Goal: Task Accomplishment & Management: Use online tool/utility

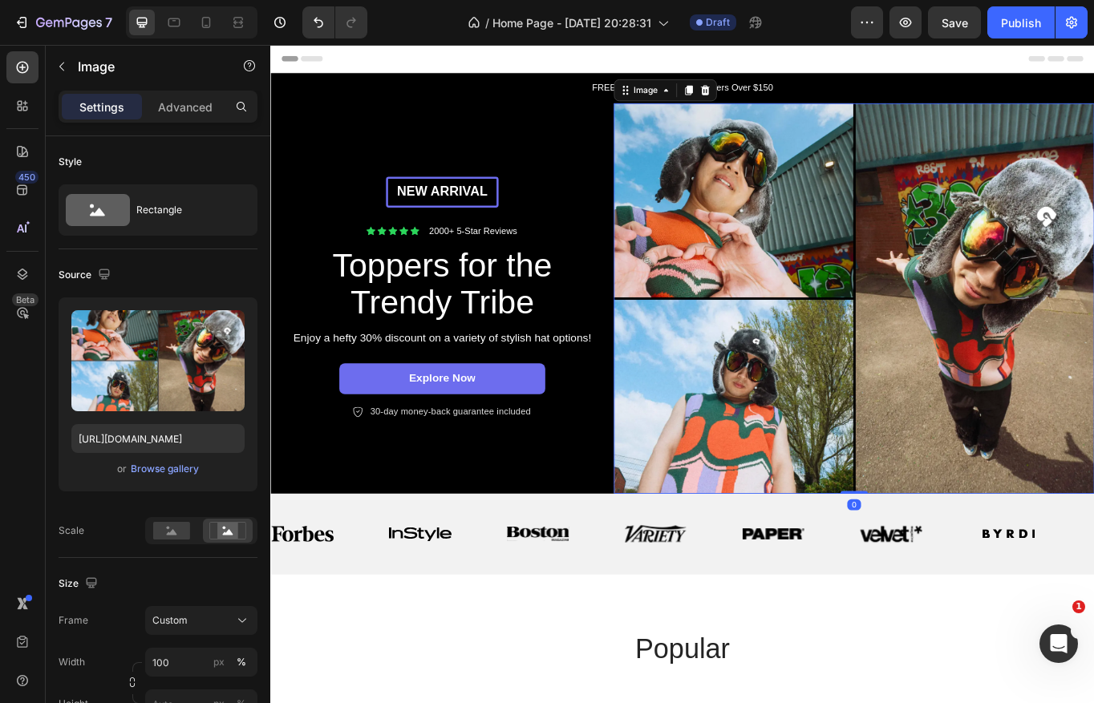
click at [775, 217] on img at bounding box center [951, 341] width 561 height 456
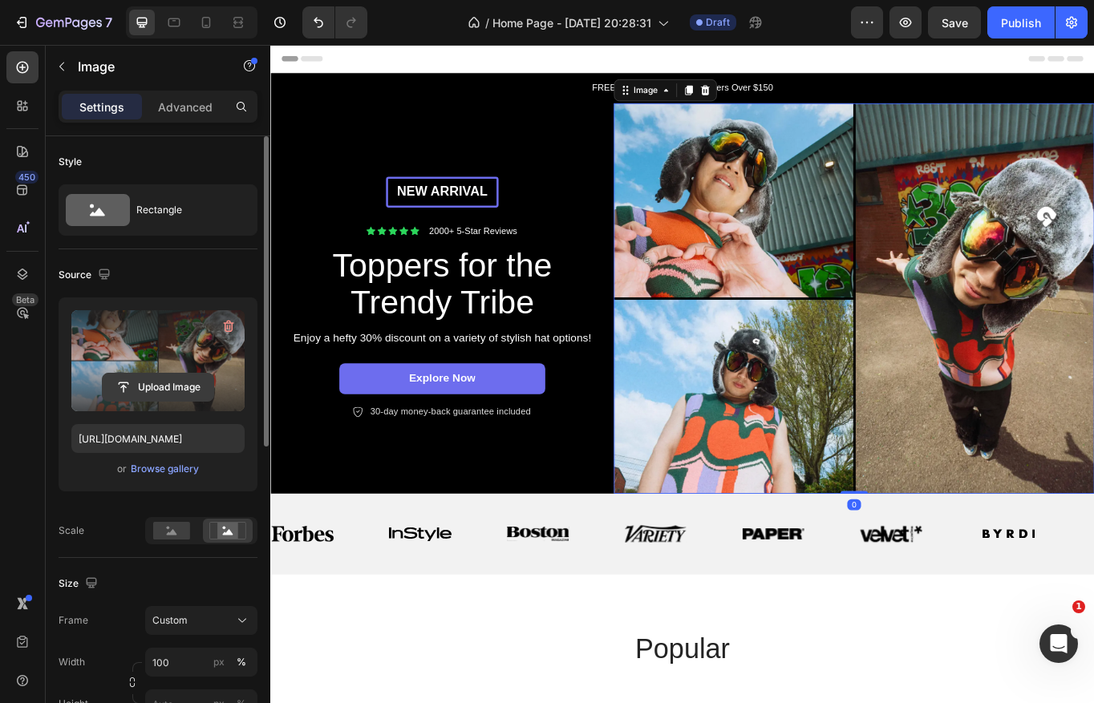
click at [166, 391] on input "file" at bounding box center [158, 387] width 111 height 27
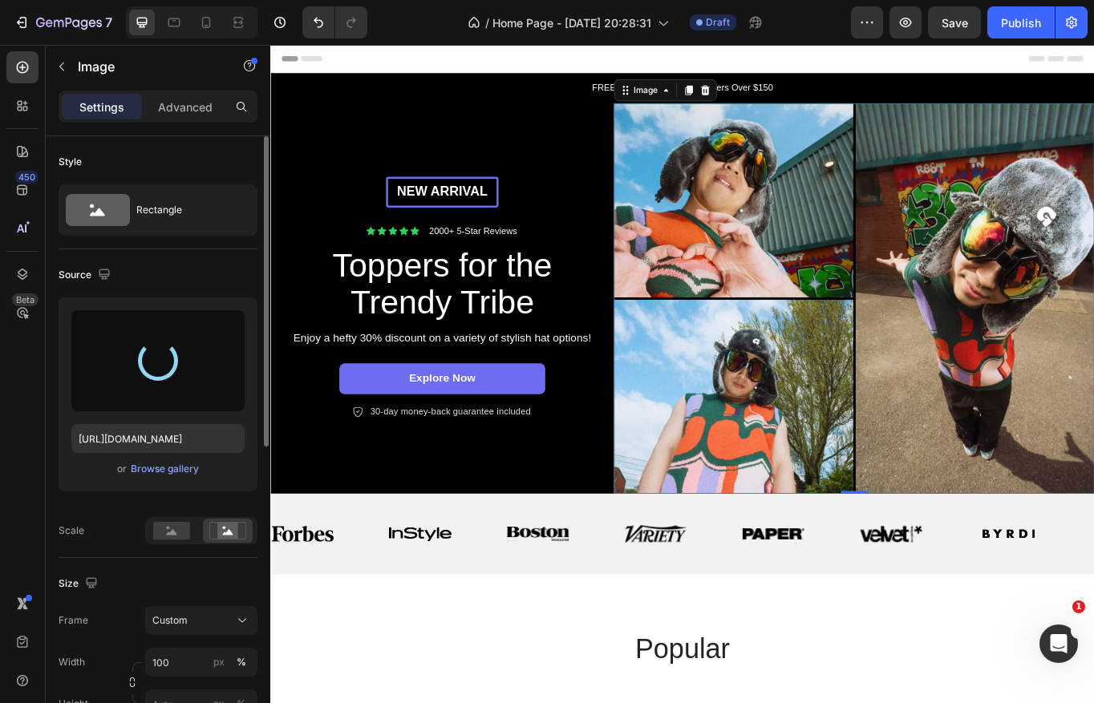
type input "[URL][DOMAIN_NAME]"
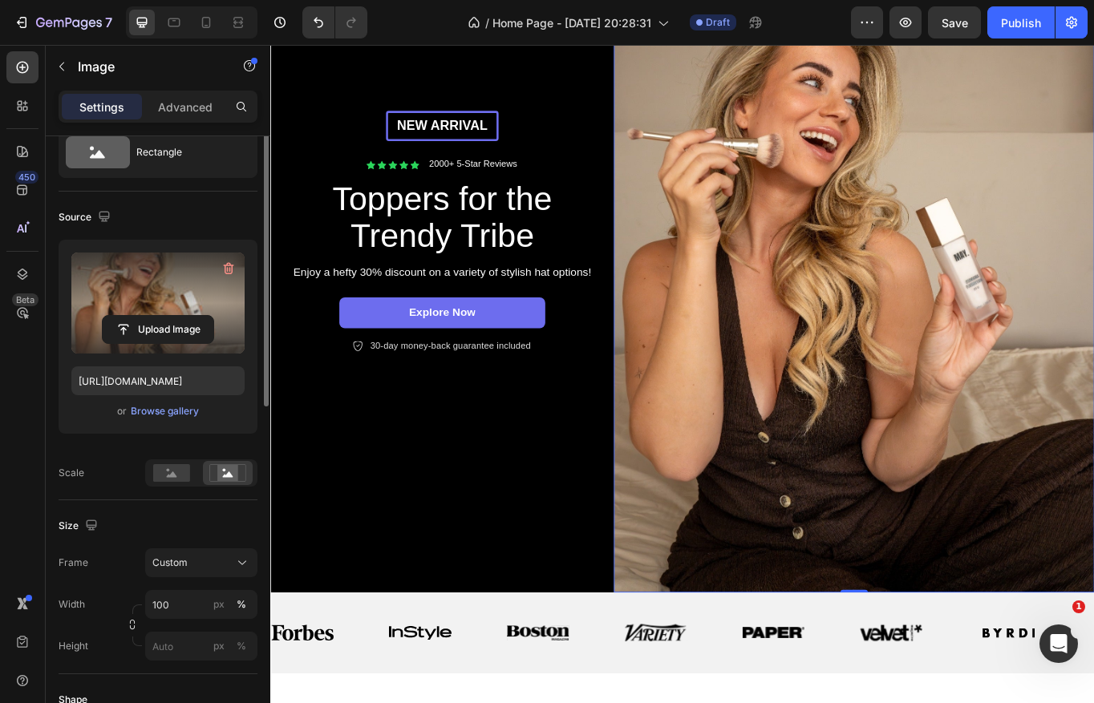
scroll to position [85, 0]
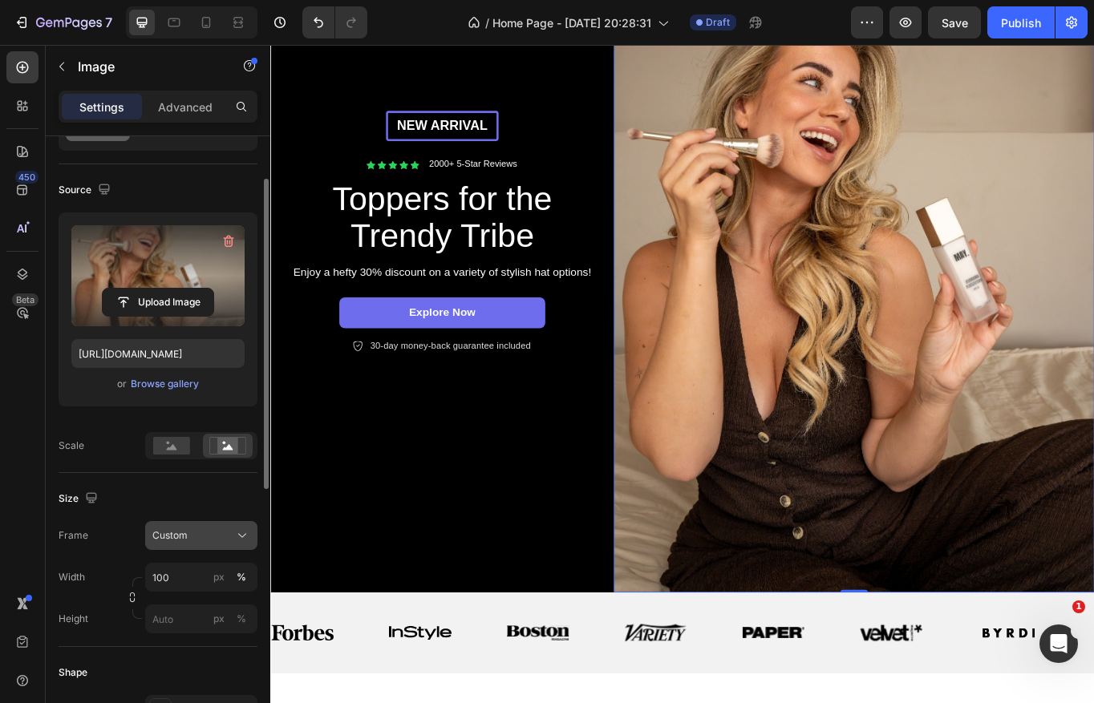
click at [182, 541] on span "Custom" at bounding box center [169, 535] width 35 height 14
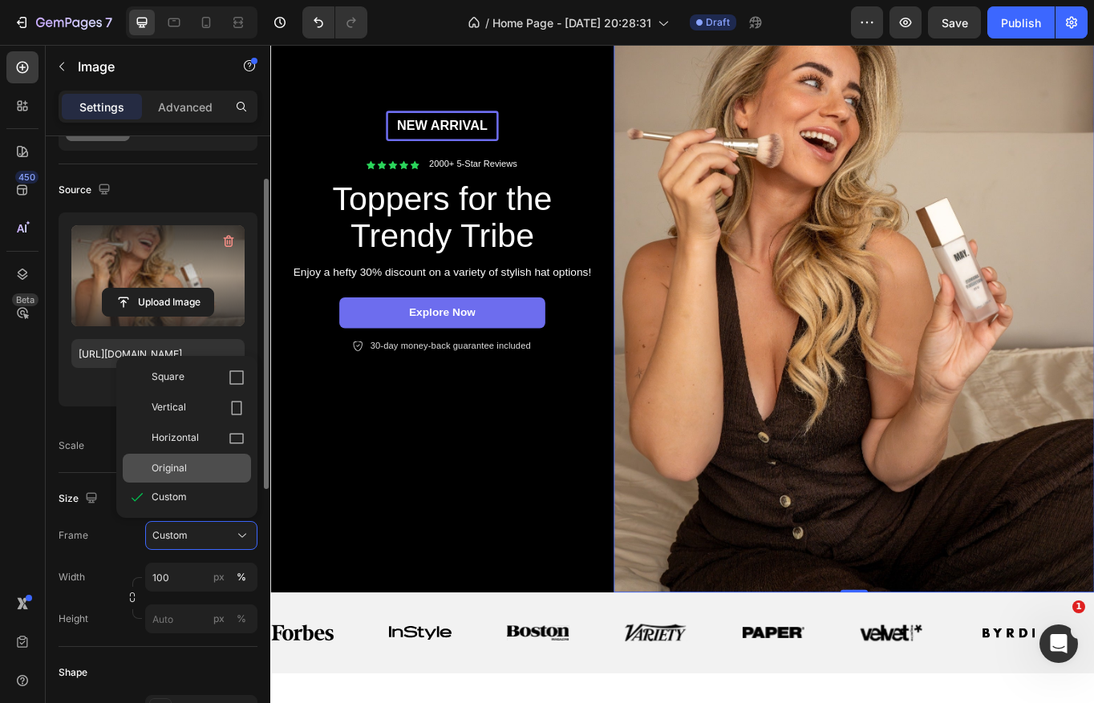
click at [187, 473] on div "Original" at bounding box center [198, 468] width 93 height 14
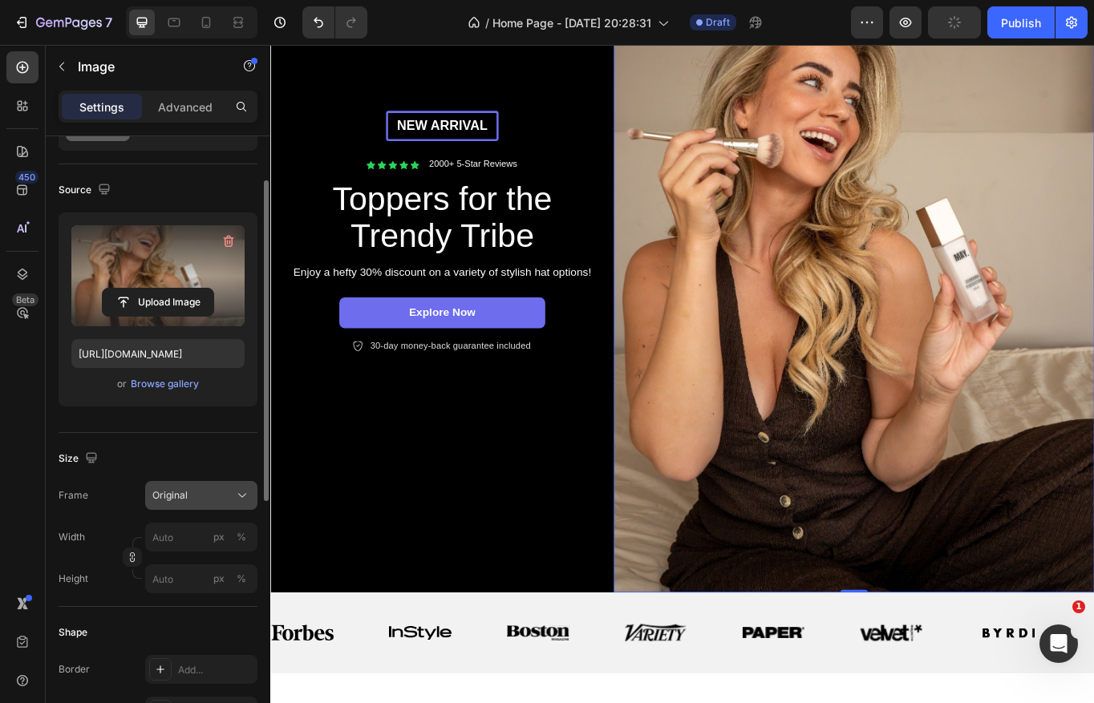
click at [182, 495] on span "Original" at bounding box center [169, 495] width 35 height 14
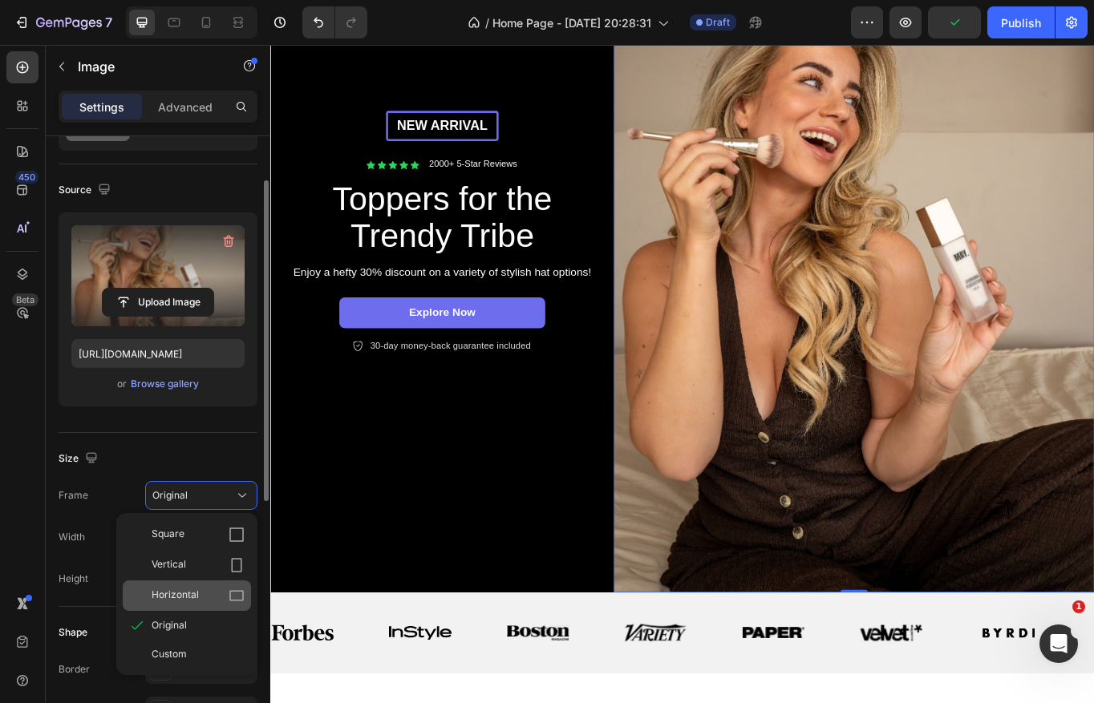
click at [198, 593] on div "Horizontal" at bounding box center [198, 596] width 93 height 16
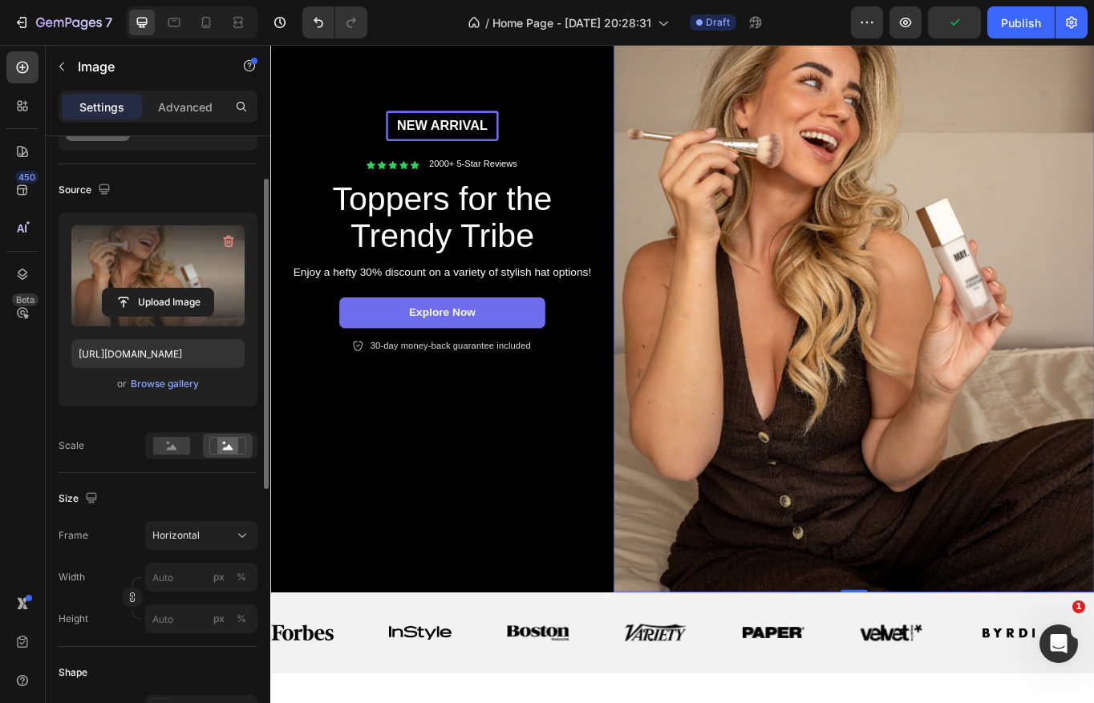
scroll to position [59, 0]
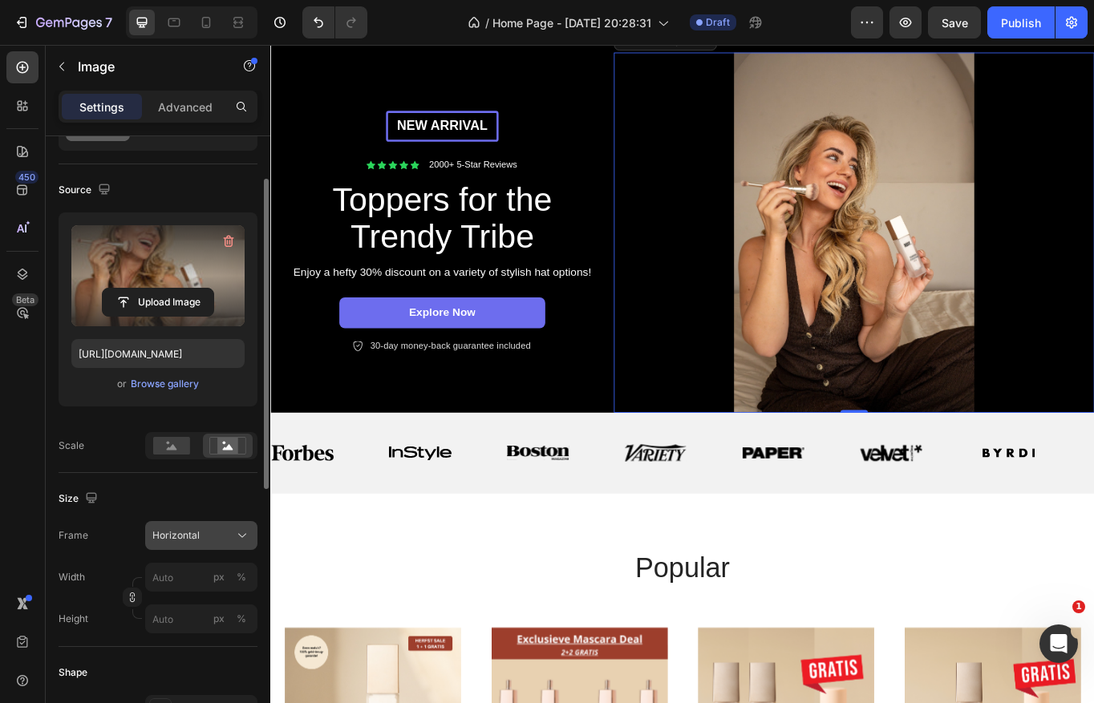
click at [195, 536] on span "Horizontal" at bounding box center [175, 535] width 47 height 14
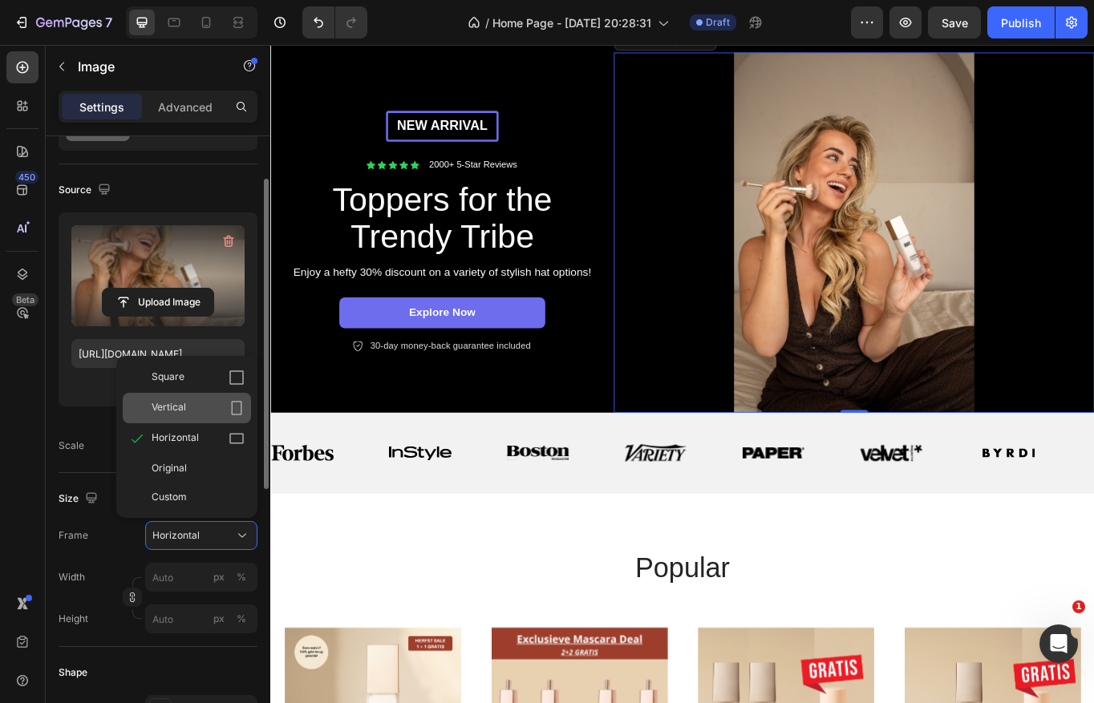
click at [195, 406] on div "Vertical" at bounding box center [198, 408] width 93 height 16
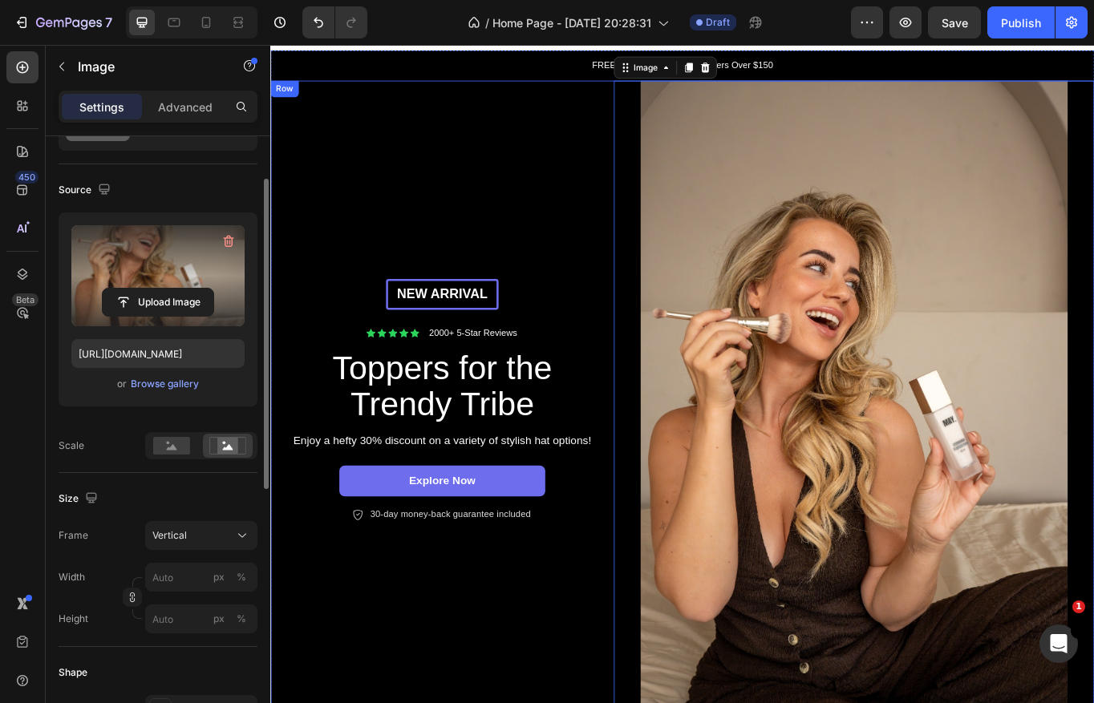
scroll to position [34, 0]
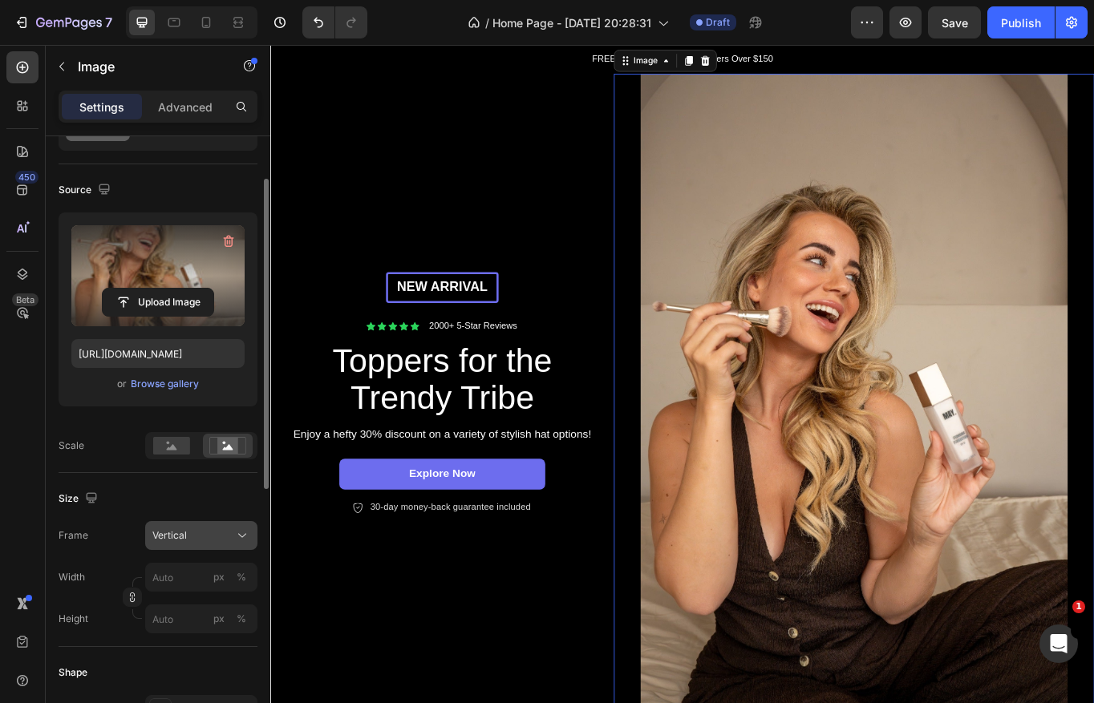
click at [192, 538] on div "Vertical" at bounding box center [191, 535] width 79 height 14
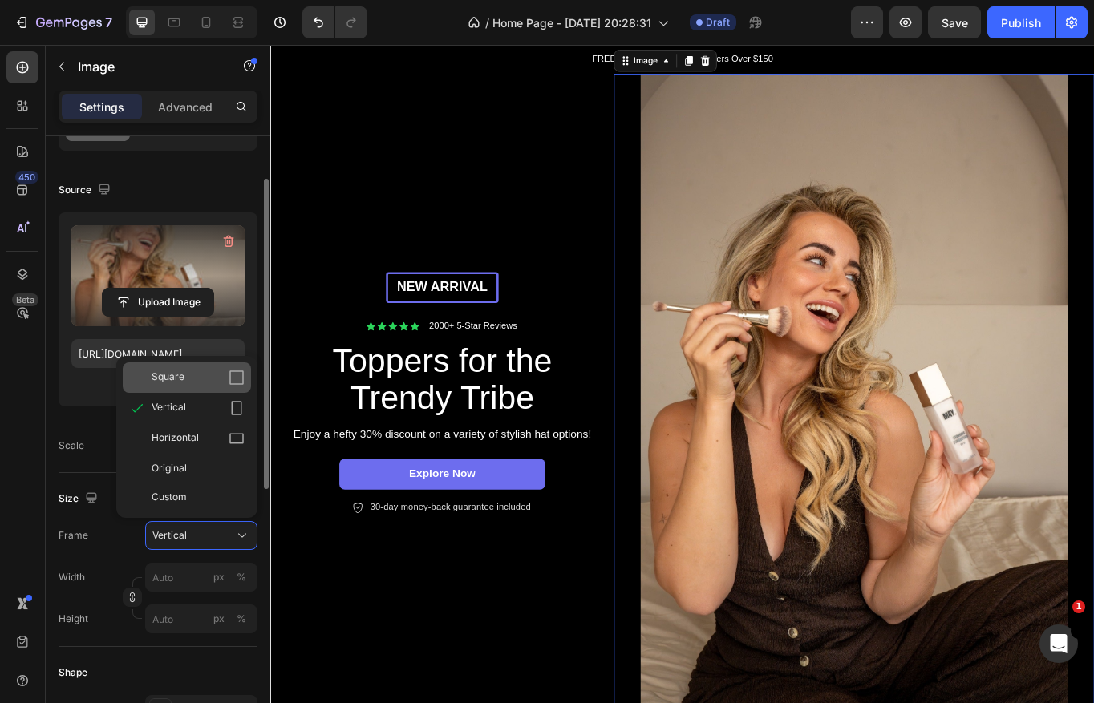
click at [189, 384] on div "Square" at bounding box center [198, 378] width 93 height 16
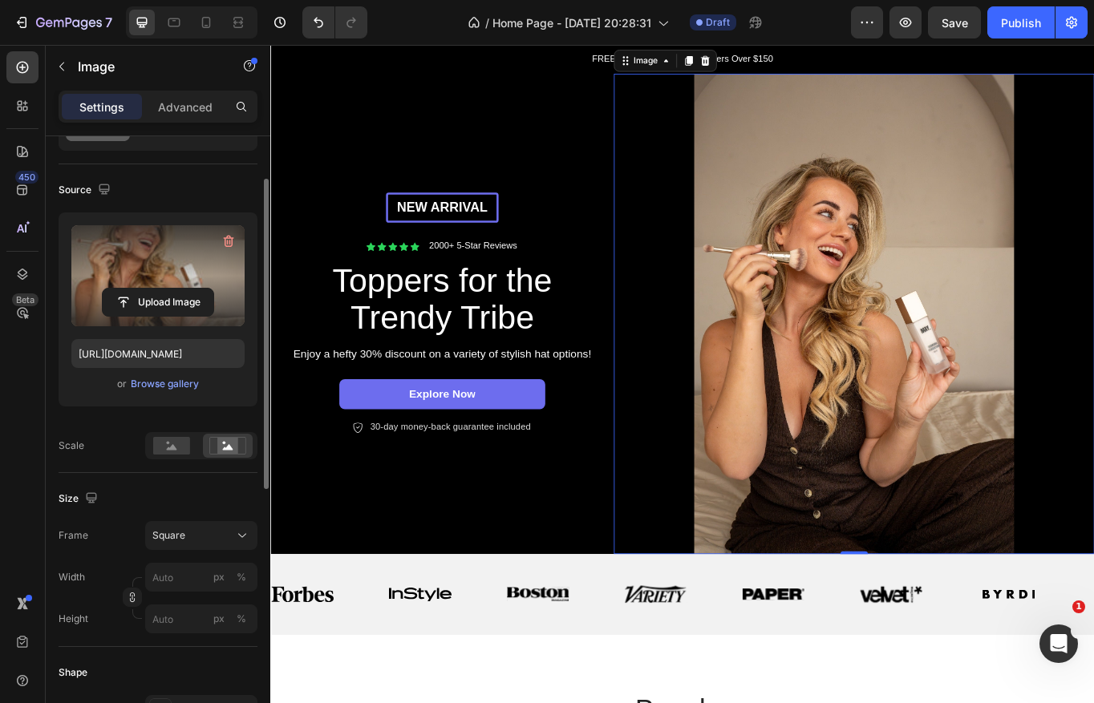
scroll to position [0, 0]
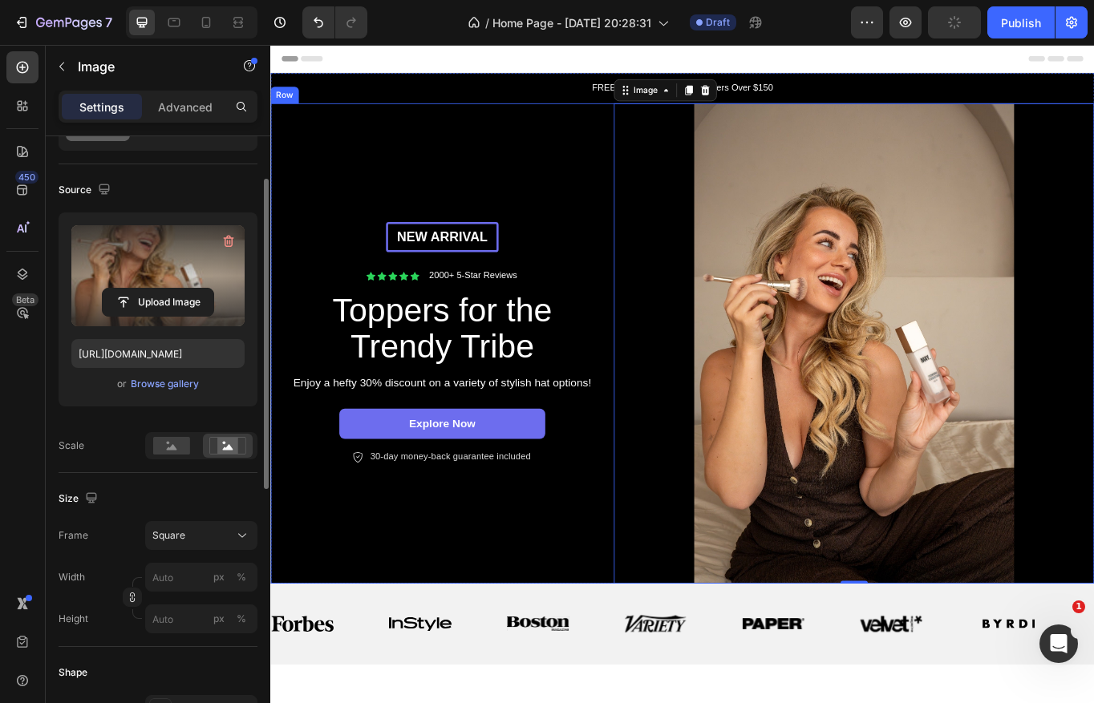
click at [540, 633] on div "New arrival Text Block Row Icon Icon Icon Icon Icon Icon List 2000+ 5-Star Revi…" at bounding box center [470, 393] width 401 height 561
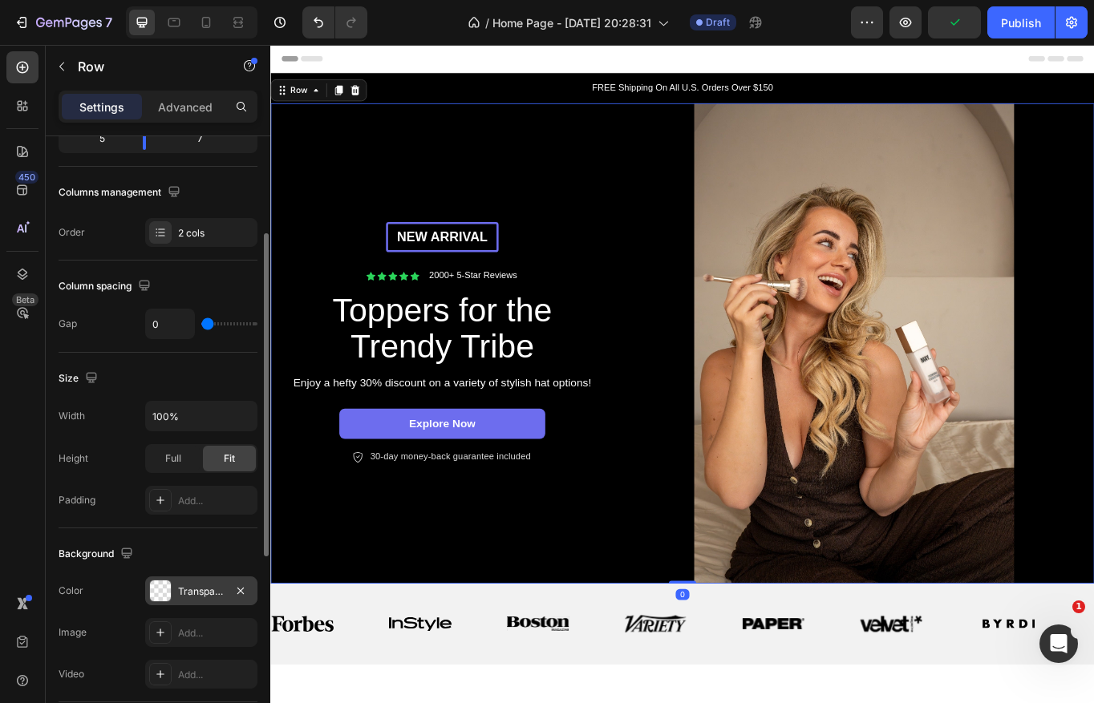
scroll to position [223, 0]
click at [156, 590] on div at bounding box center [160, 589] width 21 height 21
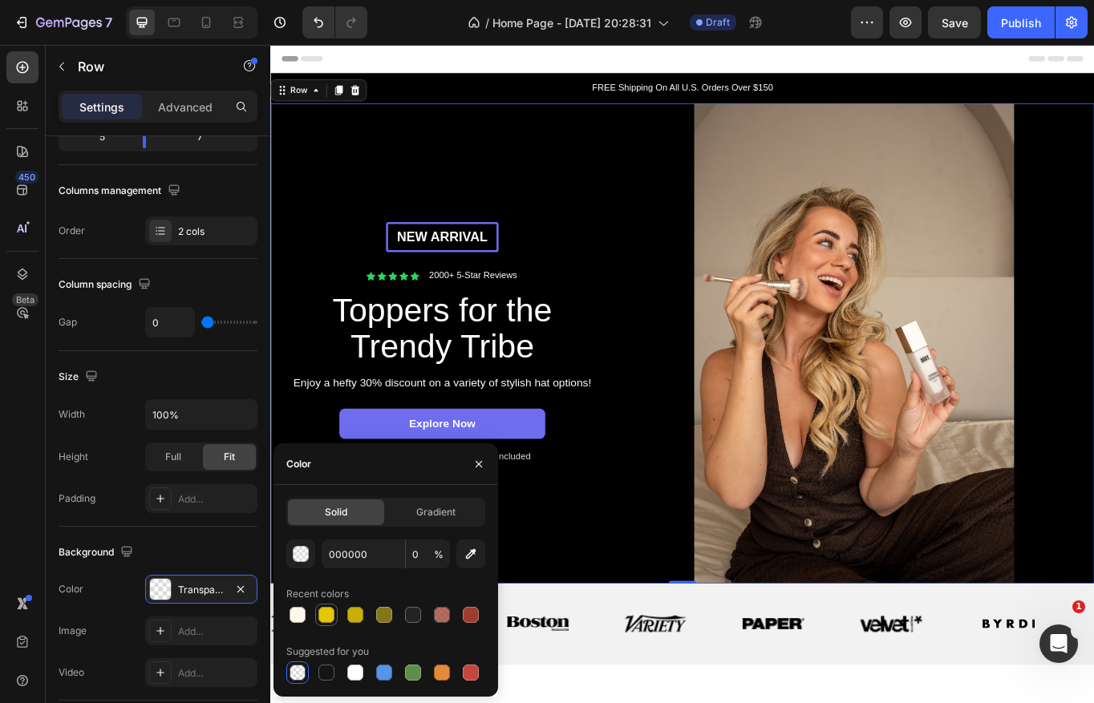
click at [327, 613] on div at bounding box center [326, 615] width 16 height 16
type input "E5C706"
type input "100"
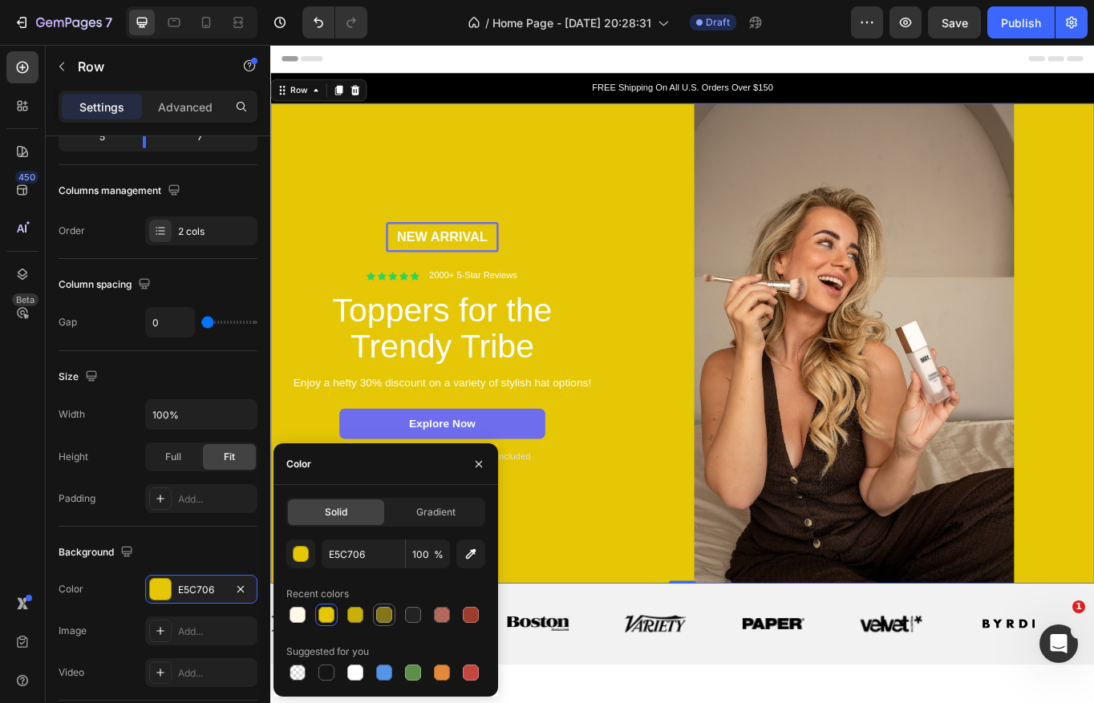
click at [378, 621] on div at bounding box center [384, 615] width 16 height 16
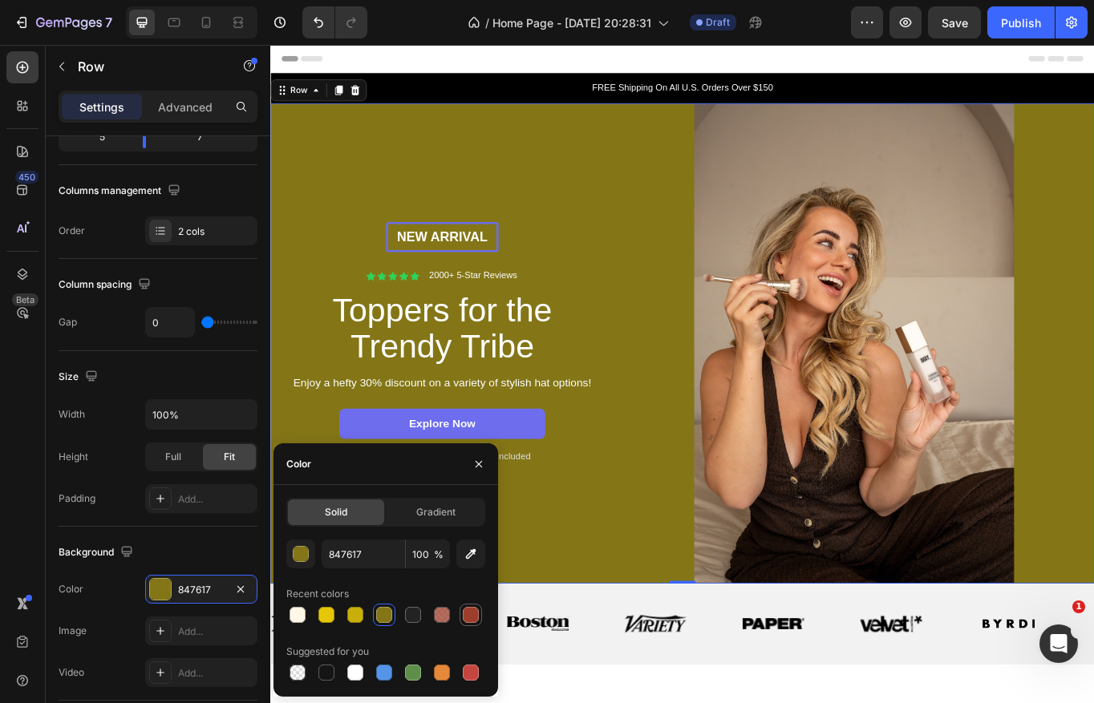
click at [467, 613] on div at bounding box center [471, 615] width 16 height 16
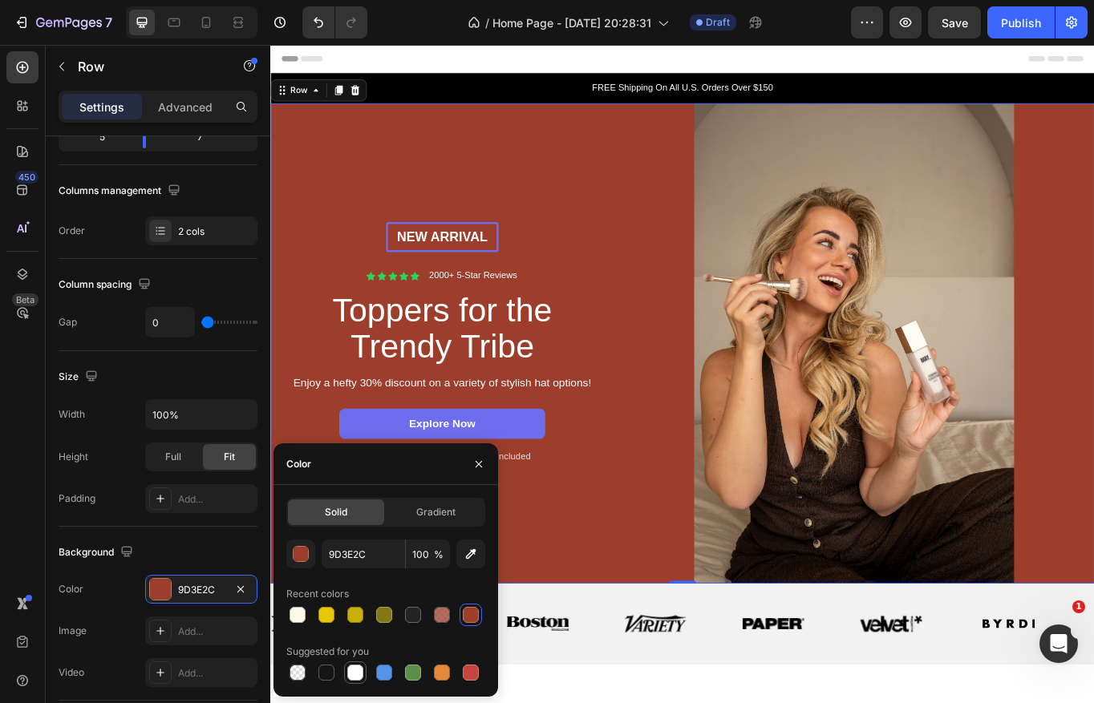
click at [360, 678] on div at bounding box center [355, 673] width 16 height 16
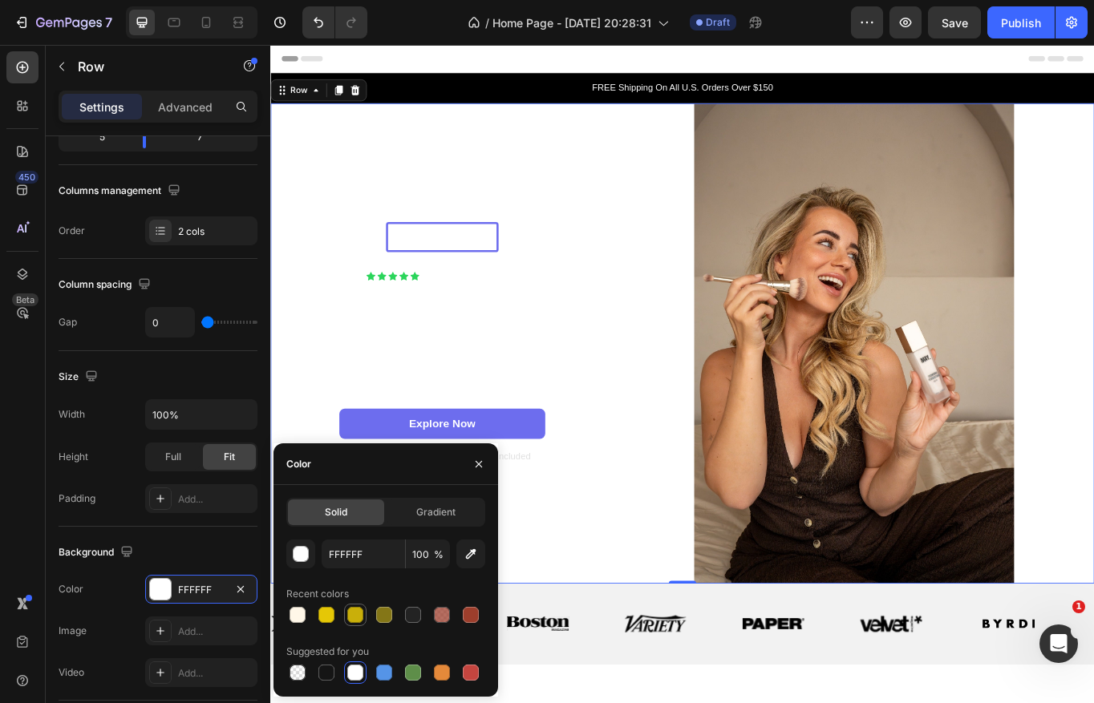
click at [350, 612] on div at bounding box center [355, 615] width 16 height 16
type input "C9AF0A"
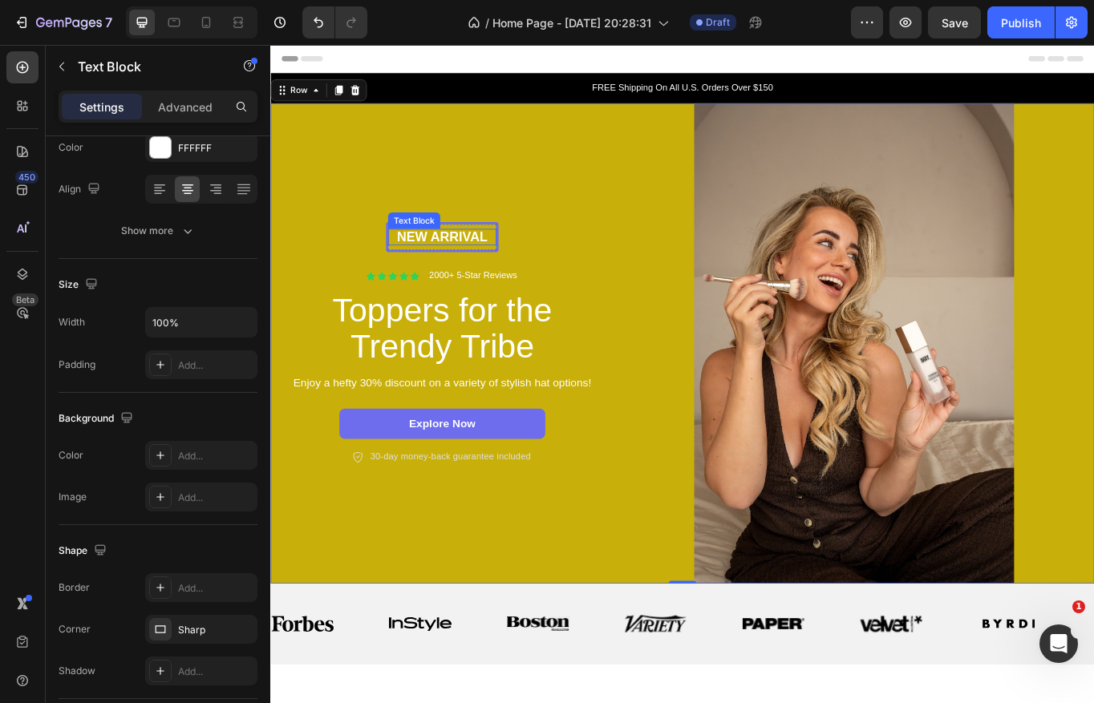
click at [482, 263] on p "New arrival" at bounding box center [470, 270] width 123 height 20
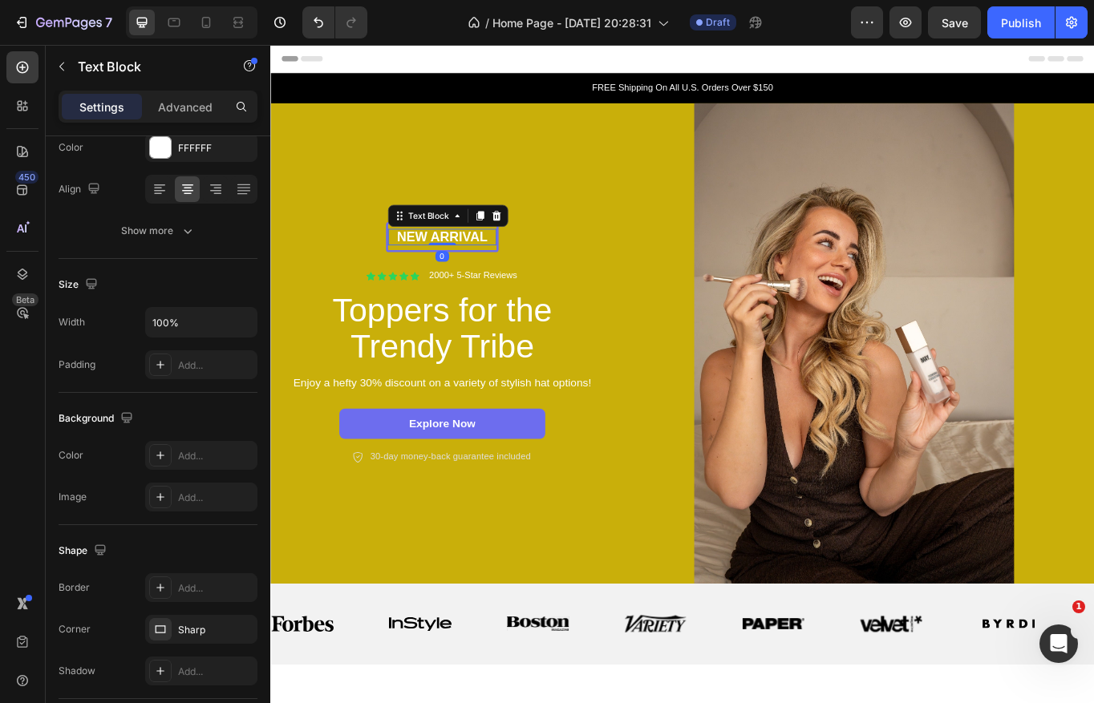
scroll to position [0, 0]
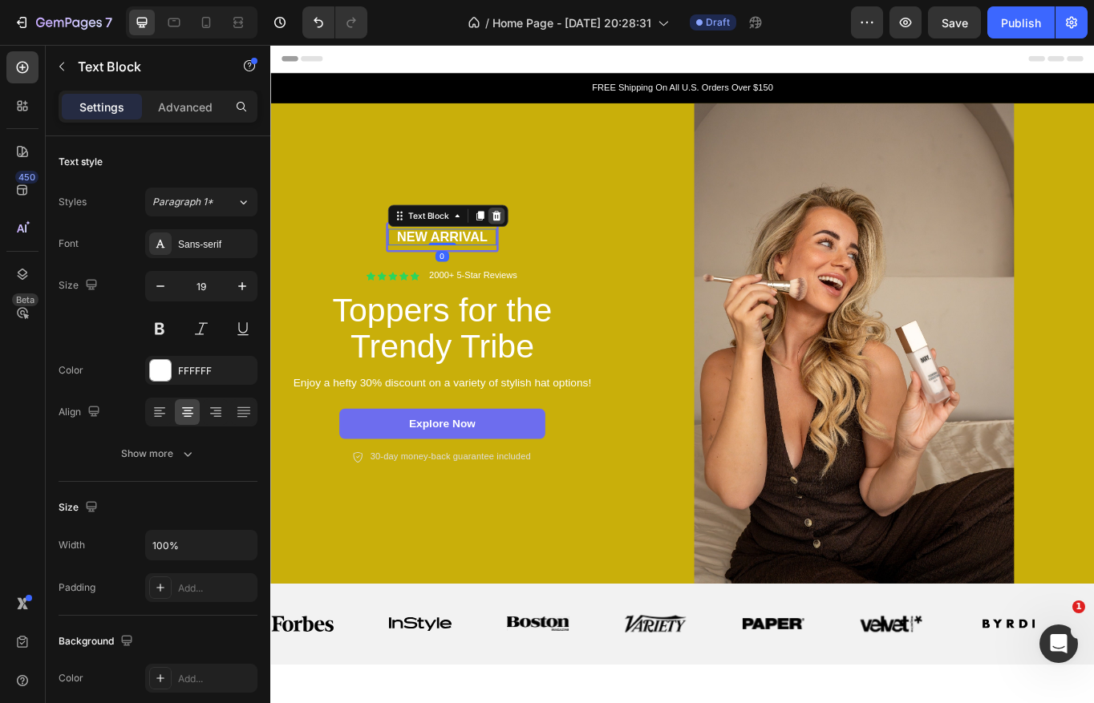
click at [535, 241] on icon at bounding box center [534, 244] width 10 height 11
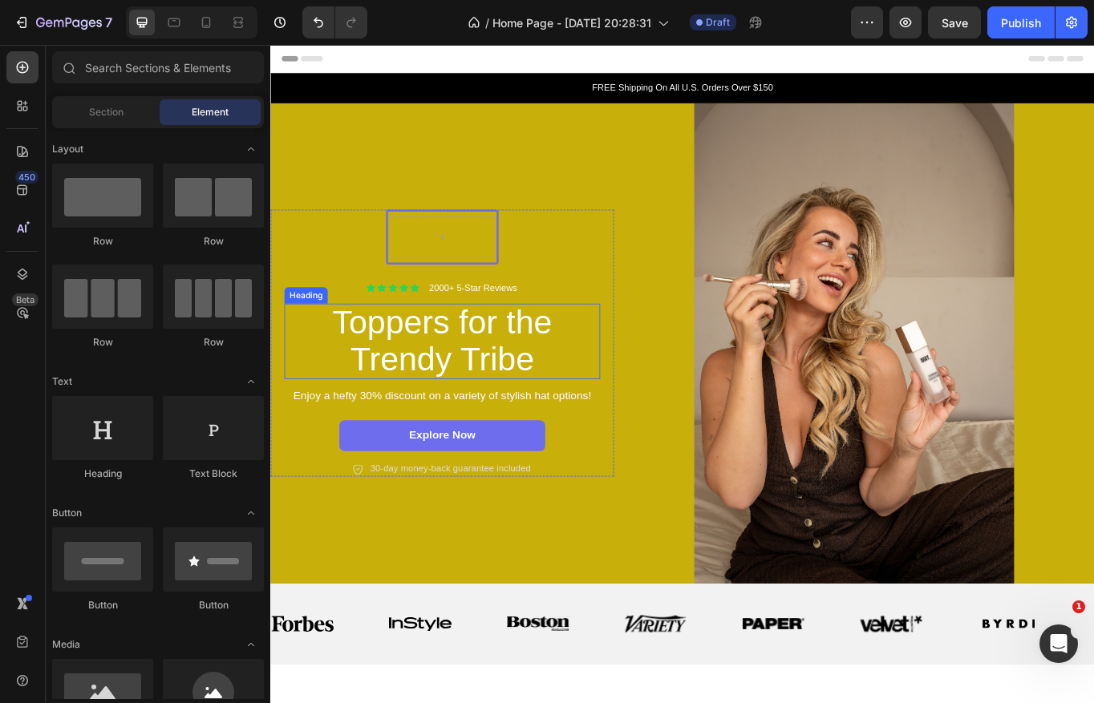
click at [463, 384] on h2 "Toppers for the Trendy Tribe" at bounding box center [470, 391] width 361 height 88
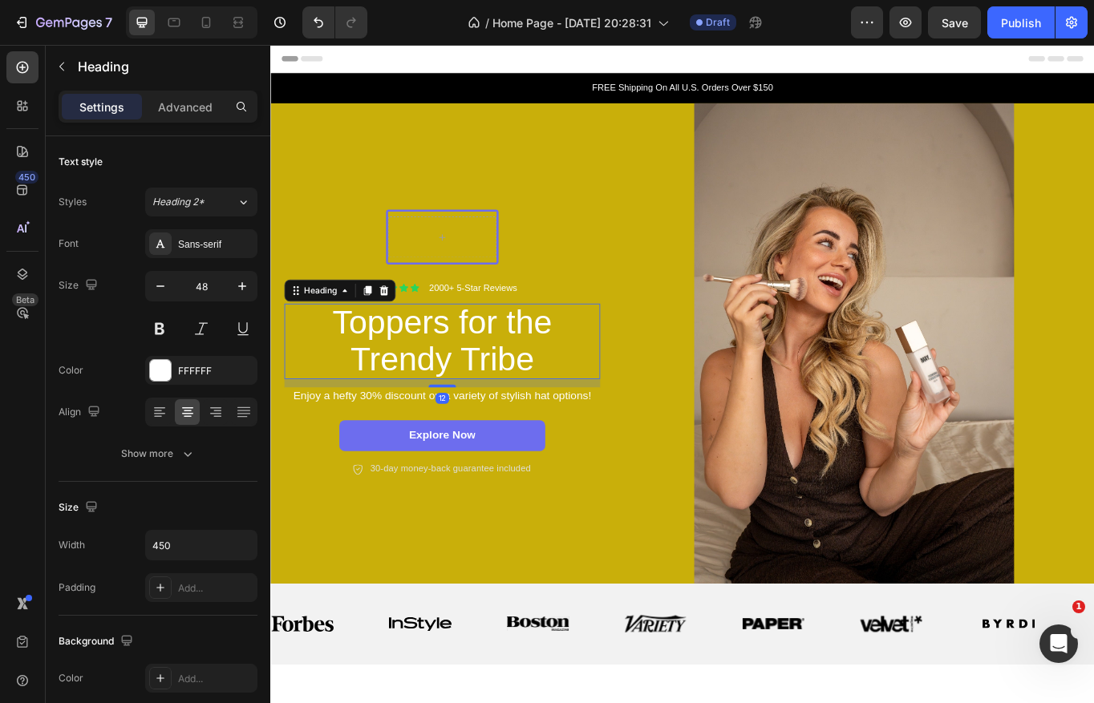
click at [463, 384] on h2 "Toppers for the Trendy Tribe" at bounding box center [470, 391] width 361 height 88
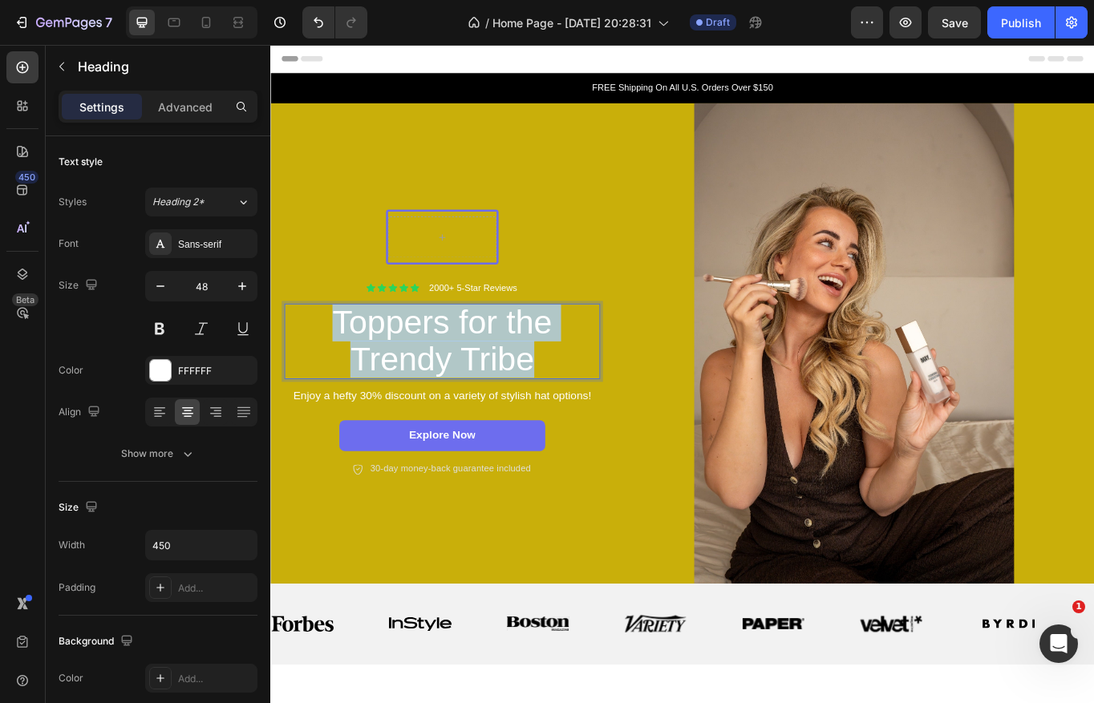
click at [463, 384] on p "Toppers for the Trendy Tribe" at bounding box center [471, 391] width 358 height 85
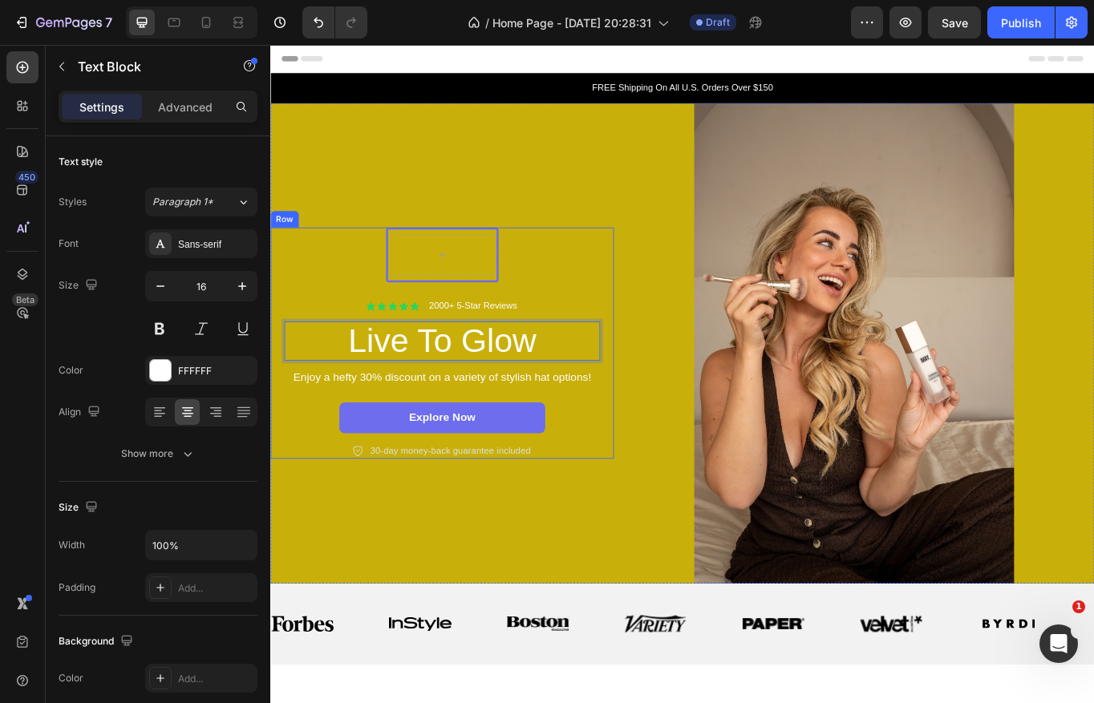
click at [525, 433] on p "Enjoy a hefty 30% discount on a variety of stylish hat options!" at bounding box center [471, 433] width 366 height 17
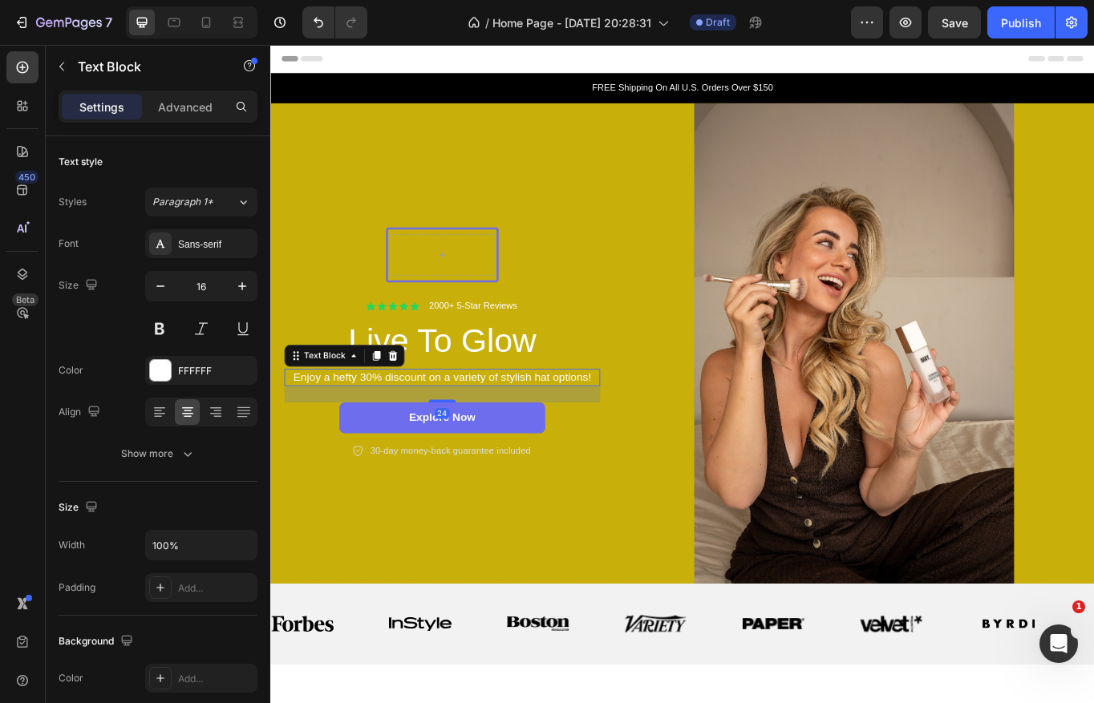
click at [502, 425] on p "Enjoy a hefty 30% discount on a variety of stylish hat options!" at bounding box center [471, 433] width 366 height 17
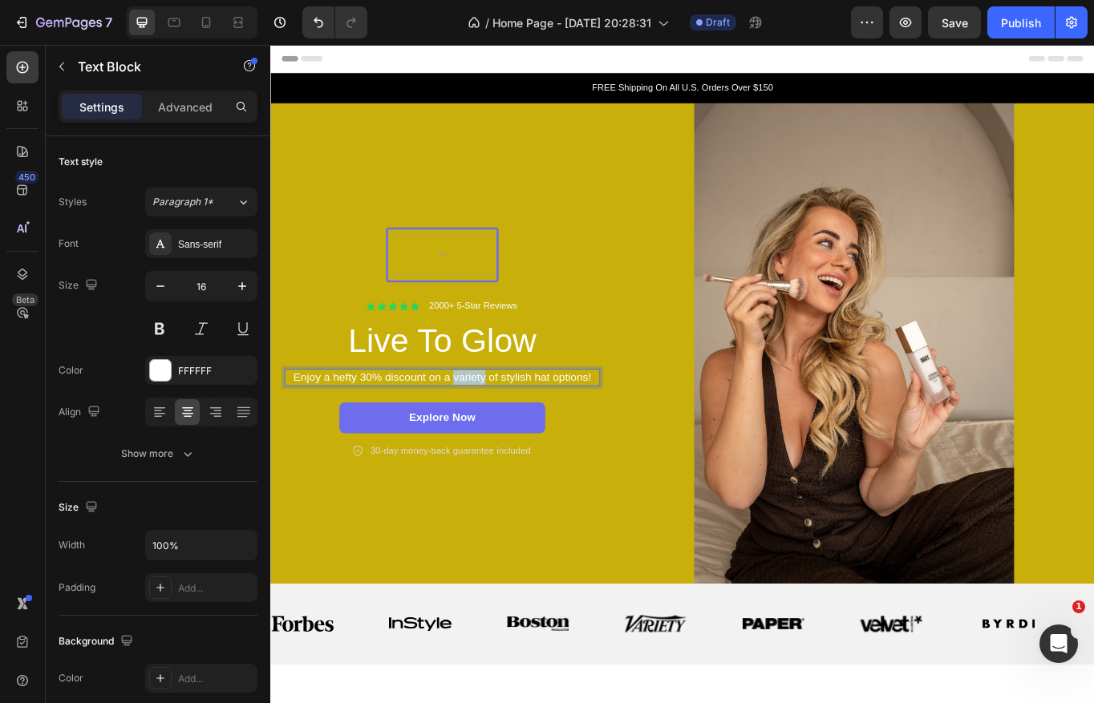
click at [502, 425] on p "Enjoy a hefty 30% discount on a variety of stylish hat options!" at bounding box center [471, 433] width 366 height 17
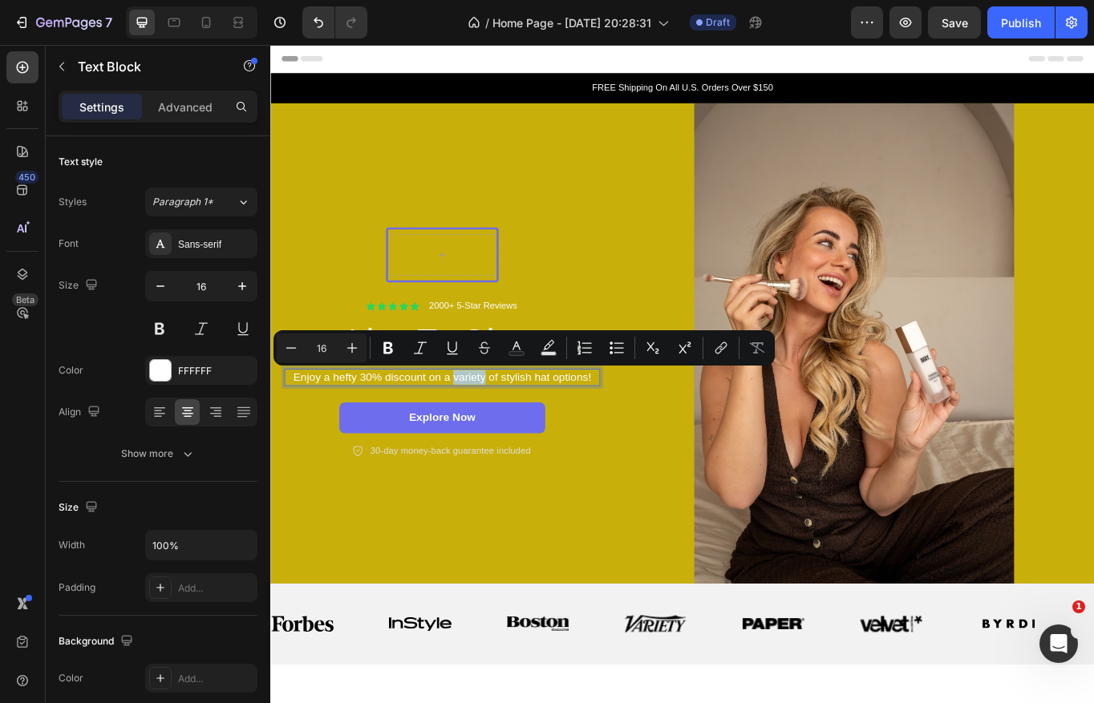
click at [494, 428] on p "Enjoy a hefty 30% discount on a variety of stylish hat options!" at bounding box center [471, 433] width 366 height 17
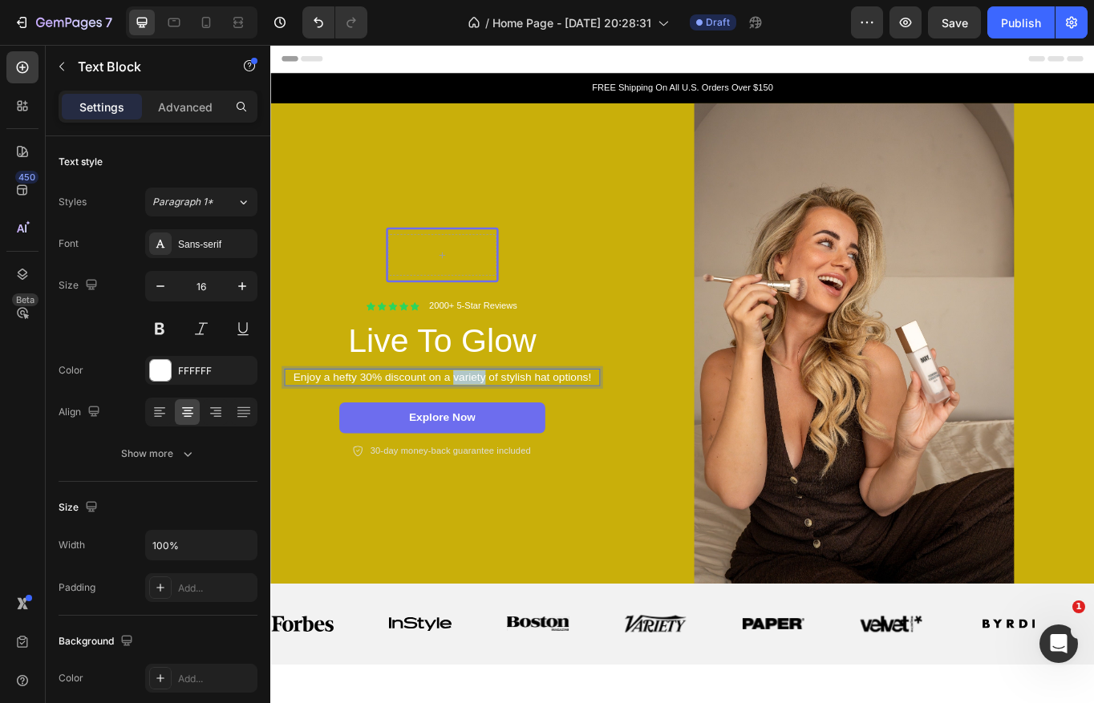
click at [494, 428] on p "Enjoy a hefty 30% discount on a variety of stylish hat options!" at bounding box center [471, 433] width 366 height 17
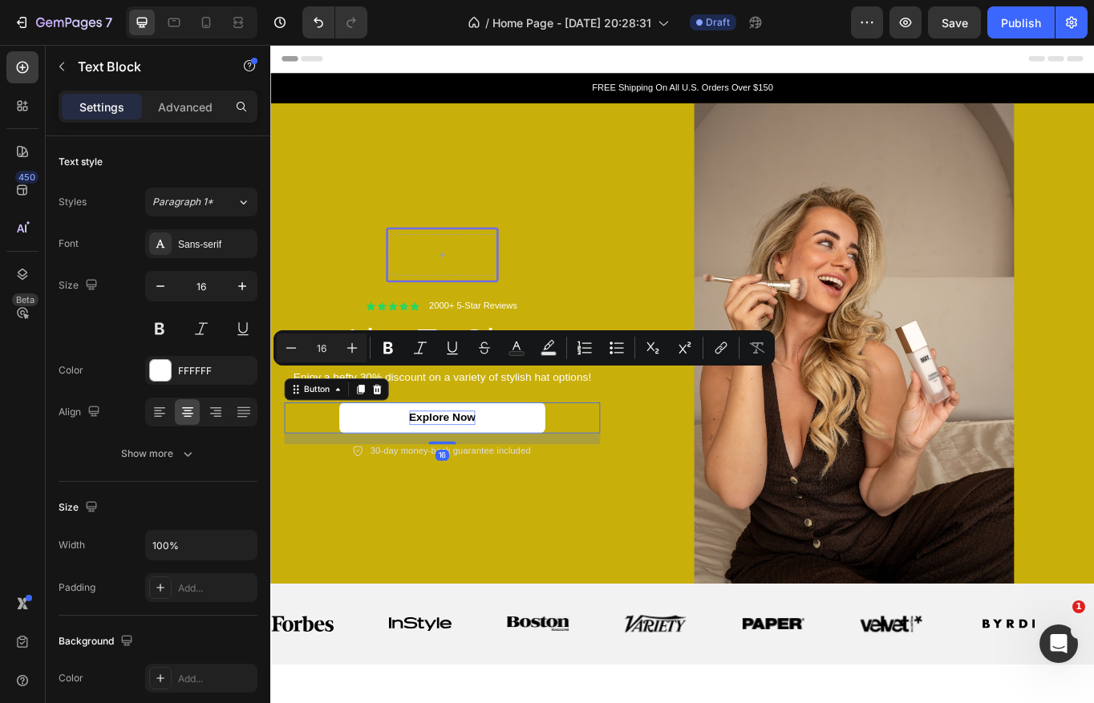
click at [472, 475] on p "Explore Now" at bounding box center [471, 480] width 78 height 17
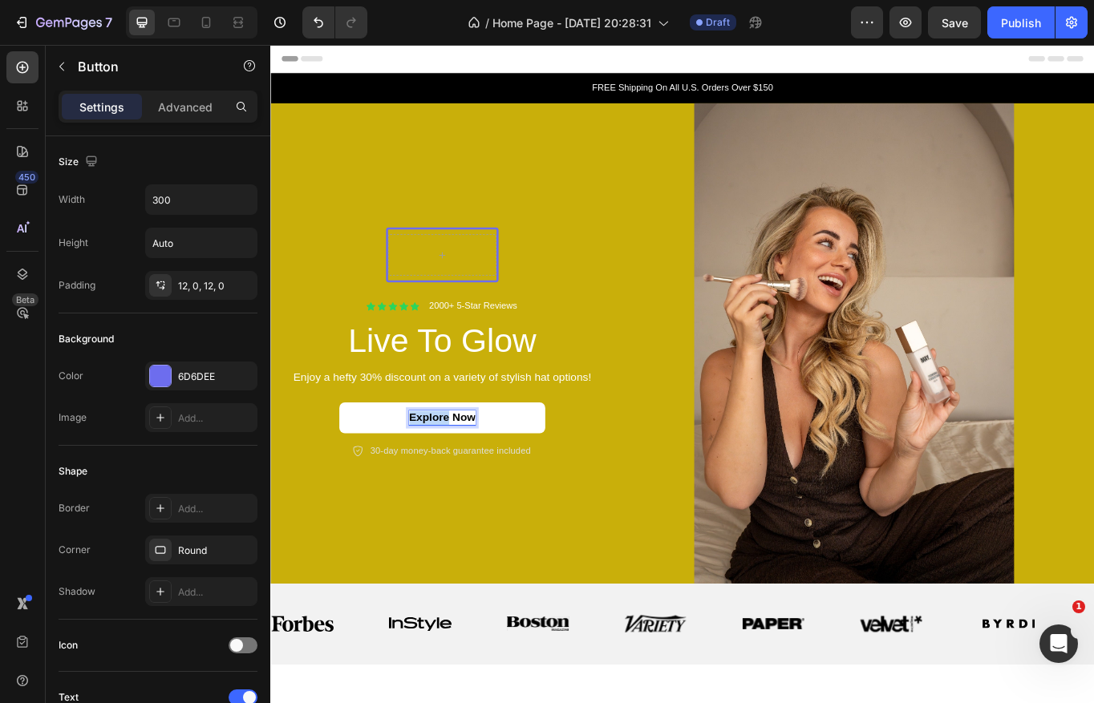
click at [472, 475] on p "Explore Now" at bounding box center [471, 480] width 78 height 17
click at [666, 477] on div "Row Icon Icon Icon Icon Icon Icon List 2000+ 5-Star Reviews Text Block Row Live…" at bounding box center [470, 392] width 401 height 269
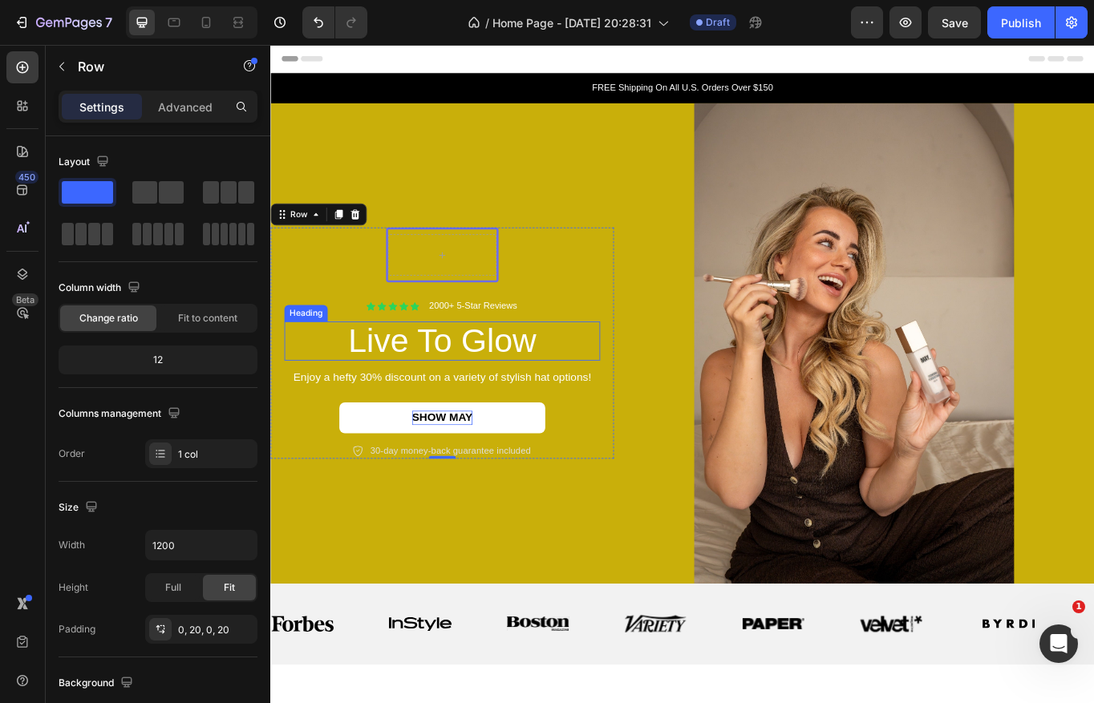
click at [415, 407] on p "Live To Glow" at bounding box center [471, 391] width 358 height 42
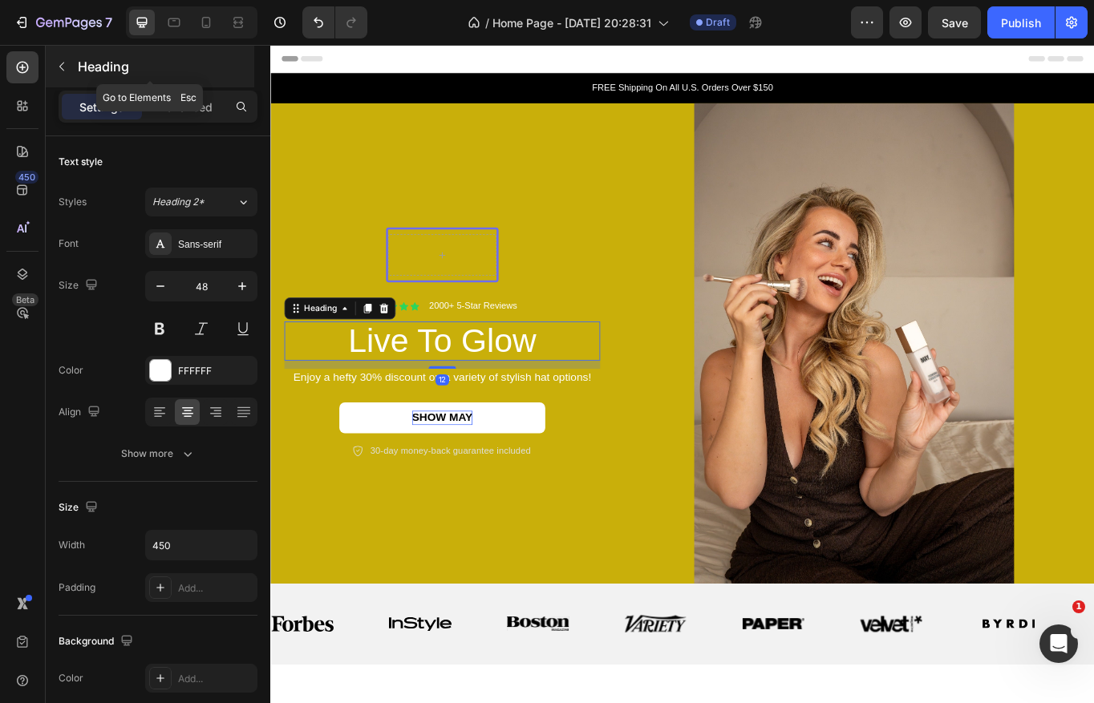
click at [63, 67] on icon "button" at bounding box center [61, 66] width 13 height 13
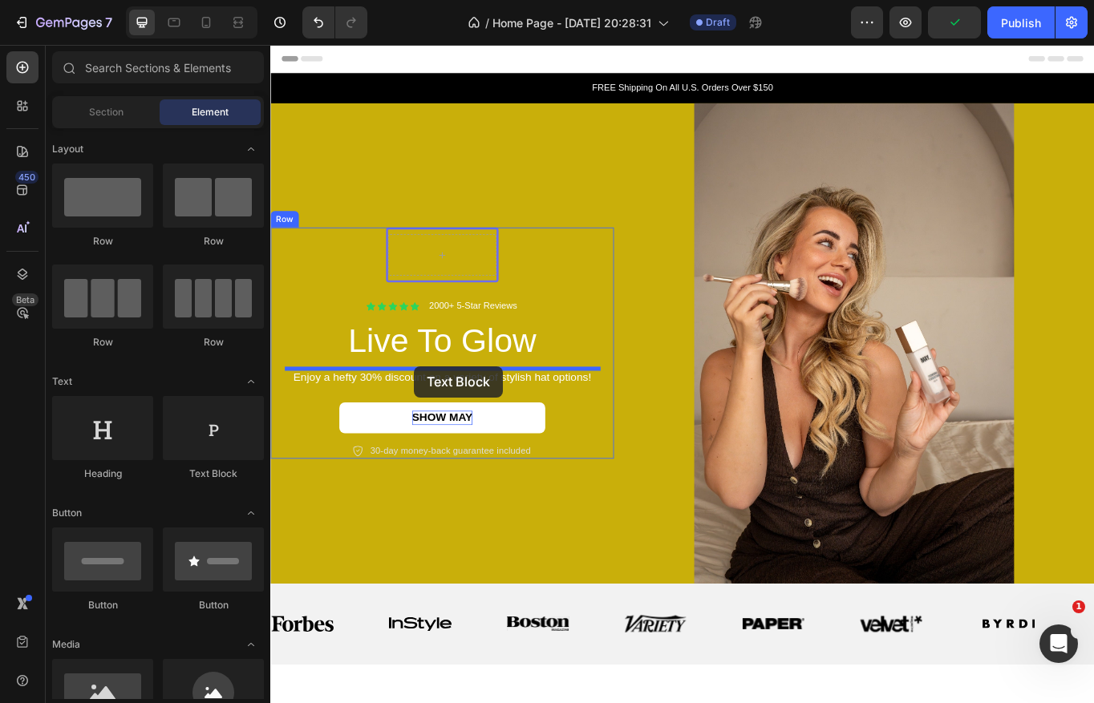
drag, startPoint x: 461, startPoint y: 490, endPoint x: 438, endPoint y: 420, distance: 73.5
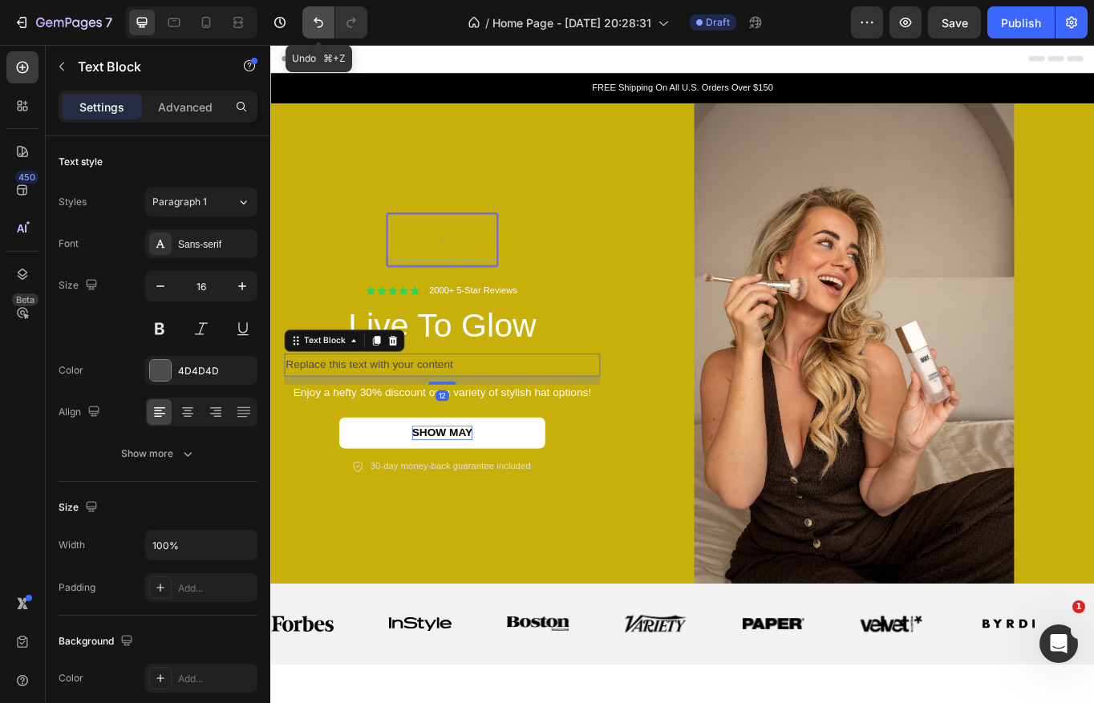
click at [315, 18] on icon "Undo/Redo" at bounding box center [319, 23] width 10 height 10
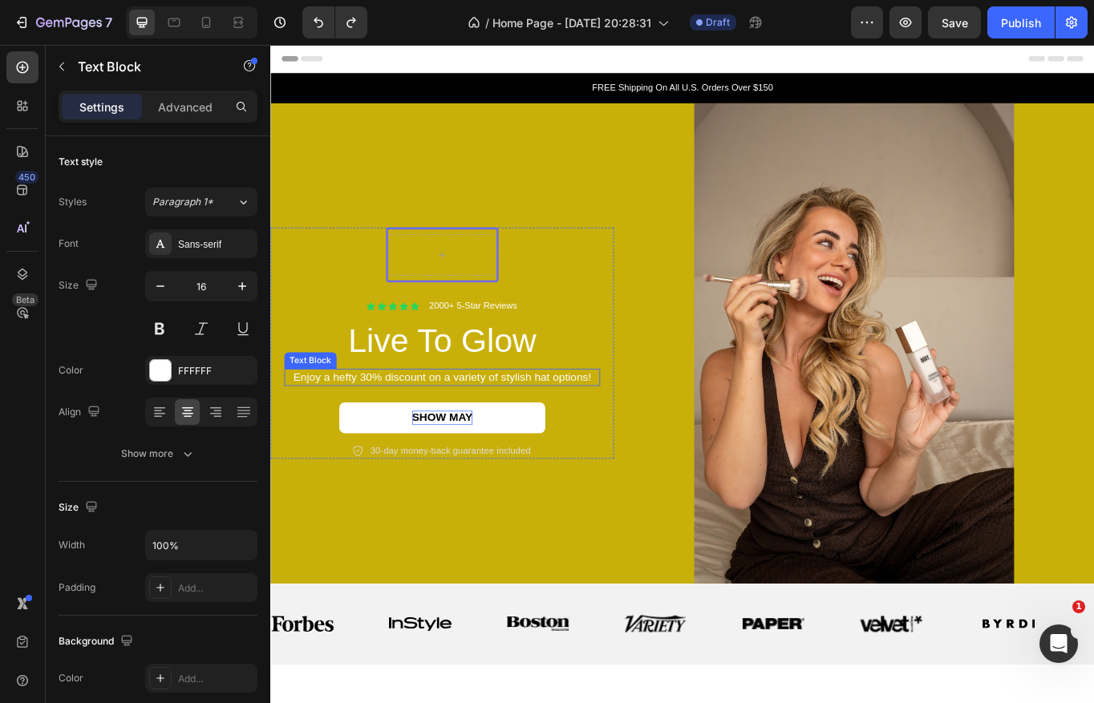
click at [414, 438] on p "Enjoy a hefty 30% discount on a variety of stylish hat options!" at bounding box center [471, 433] width 366 height 17
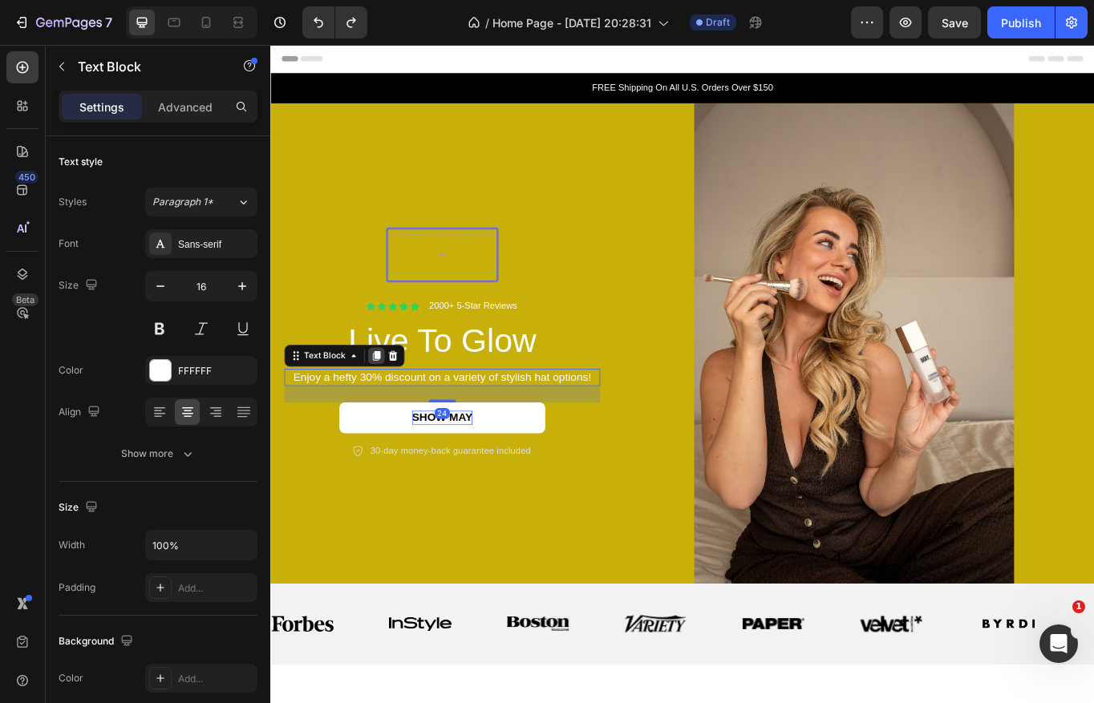
click at [394, 411] on icon at bounding box center [394, 408] width 9 height 11
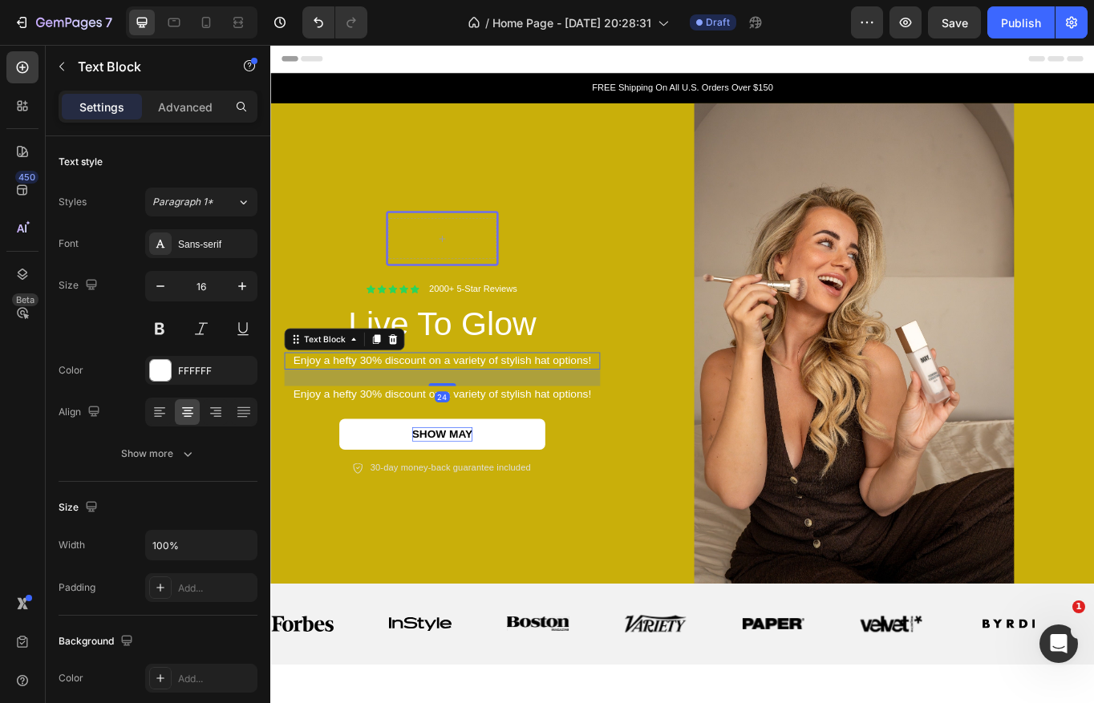
click at [488, 411] on p "Enjoy a hefty 30% discount on a variety of stylish hat options!" at bounding box center [471, 414] width 366 height 17
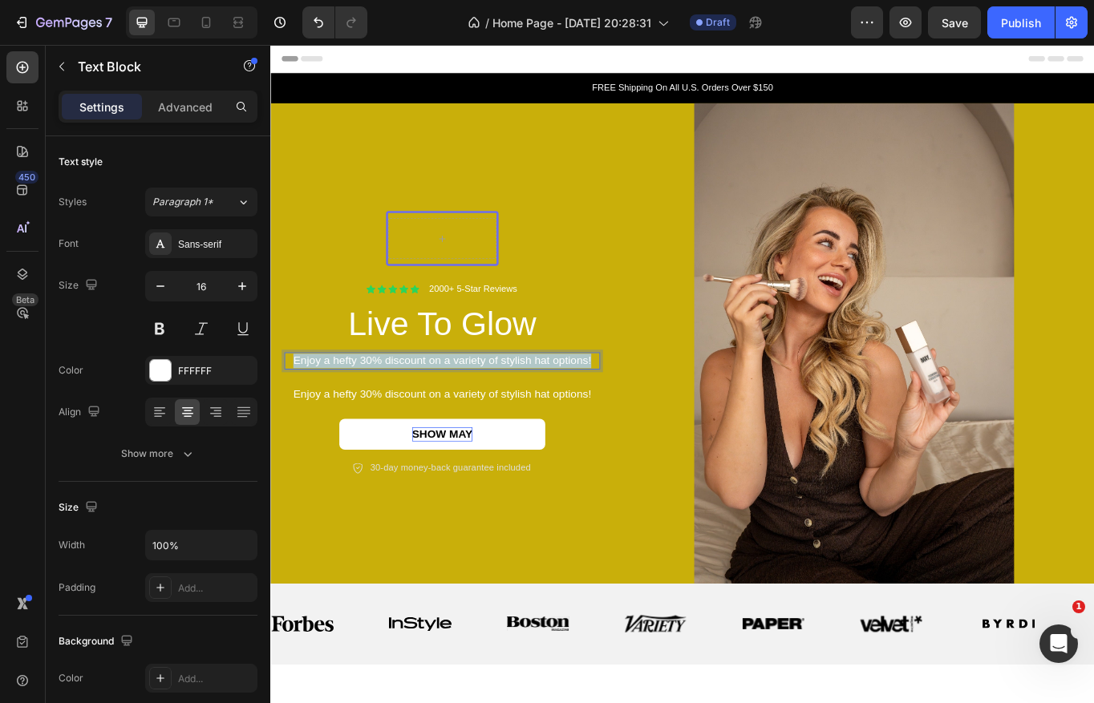
click at [488, 411] on p "Enjoy a hefty 30% discount on a variety of stylish hat options!" at bounding box center [471, 414] width 366 height 17
click at [481, 408] on p "2025 Award Winner" at bounding box center [471, 414] width 366 height 17
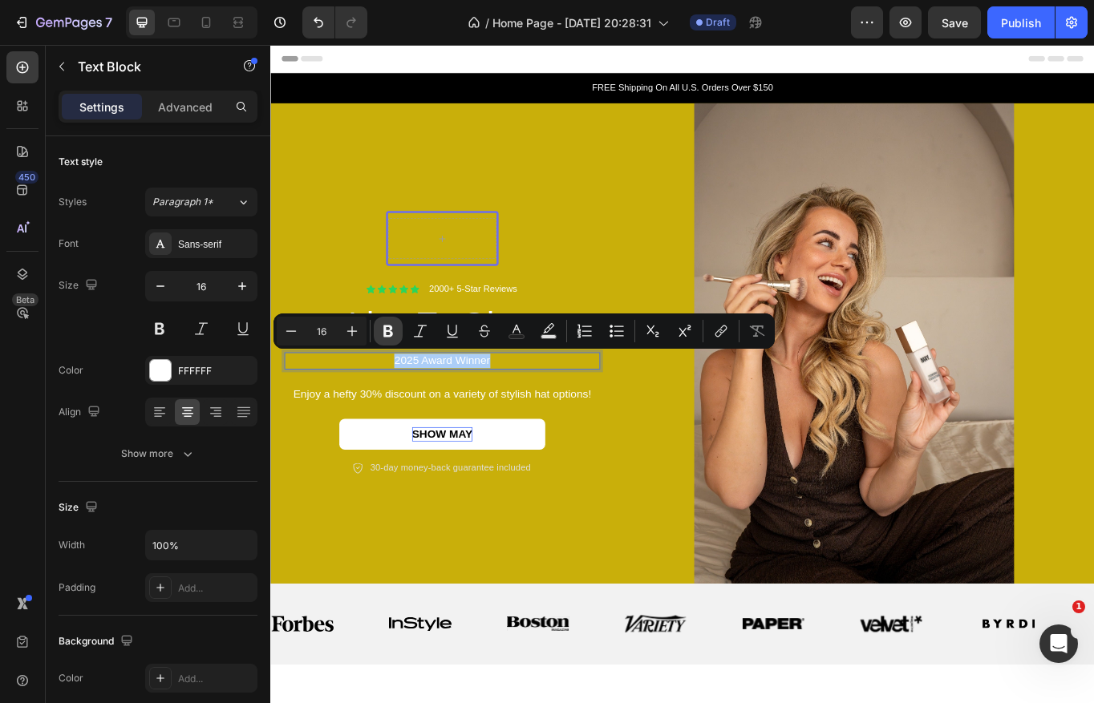
click at [385, 334] on icon "Editor contextual toolbar" at bounding box center [388, 332] width 10 height 12
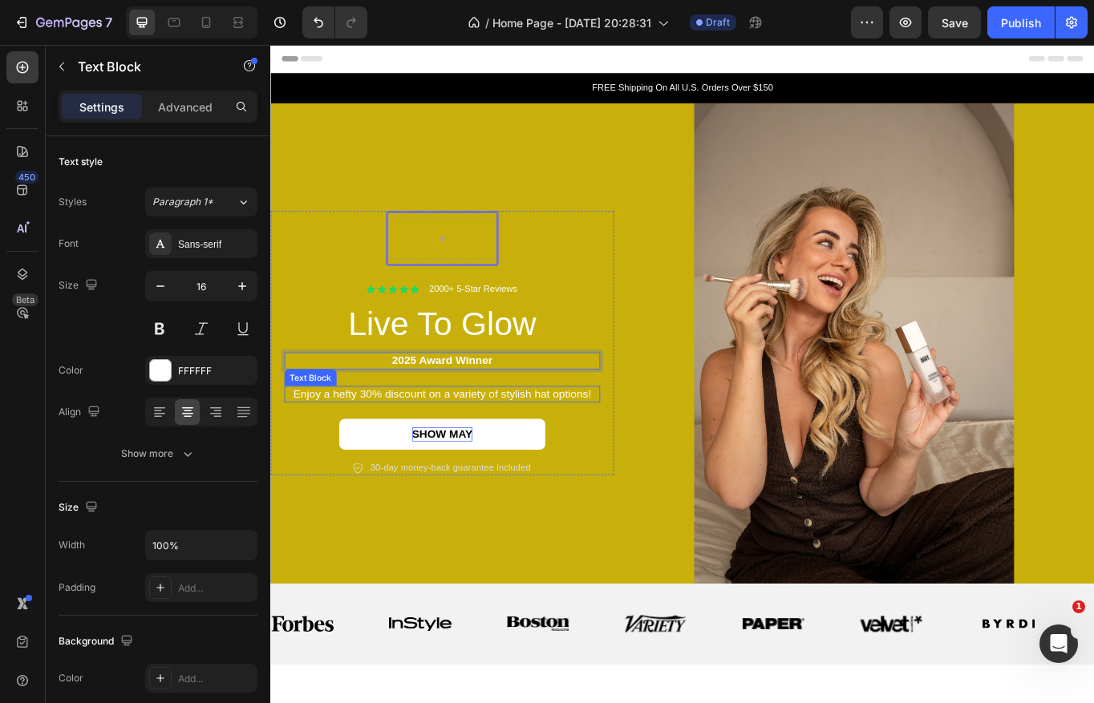
click at [466, 451] on p "Enjoy a hefty 30% discount on a variety of stylish hat options!" at bounding box center [471, 453] width 366 height 17
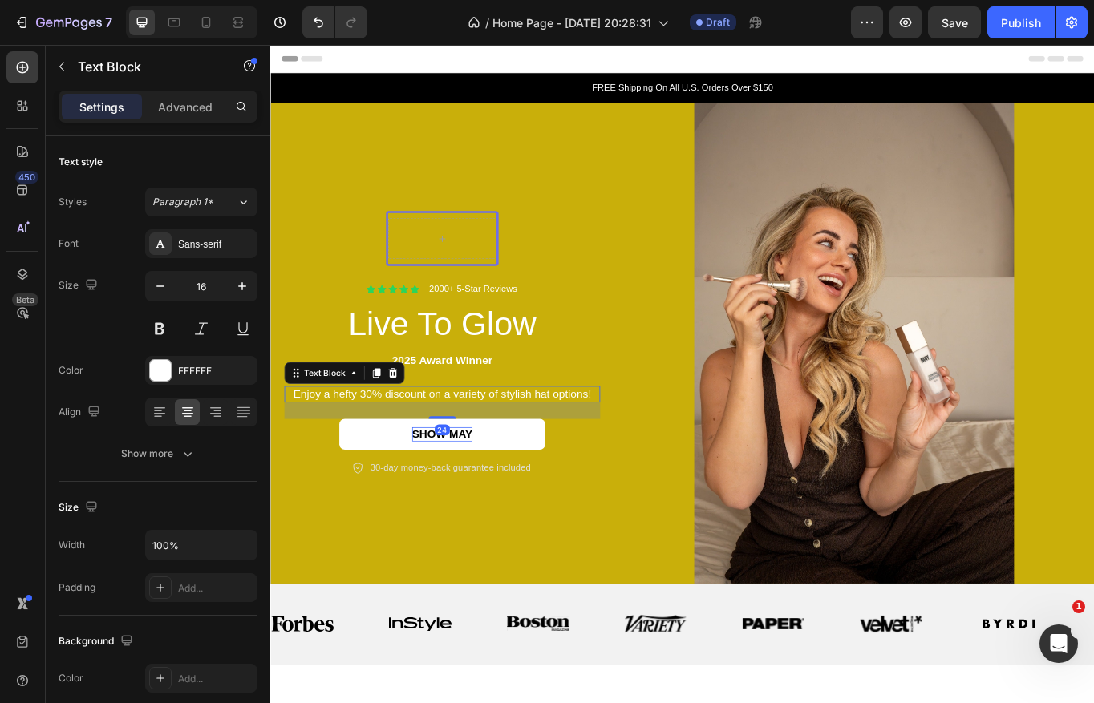
click at [466, 451] on p "Enjoy a hefty 30% discount on a variety of stylish hat options!" at bounding box center [471, 453] width 366 height 17
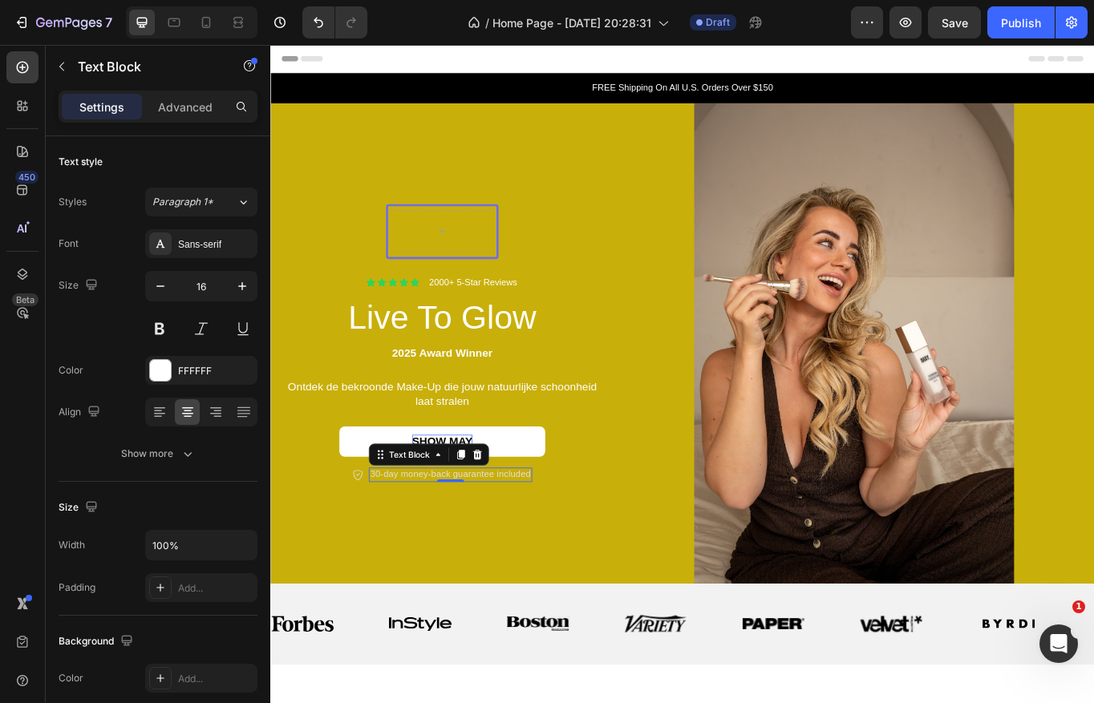
click at [454, 546] on p "30-day money-back guarantee included" at bounding box center [480, 547] width 188 height 14
click at [427, 550] on p "30-day money-back guarantee included" at bounding box center [480, 547] width 188 height 14
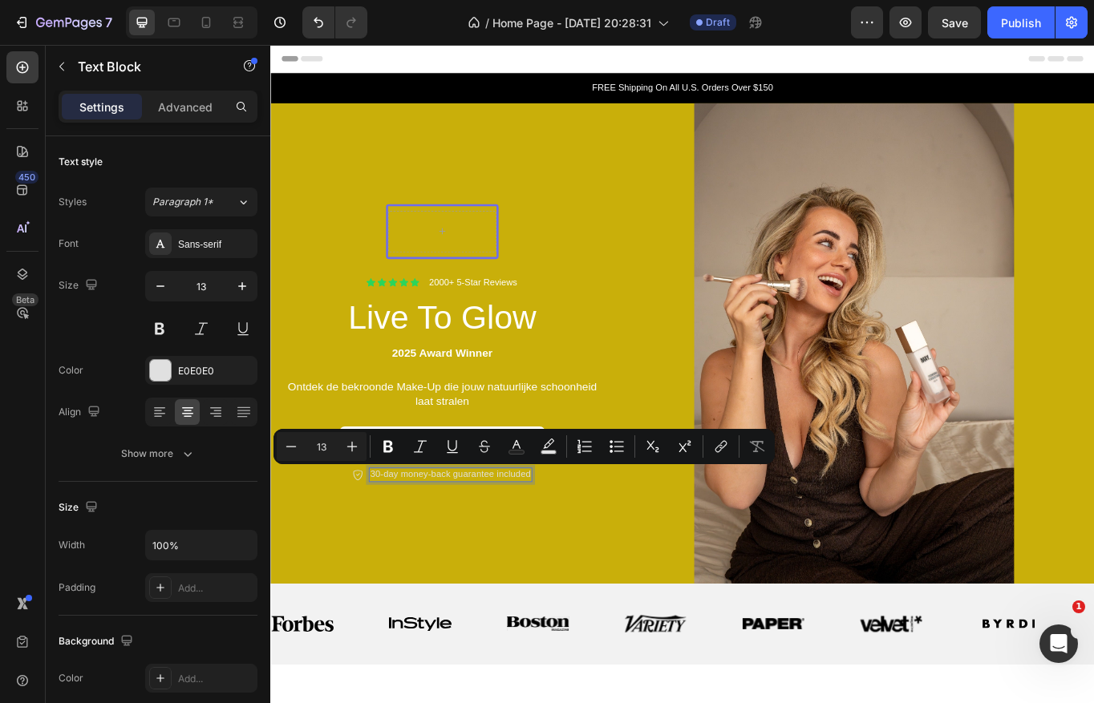
click at [394, 548] on p "30-day money-back guarantee included" at bounding box center [480, 547] width 188 height 14
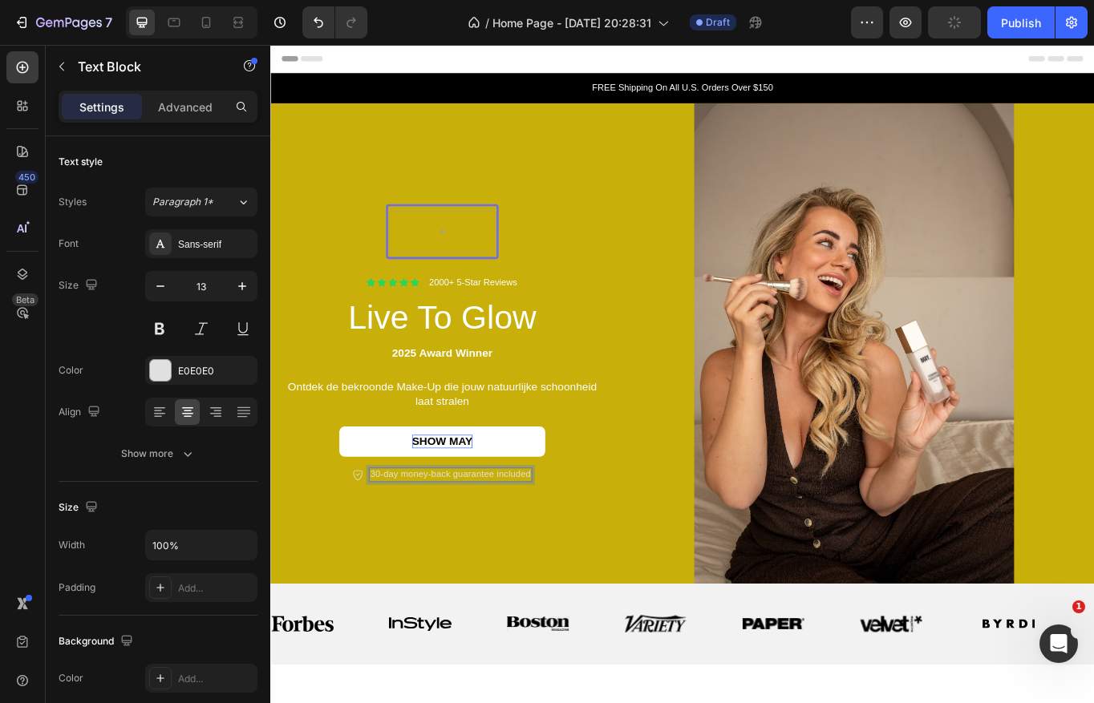
click at [411, 548] on p "30-day money-back guarantee included" at bounding box center [480, 547] width 188 height 14
click at [447, 548] on p "30-dagen money-back guarantee included" at bounding box center [480, 547] width 200 height 14
click at [466, 543] on p "30-dagen geld-back guarantee included" at bounding box center [480, 547] width 188 height 14
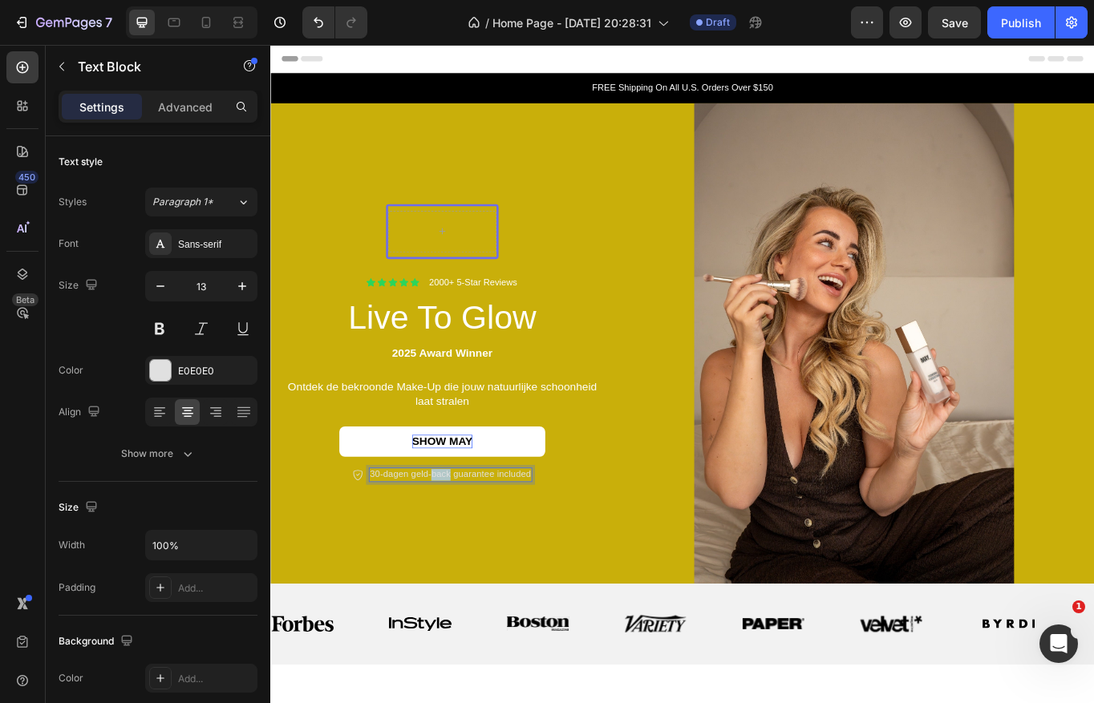
click at [466, 543] on p "30-dagen geld-back guarantee included" at bounding box center [480, 547] width 188 height 14
click at [517, 547] on p "30-dagen geld-terug guarantee included" at bounding box center [481, 547] width 190 height 14
click at [553, 548] on p "30-dagen geld-terug garantie included" at bounding box center [480, 547] width 180 height 14
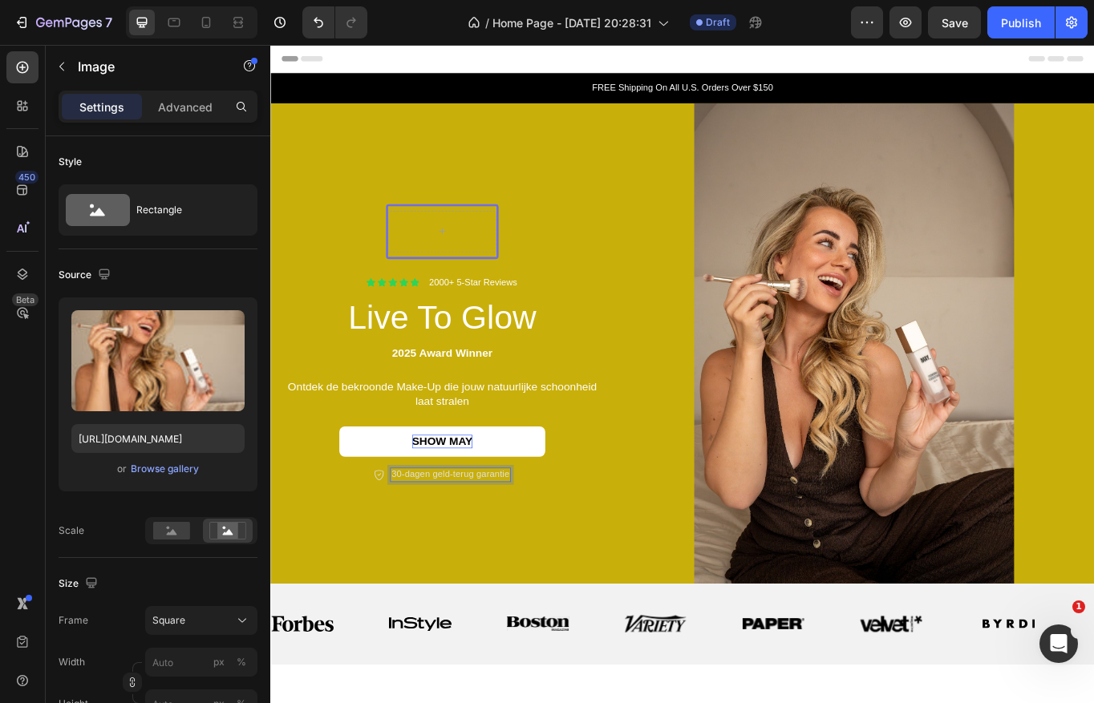
click at [671, 524] on img at bounding box center [951, 393] width 561 height 561
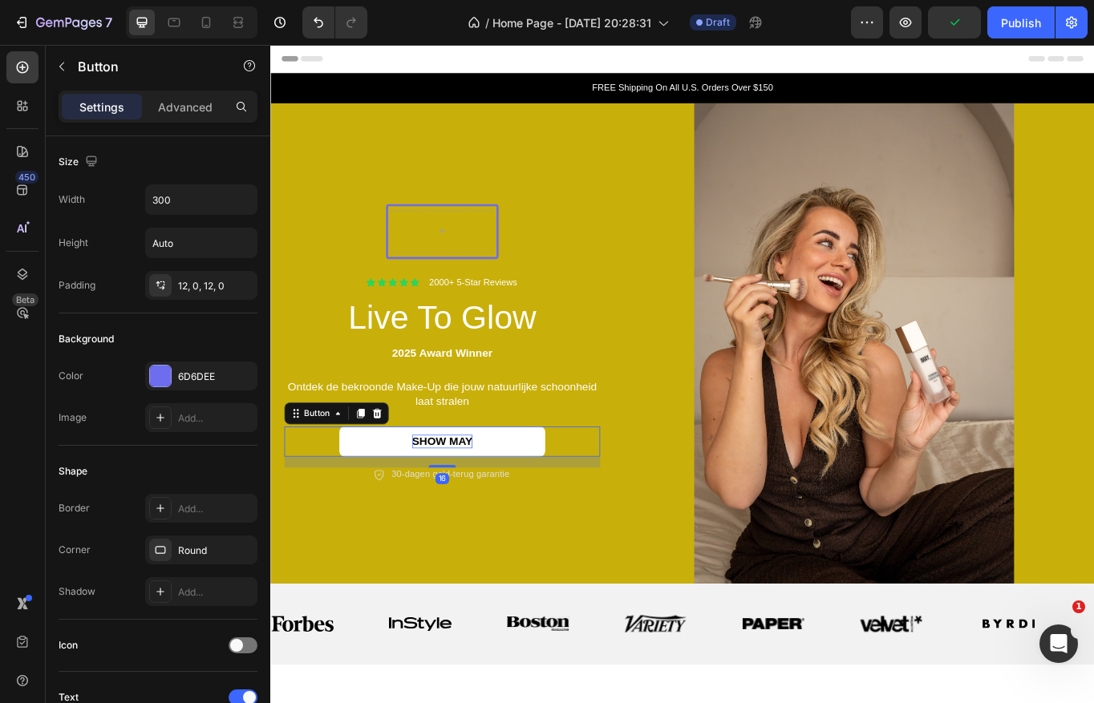
click at [556, 511] on link "SHOW MAY" at bounding box center [470, 509] width 241 height 36
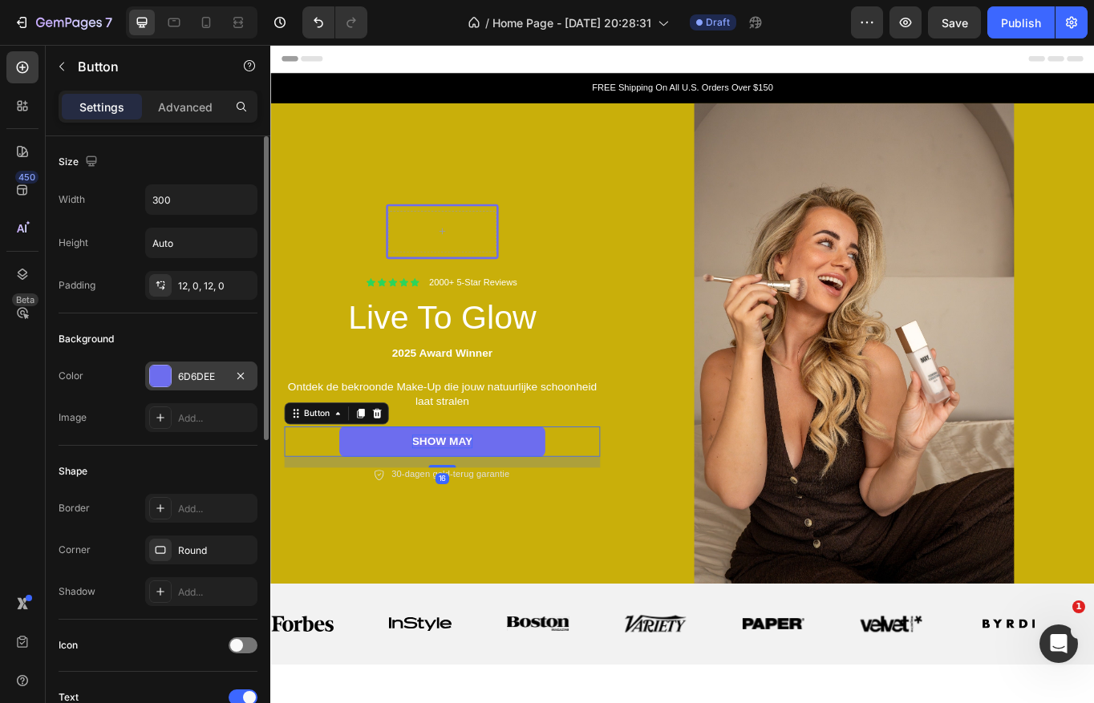
click at [161, 373] on div at bounding box center [160, 376] width 21 height 21
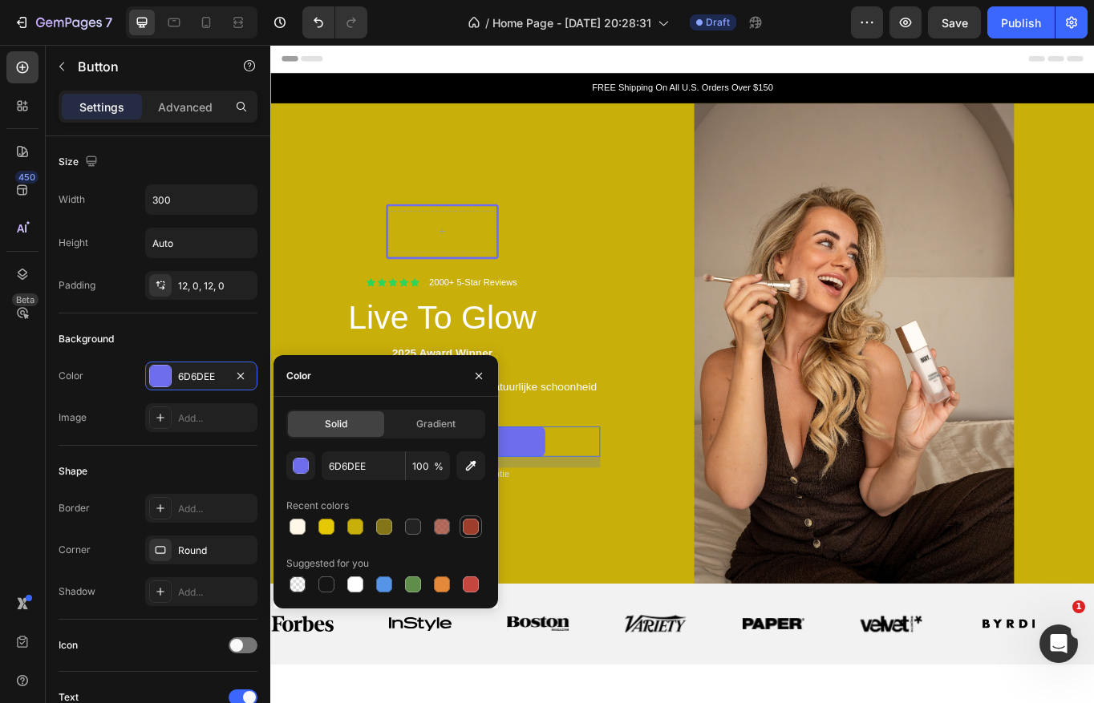
click at [467, 522] on div at bounding box center [471, 527] width 16 height 16
type input "9D3E2C"
click at [665, 460] on div "Row Icon Icon Icon Icon Icon Icon List 2000+ 5-Star Reviews Text Block Row Live…" at bounding box center [470, 394] width 401 height 326
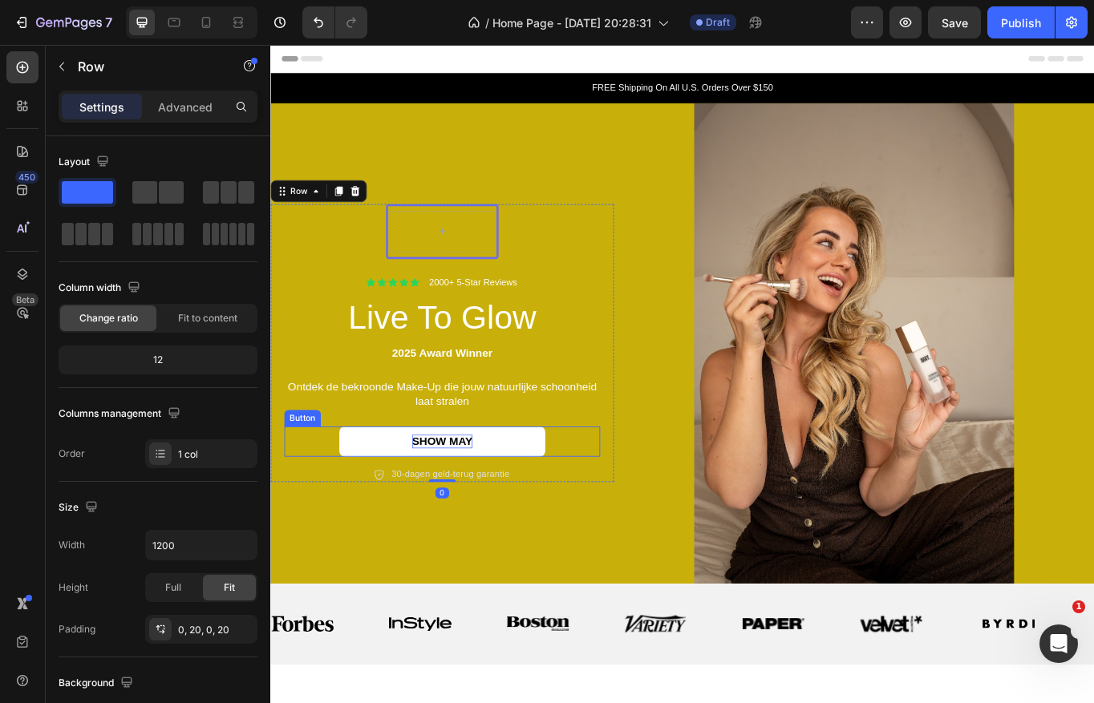
click at [546, 509] on link "SHOW MAY" at bounding box center [470, 509] width 241 height 36
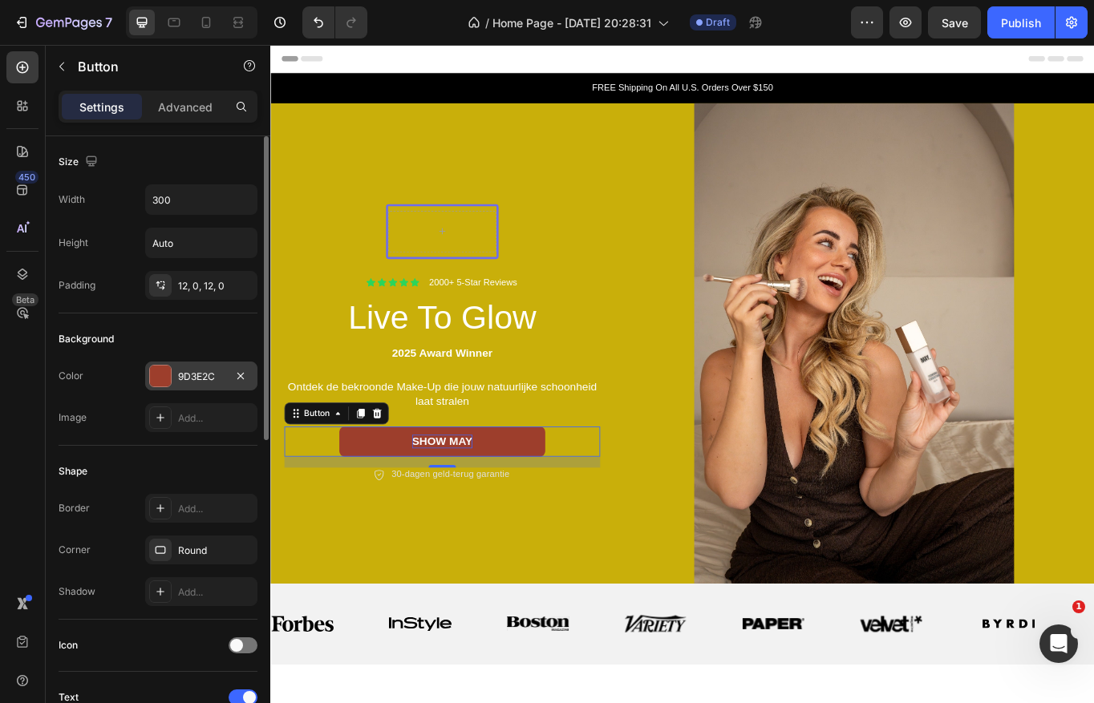
click at [161, 382] on div at bounding box center [160, 376] width 21 height 21
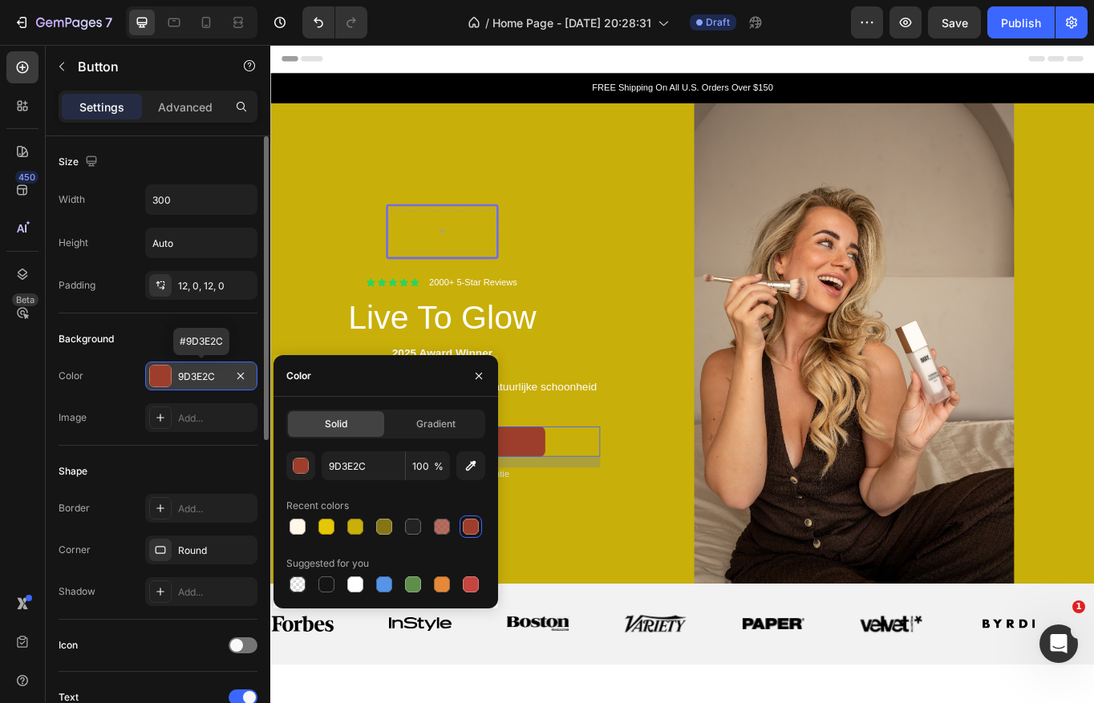
click at [162, 382] on div at bounding box center [160, 376] width 21 height 21
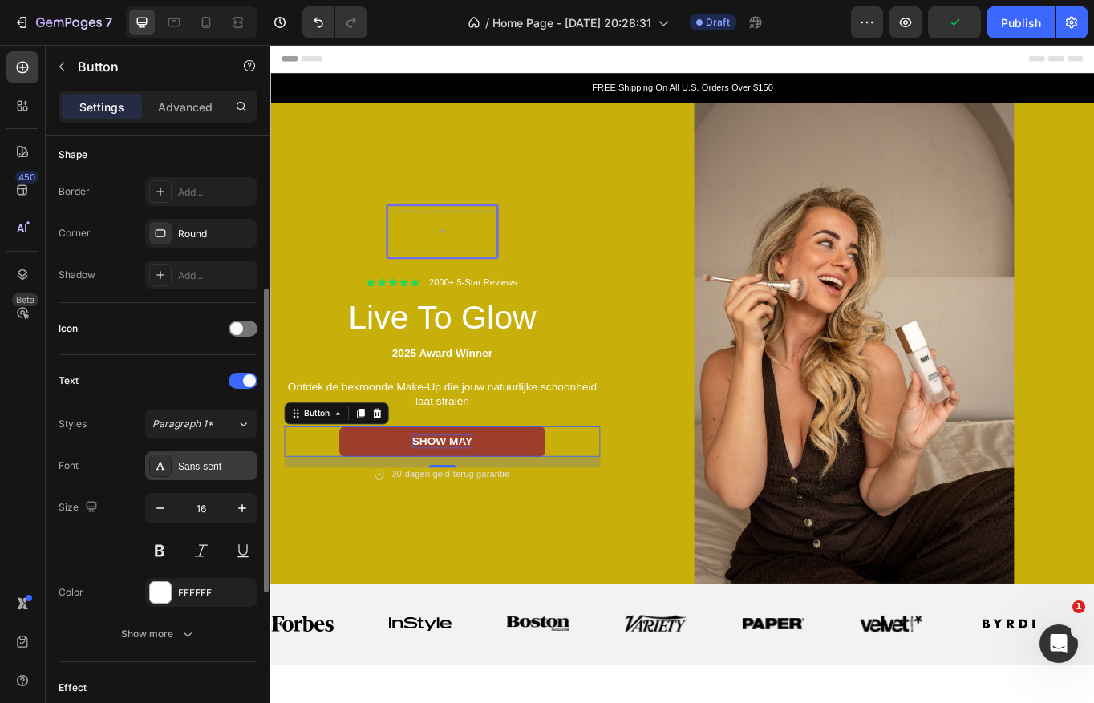
scroll to position [369, 0]
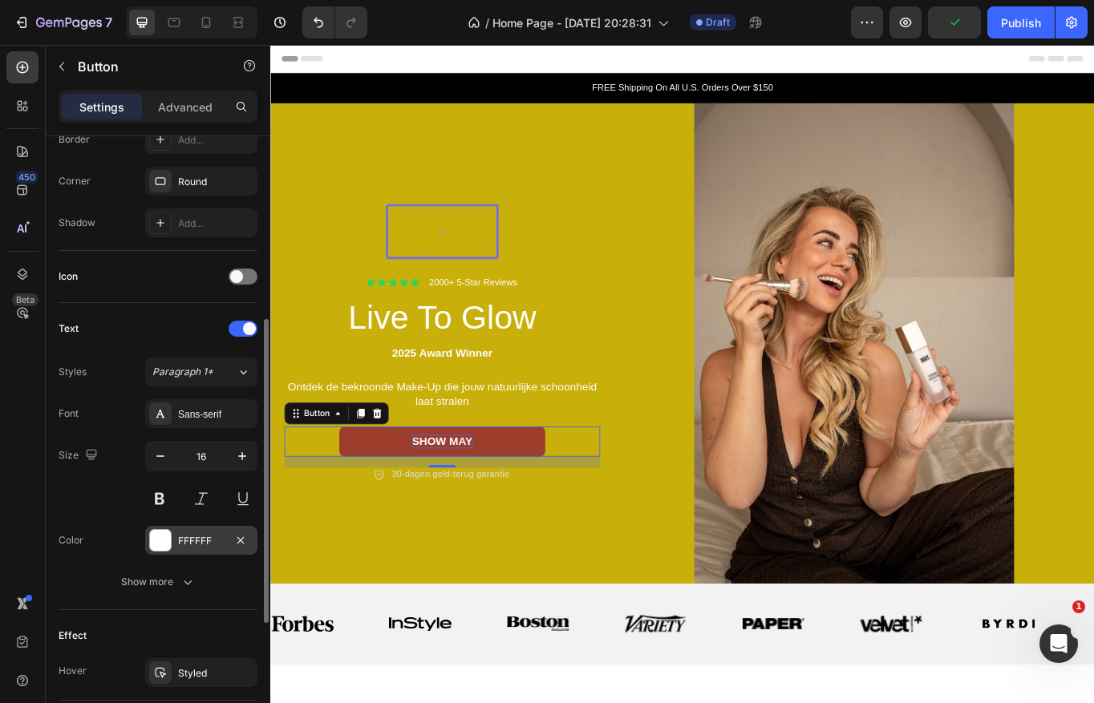
click at [162, 549] on div at bounding box center [160, 540] width 21 height 21
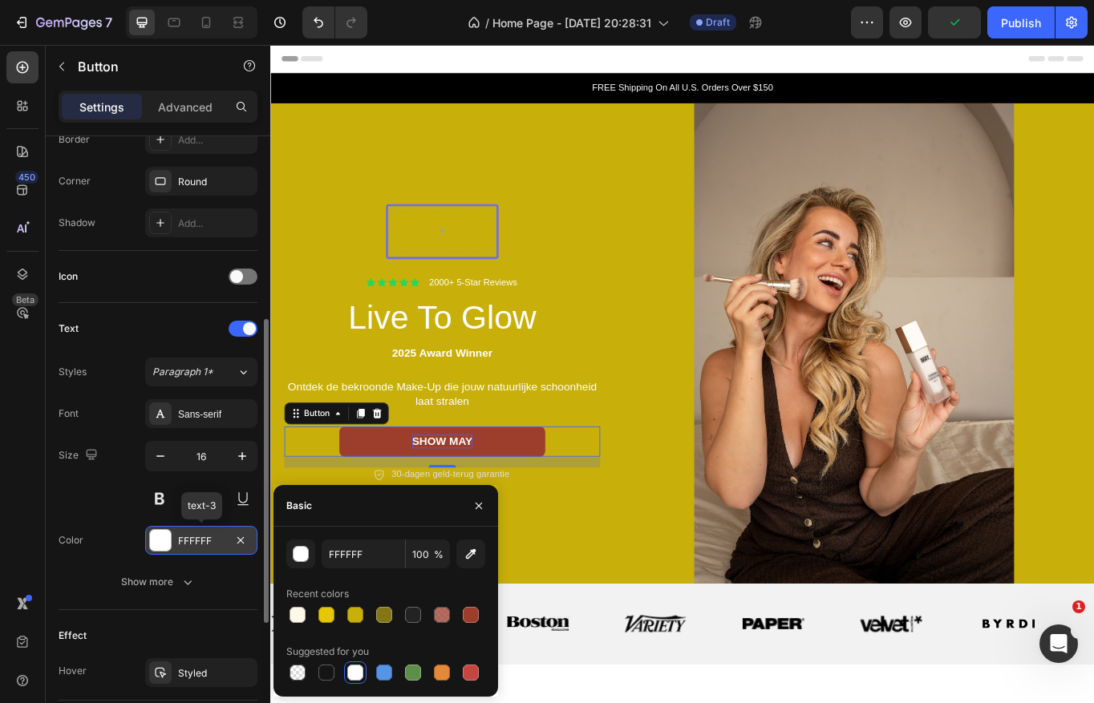
click at [162, 549] on div at bounding box center [160, 540] width 21 height 21
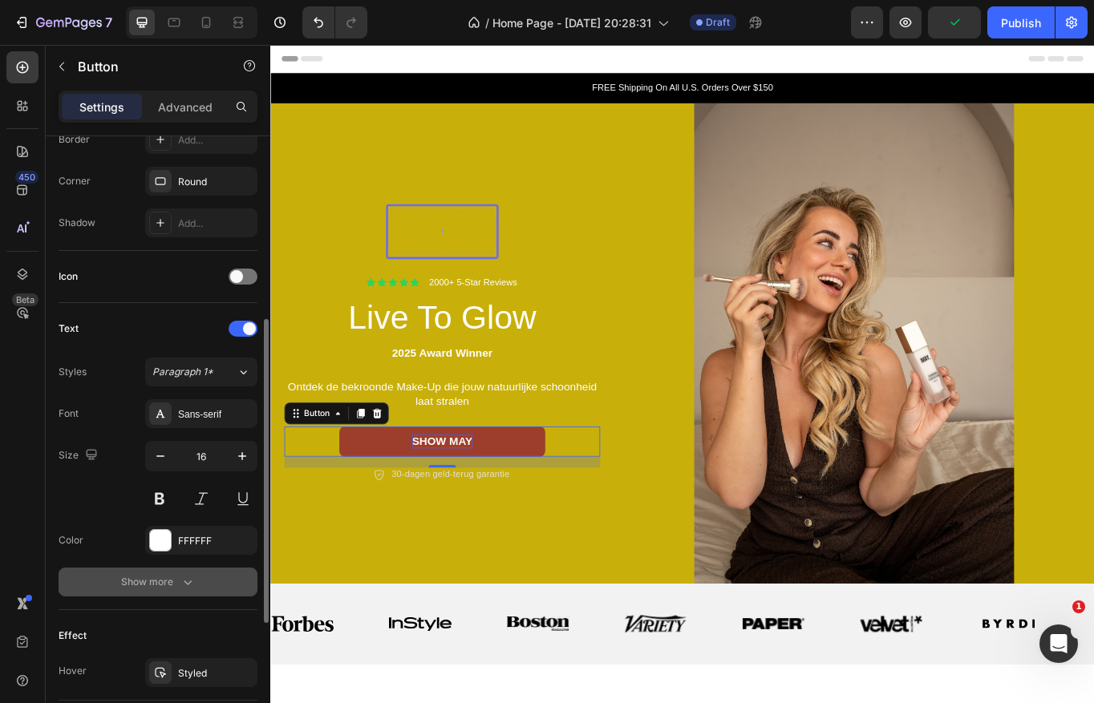
click at [165, 581] on div "Show more" at bounding box center [158, 582] width 75 height 16
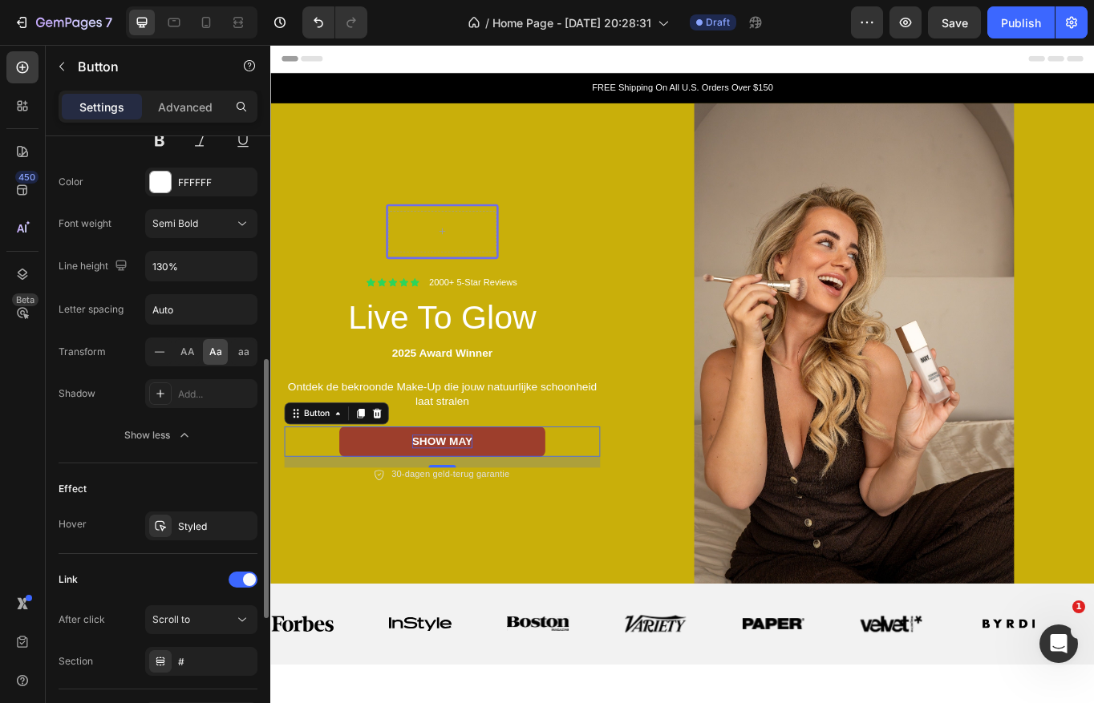
scroll to position [734, 0]
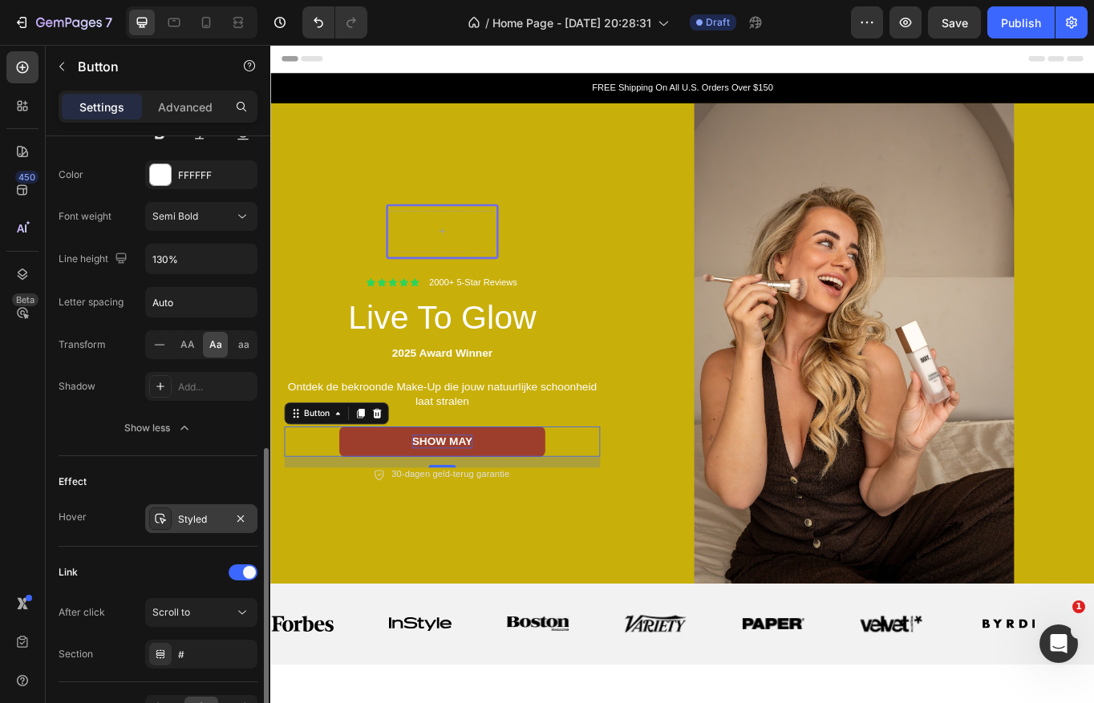
click at [172, 515] on div "Styled" at bounding box center [201, 518] width 112 height 29
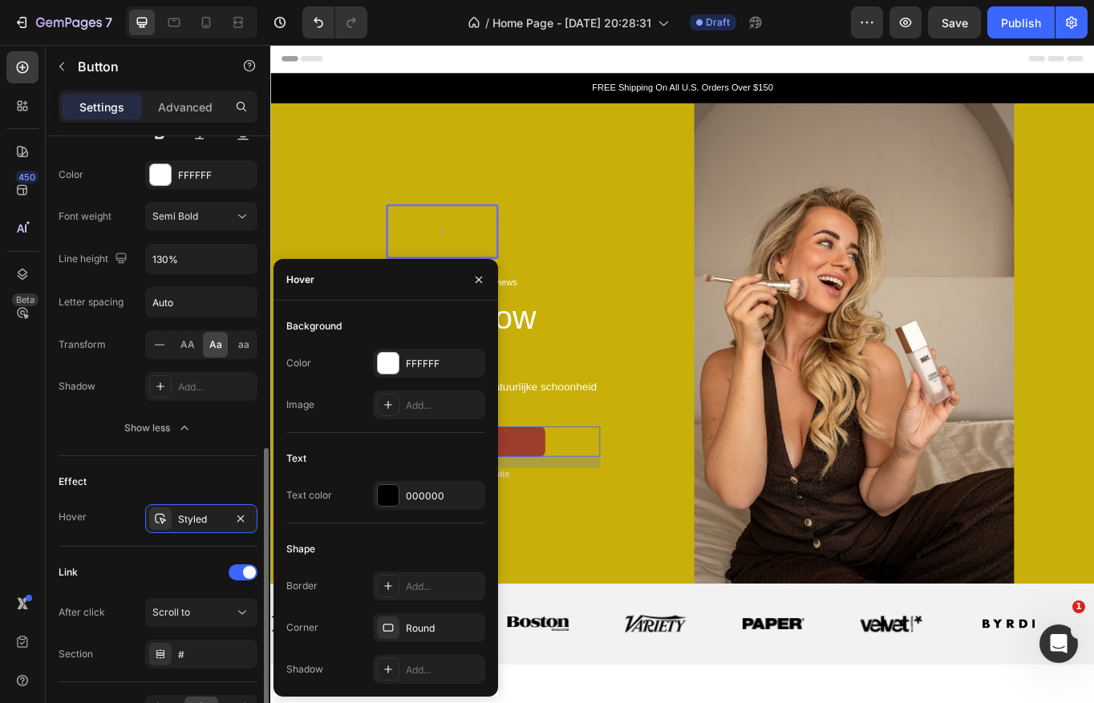
click at [185, 482] on div "Effect" at bounding box center [158, 482] width 199 height 26
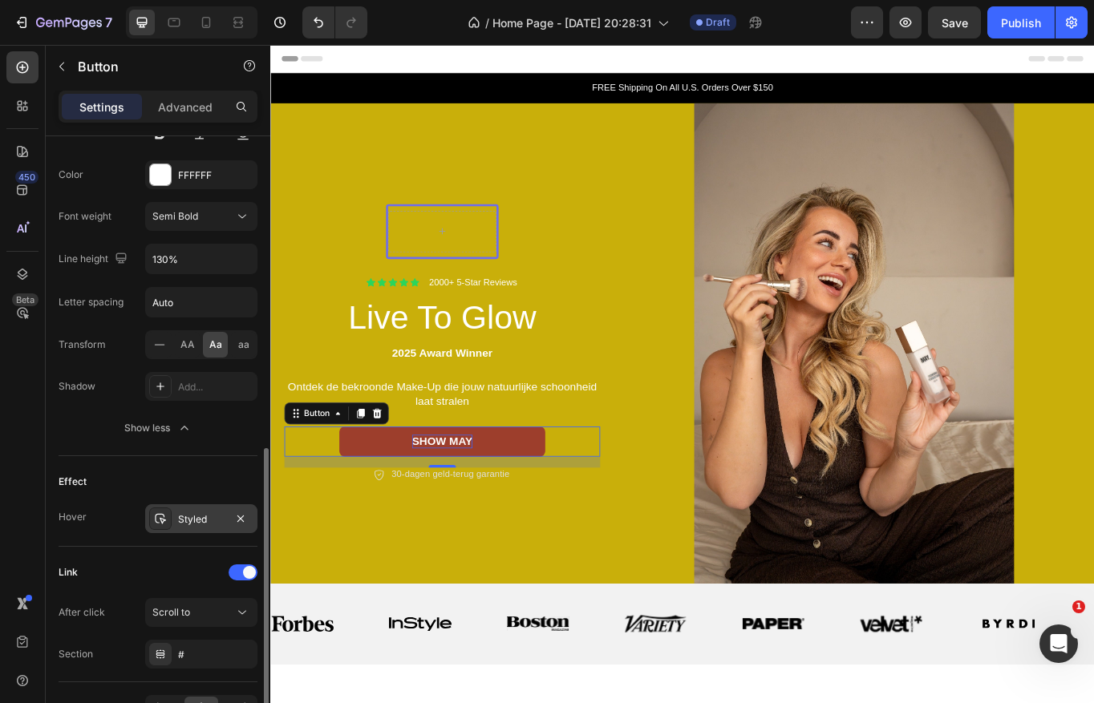
click at [171, 519] on div at bounding box center [160, 519] width 22 height 22
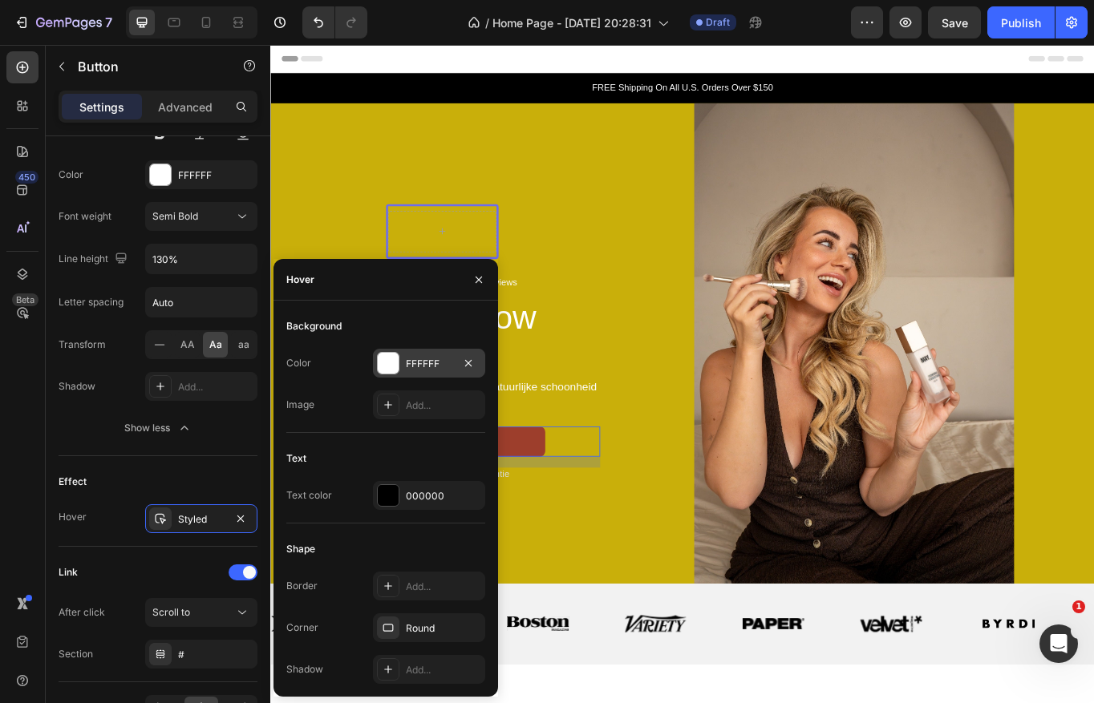
click at [389, 366] on div at bounding box center [388, 363] width 21 height 21
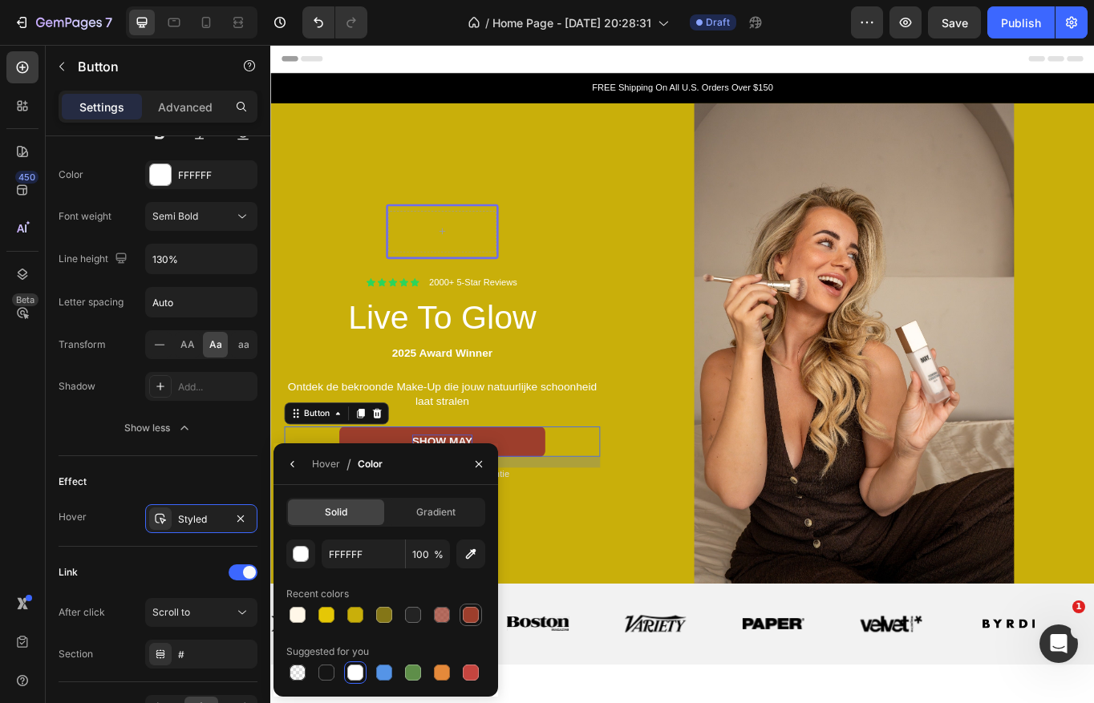
click at [475, 616] on div at bounding box center [471, 615] width 16 height 16
type input "9D3E2C"
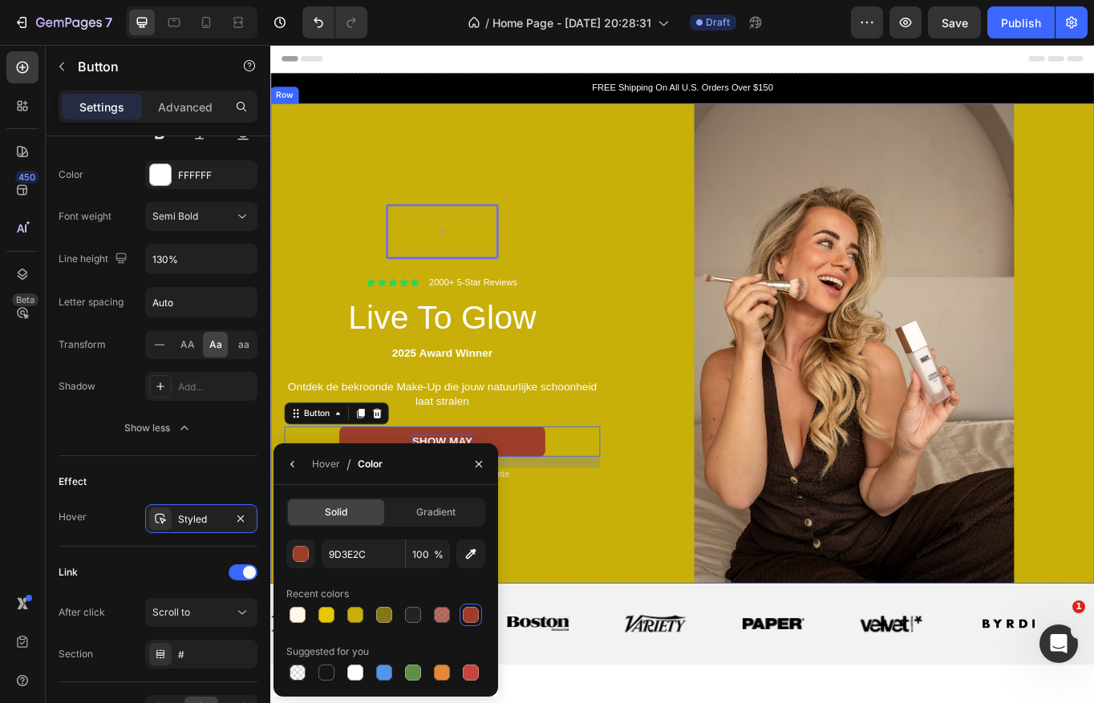
click at [615, 589] on div "Row Icon Icon Icon Icon Icon Icon List 2000+ 5-Star Reviews Text Block Row Live…" at bounding box center [470, 393] width 401 height 561
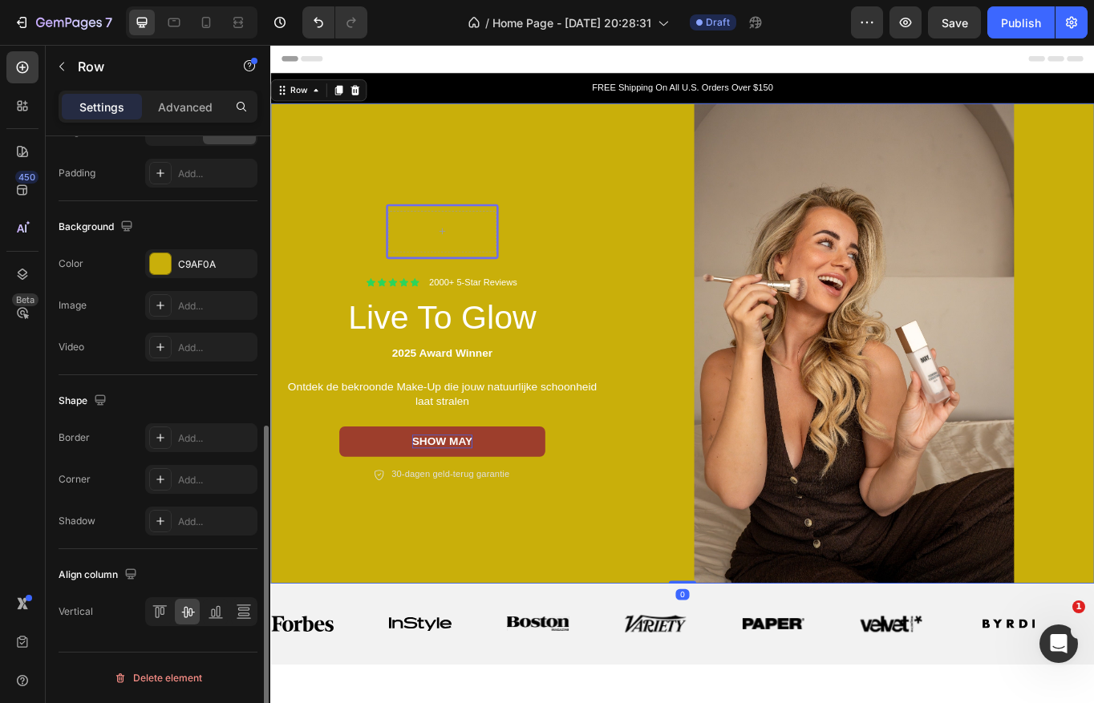
scroll to position [0, 0]
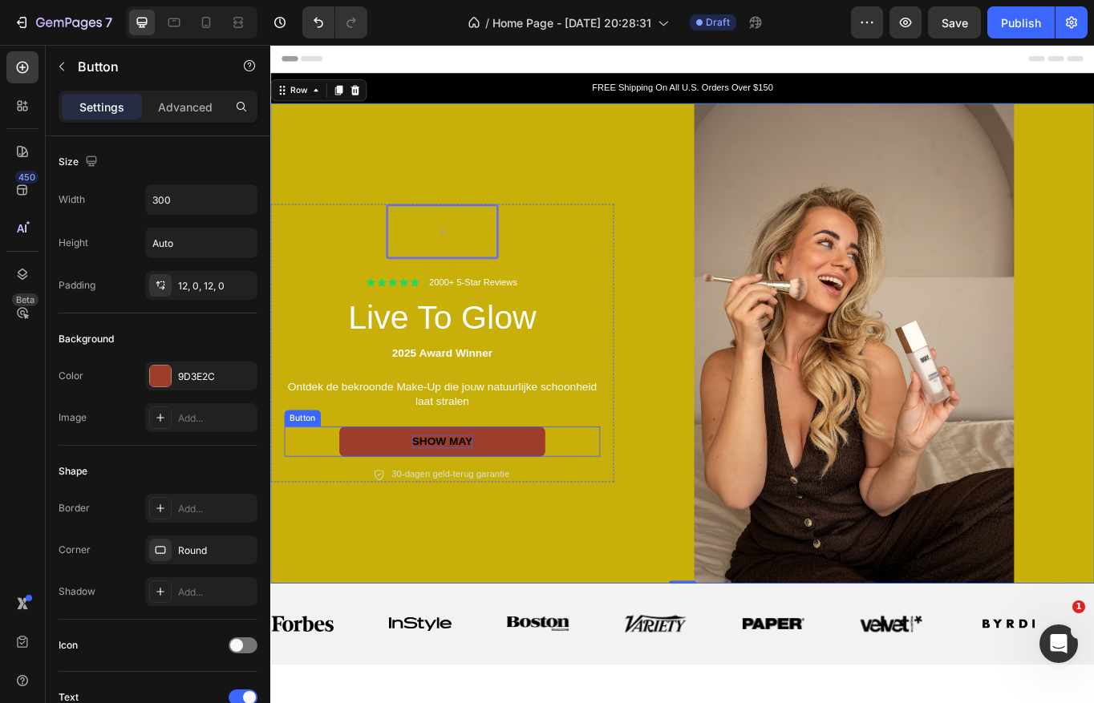
click at [368, 508] on link "SHOW MAY" at bounding box center [470, 509] width 241 height 36
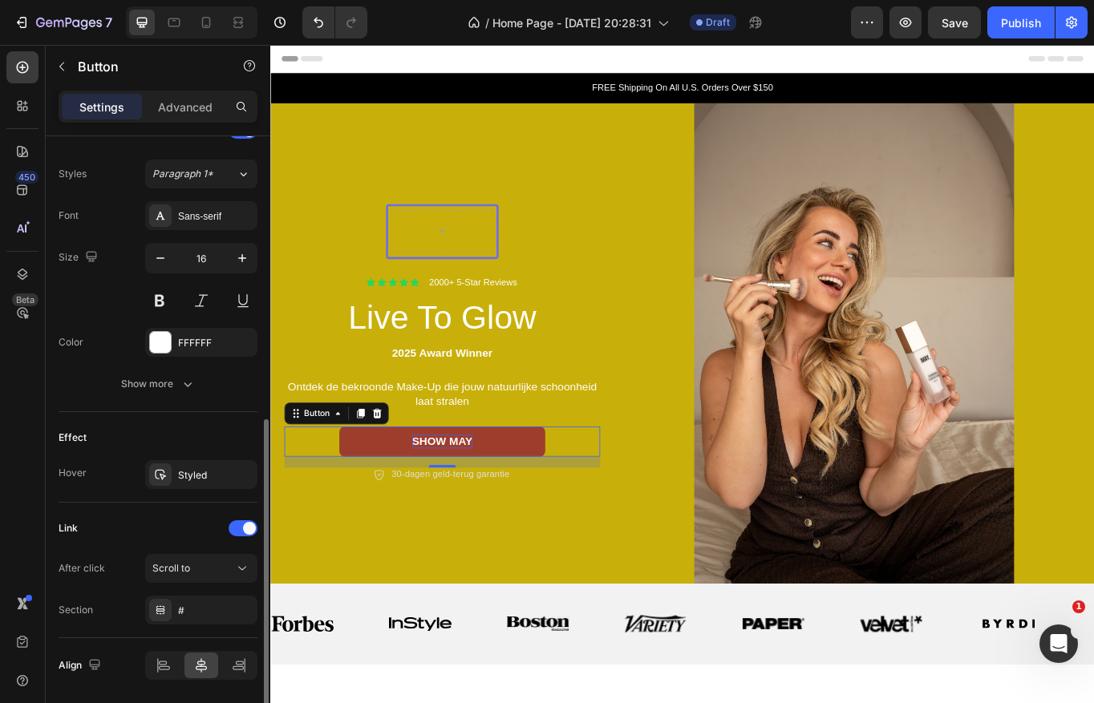
scroll to position [568, 0]
click at [176, 483] on div "Styled" at bounding box center [201, 473] width 112 height 29
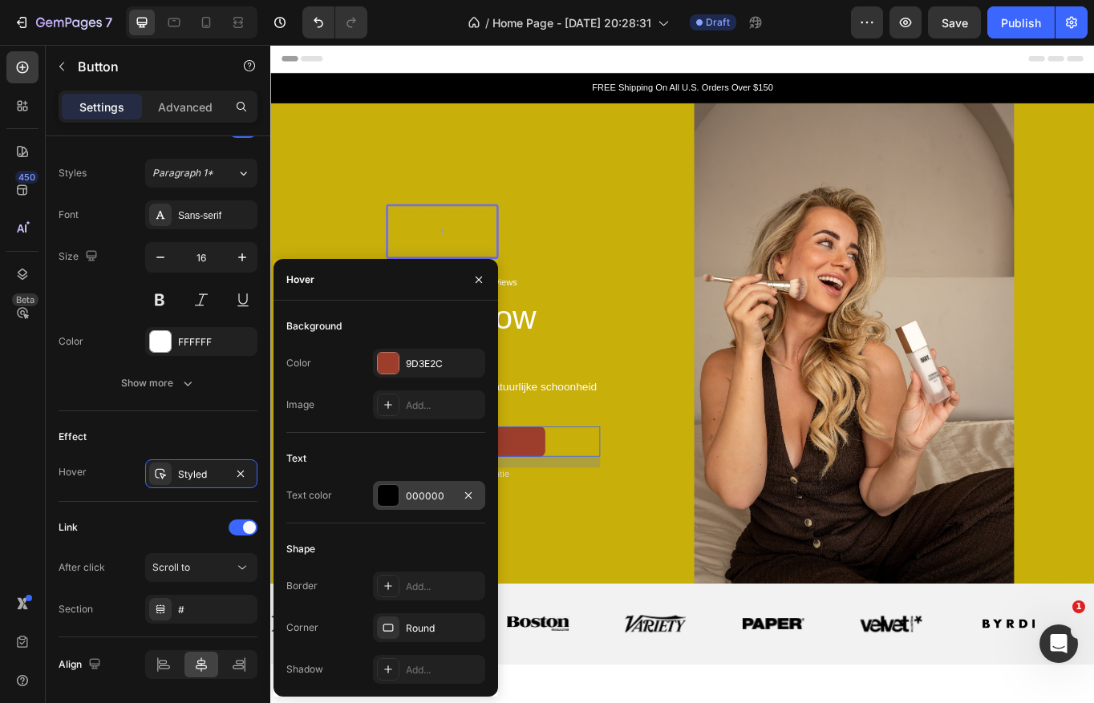
click at [398, 497] on div at bounding box center [388, 495] width 22 height 22
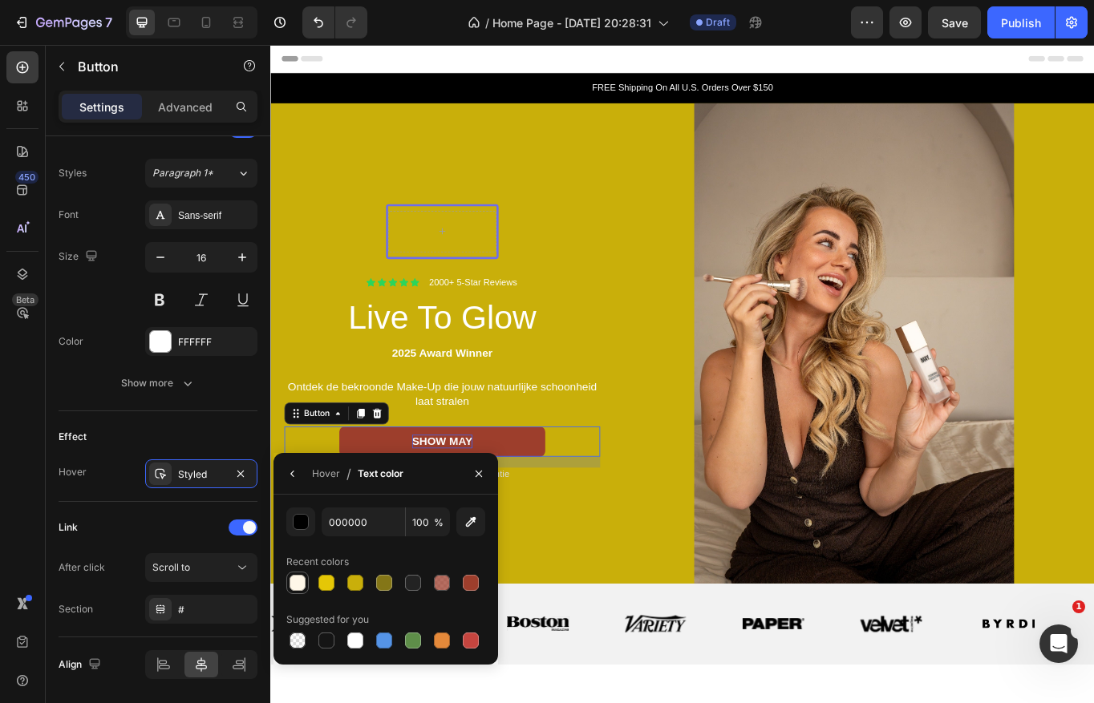
click at [292, 582] on div at bounding box center [297, 583] width 16 height 16
type input "FFF7E8"
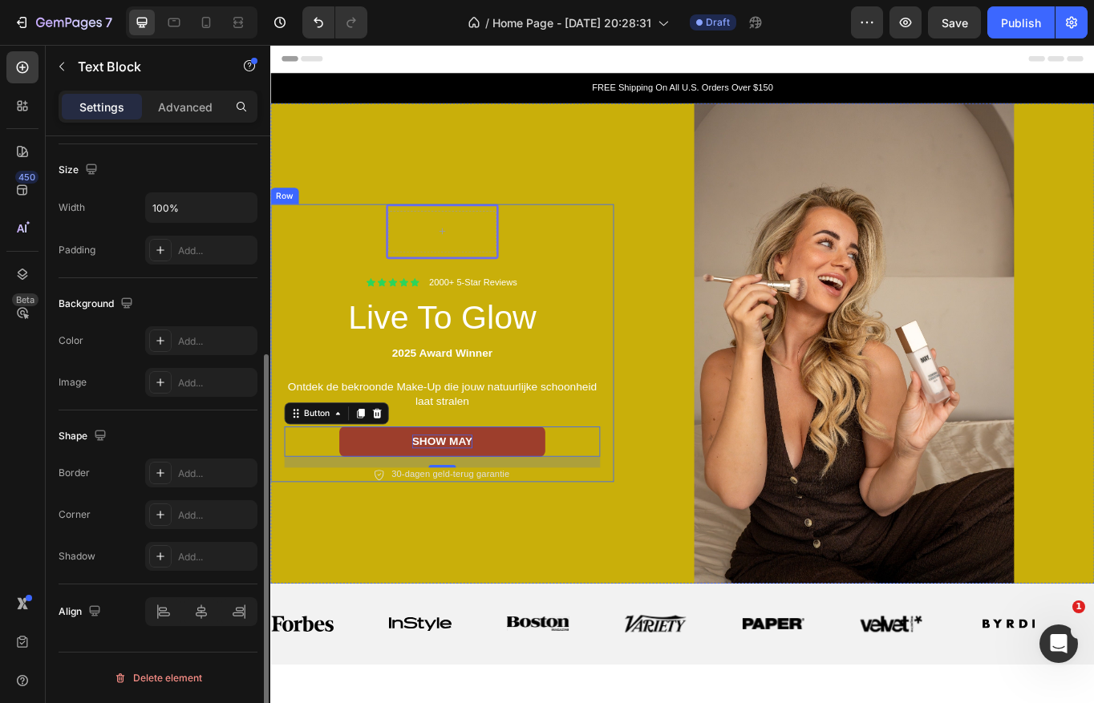
click at [587, 415] on div "2025 Award Winner Text Block" at bounding box center [470, 405] width 369 height 20
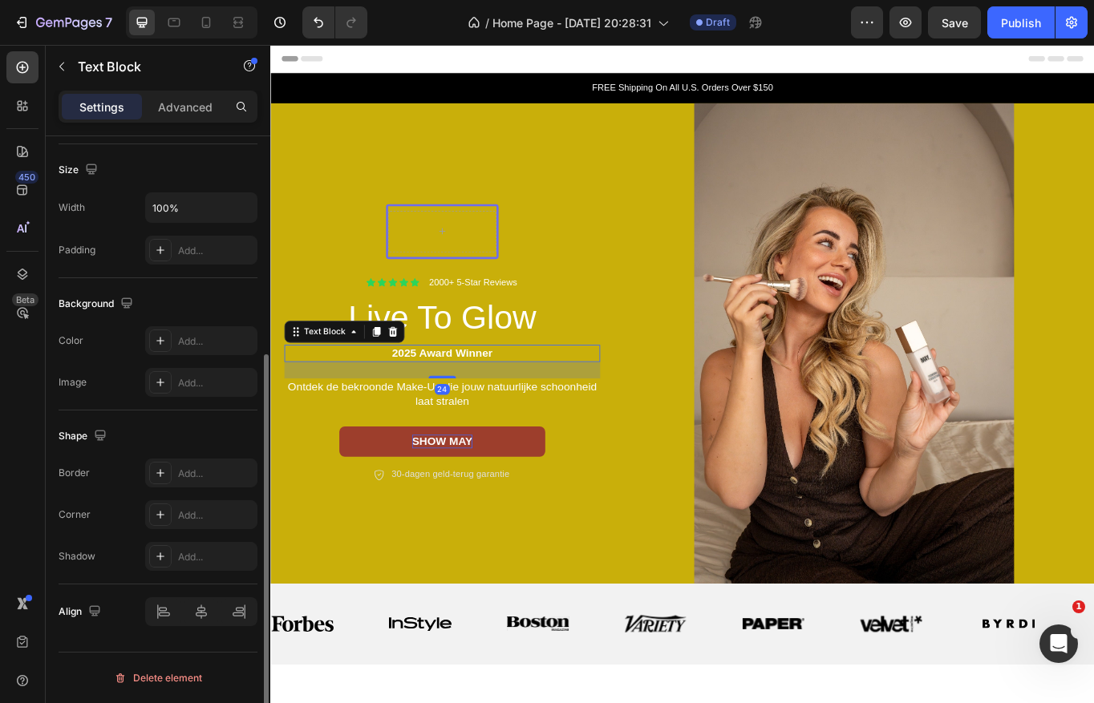
scroll to position [0, 0]
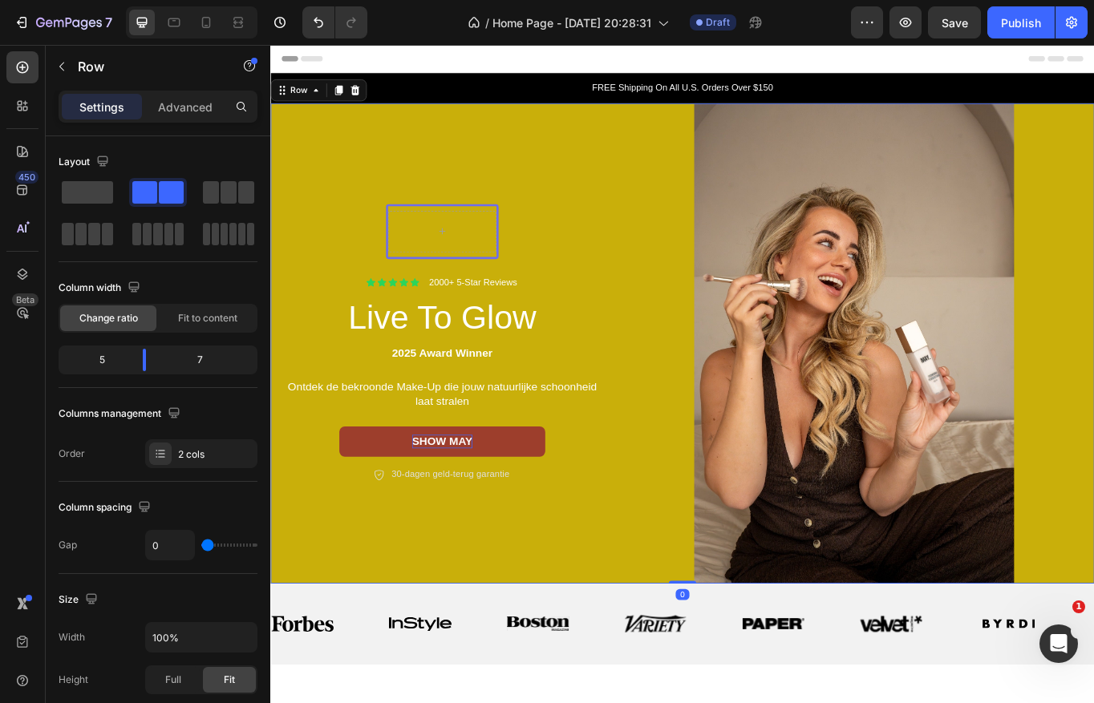
click at [648, 613] on div "Row Icon Icon Icon Icon Icon Icon List 2000+ 5-Star Reviews Text Block Row Live…" at bounding box center [470, 393] width 401 height 561
click at [476, 506] on p "SHOW MAY" at bounding box center [470, 508] width 71 height 17
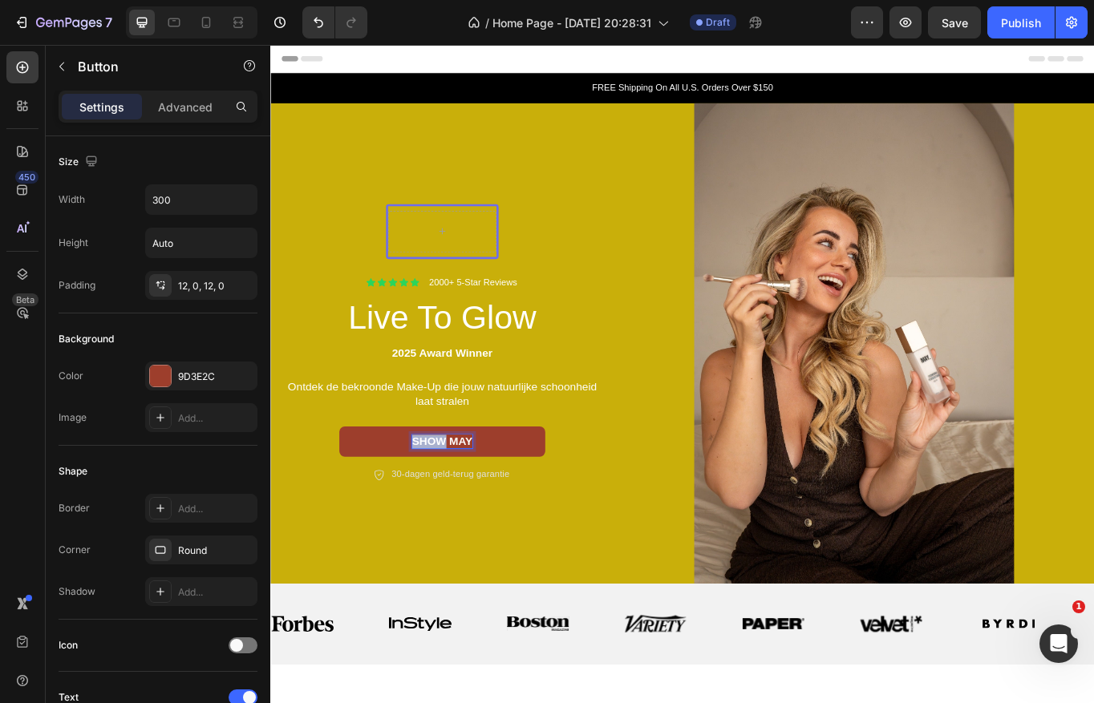
click at [451, 510] on p "SHOW MAY" at bounding box center [470, 508] width 71 height 17
click at [626, 512] on div "SHOP MAY Button 16" at bounding box center [470, 509] width 369 height 36
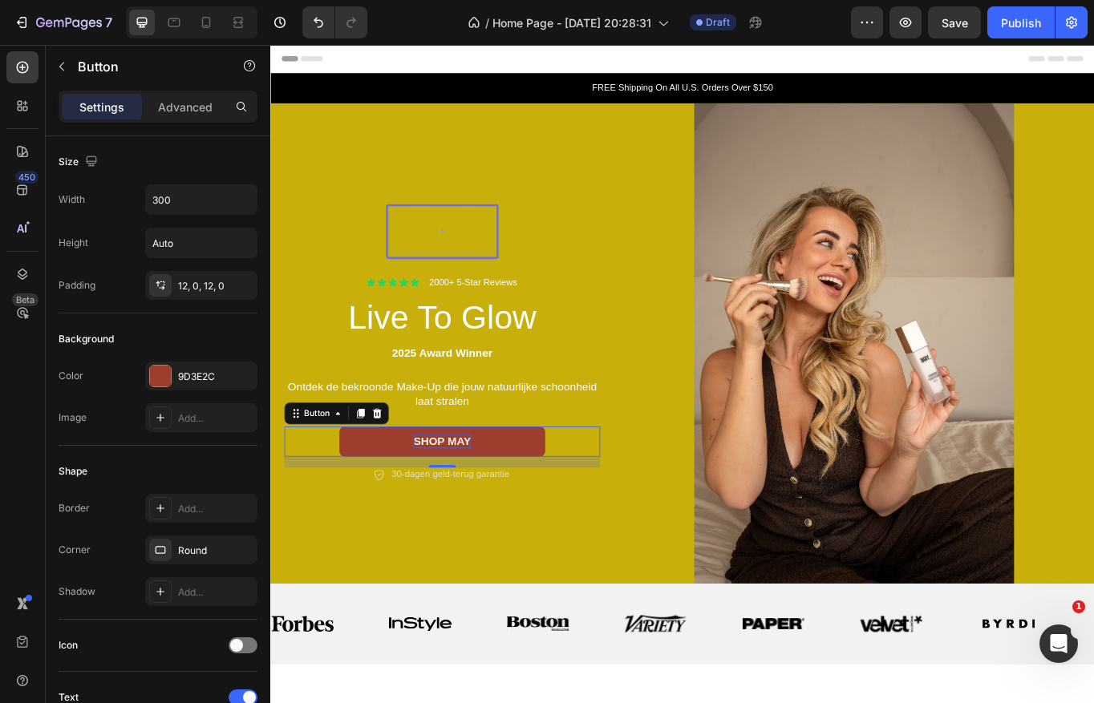
click at [505, 506] on link "SHOP MAY" at bounding box center [470, 509] width 241 height 36
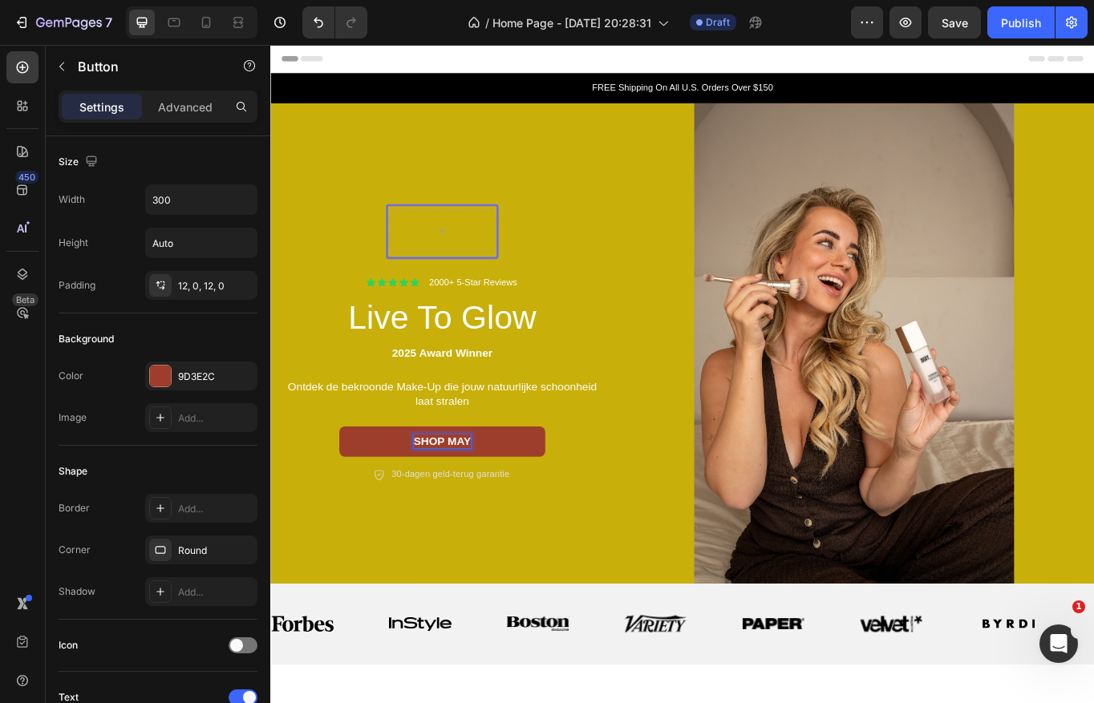
click at [499, 506] on p "SHOP MAY" at bounding box center [470, 508] width 67 height 17
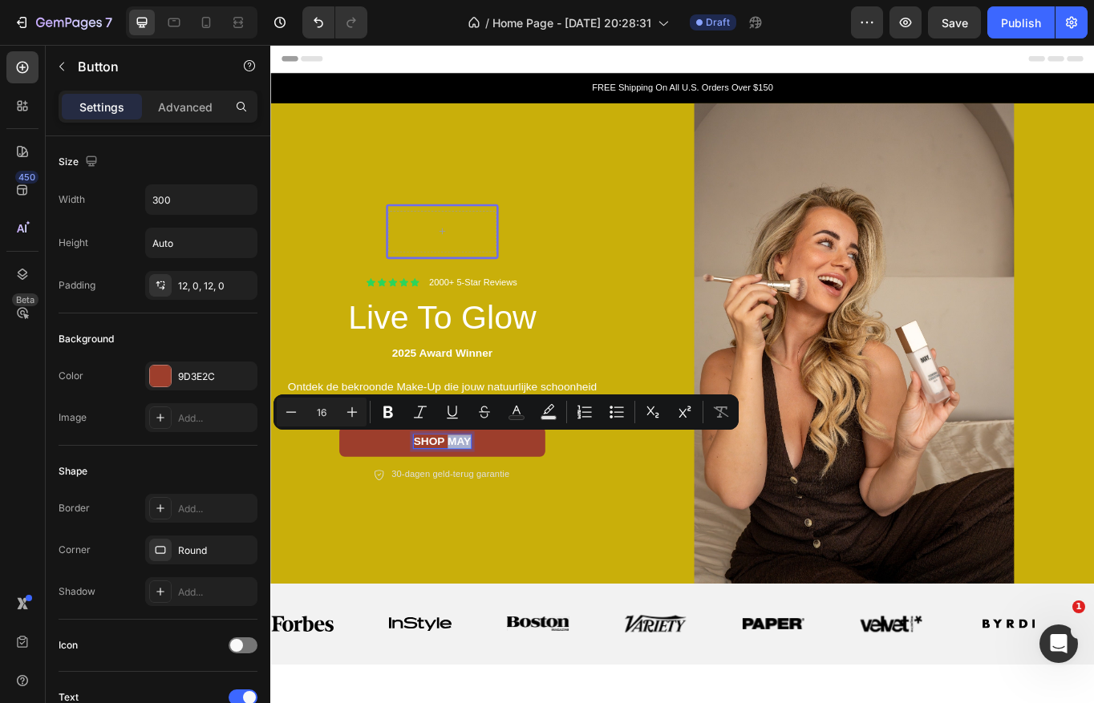
click at [504, 507] on p "SHOP MAY" at bounding box center [470, 508] width 67 height 17
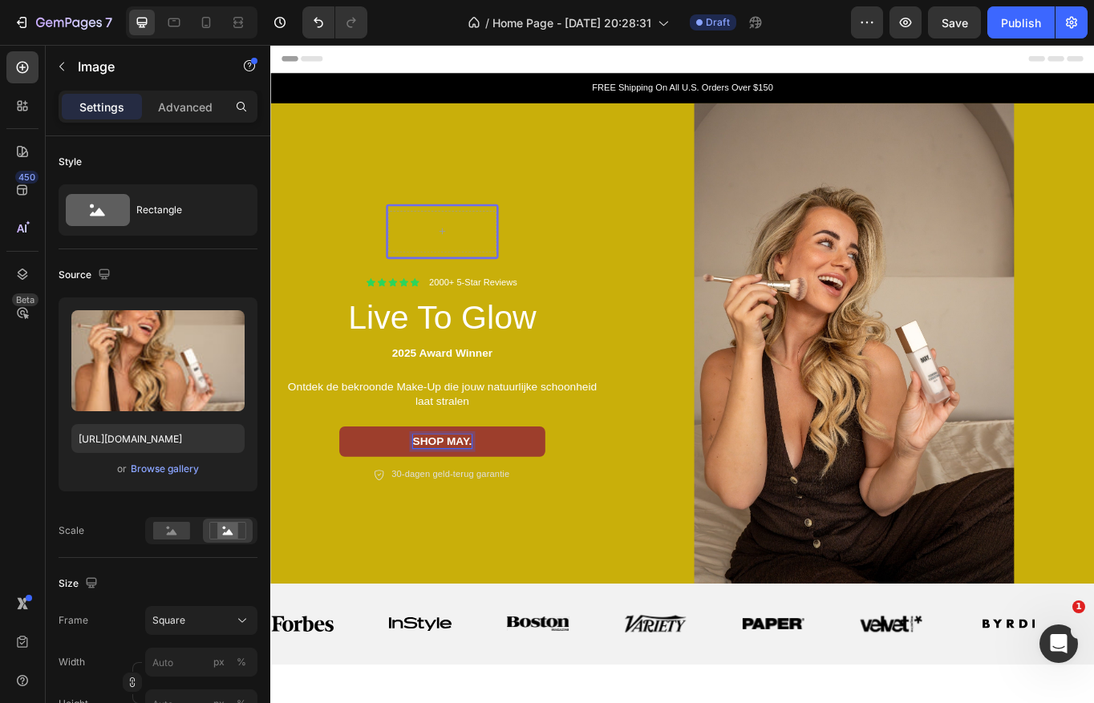
click at [682, 589] on img at bounding box center [951, 393] width 561 height 561
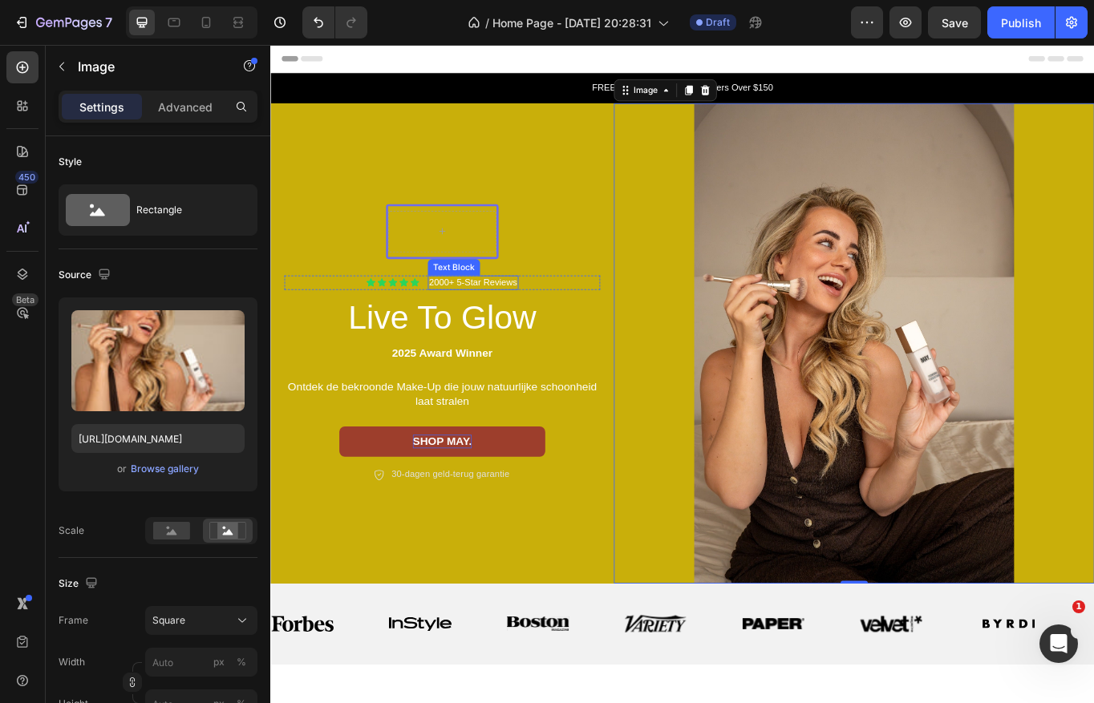
click at [499, 319] on p "2000+ 5-Star Reviews" at bounding box center [506, 323] width 103 height 14
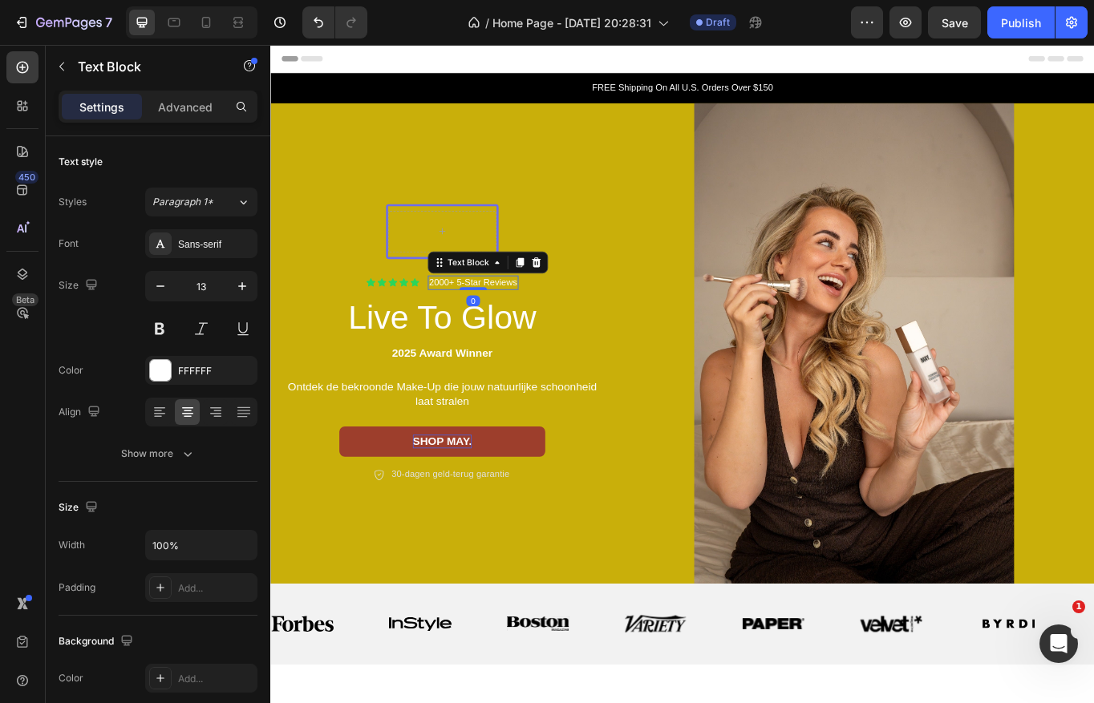
click at [464, 319] on p "2000+ 5-Star Reviews" at bounding box center [506, 323] width 103 height 14
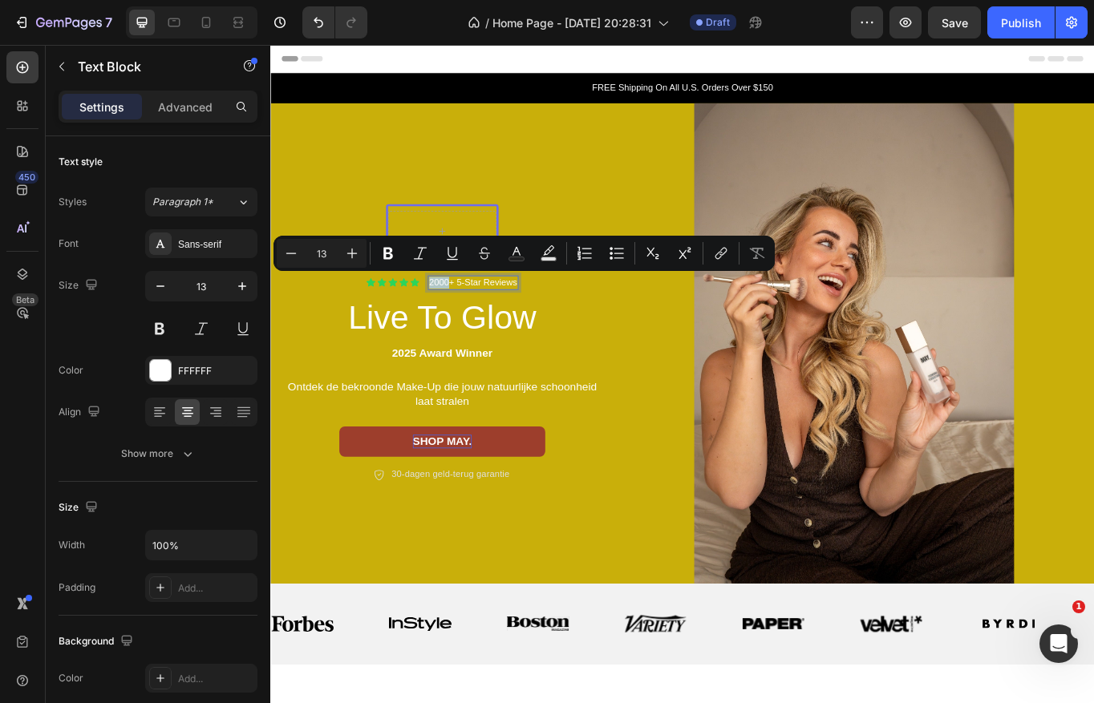
click at [476, 323] on p "2000+ 5-Star Reviews" at bounding box center [506, 323] width 103 height 14
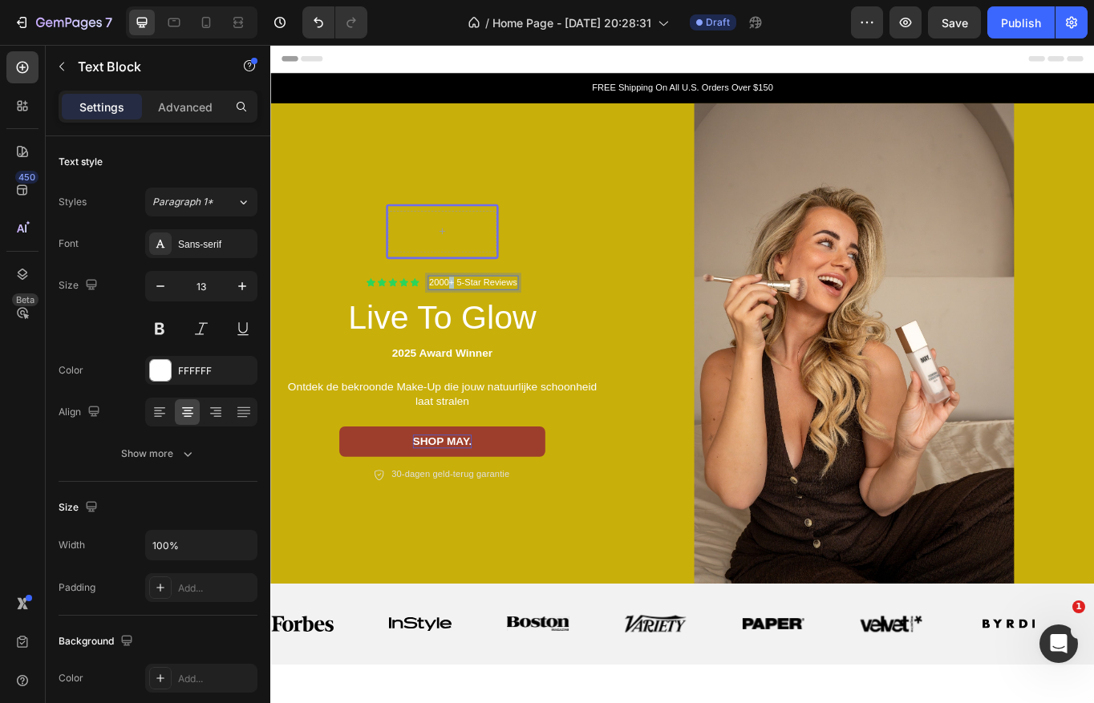
click at [476, 323] on p "2000+ 5-Star Reviews" at bounding box center [506, 323] width 103 height 14
click at [646, 390] on div "Row Icon Icon Icon Icon Icon Icon List 4.9/5 | 70.000+ tevreden klanten Text Bl…" at bounding box center [470, 394] width 369 height 326
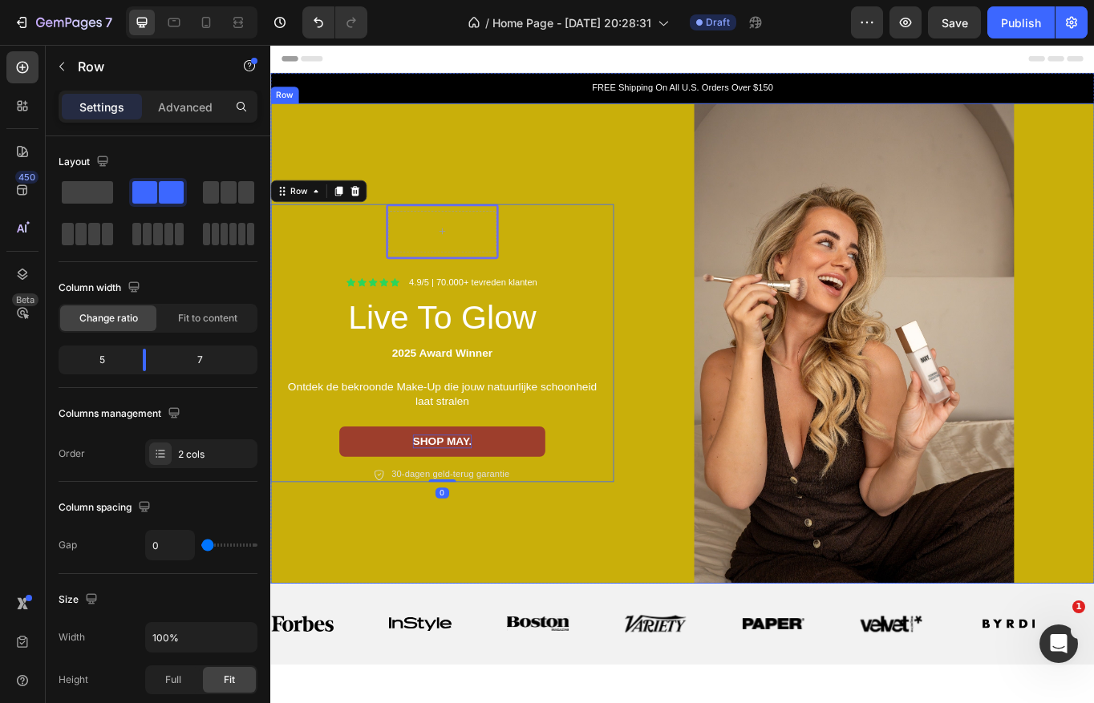
click at [616, 165] on div "Row Icon Icon Icon Icon Icon Icon List 4.9/5 | 70.000+ tevreden klanten Text Bl…" at bounding box center [470, 393] width 401 height 561
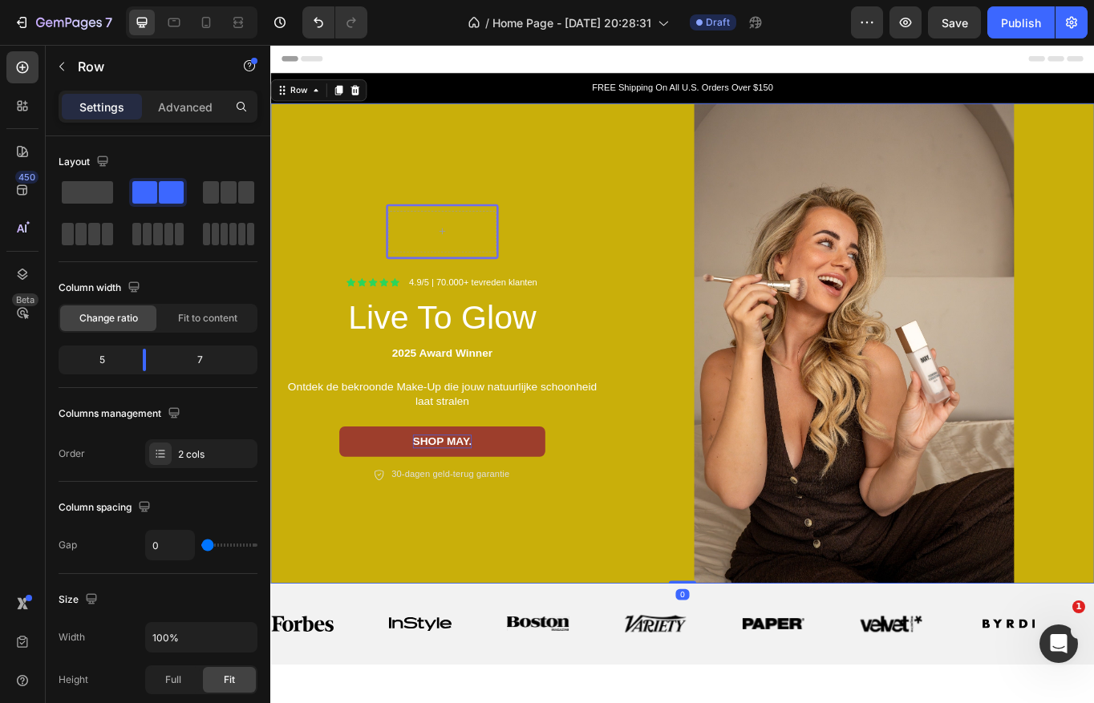
click at [317, 173] on div "Row Icon Icon Icon Icon Icon Icon List 4.9/5 | 70.000+ tevreden klanten Text Bl…" at bounding box center [470, 393] width 401 height 561
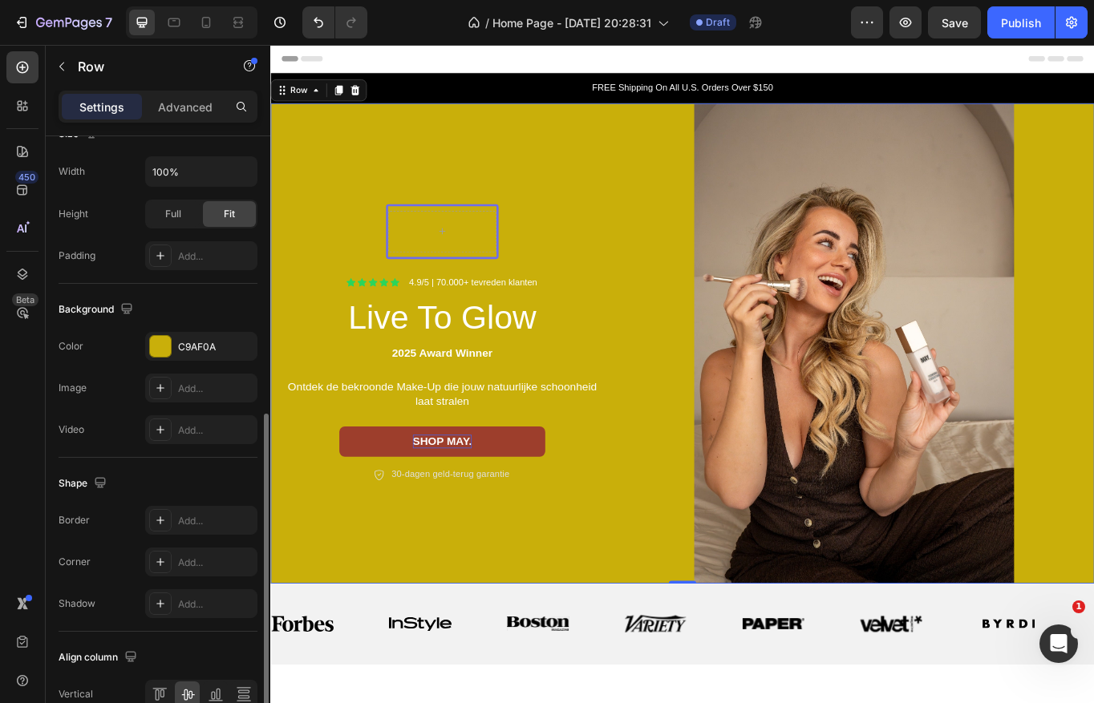
scroll to position [487, 0]
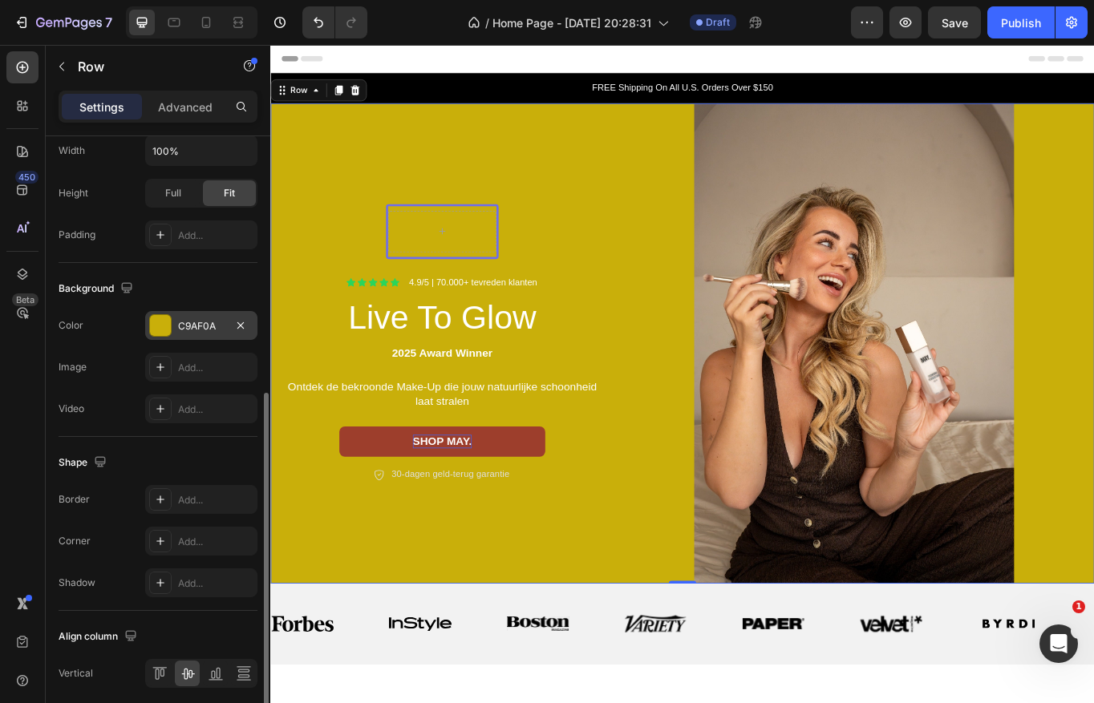
click at [161, 321] on div at bounding box center [160, 325] width 21 height 21
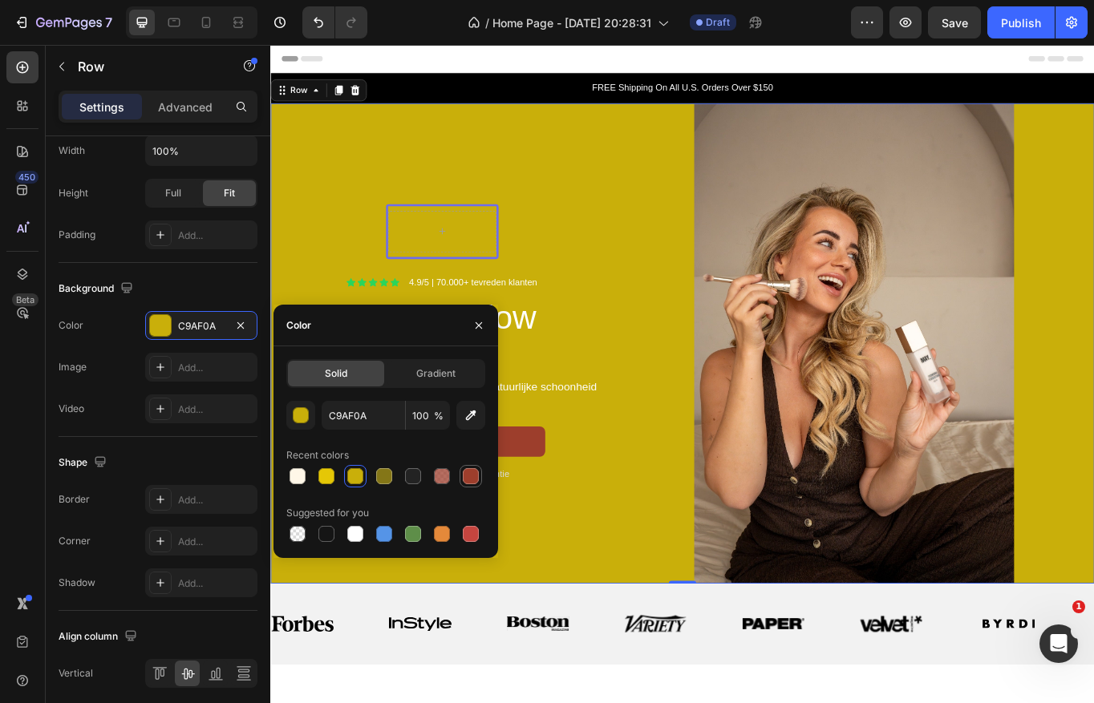
click at [477, 483] on div at bounding box center [470, 476] width 19 height 19
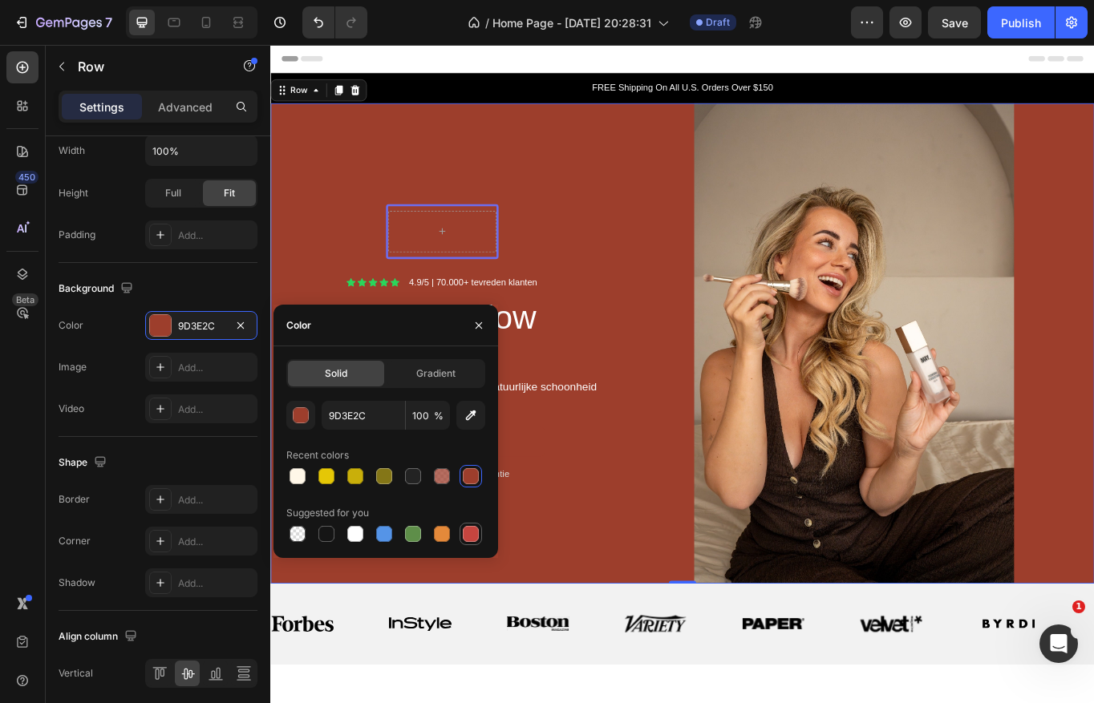
click at [467, 534] on div at bounding box center [471, 534] width 16 height 16
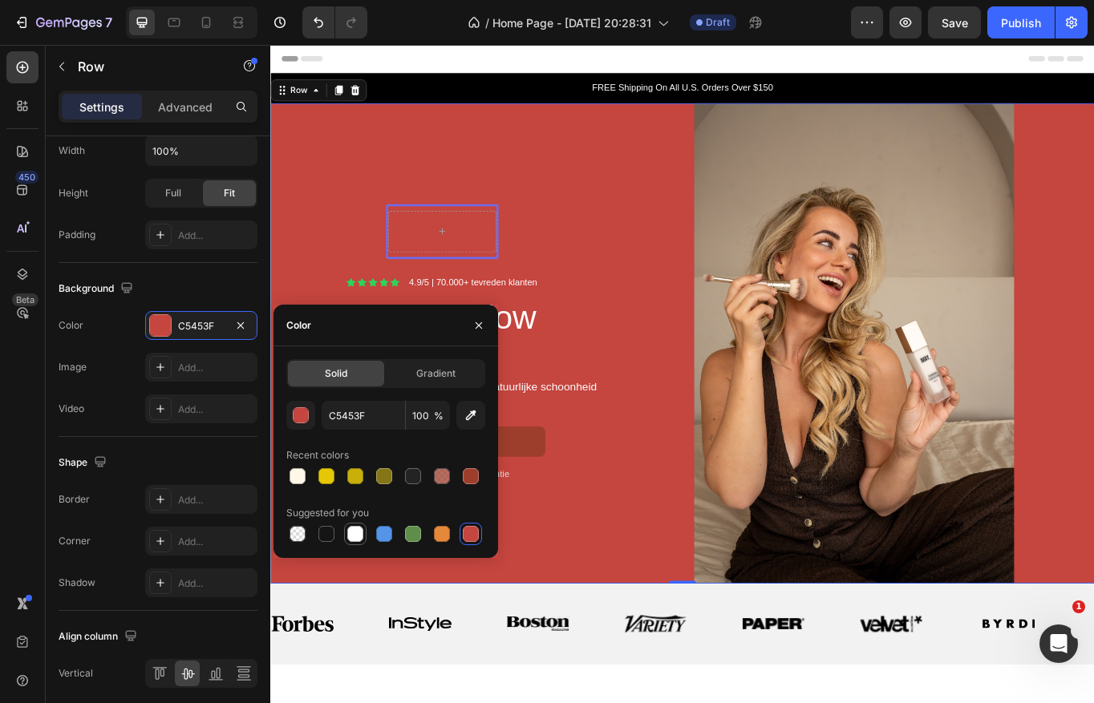
click at [360, 537] on div at bounding box center [355, 534] width 16 height 16
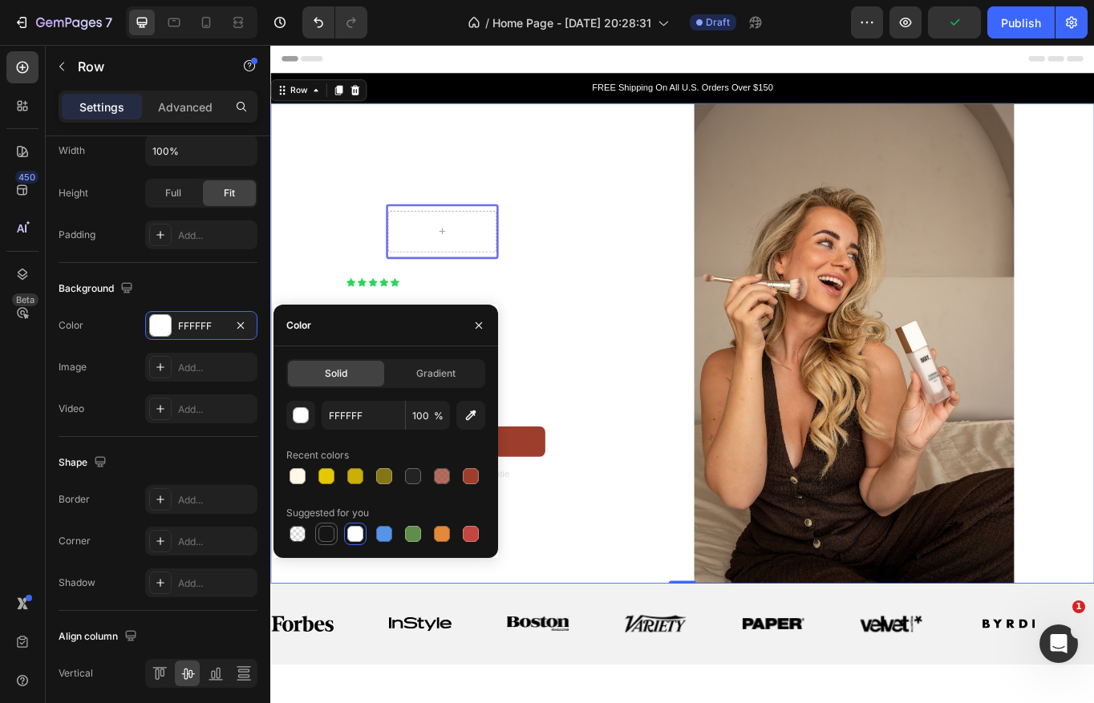
click at [327, 532] on div at bounding box center [326, 534] width 16 height 16
type input "151515"
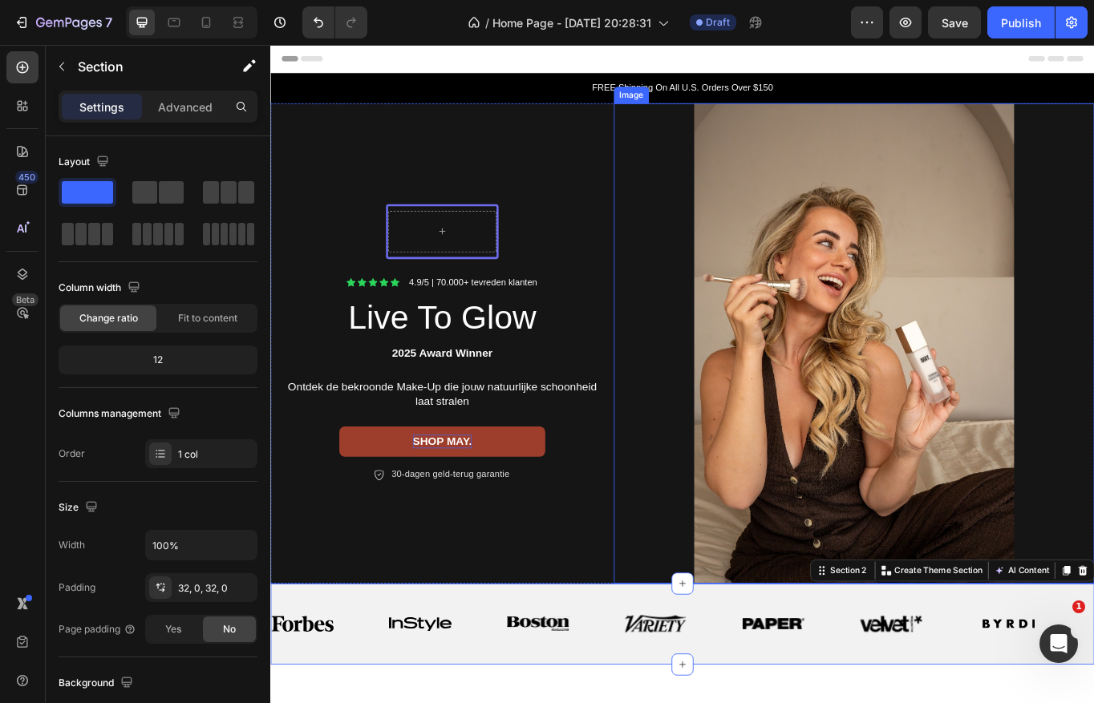
click at [904, 382] on img at bounding box center [951, 393] width 561 height 561
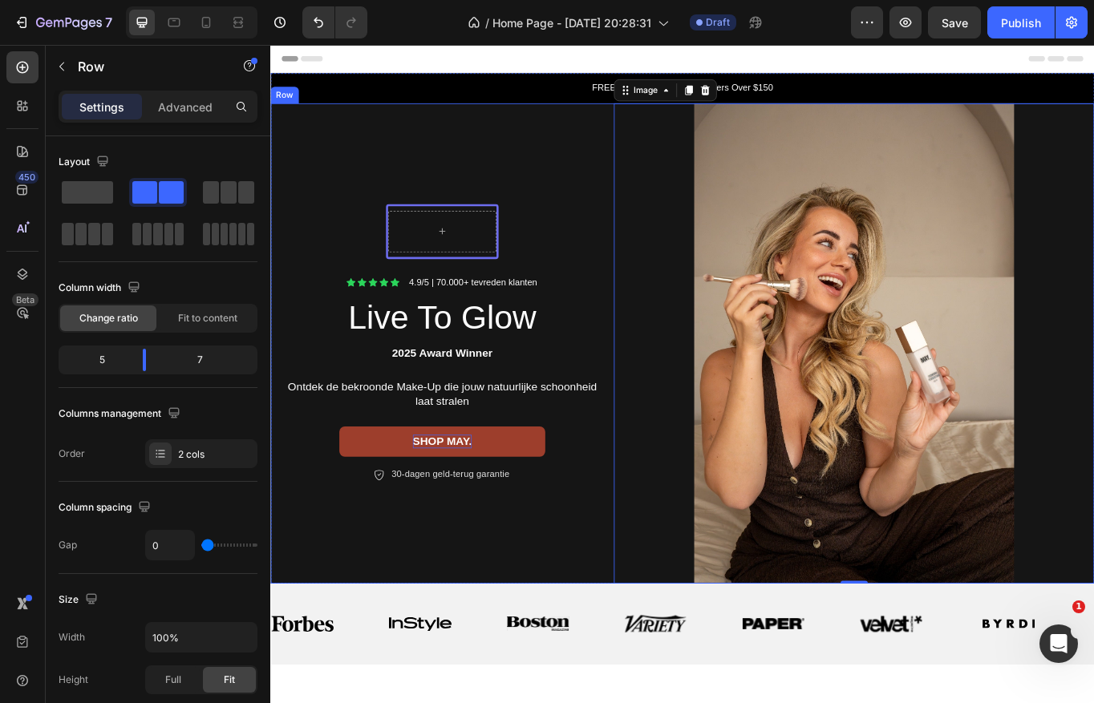
click at [358, 187] on div "Row Icon Icon Icon Icon Icon Icon List 4.9/5 | 70.000+ tevreden klanten Text Bl…" at bounding box center [470, 393] width 401 height 561
click at [208, 20] on icon at bounding box center [206, 22] width 16 height 16
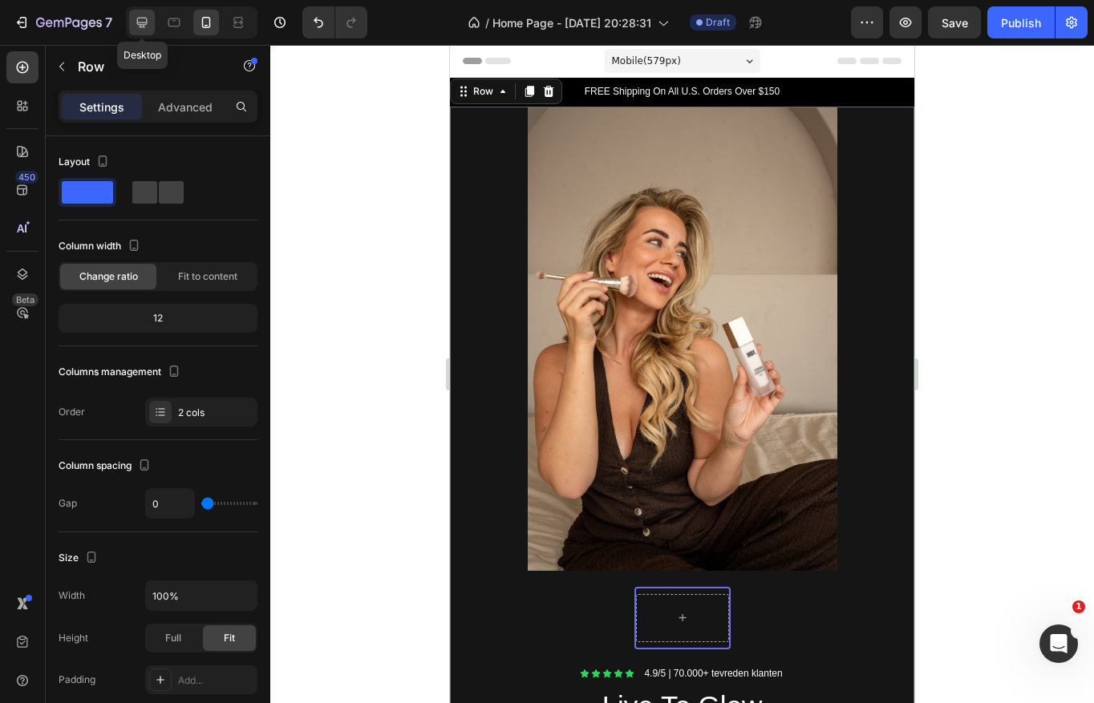
click at [145, 20] on icon at bounding box center [142, 22] width 16 height 16
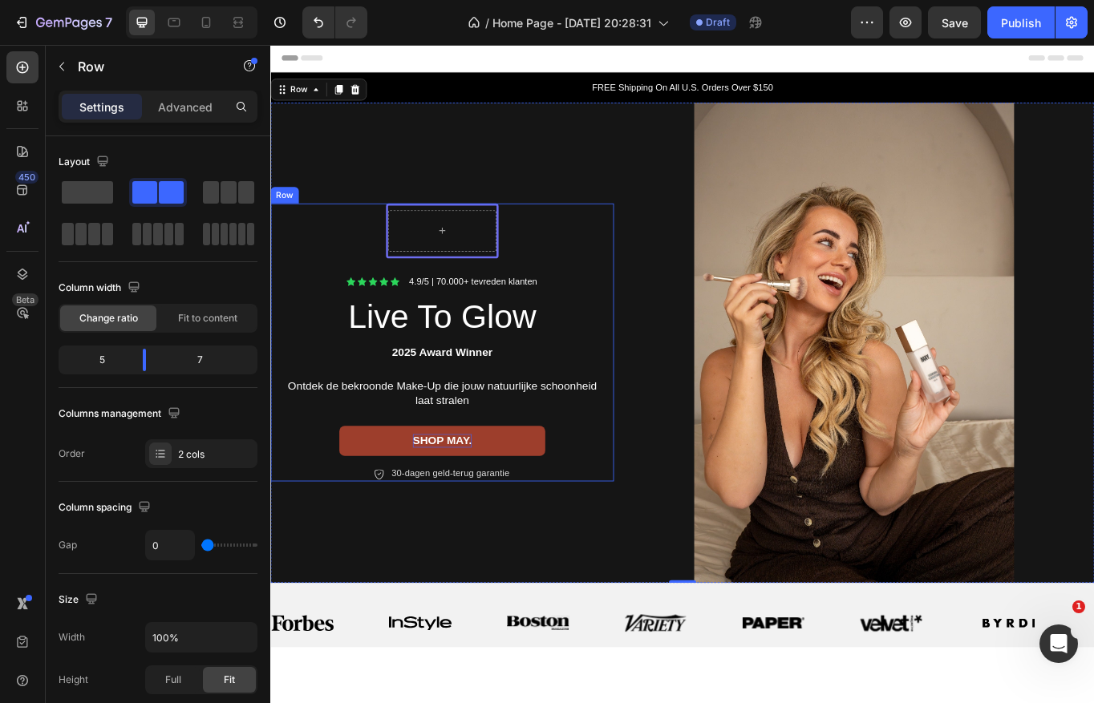
scroll to position [12, 0]
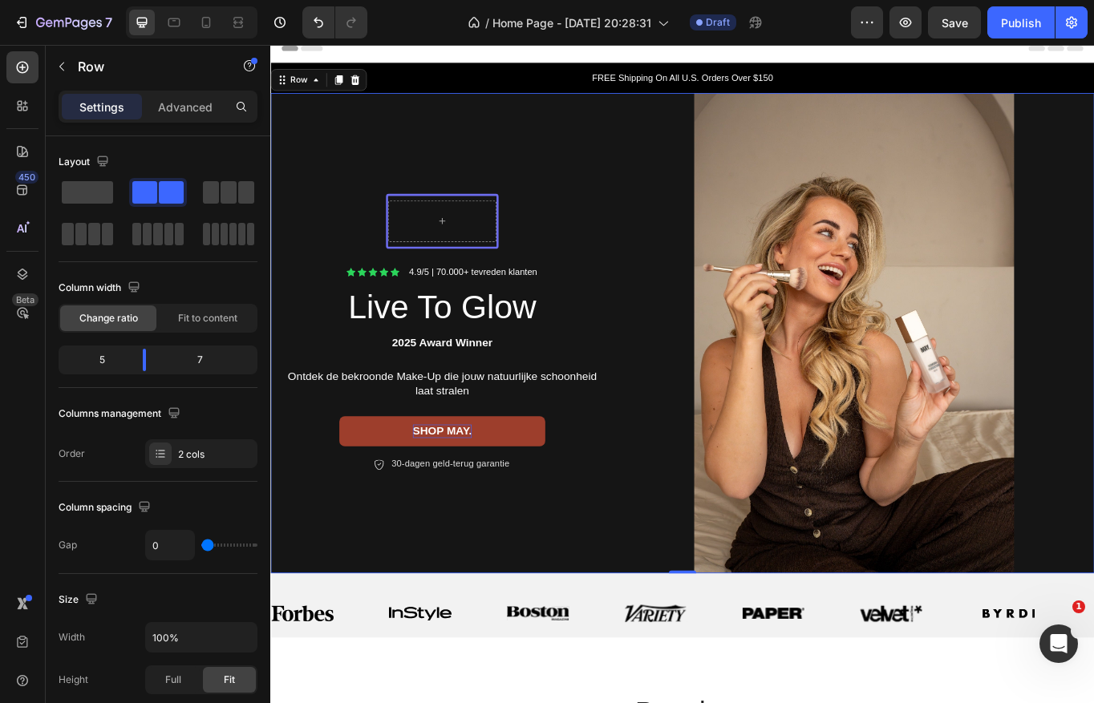
click at [314, 181] on div "Row Icon Icon Icon Icon Icon Icon List 4.9/5 | 70.000+ tevreden klanten Text Bl…" at bounding box center [470, 381] width 401 height 561
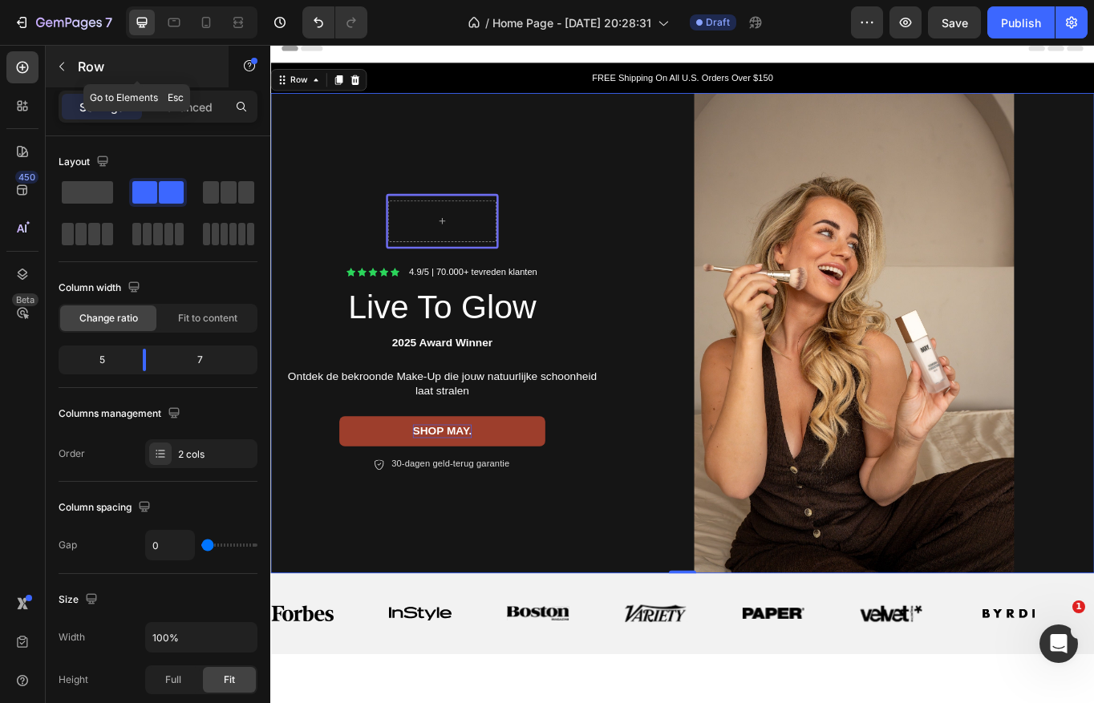
click at [62, 67] on icon "button" at bounding box center [61, 66] width 13 height 13
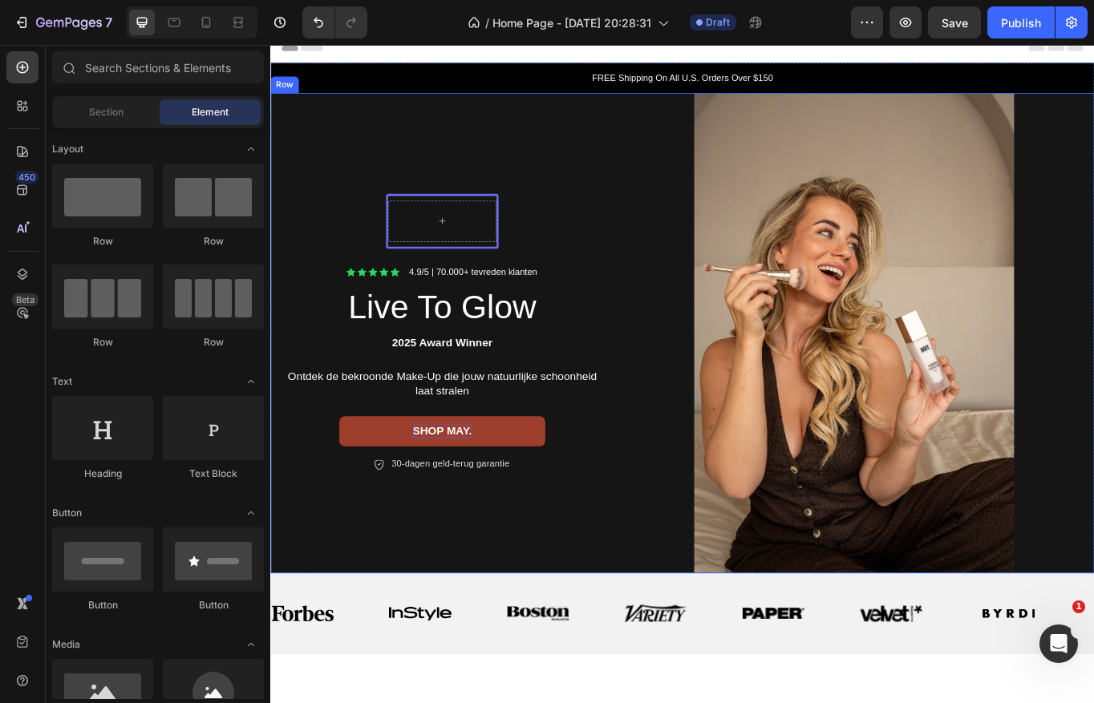
click at [335, 150] on div "Row Icon Icon Icon Icon Icon Icon List 4.9/5 | 70.000+ tevreden klanten Text Bl…" at bounding box center [470, 381] width 401 height 561
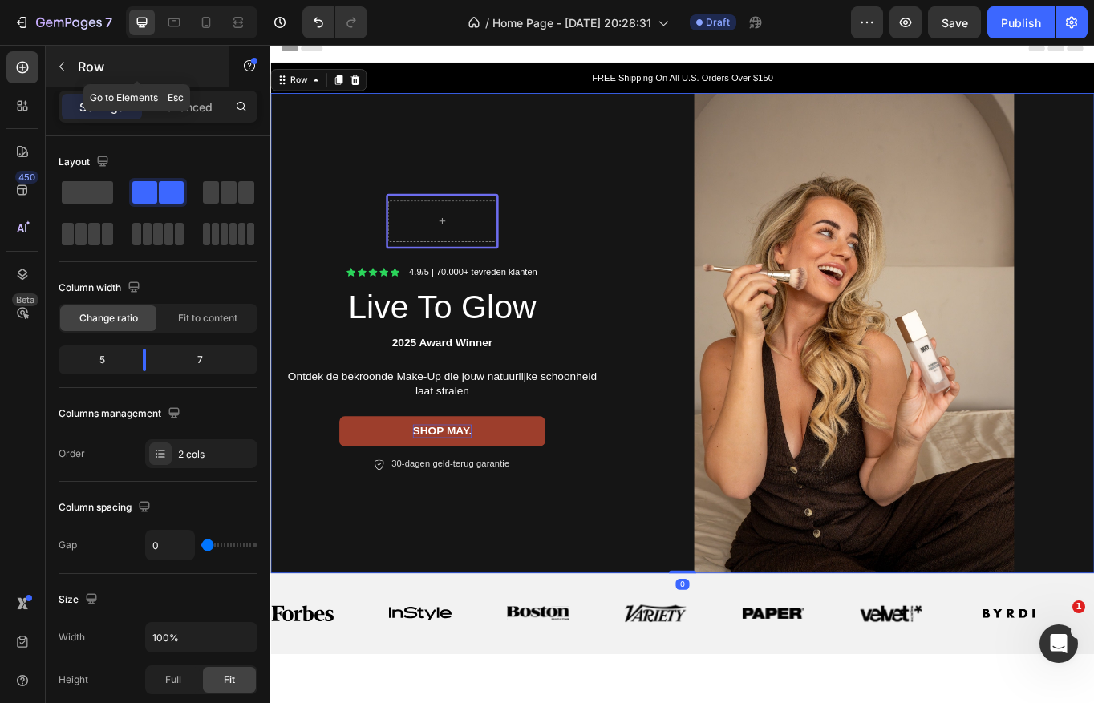
click at [63, 73] on button "button" at bounding box center [62, 67] width 26 height 26
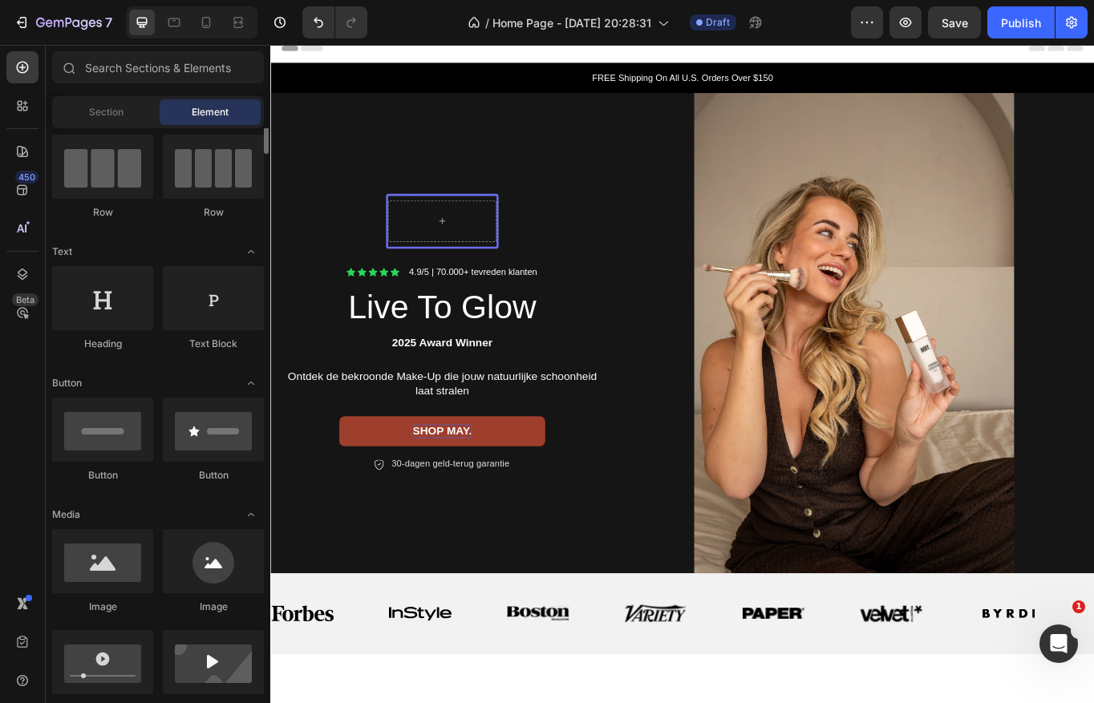
scroll to position [155, 0]
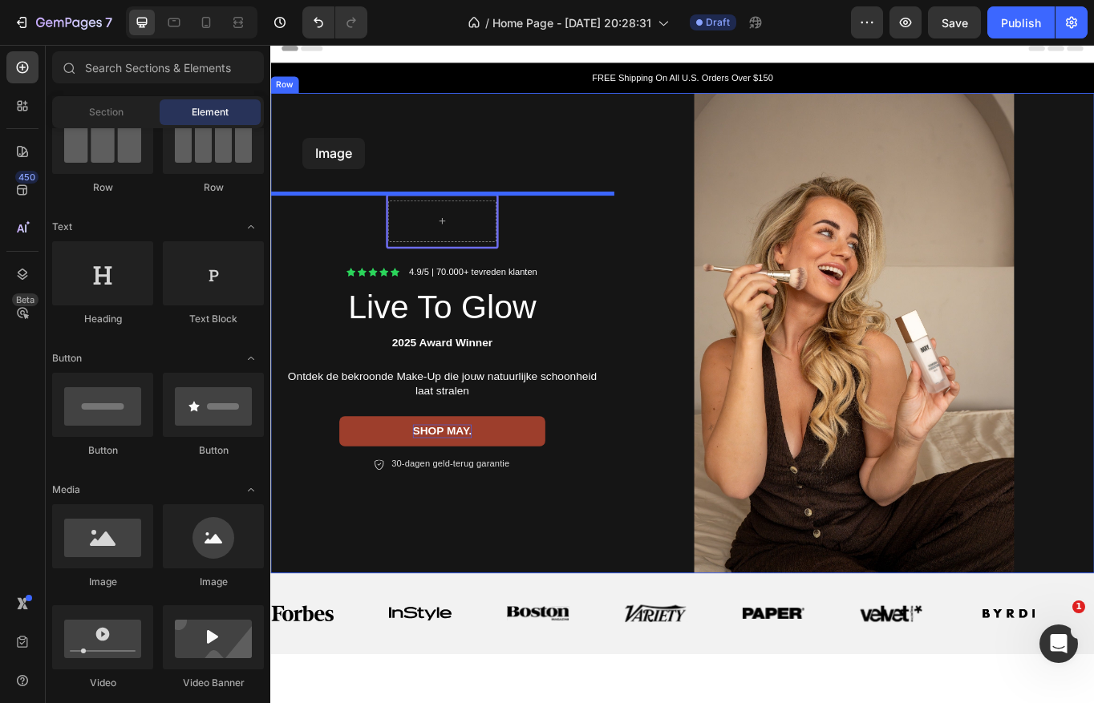
drag, startPoint x: 386, startPoint y: 582, endPoint x: 308, endPoint y: 153, distance: 436.0
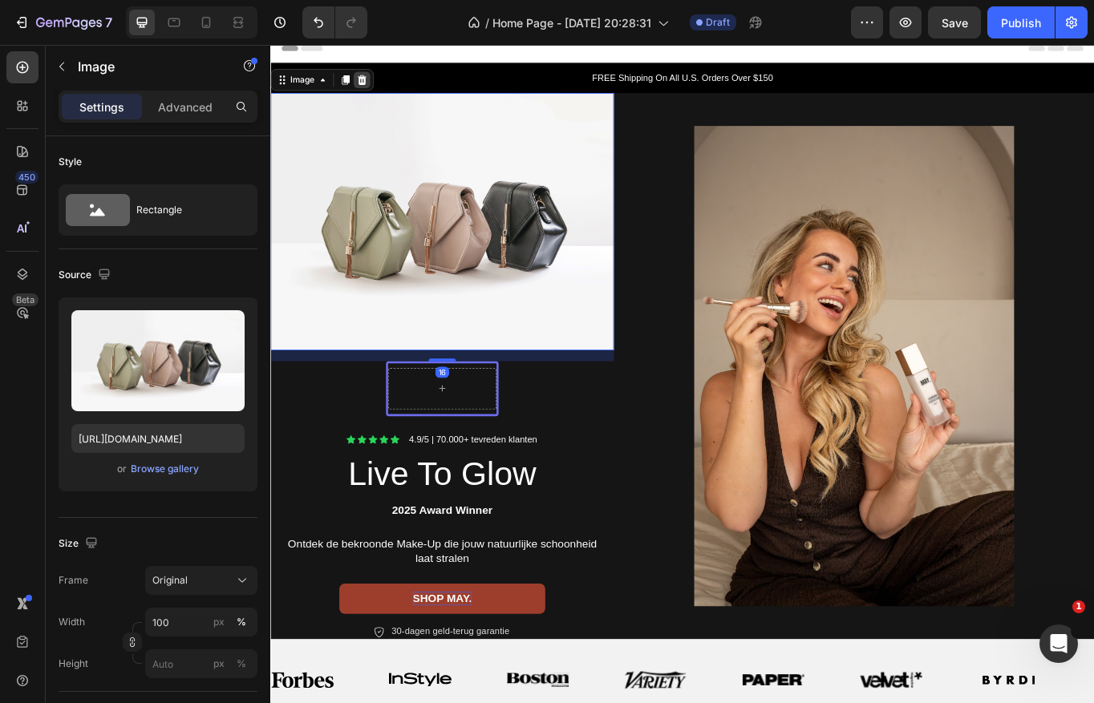
click at [378, 79] on icon at bounding box center [377, 84] width 10 height 11
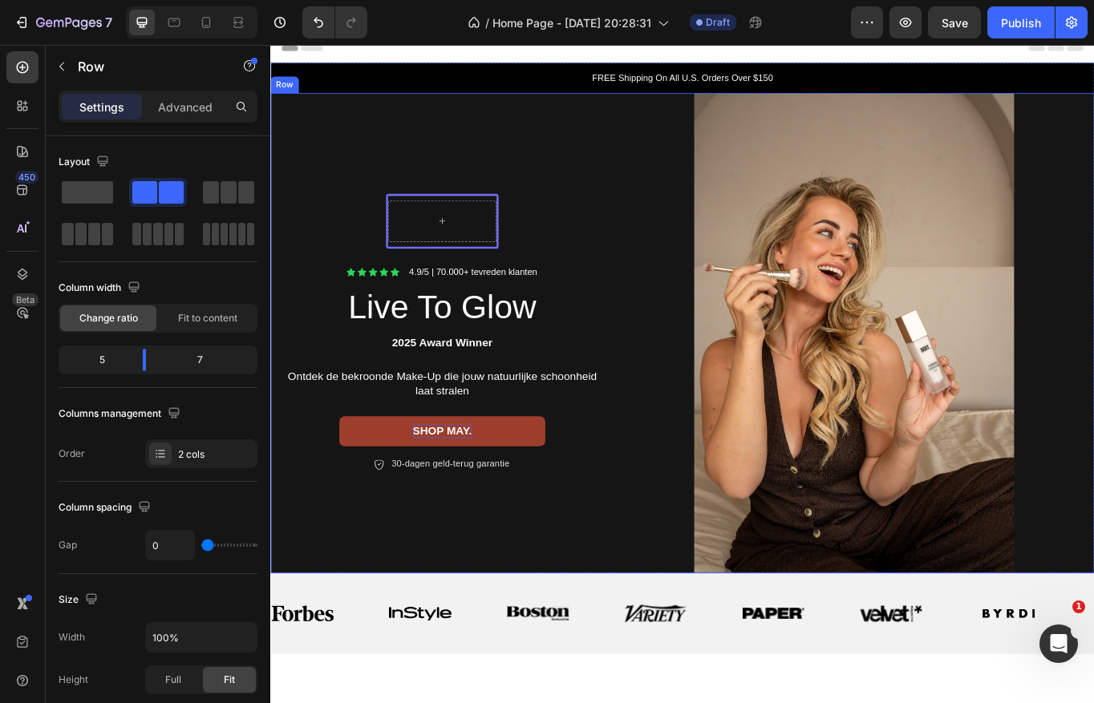
click at [379, 172] on div "Row Icon Icon Icon Icon Icon Icon List 4.9/5 | 70.000+ tevreden klanten Text Bl…" at bounding box center [470, 381] width 401 height 561
click at [96, 192] on span at bounding box center [87, 192] width 51 height 22
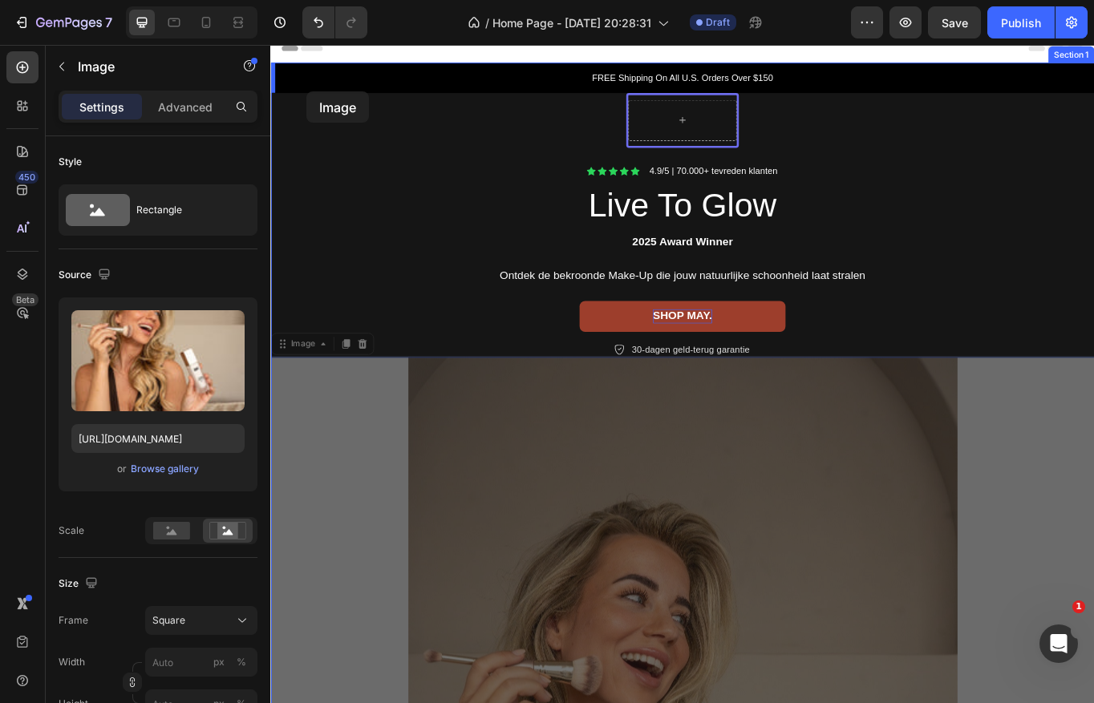
scroll to position [0, 0]
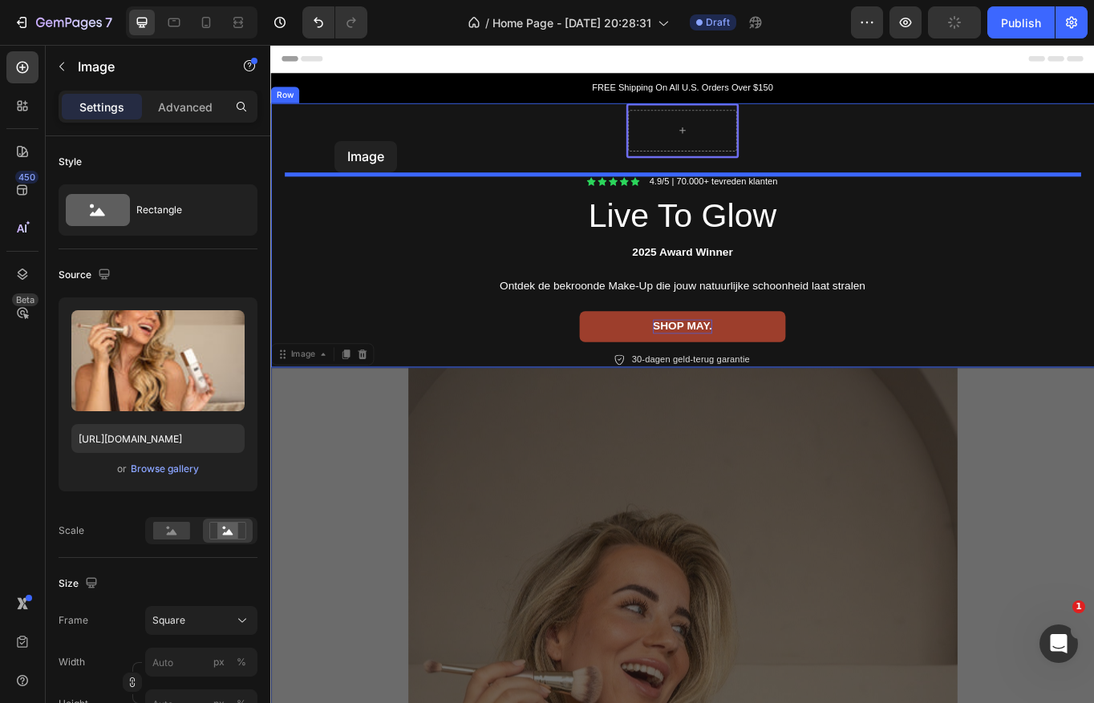
drag, startPoint x: 484, startPoint y: 533, endPoint x: 346, endPoint y: 156, distance: 401.6
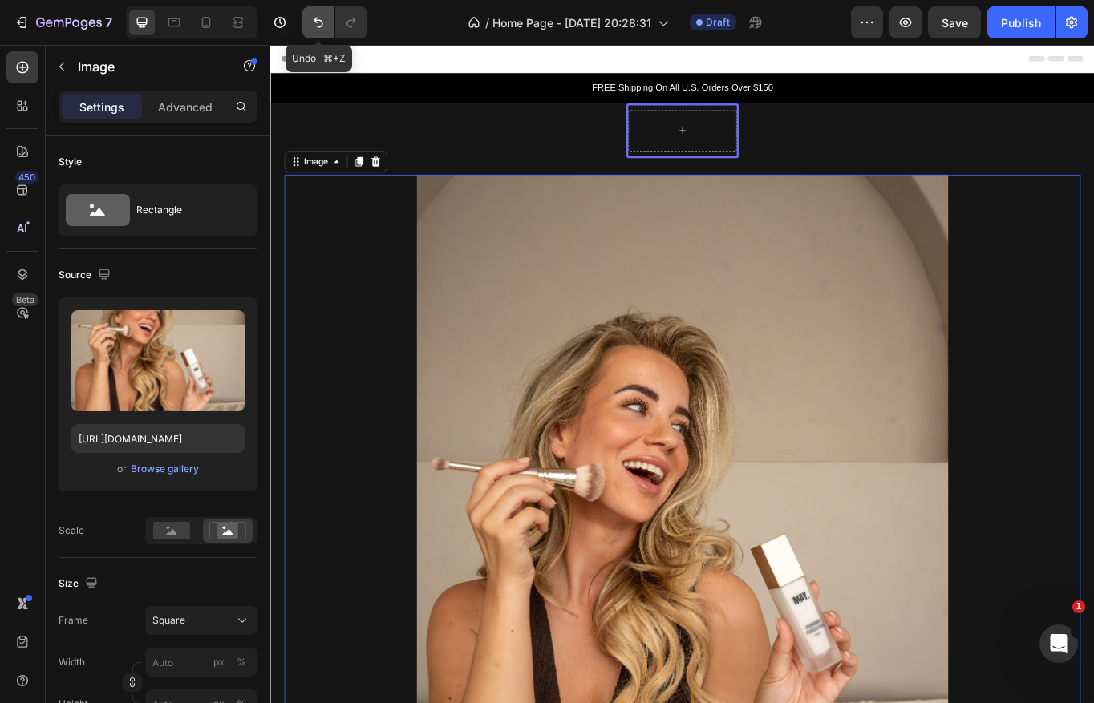
click at [313, 19] on icon "Undo/Redo" at bounding box center [318, 22] width 16 height 16
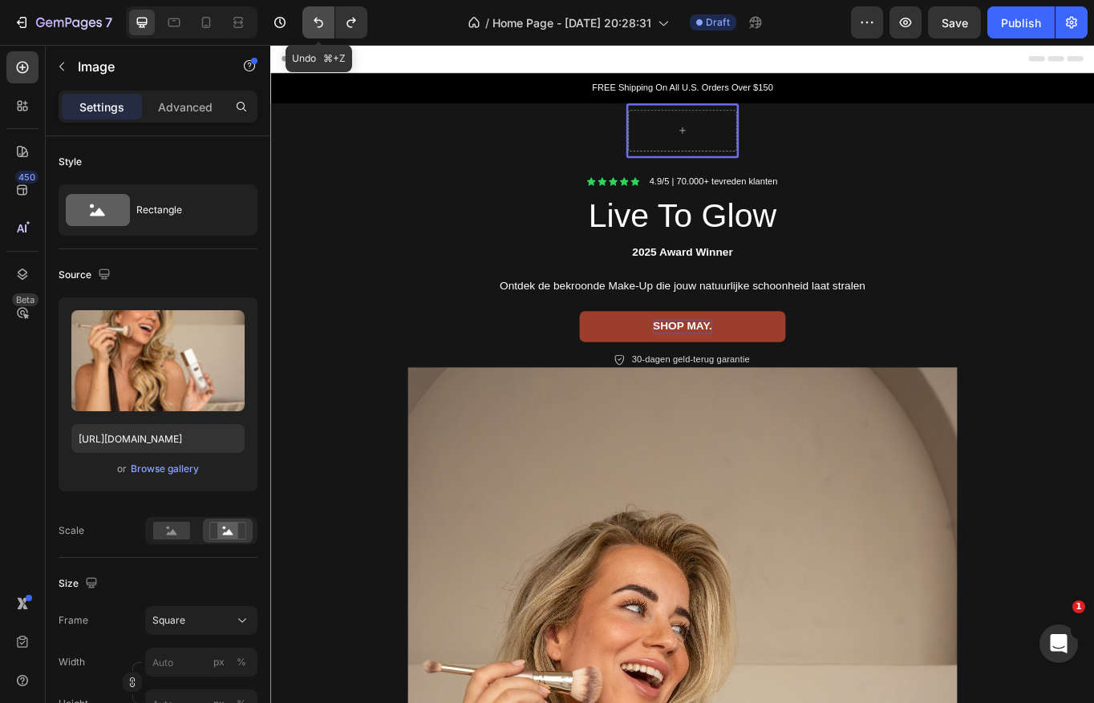
click at [313, 19] on icon "Undo/Redo" at bounding box center [318, 22] width 16 height 16
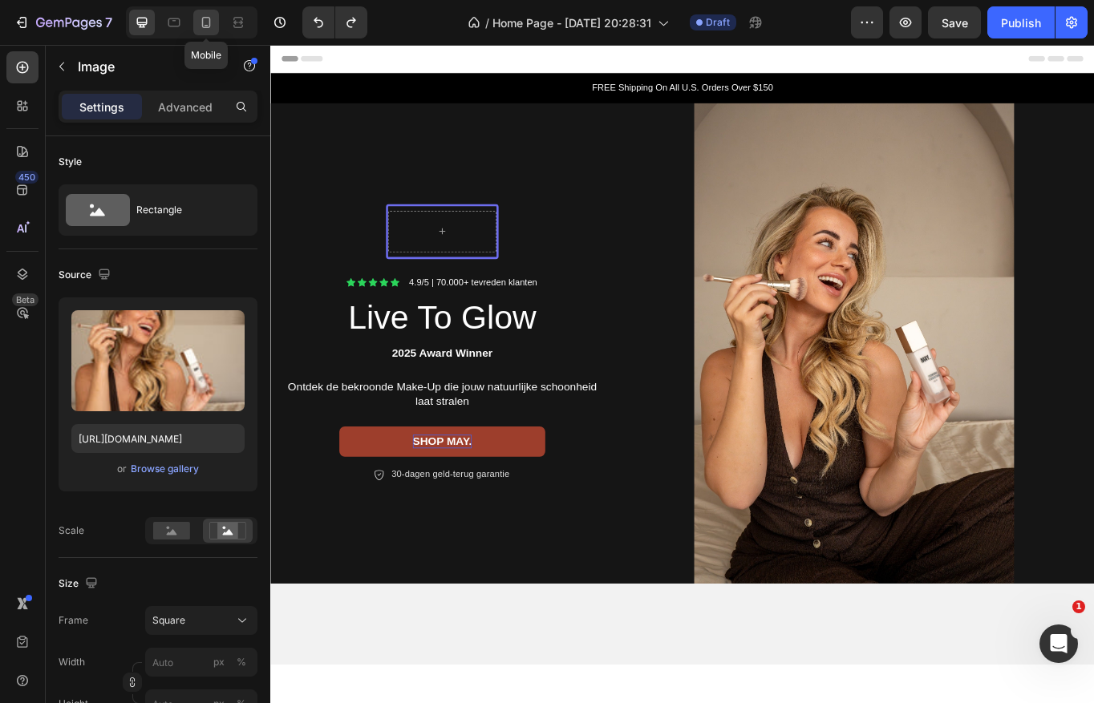
click at [205, 22] on icon at bounding box center [206, 22] width 16 height 16
type input "100"
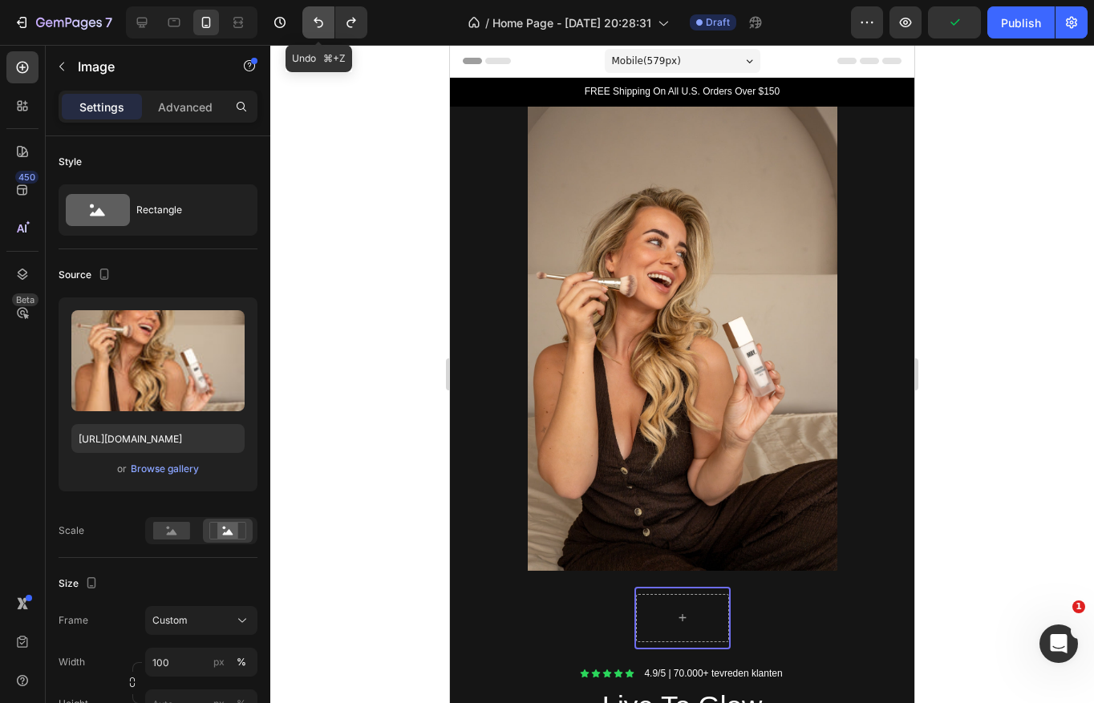
click at [321, 19] on icon "Undo/Redo" at bounding box center [318, 22] width 16 height 16
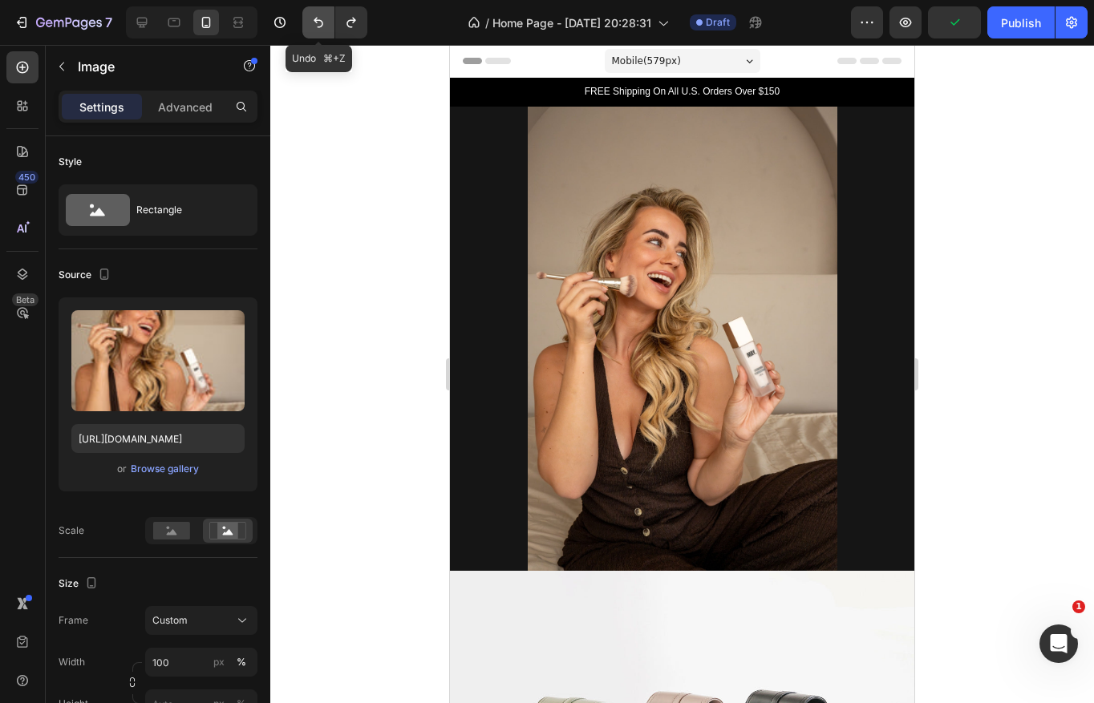
click at [321, 19] on icon "Undo/Redo" at bounding box center [318, 22] width 16 height 16
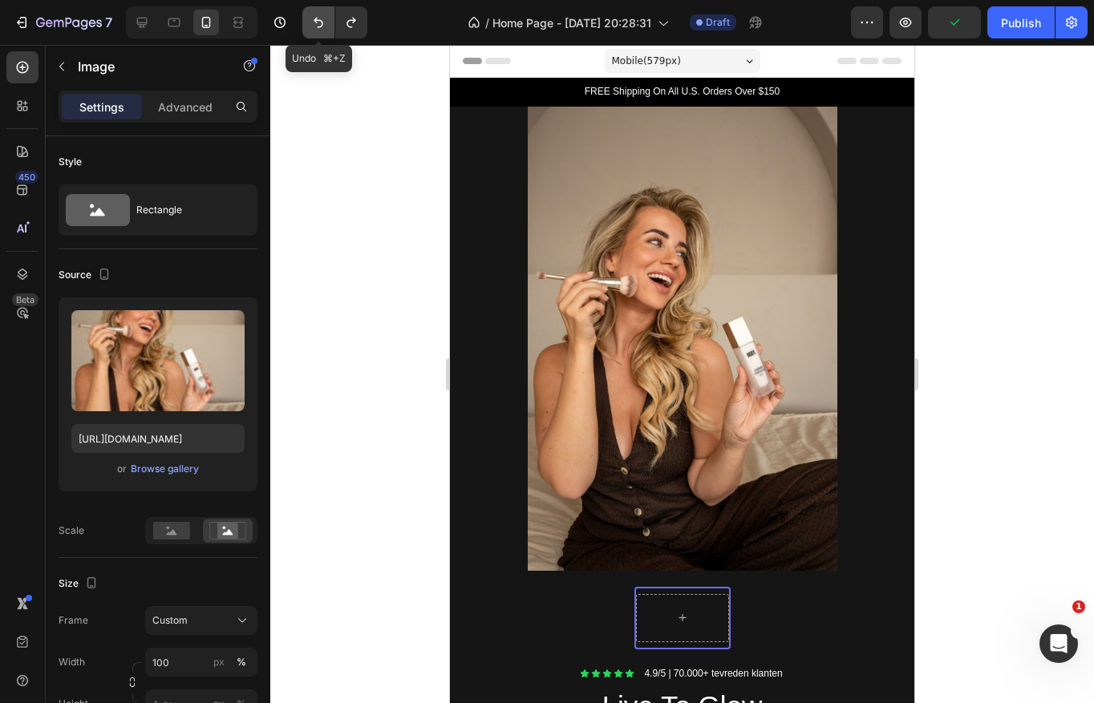
click at [321, 19] on icon "Undo/Redo" at bounding box center [318, 22] width 16 height 16
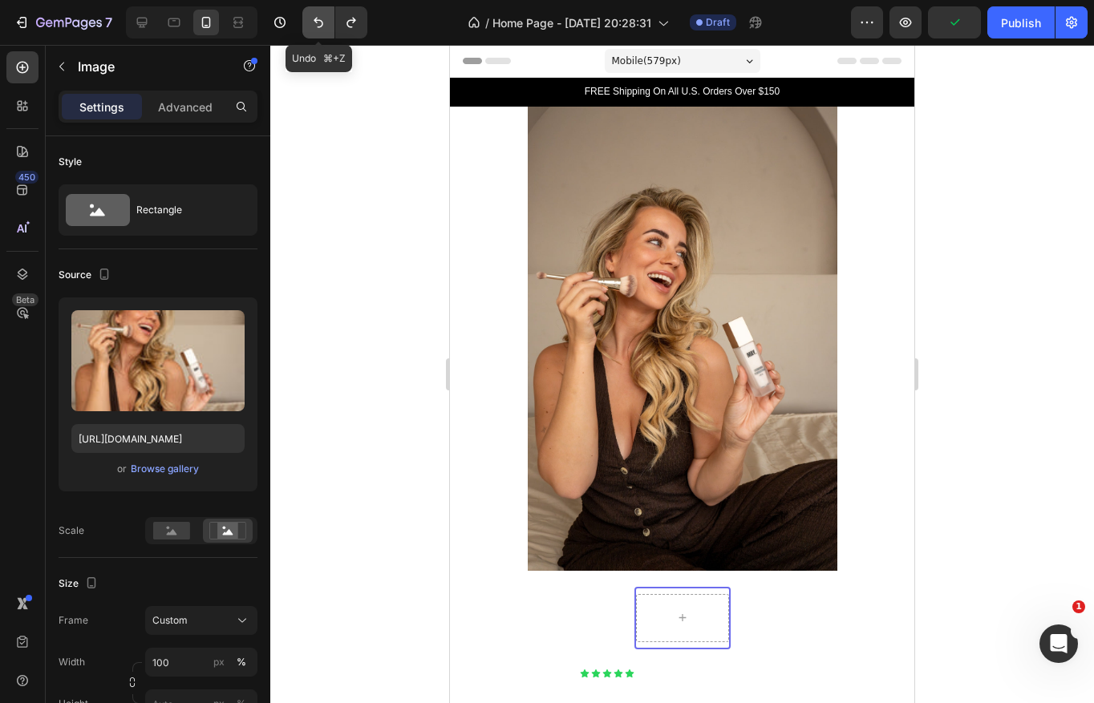
click at [321, 19] on icon "Undo/Redo" at bounding box center [318, 22] width 16 height 16
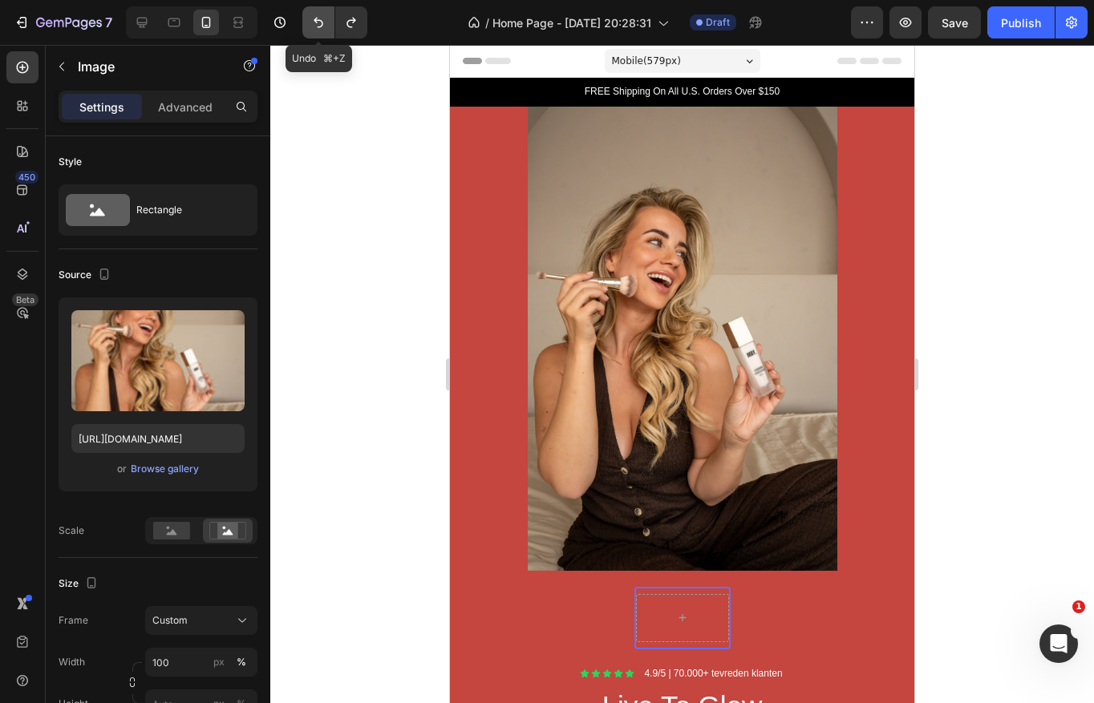
click at [321, 19] on icon "Undo/Redo" at bounding box center [318, 22] width 16 height 16
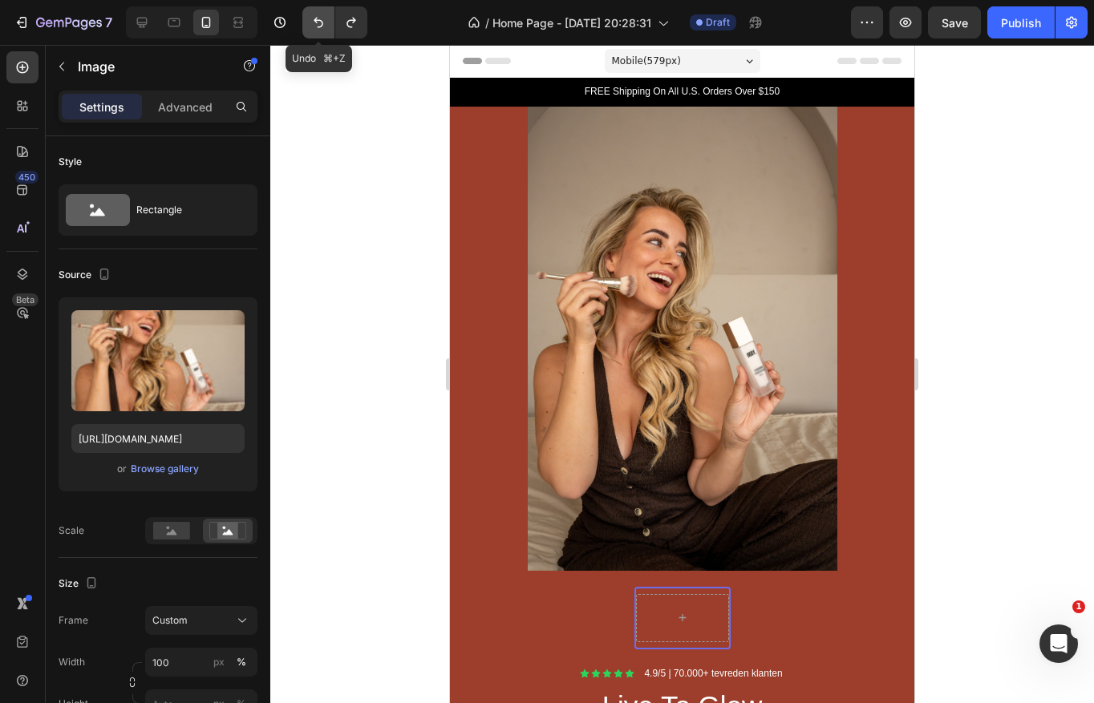
click at [321, 19] on icon "Undo/Redo" at bounding box center [318, 22] width 16 height 16
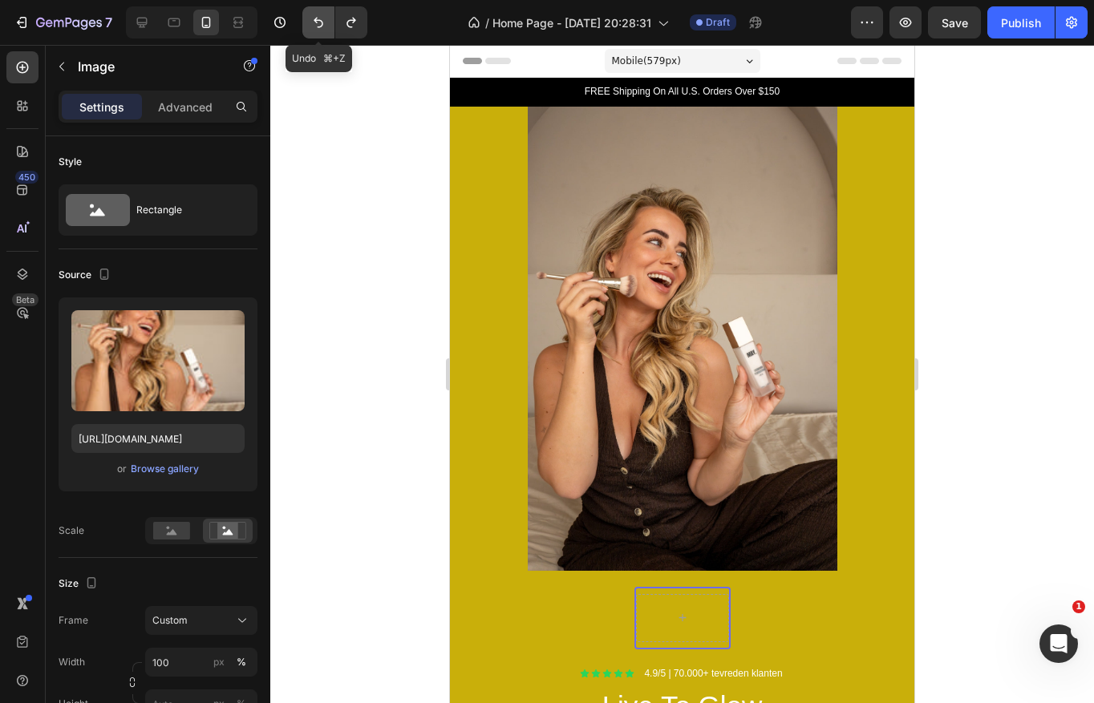
click at [321, 19] on icon "Undo/Redo" at bounding box center [318, 22] width 16 height 16
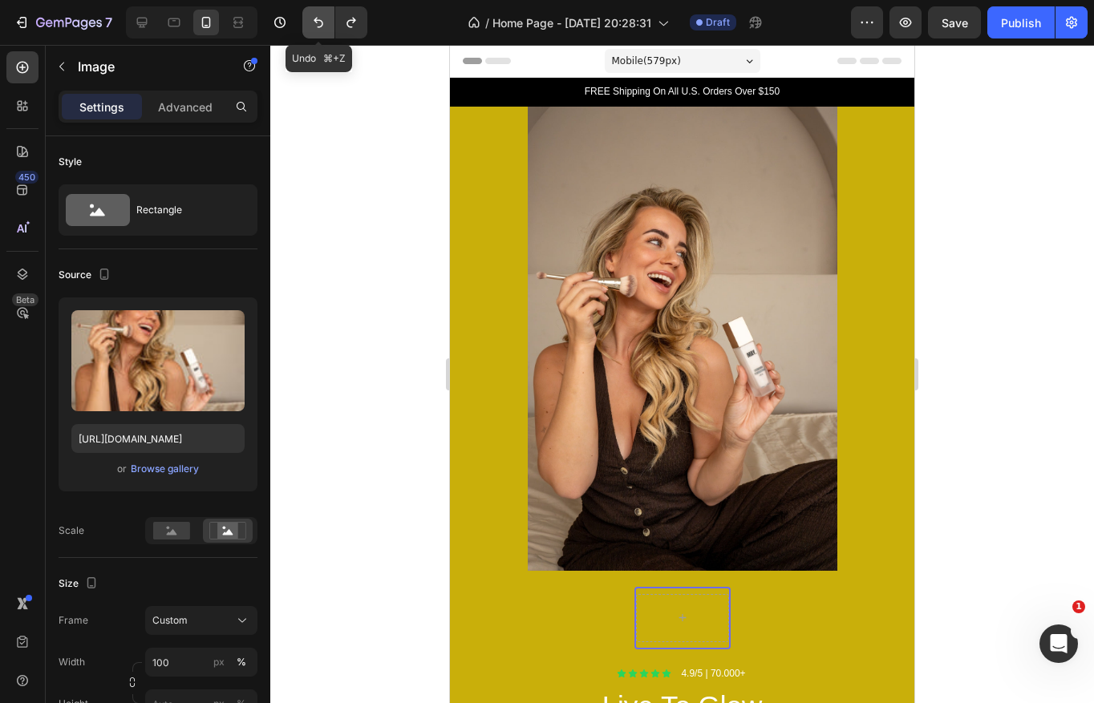
click at [321, 19] on icon "Undo/Redo" at bounding box center [318, 22] width 16 height 16
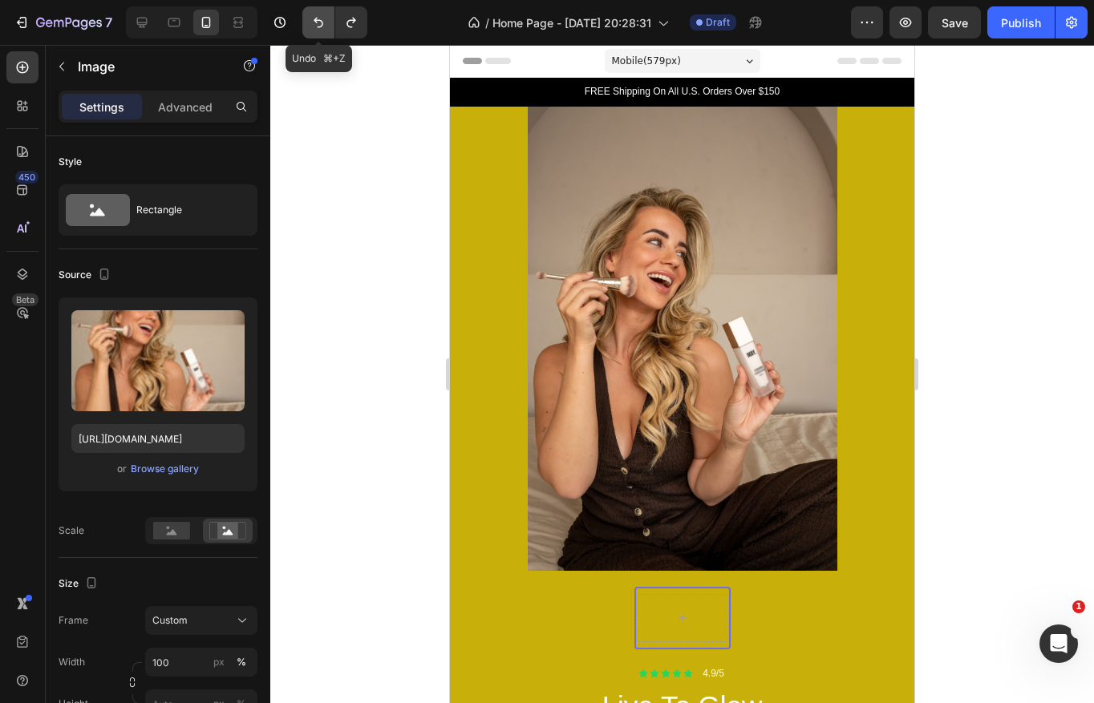
click at [321, 19] on icon "Undo/Redo" at bounding box center [318, 22] width 16 height 16
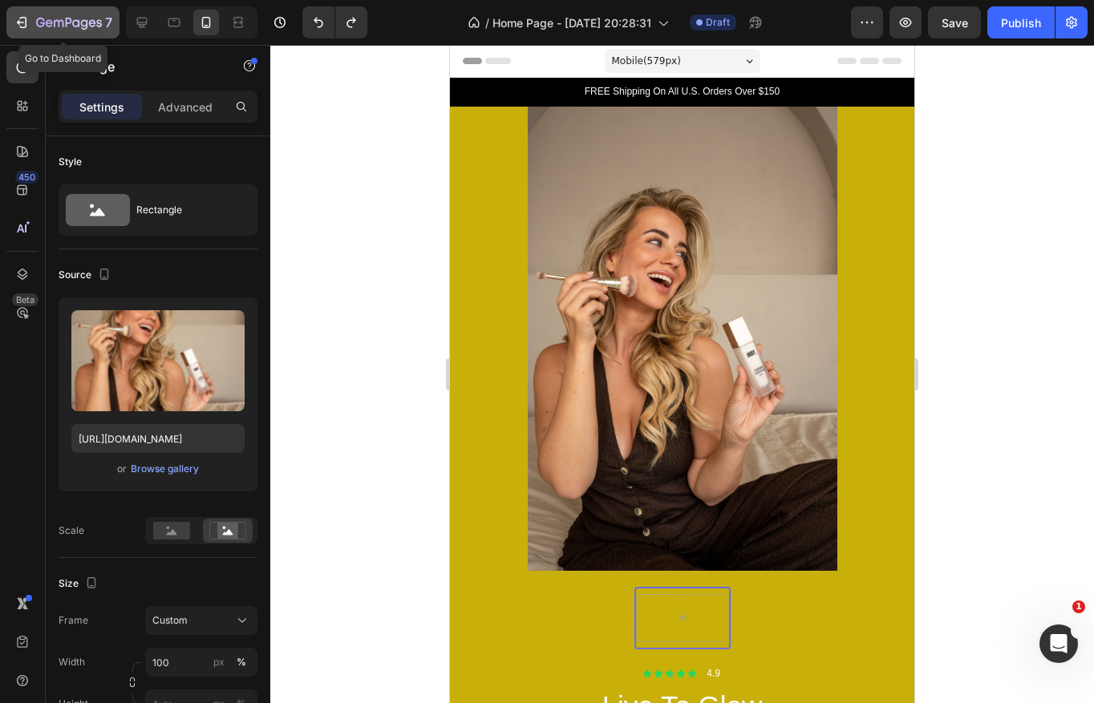
click at [23, 21] on icon "button" at bounding box center [22, 22] width 16 height 16
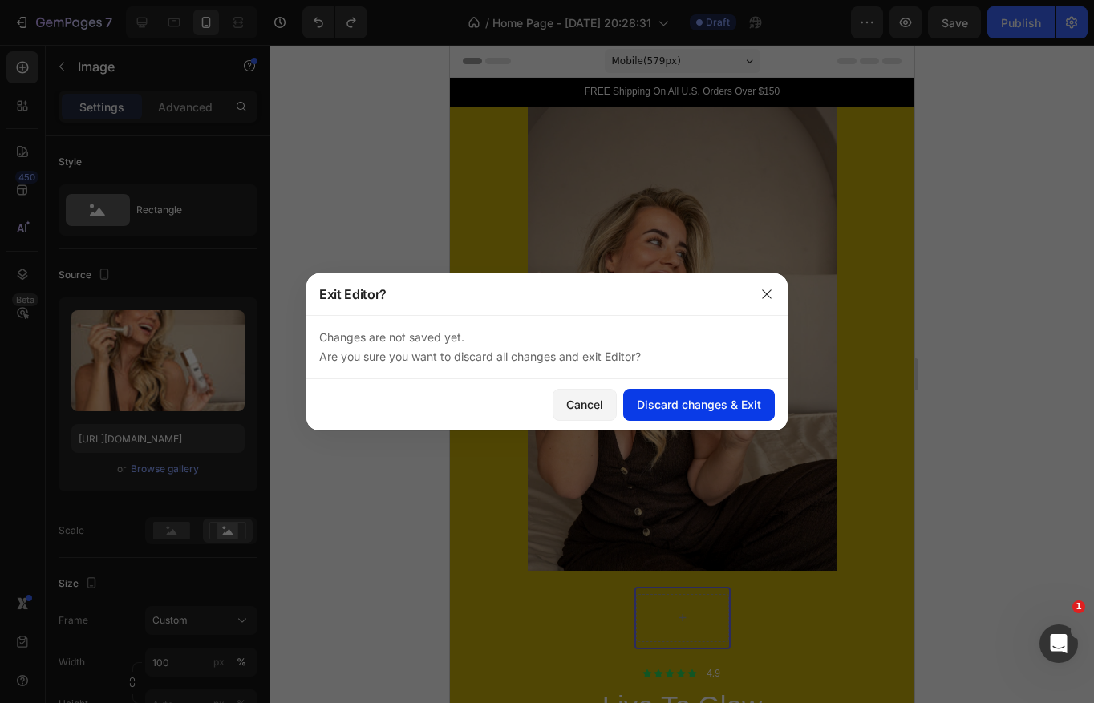
click at [713, 408] on div "Discard changes & Exit" at bounding box center [699, 404] width 124 height 17
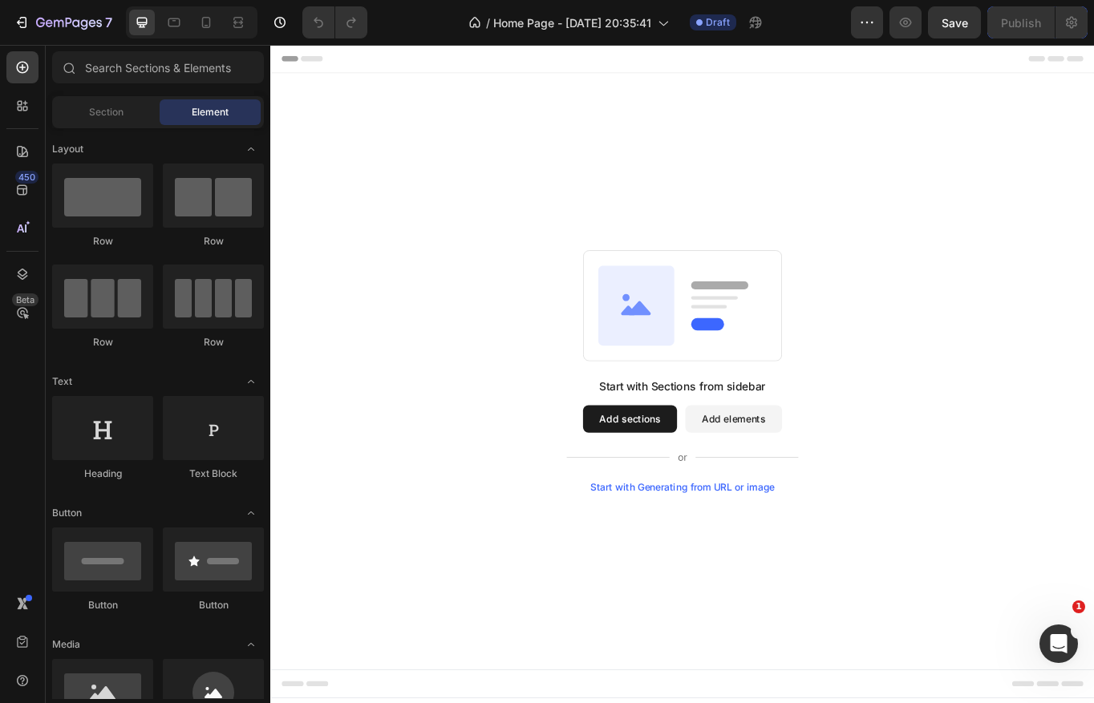
click at [694, 478] on button "Add sections" at bounding box center [690, 482] width 110 height 32
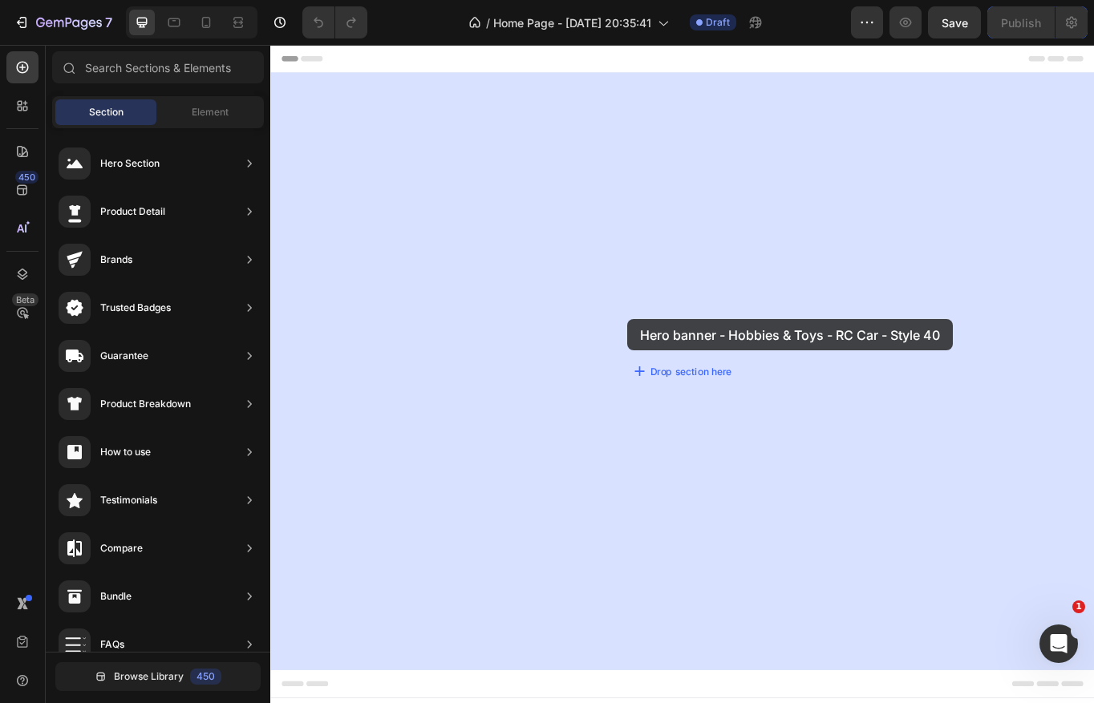
drag, startPoint x: 647, startPoint y: 204, endPoint x: 605, endPoint y: 273, distance: 81.3
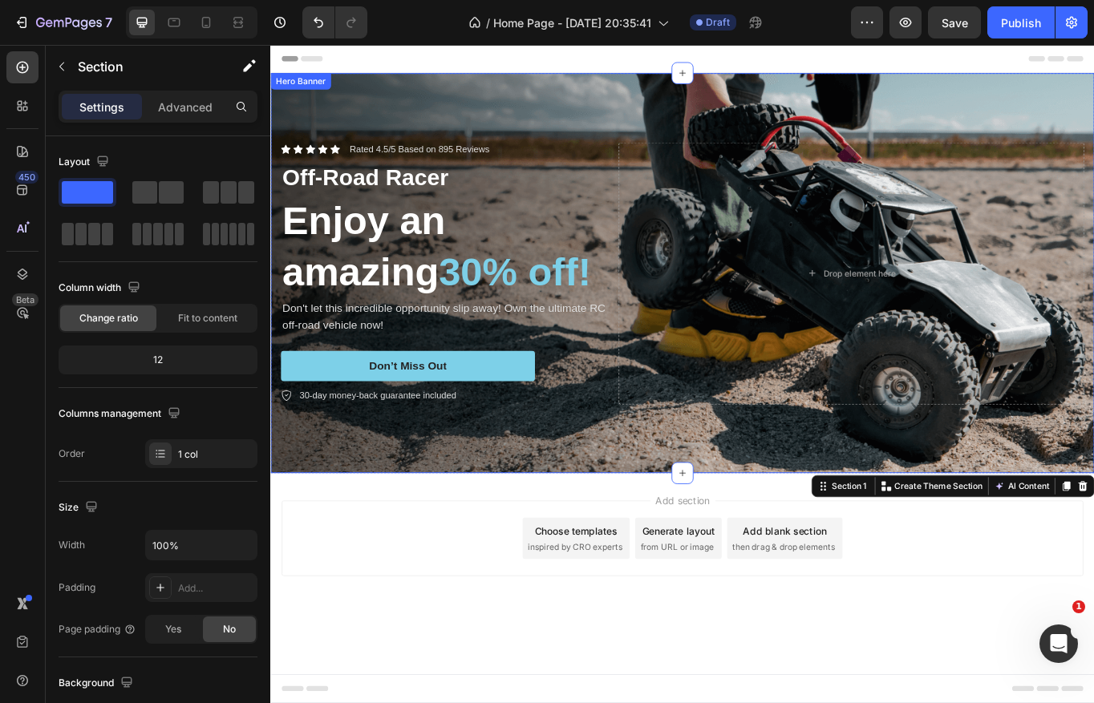
click at [494, 122] on div "Background Image" at bounding box center [751, 311] width 962 height 467
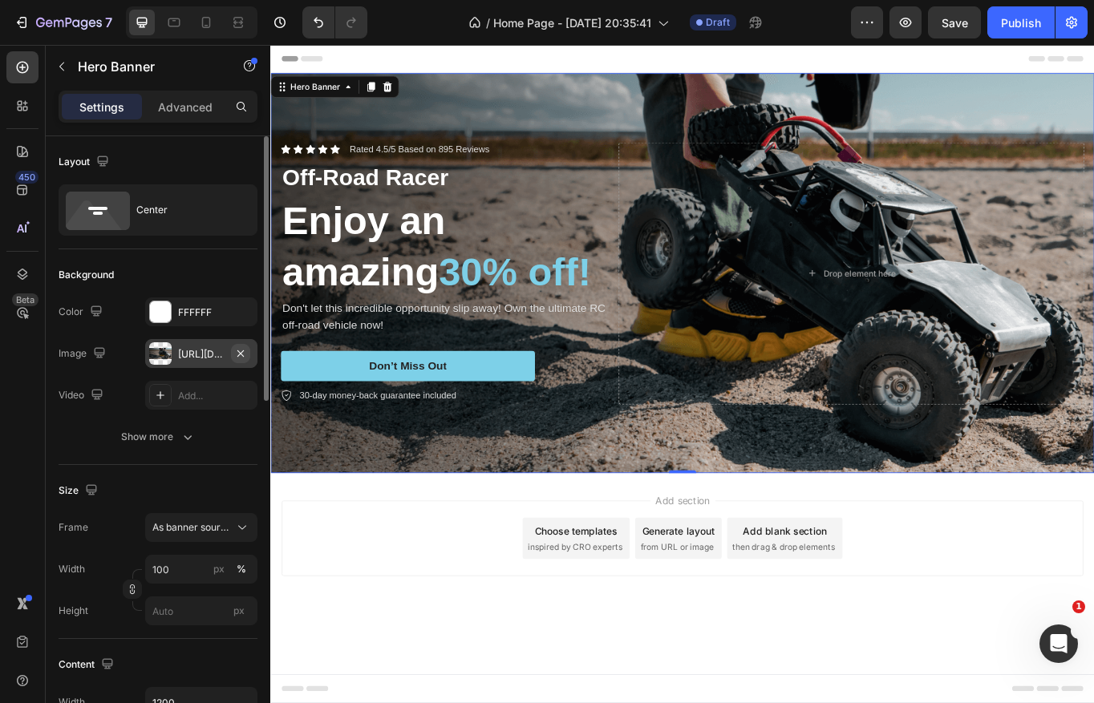
click at [240, 352] on icon "button" at bounding box center [240, 353] width 6 height 6
type input "Auto"
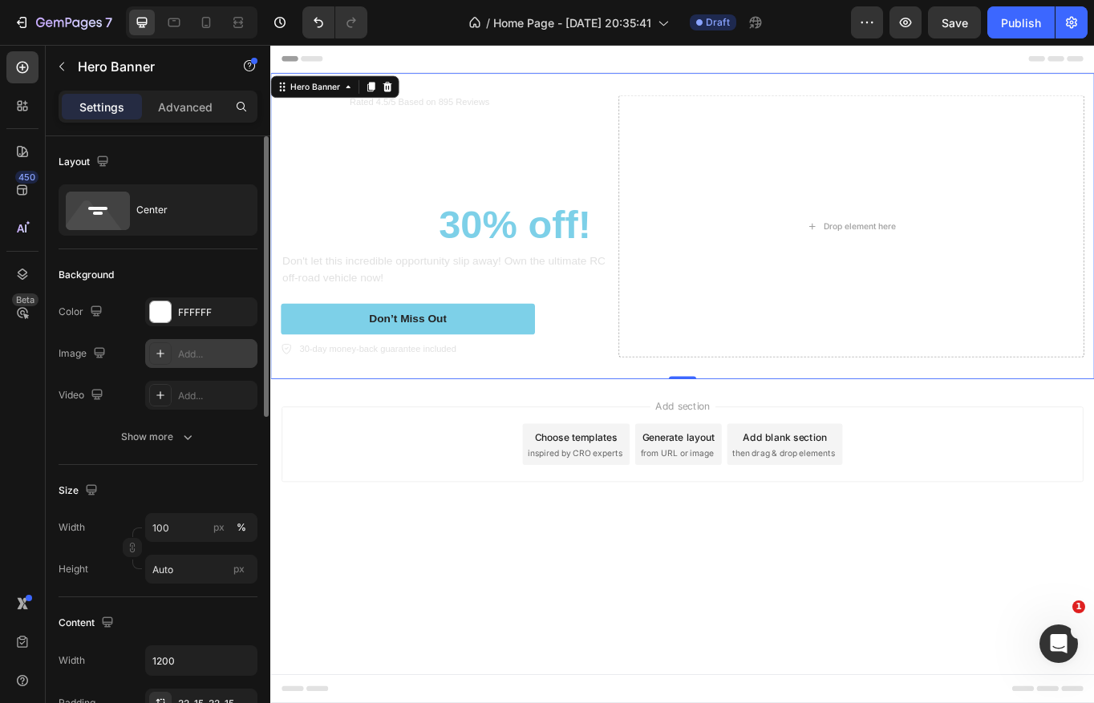
click at [157, 351] on icon at bounding box center [160, 353] width 13 height 13
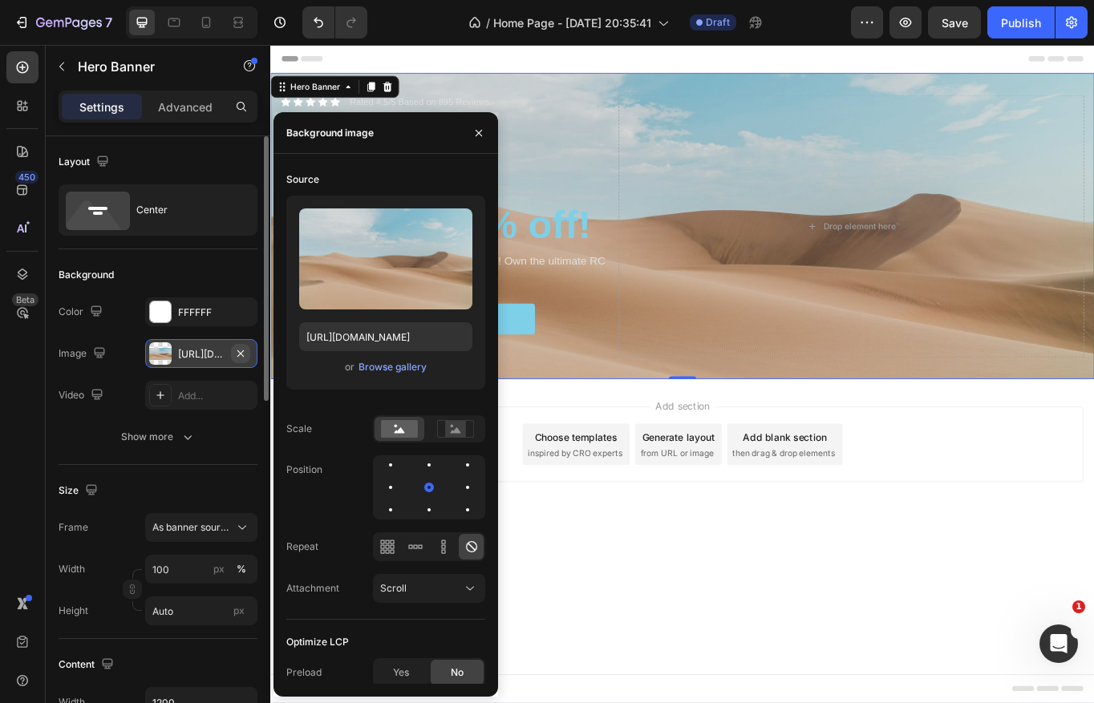
click at [236, 352] on icon "button" at bounding box center [240, 353] width 13 height 13
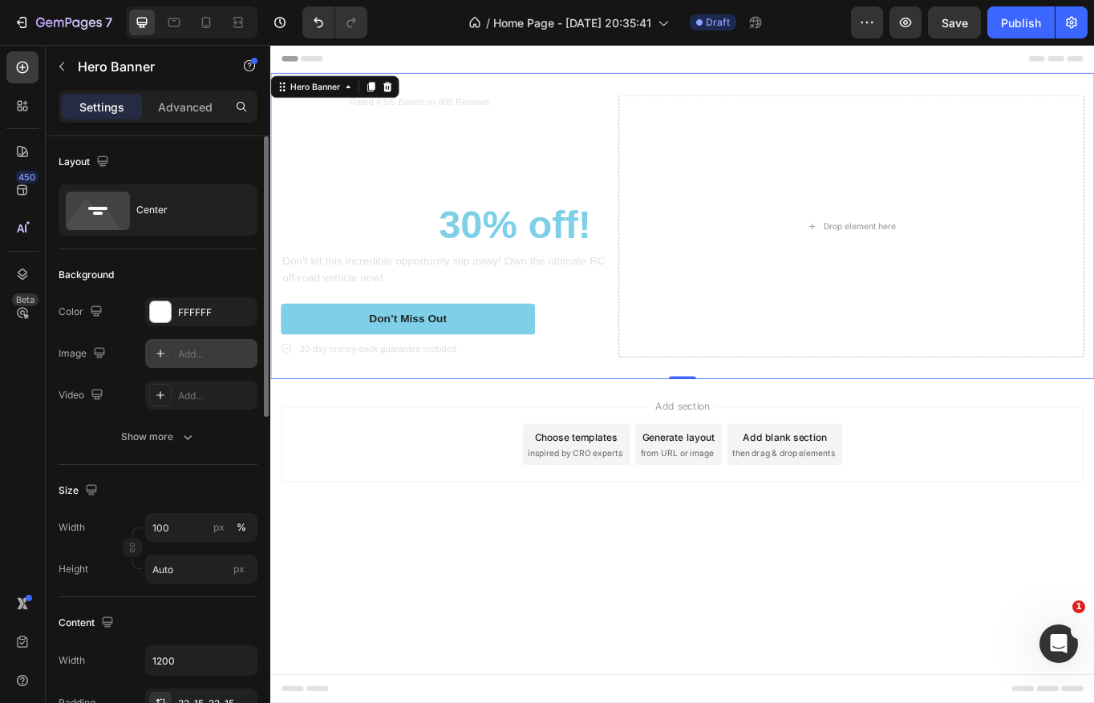
click at [216, 350] on div "Add..." at bounding box center [215, 354] width 75 height 14
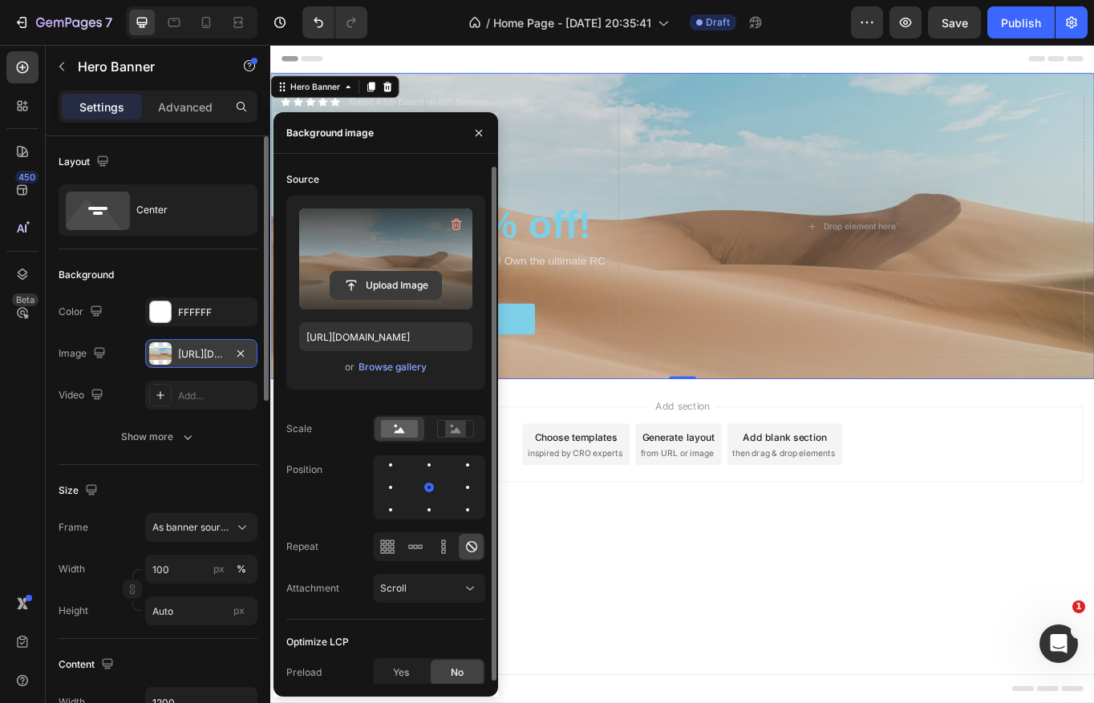
click at [393, 281] on input "file" at bounding box center [385, 285] width 111 height 27
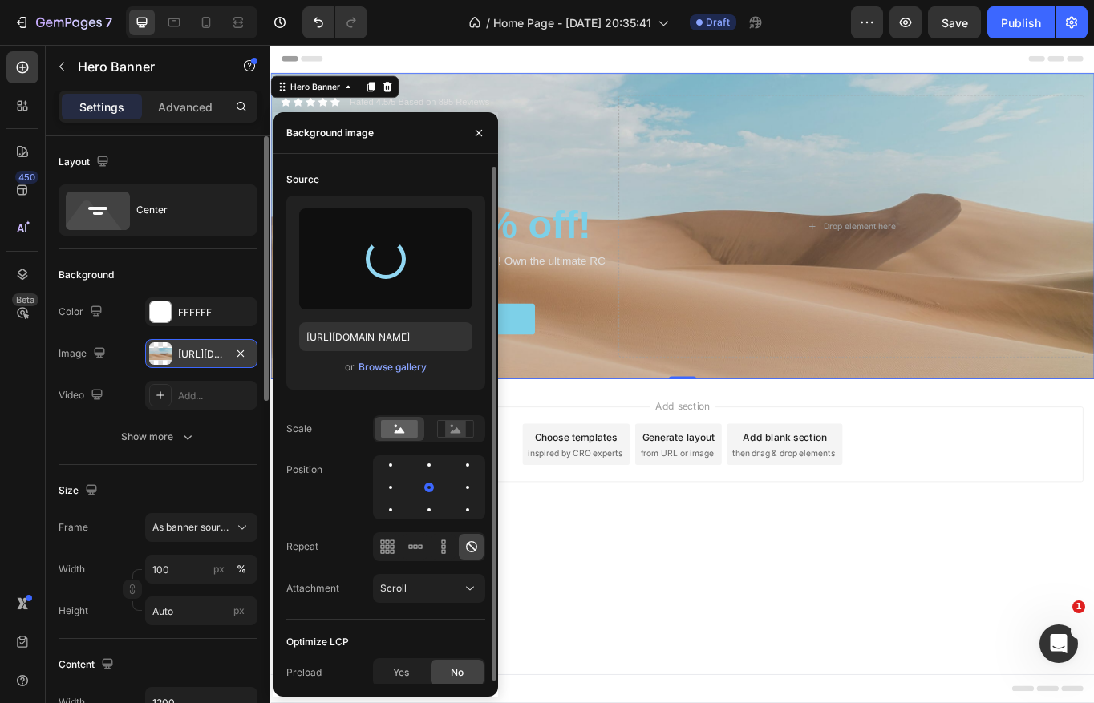
type input "[URL][DOMAIN_NAME]"
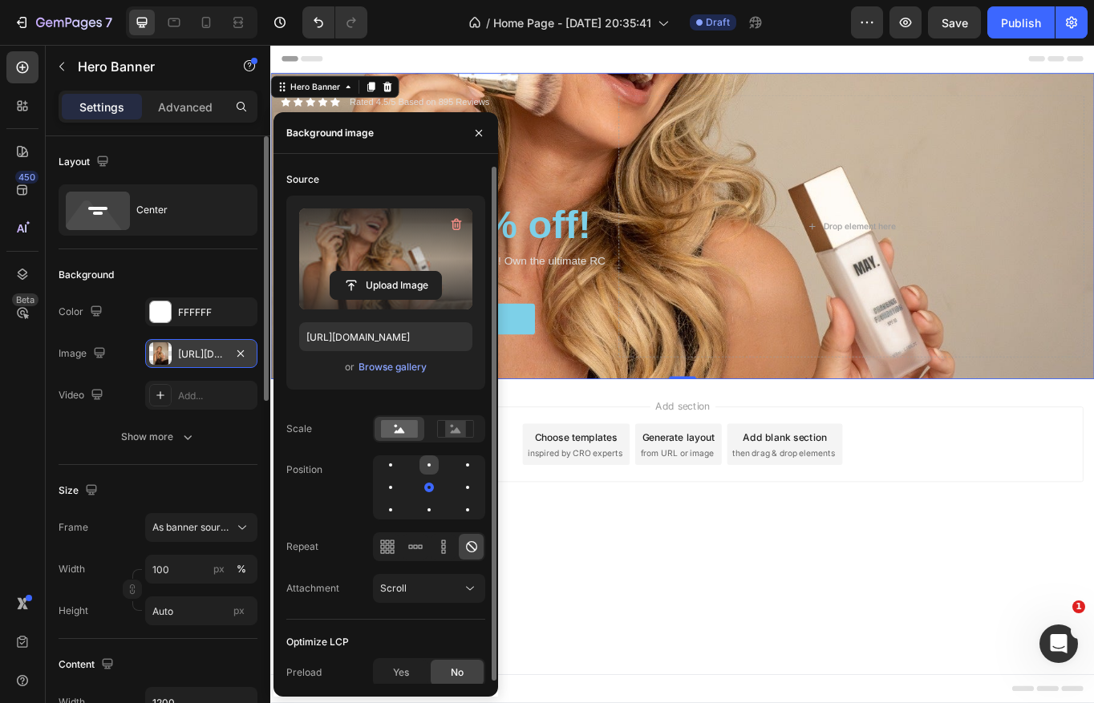
drag, startPoint x: 427, startPoint y: 483, endPoint x: 427, endPoint y: 465, distance: 18.4
click at [427, 465] on div at bounding box center [429, 487] width 112 height 64
click at [427, 465] on div at bounding box center [428, 464] width 3 height 3
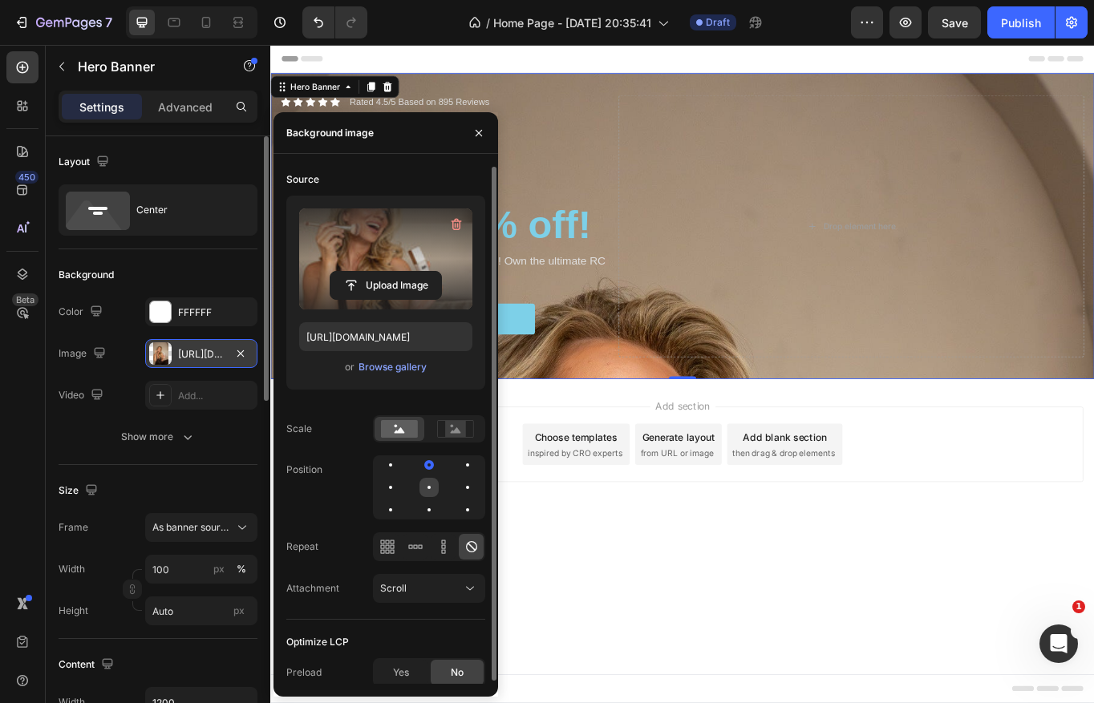
click at [427, 479] on div at bounding box center [428, 487] width 19 height 19
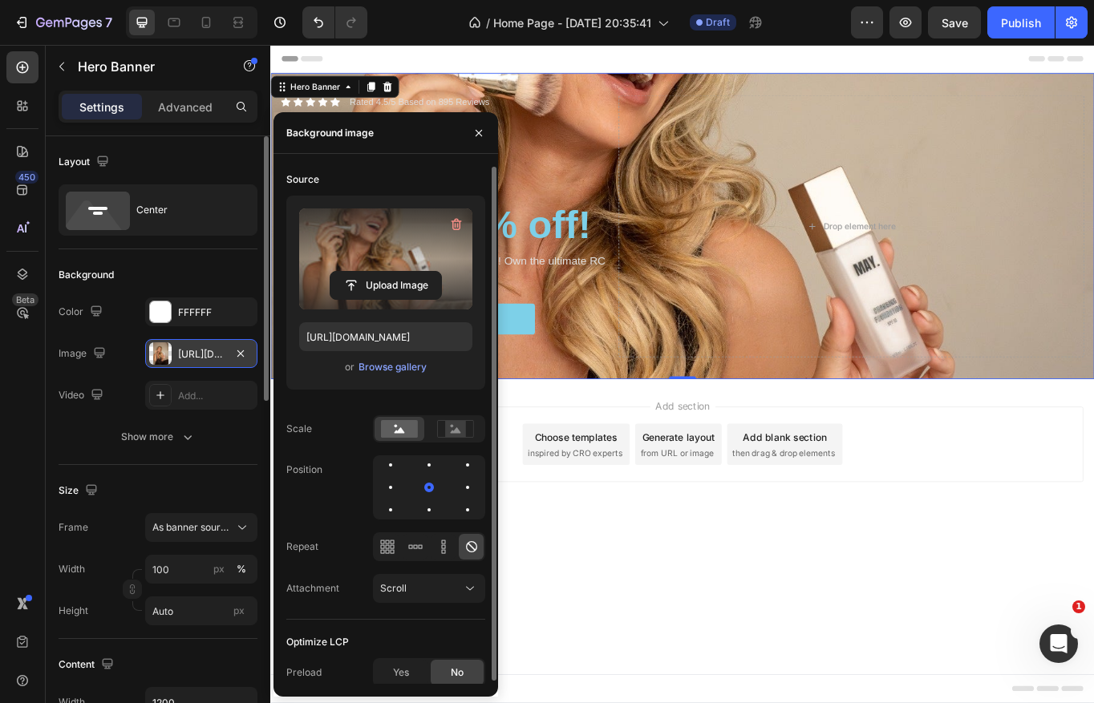
drag, startPoint x: 427, startPoint y: 483, endPoint x: 409, endPoint y: 475, distance: 19.1
click at [409, 475] on div at bounding box center [429, 487] width 112 height 64
click at [428, 471] on div at bounding box center [428, 464] width 19 height 19
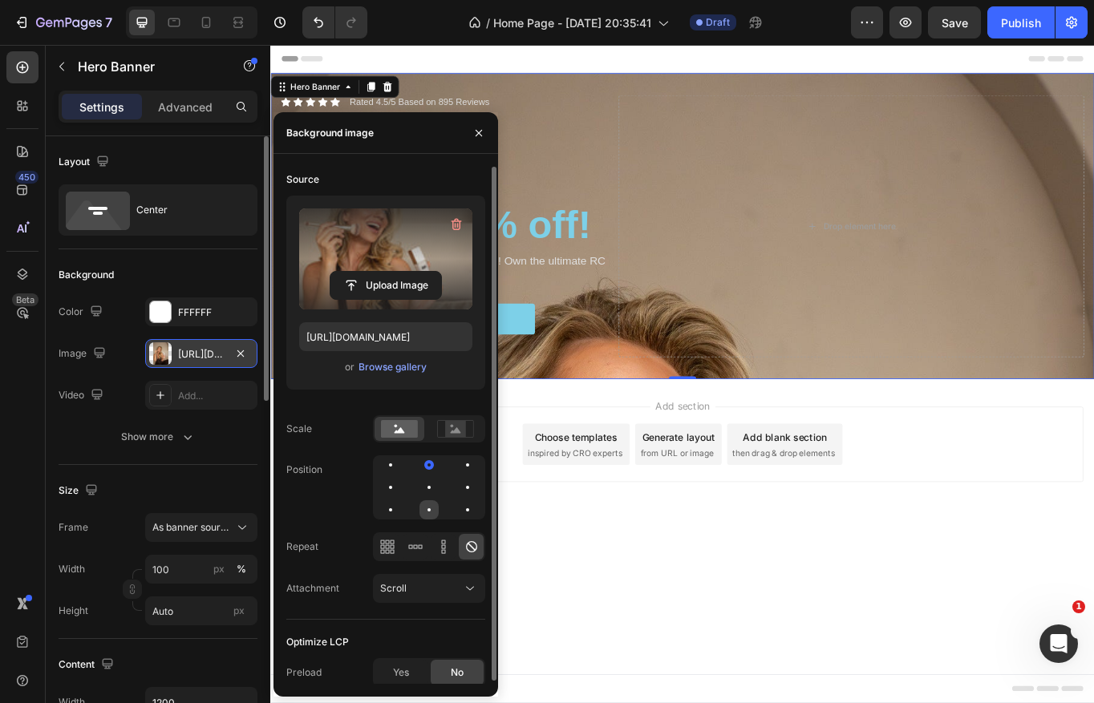
click at [429, 516] on div at bounding box center [428, 509] width 19 height 19
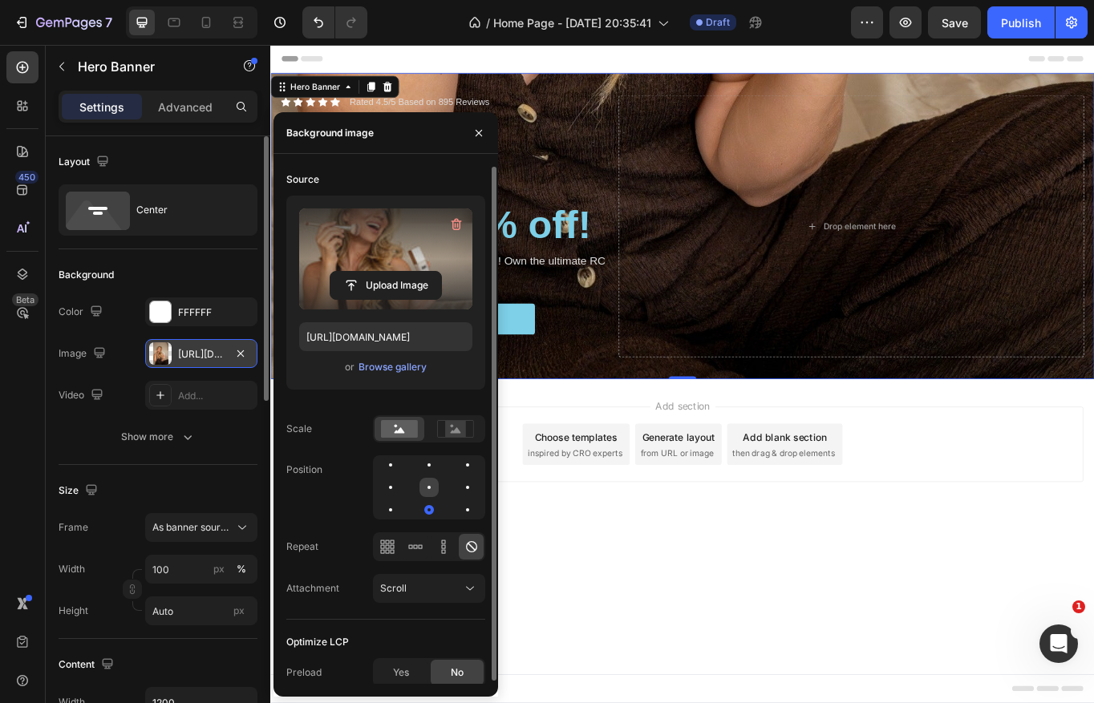
click at [427, 492] on div at bounding box center [428, 487] width 19 height 19
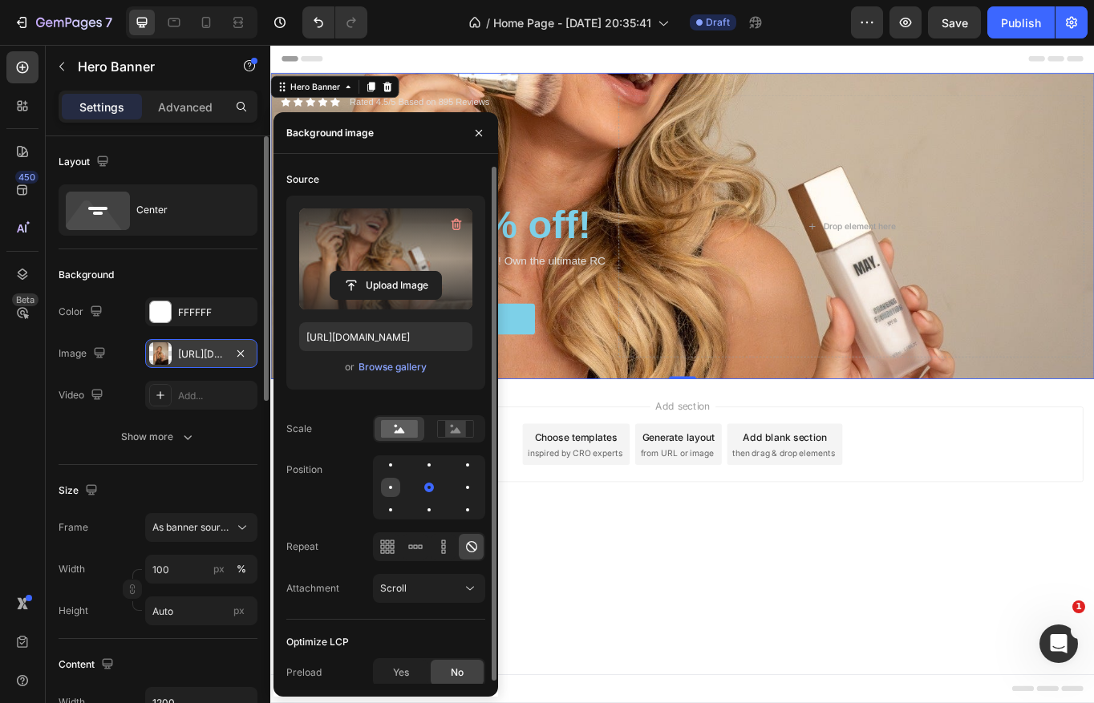
click at [389, 487] on div at bounding box center [390, 487] width 3 height 3
click at [377, 482] on div at bounding box center [429, 487] width 112 height 64
click at [385, 471] on div at bounding box center [390, 464] width 19 height 19
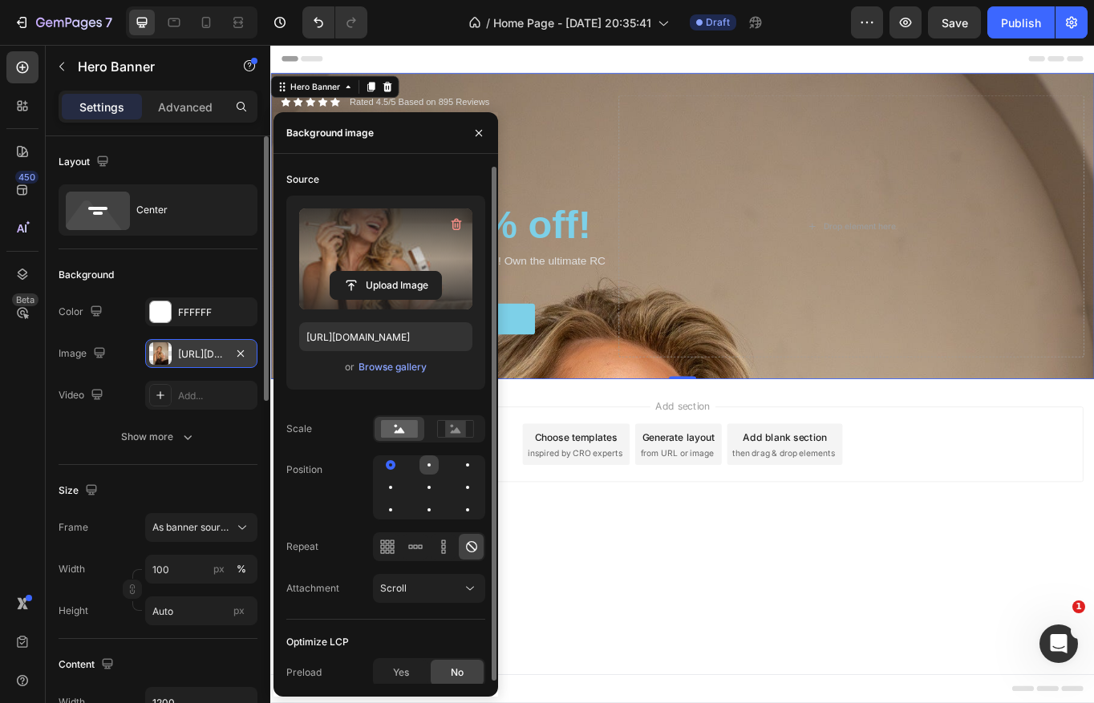
click at [424, 467] on div at bounding box center [428, 464] width 19 height 19
click at [428, 486] on div at bounding box center [428, 487] width 3 height 3
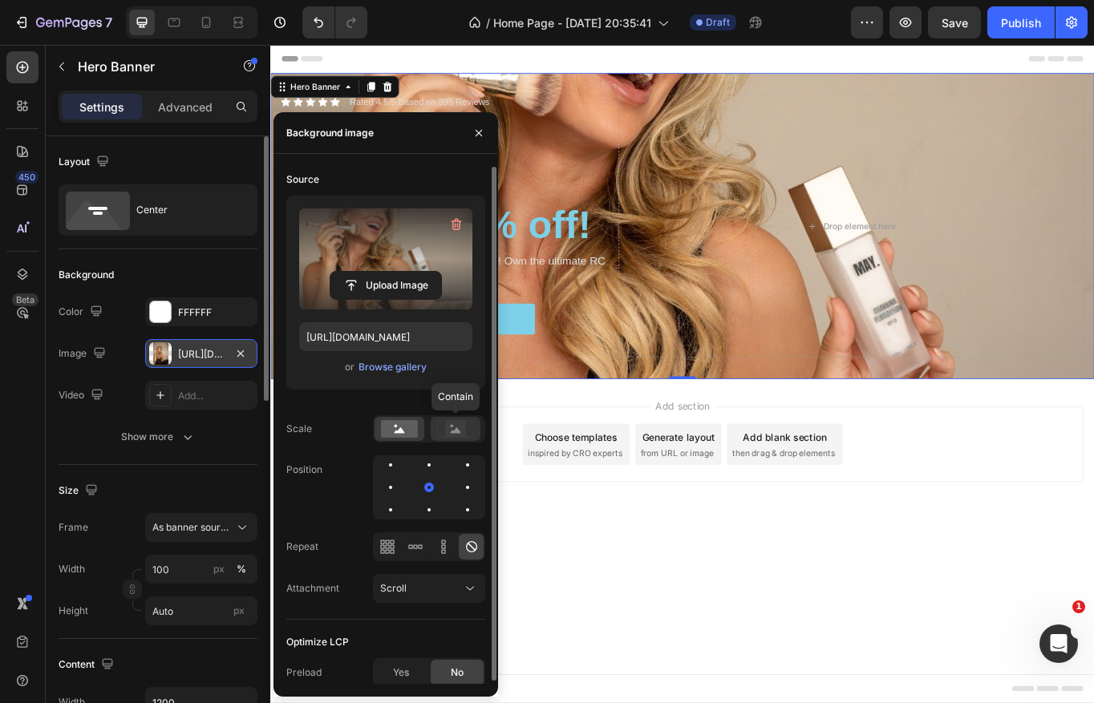
click at [450, 431] on rect at bounding box center [455, 429] width 21 height 16
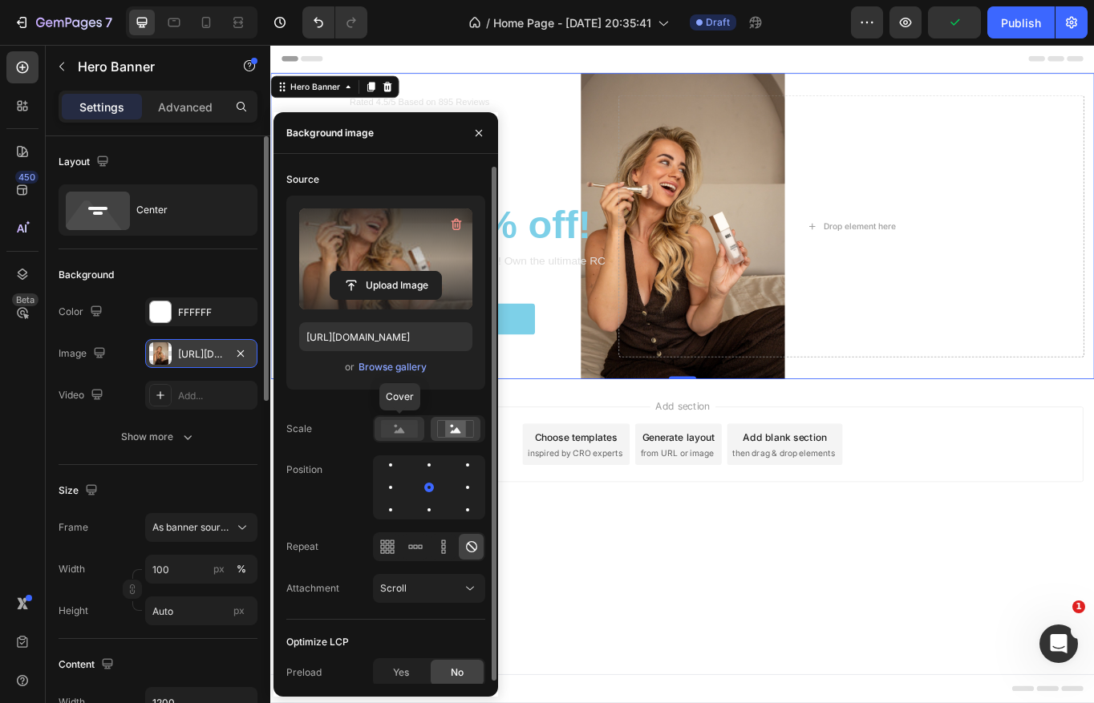
click at [407, 433] on rect at bounding box center [399, 429] width 37 height 18
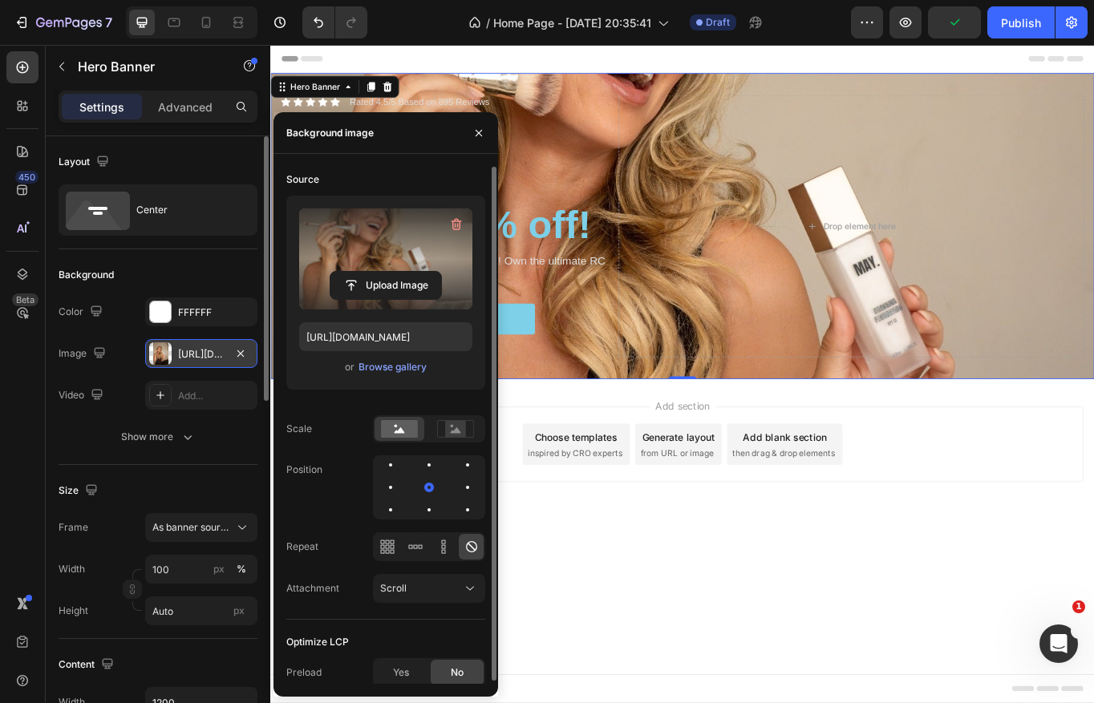
click at [399, 546] on div at bounding box center [429, 546] width 112 height 29
click at [388, 547] on icon at bounding box center [387, 546] width 4 height 4
click at [417, 550] on icon at bounding box center [415, 547] width 16 height 16
click at [445, 548] on icon at bounding box center [443, 547] width 16 height 16
click at [483, 546] on div at bounding box center [471, 547] width 25 height 26
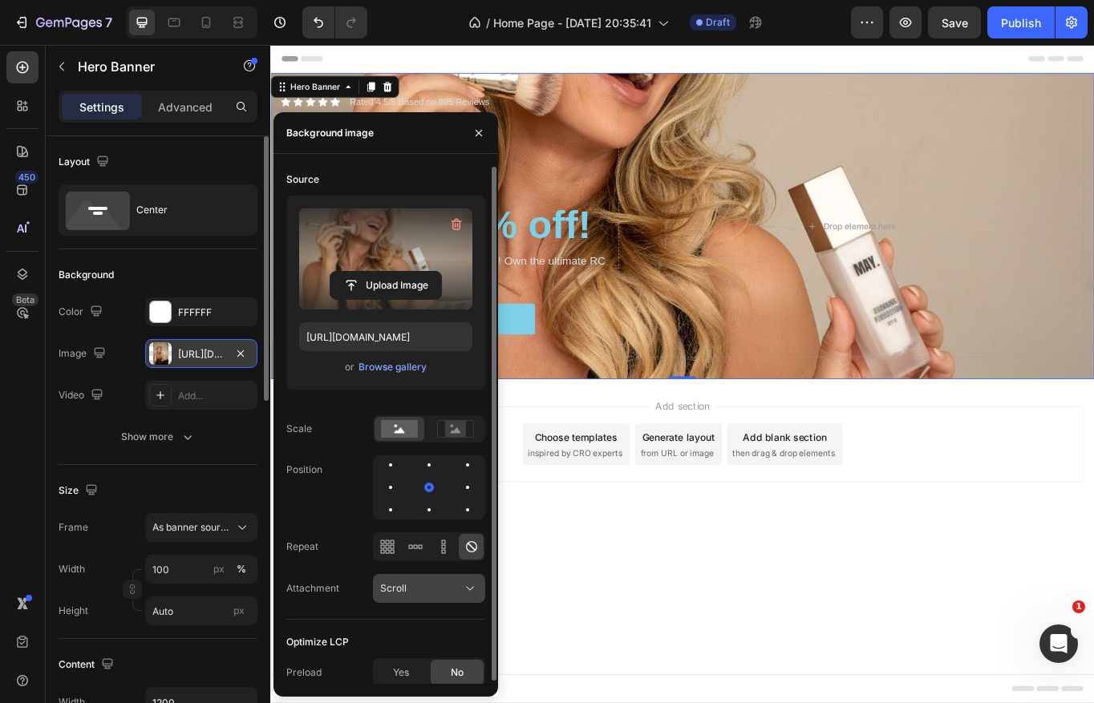
click at [420, 592] on div "Scroll" at bounding box center [421, 588] width 82 height 14
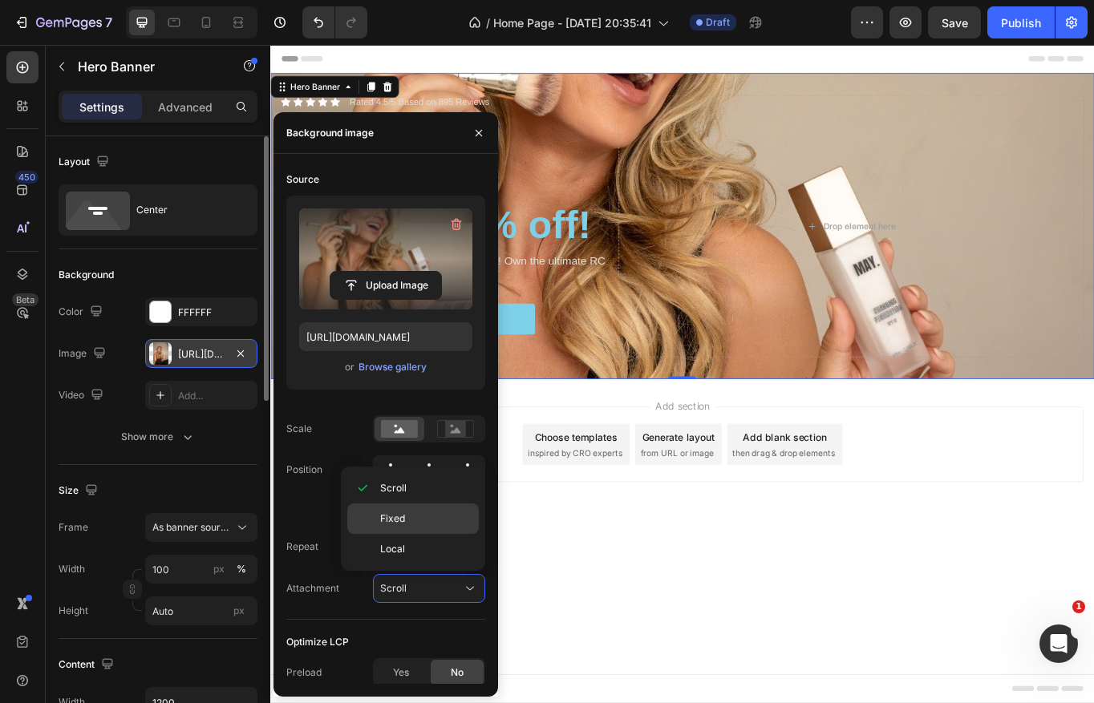
click at [411, 524] on p "Fixed" at bounding box center [425, 519] width 91 height 14
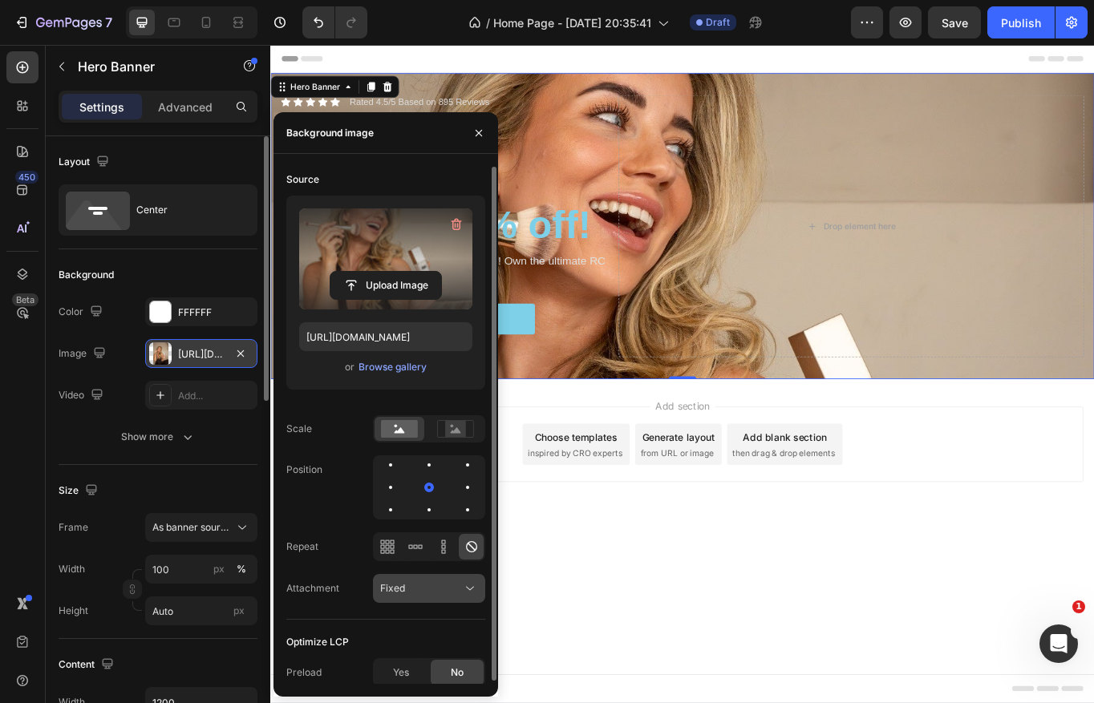
click at [423, 584] on div "Fixed" at bounding box center [421, 588] width 82 height 14
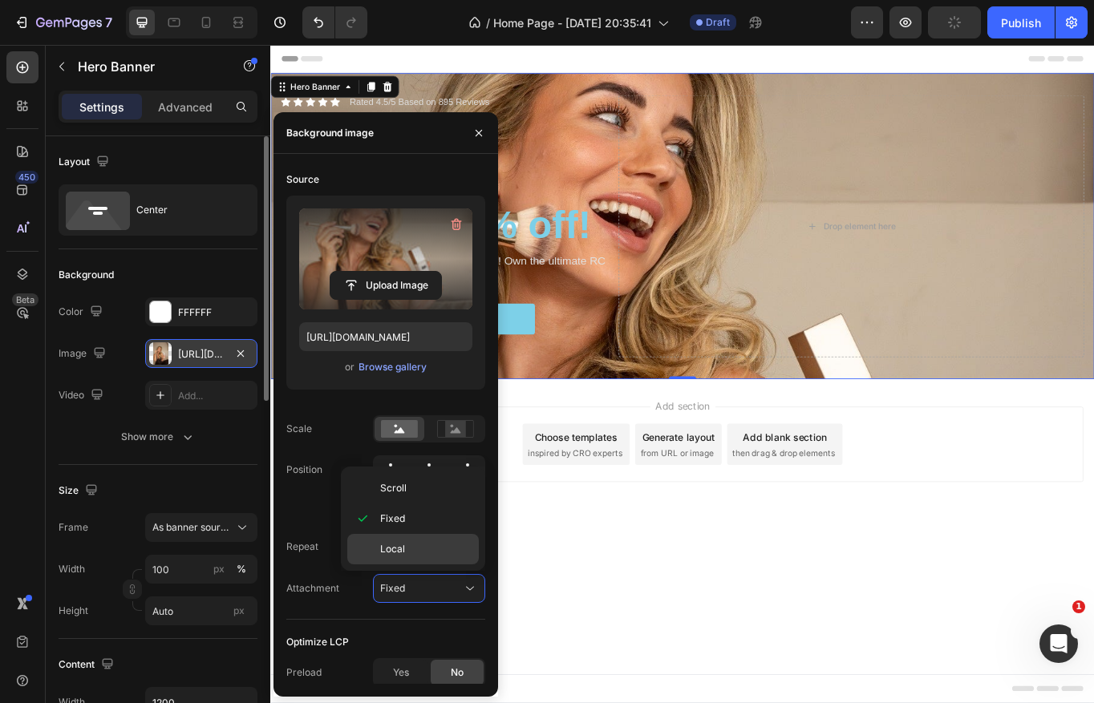
click at [416, 545] on p "Local" at bounding box center [425, 549] width 91 height 14
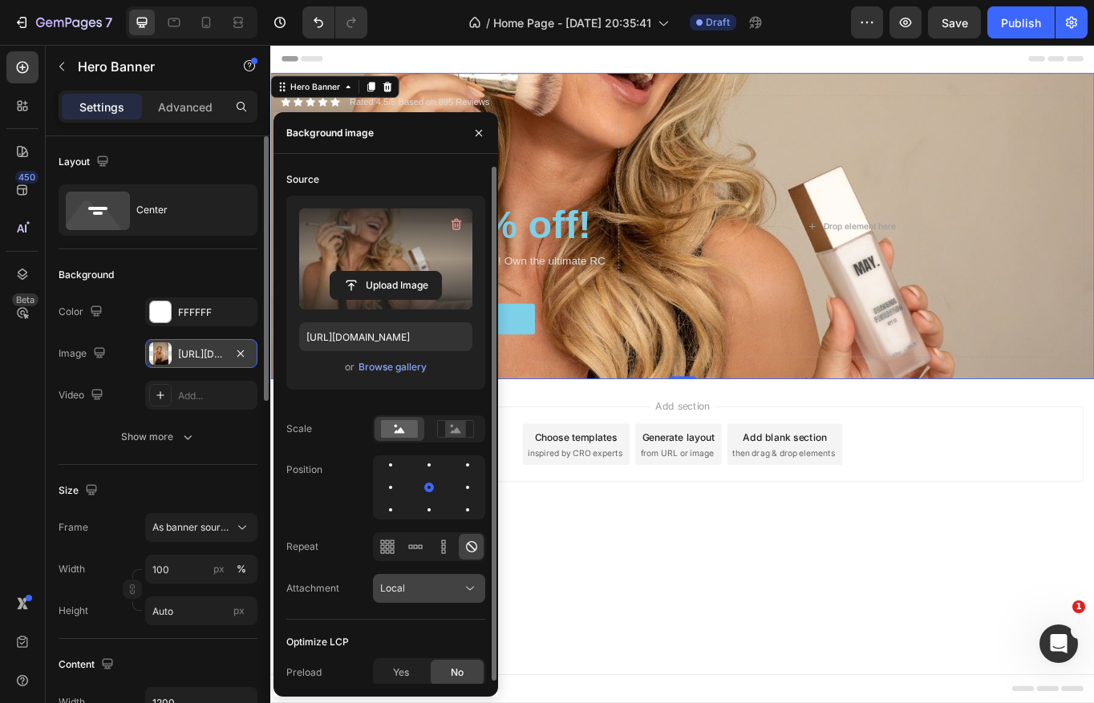
click at [423, 579] on button "Local" at bounding box center [429, 588] width 112 height 29
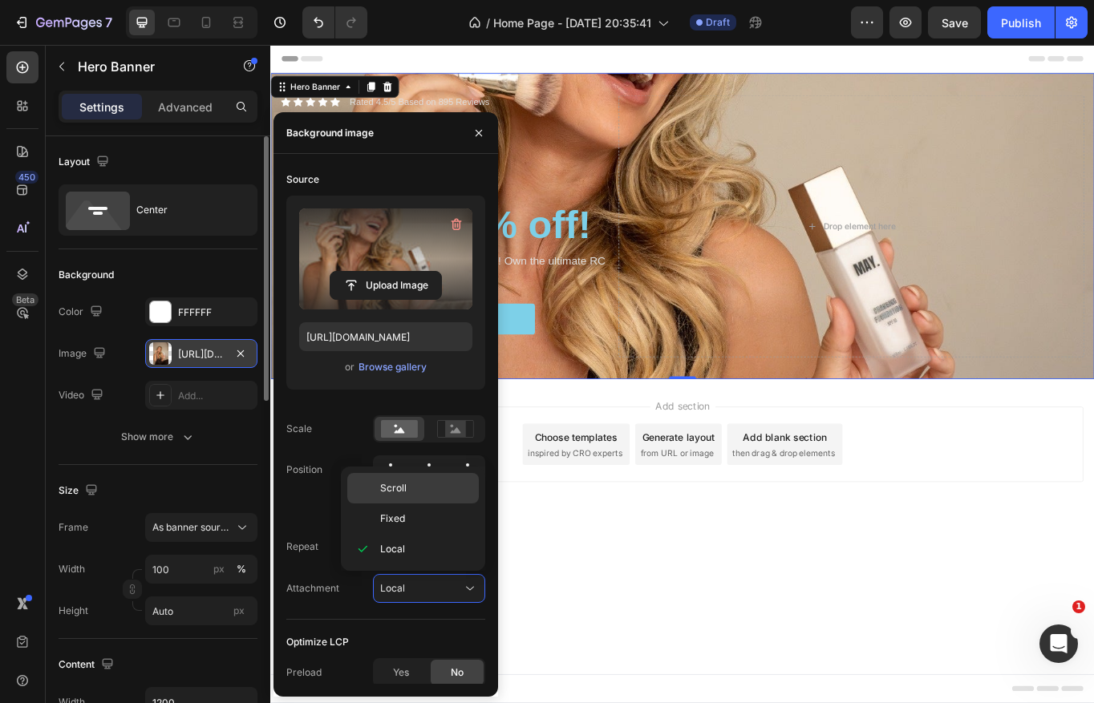
click at [419, 491] on p "Scroll" at bounding box center [425, 488] width 91 height 14
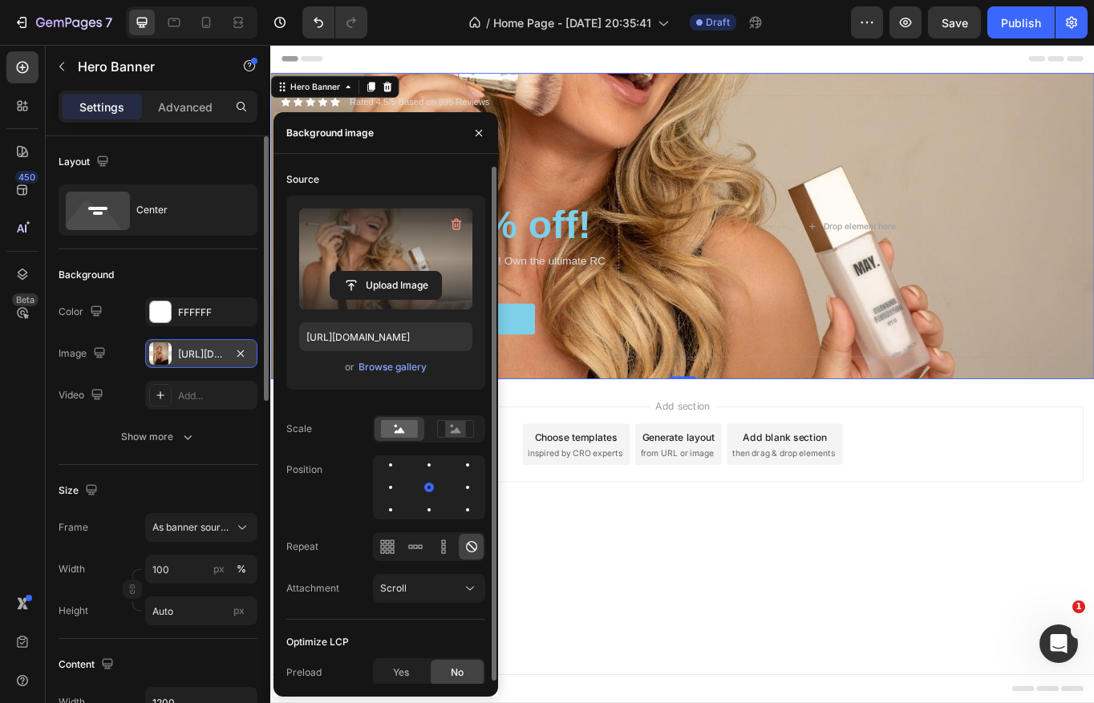
click at [419, 572] on div "Source Upload Image [URL][DOMAIN_NAME] or Browse gallery Scale Position Repeat …" at bounding box center [385, 393] width 199 height 453
click at [419, 586] on div "Scroll" at bounding box center [421, 588] width 82 height 14
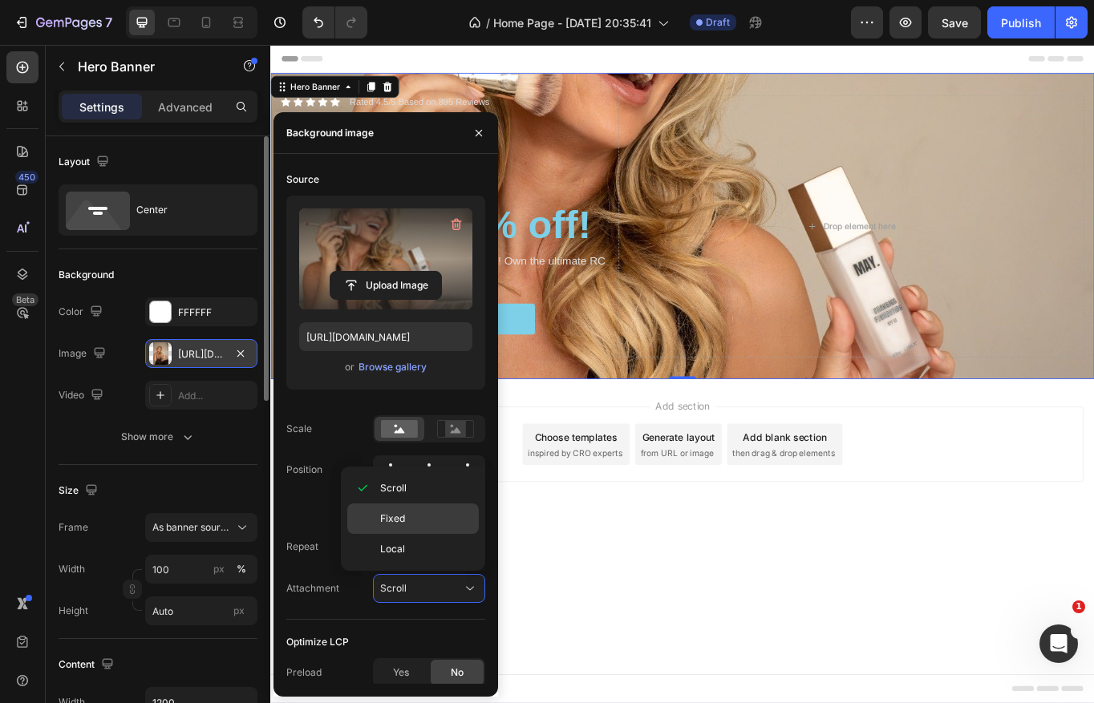
click at [423, 520] on p "Fixed" at bounding box center [425, 519] width 91 height 14
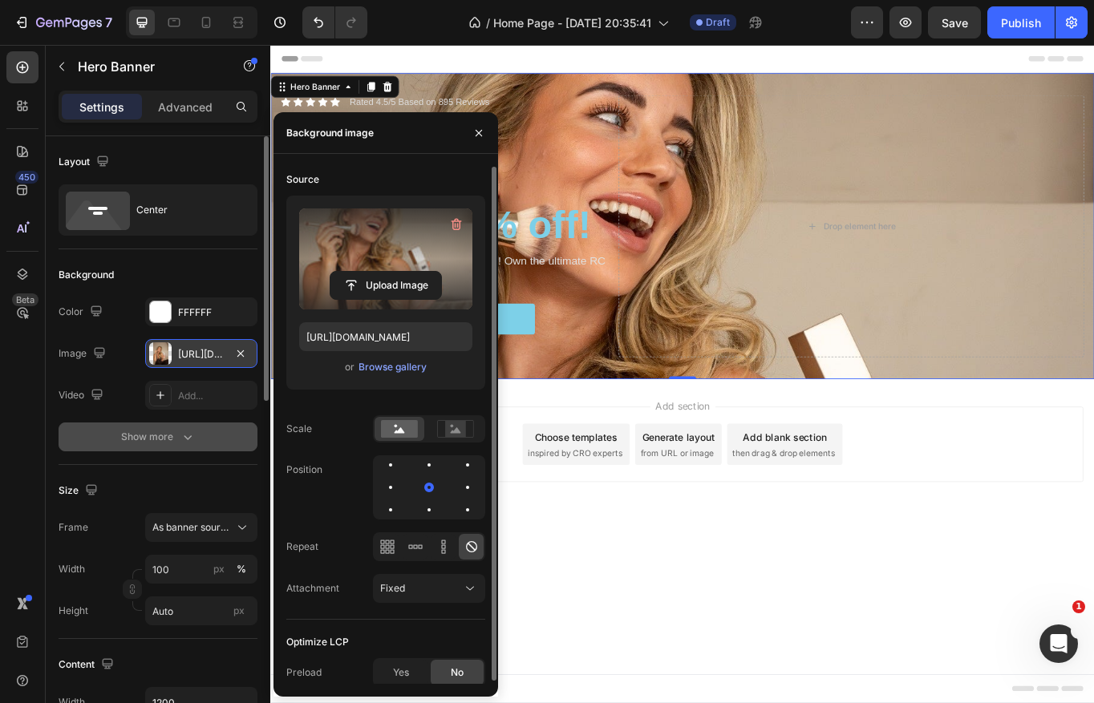
click at [233, 447] on button "Show more" at bounding box center [158, 437] width 199 height 29
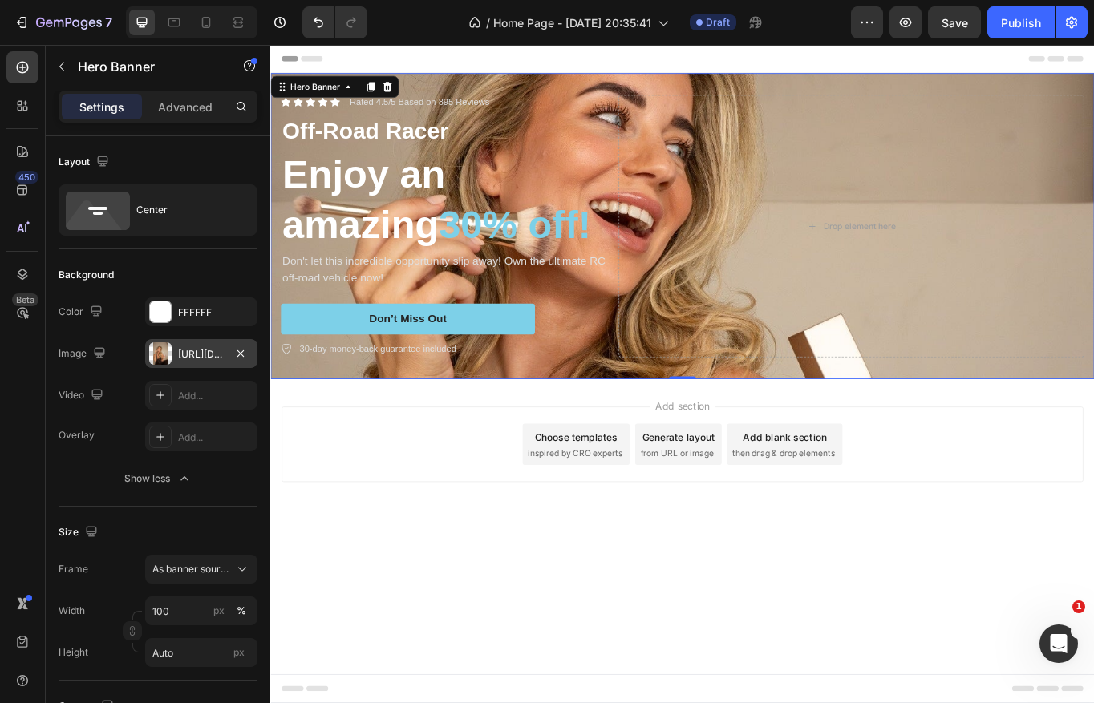
click at [866, 424] on div "Icon Icon Icon Icon Icon Icon List Rated 4.5/5 Based on 895 Reviews Text Block …" at bounding box center [751, 257] width 962 height 358
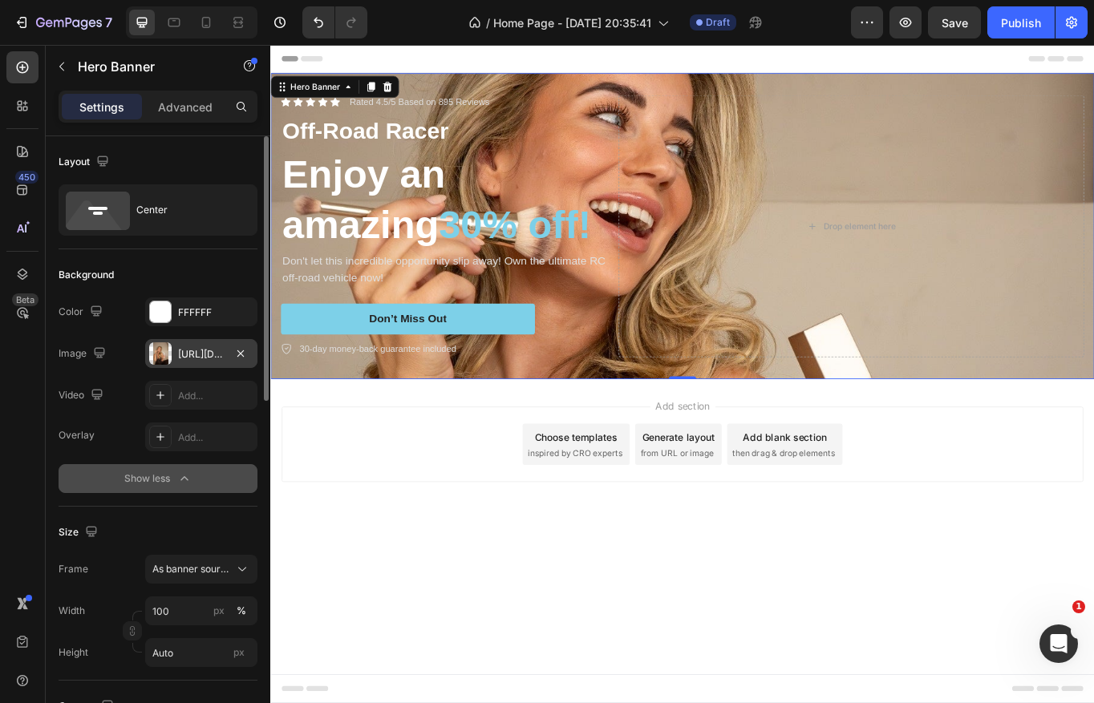
click at [177, 467] on button "Show less" at bounding box center [158, 478] width 199 height 29
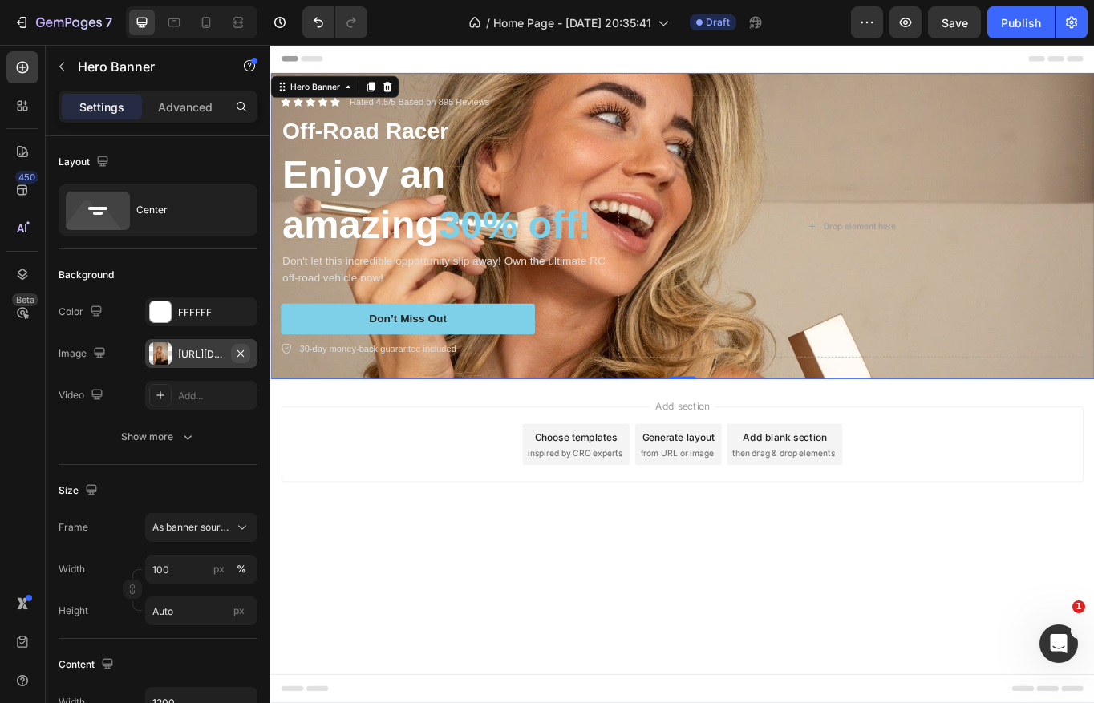
click at [241, 350] on icon "button" at bounding box center [240, 353] width 13 height 13
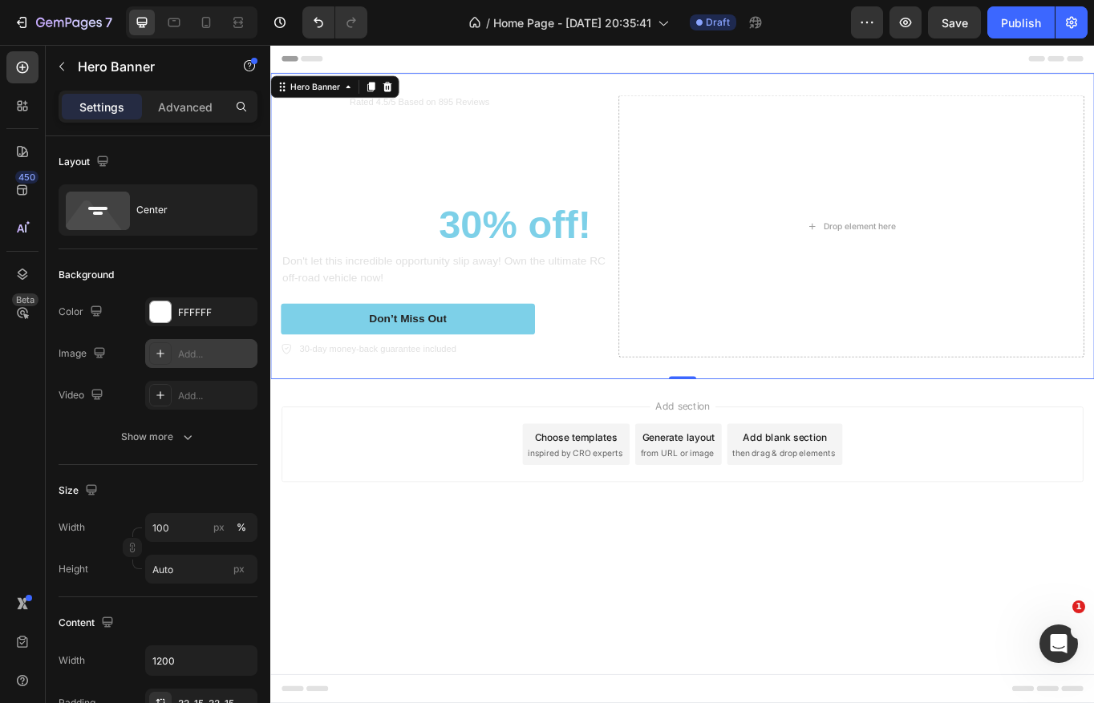
click at [172, 355] on div "Add..." at bounding box center [201, 353] width 112 height 29
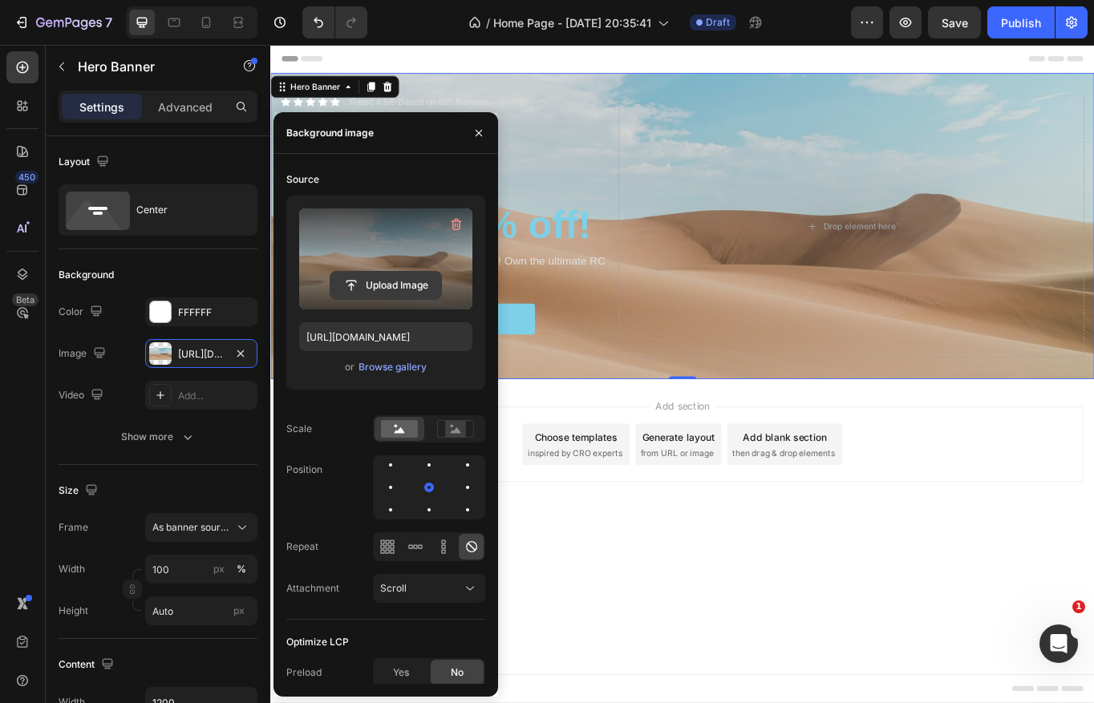
click at [382, 289] on input "file" at bounding box center [385, 285] width 111 height 27
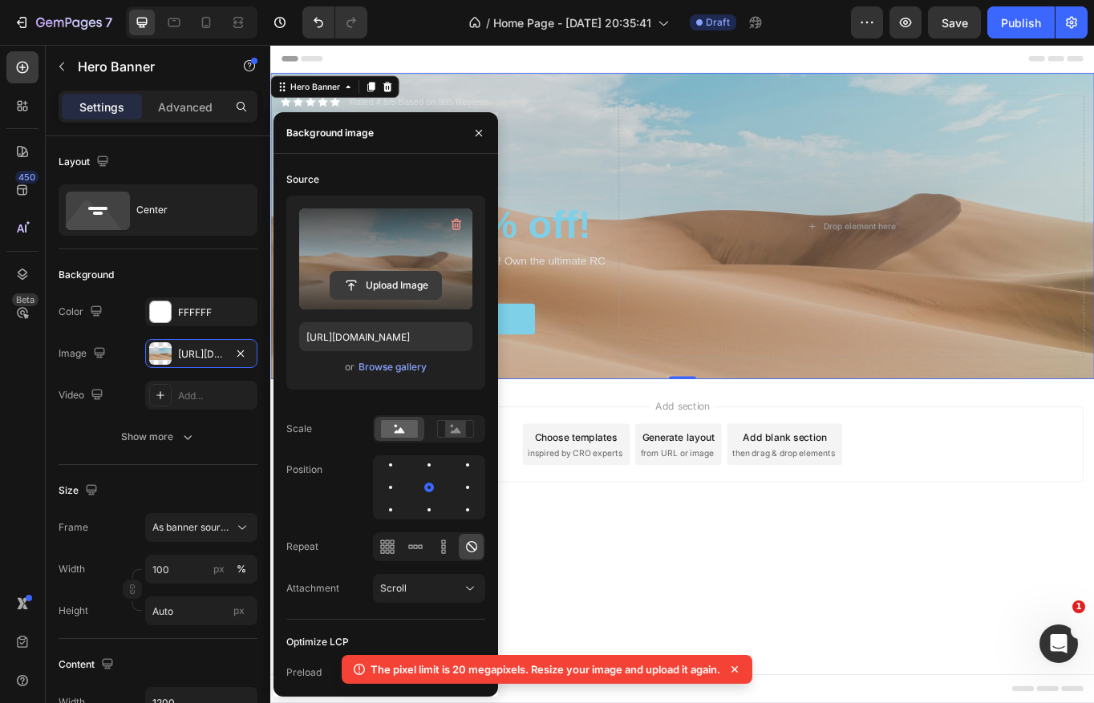
click at [398, 288] on input "file" at bounding box center [385, 285] width 111 height 27
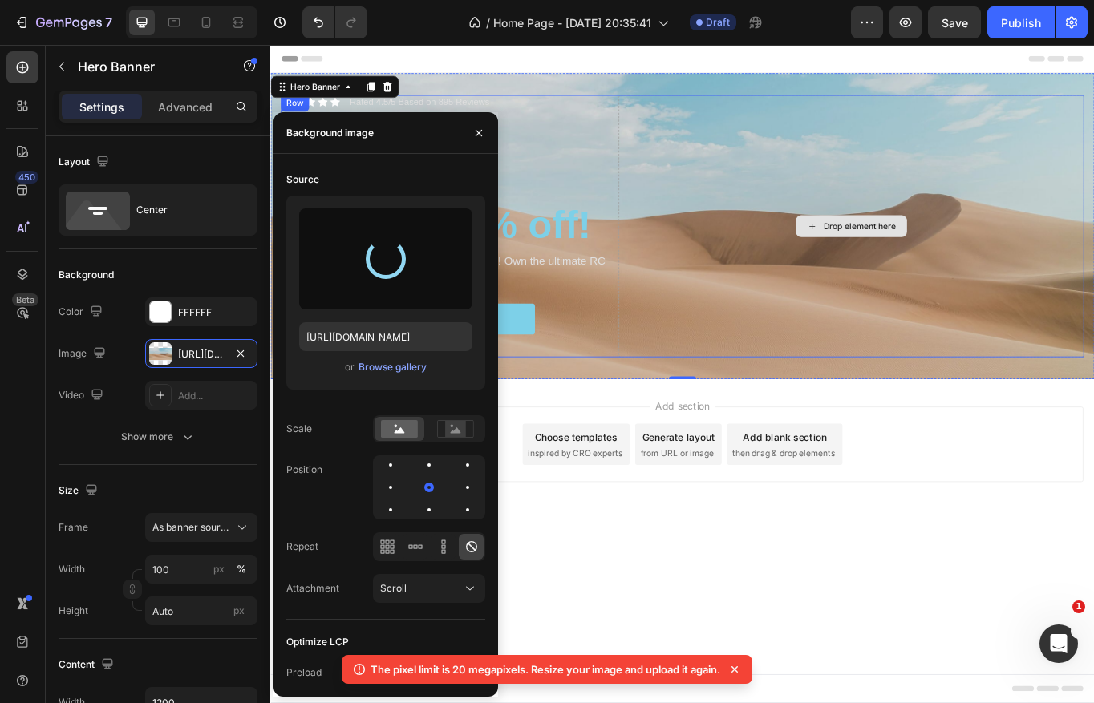
type input "[URL][DOMAIN_NAME]"
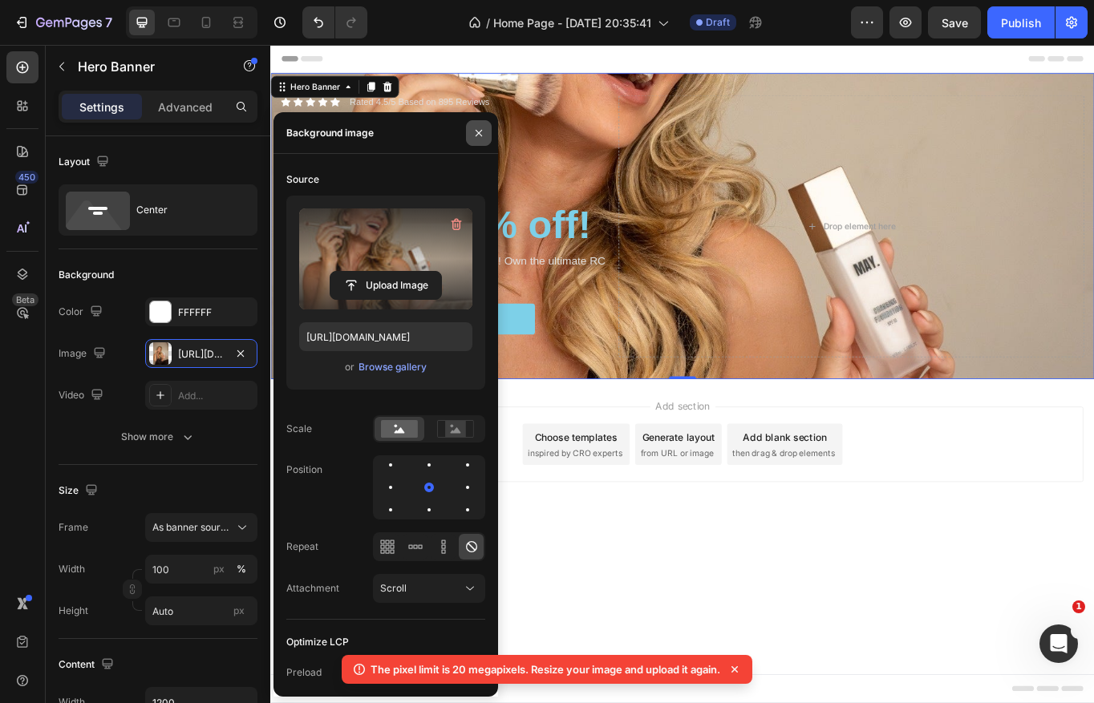
click at [481, 135] on icon "button" at bounding box center [478, 133] width 13 height 13
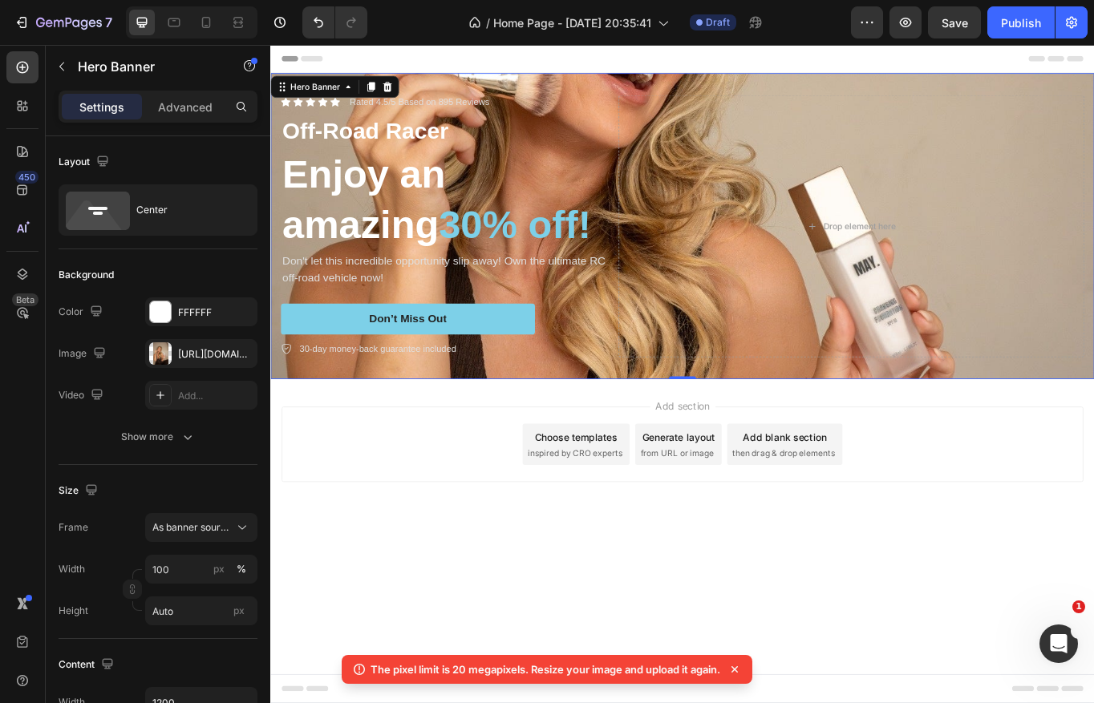
click at [556, 88] on div "Icon Icon Icon Icon Icon Icon List Rated 4.5/5 Based on 895 Reviews Text Block …" at bounding box center [751, 257] width 962 height 358
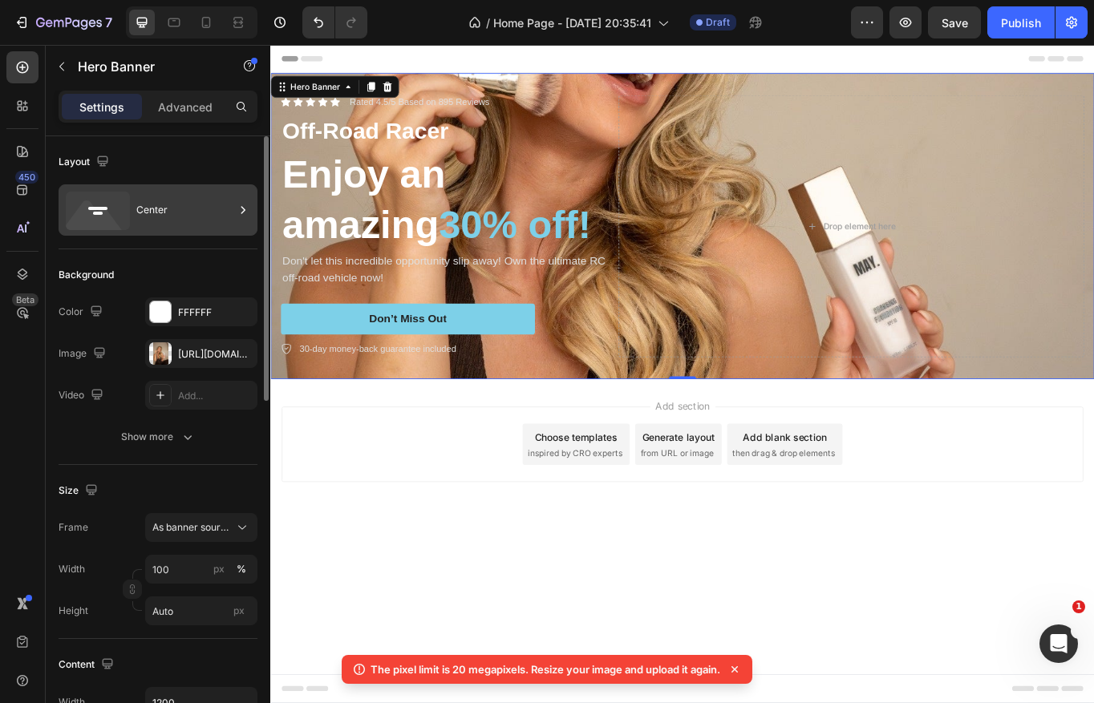
click at [172, 207] on div "Center" at bounding box center [185, 210] width 98 height 37
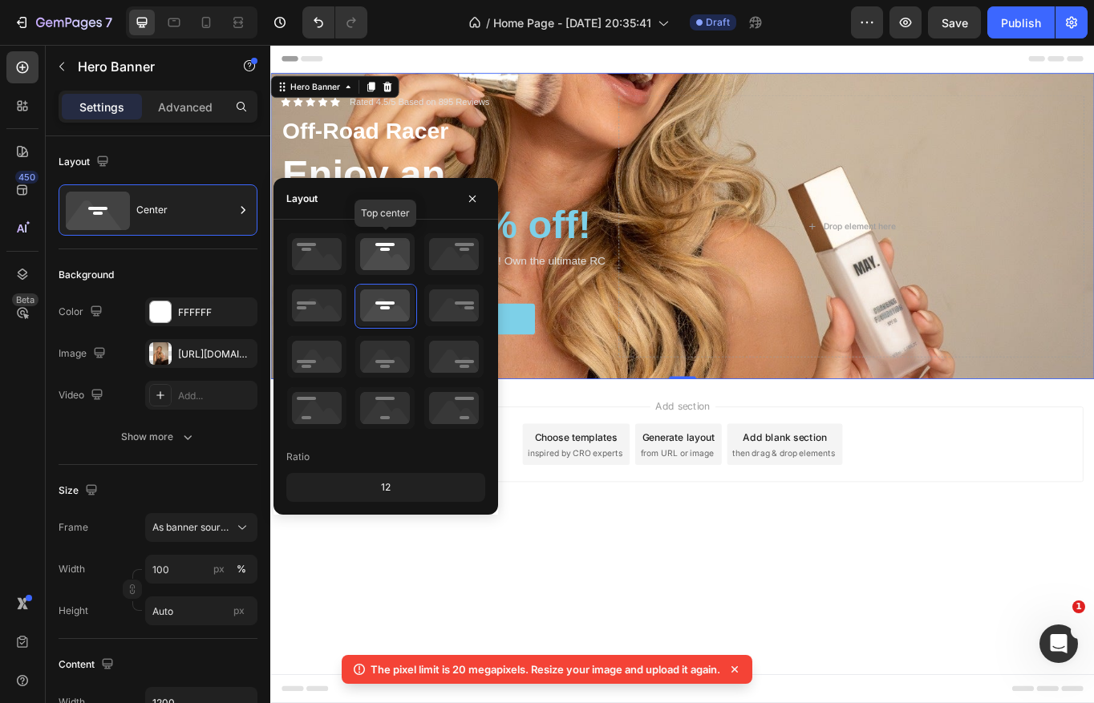
click at [384, 268] on icon at bounding box center [384, 254] width 59 height 42
click at [383, 297] on icon at bounding box center [384, 306] width 59 height 42
click at [383, 333] on div at bounding box center [385, 332] width 199 height 199
click at [387, 370] on icon at bounding box center [384, 357] width 59 height 42
click at [388, 304] on icon at bounding box center [384, 306] width 59 height 42
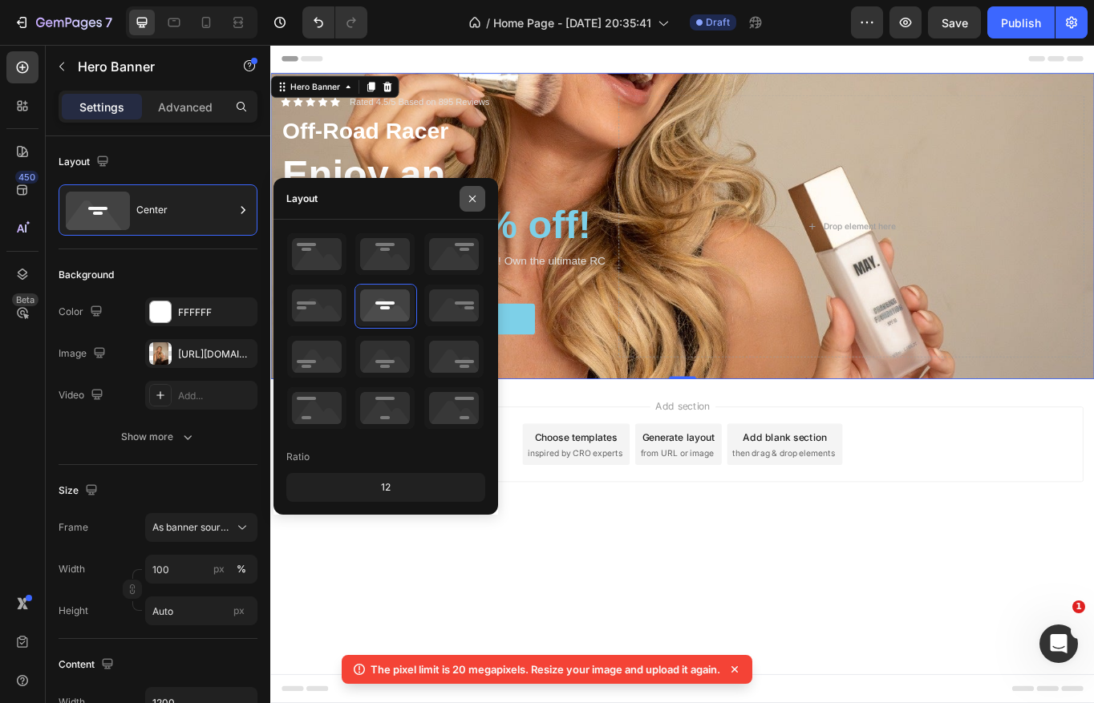
click at [470, 197] on icon "button" at bounding box center [472, 198] width 13 height 13
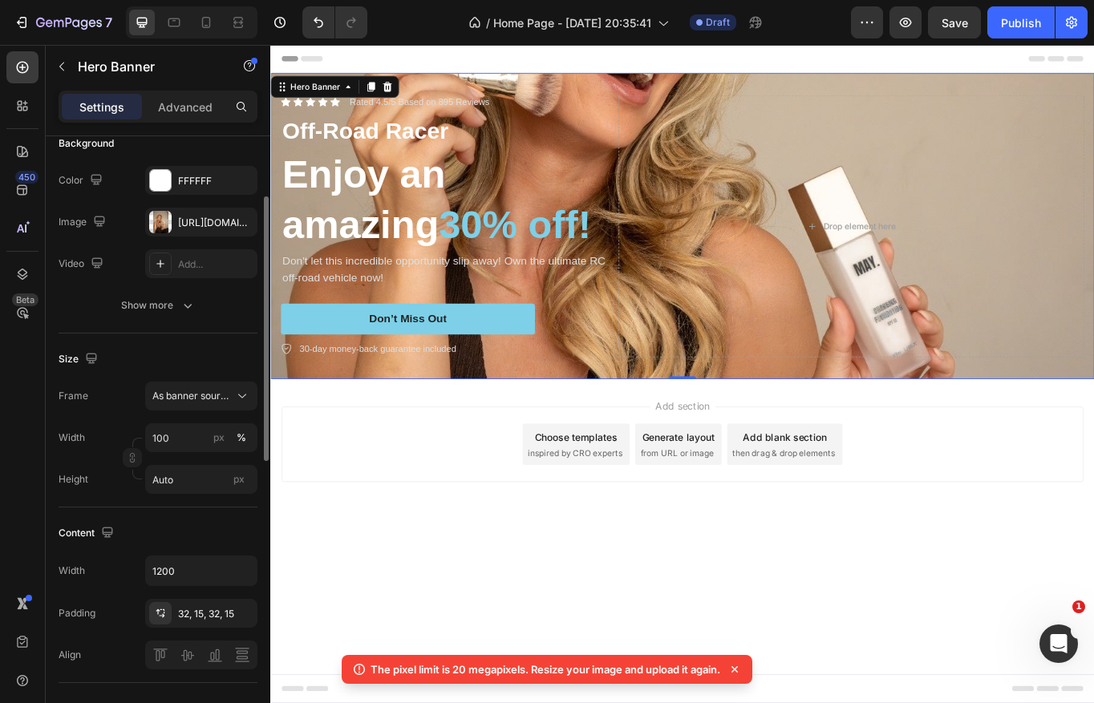
scroll to position [148, 0]
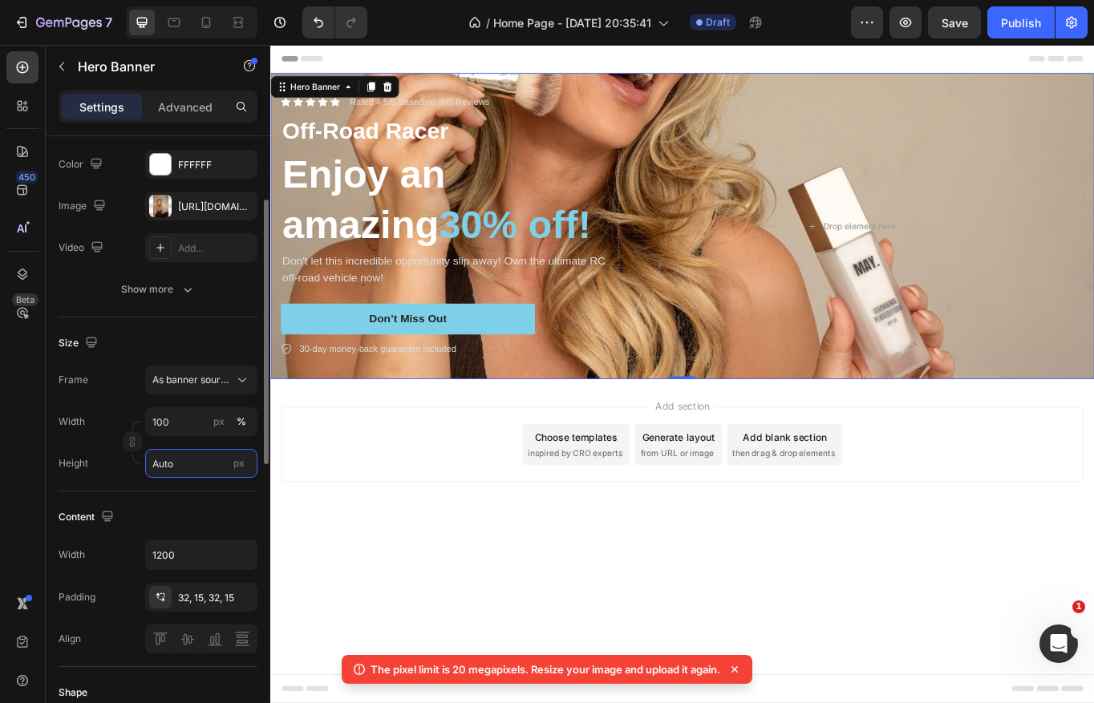
click at [172, 466] on input "Auto" at bounding box center [201, 463] width 112 height 29
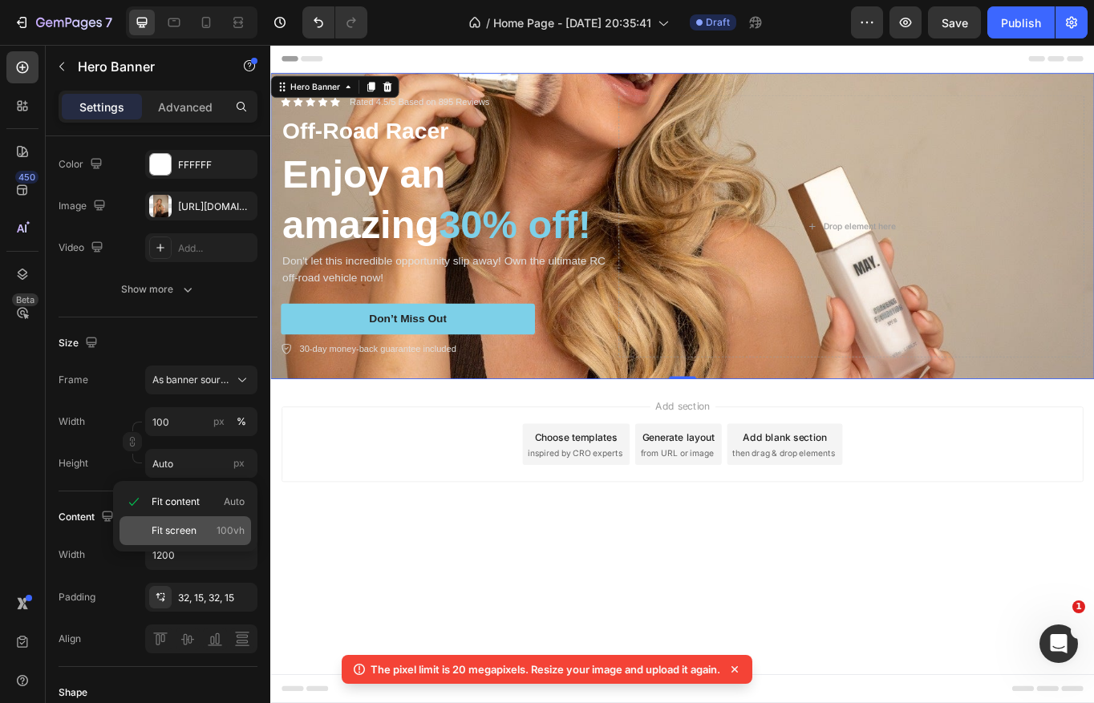
click at [192, 526] on span "Fit screen" at bounding box center [174, 531] width 45 height 14
type input "100 vh"
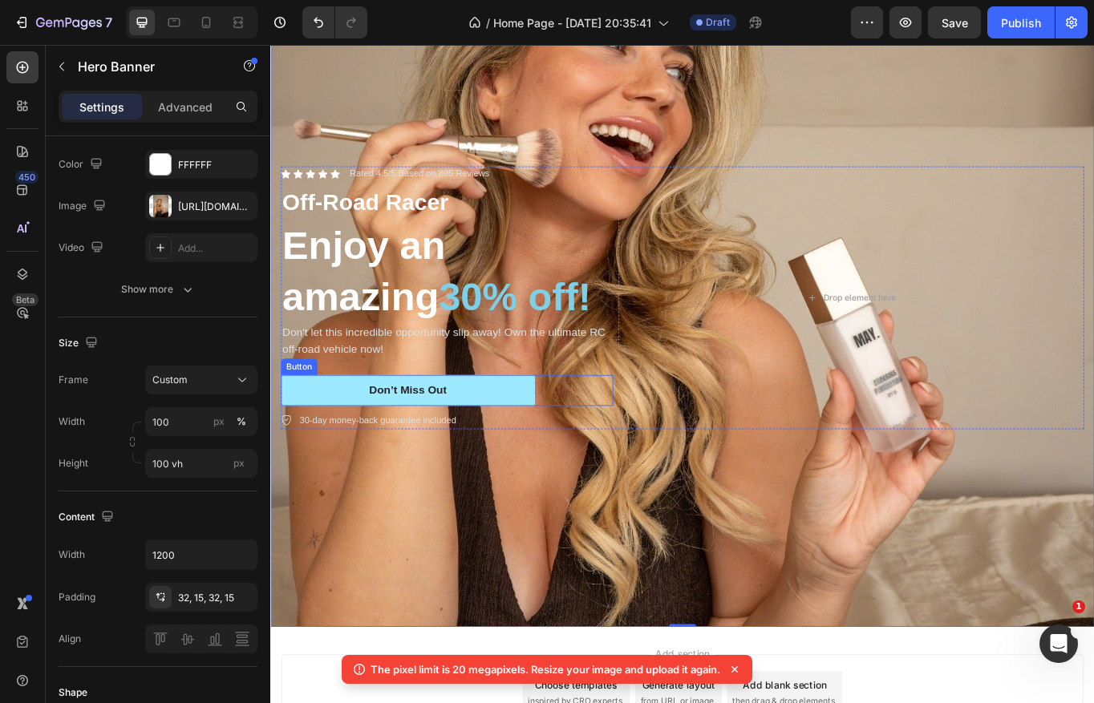
scroll to position [0, 0]
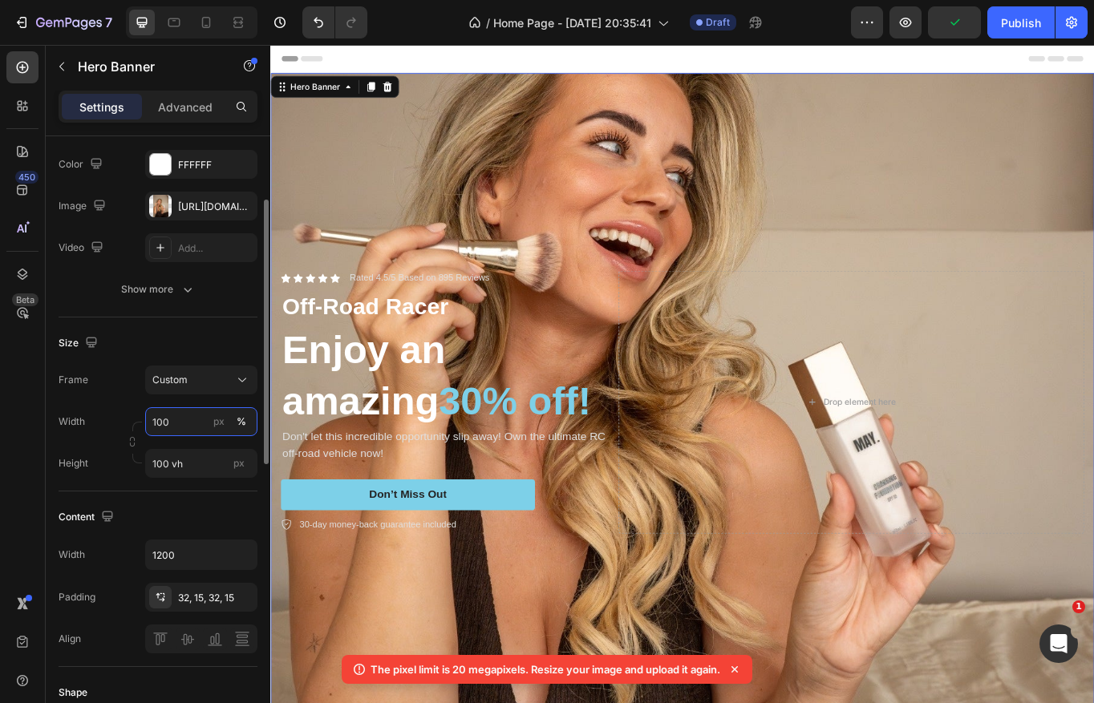
click at [175, 423] on input "100" at bounding box center [201, 421] width 112 height 29
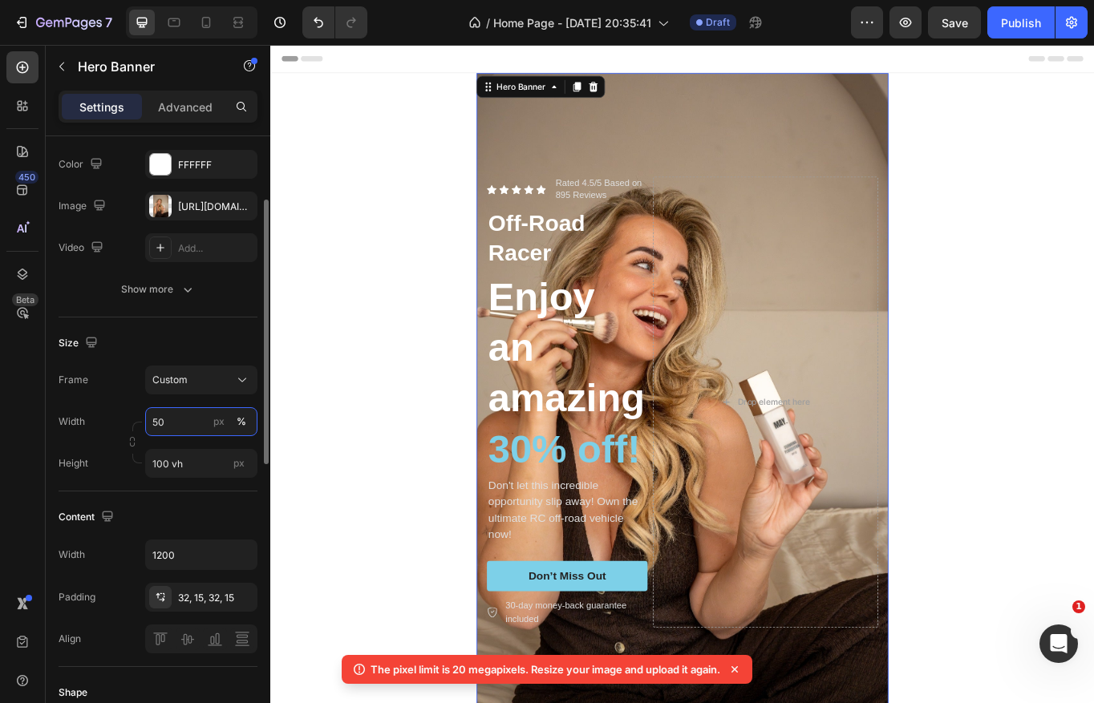
type input "5"
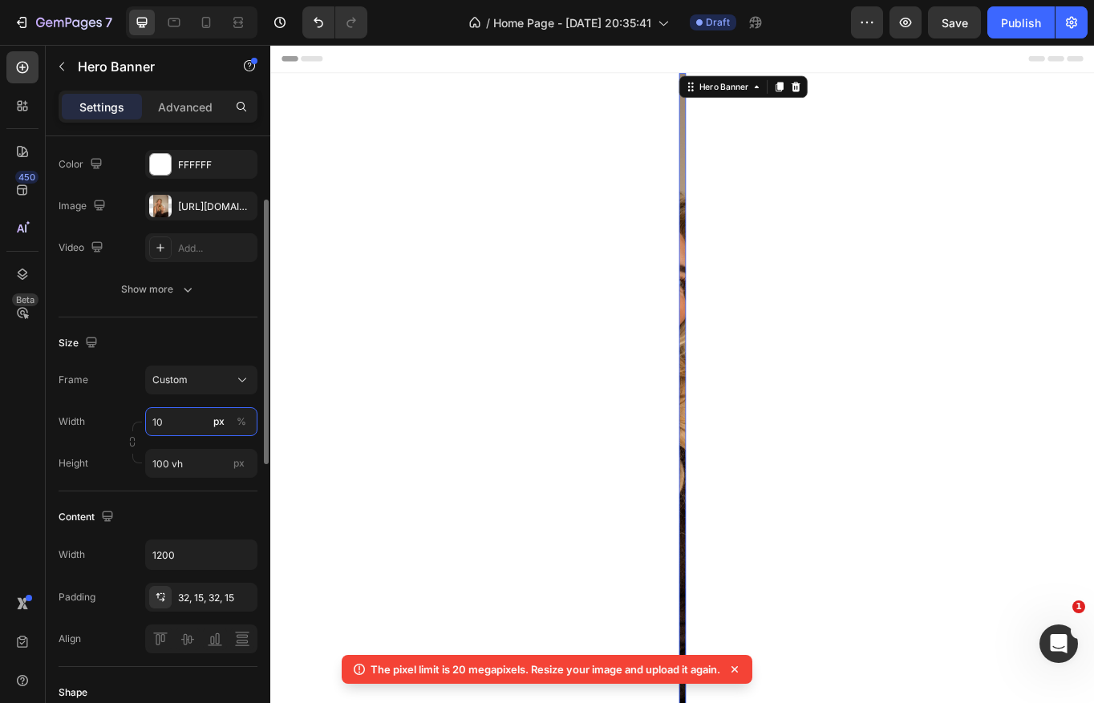
type input "1"
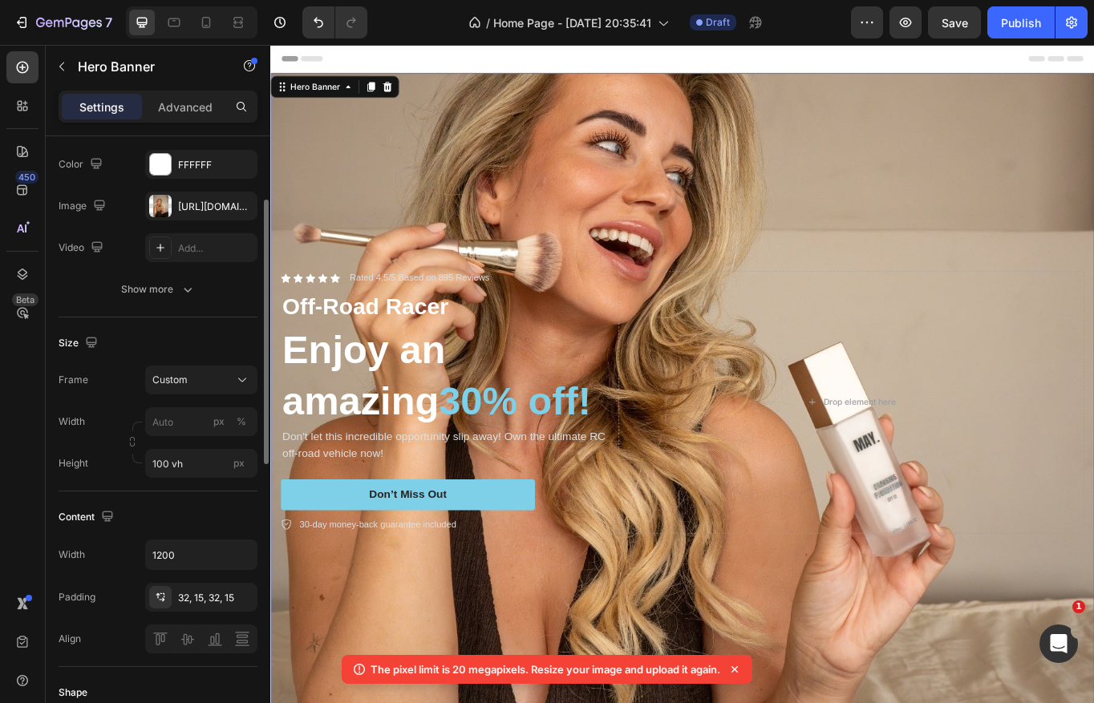
click at [109, 392] on div "Frame Custom" at bounding box center [158, 380] width 199 height 29
click at [173, 464] on input "100 vh" at bounding box center [201, 463] width 112 height 29
click at [167, 460] on input "100 vh" at bounding box center [201, 463] width 112 height 29
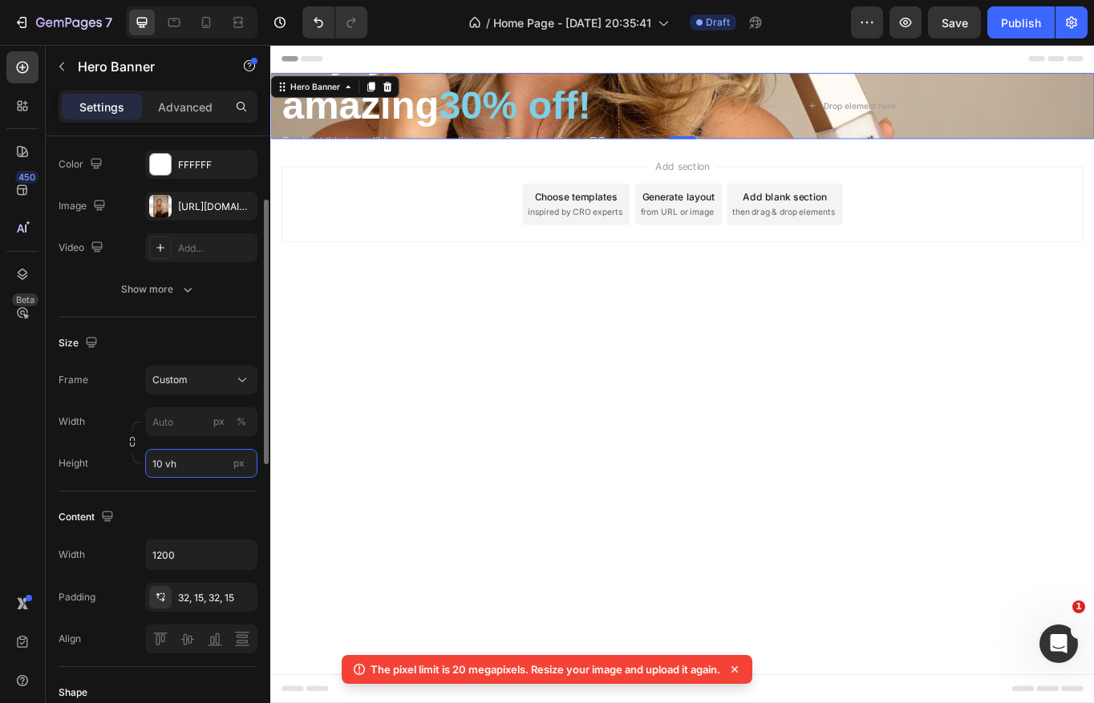
type input "1 vh"
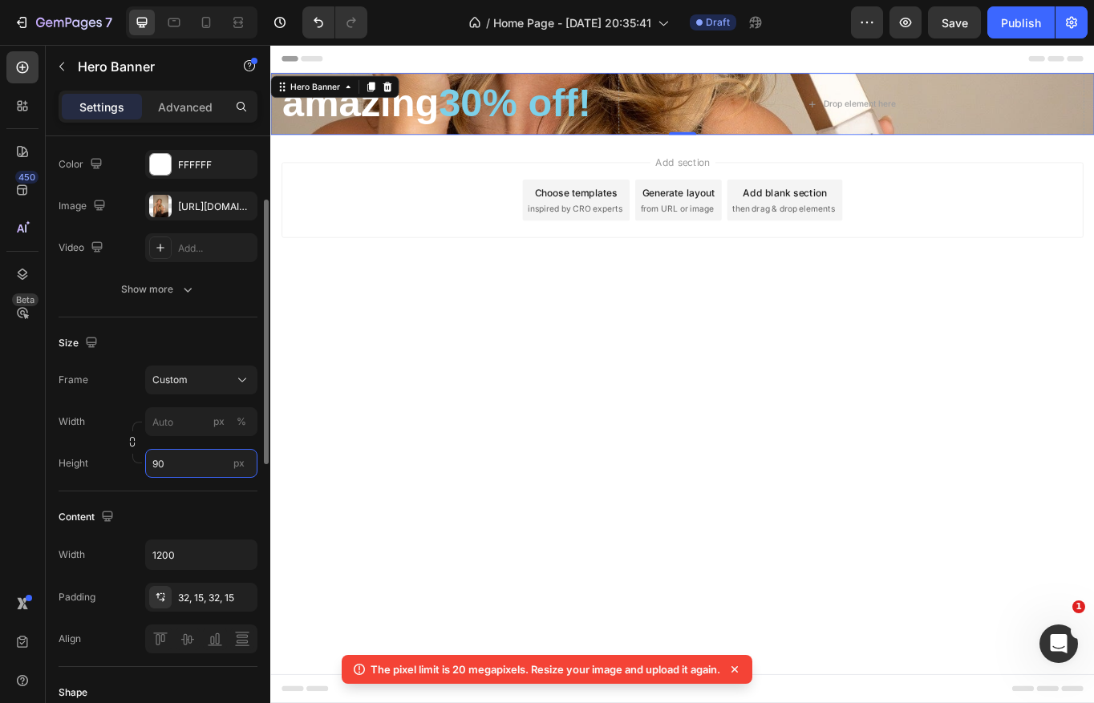
type input "9"
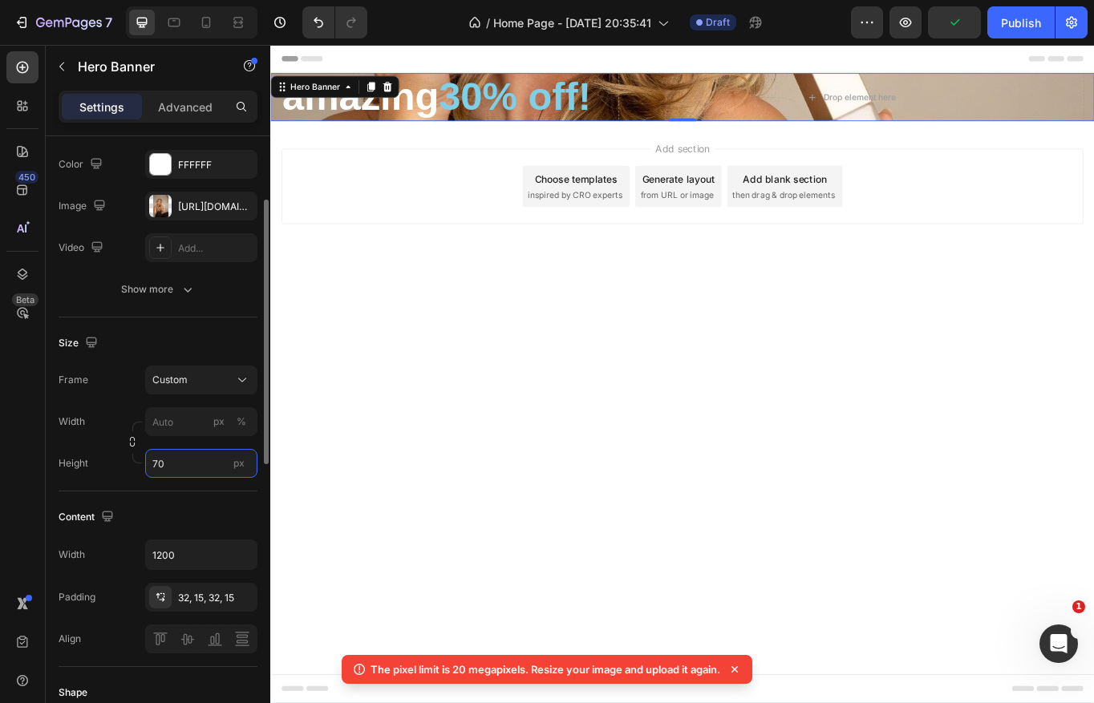
type input "7"
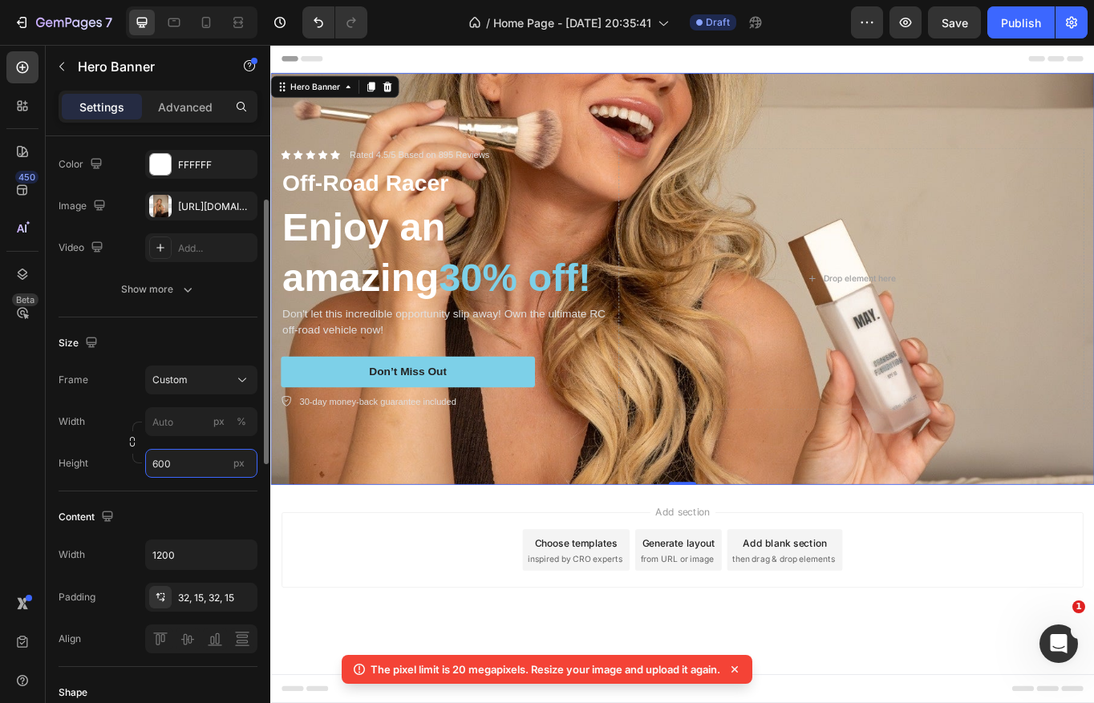
click at [164, 453] on input "600" at bounding box center [201, 463] width 112 height 29
type input "600"
click at [170, 343] on div "Size" at bounding box center [158, 343] width 199 height 26
click at [171, 378] on span "Custom" at bounding box center [169, 380] width 35 height 14
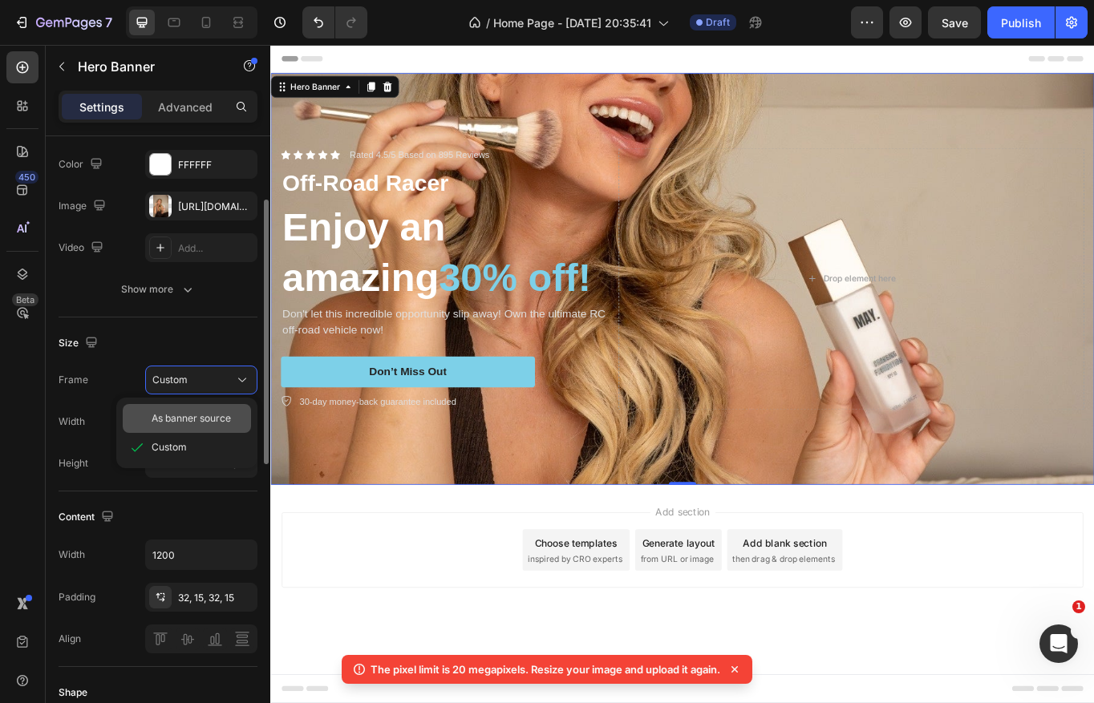
click at [182, 423] on span "As banner source" at bounding box center [191, 418] width 79 height 14
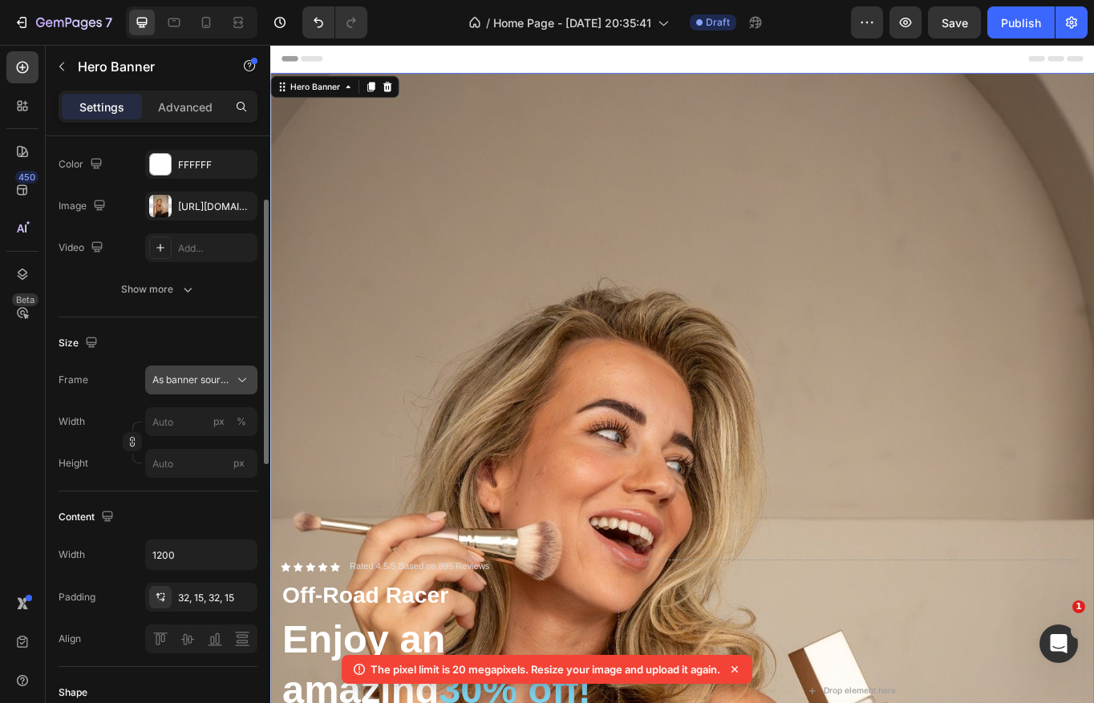
click at [193, 382] on span "As banner source" at bounding box center [191, 380] width 79 height 14
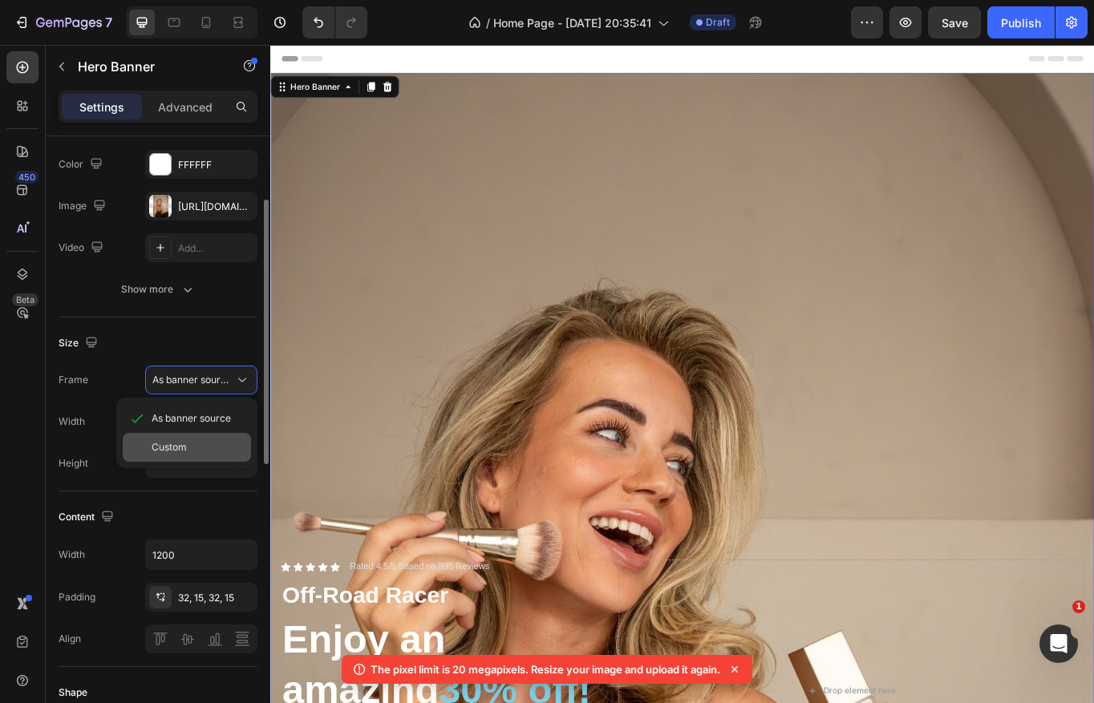
click at [192, 433] on div "Custom" at bounding box center [187, 447] width 128 height 29
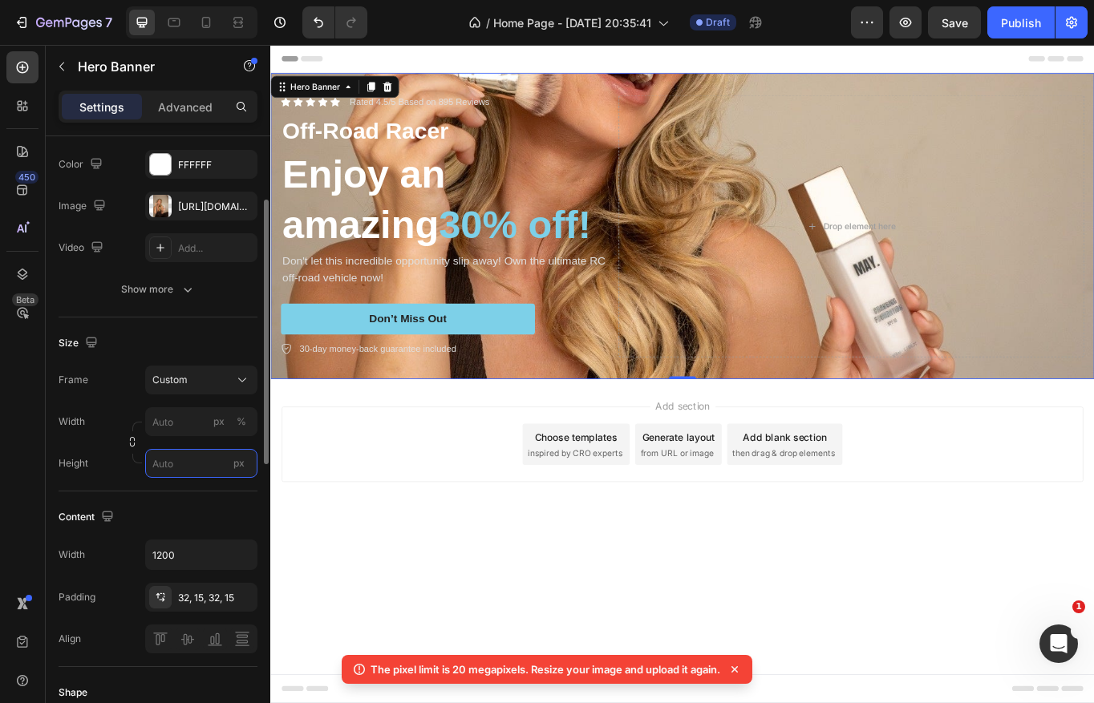
click at [184, 470] on input "px" at bounding box center [201, 463] width 112 height 29
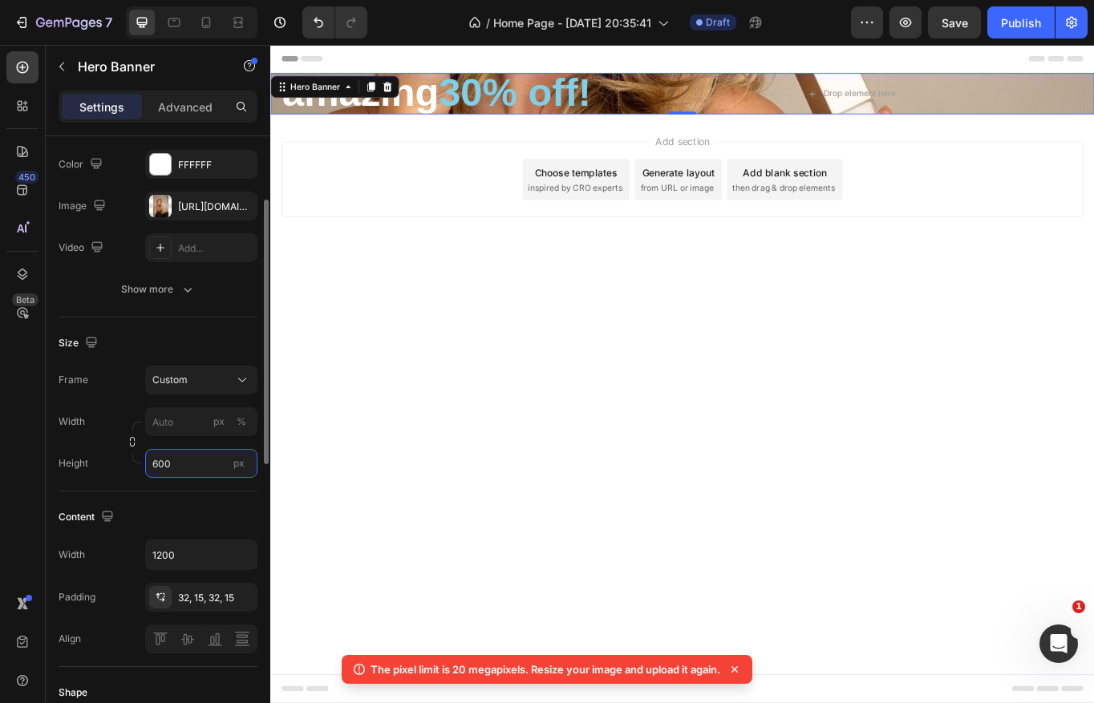
type input "600"
click at [137, 411] on div "Width px %" at bounding box center [158, 421] width 199 height 29
click at [164, 426] on input "px %" at bounding box center [201, 421] width 112 height 29
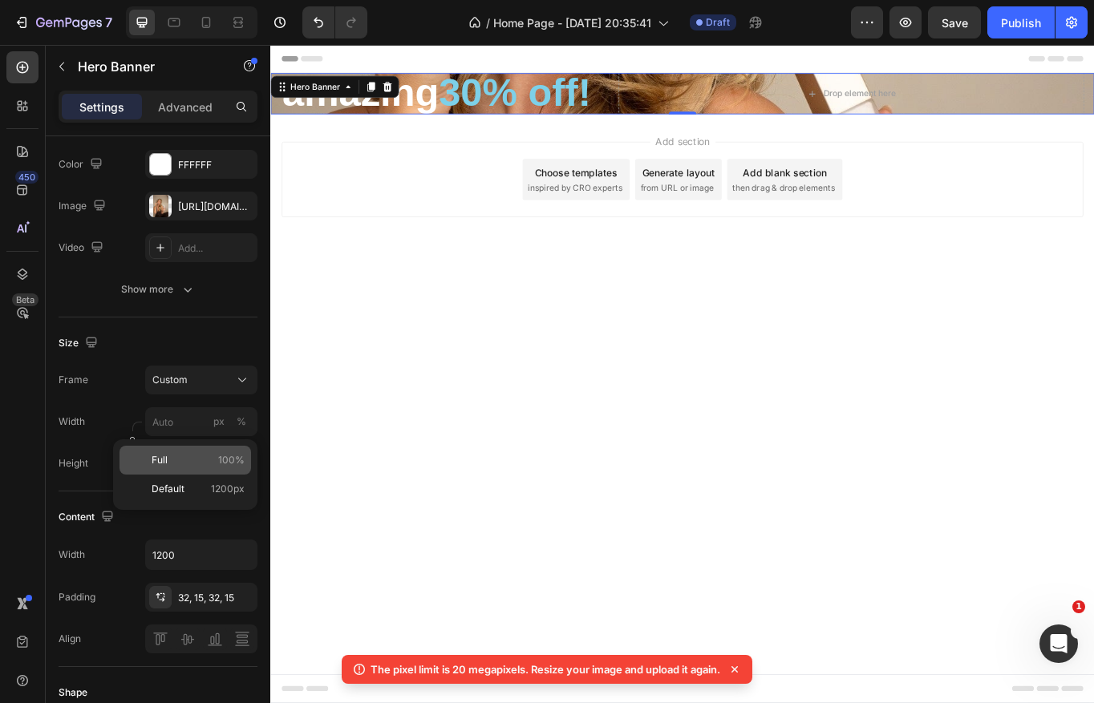
click at [169, 468] on div "Full 100%" at bounding box center [184, 460] width 131 height 29
type input "100"
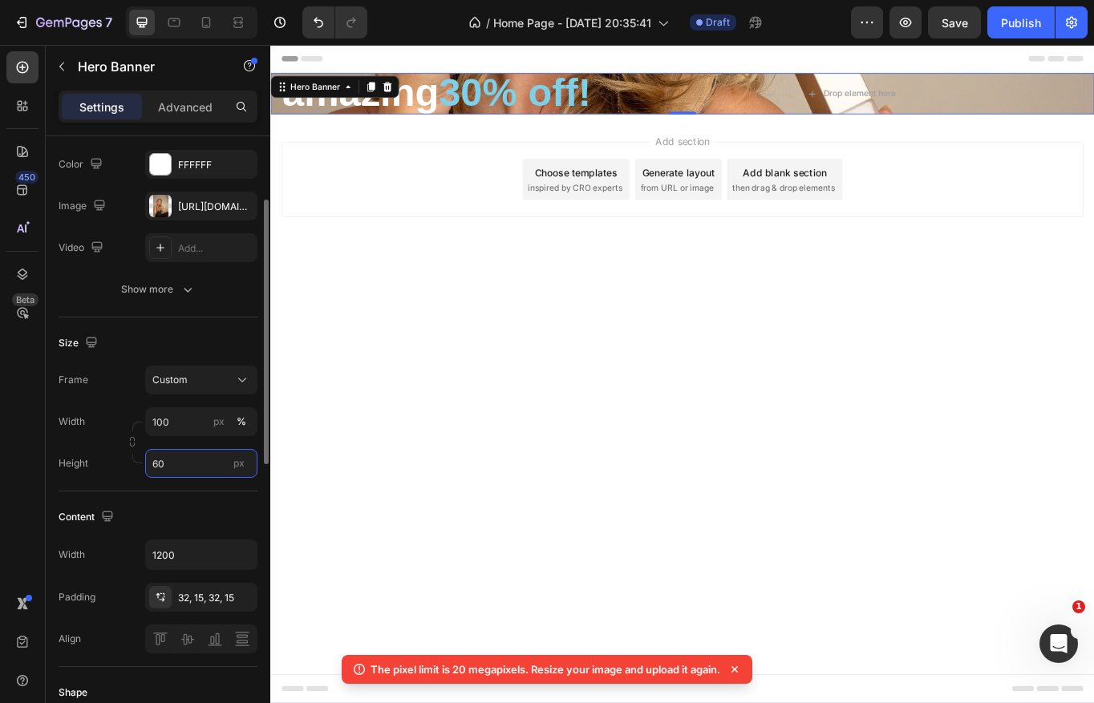
click at [165, 463] on input "60" at bounding box center [201, 463] width 112 height 29
click at [173, 463] on input "60" at bounding box center [201, 463] width 112 height 29
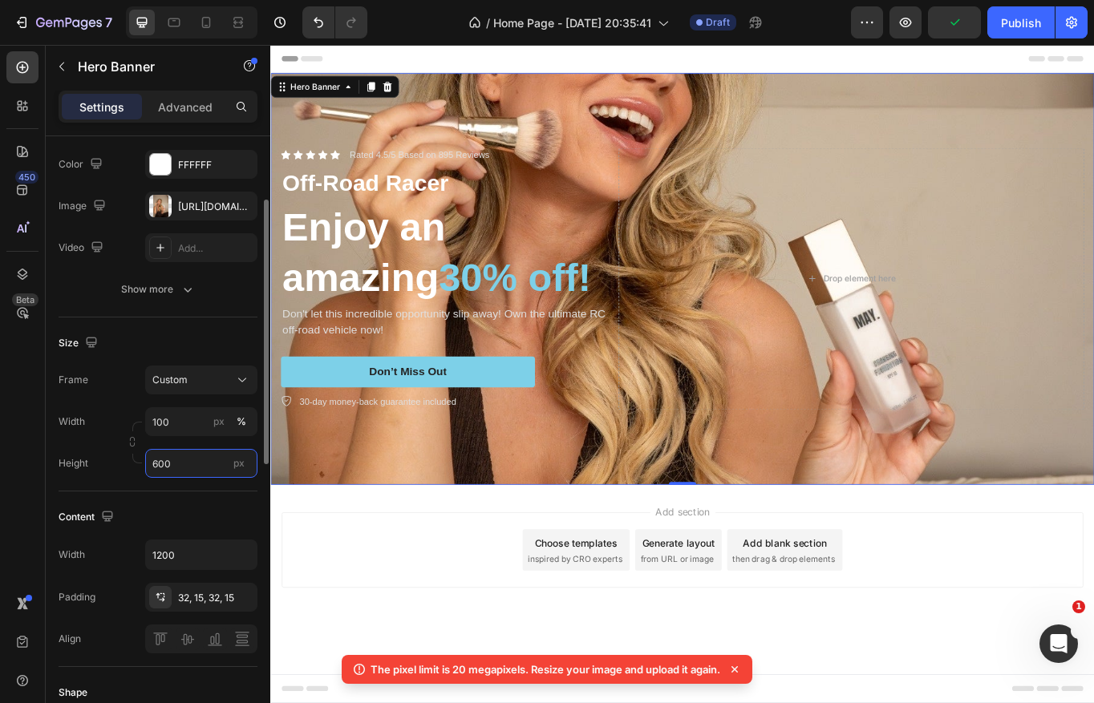
type input "600"
click at [178, 492] on div "Content Width 1200 Padding 32, 15, 32, 15 Align" at bounding box center [158, 579] width 199 height 176
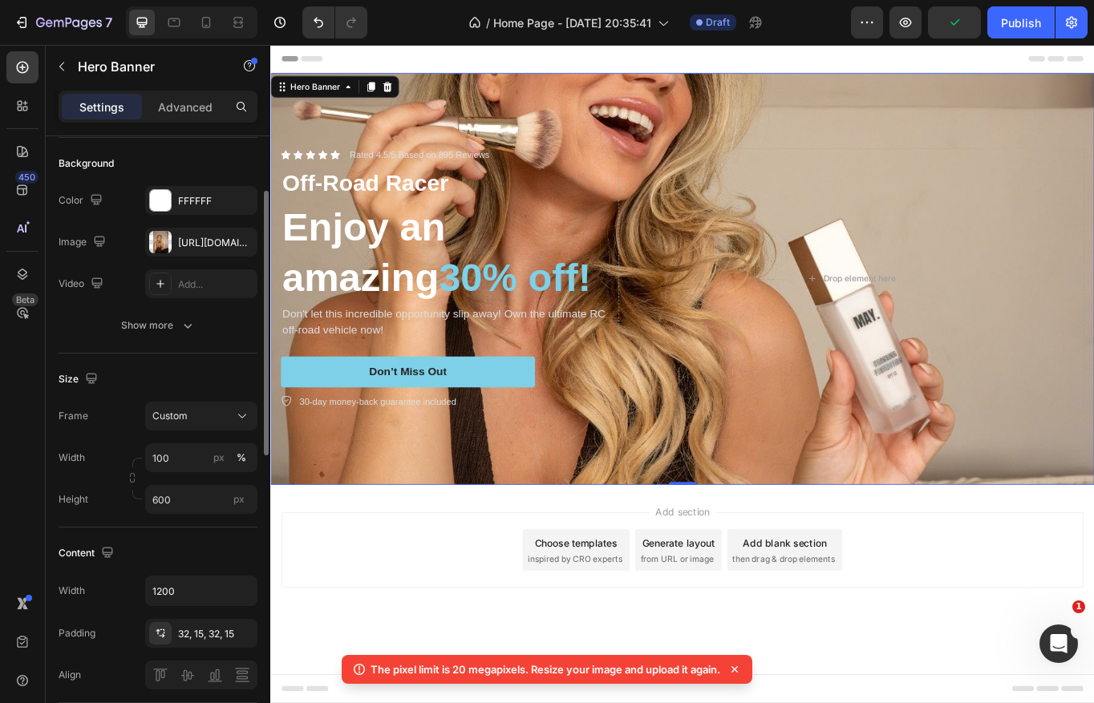
scroll to position [92, 0]
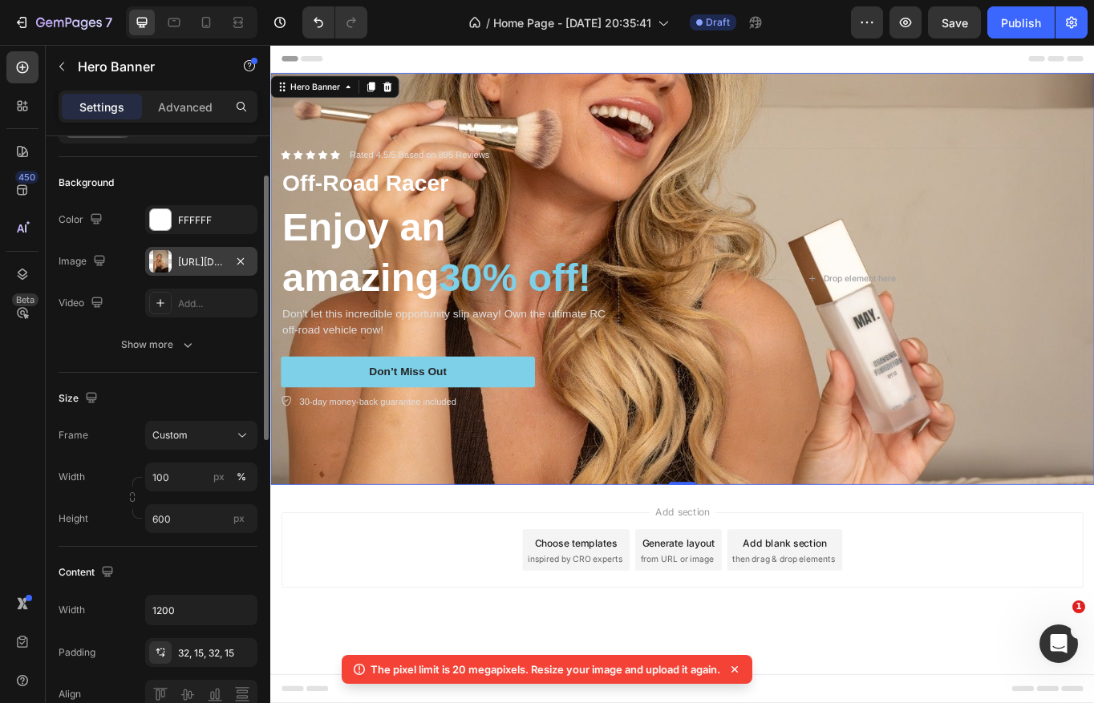
click at [224, 258] on div "[URL][DOMAIN_NAME]" at bounding box center [201, 262] width 47 height 14
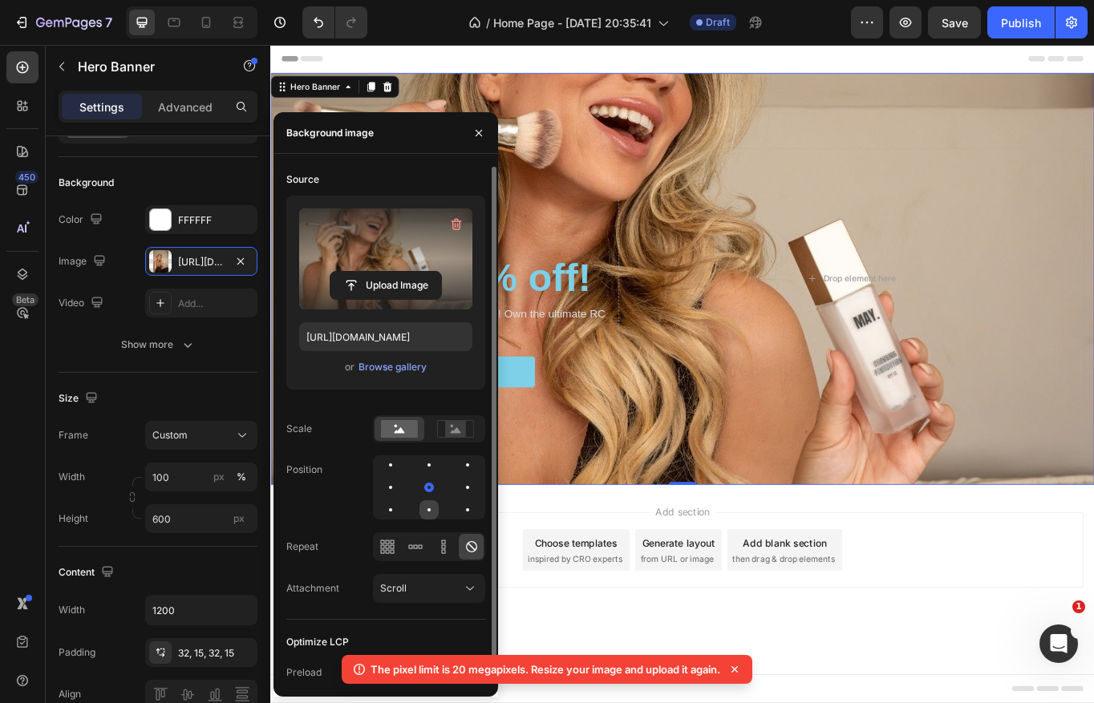
click at [430, 508] on div at bounding box center [428, 509] width 19 height 19
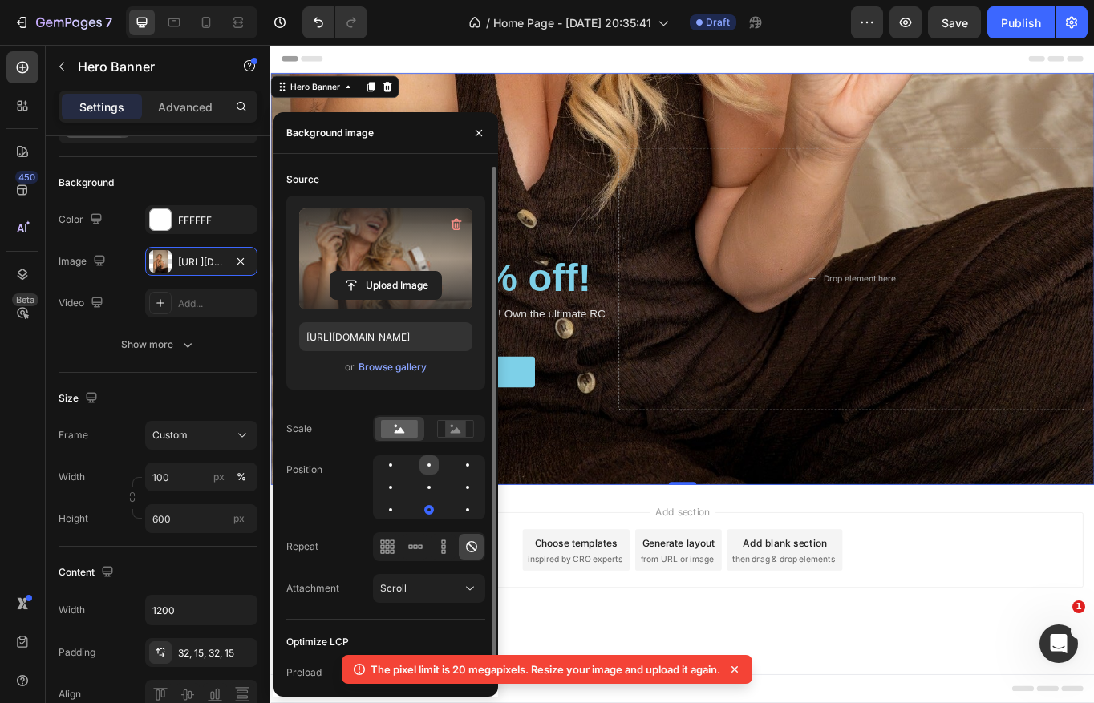
click at [423, 464] on div at bounding box center [428, 464] width 19 height 19
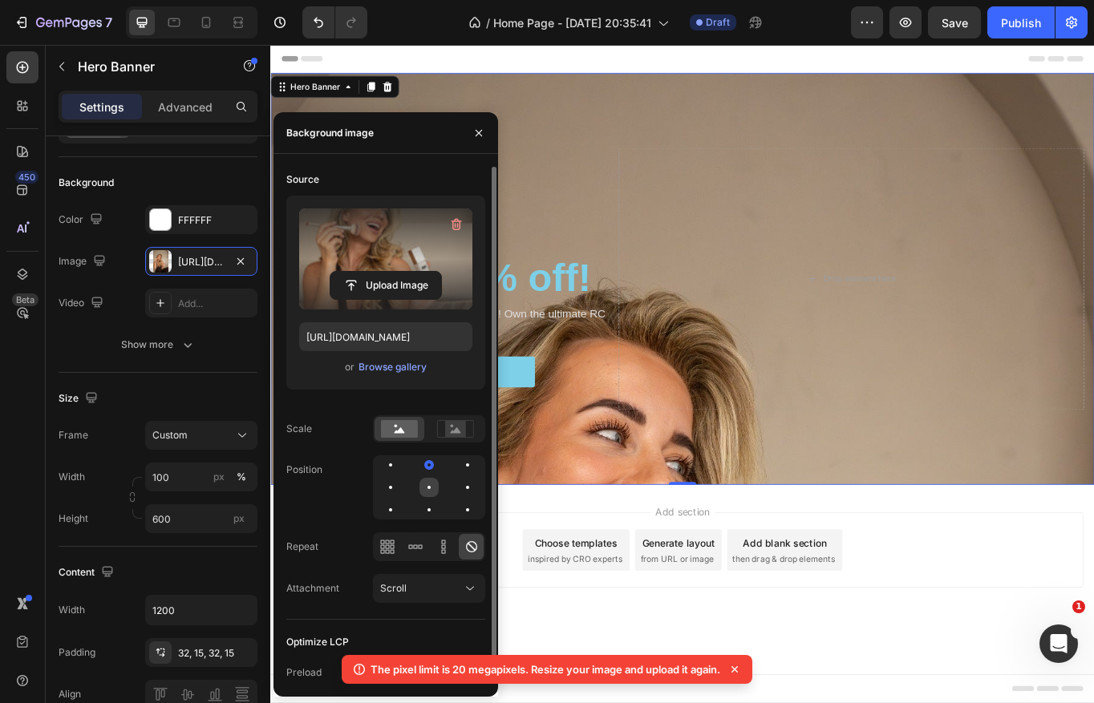
click at [429, 492] on div at bounding box center [428, 487] width 19 height 19
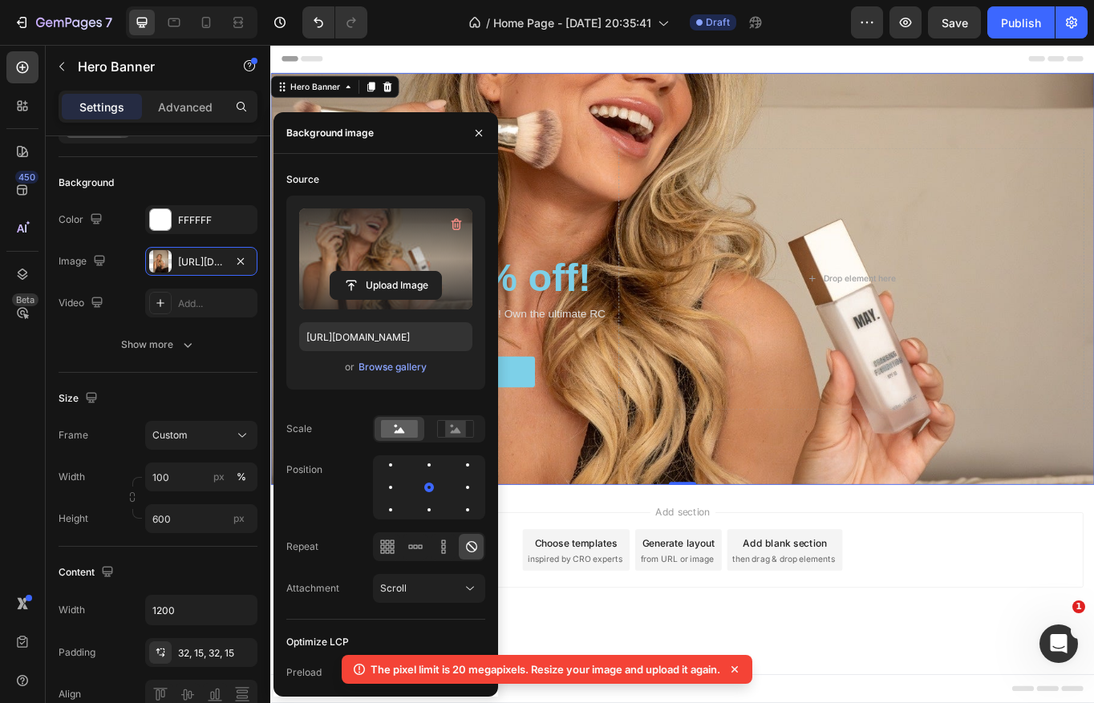
click at [619, 575] on div "Add section Choose templates inspired by CRO experts Generate layout from URL o…" at bounding box center [751, 657] width 962 height 197
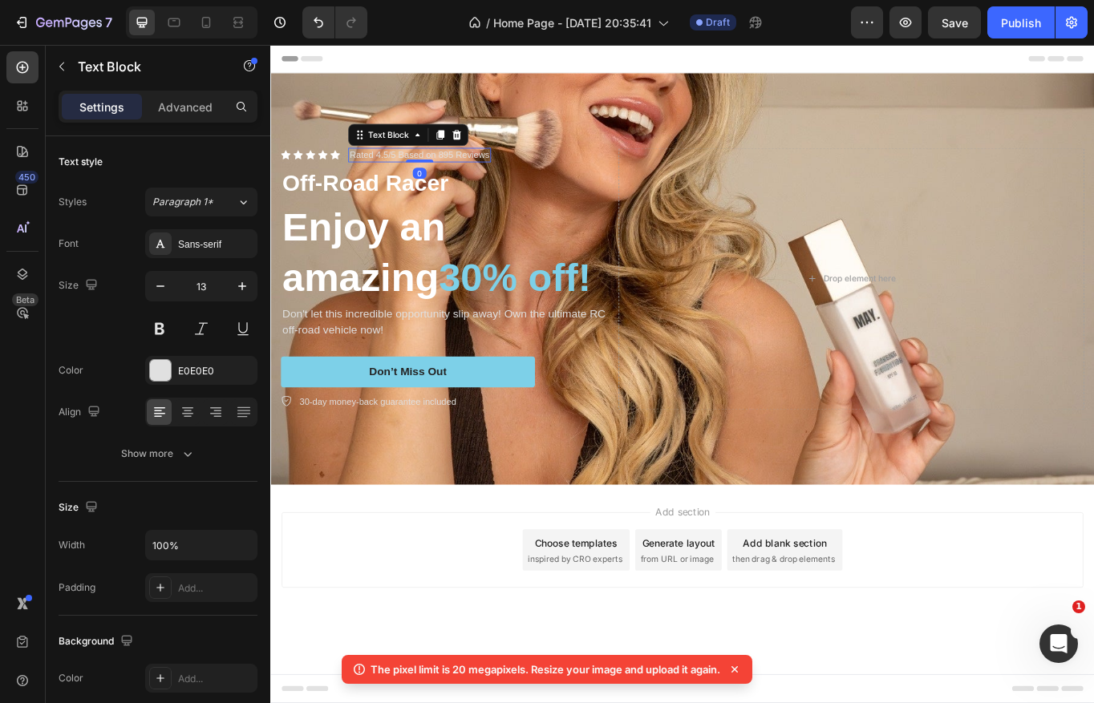
click at [439, 172] on p "Rated 4.5/5 Based on 895 Reviews" at bounding box center [444, 174] width 164 height 14
click at [206, 21] on icon at bounding box center [206, 22] width 16 height 16
type input "12"
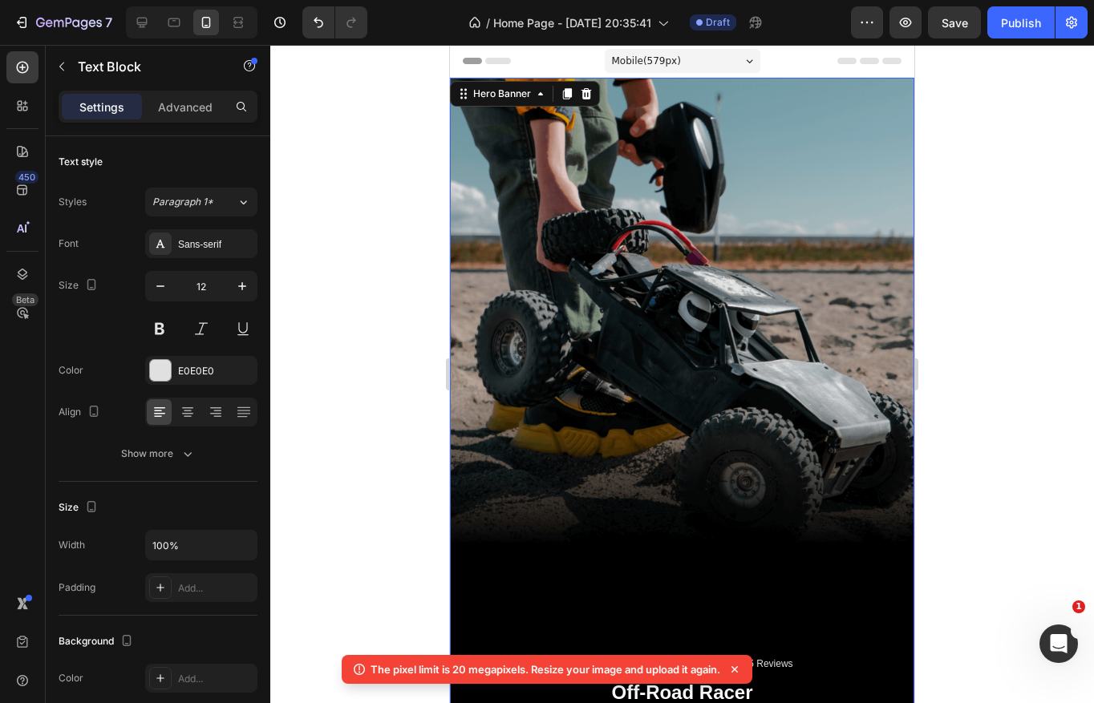
click at [532, 334] on div "Background Image" at bounding box center [682, 491] width 464 height 826
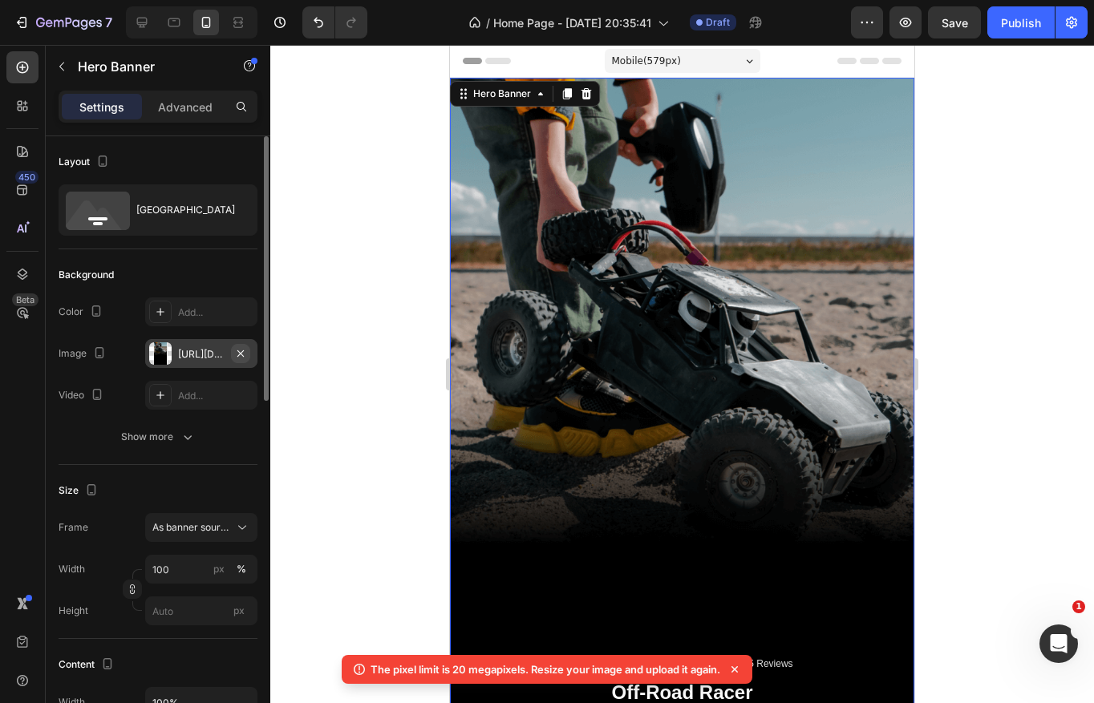
click at [241, 359] on button "button" at bounding box center [240, 353] width 19 height 19
type input "Auto"
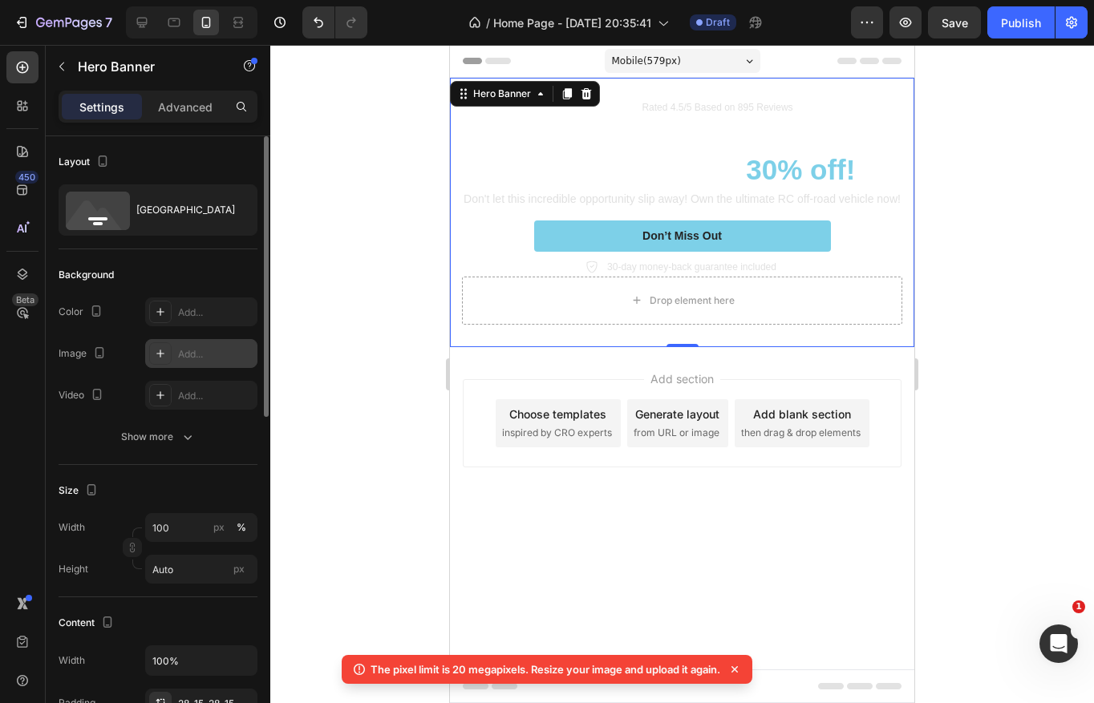
click at [181, 353] on div "Add..." at bounding box center [215, 354] width 75 height 14
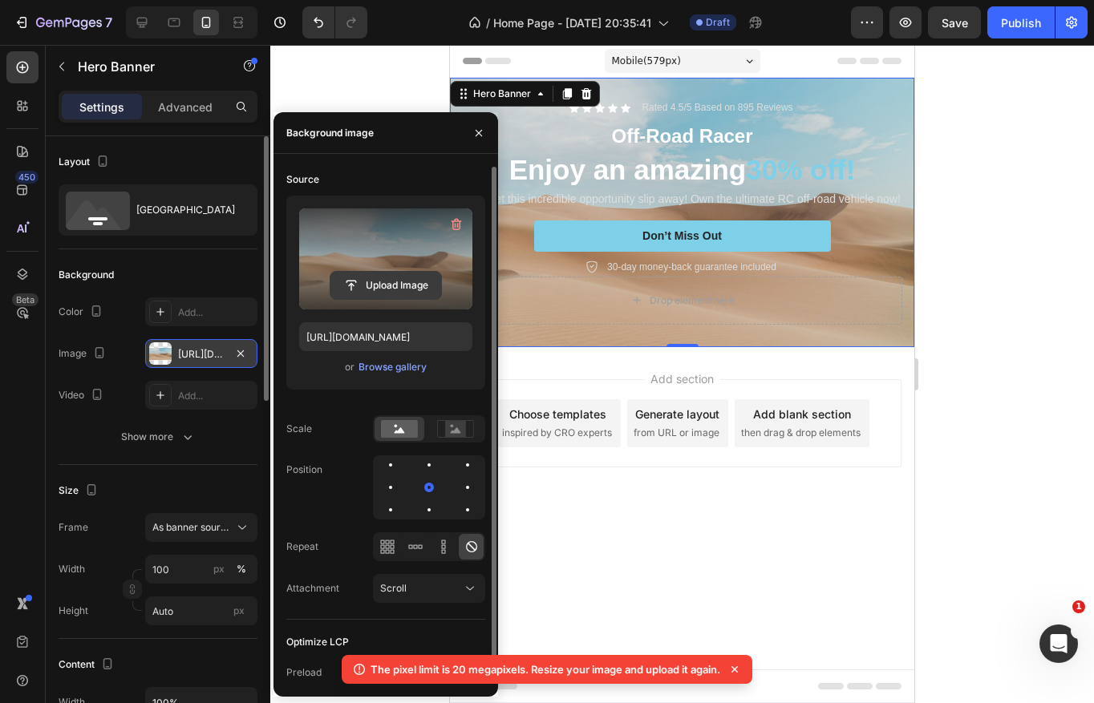
click at [388, 276] on input "file" at bounding box center [385, 285] width 111 height 27
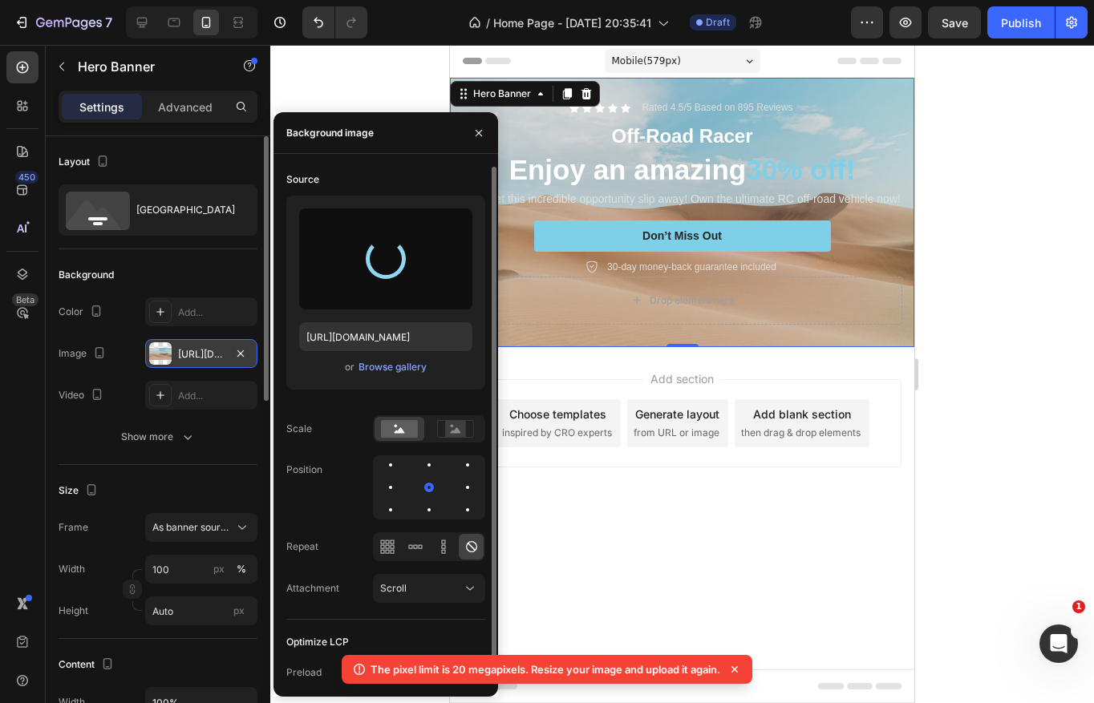
type input "[URL][DOMAIN_NAME]"
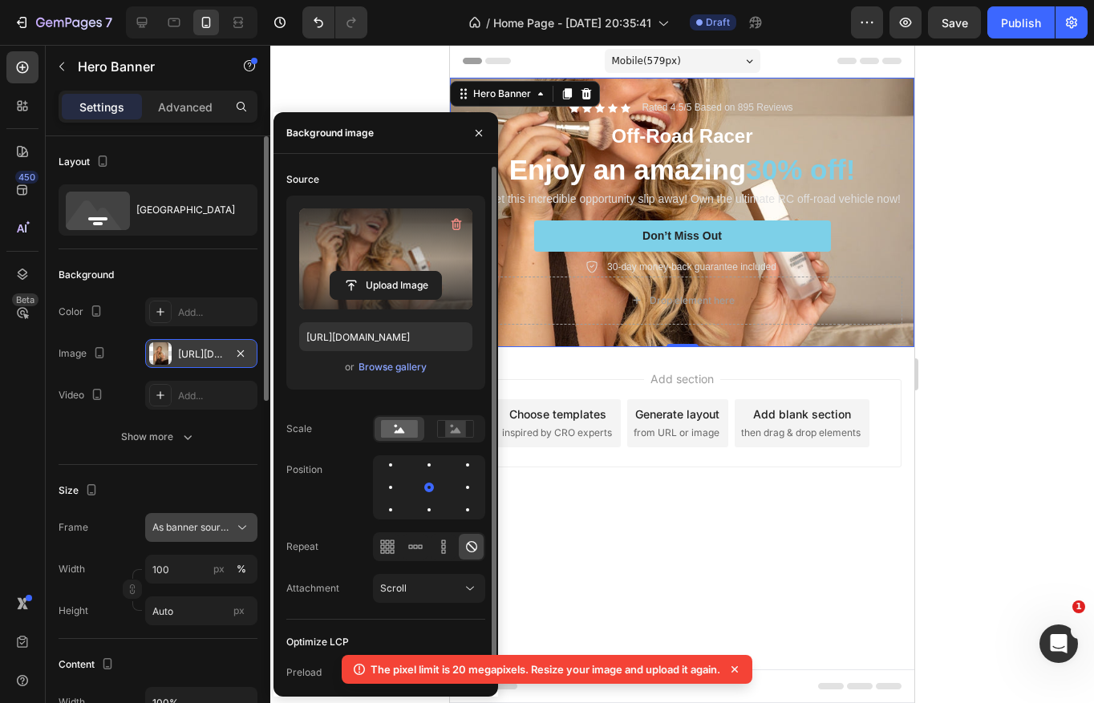
click at [196, 527] on span "As banner source" at bounding box center [191, 527] width 79 height 14
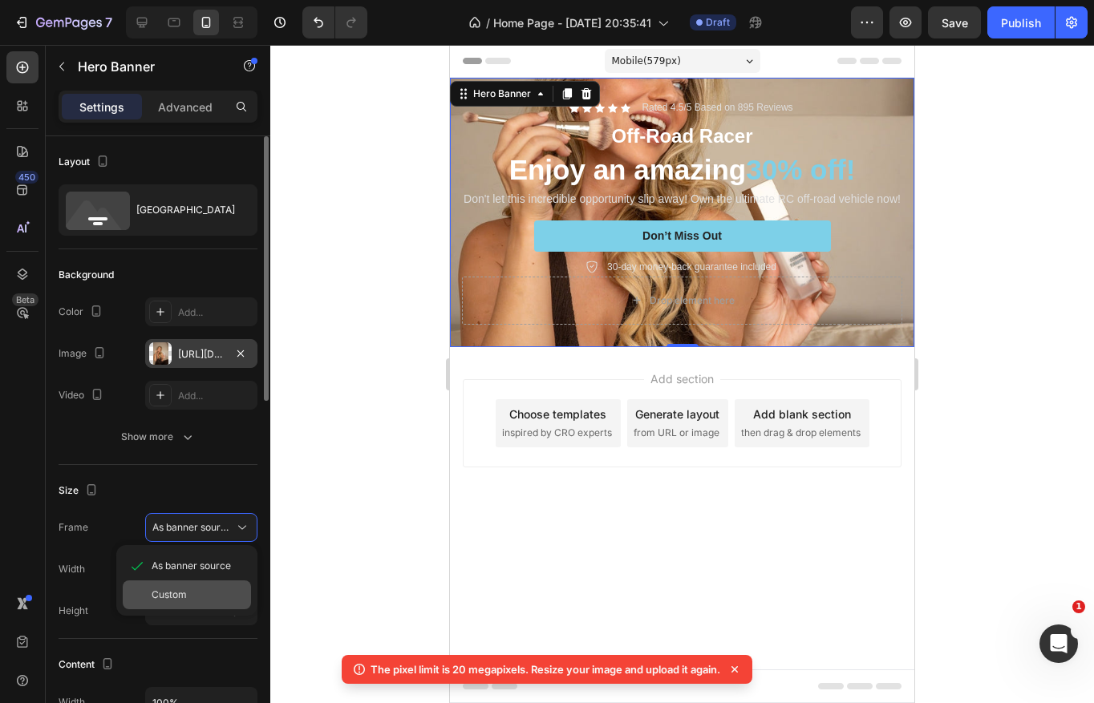
click at [193, 586] on div "Custom" at bounding box center [187, 594] width 128 height 29
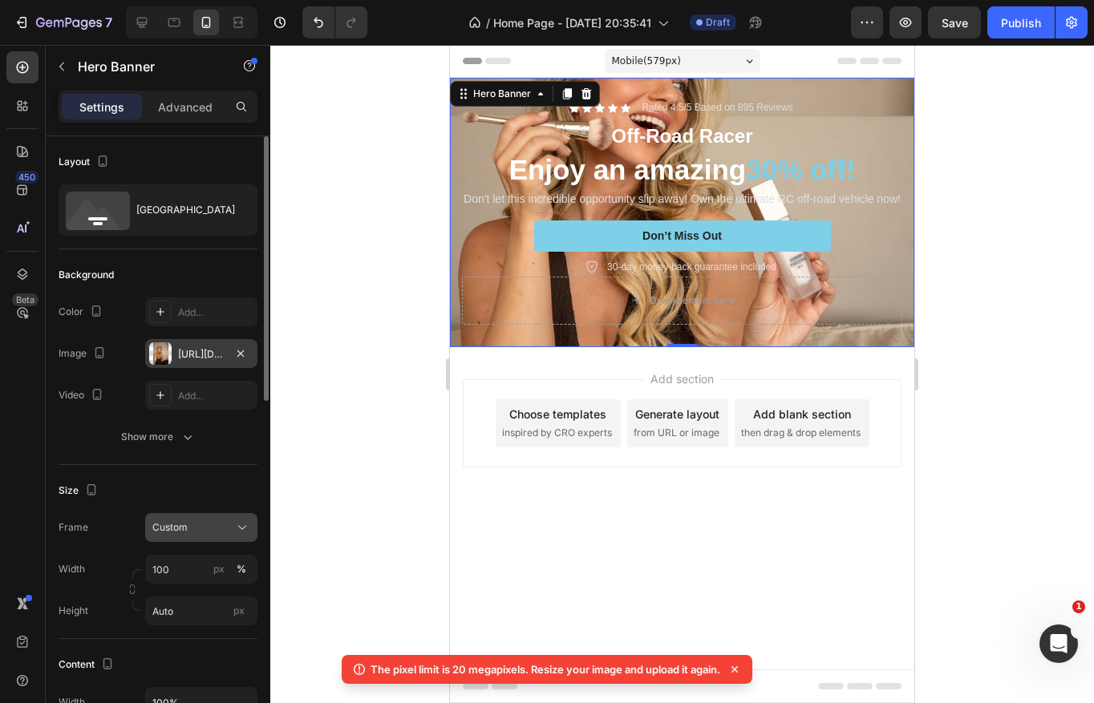
click at [199, 527] on div "Custom" at bounding box center [191, 527] width 79 height 14
click at [195, 564] on span "As banner source" at bounding box center [191, 566] width 79 height 14
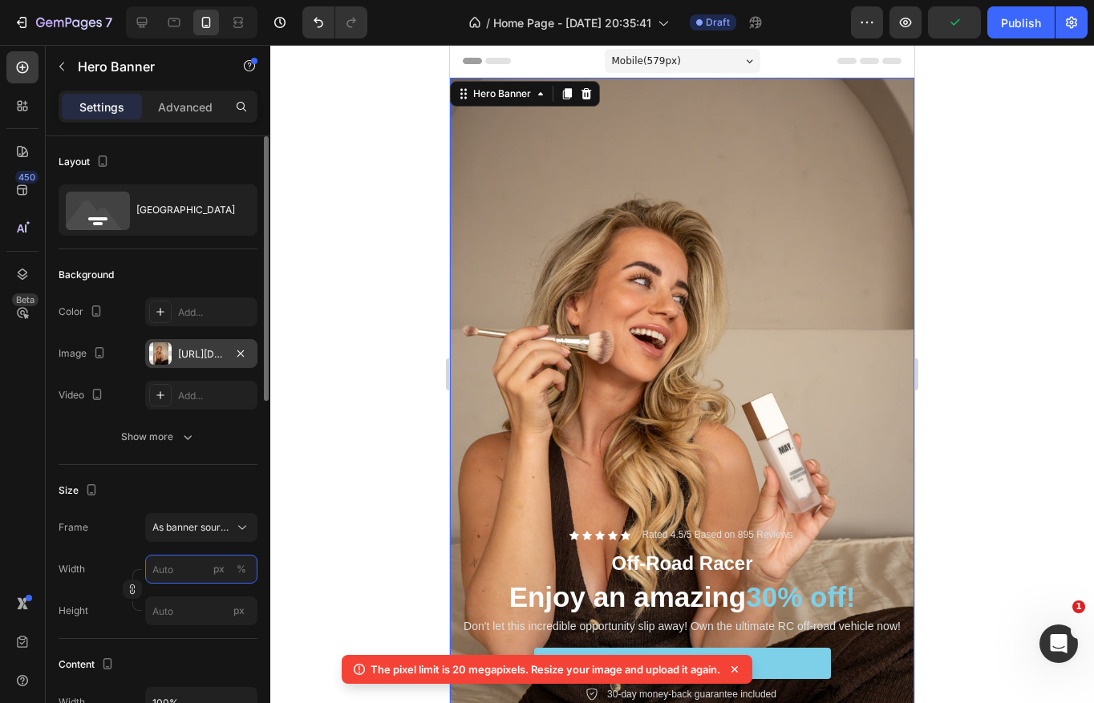
click at [184, 570] on input "px %" at bounding box center [201, 569] width 112 height 29
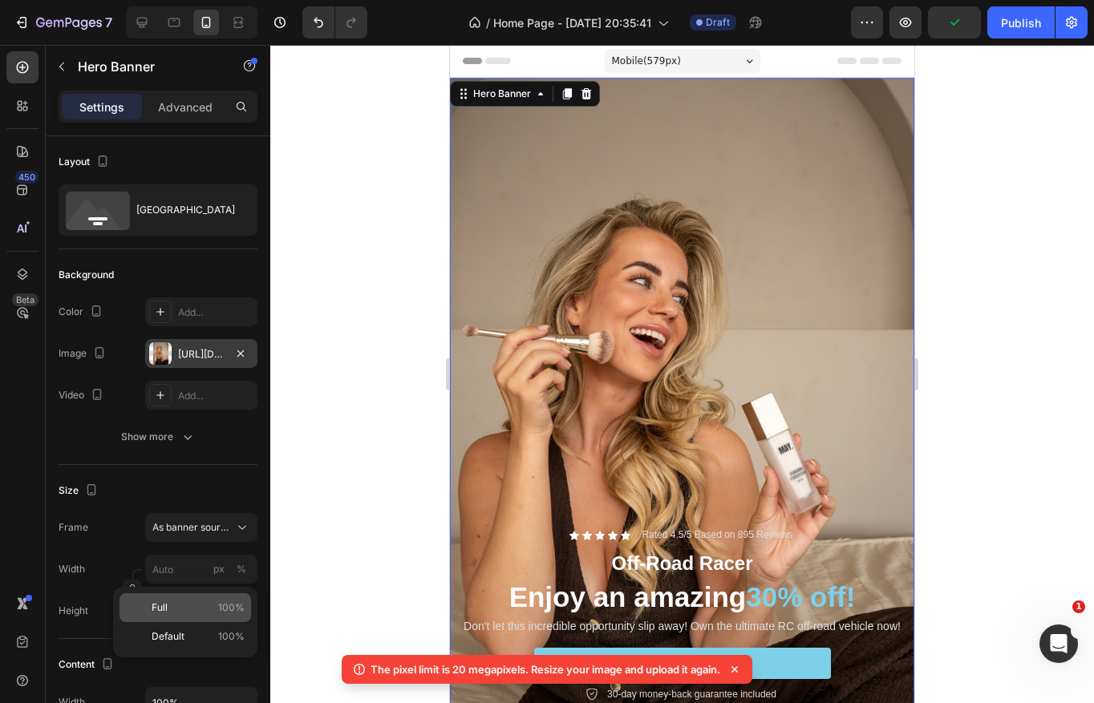
click at [188, 601] on p "Full 100%" at bounding box center [198, 608] width 93 height 14
type input "100"
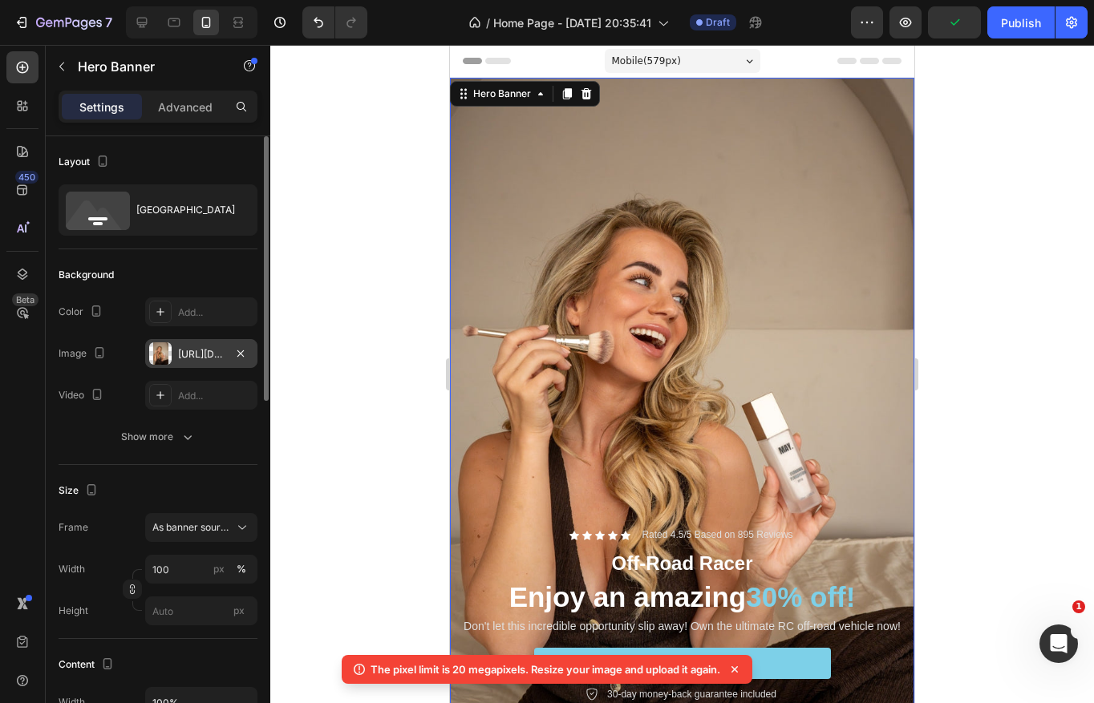
click at [117, 544] on div "Frame As banner source Width 100 px % Height px" at bounding box center [158, 569] width 199 height 112
click at [188, 617] on input "px" at bounding box center [201, 611] width 112 height 29
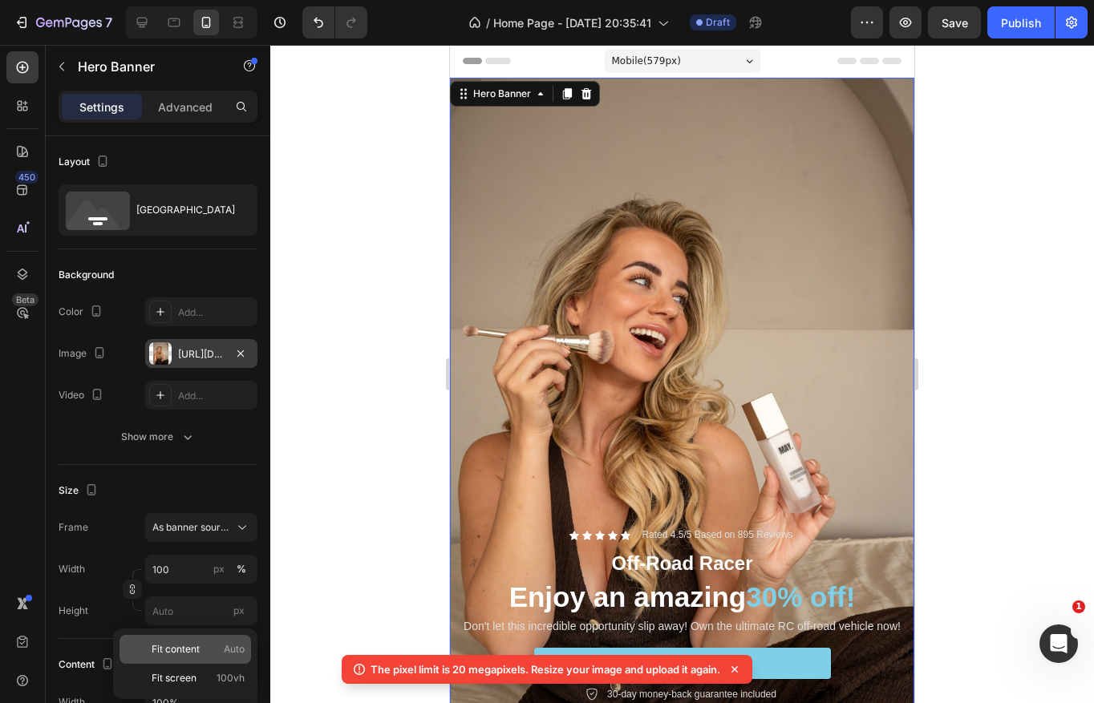
click at [190, 650] on span "Fit content" at bounding box center [176, 649] width 48 height 14
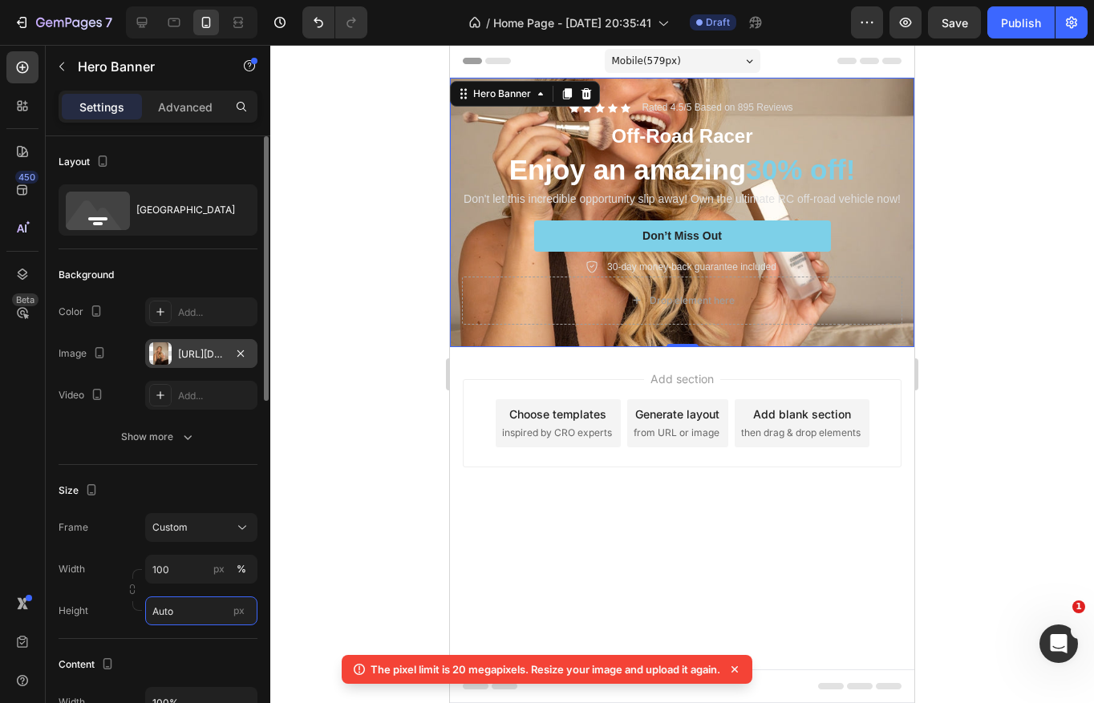
click at [180, 610] on input "Auto" at bounding box center [201, 611] width 112 height 29
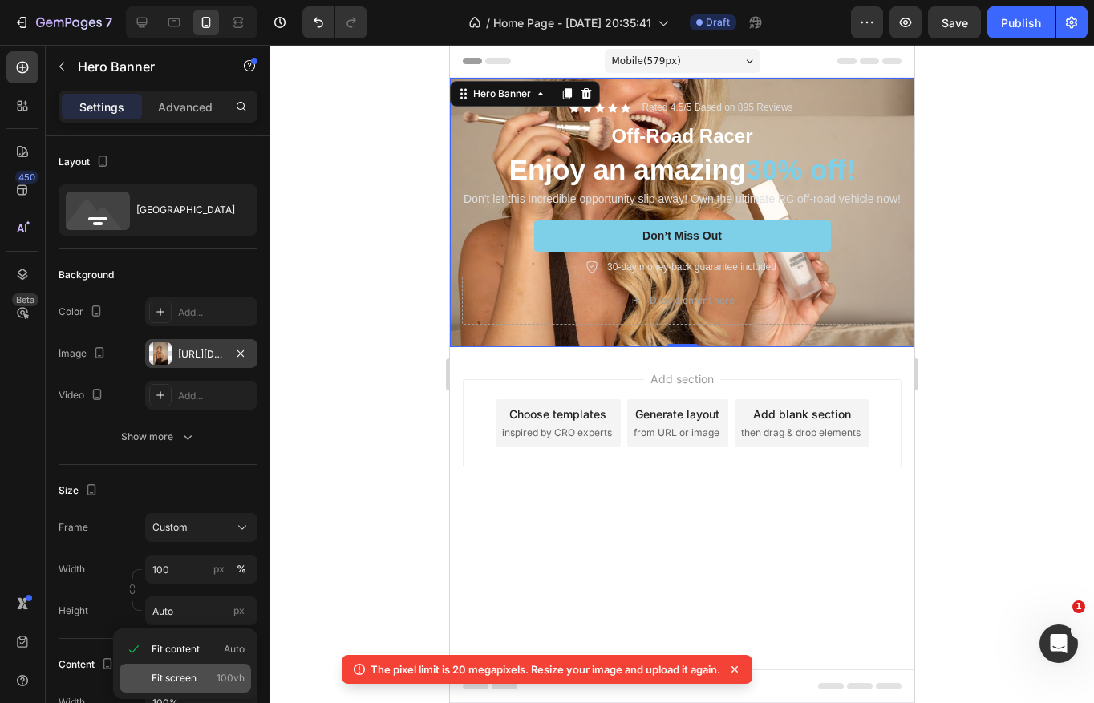
click at [191, 669] on div "Fit screen 100vh" at bounding box center [184, 678] width 131 height 29
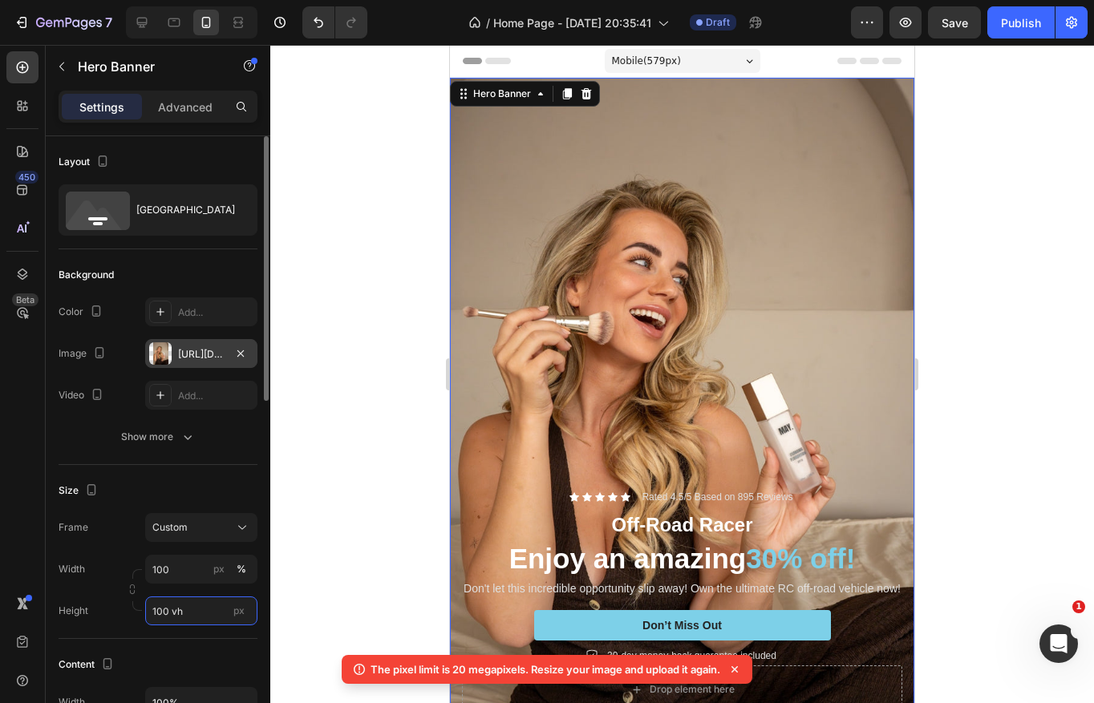
click at [157, 612] on input "100 vh" at bounding box center [201, 611] width 112 height 29
click at [162, 611] on input "100 vh" at bounding box center [201, 611] width 112 height 29
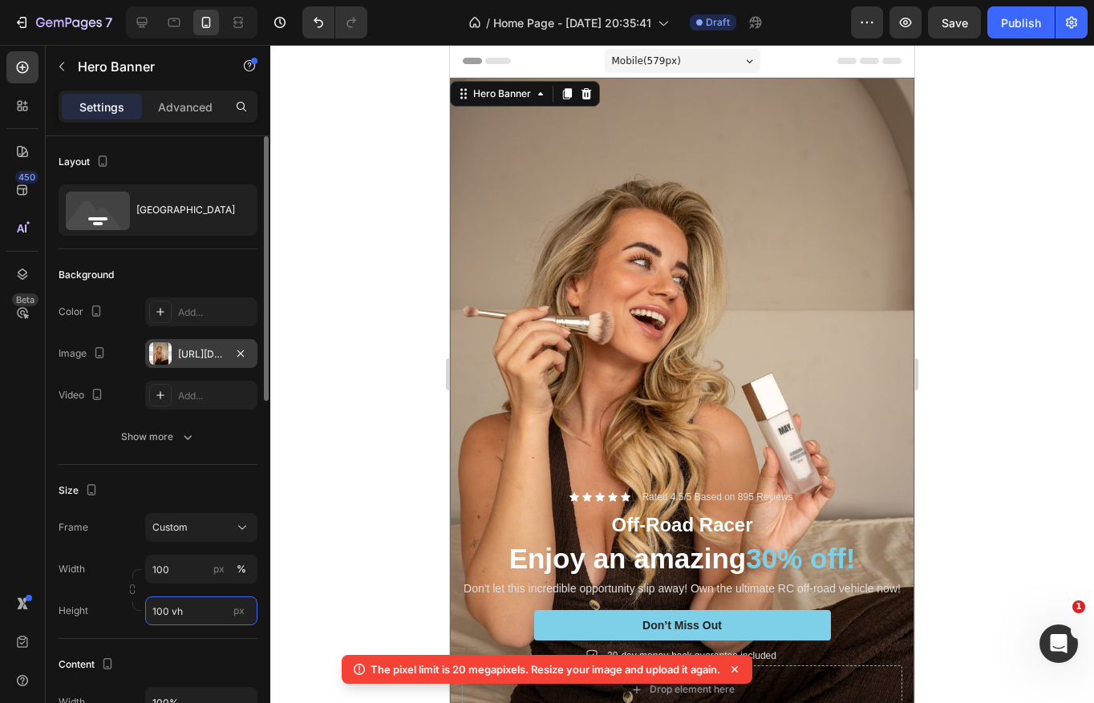
click at [162, 611] on input "100 vh" at bounding box center [201, 611] width 112 height 29
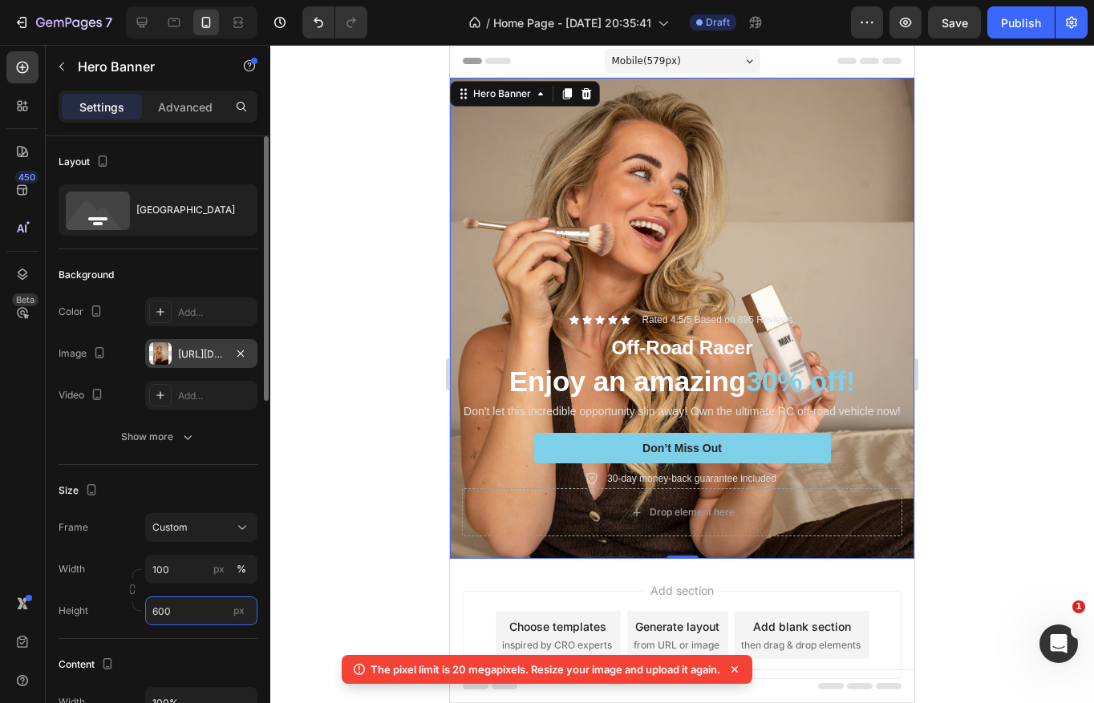
type input "600"
click at [254, 593] on div "Width 100 px % Height 600 px" at bounding box center [158, 590] width 199 height 71
click at [143, 21] on icon at bounding box center [142, 22] width 16 height 16
type input "1200"
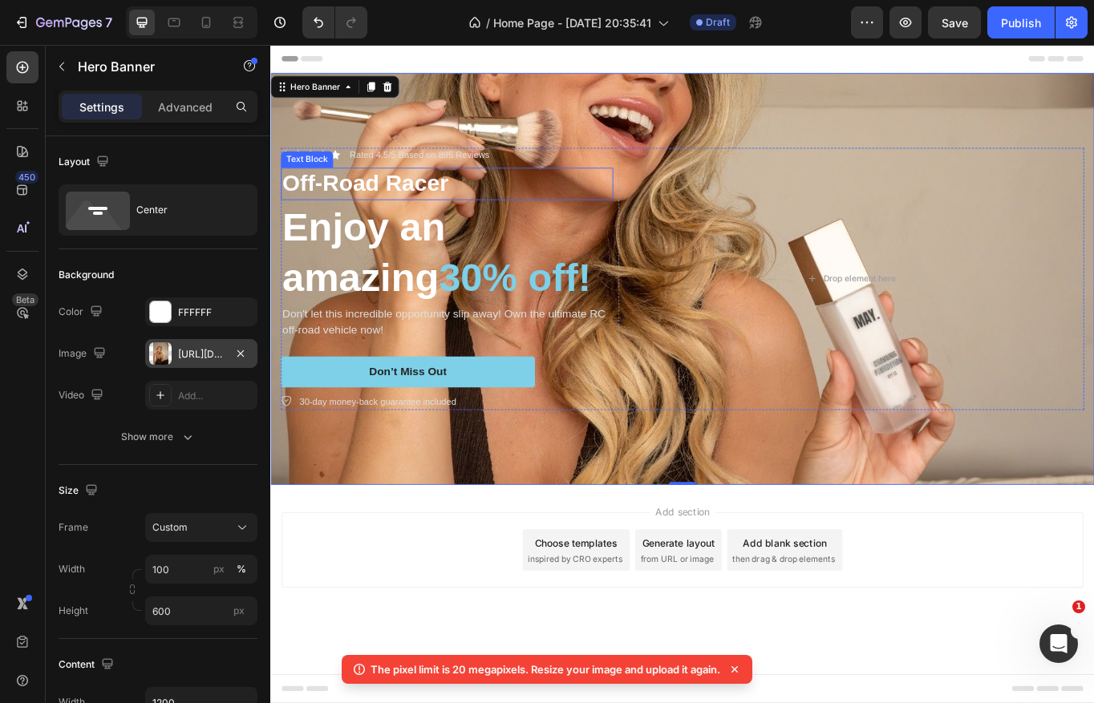
click at [419, 205] on p "Off-Road Racer" at bounding box center [476, 207] width 385 height 34
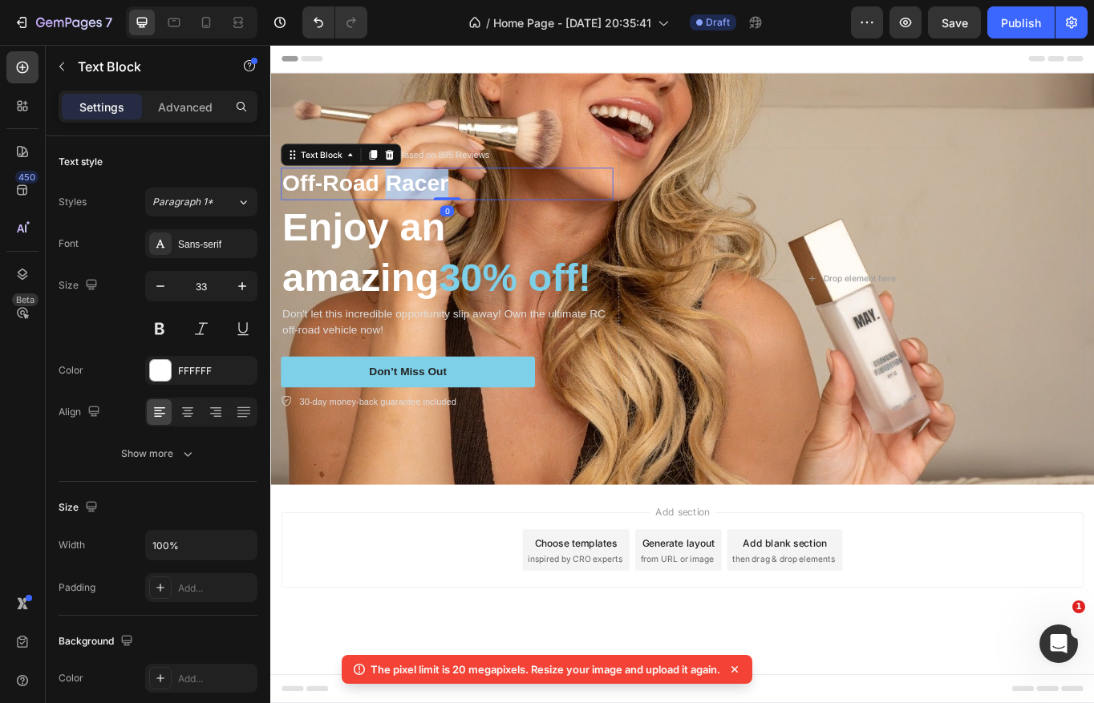
click at [419, 205] on p "Off-Road Racer" at bounding box center [476, 207] width 385 height 34
click at [205, 20] on icon at bounding box center [206, 22] width 16 height 16
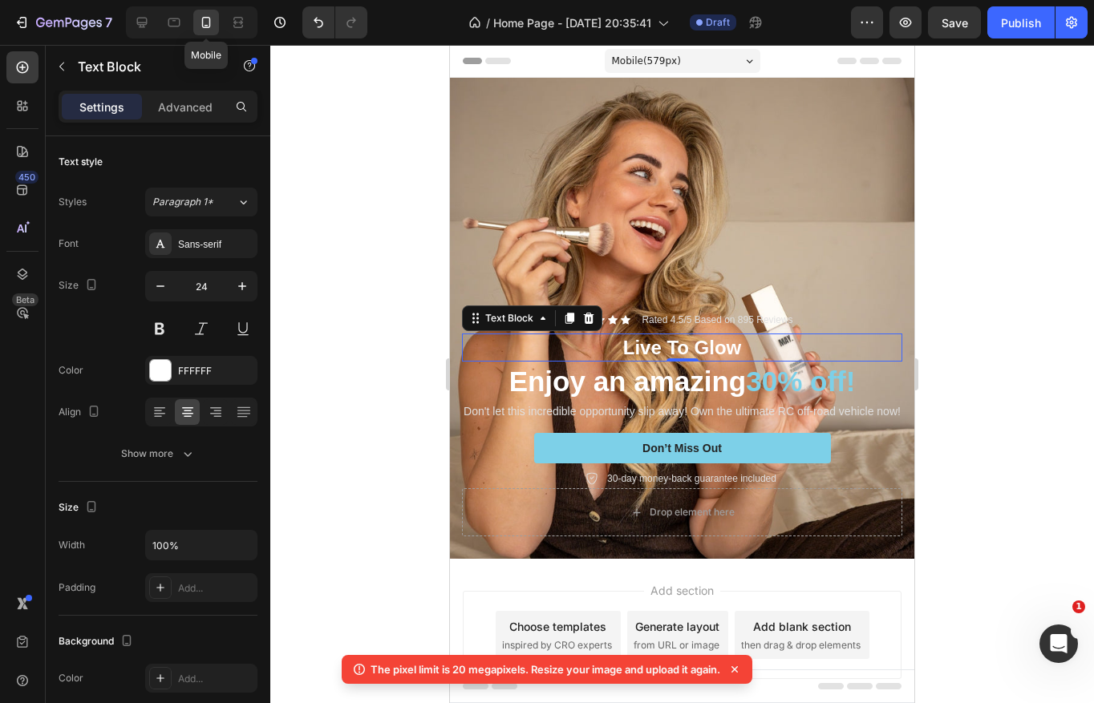
scroll to position [53, 0]
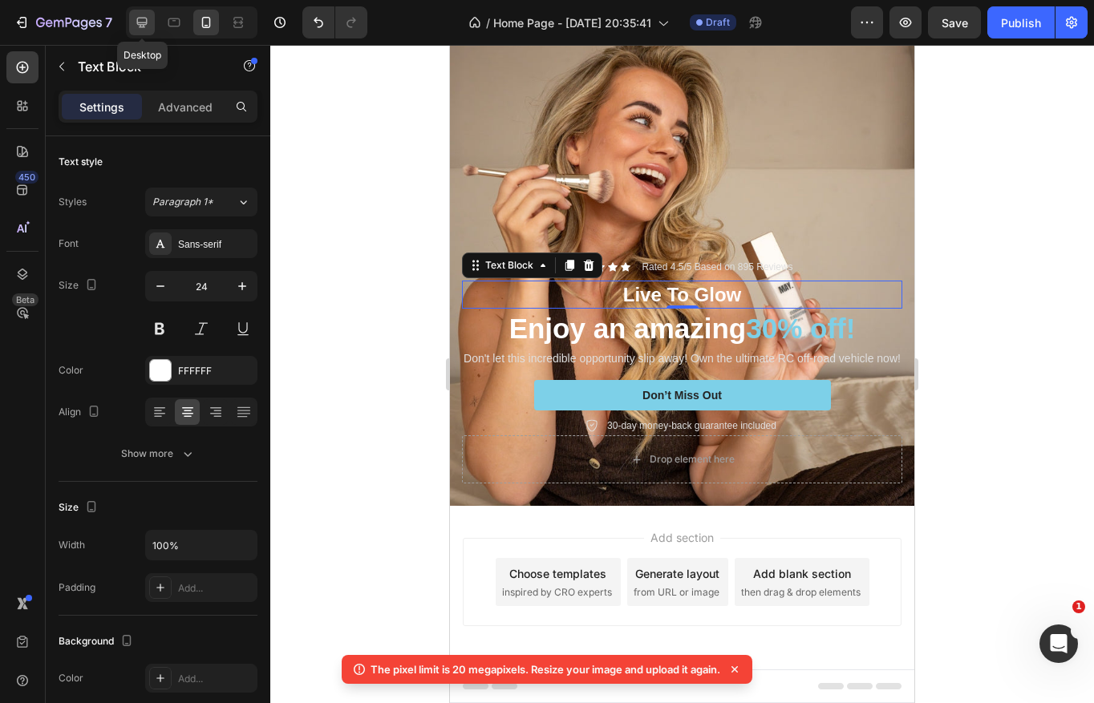
click at [144, 23] on icon at bounding box center [142, 22] width 16 height 16
type input "33"
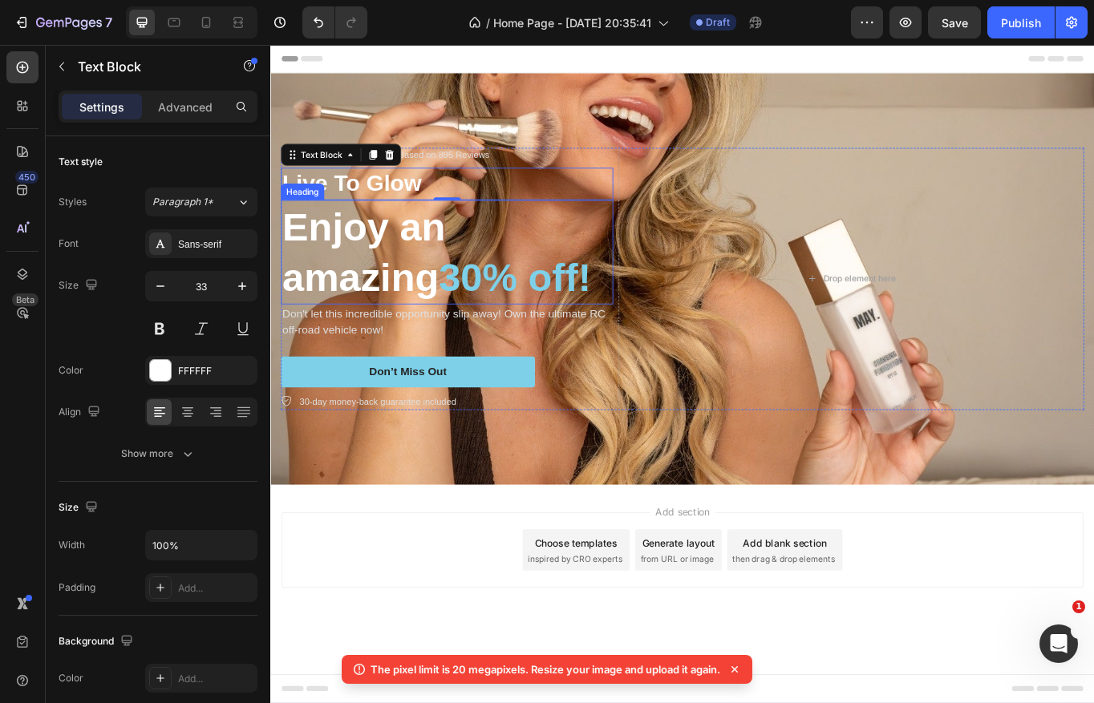
click at [412, 261] on h2 "Enjoy an amazing 30% off!" at bounding box center [476, 287] width 388 height 122
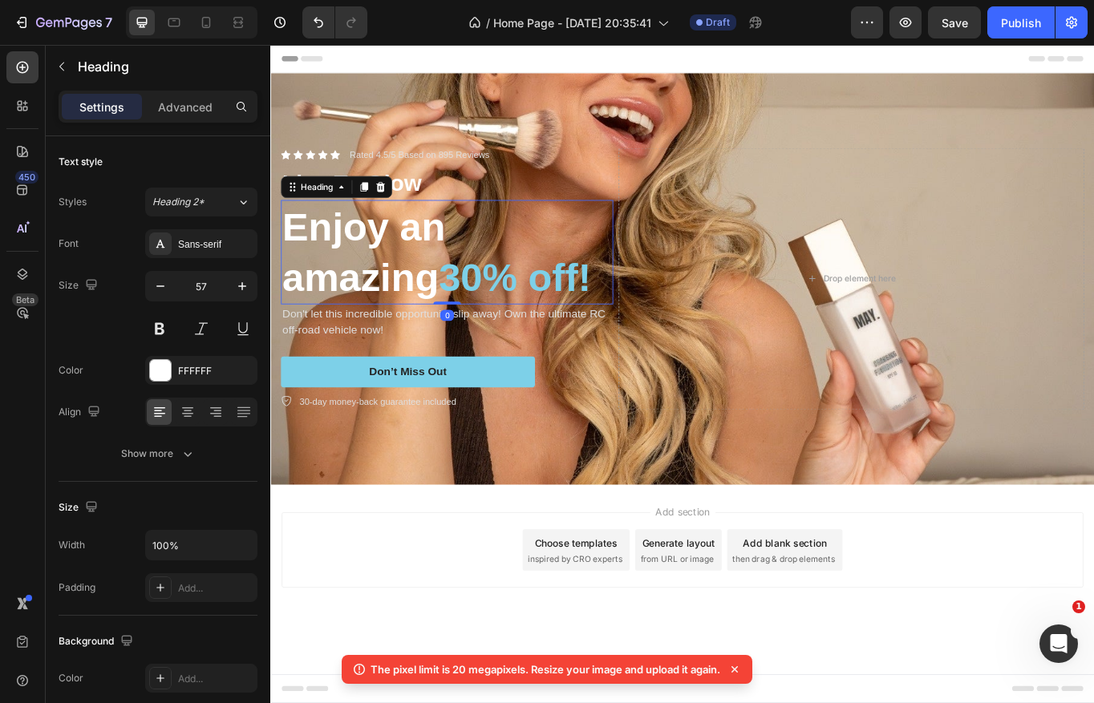
click at [412, 261] on h2 "Enjoy an amazing 30% off!" at bounding box center [476, 287] width 388 height 122
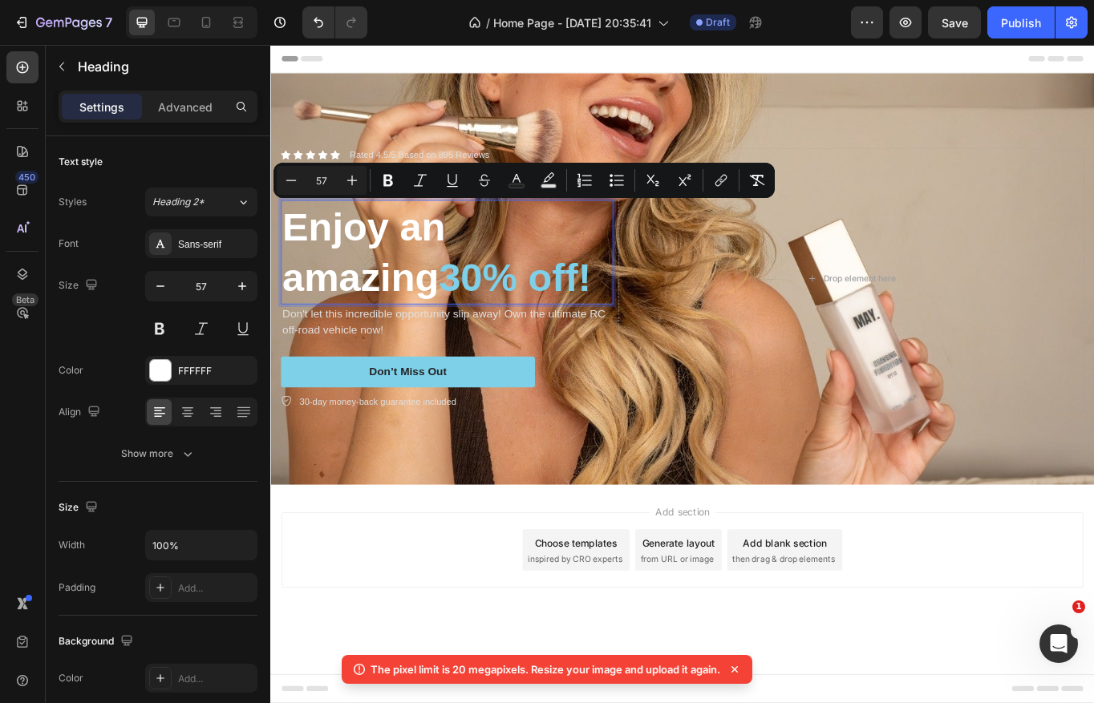
click at [443, 295] on p "Enjoy an amazing 30% off!" at bounding box center [476, 287] width 385 height 119
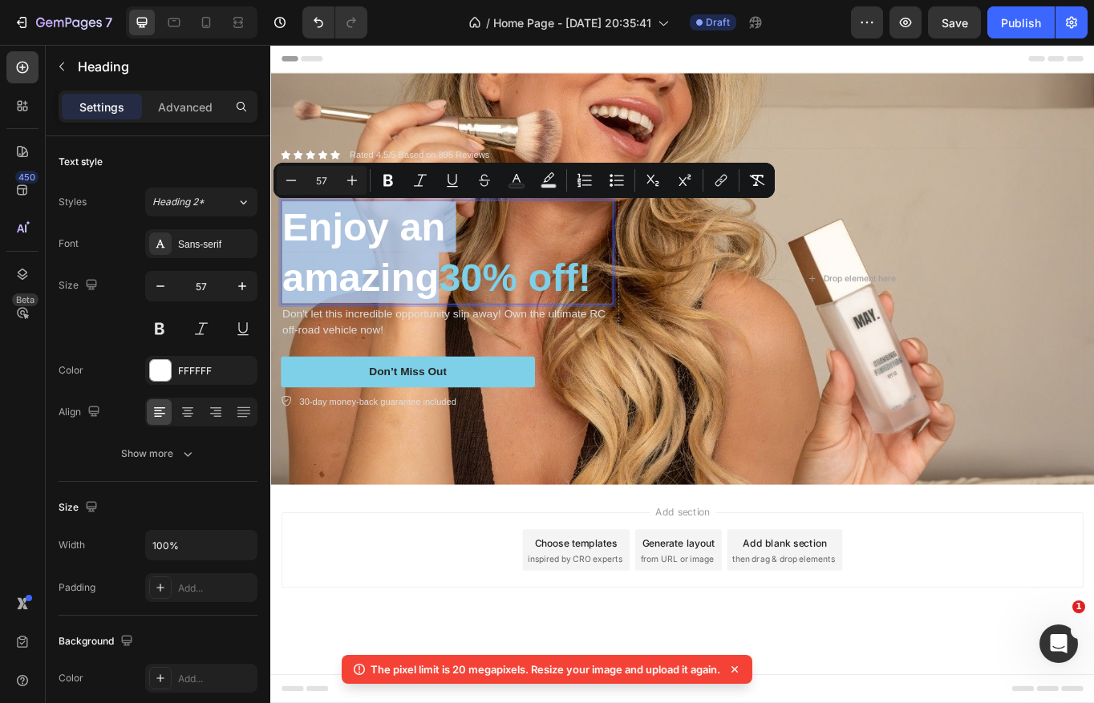
click at [443, 295] on p "Enjoy an amazing 30% off!" at bounding box center [476, 287] width 385 height 119
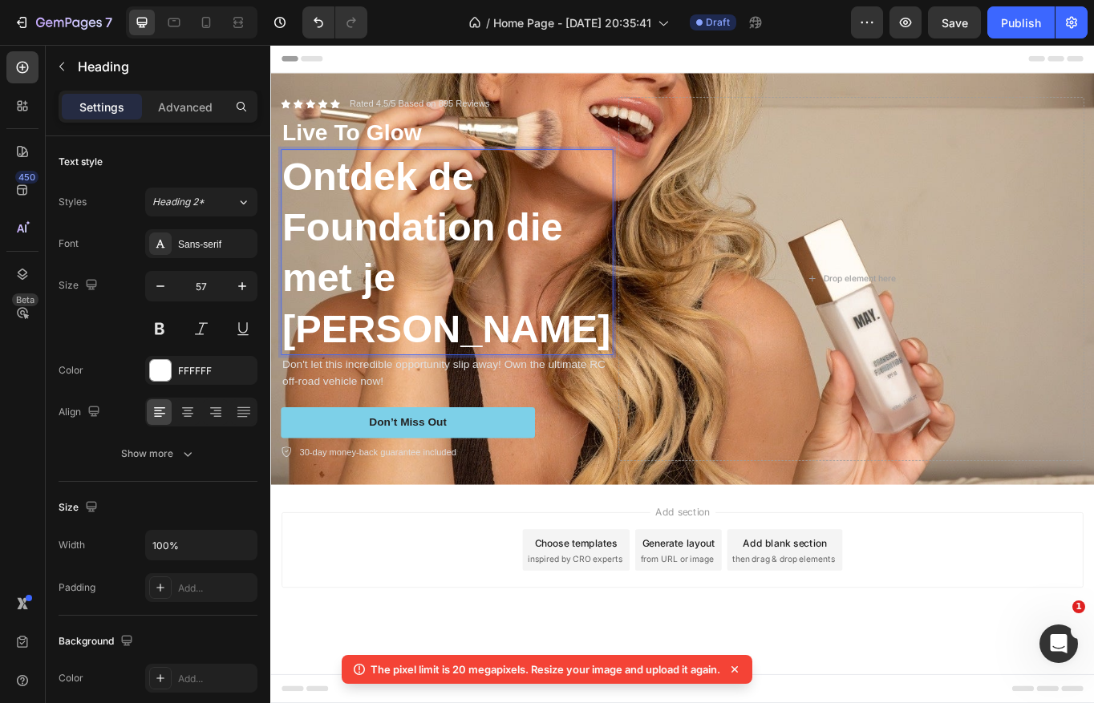
drag, startPoint x: 583, startPoint y: 372, endPoint x: 293, endPoint y: 215, distance: 329.4
click at [293, 215] on p "Ontdek de Foundation die met je [PERSON_NAME]" at bounding box center [476, 286] width 385 height 237
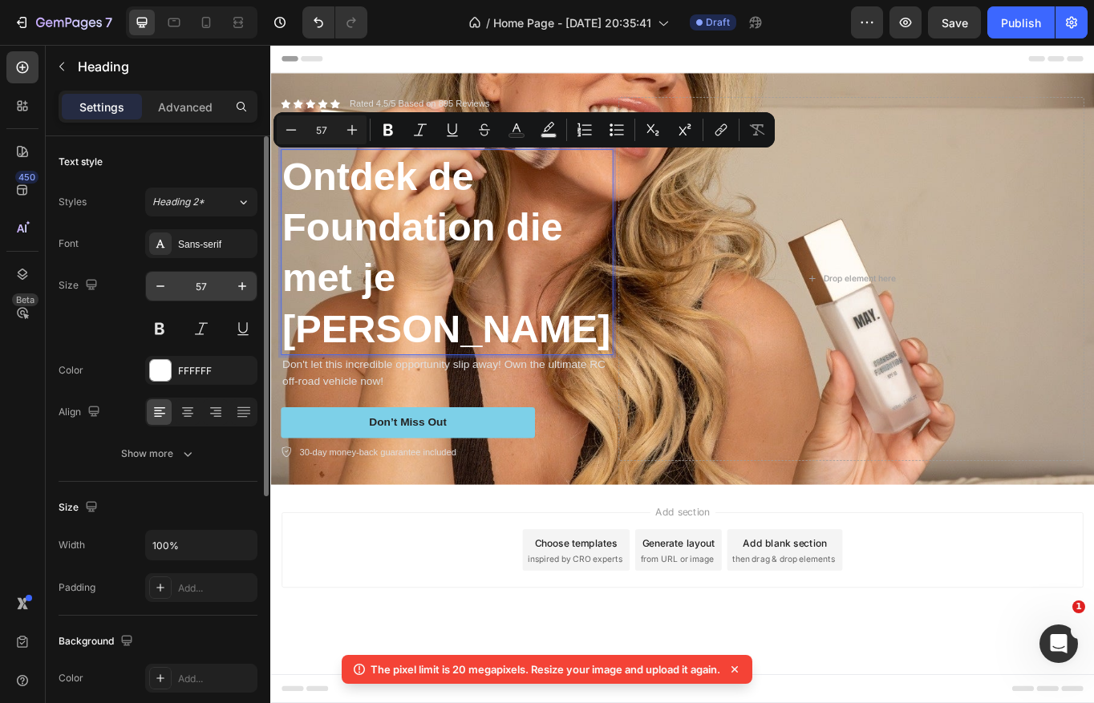
click at [145, 289] on div "57" at bounding box center [201, 286] width 112 height 30
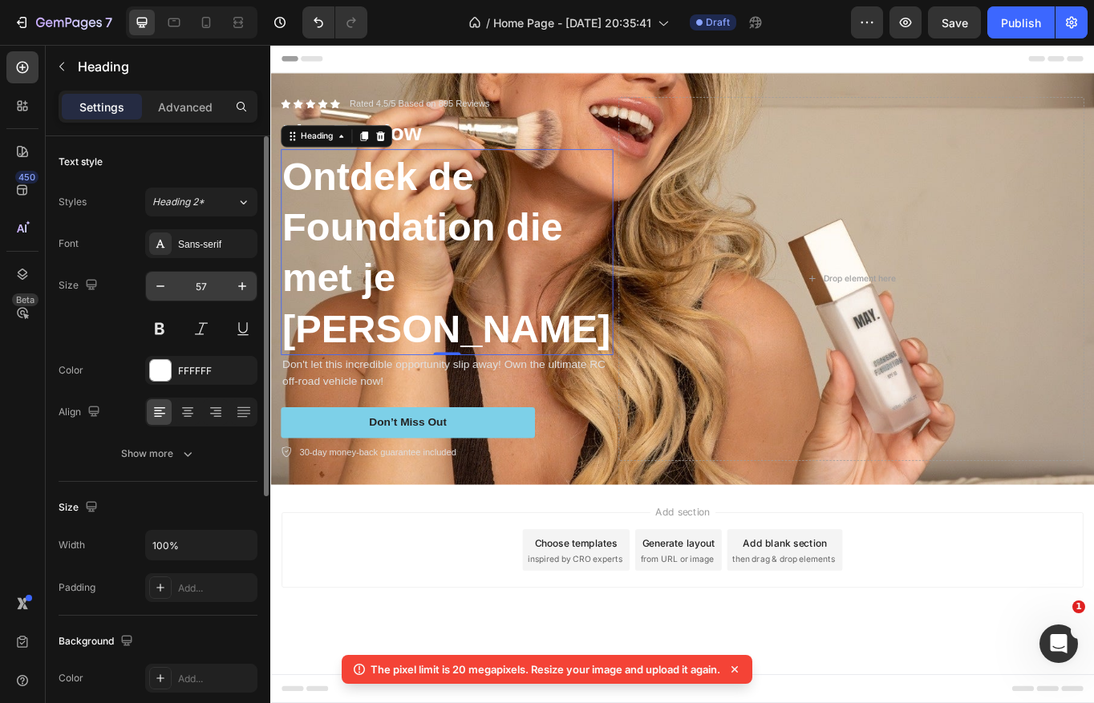
click at [145, 289] on div "57" at bounding box center [201, 286] width 112 height 30
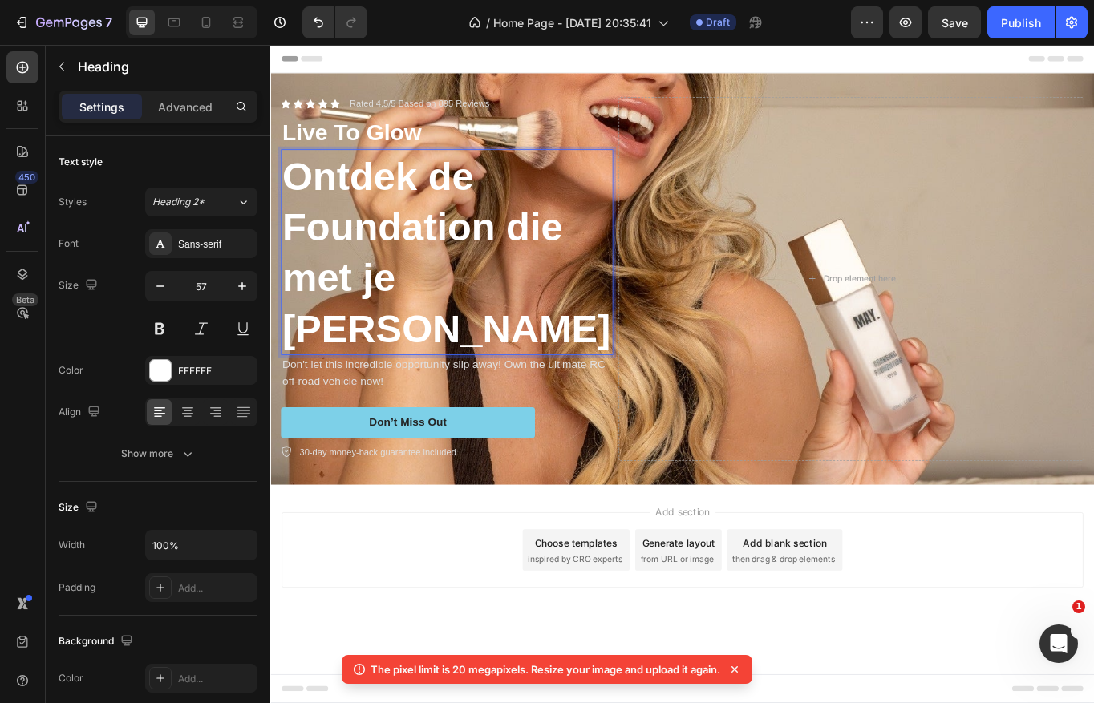
drag, startPoint x: 589, startPoint y: 355, endPoint x: 282, endPoint y: 218, distance: 336.3
click at [282, 218] on h2 "Ontdek de Foundation die met je [PERSON_NAME]" at bounding box center [476, 287] width 388 height 241
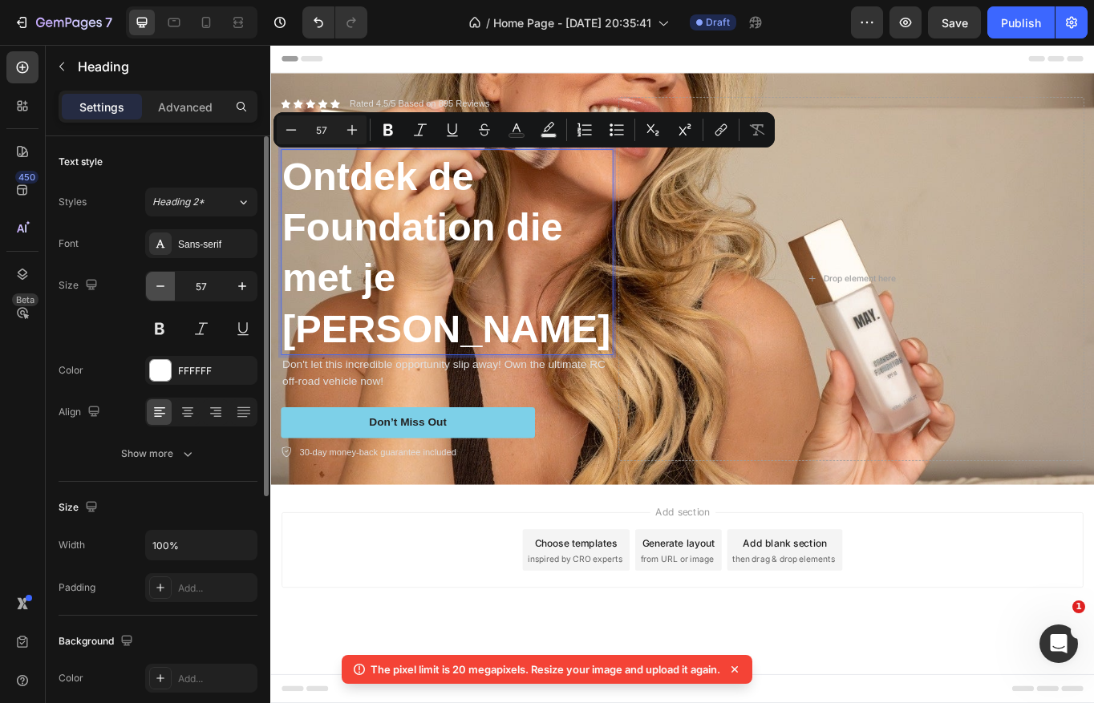
click at [161, 293] on icon "button" at bounding box center [160, 286] width 16 height 16
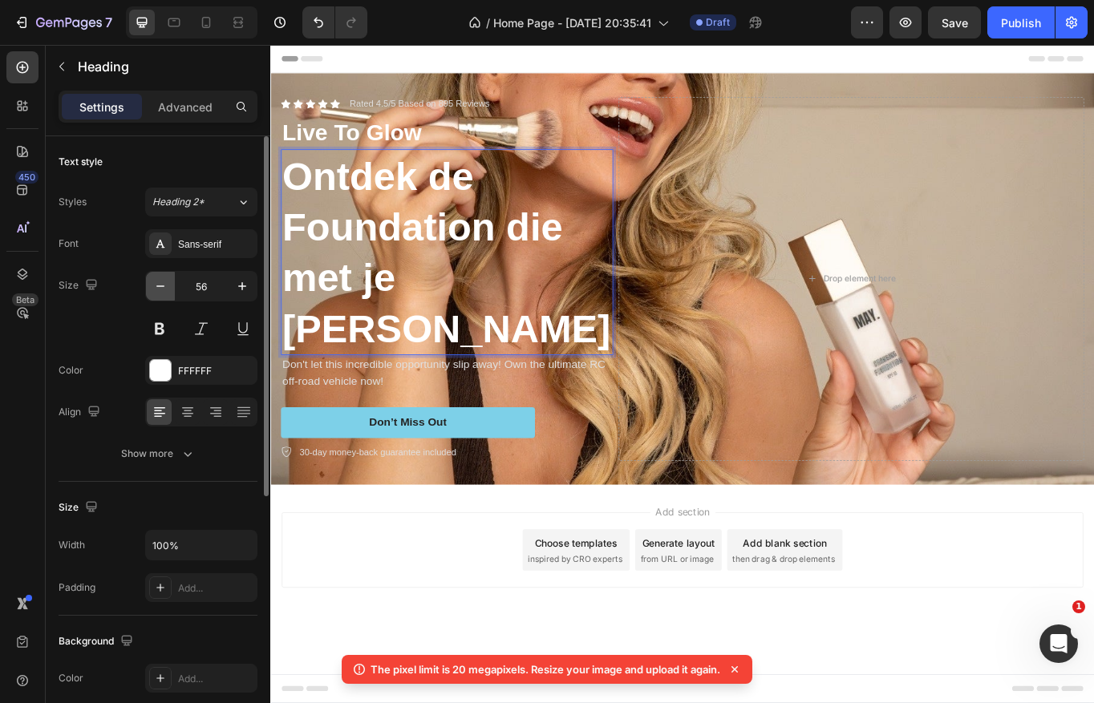
click at [161, 293] on icon "button" at bounding box center [160, 286] width 16 height 16
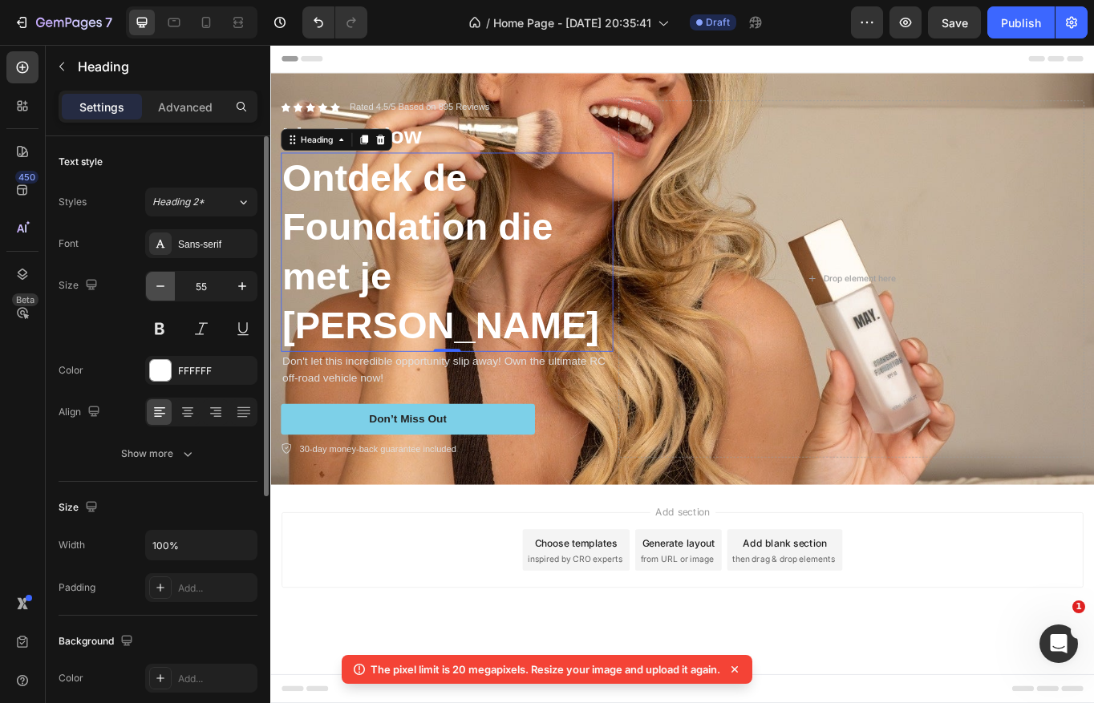
click at [161, 293] on icon "button" at bounding box center [160, 286] width 16 height 16
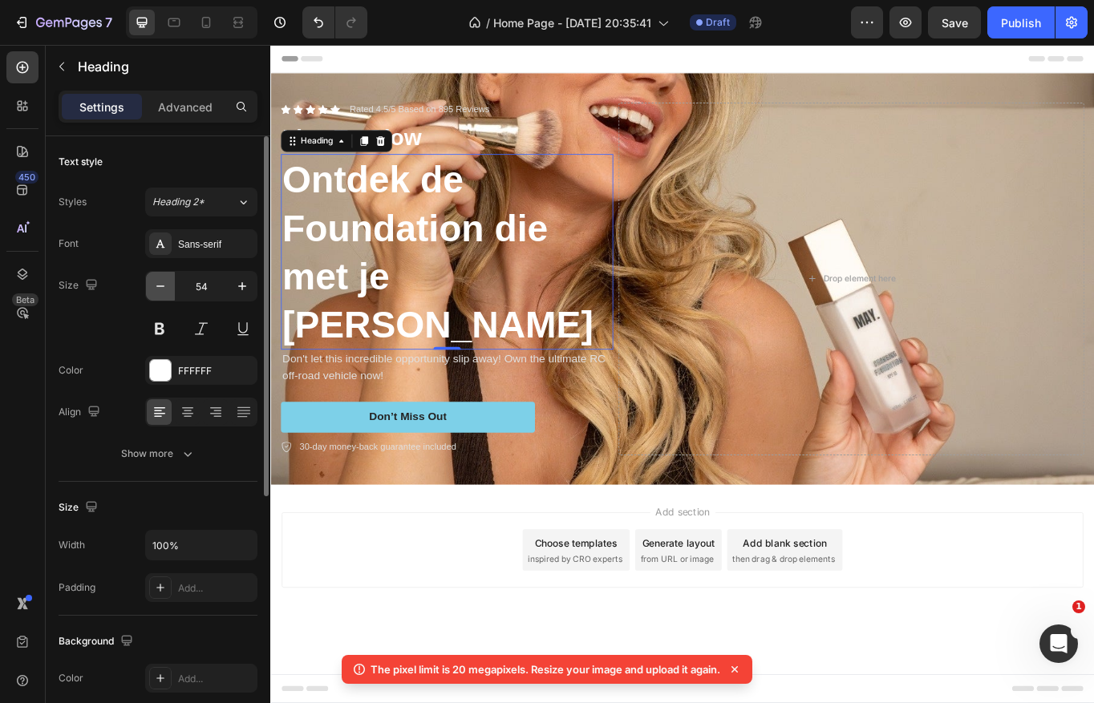
click at [161, 293] on icon "button" at bounding box center [160, 286] width 16 height 16
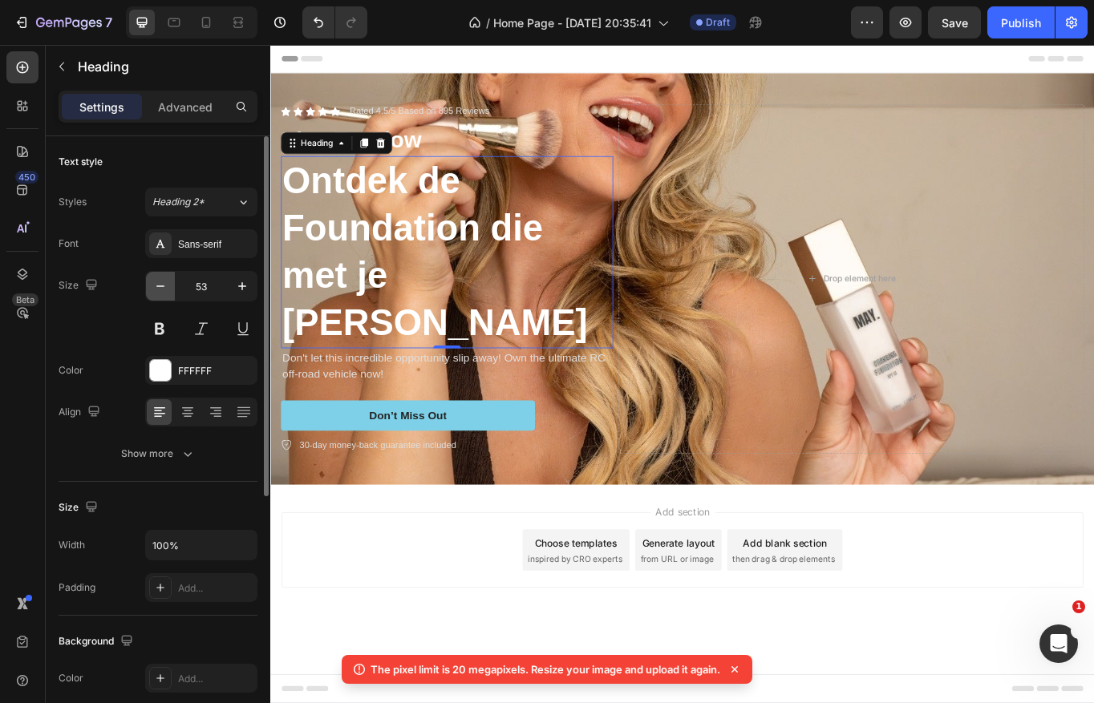
click at [161, 293] on icon "button" at bounding box center [160, 286] width 16 height 16
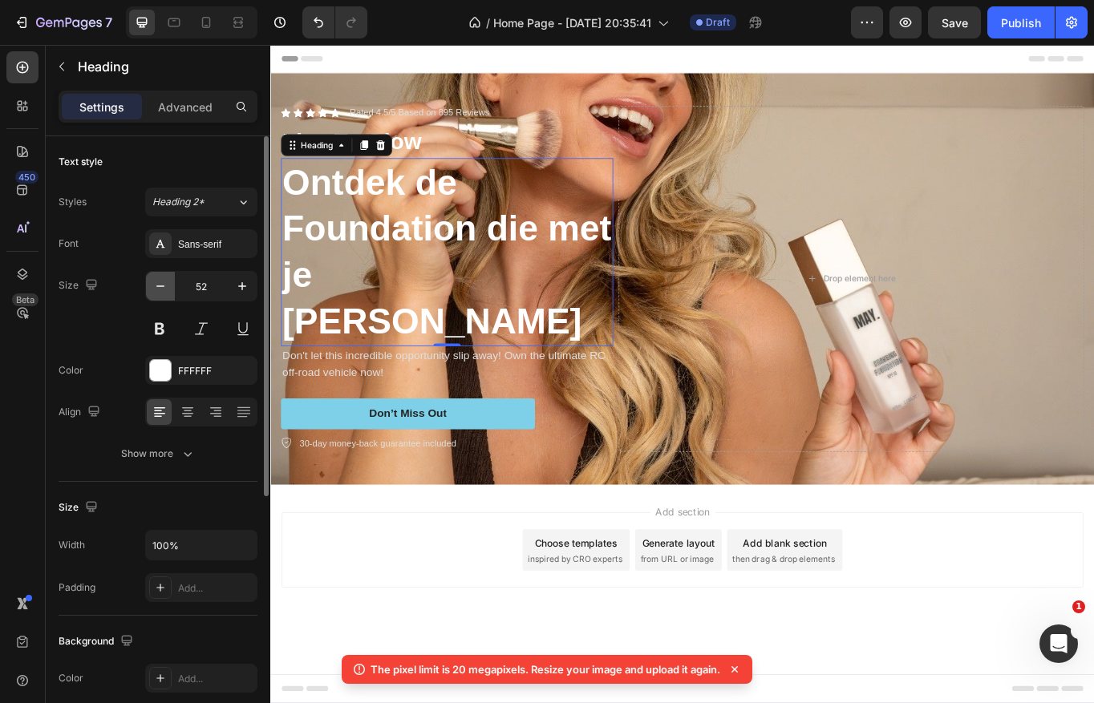
click at [161, 293] on icon "button" at bounding box center [160, 286] width 16 height 16
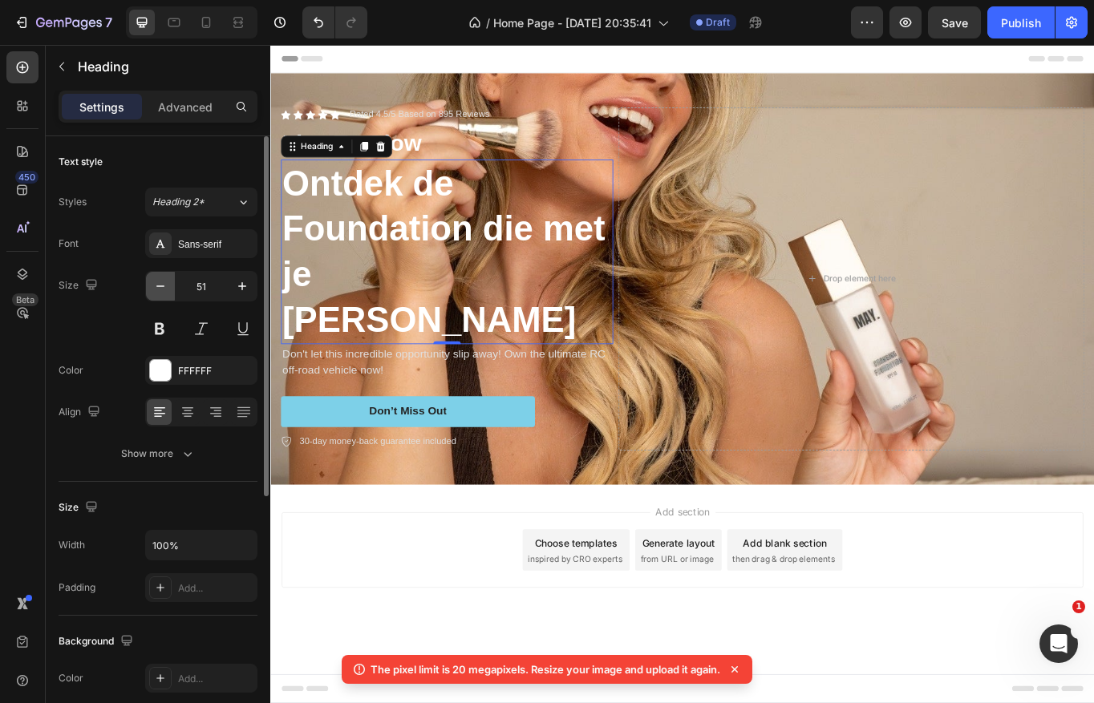
click at [161, 293] on icon "button" at bounding box center [160, 286] width 16 height 16
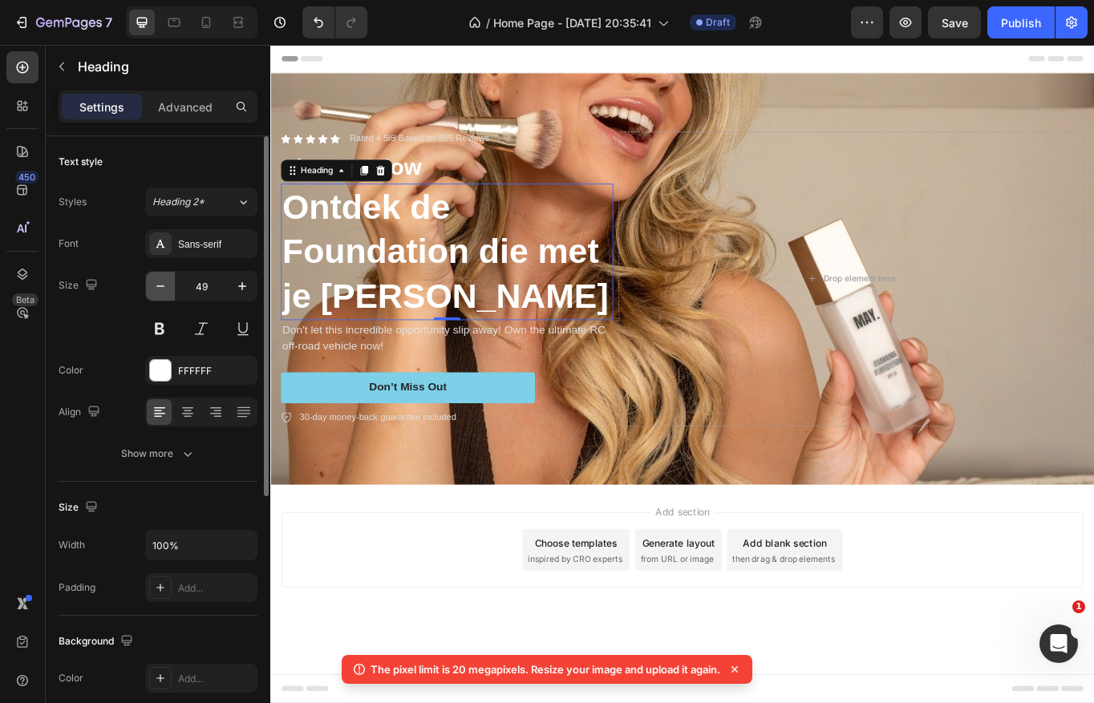
click at [161, 293] on icon "button" at bounding box center [160, 286] width 16 height 16
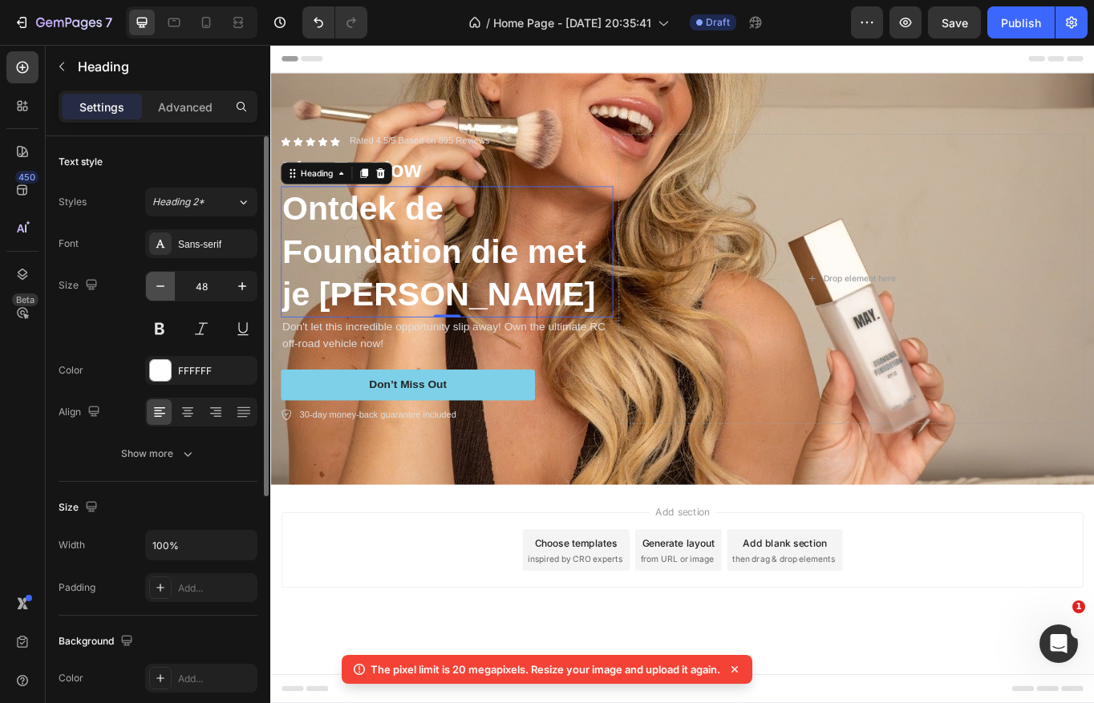
click at [161, 293] on icon "button" at bounding box center [160, 286] width 16 height 16
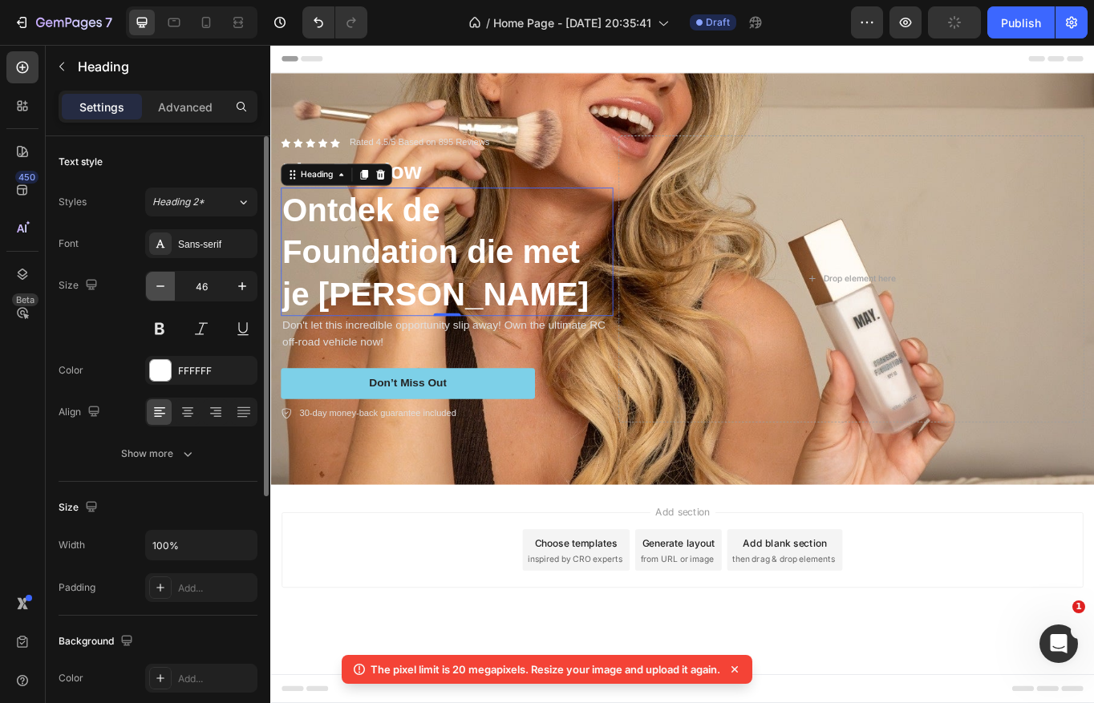
click at [161, 293] on icon "button" at bounding box center [160, 286] width 16 height 16
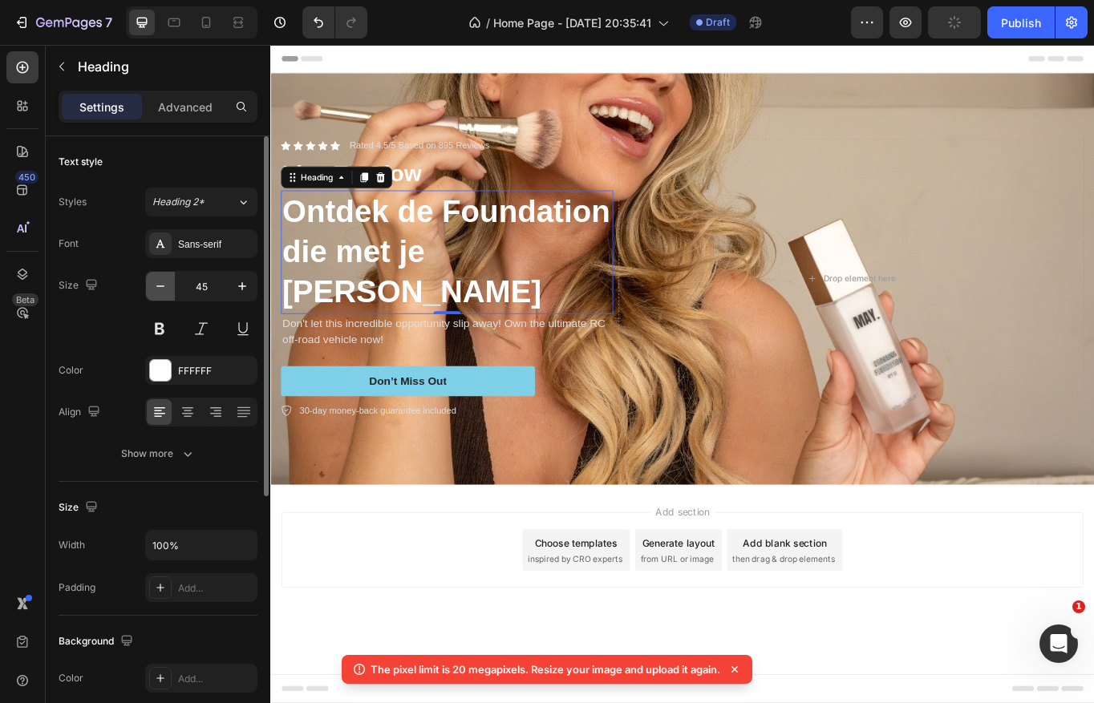
click at [161, 293] on icon "button" at bounding box center [160, 286] width 16 height 16
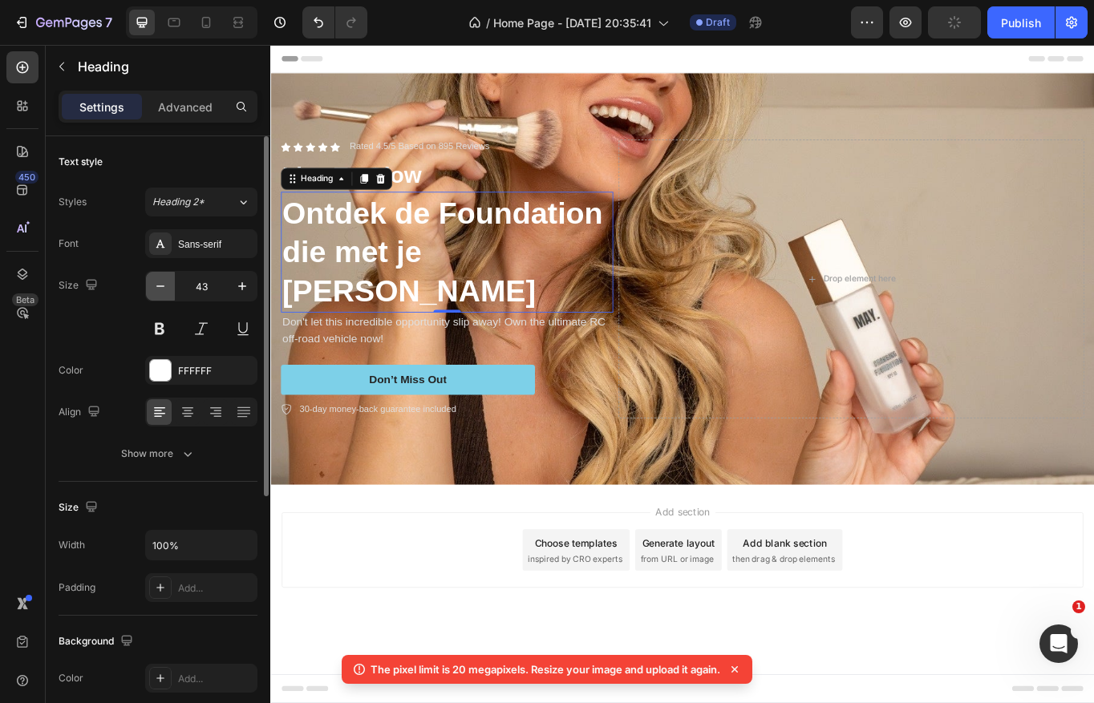
click at [161, 293] on icon "button" at bounding box center [160, 286] width 16 height 16
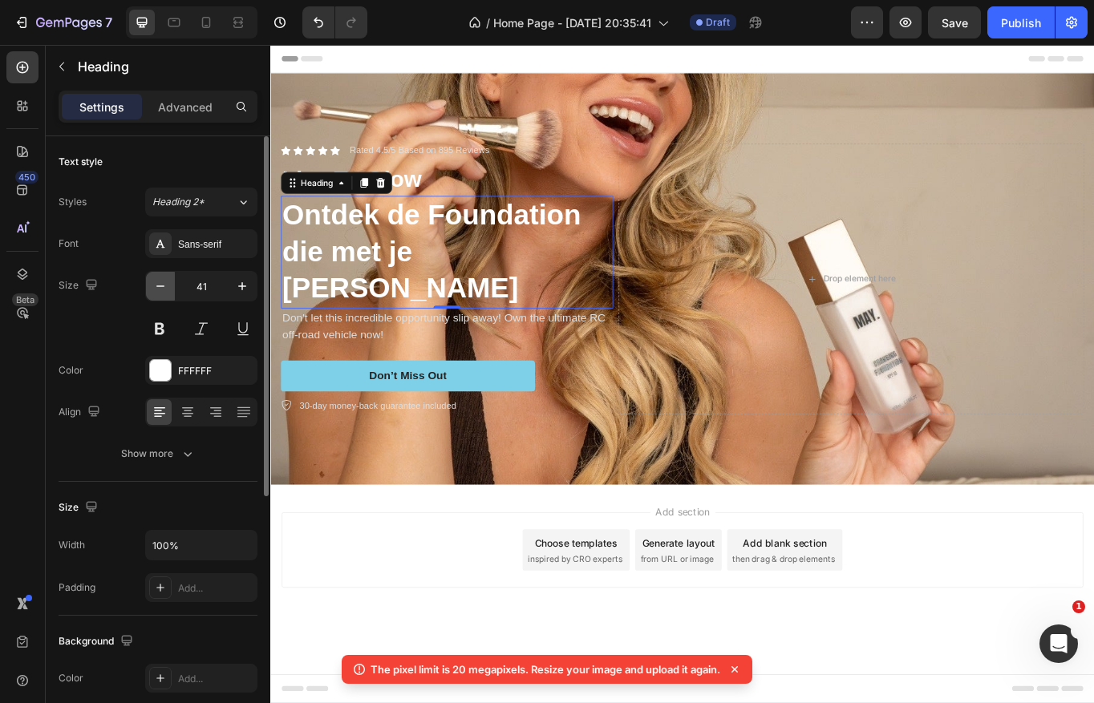
click at [161, 293] on icon "button" at bounding box center [160, 286] width 16 height 16
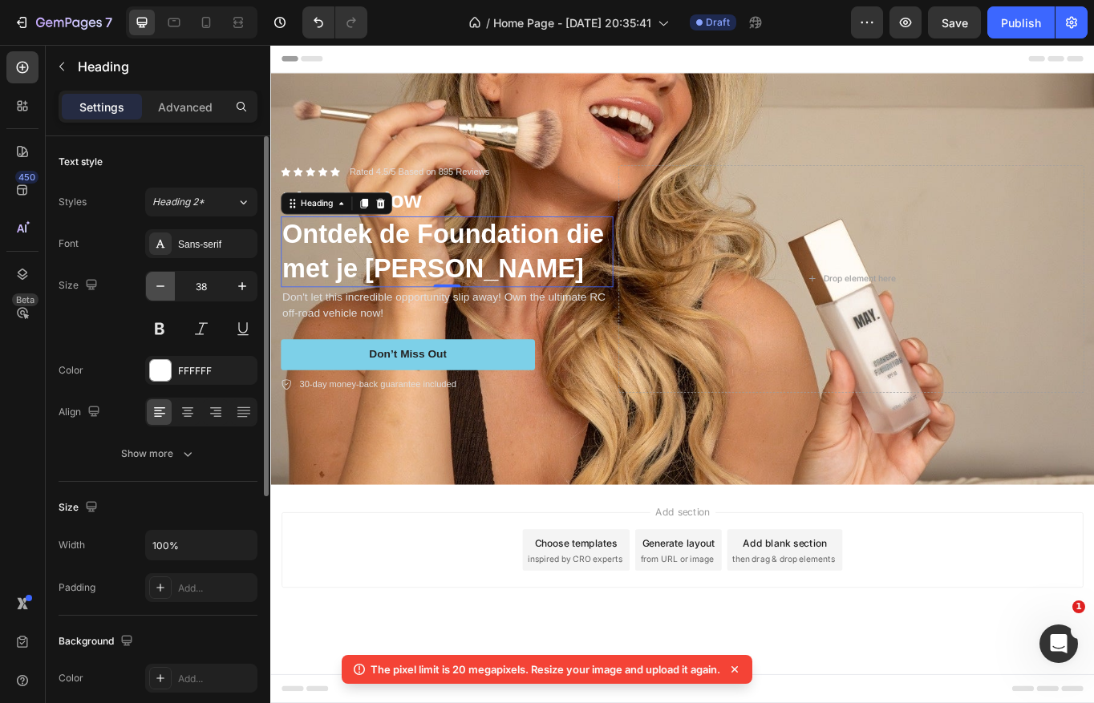
click at [161, 293] on icon "button" at bounding box center [160, 286] width 16 height 16
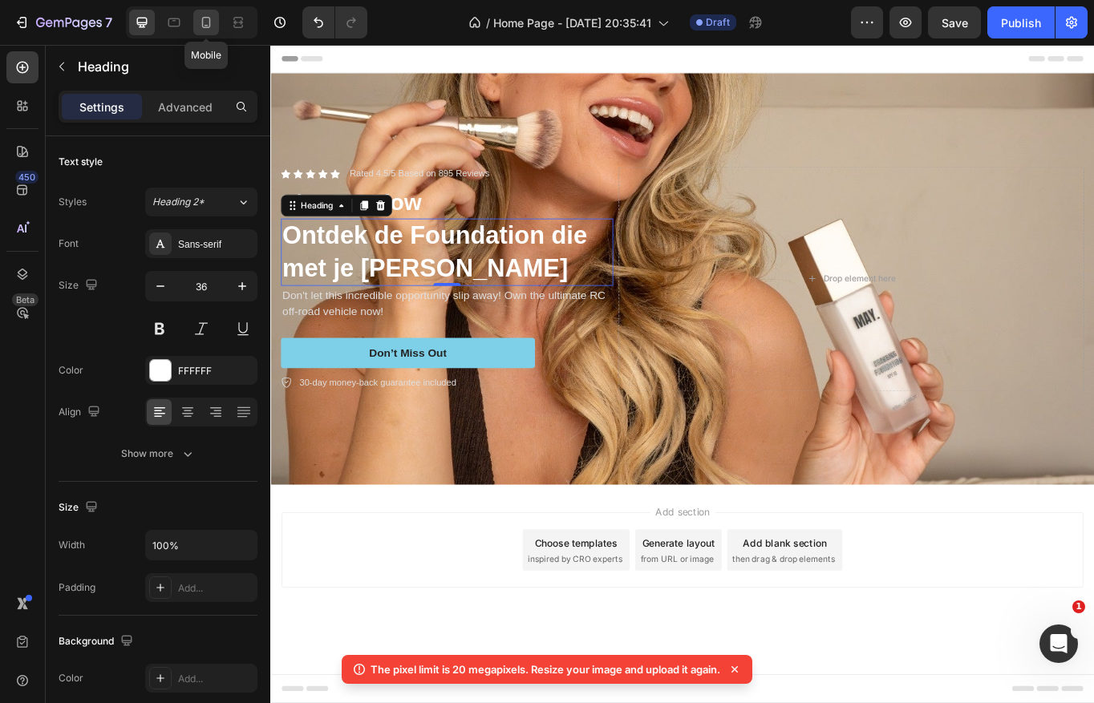
click at [200, 25] on icon at bounding box center [206, 22] width 16 height 16
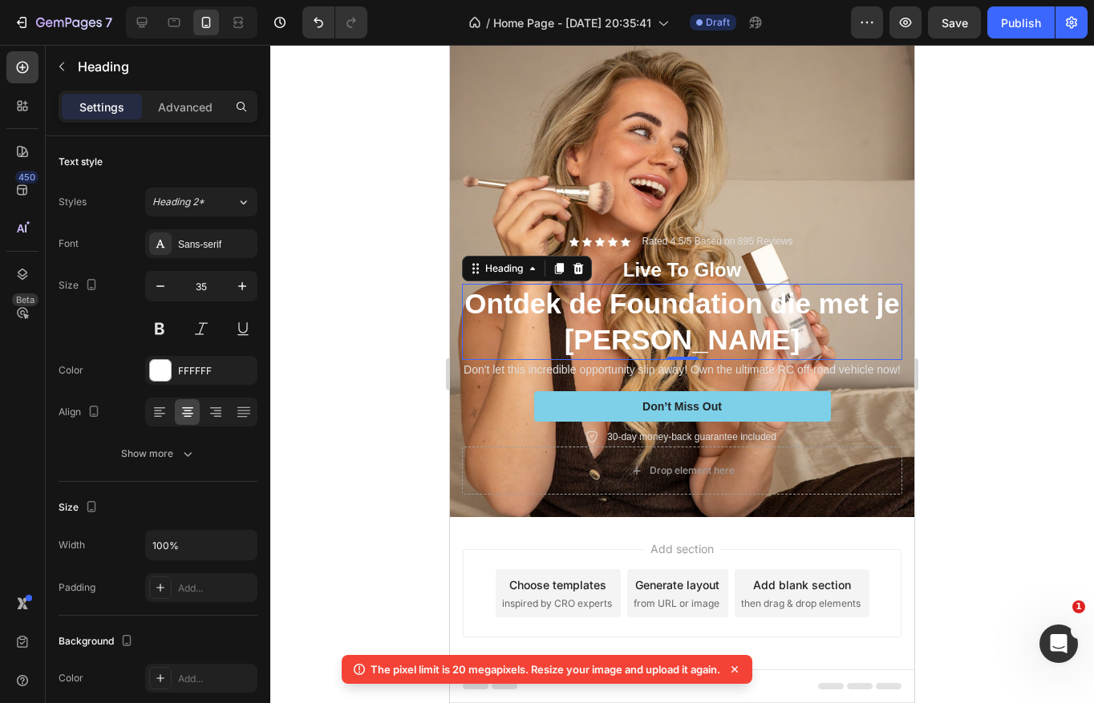
scroll to position [53, 0]
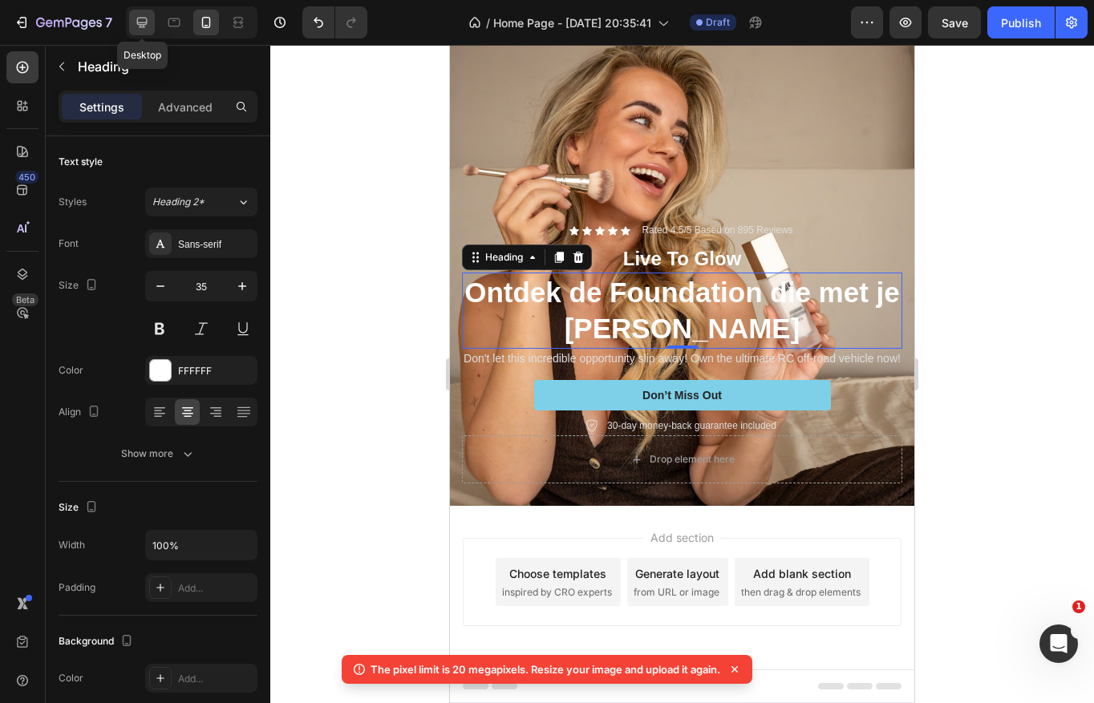
click at [147, 31] on div at bounding box center [142, 23] width 26 height 26
type input "36"
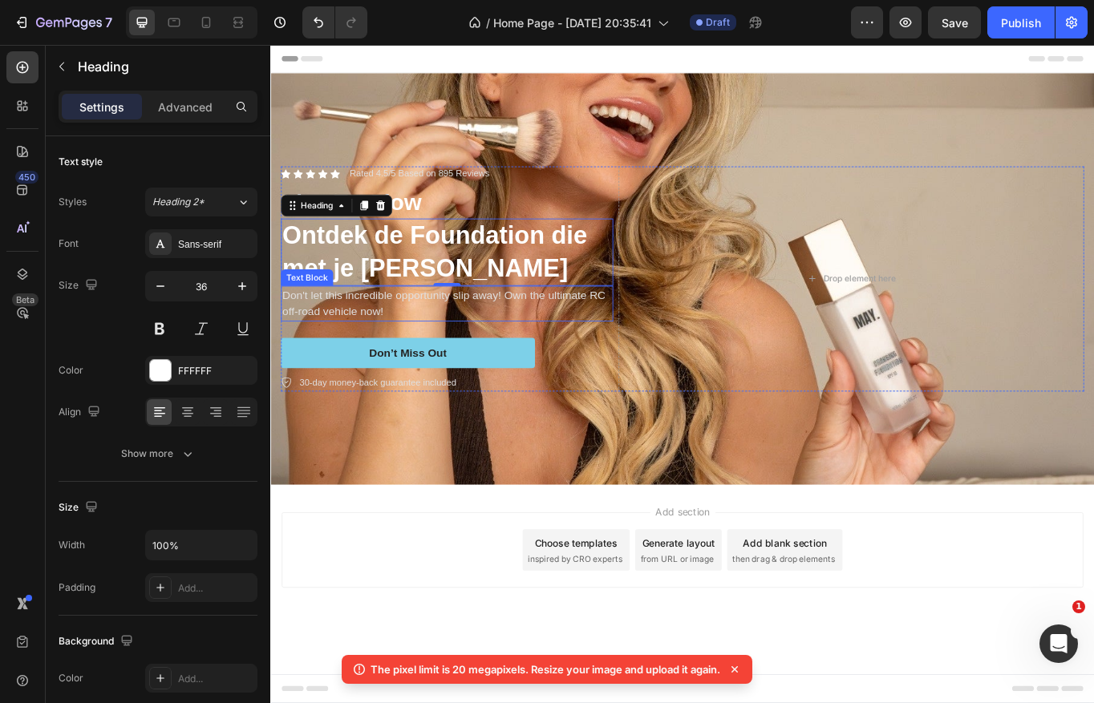
click at [358, 350] on p "Don't let this incredible opportunity slip away! Own the ultimate RC off-road v…" at bounding box center [476, 347] width 385 height 38
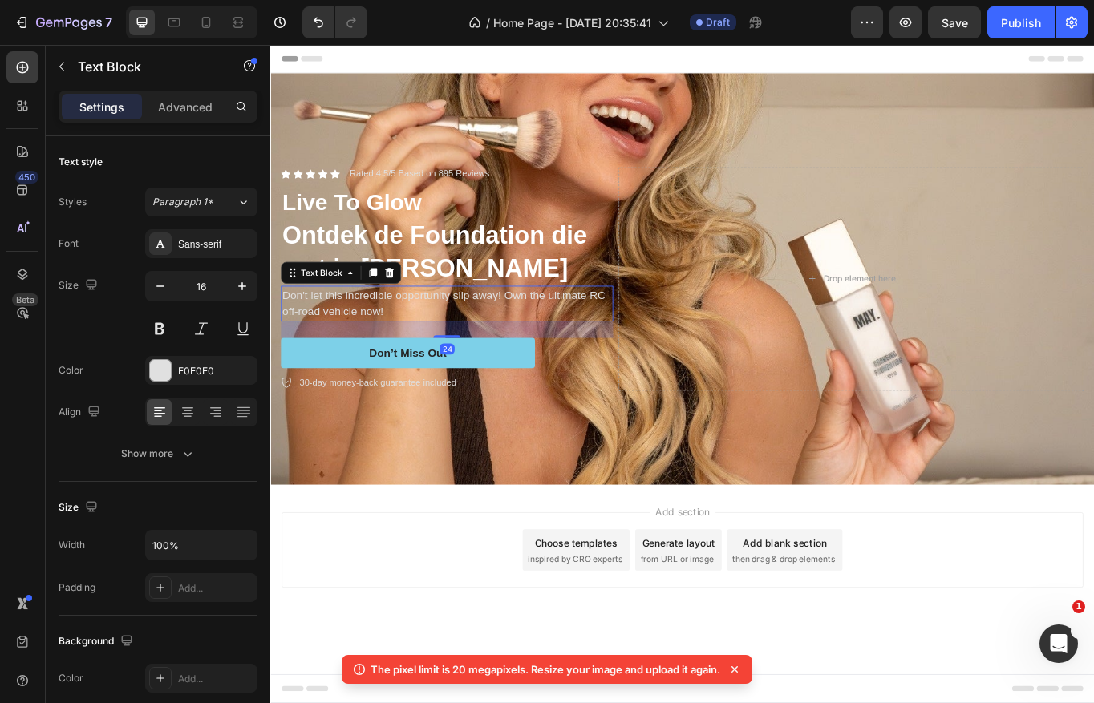
click at [358, 350] on p "Don't let this incredible opportunity slip away! Own the ultimate RC off-road v…" at bounding box center [476, 347] width 385 height 38
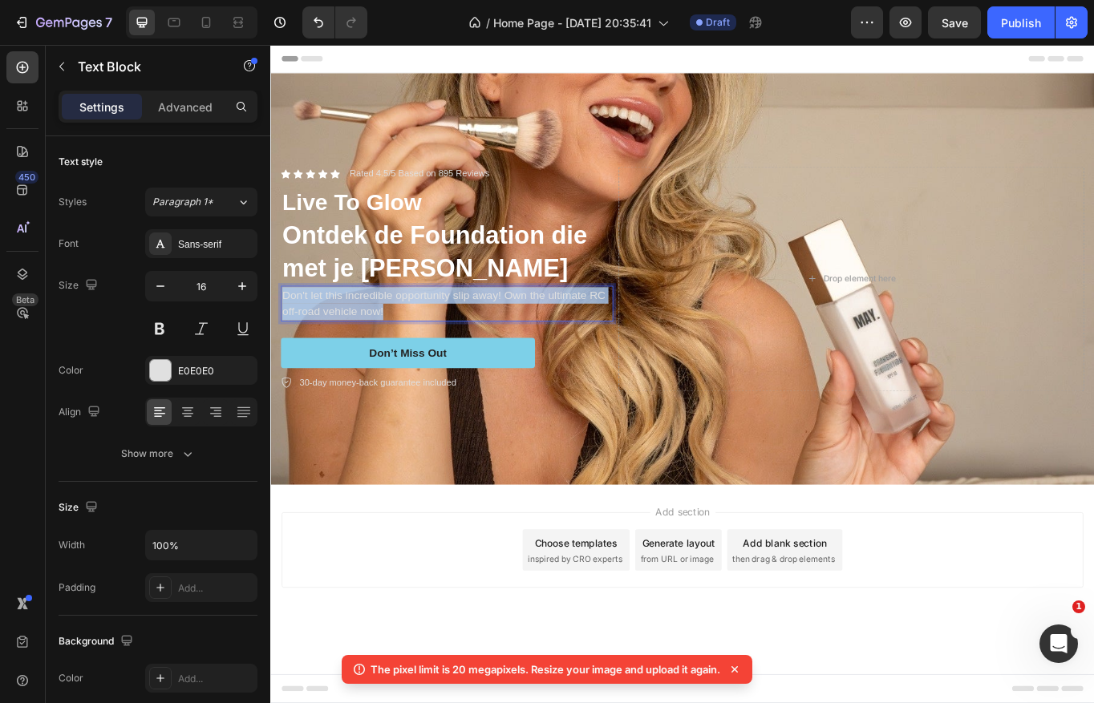
click at [358, 350] on p "Don't let this incredible opportunity slip away! Own the ultimate RC off-road v…" at bounding box center [476, 347] width 385 height 38
click at [487, 334] on p "Dekt oneffenheden zonder maskereffect en geeft je huid een natuurlijke, stralen…" at bounding box center [476, 347] width 385 height 38
click at [480, 340] on p "Dekt oneffenheden zonder maskereffect en geeft je huid een natuurlijke, stralen…" at bounding box center [476, 347] width 385 height 38
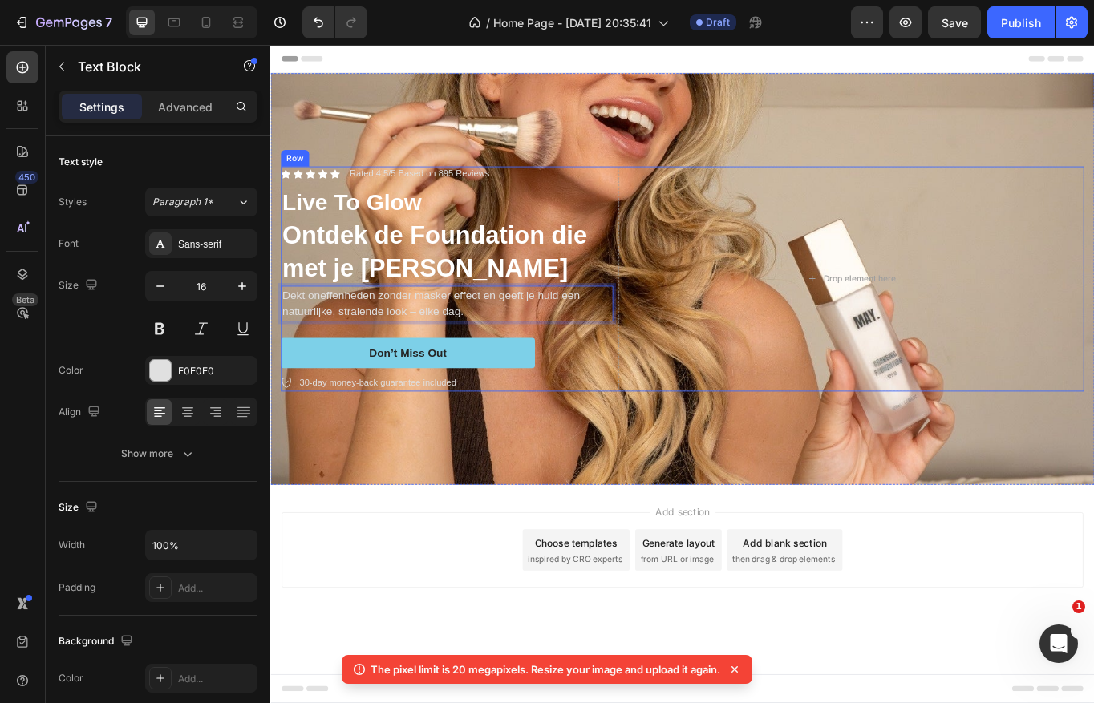
click at [608, 381] on div "Icon Icon Icon Icon Icon Icon List Rated 4.5/5 Based on 895 Reviews Text Block …" at bounding box center [476, 318] width 388 height 263
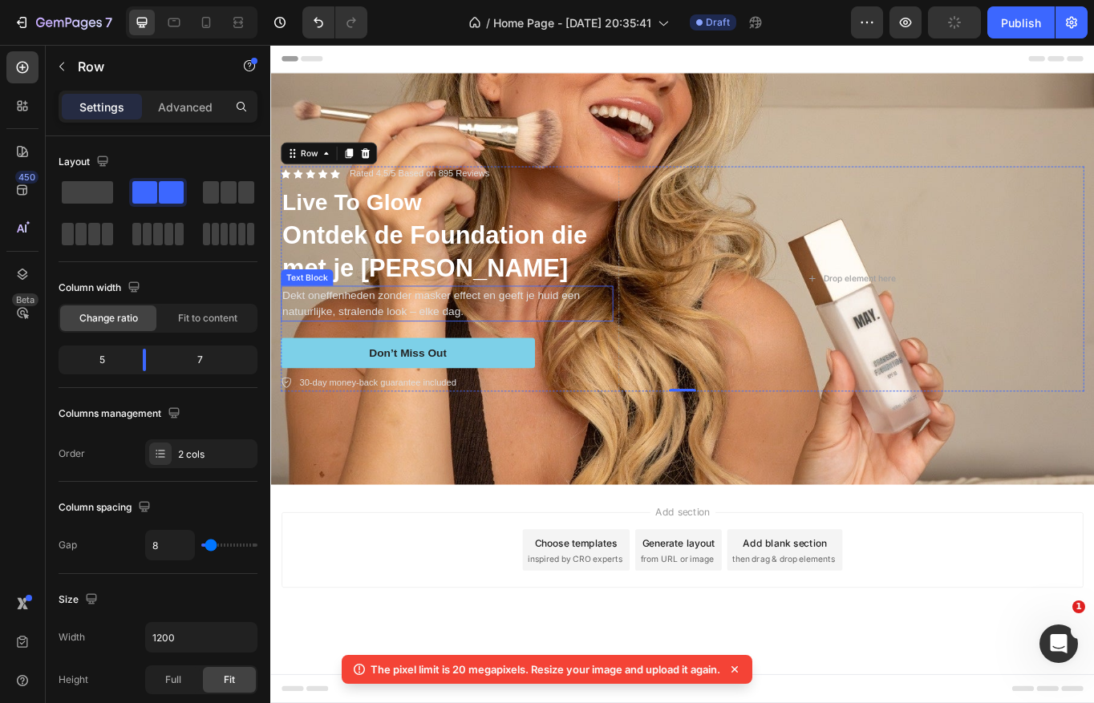
click at [445, 358] on p "Dekt oneffenheden zonder masker effect en geeft je huid een natuurlijke, strale…" at bounding box center [476, 347] width 385 height 38
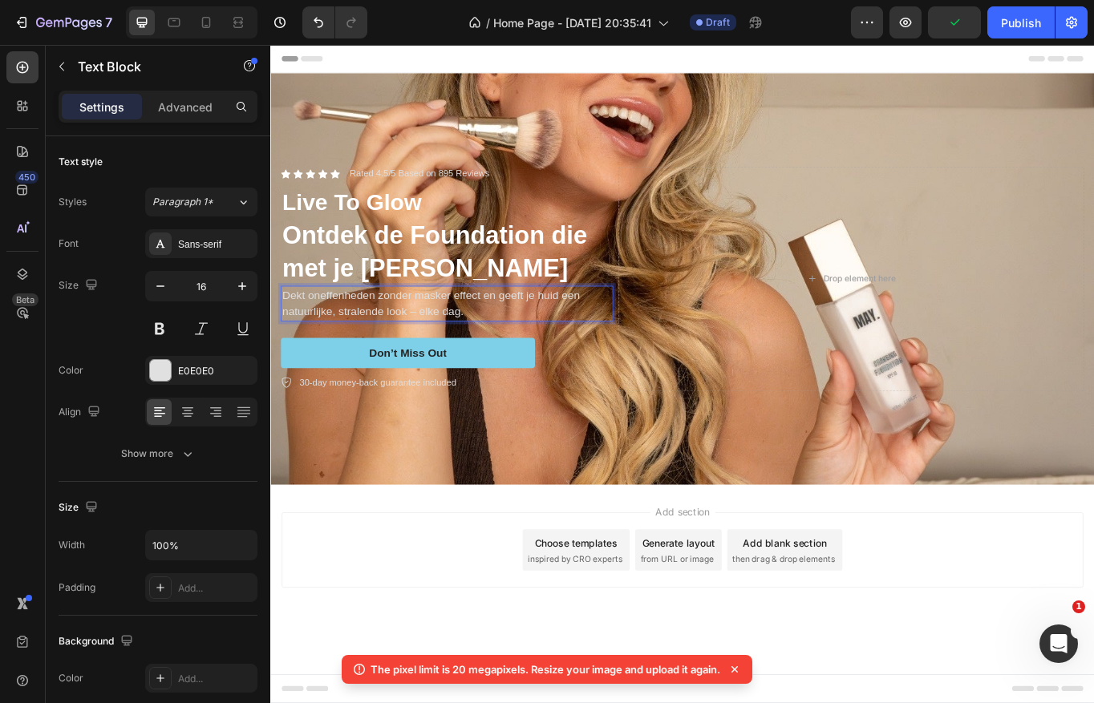
click at [442, 358] on p "Dekt oneffenheden zonder masker effect en geeft je huid een natuurlijke, strale…" at bounding box center [476, 347] width 385 height 38
click at [580, 376] on div "Icon Icon Icon Icon Icon Icon List Rated 4.5/5 Based on 895 Reviews Text Block …" at bounding box center [476, 318] width 388 height 263
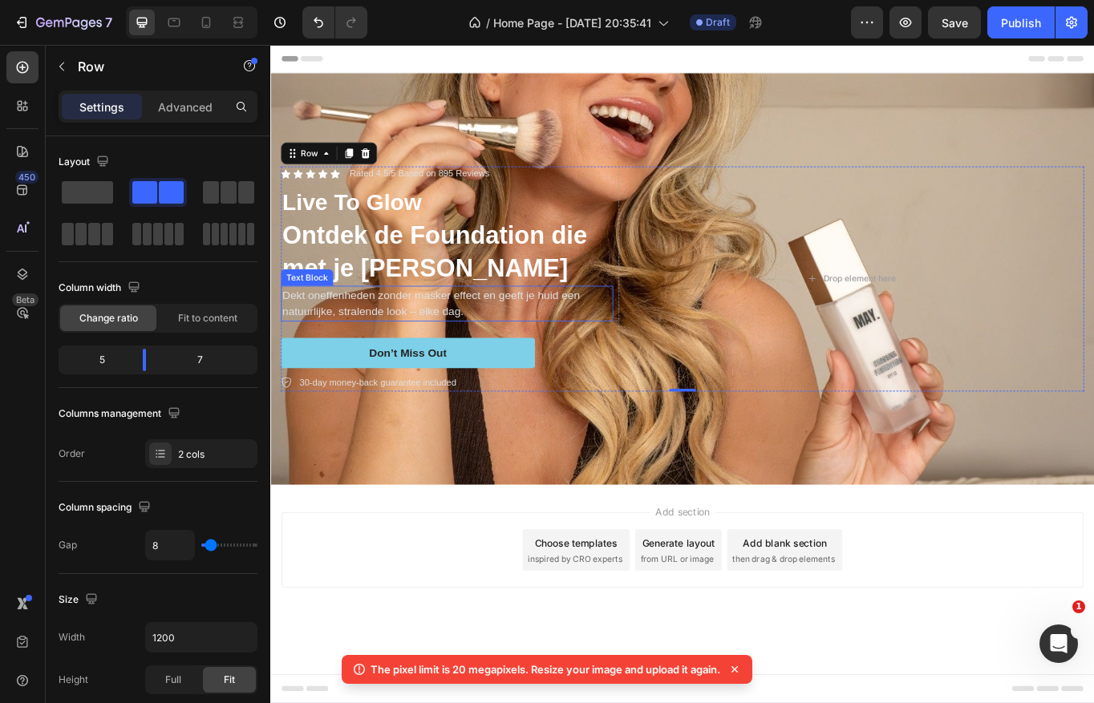
click at [477, 358] on p "Dekt oneffenheden zonder masker effect en geeft je huid een natuurlijke, strale…" at bounding box center [476, 347] width 385 height 38
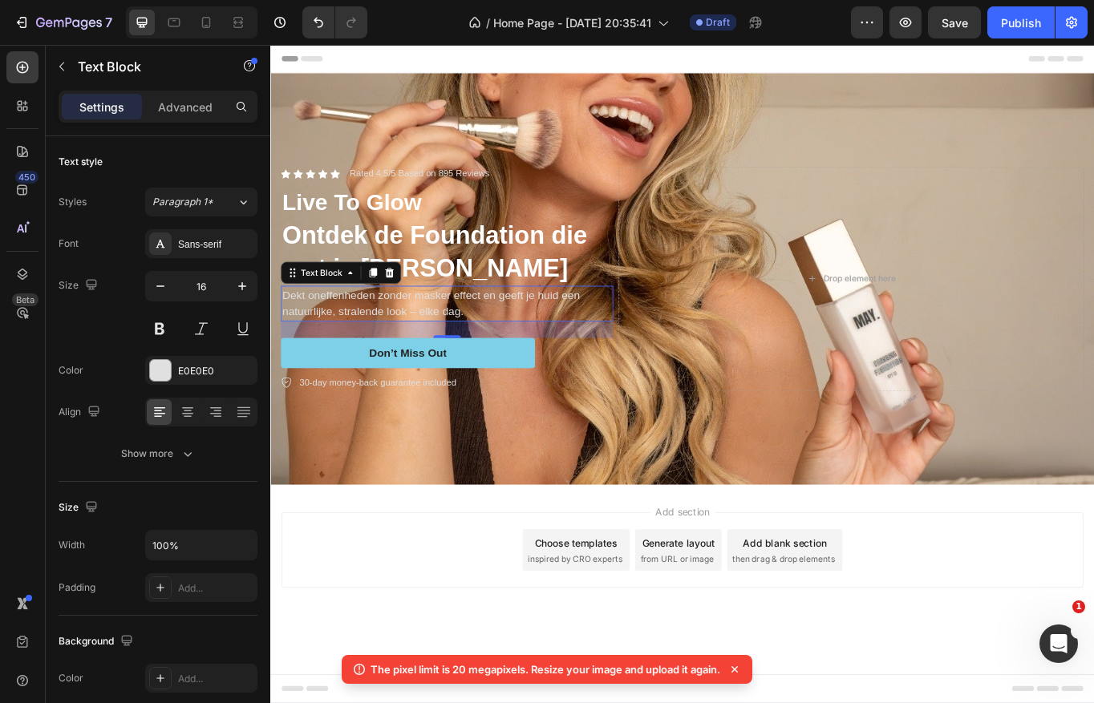
click at [432, 625] on div "Add section Choose templates inspired by CRO experts Generate layout from URL o…" at bounding box center [751, 635] width 936 height 88
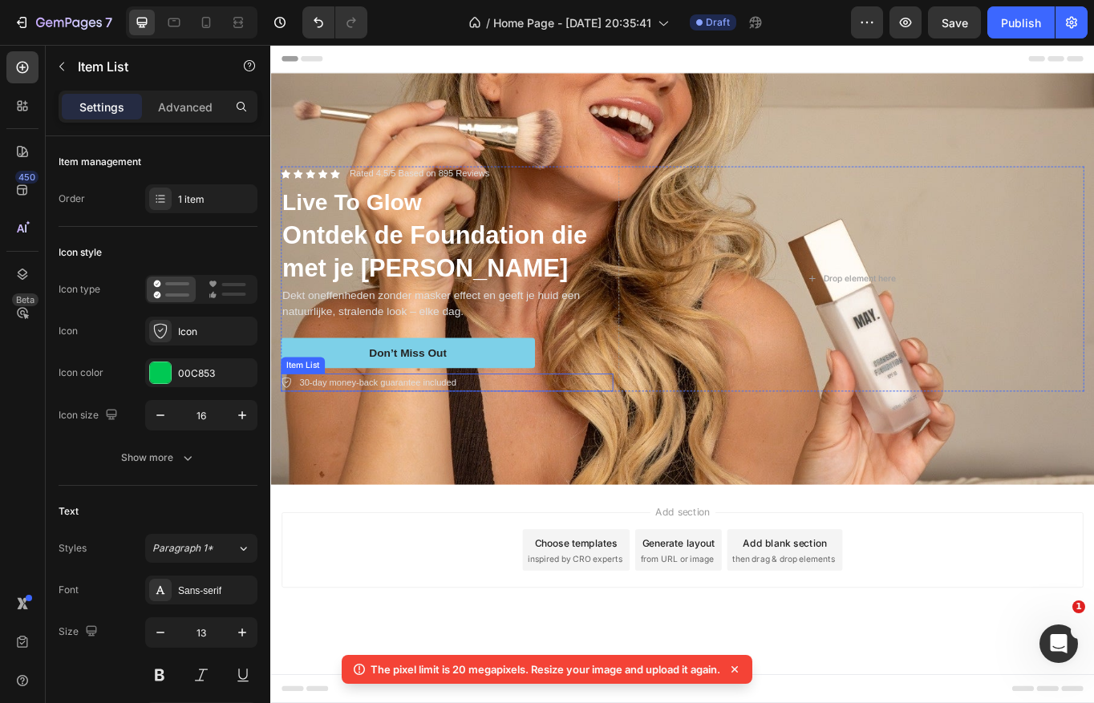
click at [406, 439] on p "30-day money-back guarantee included" at bounding box center [395, 439] width 183 height 16
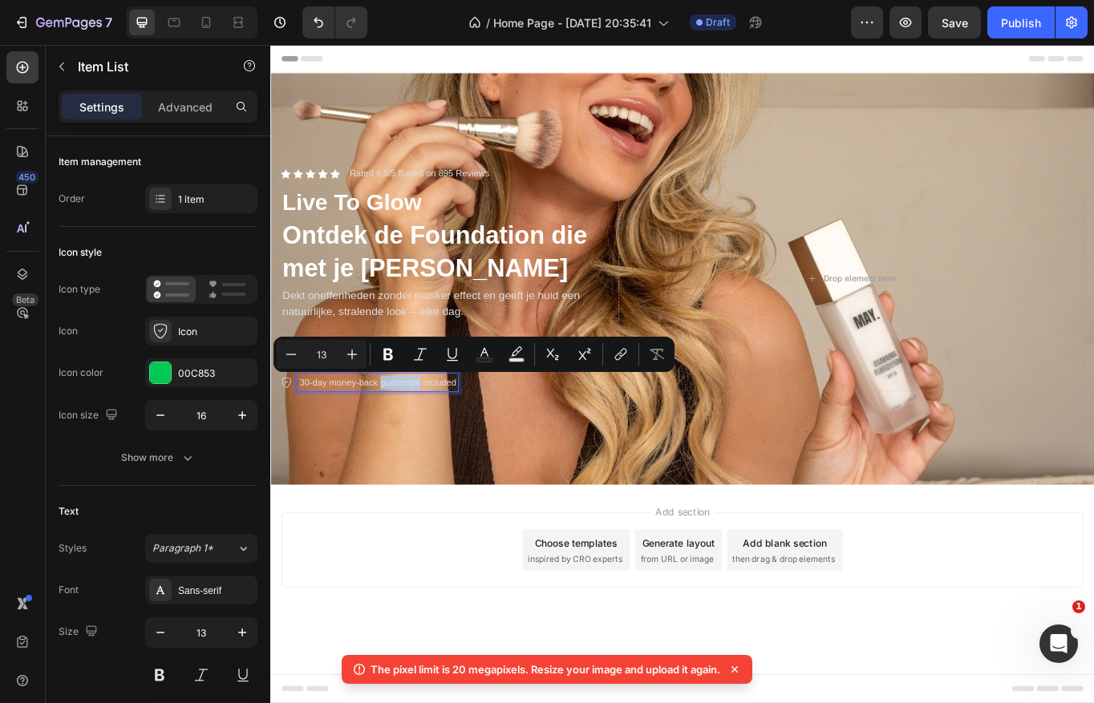
click at [309, 441] on p "30-day money-back guarantee included" at bounding box center [395, 439] width 183 height 16
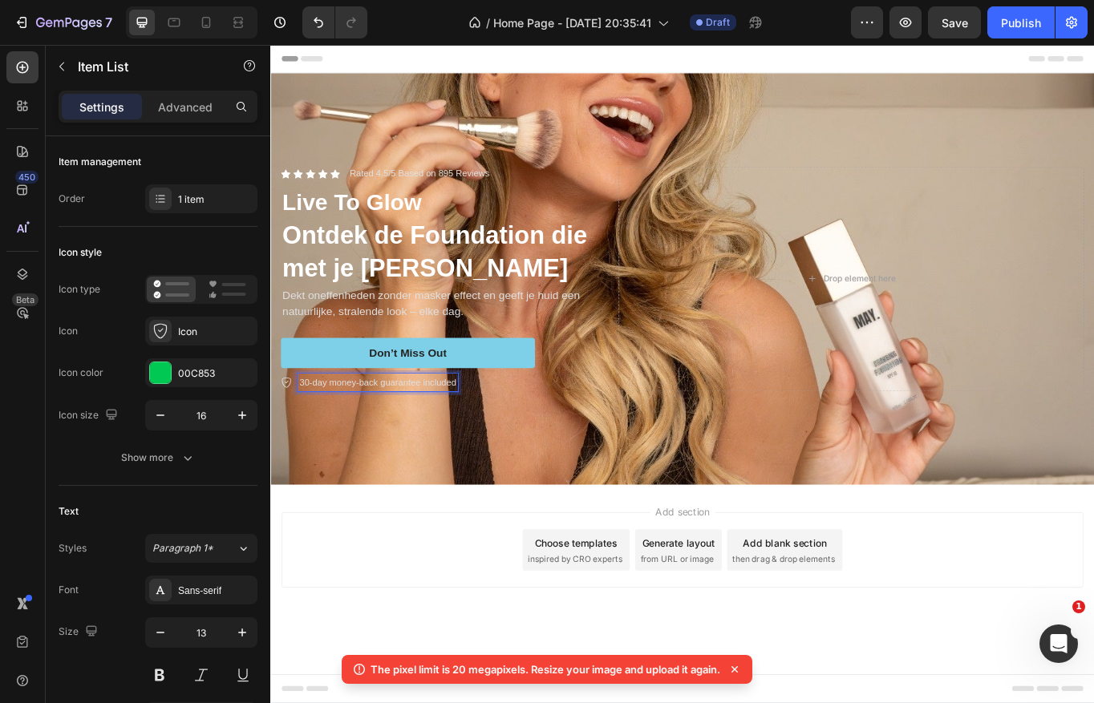
click at [326, 441] on p "30-day money-back guarantee included" at bounding box center [395, 439] width 183 height 16
click at [372, 438] on p "30-dagen money-back guarantee included" at bounding box center [402, 439] width 196 height 16
click at [386, 437] on p "30-dagen geld-back guarantee included" at bounding box center [396, 439] width 184 height 16
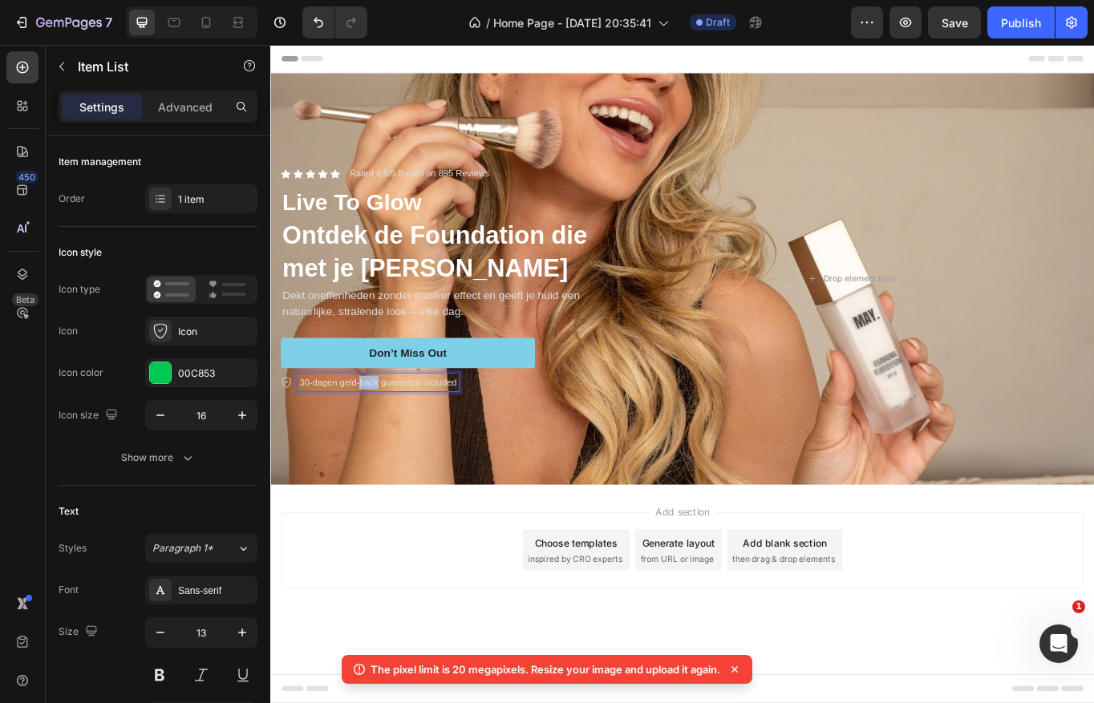
click at [386, 437] on p "30-dagen geld-back guarantee included" at bounding box center [396, 439] width 184 height 16
click at [422, 436] on p "30-dagen geld-terug guarantee included" at bounding box center [396, 439] width 185 height 16
click at [466, 443] on p "30-dagen geld-terug garantie included" at bounding box center [392, 439] width 176 height 16
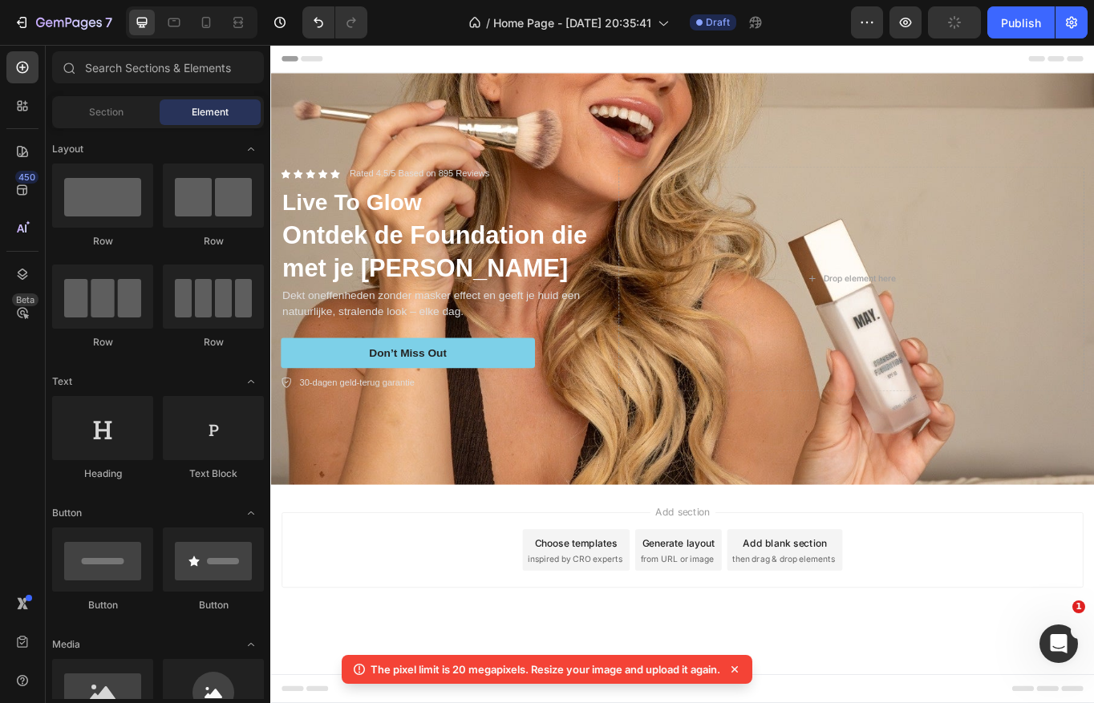
click at [435, 588] on div "Add section Choose templates inspired by CRO experts Generate layout from URL o…" at bounding box center [751, 657] width 962 height 197
click at [452, 403] on div "Don’t Miss Out" at bounding box center [431, 405] width 91 height 17
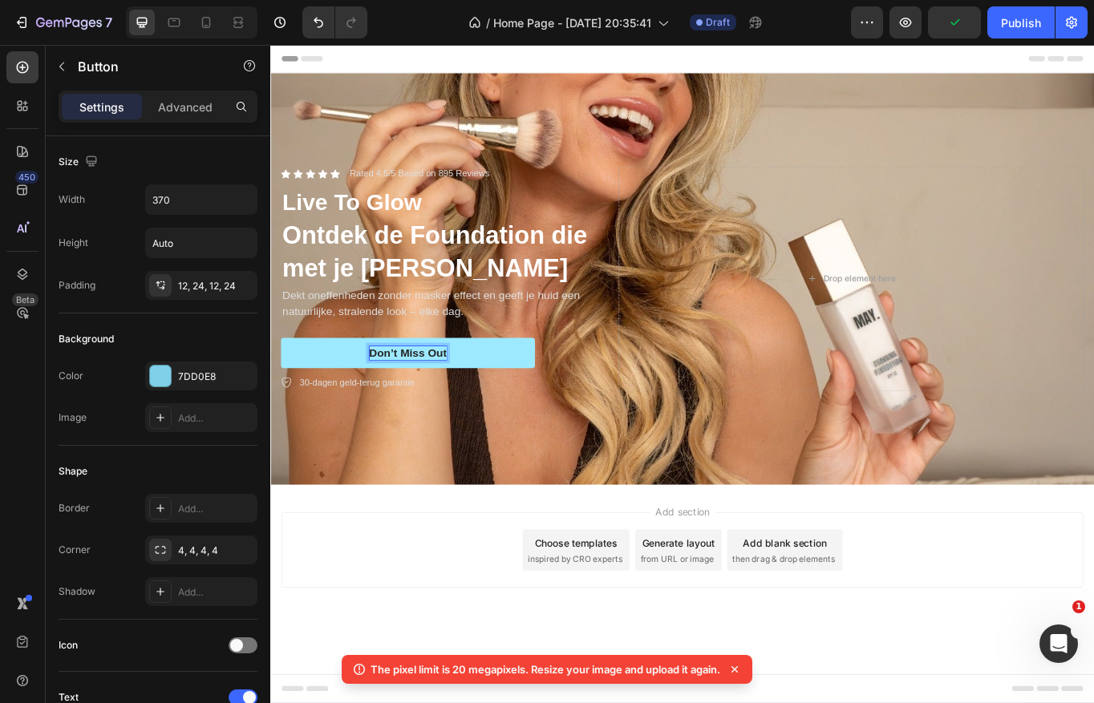
click at [452, 403] on div "Don’t Miss Out" at bounding box center [431, 405] width 91 height 17
click at [452, 403] on p "Don’t Miss Out" at bounding box center [431, 405] width 91 height 17
click at [282, 387] on button "Shop" at bounding box center [430, 405] width 297 height 36
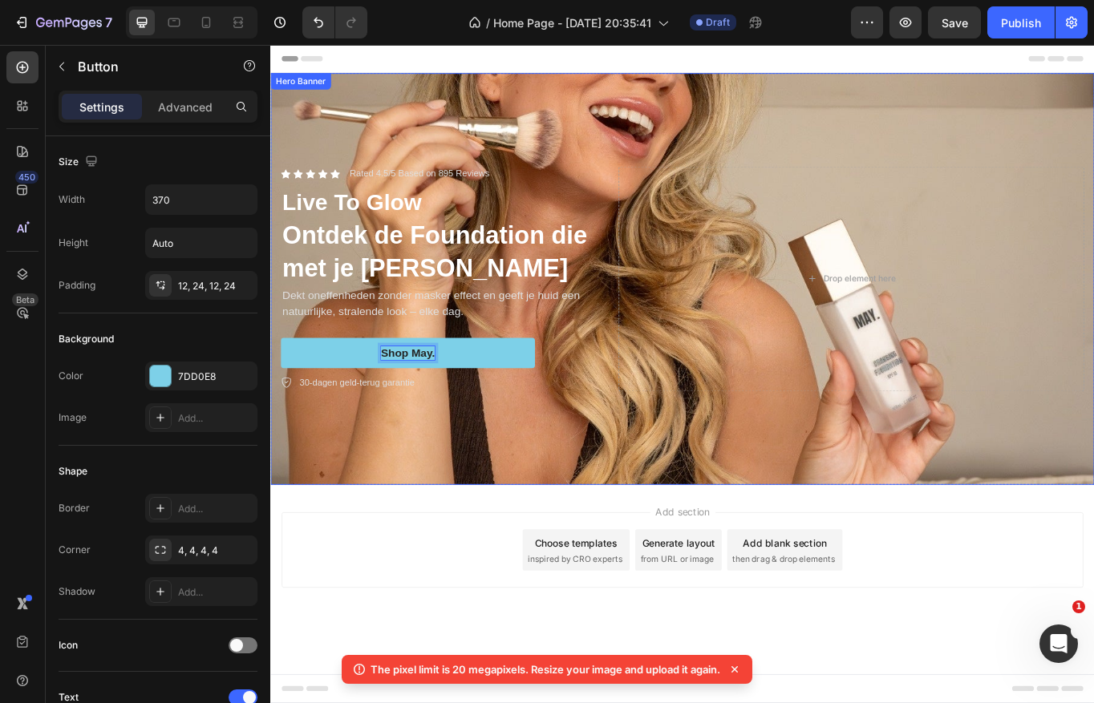
click at [541, 482] on div "Background Image" at bounding box center [751, 318] width 962 height 481
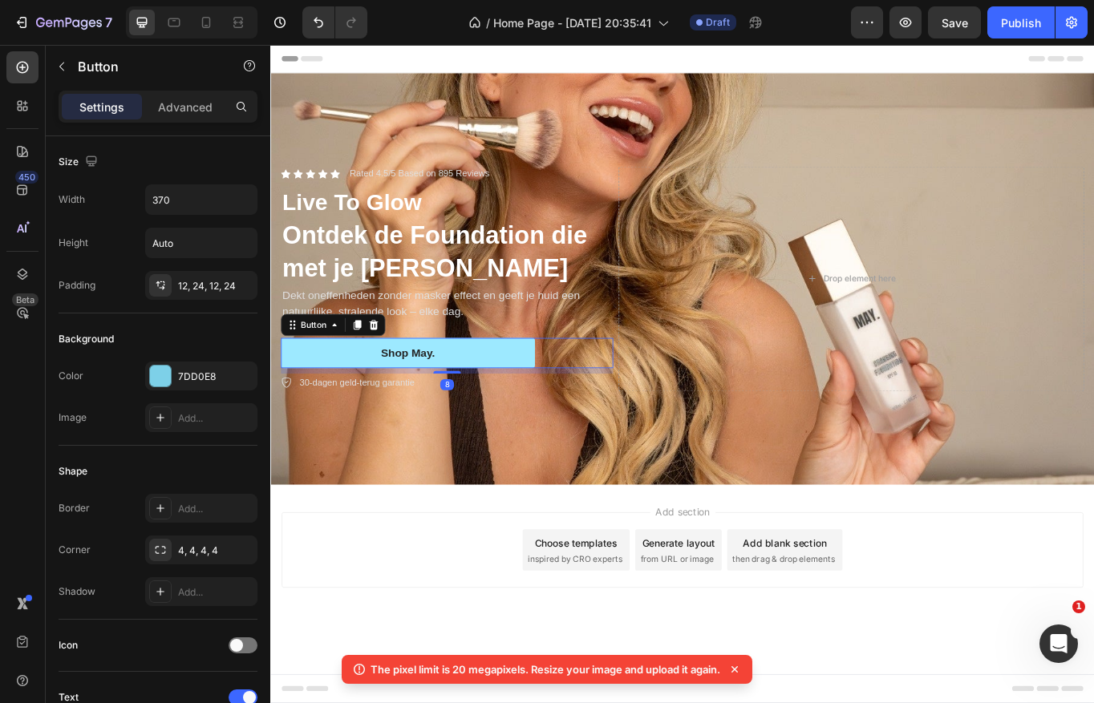
click at [519, 398] on button "Shop May." at bounding box center [430, 405] width 297 height 36
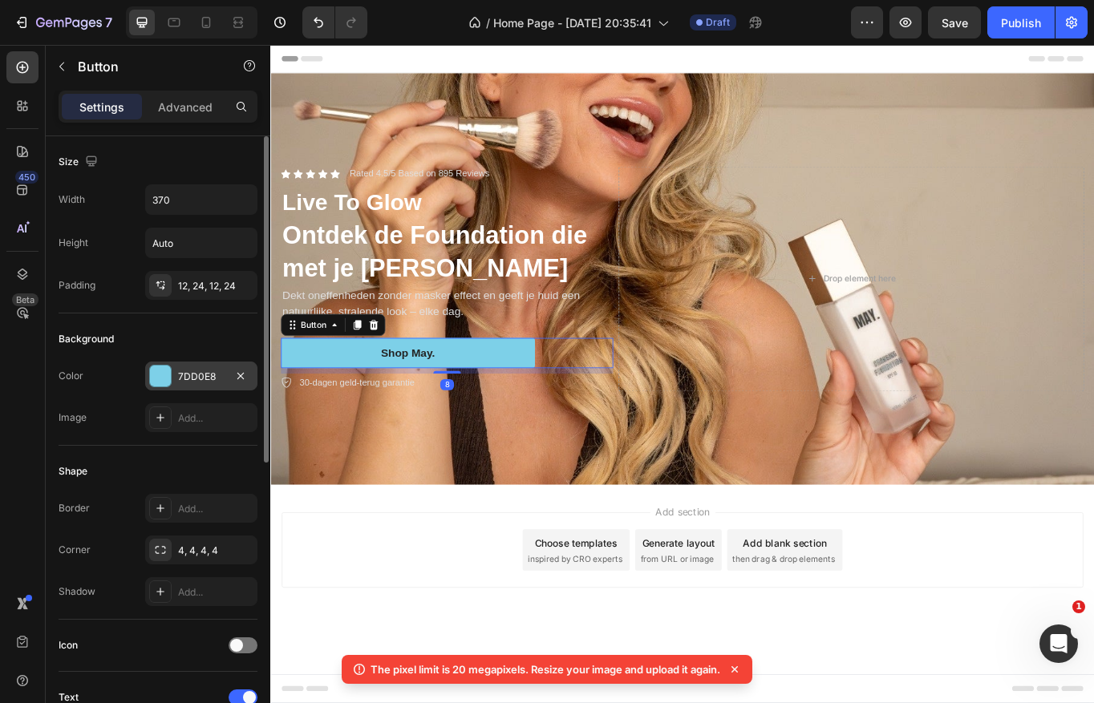
click at [176, 374] on div "7DD0E8" at bounding box center [201, 376] width 112 height 29
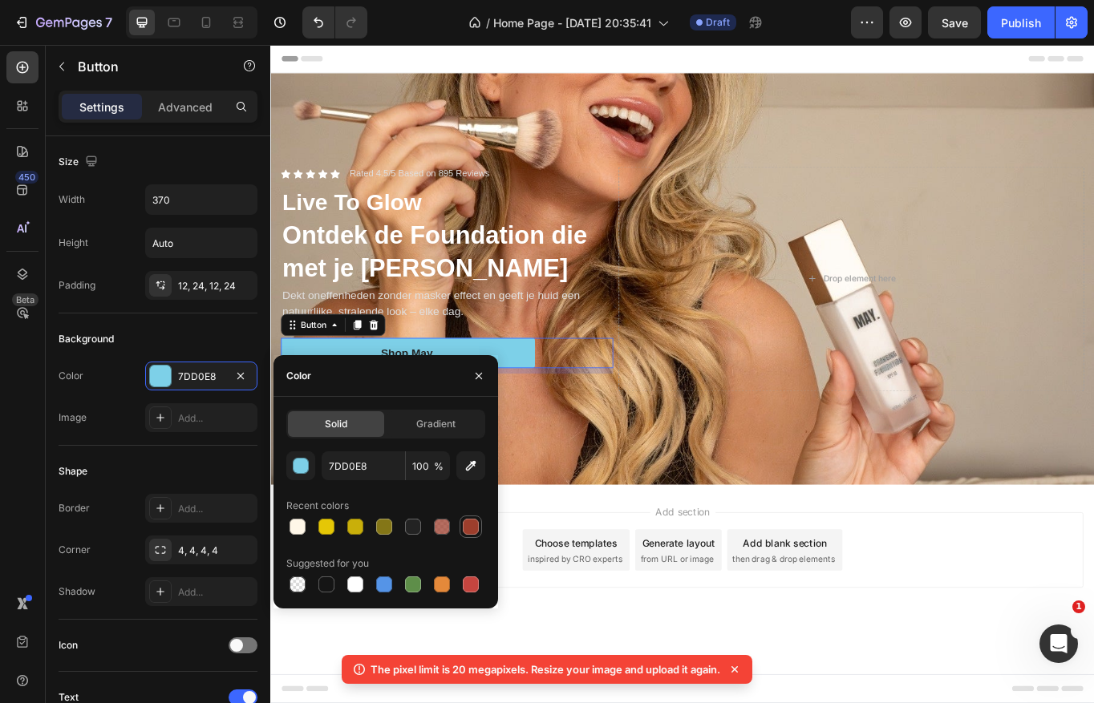
click at [472, 527] on div at bounding box center [471, 527] width 16 height 16
type input "9D3E2C"
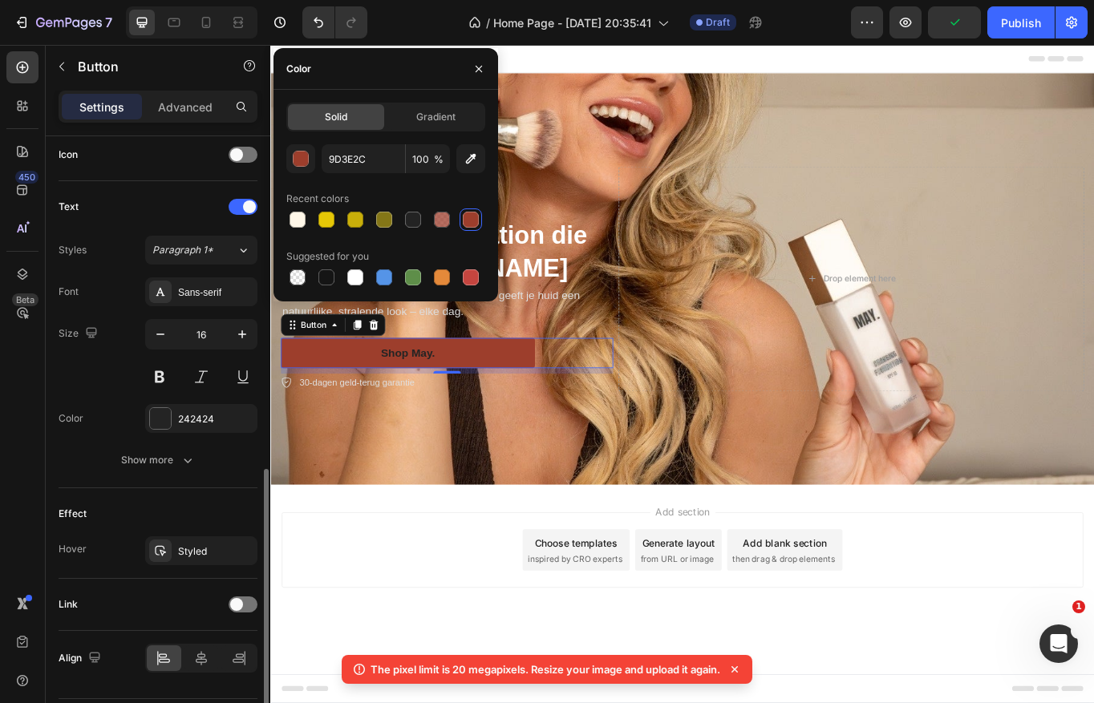
scroll to position [537, 0]
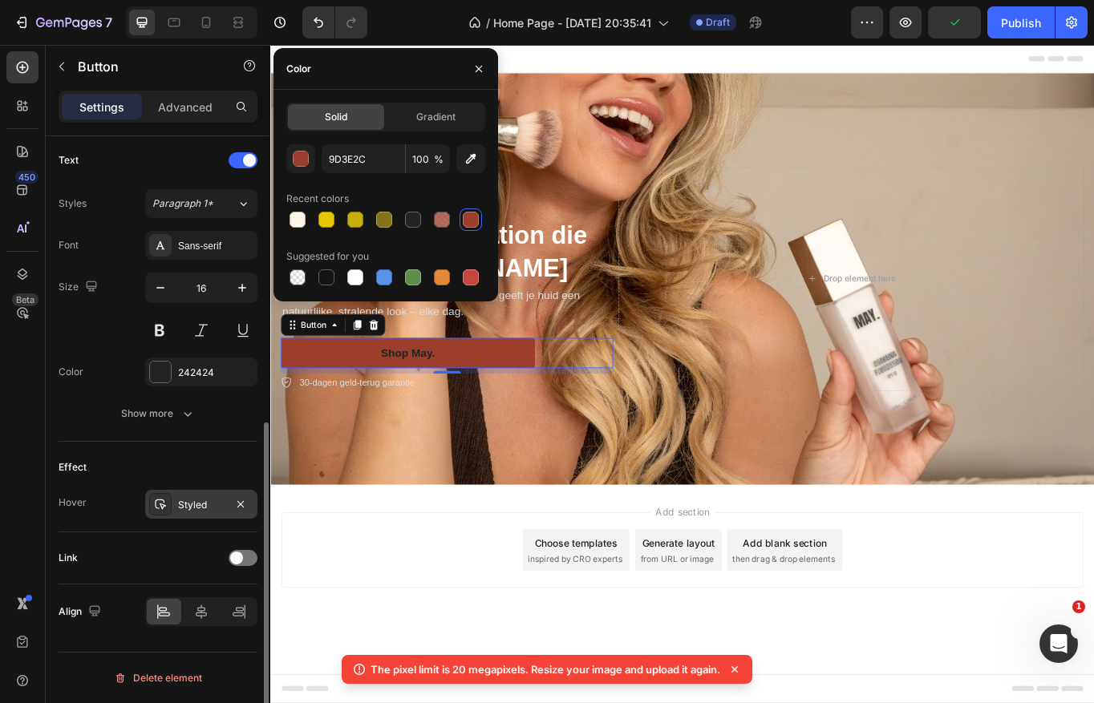
click at [207, 503] on div "Styled" at bounding box center [201, 505] width 47 height 14
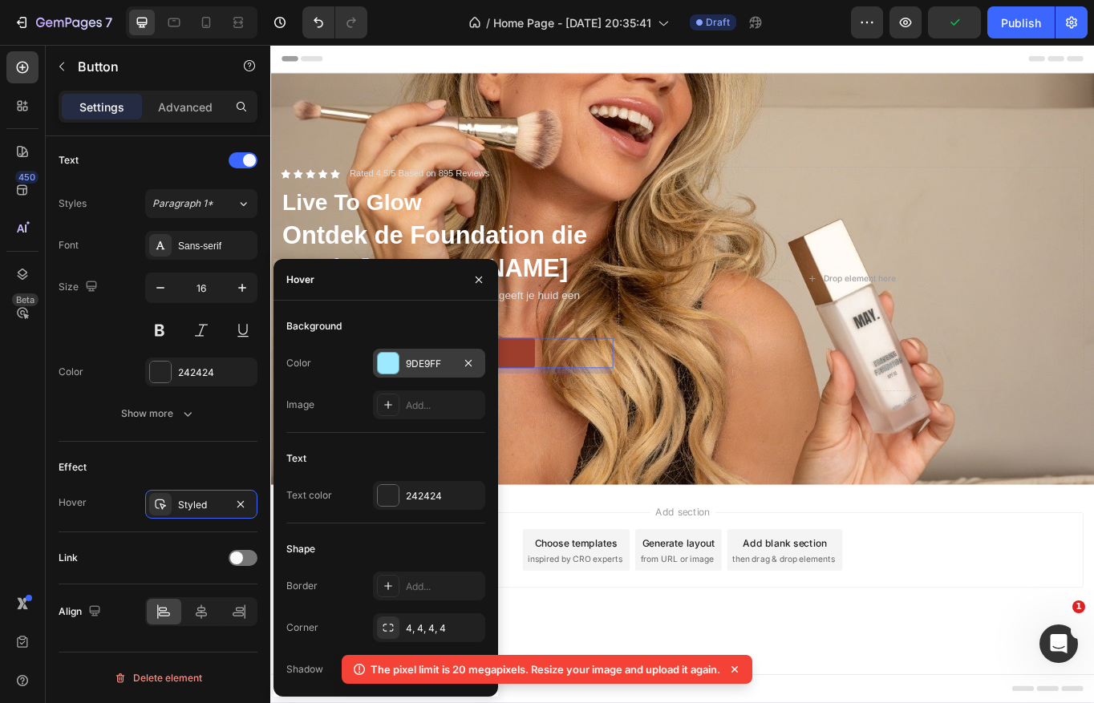
click at [378, 362] on div at bounding box center [388, 363] width 21 height 21
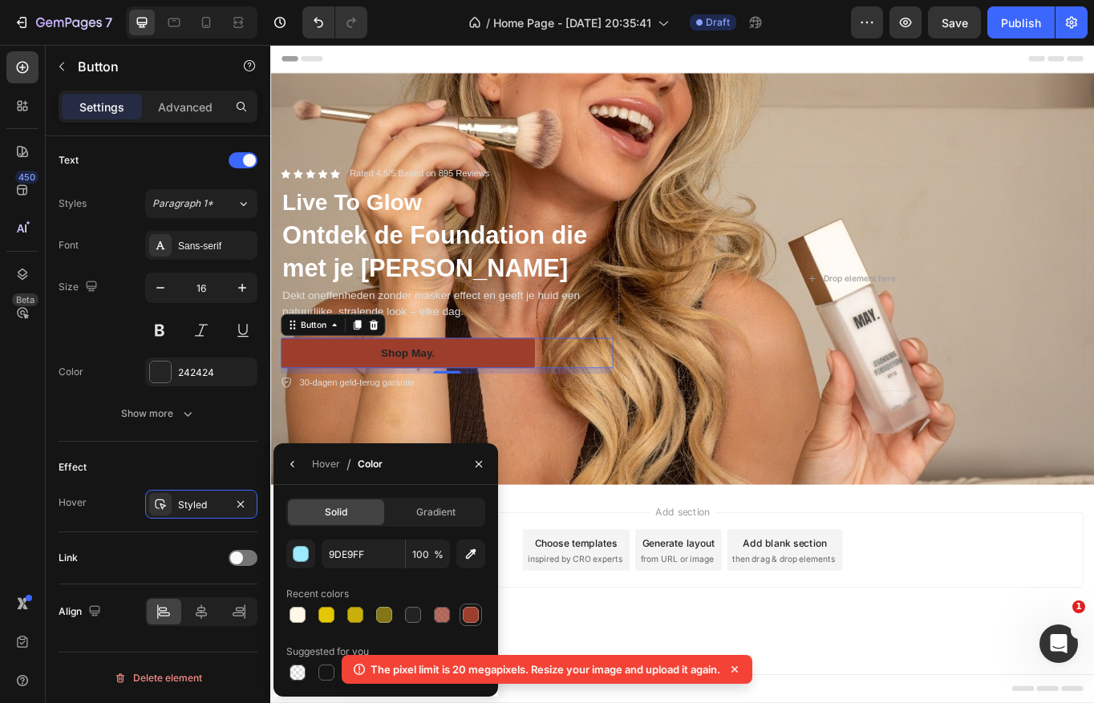
click at [465, 612] on div at bounding box center [471, 615] width 16 height 16
type input "9D3E2C"
click at [192, 504] on div "Styled" at bounding box center [201, 505] width 47 height 14
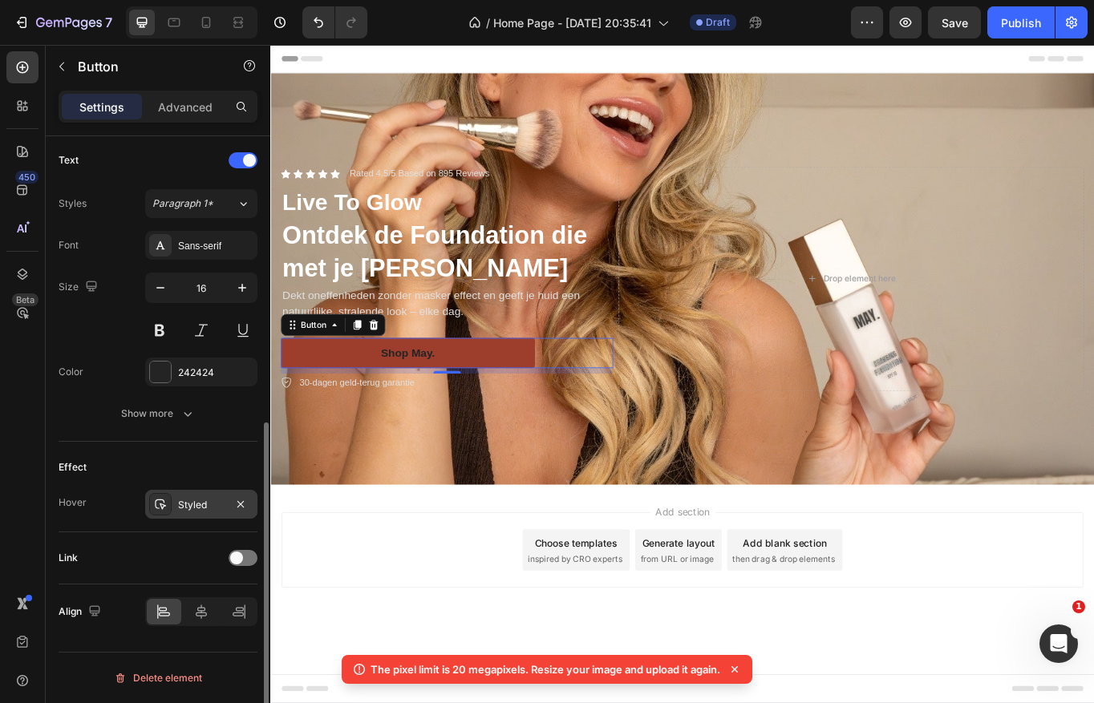
click at [178, 509] on div "Styled" at bounding box center [201, 505] width 47 height 14
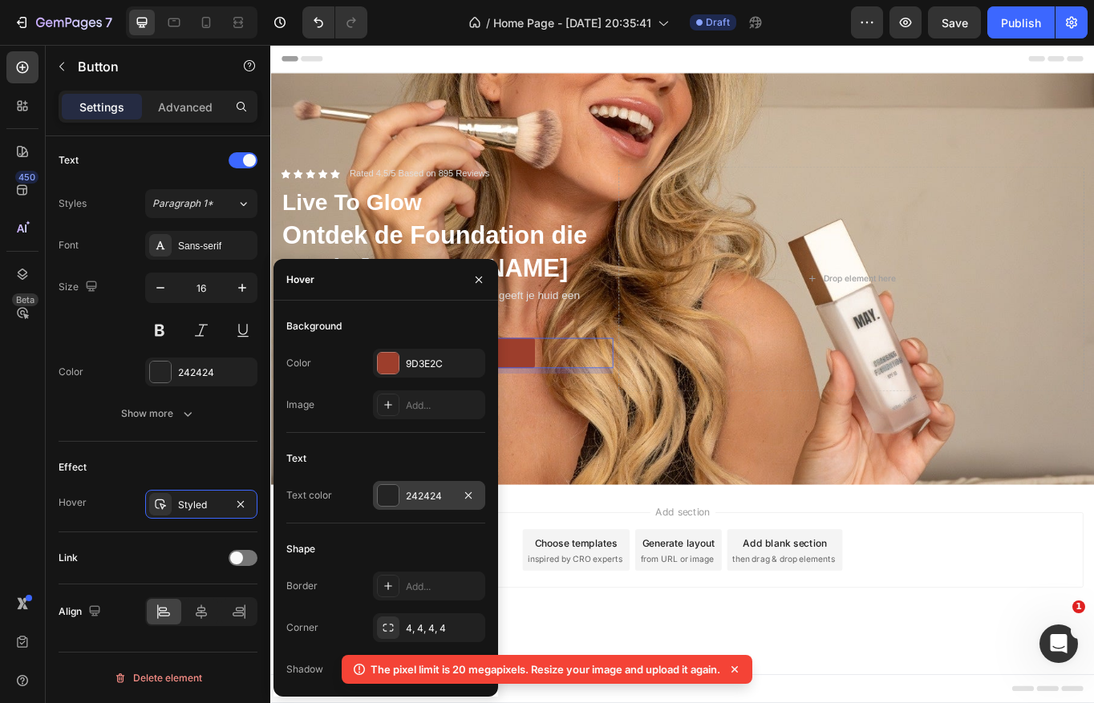
click at [391, 494] on div at bounding box center [388, 495] width 21 height 21
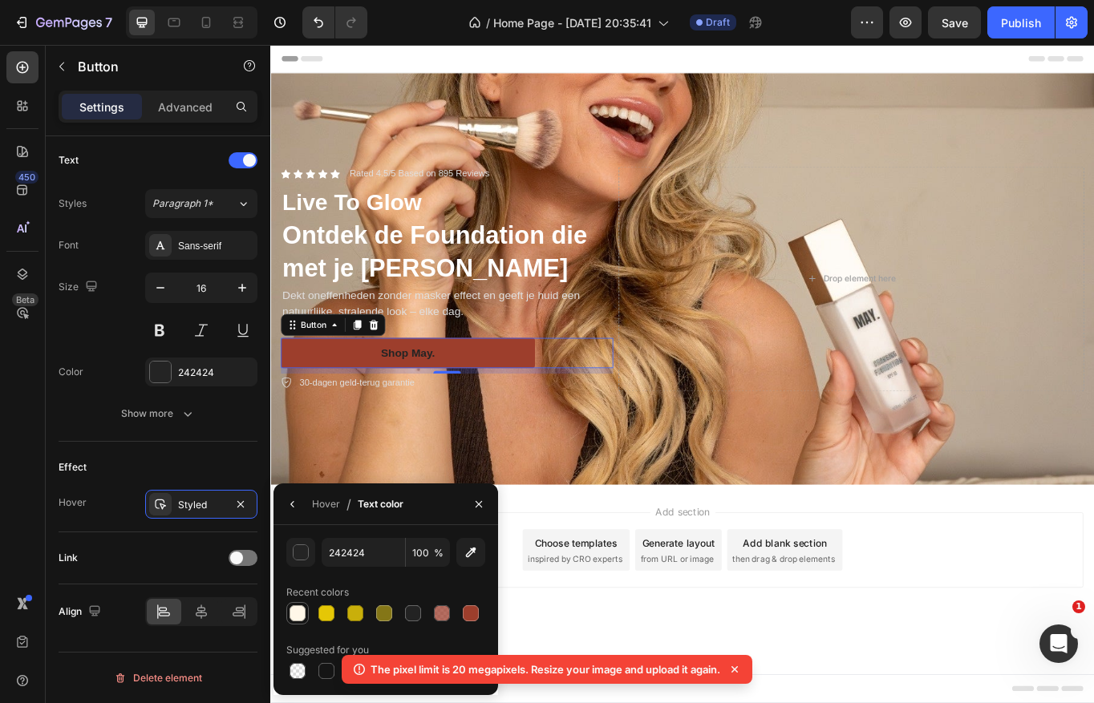
click at [293, 615] on div at bounding box center [297, 613] width 16 height 16
type input "FFF7E8"
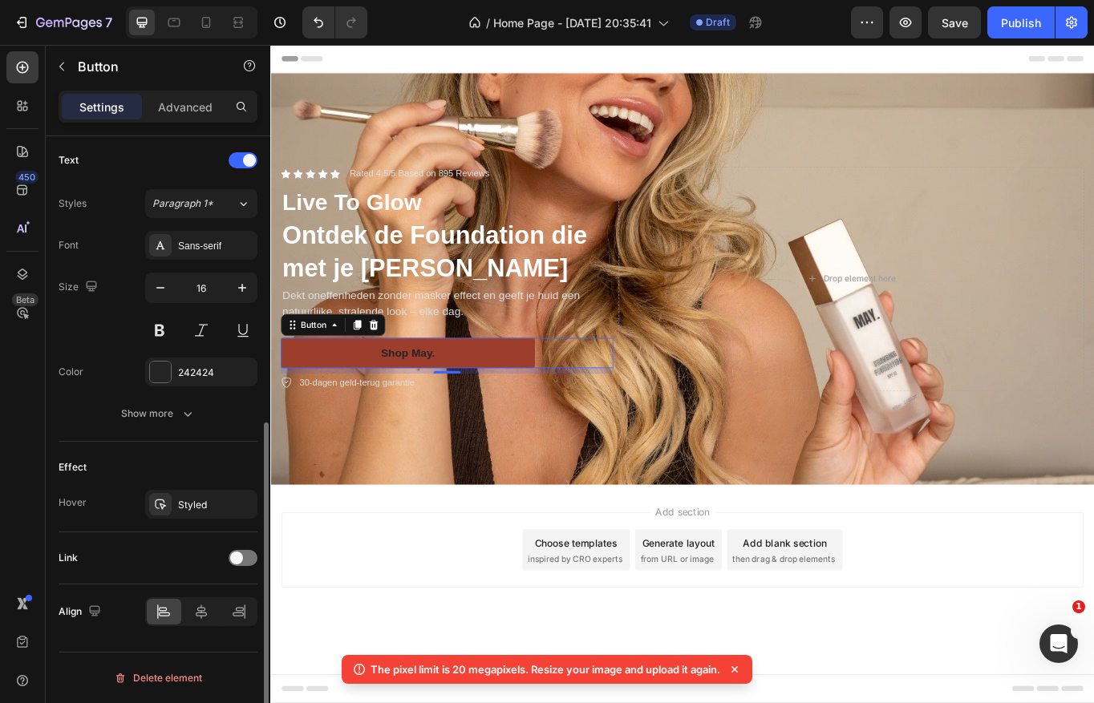
click at [231, 466] on div "Effect" at bounding box center [158, 468] width 199 height 26
click at [164, 370] on div at bounding box center [160, 372] width 21 height 21
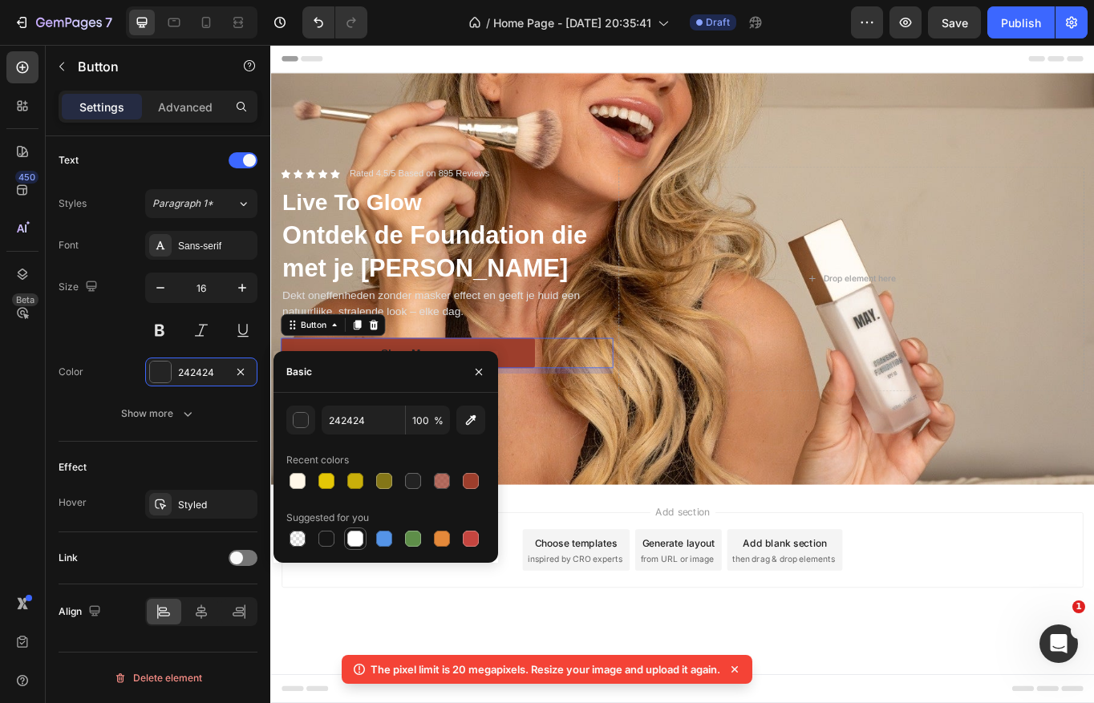
click at [349, 531] on div at bounding box center [355, 539] width 16 height 16
type input "FFFFFF"
click at [165, 428] on div "Text Styles Paragraph 1* Font Sans-serif Size 16 Color FFFFFF Show more" at bounding box center [158, 288] width 199 height 307
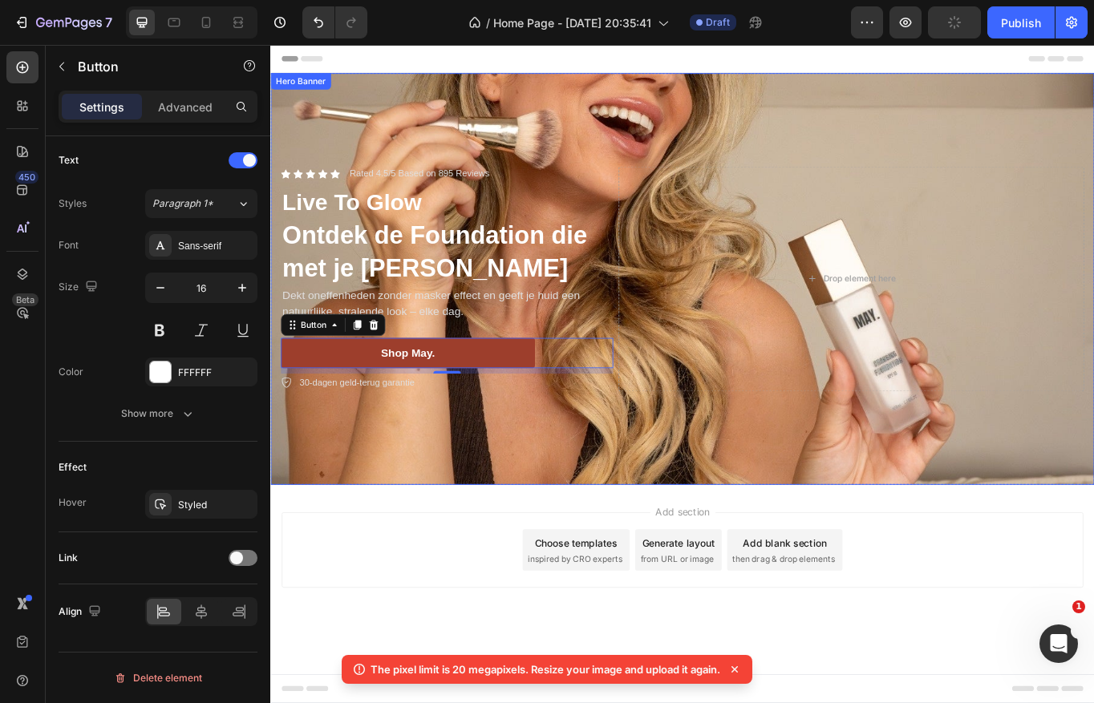
click at [487, 528] on div "Background Image" at bounding box center [751, 318] width 962 height 481
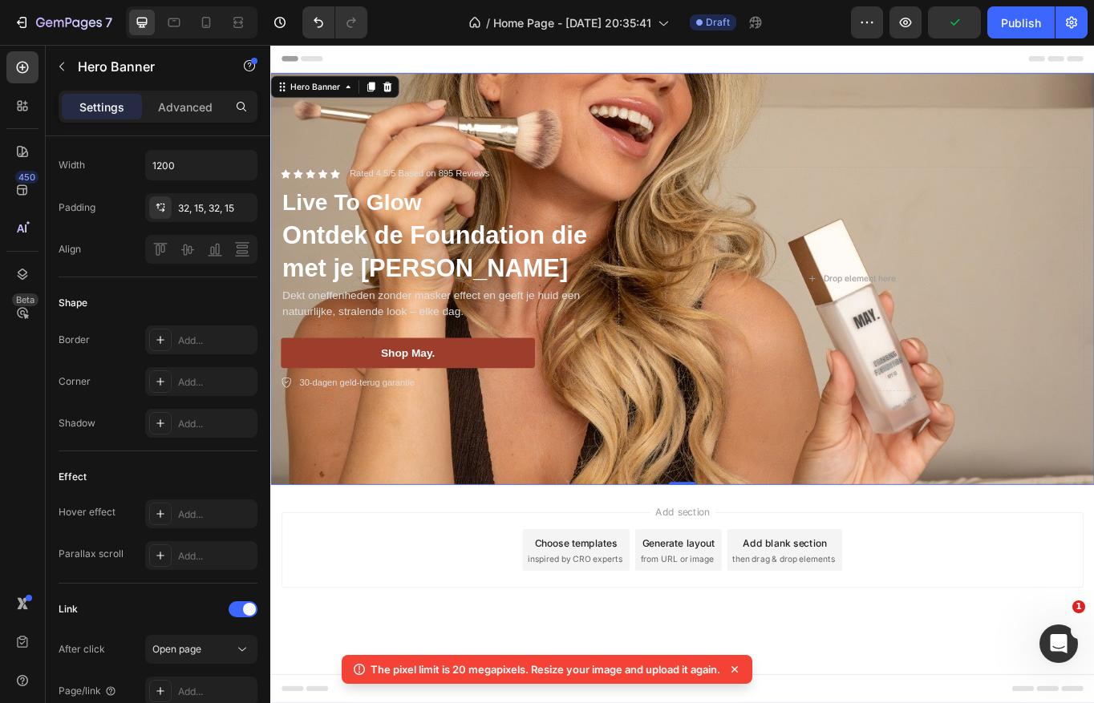
scroll to position [0, 0]
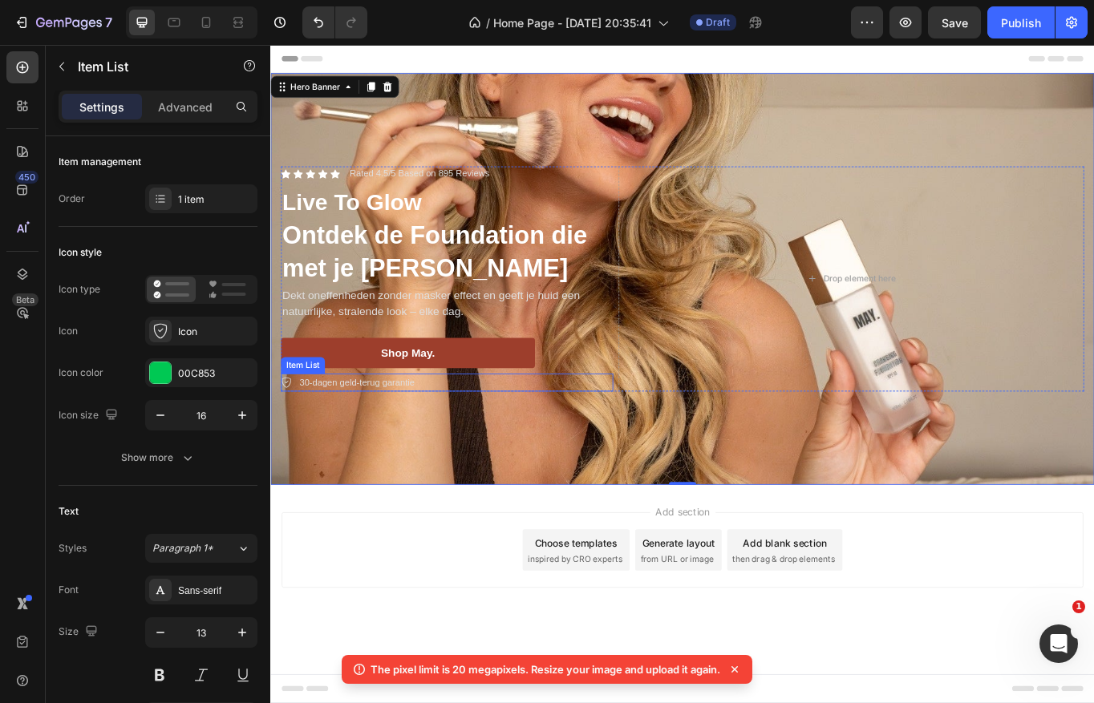
click at [415, 435] on p "30-dagen geld-terug garantie" at bounding box center [371, 439] width 135 height 16
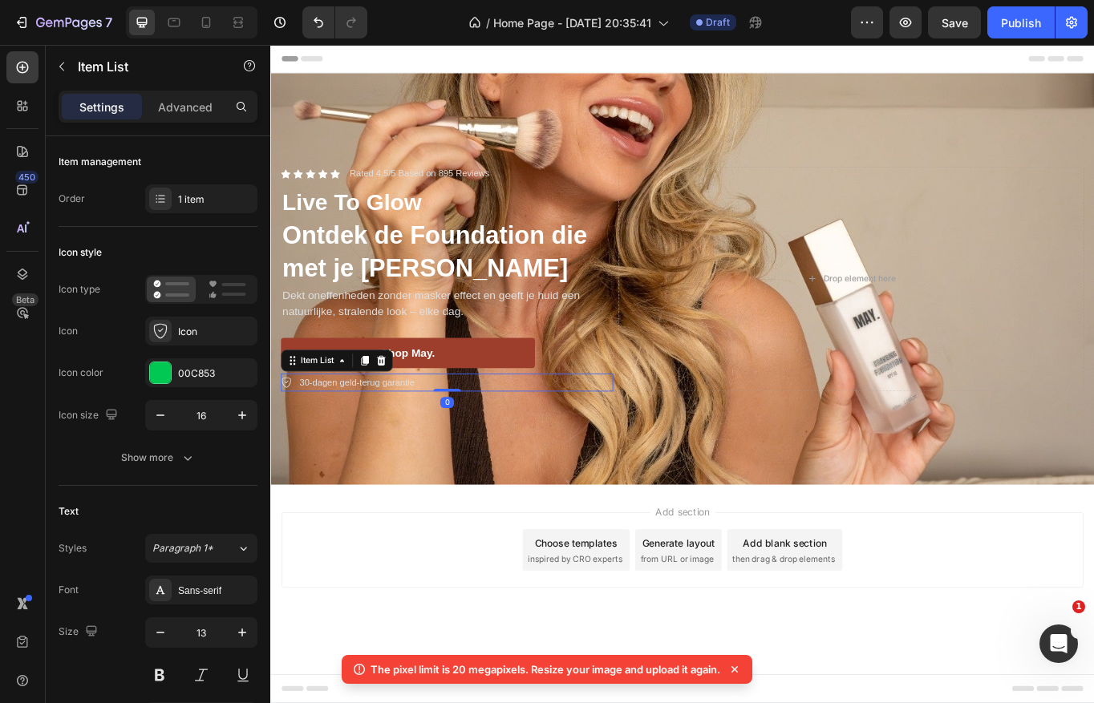
click at [440, 581] on div "Add section Choose templates inspired by CRO experts Generate layout from URL o…" at bounding box center [751, 657] width 962 height 197
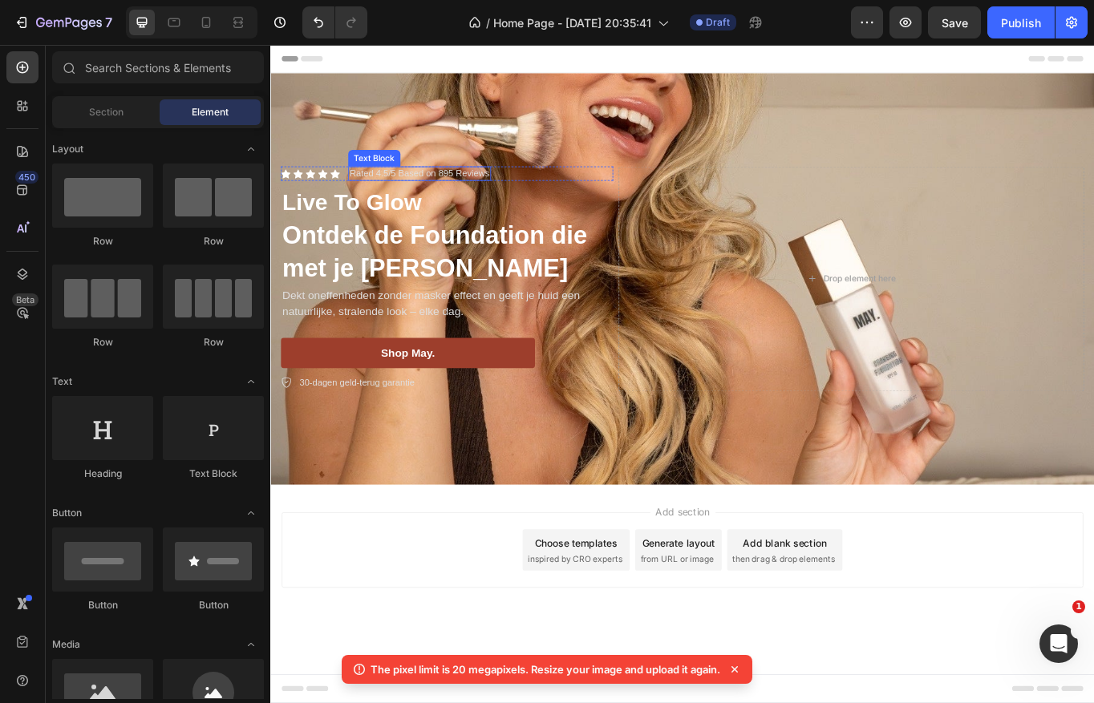
click at [410, 191] on p "Rated 4.5/5 Based on 895 Reviews" at bounding box center [444, 195] width 164 height 14
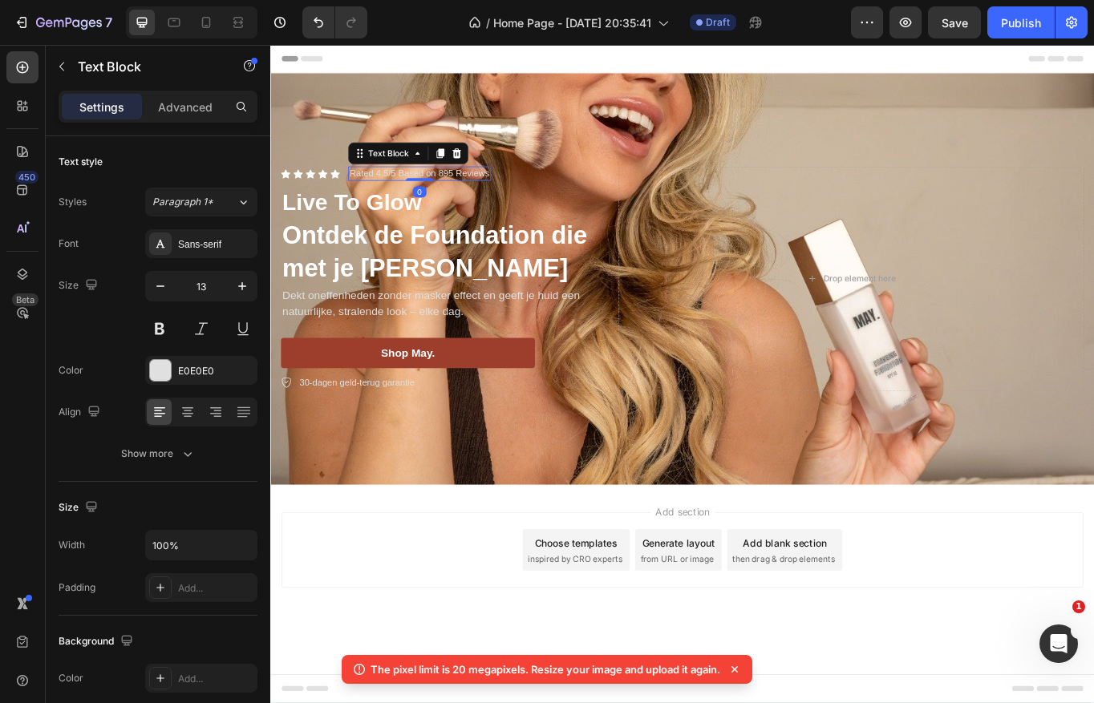
click at [410, 191] on p "Rated 4.5/5 Based on 895 Reviews" at bounding box center [444, 195] width 164 height 14
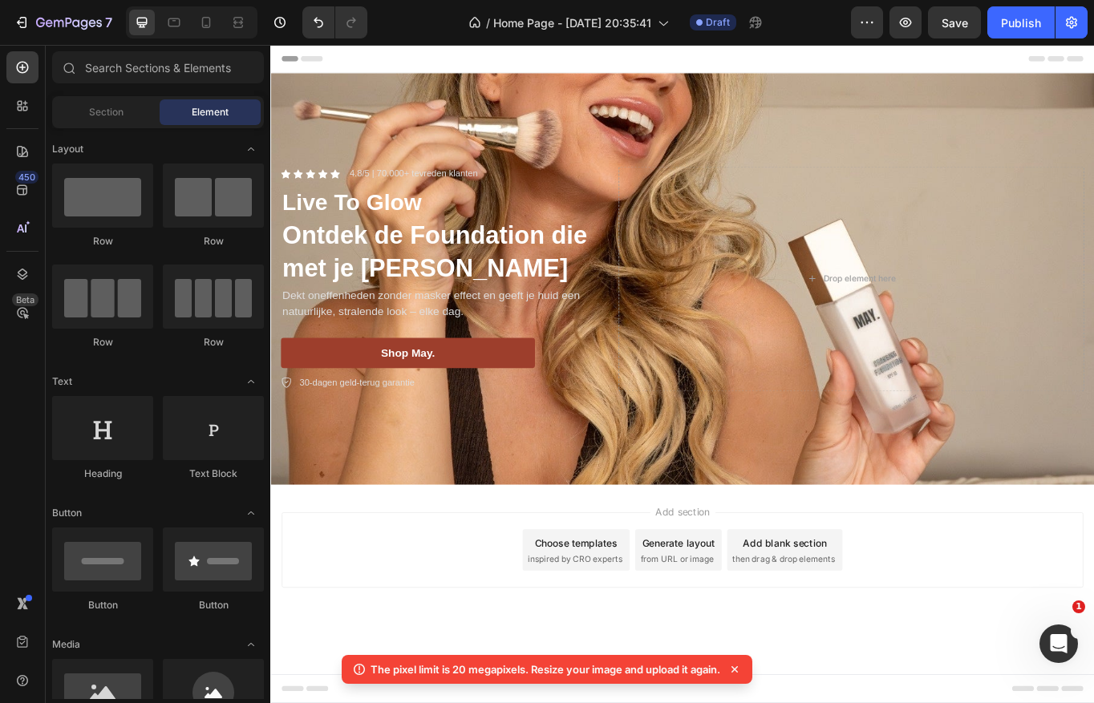
click at [516, 617] on div "Add section Choose templates inspired by CRO experts Generate layout from URL o…" at bounding box center [751, 635] width 936 height 88
click at [422, 195] on p "4.8/5 | 70.000+ tevreden klanten" at bounding box center [437, 195] width 150 height 14
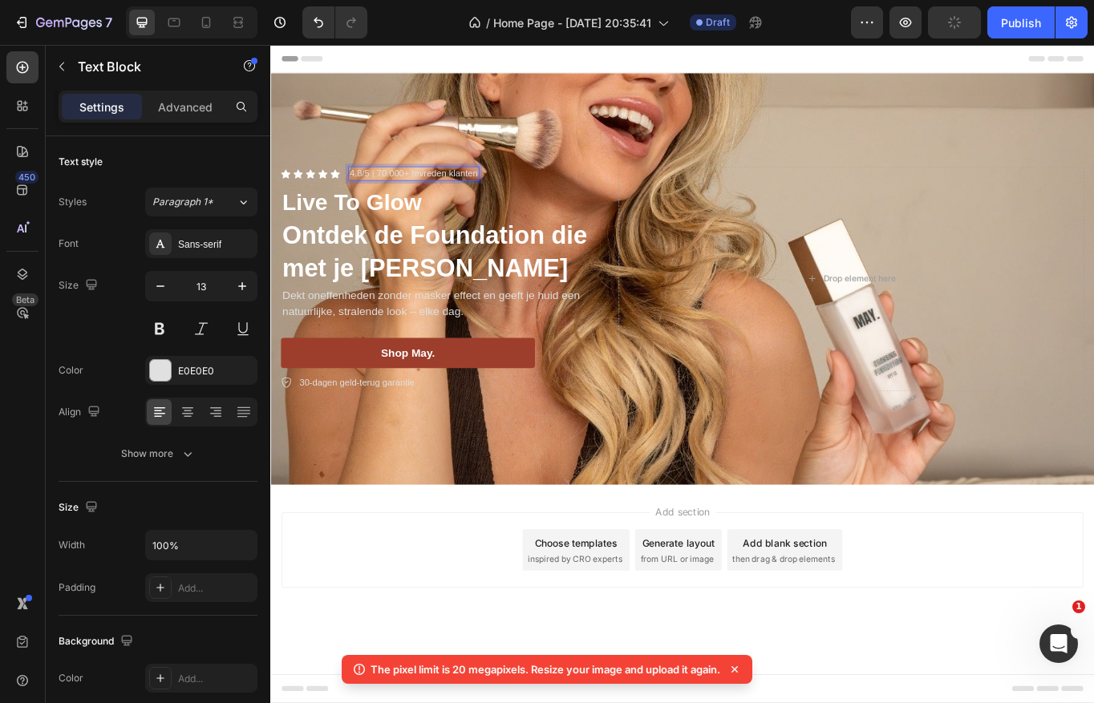
click at [422, 195] on p "4.8/5 | 70.000+ tevreden klanten" at bounding box center [437, 195] width 150 height 14
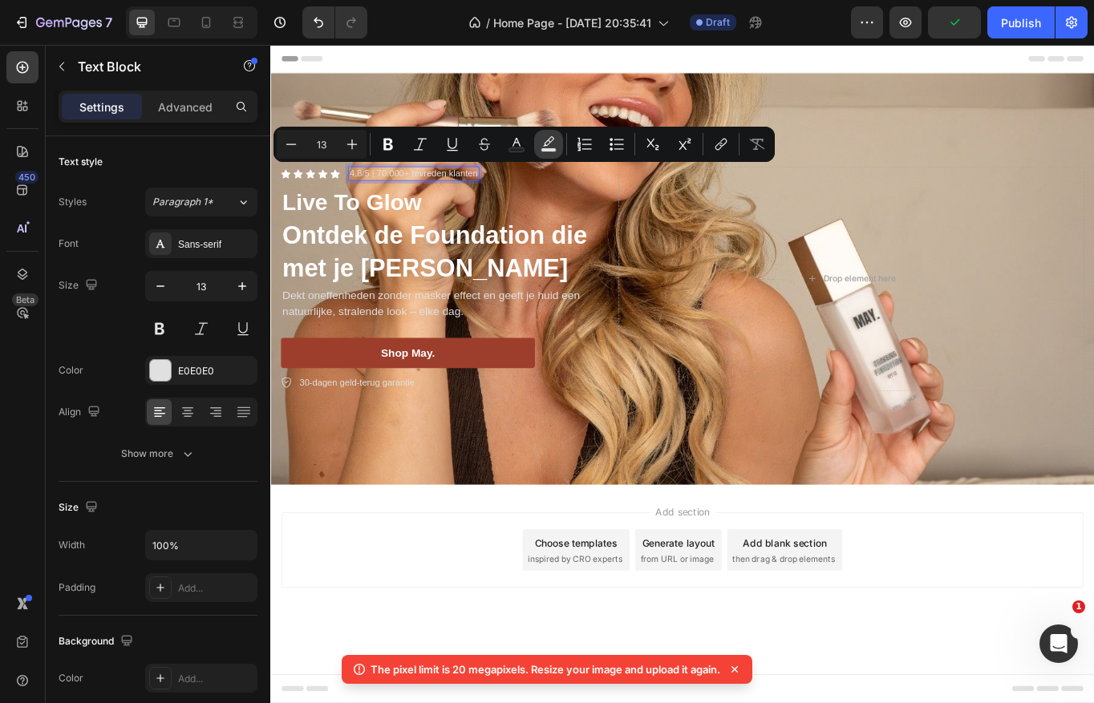
click at [547, 142] on icon "Editor contextual toolbar" at bounding box center [548, 144] width 16 height 16
type input "000000"
type input "77"
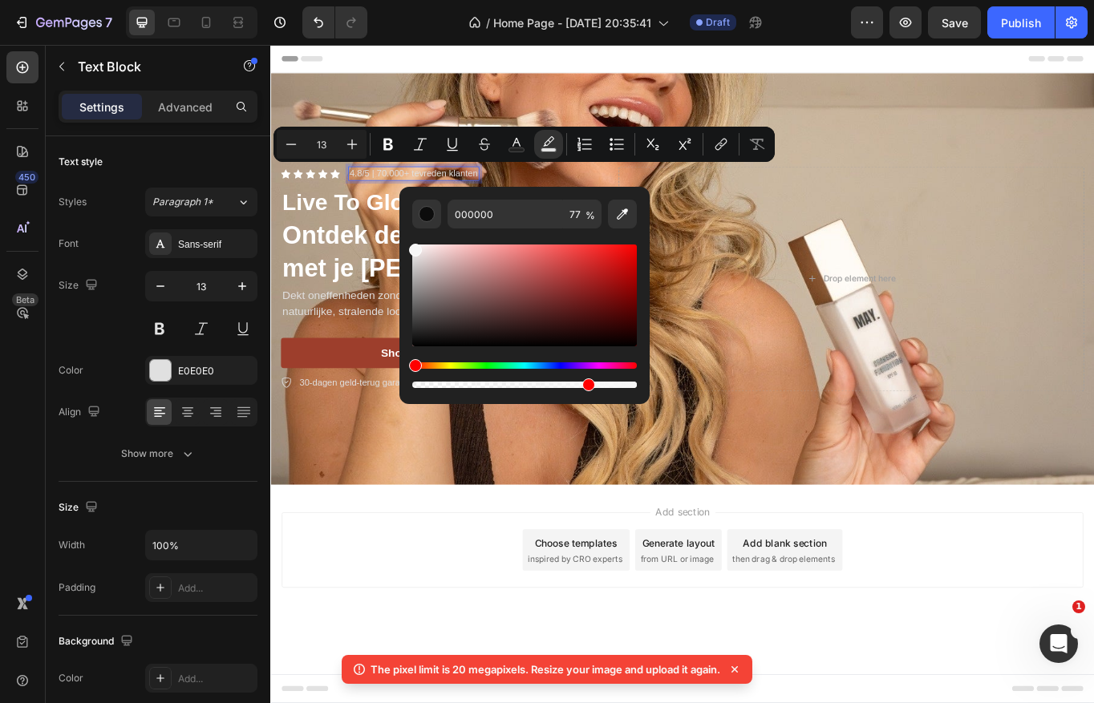
drag, startPoint x: 414, startPoint y: 341, endPoint x: 407, endPoint y: 238, distance: 102.8
click at [407, 238] on div "000000 77 %" at bounding box center [524, 289] width 250 height 204
type input "FFFFFF"
click at [405, 574] on div "Add section Choose templates inspired by CRO experts Generate layout from URL o…" at bounding box center [751, 657] width 962 height 197
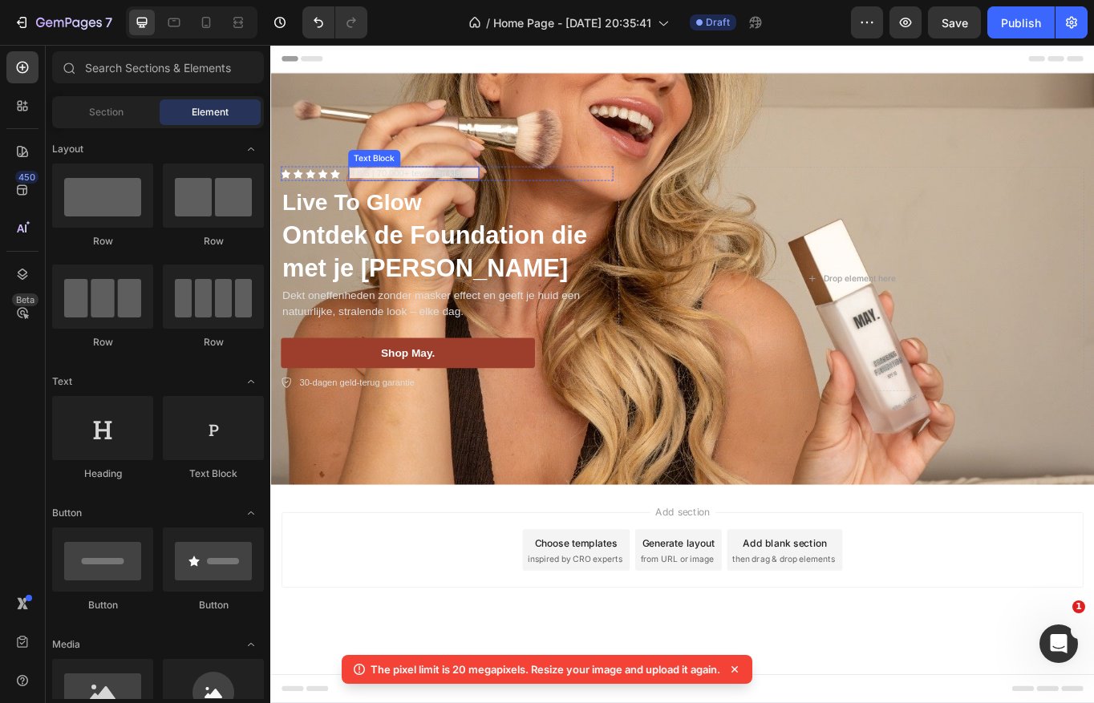
click at [423, 195] on span "4.8/5 | 70.000+ tevreden klanten" at bounding box center [437, 194] width 150 height 12
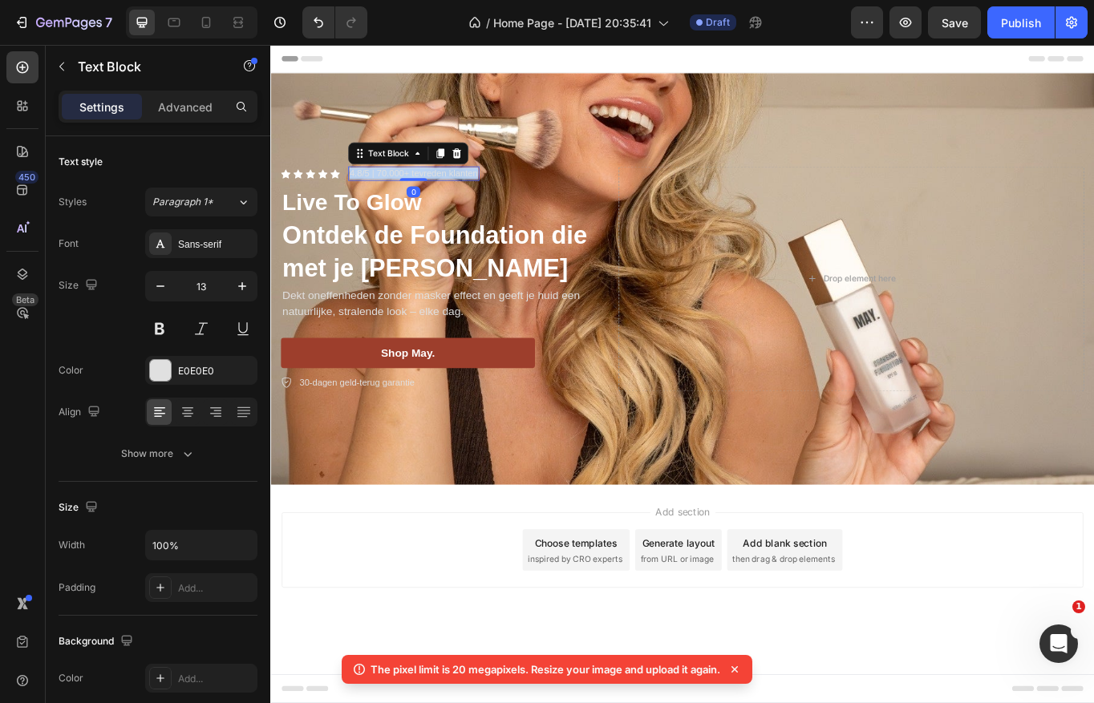
click at [423, 195] on span "4.8/5 | 70.000+ tevreden klanten" at bounding box center [437, 194] width 150 height 12
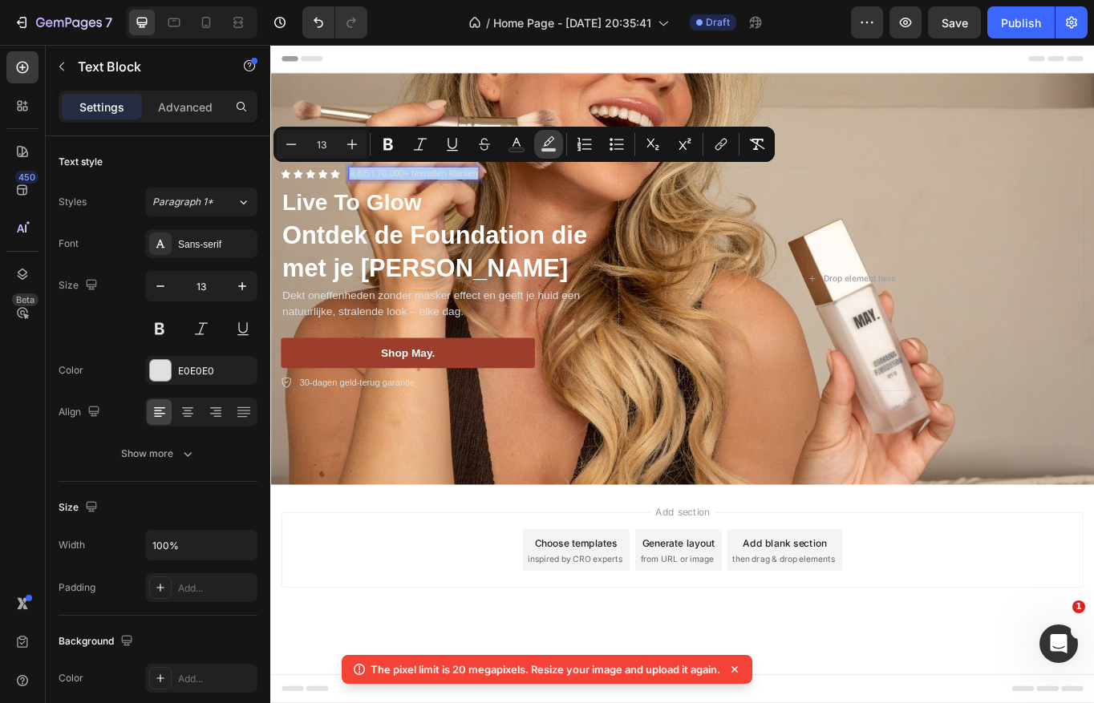
click at [547, 148] on rect "Editor contextual toolbar" at bounding box center [548, 150] width 15 height 4
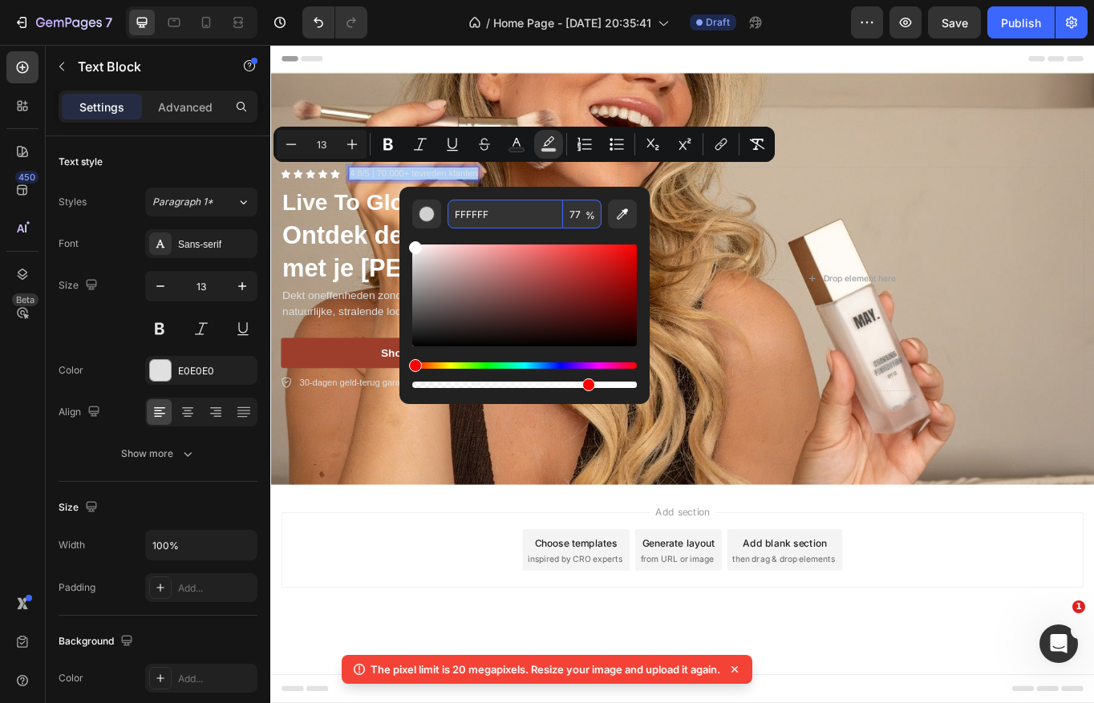
click at [576, 213] on input "77" at bounding box center [582, 214] width 38 height 29
type input "0"
click at [553, 241] on div "Editor contextual toolbar" at bounding box center [524, 316] width 225 height 150
click at [518, 149] on rect "Editor contextual toolbar" at bounding box center [516, 150] width 15 height 4
type input "E0E0E0"
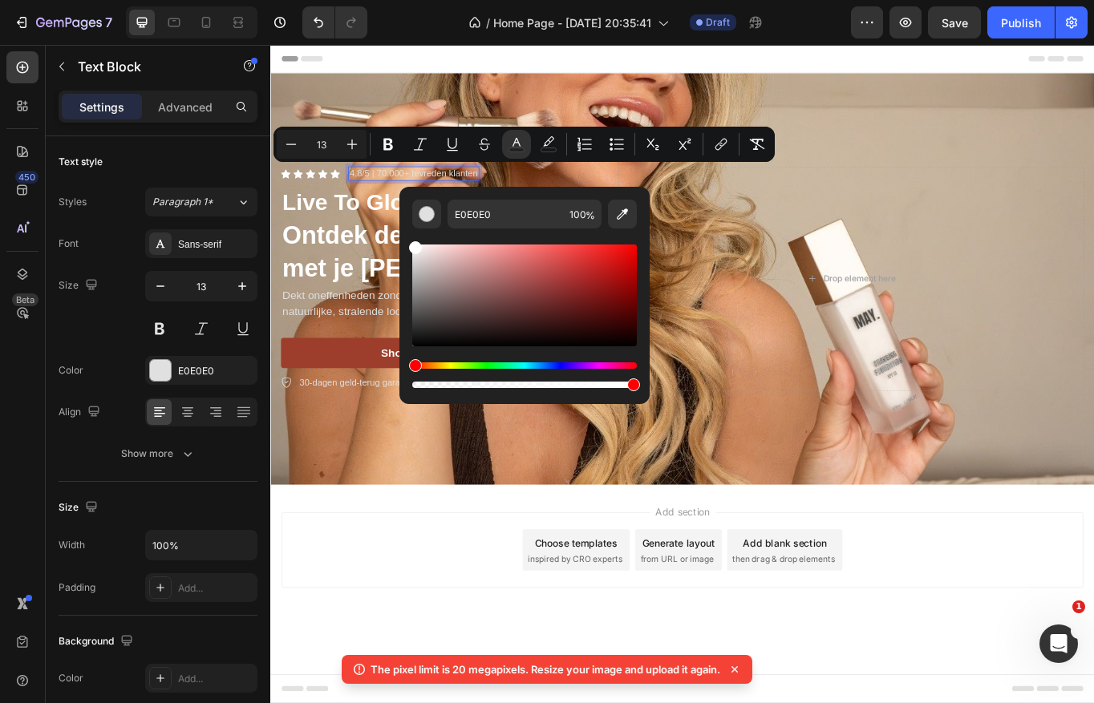
drag, startPoint x: 415, startPoint y: 262, endPoint x: 414, endPoint y: 235, distance: 27.3
click at [414, 235] on div "Editor contextual toolbar" at bounding box center [524, 310] width 225 height 163
type input "FFFFFF"
click at [407, 572] on div "Add section Choose templates inspired by CRO experts Generate layout from URL o…" at bounding box center [751, 657] width 962 height 197
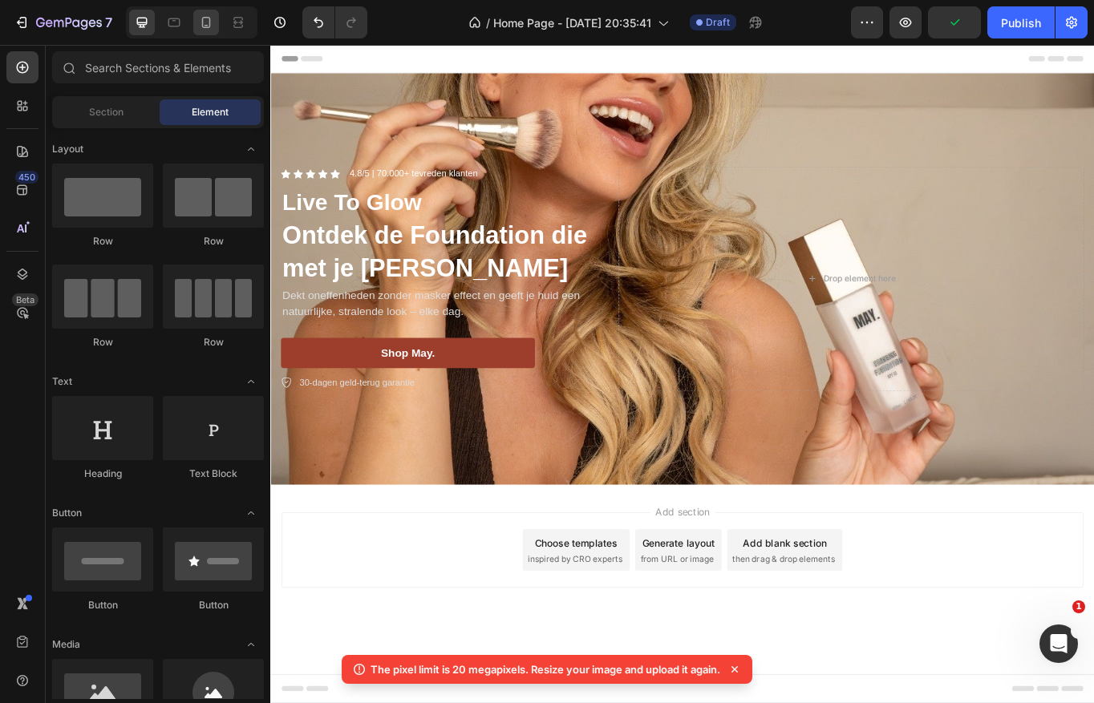
click at [204, 28] on icon at bounding box center [206, 22] width 16 height 16
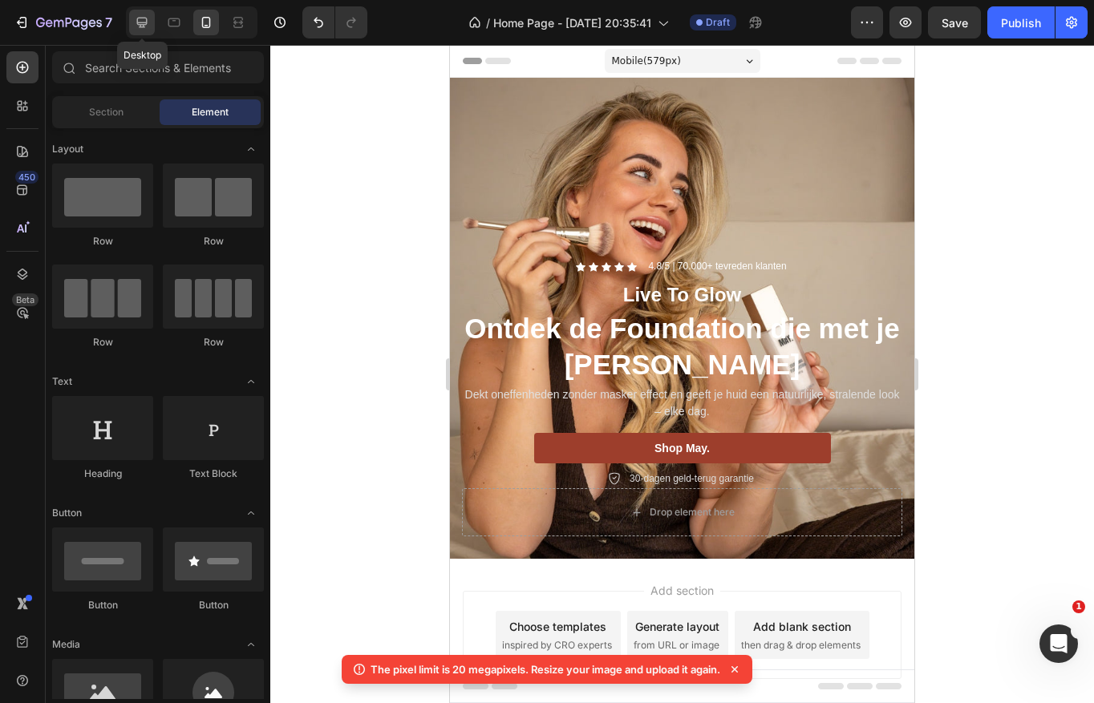
click at [140, 26] on icon at bounding box center [142, 23] width 10 height 10
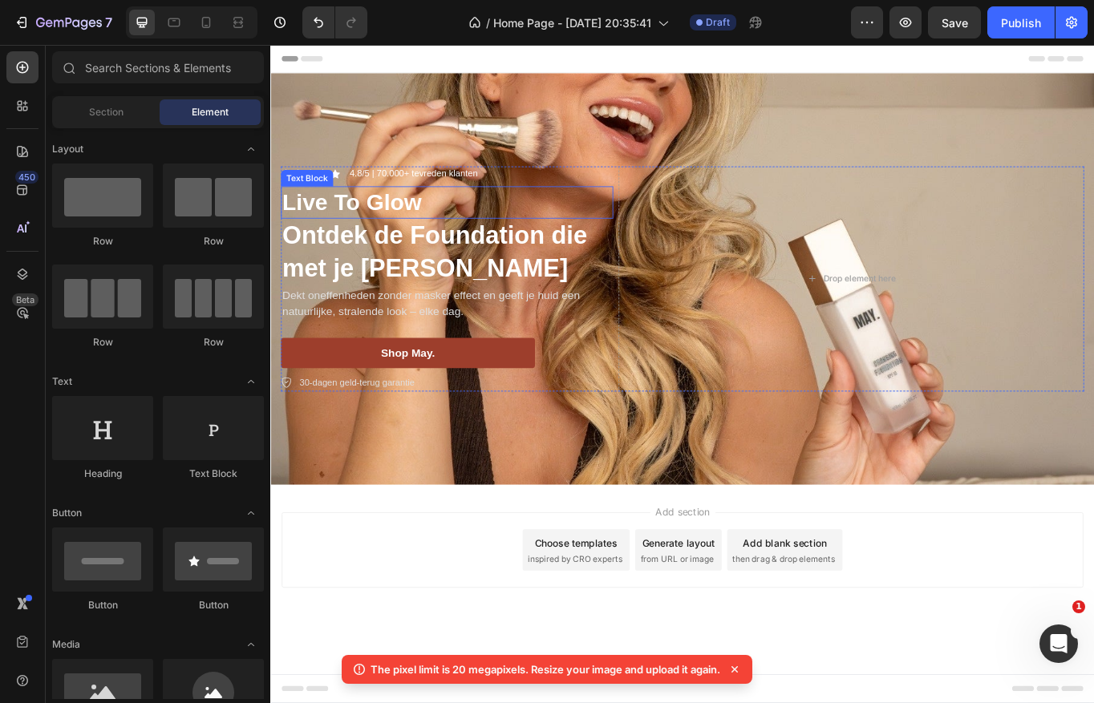
click at [393, 234] on p "Live To Glow" at bounding box center [476, 229] width 385 height 34
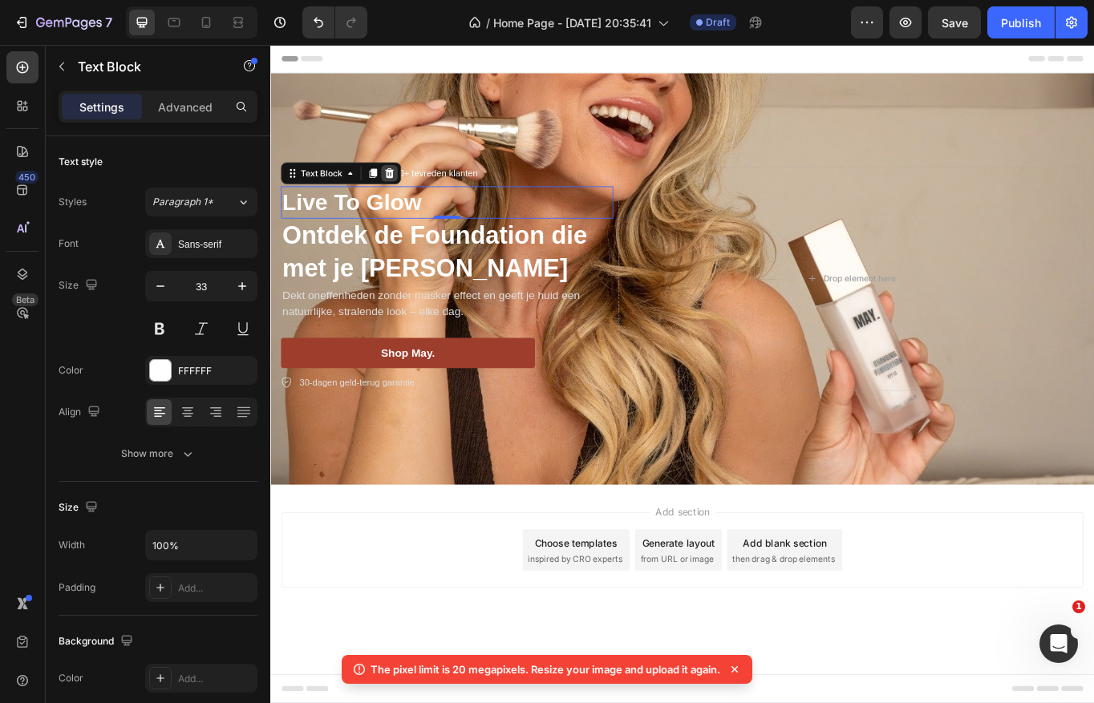
click at [412, 194] on icon at bounding box center [409, 194] width 10 height 11
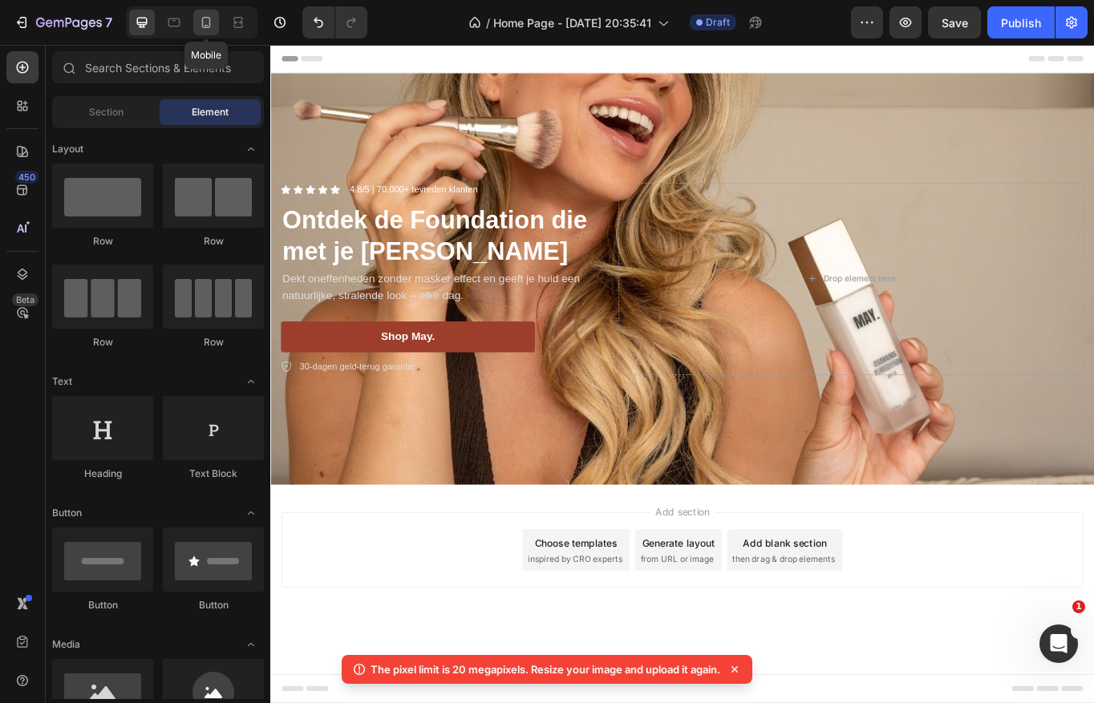
click at [201, 18] on icon at bounding box center [206, 22] width 16 height 16
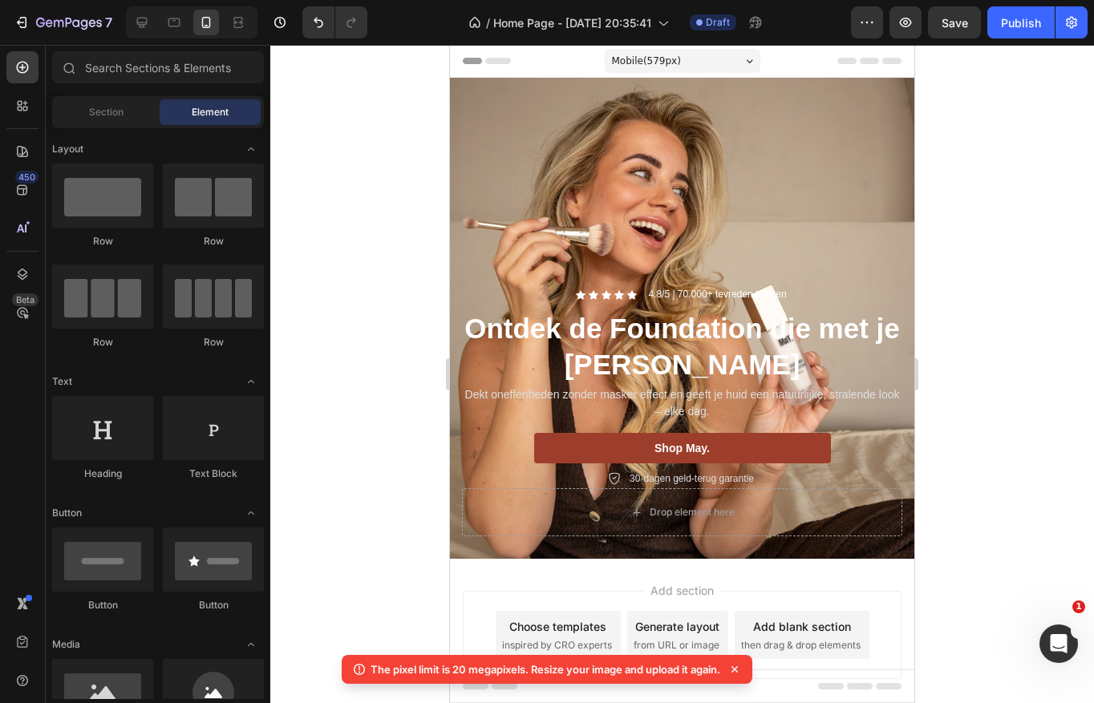
scroll to position [53, 0]
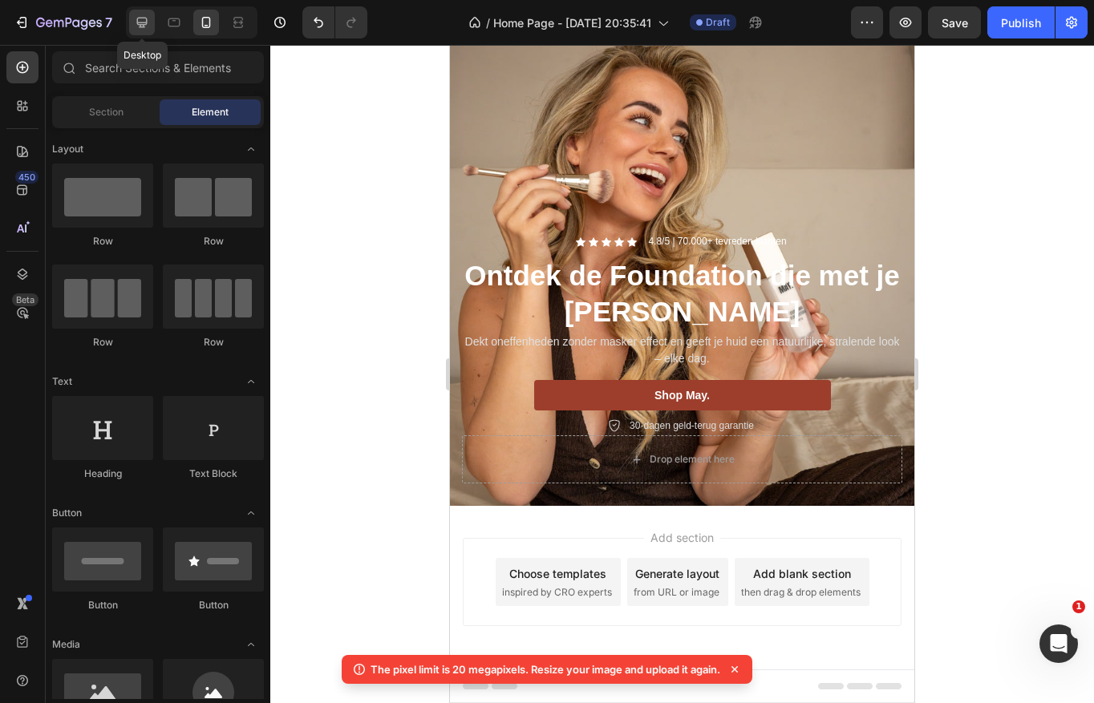
click at [137, 21] on icon at bounding box center [142, 23] width 10 height 10
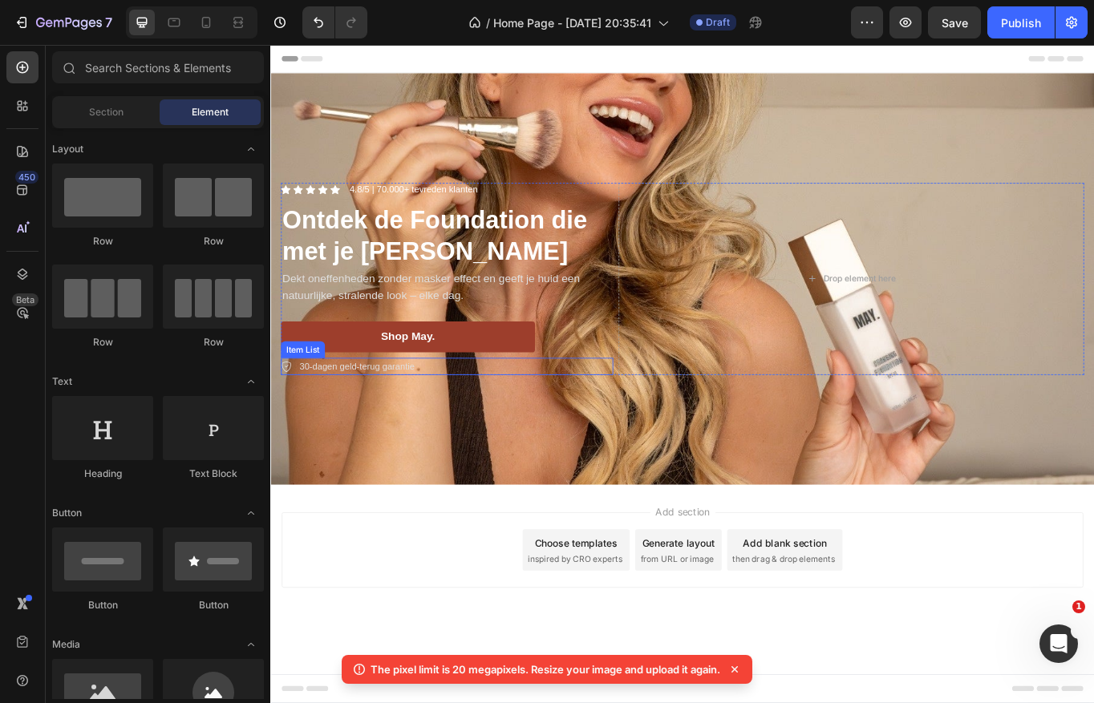
click at [408, 417] on p "30-dagen geld-terug garantie" at bounding box center [371, 421] width 135 height 16
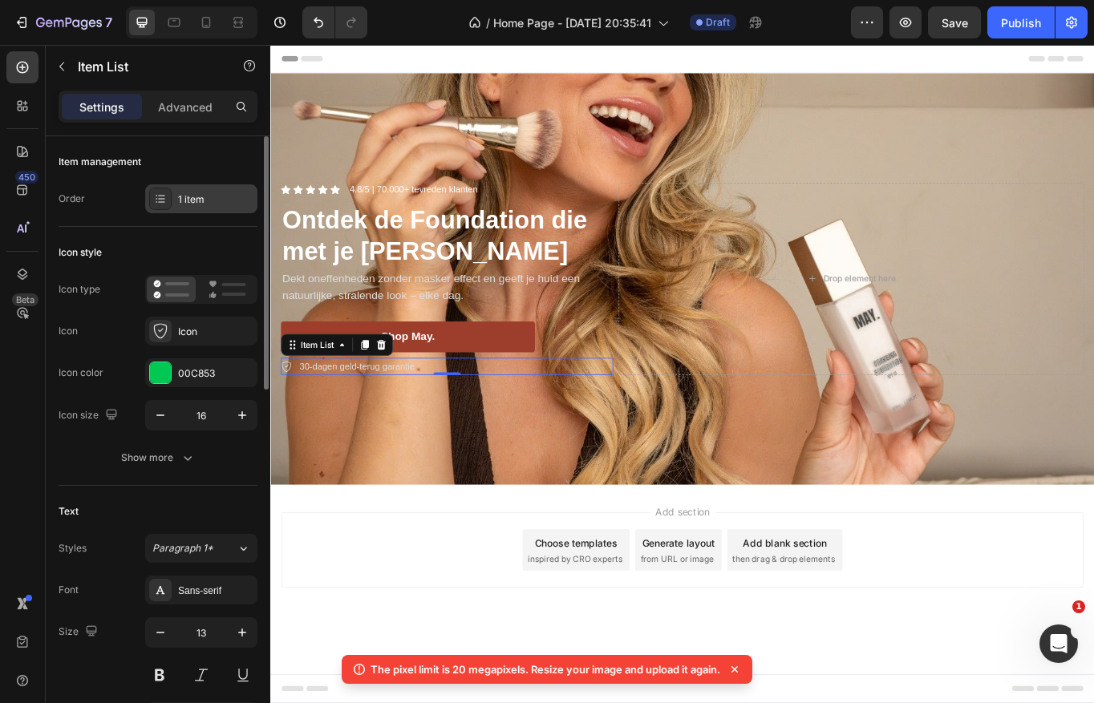
click at [195, 198] on div "1 item" at bounding box center [215, 199] width 75 height 14
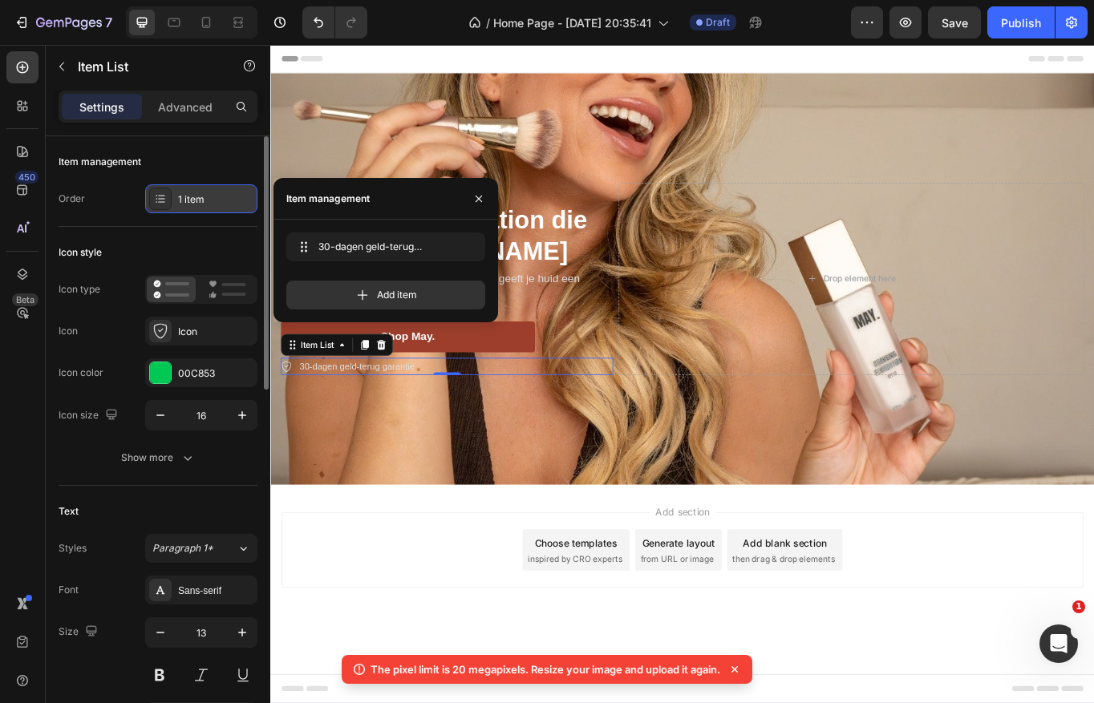
click at [195, 198] on div "1 item" at bounding box center [215, 199] width 75 height 14
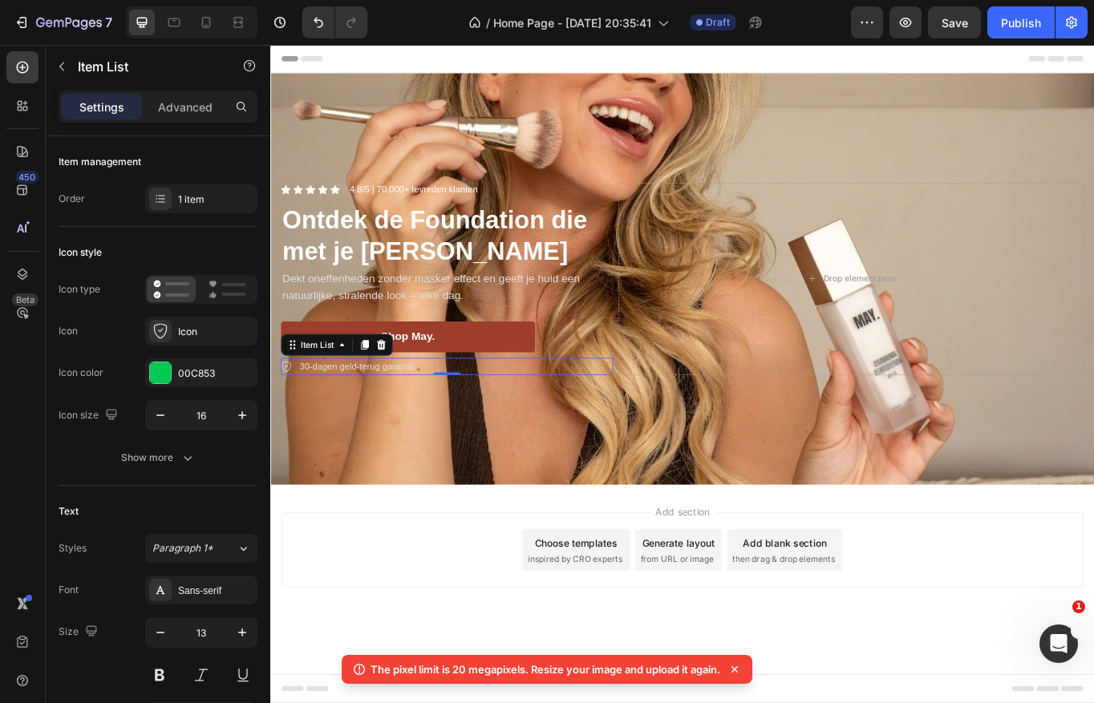
click at [386, 570] on div "Add section Choose templates inspired by CRO experts Generate layout from URL o…" at bounding box center [751, 657] width 962 height 197
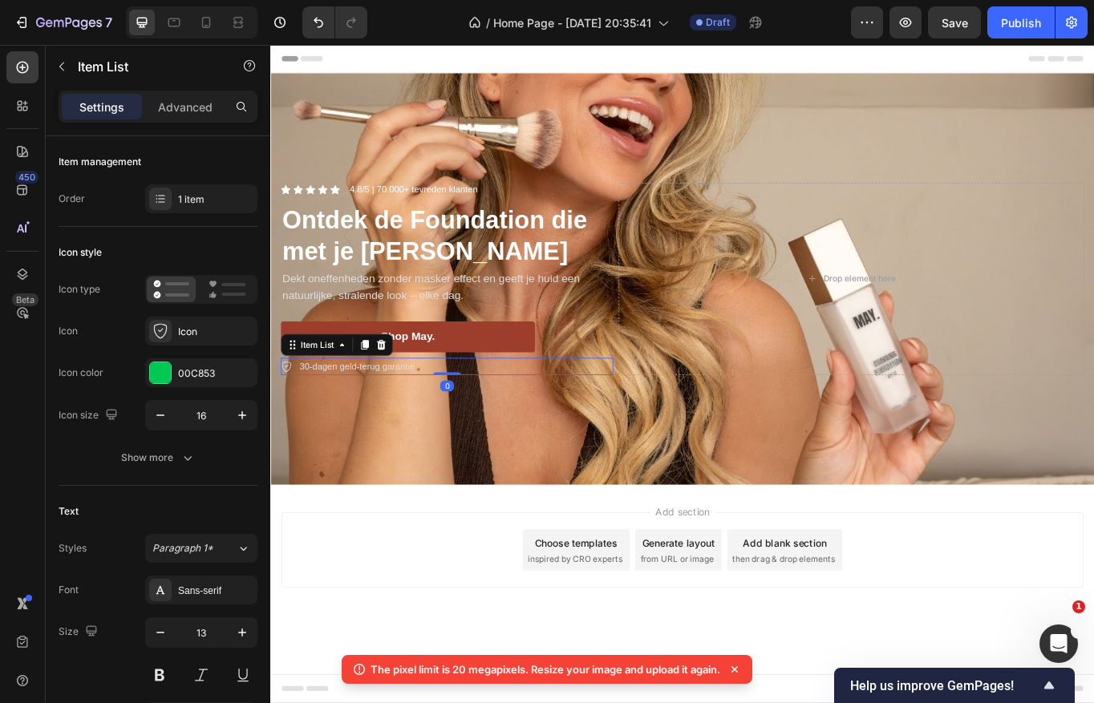
click at [291, 422] on icon at bounding box center [288, 421] width 13 height 13
click at [169, 330] on div at bounding box center [160, 331] width 22 height 22
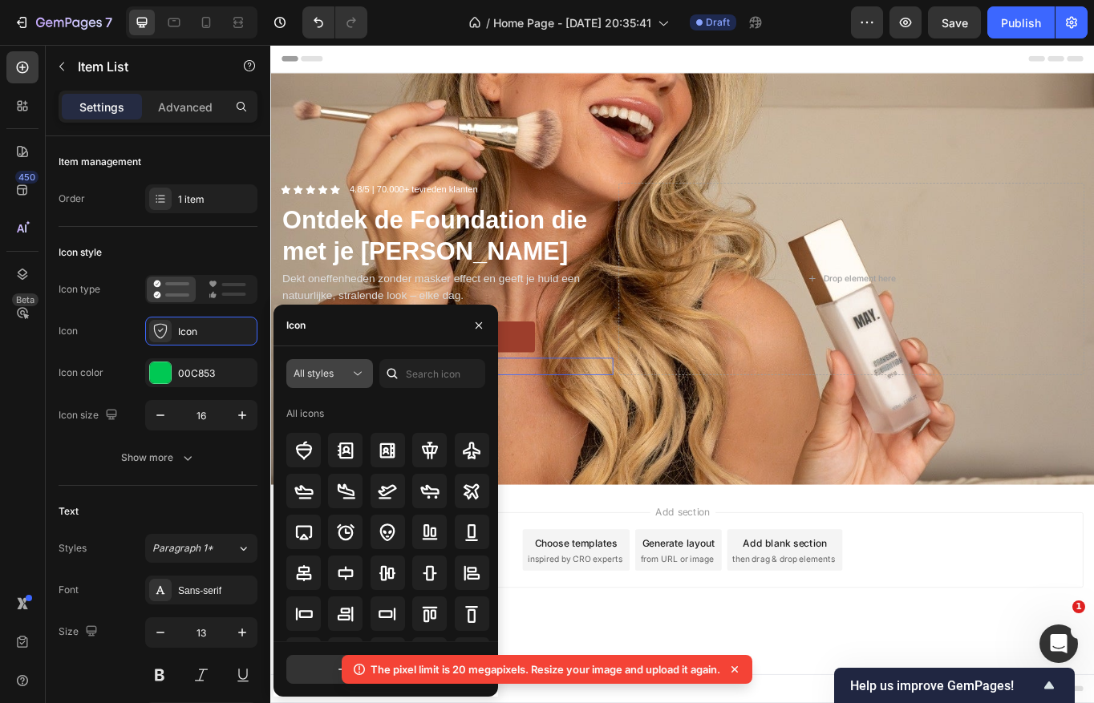
click at [322, 368] on span "All styles" at bounding box center [313, 373] width 40 height 12
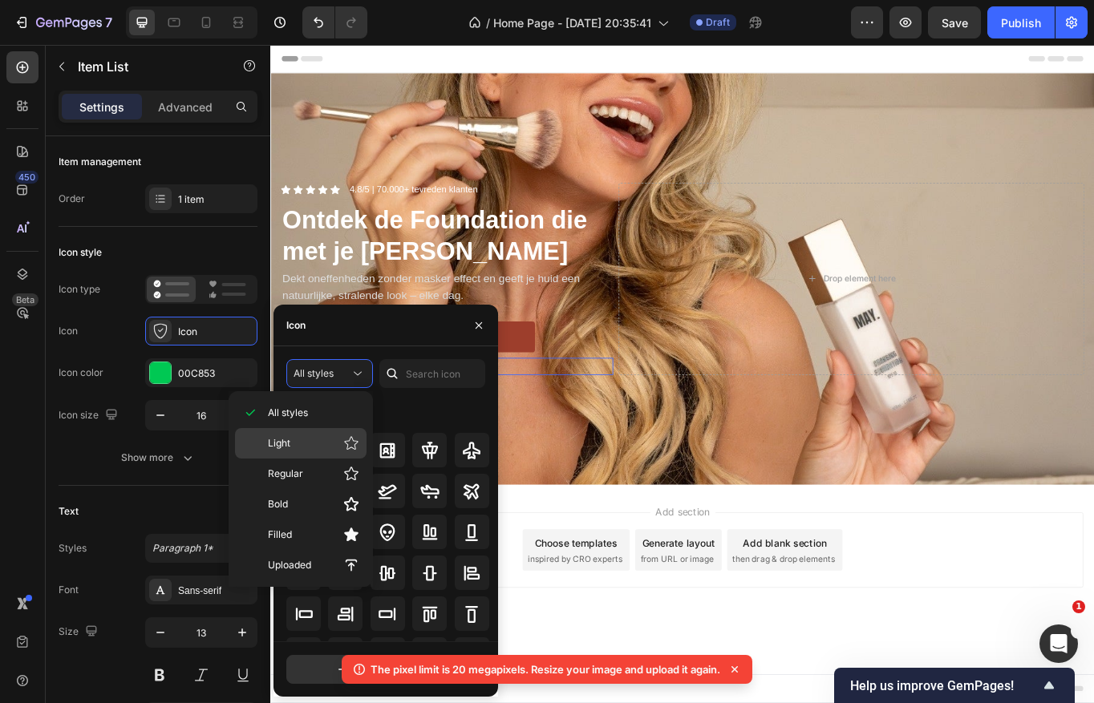
click at [320, 443] on p "Light" at bounding box center [313, 443] width 91 height 16
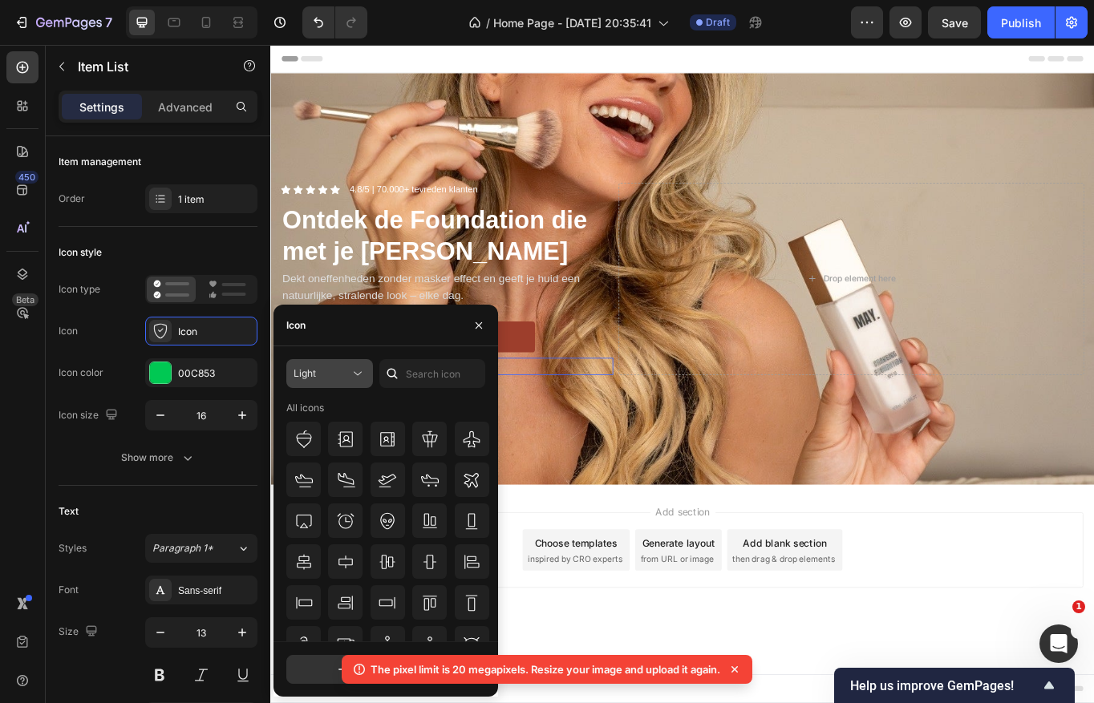
click at [330, 387] on button "Light" at bounding box center [329, 373] width 87 height 29
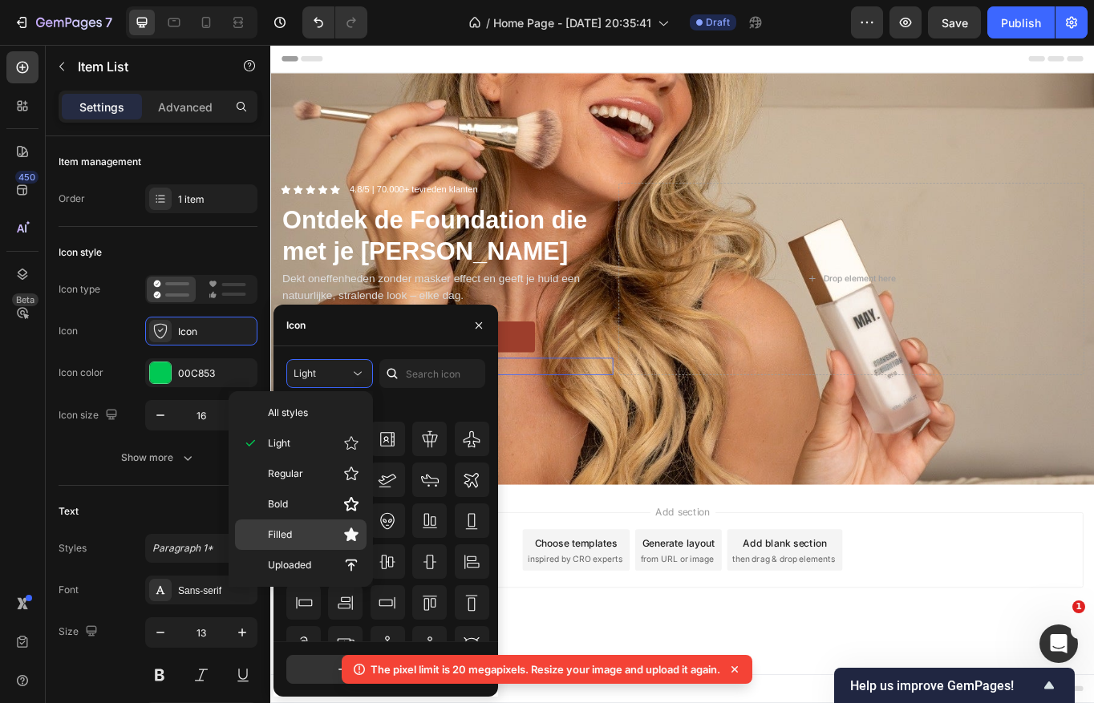
click at [326, 534] on p "Filled" at bounding box center [313, 535] width 91 height 16
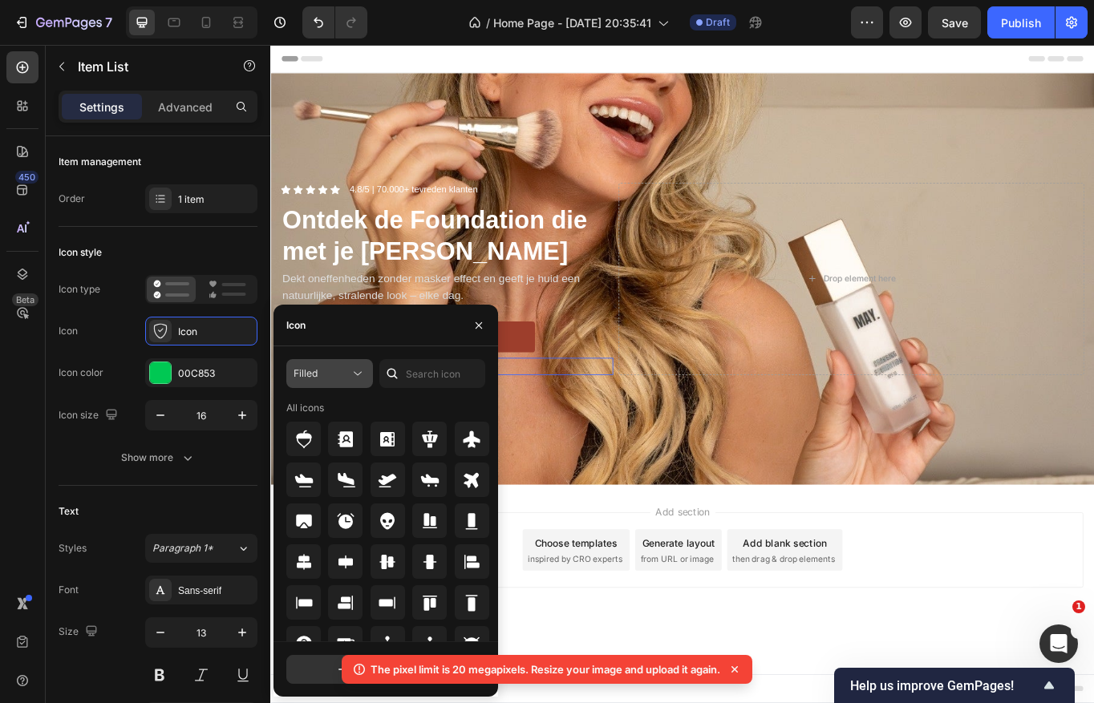
click at [341, 383] on button "Filled" at bounding box center [329, 373] width 87 height 29
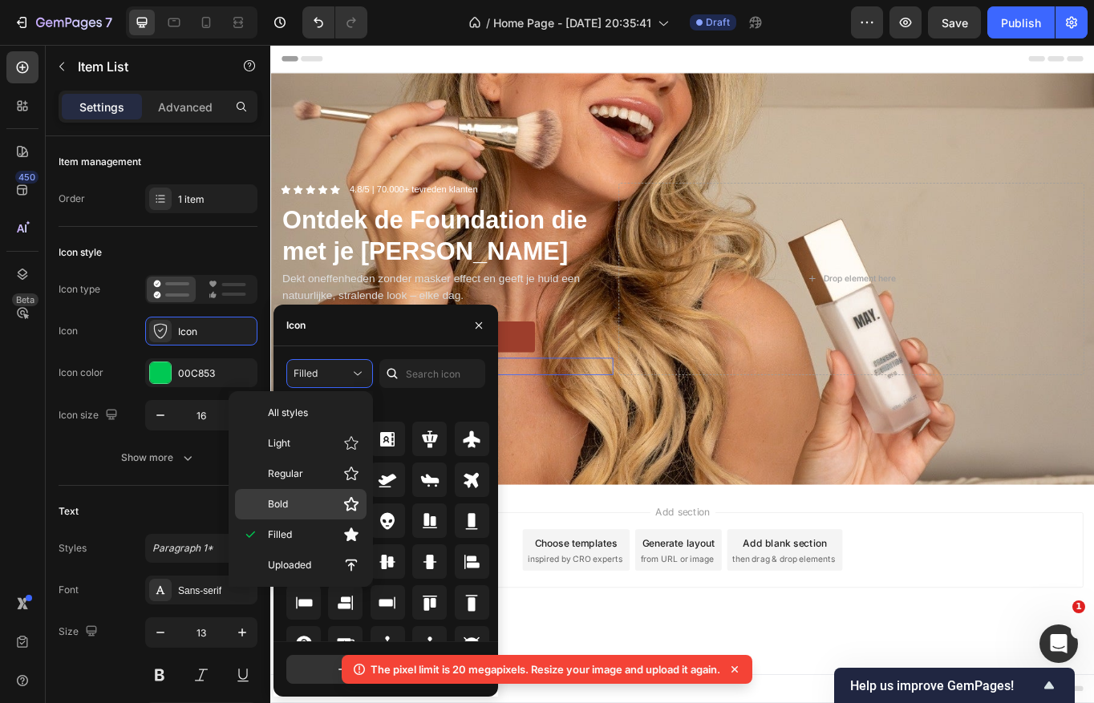
click at [312, 499] on p "Bold" at bounding box center [313, 504] width 91 height 16
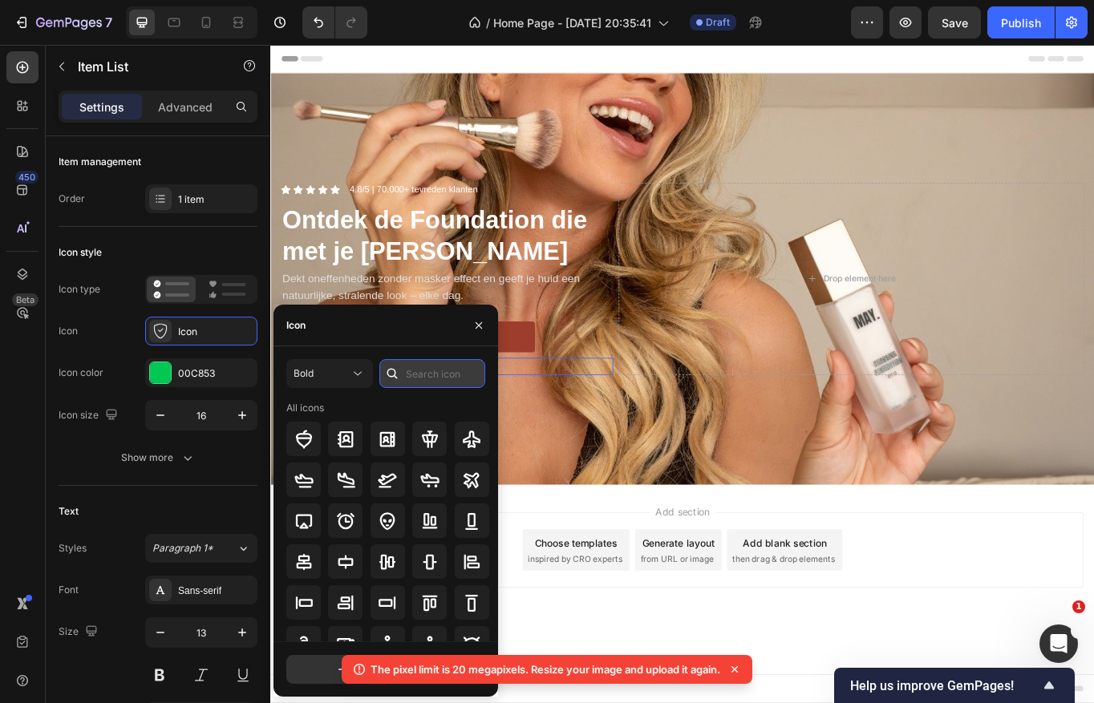
click at [429, 371] on input "text" at bounding box center [432, 373] width 106 height 29
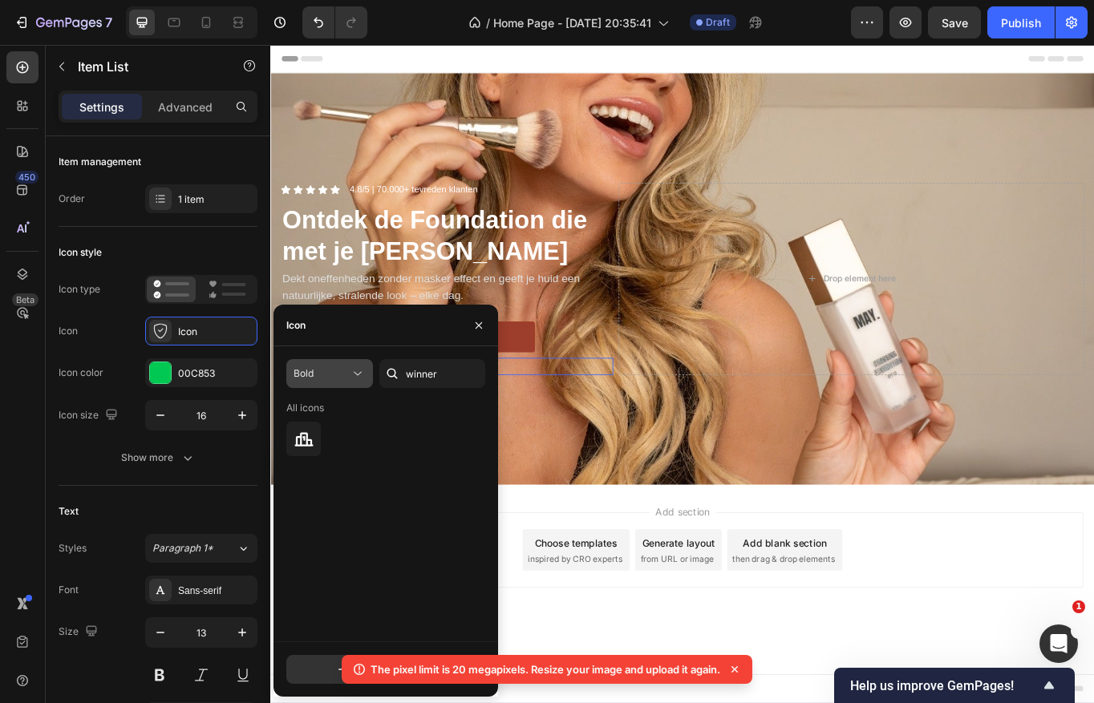
click at [345, 373] on div "Bold" at bounding box center [321, 373] width 56 height 14
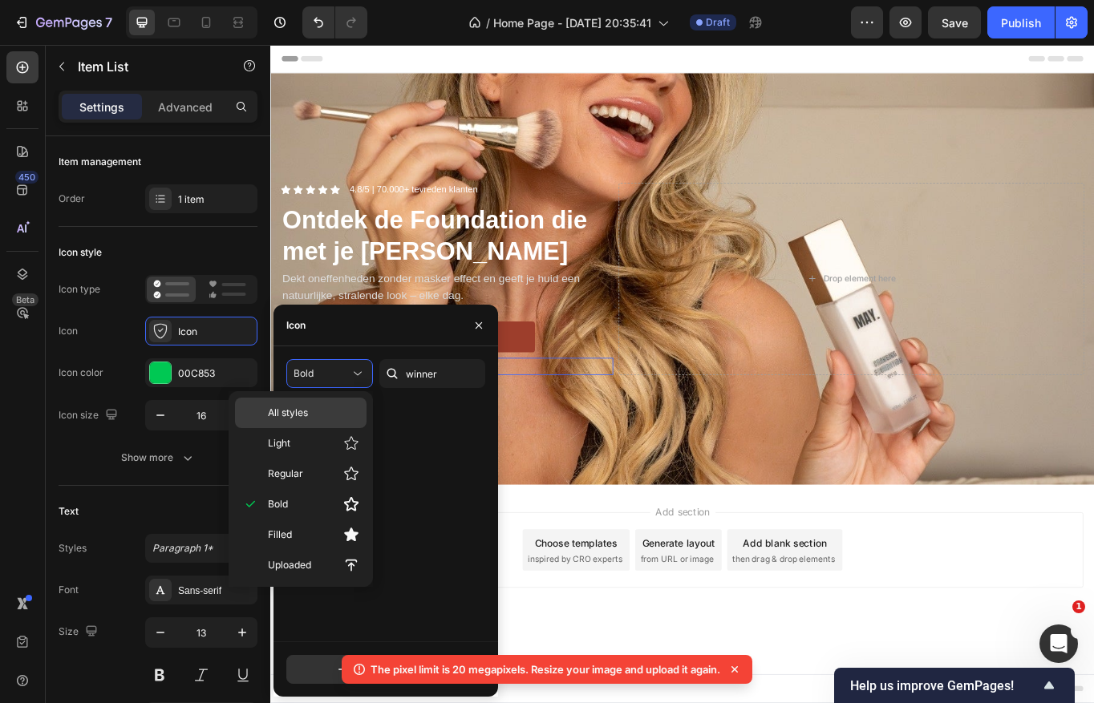
click at [325, 415] on p "All styles" at bounding box center [313, 413] width 91 height 14
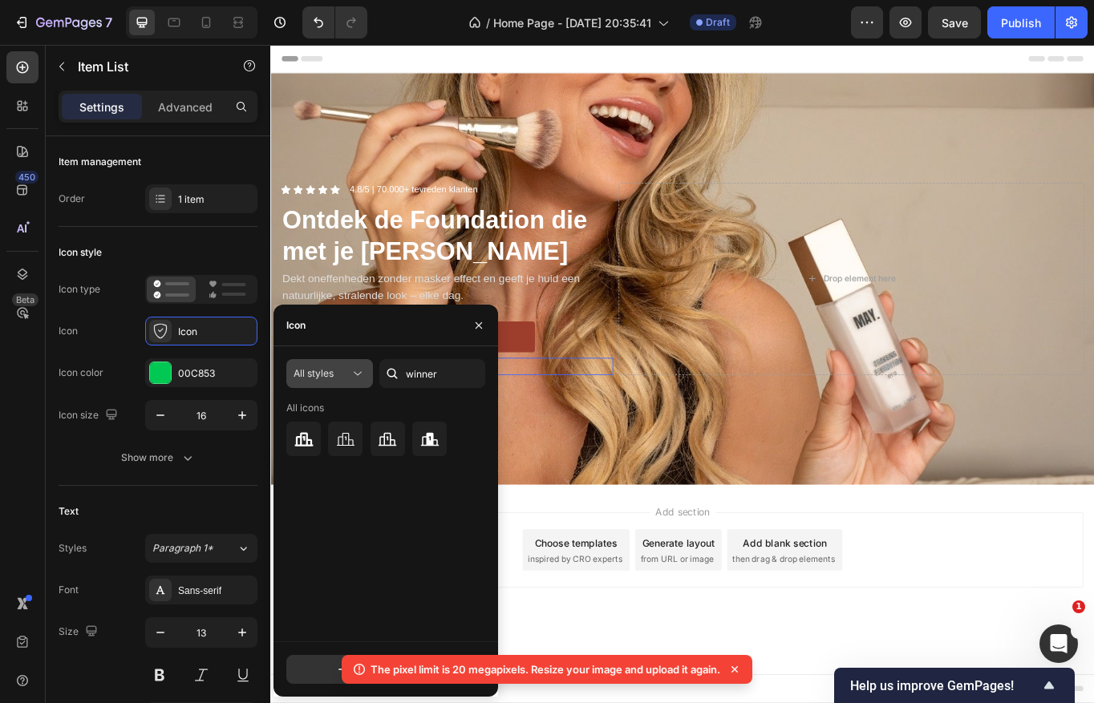
click at [342, 376] on div "All styles" at bounding box center [321, 373] width 56 height 14
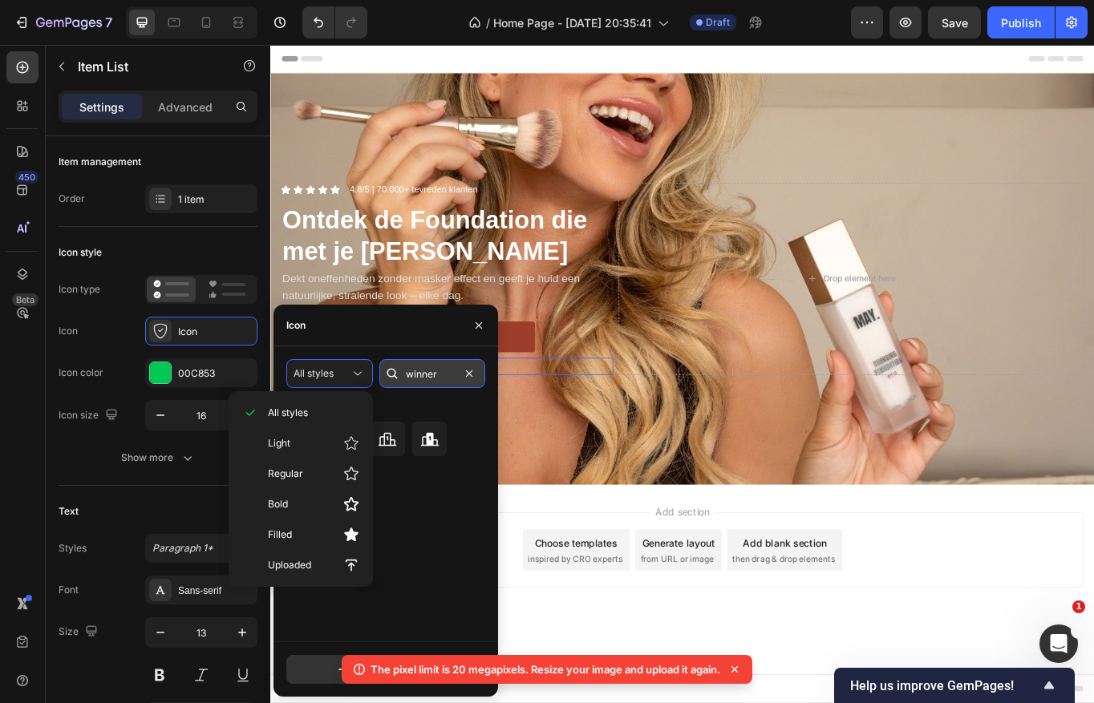
click at [423, 378] on input "winner" at bounding box center [432, 373] width 106 height 29
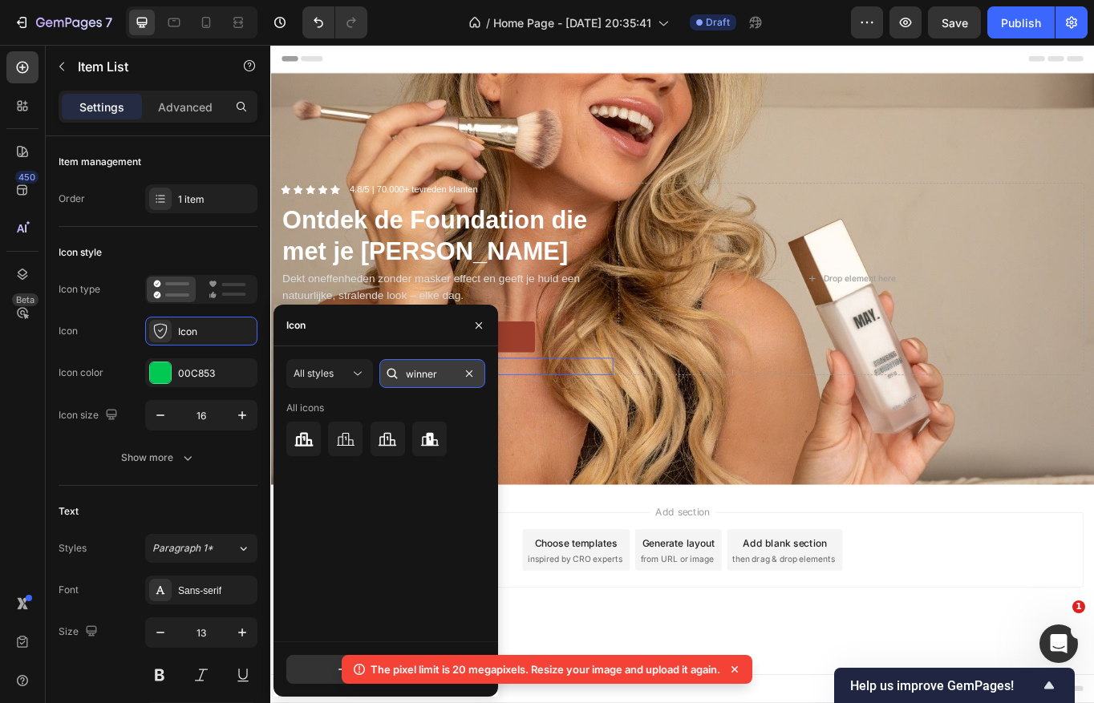
click at [423, 378] on input "winner" at bounding box center [432, 373] width 106 height 29
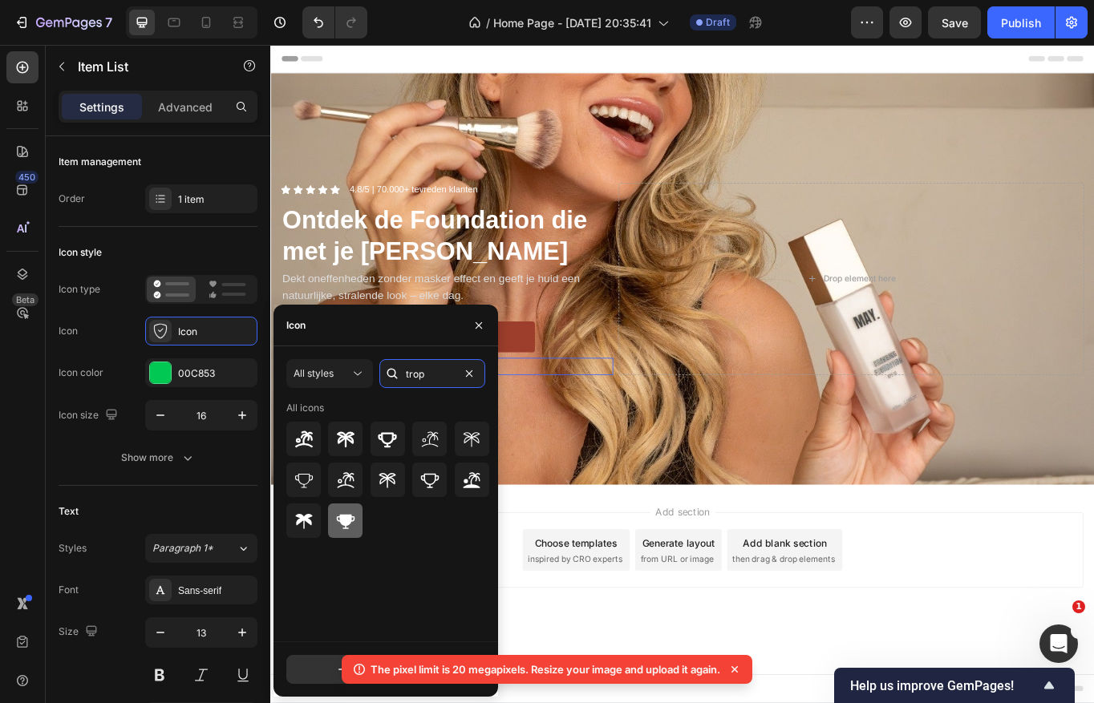
type input "trop"
click at [343, 523] on icon at bounding box center [346, 521] width 18 height 14
click at [564, 579] on div "Add section Choose templates inspired by CRO experts Generate layout from URL o…" at bounding box center [751, 657] width 962 height 197
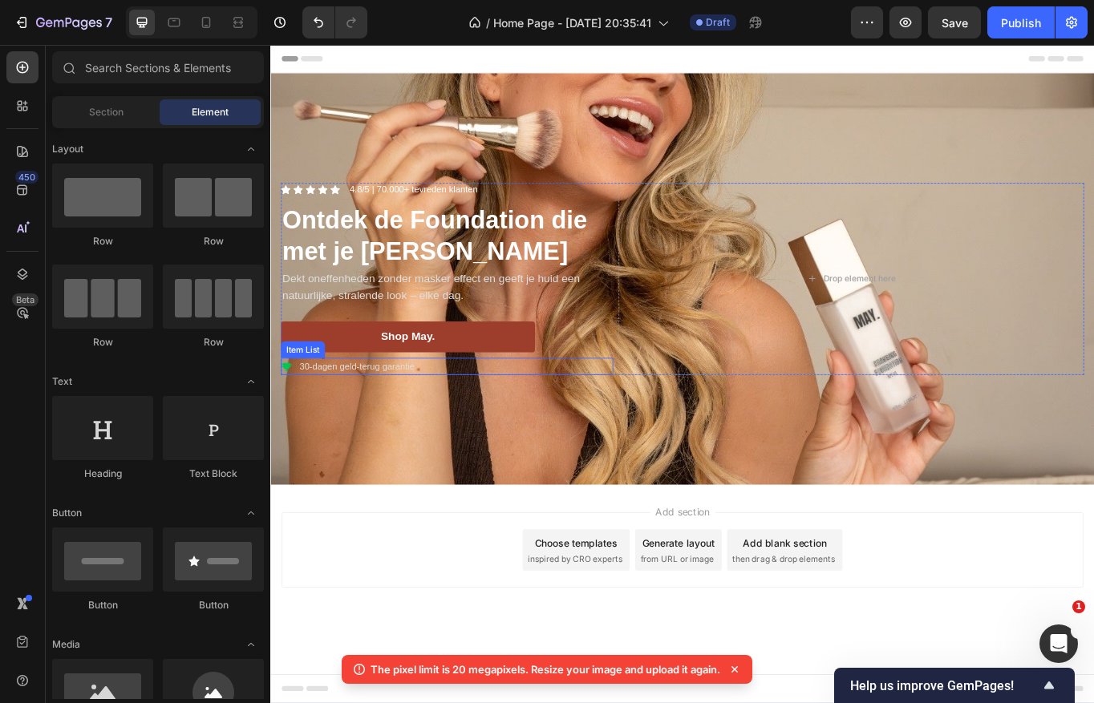
click at [288, 424] on icon at bounding box center [288, 421] width 13 height 13
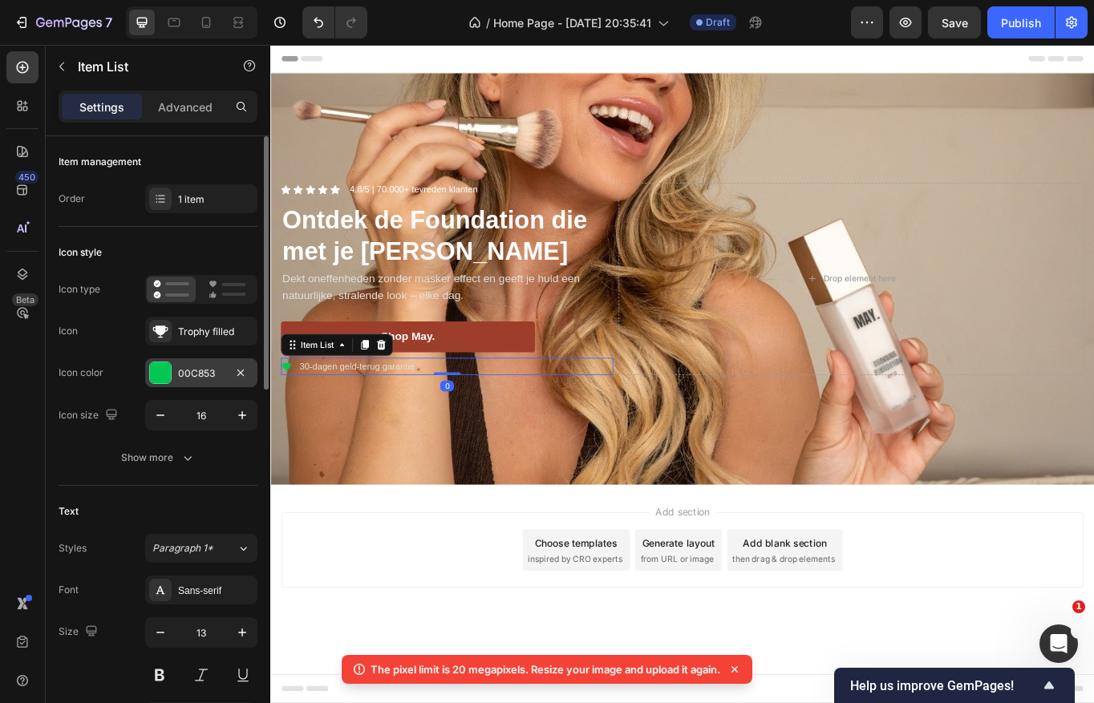
click at [189, 377] on div "00C853" at bounding box center [201, 373] width 47 height 14
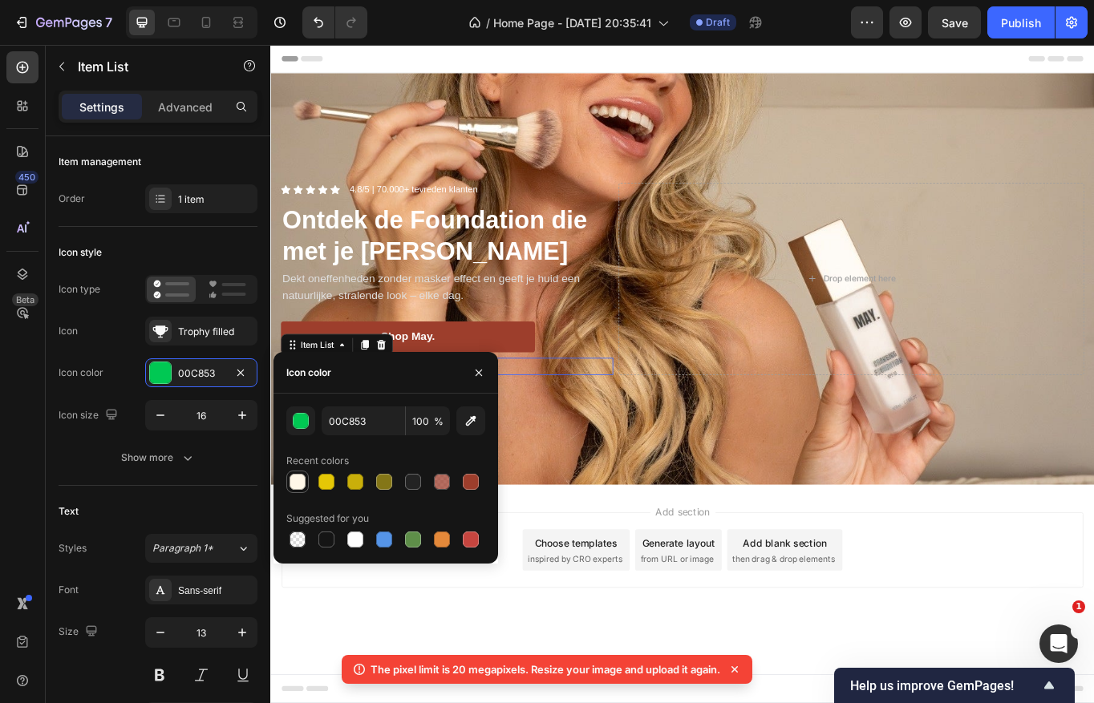
click at [298, 481] on div at bounding box center [297, 482] width 16 height 16
type input "FFF7E8"
click at [576, 564] on div "Add section Choose templates inspired by CRO experts Generate layout from URL o…" at bounding box center [751, 657] width 962 height 197
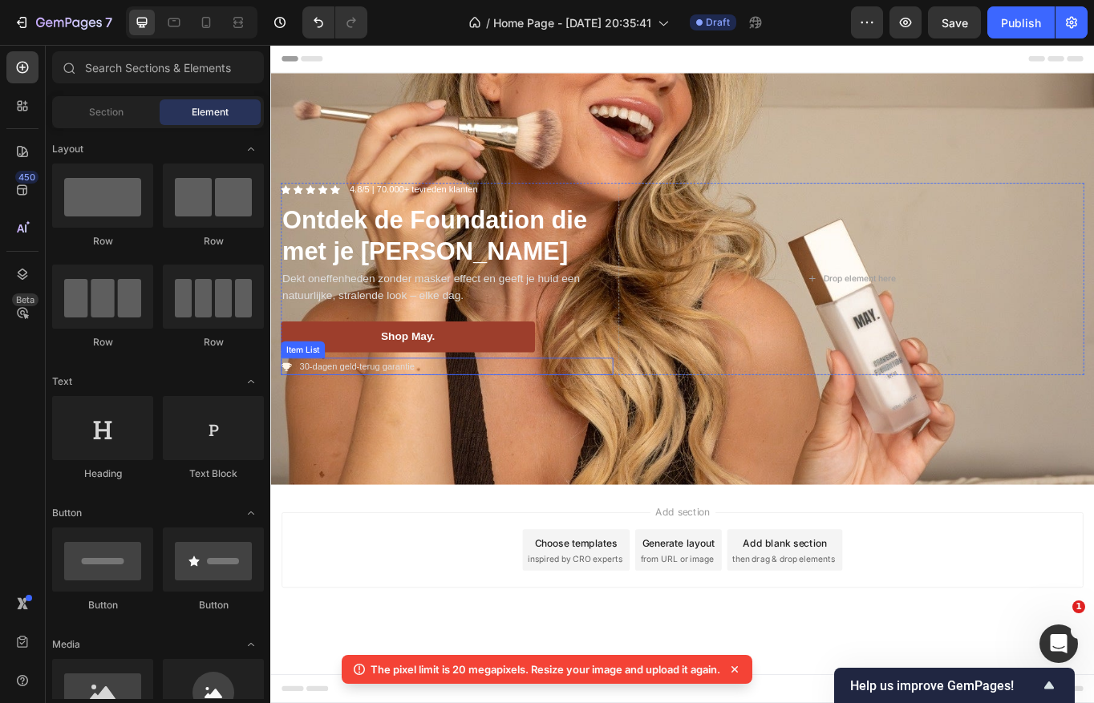
click at [362, 423] on p "30-dagen geld-terug garantie" at bounding box center [371, 421] width 135 height 16
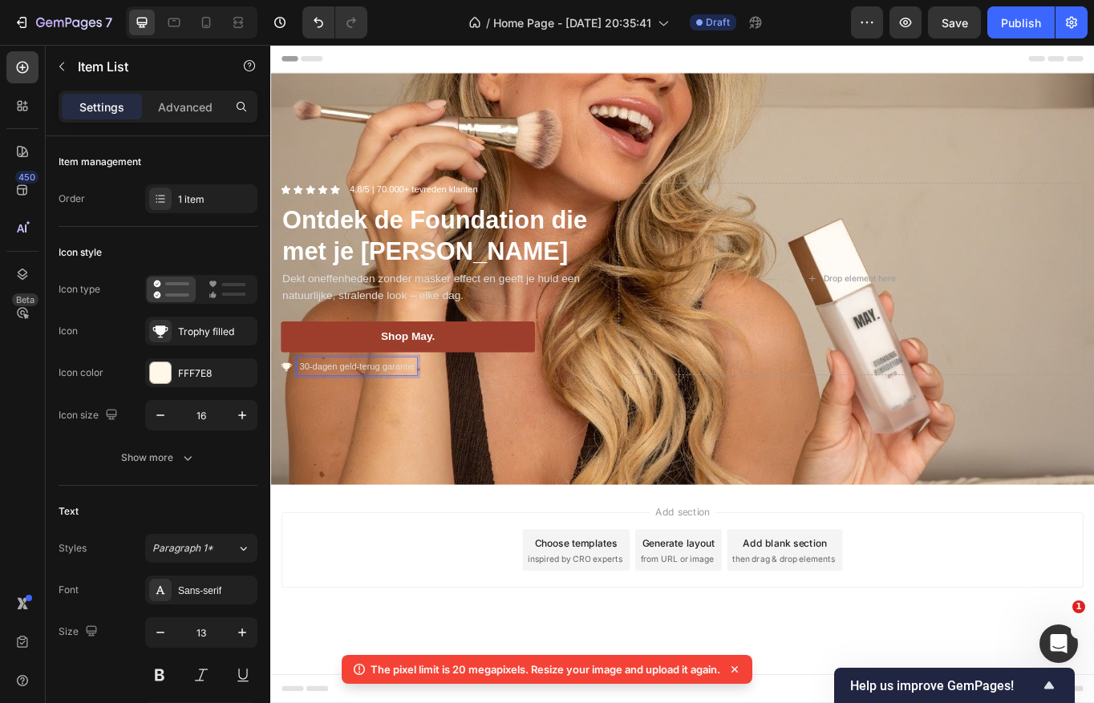
click at [362, 423] on p "30-dagen geld-terug garantie" at bounding box center [371, 421] width 135 height 16
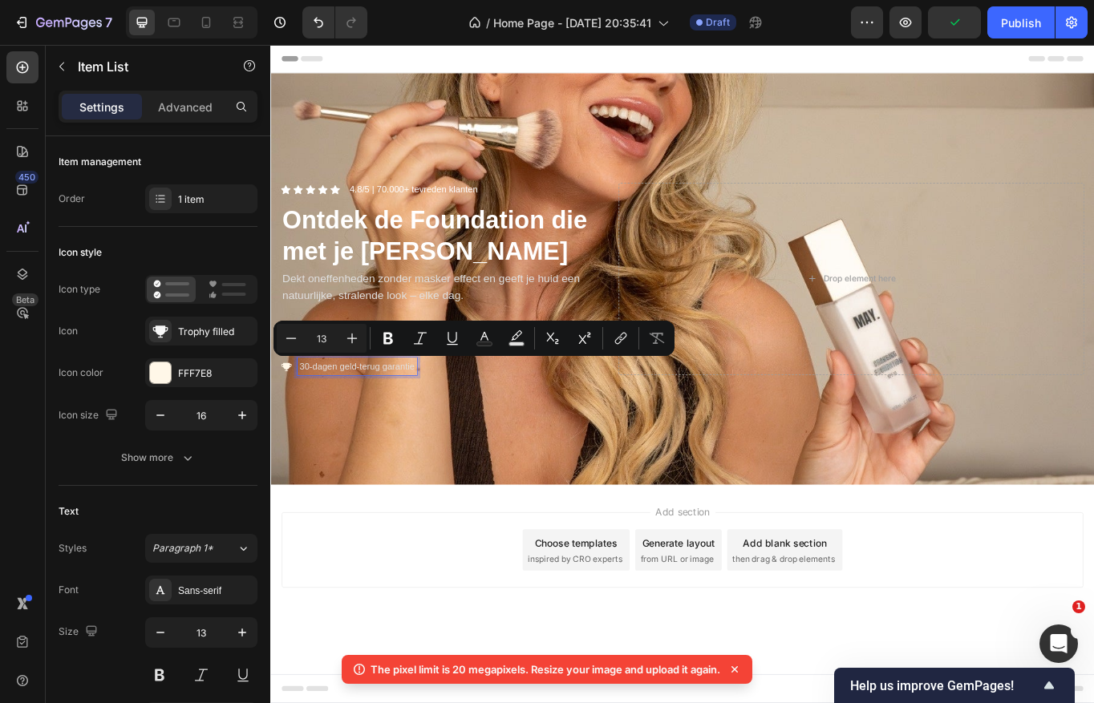
click at [401, 422] on p "30-dagen geld-terug garantie" at bounding box center [371, 421] width 135 height 16
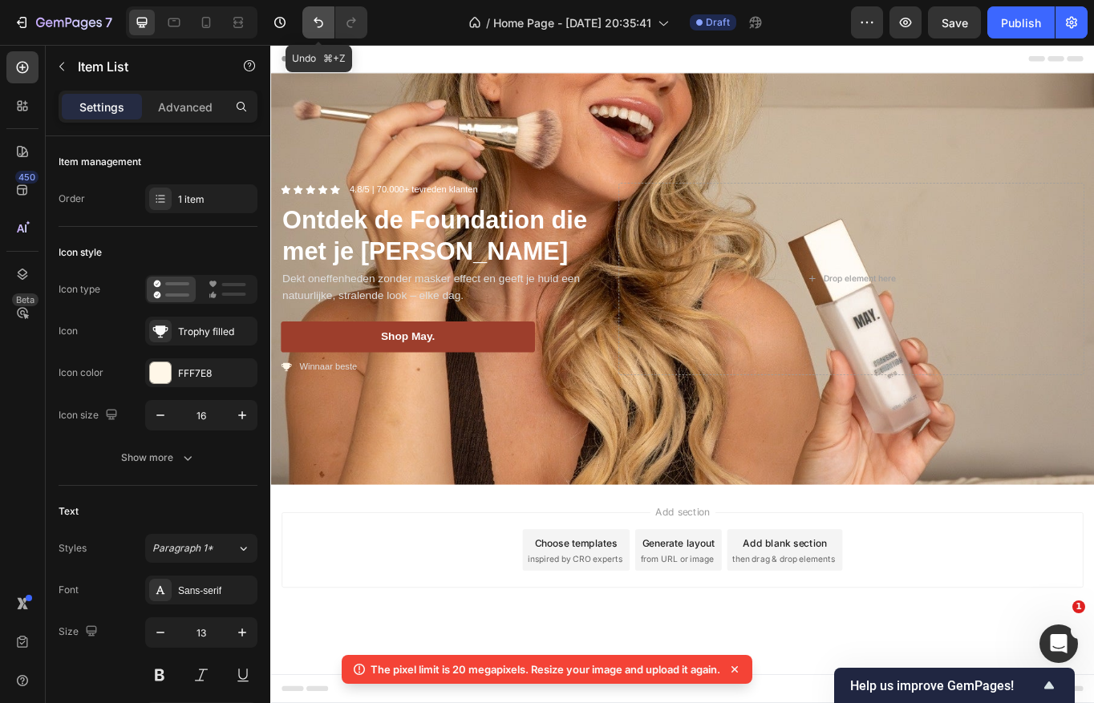
click at [321, 12] on button "Undo/Redo" at bounding box center [318, 22] width 32 height 32
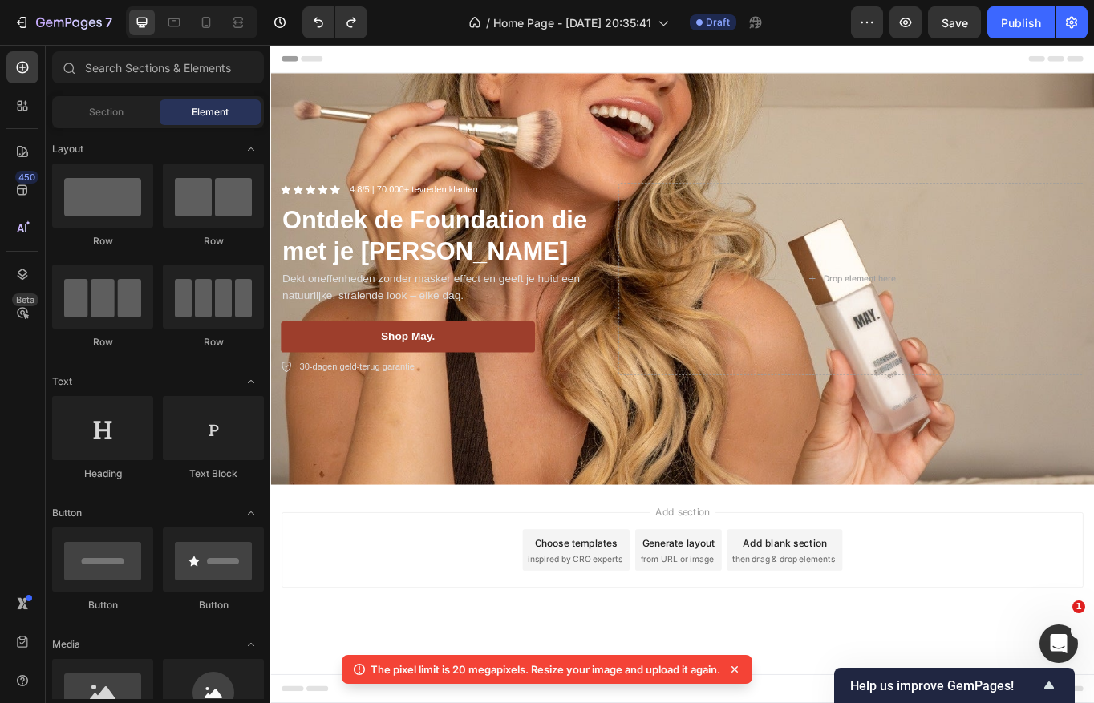
click at [418, 581] on div "Add section Choose templates inspired by CRO experts Generate layout from URL o…" at bounding box center [751, 657] width 962 height 197
click at [210, 28] on icon at bounding box center [206, 22] width 16 height 16
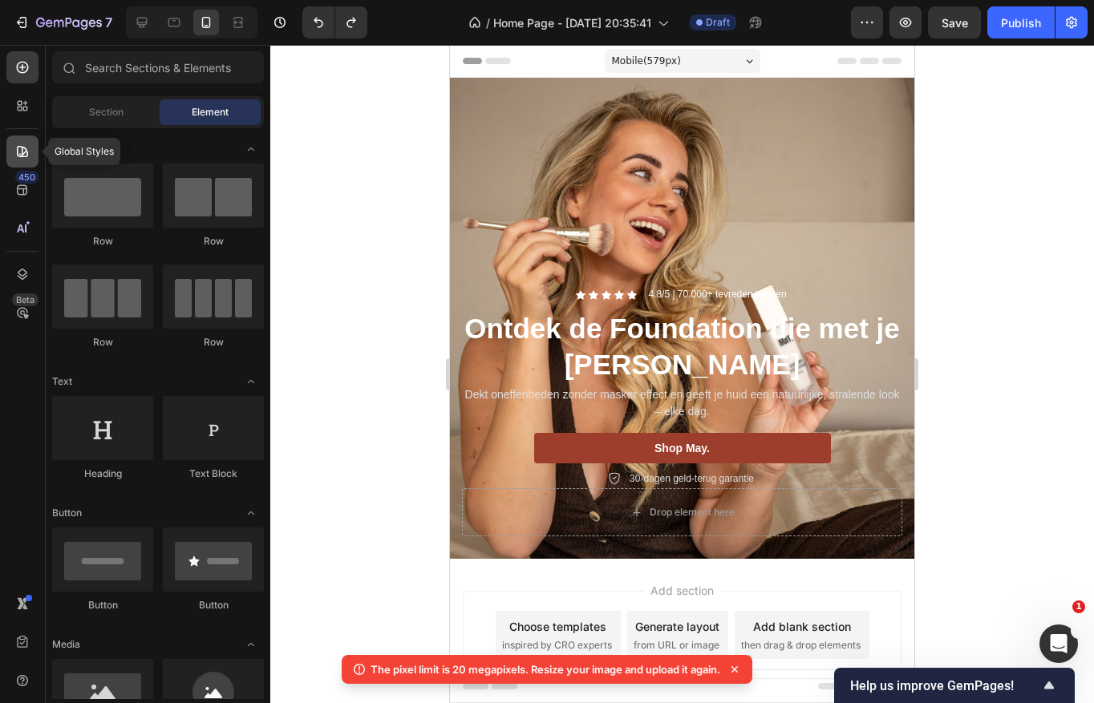
click at [22, 153] on icon at bounding box center [22, 151] width 11 height 11
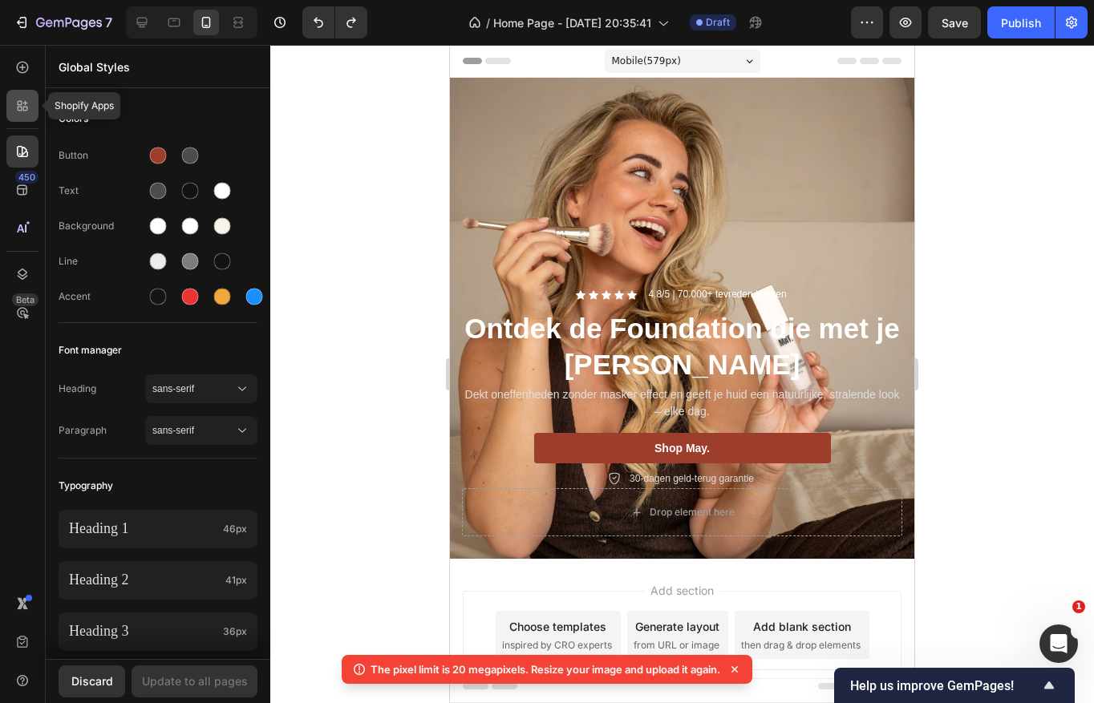
click at [18, 110] on icon at bounding box center [20, 109] width 5 height 5
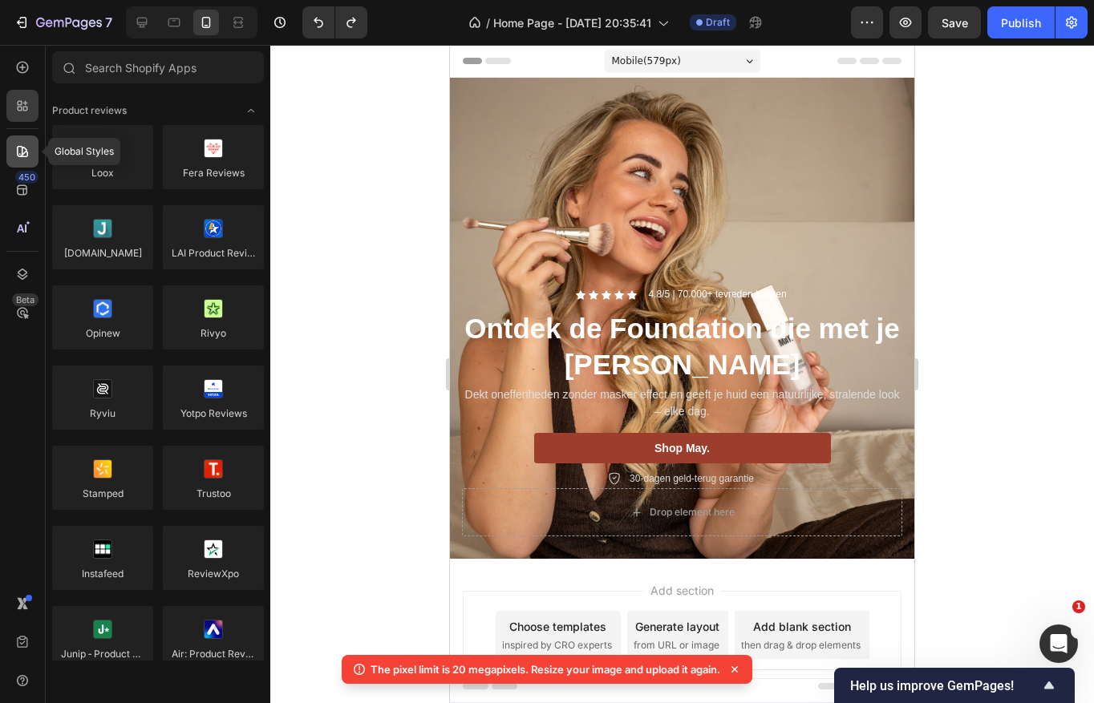
click at [23, 164] on div at bounding box center [22, 152] width 32 height 32
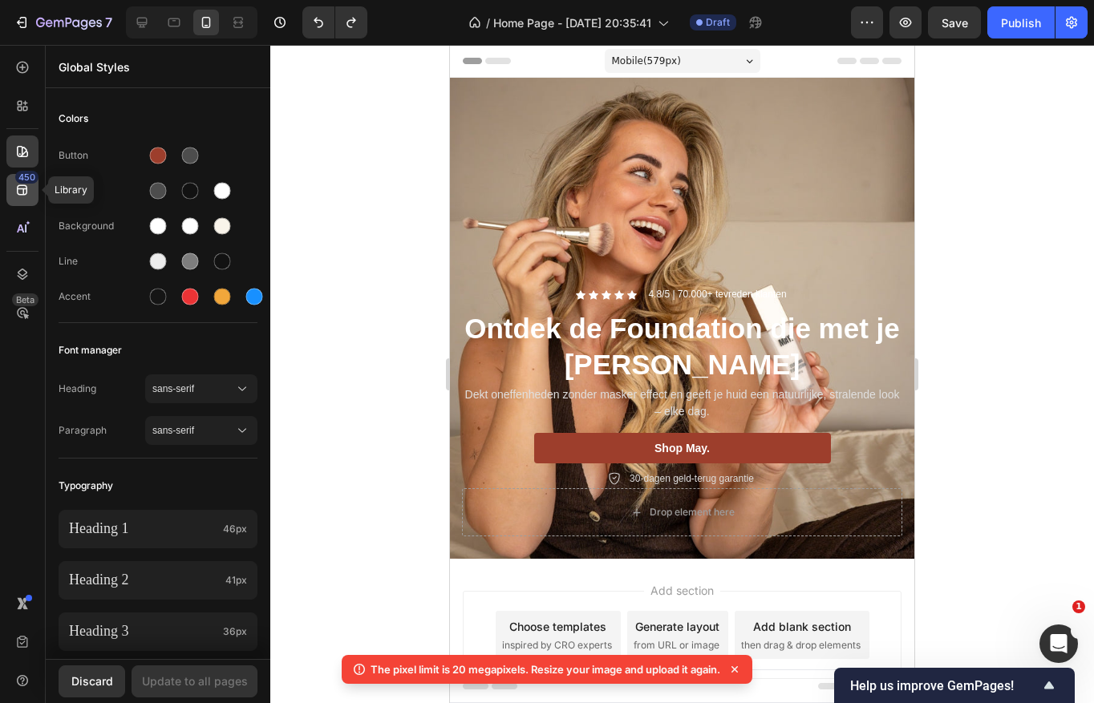
click at [20, 199] on div "450" at bounding box center [22, 190] width 32 height 32
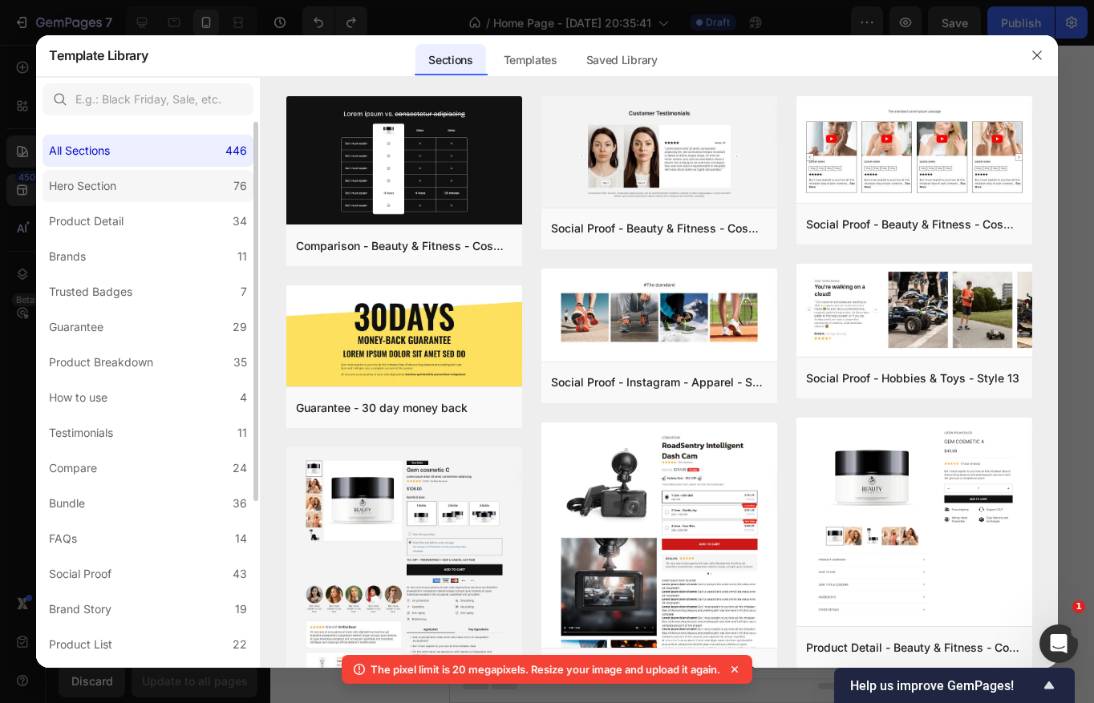
click at [164, 180] on label "Hero Section 76" at bounding box center [147, 186] width 211 height 32
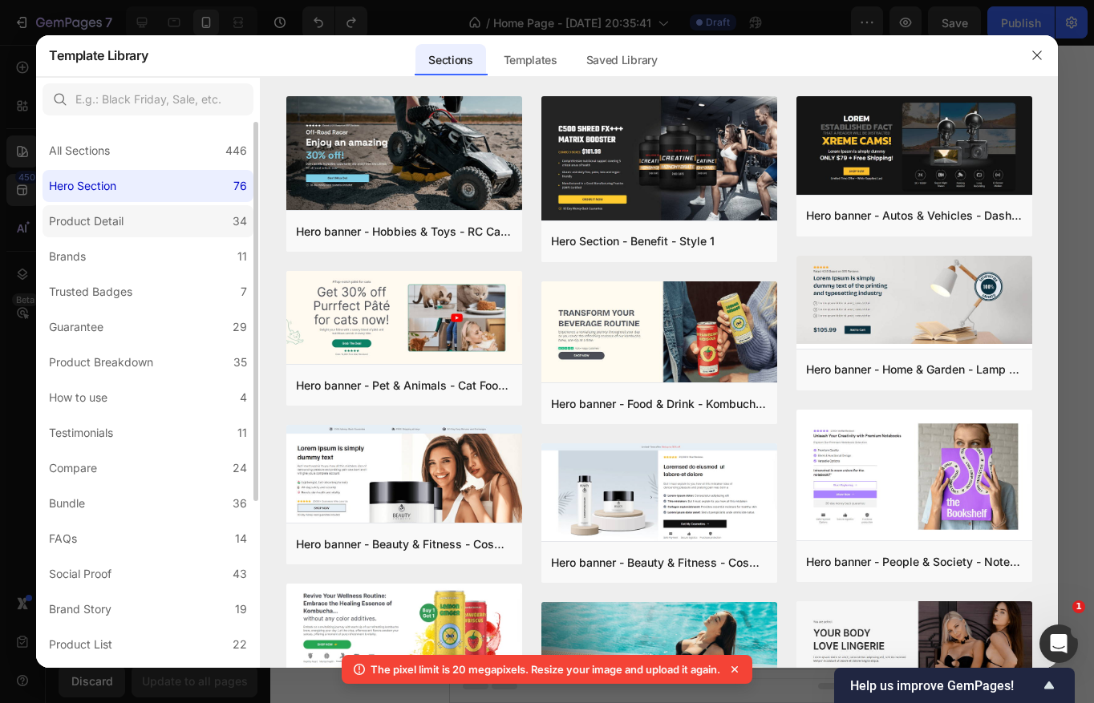
click at [159, 208] on label "Product Detail 34" at bounding box center [147, 221] width 211 height 32
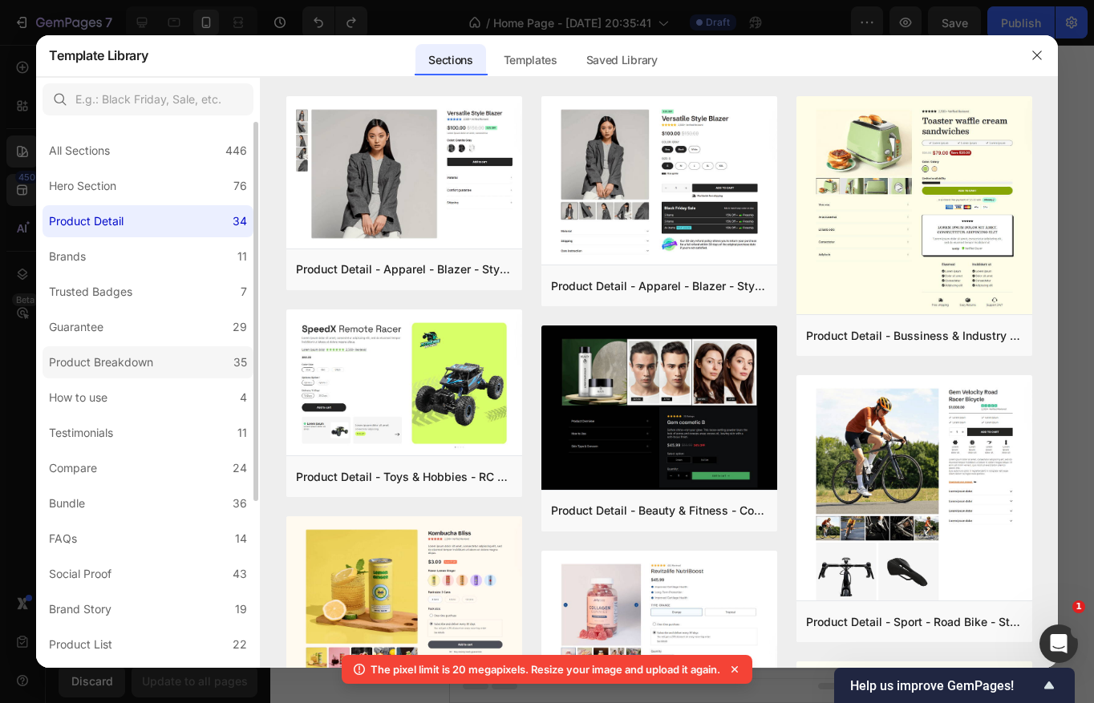
click at [168, 363] on label "Product Breakdown 35" at bounding box center [147, 362] width 211 height 32
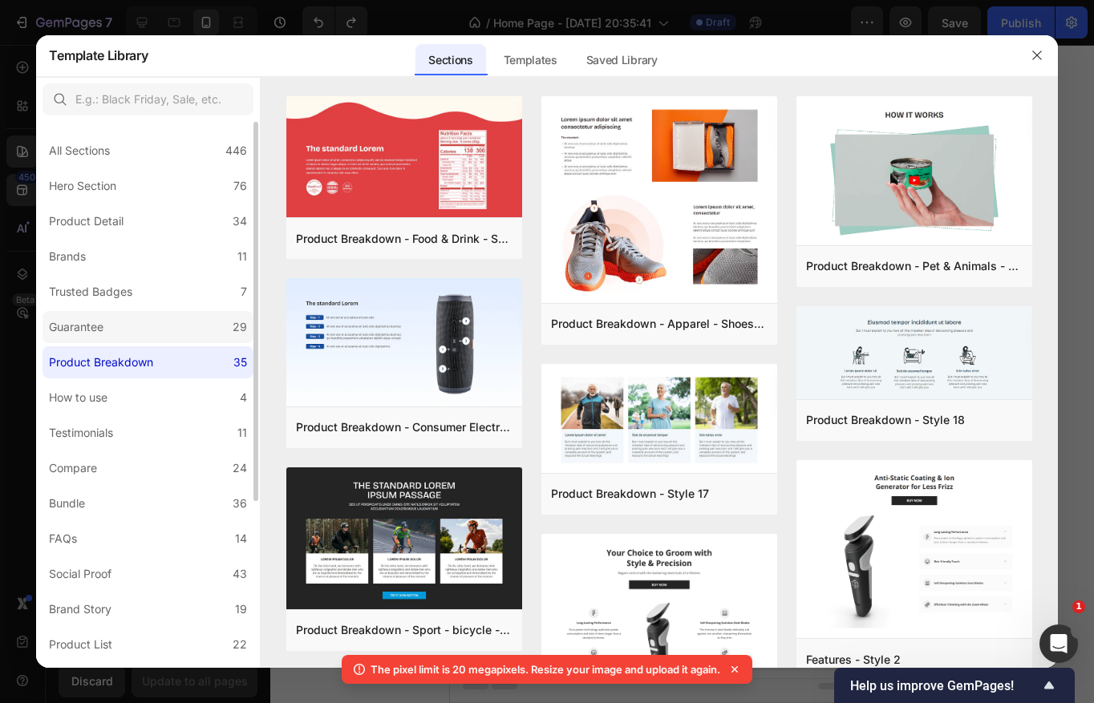
click at [165, 330] on label "Guarantee 29" at bounding box center [147, 327] width 211 height 32
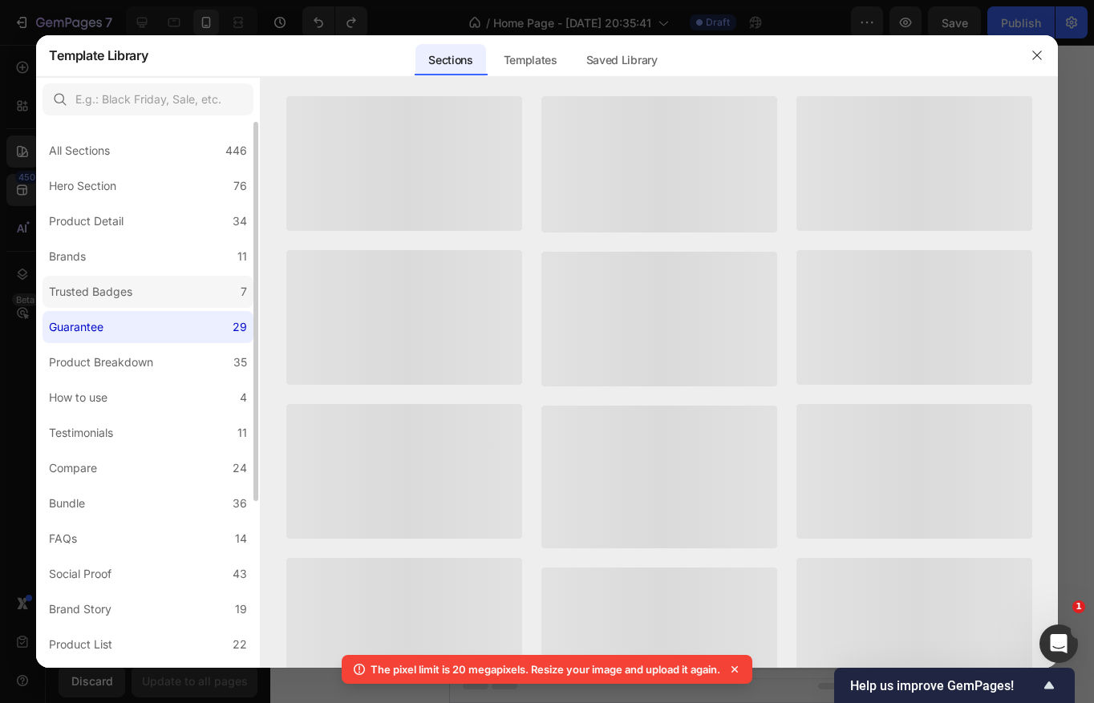
click at [161, 288] on label "Trusted Badges 7" at bounding box center [147, 292] width 211 height 32
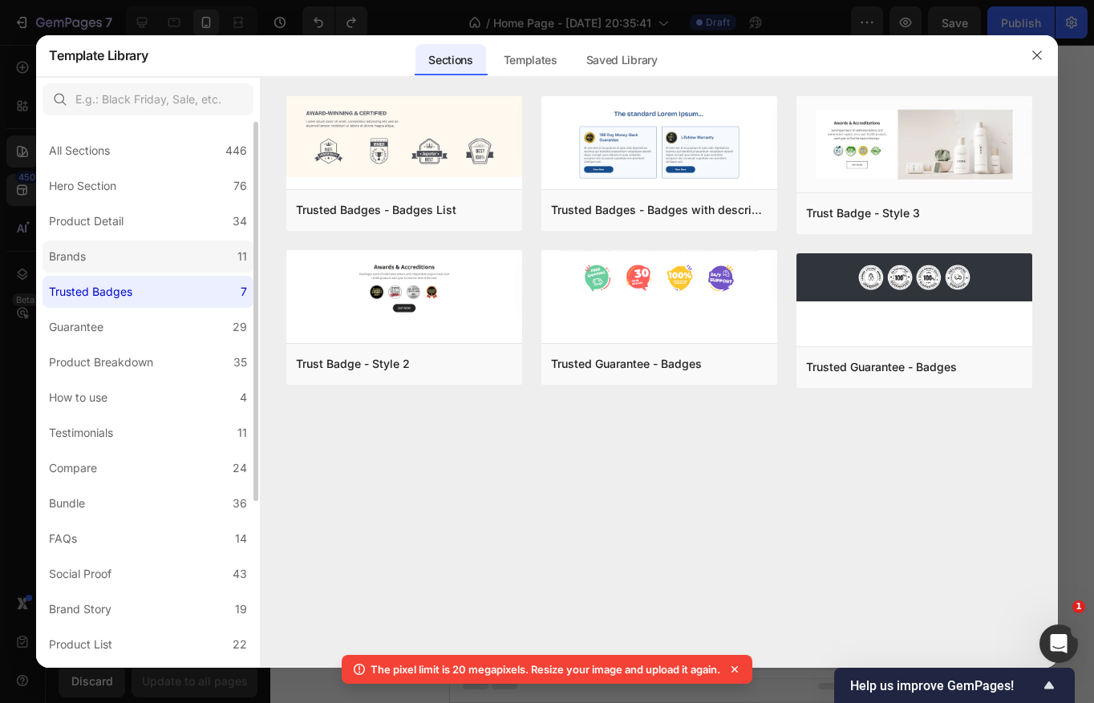
click at [152, 257] on label "Brands 11" at bounding box center [147, 257] width 211 height 32
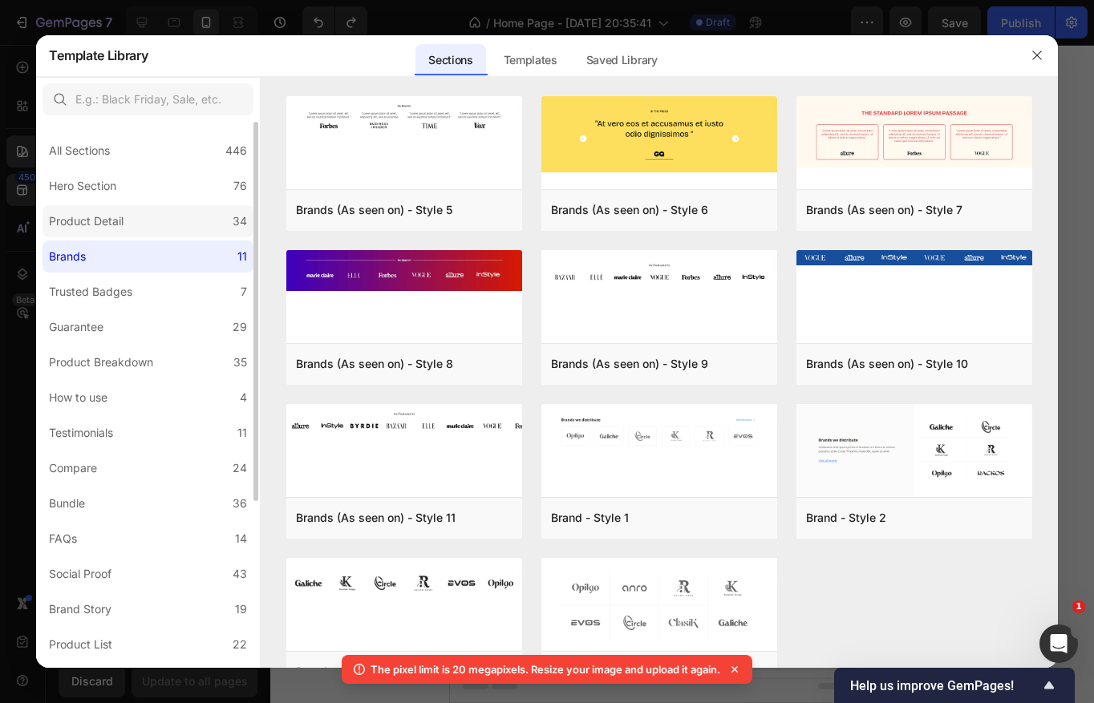
click at [153, 220] on label "Product Detail 34" at bounding box center [147, 221] width 211 height 32
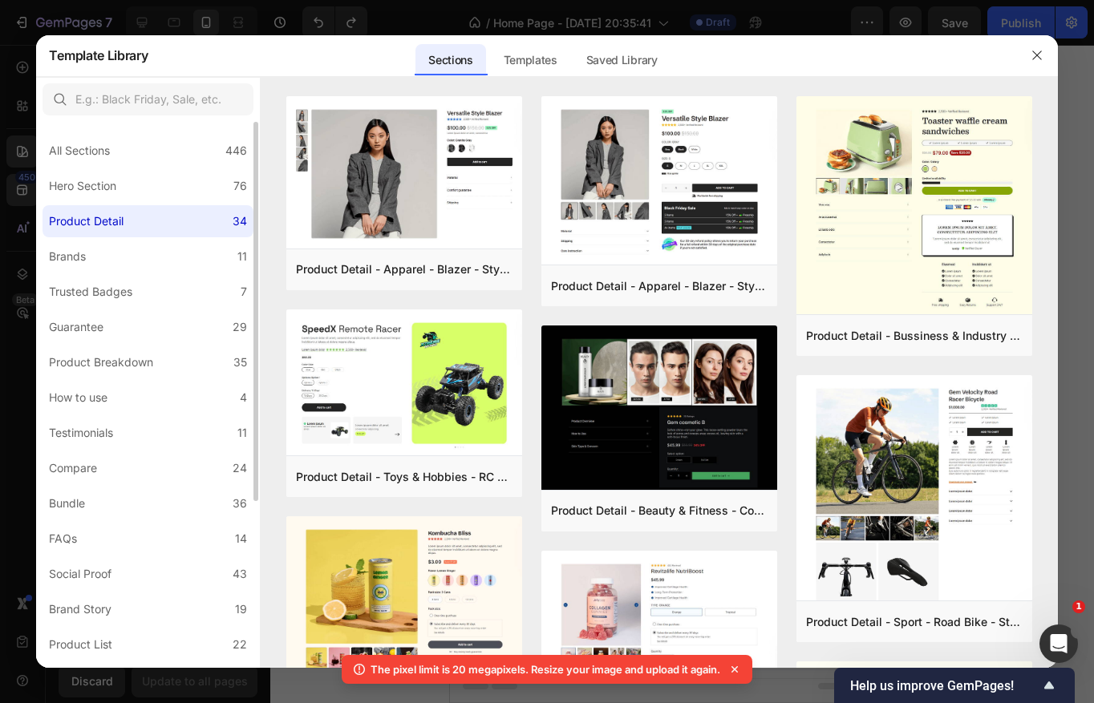
click at [153, 220] on label "Product Detail 34" at bounding box center [147, 221] width 211 height 32
click at [151, 192] on label "Hero Section 76" at bounding box center [147, 186] width 211 height 32
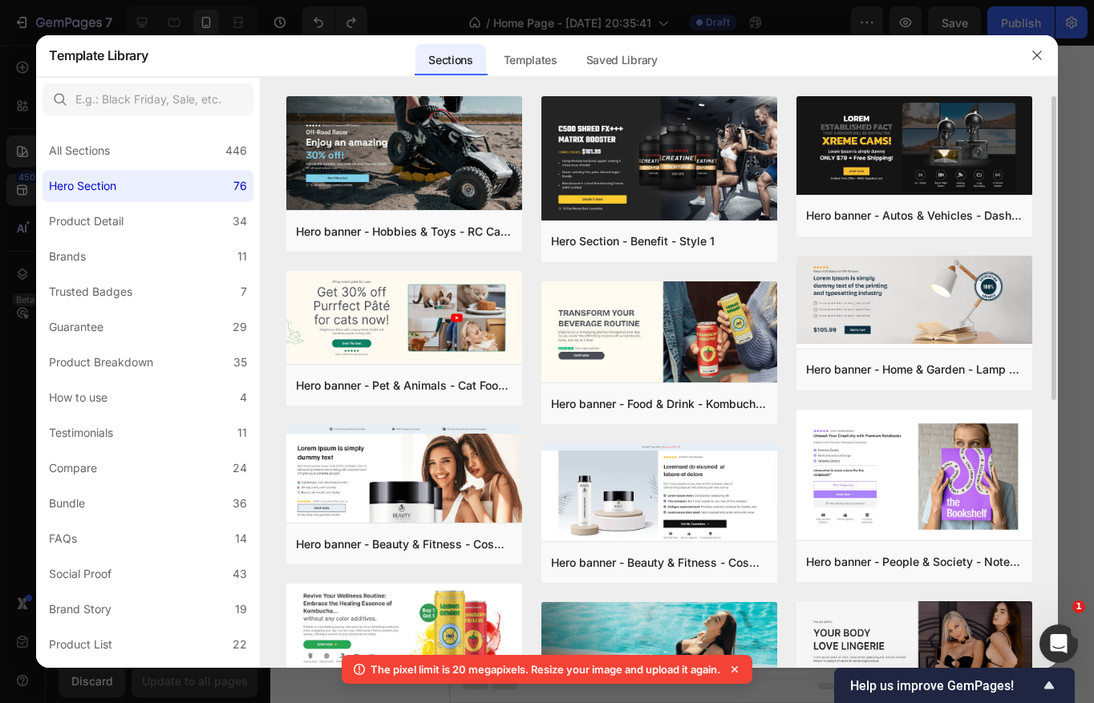
click at [1041, 42] on div at bounding box center [1037, 55] width 42 height 42
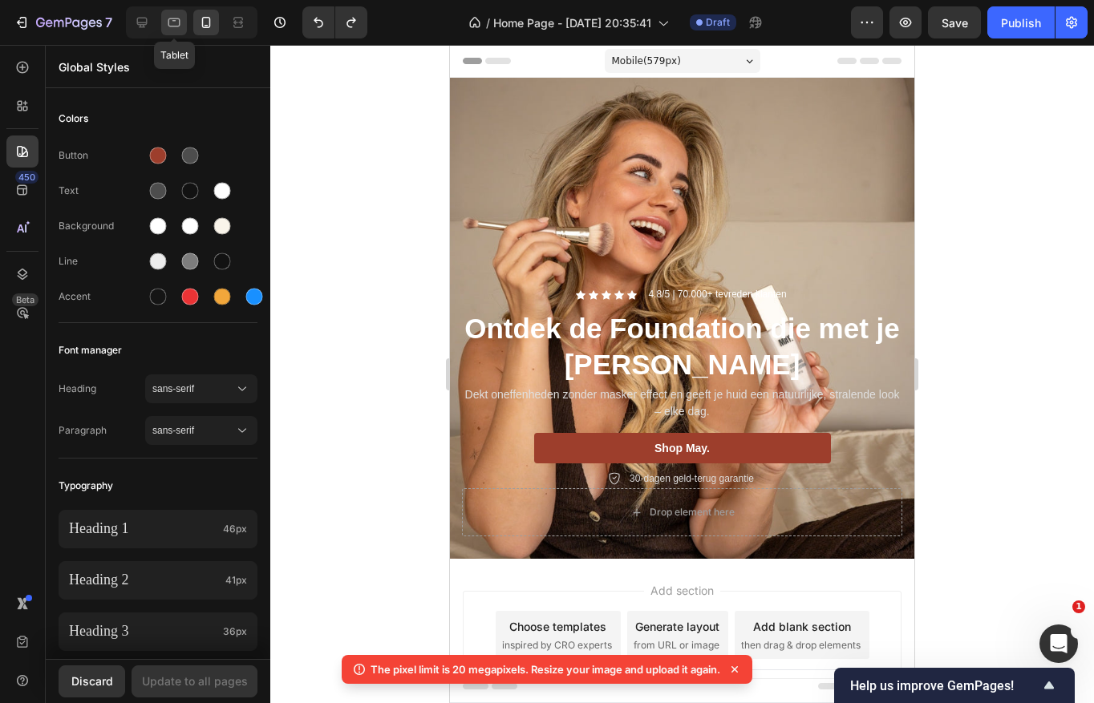
click at [164, 27] on div at bounding box center [174, 23] width 26 height 26
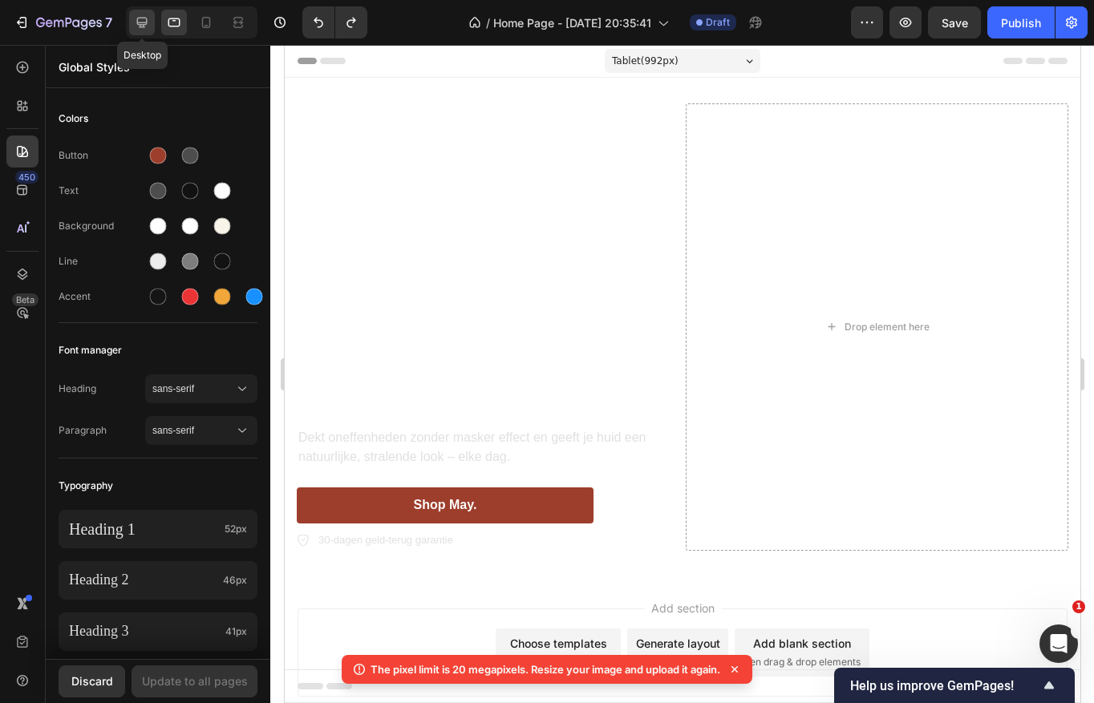
click at [137, 27] on icon at bounding box center [142, 22] width 16 height 16
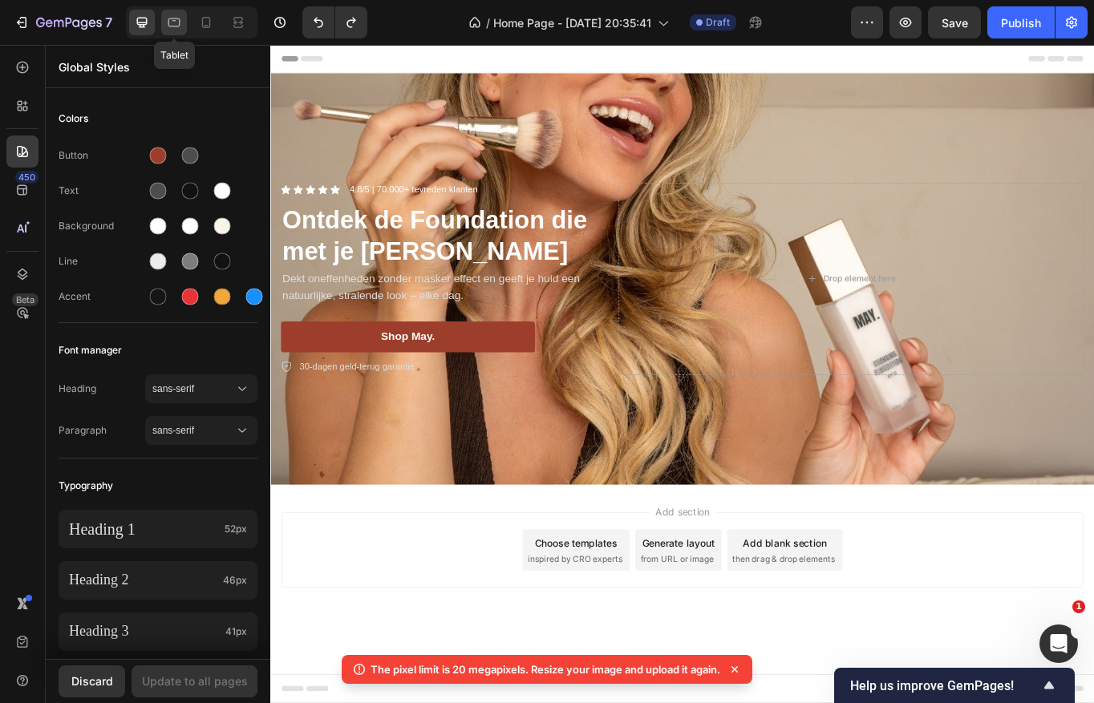
click at [168, 26] on icon at bounding box center [174, 22] width 16 height 16
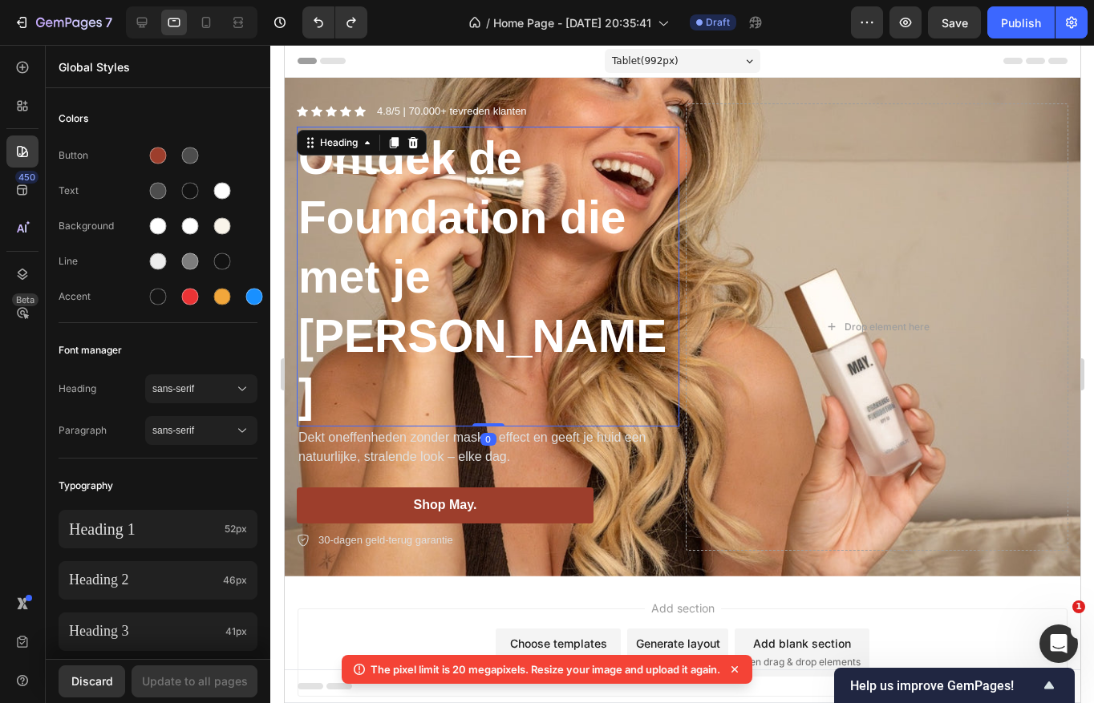
click at [456, 270] on p "Ontdek de Foundation die met je [PERSON_NAME]" at bounding box center [486, 276] width 379 height 297
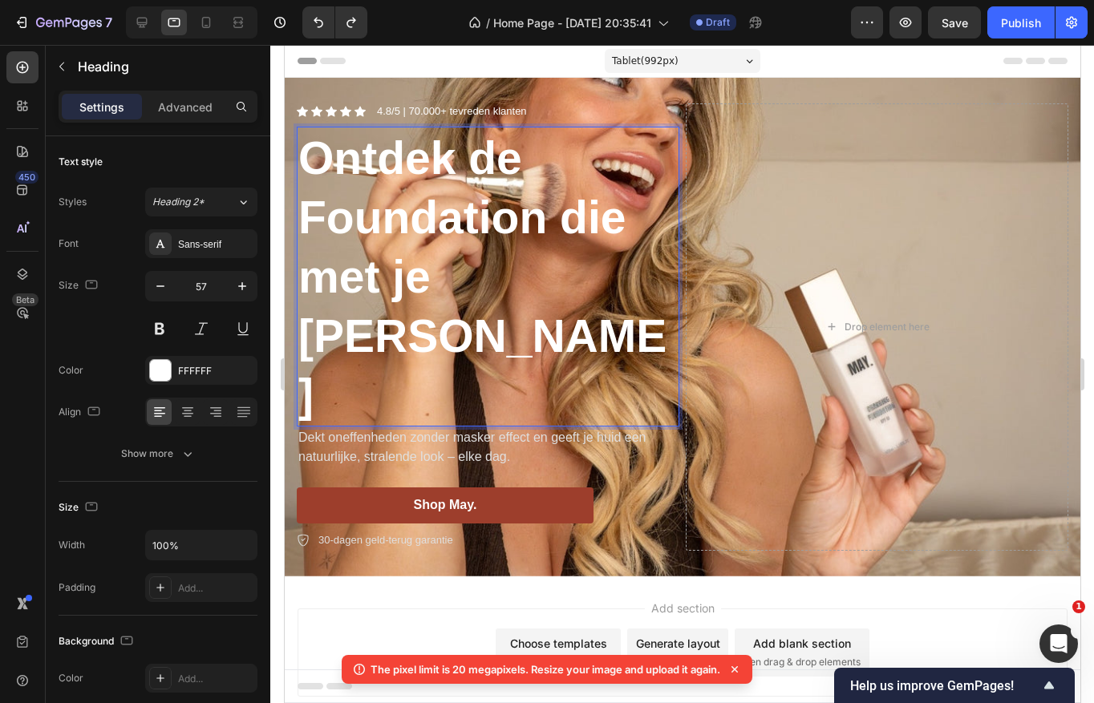
click at [456, 270] on p "Ontdek de Foundation die met je [PERSON_NAME]" at bounding box center [486, 276] width 379 height 297
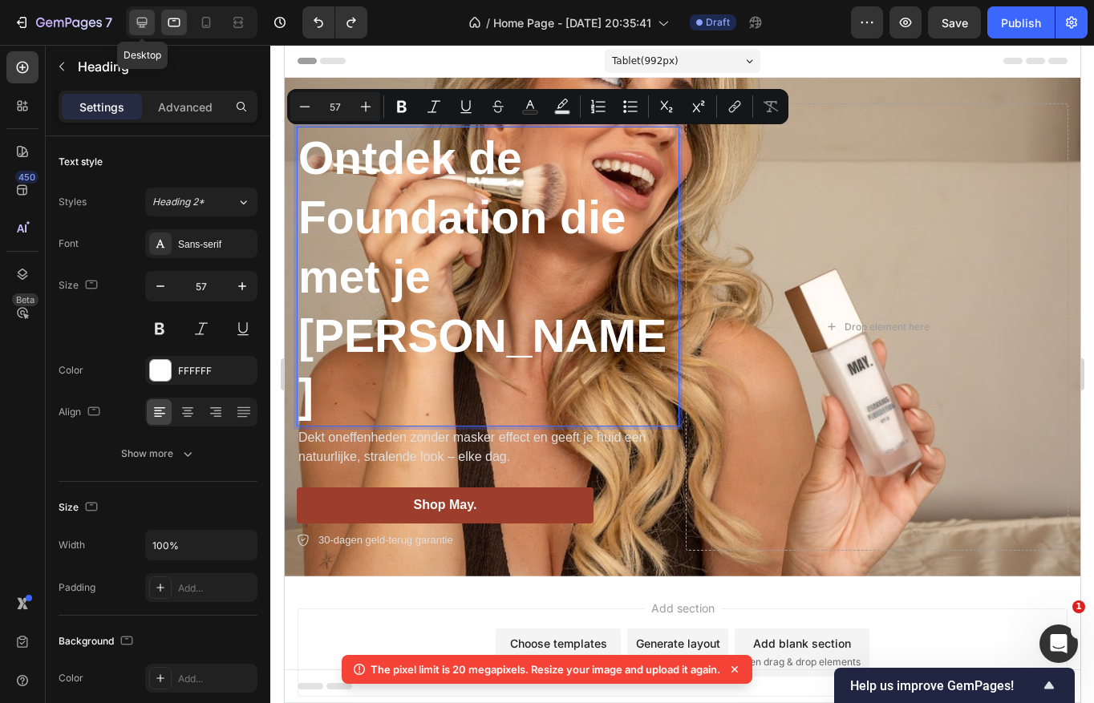
click at [142, 25] on icon at bounding box center [142, 22] width 16 height 16
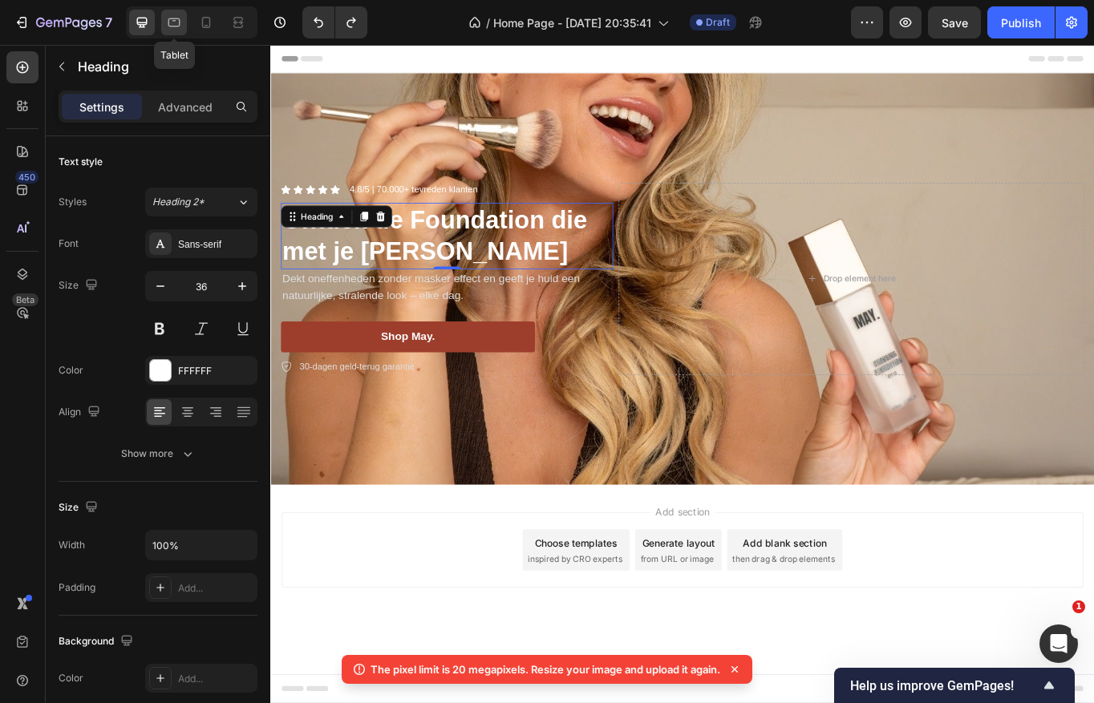
click at [177, 22] on icon at bounding box center [174, 22] width 16 height 16
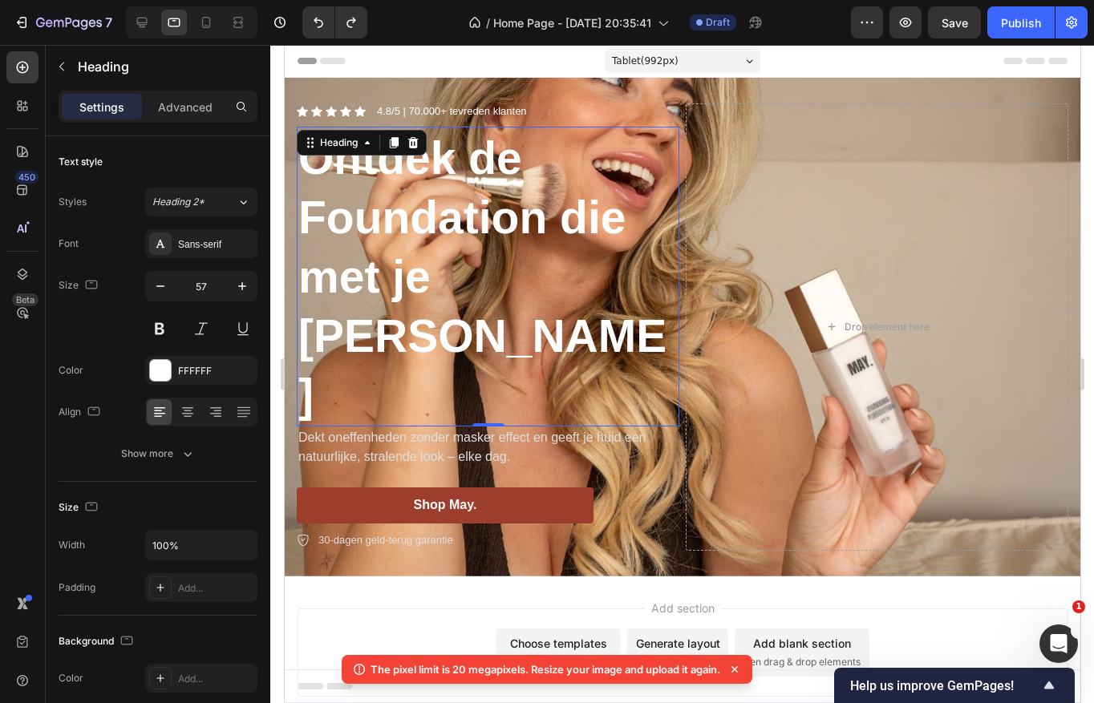
scroll to position [11, 0]
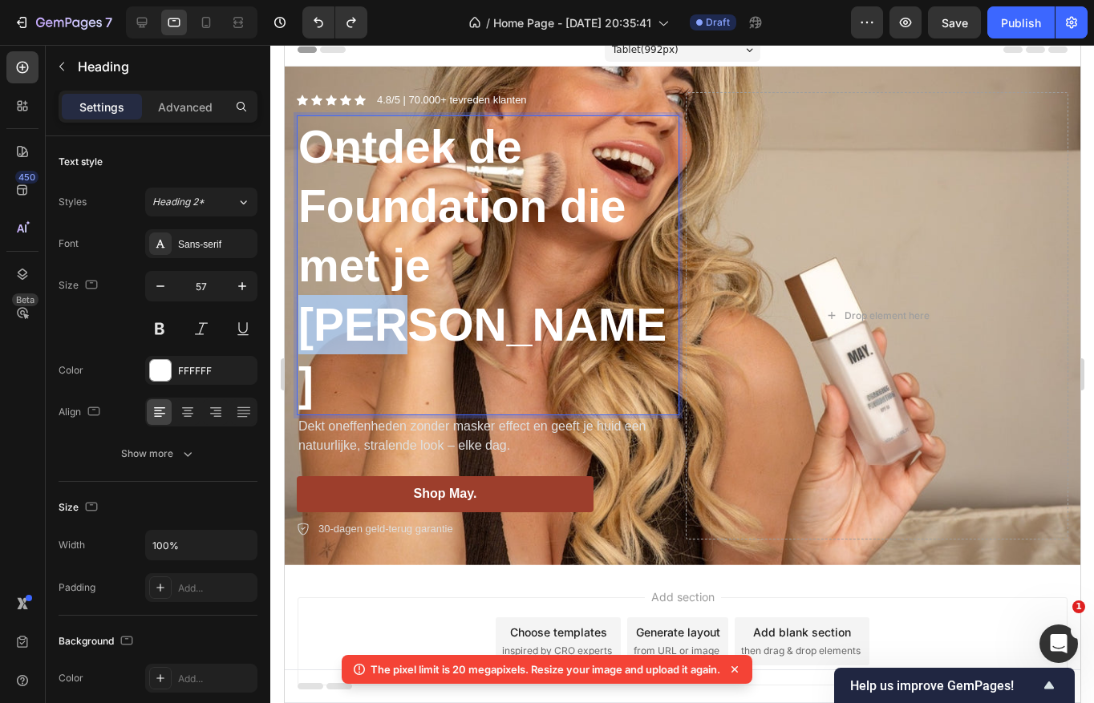
click at [461, 237] on p "Ontdek de Foundation die met je [PERSON_NAME]" at bounding box center [486, 265] width 379 height 297
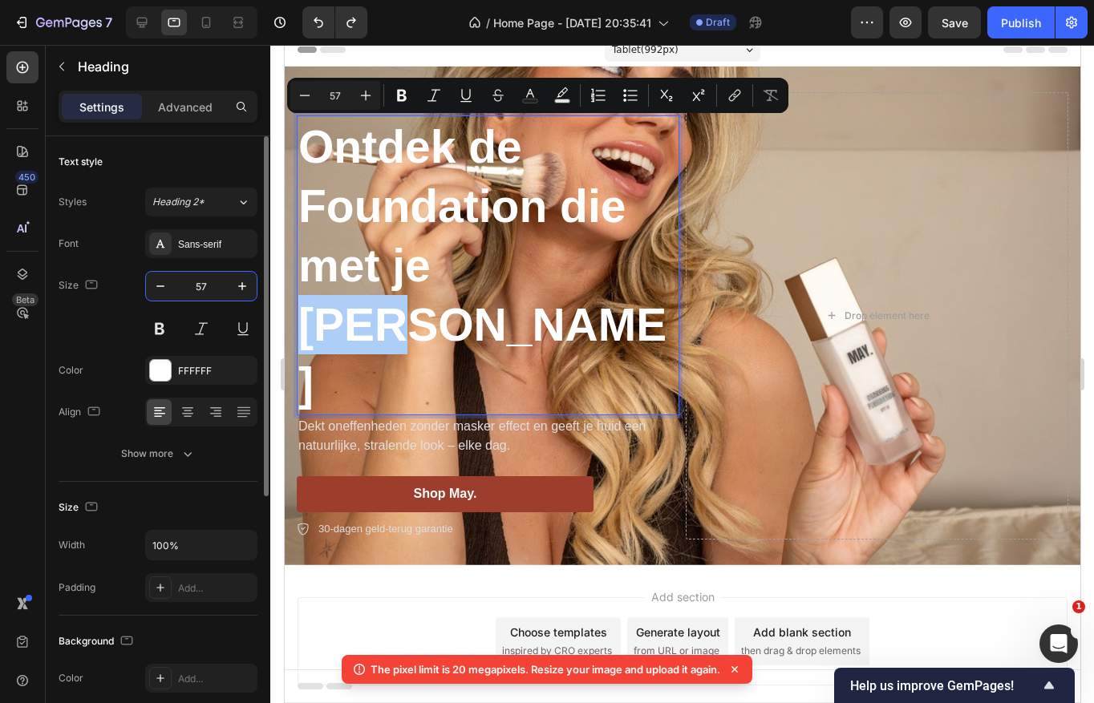
click at [204, 278] on input "57" at bounding box center [201, 286] width 53 height 29
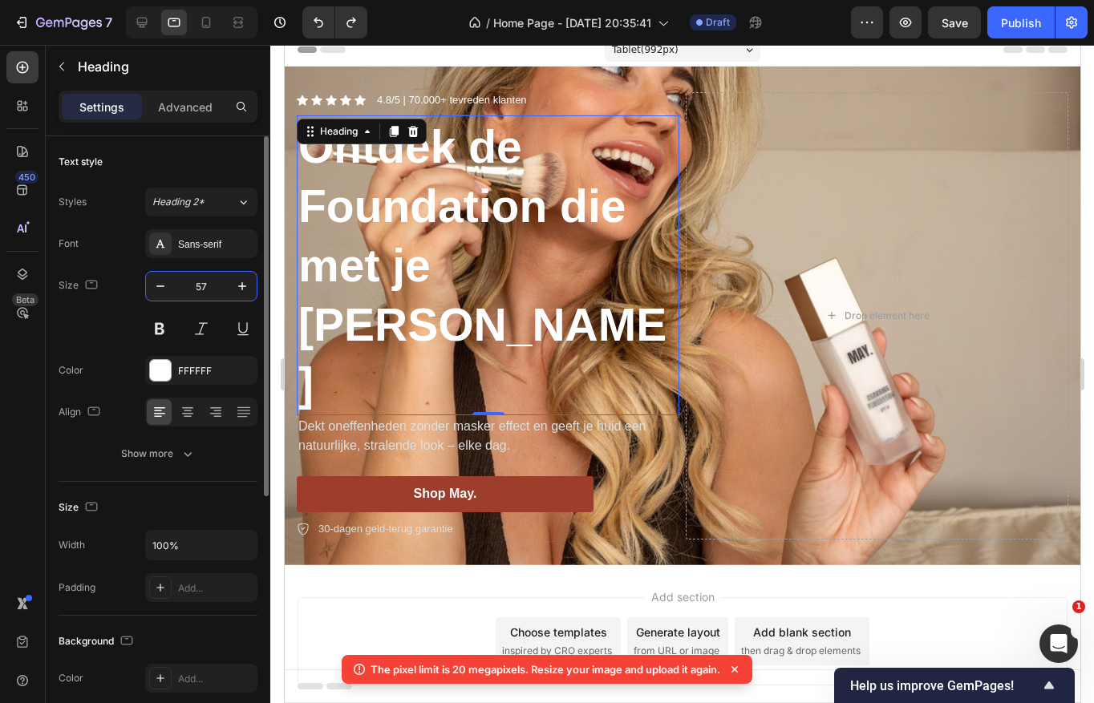
click at [204, 278] on input "57" at bounding box center [201, 286] width 53 height 29
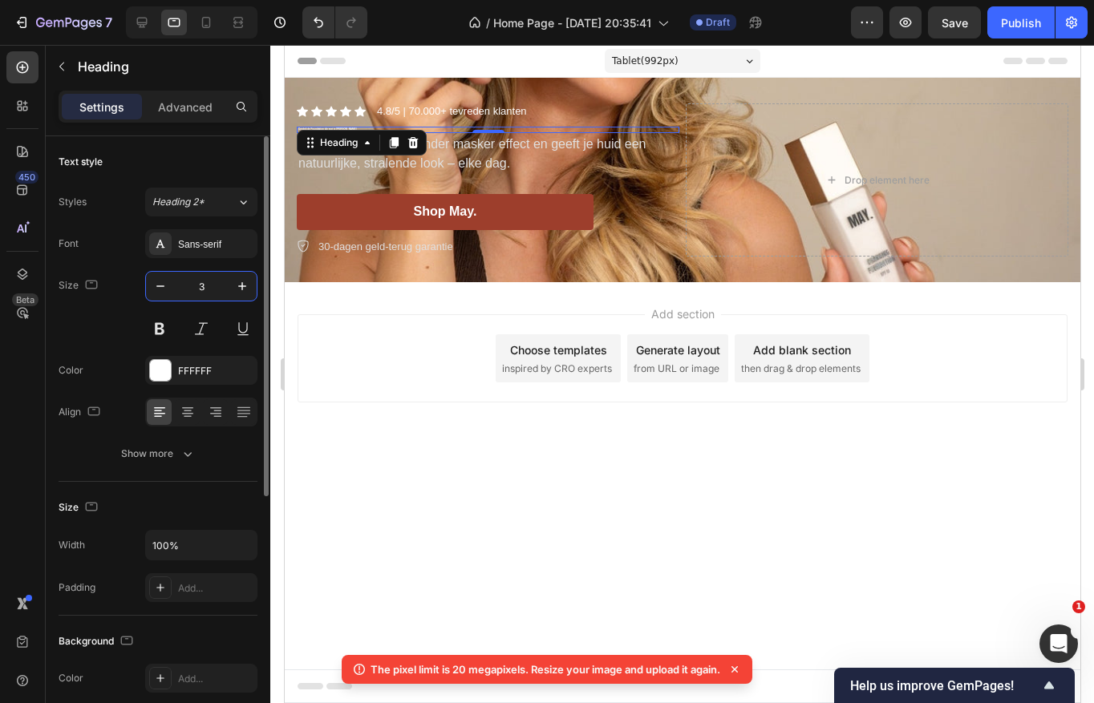
scroll to position [0, 0]
type input "36"
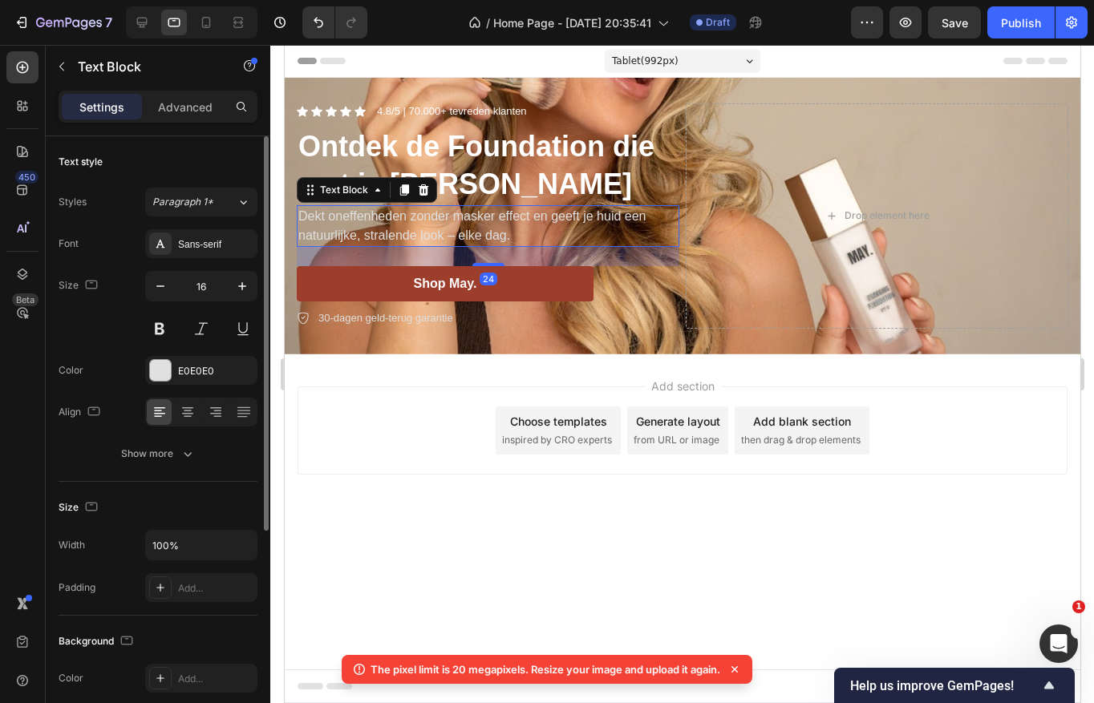
click at [523, 227] on p "Dekt oneffenheden zonder masker effect en geeft je huid een natuurlijke, strale…" at bounding box center [486, 226] width 379 height 38
click at [144, 25] on icon at bounding box center [142, 23] width 10 height 10
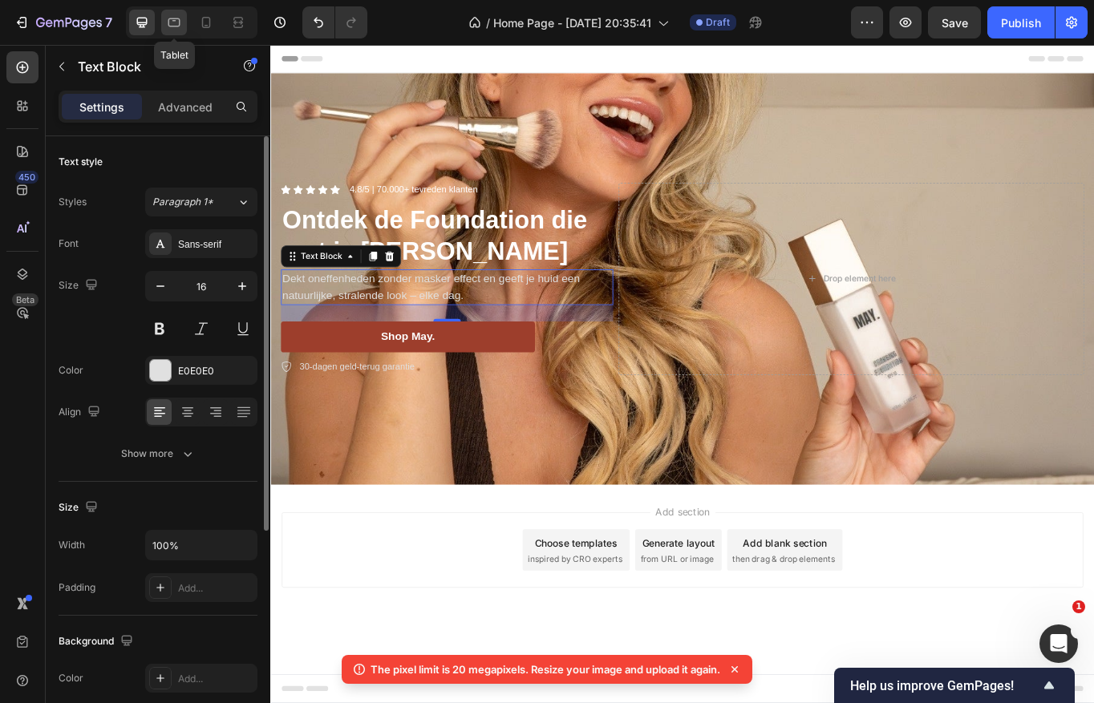
click at [170, 22] on icon at bounding box center [174, 22] width 16 height 16
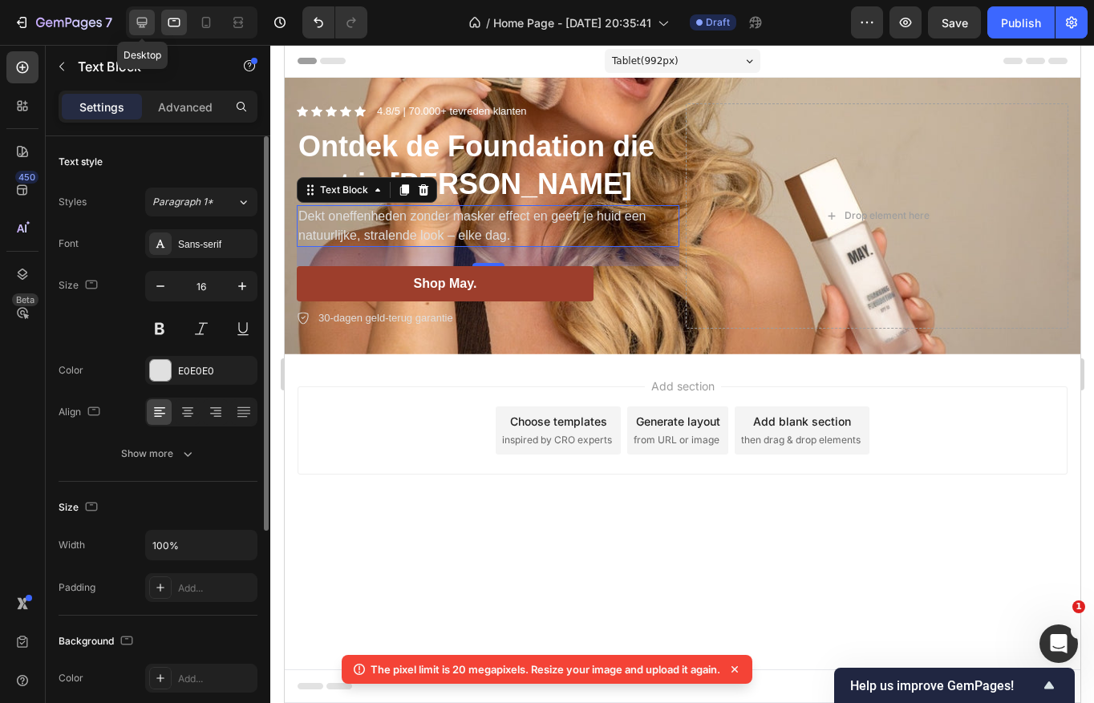
click at [145, 24] on icon at bounding box center [142, 23] width 10 height 10
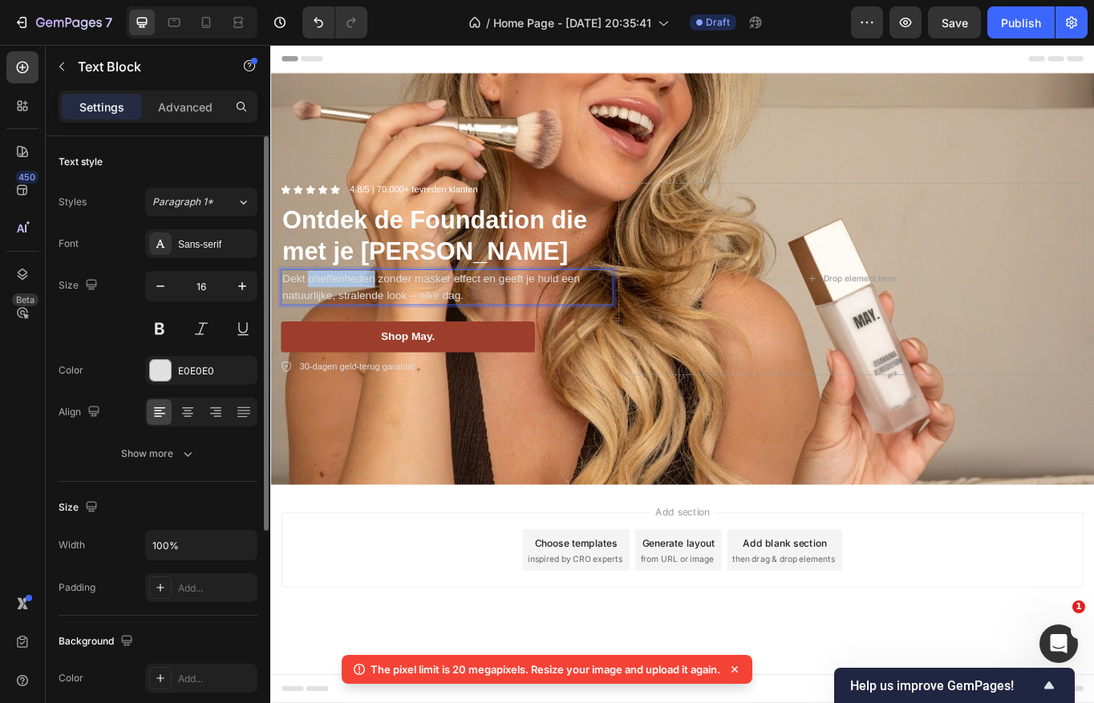
click at [332, 318] on p "Dekt oneffenheden zonder masker effect en geeft je huid een natuurlijke, strale…" at bounding box center [476, 328] width 385 height 38
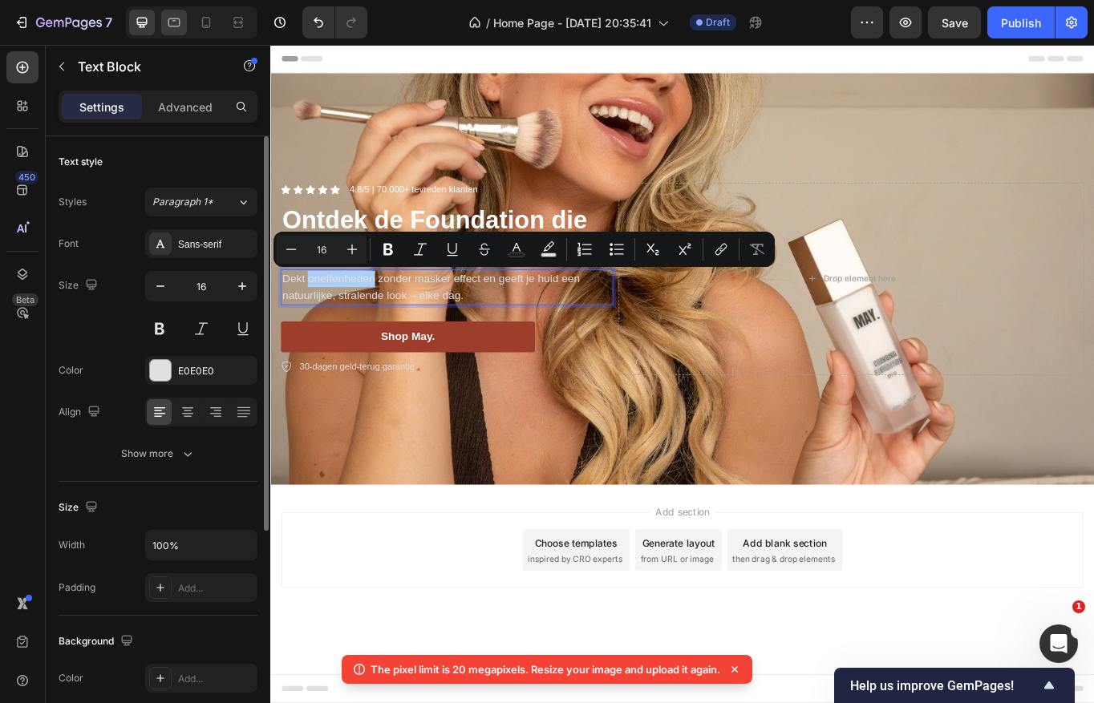
click at [169, 26] on icon at bounding box center [174, 22] width 12 height 9
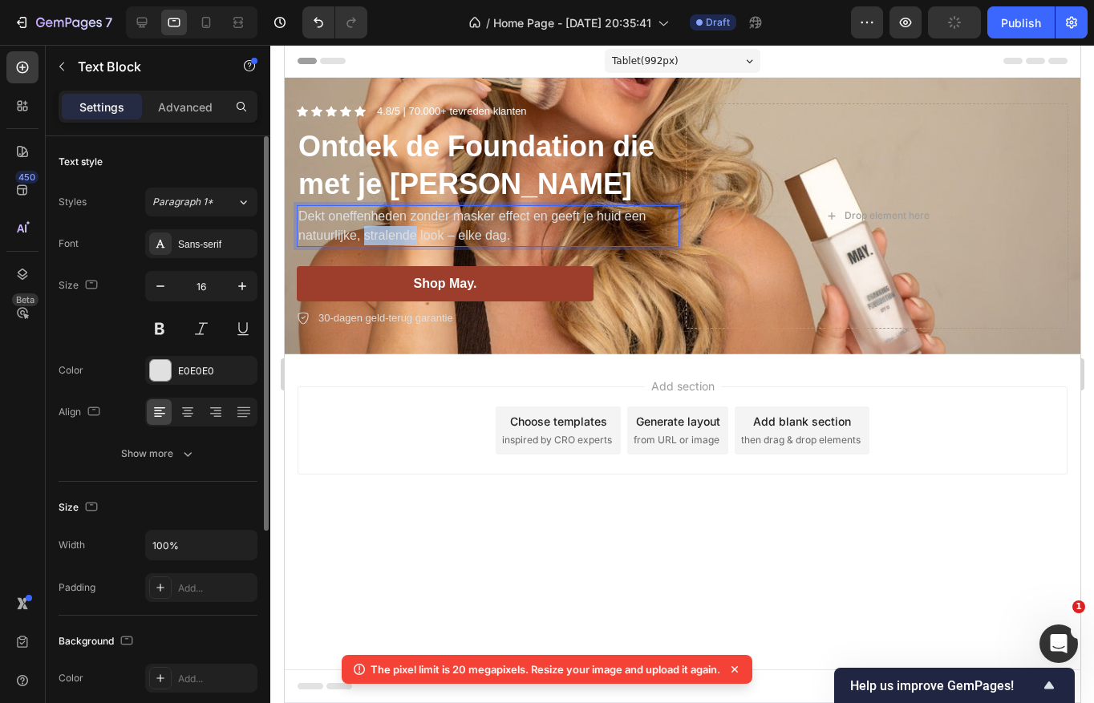
click at [407, 232] on p "Dekt oneffenheden zonder masker effect en geeft je huid een natuurlijke, strale…" at bounding box center [486, 226] width 379 height 38
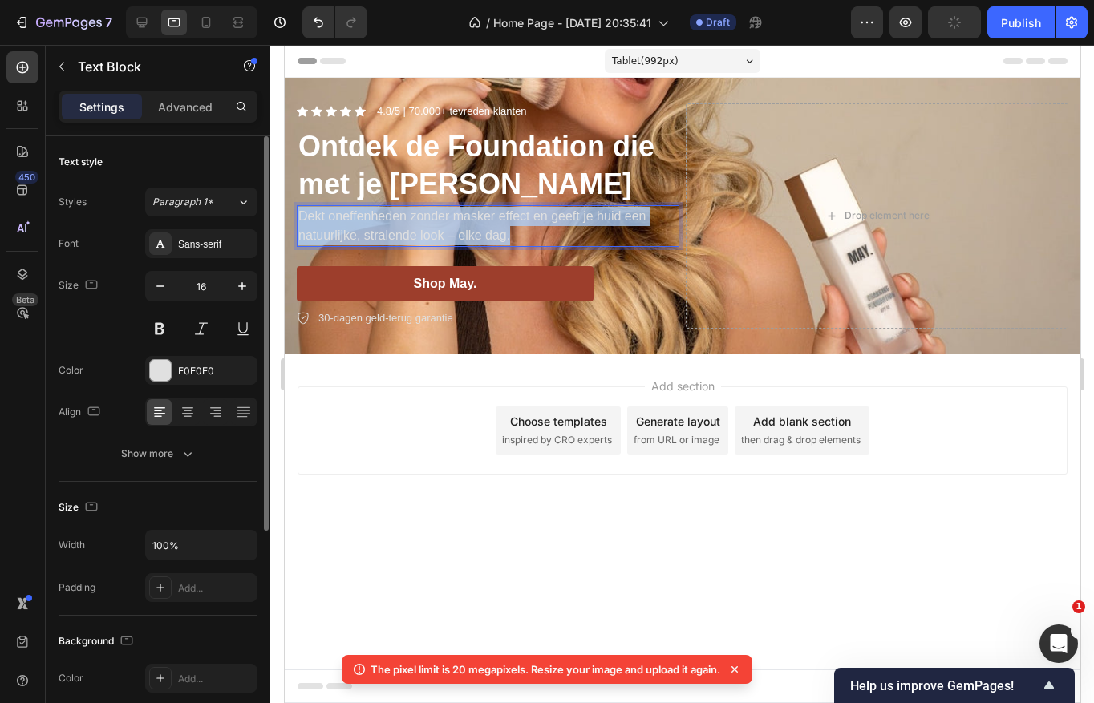
click at [407, 232] on p "Dekt oneffenheden zonder masker effect en geeft je huid een natuurlijke, strale…" at bounding box center [486, 226] width 379 height 38
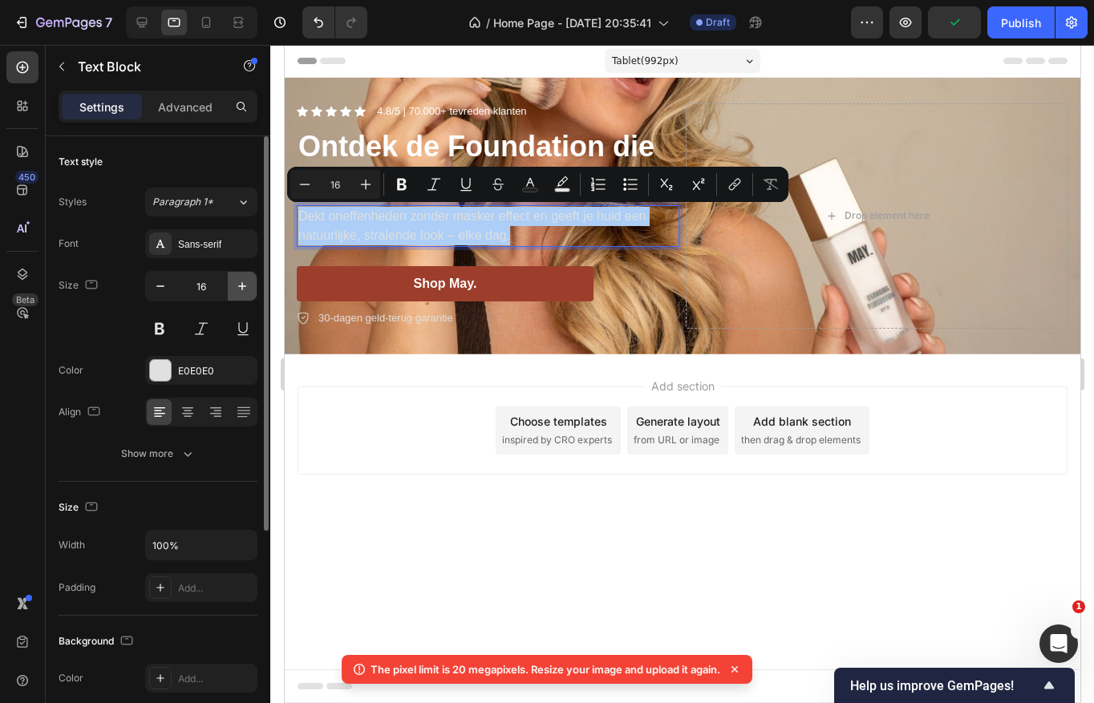
click at [237, 282] on icon "button" at bounding box center [242, 286] width 16 height 16
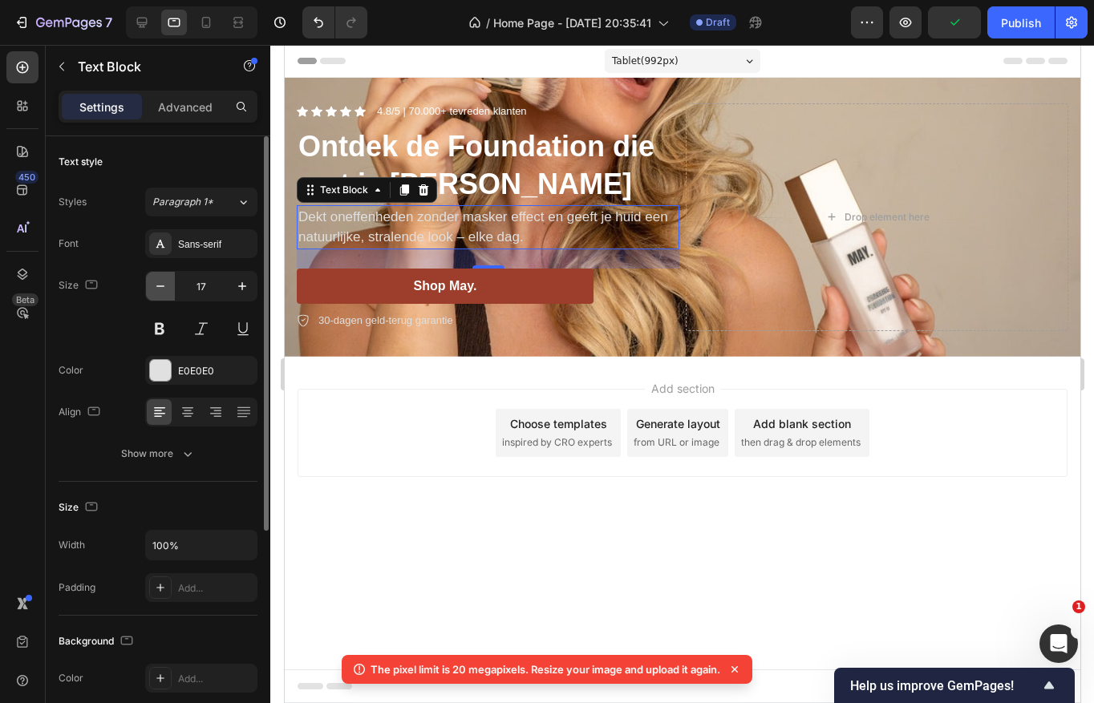
click at [164, 285] on icon "button" at bounding box center [160, 286] width 16 height 16
type input "16"
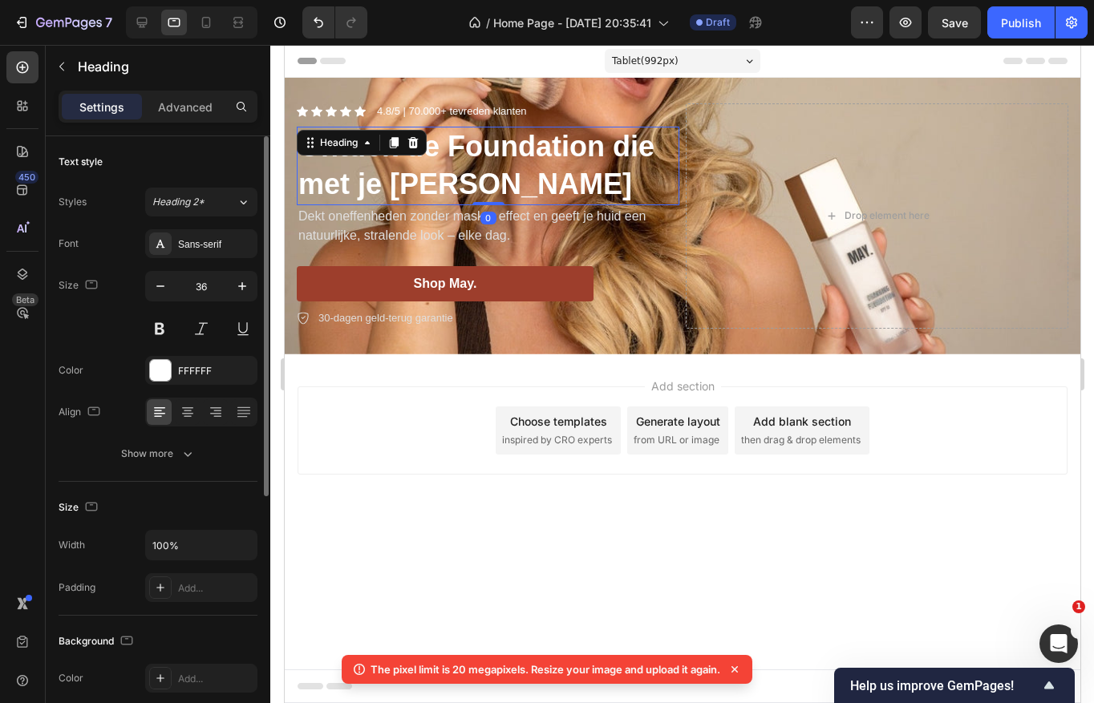
click at [507, 176] on p "Ontdek de Foundation die met je [PERSON_NAME]" at bounding box center [486, 165] width 379 height 75
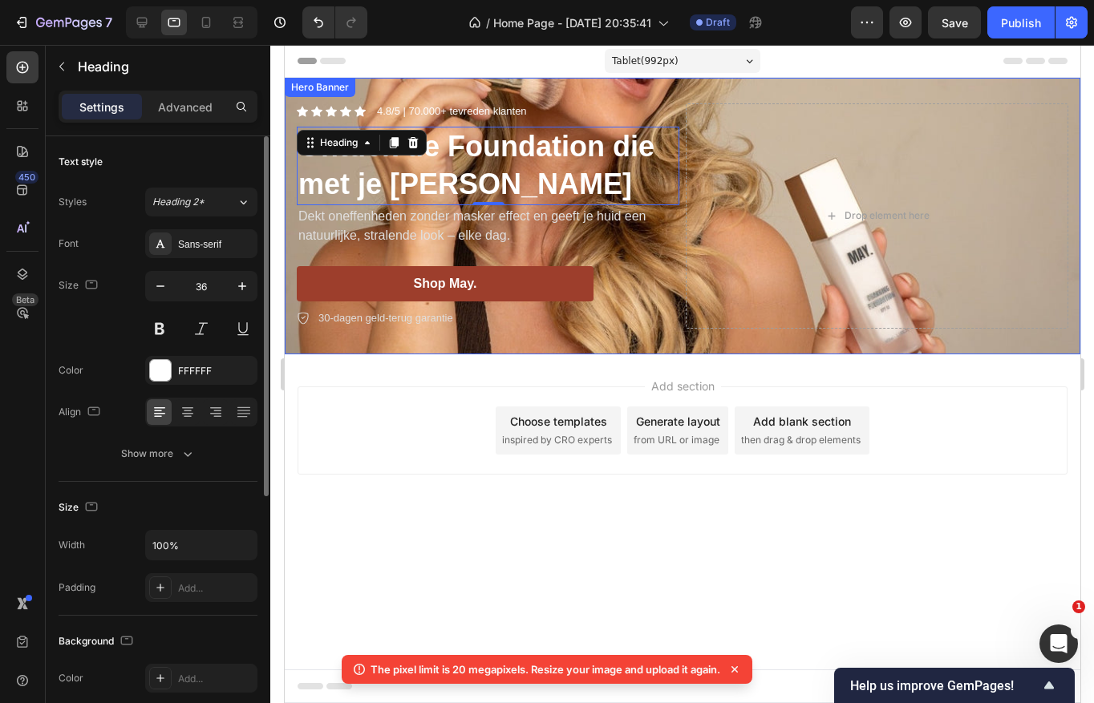
click at [720, 87] on div "Icon Icon Icon Icon Icon Icon List 4.8/5 | 70.000+ tevreden klanten Text Block …" at bounding box center [681, 216] width 795 height 277
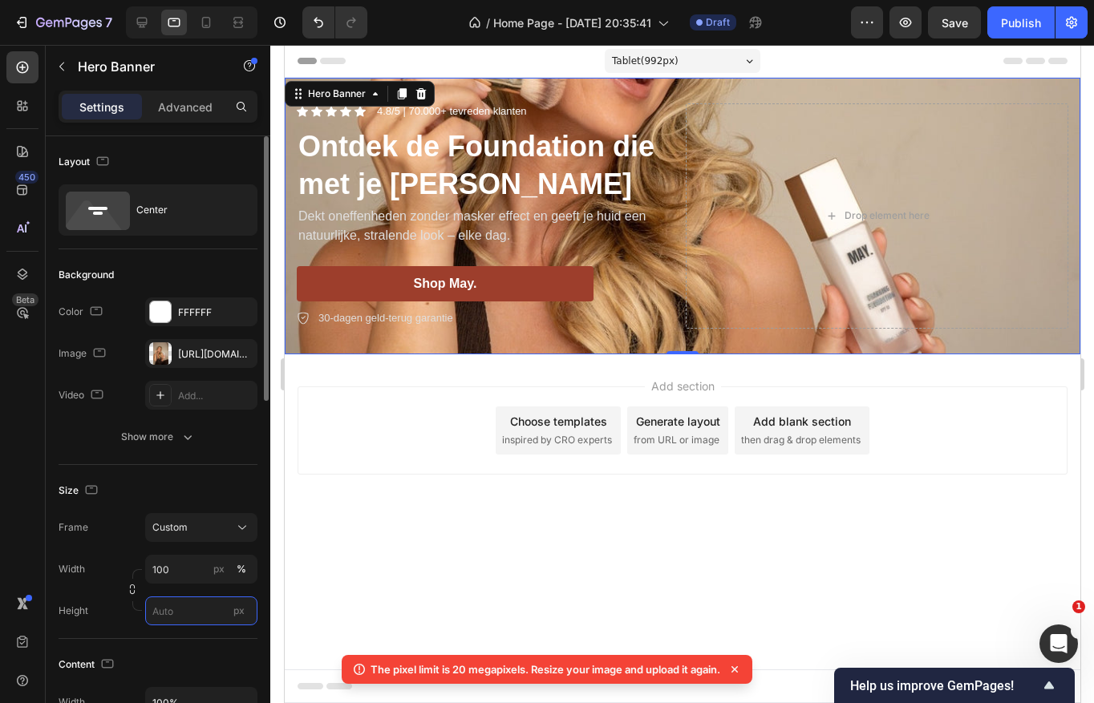
click at [170, 617] on input "px" at bounding box center [201, 611] width 112 height 29
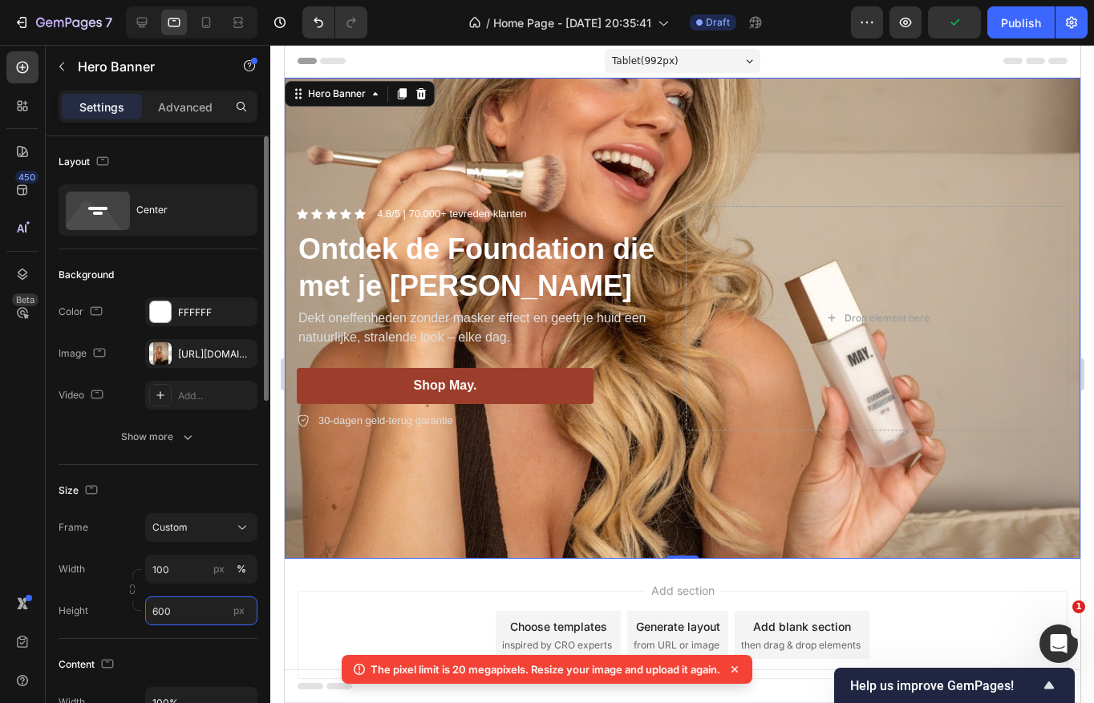
type input "600"
click at [196, 587] on div "Width 100 px % Height 600 px" at bounding box center [158, 590] width 199 height 71
click at [146, 24] on icon at bounding box center [142, 23] width 10 height 10
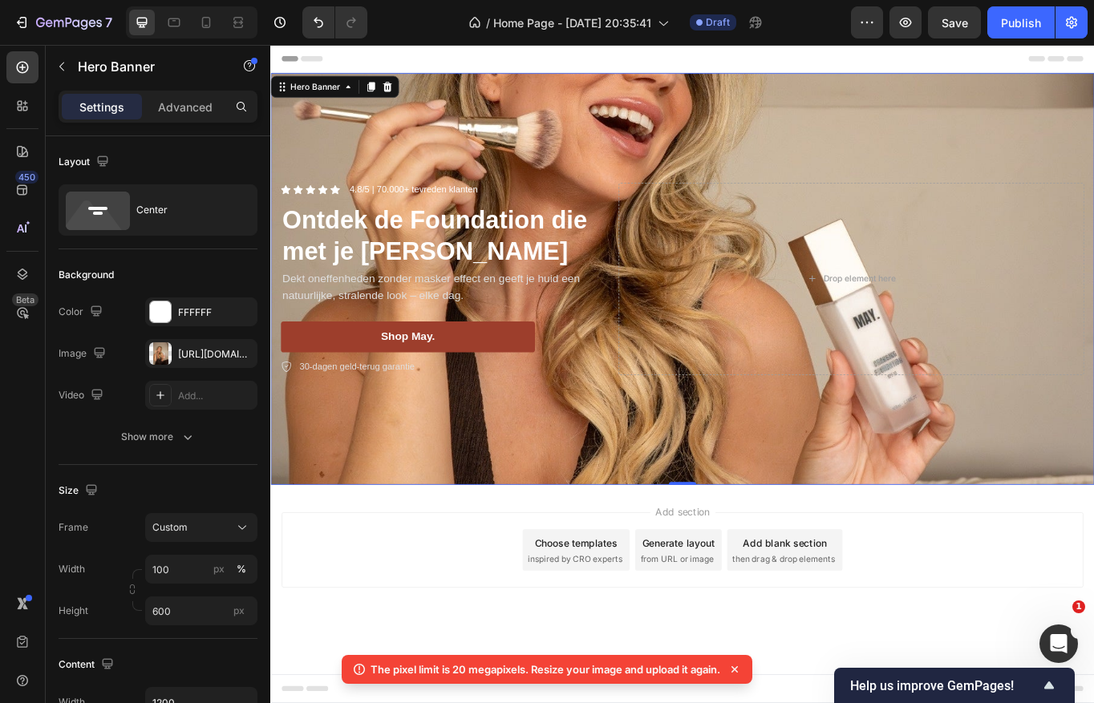
click at [393, 540] on div "Background Image" at bounding box center [751, 318] width 962 height 481
click at [172, 22] on icon at bounding box center [174, 22] width 16 height 16
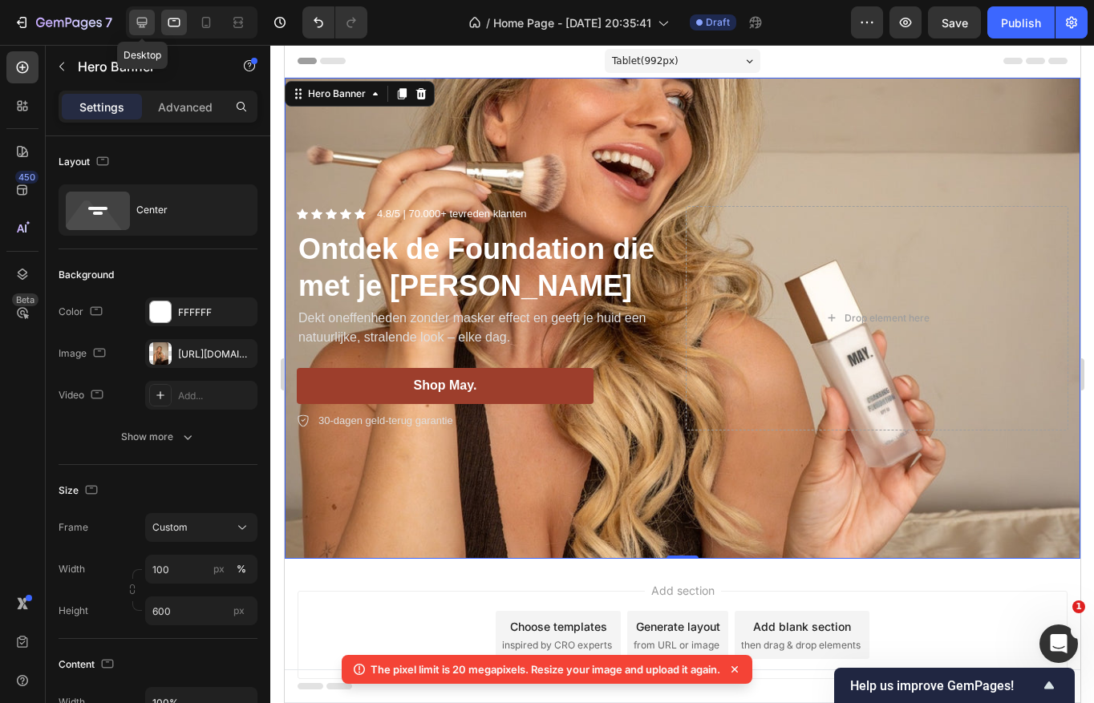
click at [145, 23] on icon at bounding box center [142, 23] width 10 height 10
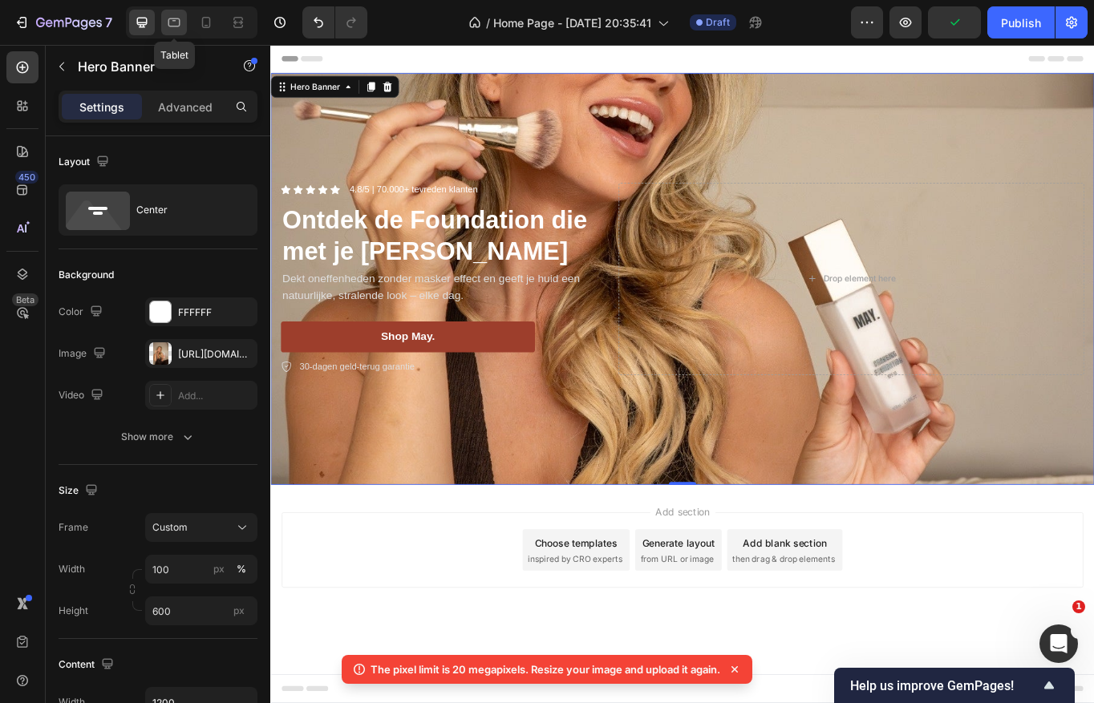
click at [171, 18] on icon at bounding box center [174, 22] width 12 height 9
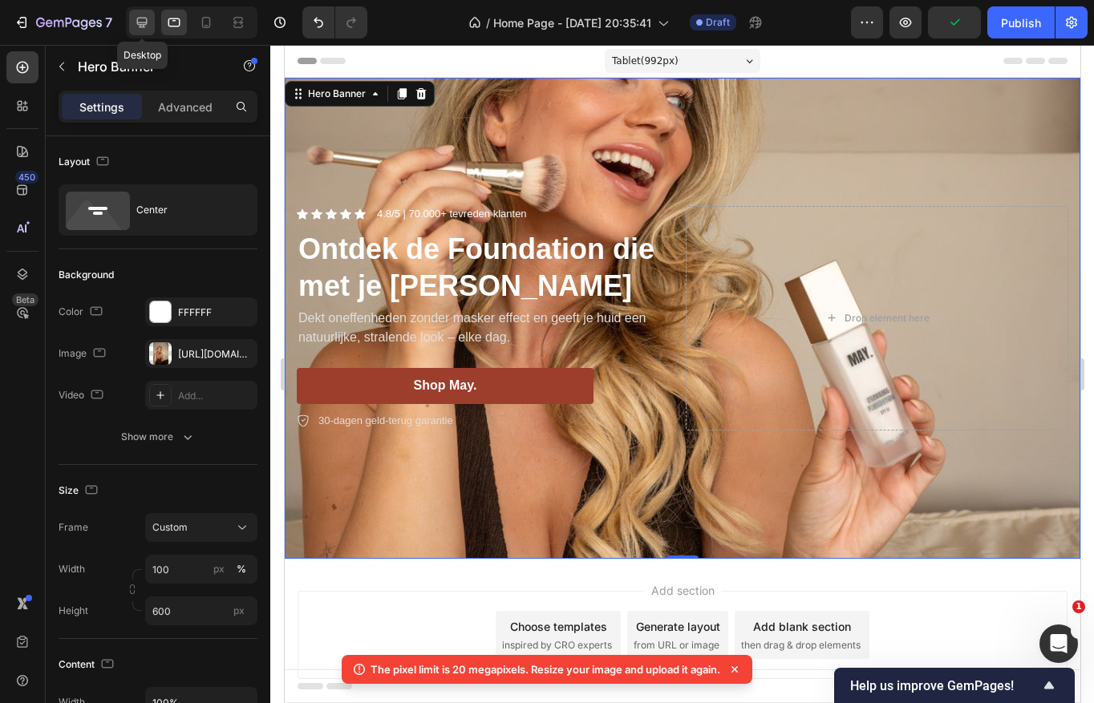
click at [149, 14] on icon at bounding box center [142, 22] width 16 height 16
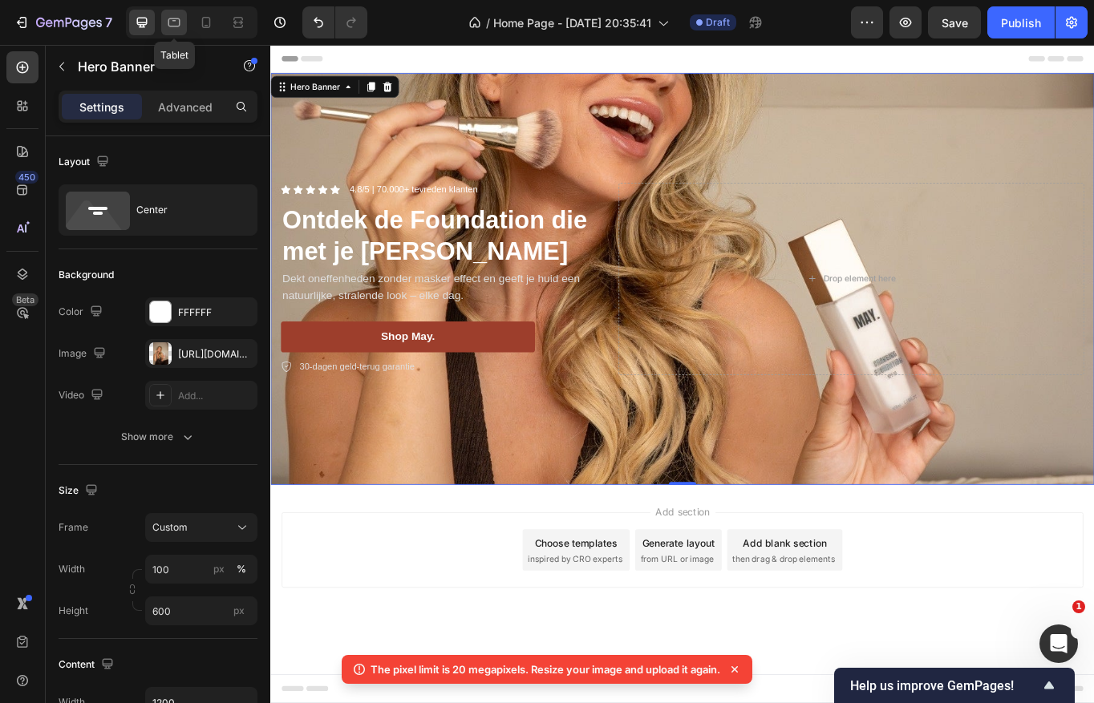
click at [181, 14] on icon at bounding box center [174, 22] width 16 height 16
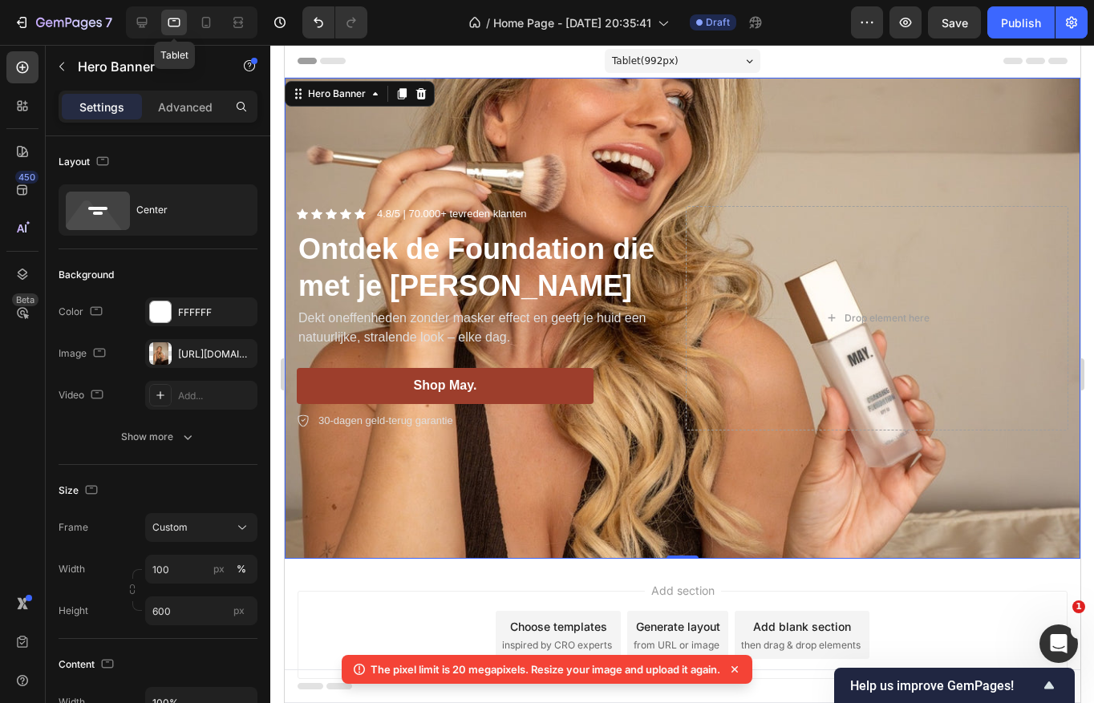
click at [161, 16] on div at bounding box center [174, 23] width 26 height 26
click at [144, 22] on icon at bounding box center [142, 22] width 16 height 16
type input "1200"
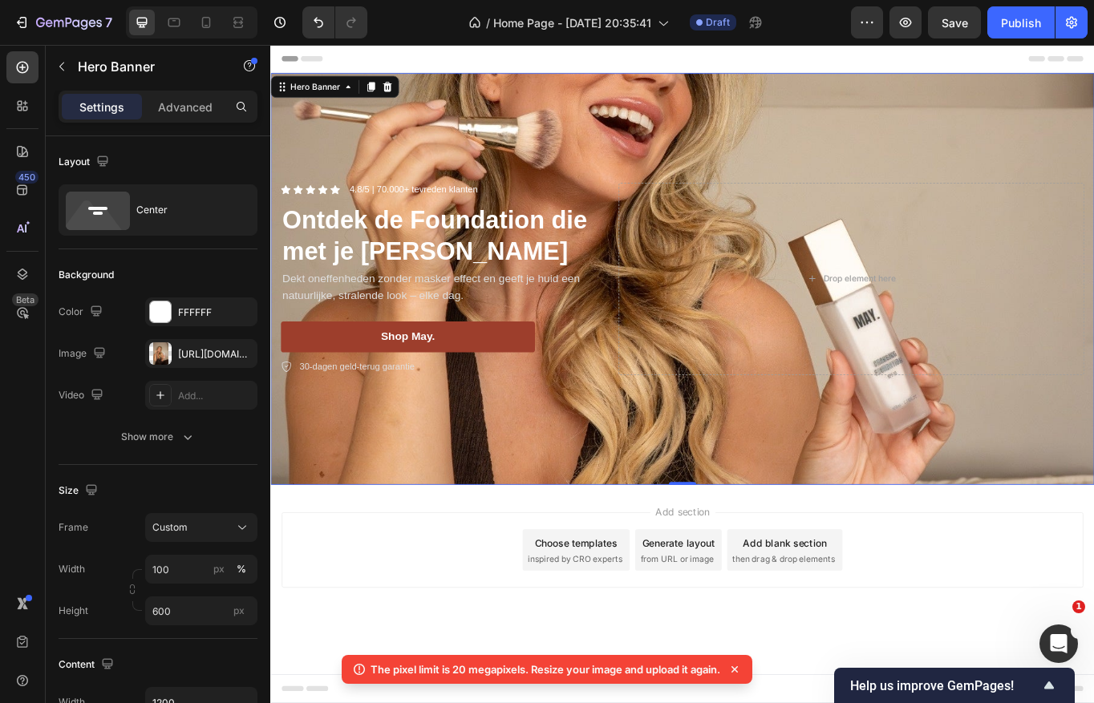
click at [411, 530] on div "Background Image" at bounding box center [751, 318] width 962 height 481
click at [176, 606] on input "600" at bounding box center [201, 611] width 112 height 29
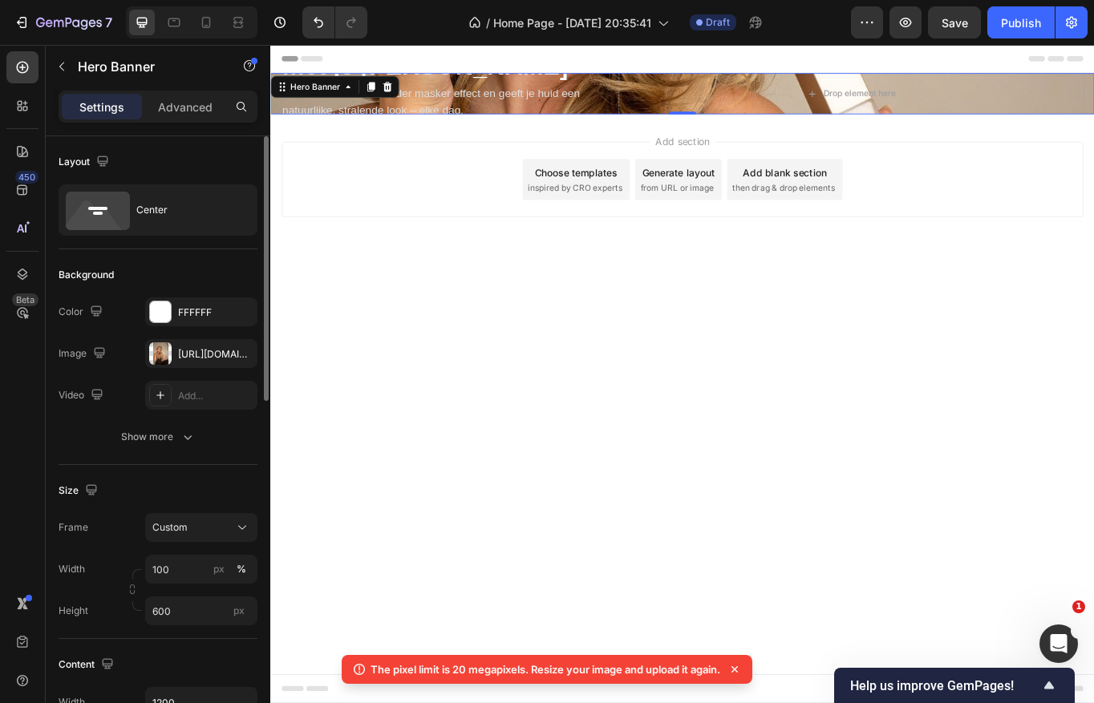
click at [180, 591] on div "Width 100 px % Height 600 px" at bounding box center [158, 590] width 199 height 71
click at [168, 615] on input "600" at bounding box center [201, 611] width 112 height 29
click at [174, 615] on input "60" at bounding box center [201, 611] width 112 height 29
type input "600"
click at [149, 592] on div "Width 100 px % Height 600 px" at bounding box center [158, 590] width 199 height 71
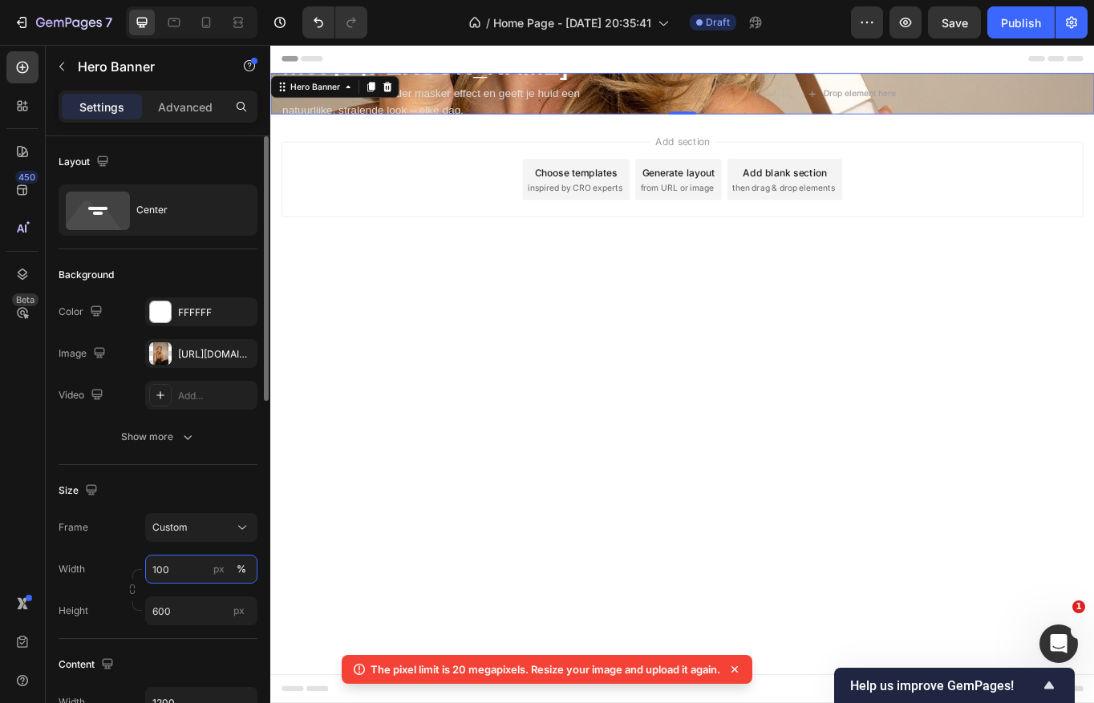
click at [161, 569] on input "100" at bounding box center [201, 569] width 112 height 29
type input "1"
type input "60"
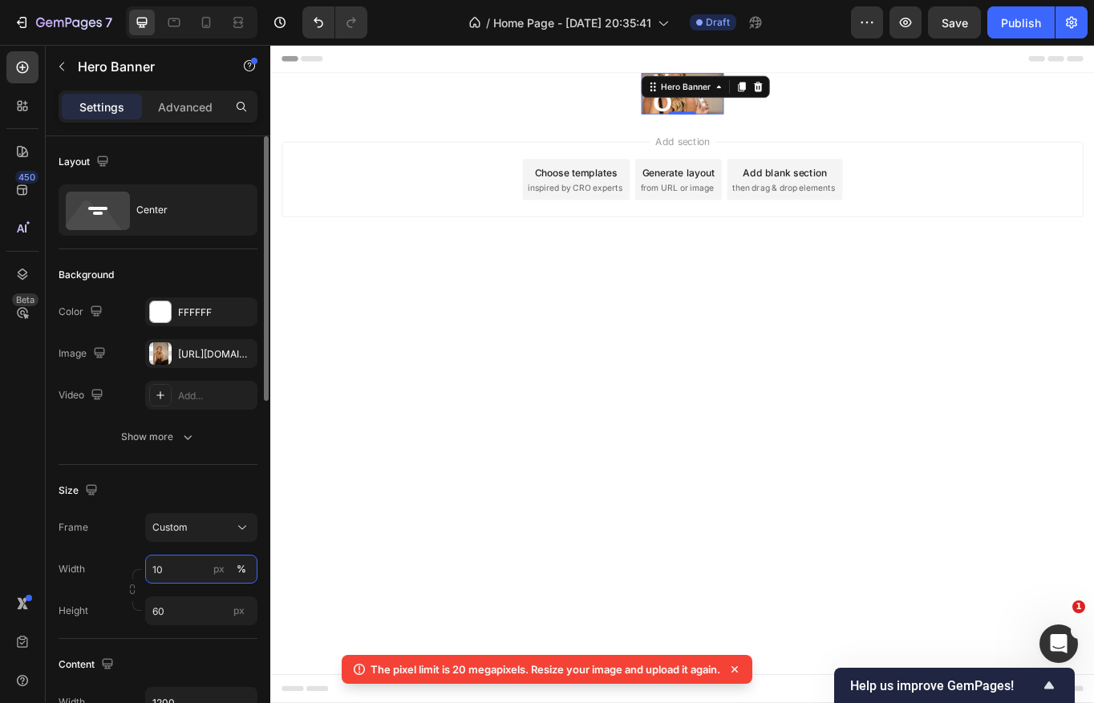
type input "100"
click at [155, 590] on div "Width 100 px % Height 60 px" at bounding box center [158, 590] width 199 height 71
click at [168, 609] on input "60" at bounding box center [201, 611] width 112 height 29
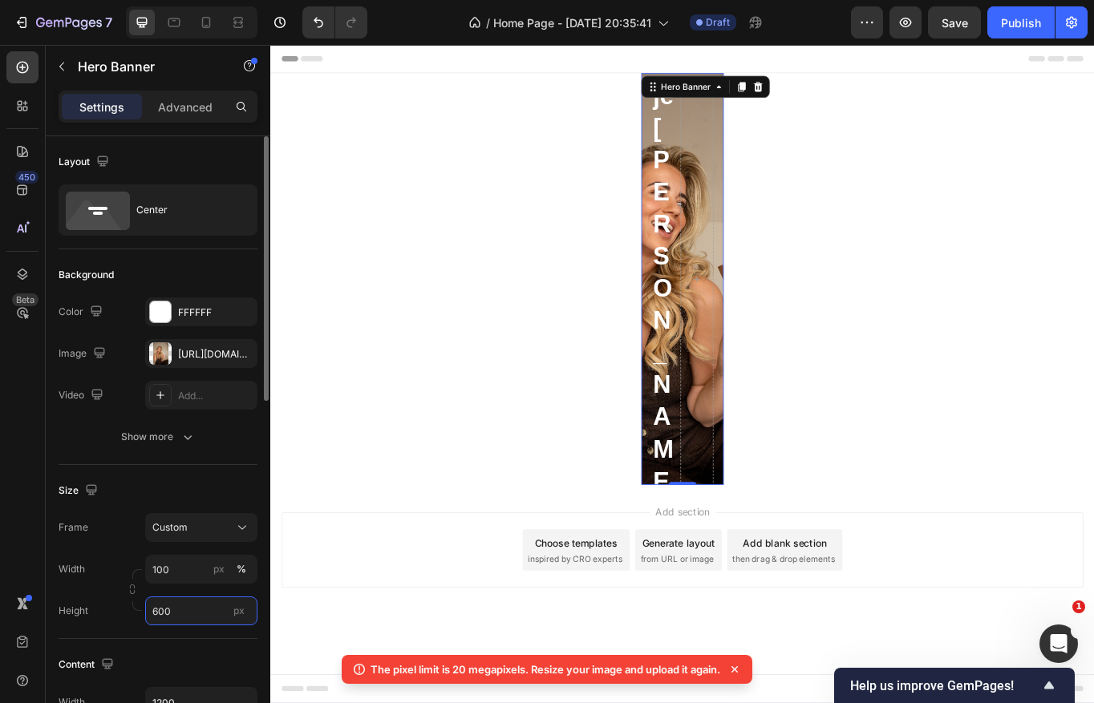
type input "600"
click at [171, 569] on input "10" at bounding box center [201, 569] width 112 height 29
click at [163, 568] on input "10" at bounding box center [201, 569] width 112 height 29
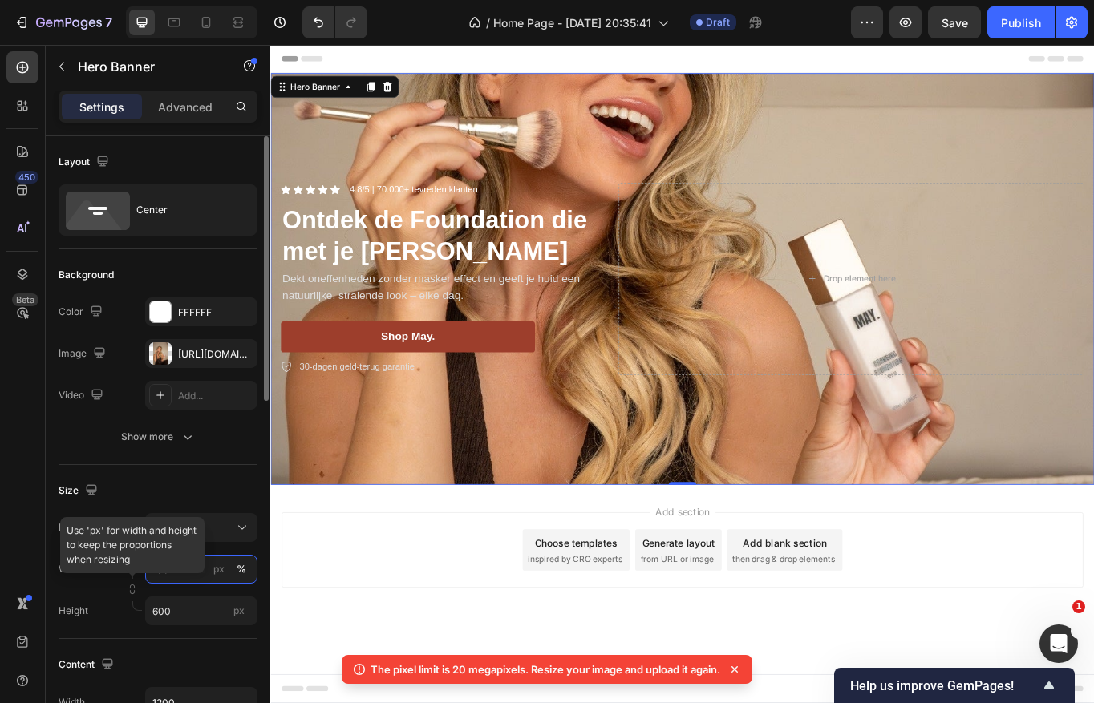
type input "100"
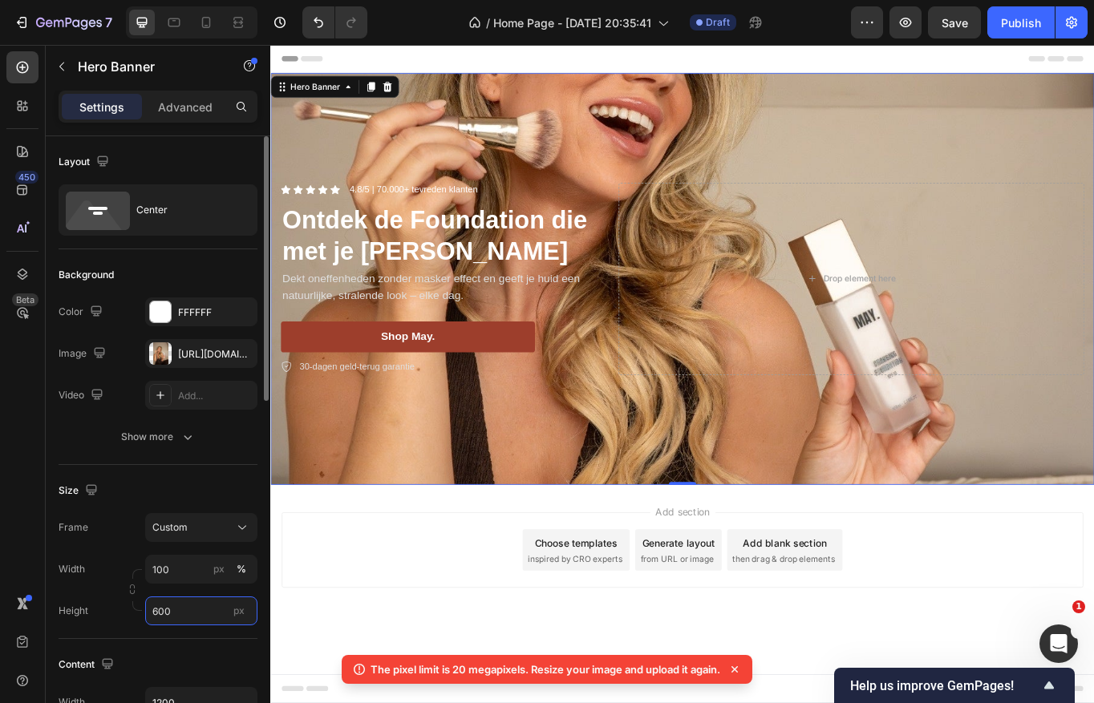
click at [167, 608] on input "600" at bounding box center [201, 611] width 112 height 29
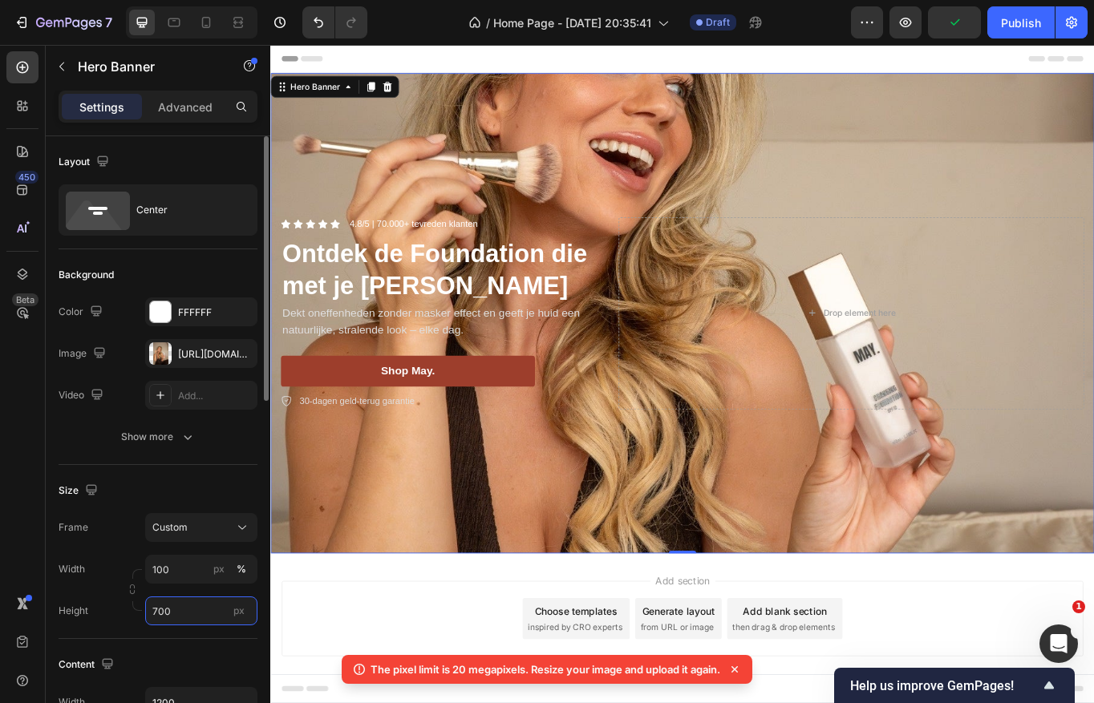
type input "700"
click at [183, 636] on div "Size Frame Custom Width 100 px % Height 700 px" at bounding box center [158, 552] width 199 height 174
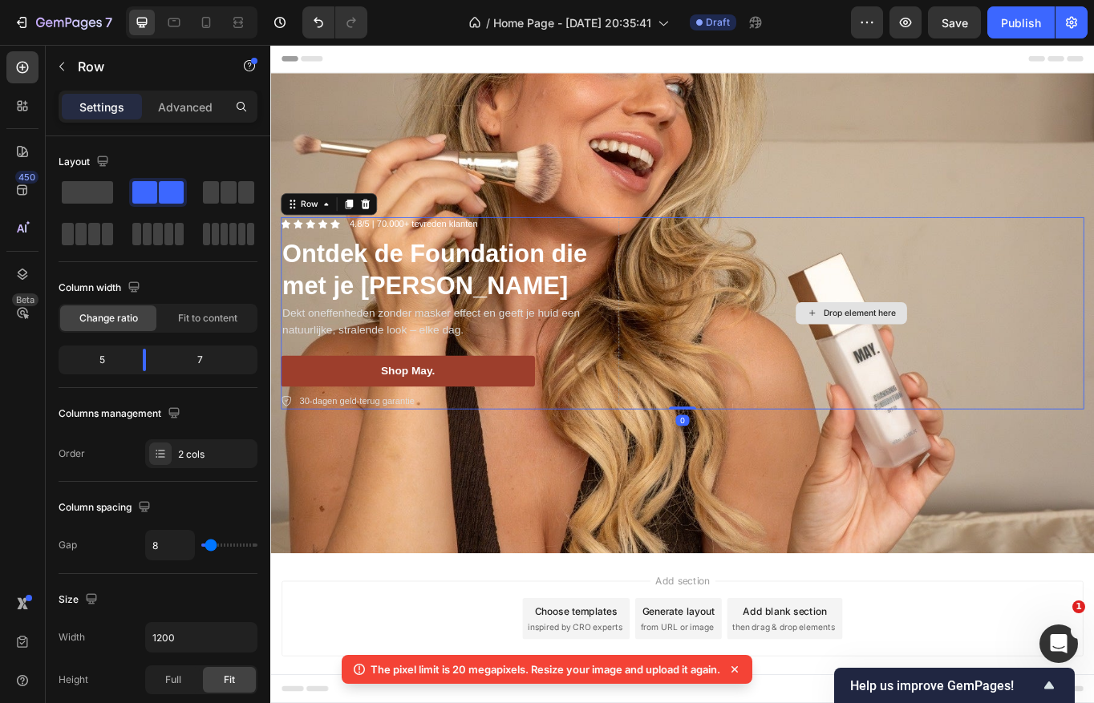
click at [808, 269] on div "Drop element here" at bounding box center [949, 358] width 544 height 225
type input "3"
type input "2"
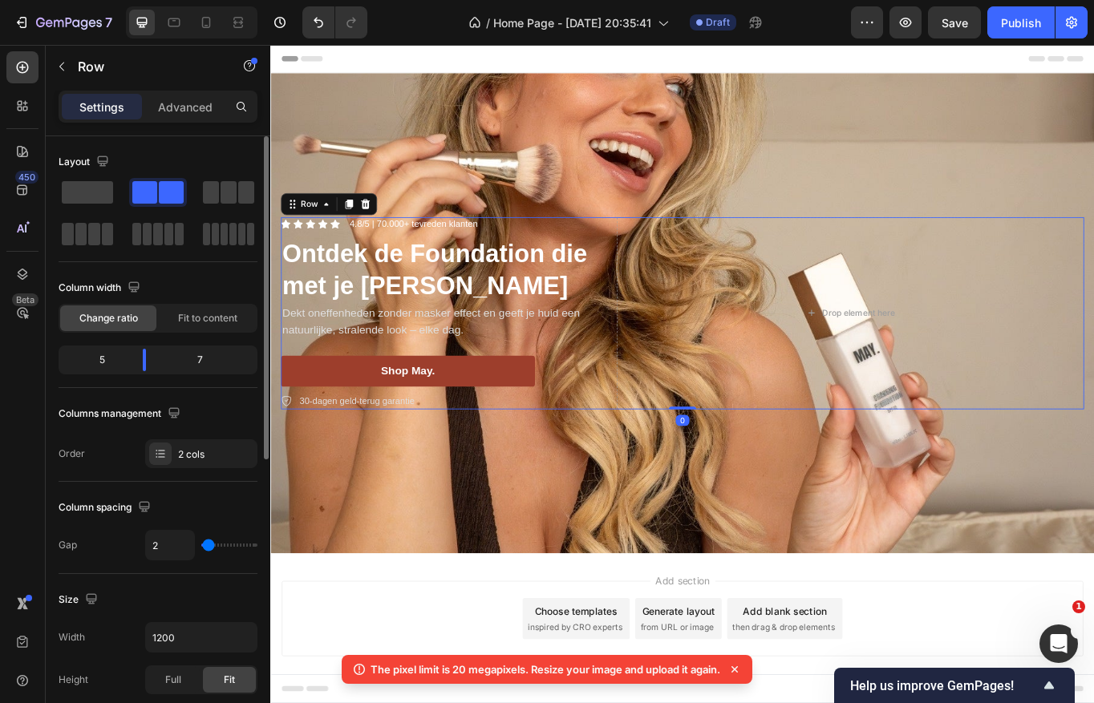
type input "1"
type input "0"
type input "14"
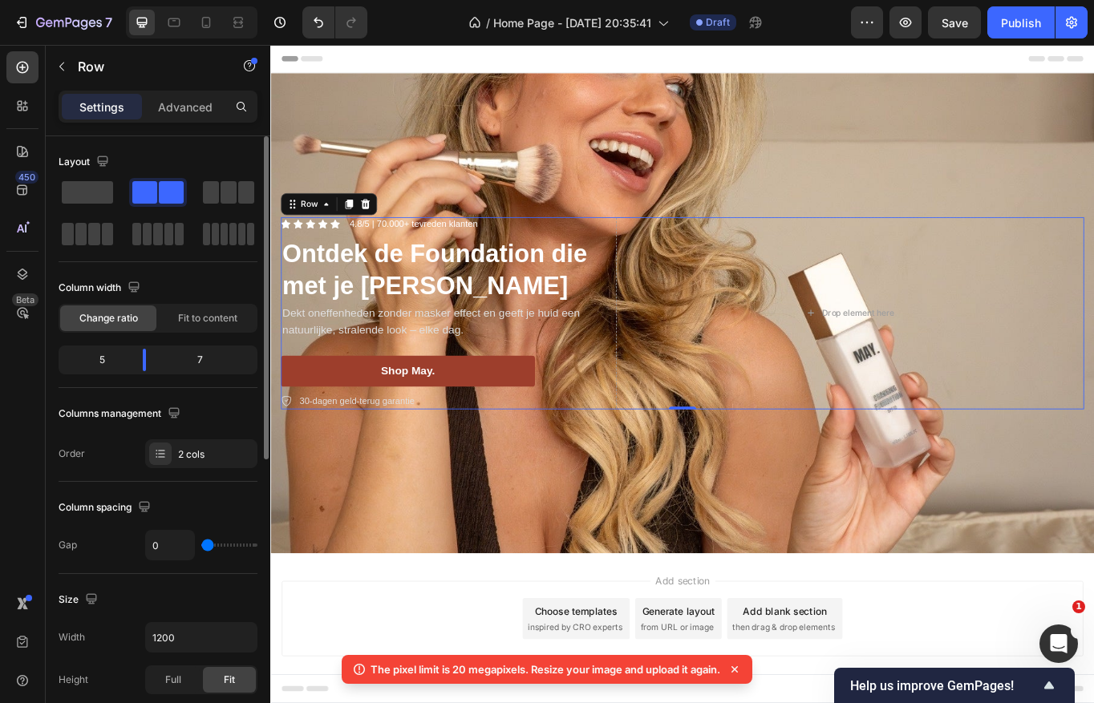
type input "14"
type input "17"
type input "21"
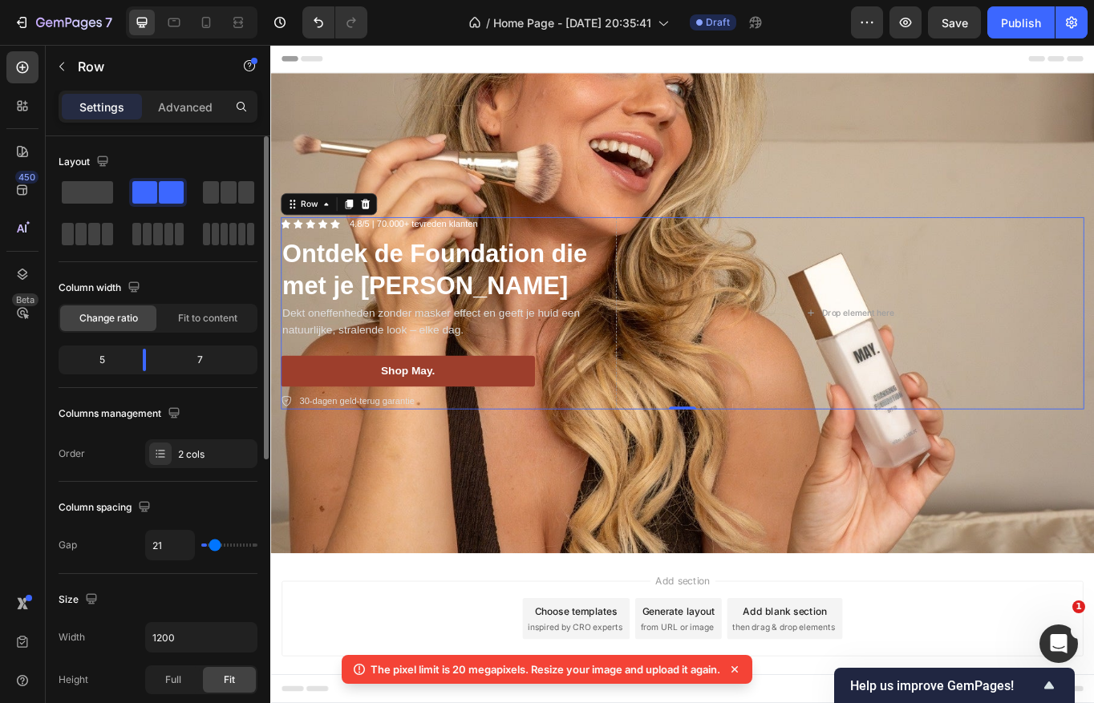
type input "24"
type input "27"
type input "29"
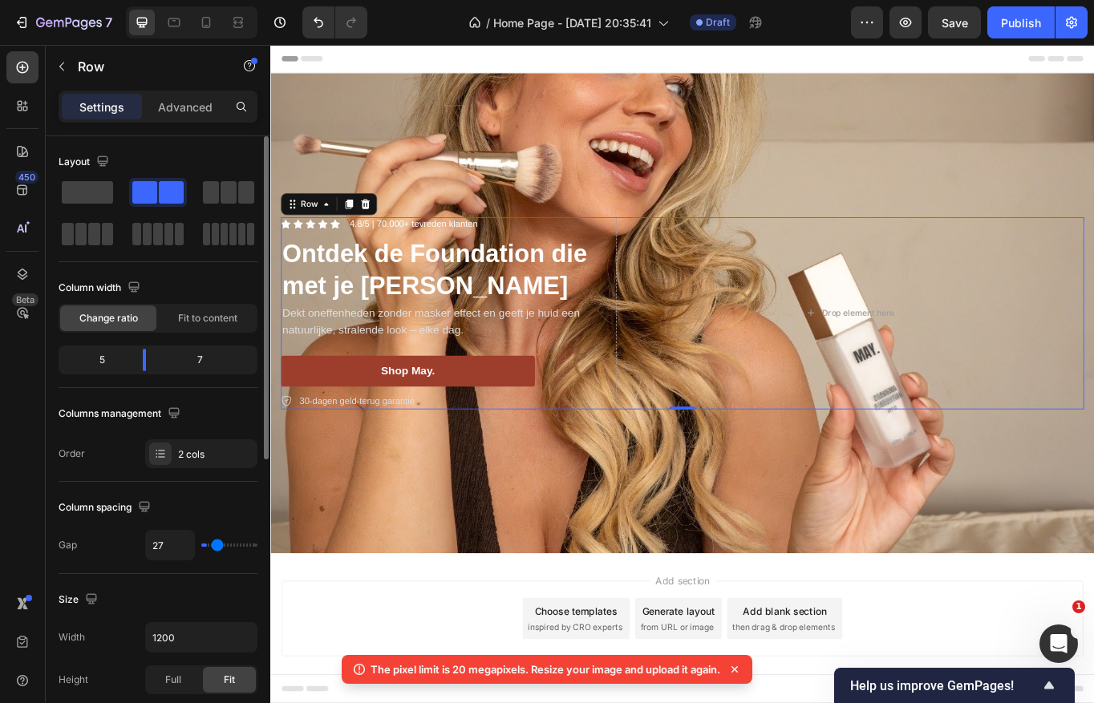
type input "29"
type input "31"
type input "33"
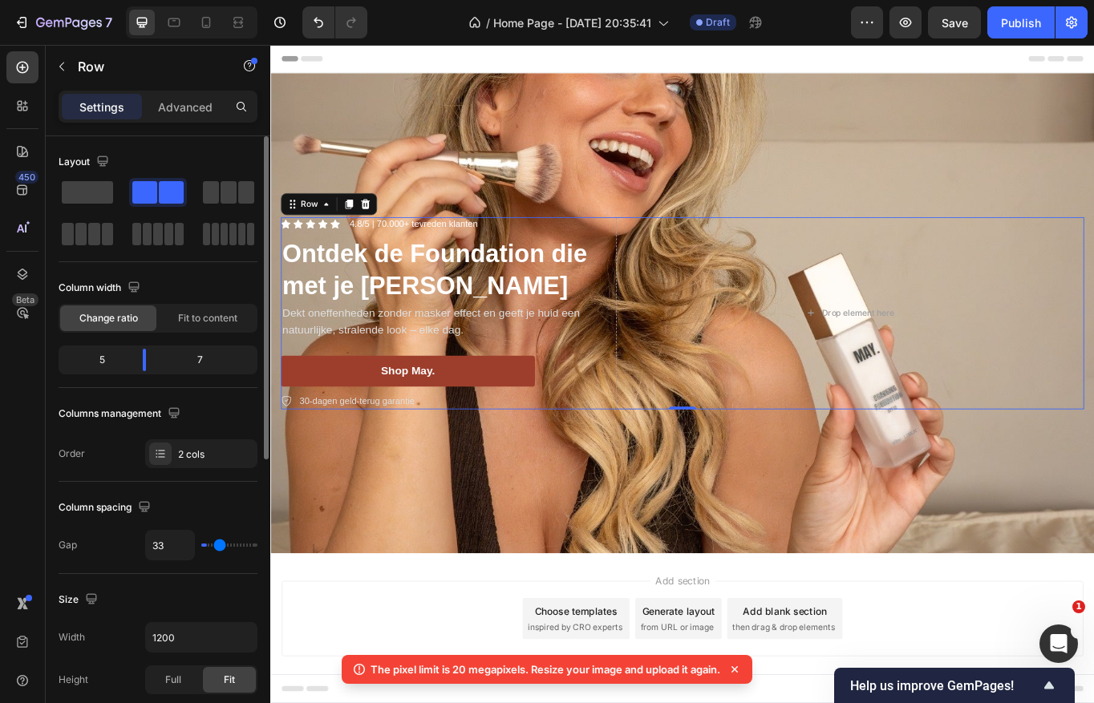
type input "34"
type input "35"
type input "36"
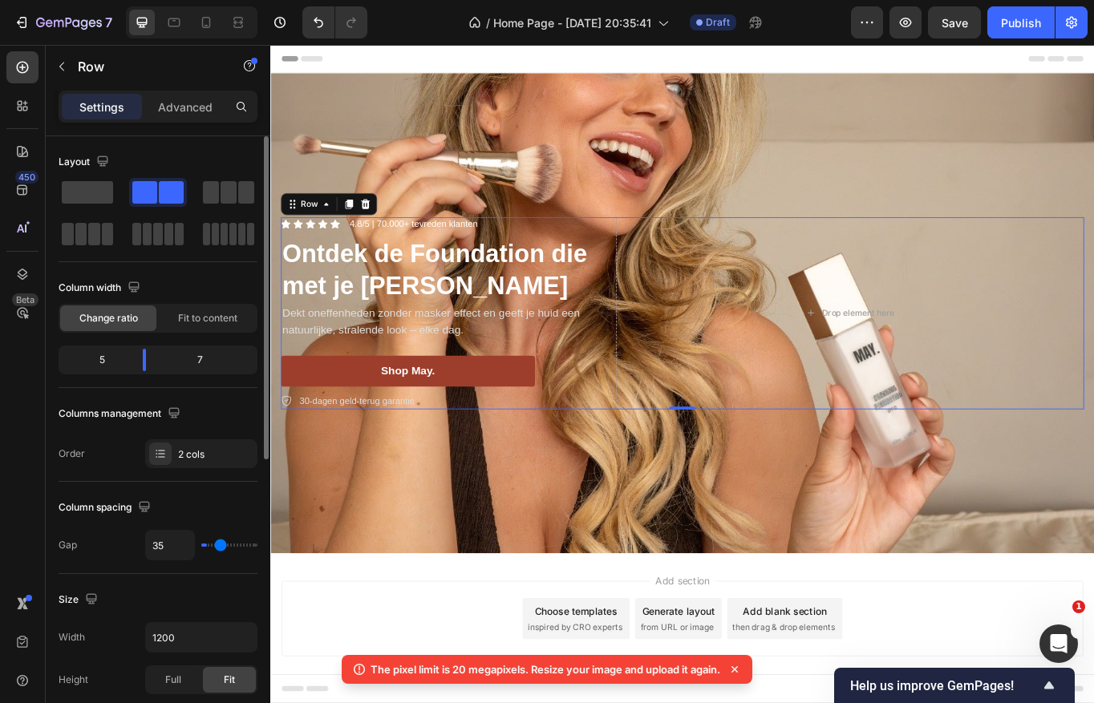
type input "36"
type input "37"
drag, startPoint x: 209, startPoint y: 547, endPoint x: 220, endPoint y: 544, distance: 11.5
type input "37"
click at [220, 544] on input "range" at bounding box center [229, 545] width 56 height 3
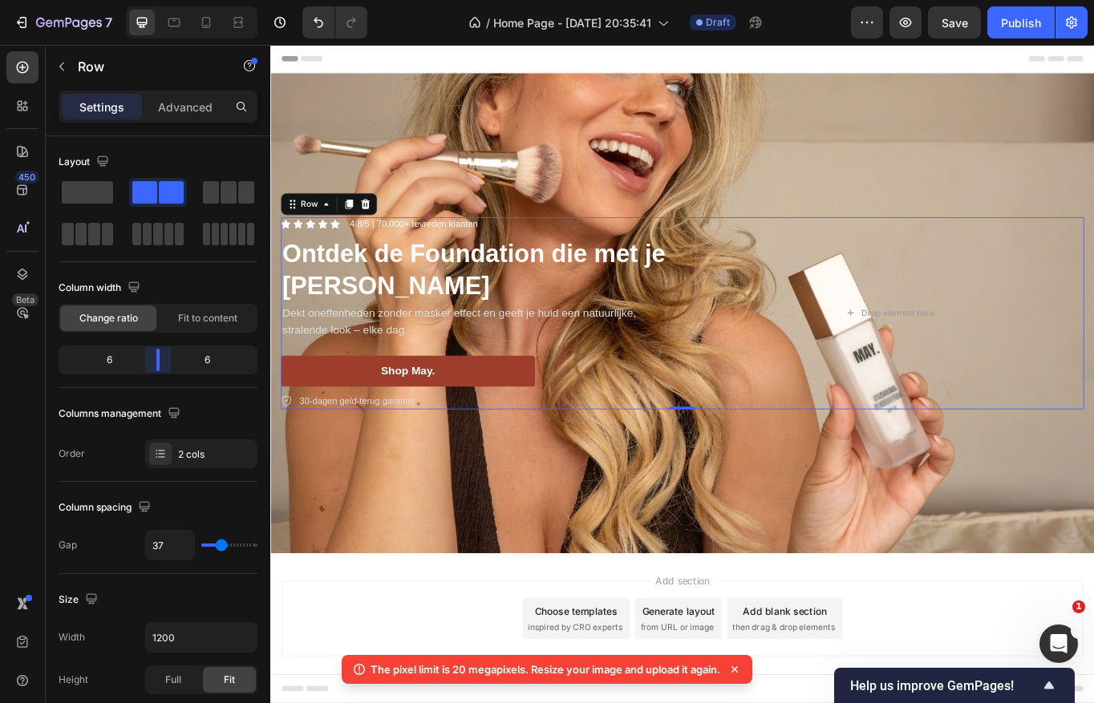
click at [152, 0] on body "7 Version history / Home Page - [DATE] 20:35:41 Draft Preview Save Publish 450 …" at bounding box center [547, 0] width 1094 height 0
click at [187, 312] on span "Fit to content" at bounding box center [207, 318] width 59 height 14
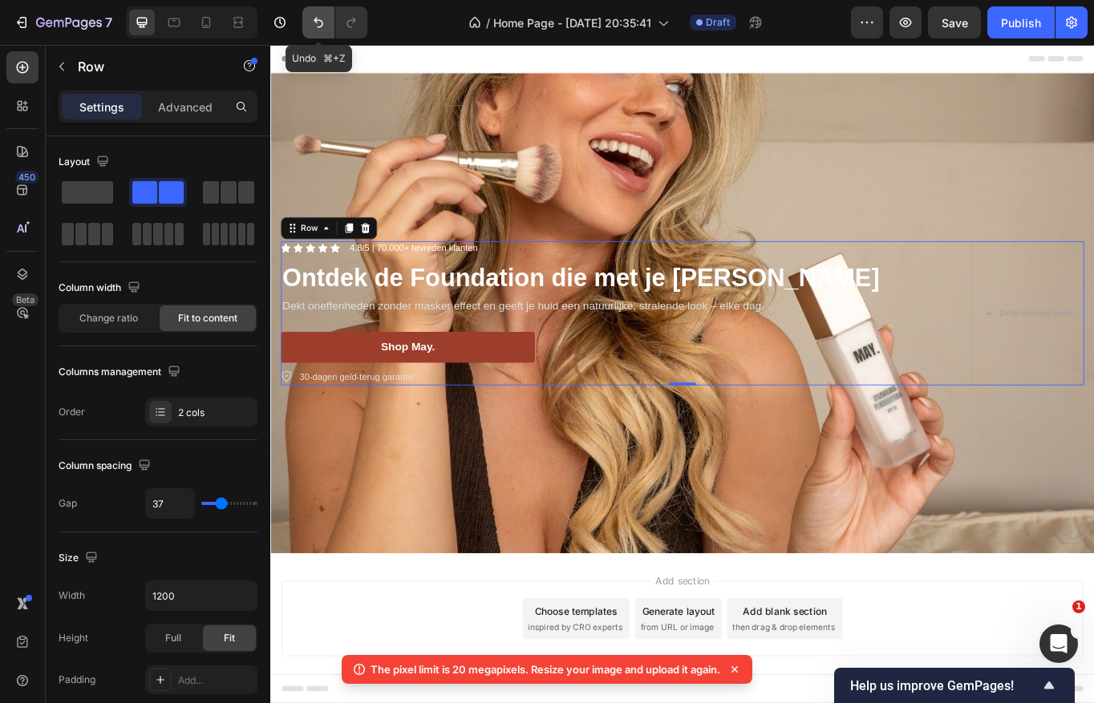
click at [319, 23] on icon "Undo/Redo" at bounding box center [318, 22] width 16 height 16
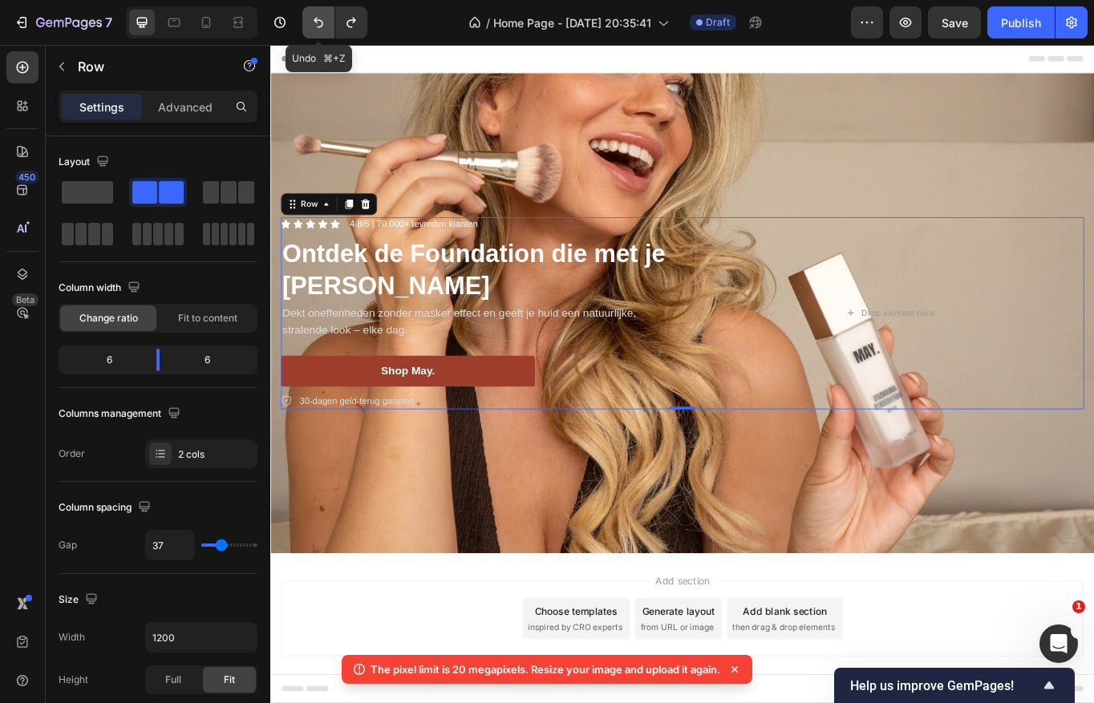
click at [310, 21] on icon "Undo/Redo" at bounding box center [318, 22] width 16 height 16
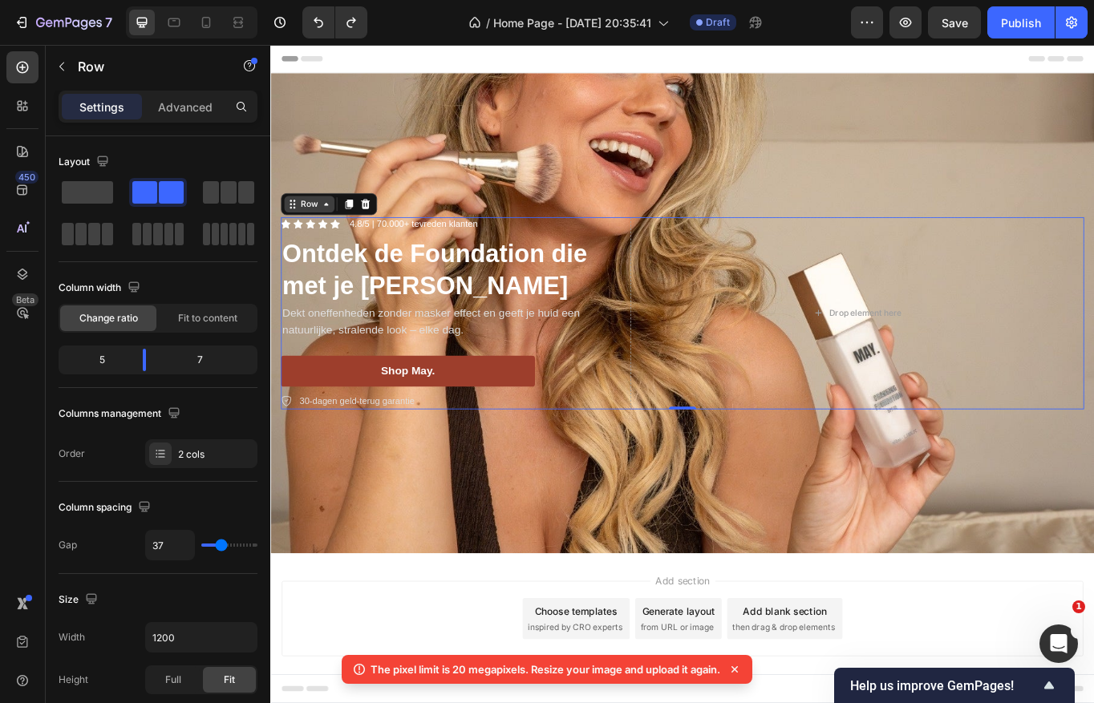
click at [329, 235] on icon at bounding box center [335, 231] width 13 height 13
drag, startPoint x: 751, startPoint y: 468, endPoint x: 734, endPoint y: 246, distance: 222.8
click at [734, 246] on div "Icon Icon Icon Icon Icon Icon List 4.8/5 | 70.000+ tevreden klanten Text Block …" at bounding box center [751, 358] width 938 height 225
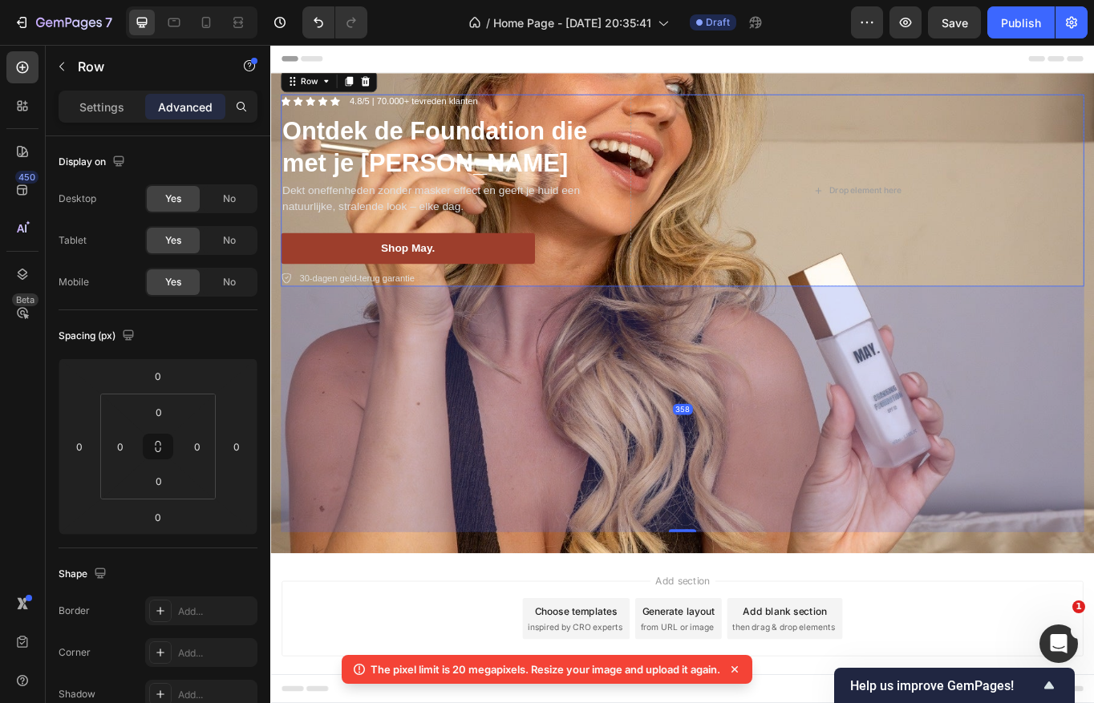
drag, startPoint x: 753, startPoint y: 468, endPoint x: 767, endPoint y: 755, distance: 287.4
click at [767, 702] on div "Header Icon Icon Icon Icon Icon Icon List 4.8/5 | 70.000+ tevreden klanten Text…" at bounding box center [751, 440] width 962 height 791
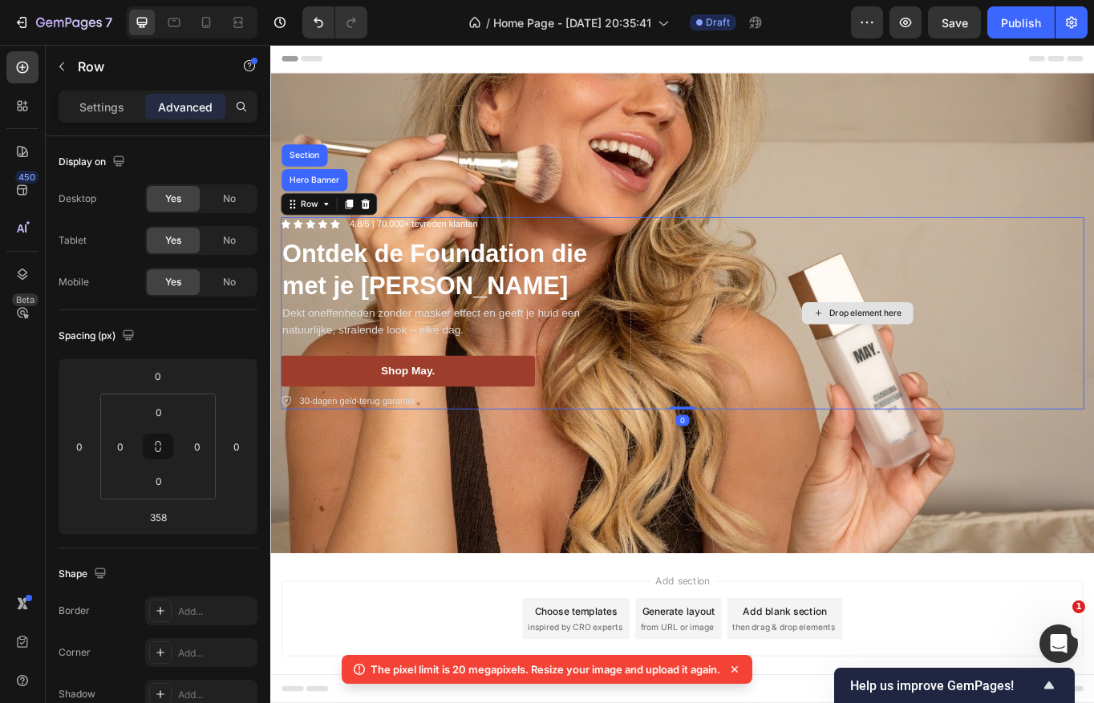
drag, startPoint x: 759, startPoint y: 613, endPoint x: 730, endPoint y: 225, distance: 389.1
click at [731, 225] on div "Icon Icon Icon Icon Icon Icon List 4.8/5 | 70.000+ tevreden klanten Text Block …" at bounding box center [751, 358] width 962 height 277
type input "0"
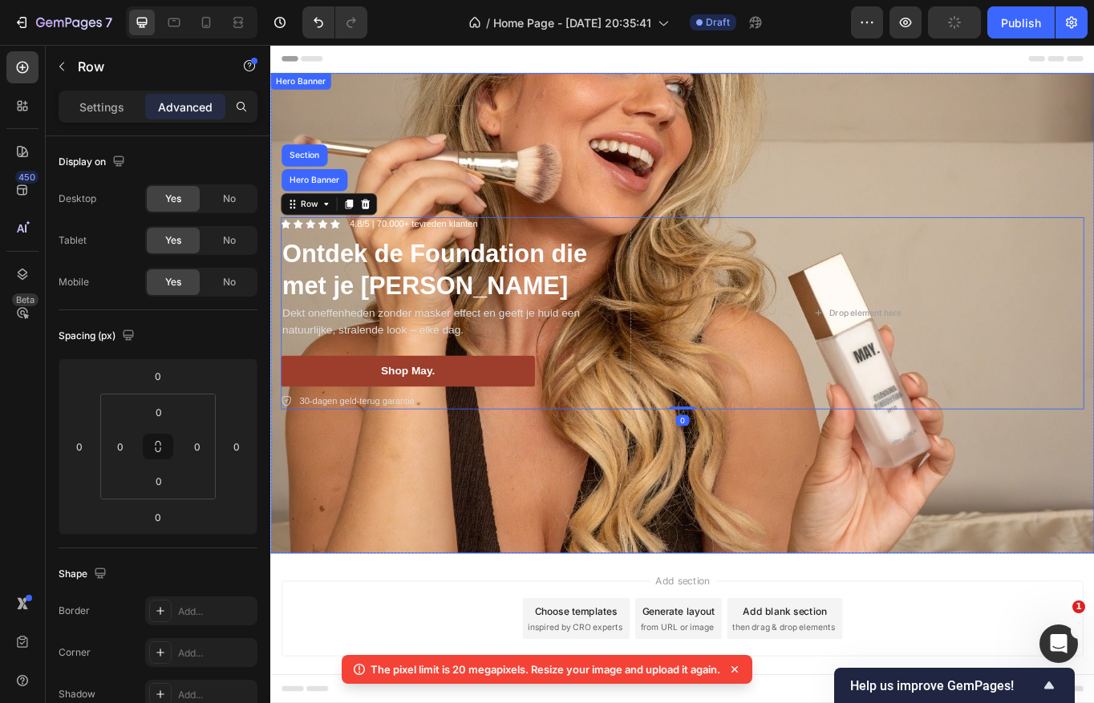
click at [715, 187] on div "Background Image" at bounding box center [751, 358] width 962 height 561
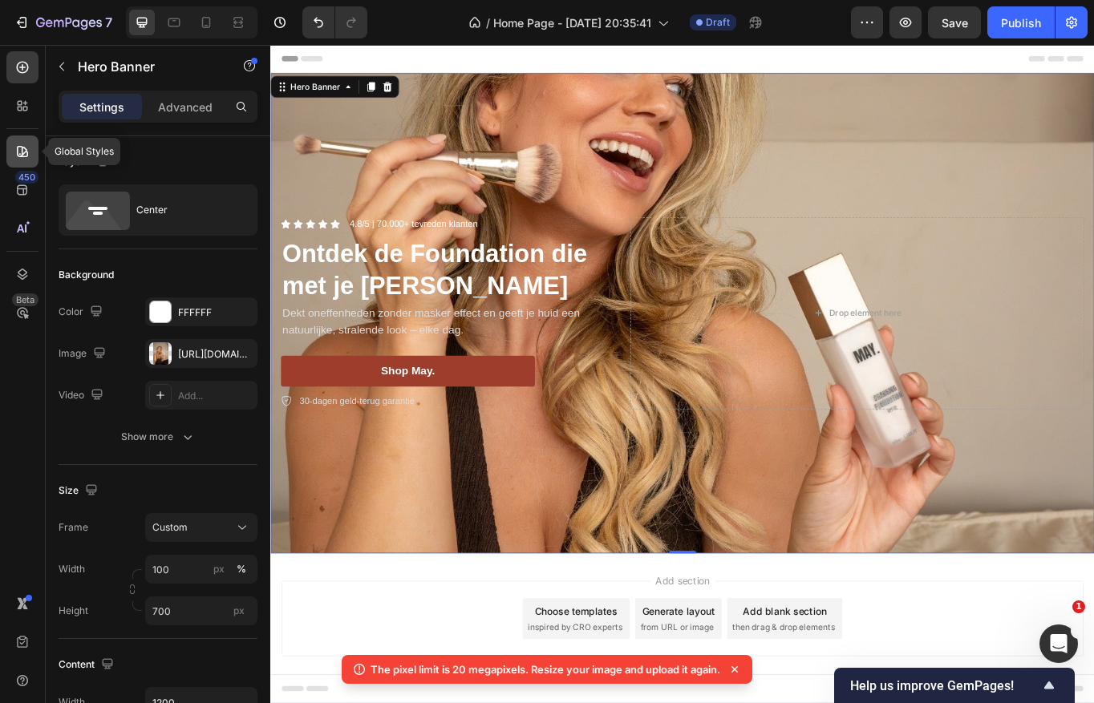
click at [18, 152] on icon at bounding box center [22, 152] width 16 height 16
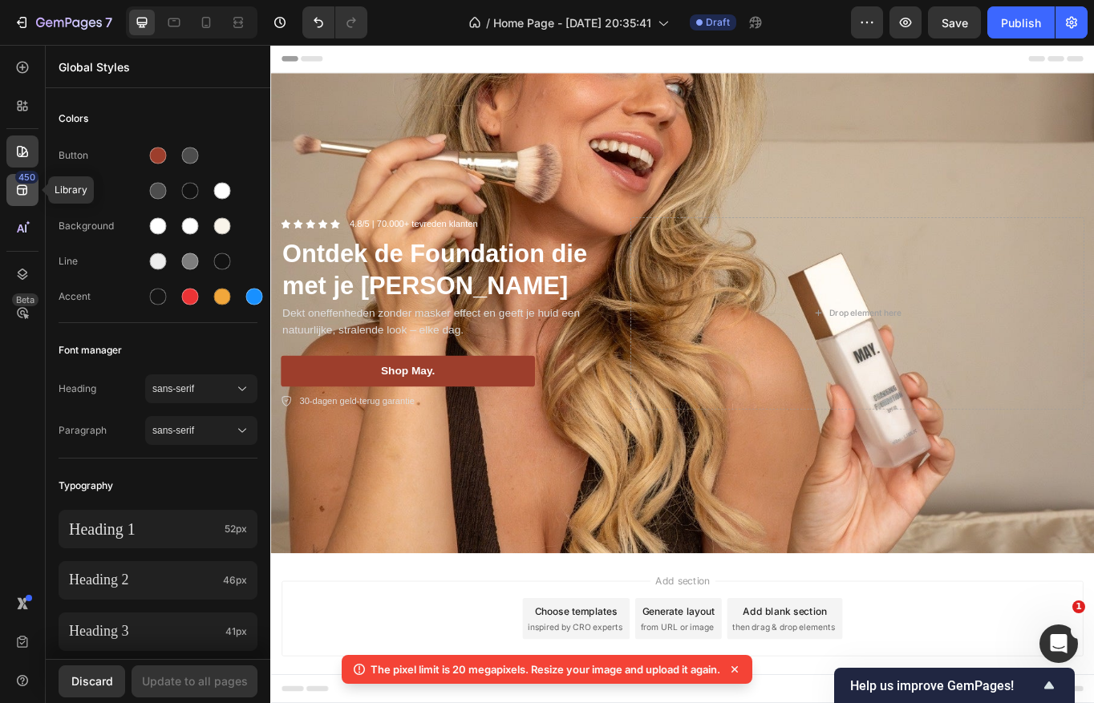
click at [18, 186] on icon at bounding box center [22, 190] width 16 height 16
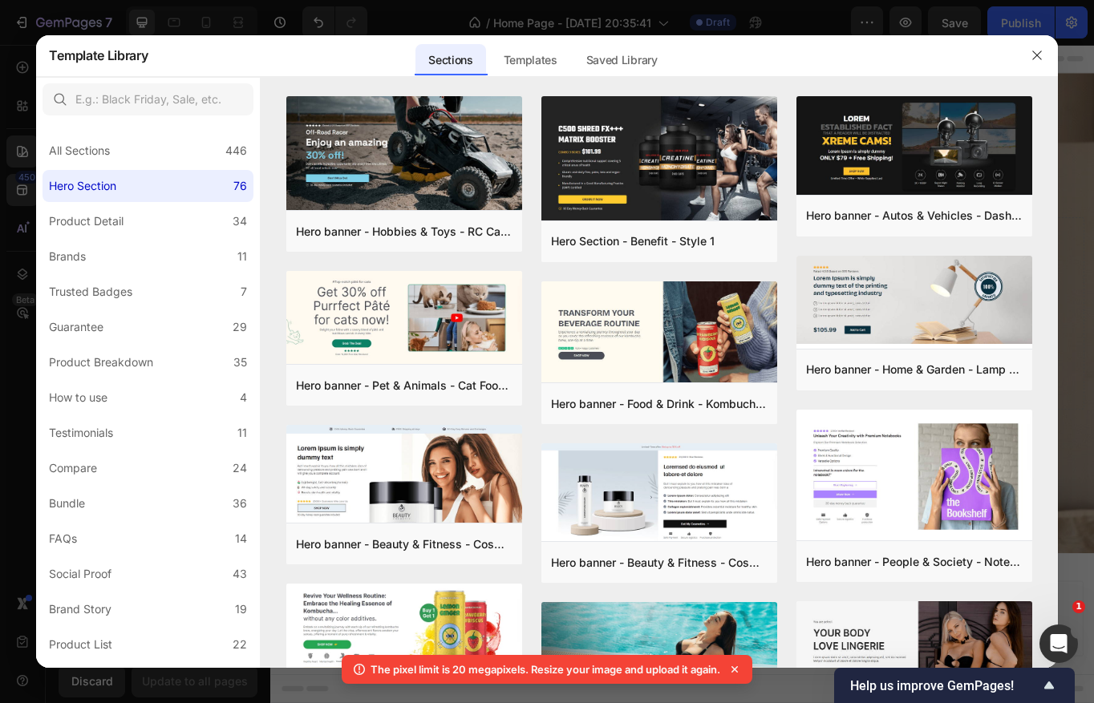
click at [23, 112] on div at bounding box center [547, 351] width 1094 height 703
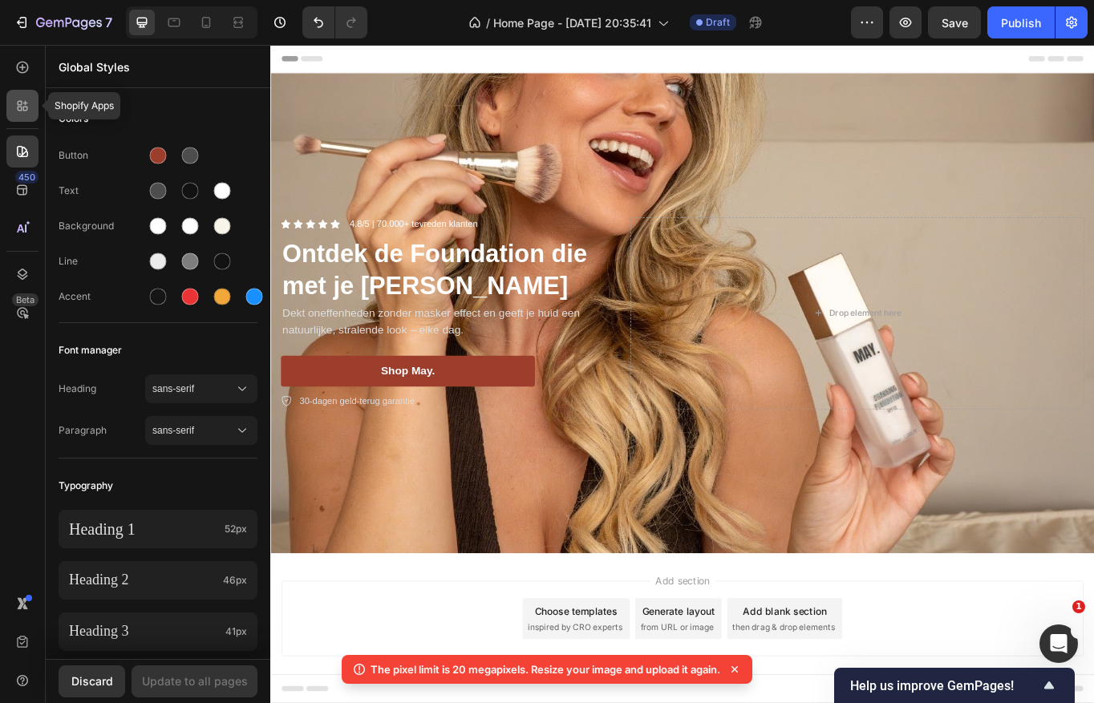
click at [23, 107] on icon at bounding box center [25, 109] width 5 height 5
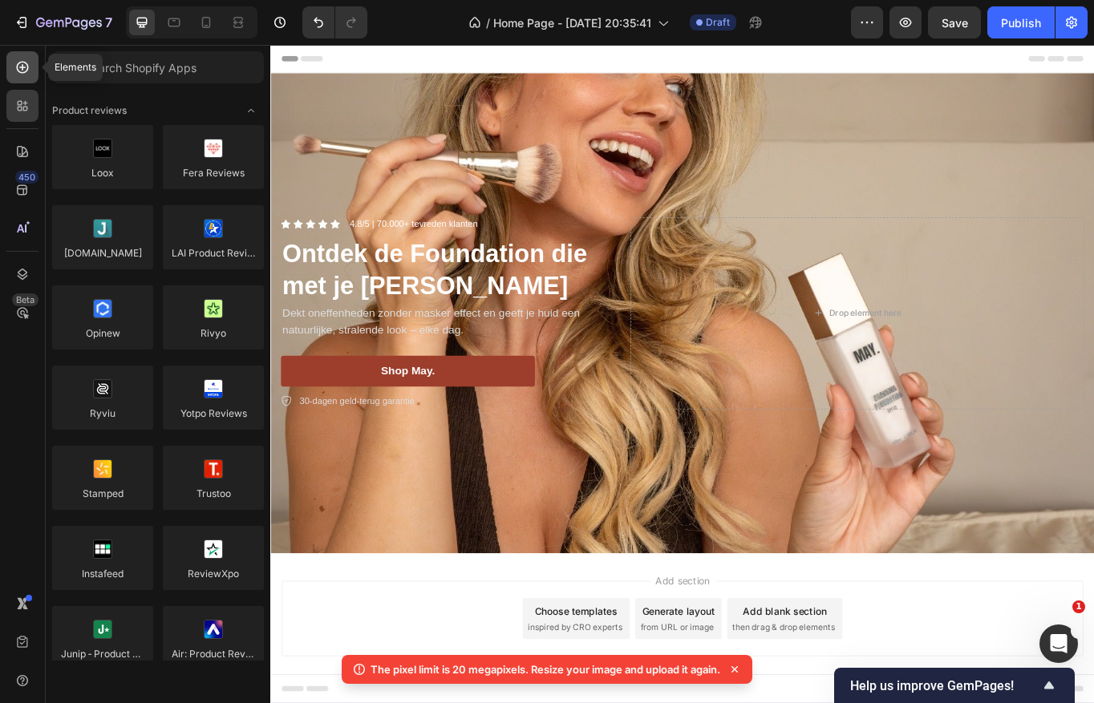
click at [19, 77] on div at bounding box center [22, 67] width 32 height 32
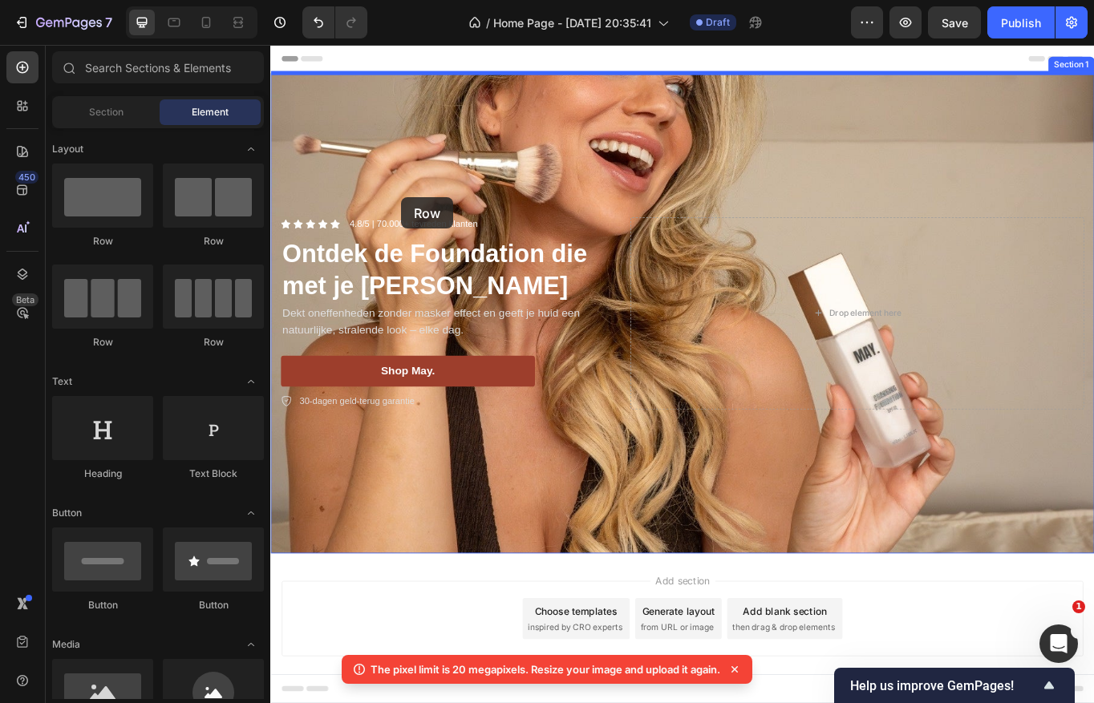
drag, startPoint x: 363, startPoint y: 259, endPoint x: 423, endPoint y: 223, distance: 70.1
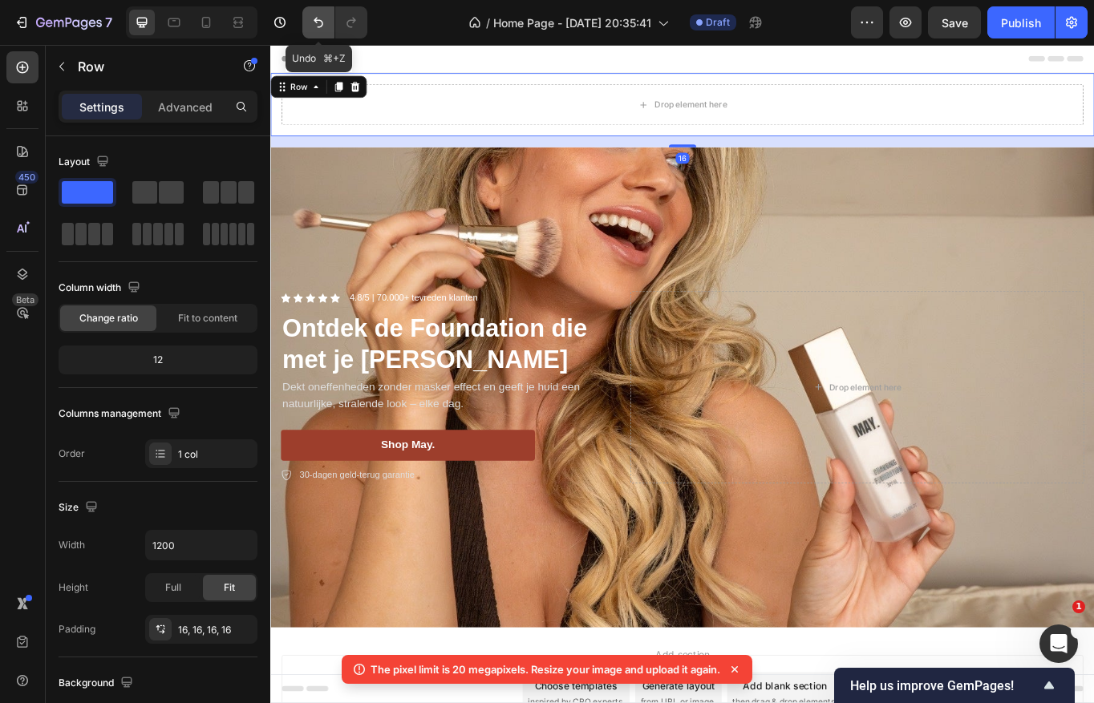
click at [316, 13] on button "Undo/Redo" at bounding box center [318, 22] width 32 height 32
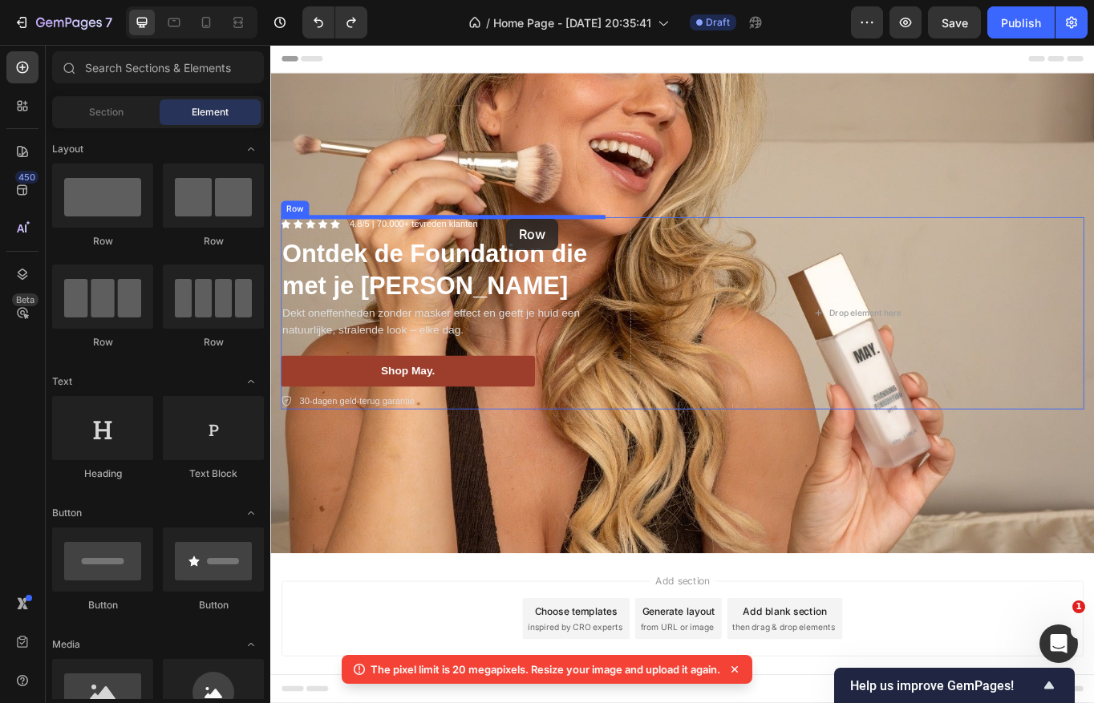
drag, startPoint x: 411, startPoint y: 245, endPoint x: 545, endPoint y: 248, distance: 133.9
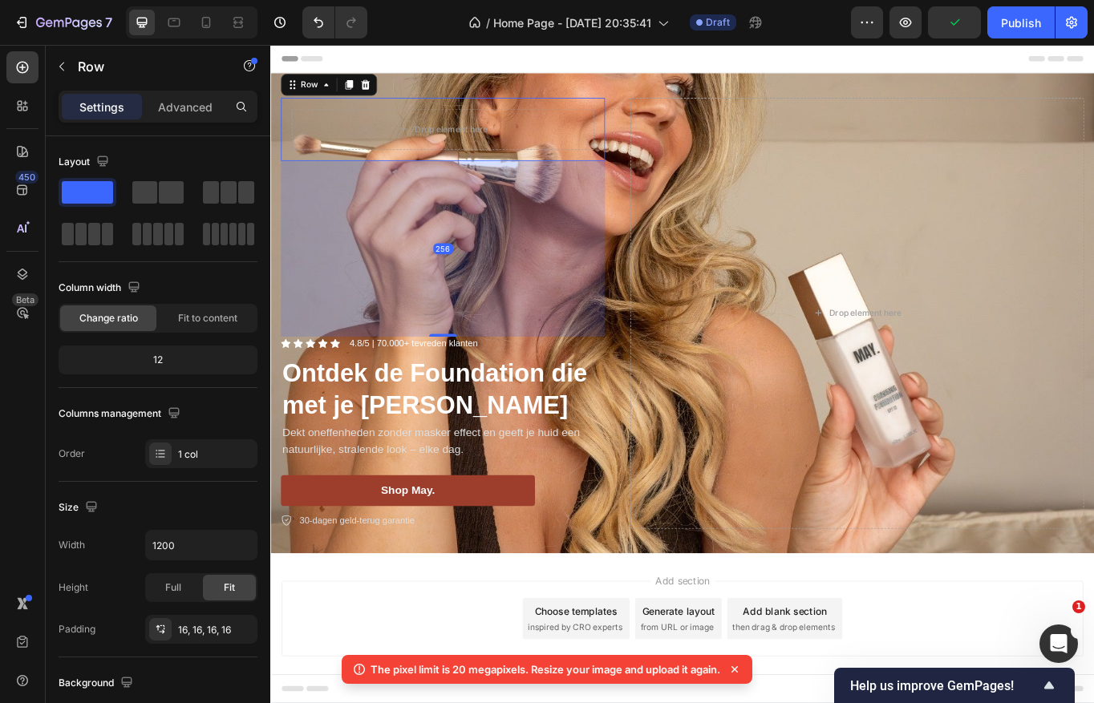
drag, startPoint x: 474, startPoint y: 282, endPoint x: 465, endPoint y: 481, distance: 199.0
click at [465, 481] on div "Drop element here Row 256 Icon Icon Icon Icon Icon Icon List 4.8/5 | 70.000+ te…" at bounding box center [471, 359] width 378 height 504
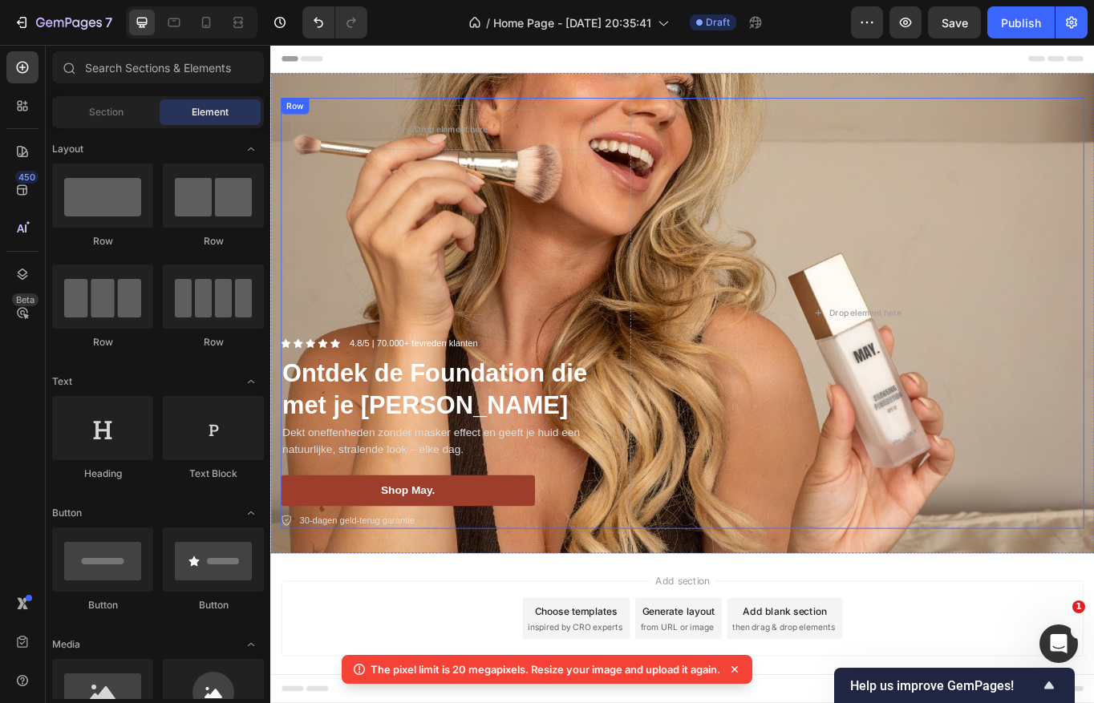
click at [465, 252] on div "Drop element here Row Icon Icon Icon Icon Icon Icon List 4.8/5 | 70.000+ tevred…" at bounding box center [471, 359] width 378 height 504
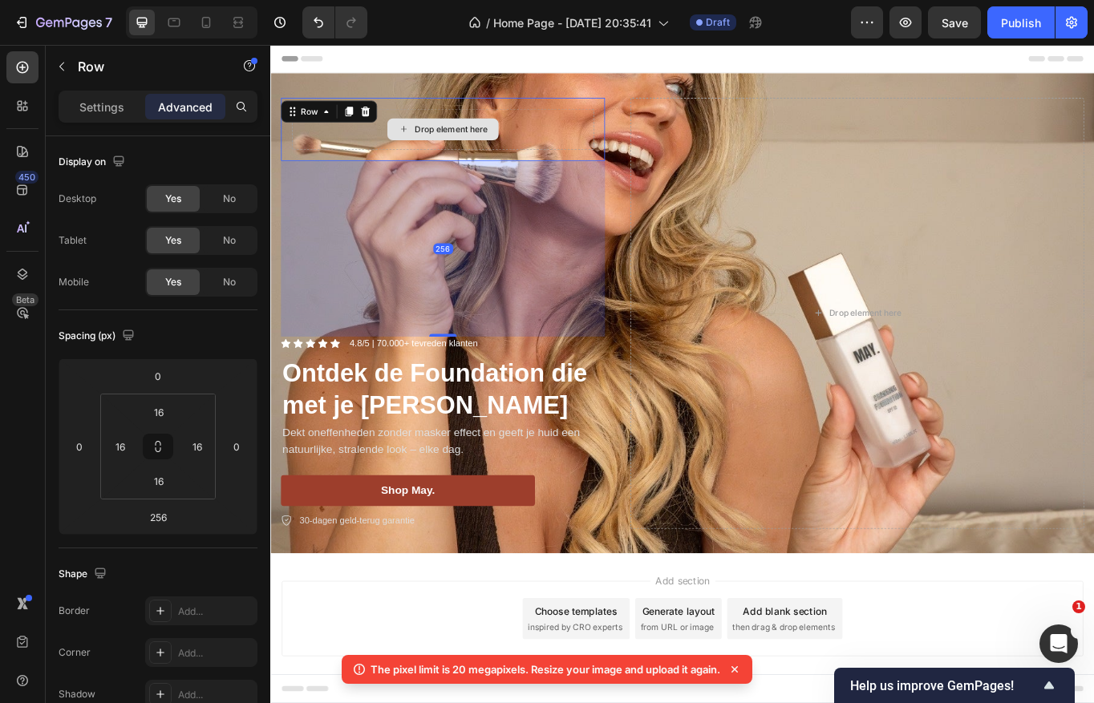
click at [472, 166] on div "Drop element here" at bounding box center [471, 143] width 353 height 48
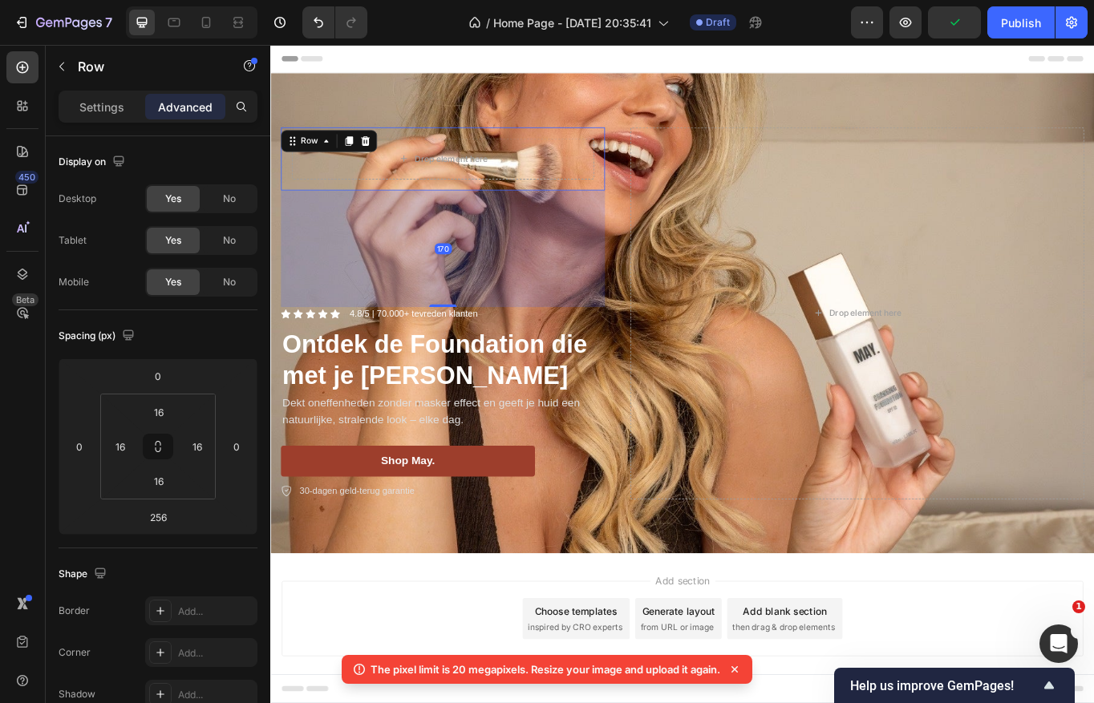
drag, startPoint x: 471, startPoint y: 382, endPoint x: 477, endPoint y: 313, distance: 69.2
click at [477, 215] on div "170" at bounding box center [471, 215] width 378 height 0
click at [208, 18] on icon at bounding box center [206, 22] width 16 height 16
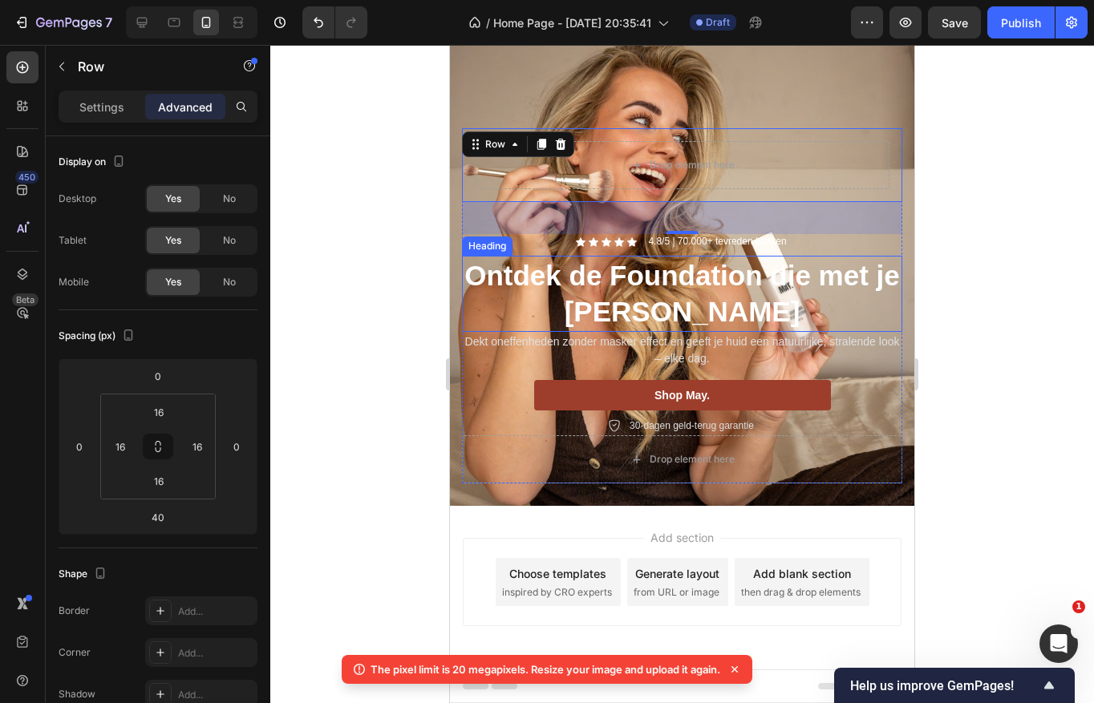
scroll to position [37, 0]
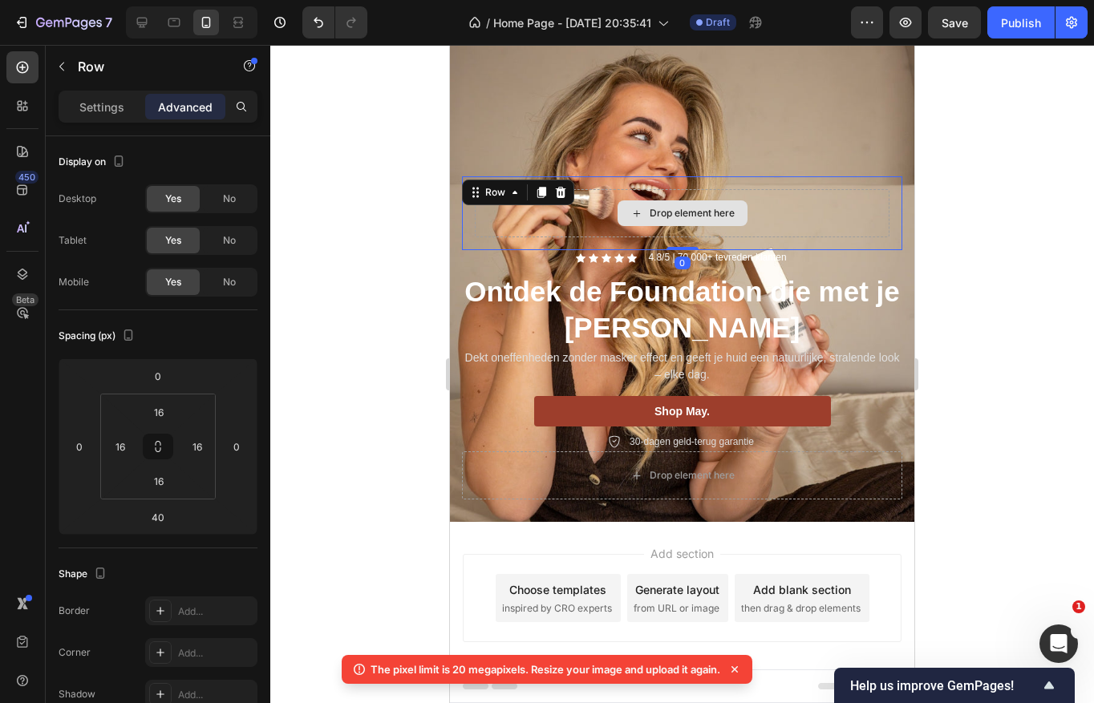
drag, startPoint x: 677, startPoint y: 247, endPoint x: 696, endPoint y: 176, distance: 73.9
click at [696, 176] on div "Drop element here Row 0" at bounding box center [682, 213] width 440 height 74
type input "0"
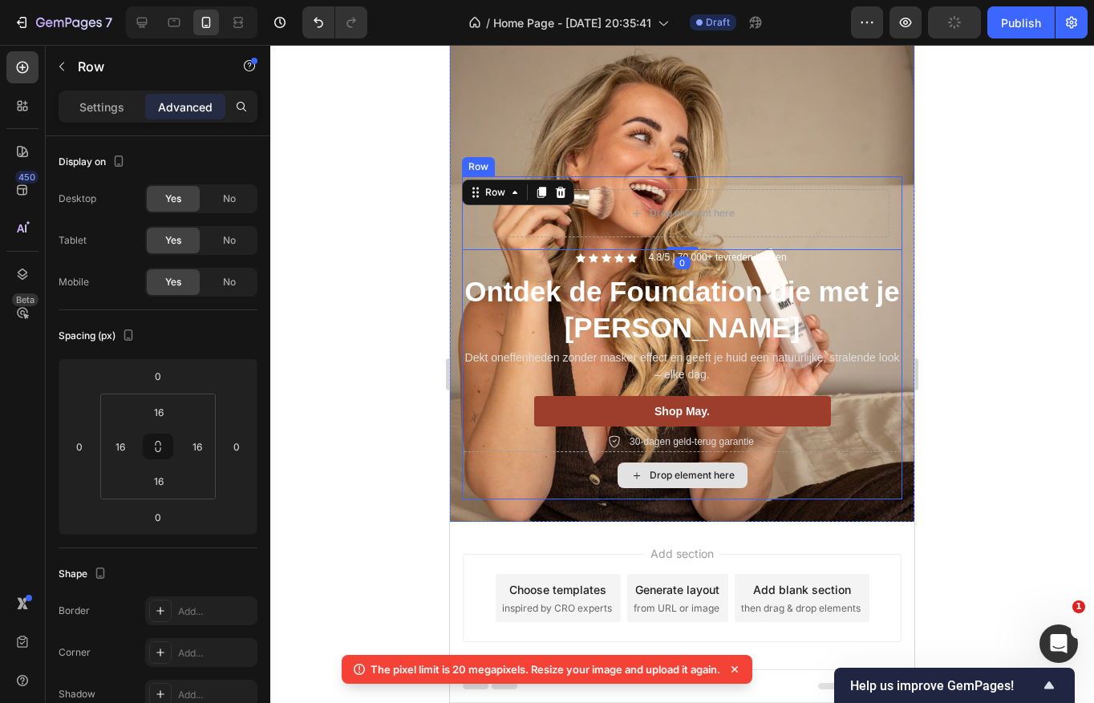
click at [674, 496] on div "Drop element here Row 0 Icon Icon Icon Icon Icon Icon List 4.8/5 | 70.000+ tevr…" at bounding box center [682, 337] width 440 height 323
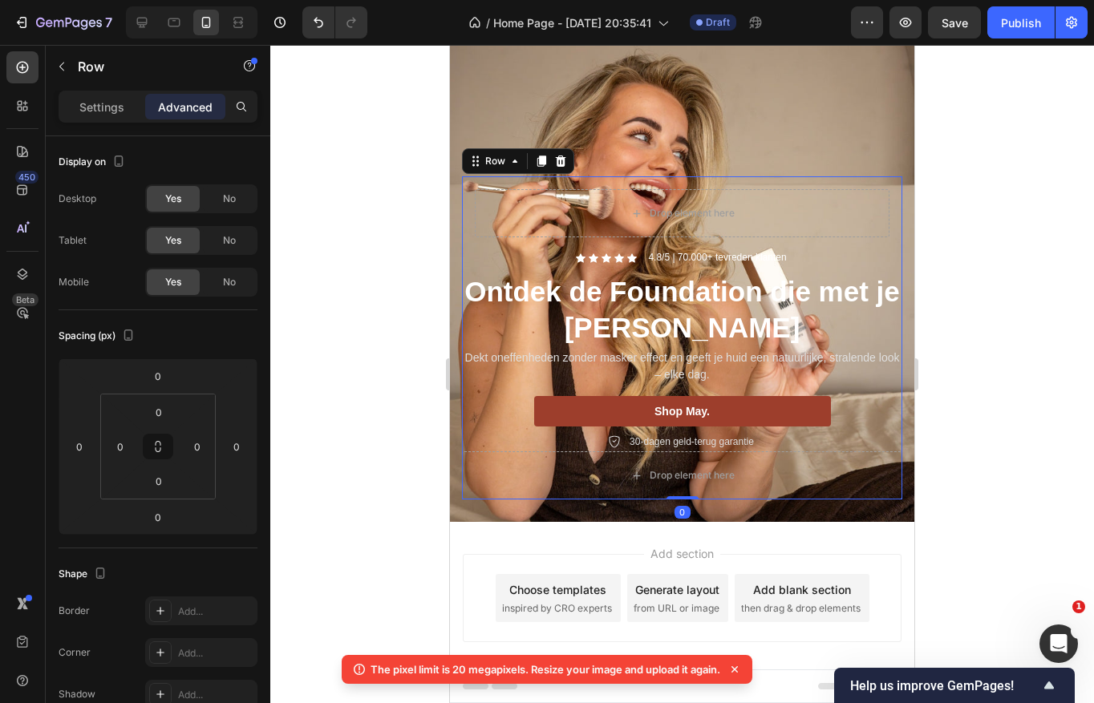
drag, startPoint x: 683, startPoint y: 497, endPoint x: 704, endPoint y: 390, distance: 108.7
click at [703, 390] on div "Drop element here Row Icon Icon Icon Icon Icon Icon List 4.8/5 | 70.000+ tevred…" at bounding box center [682, 337] width 440 height 323
click at [791, 197] on div "Drop element here" at bounding box center [682, 213] width 415 height 48
drag, startPoint x: 685, startPoint y: 248, endPoint x: 719, endPoint y: 160, distance: 94.0
click at [719, 160] on div "Drop element here Row 0 Icon Icon Icon Icon Icon Icon List 4.8/5 | 70.000+ tevr…" at bounding box center [682, 338] width 464 height 368
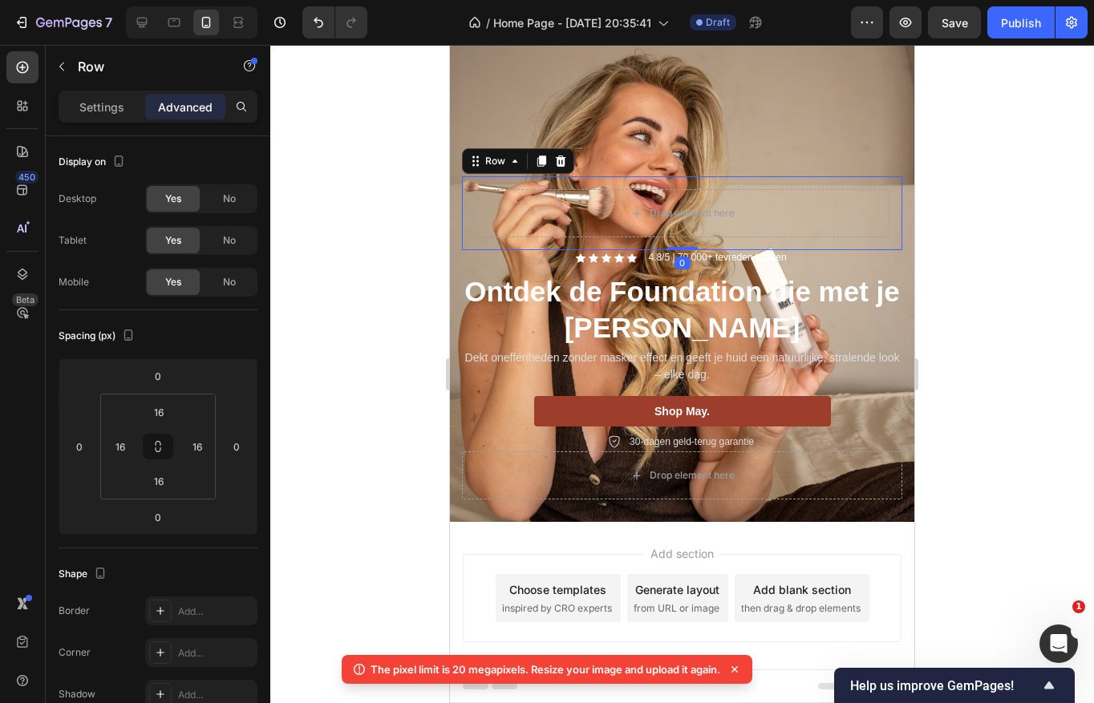
click at [967, 265] on div at bounding box center [681, 374] width 823 height 658
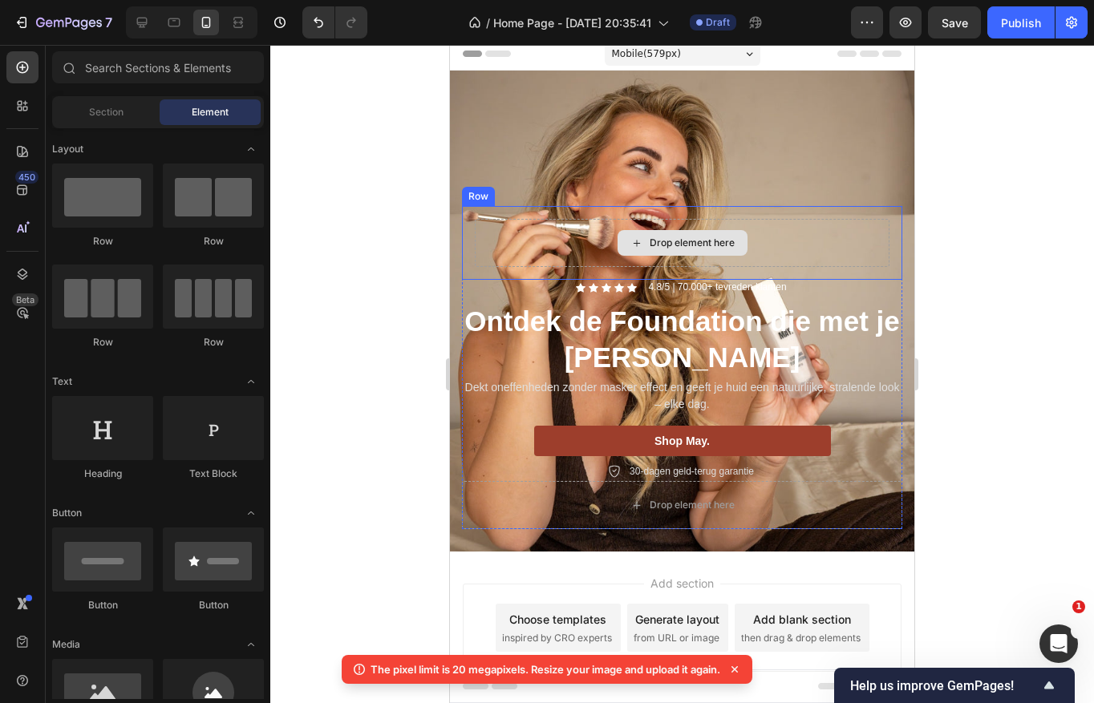
scroll to position [0, 0]
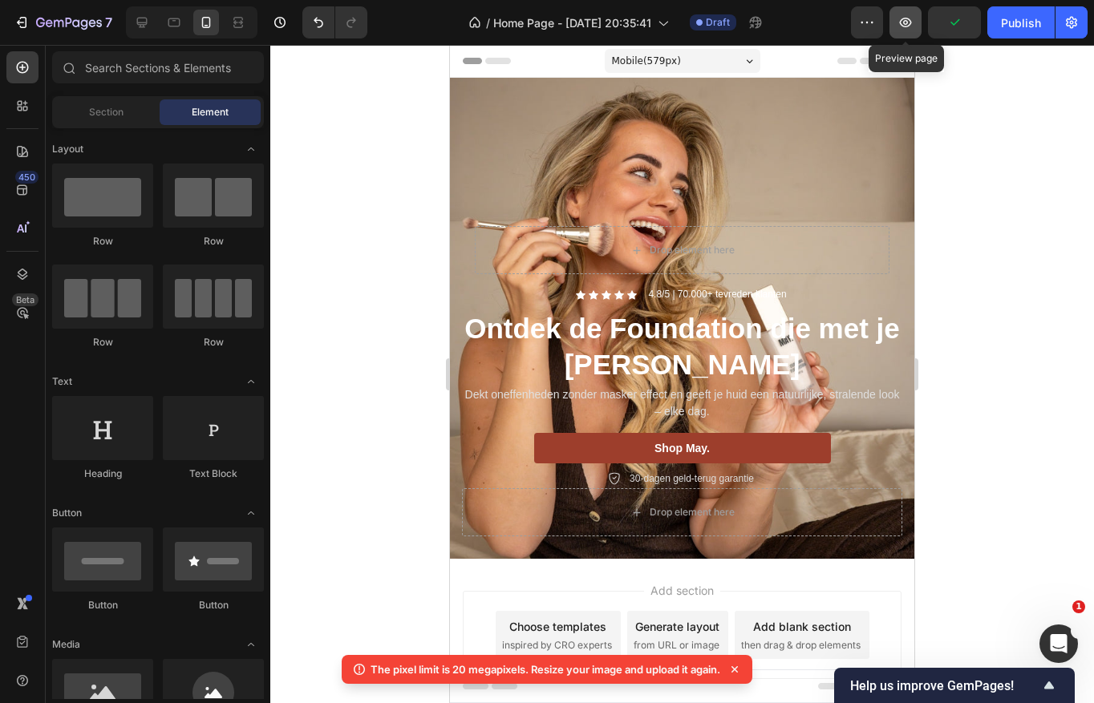
click at [908, 17] on icon "button" at bounding box center [905, 22] width 16 height 16
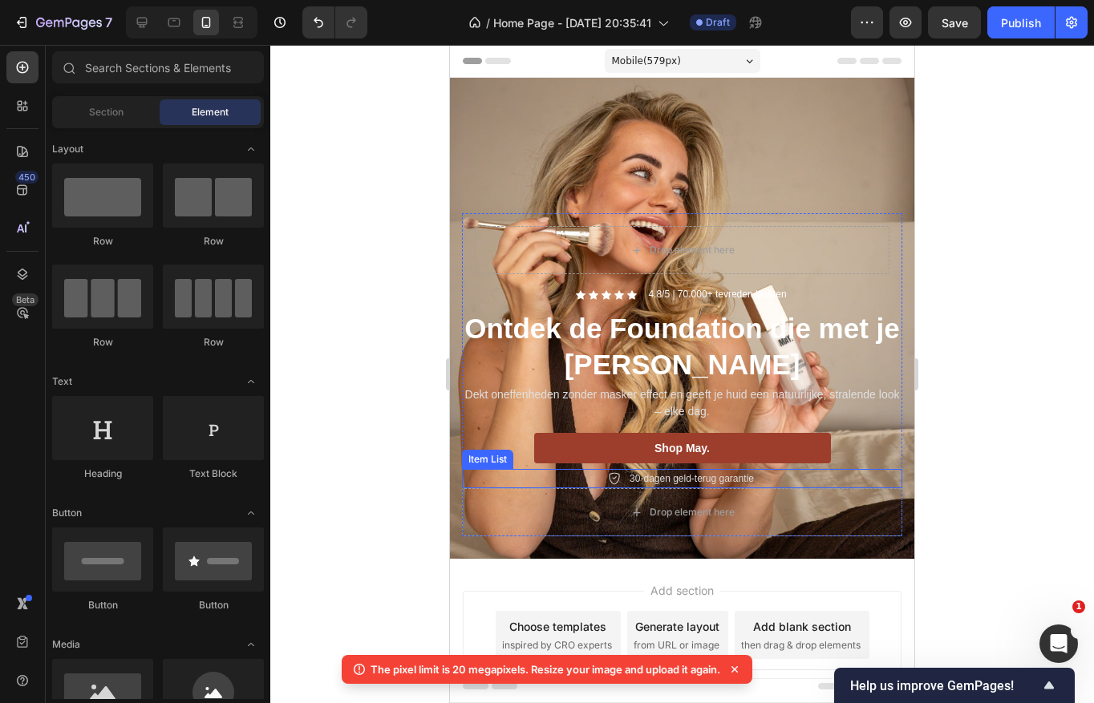
click at [579, 477] on div "30-dagen geld-terug garantie" at bounding box center [682, 478] width 440 height 19
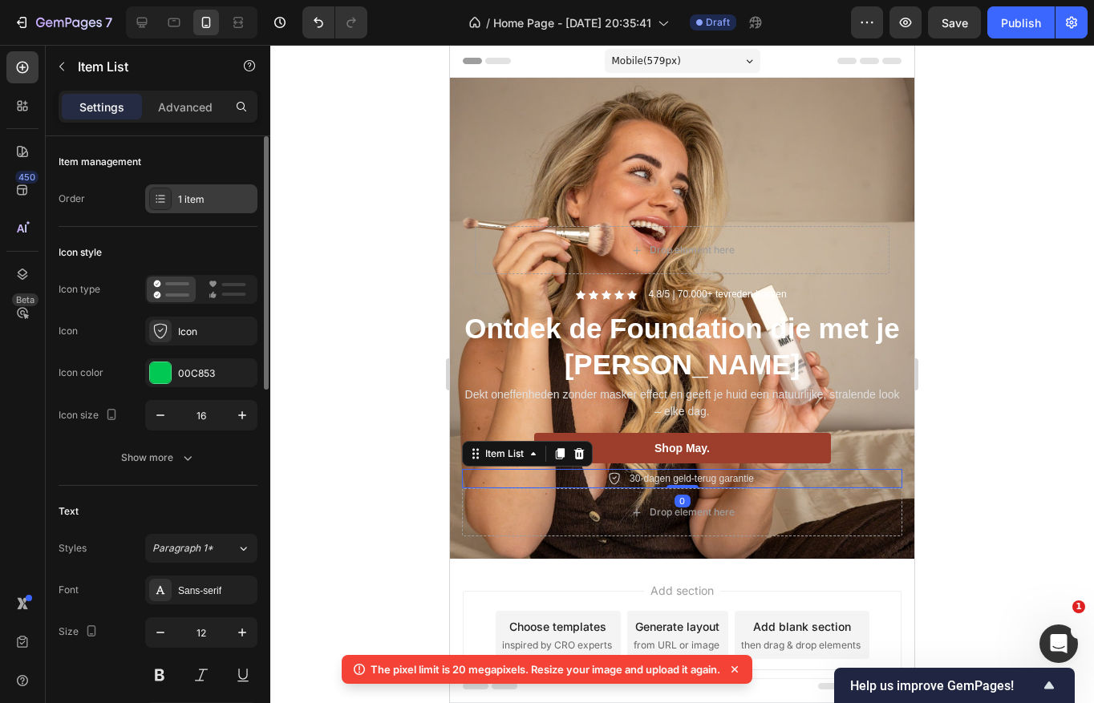
click at [204, 196] on div "1 item" at bounding box center [215, 199] width 75 height 14
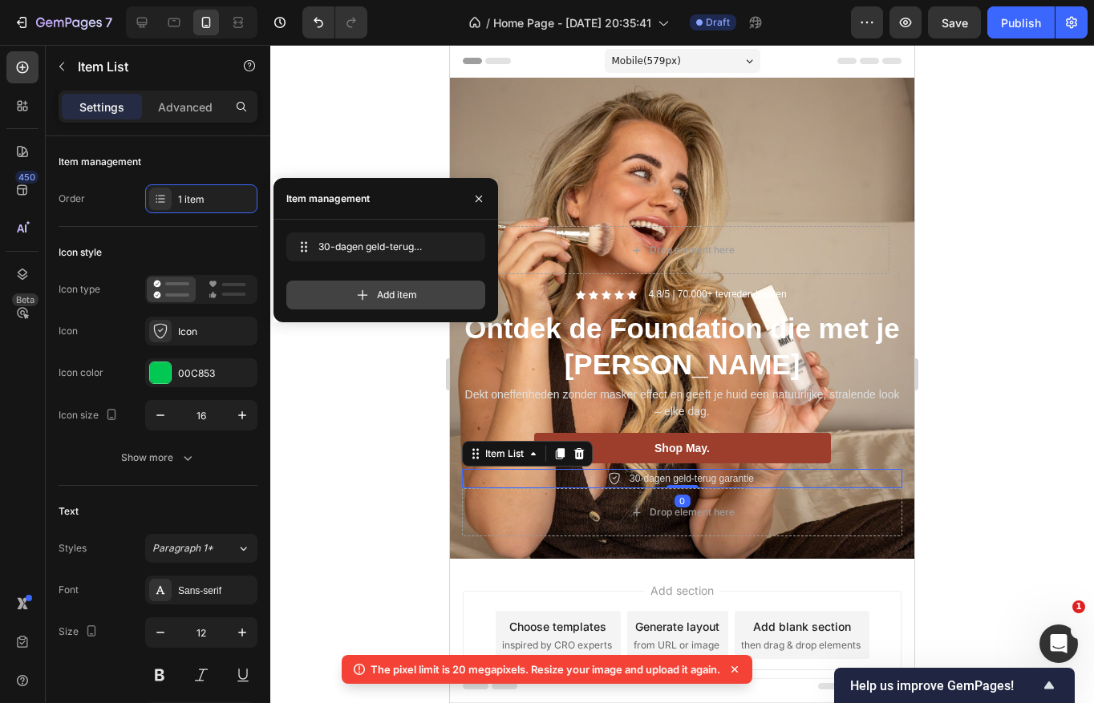
click at [334, 295] on div "Add item" at bounding box center [385, 295] width 199 height 29
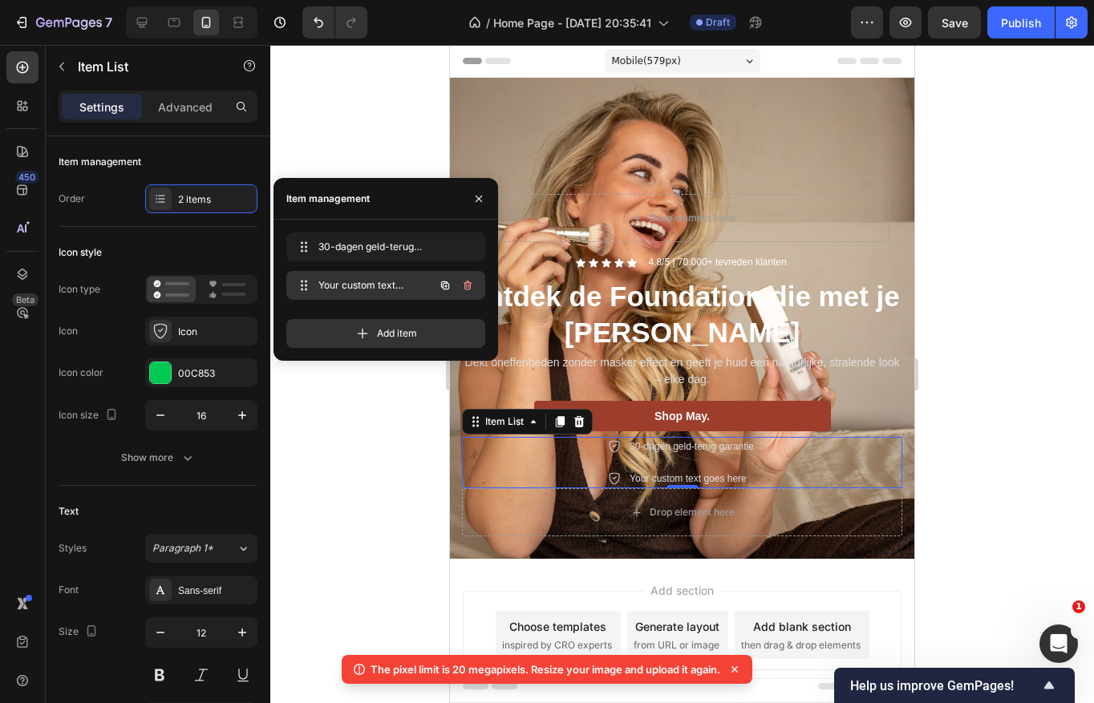
click at [366, 285] on span "Your custom text goes here" at bounding box center [363, 285] width 91 height 14
click at [362, 284] on span "Your custom text goes here" at bounding box center [374, 285] width 119 height 14
click at [362, 284] on span "Your custom text goes here" at bounding box center [363, 285] width 91 height 14
click at [311, 279] on span at bounding box center [304, 285] width 22 height 22
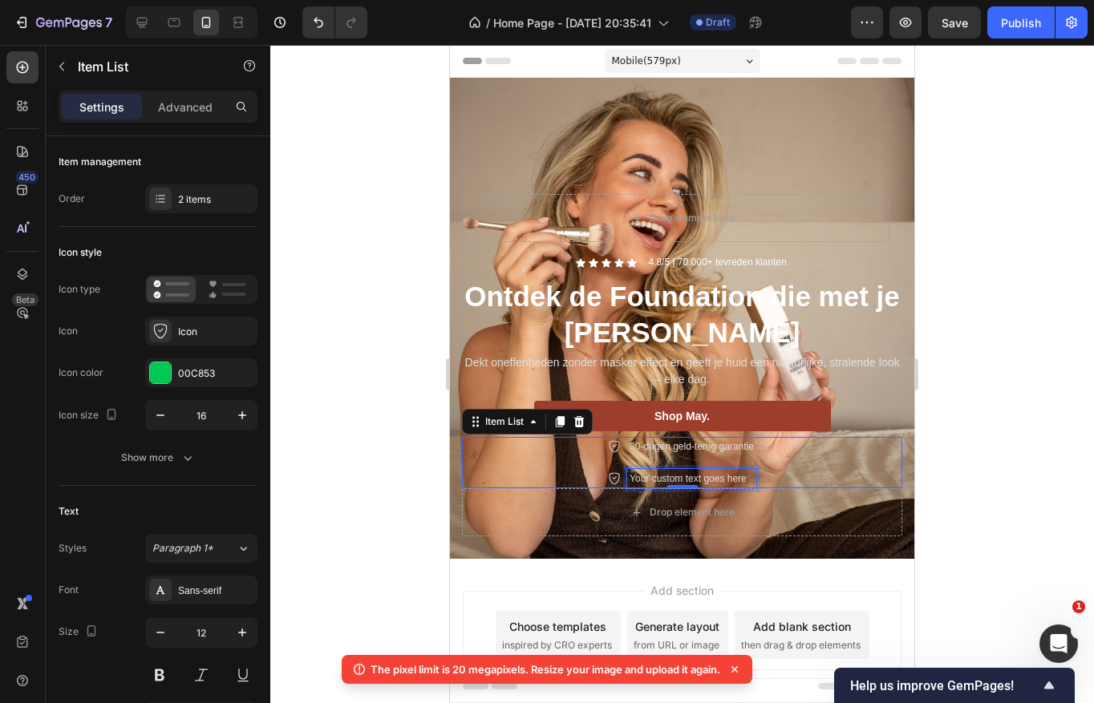
click at [672, 478] on div "Your custom text goes here" at bounding box center [691, 478] width 129 height 19
click at [672, 478] on p "Your custom text goes here" at bounding box center [691, 478] width 124 height 14
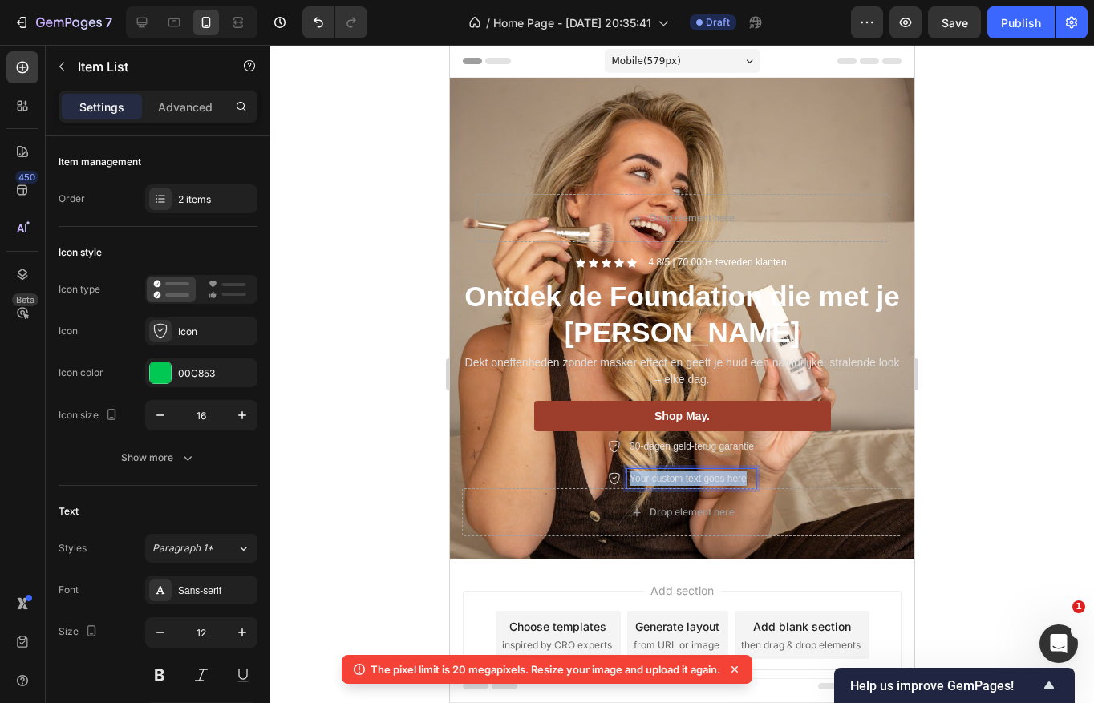
click at [672, 478] on p "Your custom text goes here" at bounding box center [691, 478] width 124 height 14
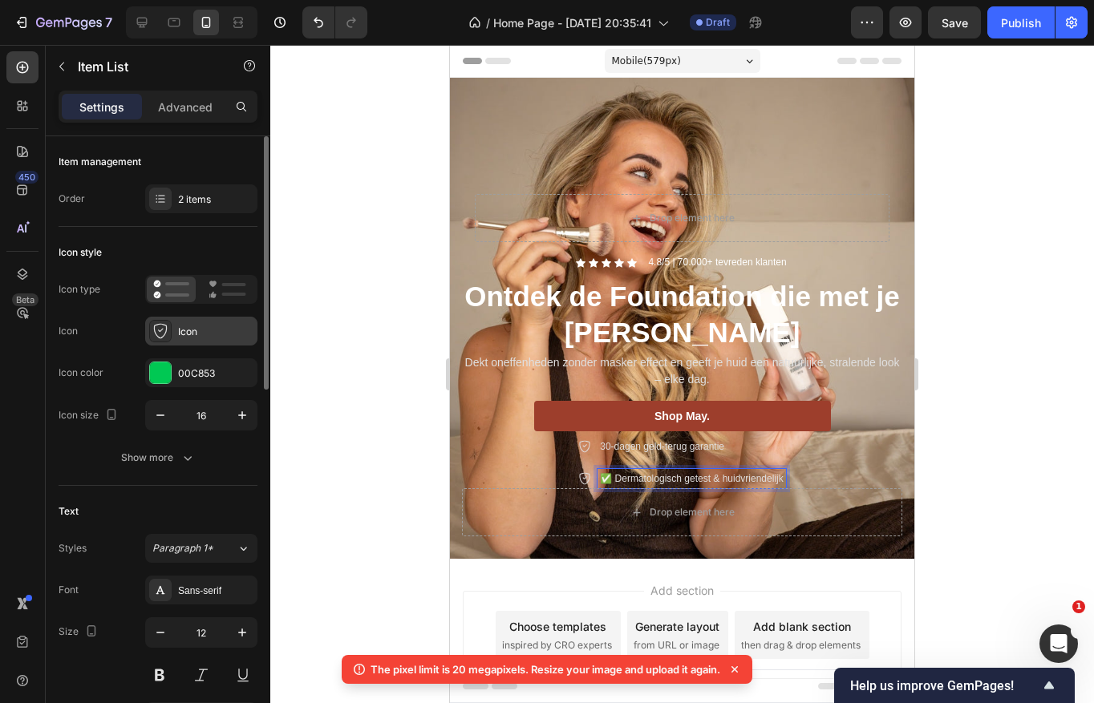
click at [190, 333] on div "Icon" at bounding box center [215, 332] width 75 height 14
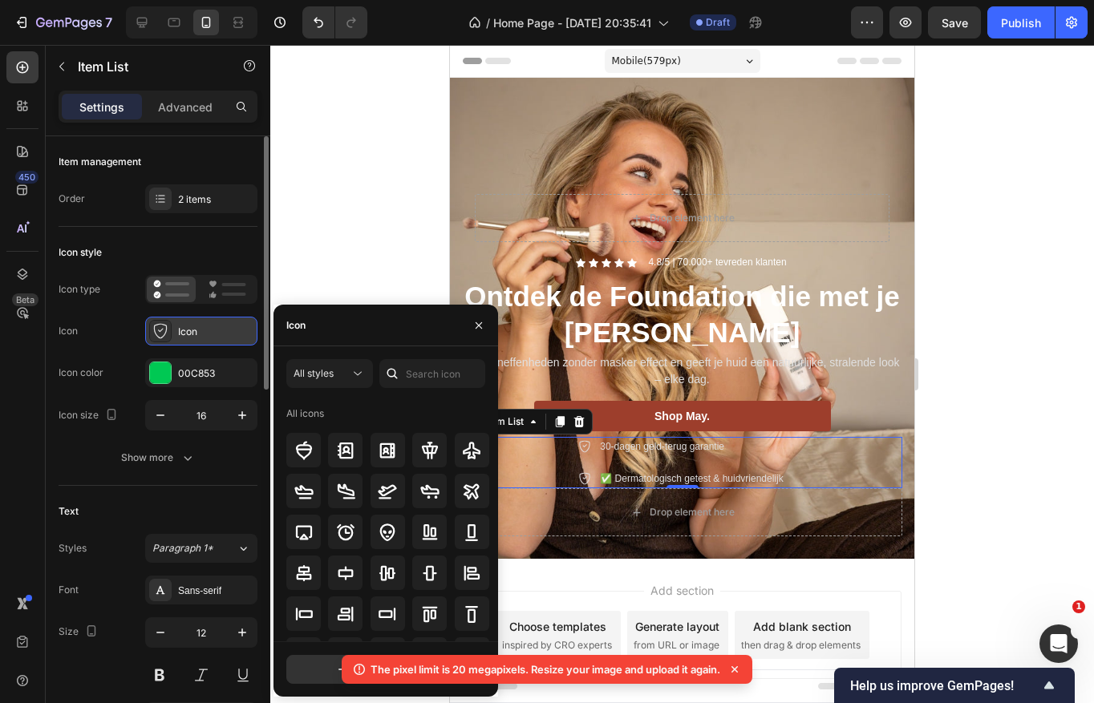
click at [224, 329] on div "Icon" at bounding box center [215, 332] width 75 height 14
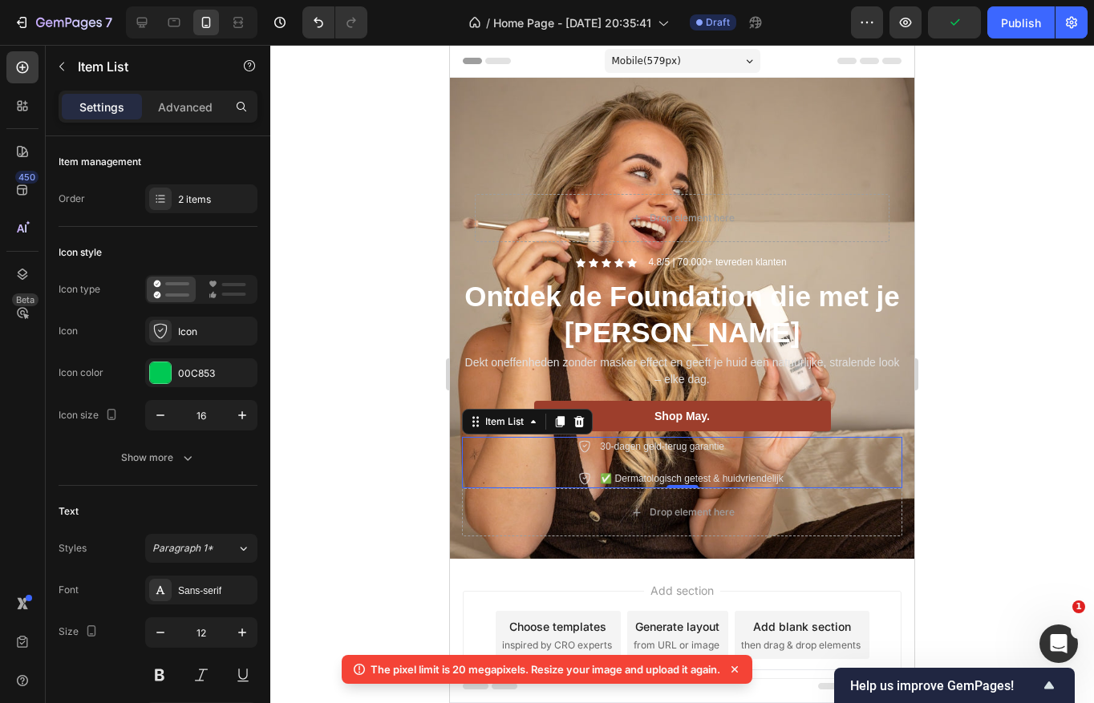
click at [583, 479] on icon at bounding box center [584, 478] width 13 height 13
click at [204, 200] on div "2 items" at bounding box center [215, 199] width 75 height 14
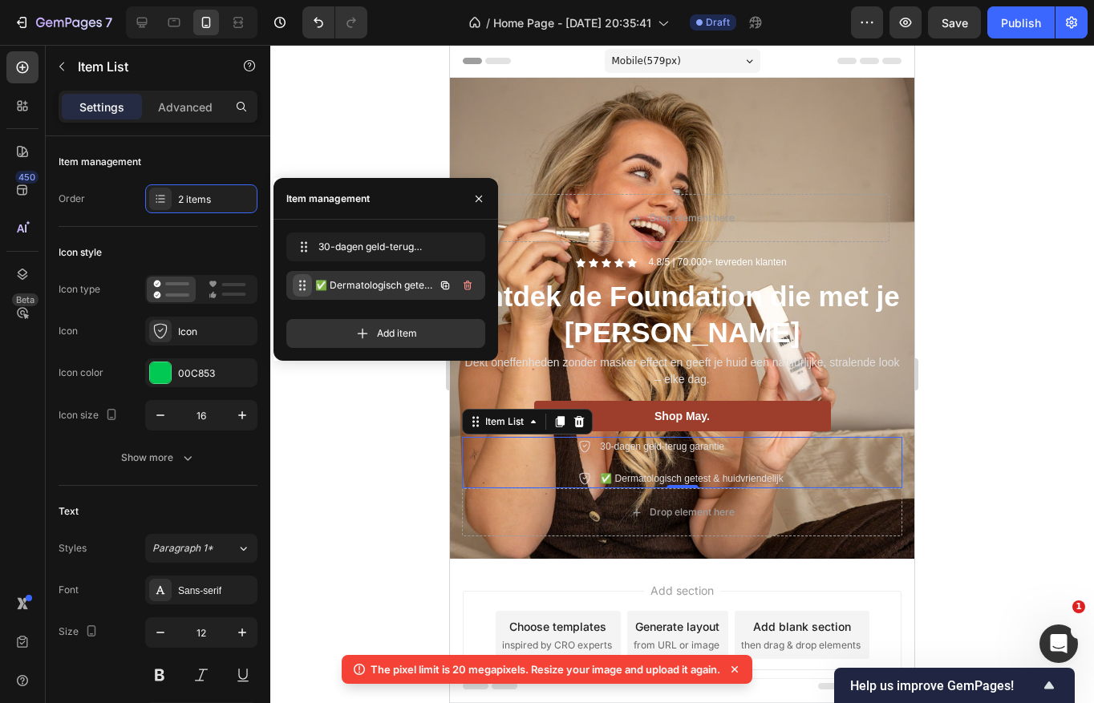
click at [311, 285] on span at bounding box center [302, 285] width 19 height 22
click at [331, 284] on span "✅ Dermatologisch getest & huidvriendelijk" at bounding box center [363, 285] width 91 height 14
click at [331, 281] on span "✅ Dermatologisch getest & huidvriendelijk" at bounding box center [363, 285] width 91 height 14
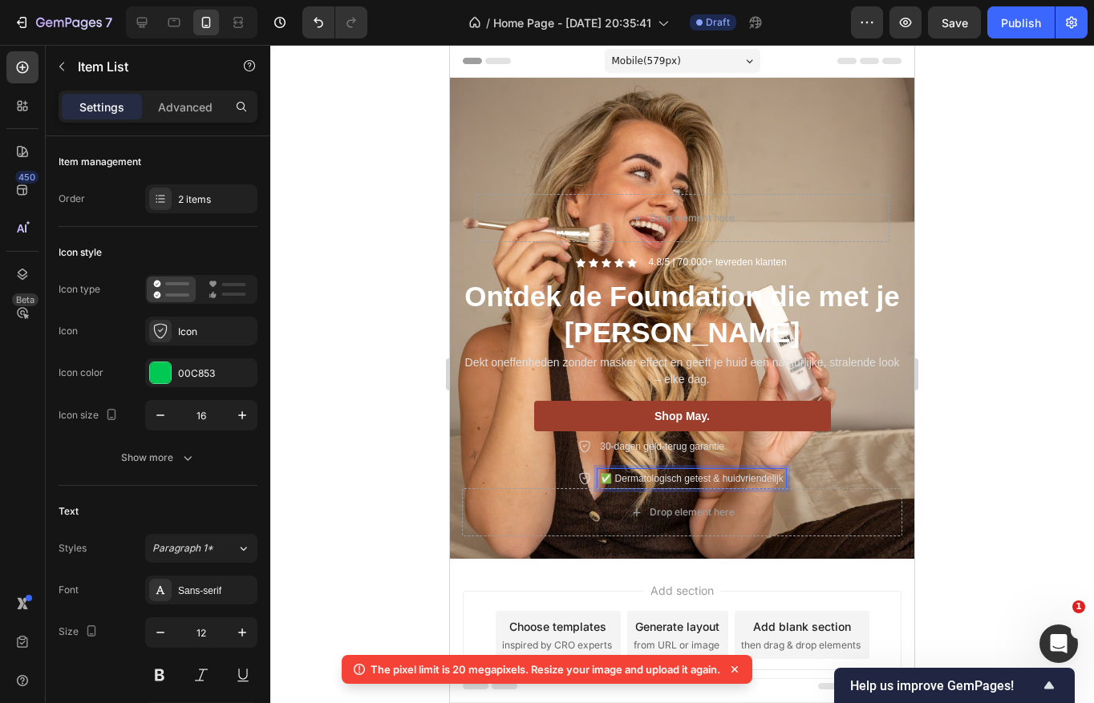
click at [615, 476] on p "✅ Dermatologisch getest & huidvriendelijk" at bounding box center [691, 478] width 183 height 14
click at [180, 455] on icon "button" at bounding box center [188, 458] width 16 height 16
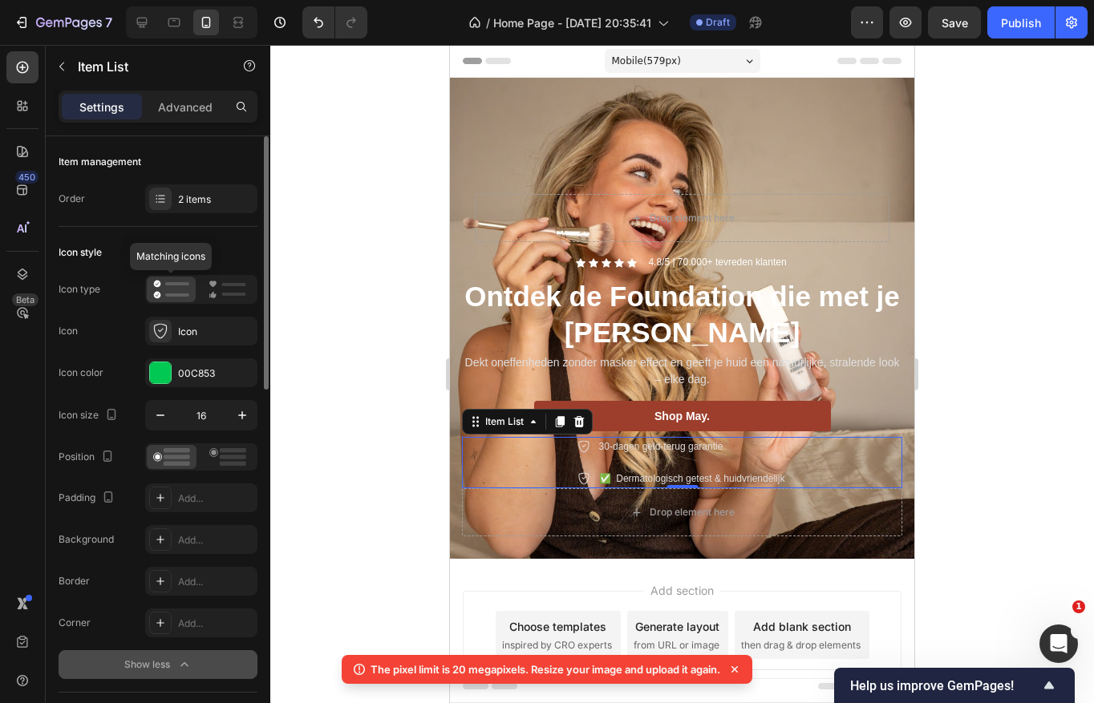
click at [172, 293] on icon at bounding box center [171, 289] width 36 height 19
click at [206, 333] on div "Icon" at bounding box center [215, 332] width 75 height 14
click at [742, 669] on icon at bounding box center [734, 669] width 16 height 16
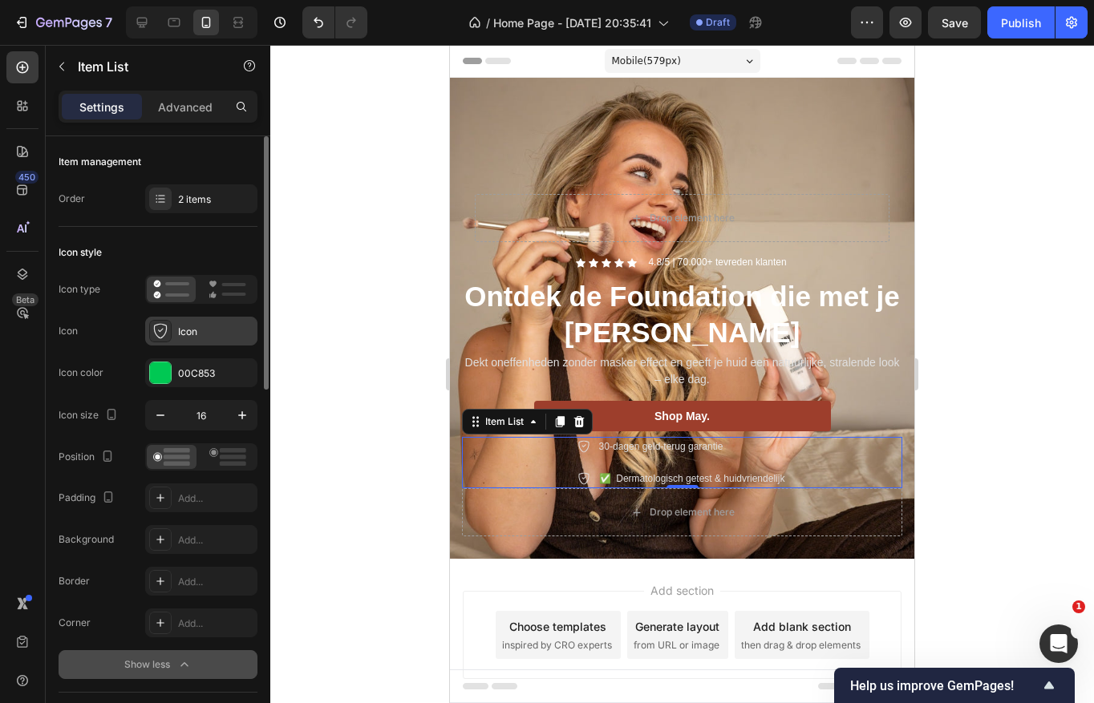
click at [181, 337] on div "Icon" at bounding box center [215, 332] width 75 height 14
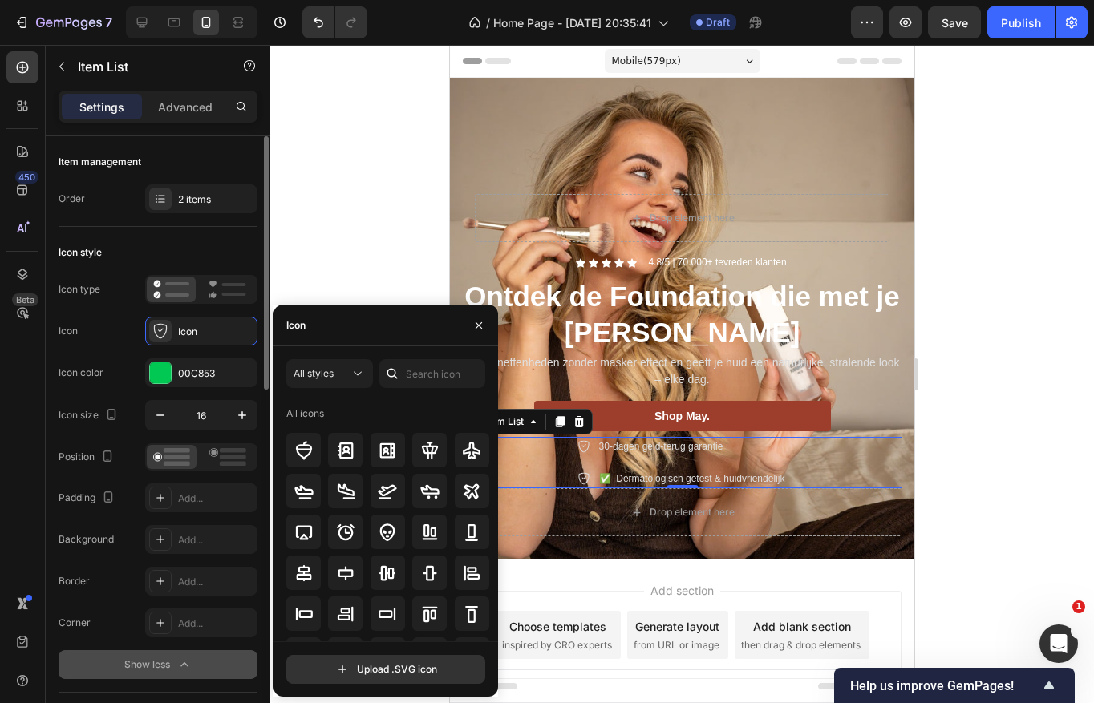
click at [144, 305] on div "Icon type Icon Icon Icon color 00C853 Icon size 16" at bounding box center [158, 353] width 199 height 156
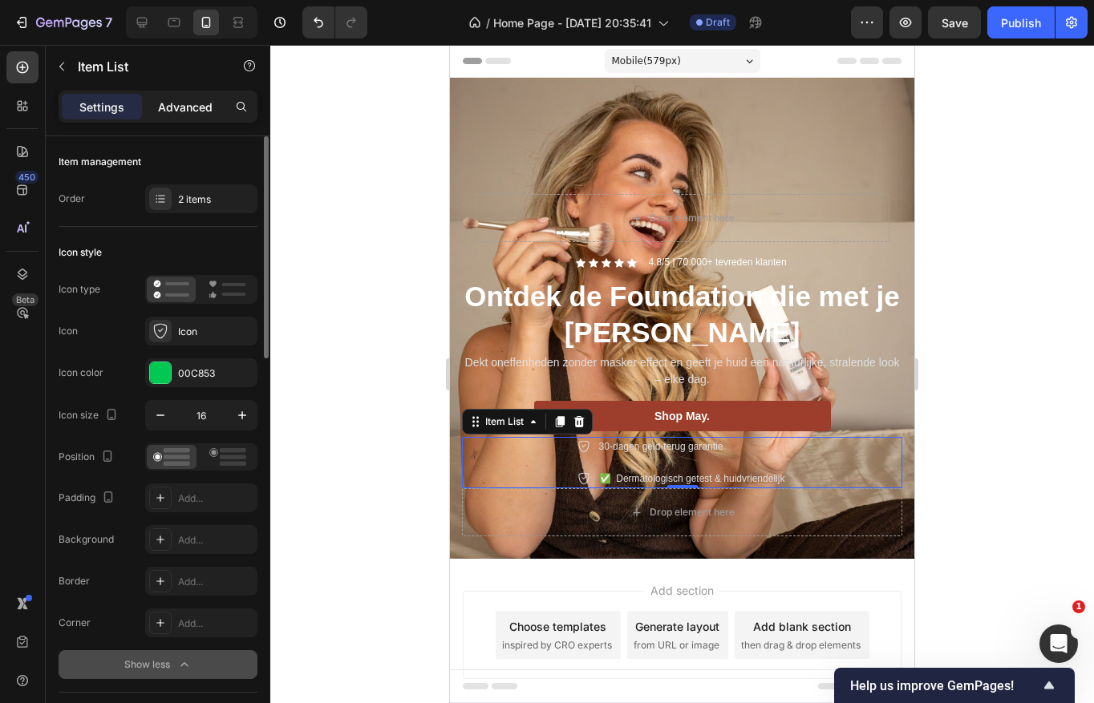
click at [180, 107] on p "Advanced" at bounding box center [185, 107] width 55 height 17
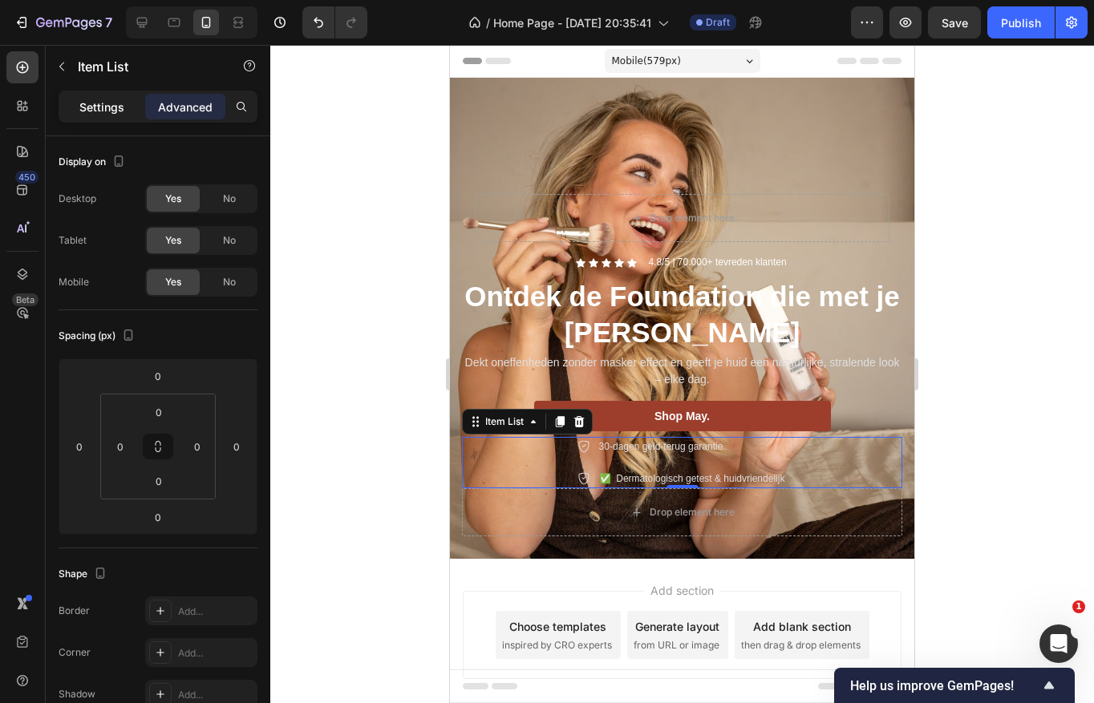
click at [103, 111] on p "Settings" at bounding box center [101, 107] width 45 height 17
type input "8"
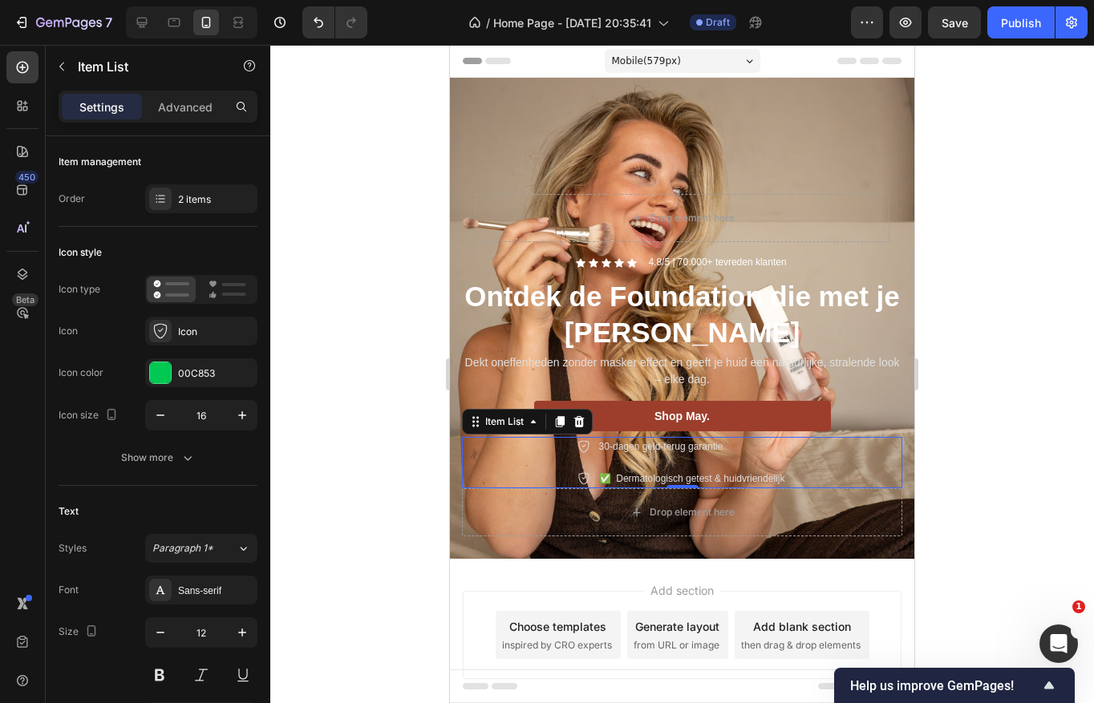
click at [578, 458] on div "30-dagen geld-terug garantie ✅ Dermatologisch getest & huidvriendelijk" at bounding box center [682, 462] width 210 height 51
click at [157, 455] on div "Show more" at bounding box center [158, 458] width 75 height 16
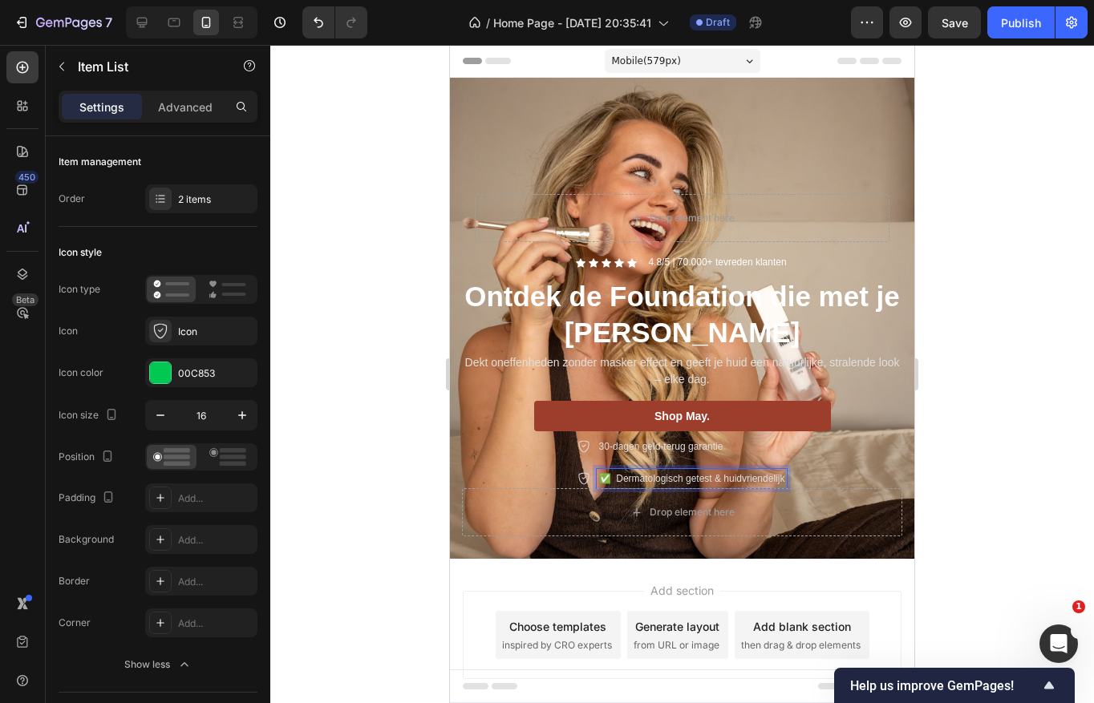
click at [625, 478] on p "✅ Dermatologisch getest & huidvriendelijk" at bounding box center [692, 478] width 186 height 14
click at [564, 463] on div "30-dagen geld-terug garantie ✅ Dermatologisch getest & huidvriendelijk" at bounding box center [682, 462] width 440 height 51
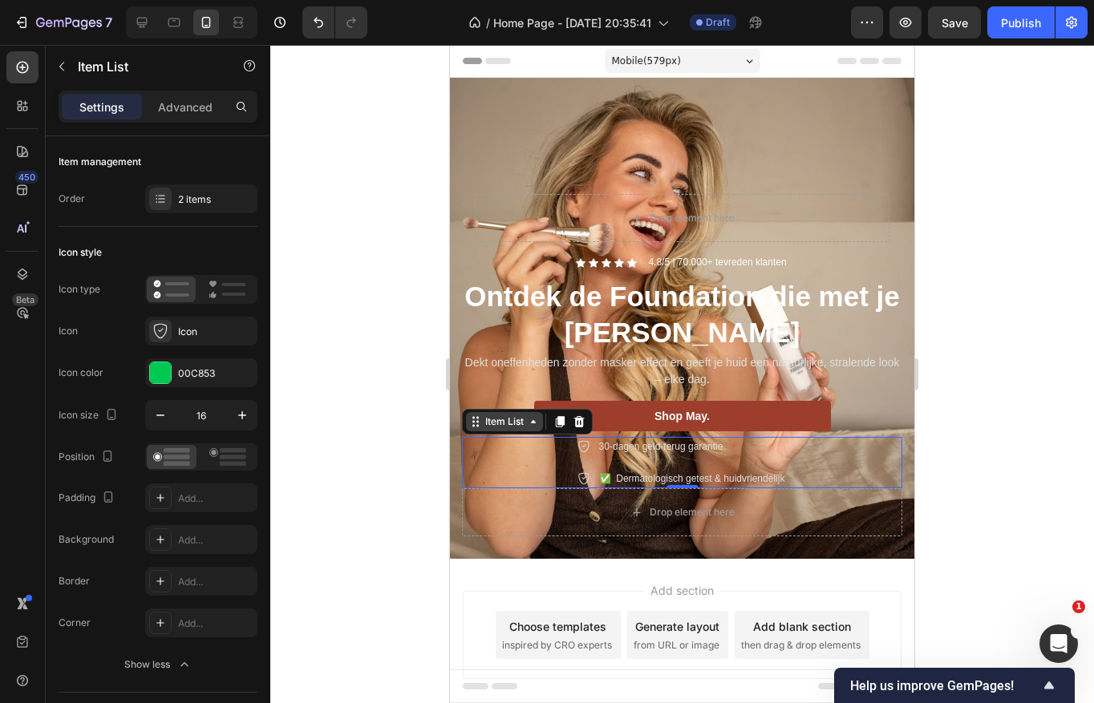
click at [523, 420] on div "Item List" at bounding box center [504, 422] width 45 height 14
click at [524, 423] on div "Item List" at bounding box center [504, 422] width 45 height 14
click at [309, 18] on button "Undo/Redo" at bounding box center [318, 22] width 32 height 32
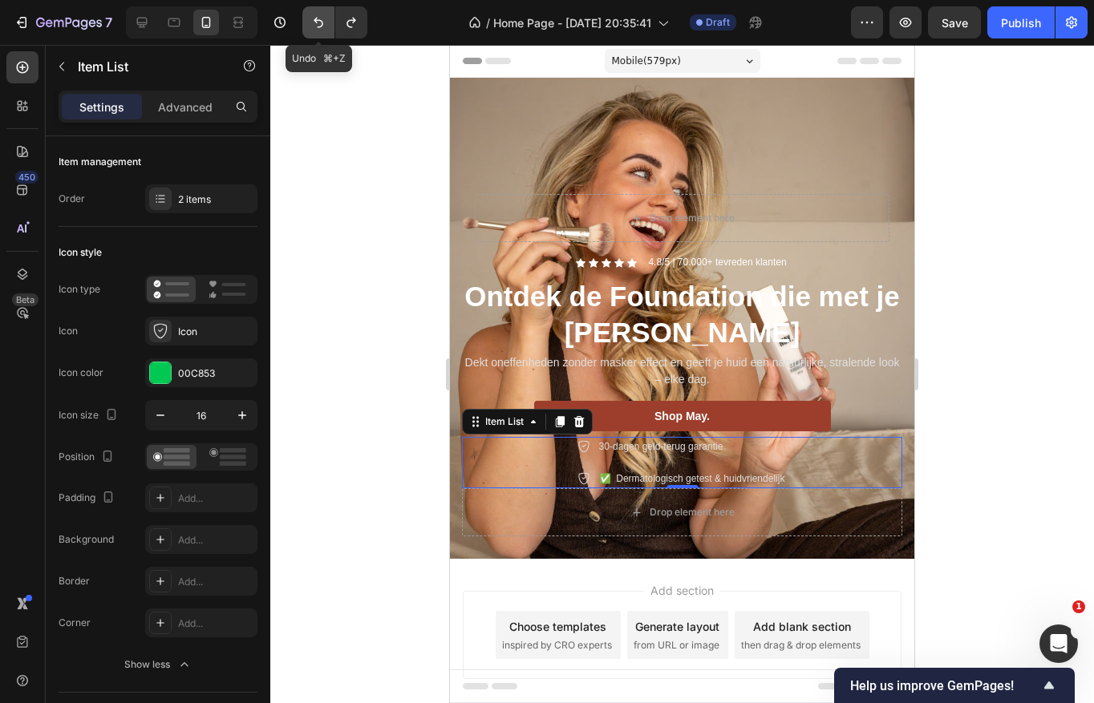
click at [309, 18] on button "Undo/Redo" at bounding box center [318, 22] width 32 height 32
click at [319, 26] on icon "Undo/Redo" at bounding box center [319, 23] width 10 height 10
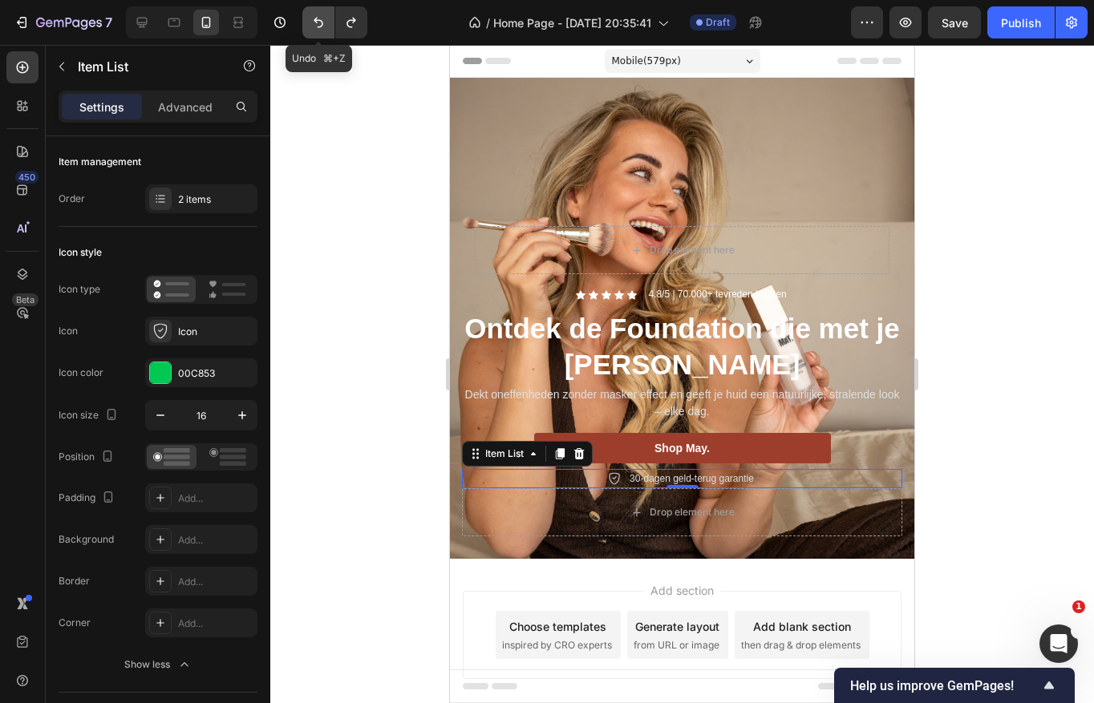
click at [319, 26] on icon "Undo/Redo" at bounding box center [319, 23] width 10 height 10
click at [380, 292] on div at bounding box center [681, 374] width 823 height 658
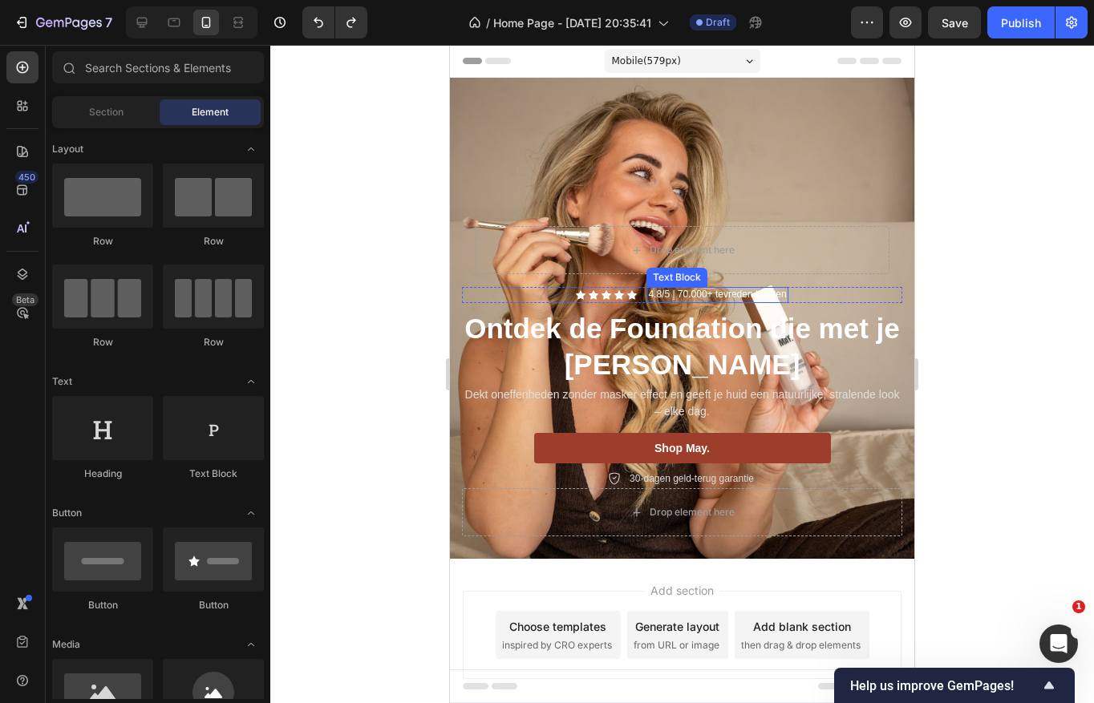
click at [691, 296] on span "4.8/5 | 70.000+ tevreden klanten" at bounding box center [717, 294] width 138 height 11
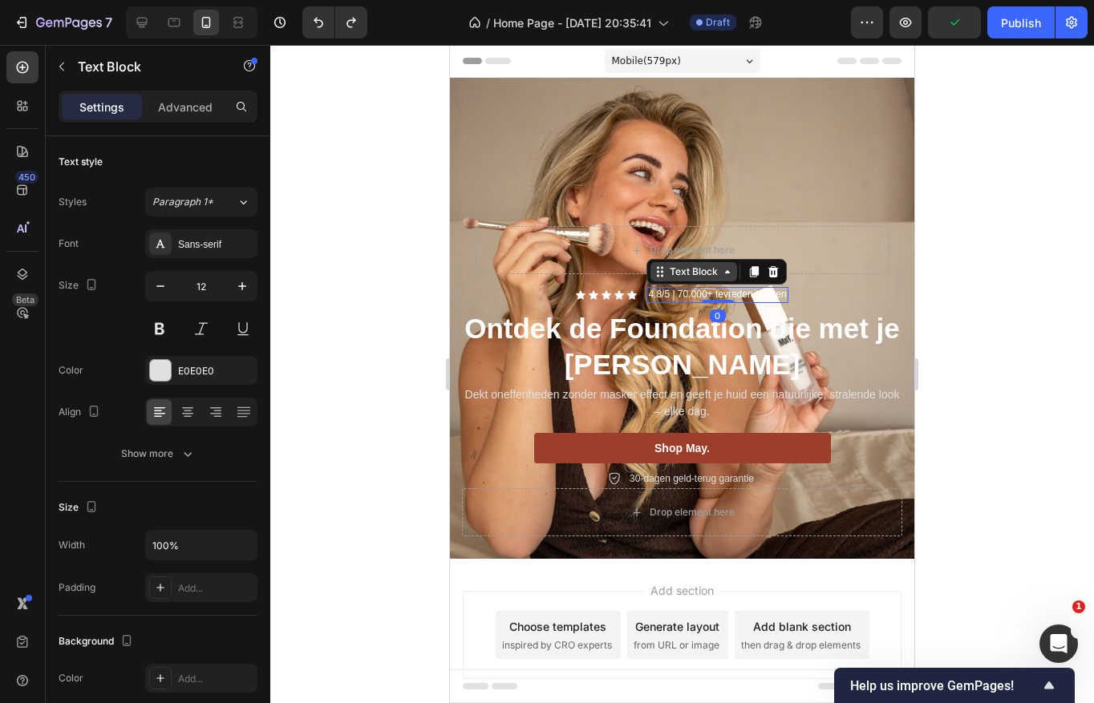
drag, startPoint x: 713, startPoint y: 298, endPoint x: 714, endPoint y: 266, distance: 32.1
click at [714, 287] on div "4.8/5 | 70.000+ tevreden klanten Text Block 0" at bounding box center [716, 295] width 141 height 16
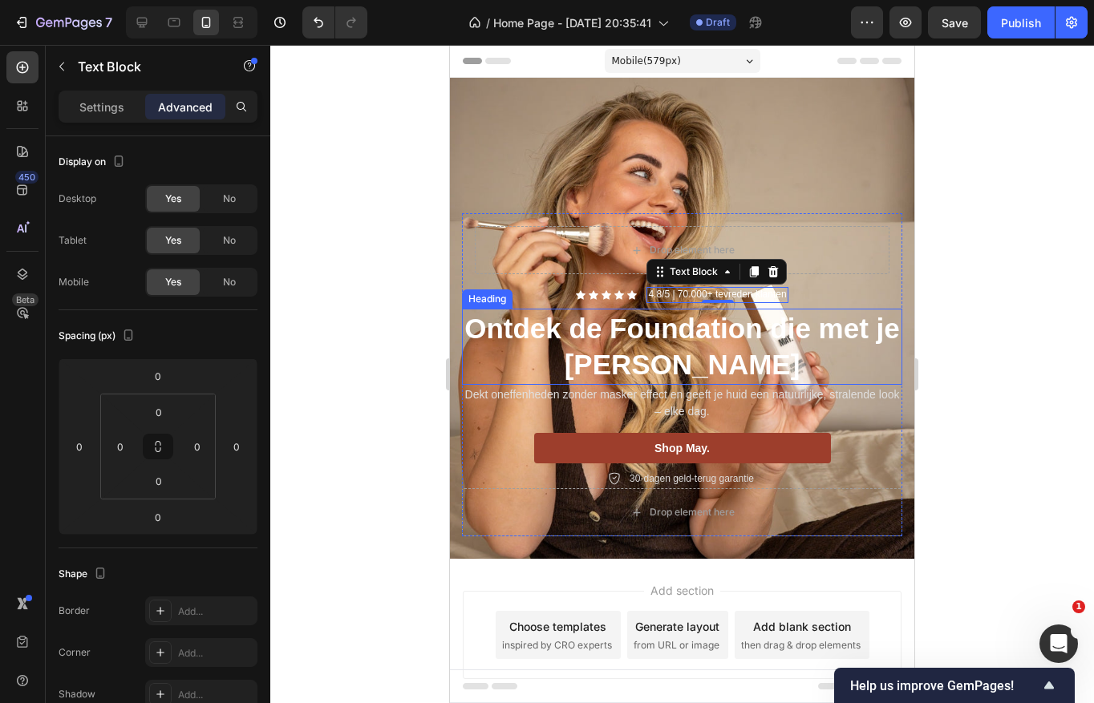
click at [715, 342] on p "Ontdek de Foundation die met je [PERSON_NAME]" at bounding box center [681, 346] width 437 height 73
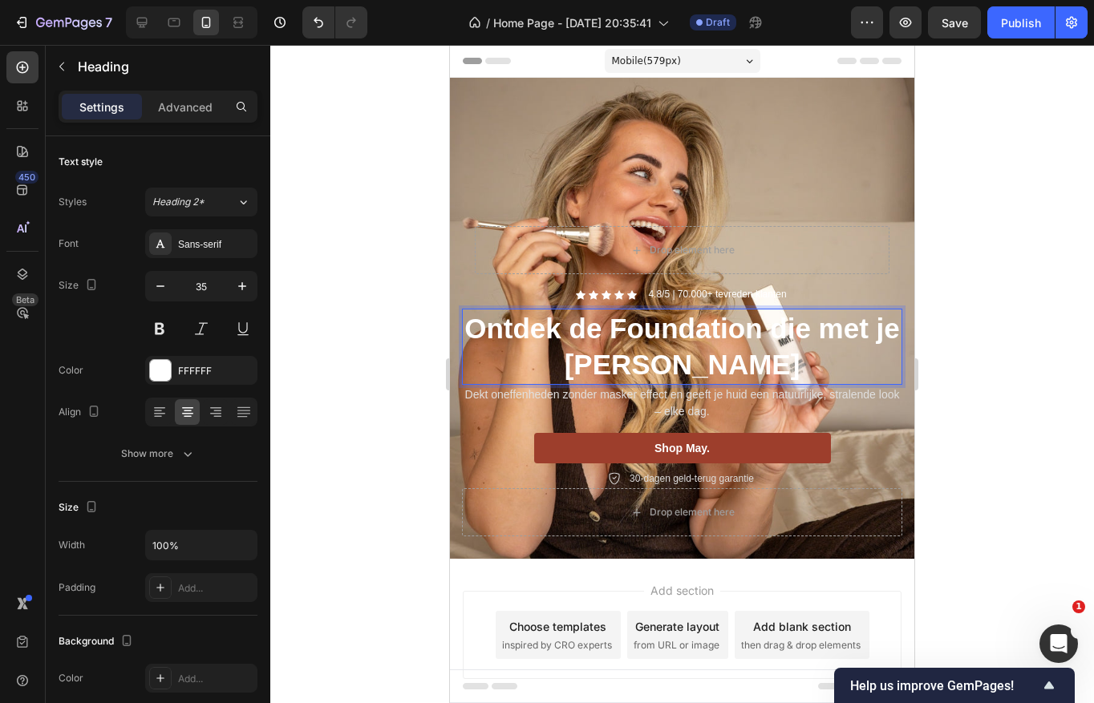
click at [694, 354] on p "Ontdek de Foundation die met je [PERSON_NAME]" at bounding box center [681, 346] width 437 height 73
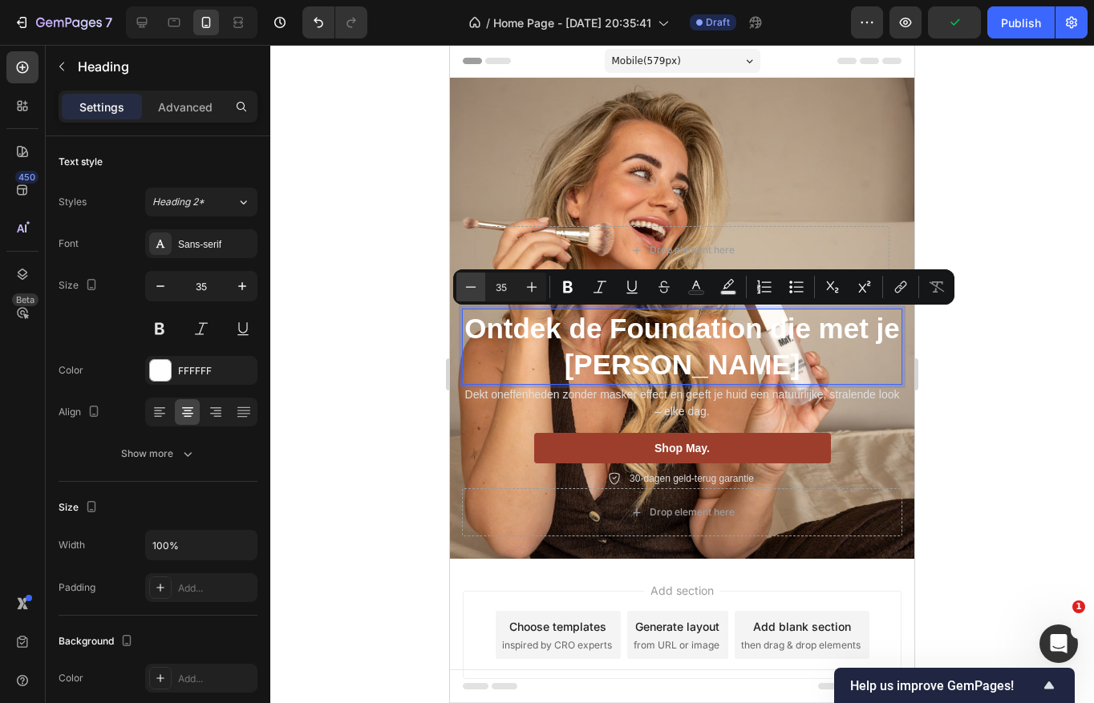
click at [473, 289] on icon "Editor contextual toolbar" at bounding box center [471, 287] width 16 height 16
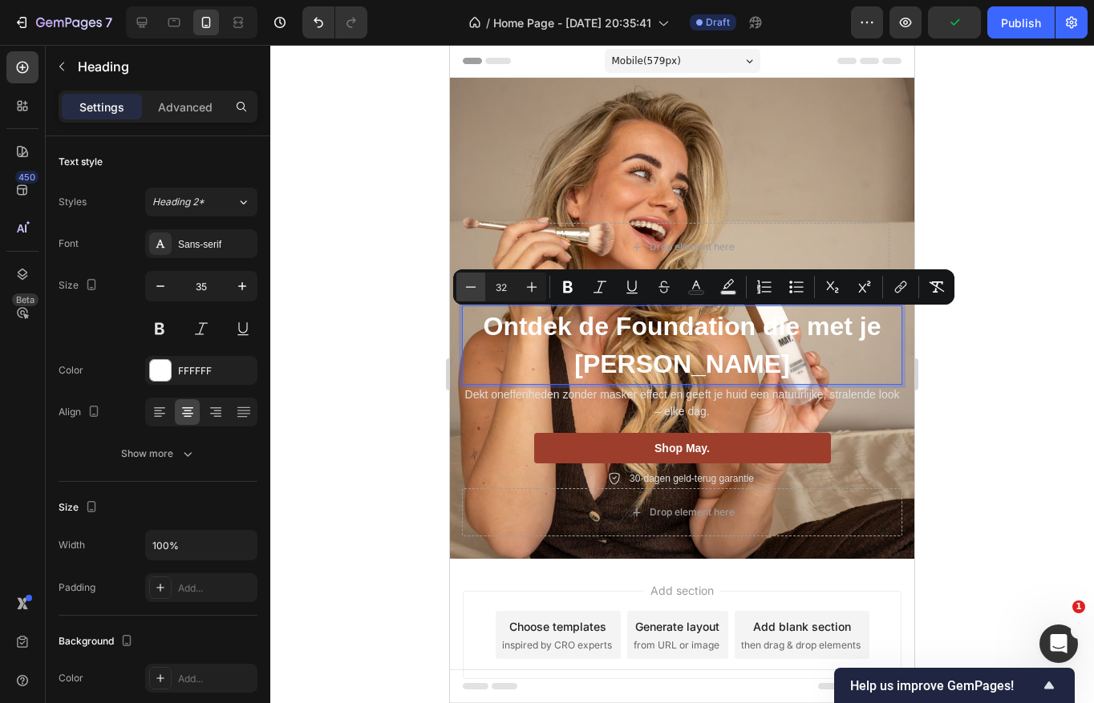
click at [473, 289] on icon "Editor contextual toolbar" at bounding box center [471, 287] width 16 height 16
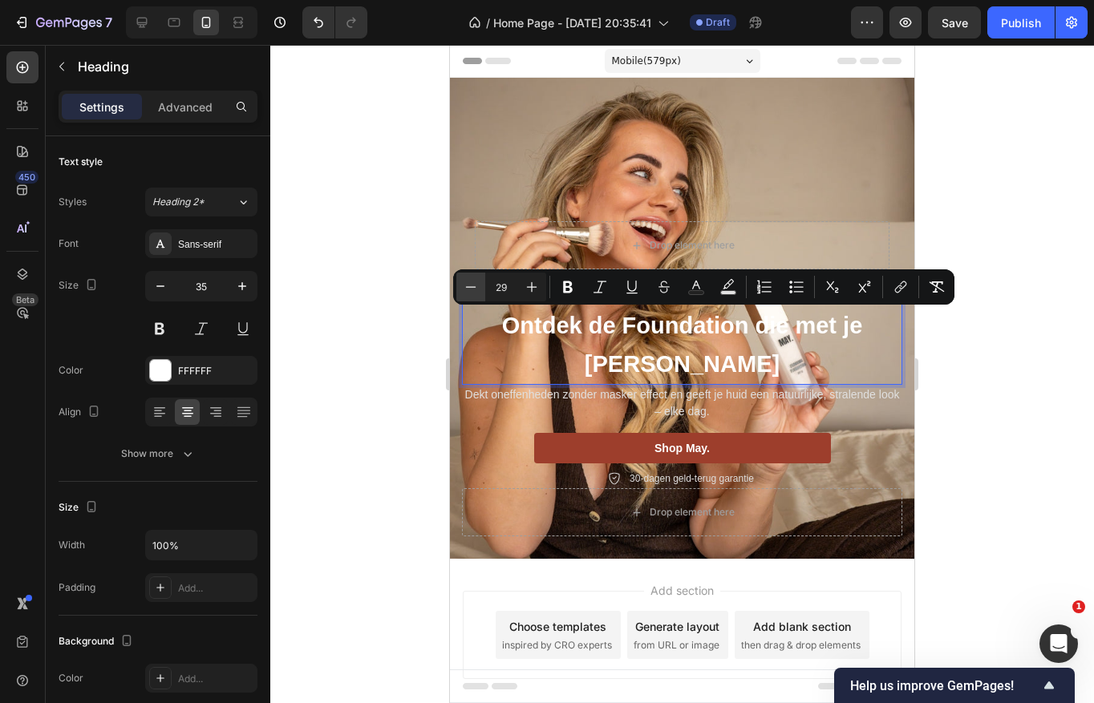
click at [473, 289] on icon "Editor contextual toolbar" at bounding box center [471, 287] width 16 height 16
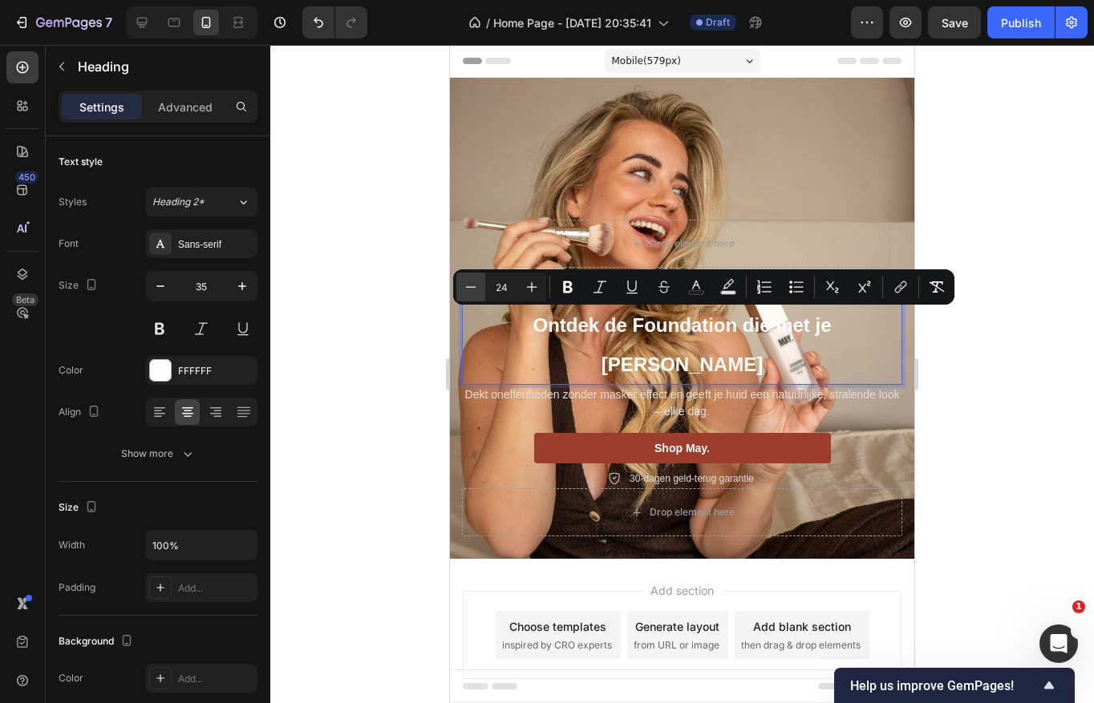
click at [473, 289] on icon "Editor contextual toolbar" at bounding box center [471, 287] width 16 height 16
type input "23"
click at [413, 325] on div at bounding box center [681, 374] width 823 height 658
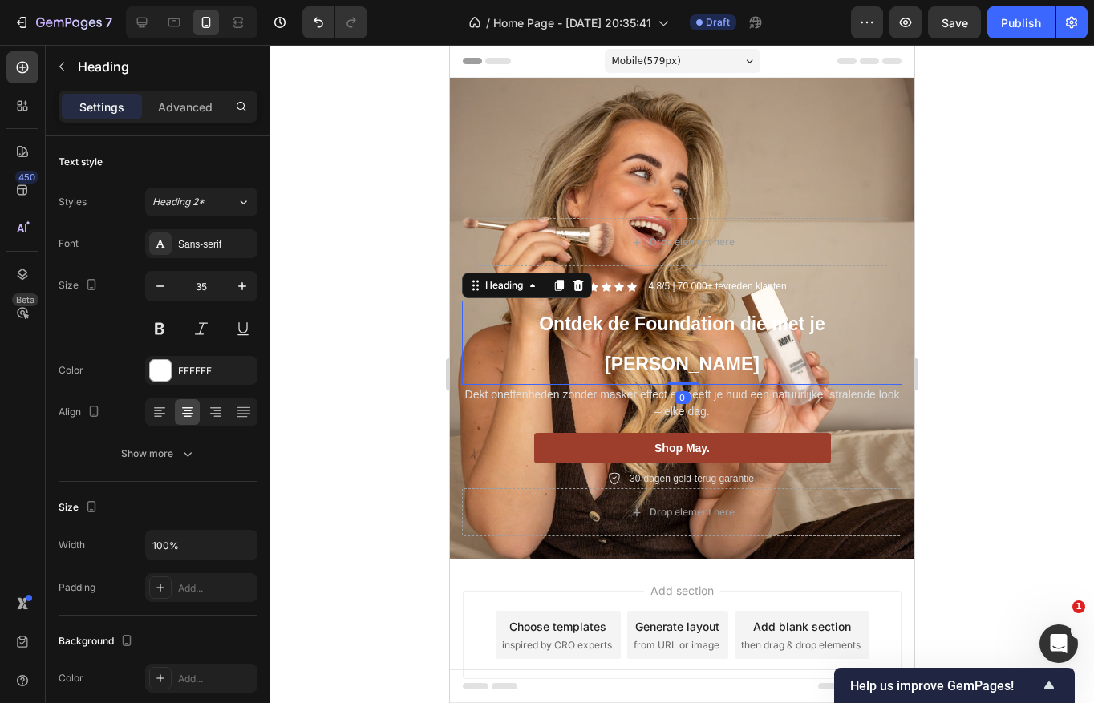
click at [669, 338] on p "⁠⁠⁠⁠⁠⁠⁠ Ontdek de Foundation die met je [PERSON_NAME]" at bounding box center [681, 342] width 437 height 81
click at [669, 338] on p "Ontdek de Foundation die met je [PERSON_NAME]" at bounding box center [681, 342] width 437 height 81
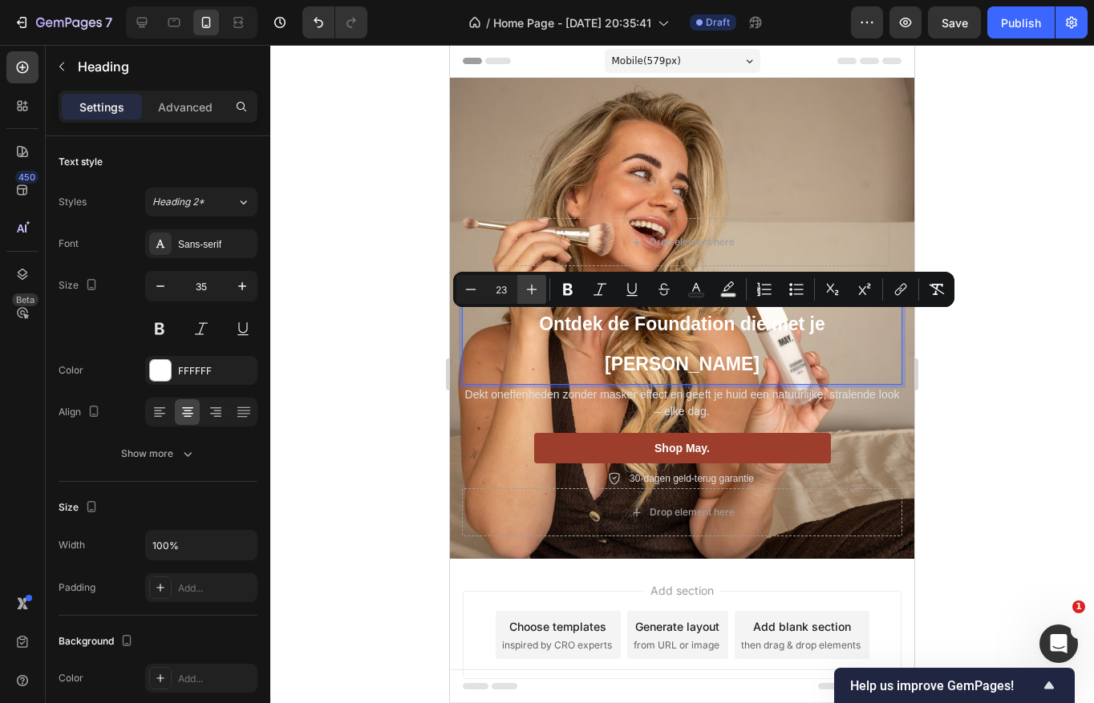
click at [528, 287] on icon "Editor contextual toolbar" at bounding box center [532, 289] width 16 height 16
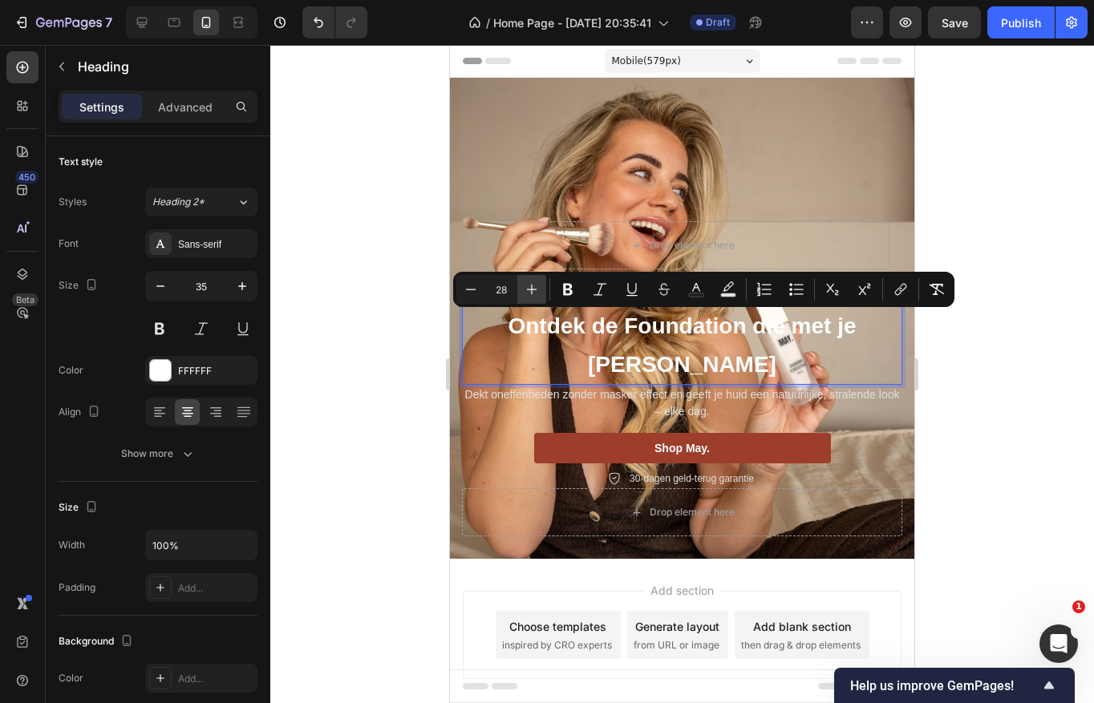
click at [528, 287] on icon "Editor contextual toolbar" at bounding box center [532, 289] width 16 height 16
type input "29"
drag, startPoint x: 2, startPoint y: 257, endPoint x: 431, endPoint y: 314, distance: 433.6
click at [431, 314] on div at bounding box center [681, 374] width 823 height 658
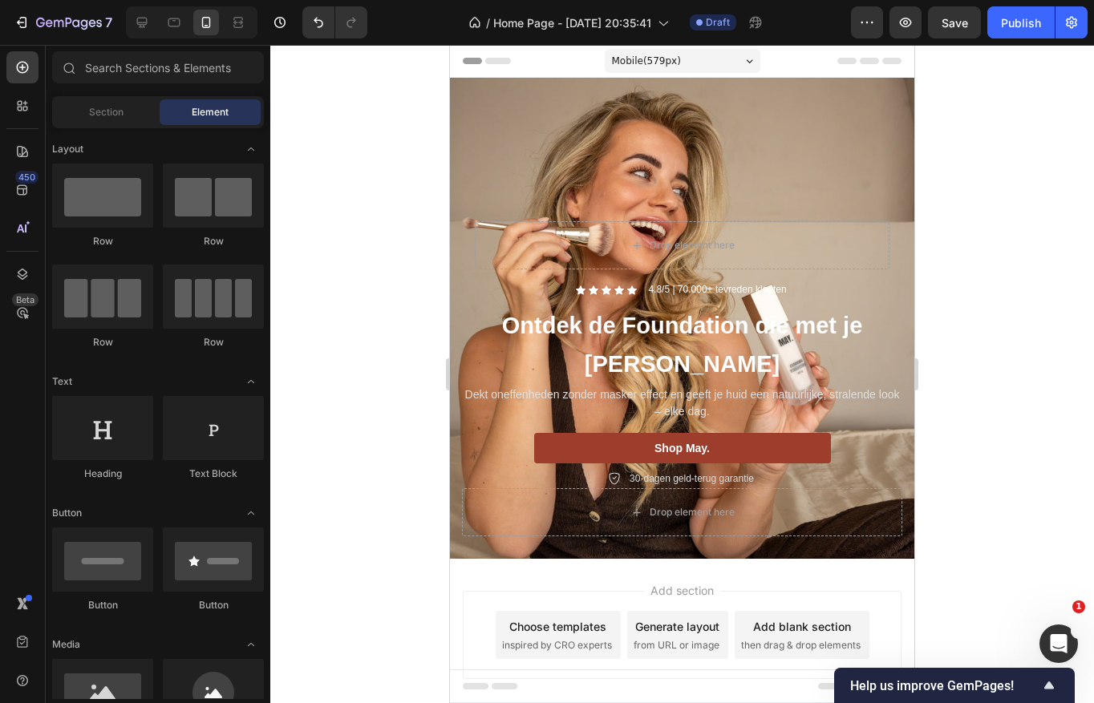
click at [690, 62] on div "Mobile ( 579 px)" at bounding box center [683, 61] width 156 height 24
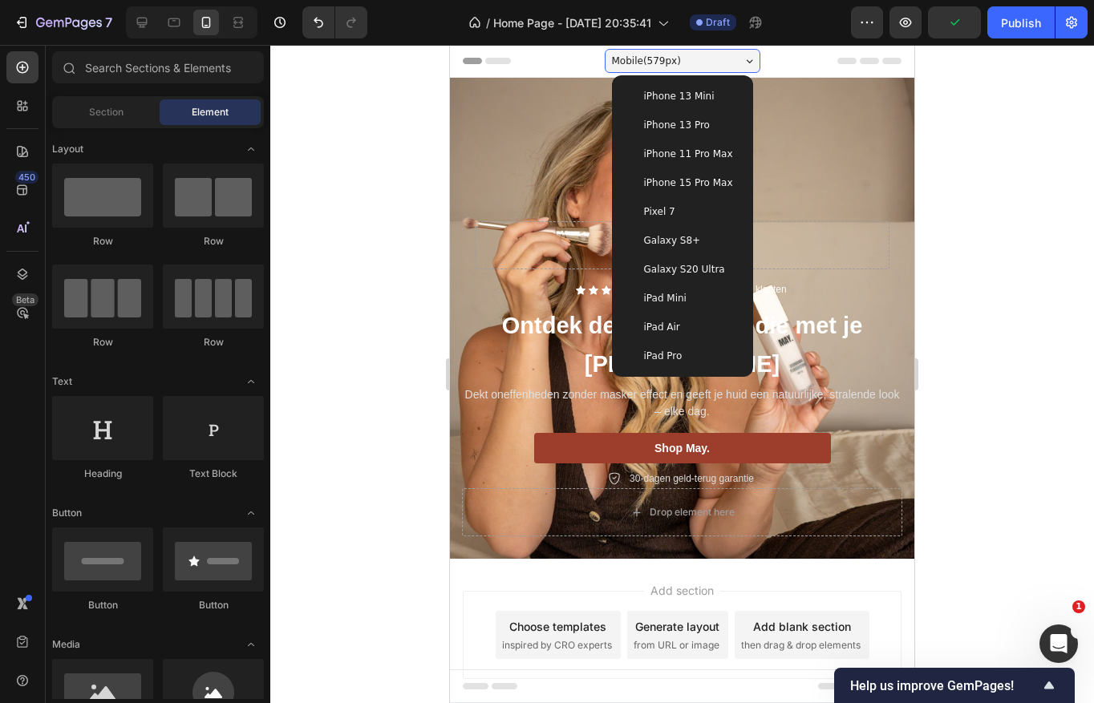
click at [712, 179] on span "iPhone 15 Pro Max" at bounding box center [688, 183] width 89 height 16
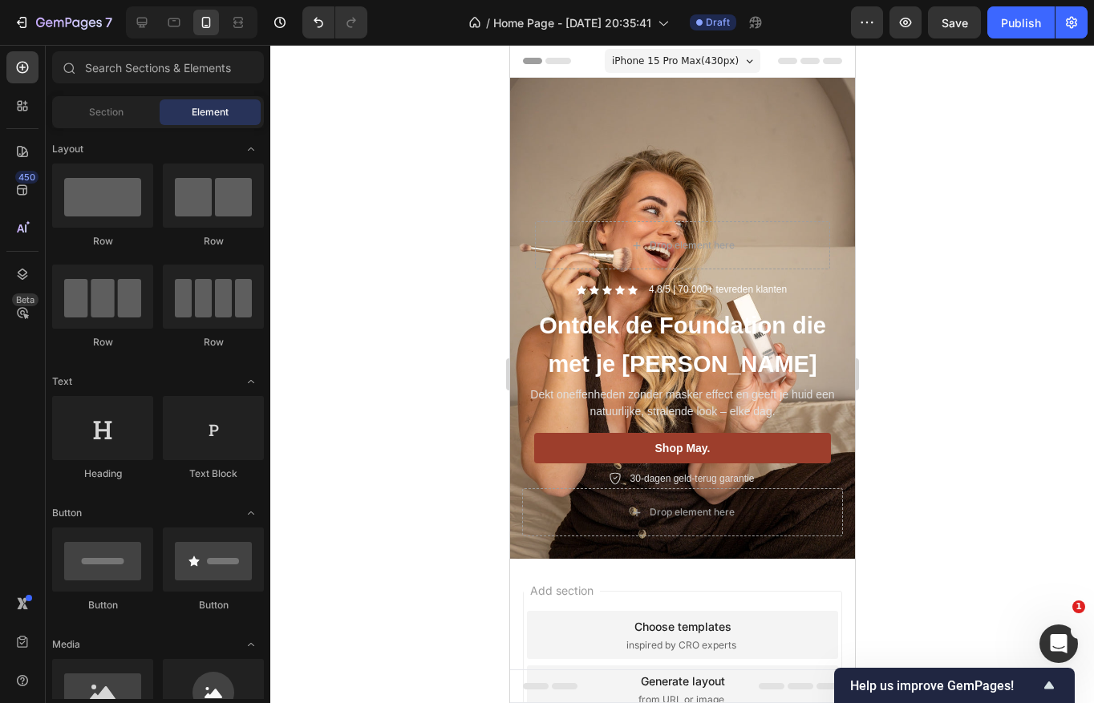
click at [697, 60] on span "iPhone 15 Pro Max ( 430 px)" at bounding box center [674, 61] width 127 height 16
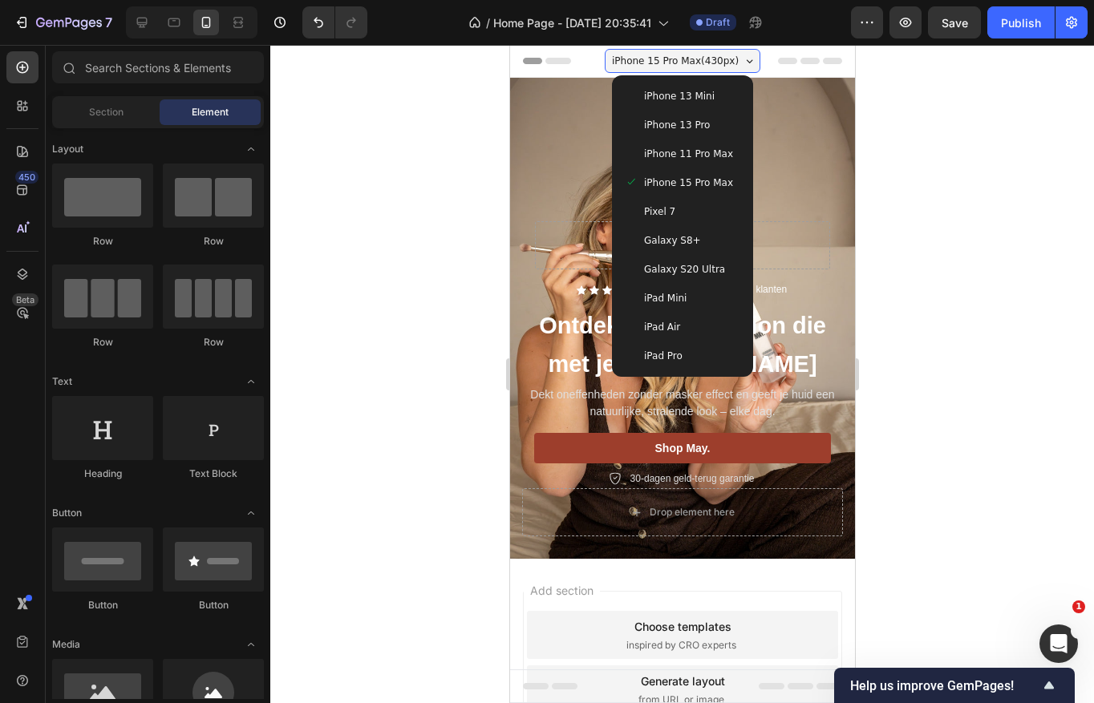
click at [716, 180] on span "iPhone 15 Pro Max" at bounding box center [687, 183] width 89 height 16
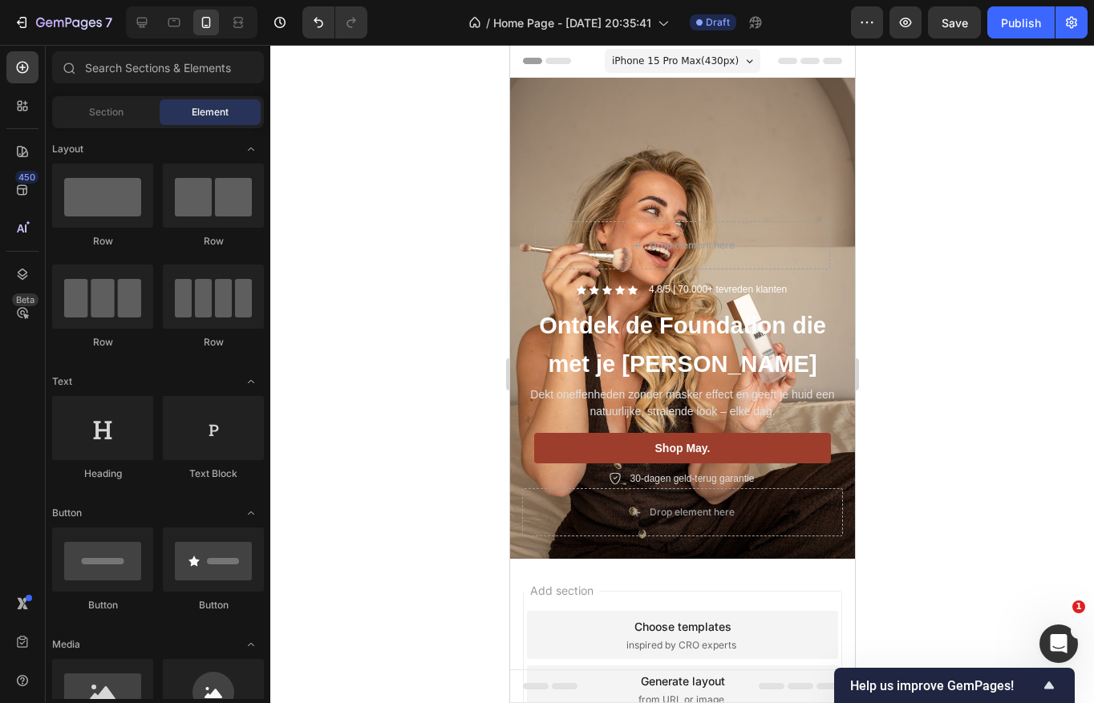
click at [706, 47] on div "iPhone 15 Pro Max ( 430 px) iPhone 13 Mini iPhone 13 Pro iPhone 11 Pro Max iPho…" at bounding box center [682, 63] width 156 height 32
click at [706, 55] on span "iPhone 15 Pro Max ( 430 px)" at bounding box center [674, 61] width 127 height 16
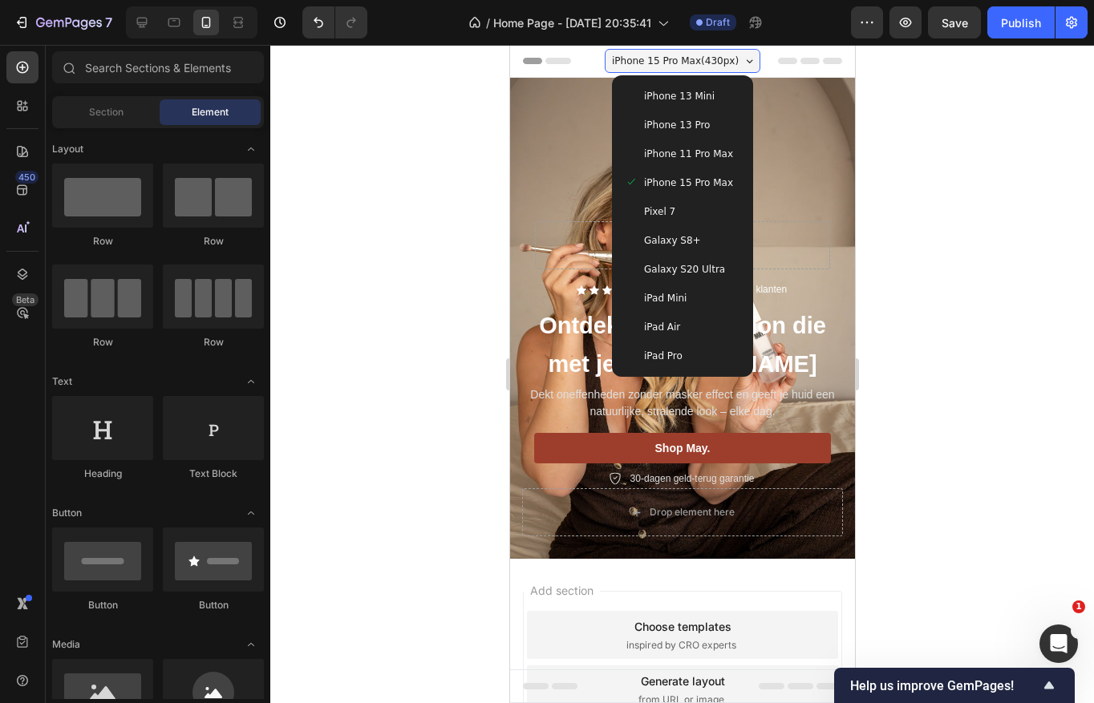
click at [705, 149] on span "iPhone 11 Pro Max" at bounding box center [687, 154] width 89 height 16
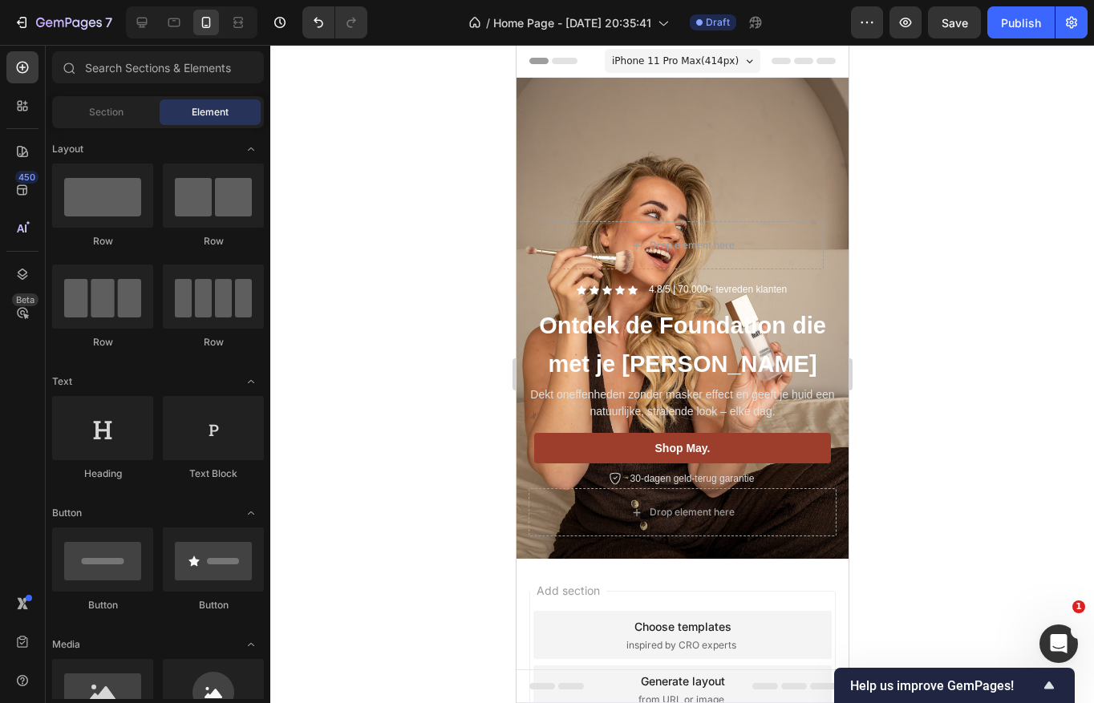
click at [695, 53] on span "iPhone 11 Pro Max ( 414 px)" at bounding box center [674, 61] width 127 height 16
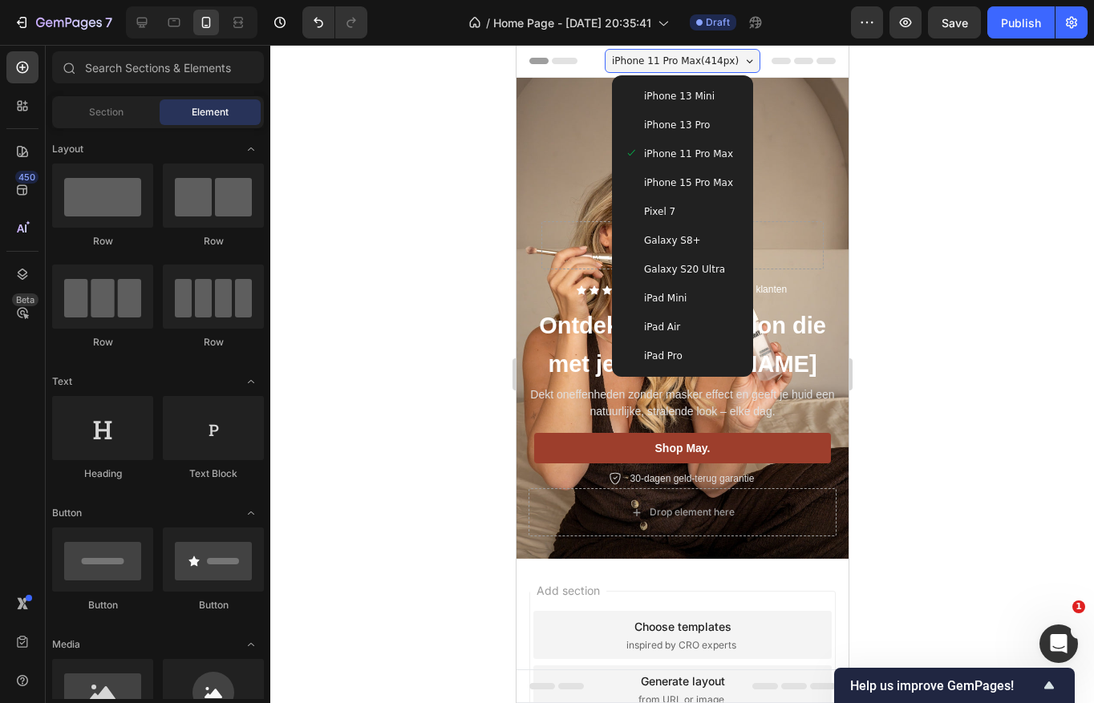
click at [700, 119] on span "iPhone 13 Pro" at bounding box center [676, 125] width 66 height 16
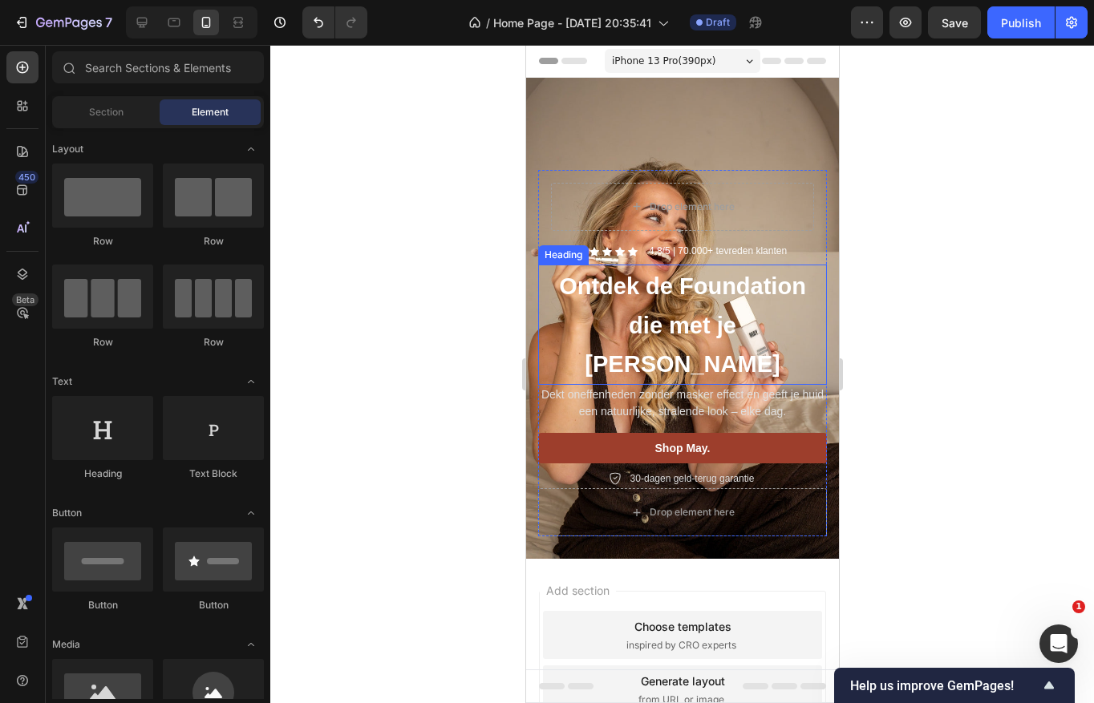
click at [738, 354] on span "Ontdek de Foundation die met je [PERSON_NAME]" at bounding box center [681, 324] width 247 height 103
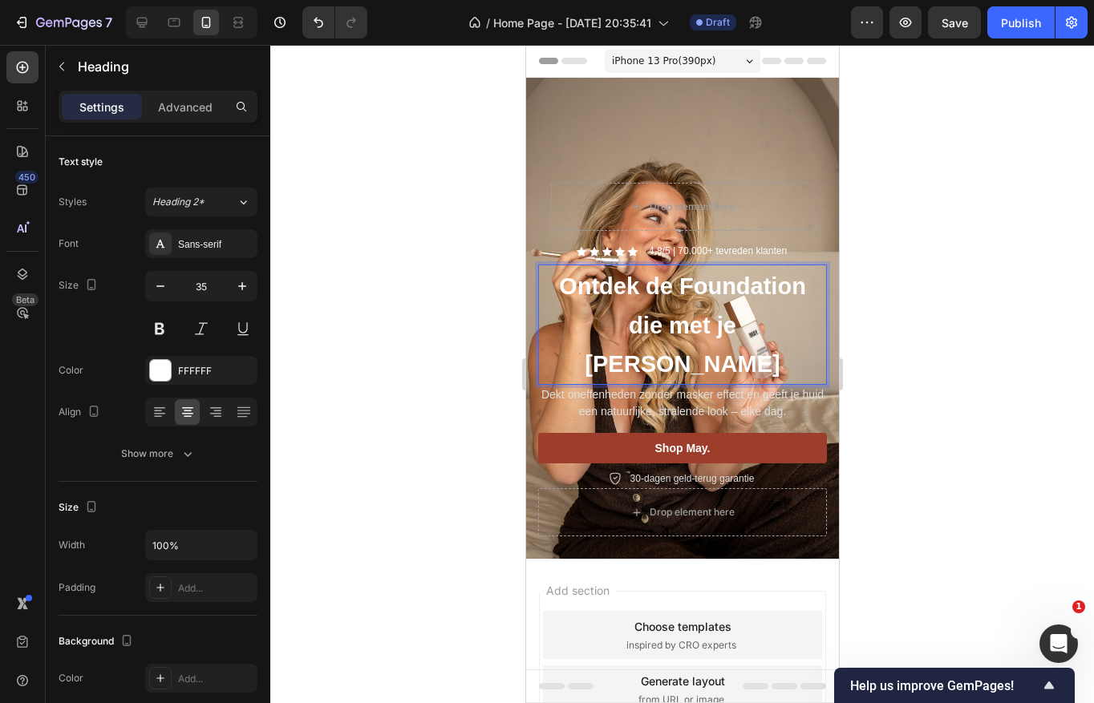
click at [696, 343] on p "Ontdek de Foundation die met je [PERSON_NAME]" at bounding box center [681, 324] width 285 height 117
click at [580, 342] on p "Ontdek de Foundation die met je [PERSON_NAME]" at bounding box center [681, 324] width 285 height 117
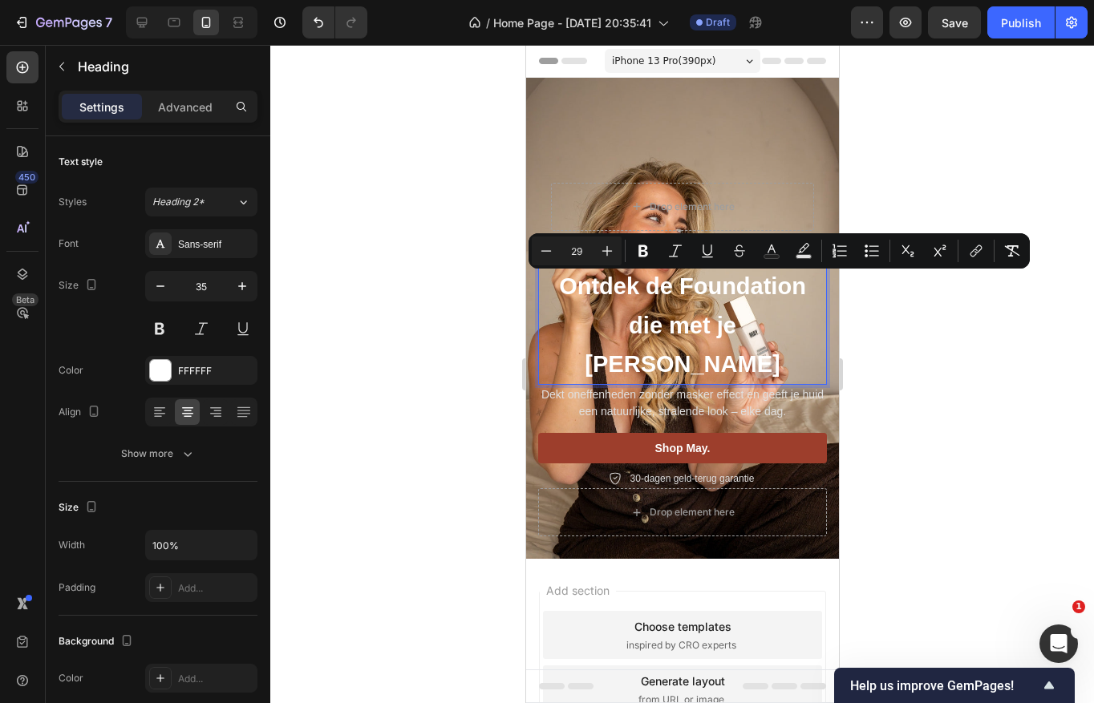
drag, startPoint x: 760, startPoint y: 365, endPoint x: 552, endPoint y: 299, distance: 217.8
click at [552, 299] on p "Ontdek de Foundation die met je [PERSON_NAME]" at bounding box center [681, 324] width 285 height 117
click at [605, 249] on icon "Editor contextual toolbar" at bounding box center [607, 251] width 16 height 16
click at [544, 250] on icon "Editor contextual toolbar" at bounding box center [546, 250] width 10 height 1
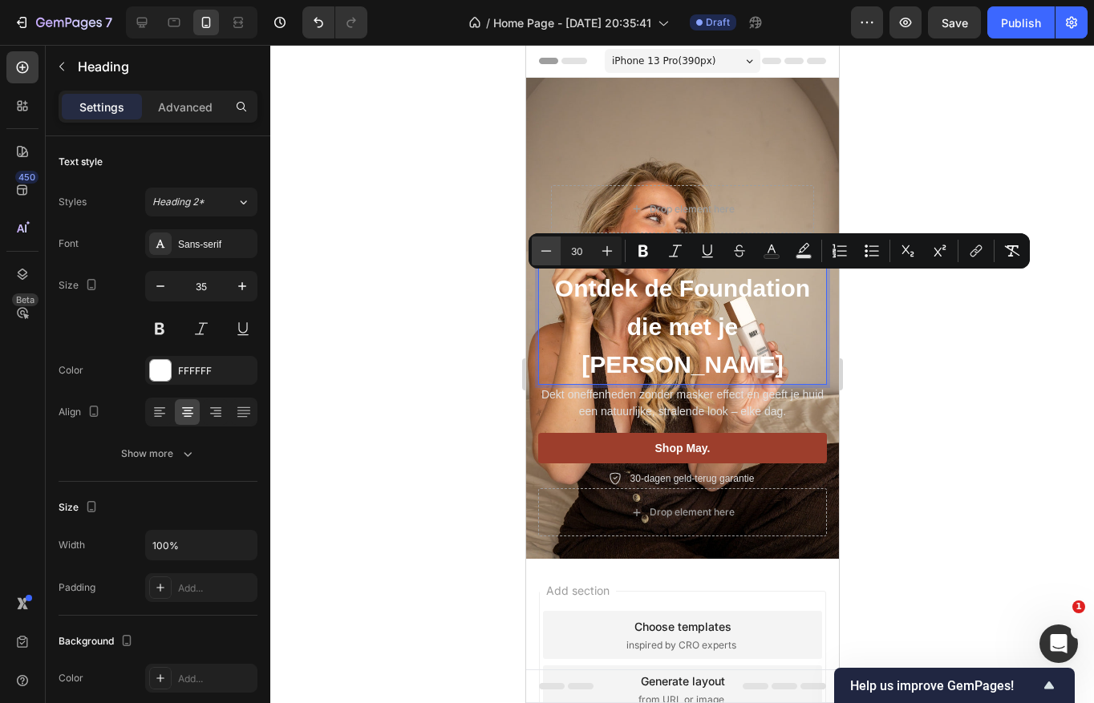
click at [544, 250] on icon "Editor contextual toolbar" at bounding box center [546, 250] width 10 height 1
type input "27"
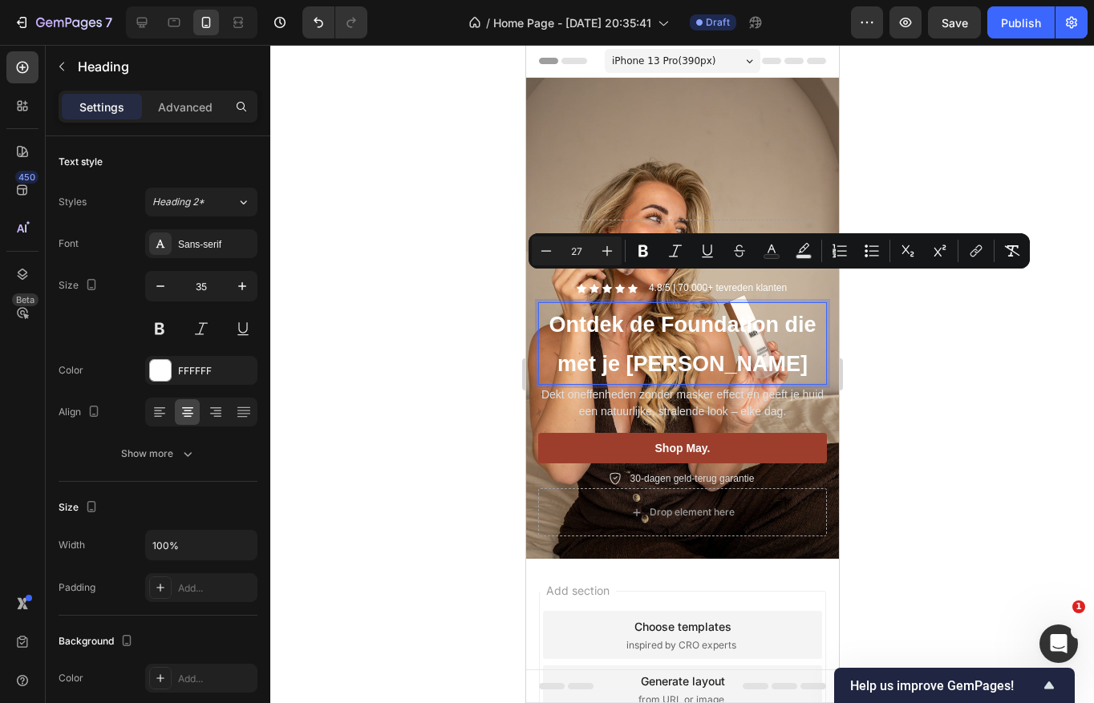
click at [464, 301] on div at bounding box center [681, 374] width 823 height 658
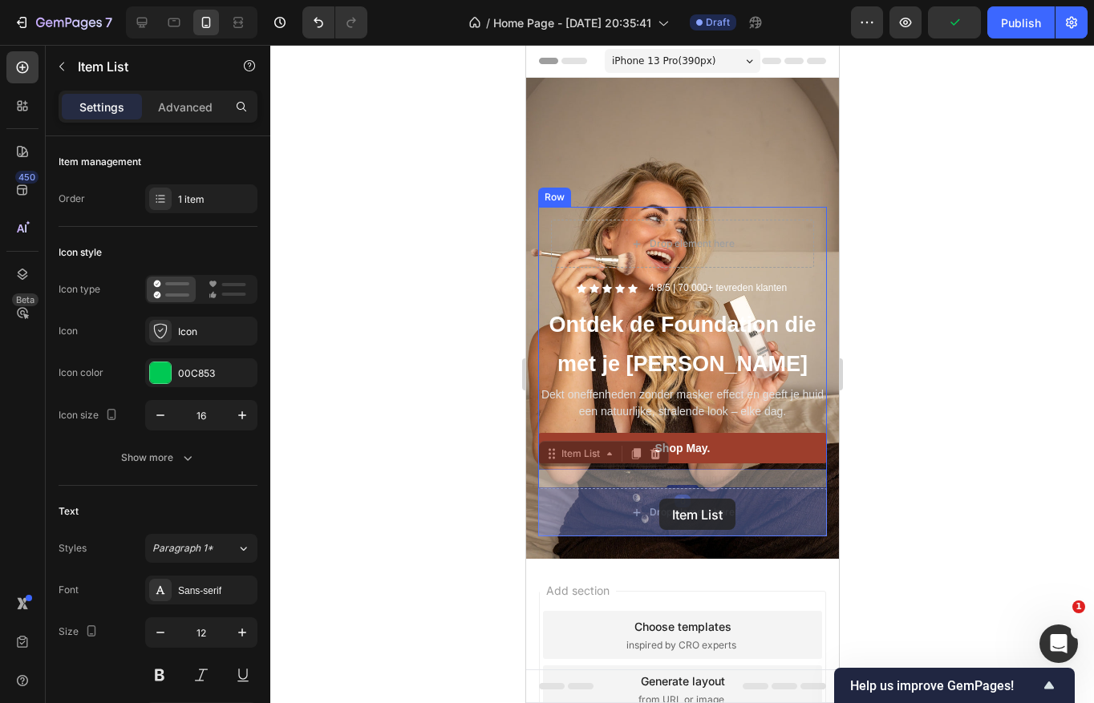
drag, startPoint x: 659, startPoint y: 475, endPoint x: 658, endPoint y: 499, distance: 24.1
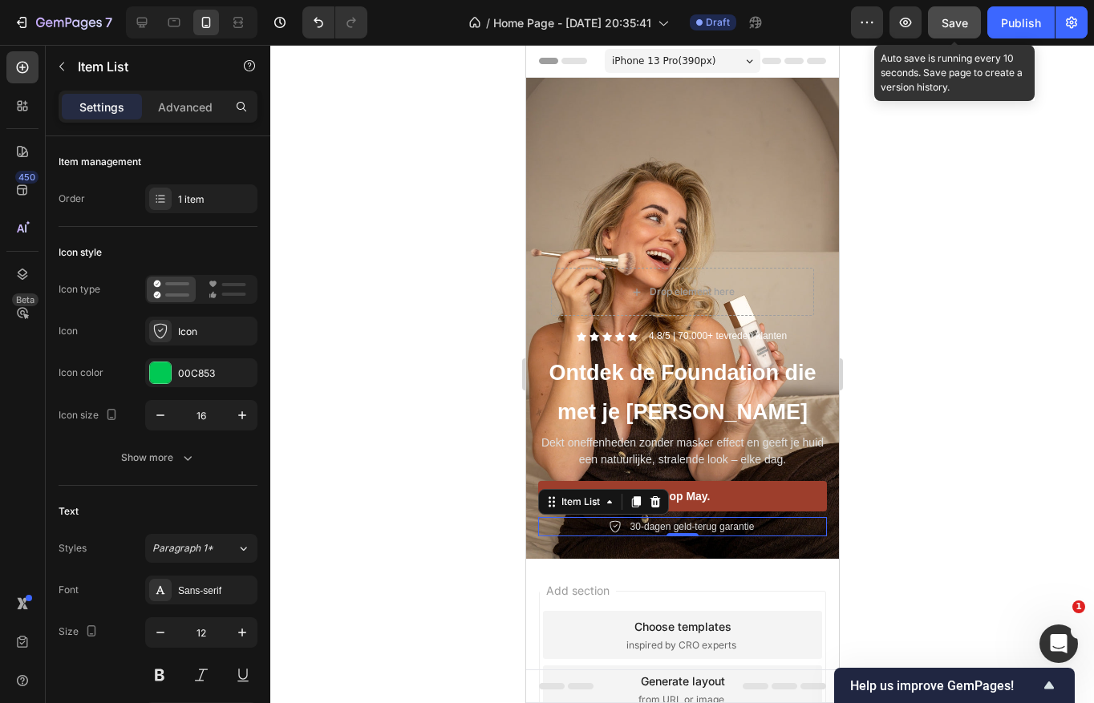
click at [961, 22] on span "Save" at bounding box center [954, 23] width 26 height 14
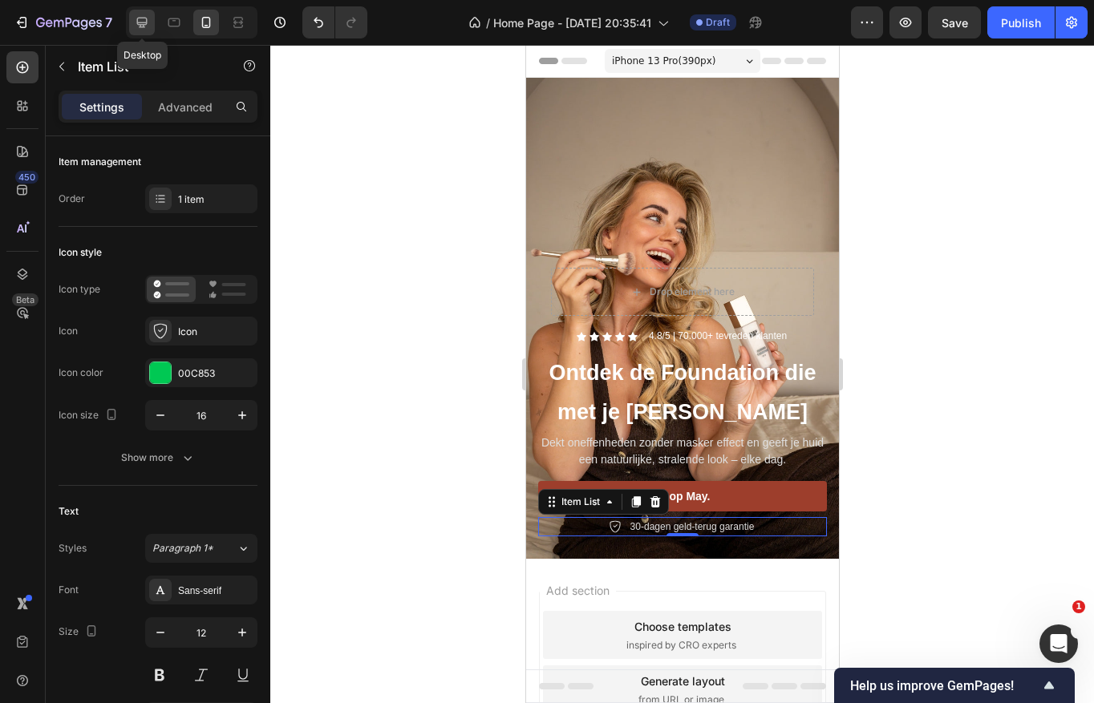
click at [145, 25] on icon at bounding box center [142, 22] width 16 height 16
type input "13"
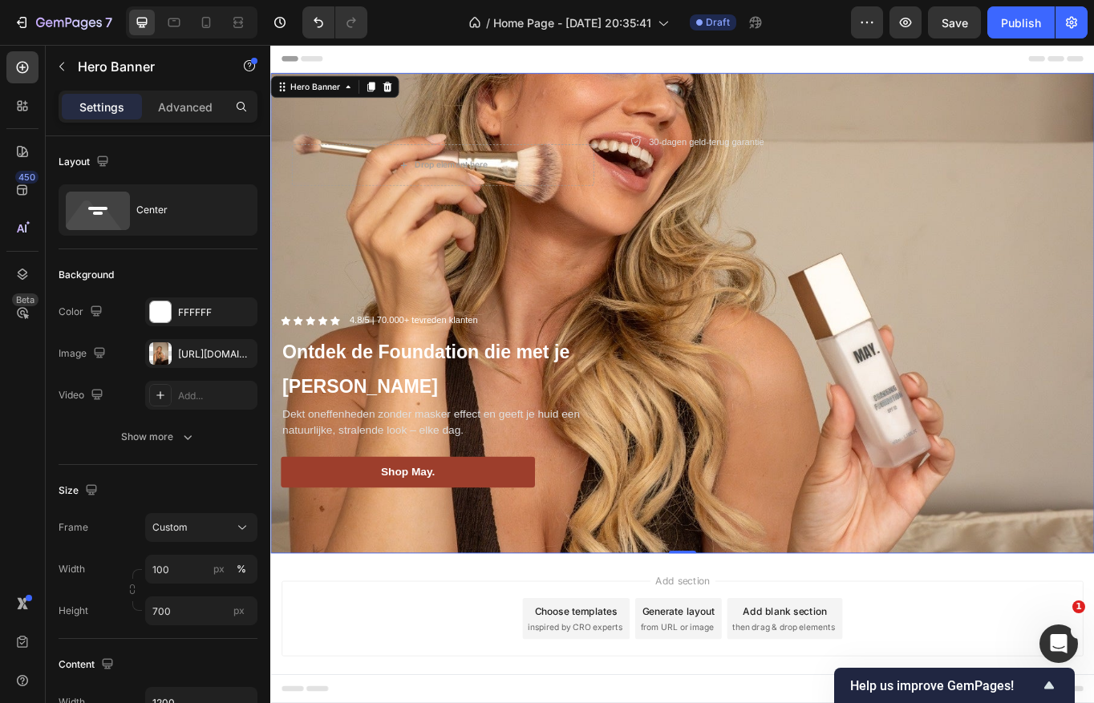
click at [684, 614] on div "Background Image" at bounding box center [751, 358] width 962 height 561
click at [190, 351] on div "[URL][DOMAIN_NAME]" at bounding box center [201, 354] width 47 height 14
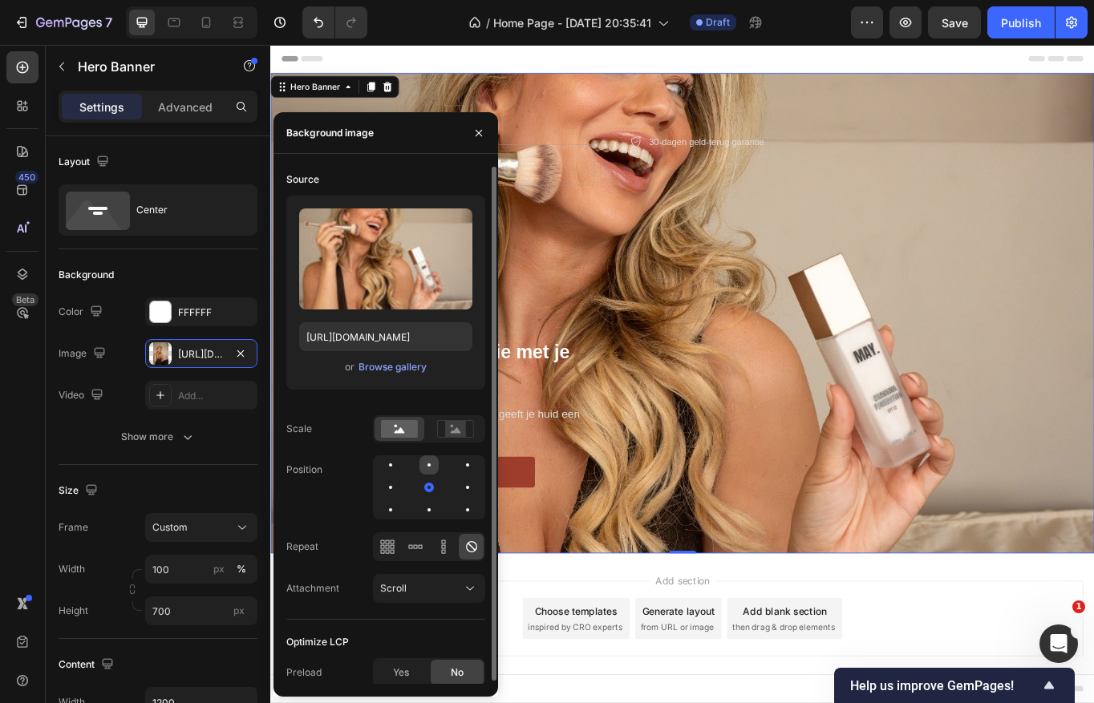
click at [424, 465] on div at bounding box center [428, 464] width 19 height 19
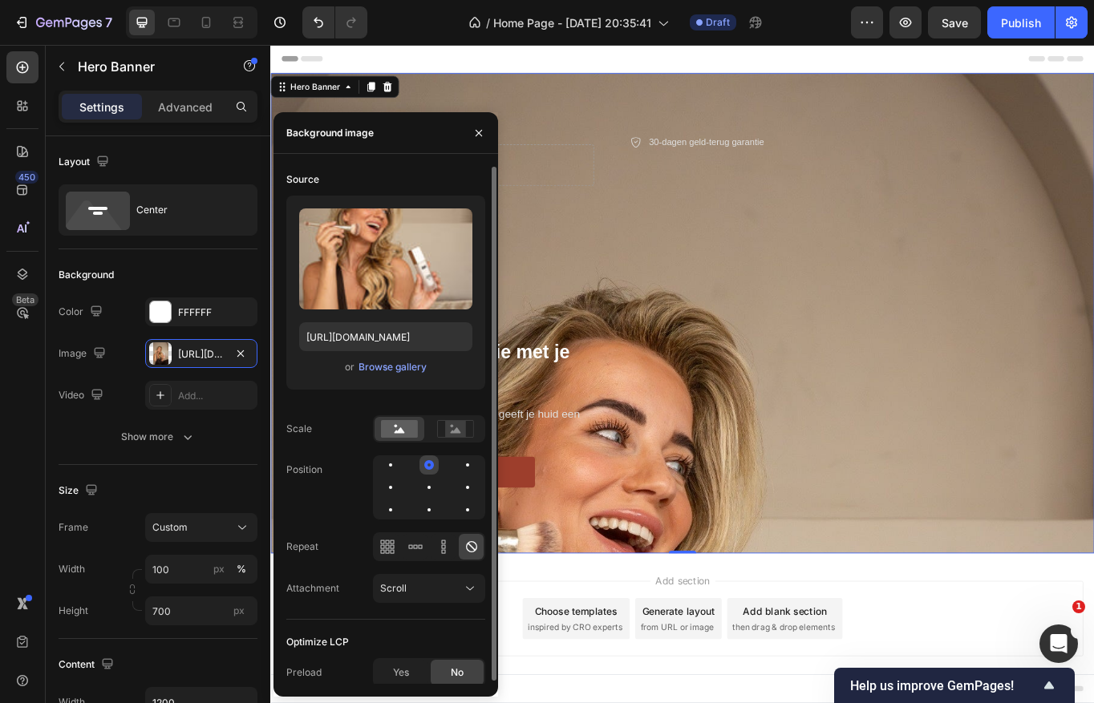
drag, startPoint x: 431, startPoint y: 484, endPoint x: 431, endPoint y: 471, distance: 13.7
click at [431, 471] on div at bounding box center [429, 487] width 112 height 64
click at [432, 479] on div at bounding box center [428, 487] width 19 height 19
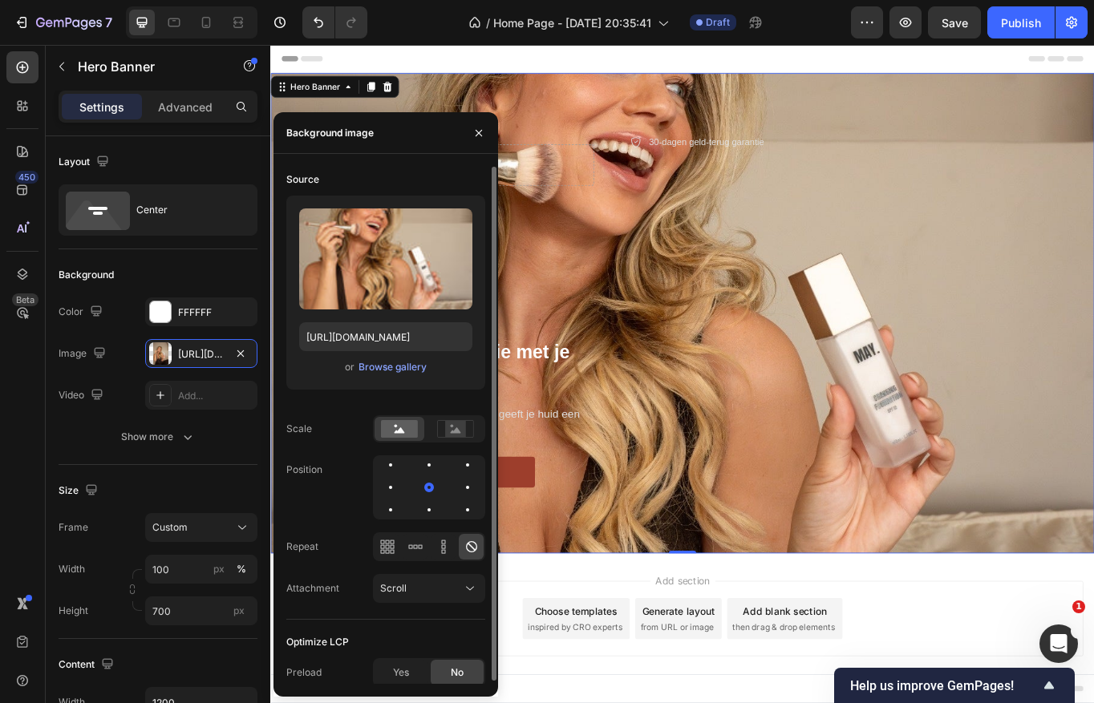
click at [429, 476] on div at bounding box center [429, 487] width 112 height 64
click at [429, 587] on div "Scroll" at bounding box center [421, 588] width 82 height 14
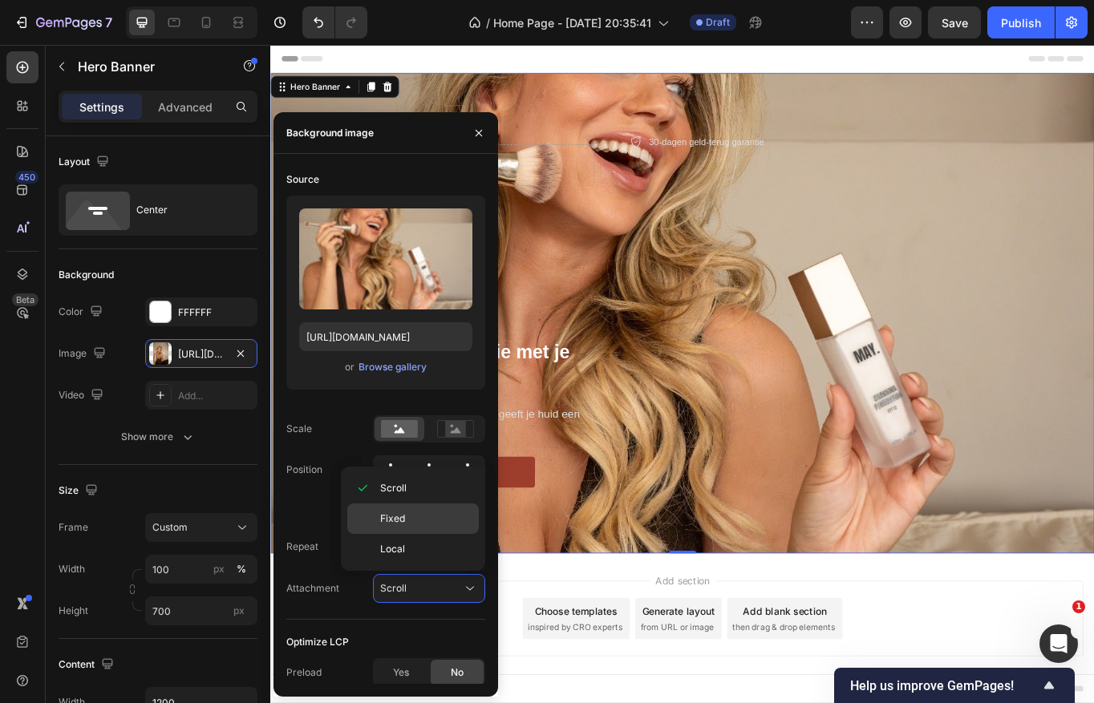
click at [416, 514] on p "Fixed" at bounding box center [425, 519] width 91 height 14
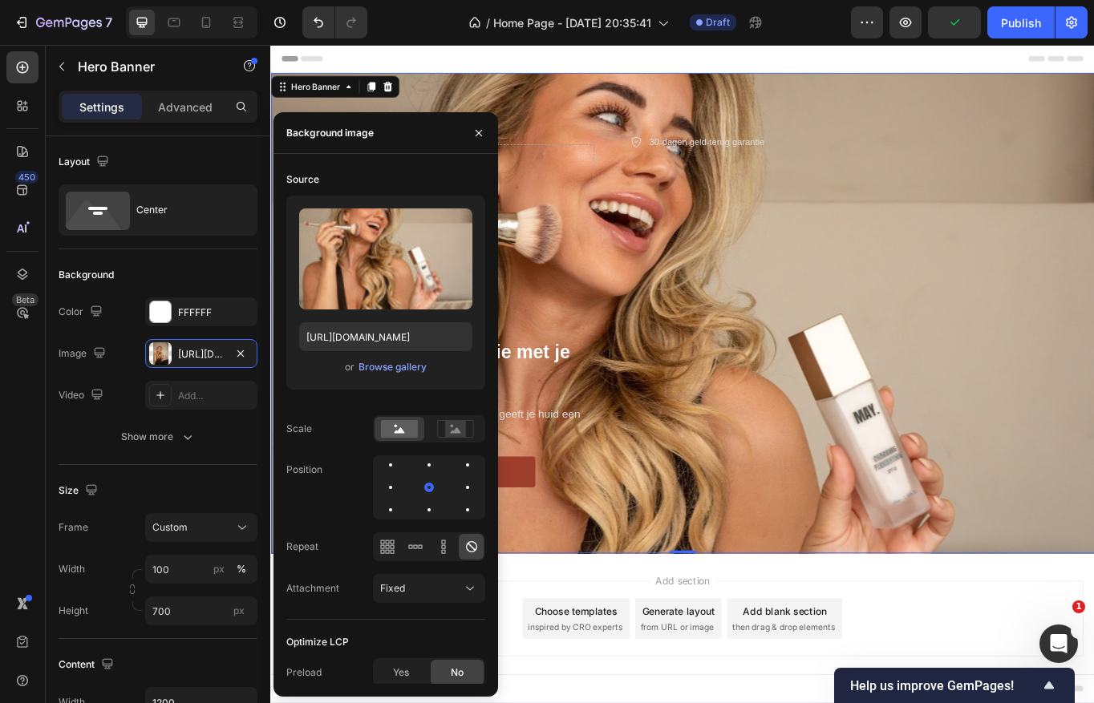
click at [453, 117] on div "Background Image" at bounding box center [751, 429] width 962 height 769
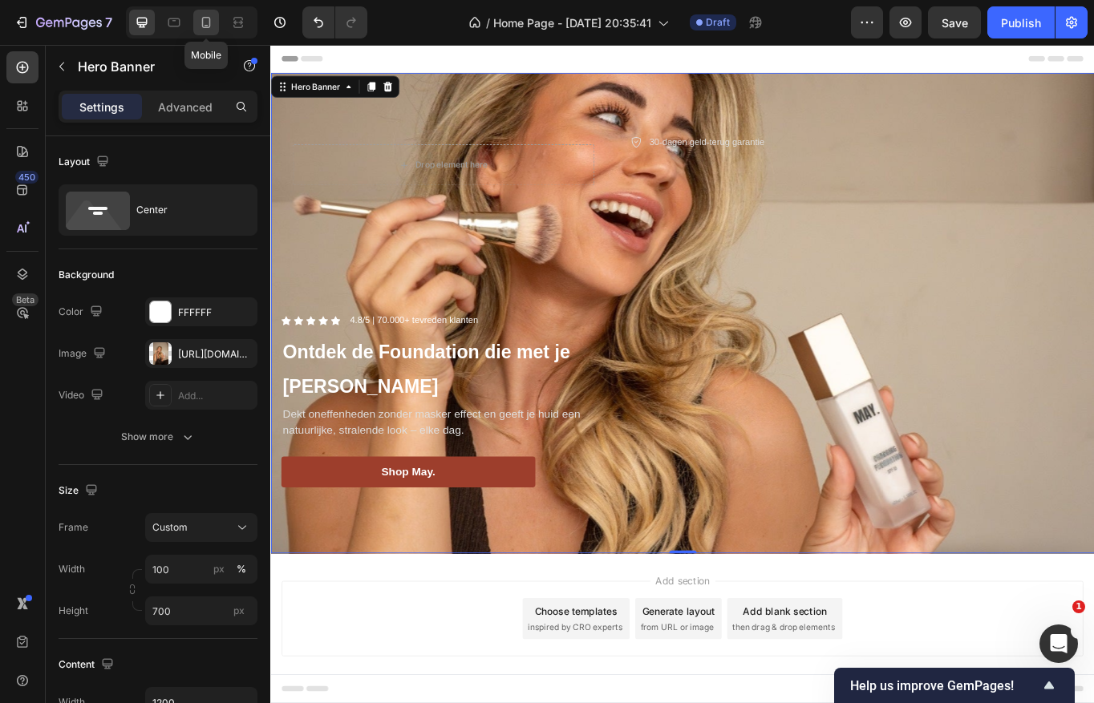
click at [200, 16] on icon at bounding box center [206, 22] width 16 height 16
type input "600"
type input "100%"
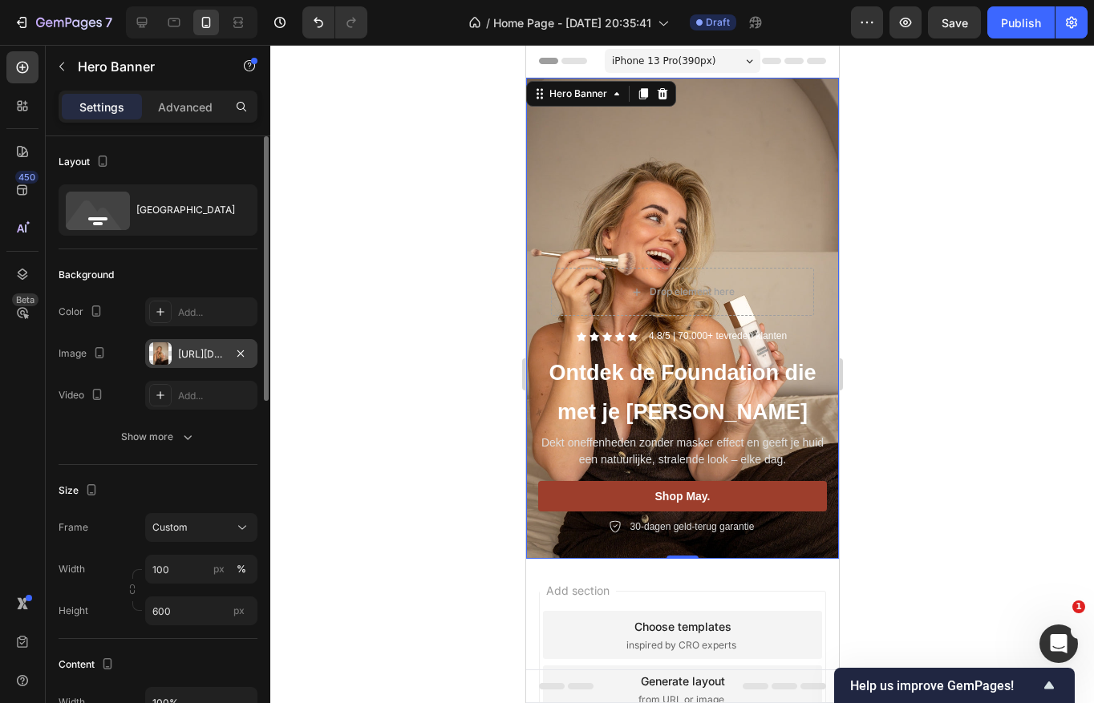
click at [202, 352] on div "[URL][DOMAIN_NAME]" at bounding box center [201, 354] width 47 height 14
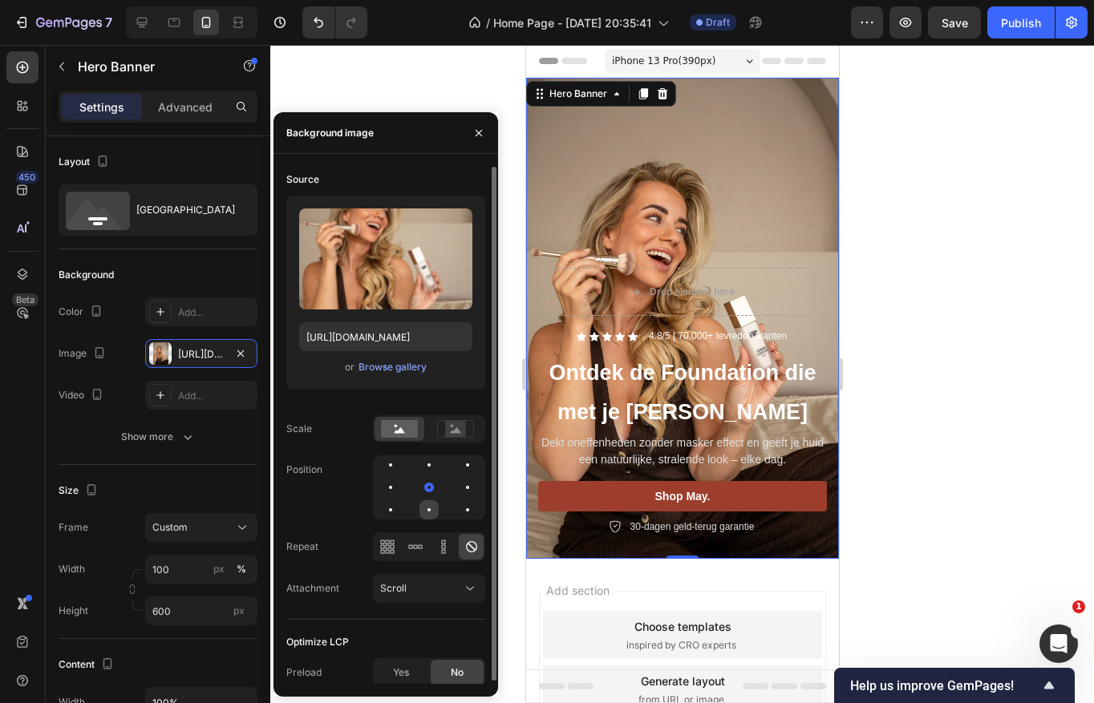
click at [430, 500] on div at bounding box center [428, 509] width 19 height 19
click at [430, 509] on div at bounding box center [429, 510] width 10 height 10
click at [429, 494] on div at bounding box center [428, 487] width 19 height 19
click at [429, 466] on div at bounding box center [428, 464] width 3 height 3
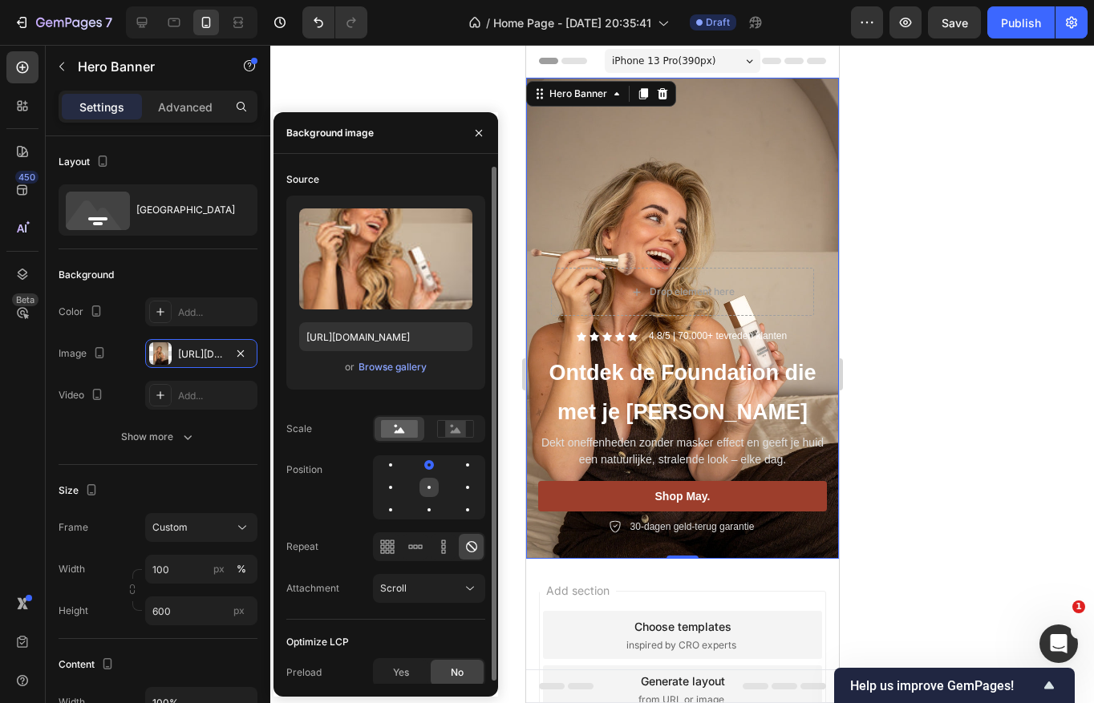
click at [429, 487] on div at bounding box center [428, 487] width 3 height 3
click at [419, 586] on div "Scroll" at bounding box center [421, 588] width 82 height 14
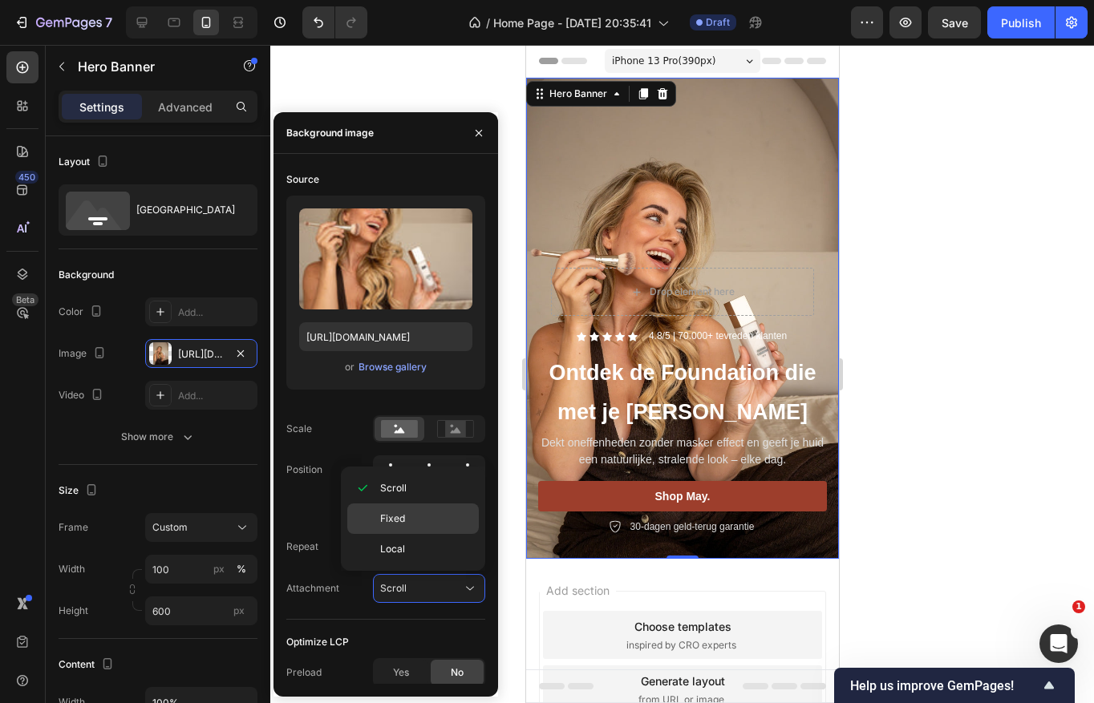
click at [415, 513] on p "Fixed" at bounding box center [425, 519] width 91 height 14
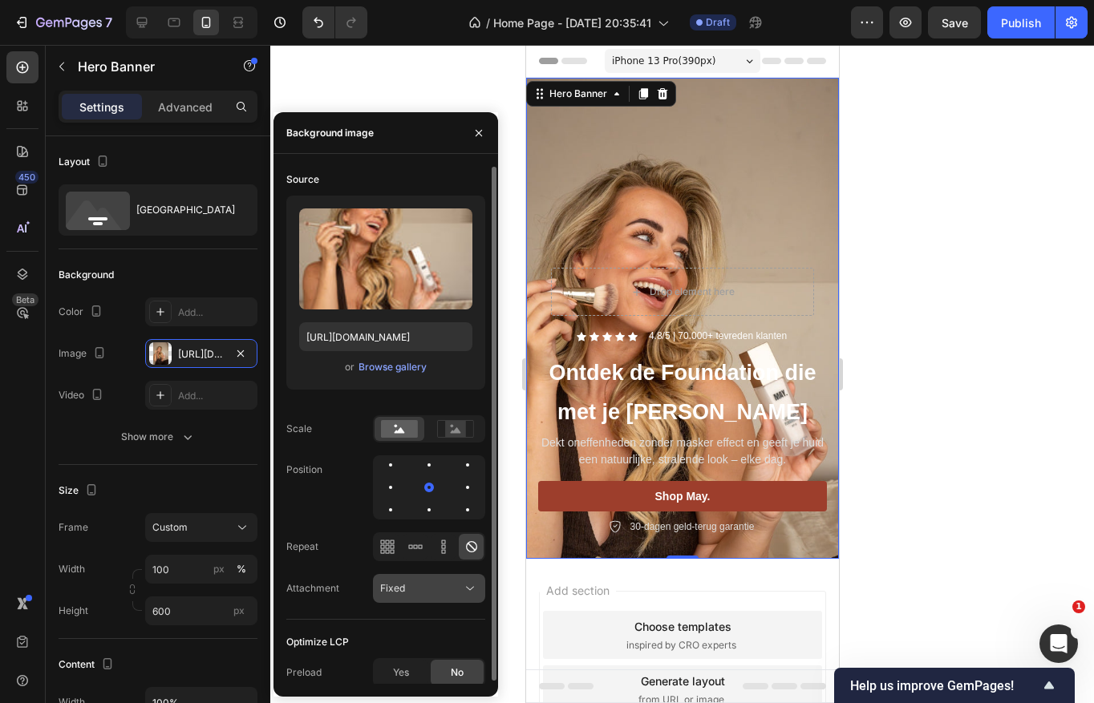
click at [425, 601] on button "Fixed" at bounding box center [429, 588] width 112 height 29
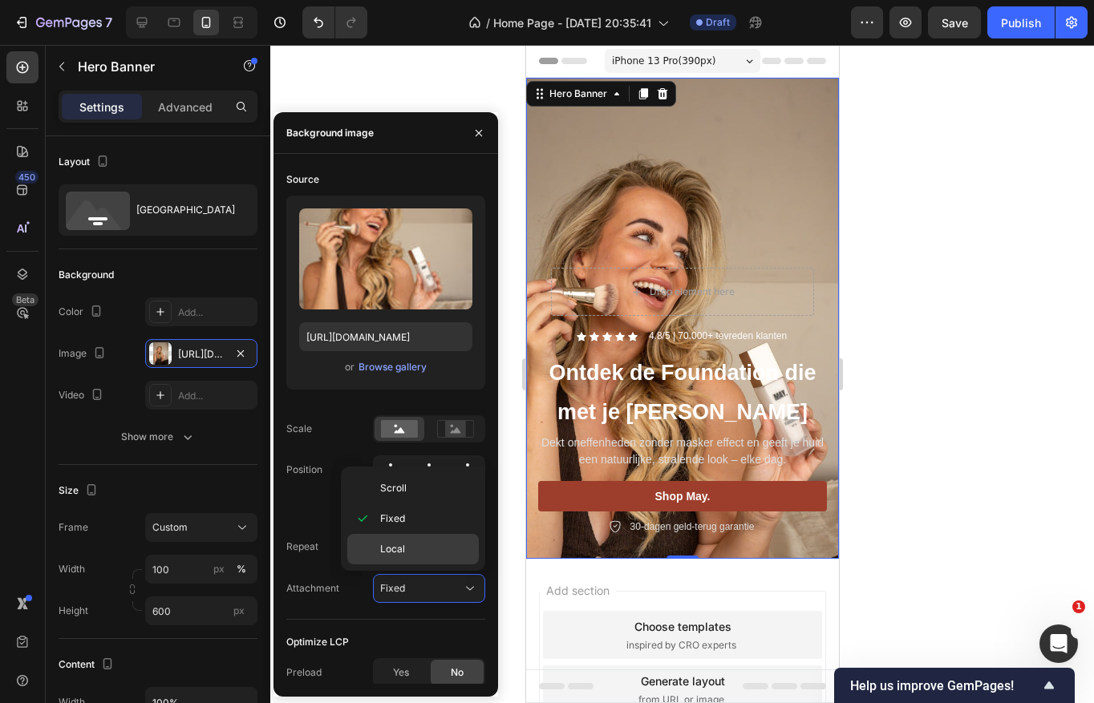
click at [427, 551] on p "Local" at bounding box center [425, 549] width 91 height 14
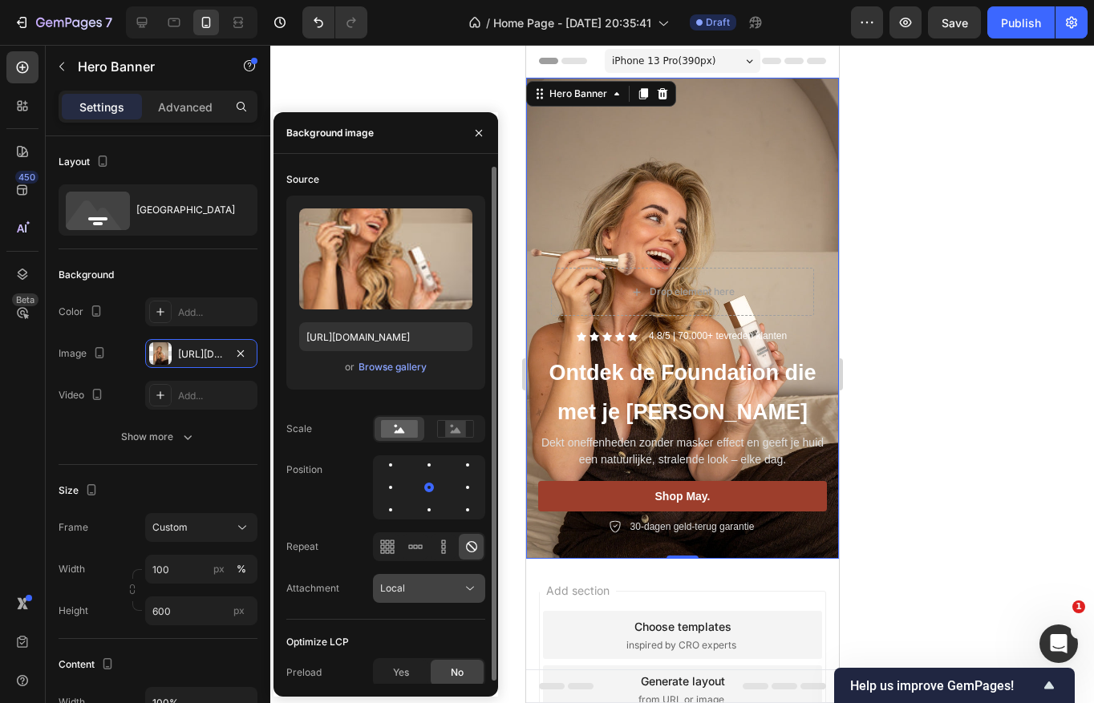
click at [432, 582] on div "Local" at bounding box center [421, 588] width 82 height 14
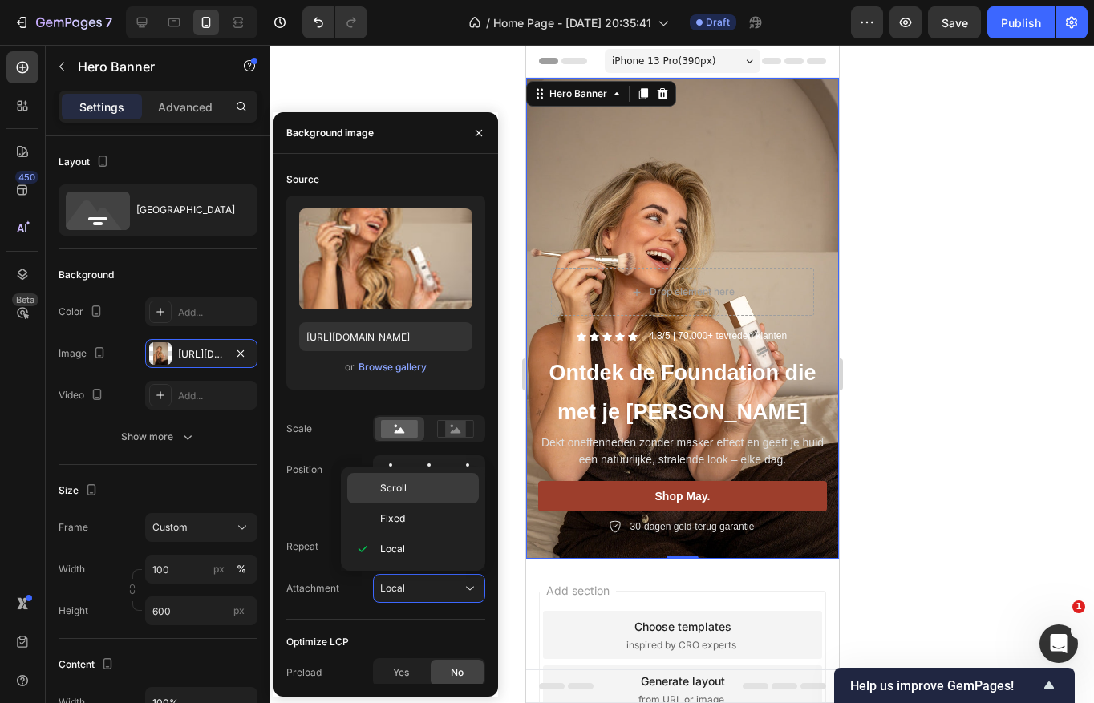
click at [430, 490] on p "Scroll" at bounding box center [425, 488] width 91 height 14
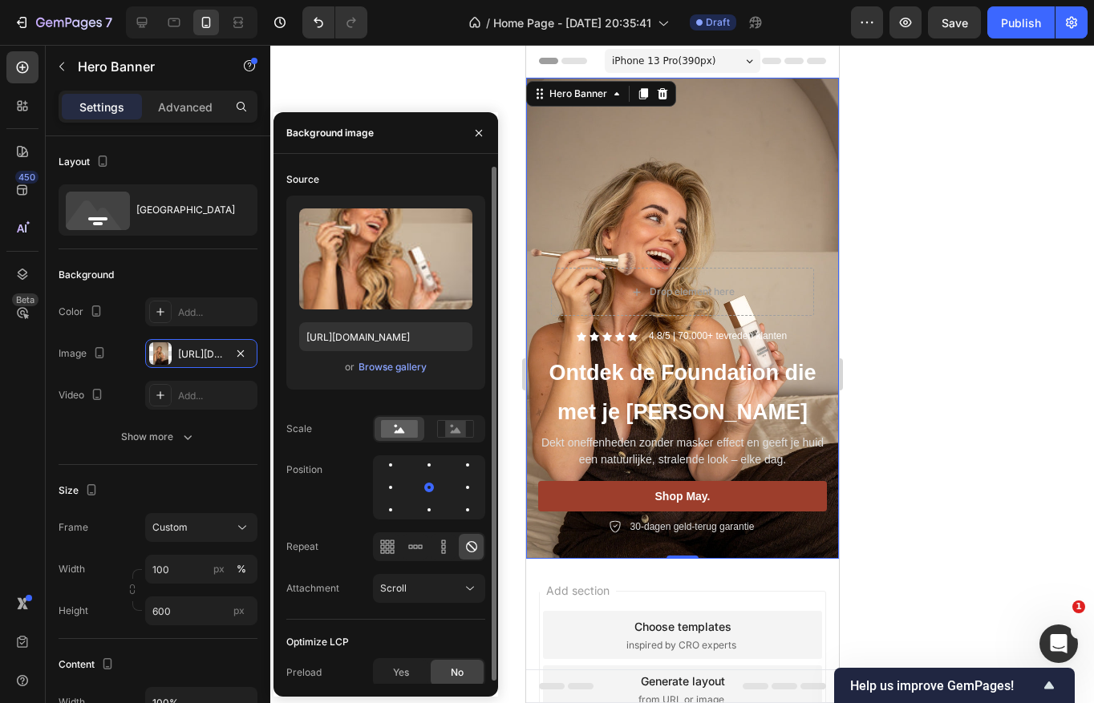
scroll to position [3, 0]
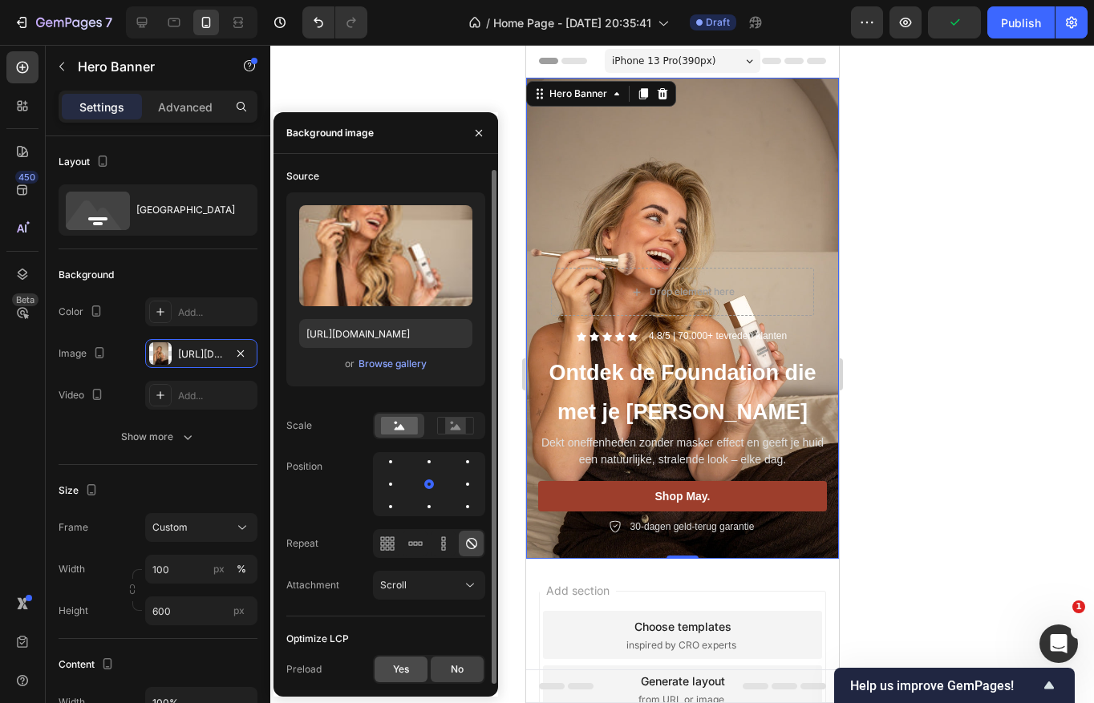
click at [407, 668] on span "Yes" at bounding box center [401, 669] width 16 height 14
click at [451, 668] on span "No" at bounding box center [457, 669] width 13 height 14
click at [440, 542] on icon at bounding box center [443, 544] width 16 height 16
click at [412, 546] on icon at bounding box center [415, 544] width 16 height 16
click at [389, 545] on icon at bounding box center [387, 544] width 16 height 16
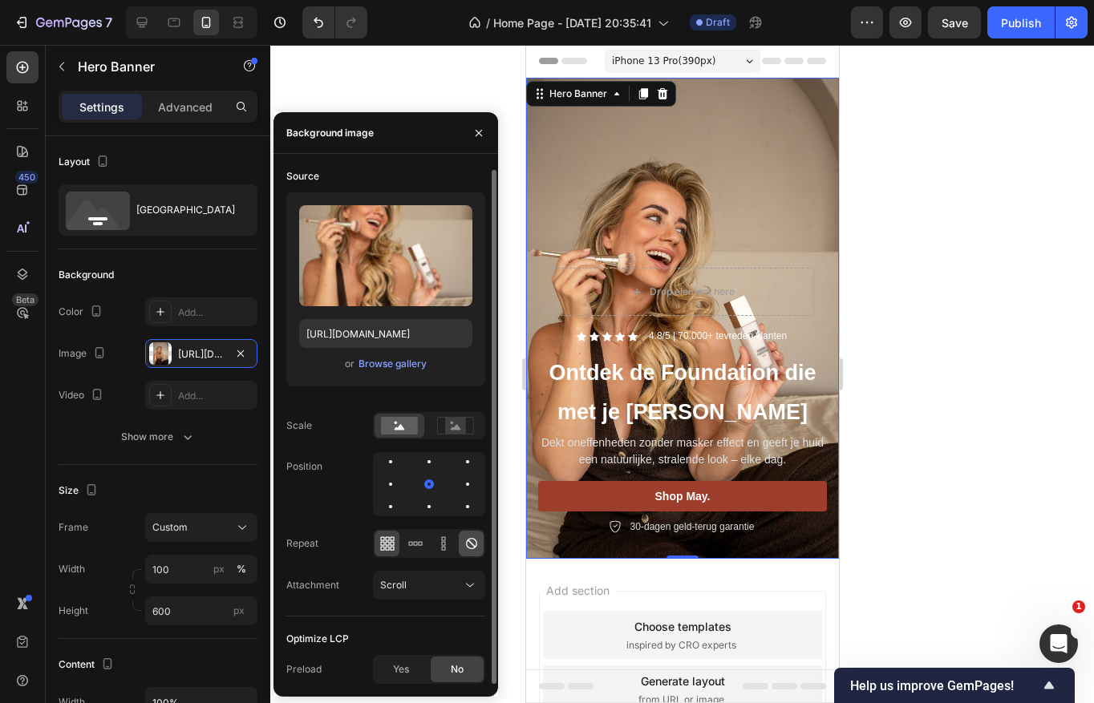
click at [463, 540] on icon at bounding box center [471, 544] width 16 height 16
click at [454, 417] on rect at bounding box center [455, 425] width 36 height 17
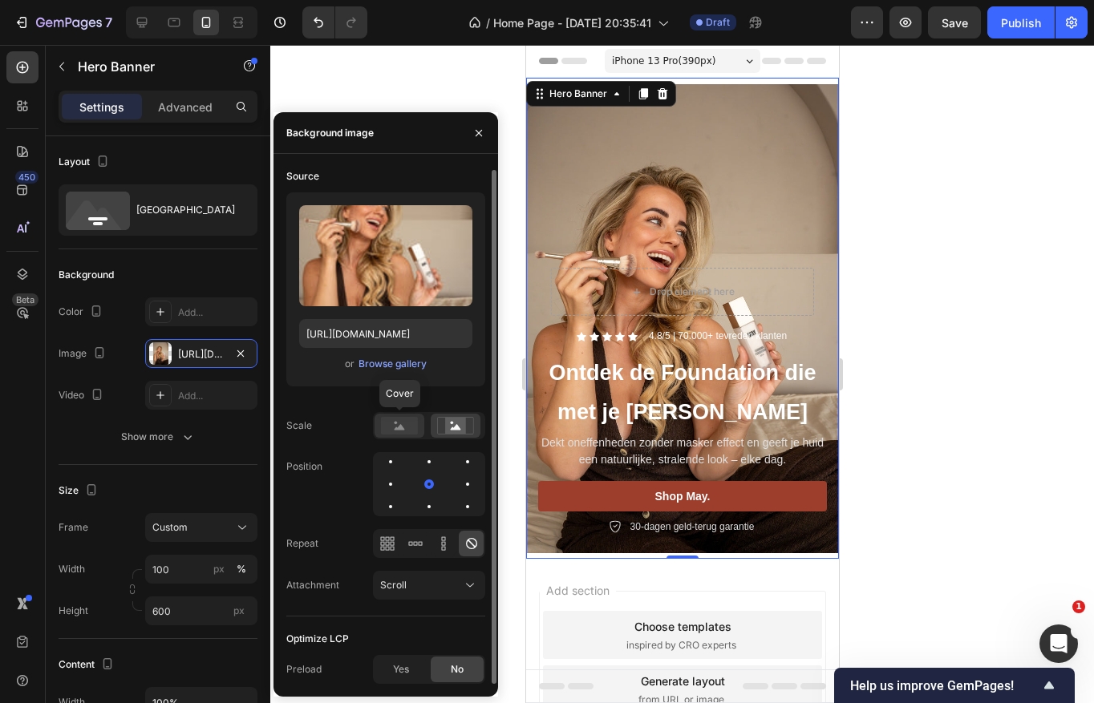
click at [408, 422] on rect at bounding box center [399, 426] width 37 height 18
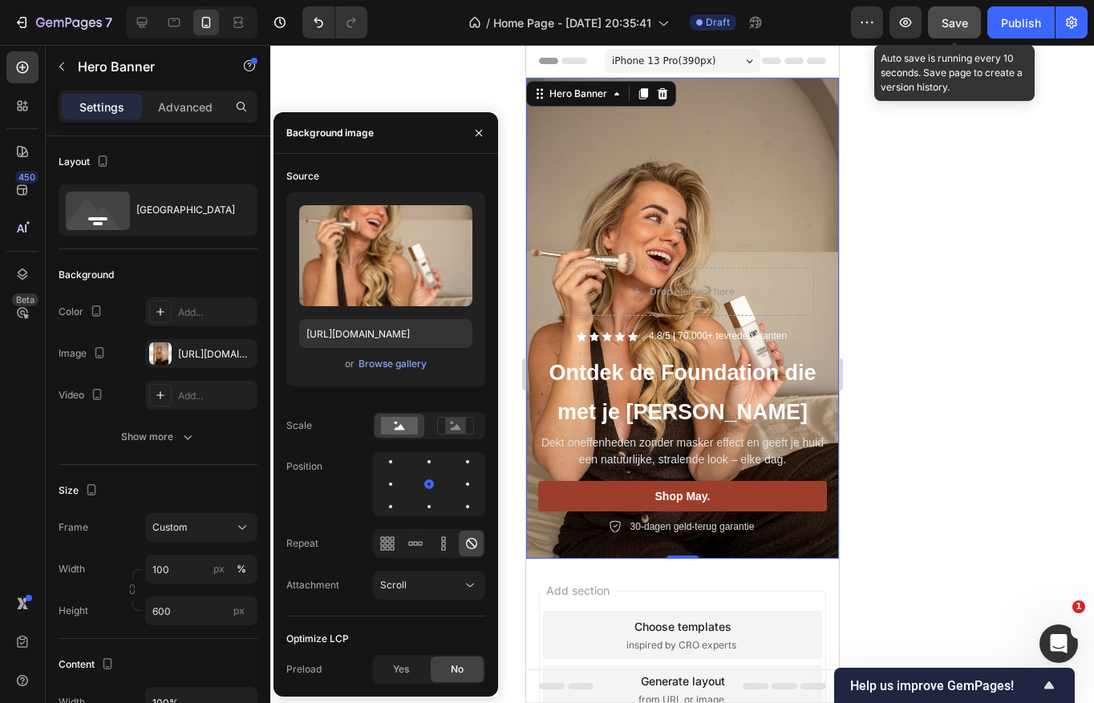
click at [953, 21] on span "Save" at bounding box center [954, 23] width 26 height 14
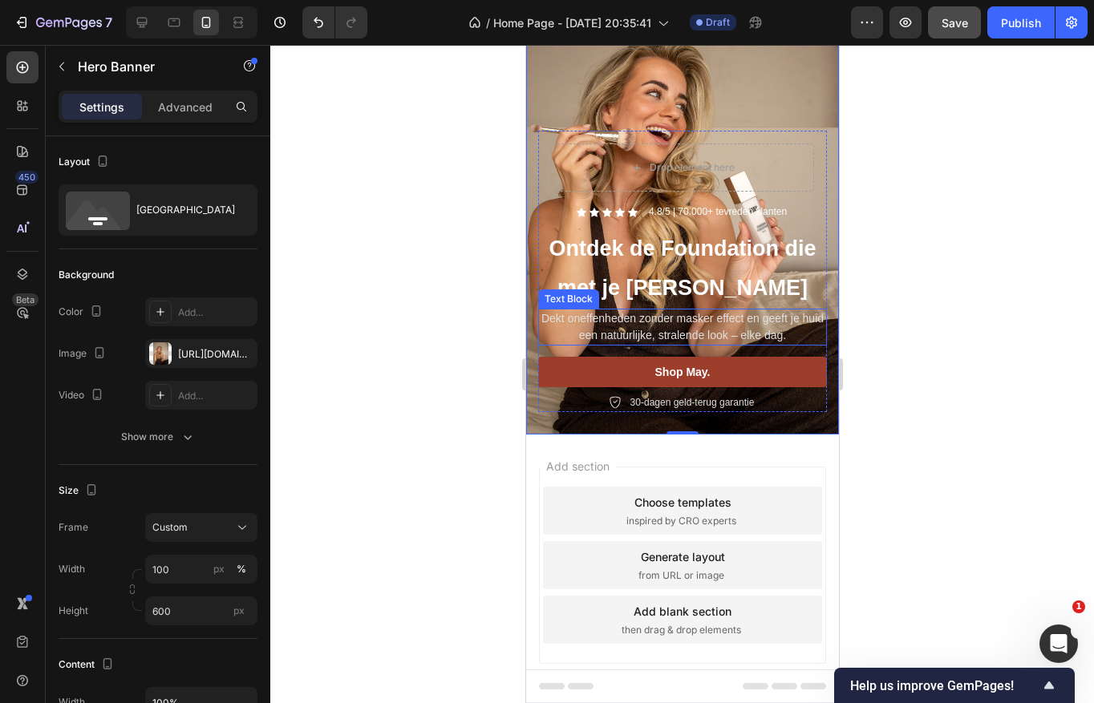
scroll to position [125, 0]
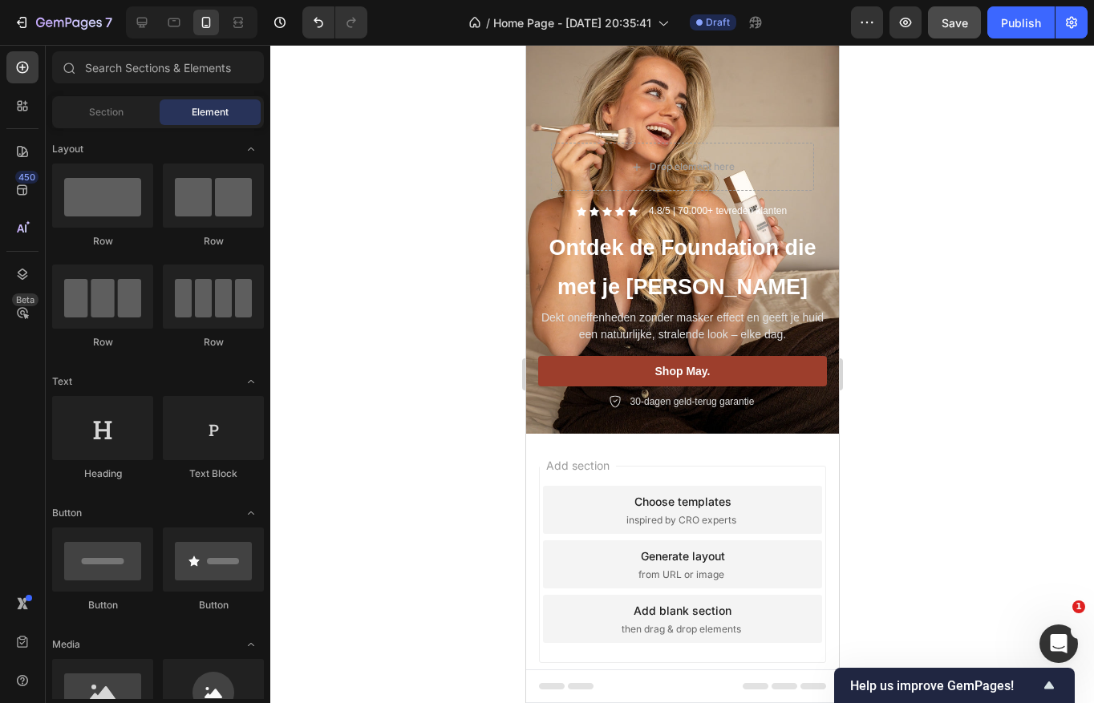
click at [702, 504] on div "Choose templates" at bounding box center [681, 501] width 97 height 17
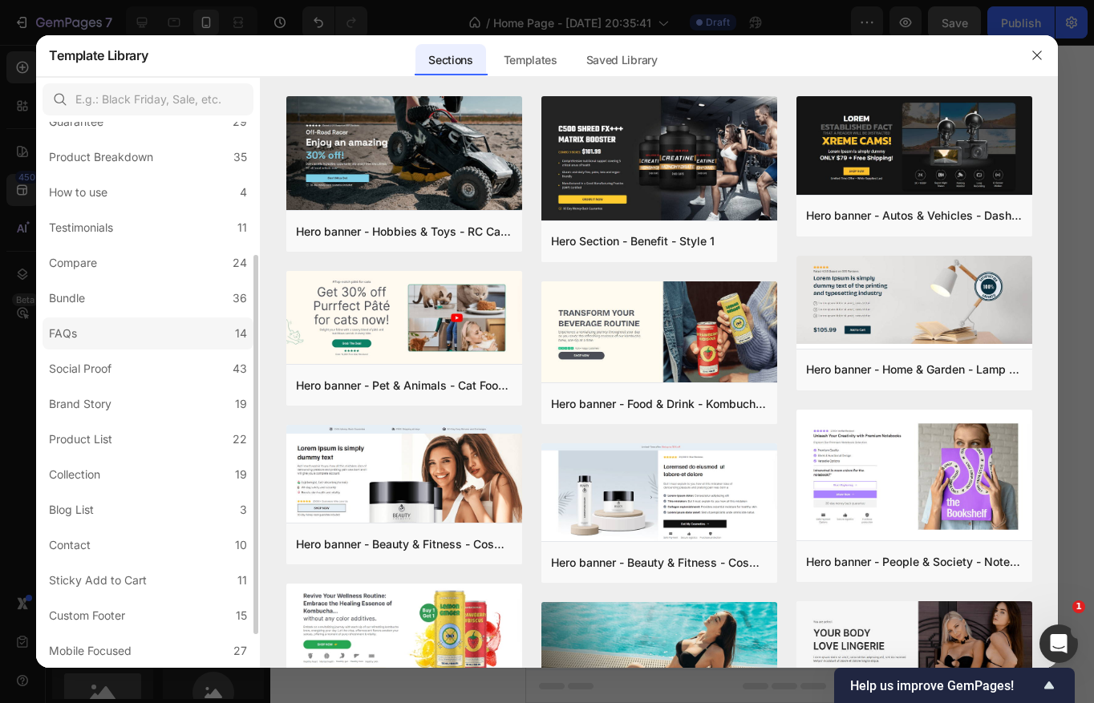
scroll to position [240, 0]
click at [171, 611] on label "Mobile Focused 27" at bounding box center [147, 617] width 211 height 32
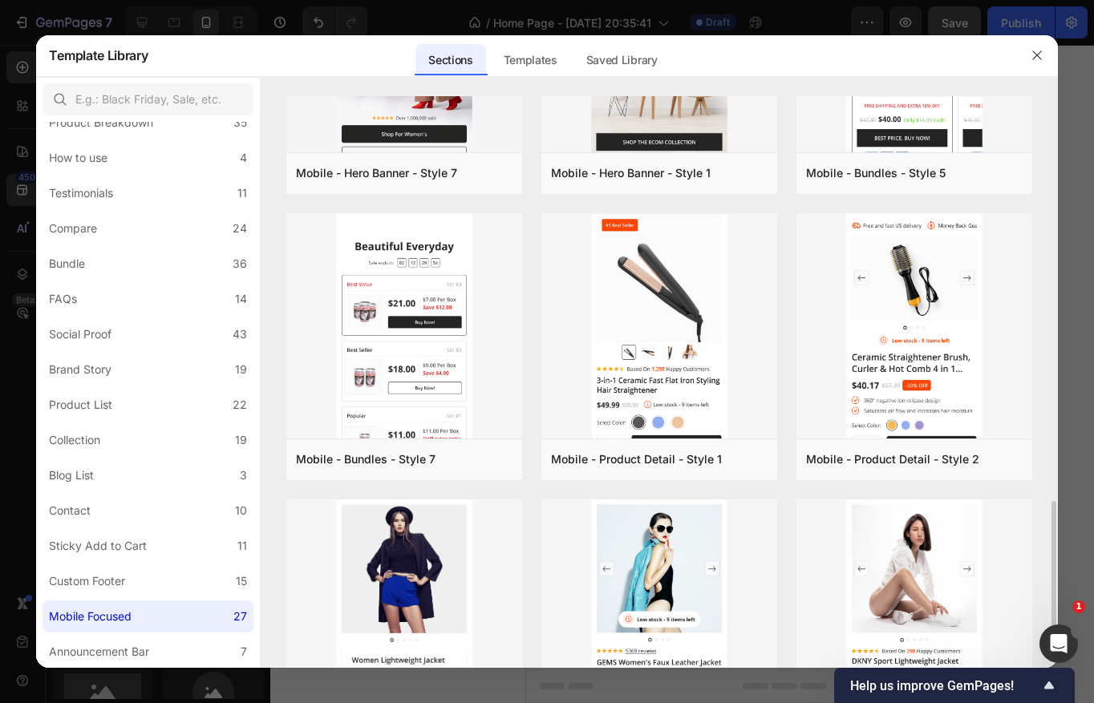
scroll to position [2004, 0]
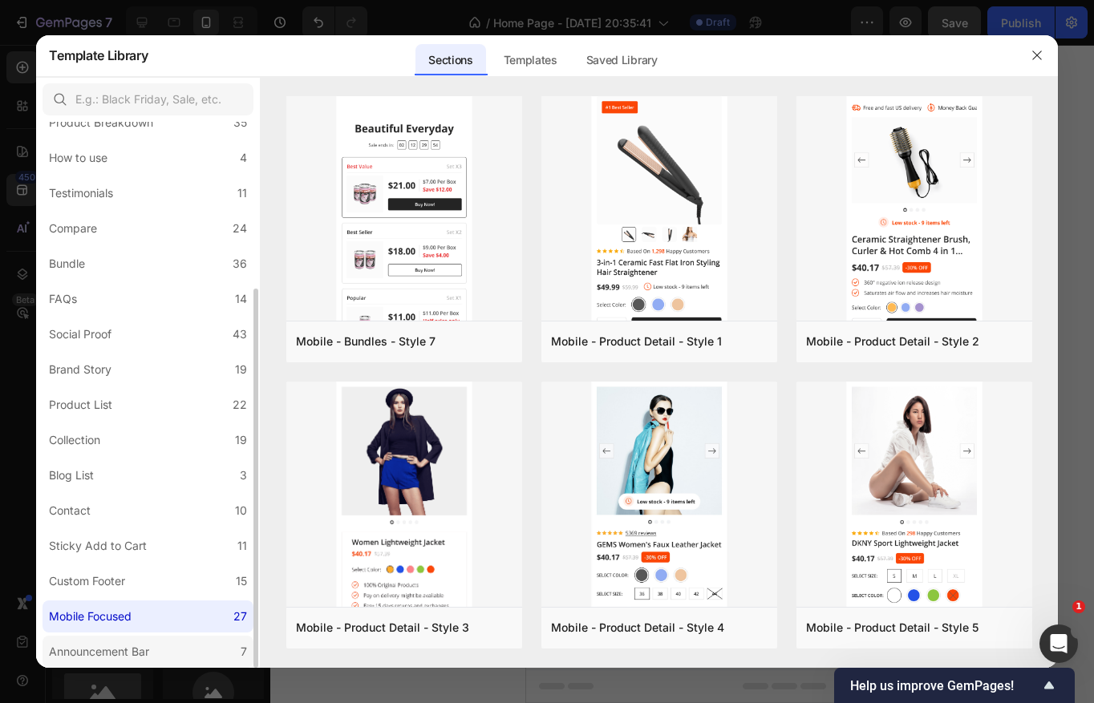
click at [143, 644] on div "Announcement Bar" at bounding box center [99, 651] width 100 height 19
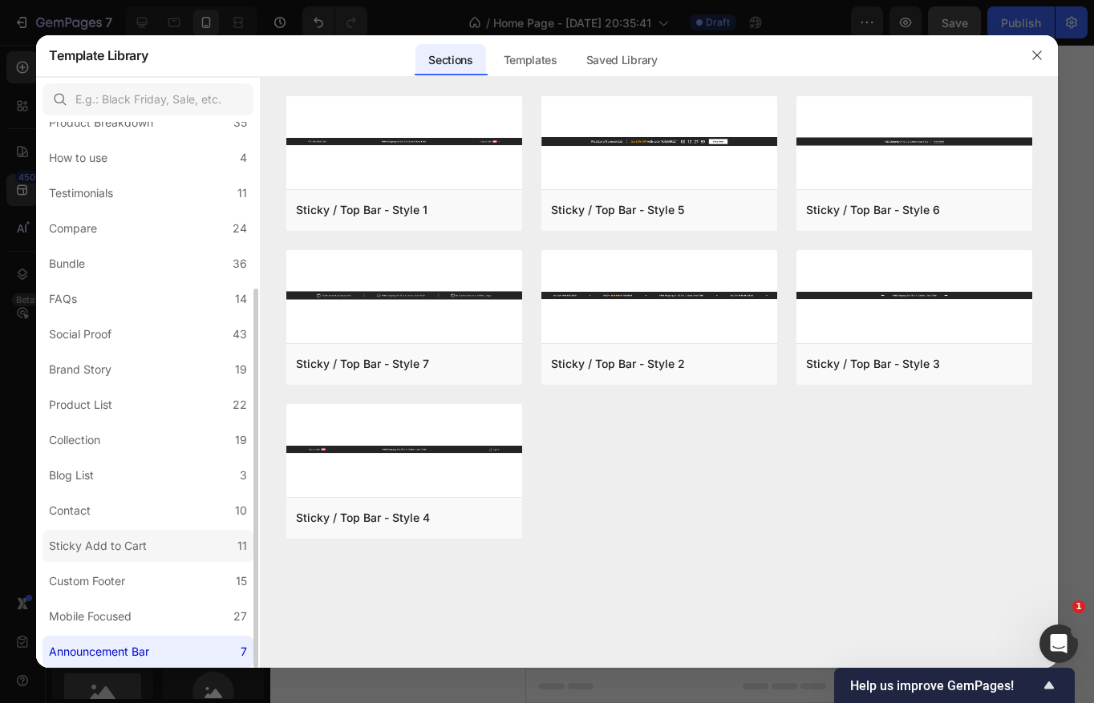
click at [132, 550] on div "Sticky Add to Cart" at bounding box center [98, 545] width 98 height 19
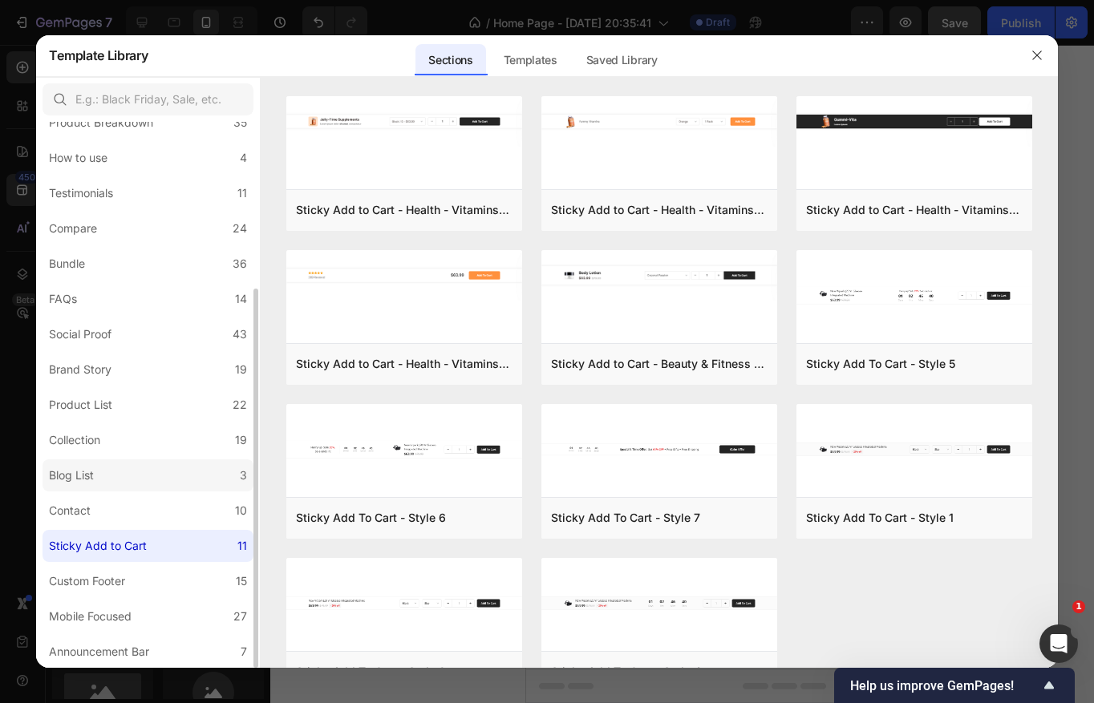
click at [131, 479] on label "Blog List 3" at bounding box center [147, 475] width 211 height 32
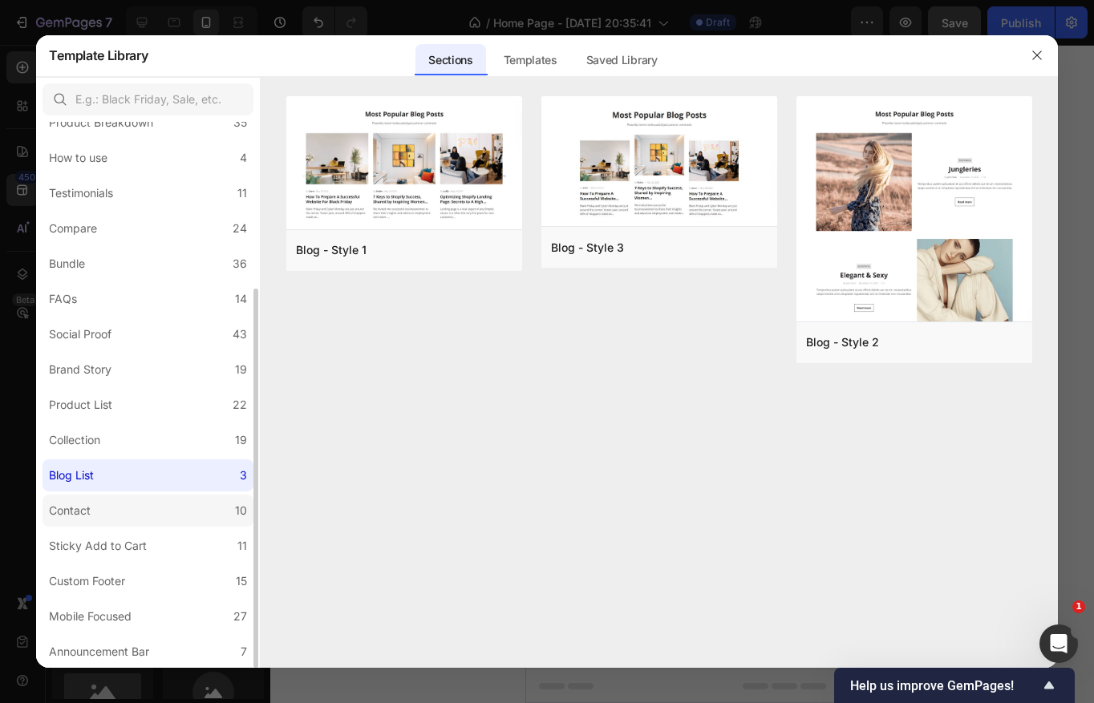
click at [119, 515] on label "Contact 10" at bounding box center [147, 511] width 211 height 32
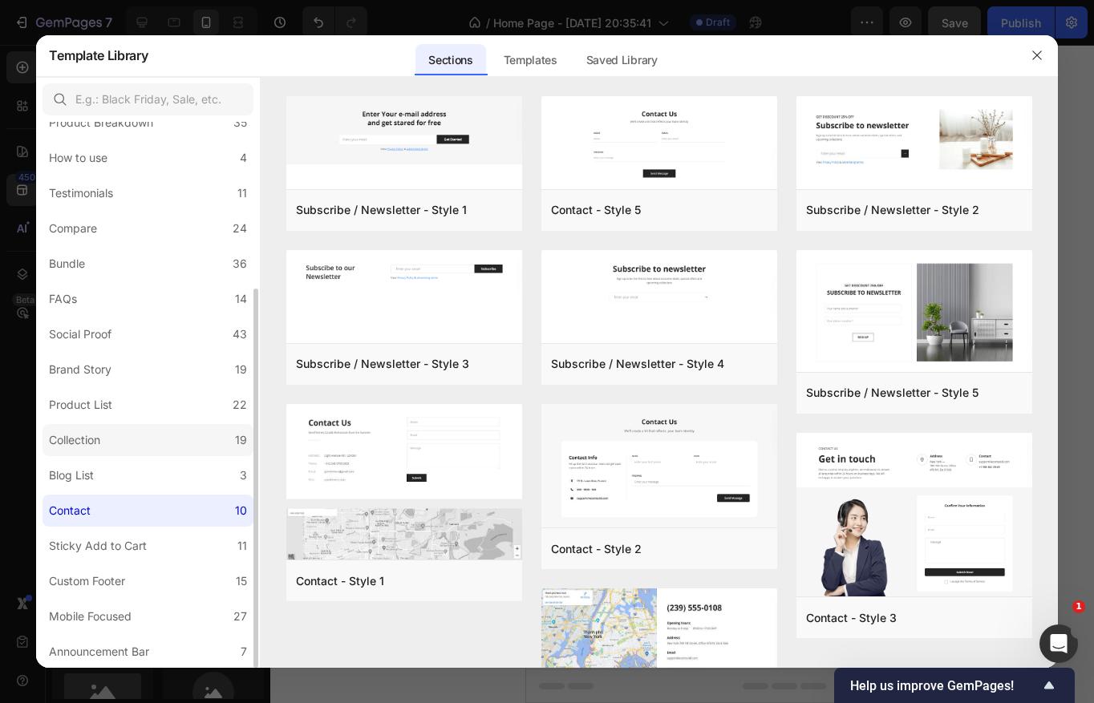
click at [121, 426] on label "Collection 19" at bounding box center [147, 440] width 211 height 32
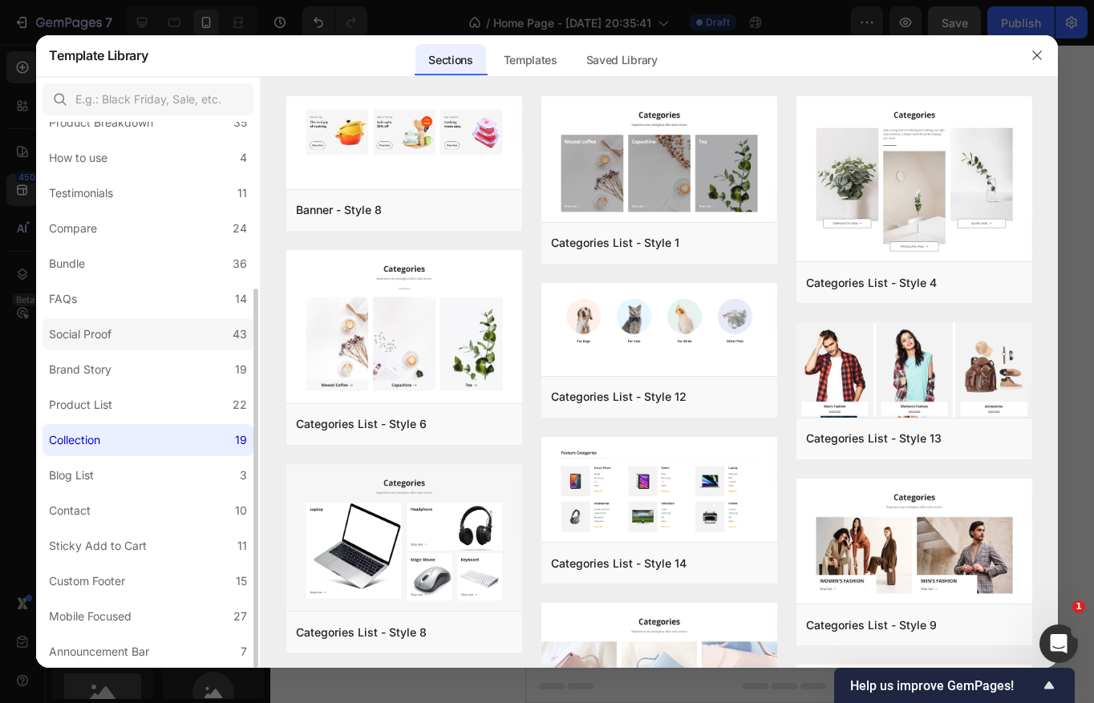
click at [111, 332] on div "Social Proof" at bounding box center [80, 334] width 63 height 19
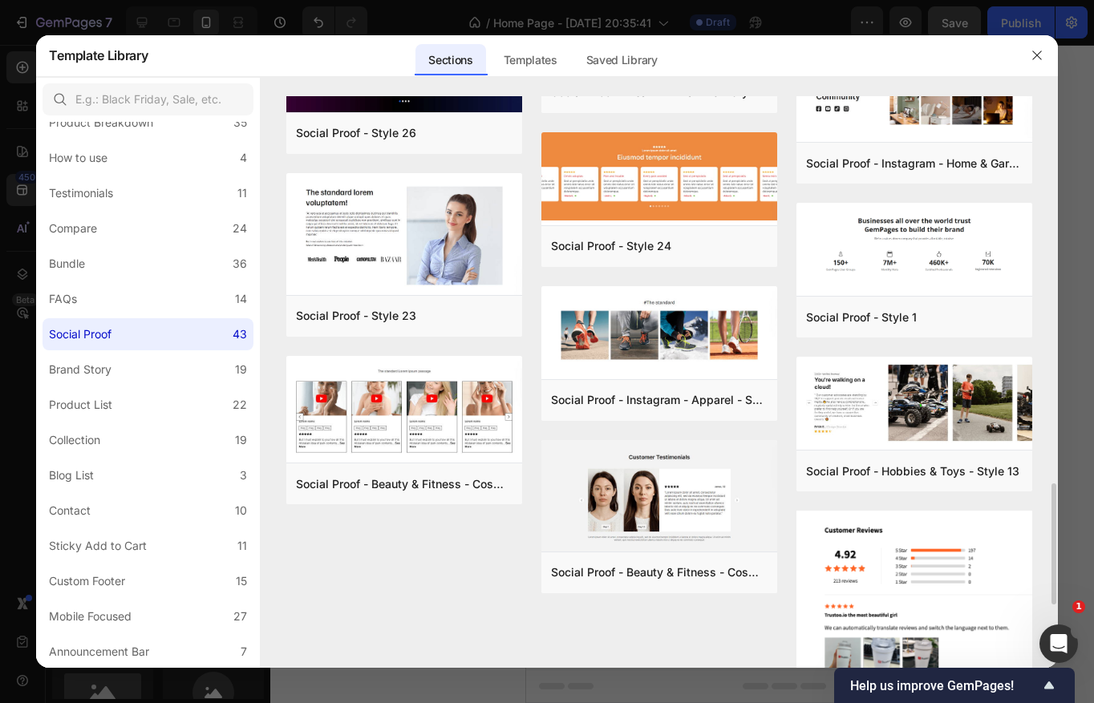
scroll to position [2110, 0]
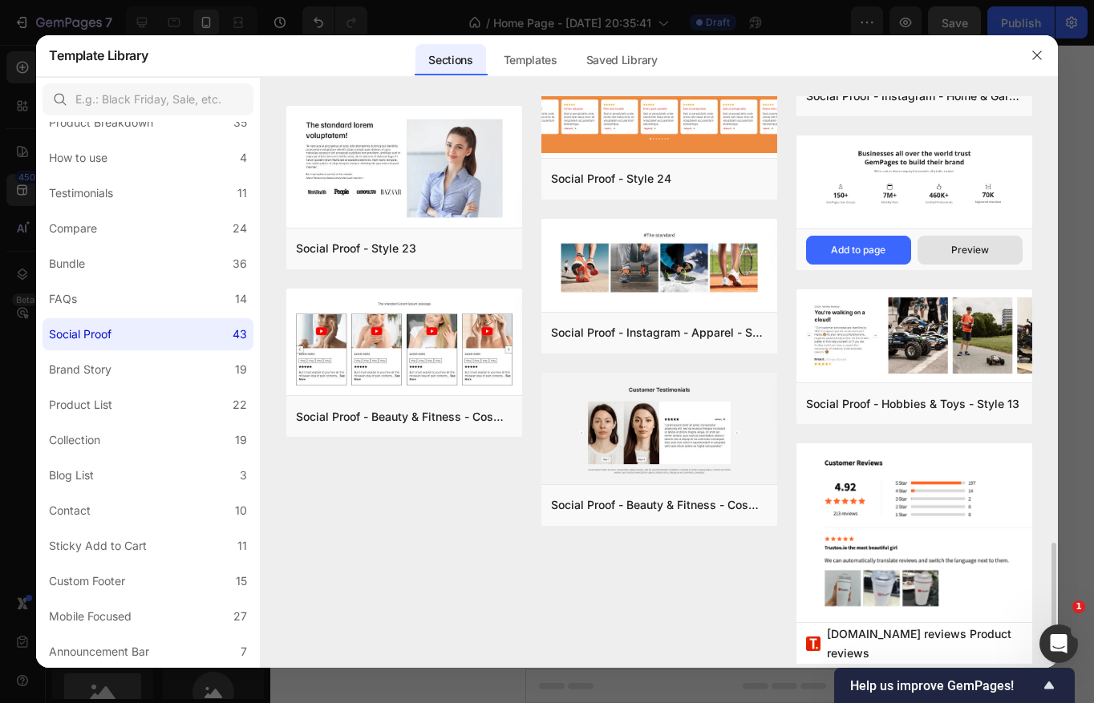
click at [940, 252] on button "Preview" at bounding box center [969, 250] width 105 height 29
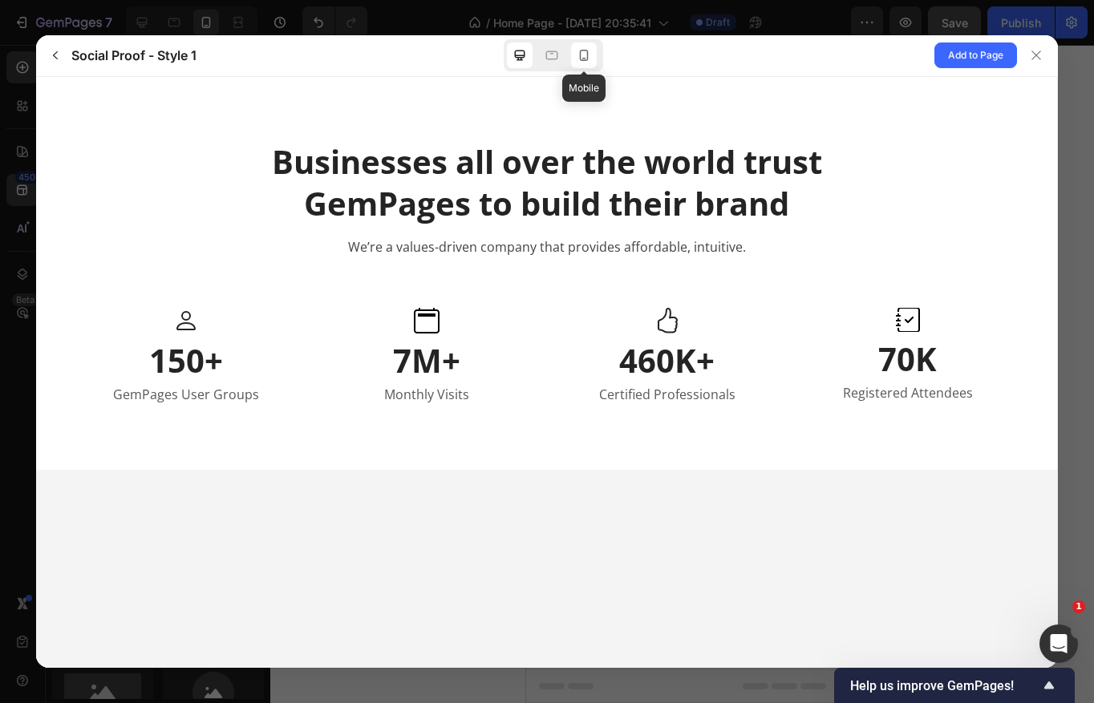
scroll to position [0, 0]
click at [580, 58] on icon at bounding box center [584, 55] width 9 height 11
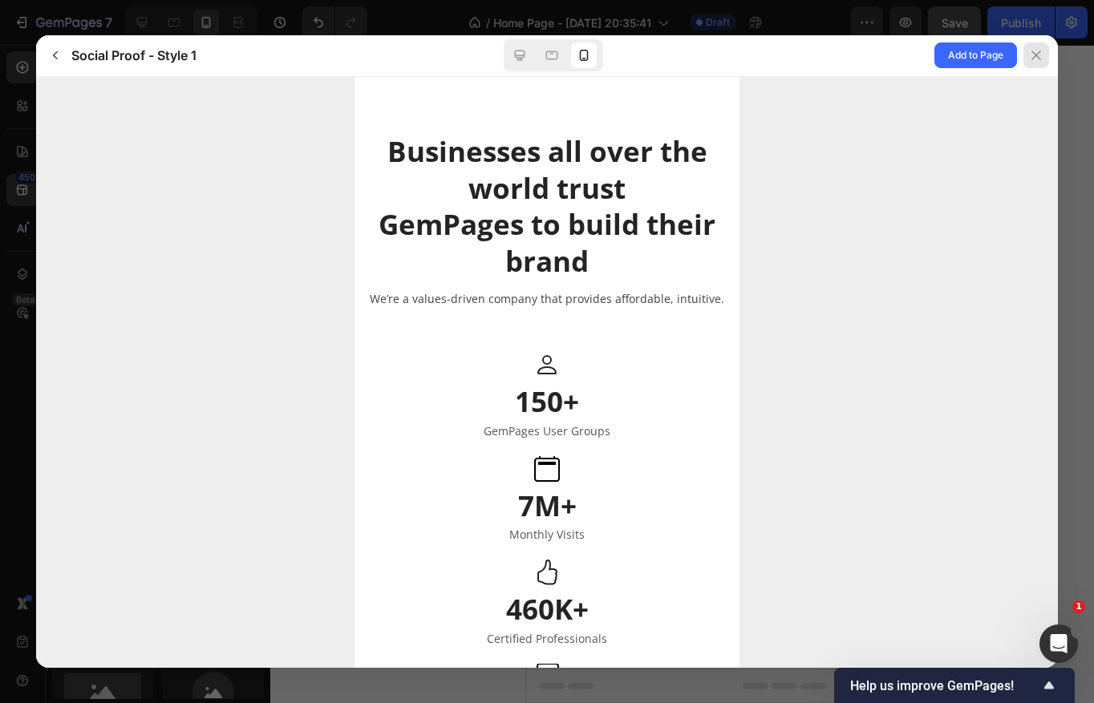
click at [1036, 58] on icon at bounding box center [1036, 55] width 13 height 13
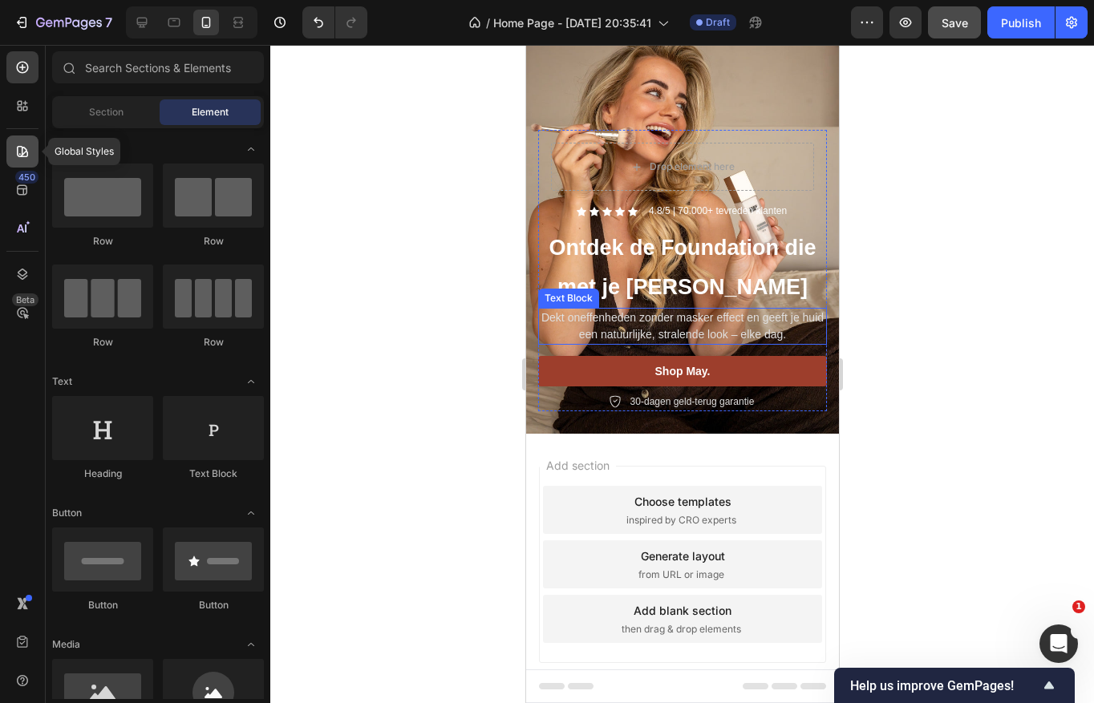
click at [13, 152] on div at bounding box center [22, 152] width 32 height 32
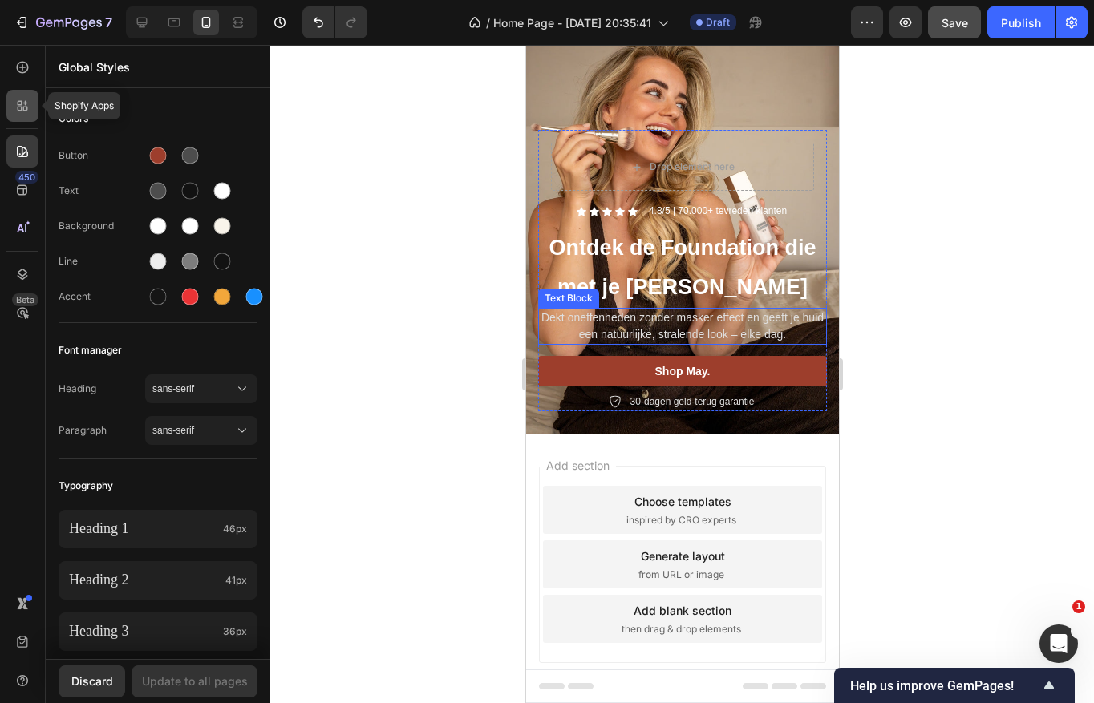
click at [26, 109] on icon at bounding box center [25, 109] width 5 height 5
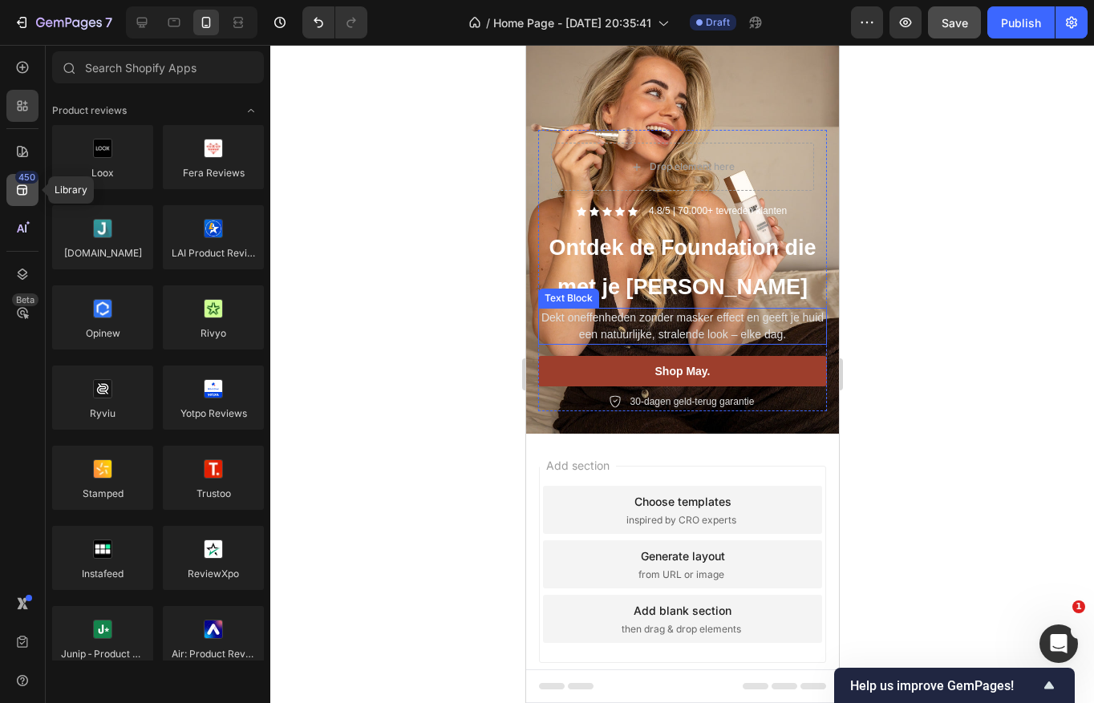
click at [25, 192] on icon at bounding box center [22, 190] width 16 height 16
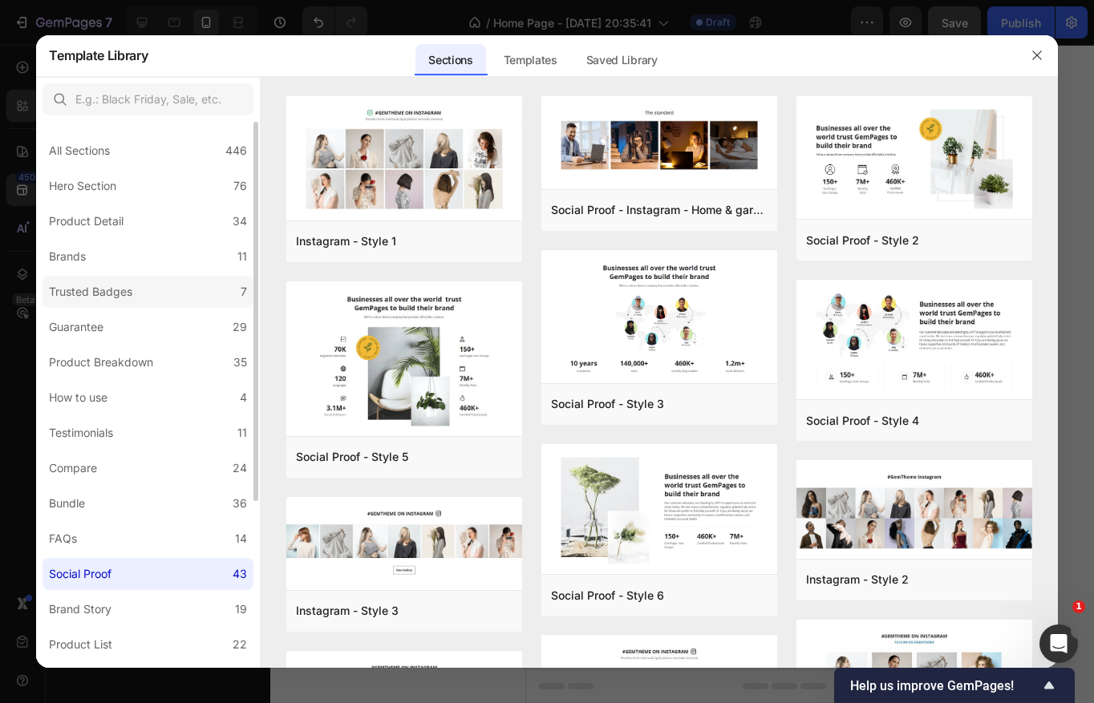
click at [139, 285] on div "Trusted Badges" at bounding box center [94, 291] width 90 height 19
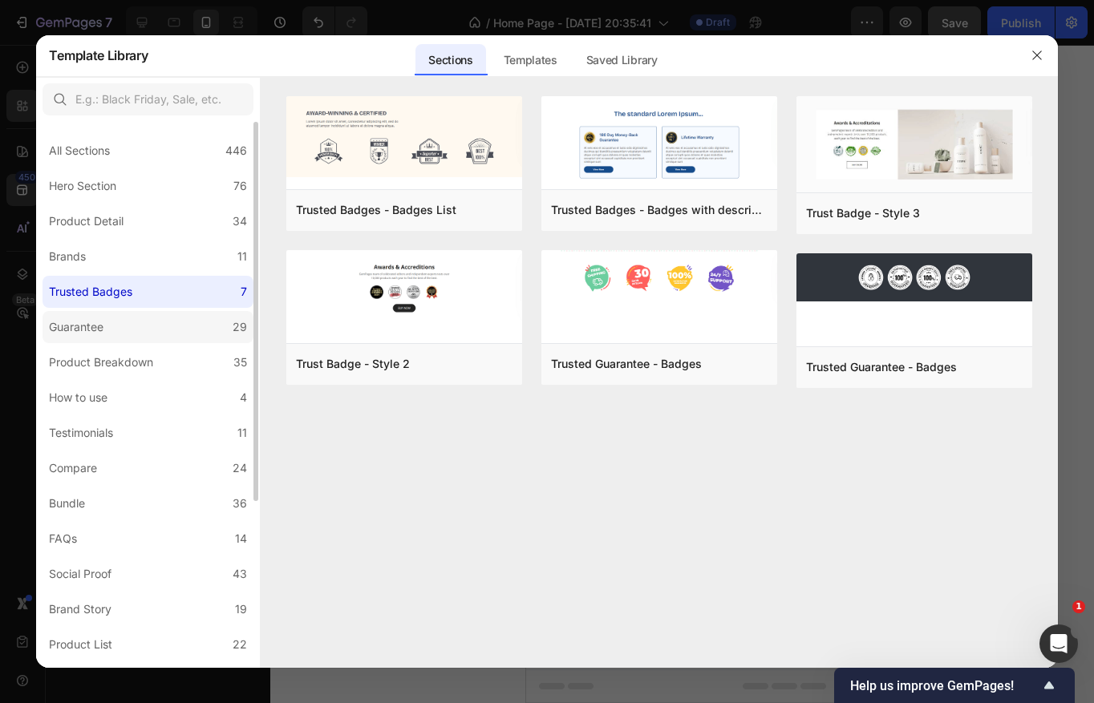
click at [129, 329] on label "Guarantee 29" at bounding box center [147, 327] width 211 height 32
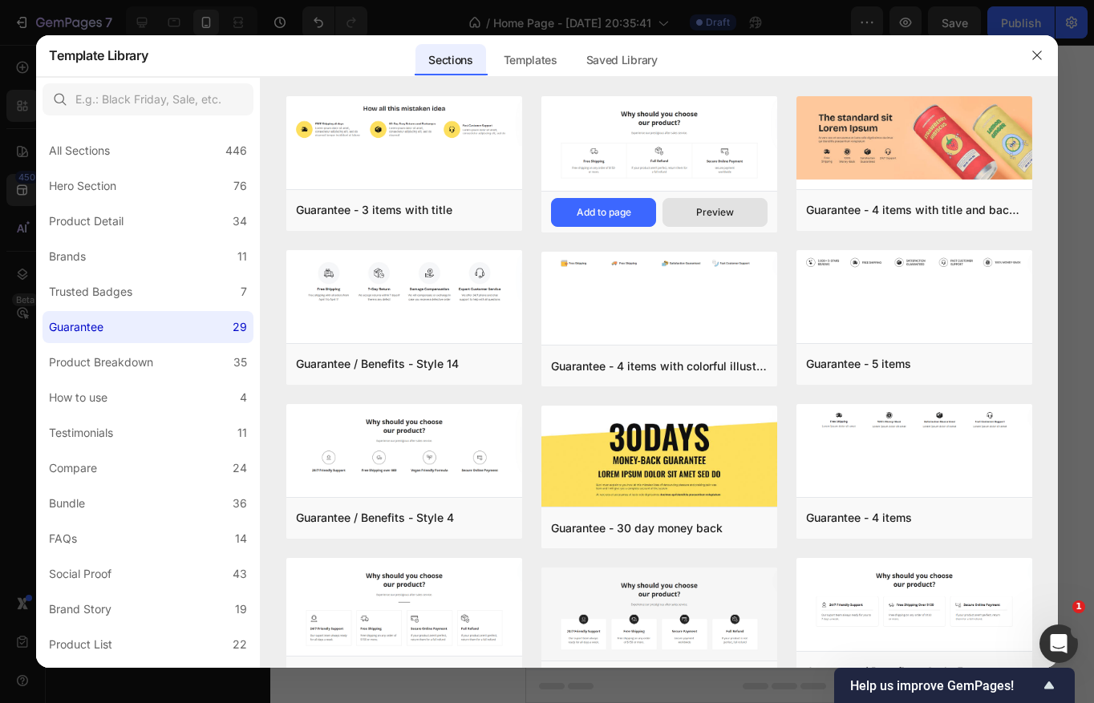
click at [729, 214] on div "Preview" at bounding box center [715, 212] width 38 height 14
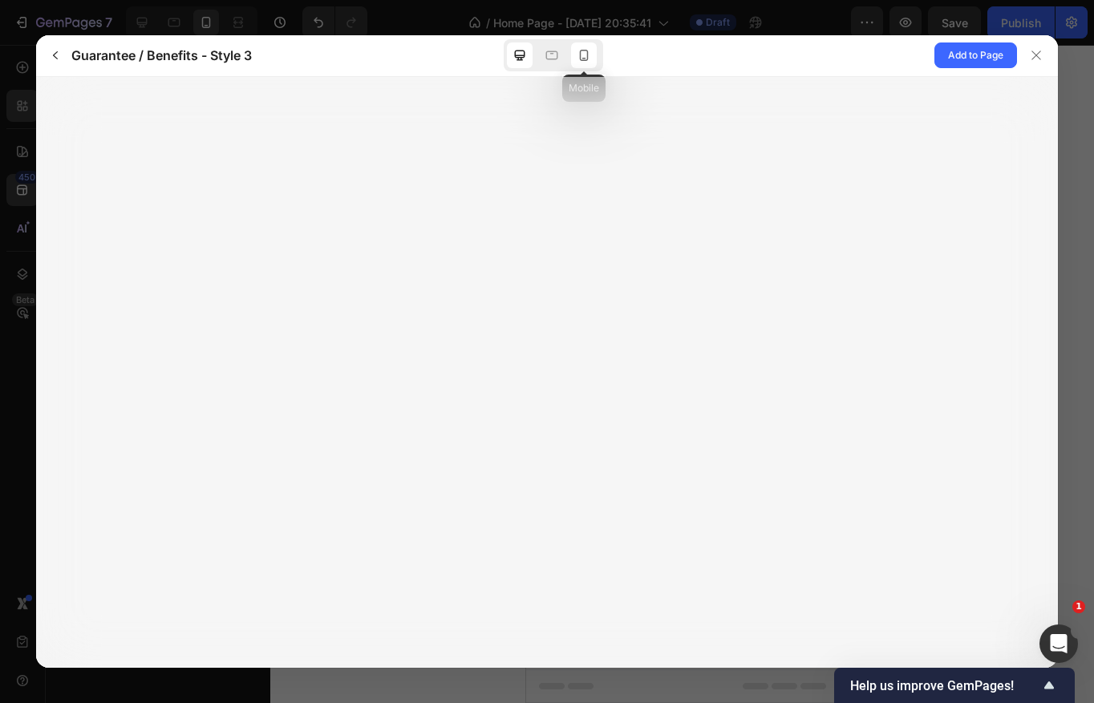
click at [580, 59] on icon at bounding box center [584, 55] width 16 height 16
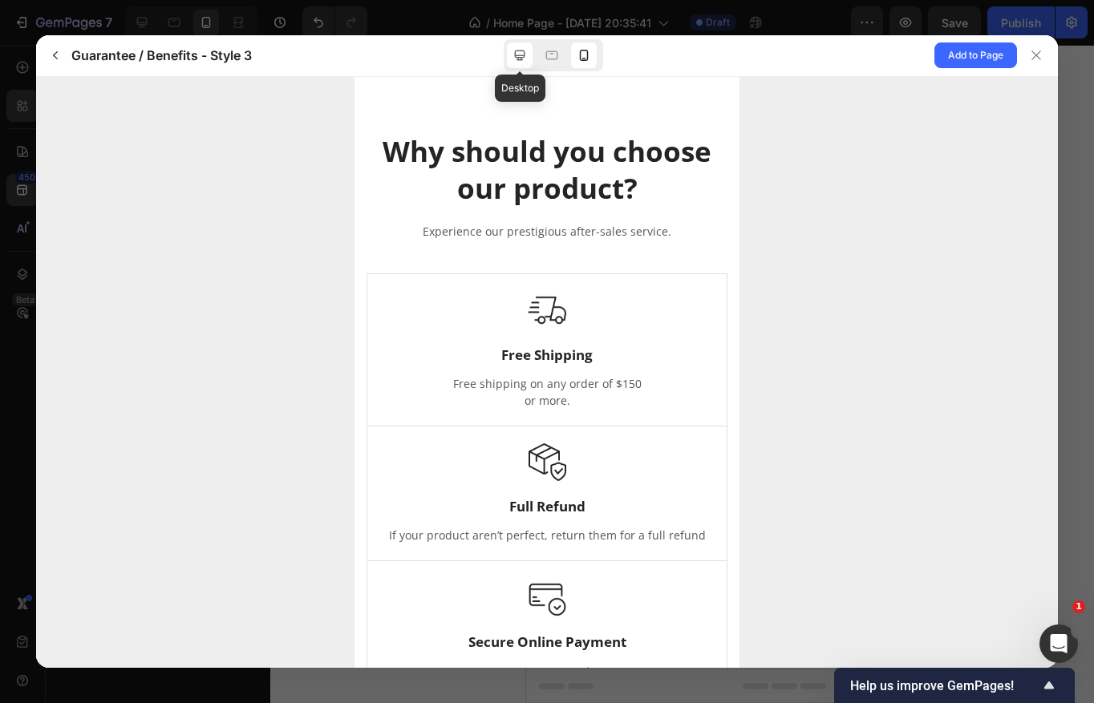
click at [522, 61] on icon at bounding box center [520, 55] width 16 height 16
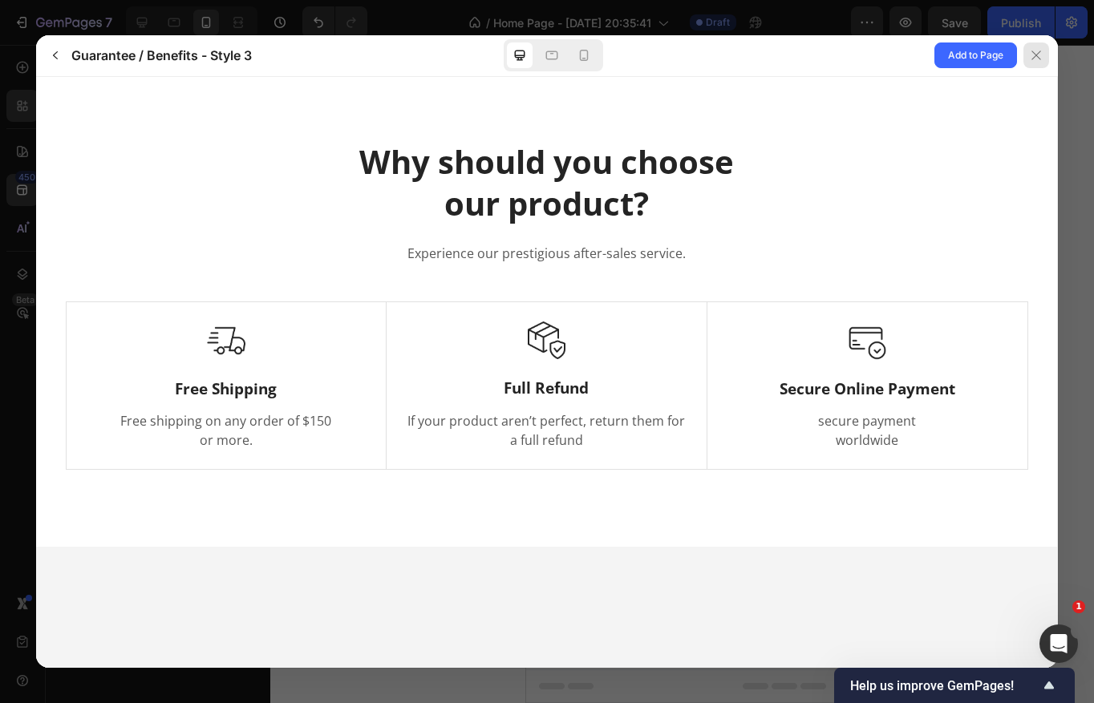
click at [1032, 52] on icon at bounding box center [1035, 55] width 9 height 9
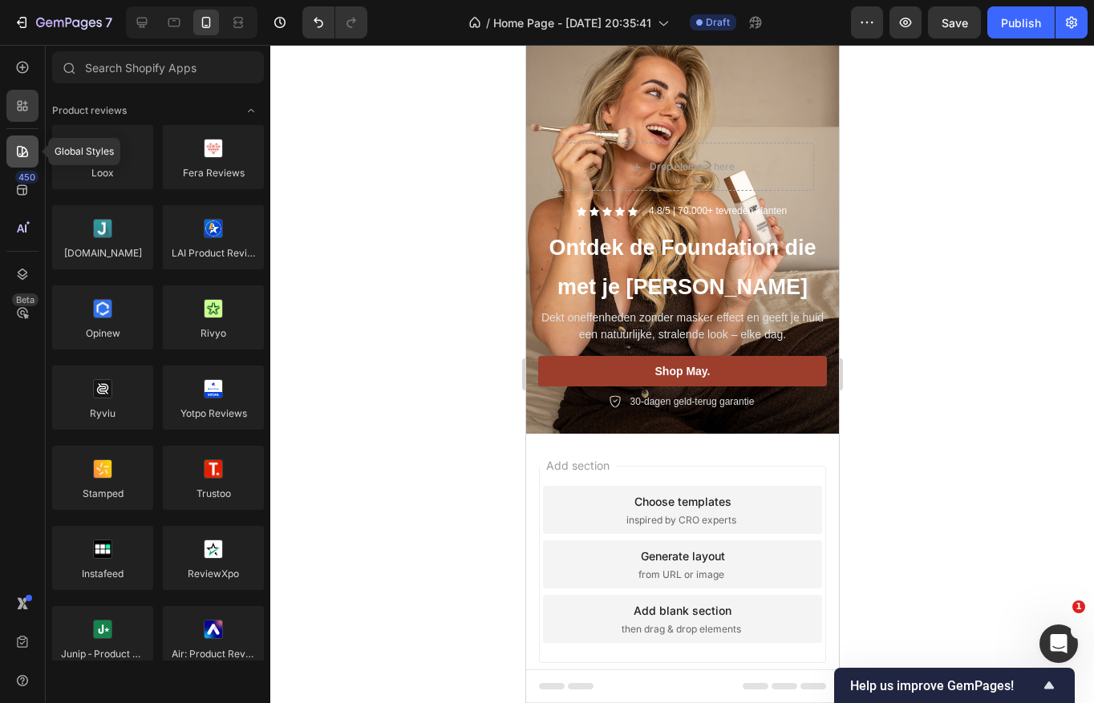
click at [19, 148] on icon at bounding box center [22, 152] width 16 height 16
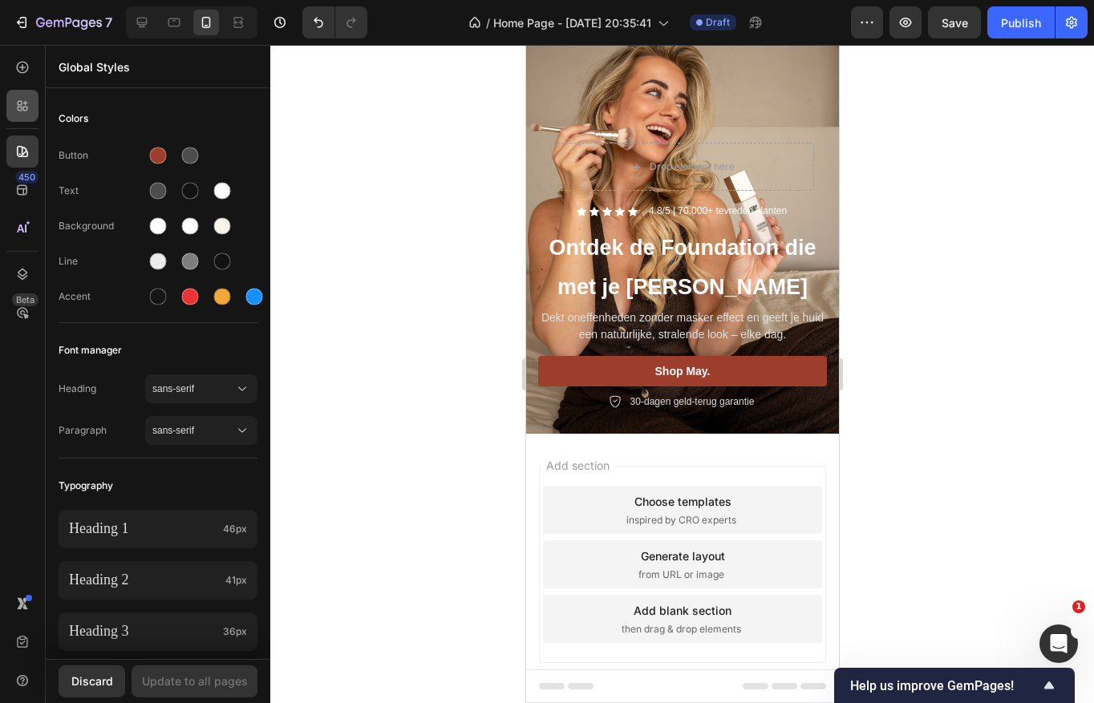
click at [32, 111] on div at bounding box center [22, 106] width 32 height 32
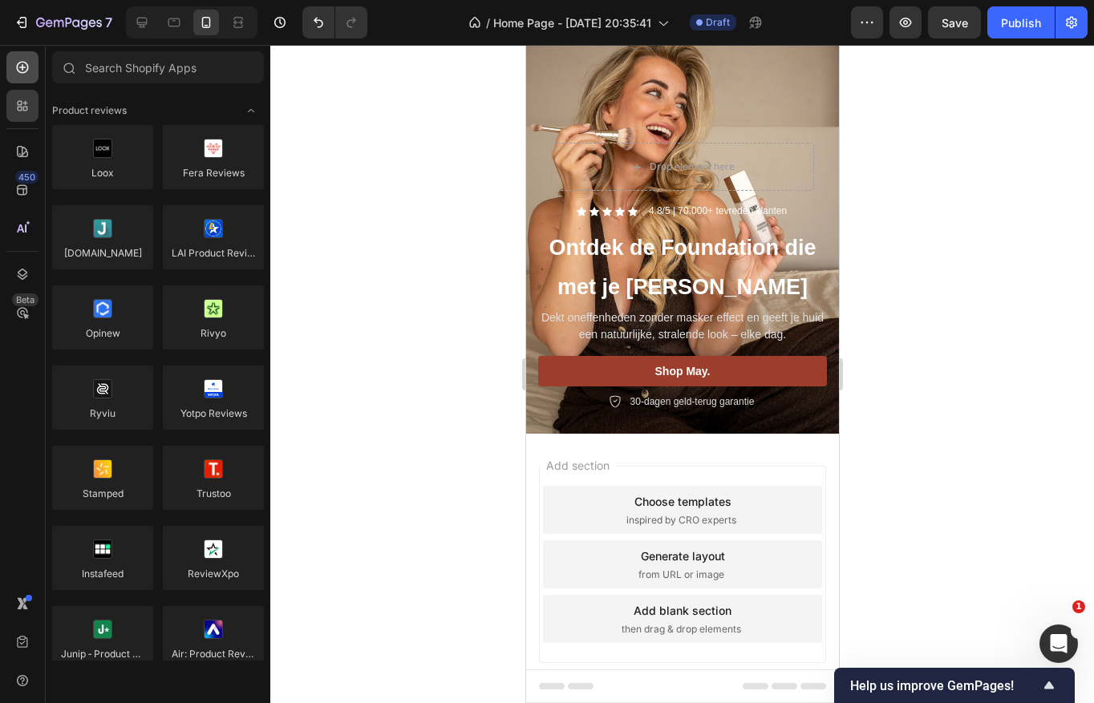
click at [11, 82] on div at bounding box center [22, 67] width 32 height 32
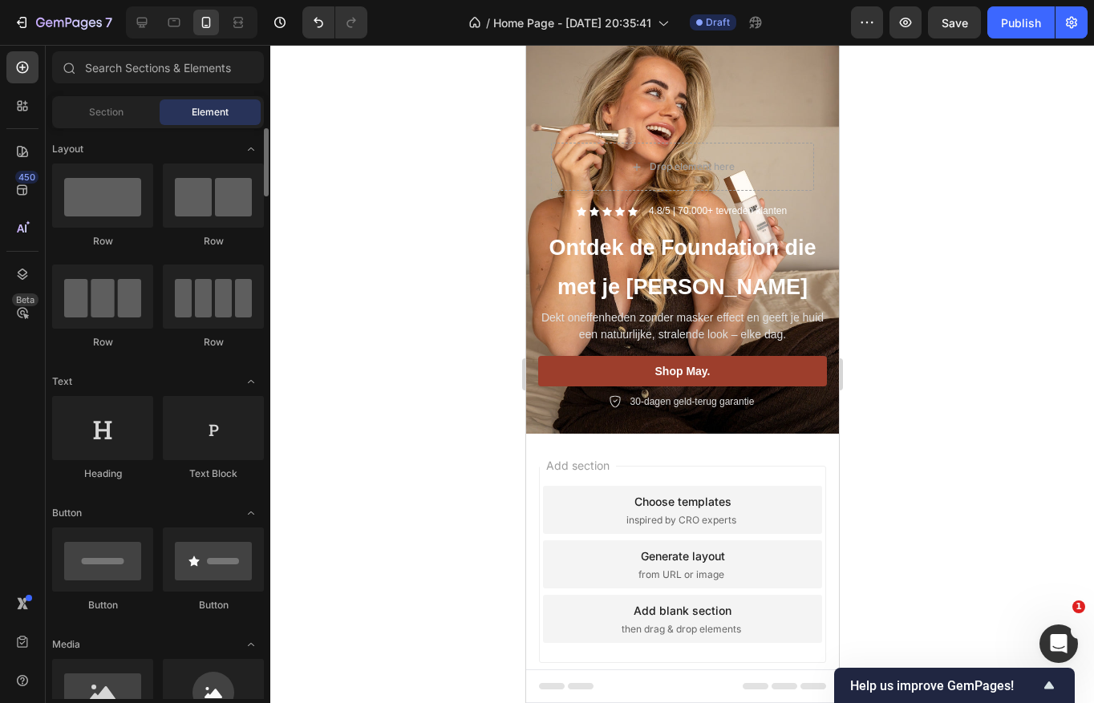
click at [110, 115] on span "Section" at bounding box center [106, 112] width 34 height 14
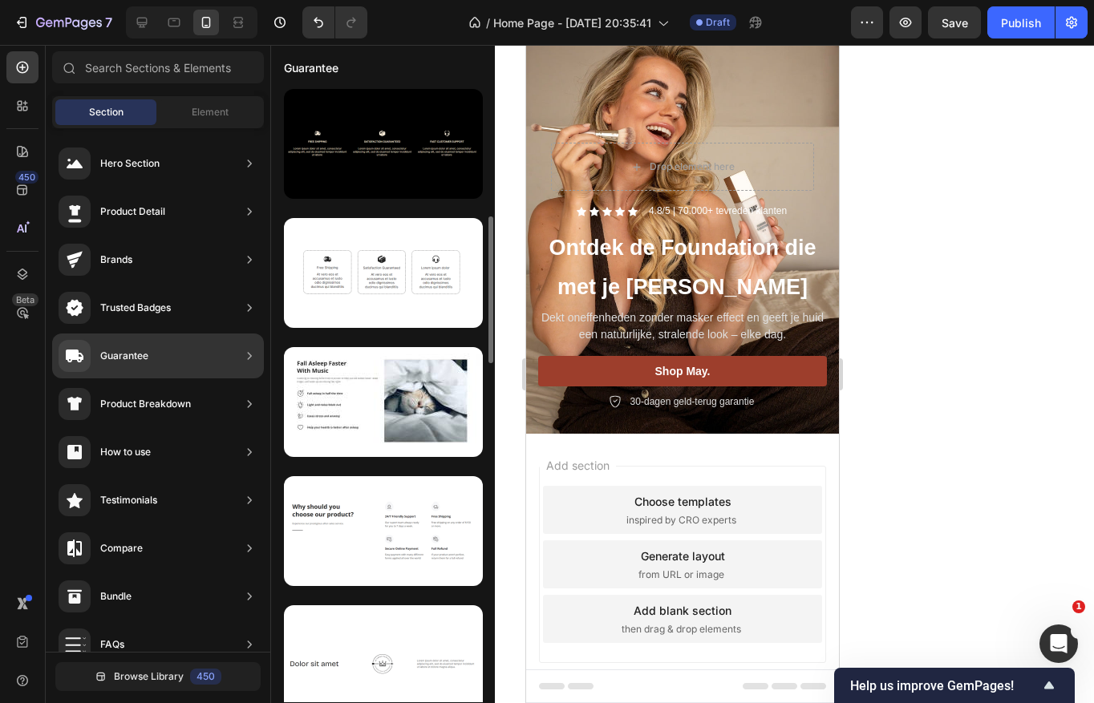
scroll to position [1950, 0]
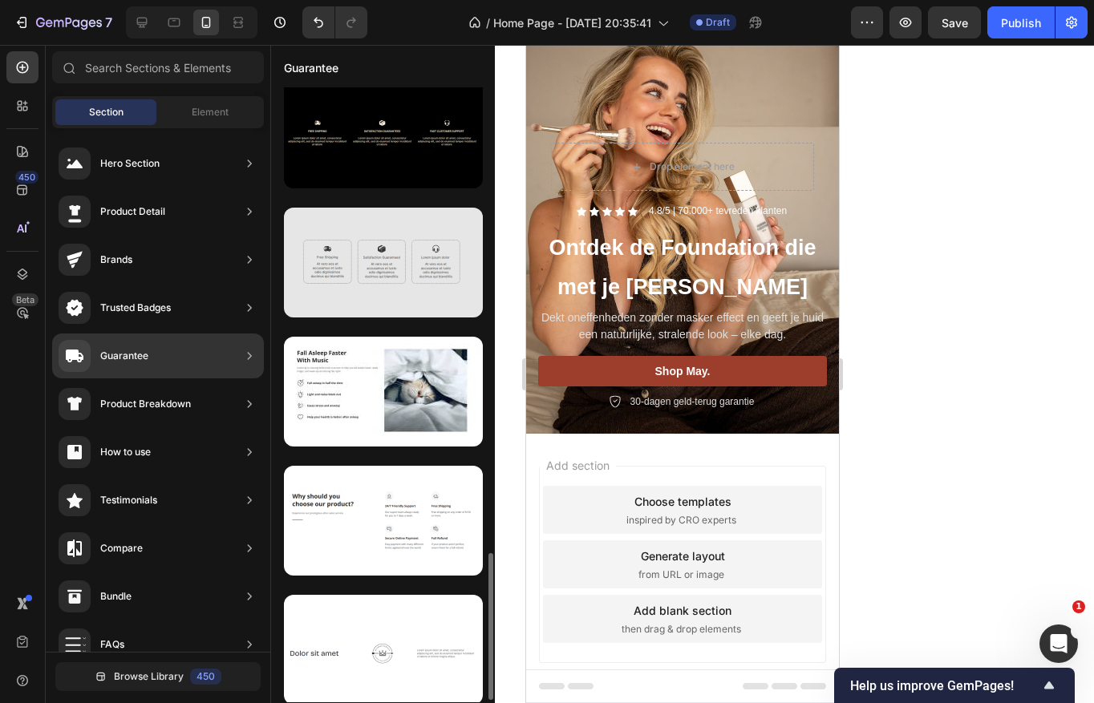
click at [388, 299] on div at bounding box center [383, 263] width 199 height 110
click at [391, 295] on div at bounding box center [383, 263] width 199 height 110
click at [403, 241] on div at bounding box center [383, 263] width 199 height 110
click at [335, 286] on div at bounding box center [383, 263] width 199 height 110
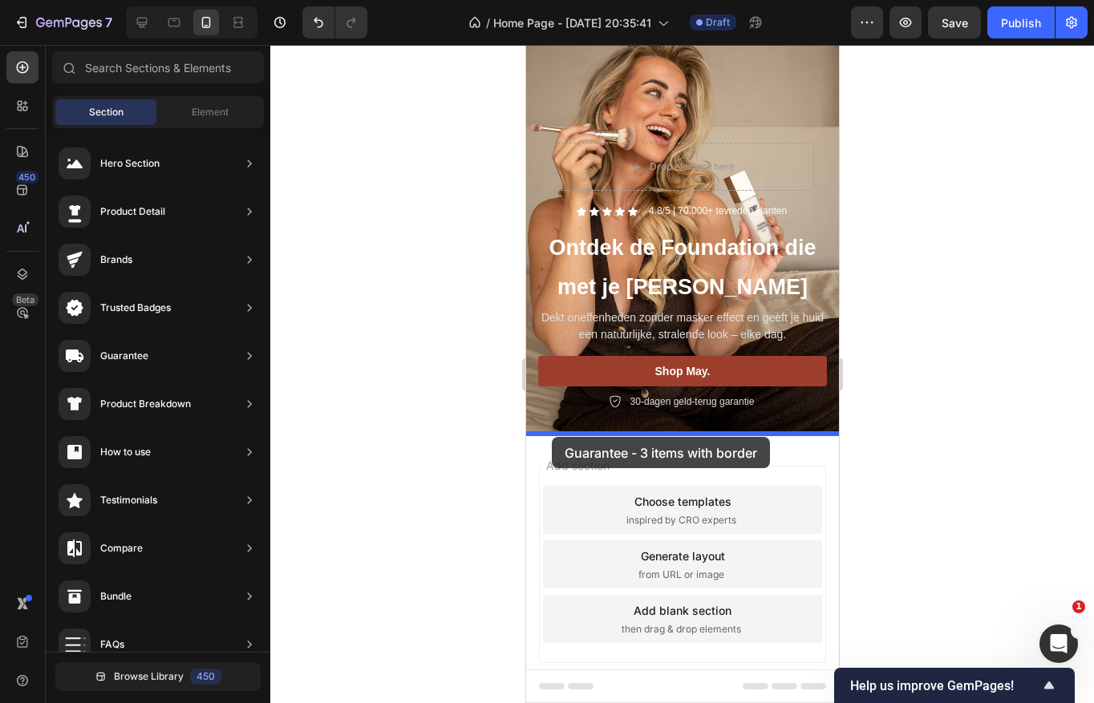
drag, startPoint x: 871, startPoint y: 304, endPoint x: 551, endPoint y: 438, distance: 346.8
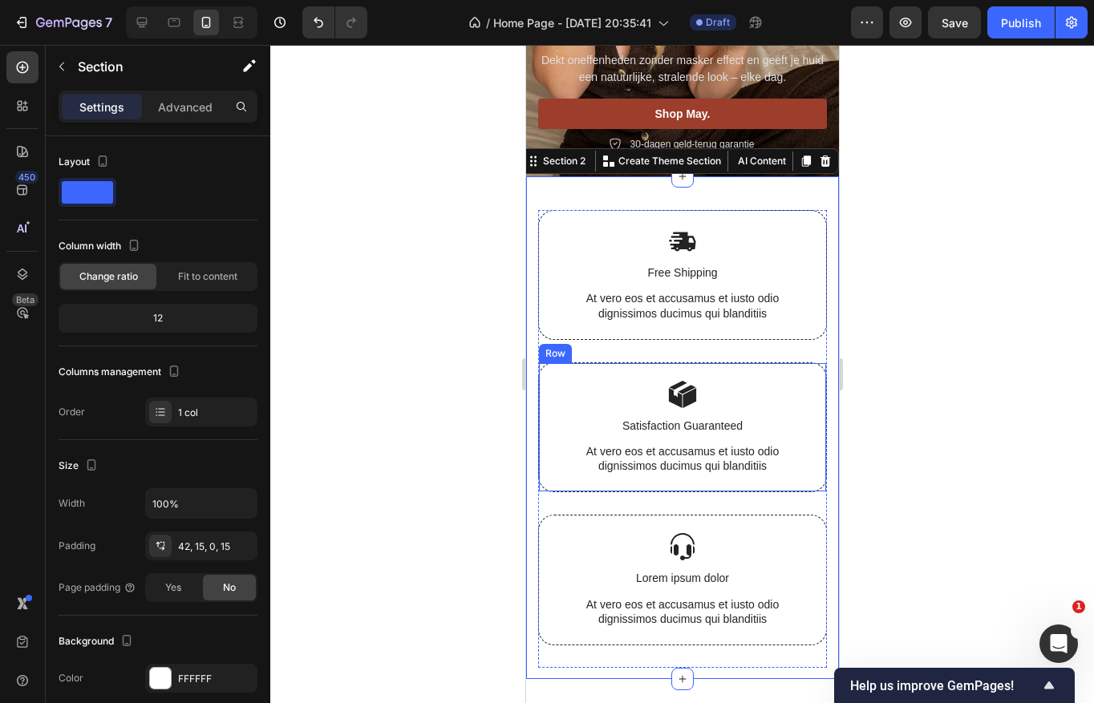
scroll to position [335, 0]
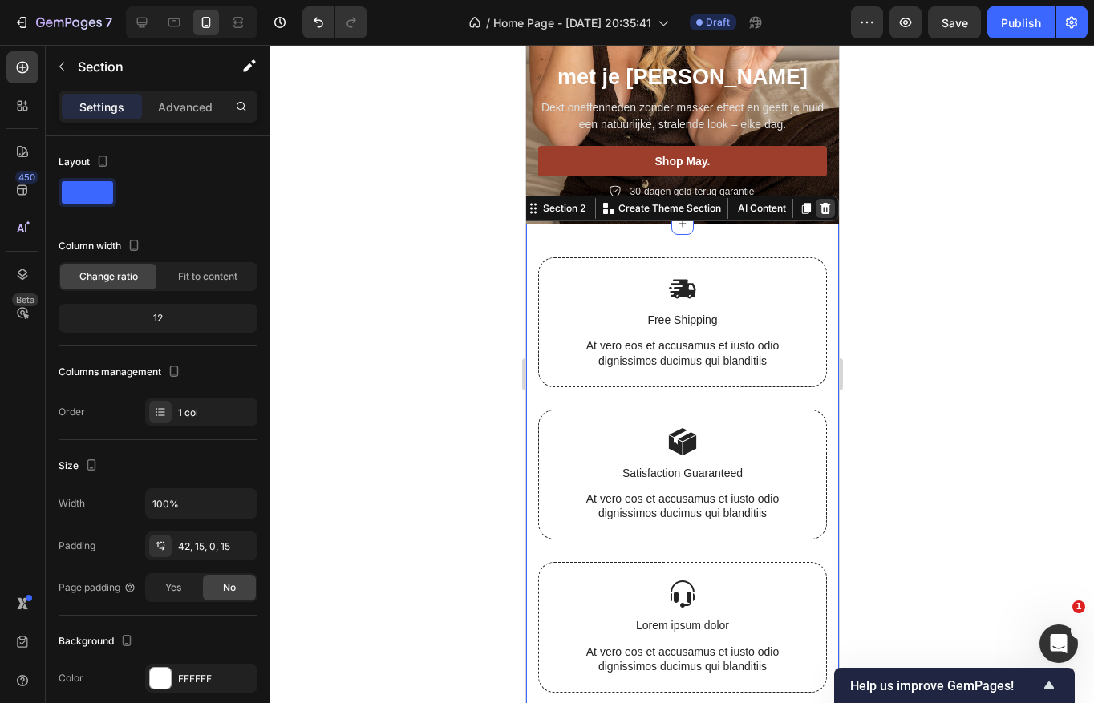
click at [820, 204] on icon at bounding box center [824, 208] width 10 height 11
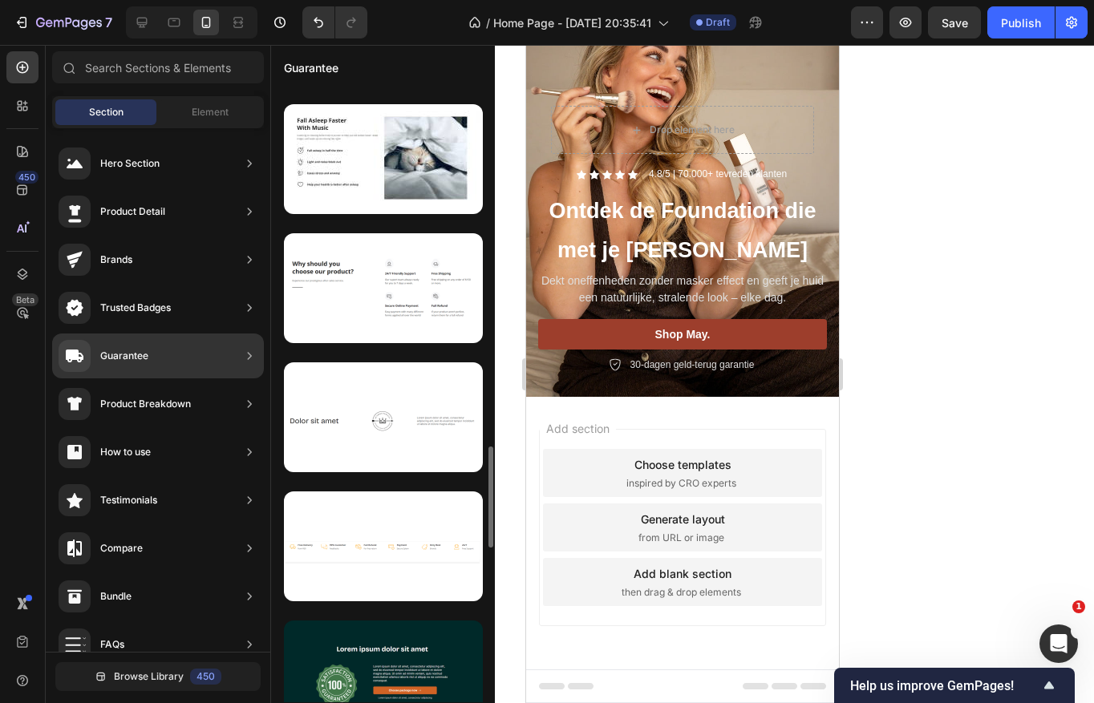
scroll to position [2185, 0]
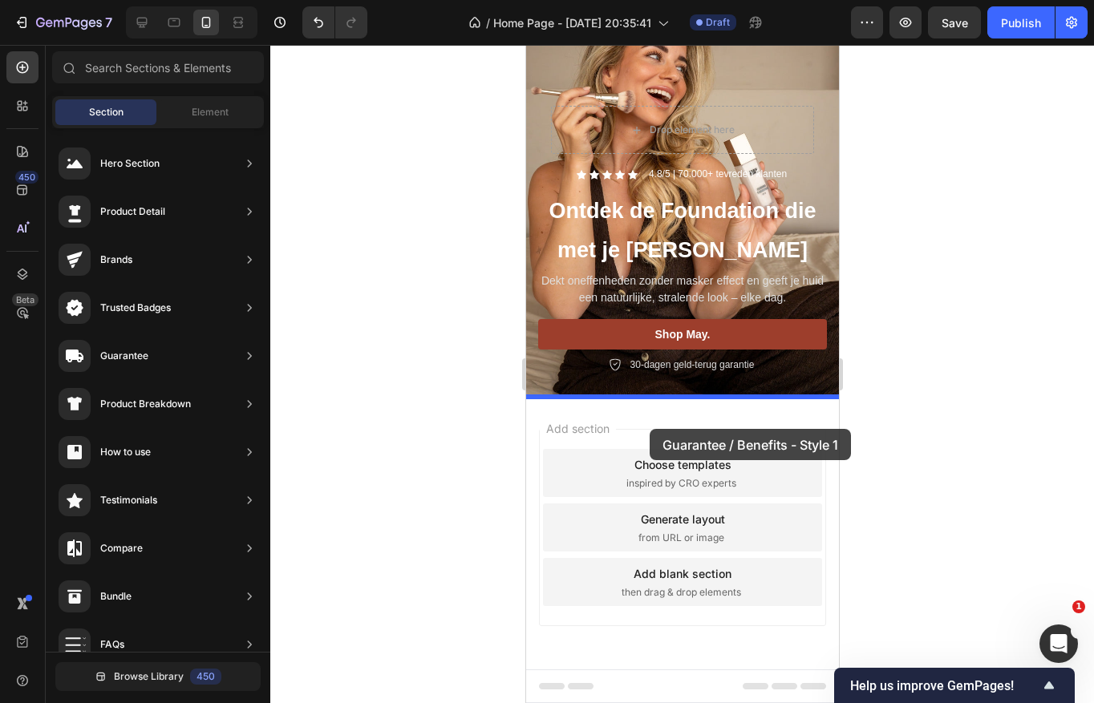
drag, startPoint x: 896, startPoint y: 354, endPoint x: 649, endPoint y: 430, distance: 259.0
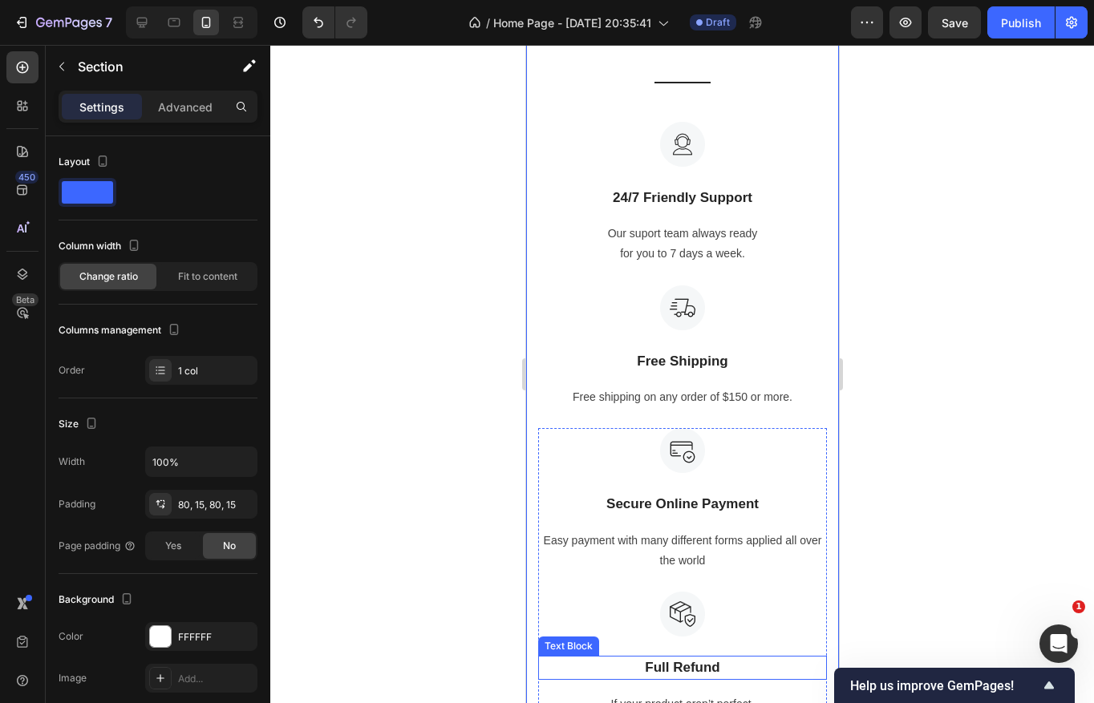
scroll to position [649, 0]
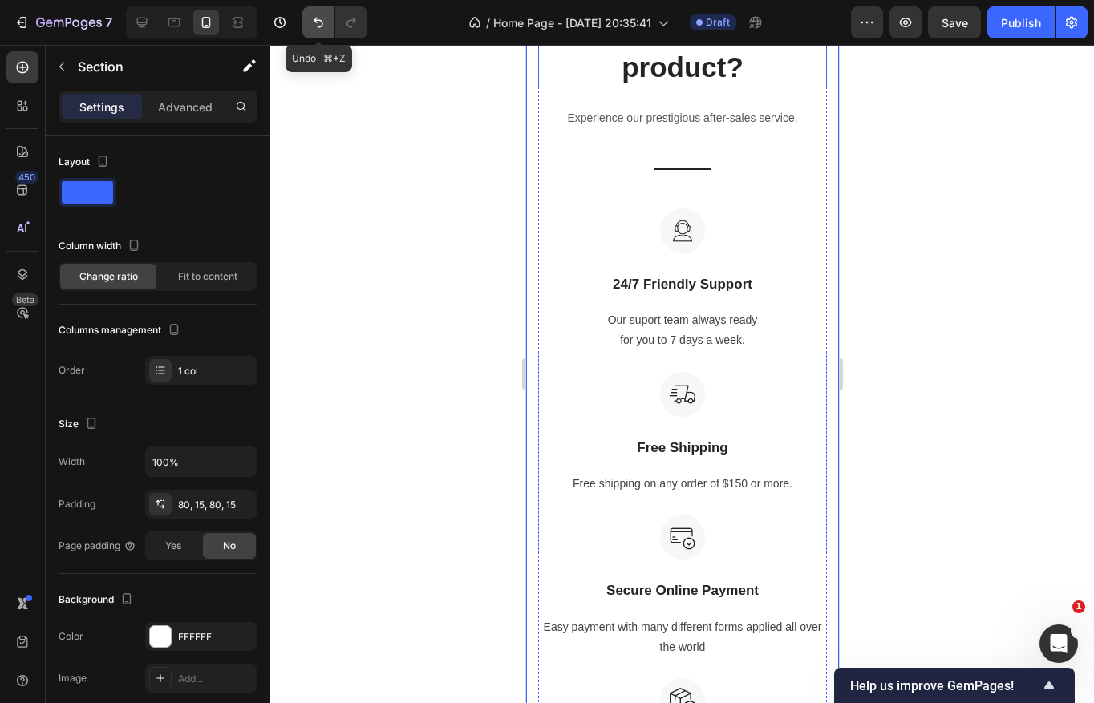
click at [325, 24] on icon "Undo/Redo" at bounding box center [318, 22] width 16 height 16
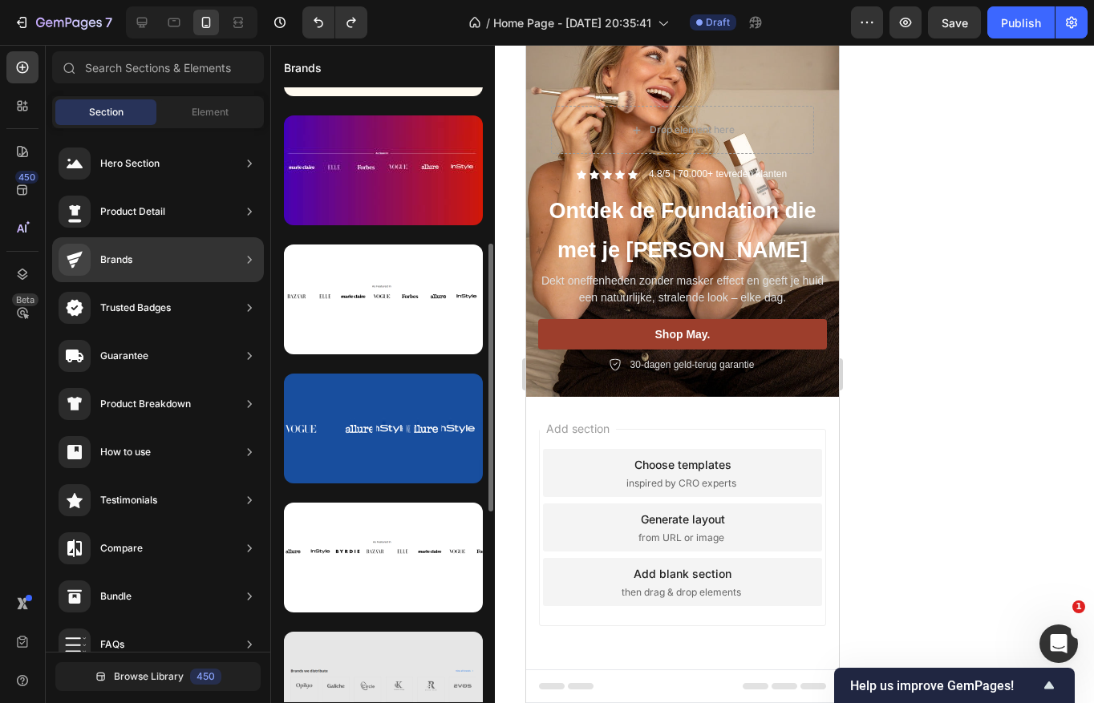
scroll to position [382, 0]
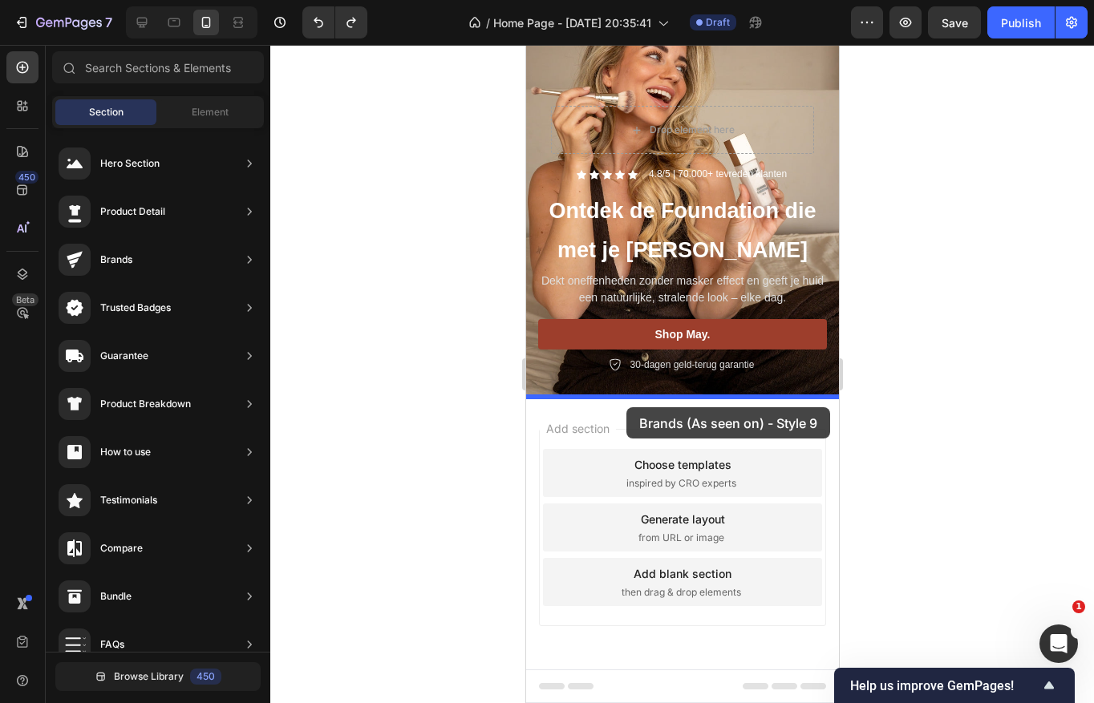
drag, startPoint x: 884, startPoint y: 342, endPoint x: 625, endPoint y: 407, distance: 266.8
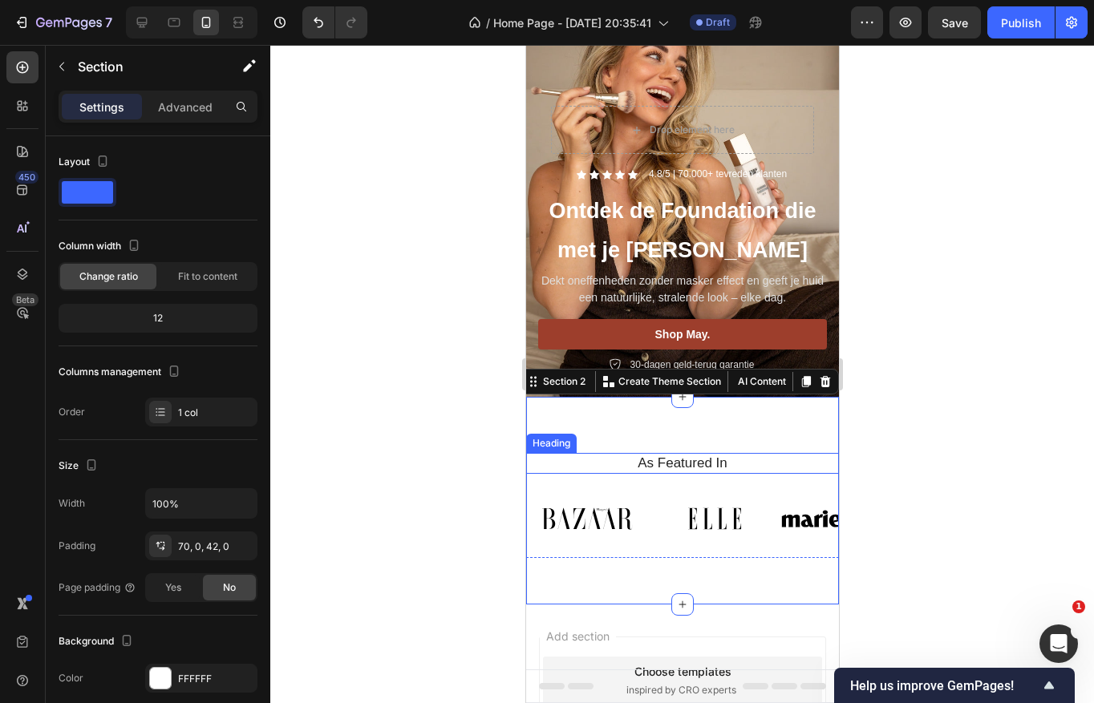
click at [657, 465] on h2 "As Featured In" at bounding box center [681, 463] width 289 height 21
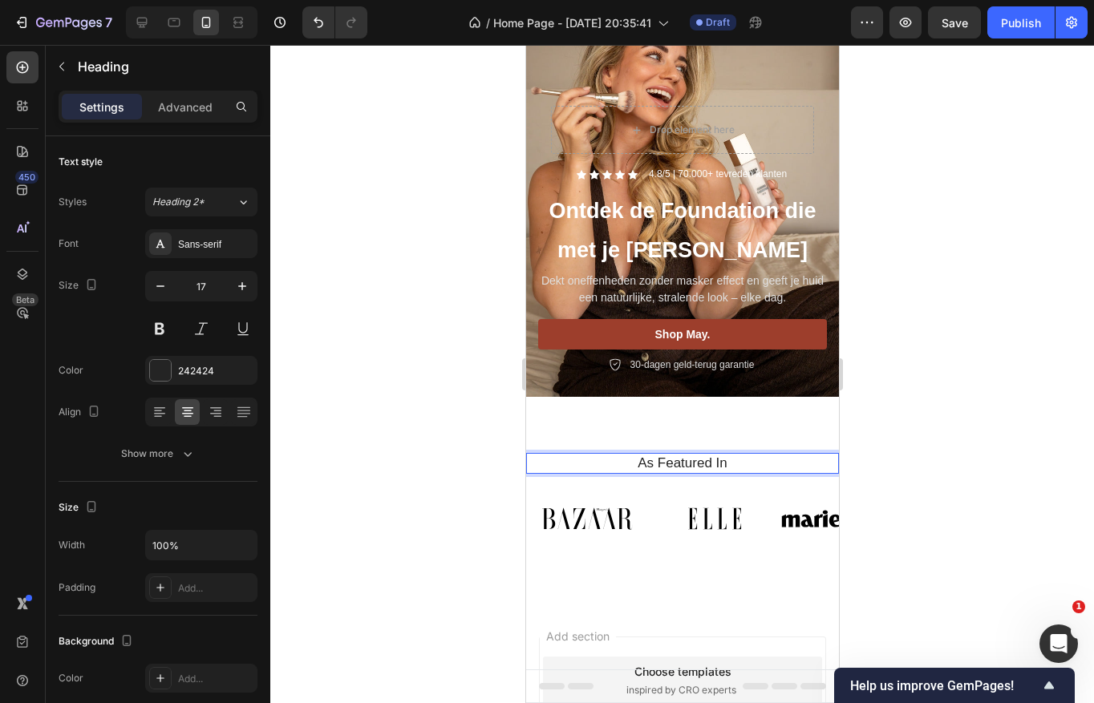
click at [657, 465] on h2 "As Featured In" at bounding box center [681, 463] width 289 height 21
click at [657, 465] on p "As Featured In" at bounding box center [681, 464] width 285 height 18
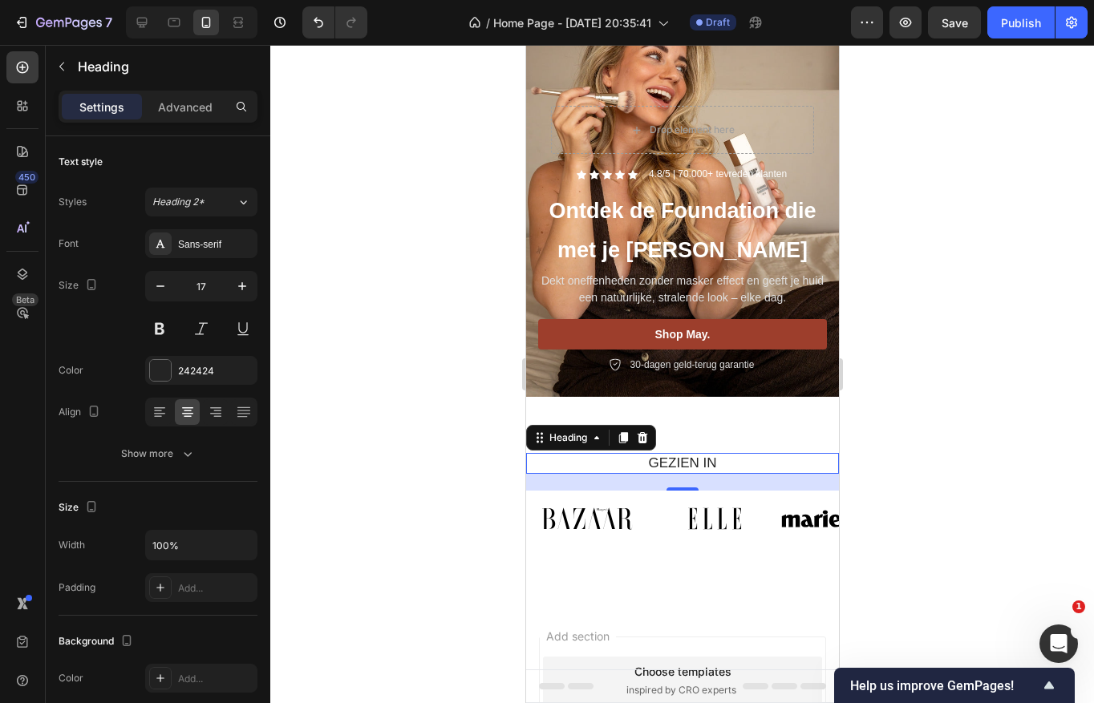
click at [883, 462] on div at bounding box center [681, 374] width 823 height 658
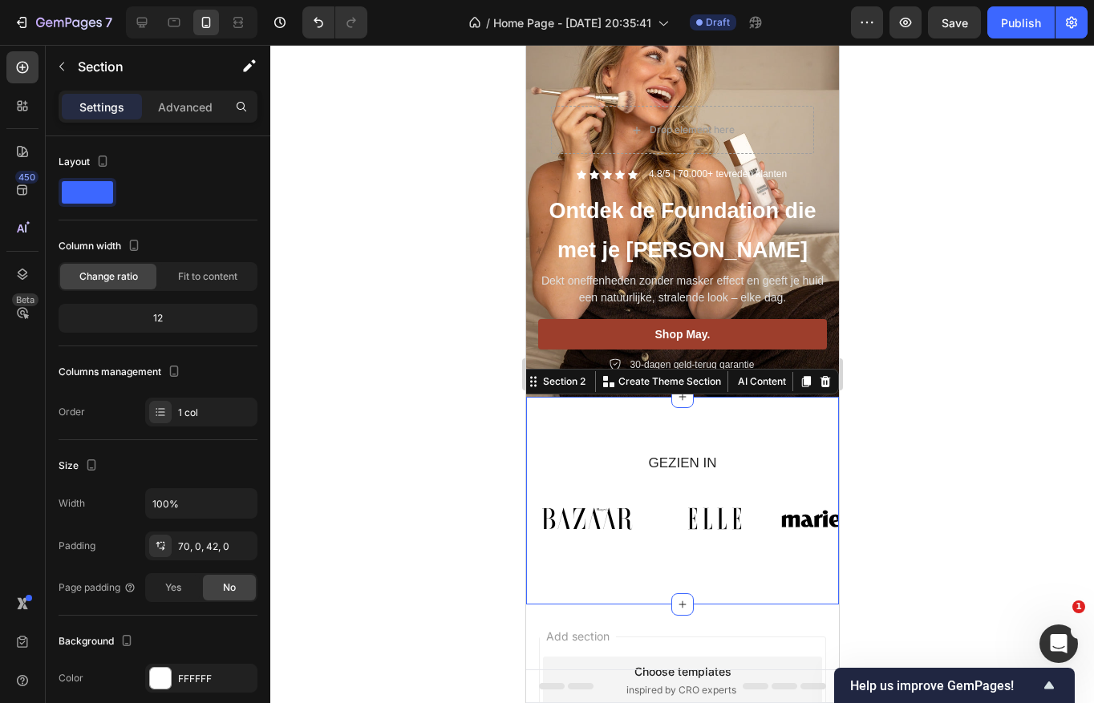
click at [692, 423] on div "GEZIEN IN Heading Image Image Image Image Image Image Image Carousel Row Sectio…" at bounding box center [681, 501] width 313 height 208
click at [211, 550] on div "70, 0, 42, 0" at bounding box center [201, 547] width 47 height 14
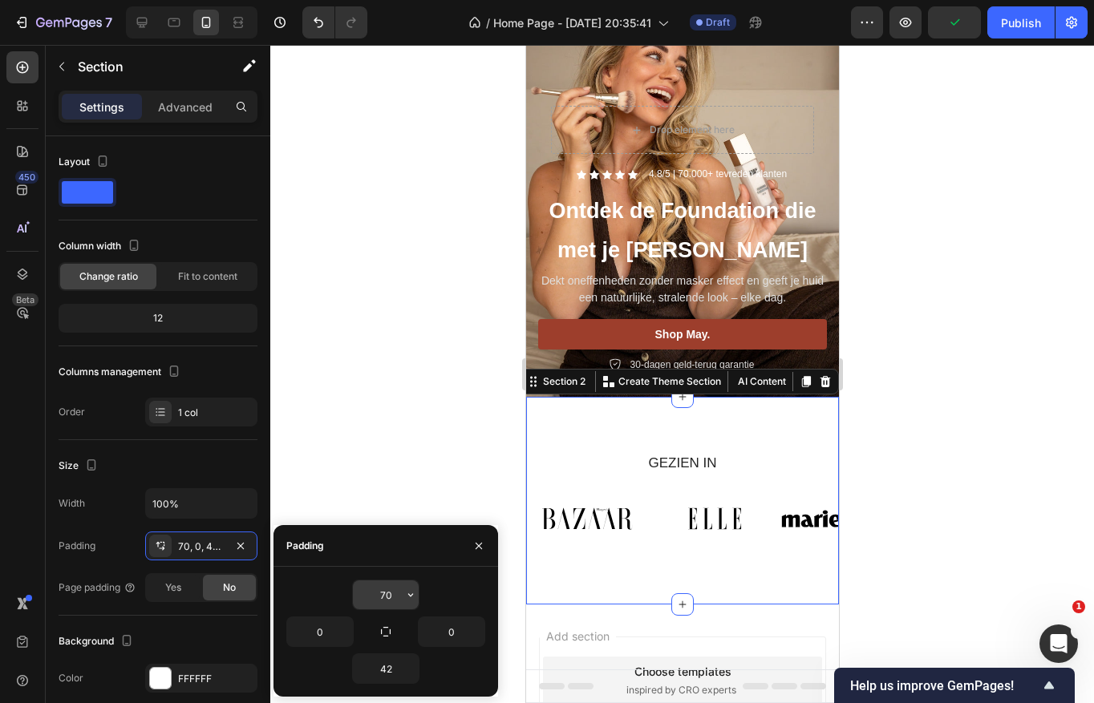
click at [382, 597] on input "70" at bounding box center [386, 594] width 66 height 29
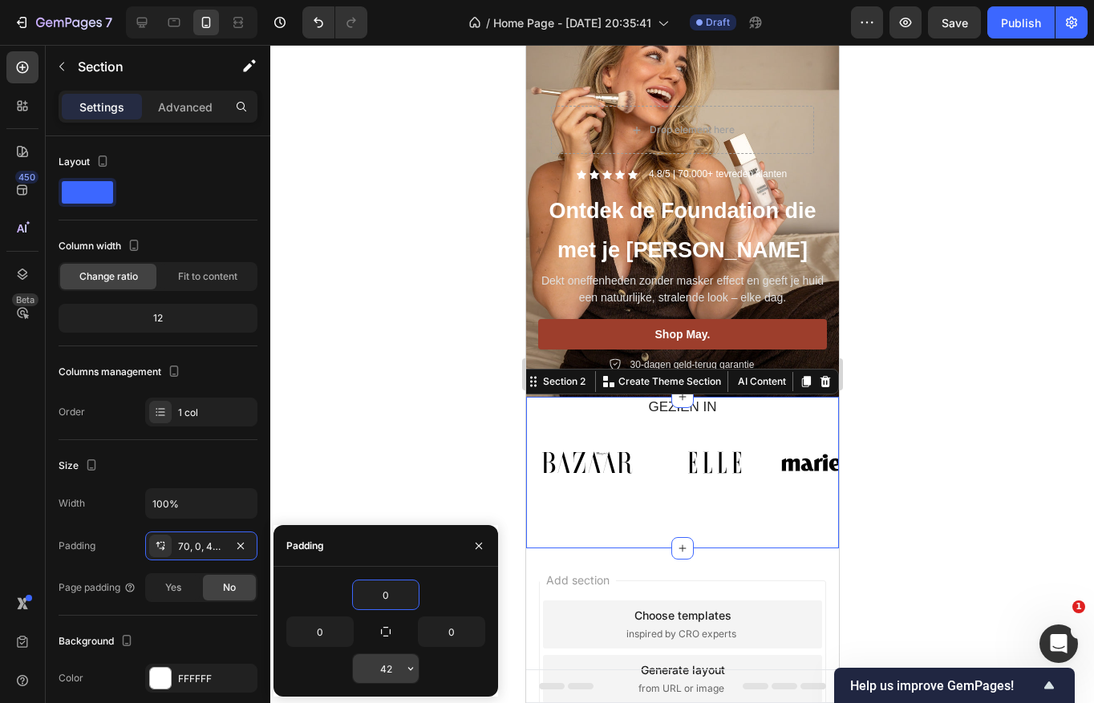
type input "0"
click at [382, 669] on input "42" at bounding box center [386, 668] width 66 height 29
type input "0"
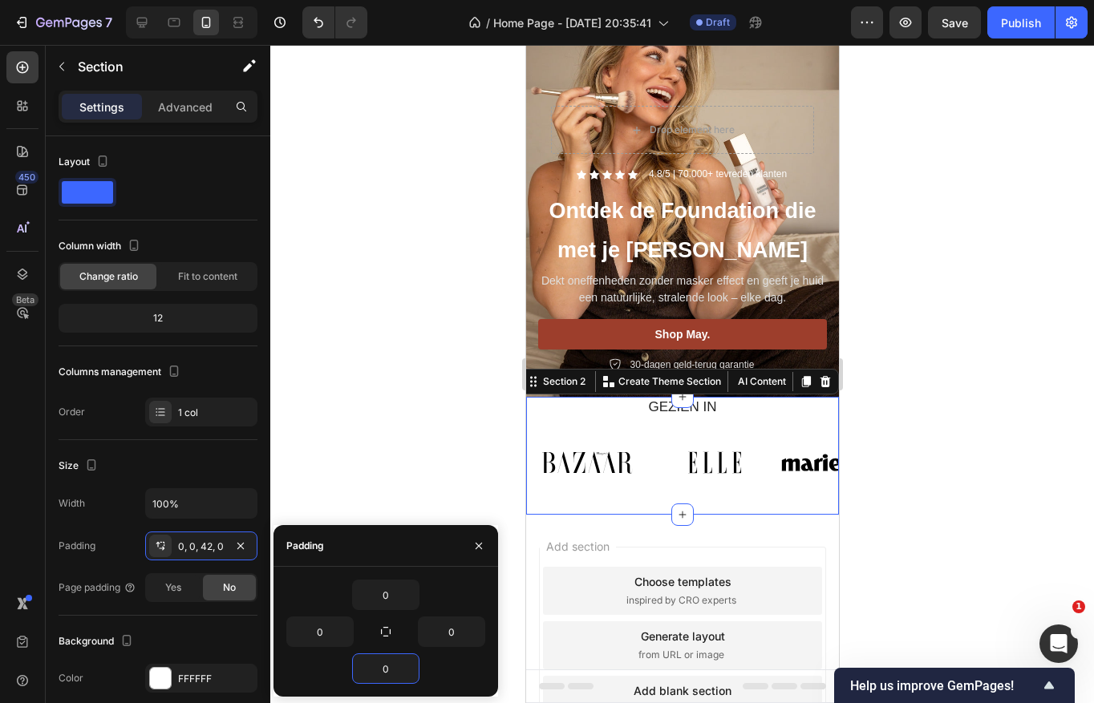
click at [883, 504] on div at bounding box center [681, 374] width 823 height 658
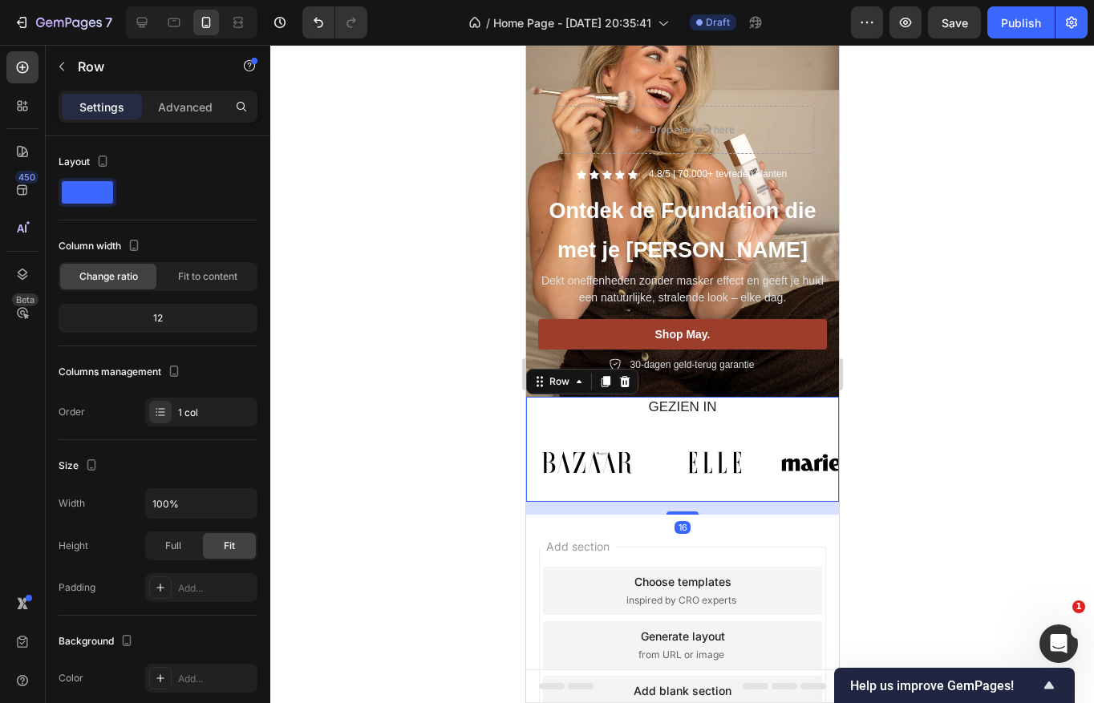
click at [725, 425] on div "GEZIEN IN Heading Image Image Image Image Image Image Image Carousel" at bounding box center [681, 449] width 313 height 105
click at [965, 47] on div at bounding box center [681, 374] width 823 height 658
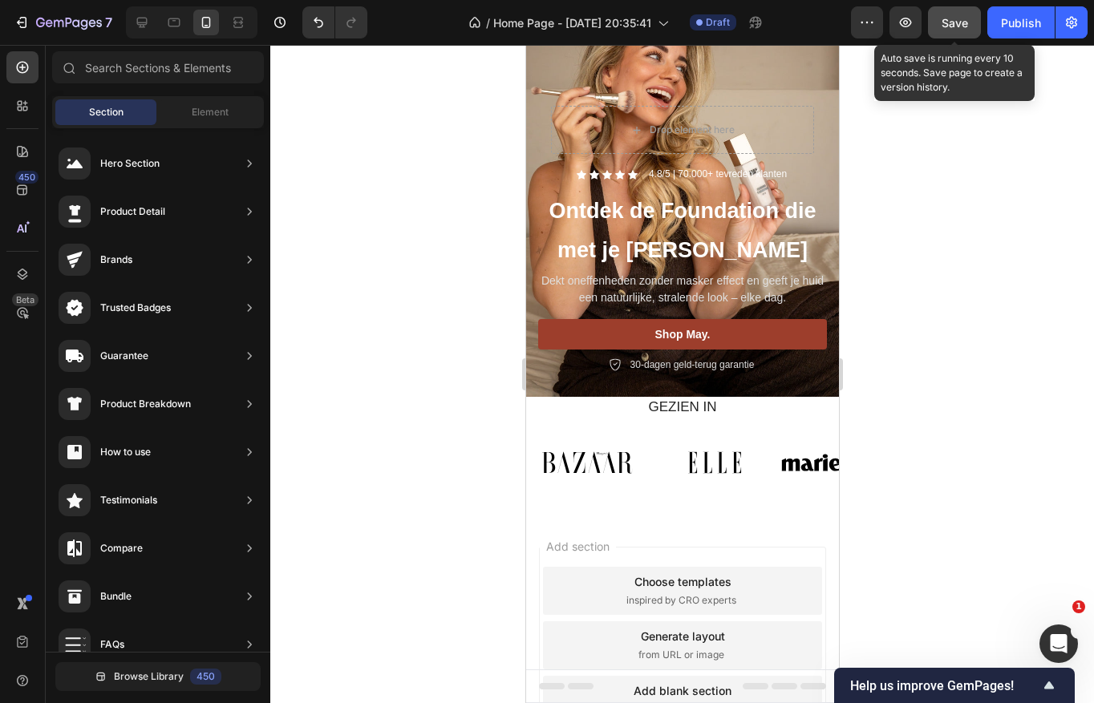
click at [965, 26] on span "Save" at bounding box center [954, 23] width 26 height 14
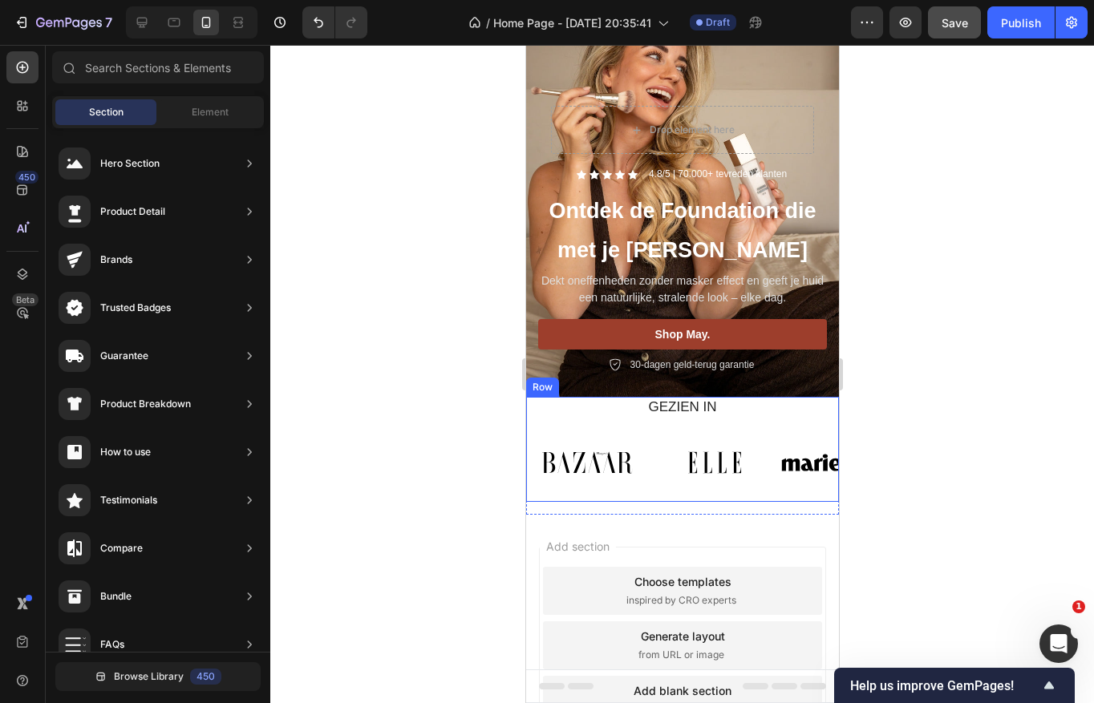
click at [593, 426] on div "GEZIEN IN Heading Image Image Image Image Image Image Image Carousel" at bounding box center [681, 449] width 313 height 105
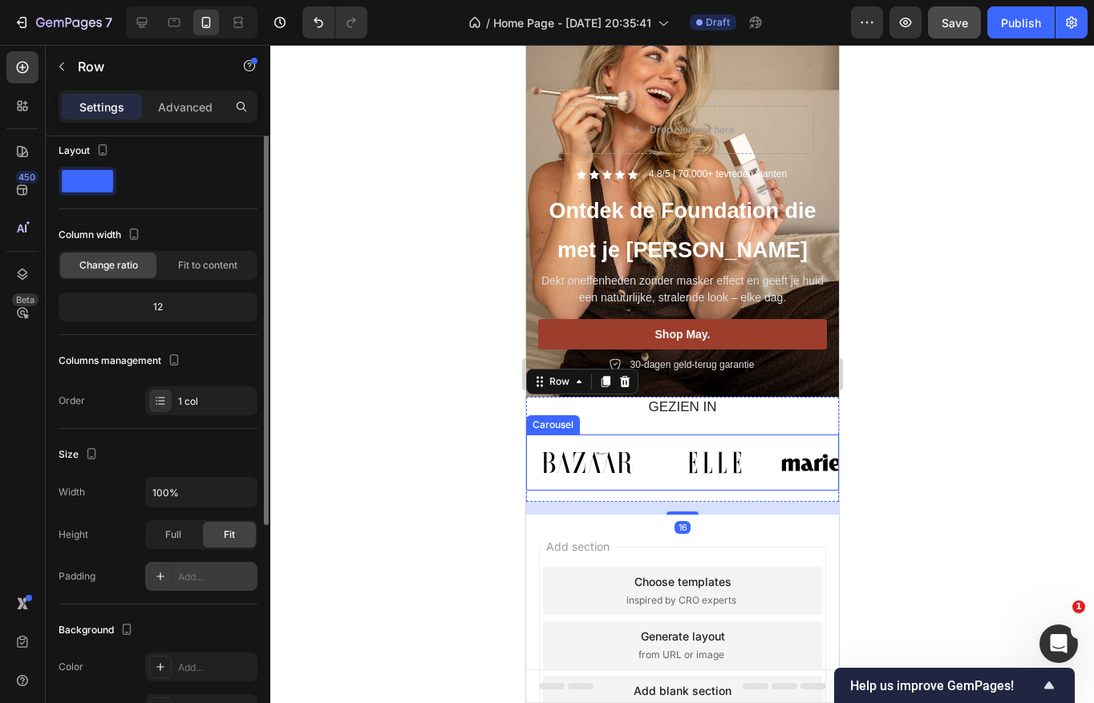
scroll to position [0, 0]
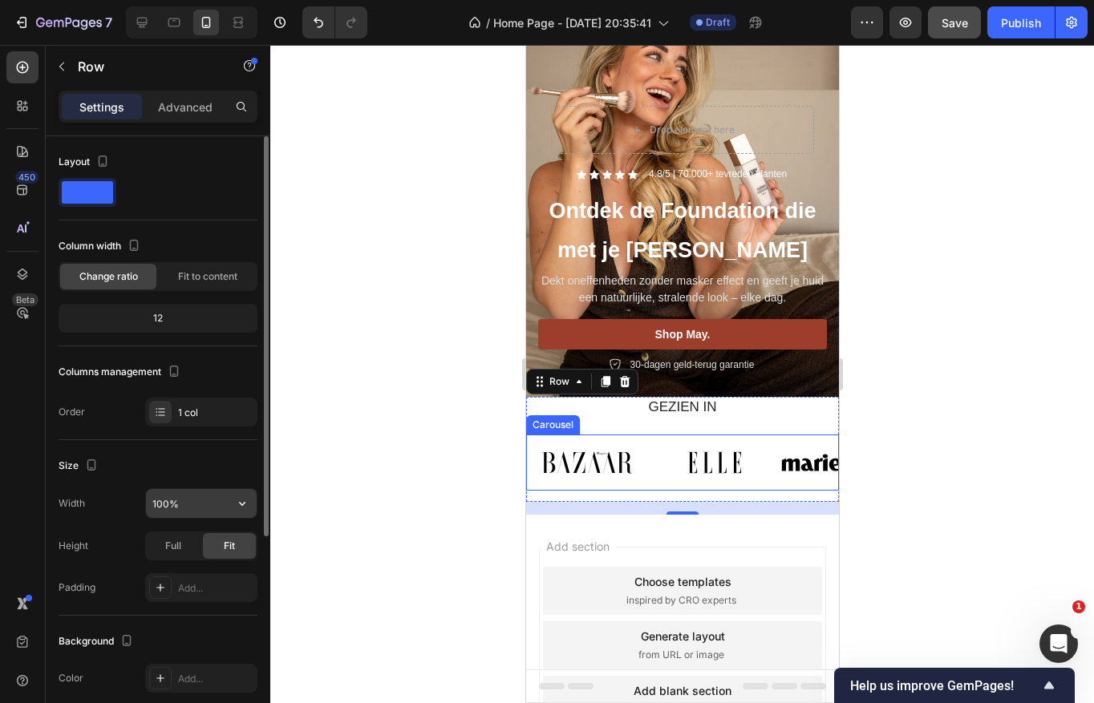
click at [194, 504] on input "100%" at bounding box center [201, 503] width 111 height 29
click at [197, 475] on div "Size" at bounding box center [158, 466] width 199 height 26
click at [202, 112] on p "Advanced" at bounding box center [185, 107] width 55 height 17
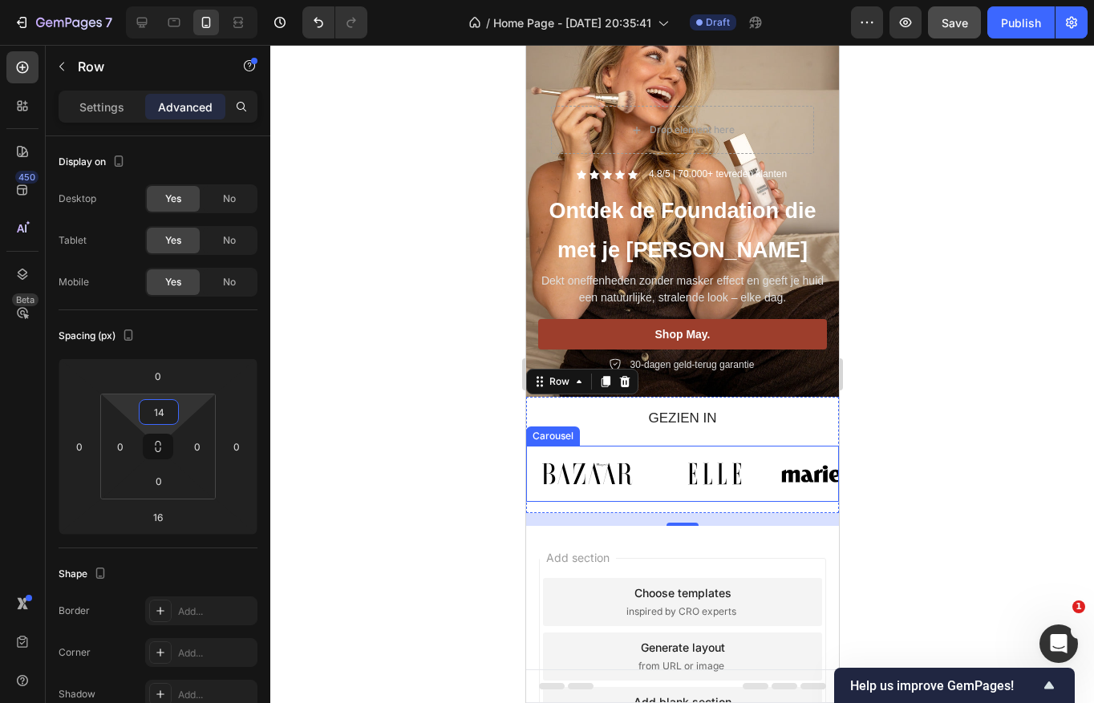
type input "16"
click at [164, 0] on html "7 Version history / Home Page - [DATE] 20:35:41 Draft Preview Save Publish 450 …" at bounding box center [547, 0] width 1094 height 0
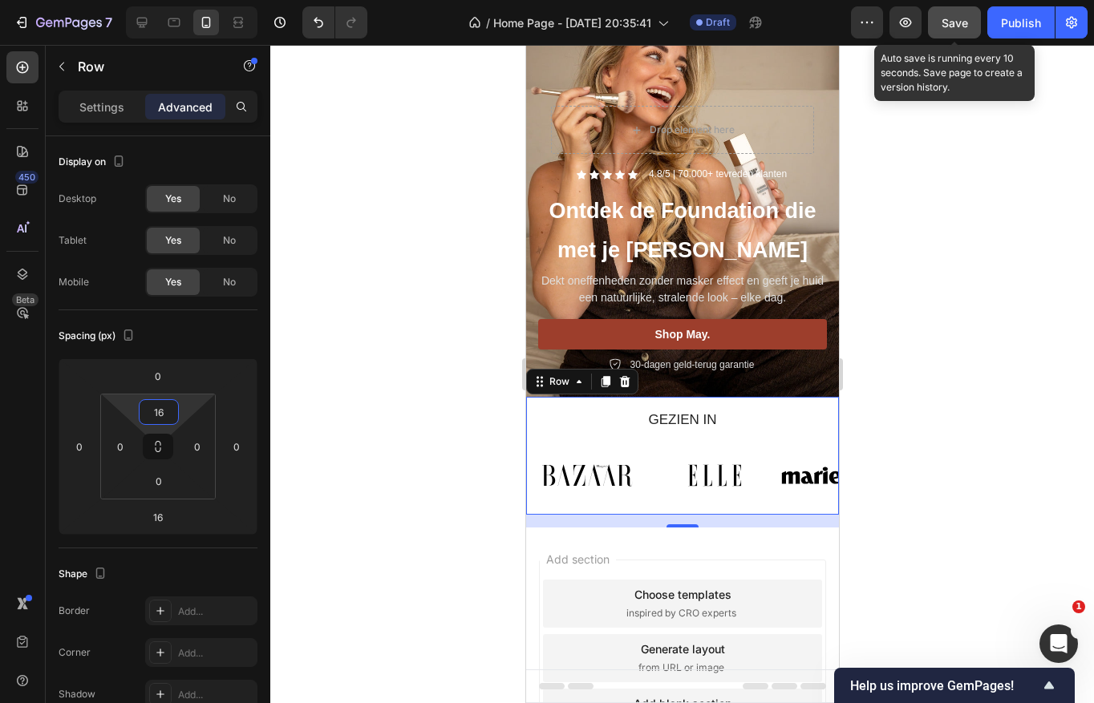
click at [944, 18] on span "Save" at bounding box center [954, 23] width 26 height 14
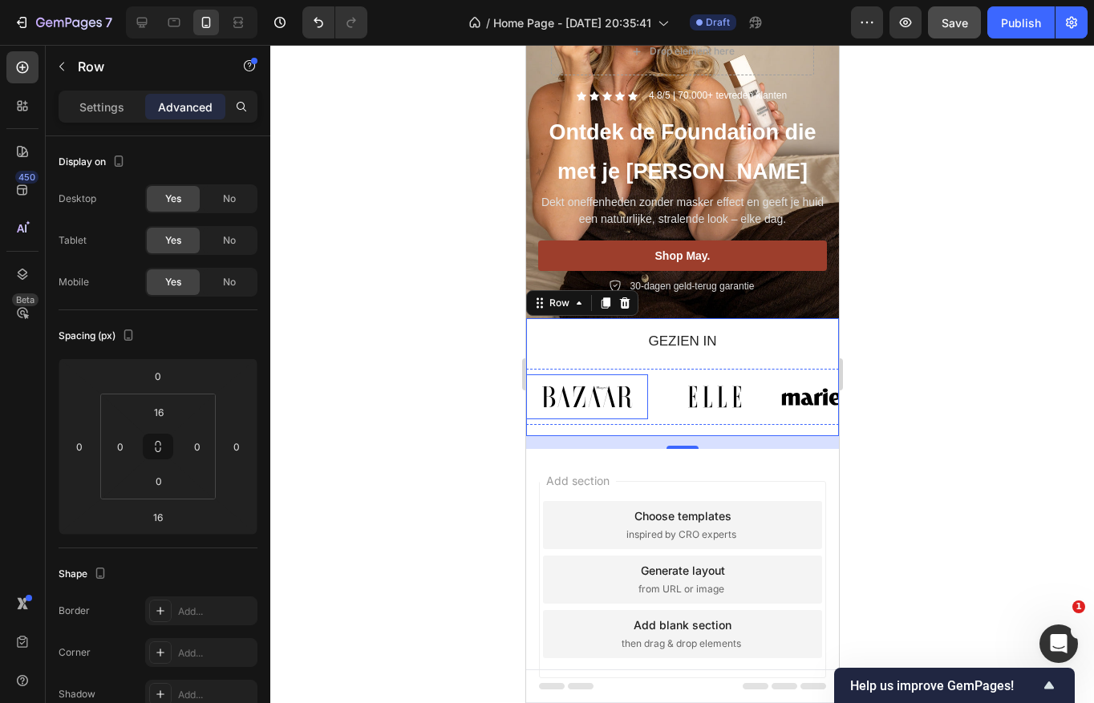
scroll to position [256, 0]
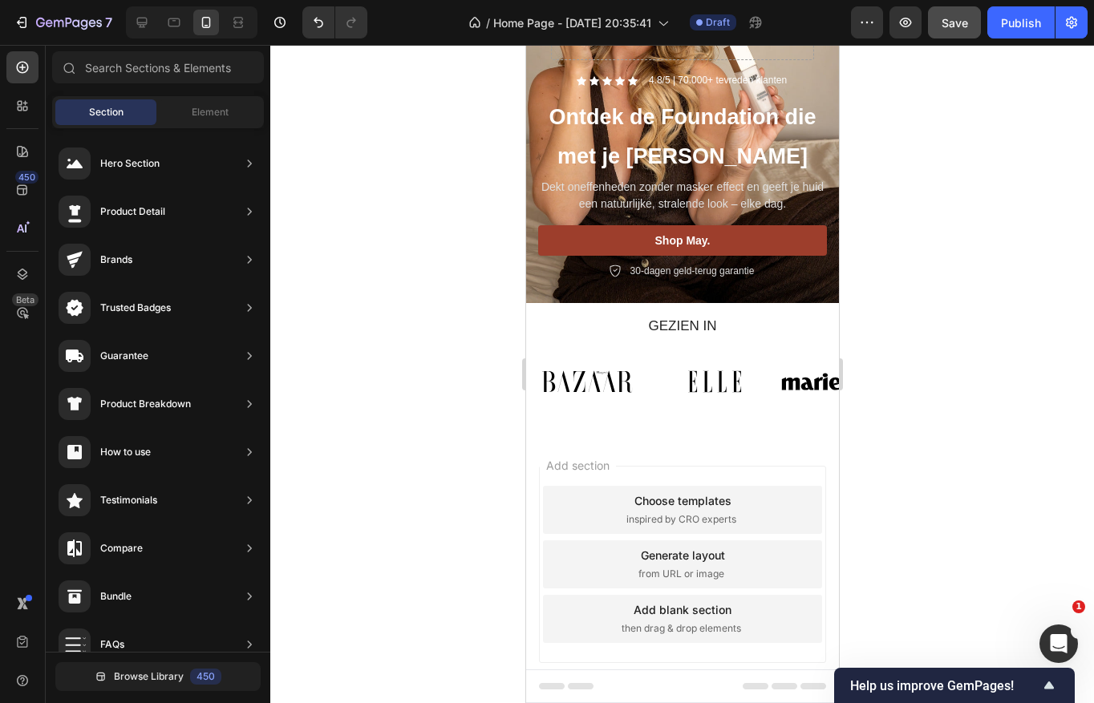
click at [603, 568] on div "Generate layout from URL or image" at bounding box center [681, 564] width 279 height 48
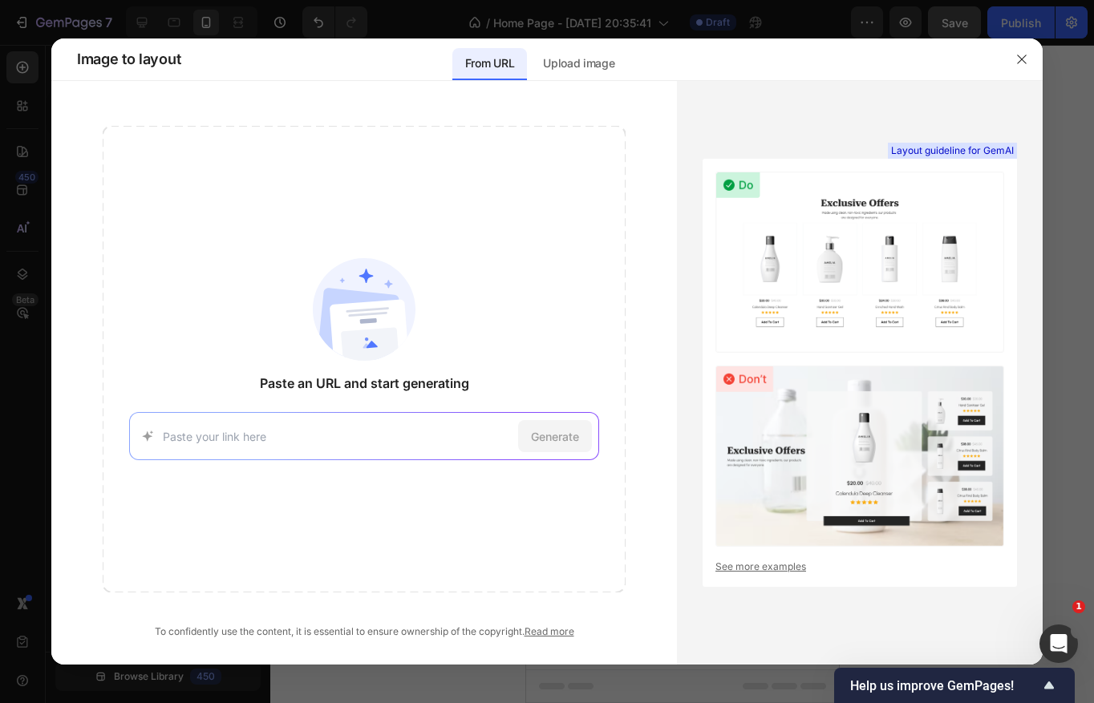
paste input "https://doreandrose.com/nl"
type input "https://doreandrose.com/nl"
click at [572, 432] on span "Generate" at bounding box center [555, 436] width 48 height 17
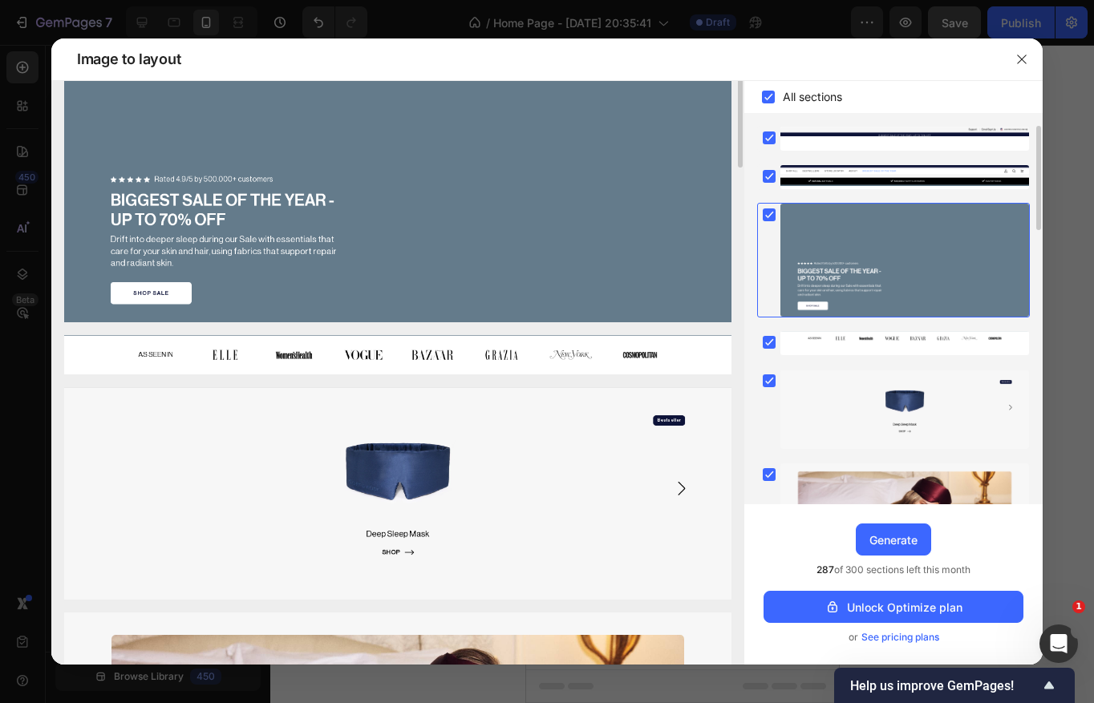
scroll to position [0, 0]
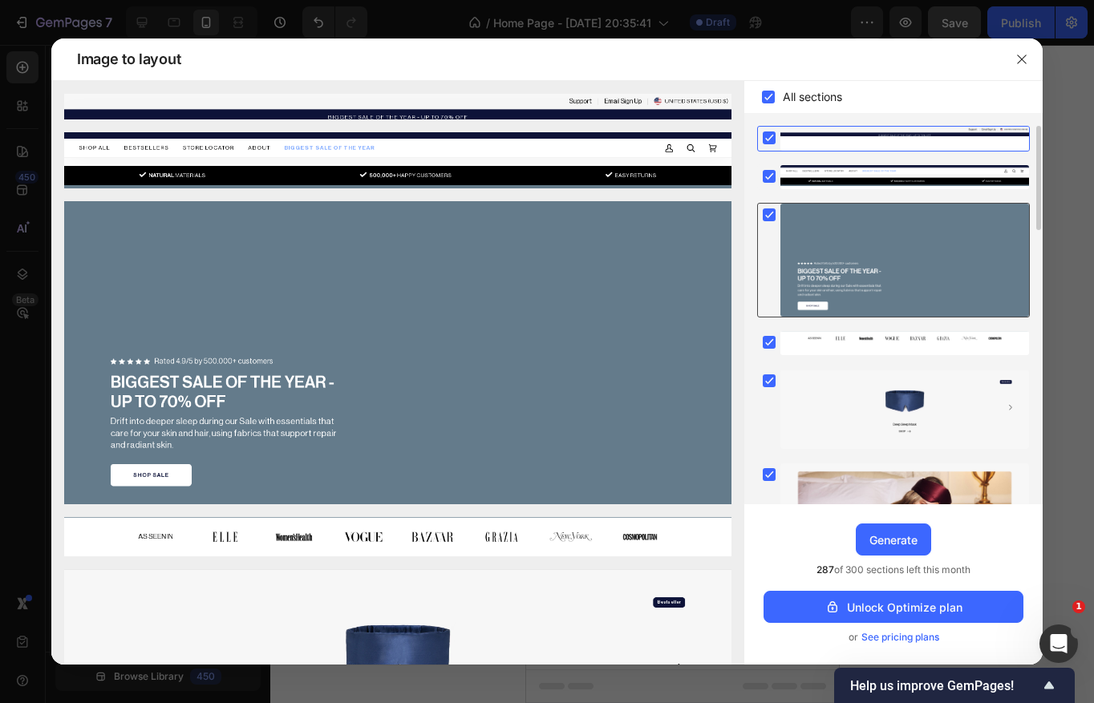
click at [766, 215] on icon at bounding box center [769, 215] width 7 height 6
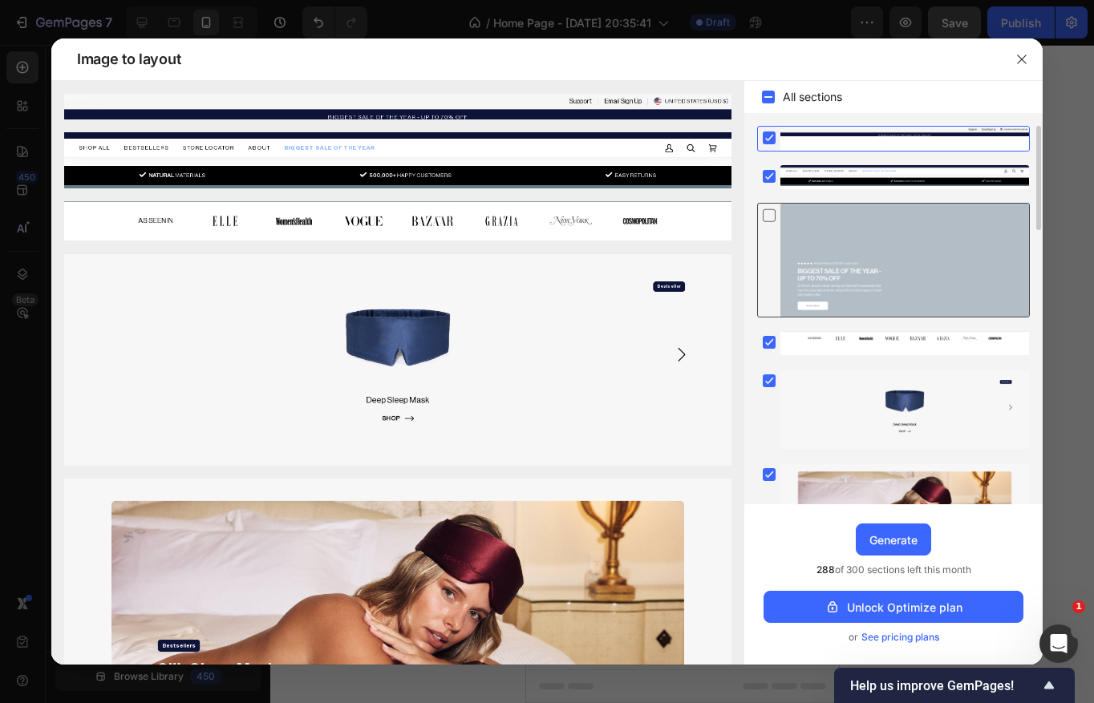
click at [766, 215] on icon at bounding box center [769, 215] width 16 height 17
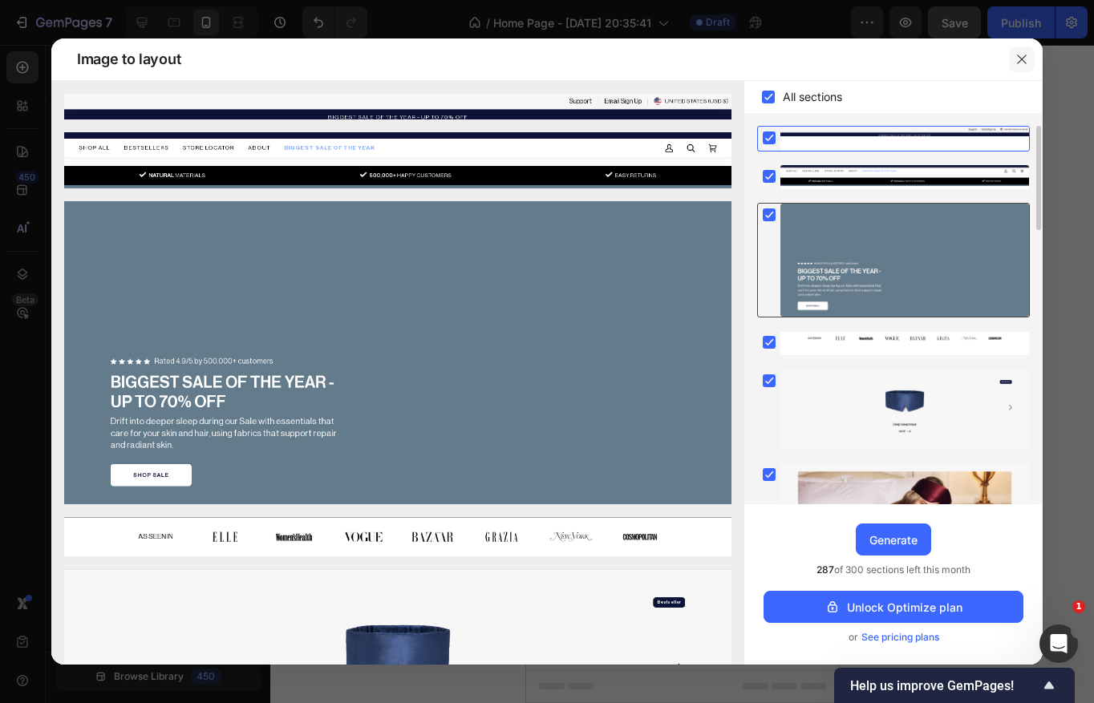
click at [1020, 55] on icon "button" at bounding box center [1021, 59] width 13 height 13
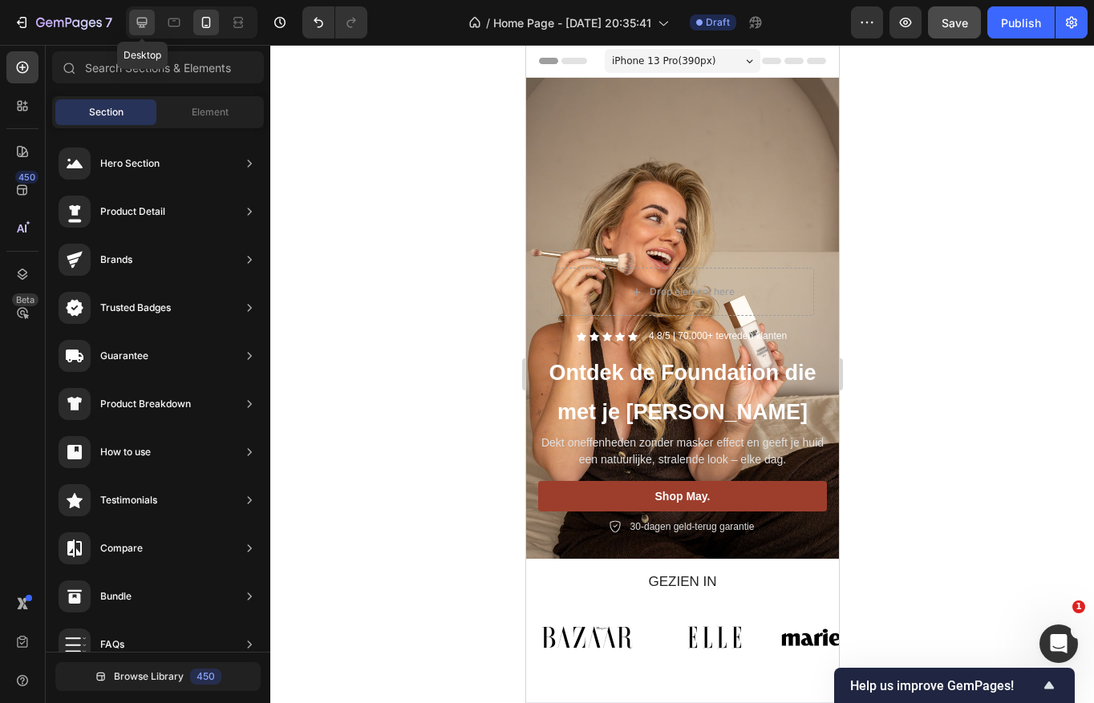
click at [144, 22] on icon at bounding box center [142, 22] width 16 height 16
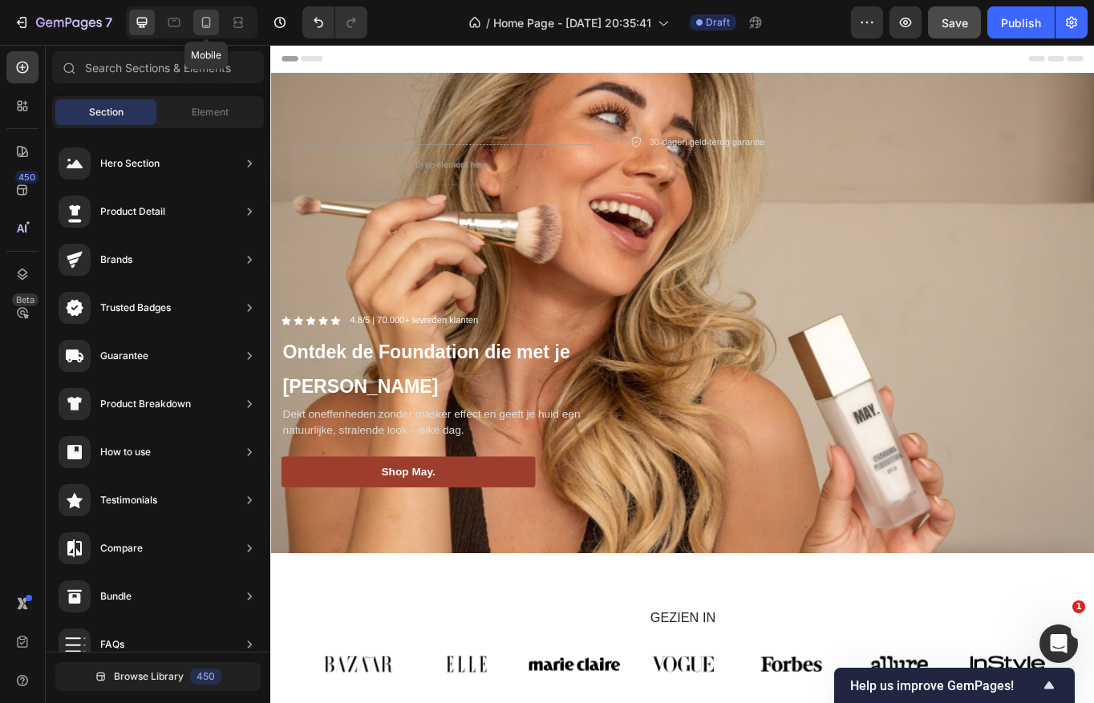
click at [208, 23] on icon at bounding box center [206, 22] width 16 height 16
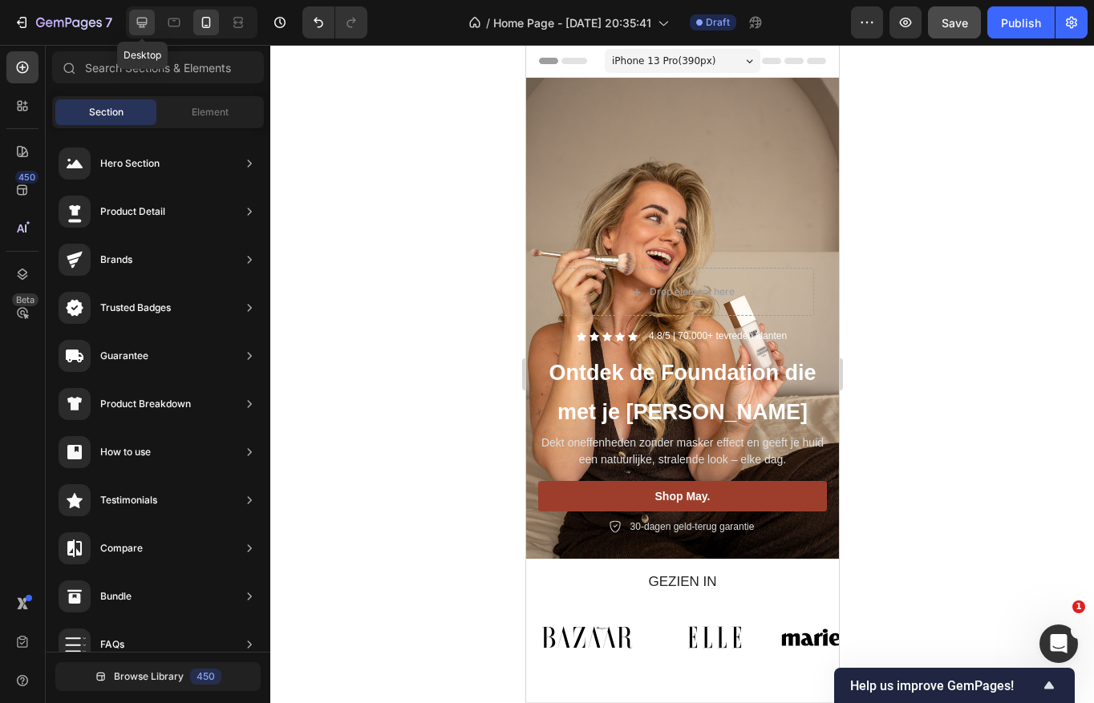
click at [140, 25] on icon at bounding box center [142, 23] width 10 height 10
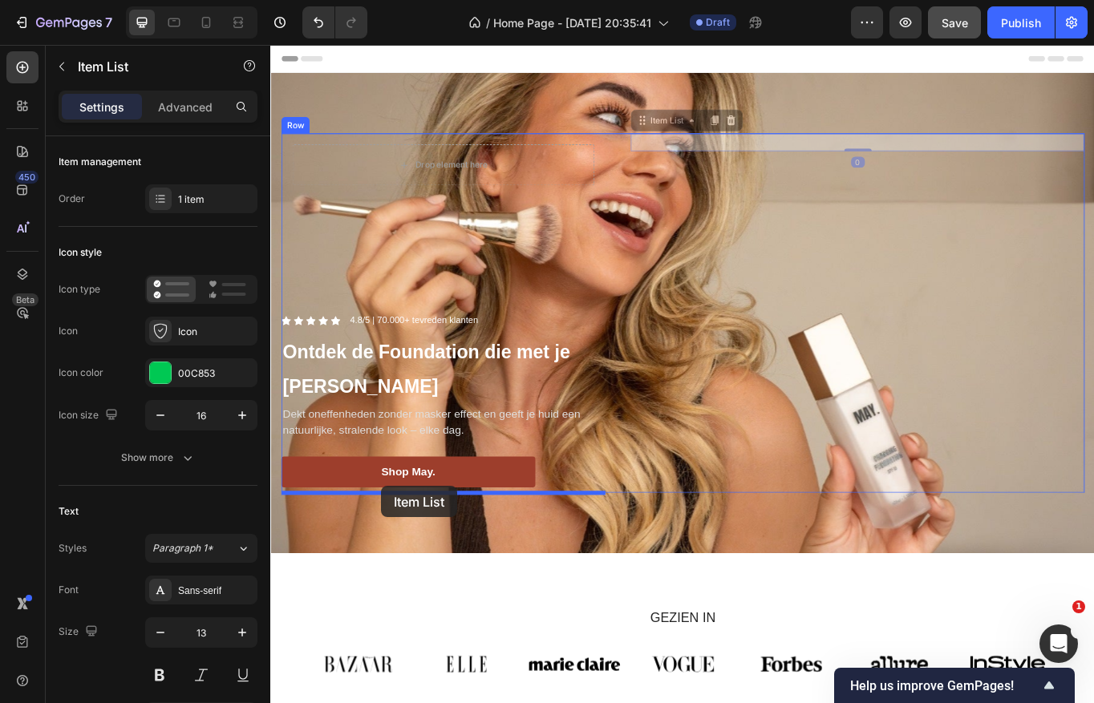
drag, startPoint x: 866, startPoint y: 158, endPoint x: 398, endPoint y: 560, distance: 616.9
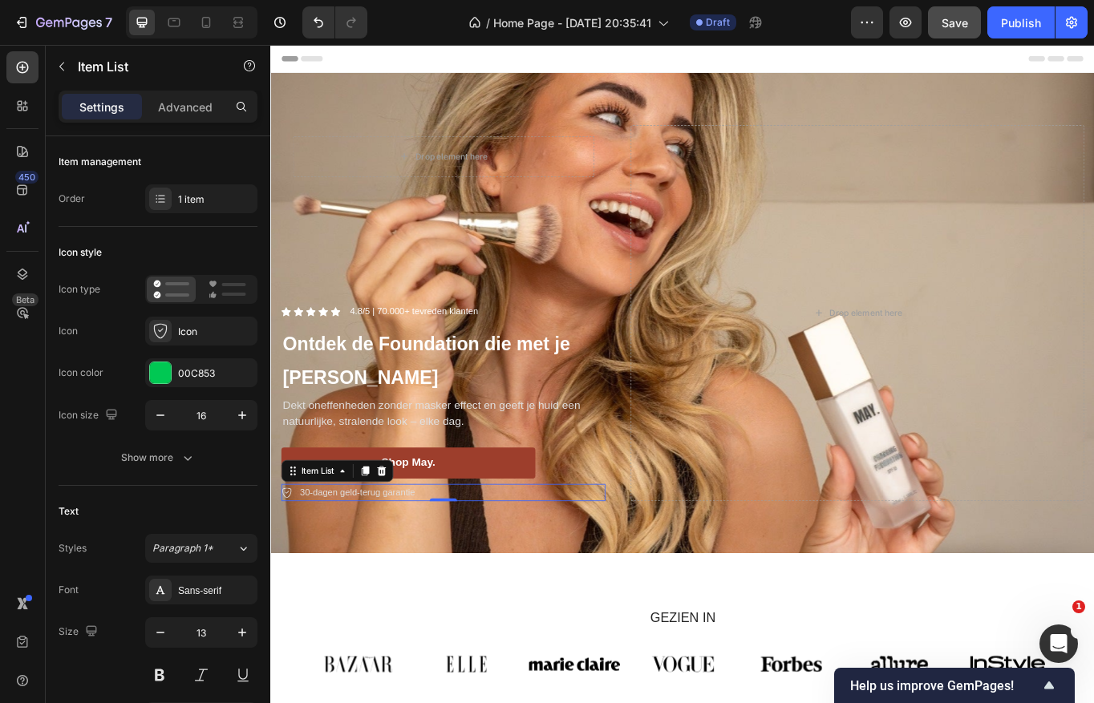
click at [441, 570] on div "30-dagen geld-terug garantie" at bounding box center [371, 568] width 140 height 21
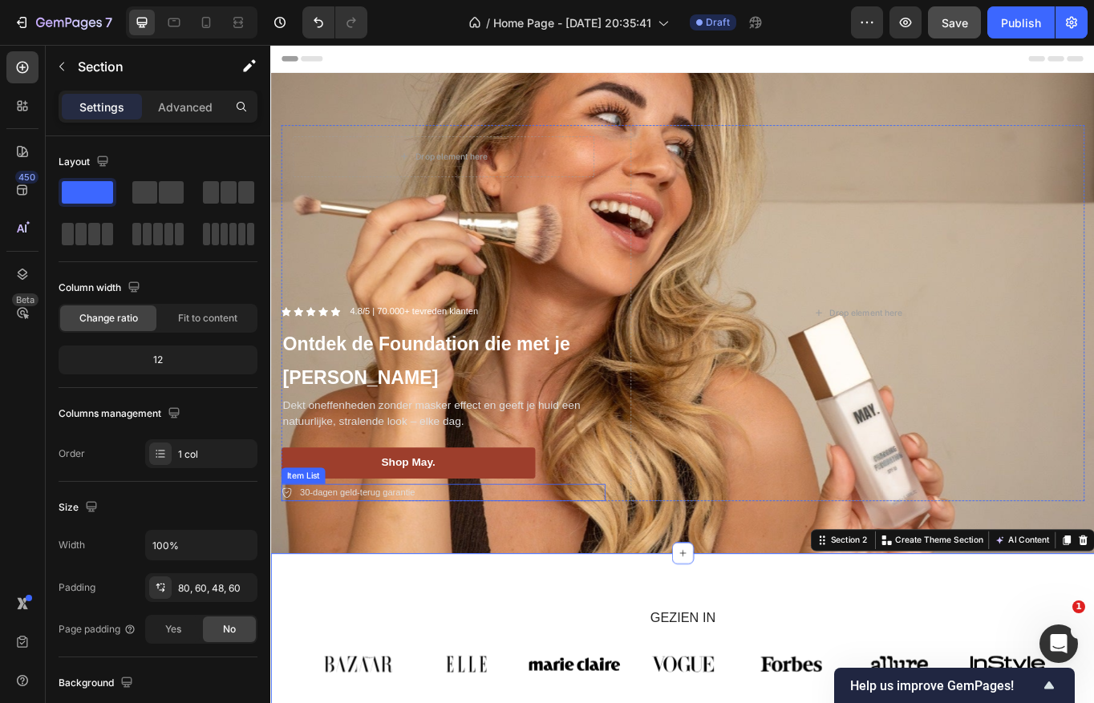
click at [428, 570] on p "30-dagen geld-terug garantie" at bounding box center [371, 568] width 135 height 16
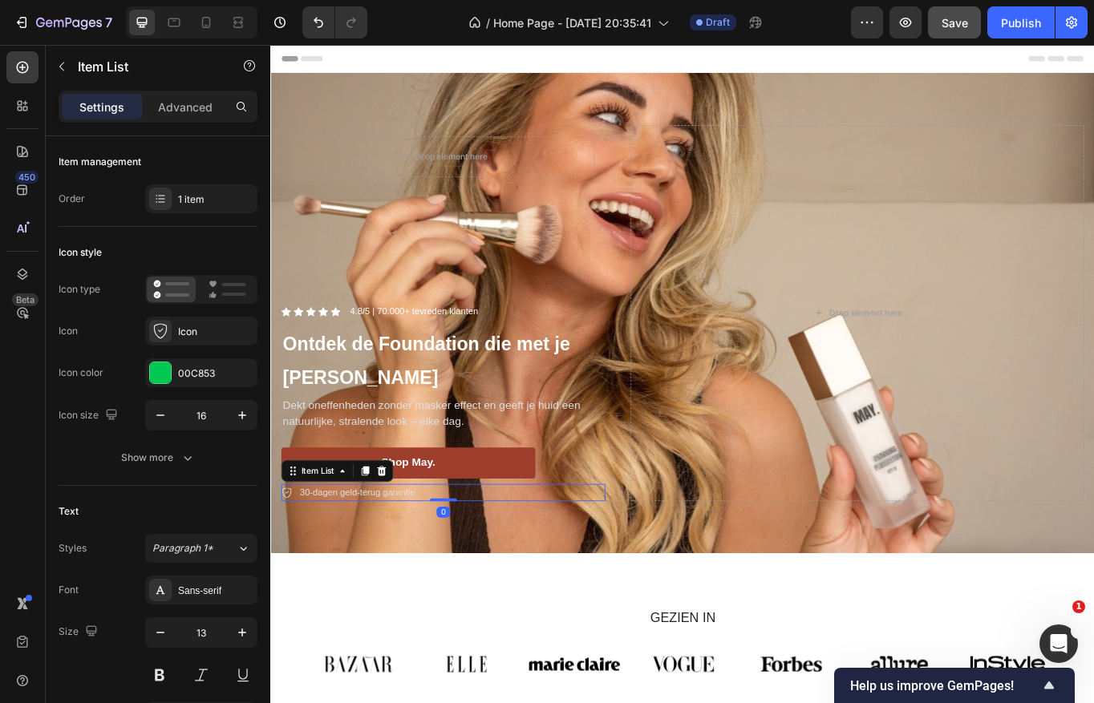
click at [466, 563] on div "30-dagen geld-terug garantie" at bounding box center [471, 568] width 378 height 21
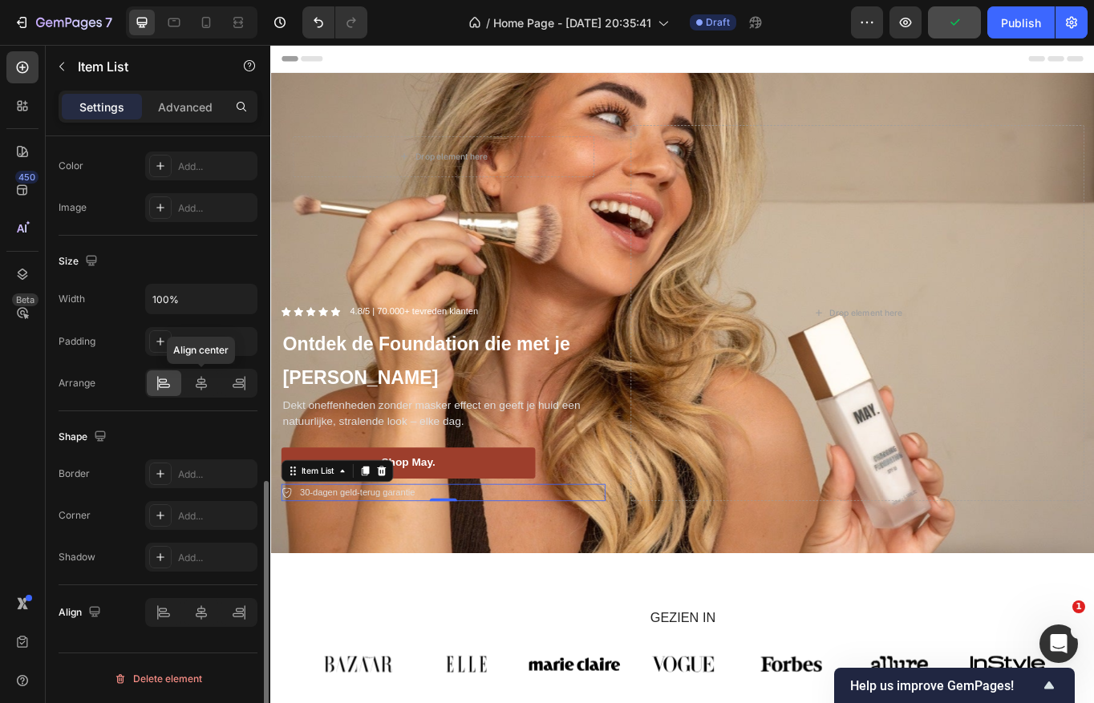
scroll to position [868, 0]
click at [190, 384] on div at bounding box center [201, 383] width 34 height 26
click at [168, 388] on icon at bounding box center [164, 382] width 16 height 16
click at [197, 425] on div "Shape" at bounding box center [158, 436] width 199 height 26
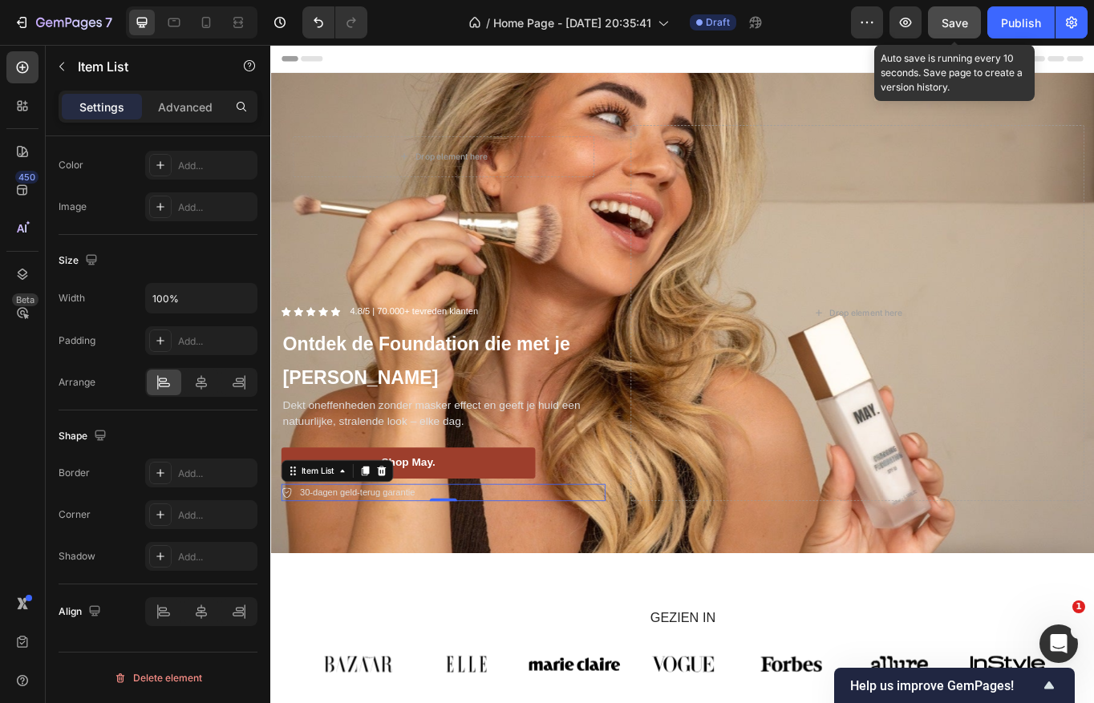
click at [959, 12] on button "Save" at bounding box center [954, 22] width 53 height 32
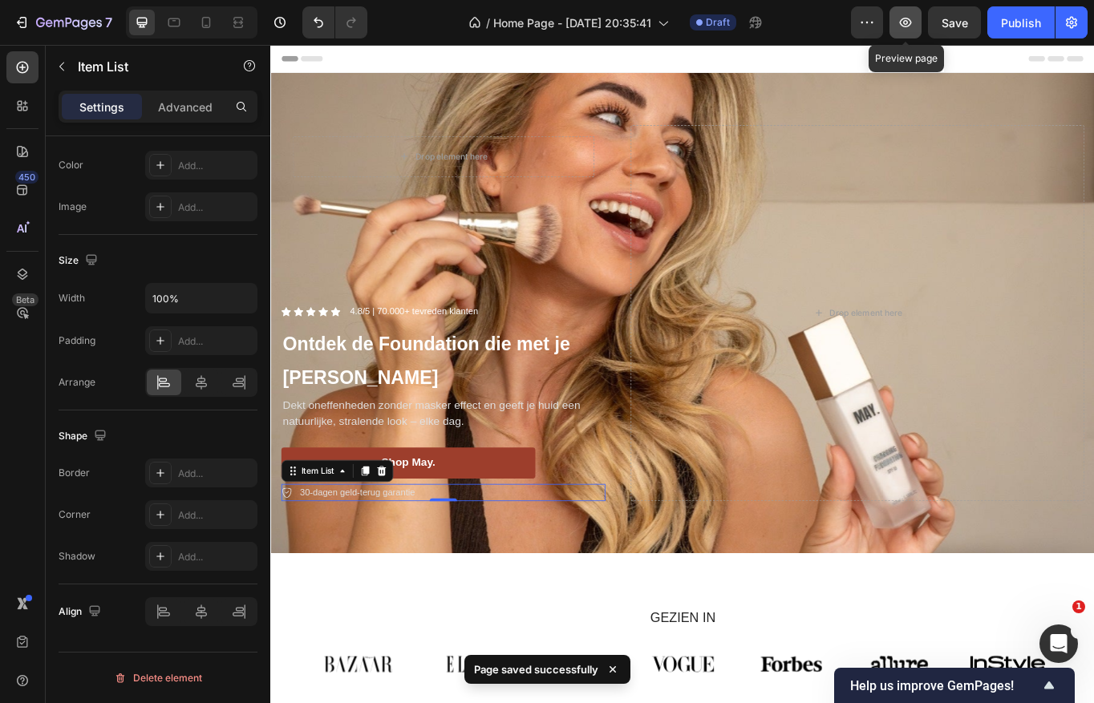
click at [908, 18] on icon "button" at bounding box center [905, 22] width 16 height 16
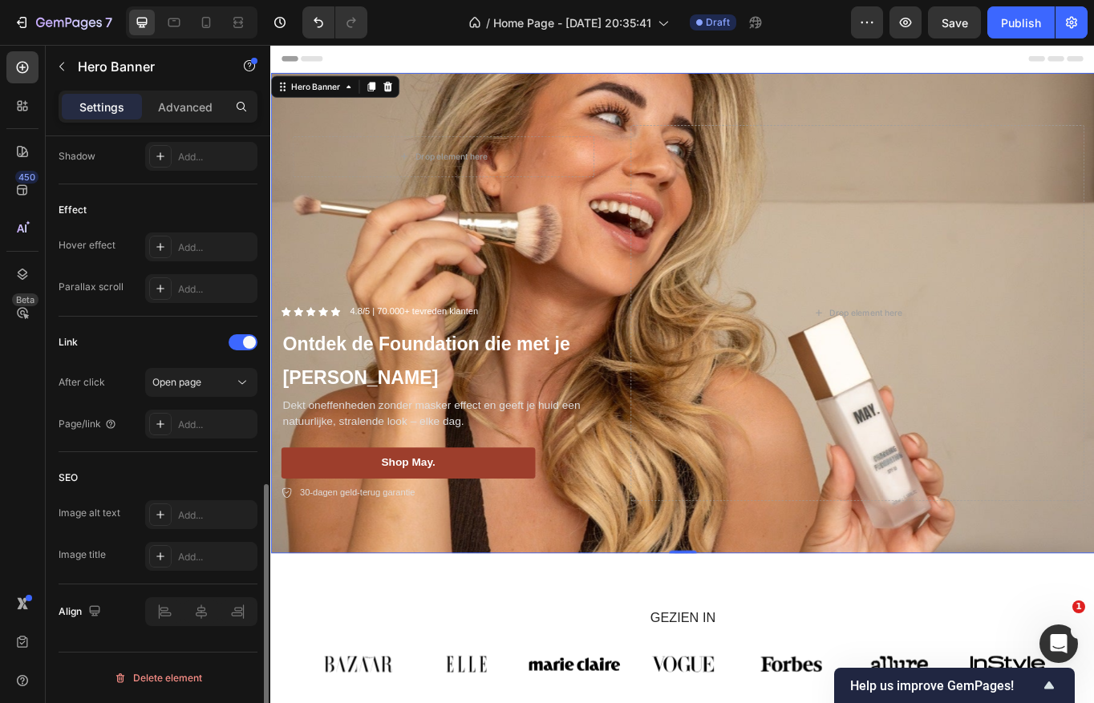
click at [520, 124] on div "Drop element here Row Icon Icon Icon Icon Icon Icon List 4.8/5 | 70.000+ tevred…" at bounding box center [751, 358] width 962 height 491
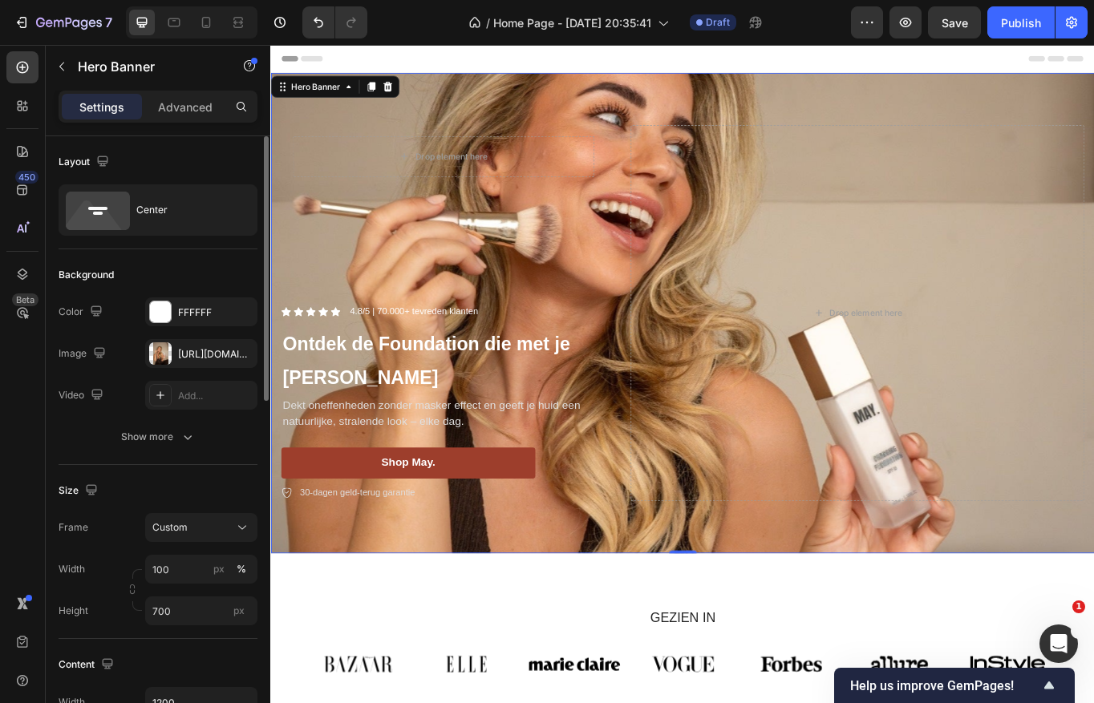
scroll to position [18, 0]
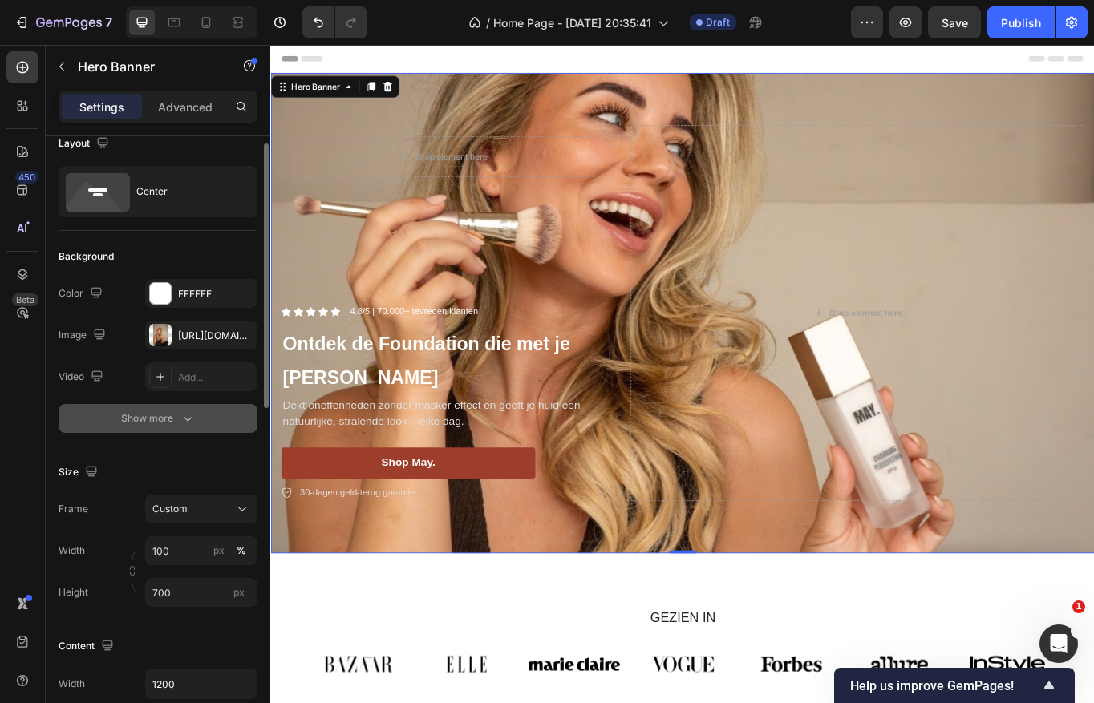
click at [189, 413] on icon "button" at bounding box center [188, 419] width 16 height 16
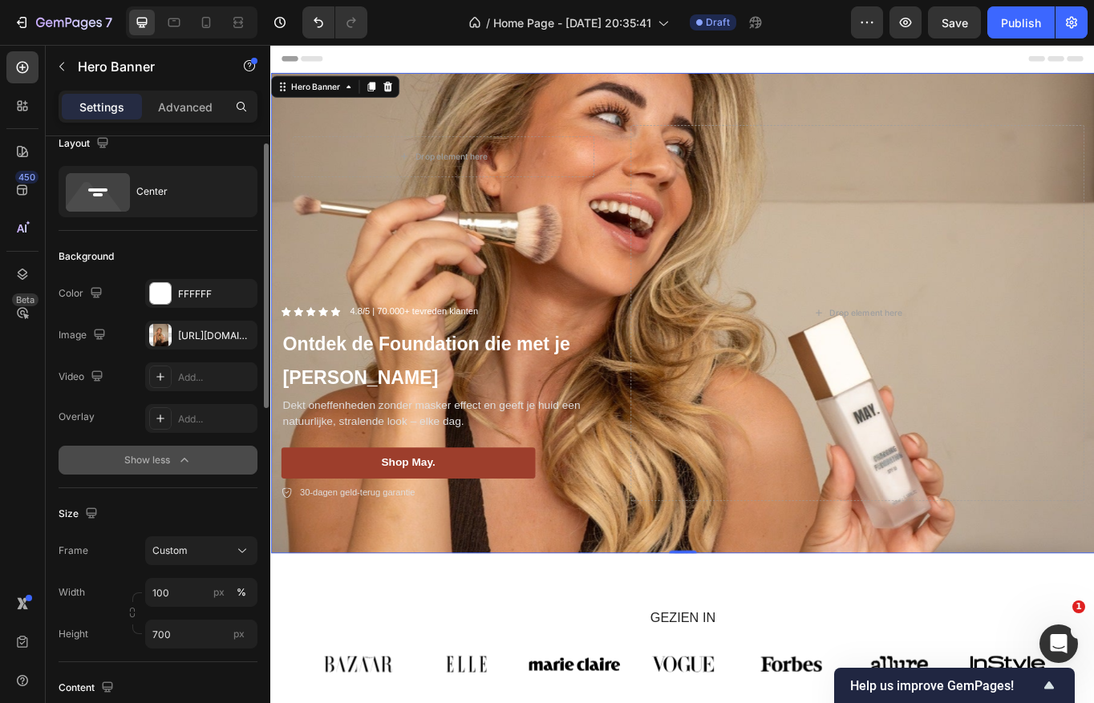
click at [187, 453] on icon "button" at bounding box center [184, 460] width 16 height 16
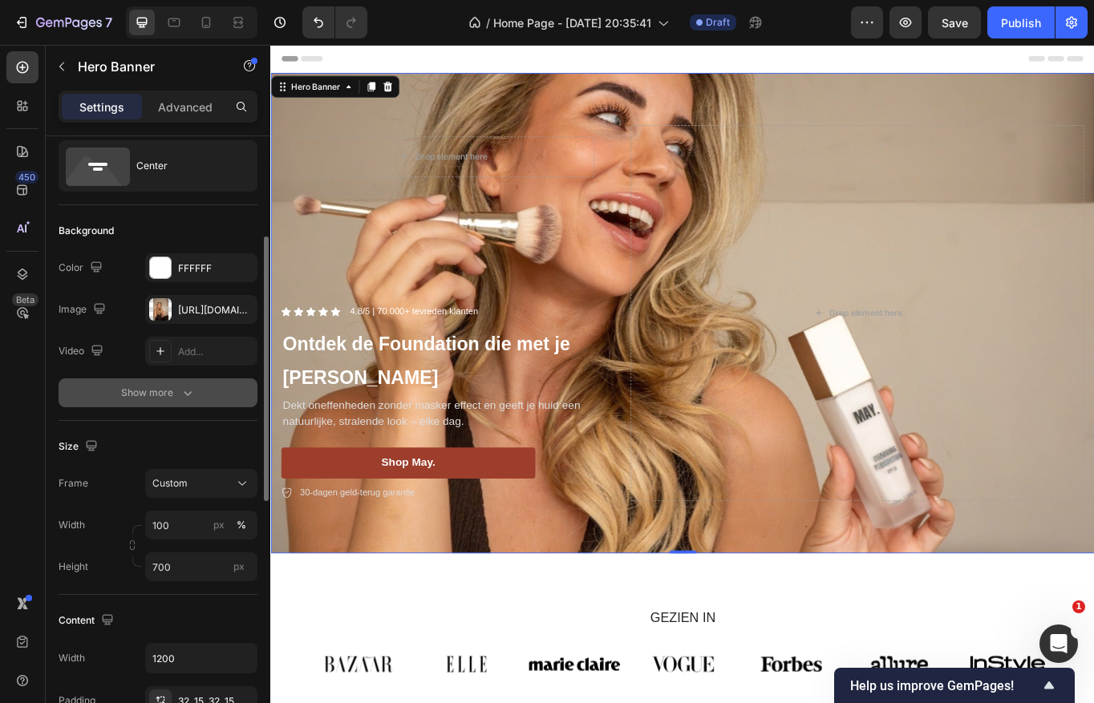
scroll to position [0, 0]
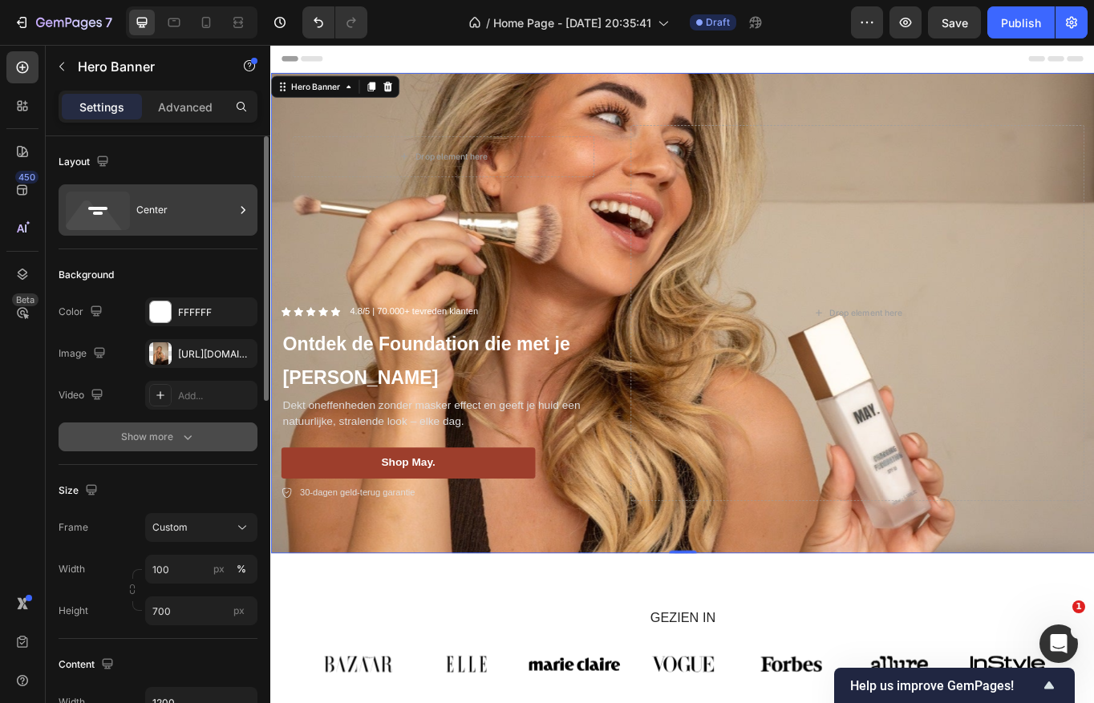
click at [168, 208] on div "Center" at bounding box center [185, 210] width 98 height 37
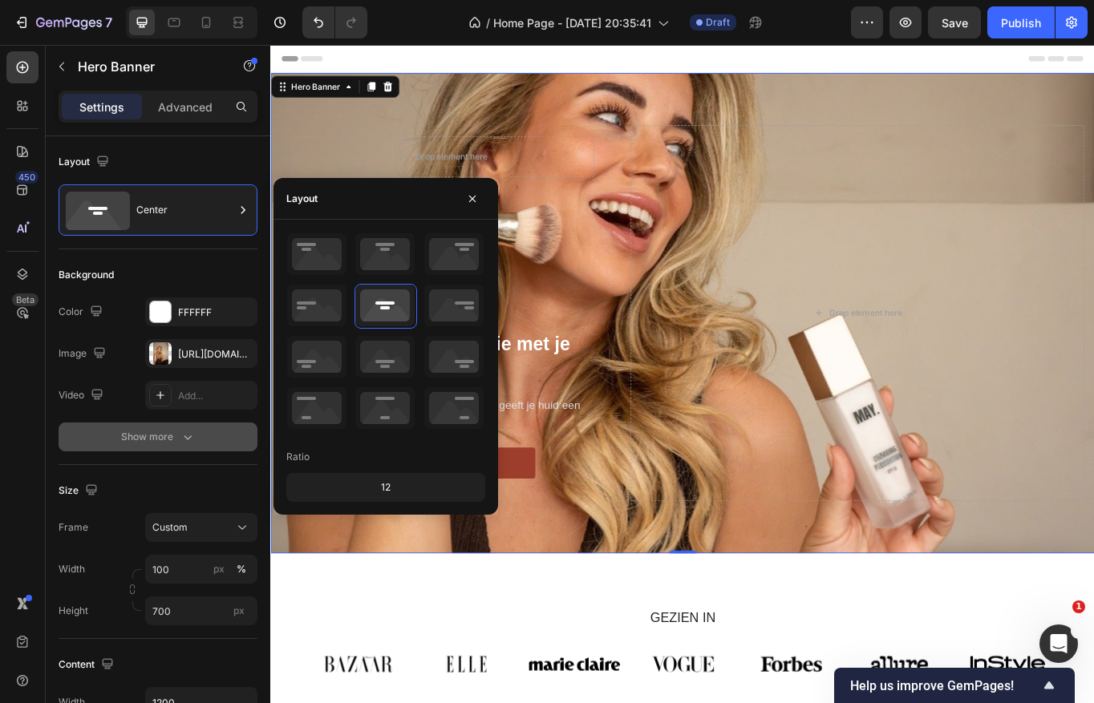
click at [393, 487] on div "12" at bounding box center [385, 487] width 192 height 22
click at [384, 487] on div "12" at bounding box center [385, 487] width 192 height 22
click at [381, 360] on icon at bounding box center [384, 357] width 59 height 42
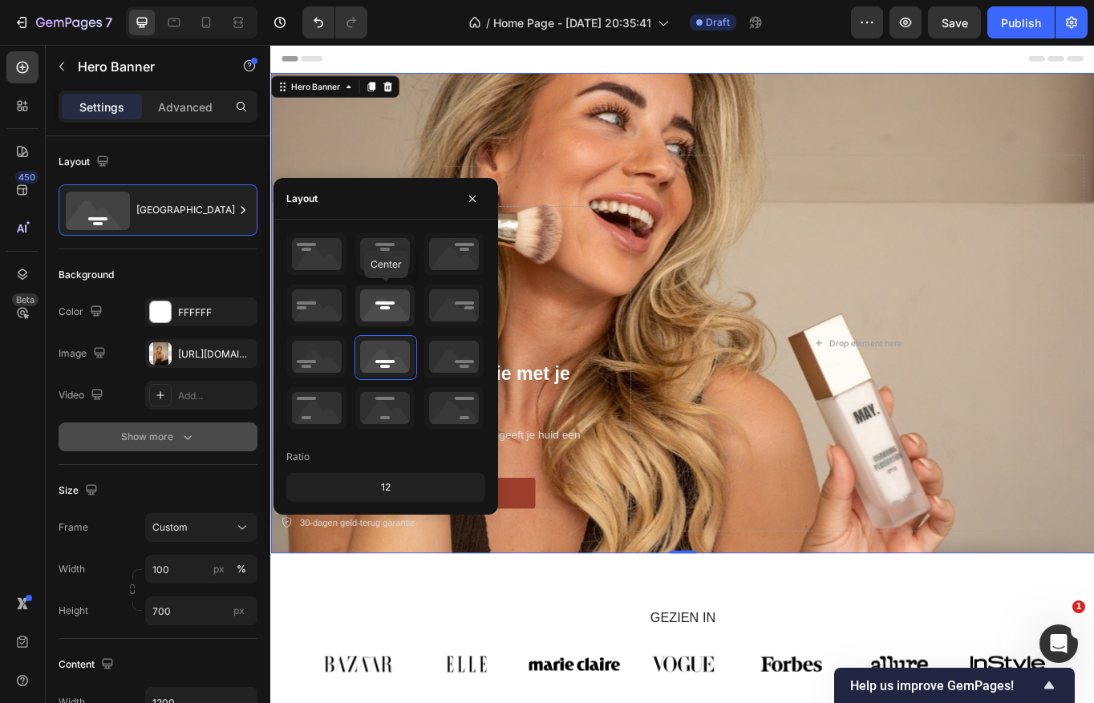
click at [378, 305] on icon at bounding box center [384, 306] width 59 height 42
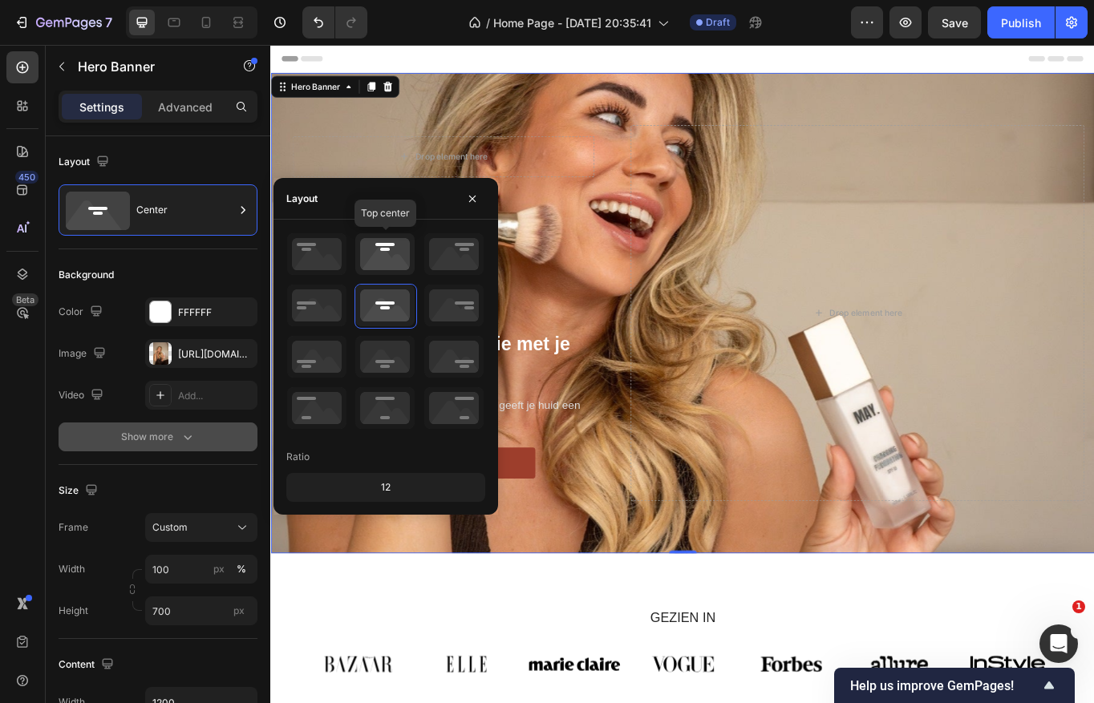
click at [383, 259] on icon at bounding box center [384, 254] width 59 height 42
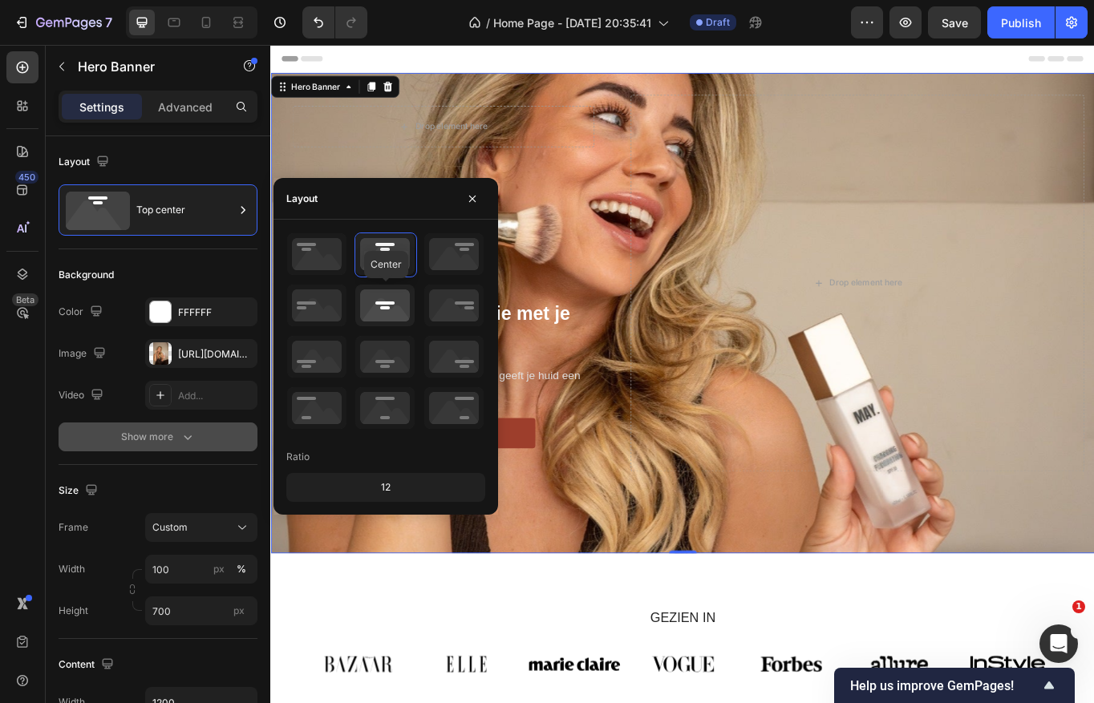
click at [382, 298] on icon at bounding box center [384, 306] width 59 height 42
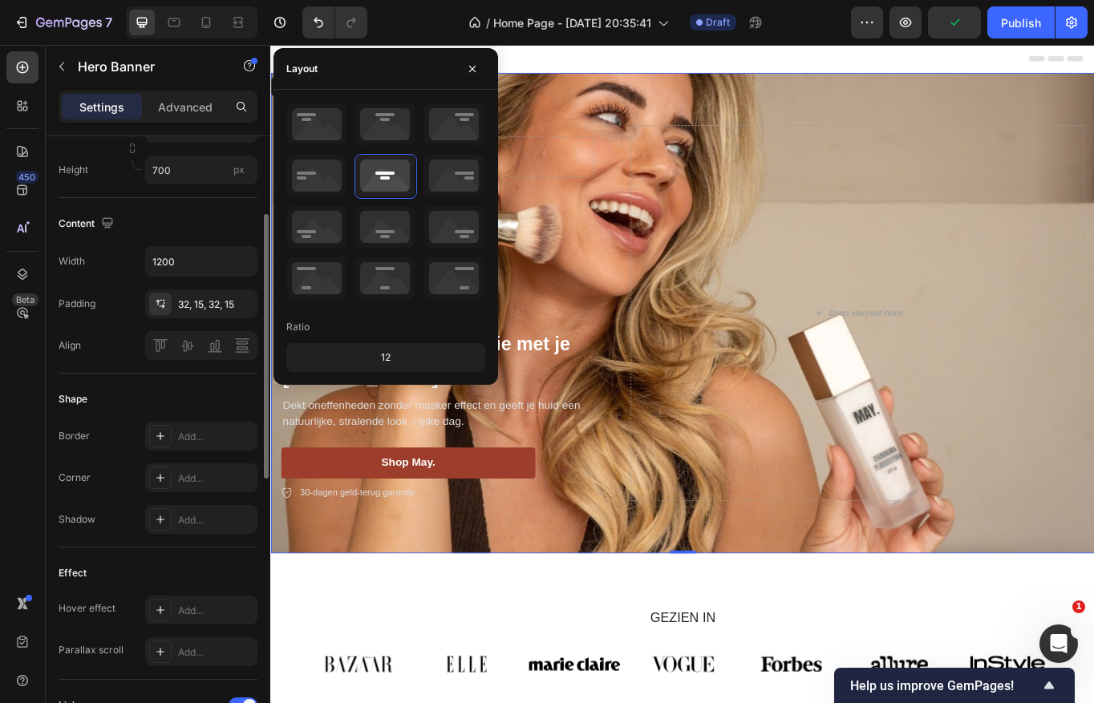
scroll to position [91, 0]
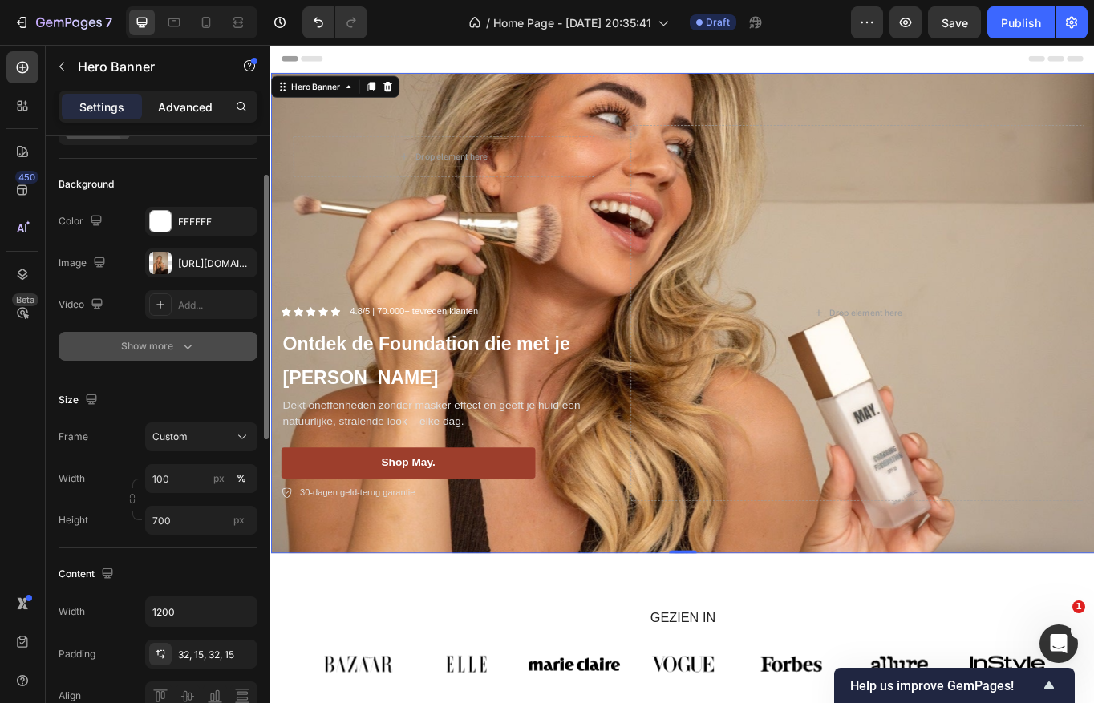
click at [192, 116] on div "Advanced" at bounding box center [185, 107] width 80 height 26
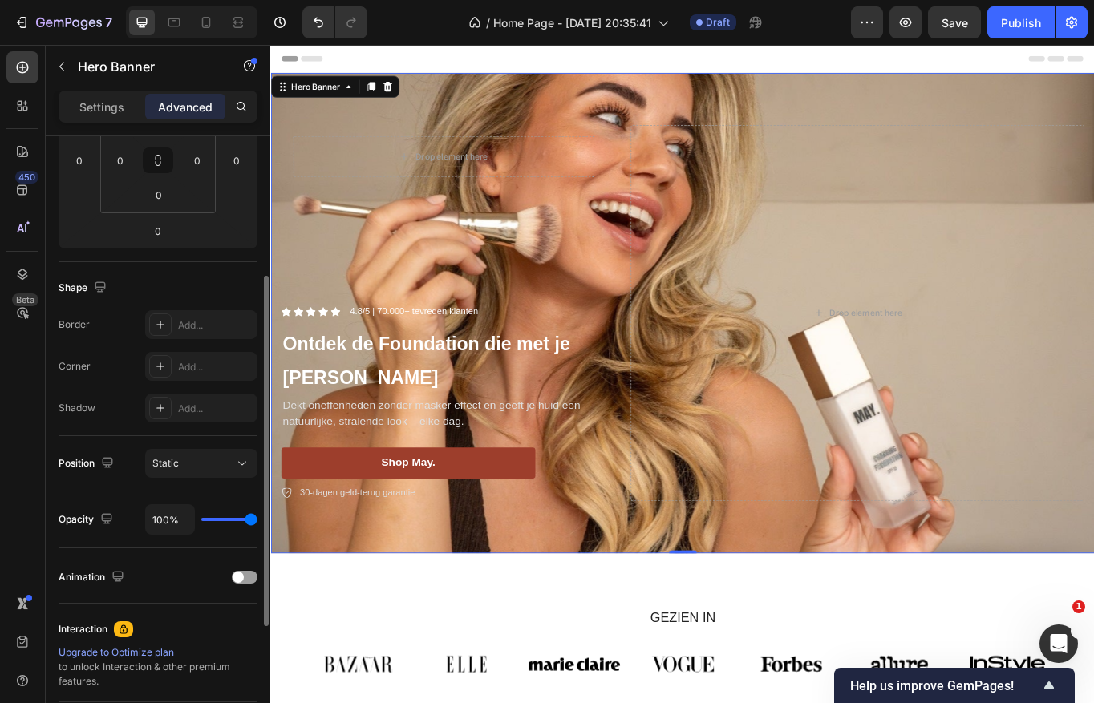
scroll to position [371, 0]
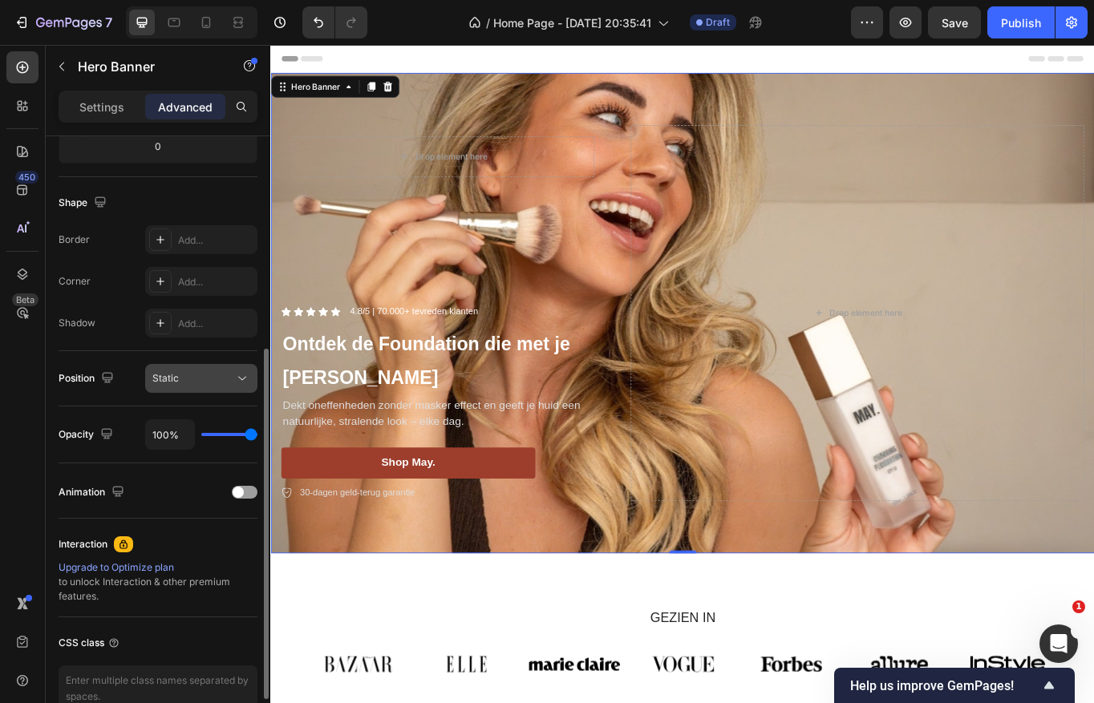
click at [192, 373] on div "Static" at bounding box center [193, 378] width 82 height 14
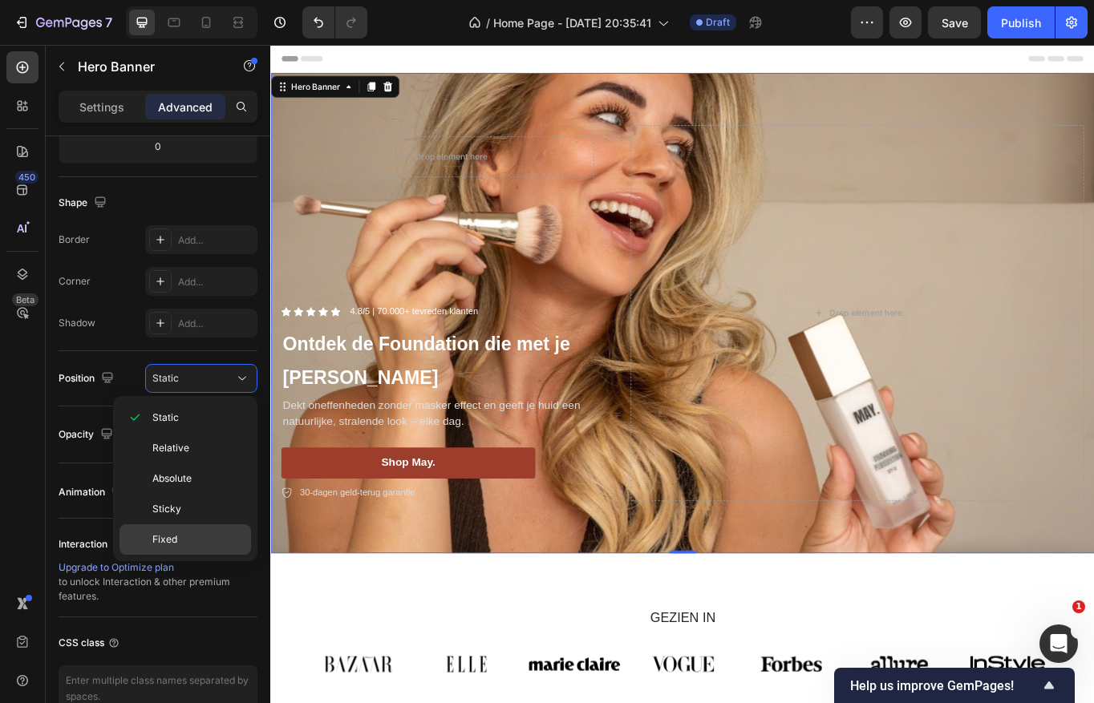
click at [184, 537] on p "Fixed" at bounding box center [197, 539] width 91 height 14
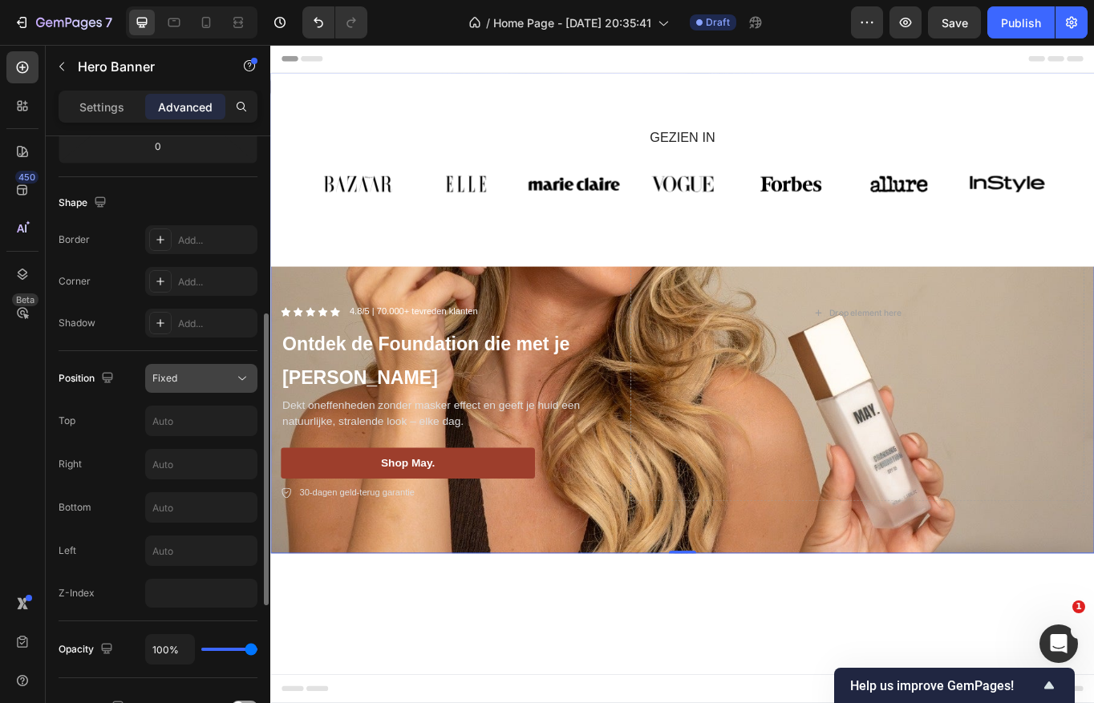
click at [188, 374] on div "Fixed" at bounding box center [193, 378] width 82 height 14
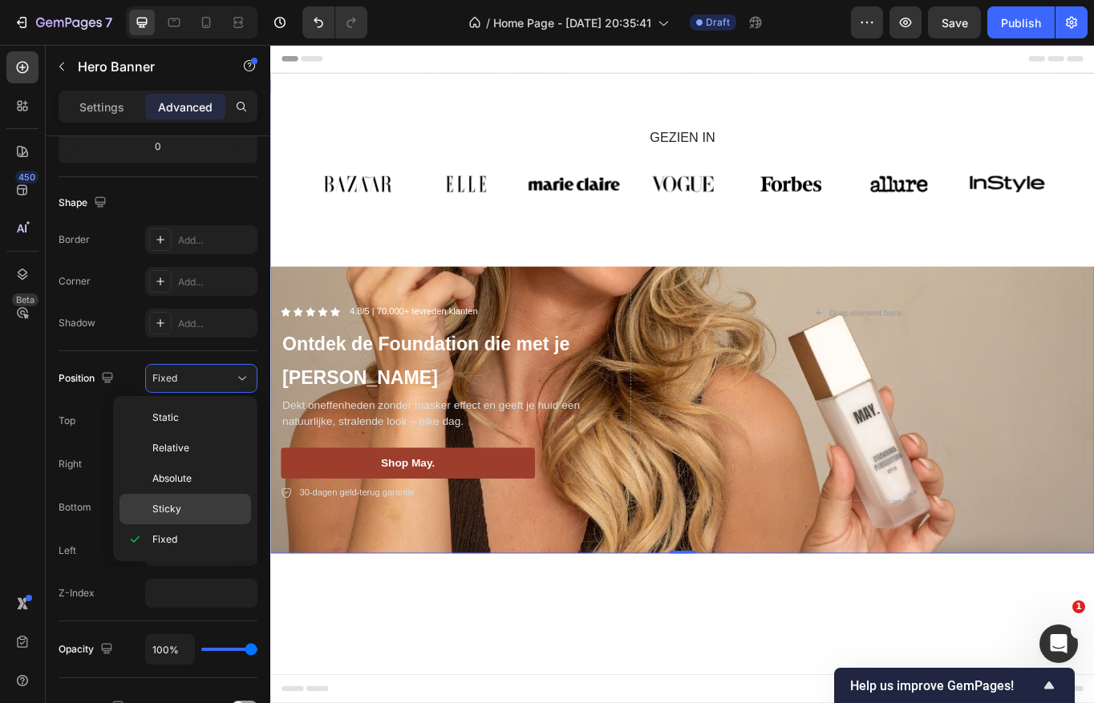
click at [188, 505] on p "Sticky" at bounding box center [197, 509] width 91 height 14
type input "0"
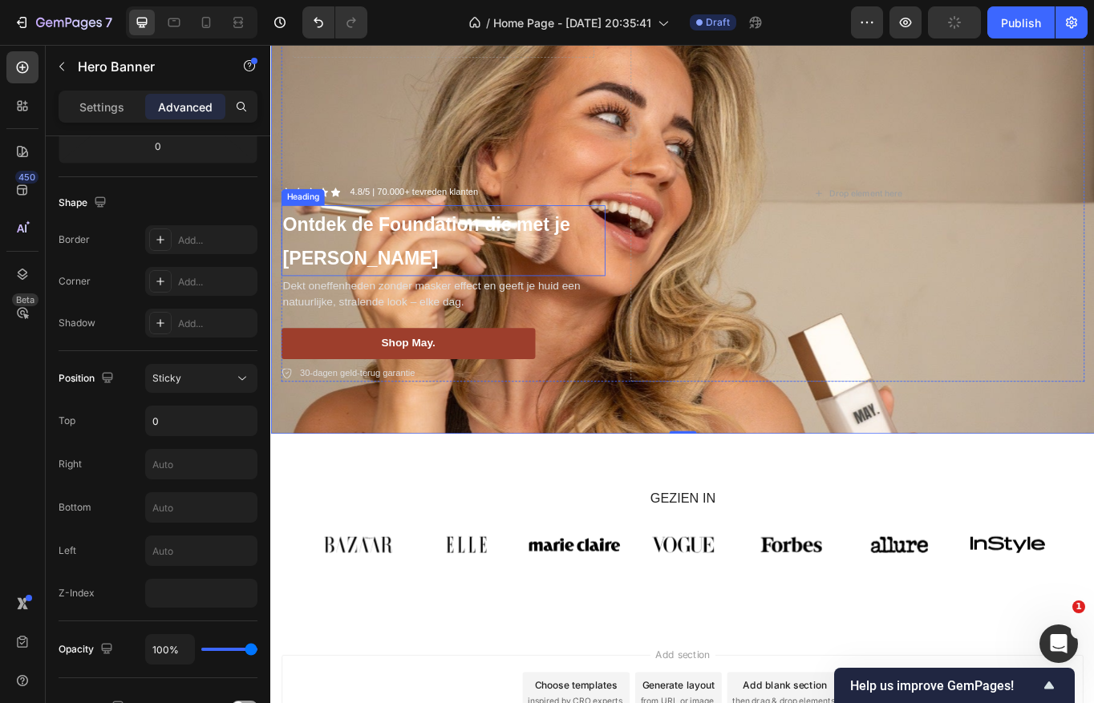
scroll to position [0, 0]
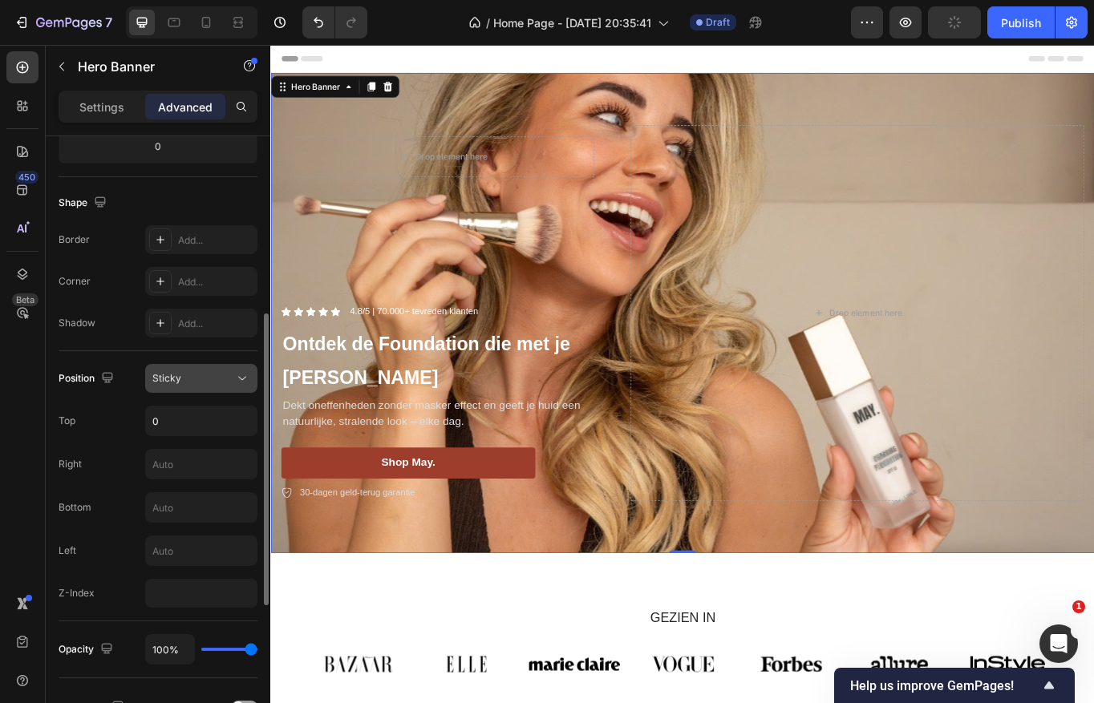
click at [195, 382] on div "Sticky" at bounding box center [193, 378] width 82 height 14
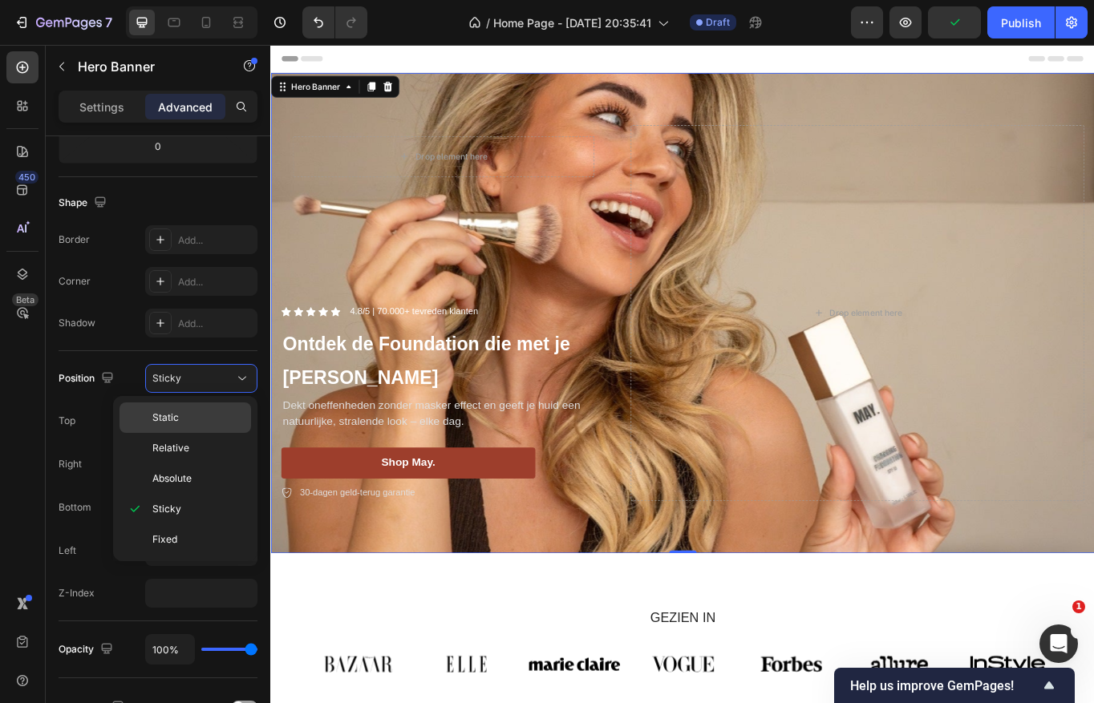
click at [197, 423] on p "Static" at bounding box center [197, 418] width 91 height 14
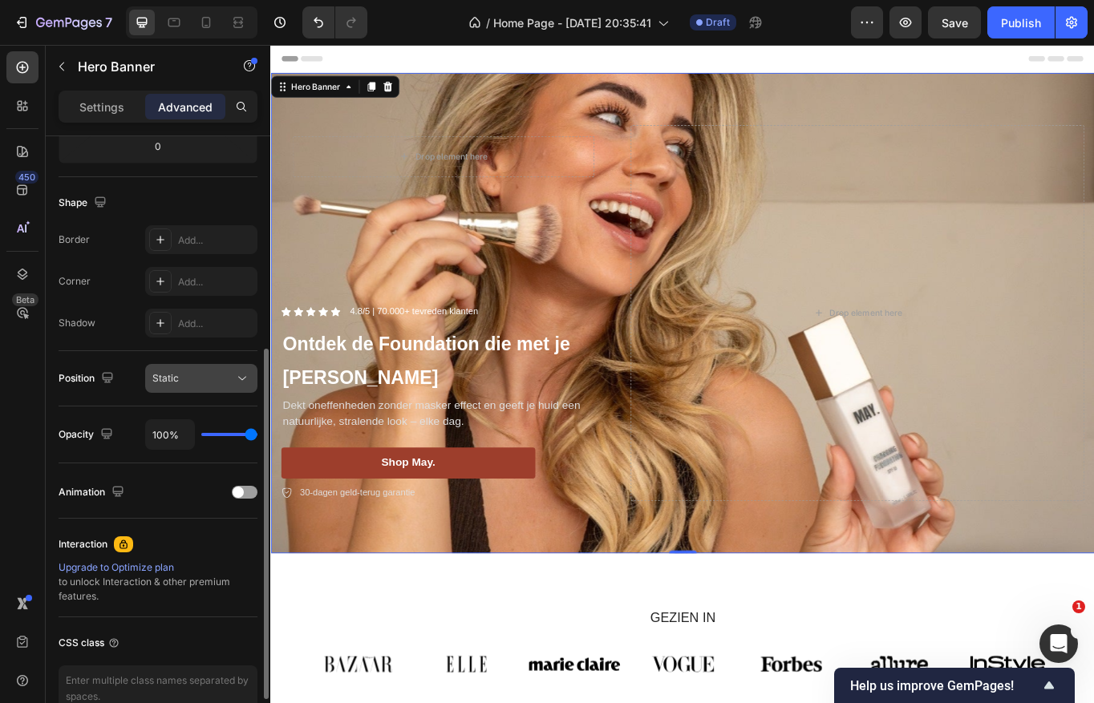
click at [184, 366] on button "Static" at bounding box center [201, 378] width 112 height 29
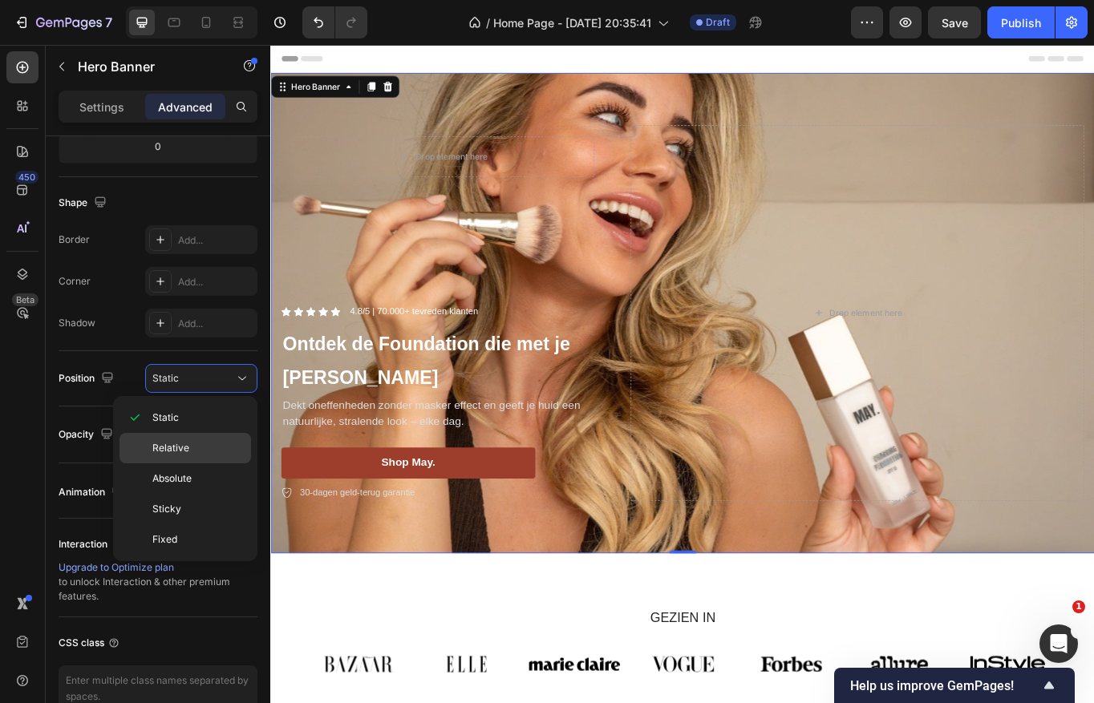
click at [186, 441] on span "Relative" at bounding box center [170, 448] width 37 height 14
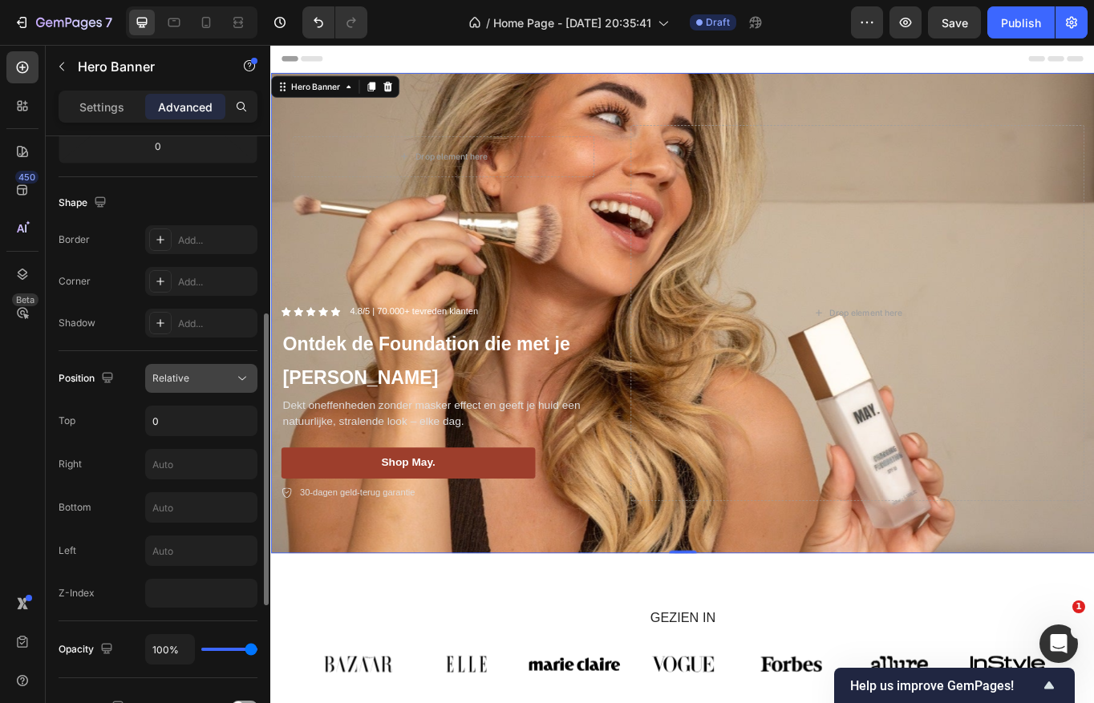
click at [221, 384] on div "Relative" at bounding box center [193, 378] width 82 height 14
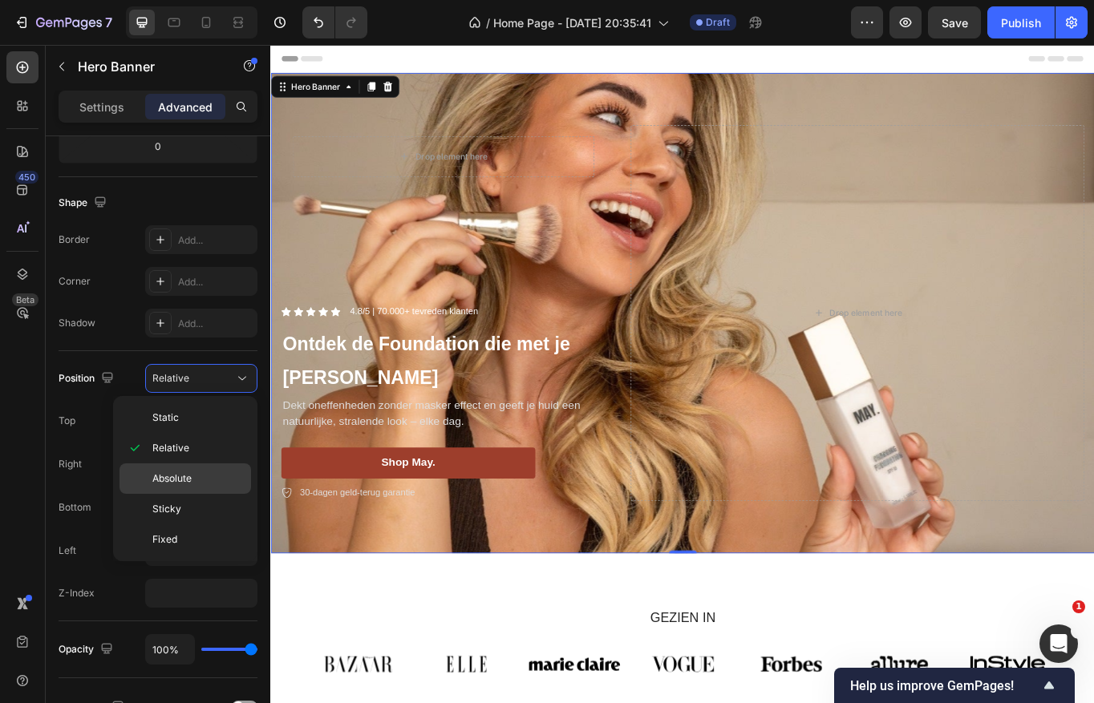
click at [195, 479] on p "Absolute" at bounding box center [197, 478] width 91 height 14
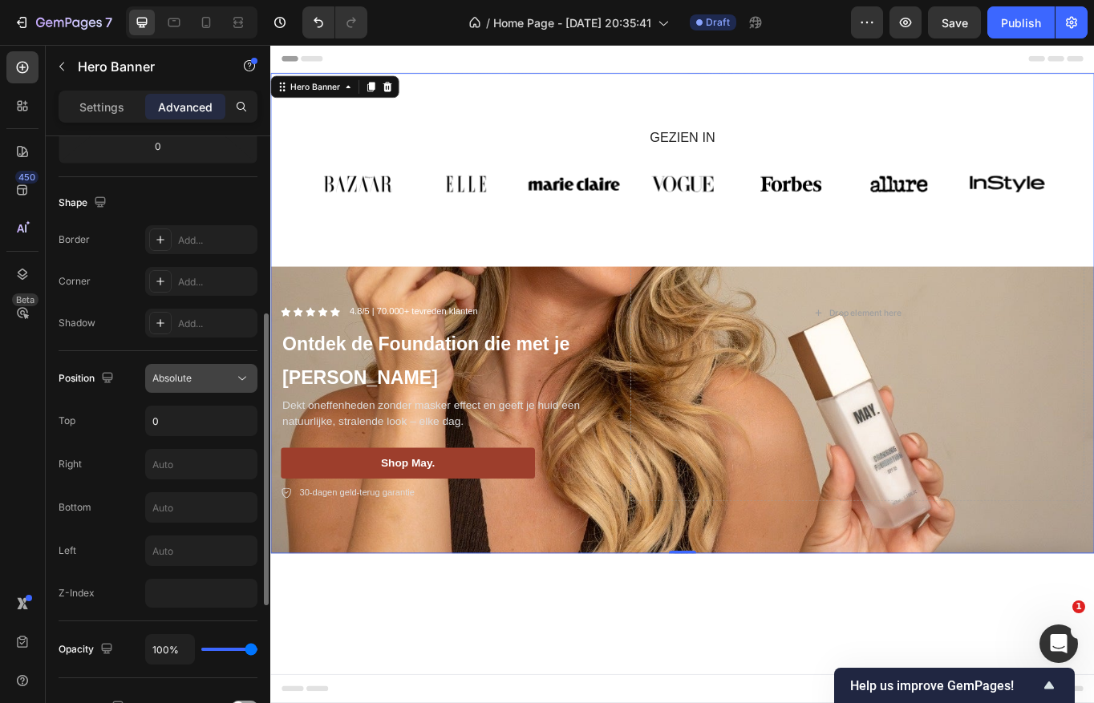
click at [220, 387] on button "Absolute" at bounding box center [201, 378] width 112 height 29
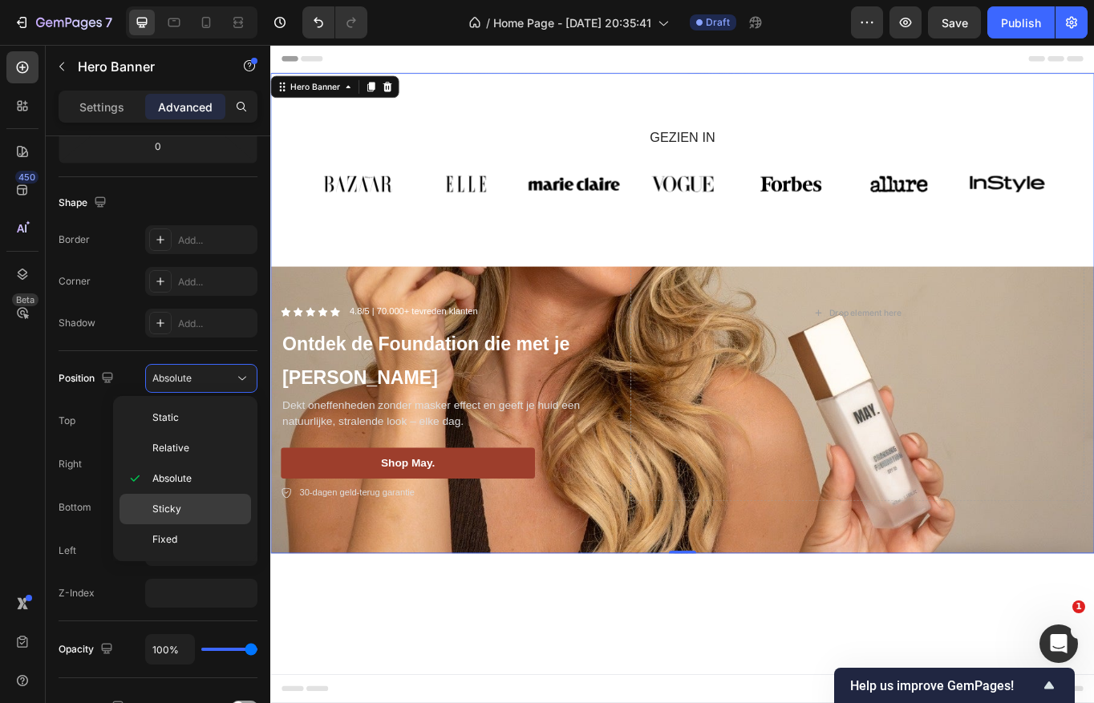
click at [206, 516] on div "Sticky" at bounding box center [184, 509] width 131 height 30
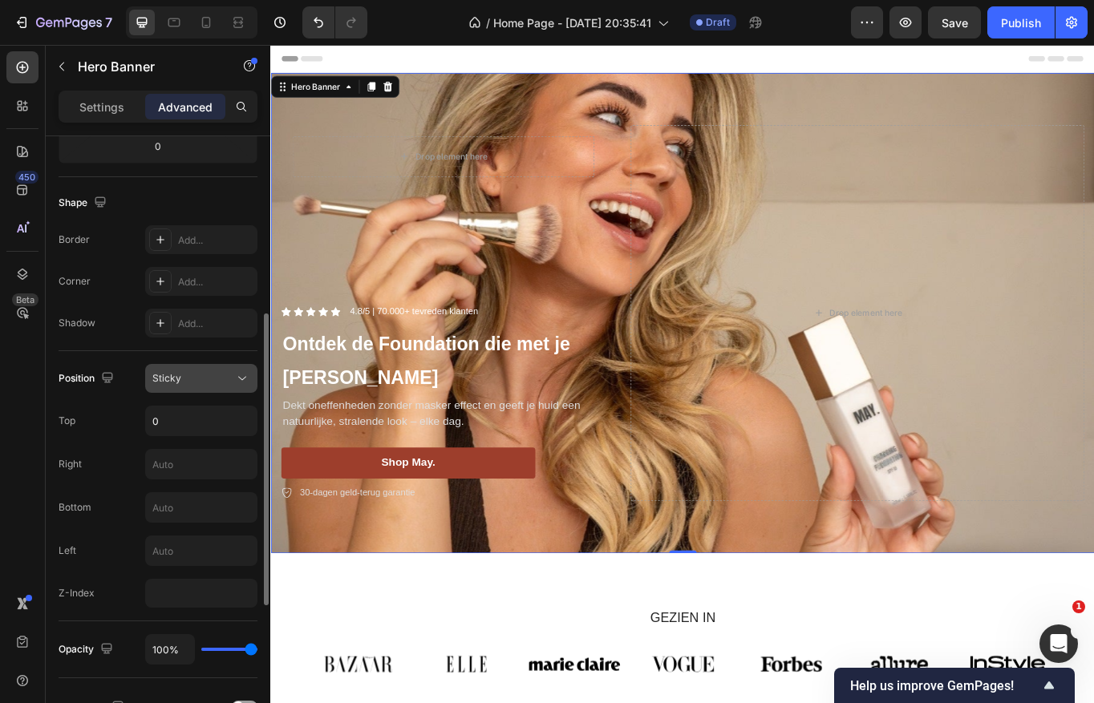
click at [213, 380] on div "Sticky" at bounding box center [193, 378] width 82 height 14
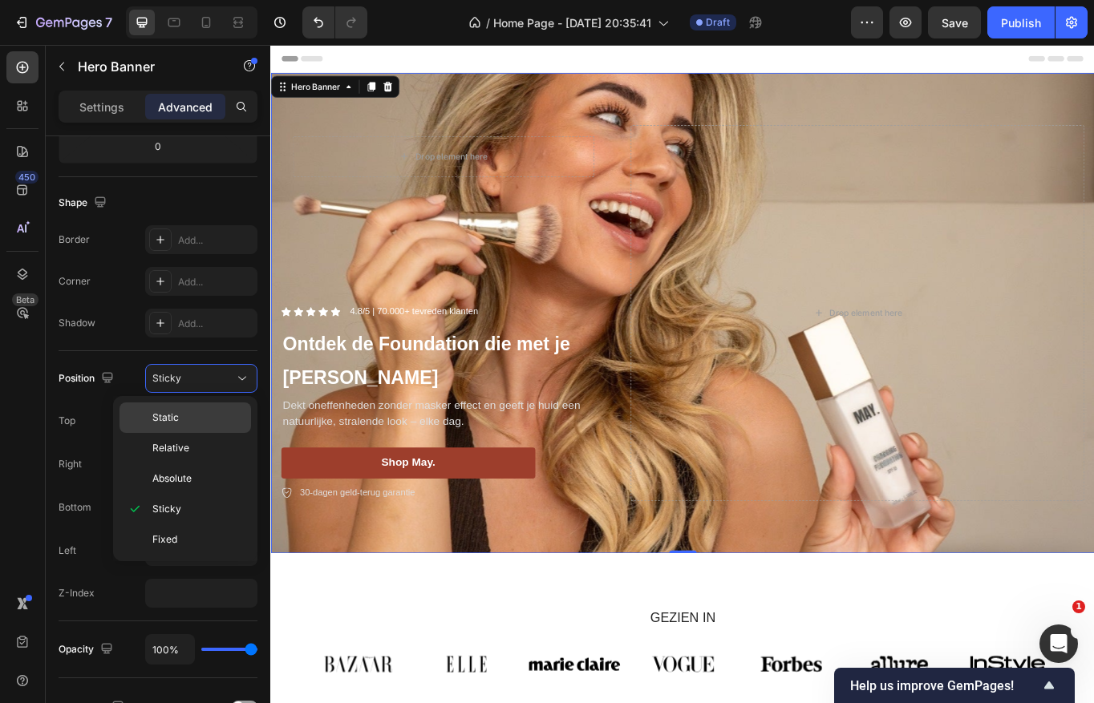
click at [191, 417] on p "Static" at bounding box center [197, 418] width 91 height 14
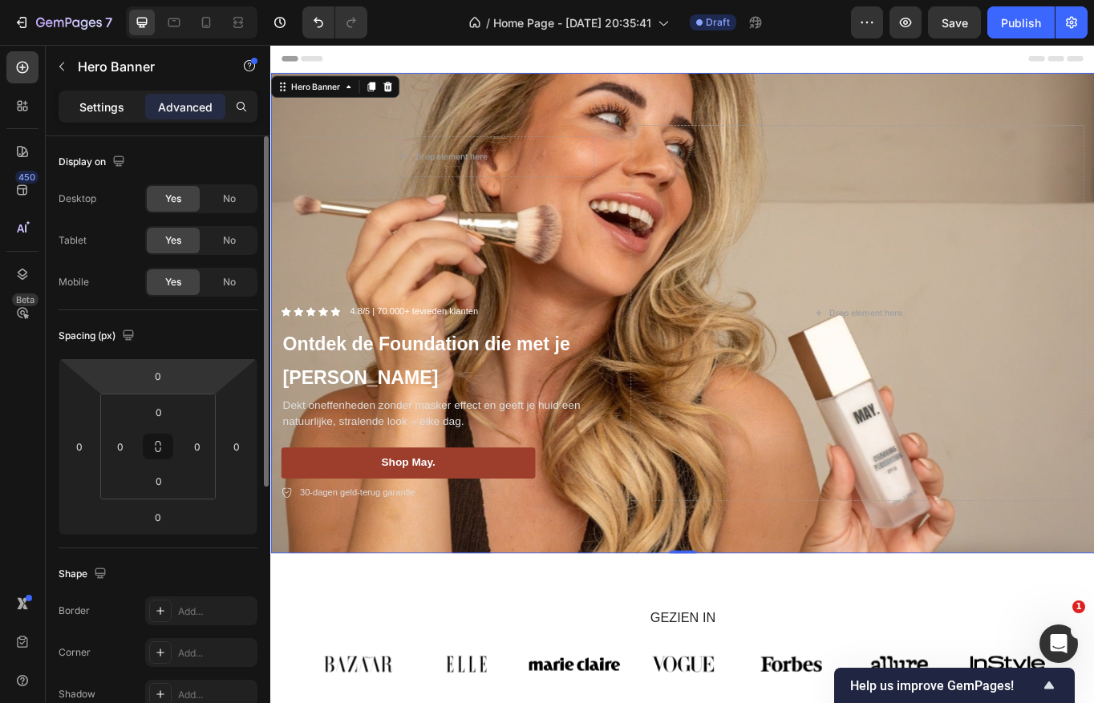
click at [103, 115] on div "Settings" at bounding box center [102, 107] width 80 height 26
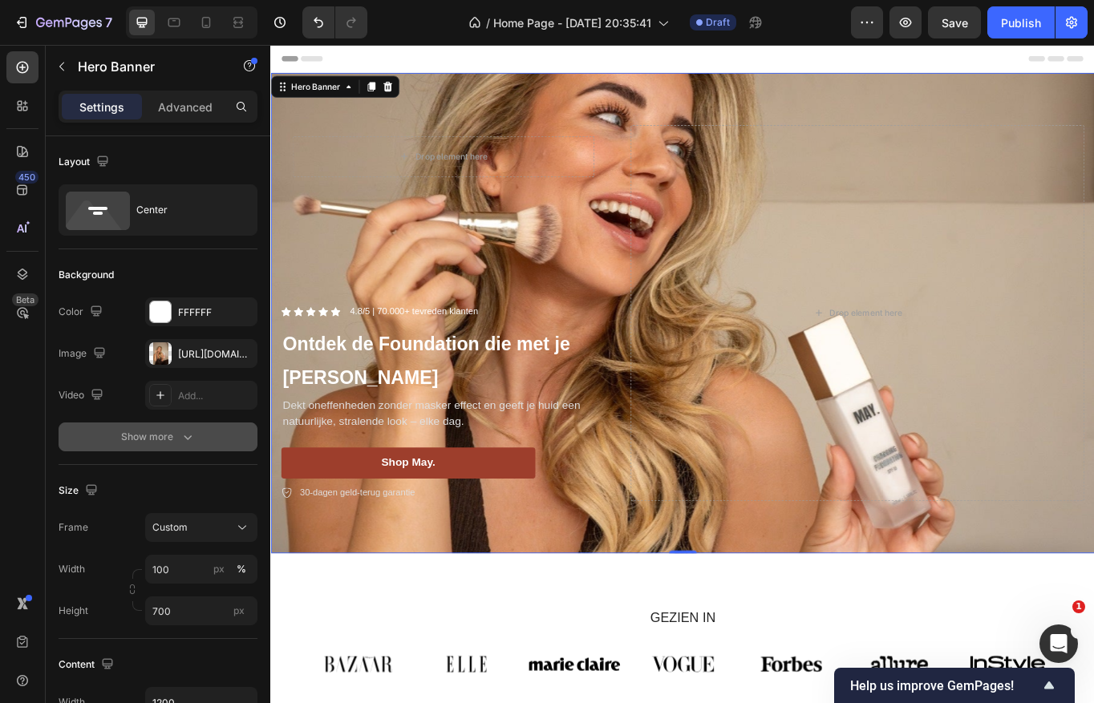
click at [191, 440] on icon "button" at bounding box center [188, 437] width 16 height 16
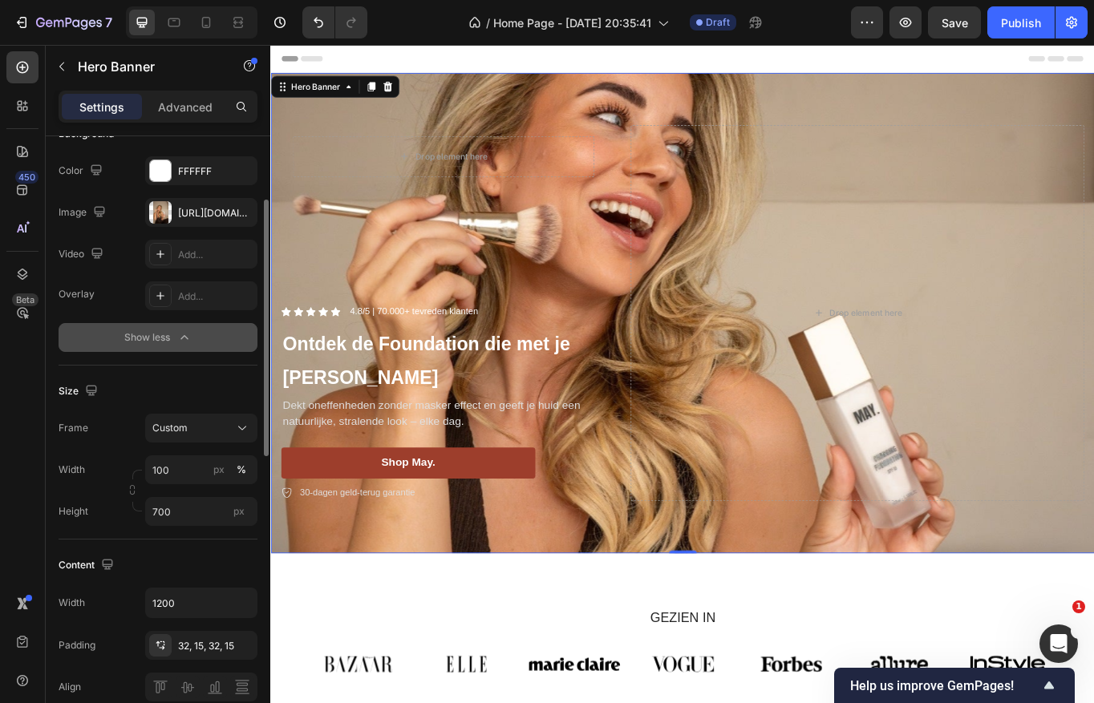
scroll to position [155, 0]
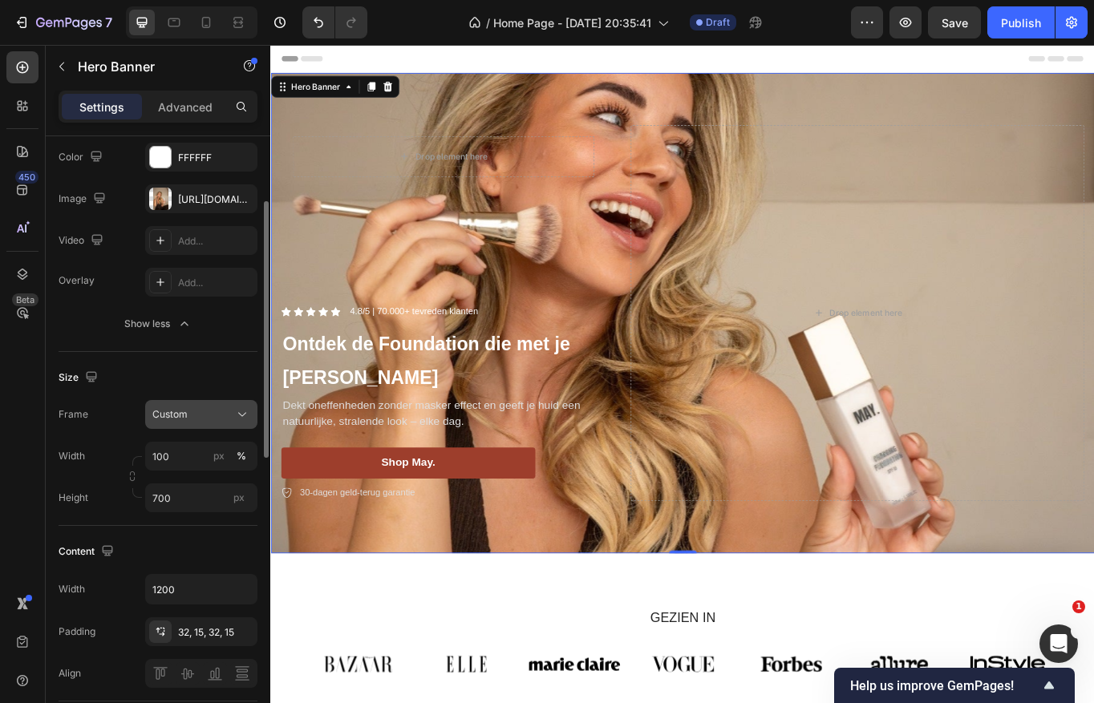
click at [200, 414] on div "Custom" at bounding box center [191, 414] width 79 height 14
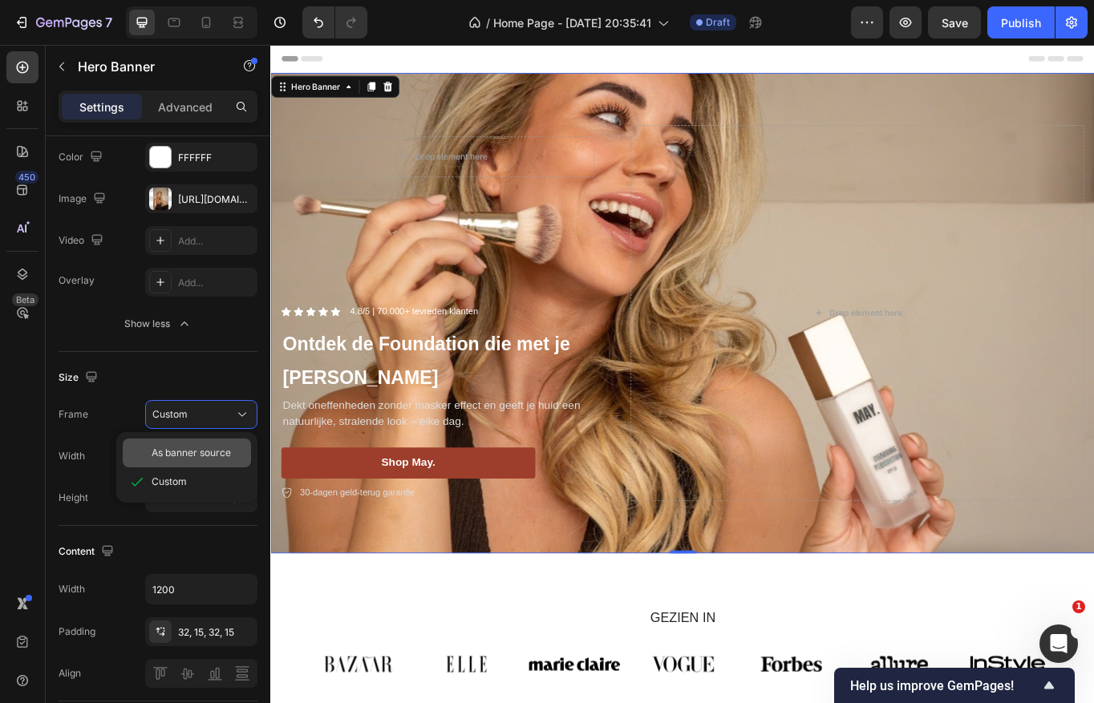
click at [195, 446] on span "As banner source" at bounding box center [191, 453] width 79 height 14
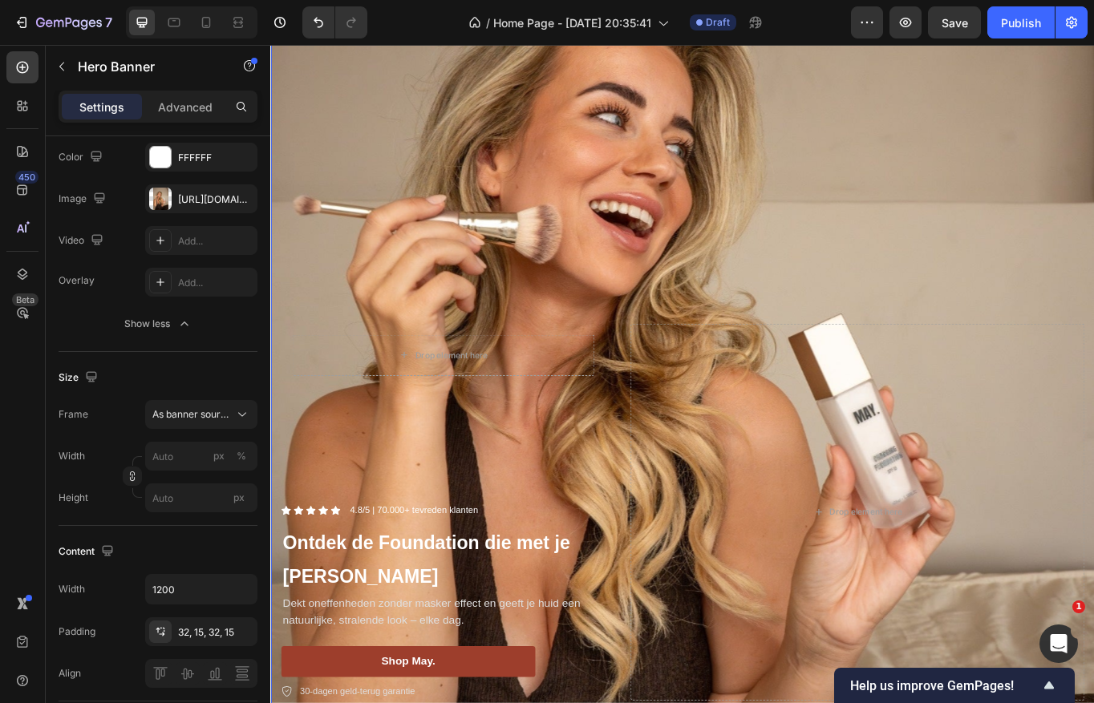
scroll to position [114, 0]
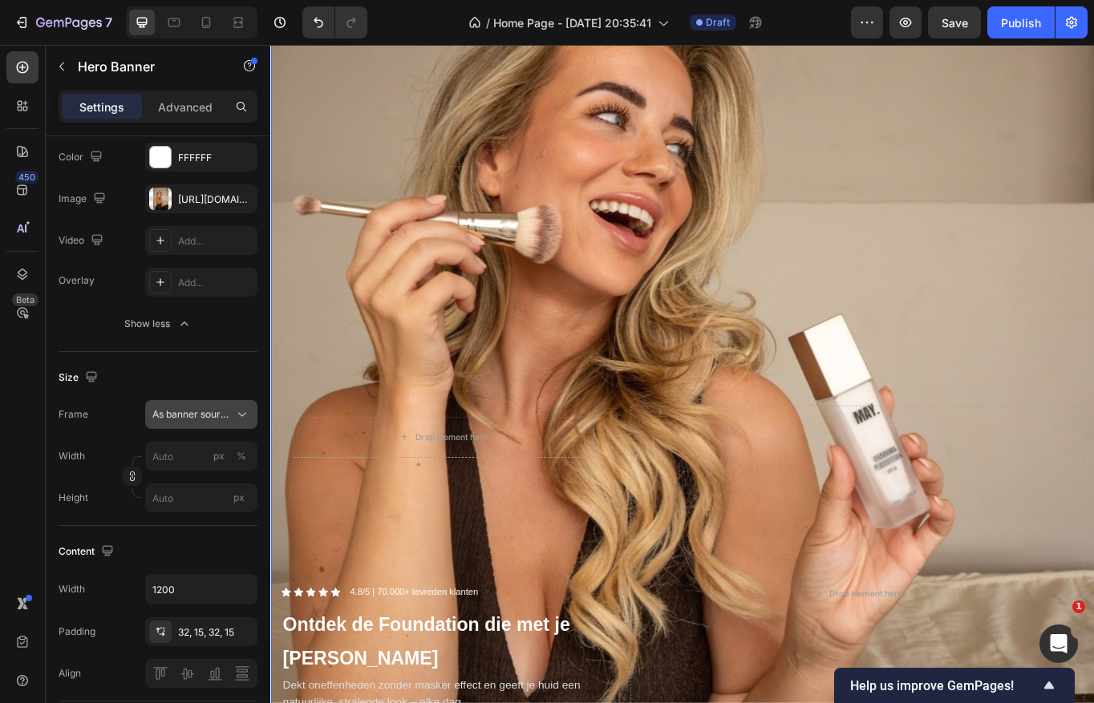
click at [220, 409] on span "As banner source" at bounding box center [191, 414] width 79 height 14
click at [197, 466] on div "As banner source" at bounding box center [187, 453] width 128 height 29
click at [201, 416] on span "As banner source" at bounding box center [191, 414] width 79 height 14
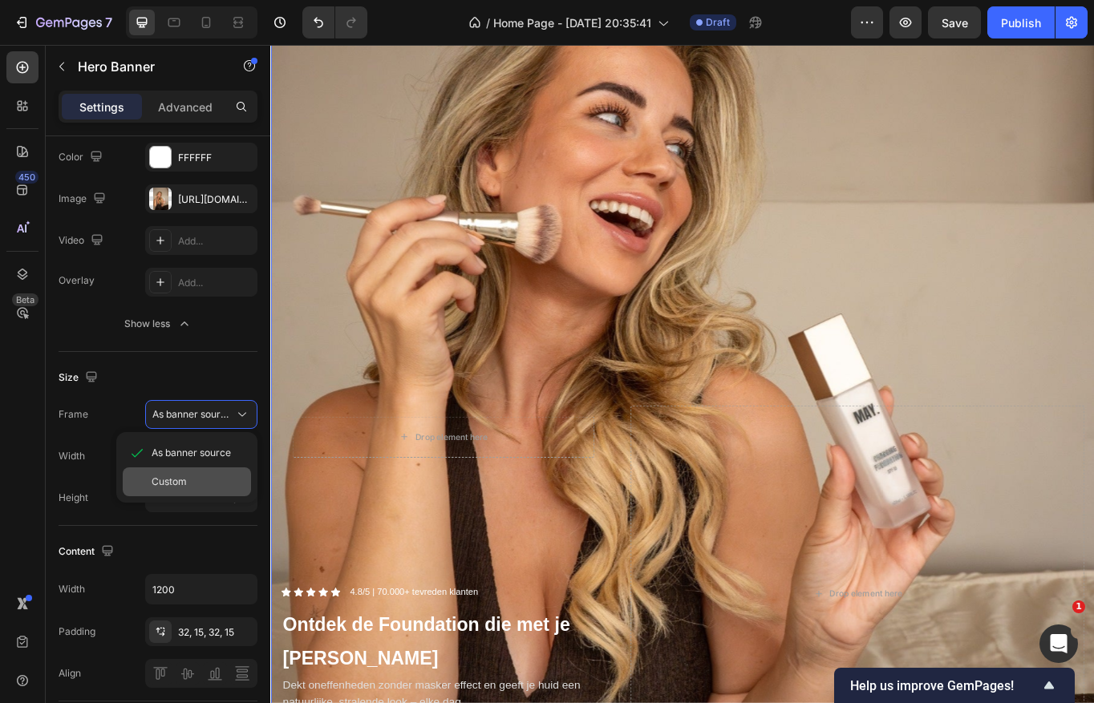
click at [182, 489] on div "Custom" at bounding box center [187, 481] width 128 height 29
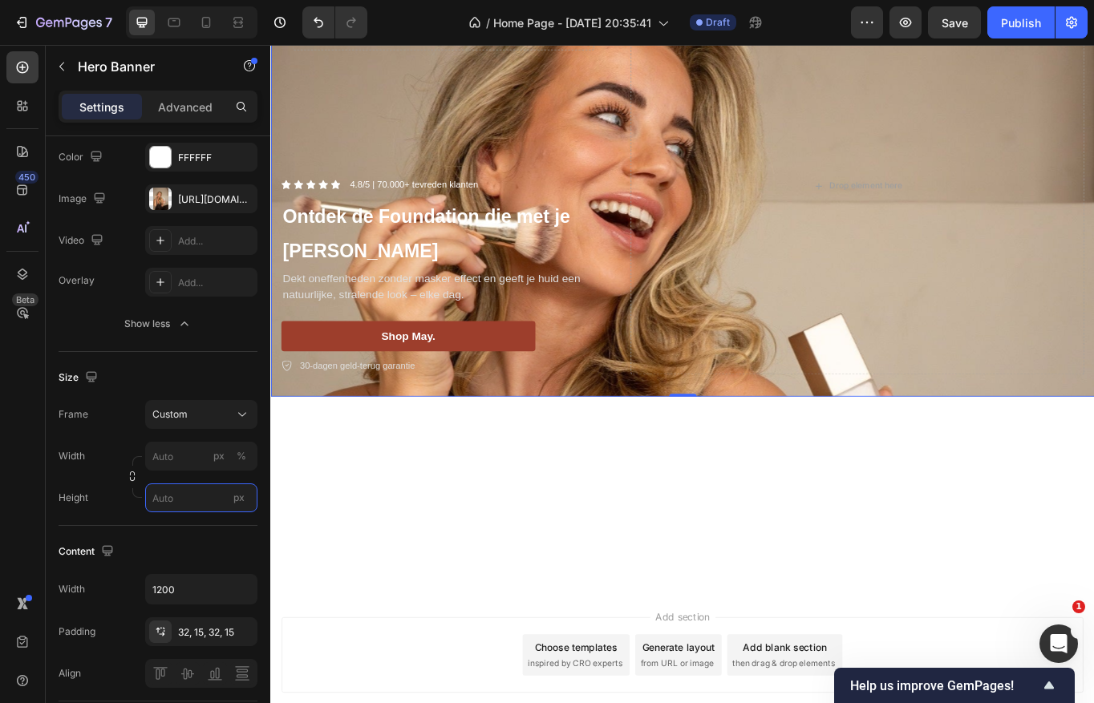
click at [171, 496] on input "px" at bounding box center [201, 497] width 112 height 29
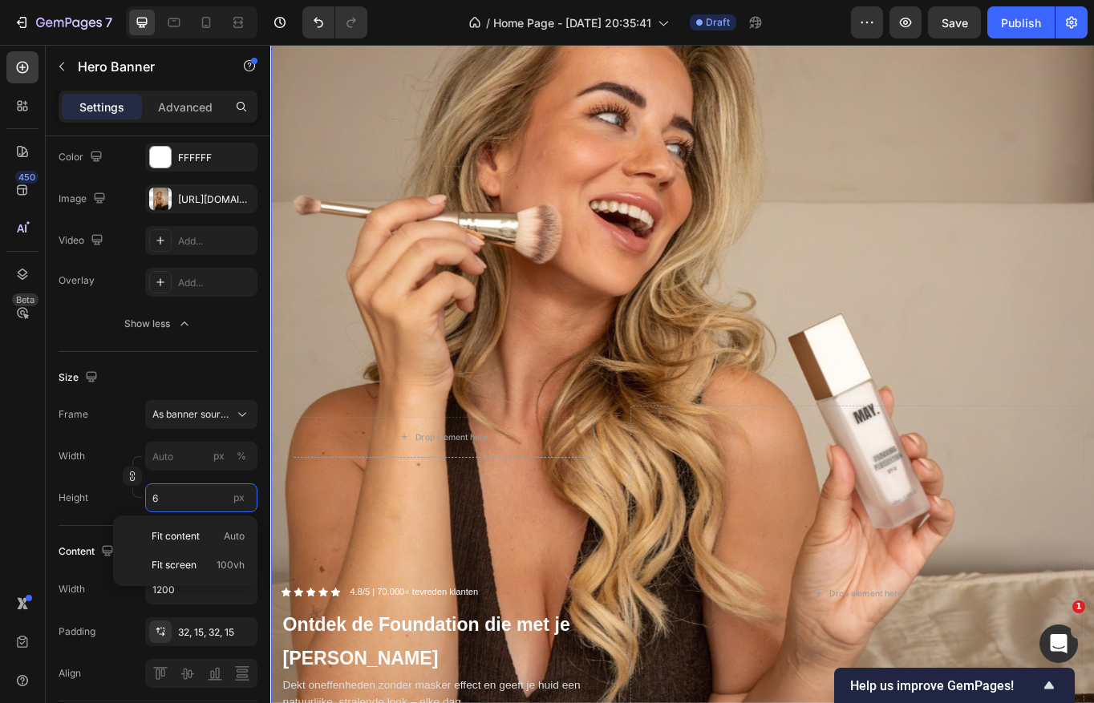
scroll to position [0, 0]
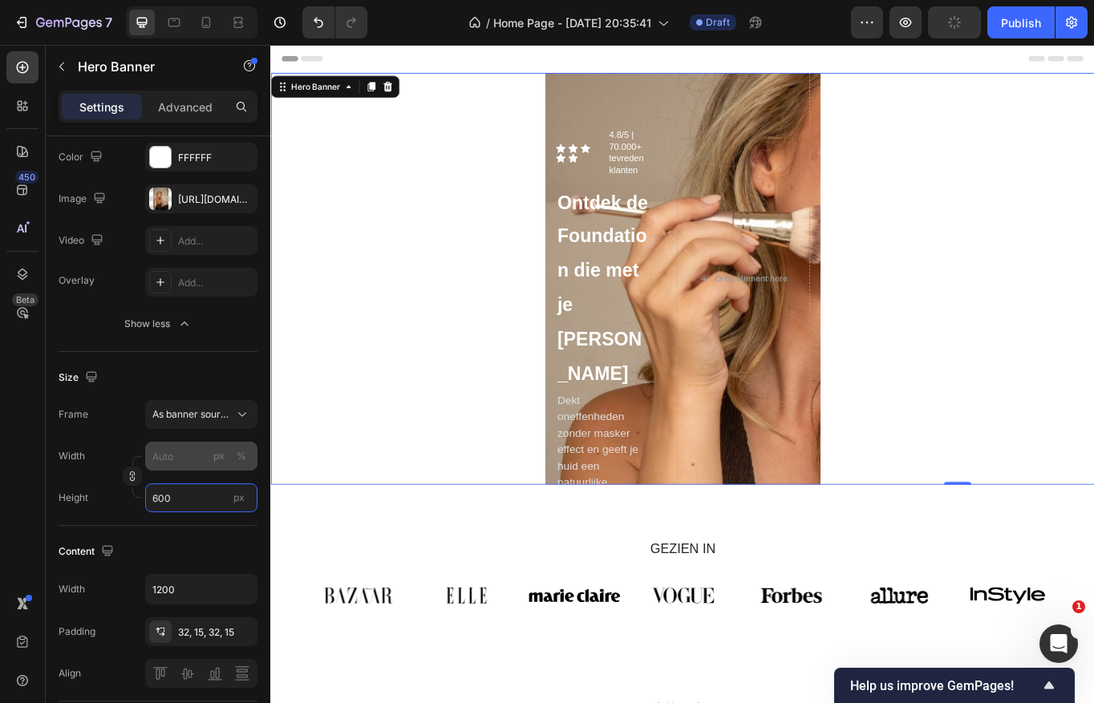
type input "600"
click at [170, 461] on input "px %" at bounding box center [201, 456] width 112 height 29
type input "1"
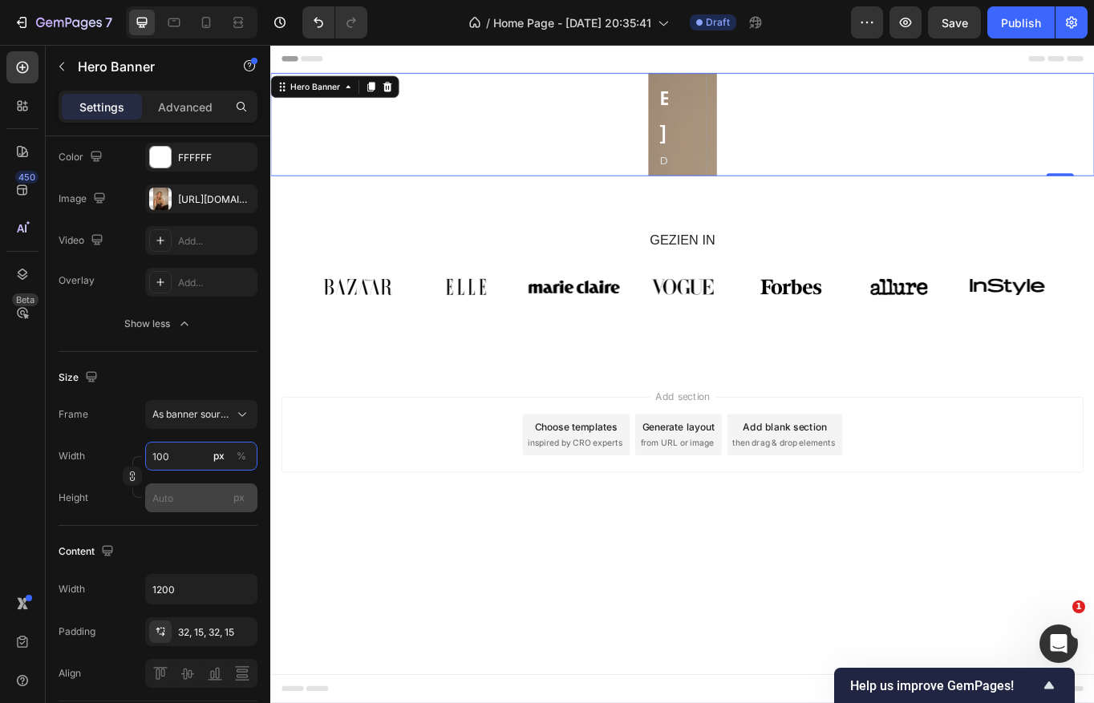
type input "100"
click at [169, 500] on input "px" at bounding box center [201, 497] width 112 height 29
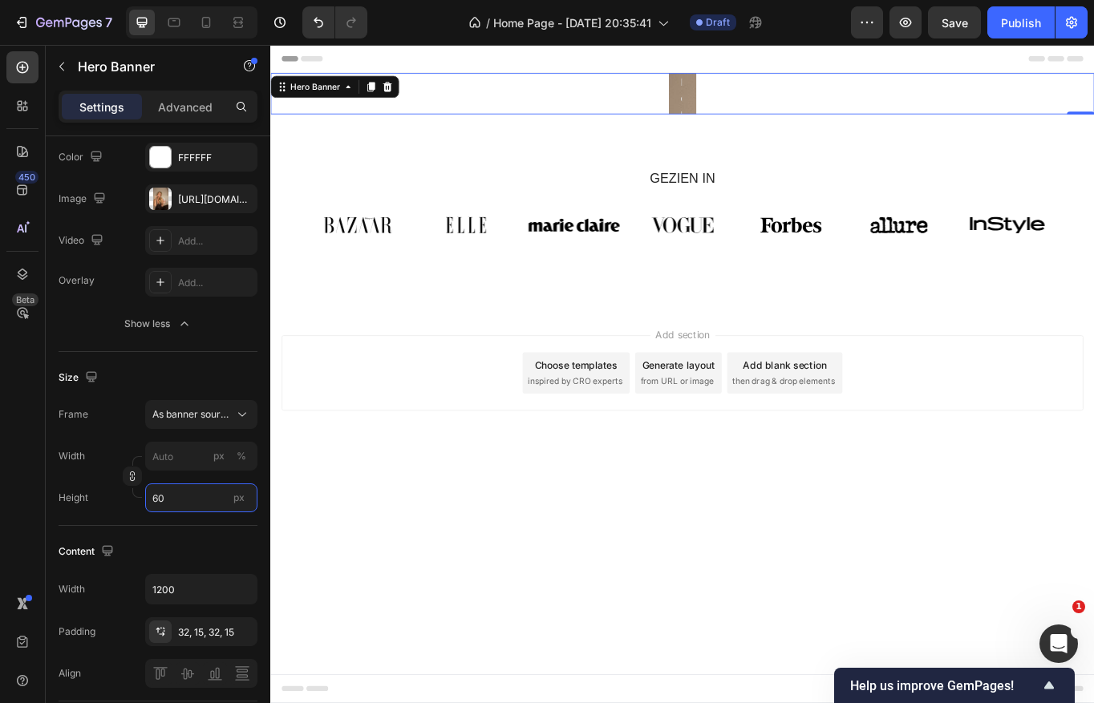
click at [174, 496] on input "60" at bounding box center [201, 497] width 112 height 29
type input "600"
click at [164, 459] on input "px %" at bounding box center [201, 456] width 112 height 29
type input "1"
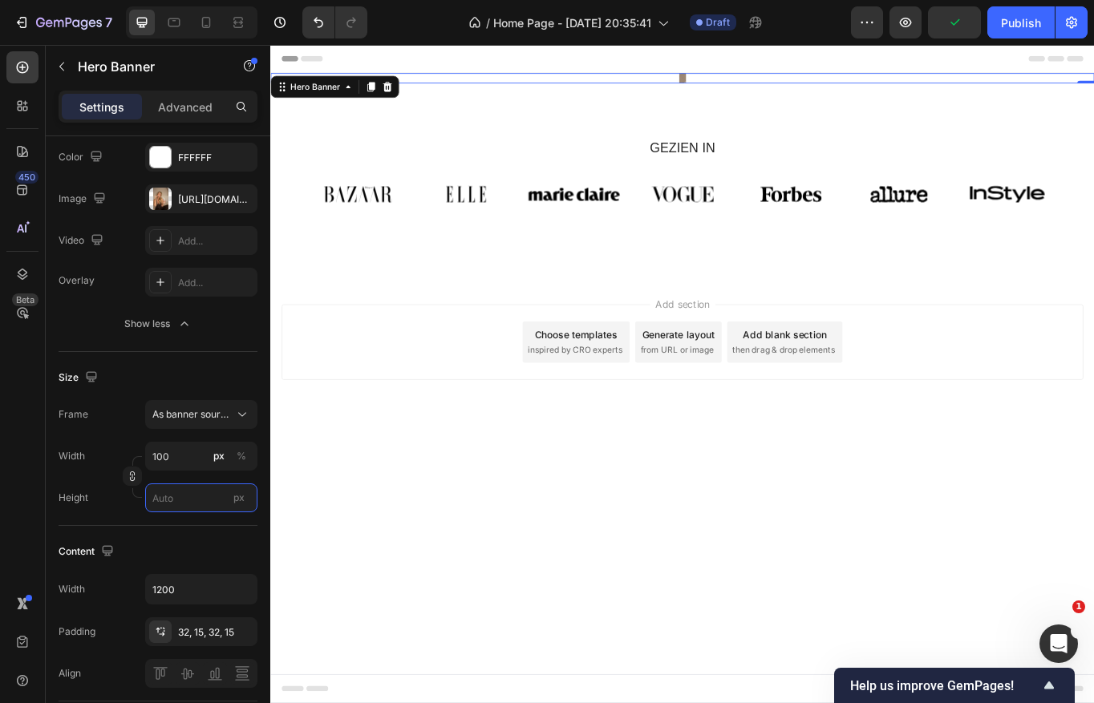
type input "10"
click at [164, 498] on input "px" at bounding box center [201, 497] width 112 height 29
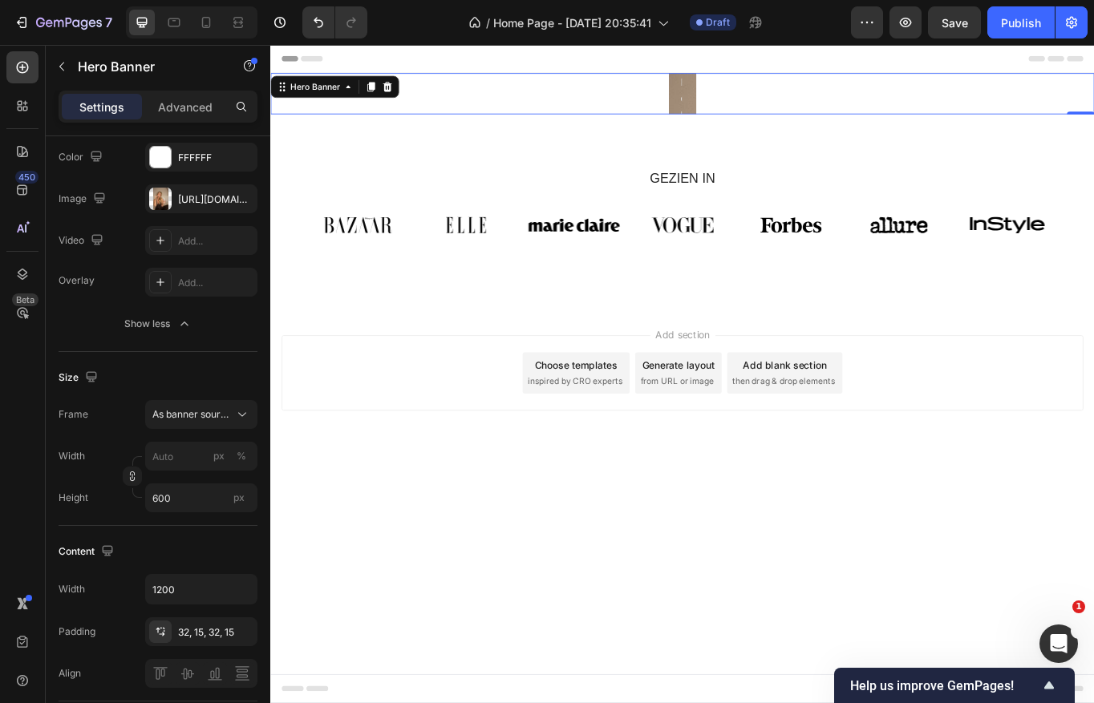
click at [172, 561] on div "Content" at bounding box center [158, 552] width 199 height 26
type input "60"
click at [168, 461] on input "px %" at bounding box center [201, 456] width 112 height 29
type input "1"
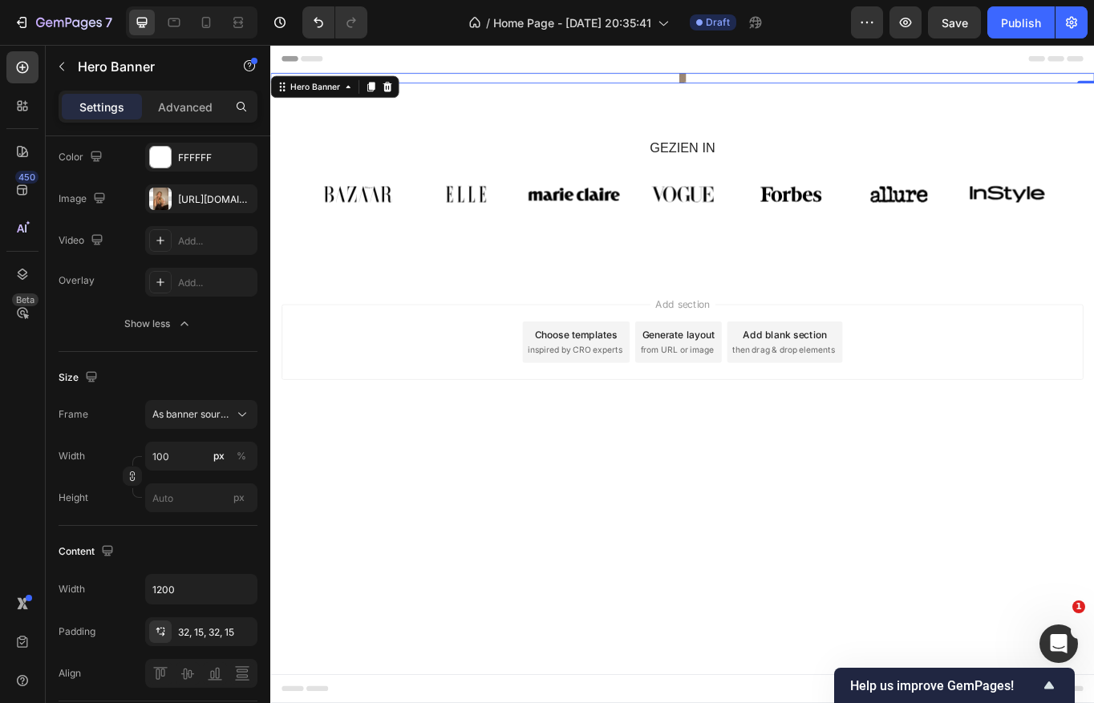
click at [166, 479] on div "Width 100 px % Height px" at bounding box center [158, 477] width 199 height 71
type input "10"
click at [169, 500] on input "px" at bounding box center [201, 497] width 112 height 29
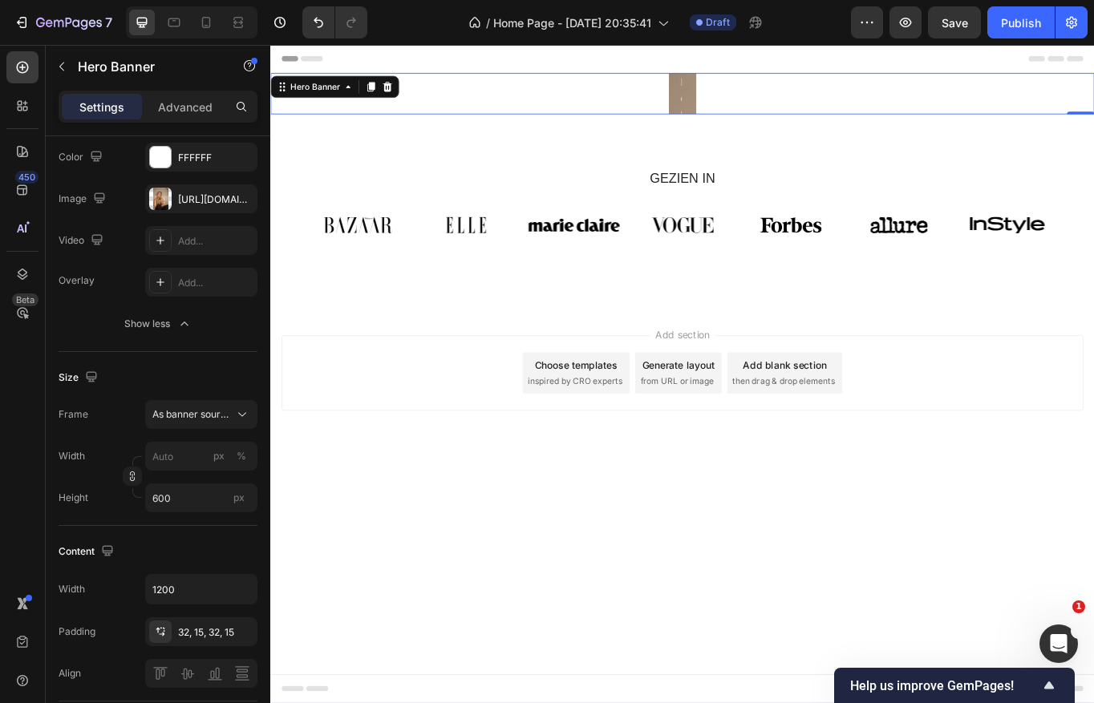
type input "60"
click at [172, 533] on div "Content Width 1200 Padding 32, 15, 32, 15 Align" at bounding box center [158, 614] width 199 height 176
click at [195, 412] on span "As banner source" at bounding box center [191, 414] width 79 height 14
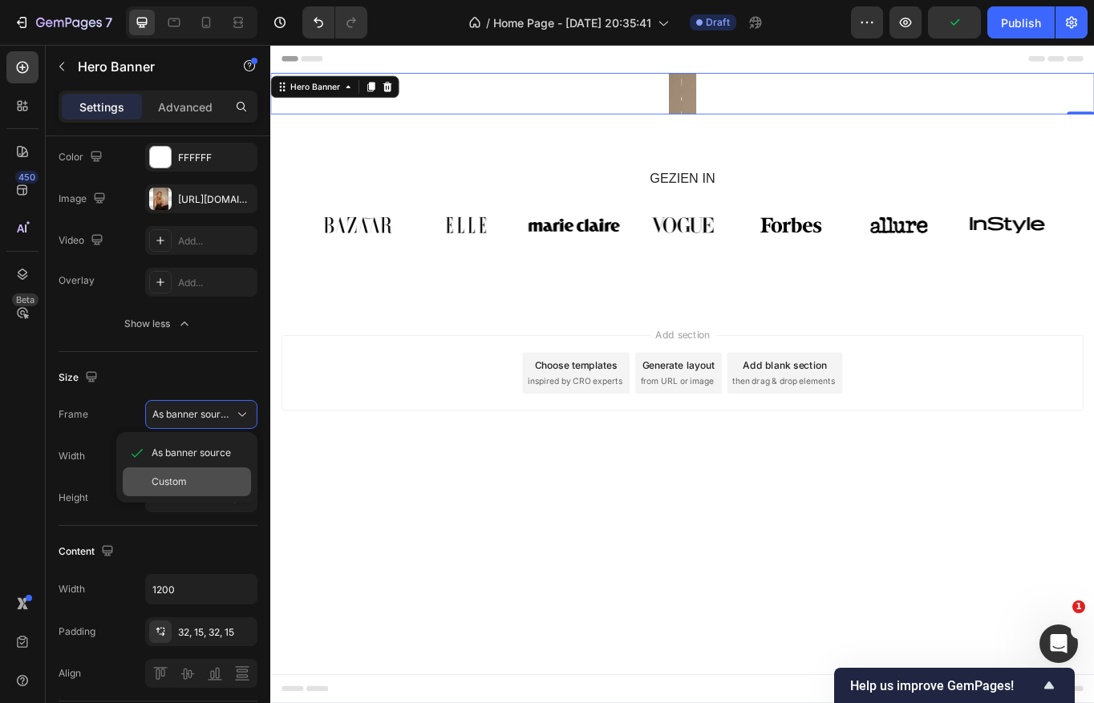
click at [192, 470] on div "Custom" at bounding box center [187, 481] width 128 height 29
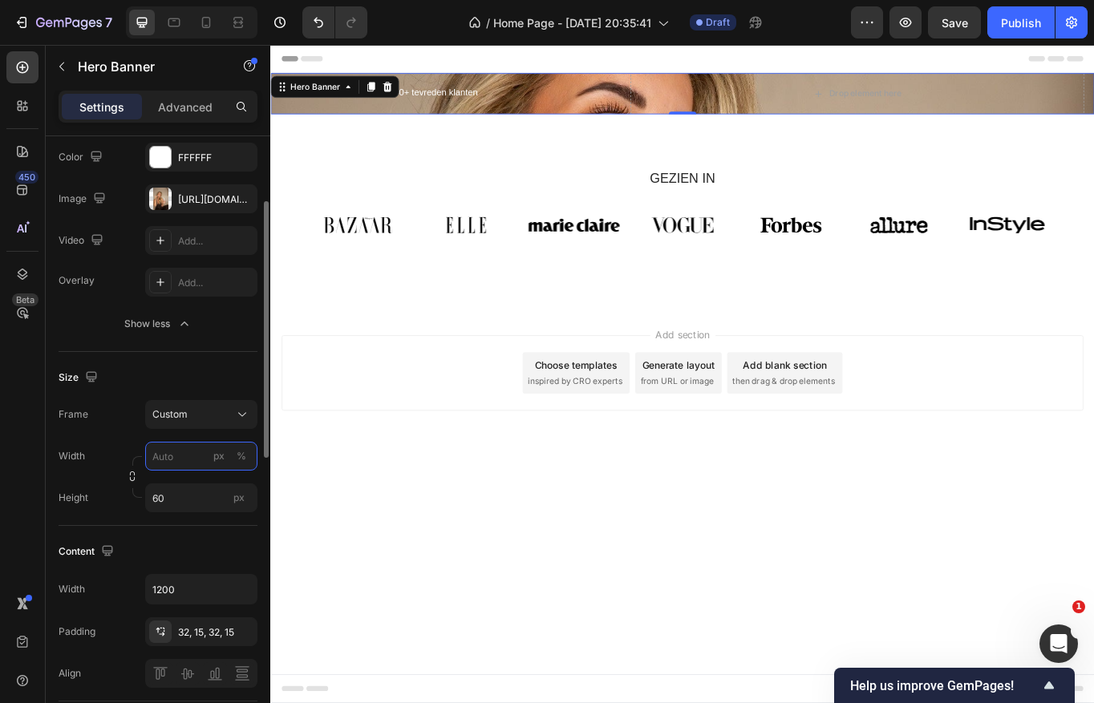
click at [179, 457] on input "px %" at bounding box center [201, 456] width 112 height 29
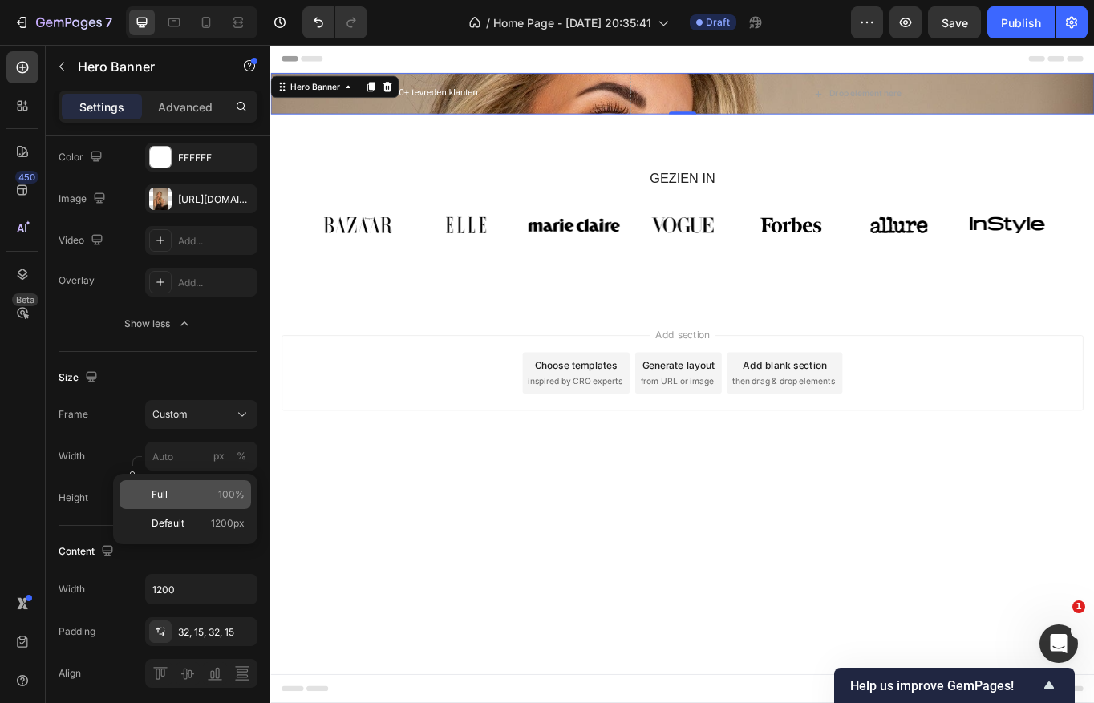
click at [180, 501] on p "Full 100%" at bounding box center [198, 494] width 93 height 14
type input "100"
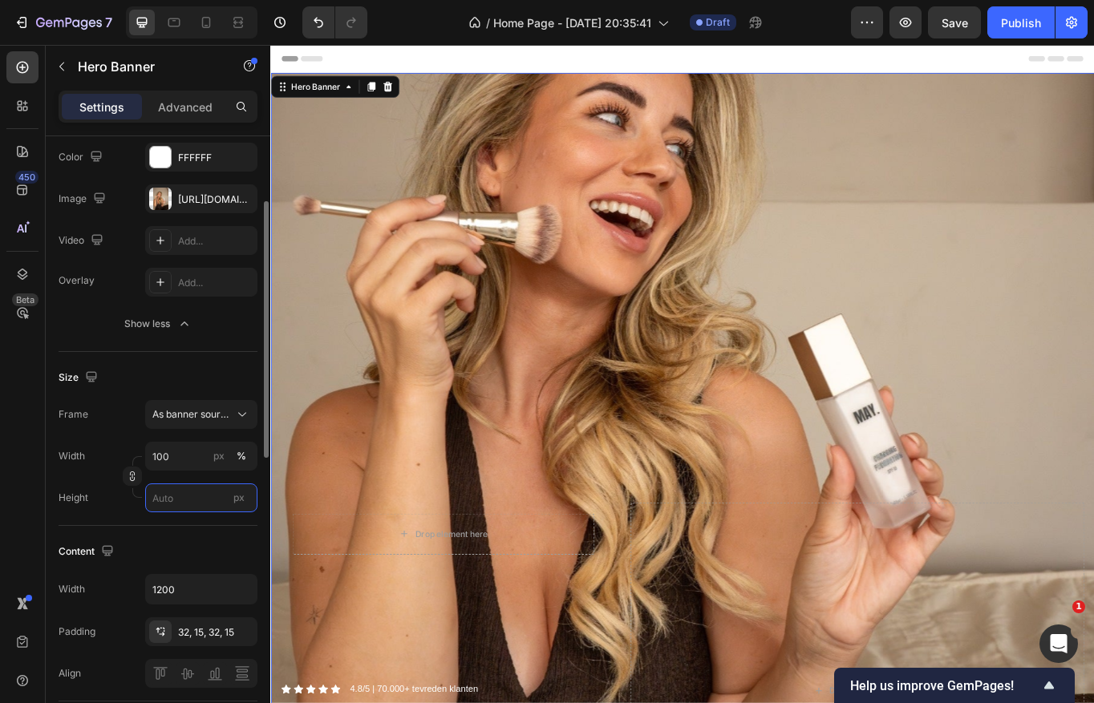
click at [173, 495] on input "px" at bounding box center [201, 497] width 112 height 29
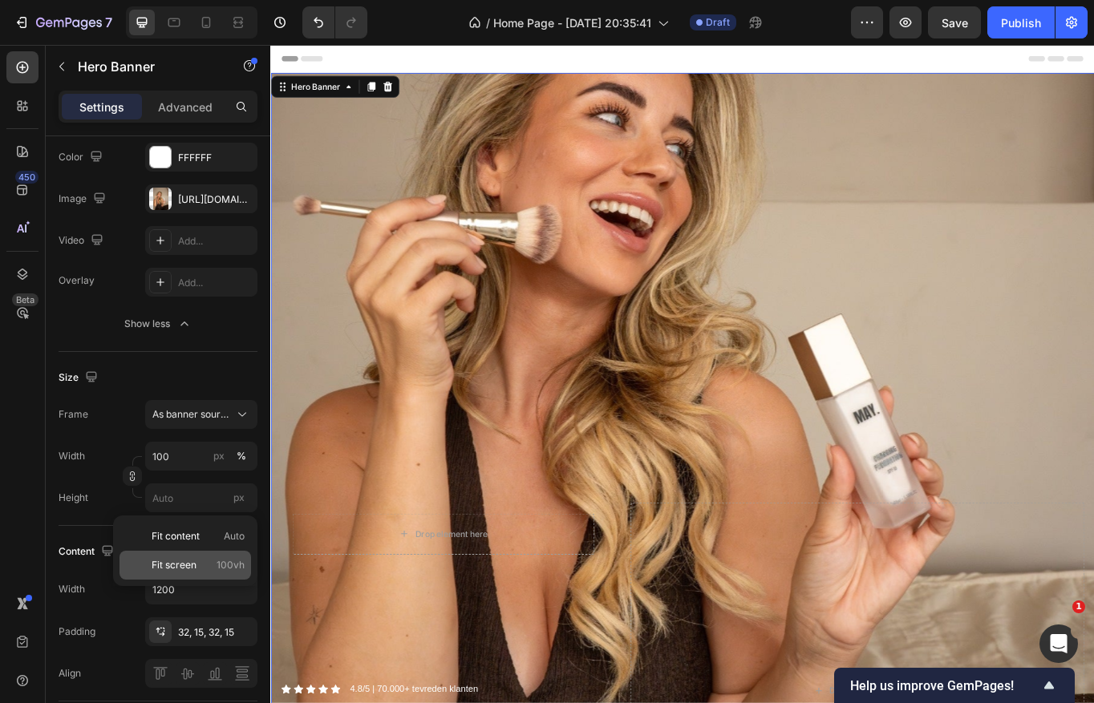
click at [176, 562] on span "Fit screen" at bounding box center [174, 565] width 45 height 14
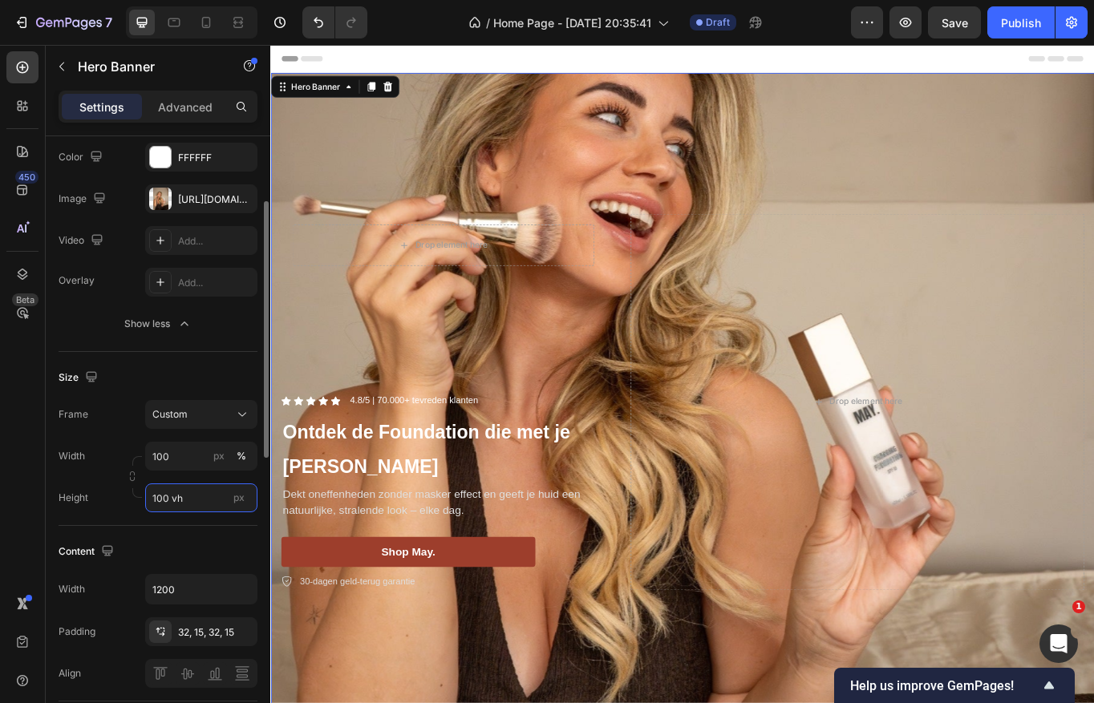
click at [187, 500] on input "100 vh" at bounding box center [201, 497] width 112 height 29
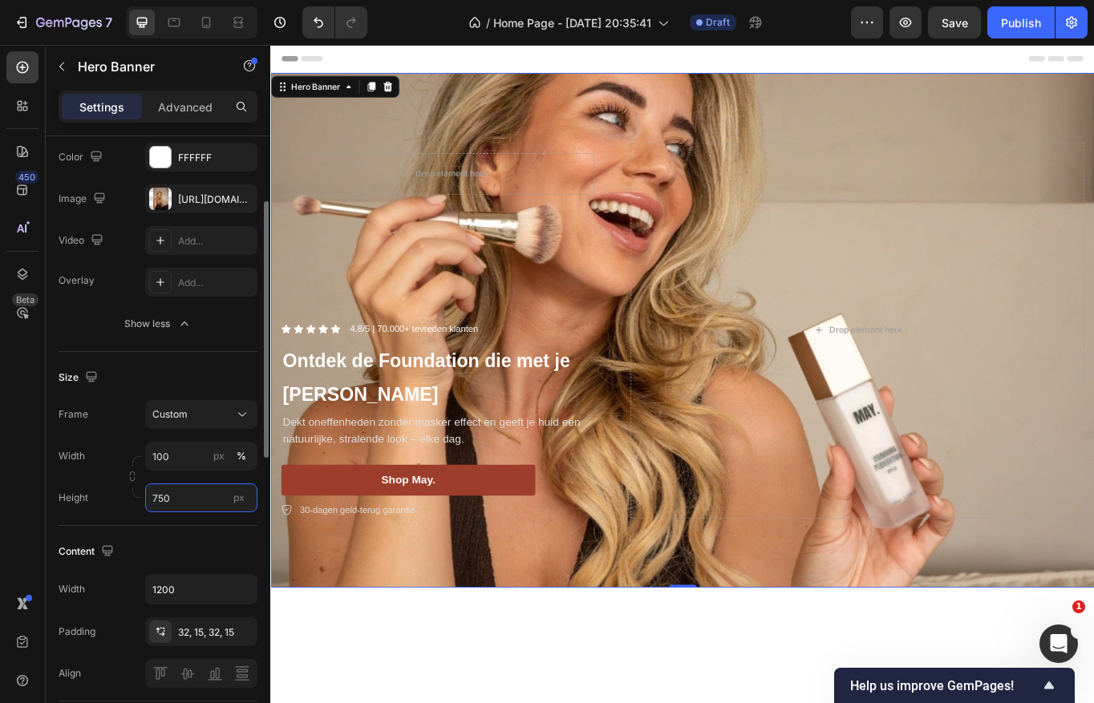
type input "750"
click at [182, 520] on div "Size Frame Custom Width 100 px % Height 750 px" at bounding box center [158, 439] width 199 height 174
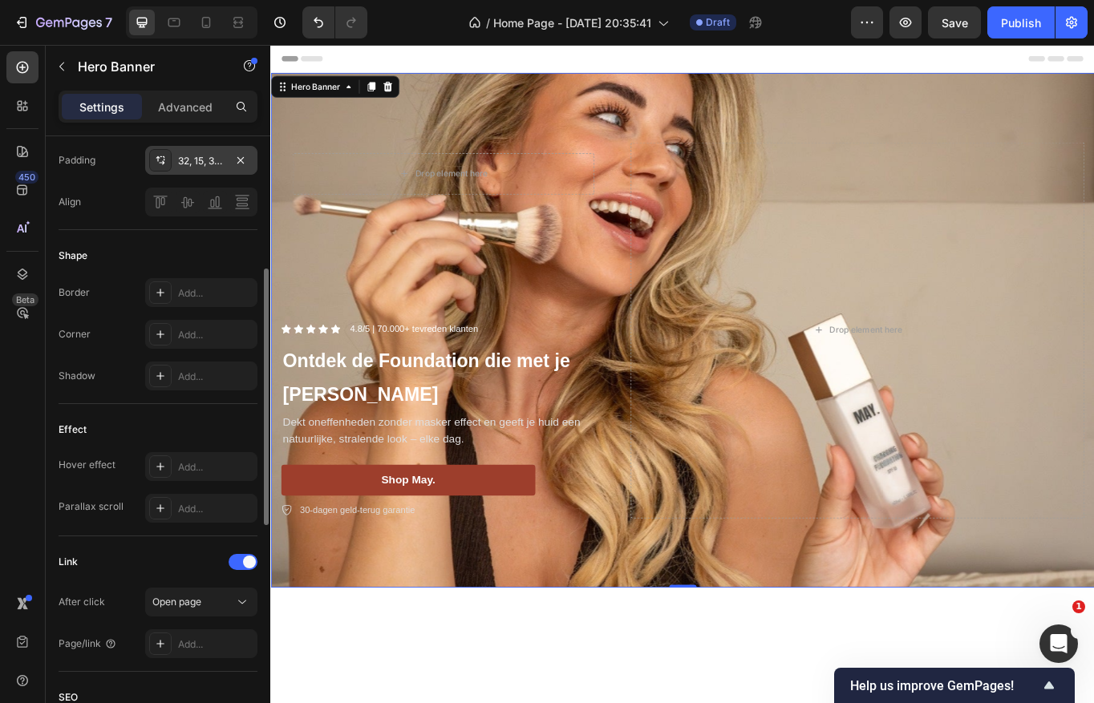
scroll to position [668, 0]
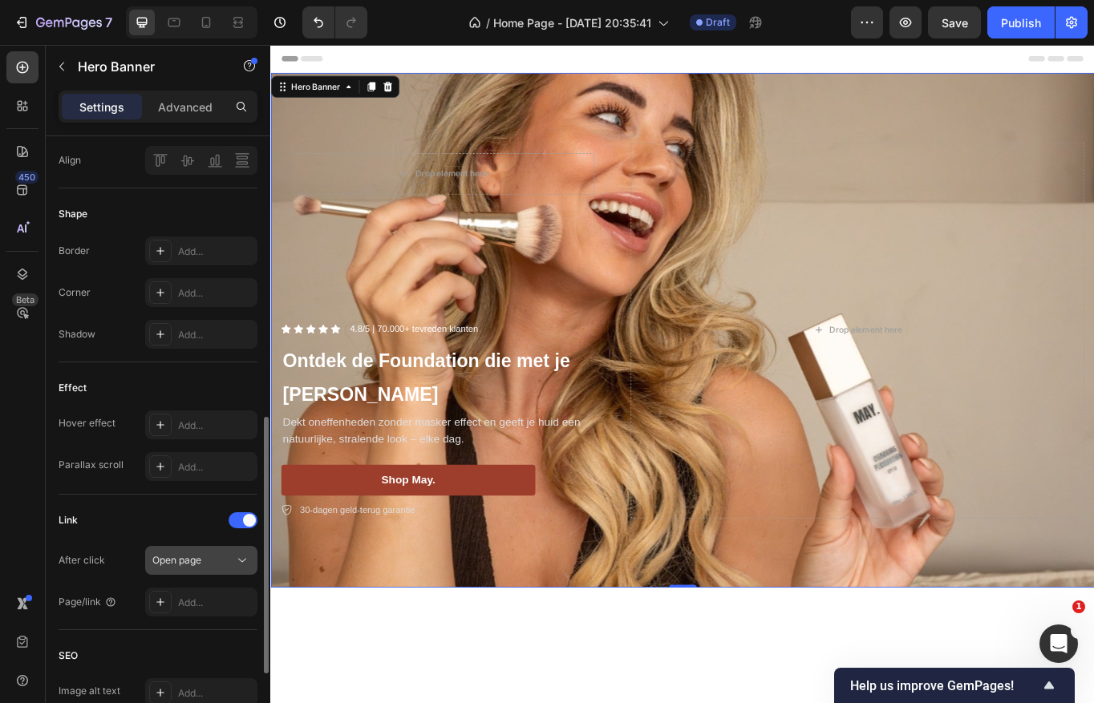
click at [204, 564] on div "Open page" at bounding box center [193, 560] width 82 height 14
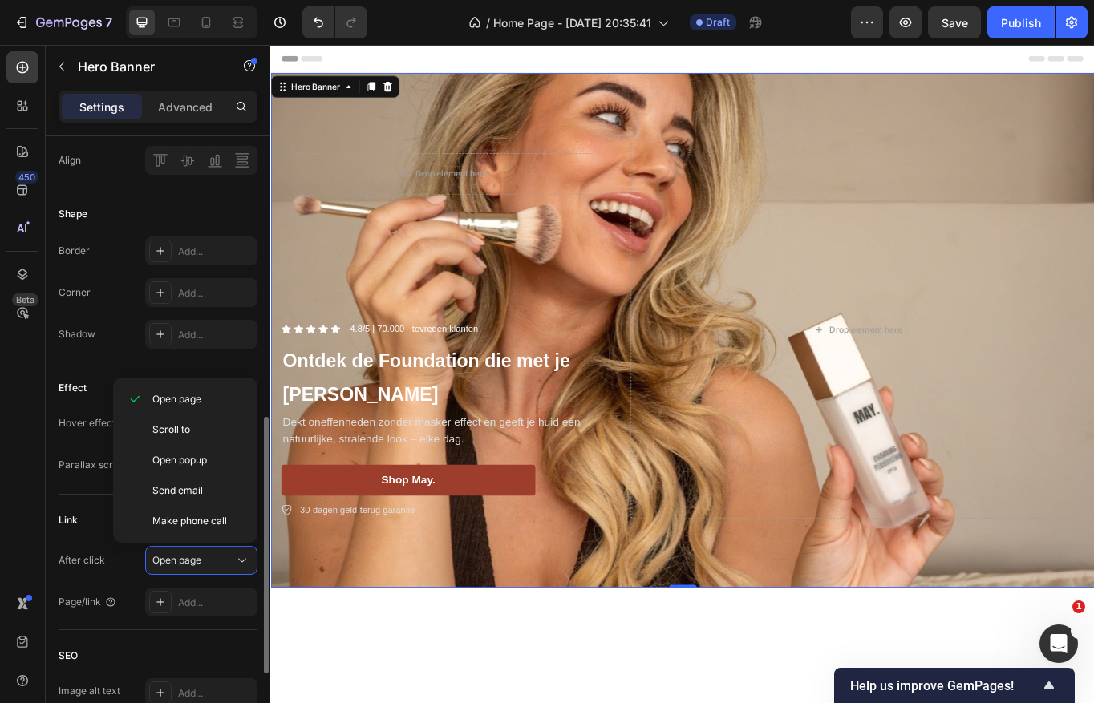
click at [117, 546] on div "After click Open page" at bounding box center [158, 560] width 199 height 29
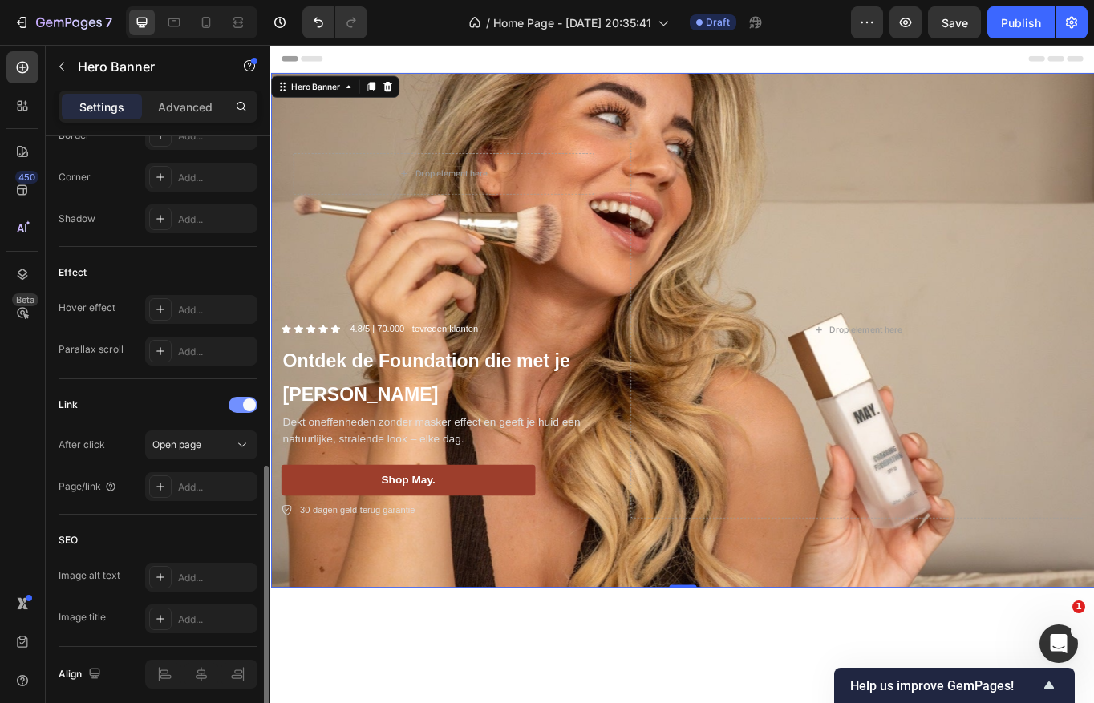
click at [241, 406] on div at bounding box center [243, 405] width 29 height 16
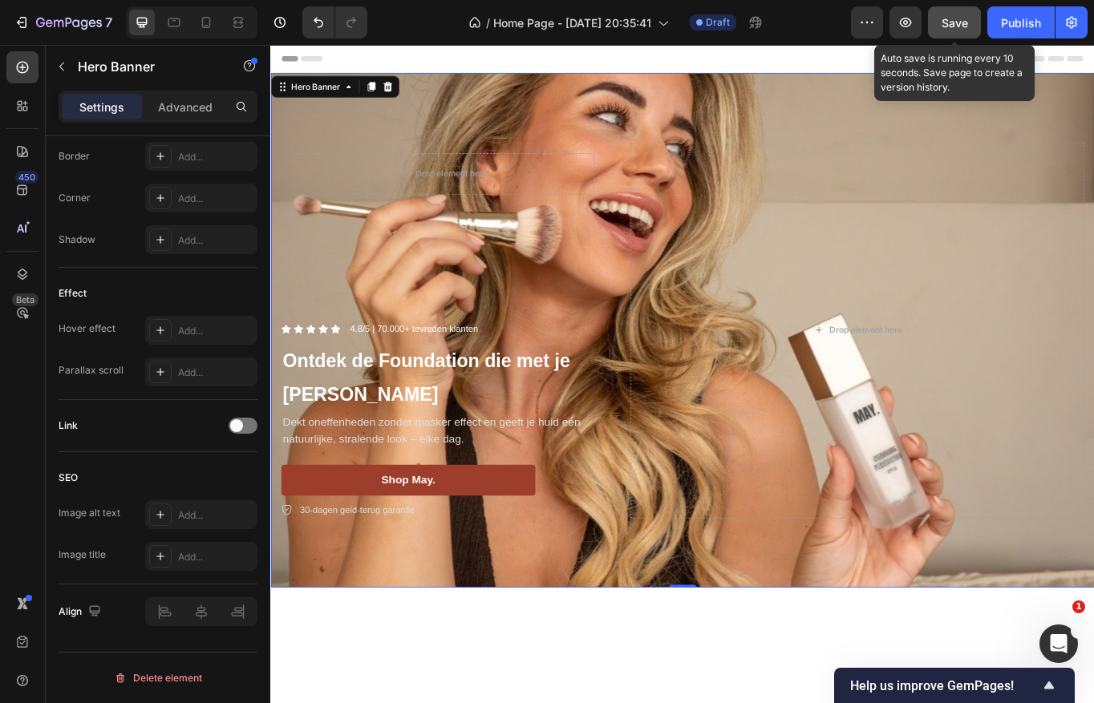
click at [953, 7] on button "Save" at bounding box center [954, 22] width 53 height 32
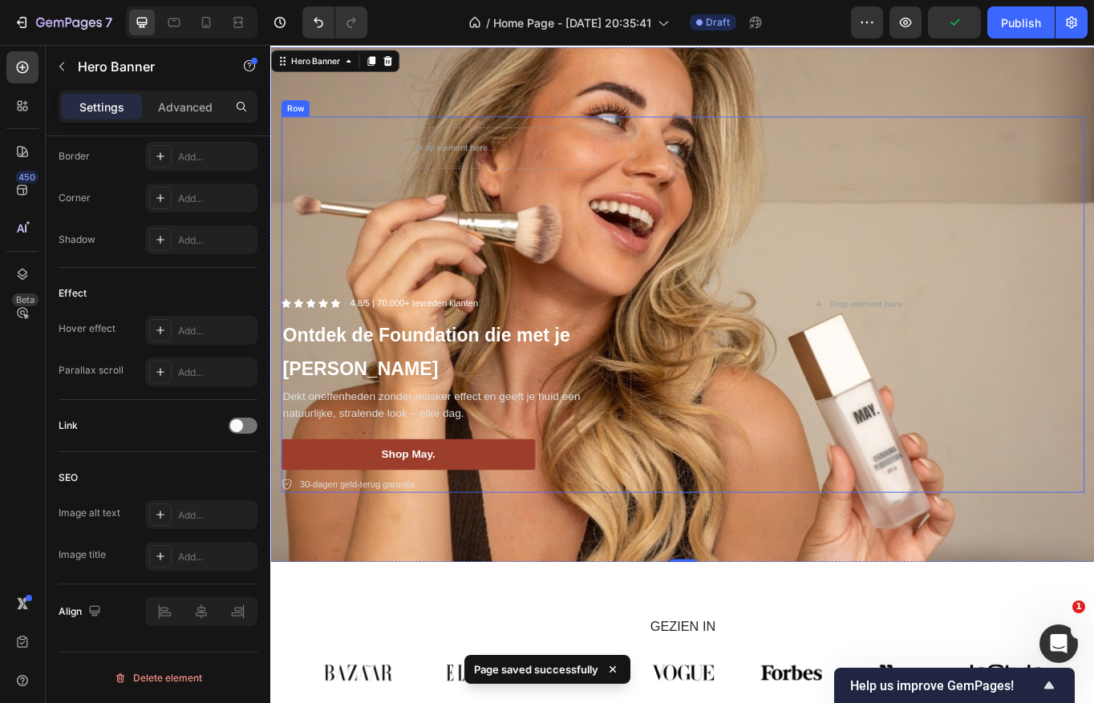
scroll to position [0, 0]
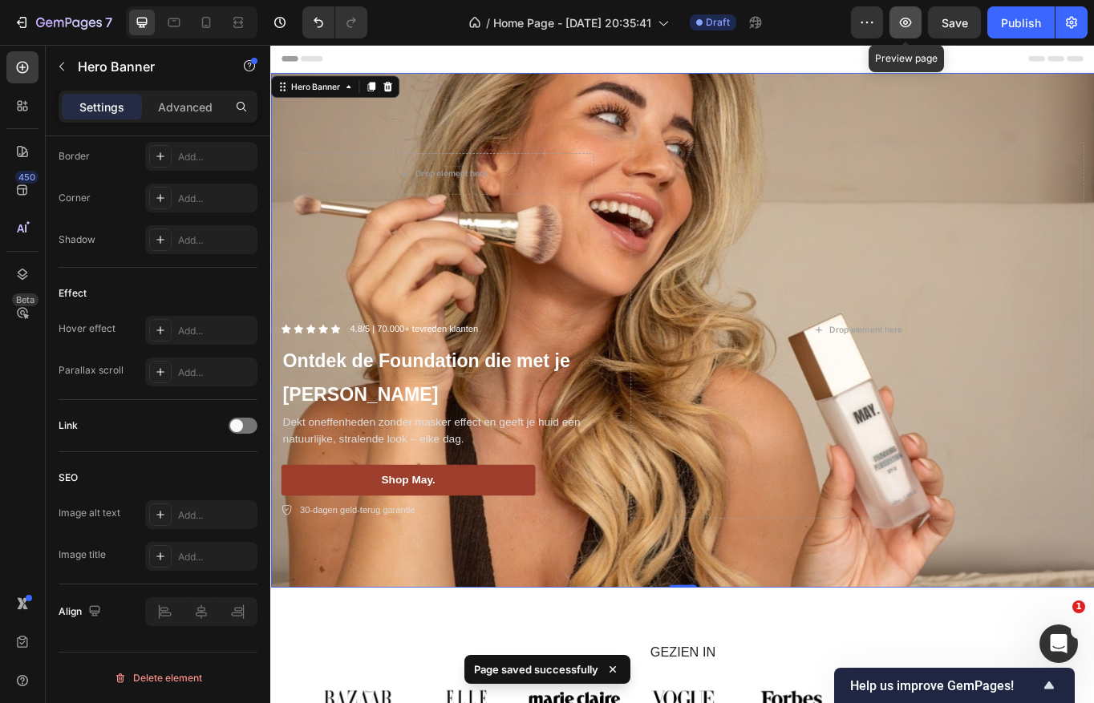
click at [897, 18] on icon "button" at bounding box center [905, 22] width 16 height 16
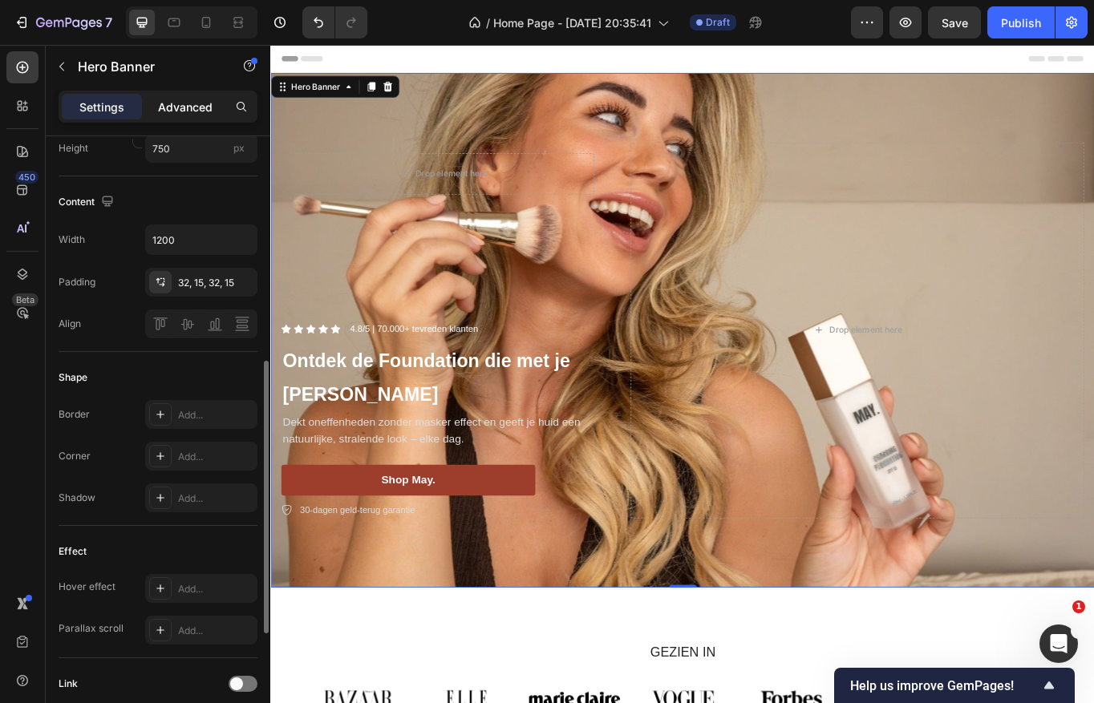
click at [192, 101] on p "Advanced" at bounding box center [185, 107] width 55 height 17
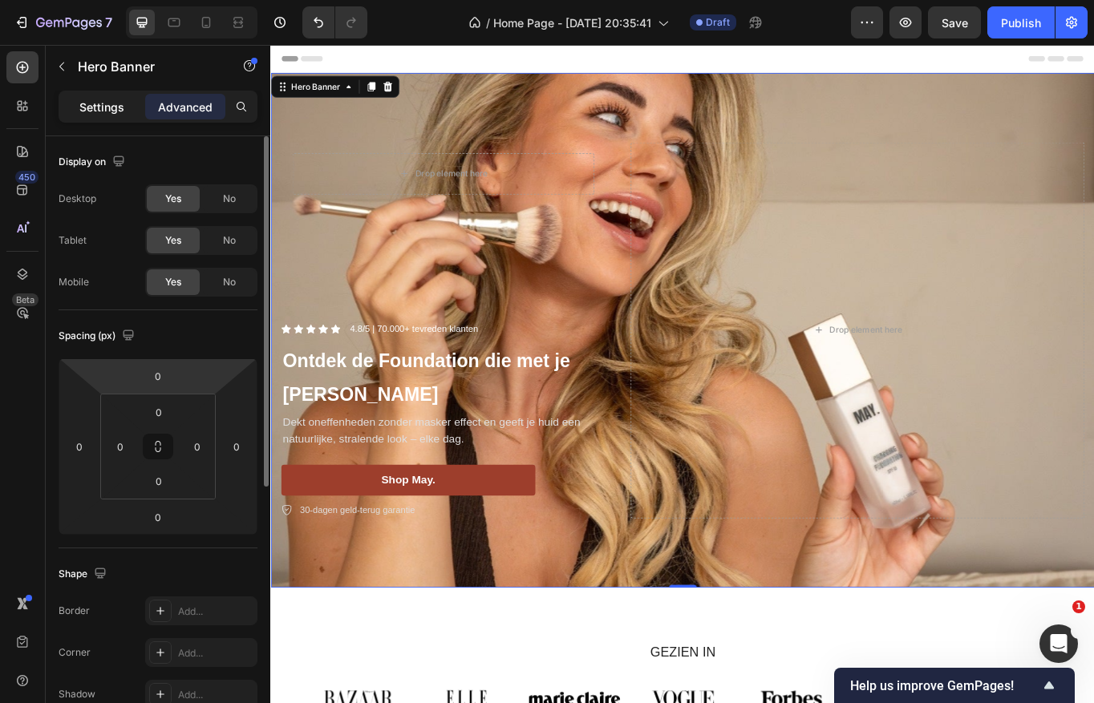
click at [114, 111] on p "Settings" at bounding box center [101, 107] width 45 height 17
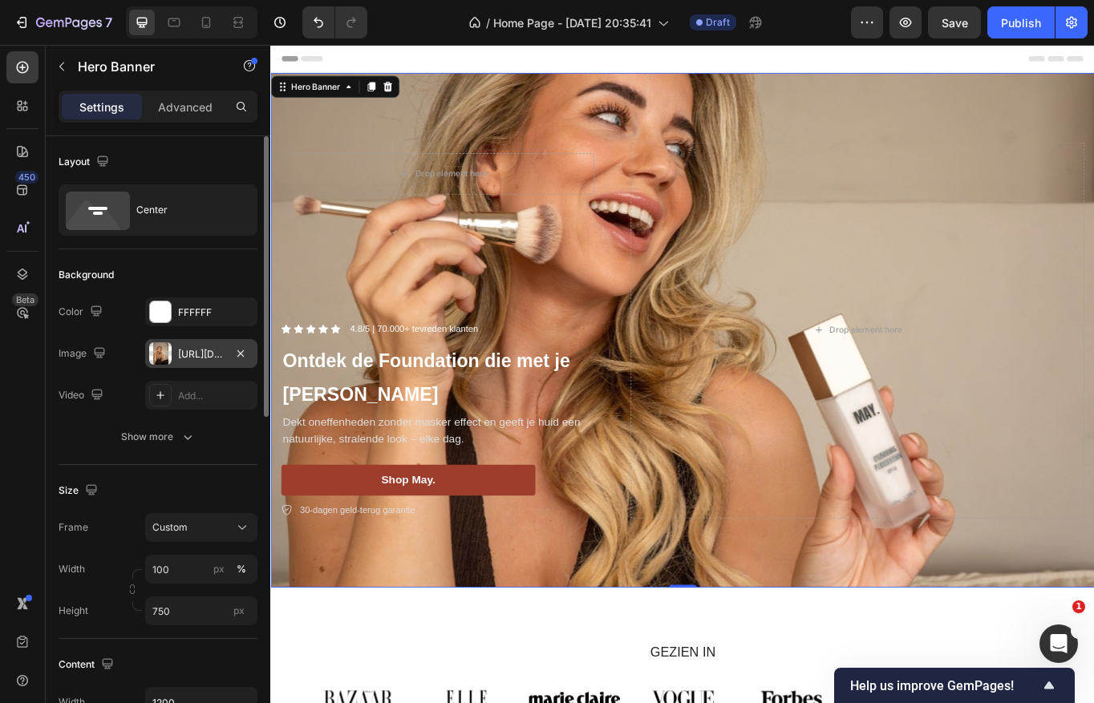
click at [188, 354] on div "[URL][DOMAIN_NAME]" at bounding box center [201, 354] width 47 height 14
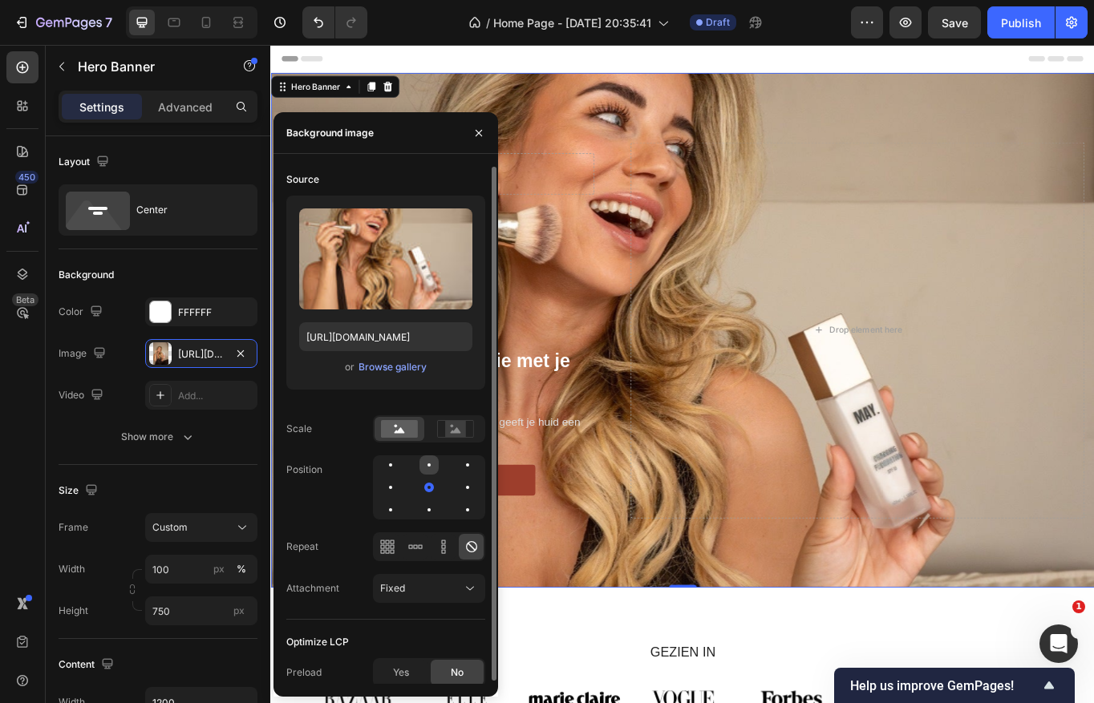
click at [427, 471] on div at bounding box center [428, 464] width 19 height 19
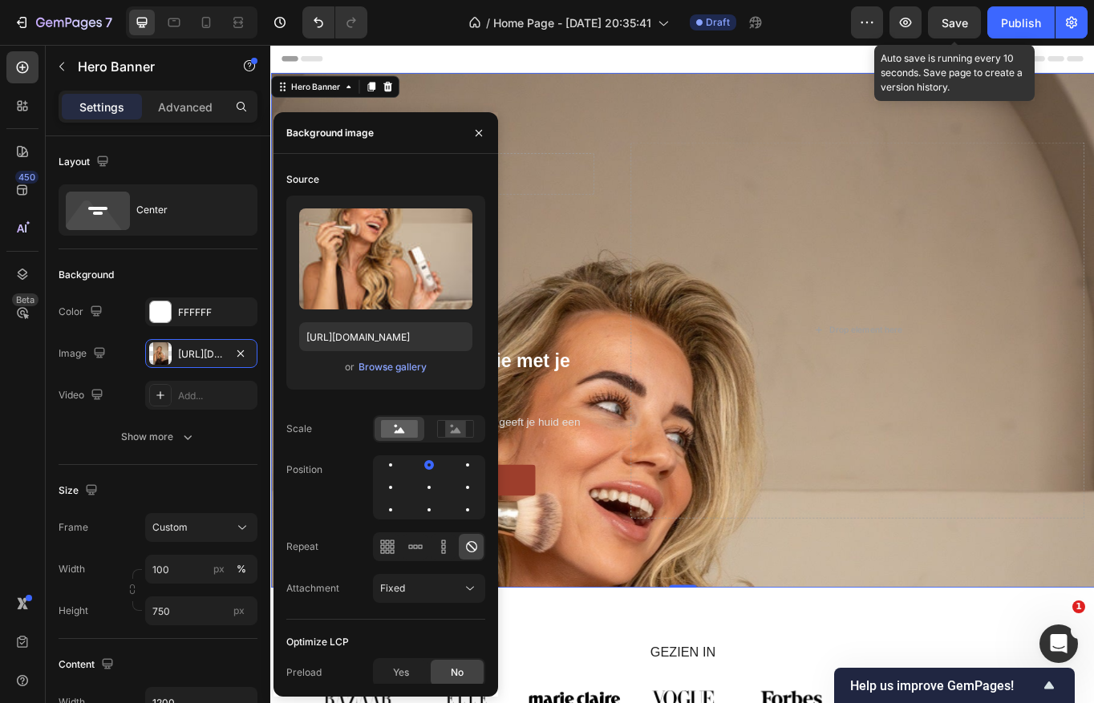
click at [957, 20] on span "Save" at bounding box center [954, 23] width 26 height 14
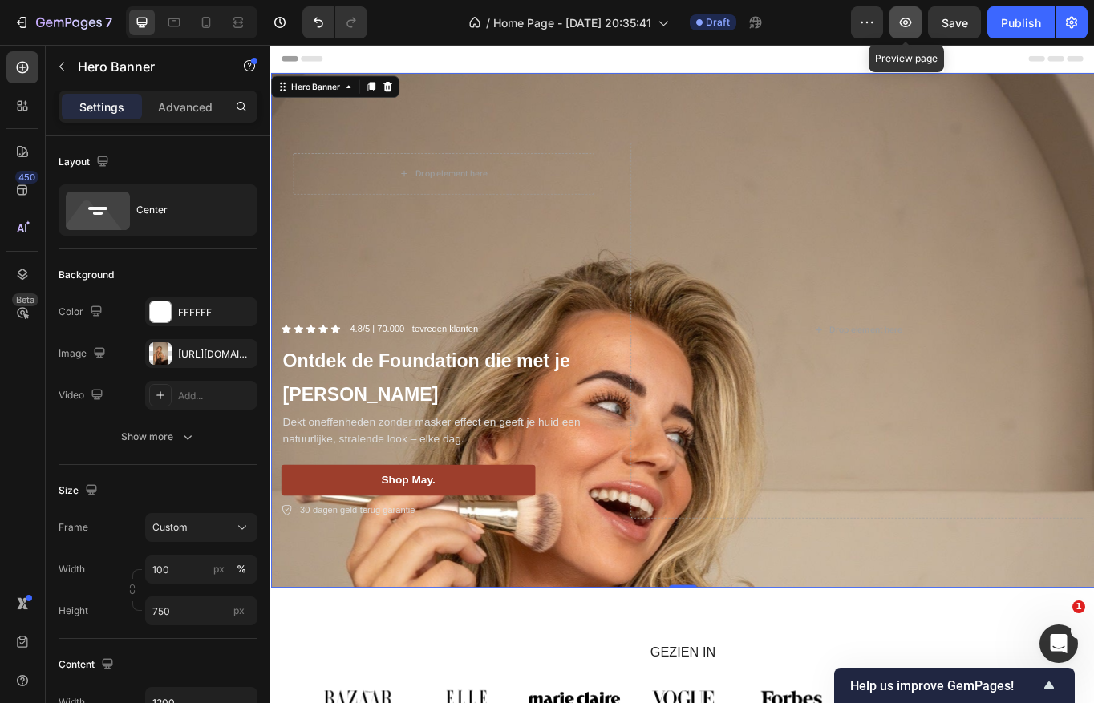
click at [915, 24] on button "button" at bounding box center [905, 22] width 32 height 32
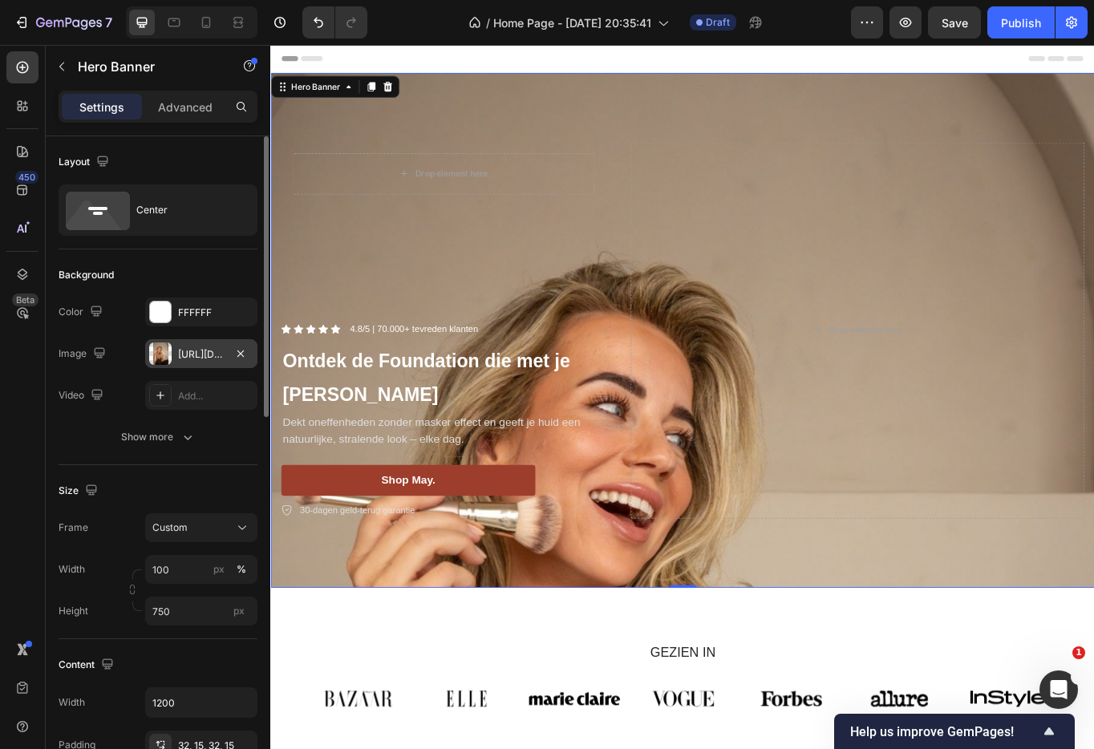
click at [200, 345] on div "[URL][DOMAIN_NAME]" at bounding box center [201, 353] width 112 height 29
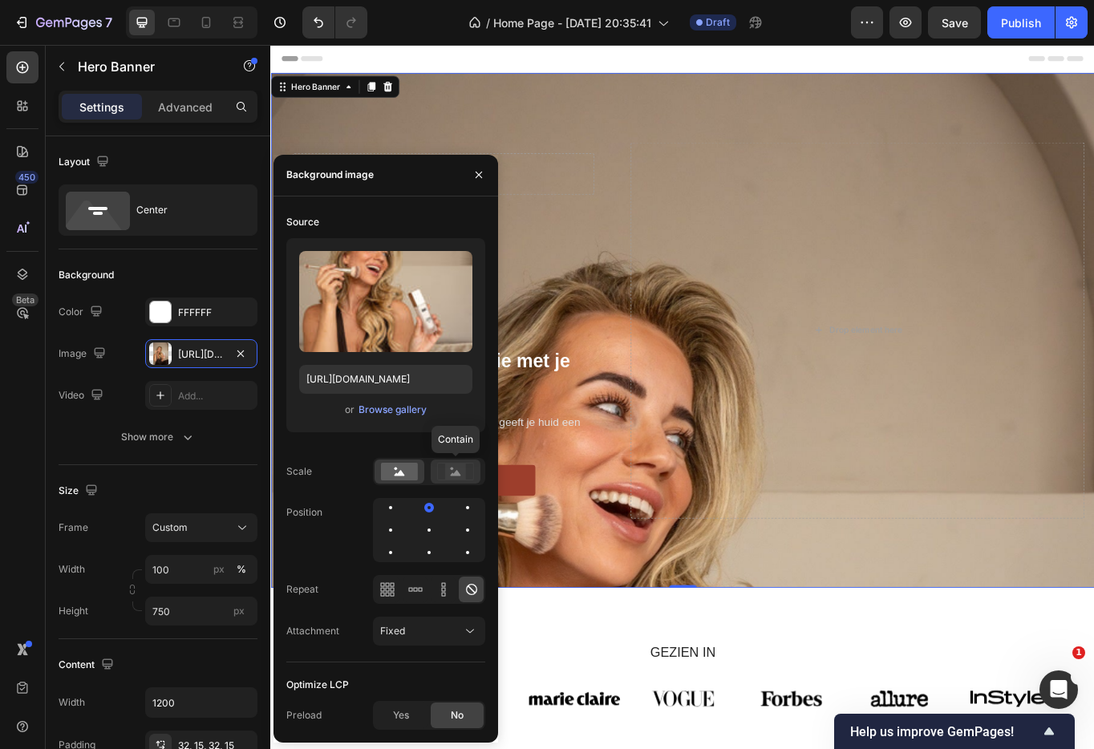
click at [439, 473] on icon at bounding box center [455, 472] width 37 height 18
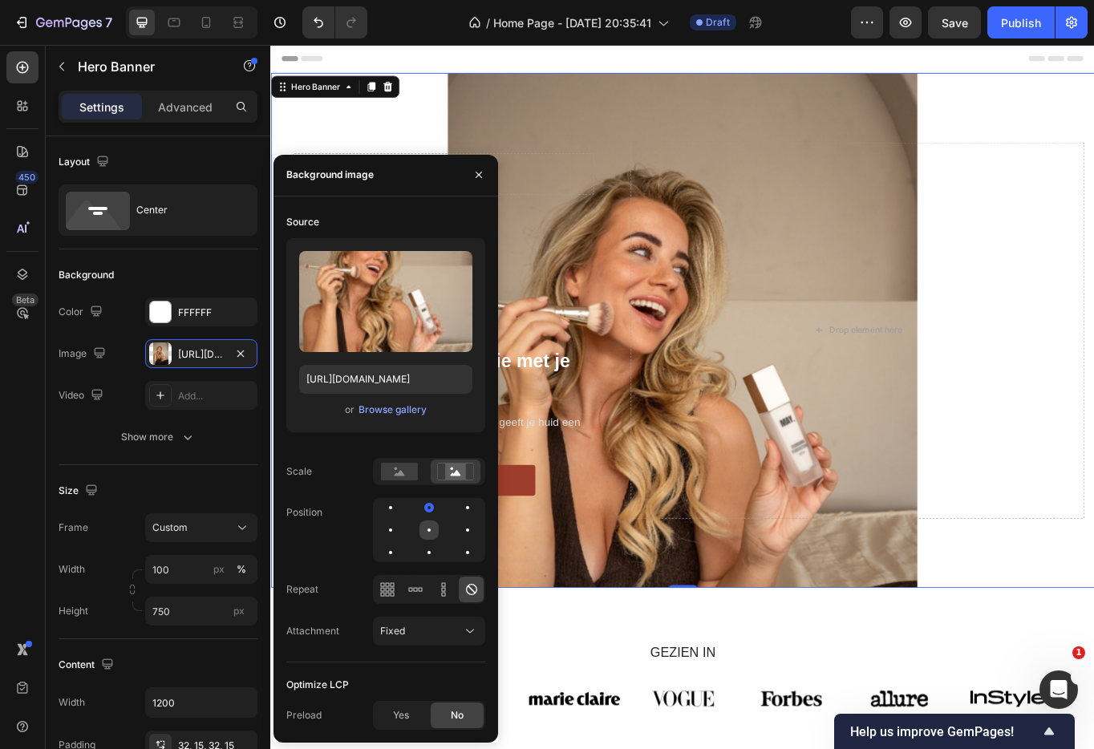
click at [425, 528] on div at bounding box center [428, 529] width 19 height 19
click at [194, 528] on div "Custom" at bounding box center [191, 527] width 79 height 14
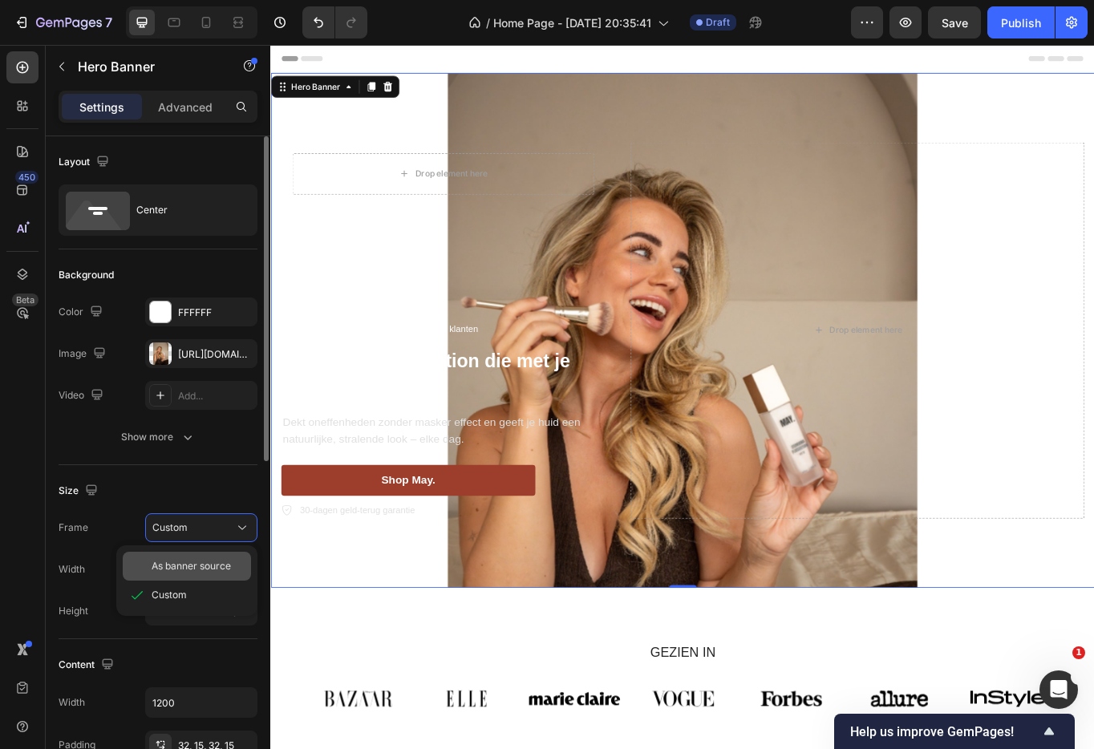
click at [200, 570] on span "As banner source" at bounding box center [191, 566] width 79 height 14
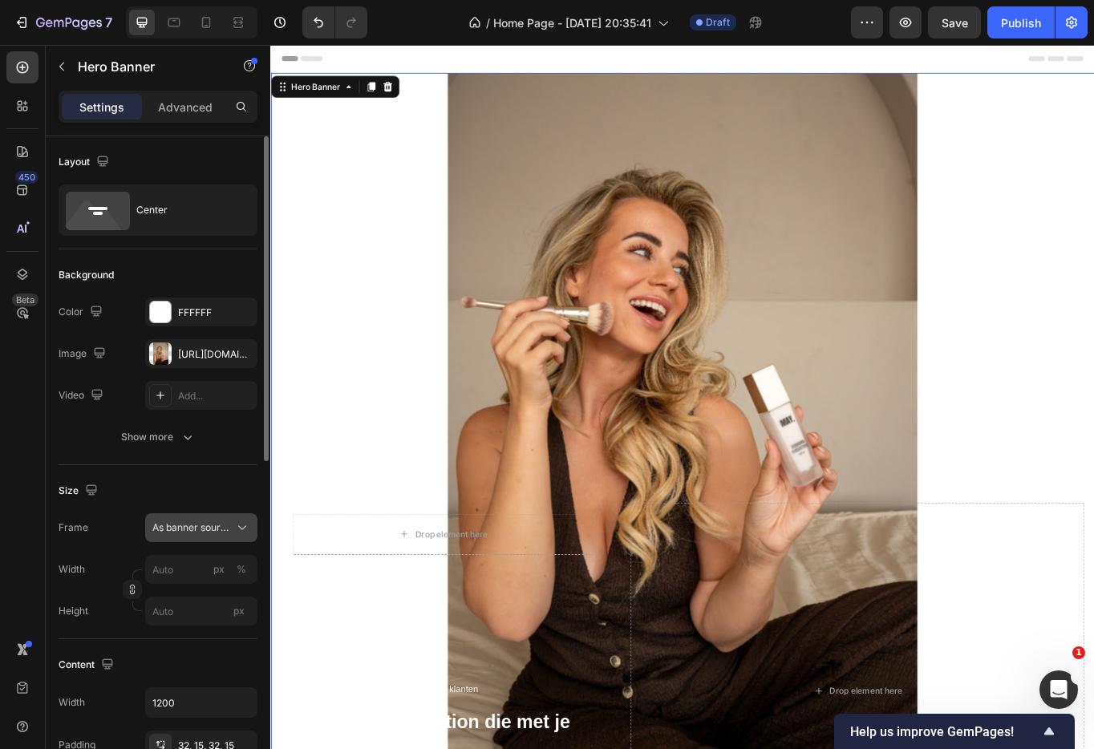
click at [211, 528] on span "As banner source" at bounding box center [191, 527] width 79 height 14
click at [204, 576] on div "As banner source" at bounding box center [187, 566] width 128 height 29
click at [208, 525] on span "As banner source" at bounding box center [191, 527] width 79 height 14
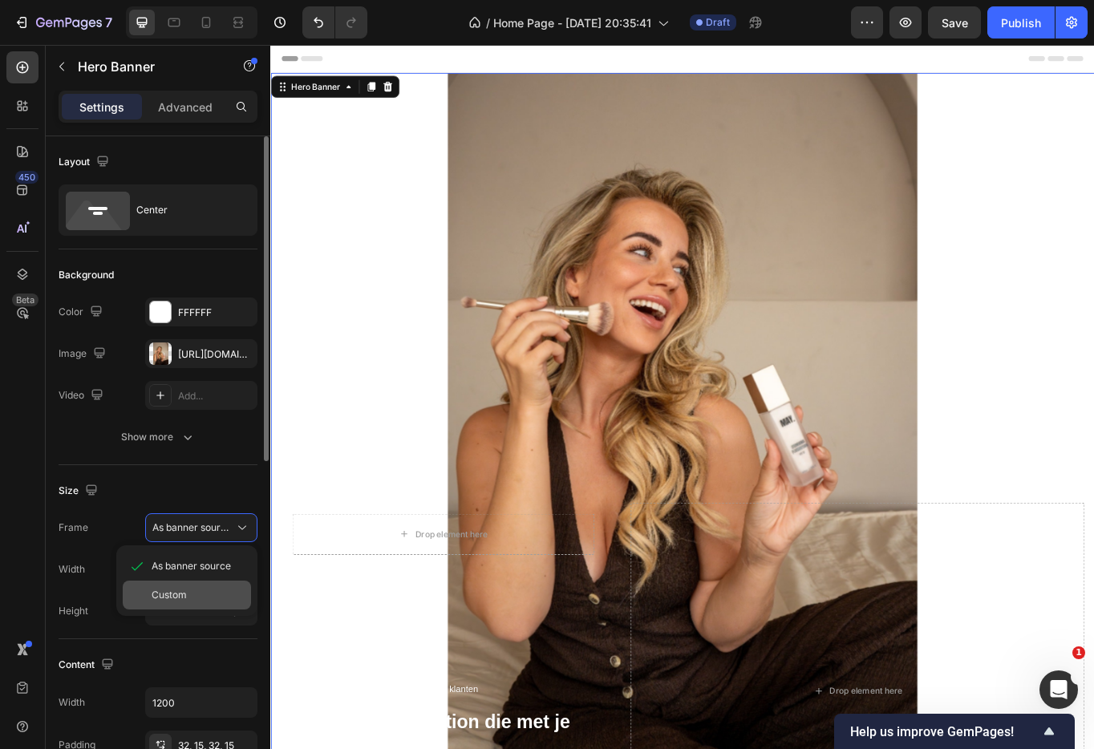
click at [191, 600] on div "Custom" at bounding box center [198, 595] width 93 height 14
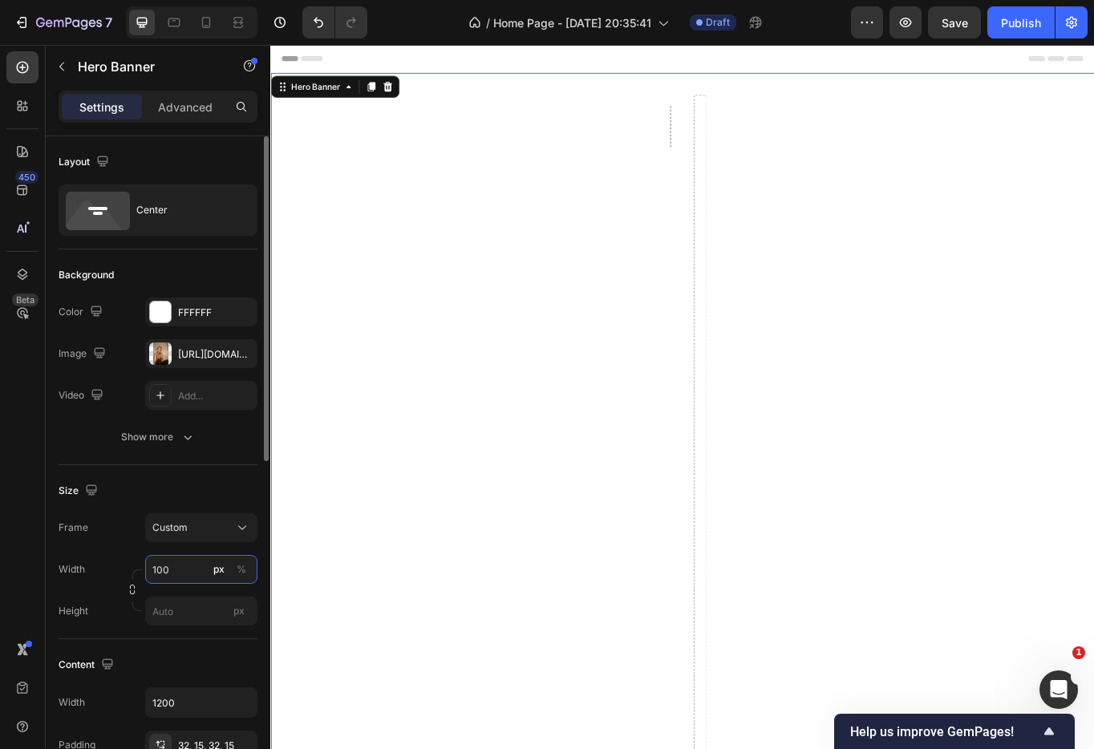
type input "100"
click at [176, 551] on div "Frame Custom Width 100 px % Height px" at bounding box center [158, 569] width 199 height 112
click at [170, 614] on input "px" at bounding box center [201, 611] width 112 height 29
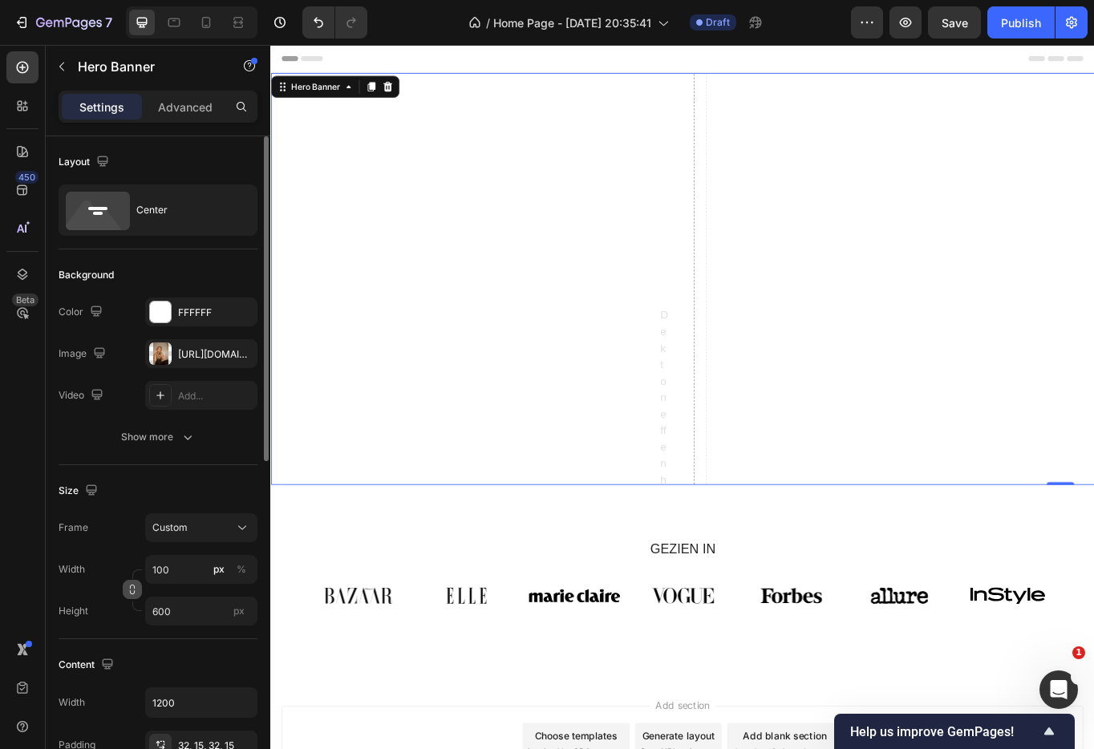
click at [123, 589] on button "button" at bounding box center [132, 589] width 19 height 19
click at [133, 591] on icon "button" at bounding box center [132, 589] width 11 height 11
click at [168, 605] on input "600" at bounding box center [201, 611] width 112 height 29
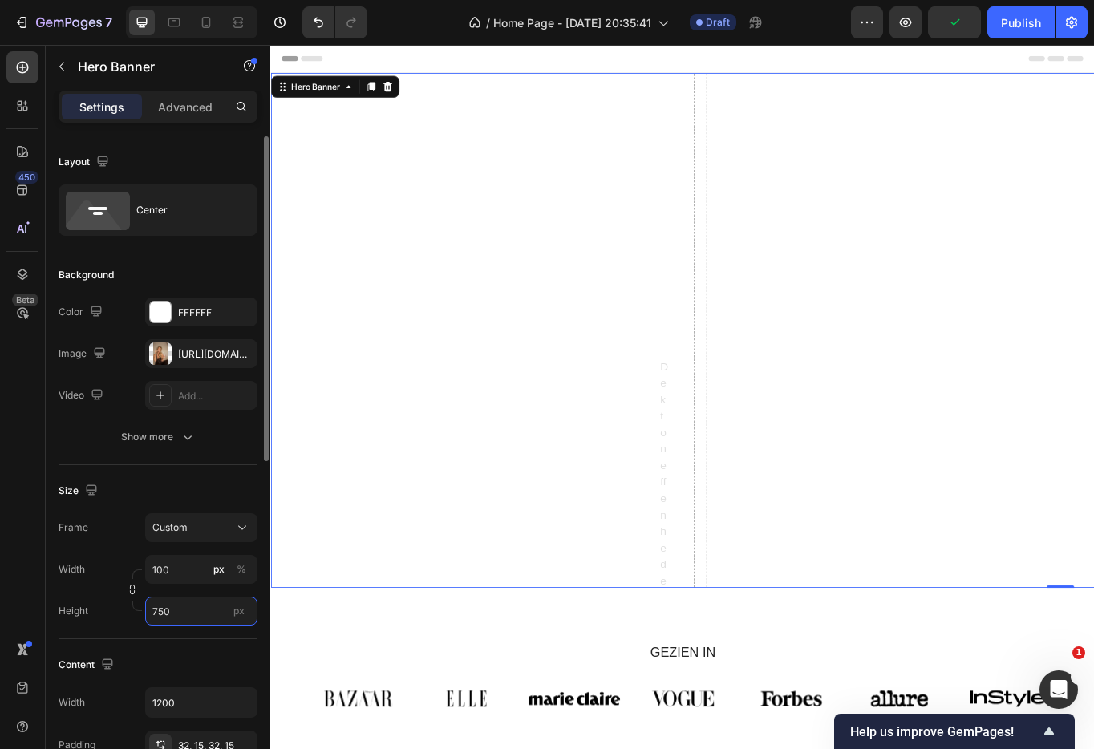
type input "750"
click at [111, 568] on div "Width 100 px %" at bounding box center [158, 569] width 199 height 29
click at [189, 532] on div "Custom" at bounding box center [191, 527] width 79 height 14
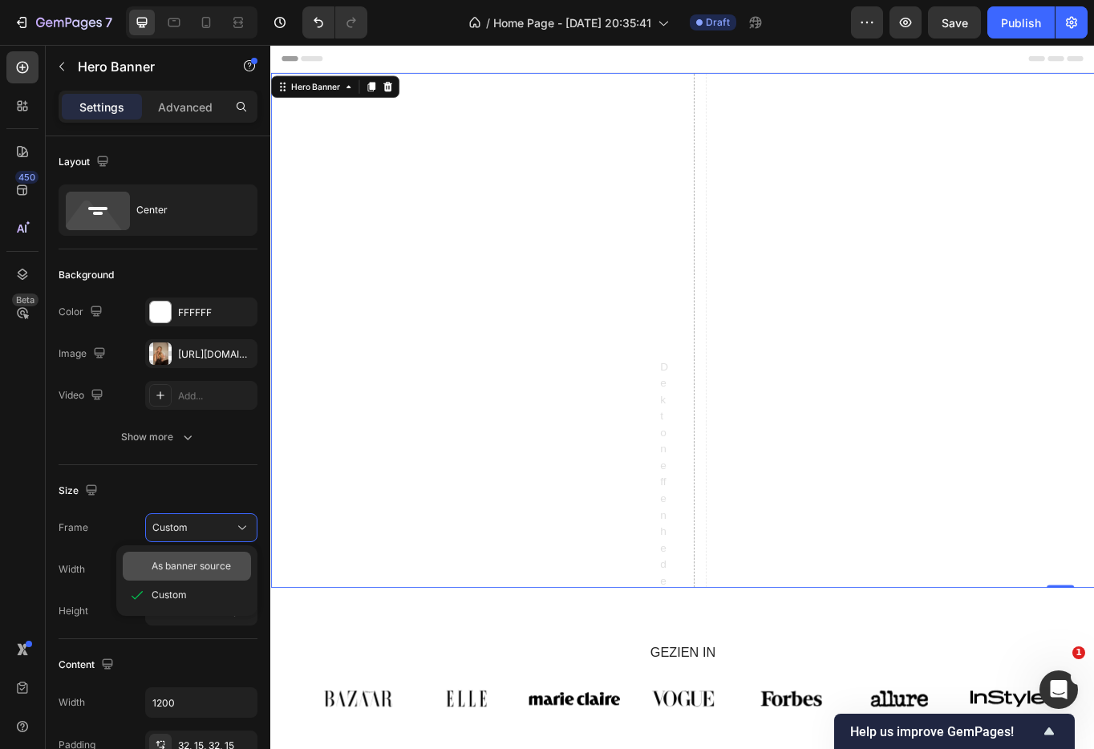
click at [202, 569] on span "As banner source" at bounding box center [191, 566] width 79 height 14
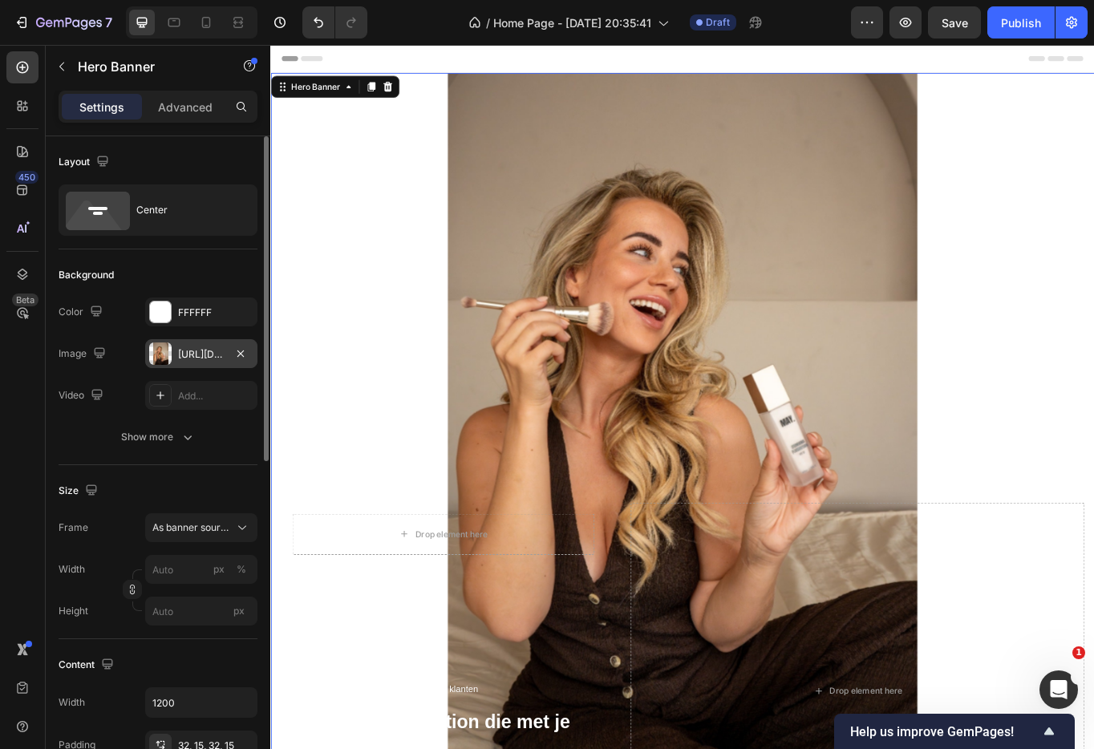
click at [214, 359] on div "[URL][DOMAIN_NAME]" at bounding box center [201, 354] width 47 height 14
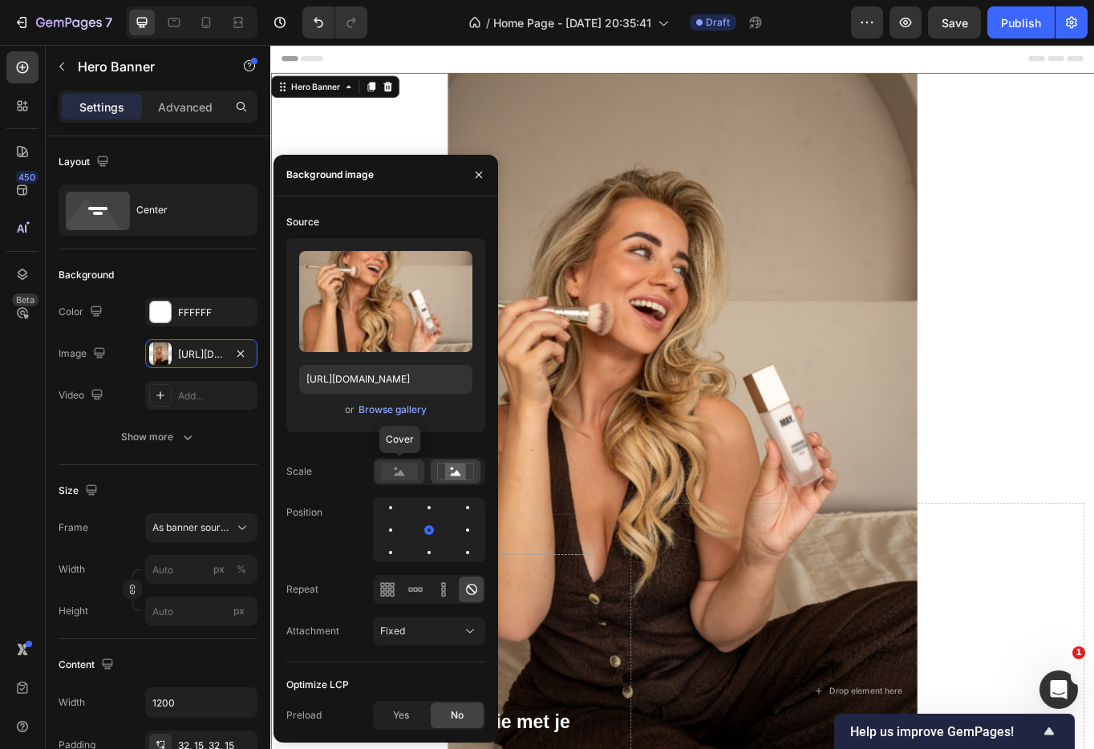
click at [415, 473] on rect at bounding box center [399, 472] width 37 height 18
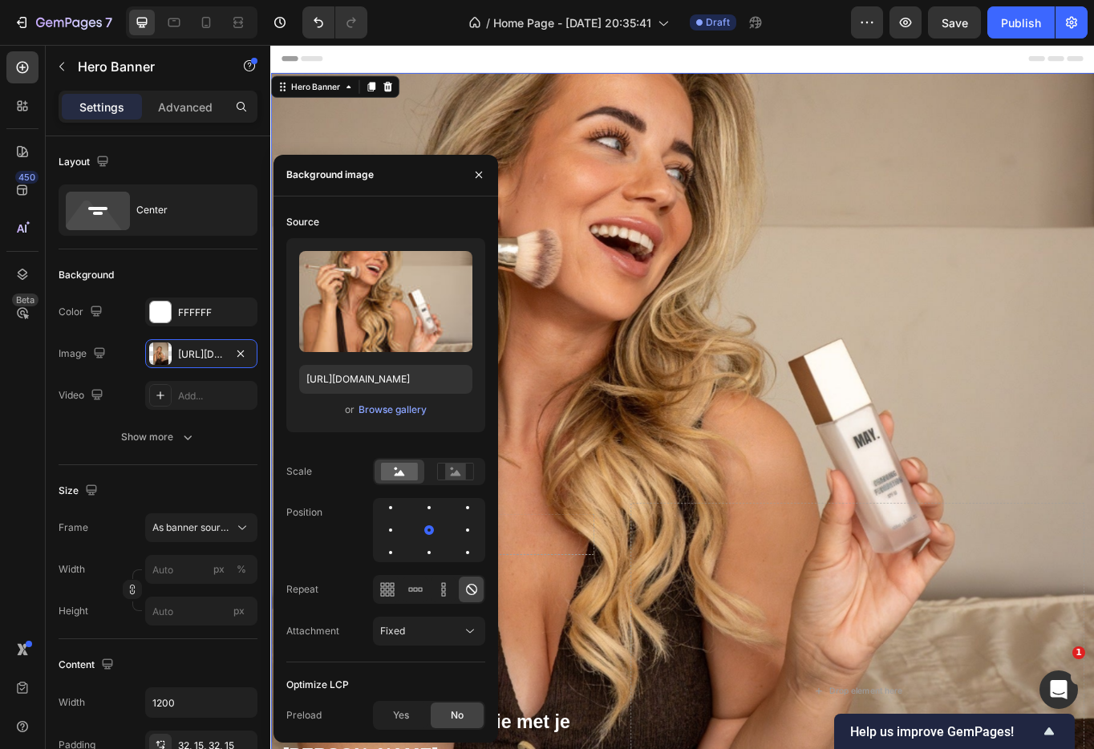
click at [427, 593] on div at bounding box center [429, 589] width 112 height 29
click at [441, 590] on icon at bounding box center [443, 589] width 4 height 4
click at [427, 590] on div at bounding box center [415, 589] width 25 height 26
click at [477, 589] on icon at bounding box center [471, 589] width 16 height 16
click at [444, 628] on div "Fixed" at bounding box center [421, 631] width 82 height 14
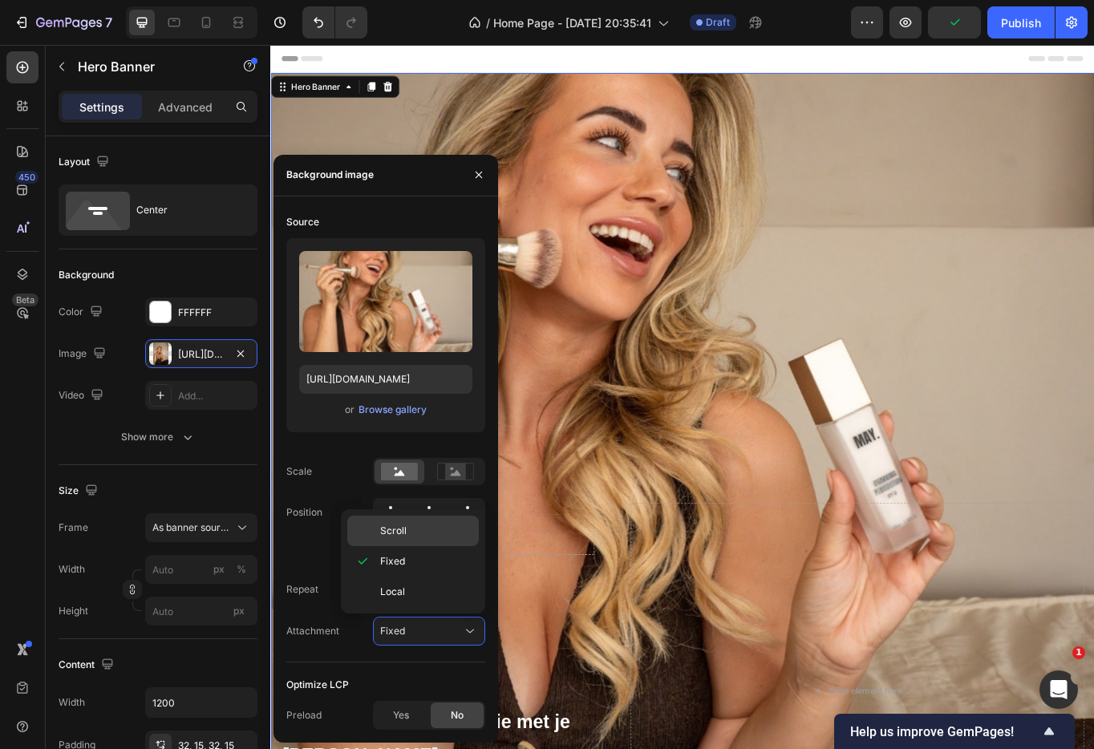
click at [431, 527] on p "Scroll" at bounding box center [425, 531] width 91 height 14
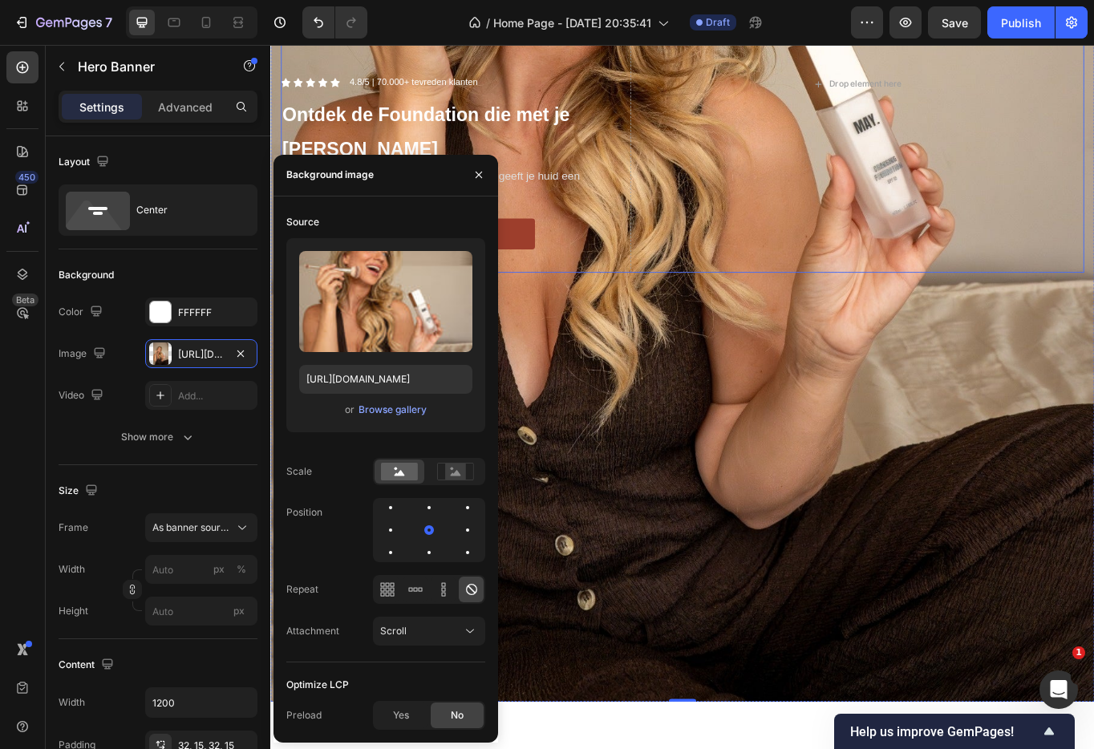
scroll to position [702, 0]
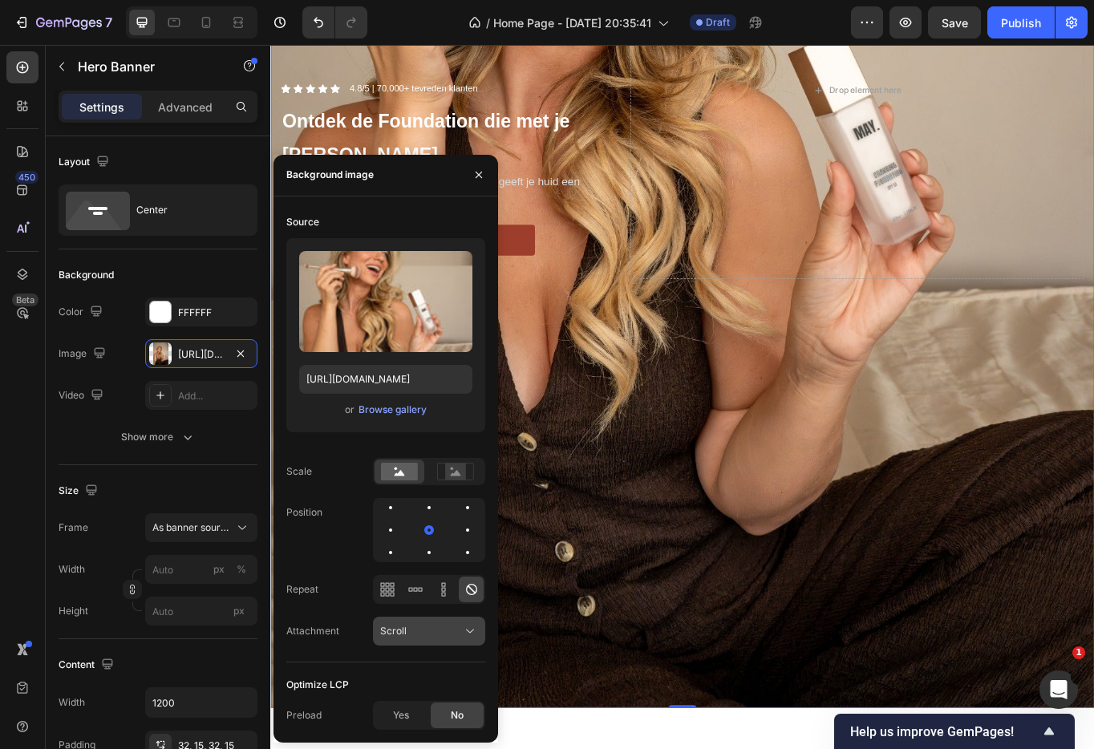
click at [449, 632] on div "Scroll" at bounding box center [421, 631] width 82 height 14
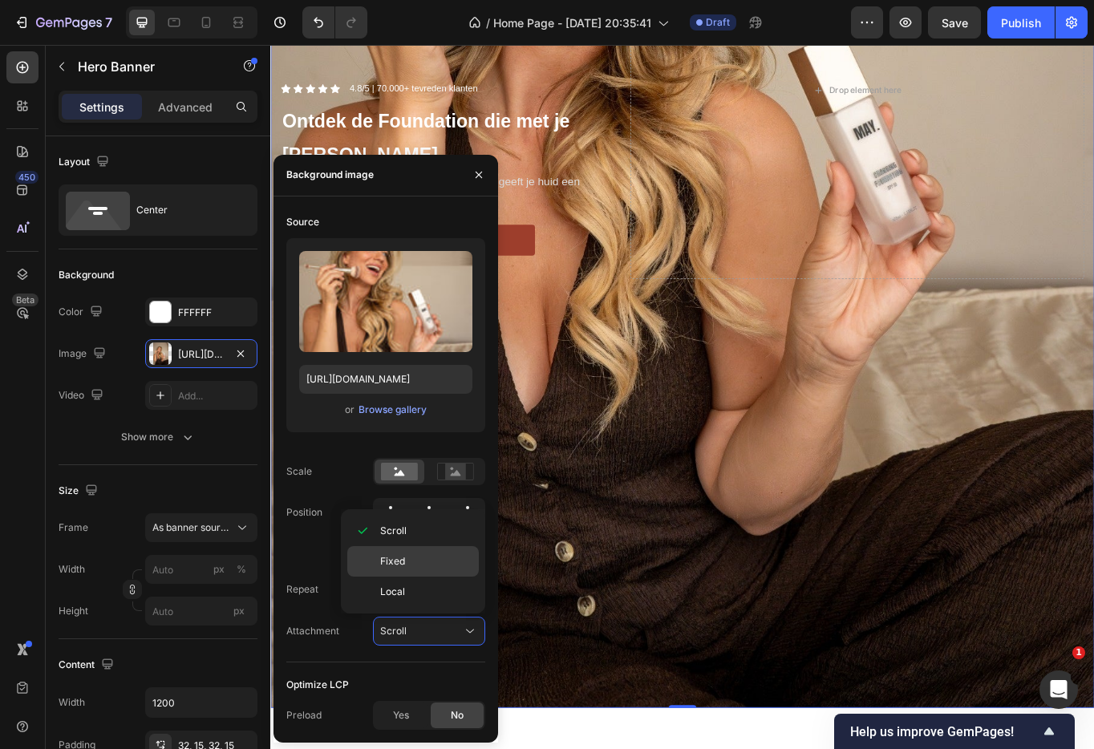
click at [433, 562] on p "Fixed" at bounding box center [425, 561] width 91 height 14
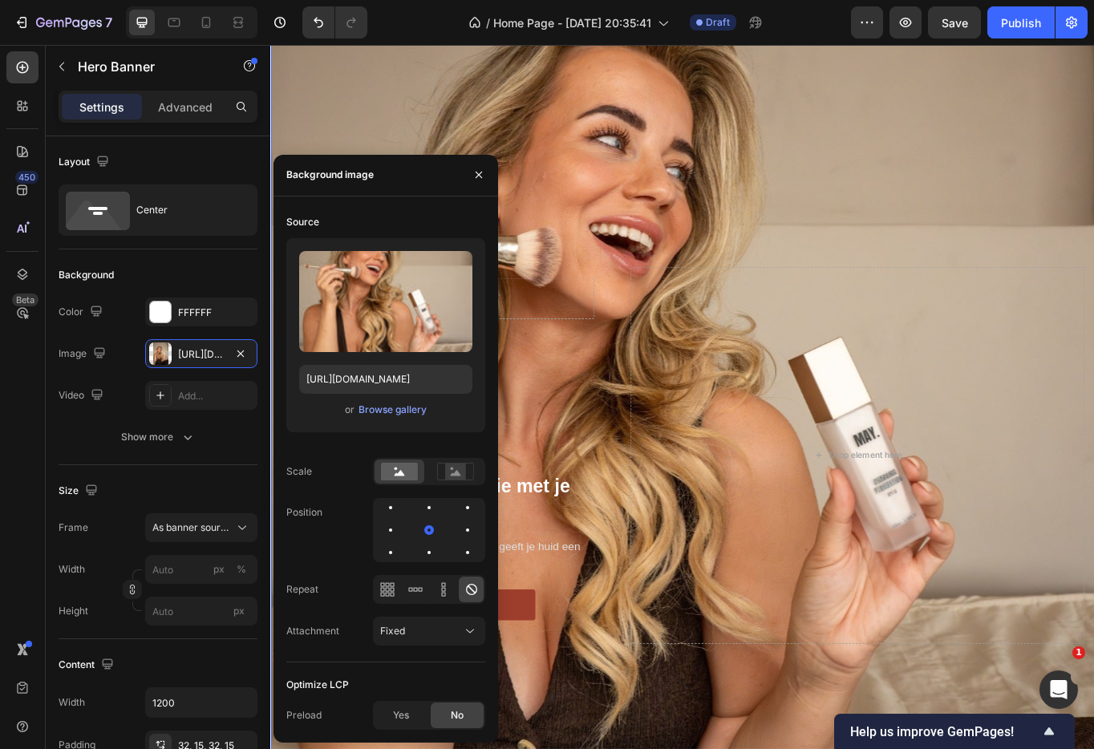
scroll to position [253, 0]
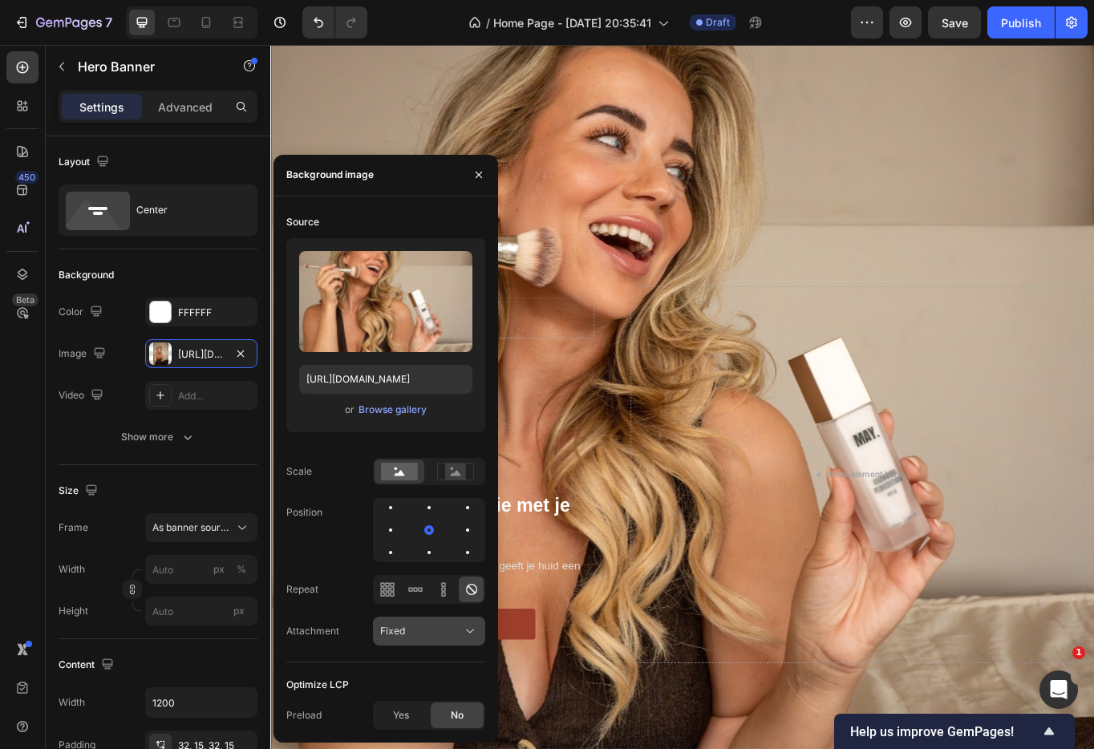
click at [419, 629] on div "Fixed" at bounding box center [421, 631] width 82 height 14
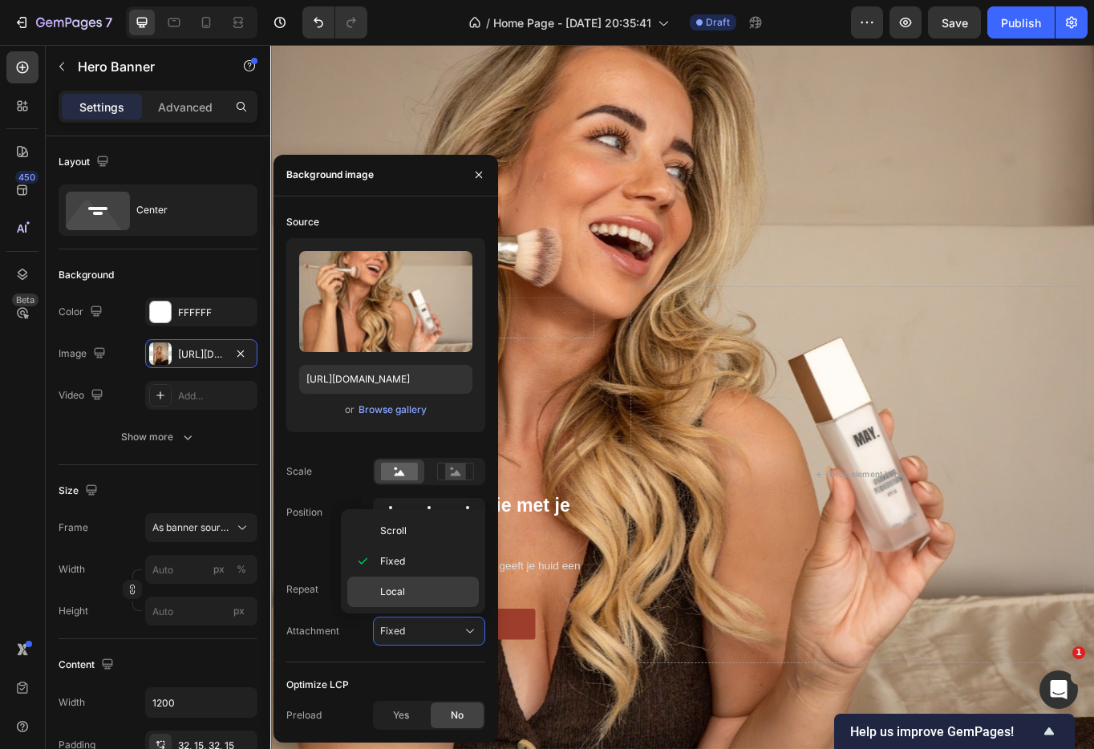
click at [411, 585] on p "Local" at bounding box center [425, 592] width 91 height 14
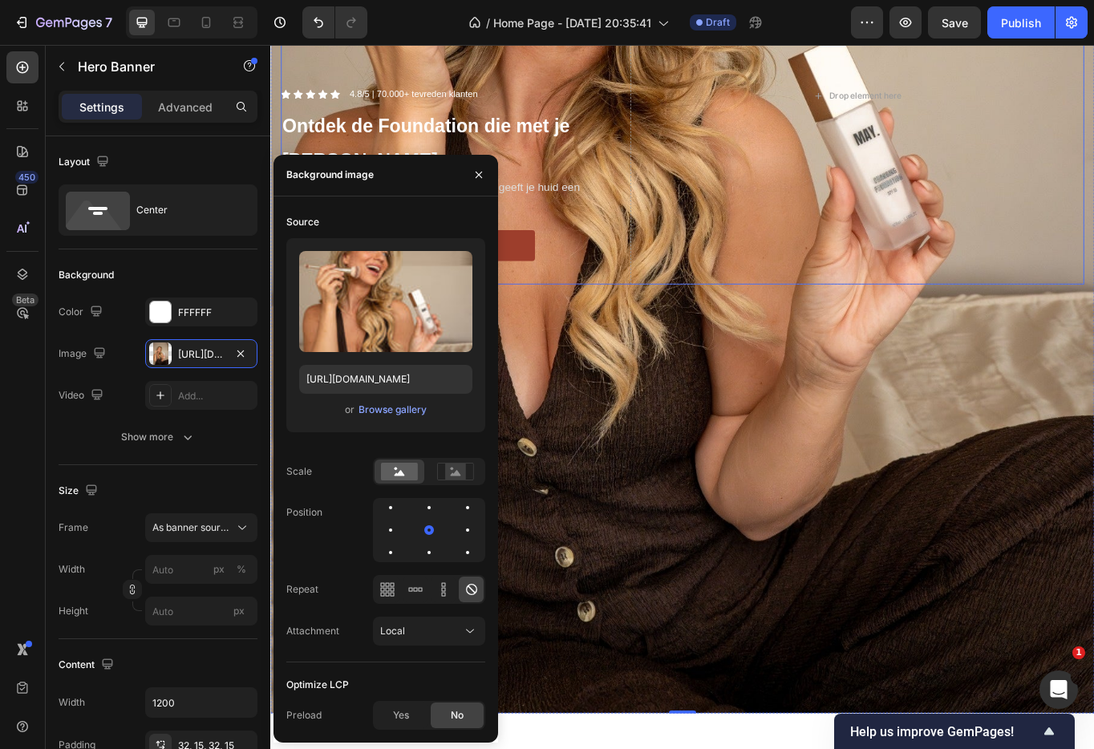
scroll to position [641, 0]
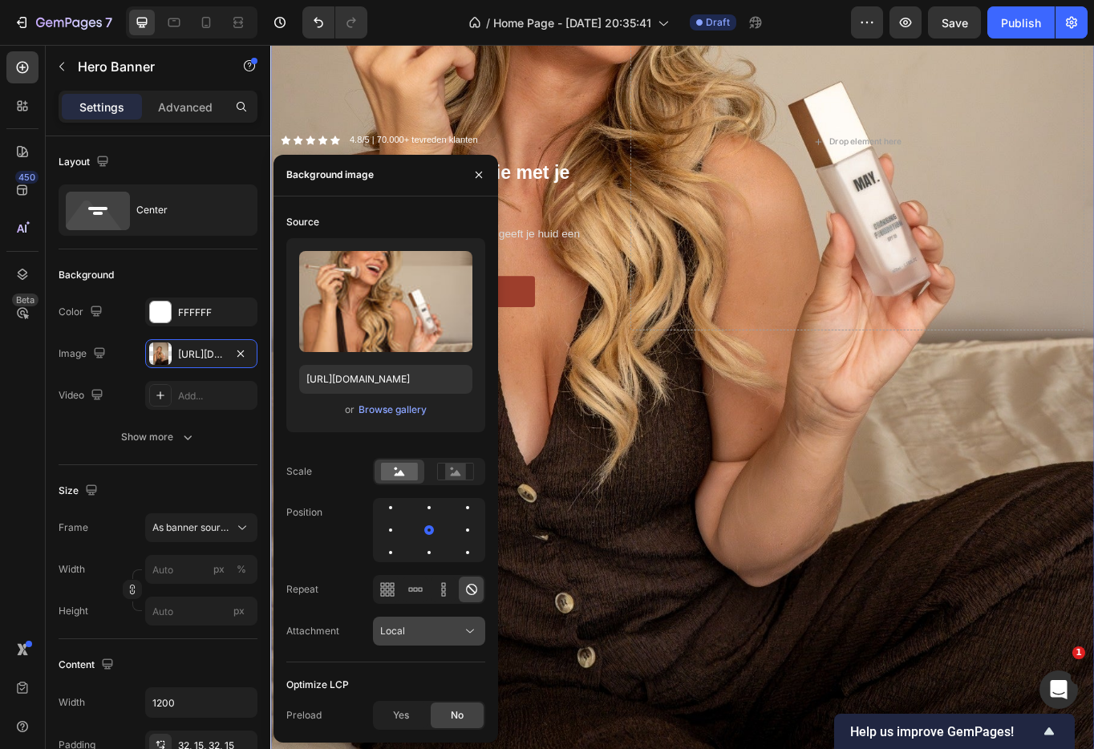
click at [467, 620] on button "Local" at bounding box center [429, 631] width 112 height 29
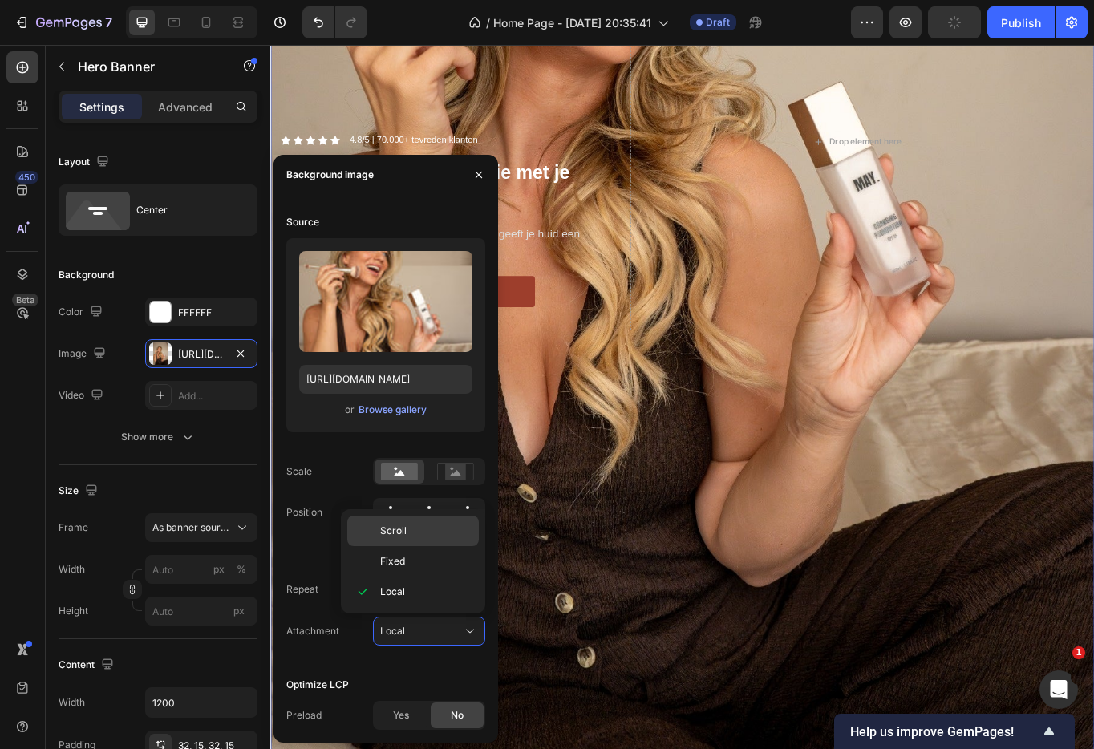
click at [434, 527] on p "Scroll" at bounding box center [425, 531] width 91 height 14
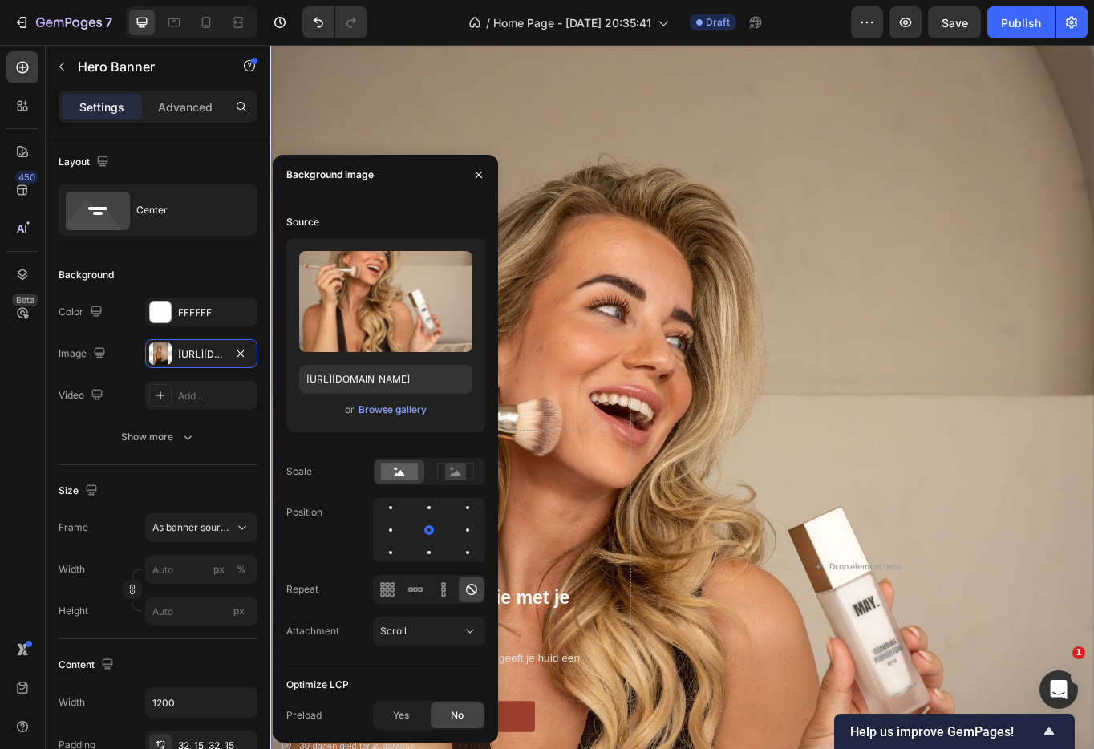
scroll to position [0, 0]
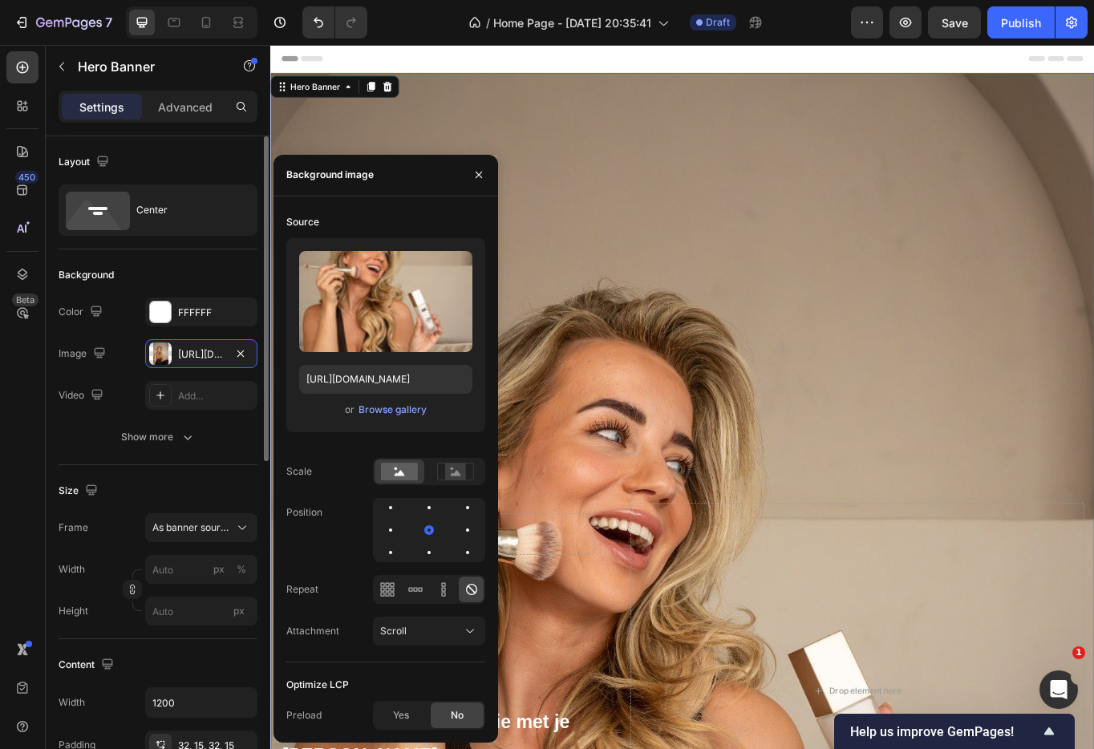
click at [208, 410] on div "The changes might be hidden by the image and the video. Color FFFFFF Image http…" at bounding box center [158, 374] width 199 height 154
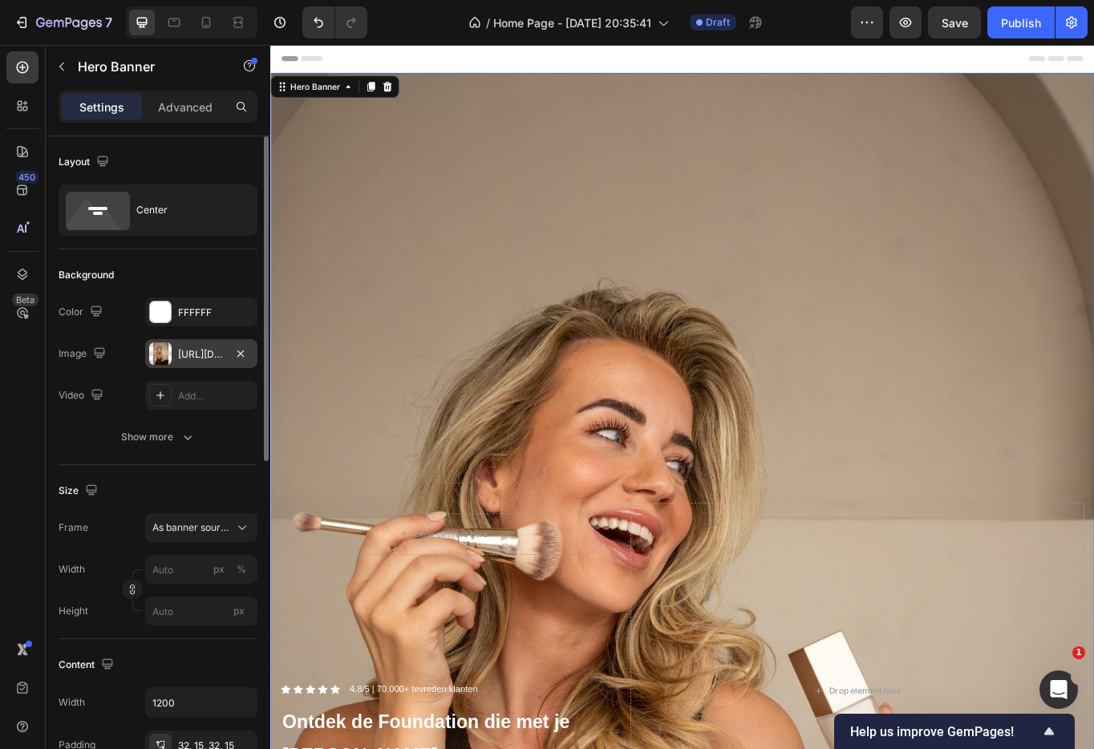
click at [217, 357] on div "[URL][DOMAIN_NAME]" at bounding box center [201, 354] width 47 height 14
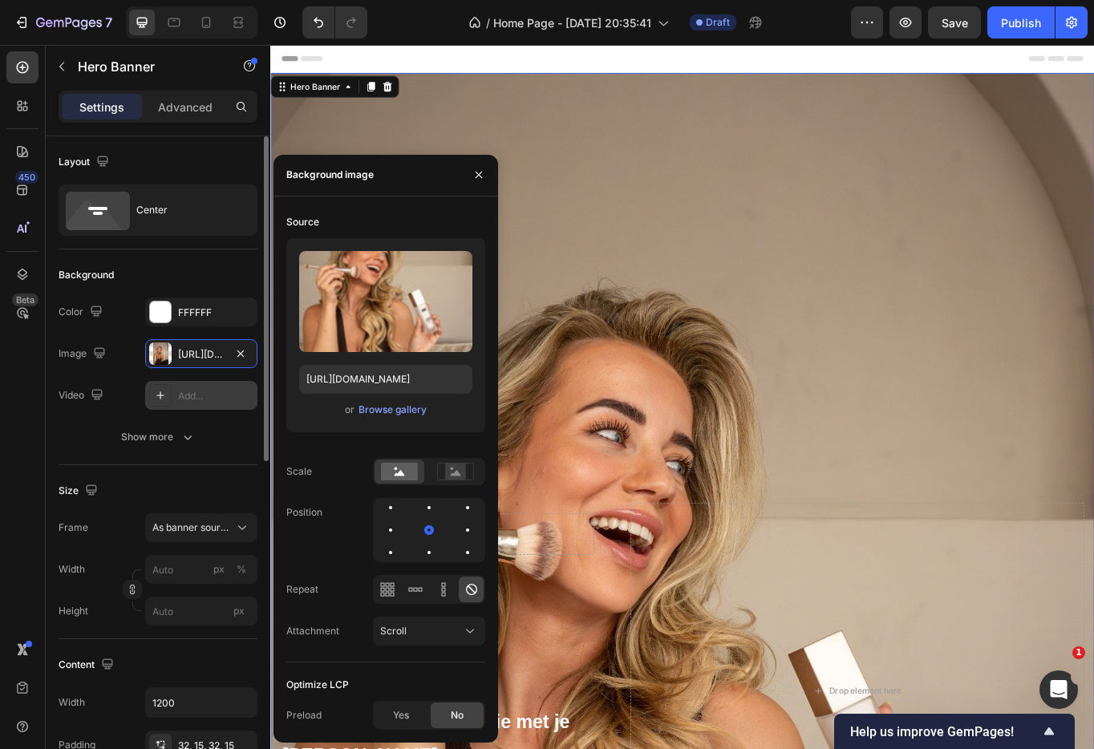
click at [235, 409] on div "Add..." at bounding box center [201, 395] width 112 height 29
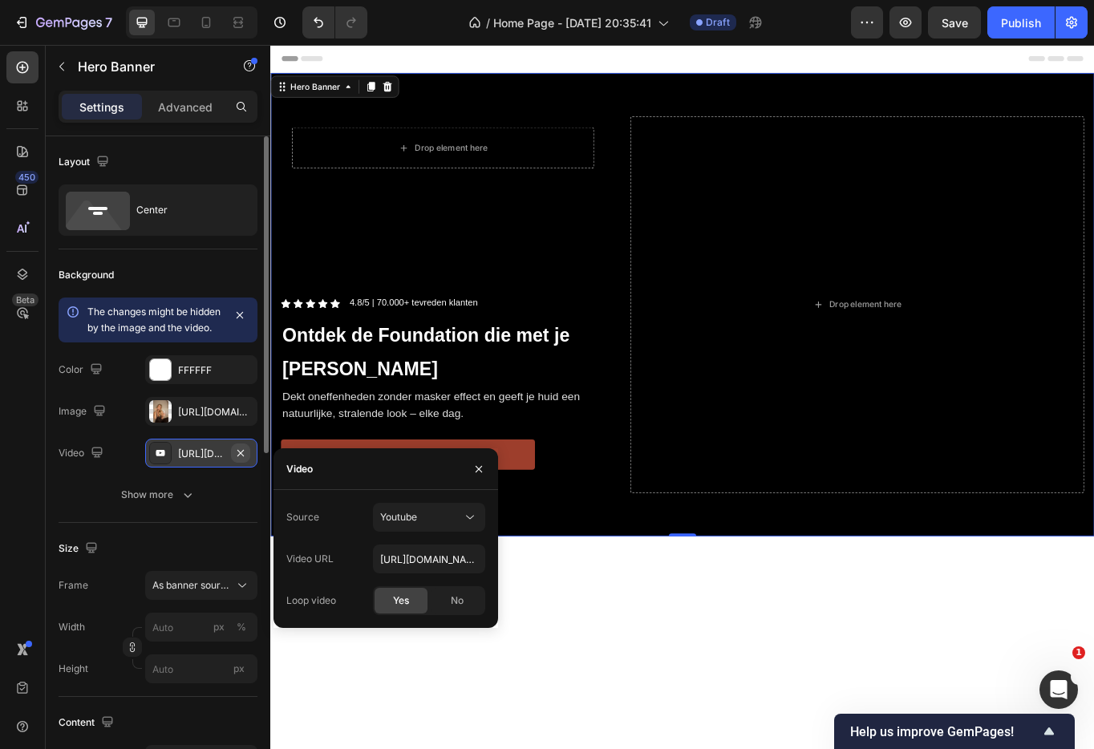
click at [241, 459] on icon "button" at bounding box center [240, 453] width 13 height 13
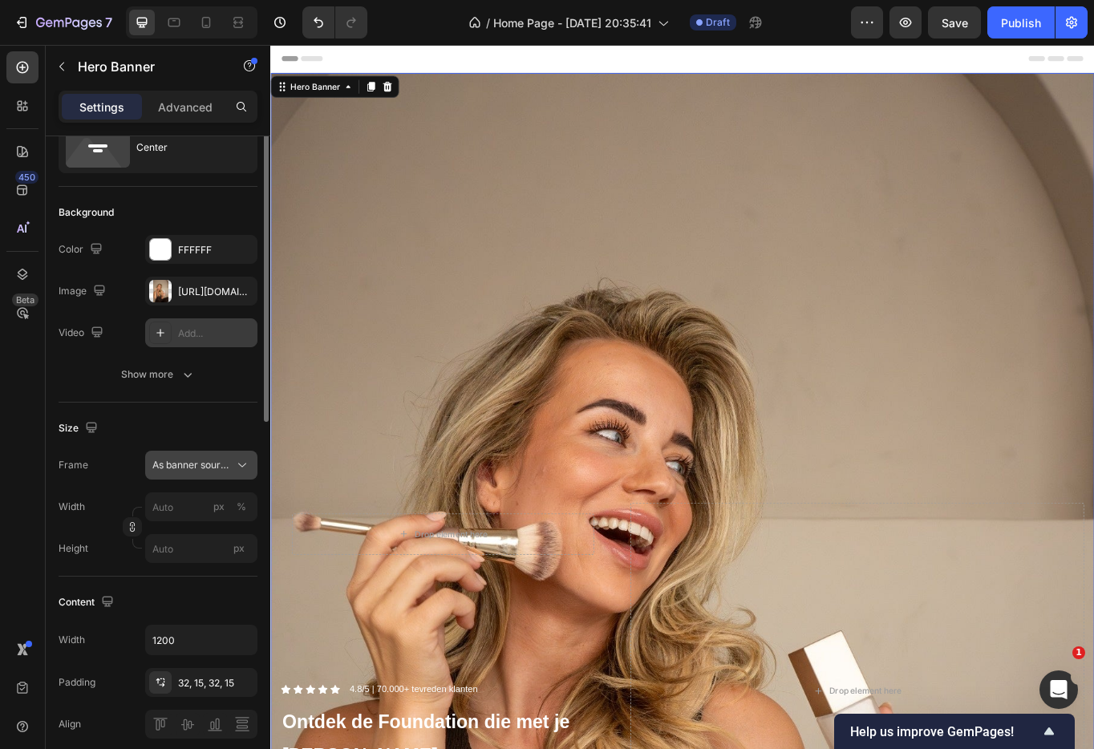
scroll to position [66, 0]
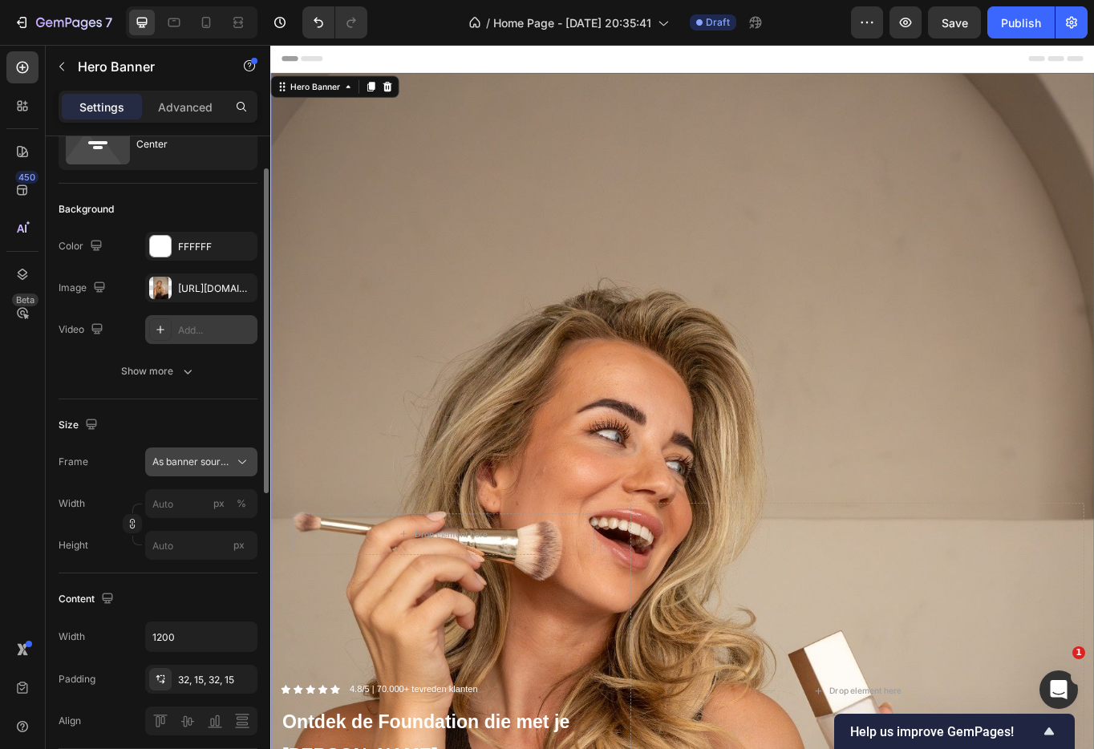
click at [218, 457] on span "As banner source" at bounding box center [191, 462] width 79 height 14
click at [188, 527] on div "Custom" at bounding box center [198, 529] width 93 height 14
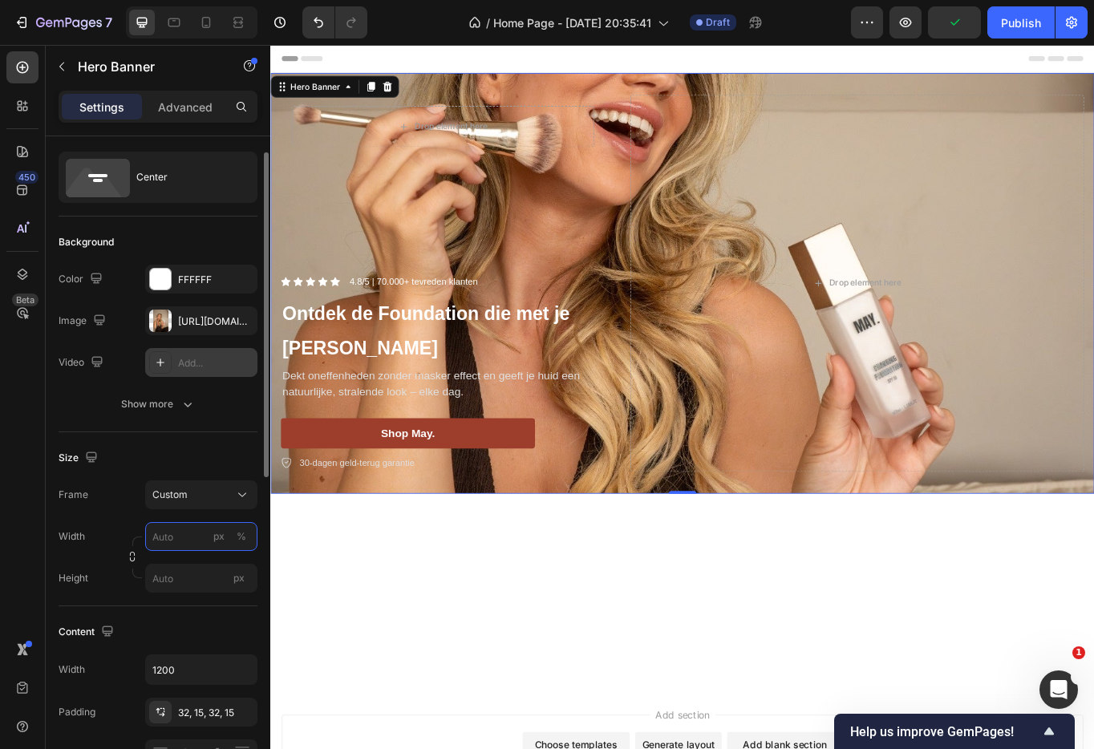
scroll to position [28, 0]
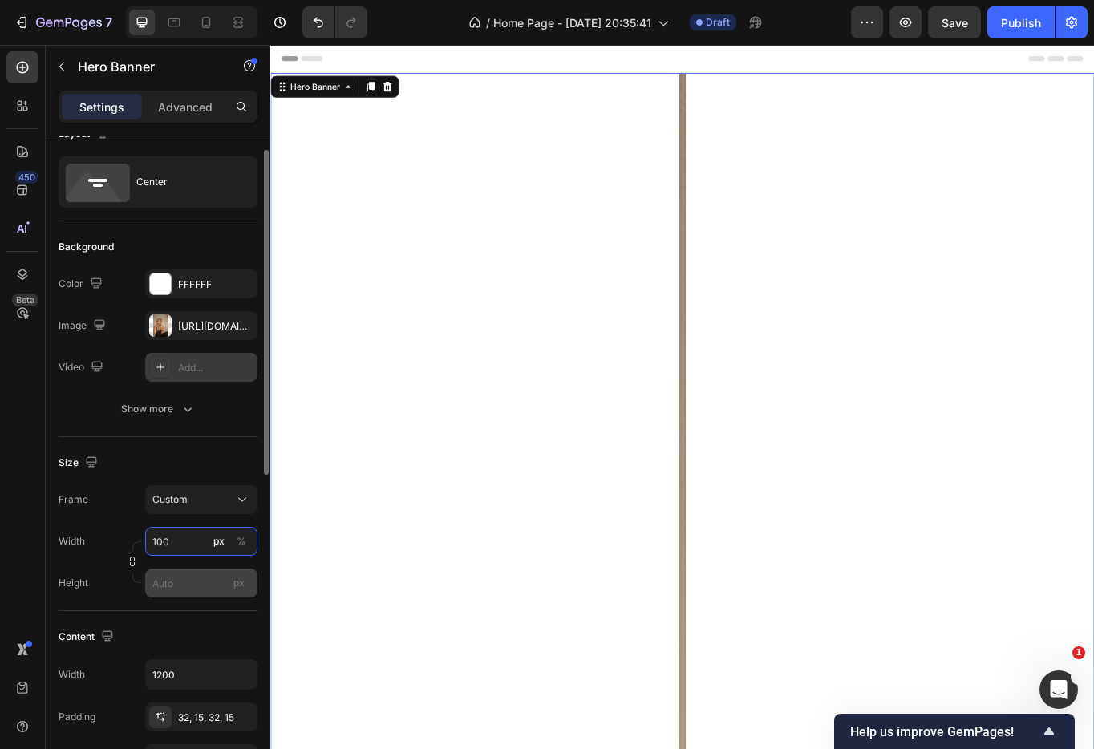
type input "100"
click at [181, 580] on input "px" at bounding box center [201, 582] width 112 height 29
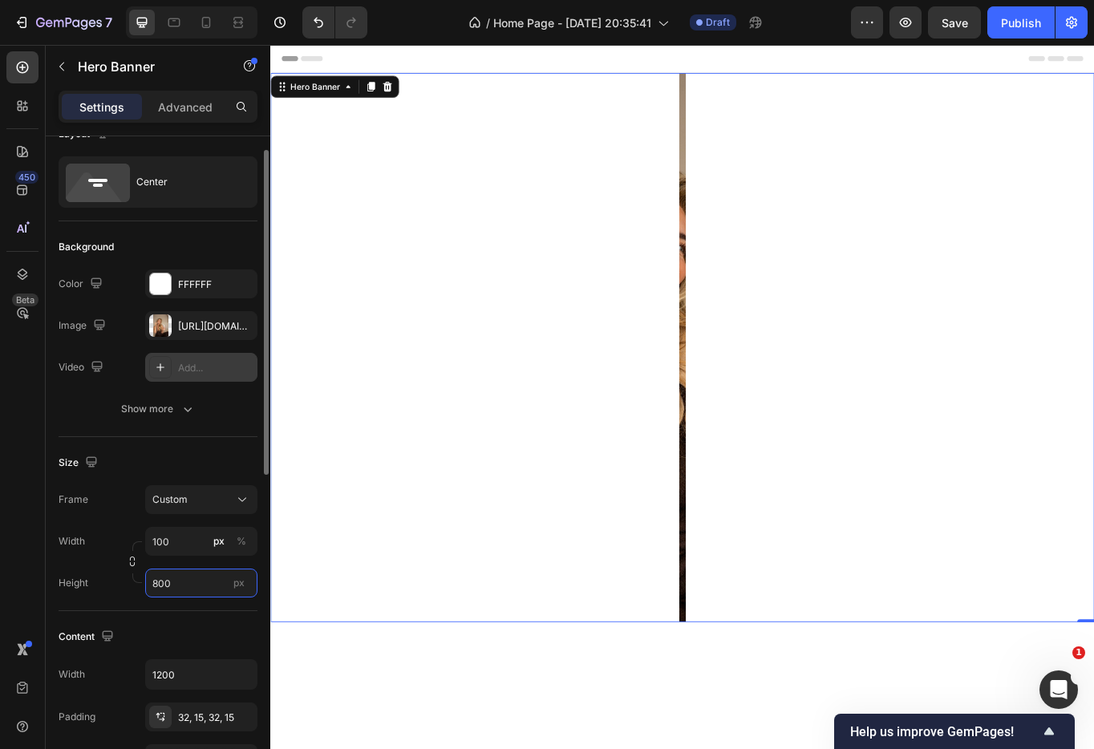
type input "800"
click at [190, 604] on div "Size Frame Custom Width 10 px % Height 800 px" at bounding box center [158, 524] width 199 height 174
click at [171, 542] on input "10" at bounding box center [201, 541] width 112 height 29
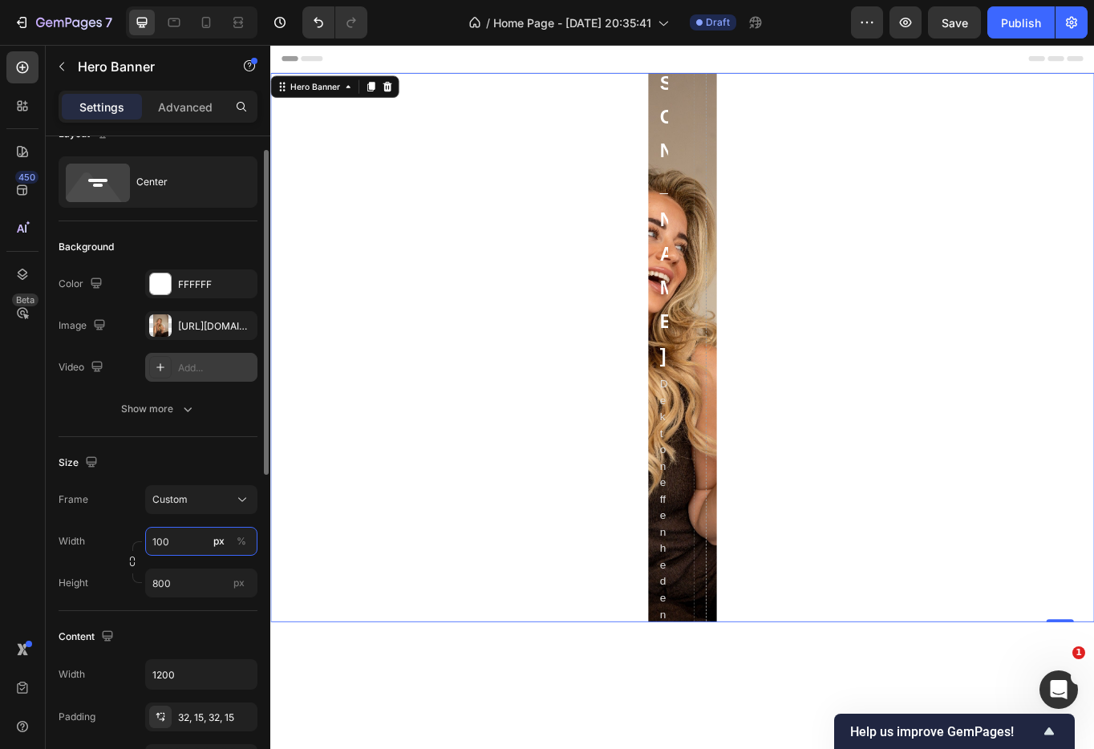
type input "100"
click at [170, 558] on div "Width 100 px % Height 800 px" at bounding box center [158, 562] width 199 height 71
click at [172, 585] on input "800" at bounding box center [201, 582] width 112 height 29
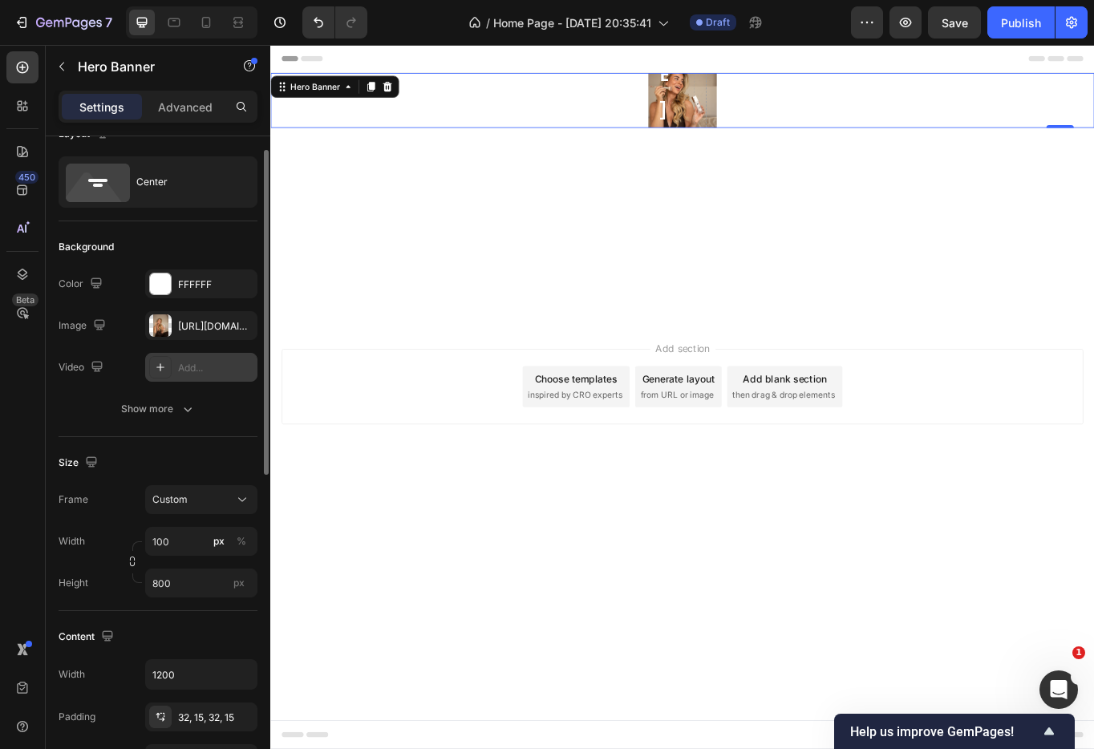
click at [177, 629] on div "Content" at bounding box center [158, 637] width 199 height 26
click at [167, 577] on input "800" at bounding box center [201, 582] width 112 height 29
click at [167, 581] on input "80" at bounding box center [201, 582] width 112 height 29
type input "800"
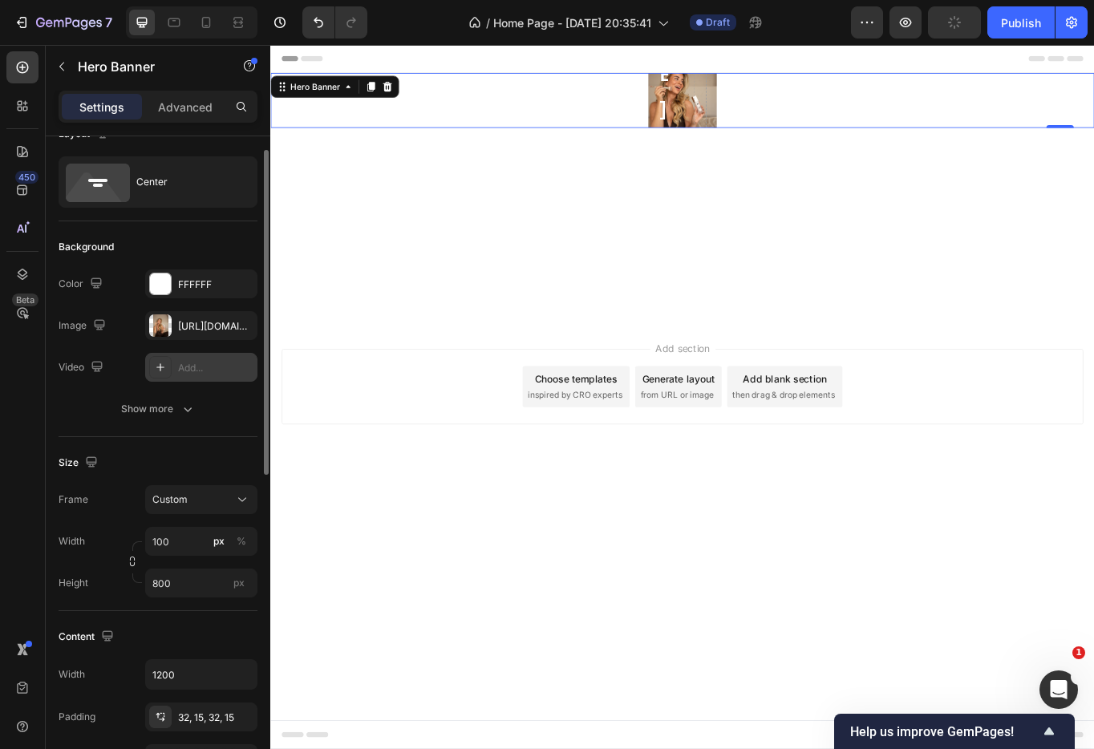
click at [172, 611] on div "Content Width 1200 Padding 32, 15, 32, 15 Align" at bounding box center [158, 699] width 199 height 176
click at [171, 540] on input "100" at bounding box center [201, 541] width 112 height 29
type input "1"
type input "80"
type input "100"
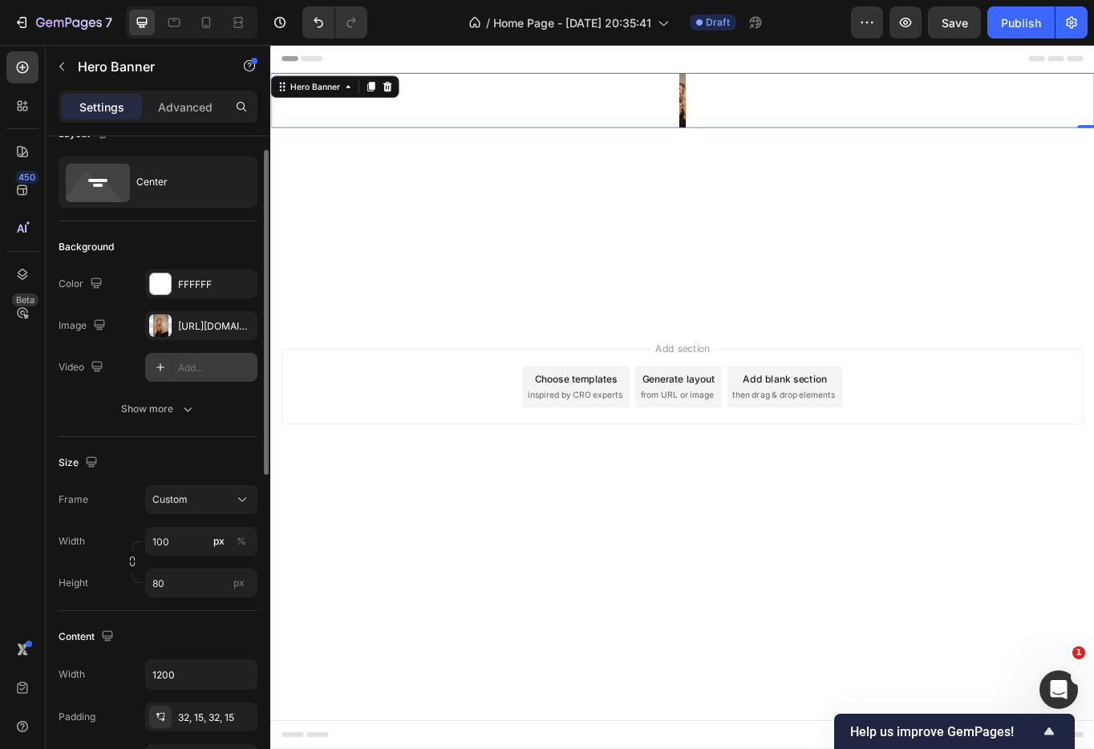
click at [178, 556] on div "Width 100 px % Height 80 px" at bounding box center [158, 562] width 199 height 71
click at [187, 507] on div "Custom" at bounding box center [201, 499] width 98 height 16
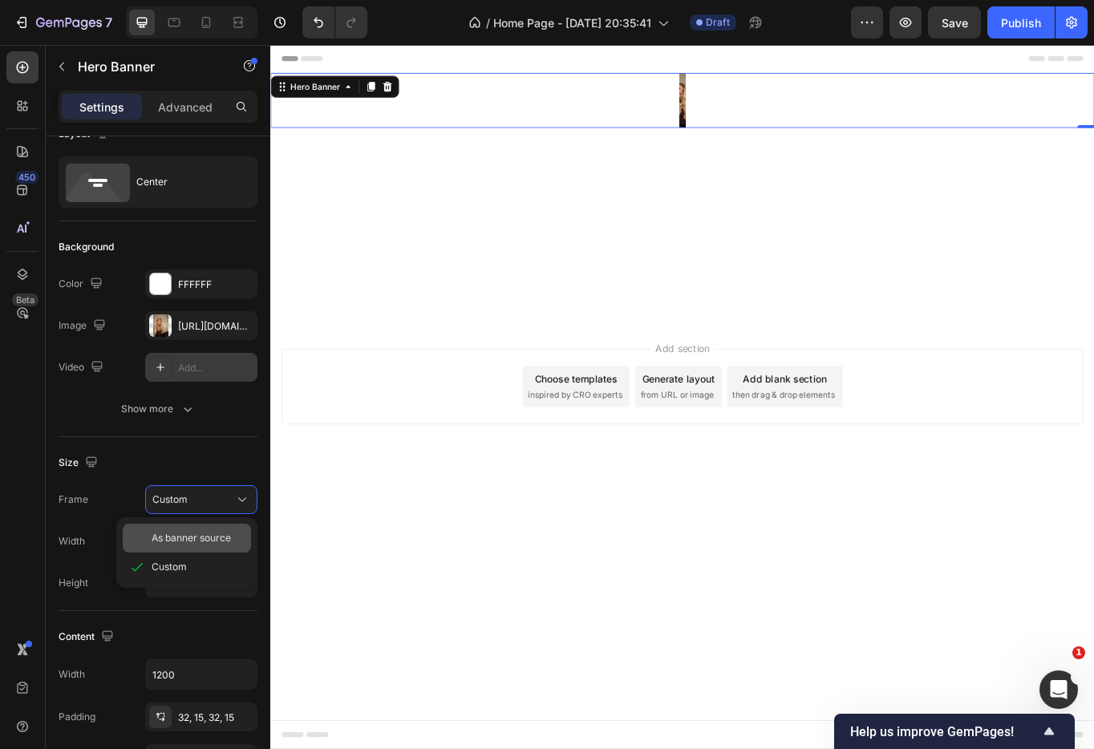
click at [188, 536] on span "As banner source" at bounding box center [191, 538] width 79 height 14
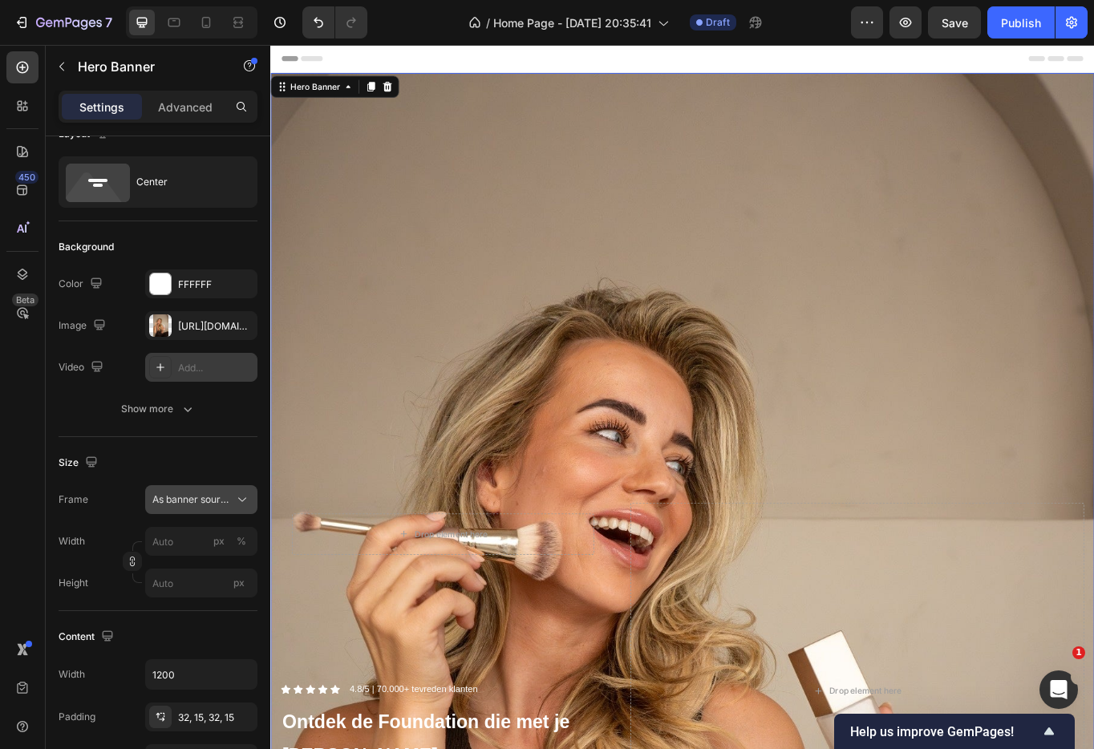
click at [187, 504] on span "As banner source" at bounding box center [191, 499] width 79 height 14
click at [186, 556] on div "Custom" at bounding box center [187, 566] width 128 height 29
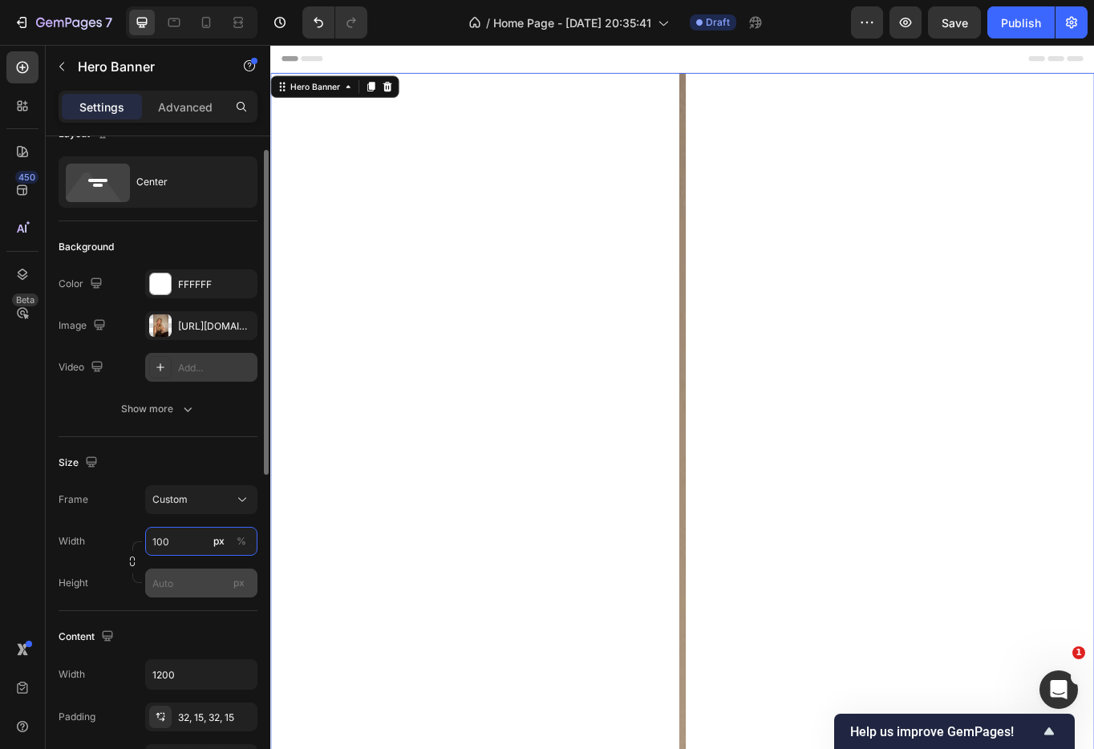
type input "100"
click at [184, 585] on input "px" at bounding box center [201, 582] width 112 height 29
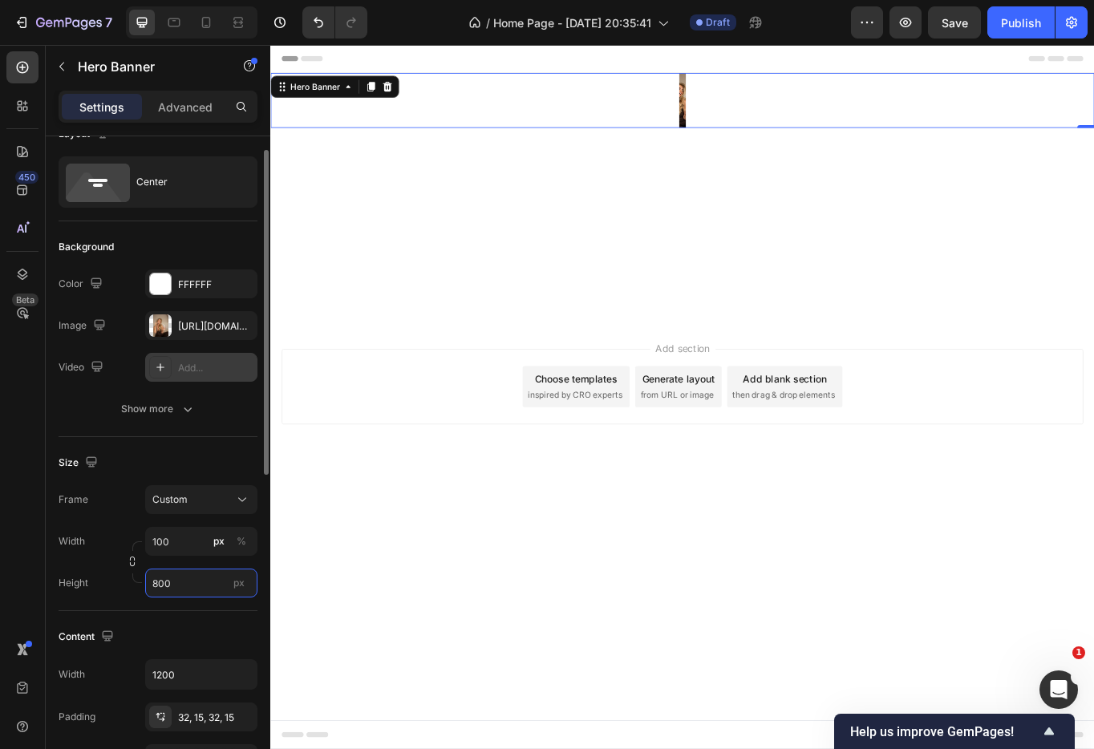
type input "800"
click at [190, 641] on div "Content" at bounding box center [158, 637] width 199 height 26
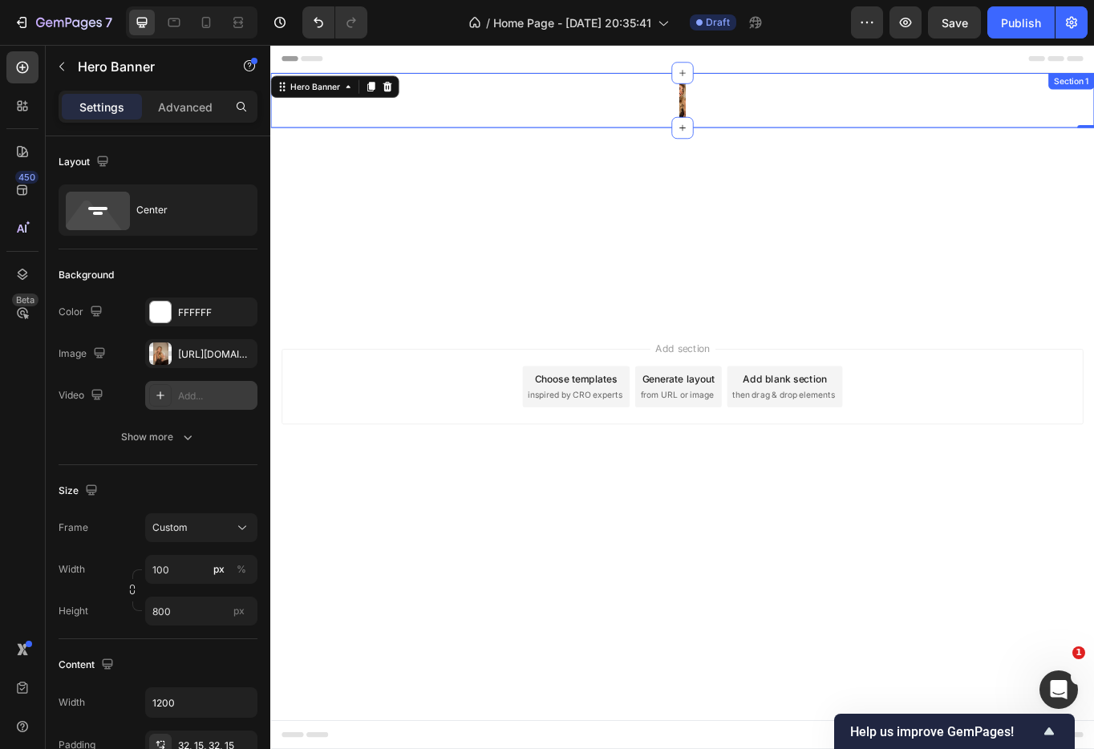
click at [730, 108] on div "Row Icon Icon Icon Icon Icon Icon List 4.8/5 | 70.000+ tevreden klanten Text Bl…" at bounding box center [751, 110] width 962 height 64
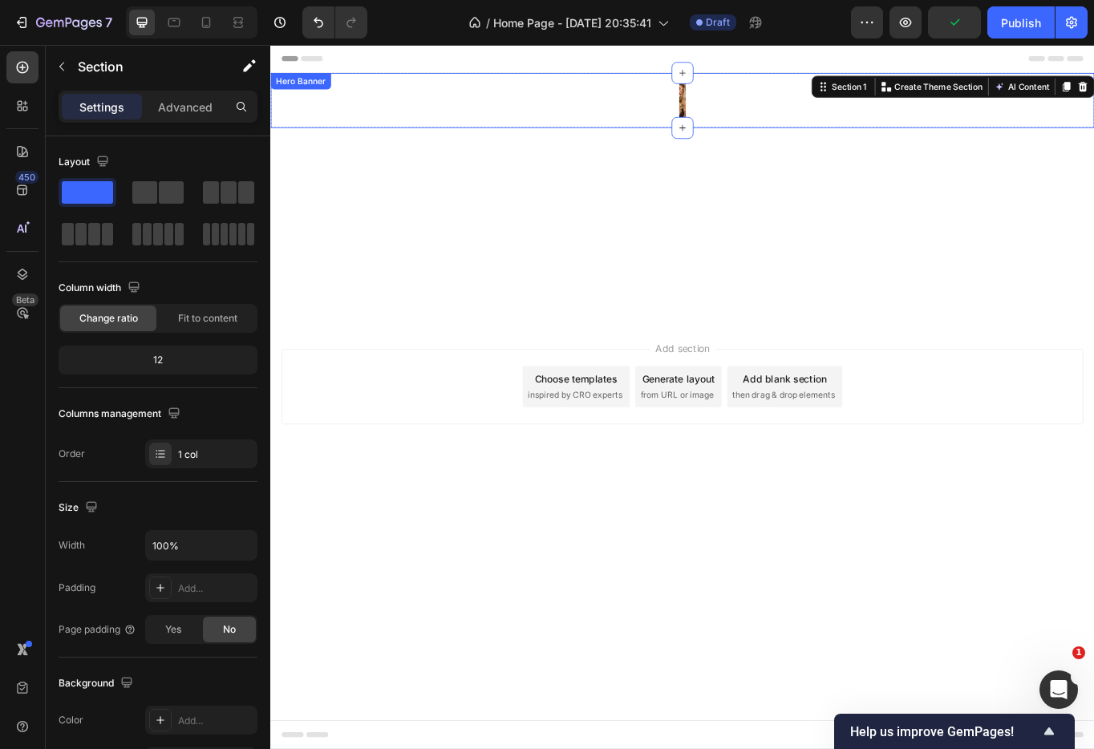
click at [753, 102] on div "Row Icon Icon Icon Icon Icon Icon List 4.8/5 | 70.000+ tevreden klanten Text Bl…" at bounding box center [759, 110] width 24 height 4420
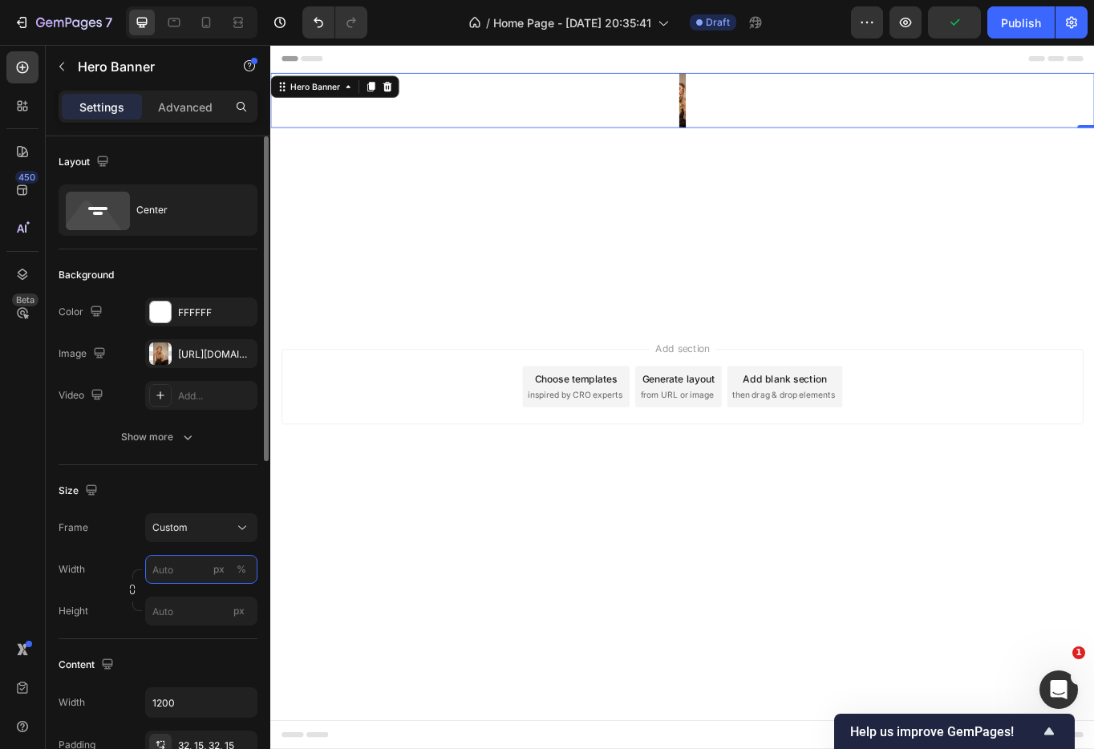
click at [184, 581] on input "px %" at bounding box center [201, 569] width 112 height 29
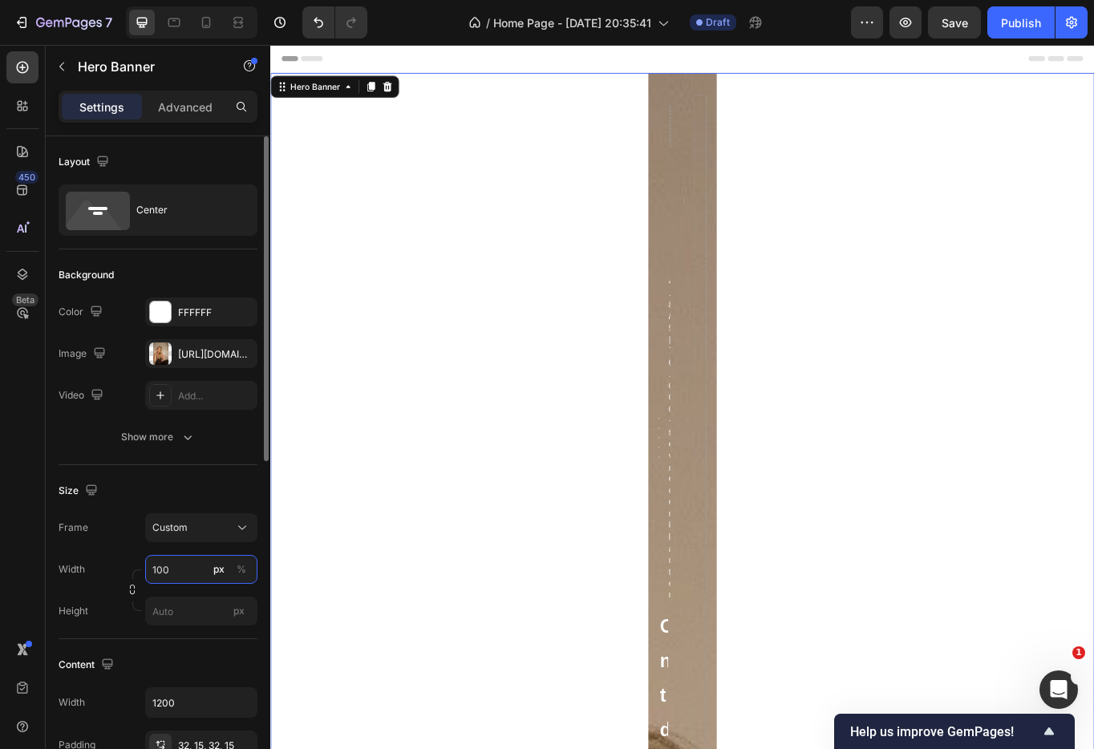
type input "100"
click at [186, 585] on div "Width 100 px % Height px" at bounding box center [158, 590] width 199 height 71
click at [181, 609] on input "px" at bounding box center [201, 611] width 112 height 29
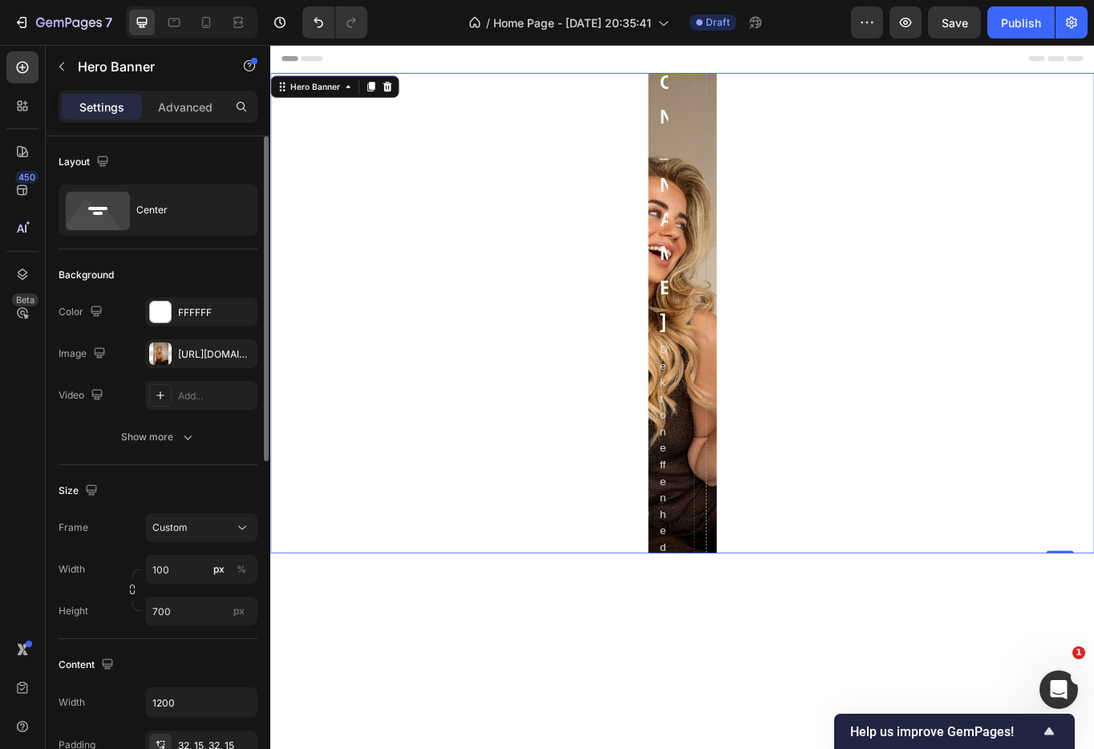
click at [187, 595] on div "Width 100 px % Height 700 px" at bounding box center [158, 590] width 199 height 71
click at [165, 610] on input "700" at bounding box center [201, 611] width 112 height 29
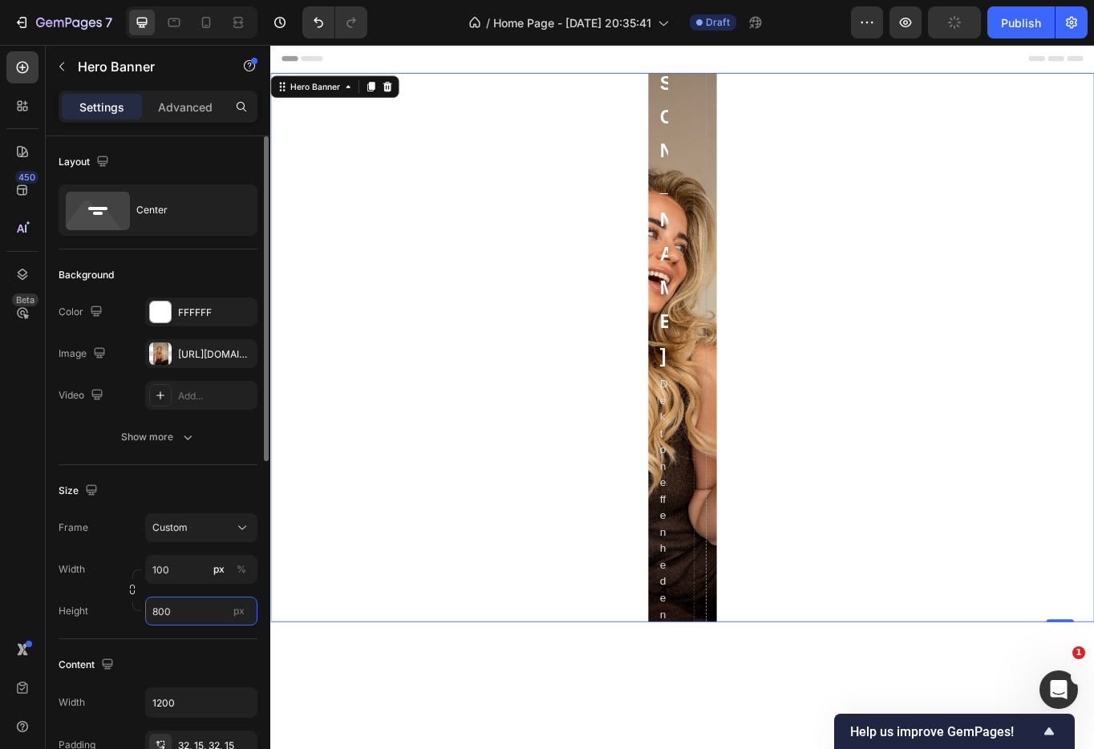
click at [170, 607] on input "800" at bounding box center [201, 611] width 112 height 29
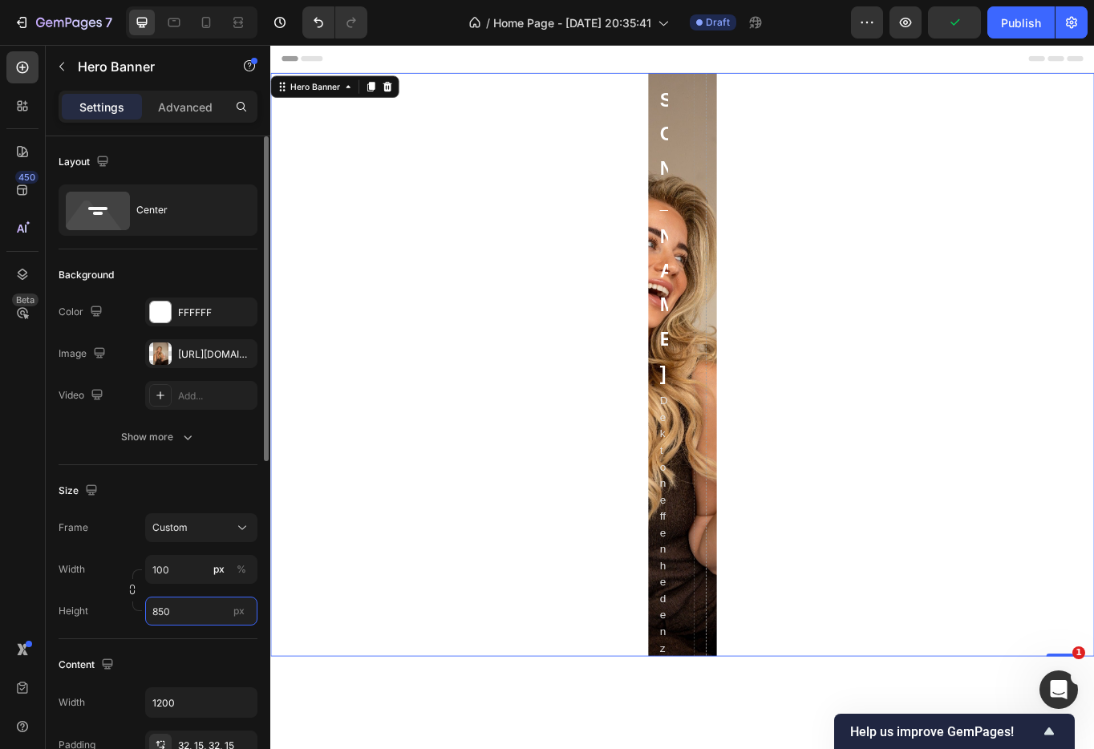
type input "850"
click at [165, 592] on div "Width 100 px % Height 850 px" at bounding box center [158, 590] width 199 height 71
click at [176, 568] on input "100" at bounding box center [201, 569] width 112 height 29
click at [176, 564] on input "100" at bounding box center [201, 569] width 112 height 29
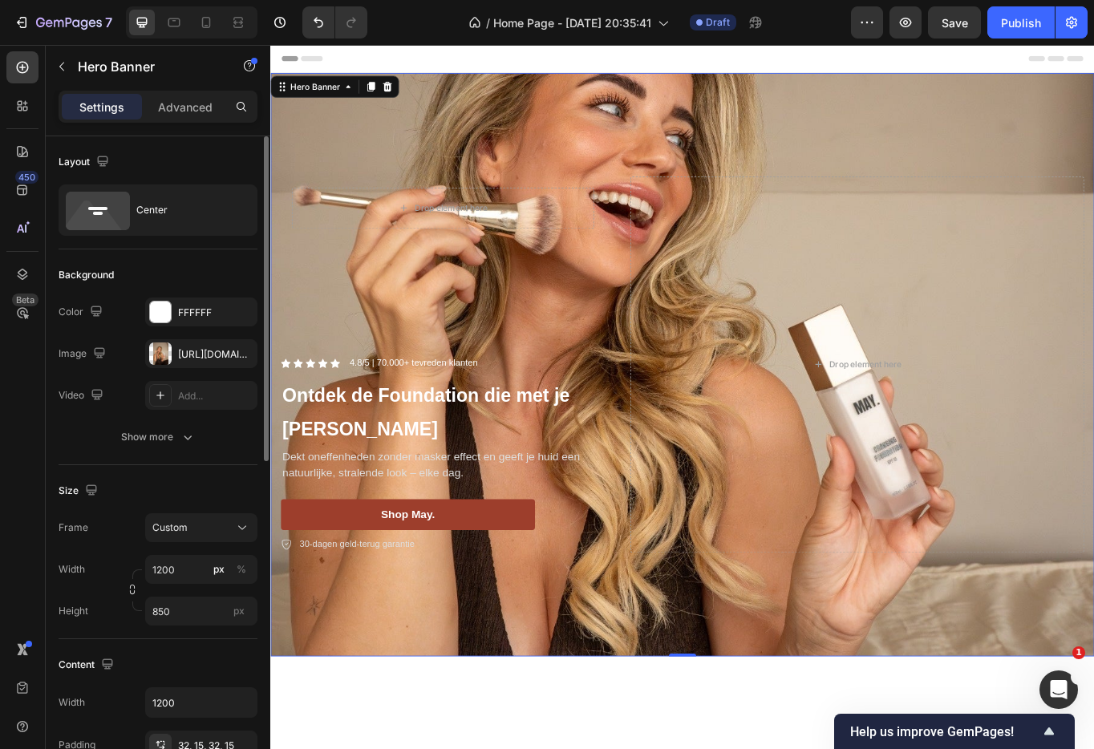
click at [176, 589] on div "Width 1200 px % Height 850 px" at bounding box center [158, 590] width 199 height 71
click at [200, 26] on icon at bounding box center [206, 22] width 16 height 16
type input "100"
type input "600"
type input "100%"
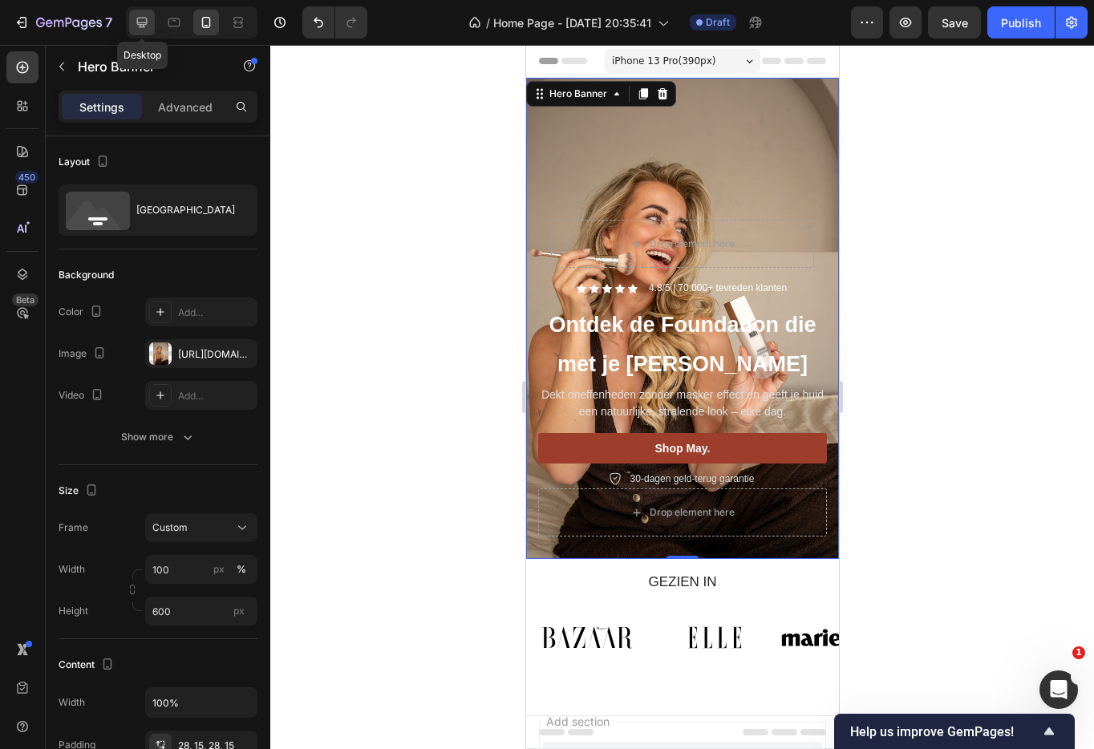
click at [144, 26] on icon at bounding box center [142, 23] width 10 height 10
type input "1200"
type input "850"
type input "1200"
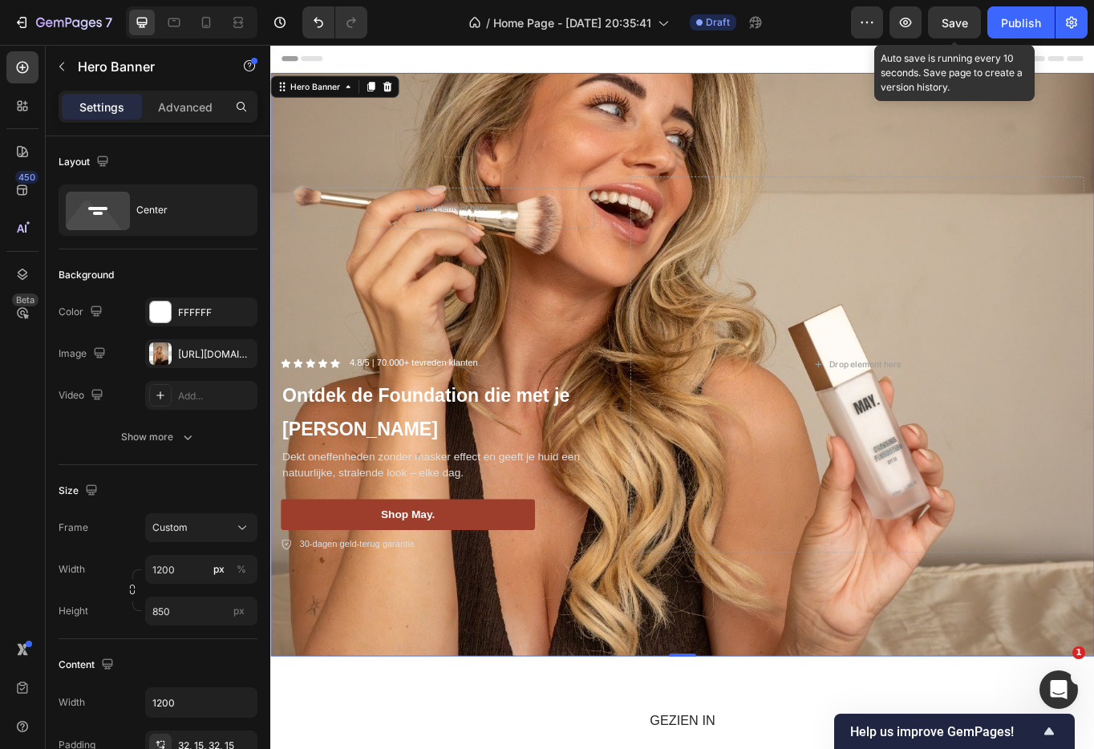
click at [966, 26] on span "Save" at bounding box center [954, 23] width 26 height 14
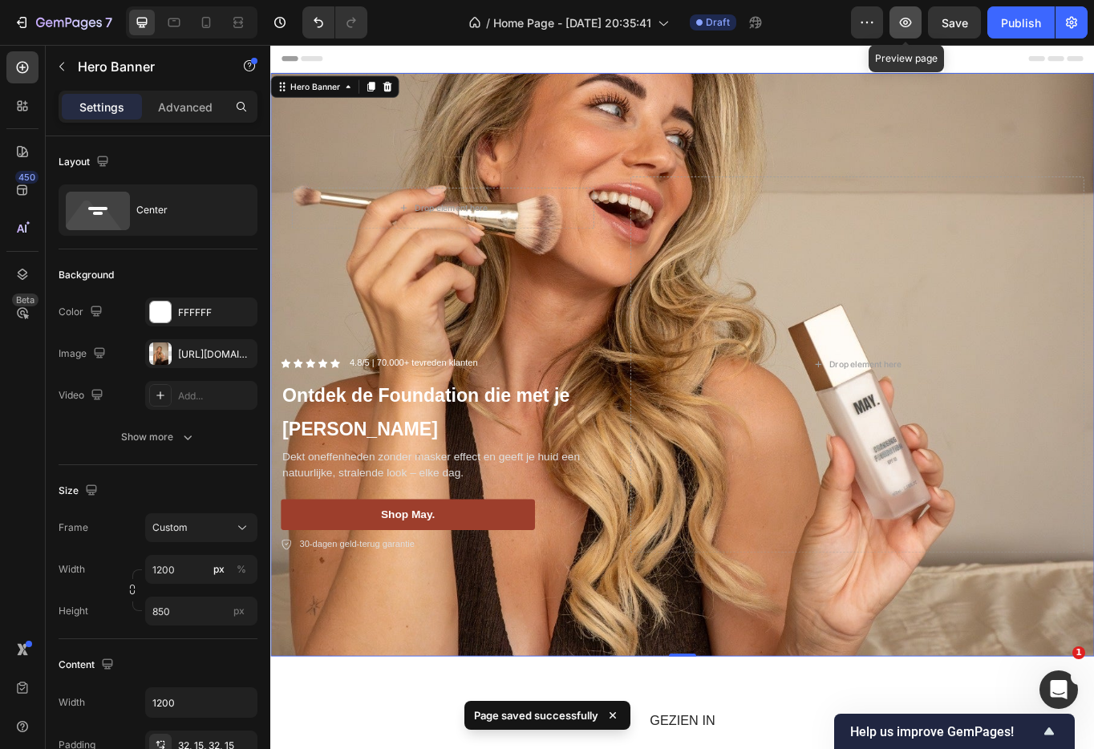
click at [906, 28] on icon "button" at bounding box center [905, 22] width 16 height 16
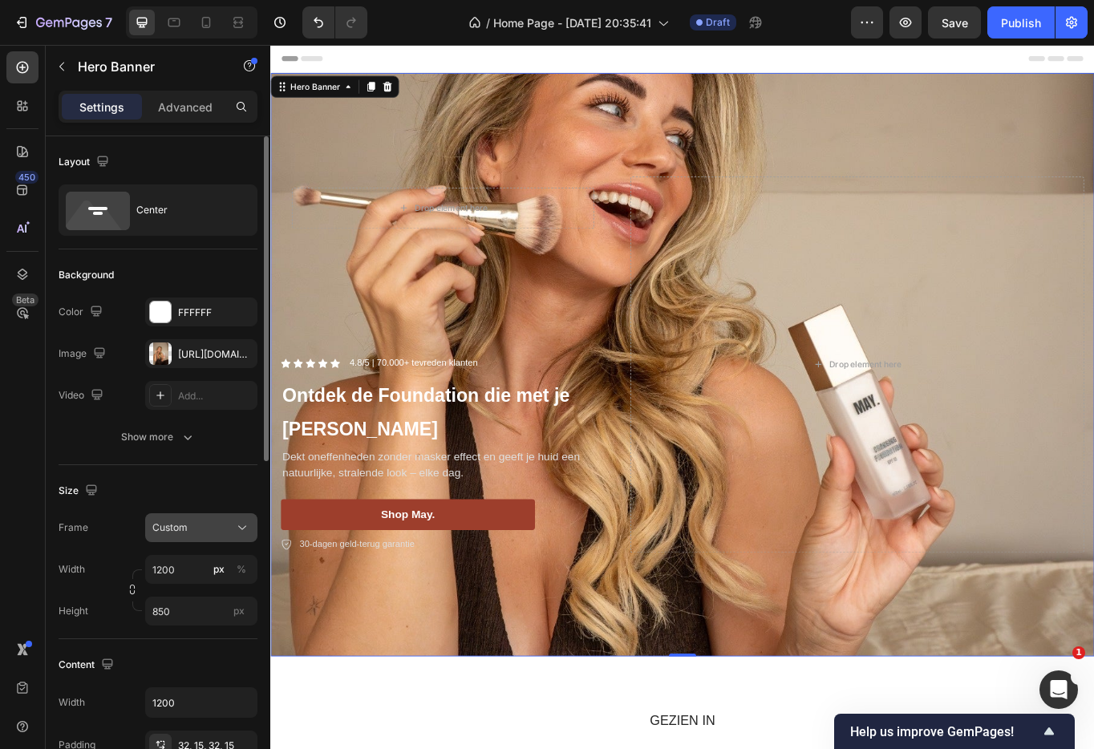
click at [204, 527] on div "Custom" at bounding box center [191, 527] width 79 height 14
click at [205, 560] on span "As banner source" at bounding box center [191, 566] width 79 height 14
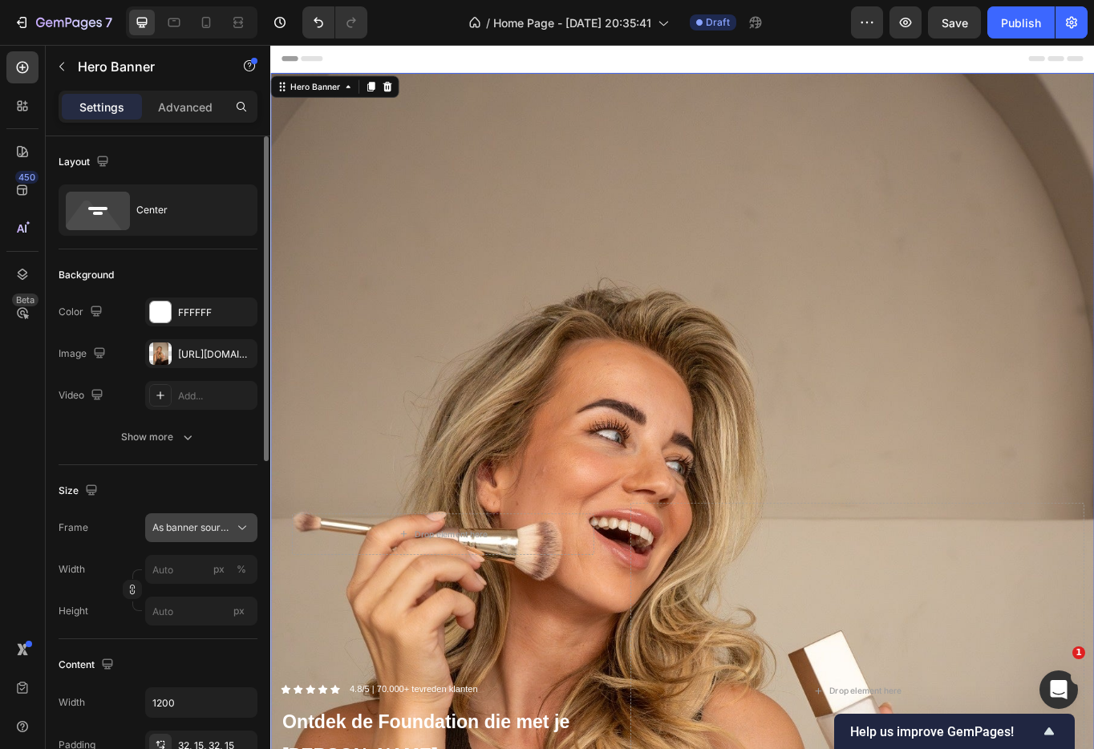
click at [196, 532] on span "As banner source" at bounding box center [191, 527] width 79 height 14
click at [204, 492] on div "Size" at bounding box center [158, 491] width 199 height 26
click at [179, 617] on input "px" at bounding box center [201, 611] width 112 height 29
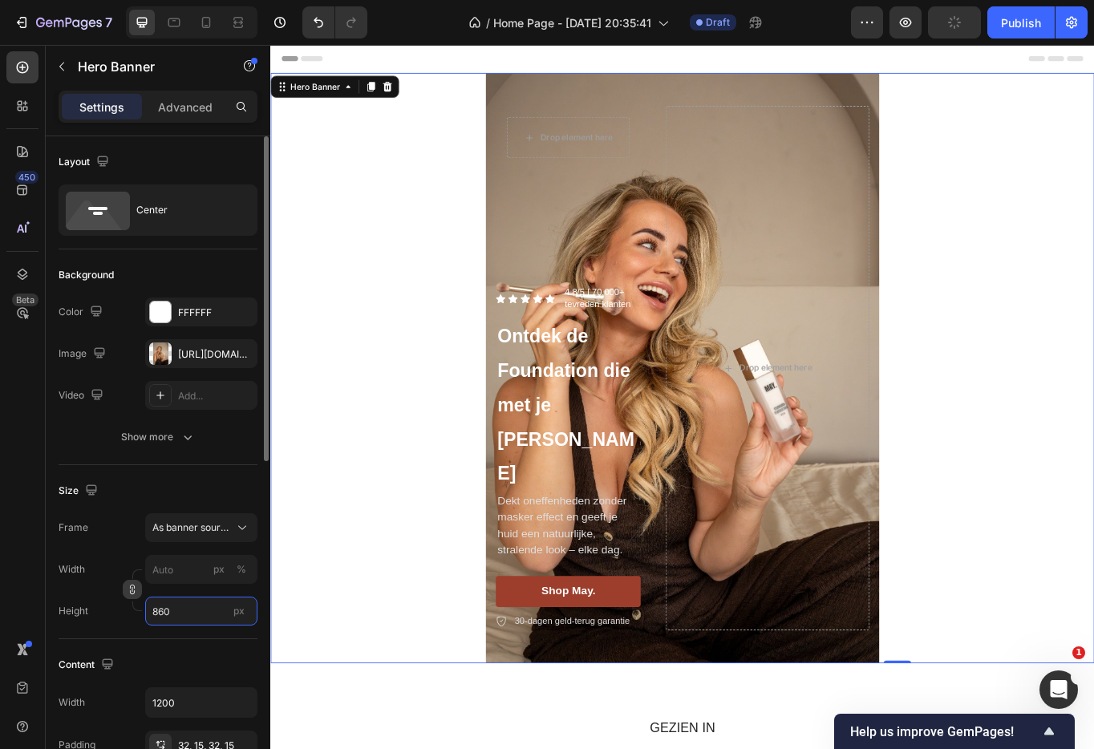
type input "860"
click at [134, 589] on icon "button" at bounding box center [132, 589] width 11 height 11
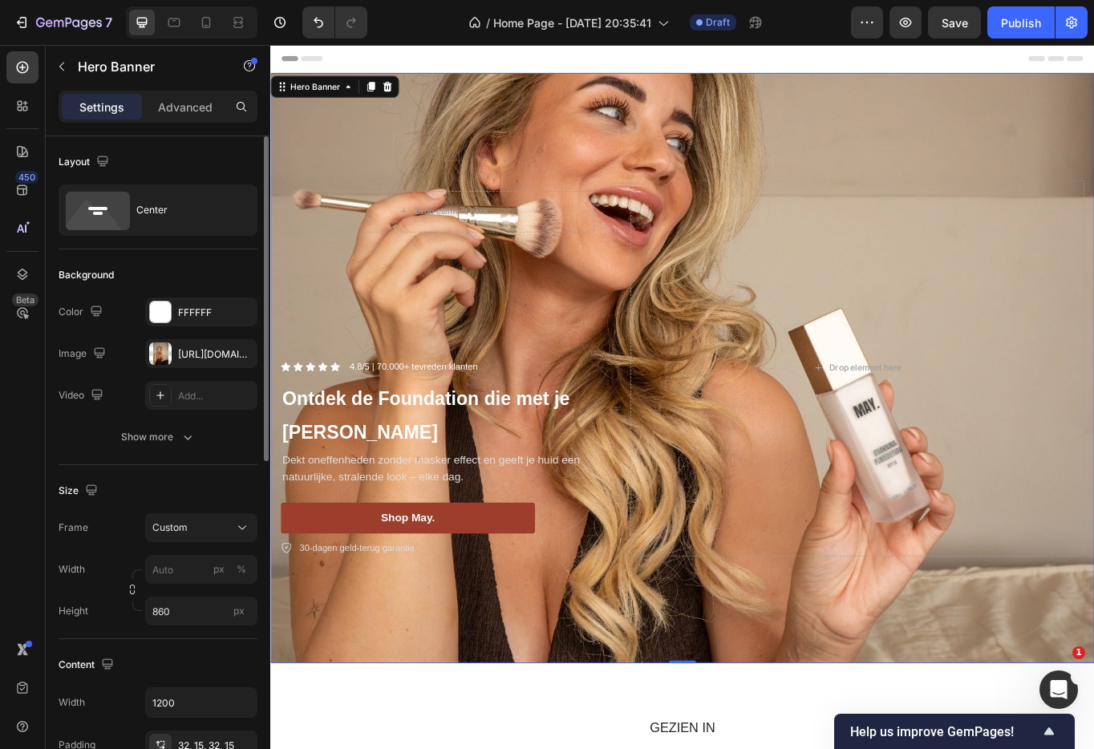
click at [168, 588] on div "Width px % Height 860 px" at bounding box center [158, 590] width 199 height 71
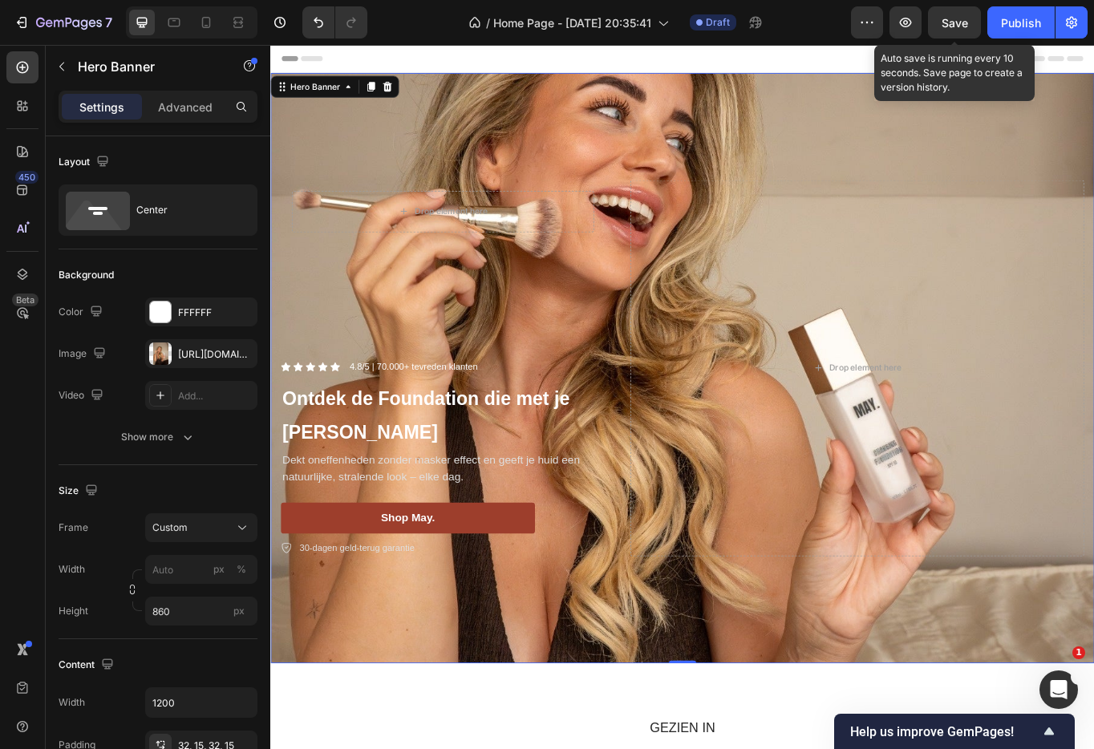
click at [955, 20] on span "Save" at bounding box center [954, 23] width 26 height 14
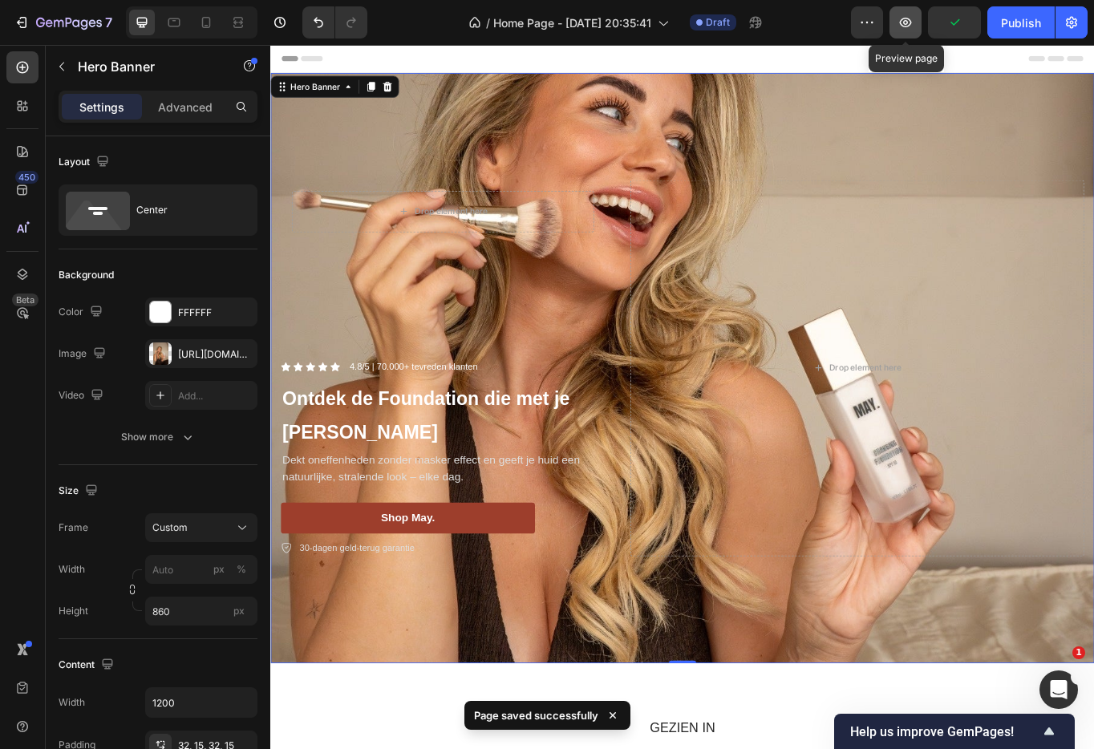
click at [908, 24] on icon "button" at bounding box center [905, 22] width 16 height 16
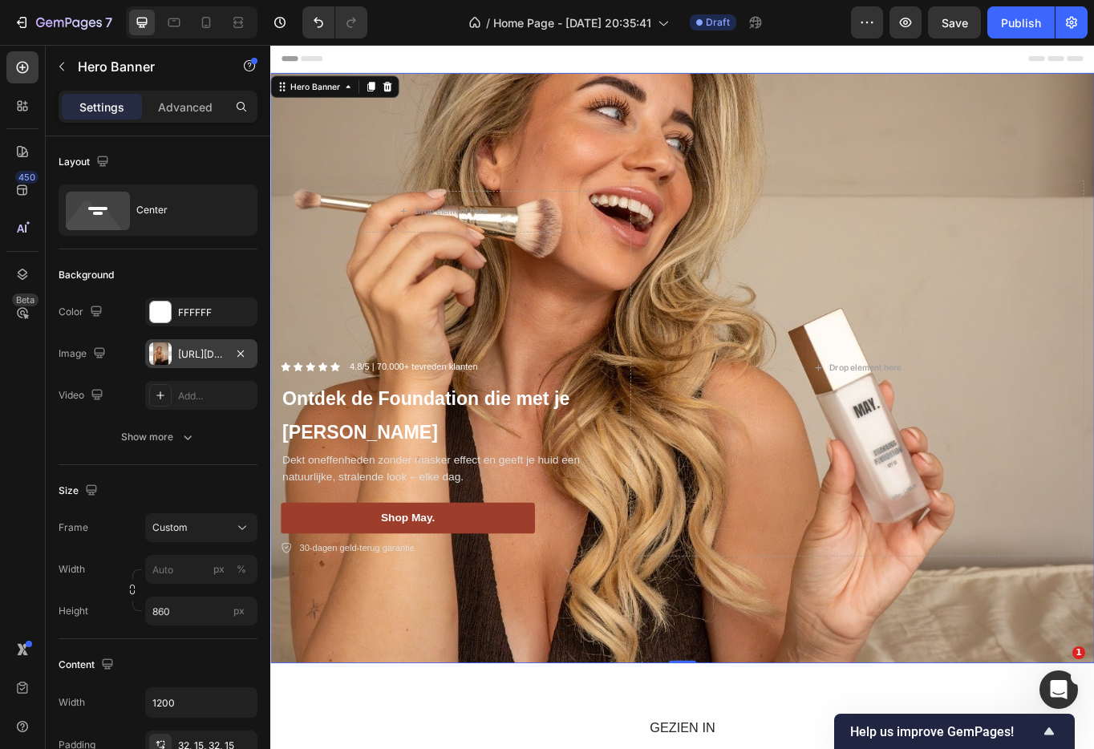
click at [206, 350] on div "[URL][DOMAIN_NAME]" at bounding box center [201, 354] width 47 height 14
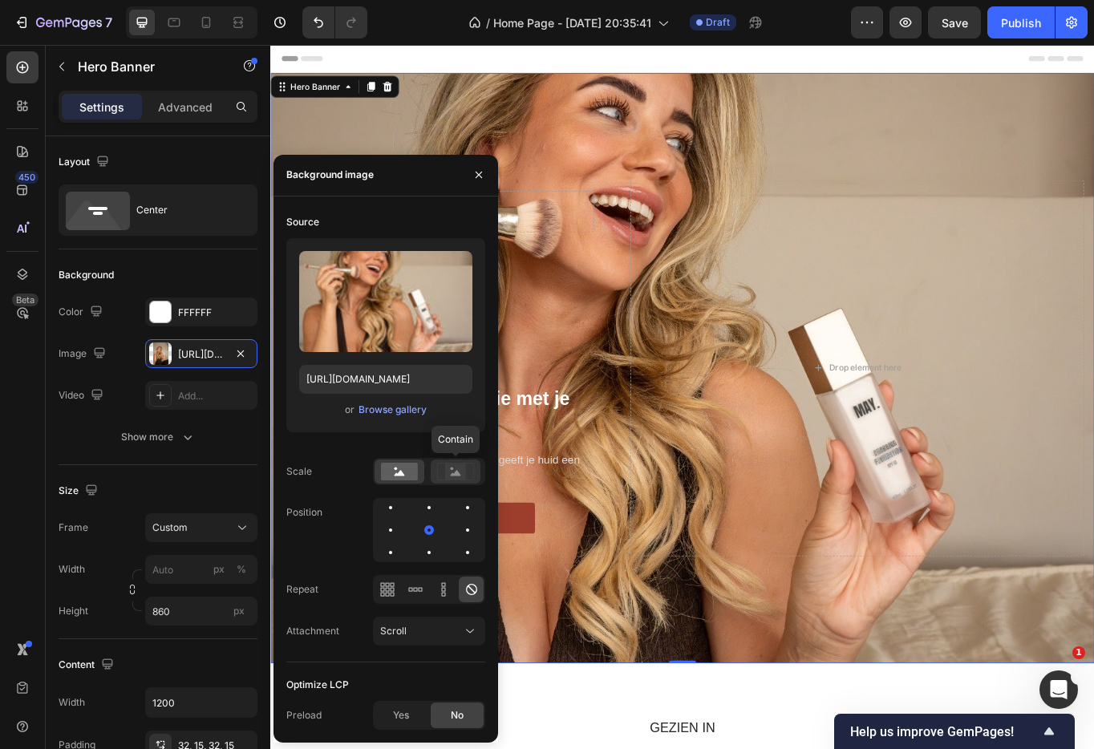
click at [453, 474] on icon at bounding box center [456, 473] width 10 height 6
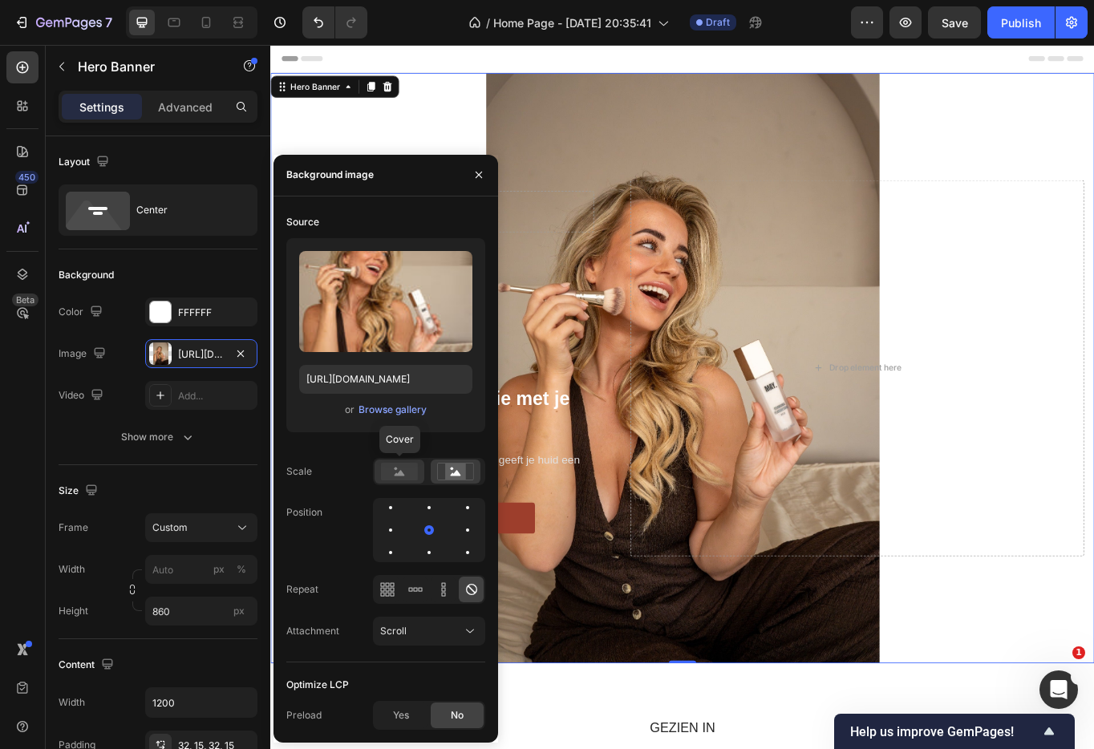
click at [404, 478] on rect at bounding box center [399, 472] width 37 height 18
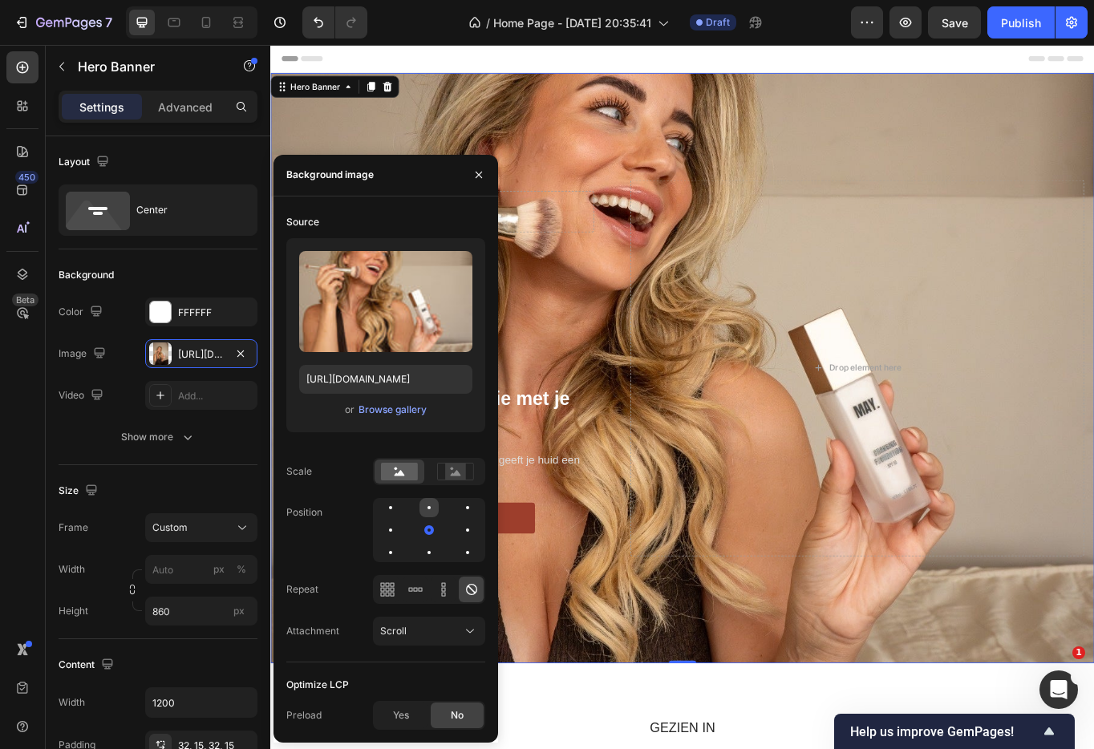
click at [427, 508] on div at bounding box center [428, 507] width 3 height 3
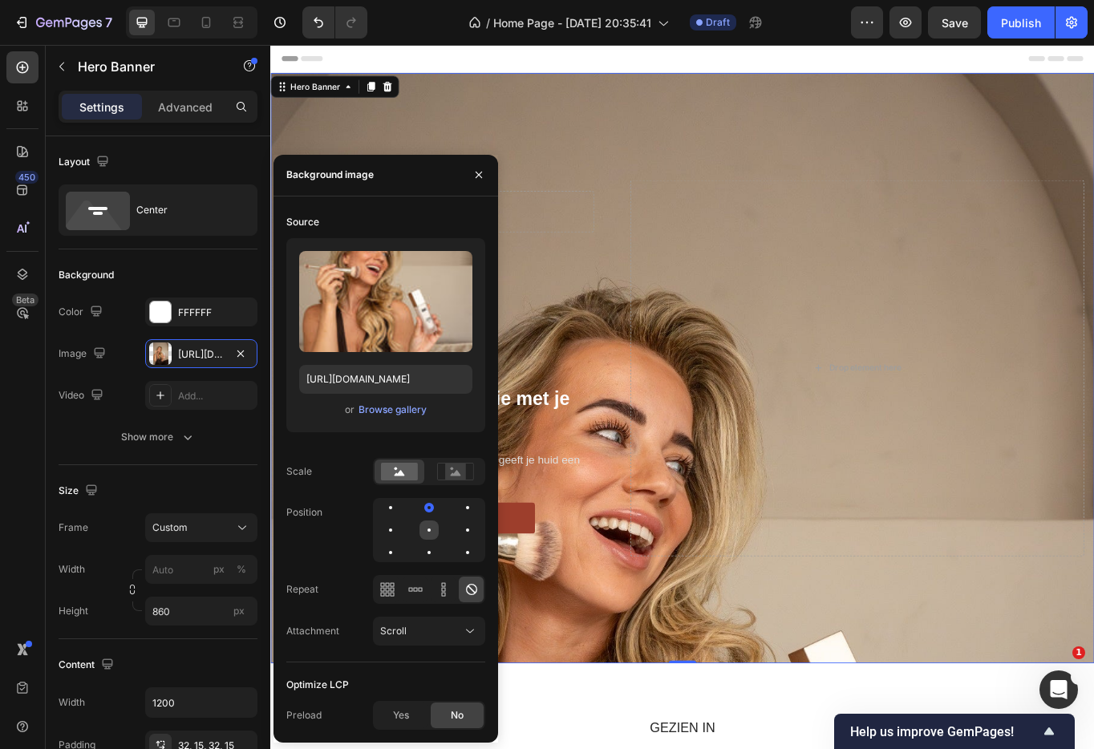
click at [428, 530] on div at bounding box center [428, 529] width 3 height 3
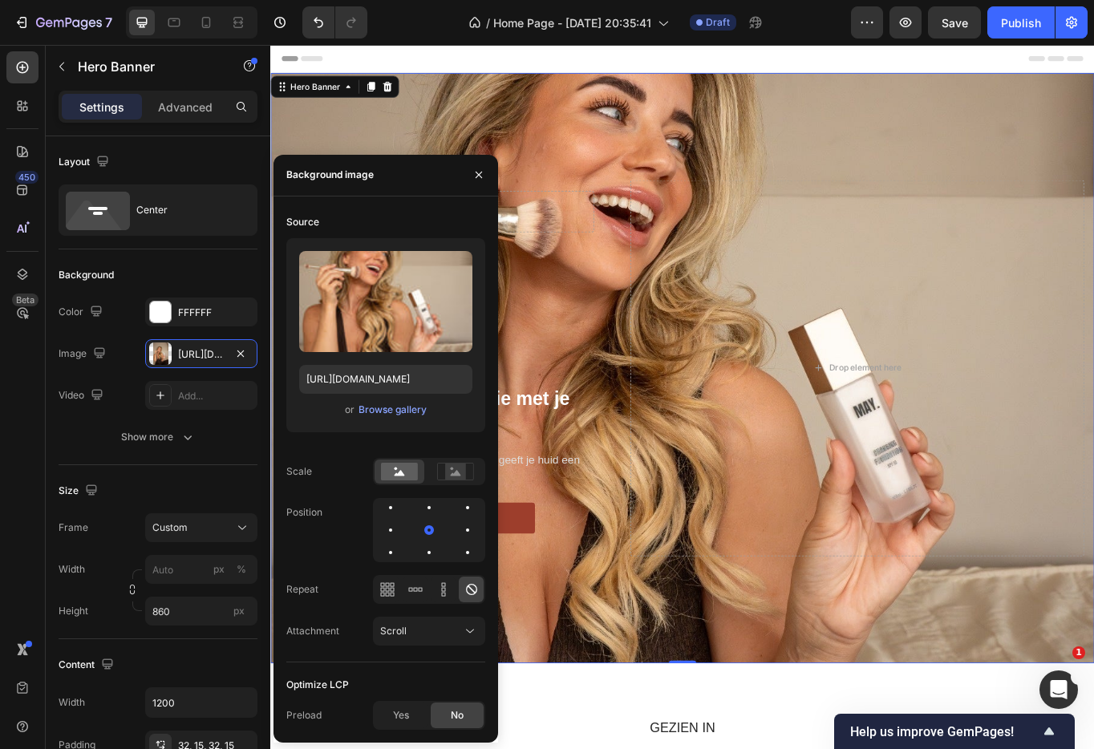
click at [471, 597] on icon at bounding box center [471, 589] width 16 height 16
click at [440, 633] on div "Scroll" at bounding box center [421, 631] width 82 height 14
click at [350, 617] on div "Attachment Scroll" at bounding box center [385, 631] width 199 height 29
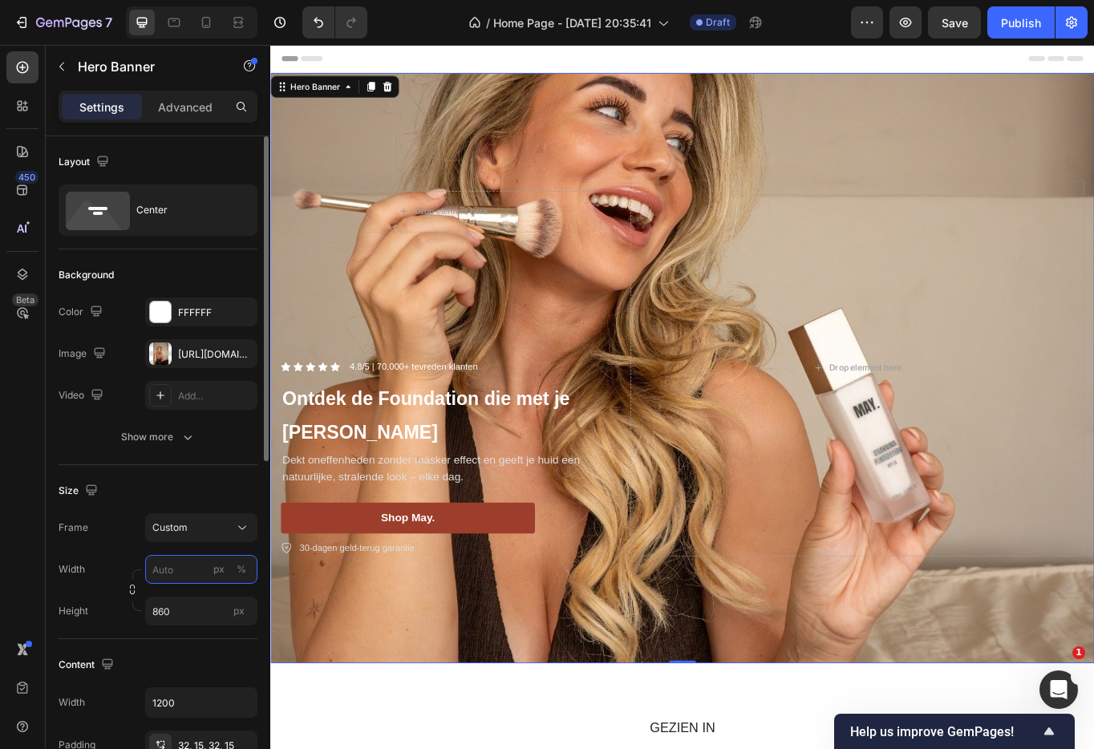
click at [160, 568] on input "px %" at bounding box center [201, 569] width 112 height 29
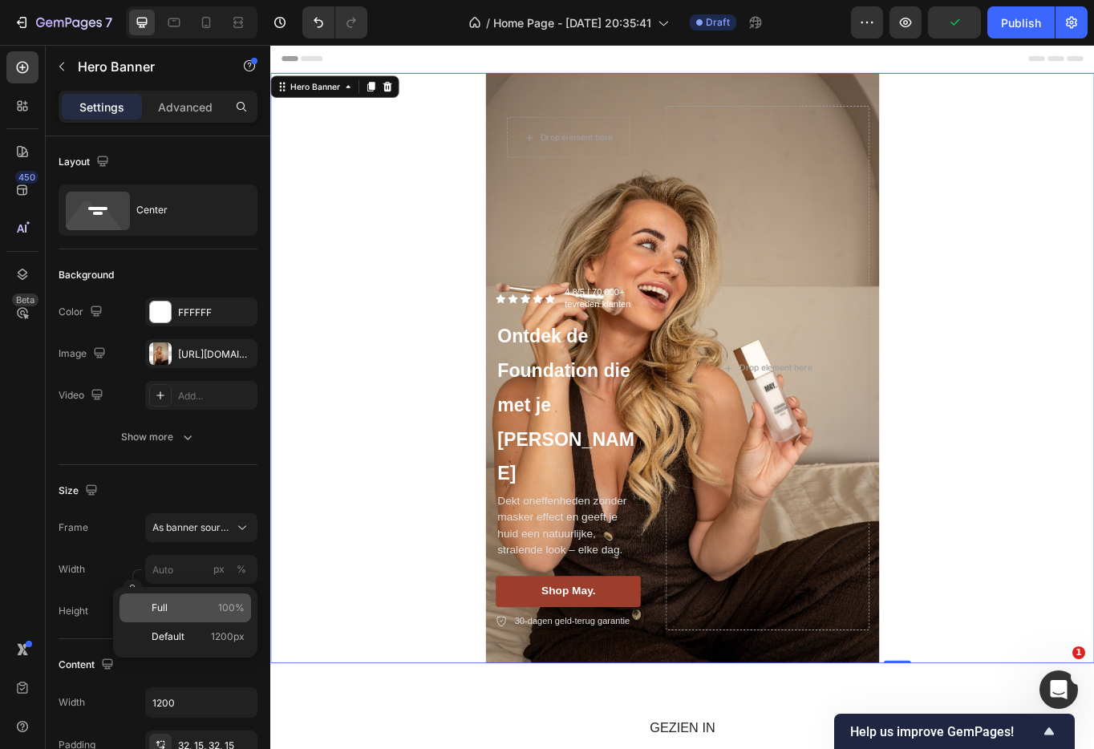
click at [177, 609] on p "Full 100%" at bounding box center [198, 608] width 93 height 14
type input "100"
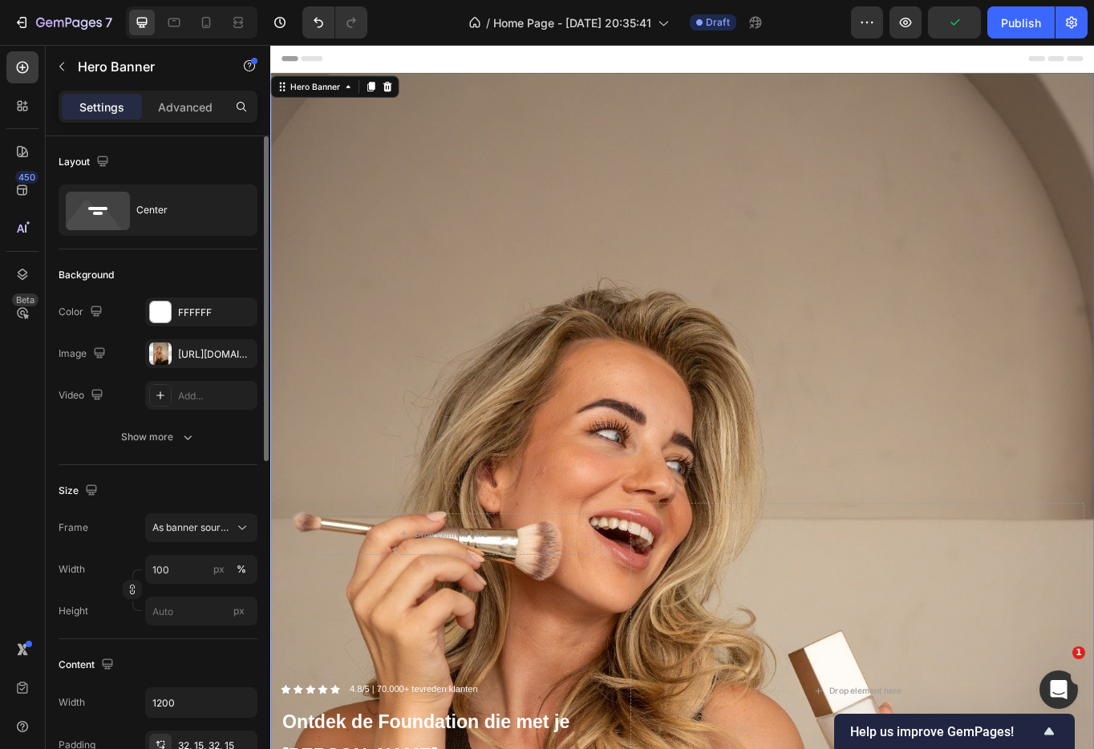
click at [130, 556] on div "Width 100 px %" at bounding box center [158, 569] width 199 height 29
click at [170, 613] on input "px" at bounding box center [201, 611] width 112 height 29
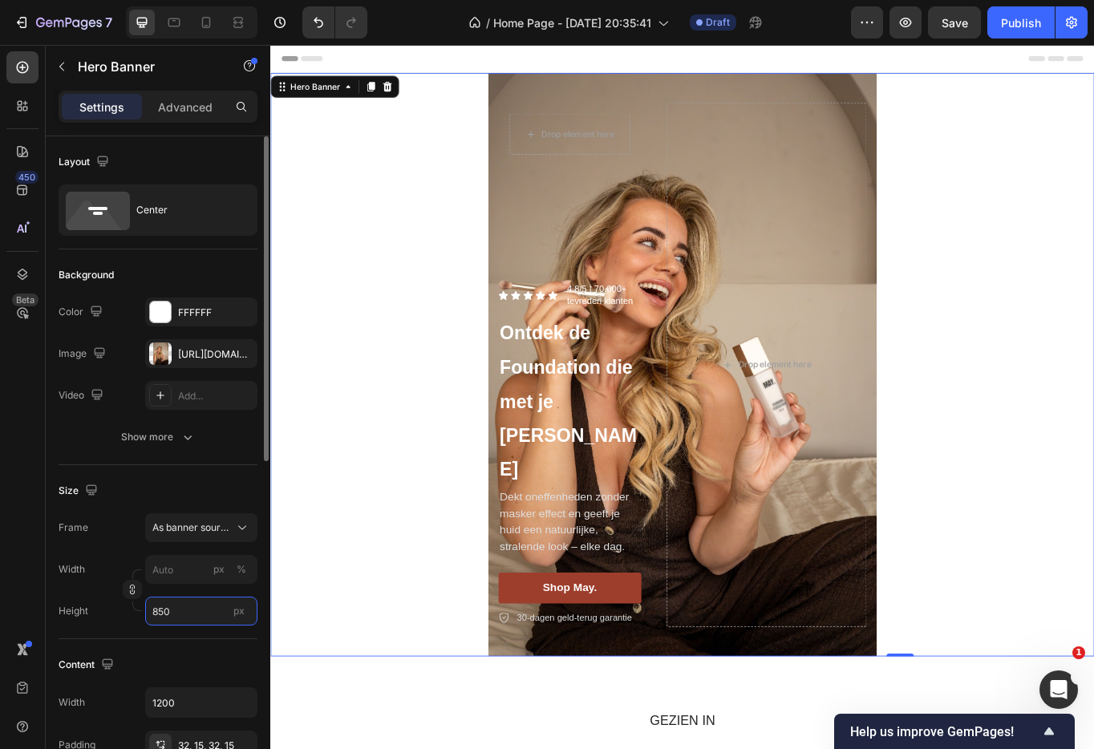
type input "850"
click at [188, 591] on div "Width px % Height 850 px" at bounding box center [158, 590] width 199 height 71
click at [189, 569] on input "px %" at bounding box center [201, 569] width 112 height 29
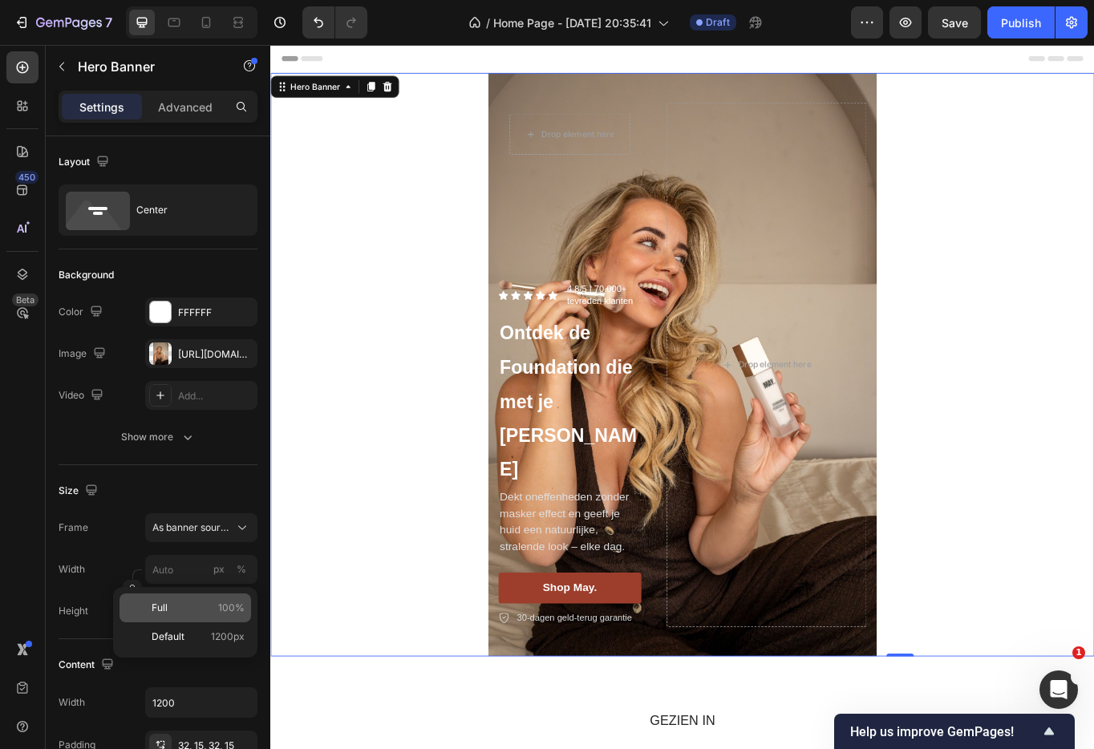
click at [177, 609] on p "Full 100%" at bounding box center [198, 608] width 93 height 14
type input "100"
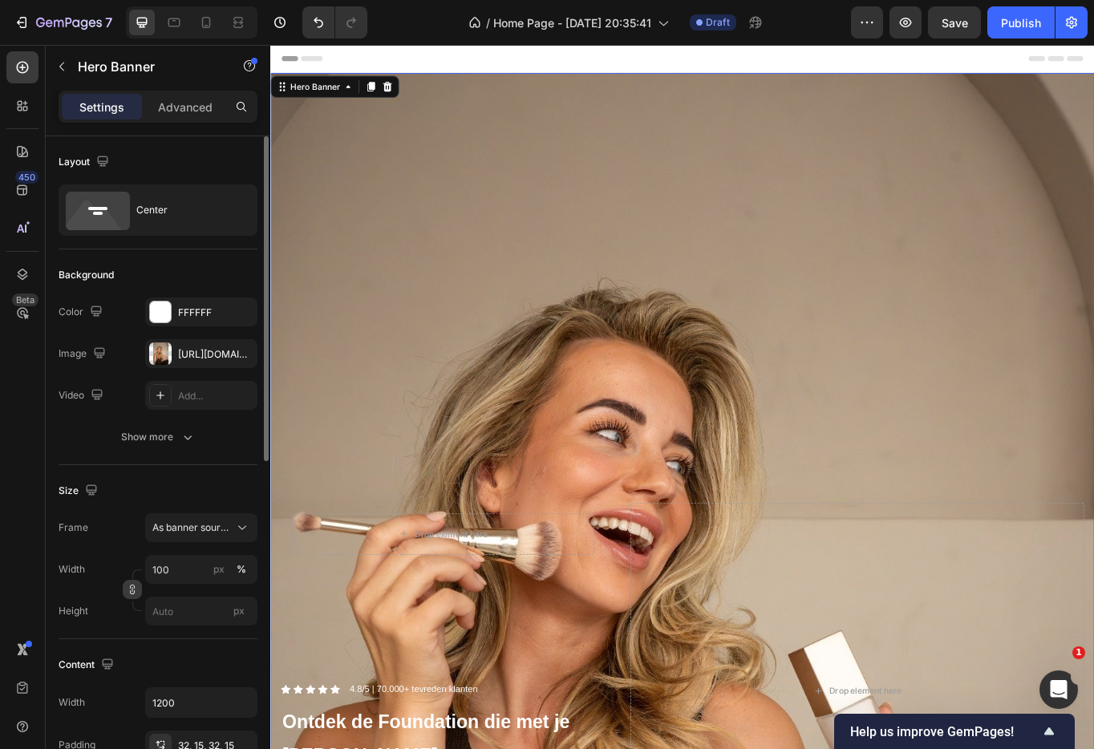
click at [133, 593] on icon "button" at bounding box center [132, 589] width 11 height 11
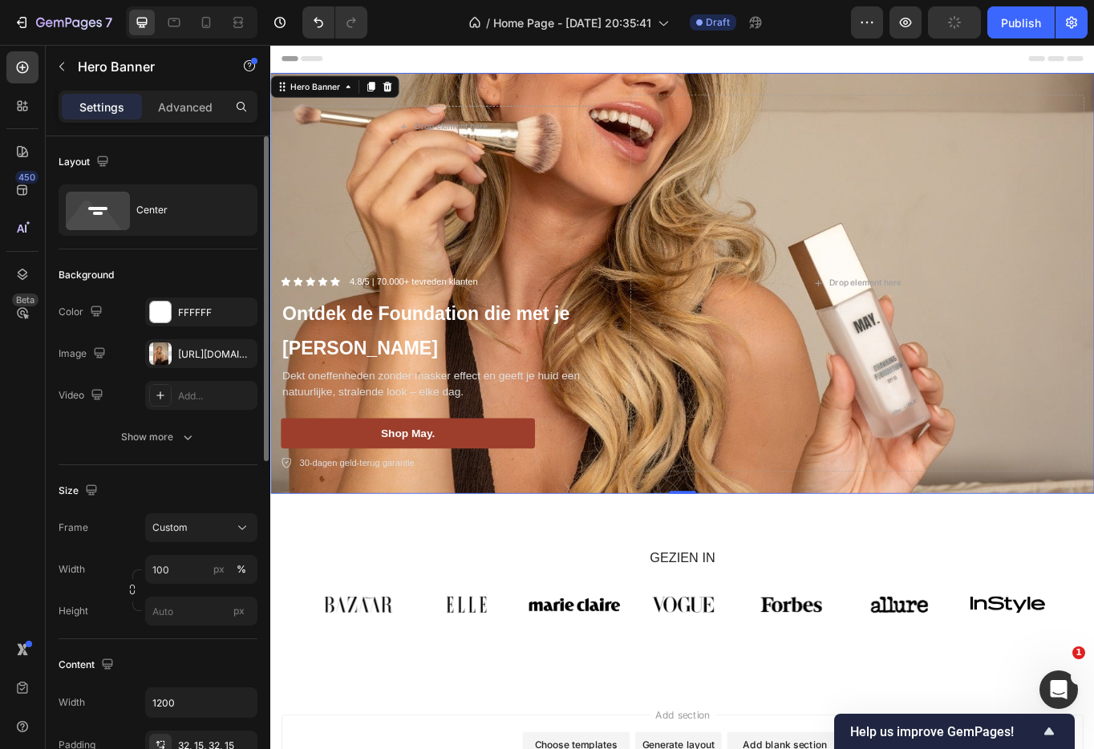
click at [169, 588] on div "Width 100 px % Height px" at bounding box center [158, 590] width 199 height 71
click at [181, 617] on input "px" at bounding box center [201, 611] width 112 height 29
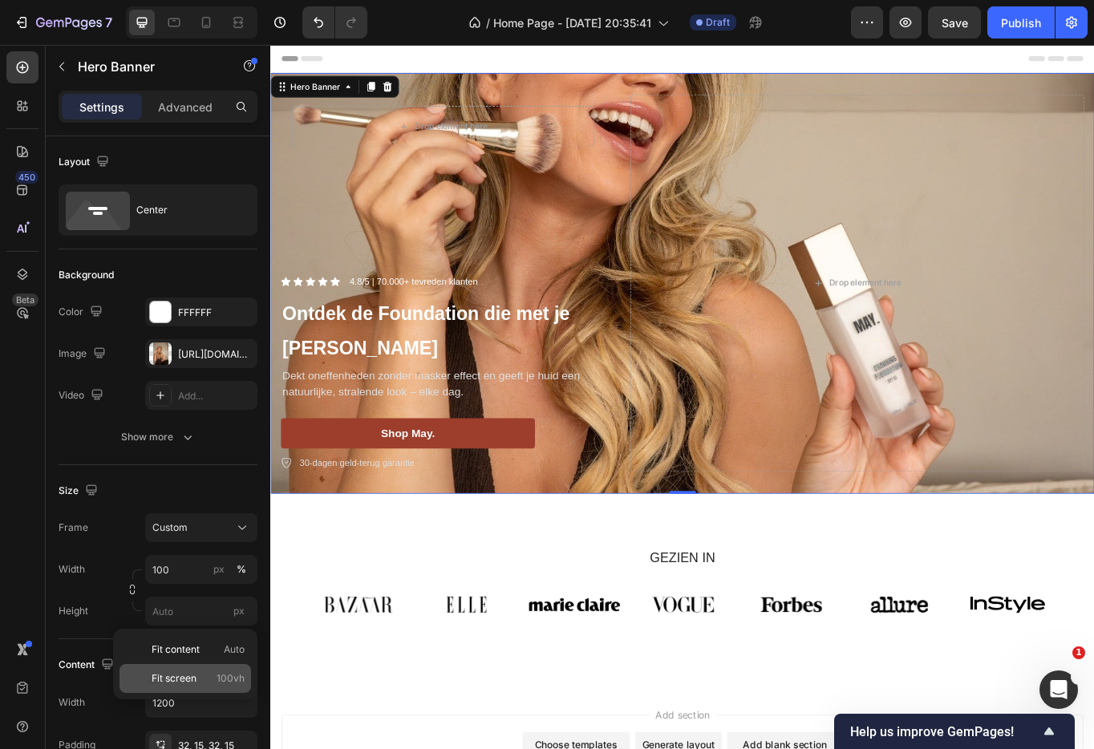
click at [184, 669] on div "Fit screen 100vh" at bounding box center [184, 678] width 131 height 29
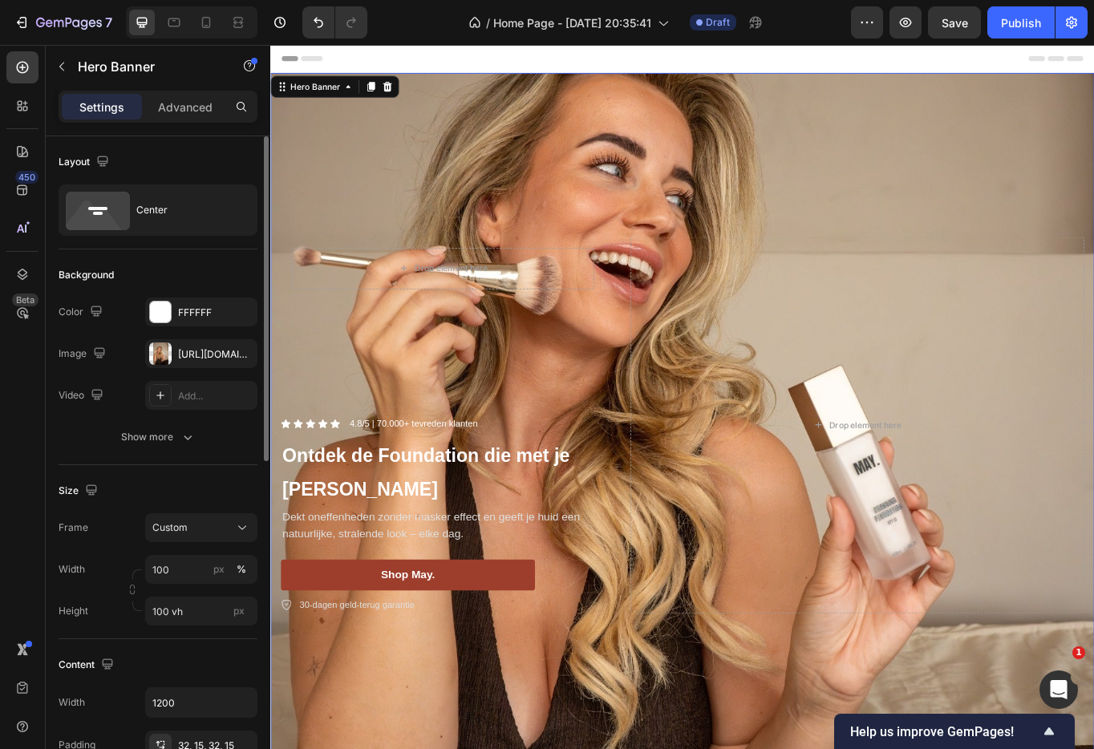
click at [183, 589] on div "Width 100 px % Height 100 vh px" at bounding box center [158, 590] width 199 height 71
click at [185, 614] on input "100 vh" at bounding box center [201, 611] width 112 height 29
click at [168, 608] on input "100 vh" at bounding box center [201, 611] width 112 height 29
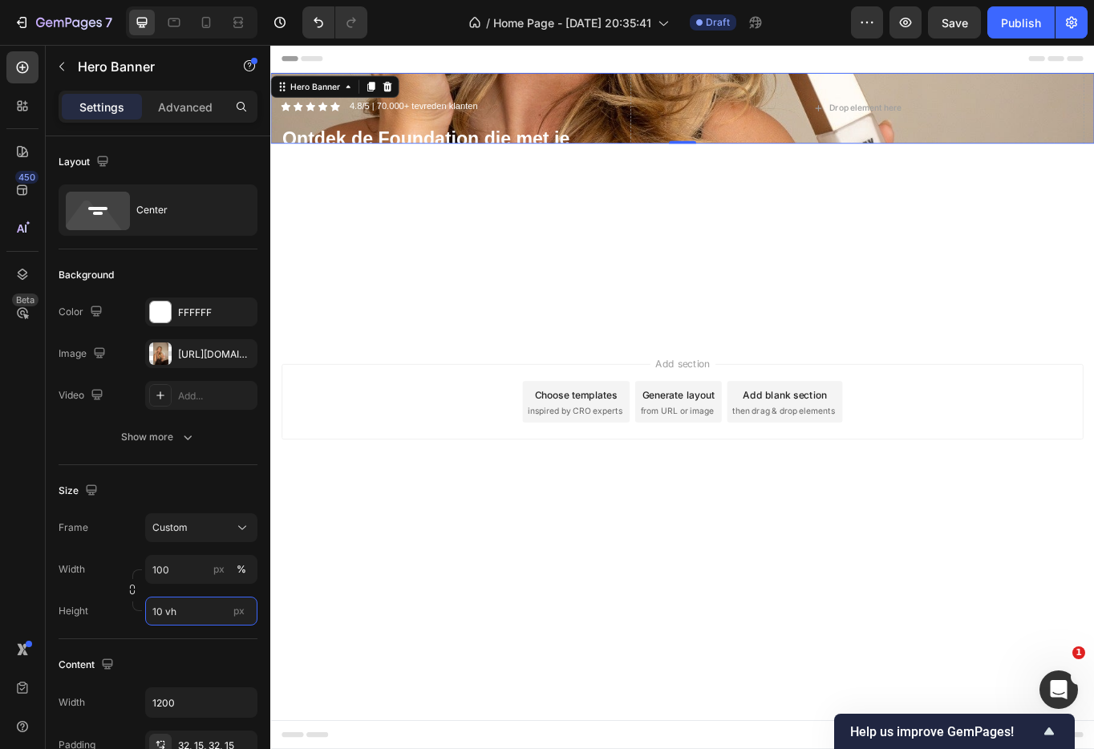
type input "1 vh"
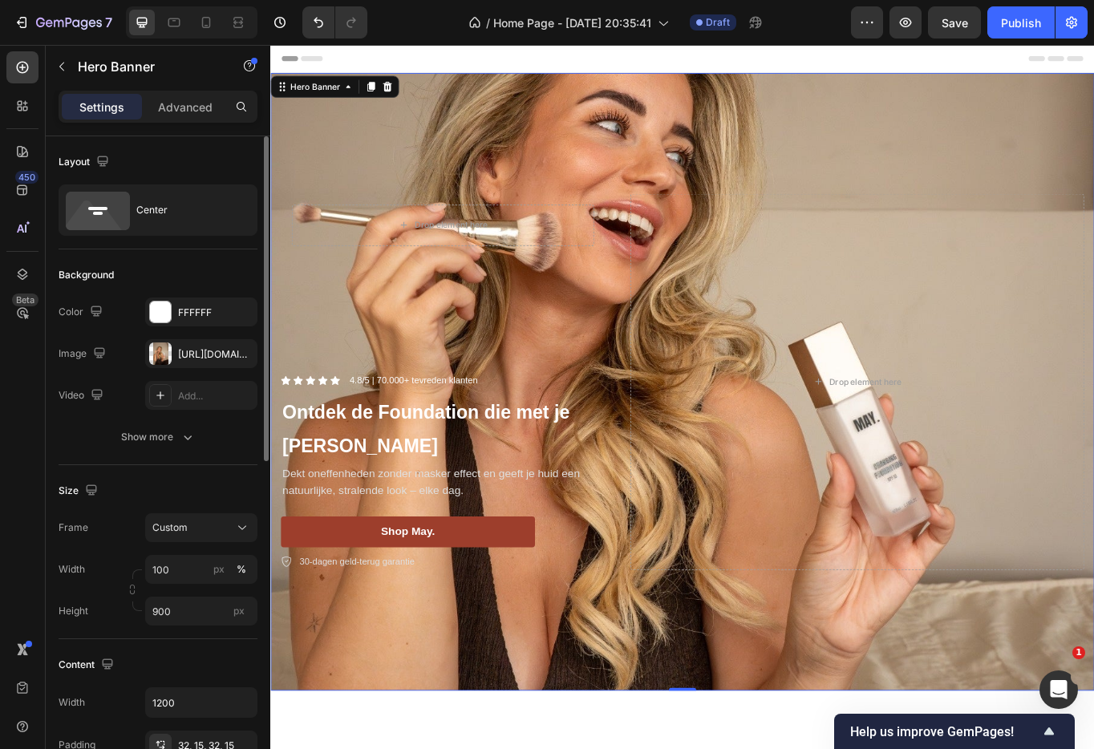
click at [191, 593] on div "Width 100 px % Height 900 px" at bounding box center [158, 590] width 199 height 71
click at [957, 26] on span "Save" at bounding box center [954, 23] width 26 height 14
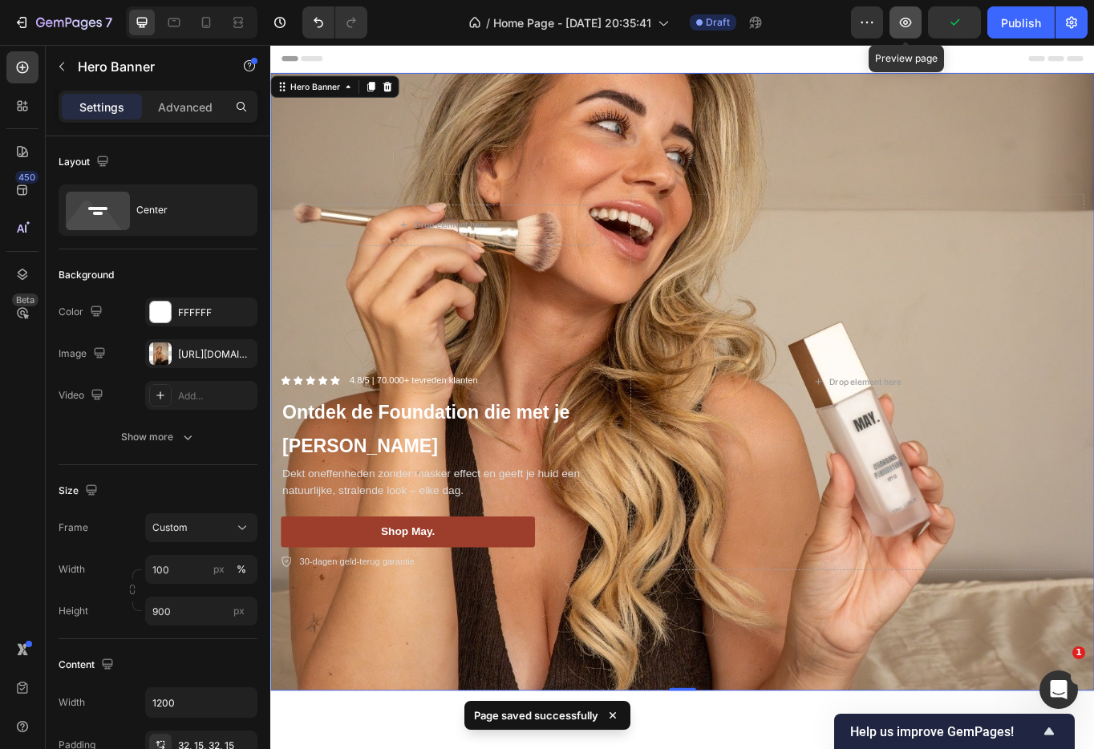
click at [905, 28] on icon "button" at bounding box center [905, 22] width 16 height 16
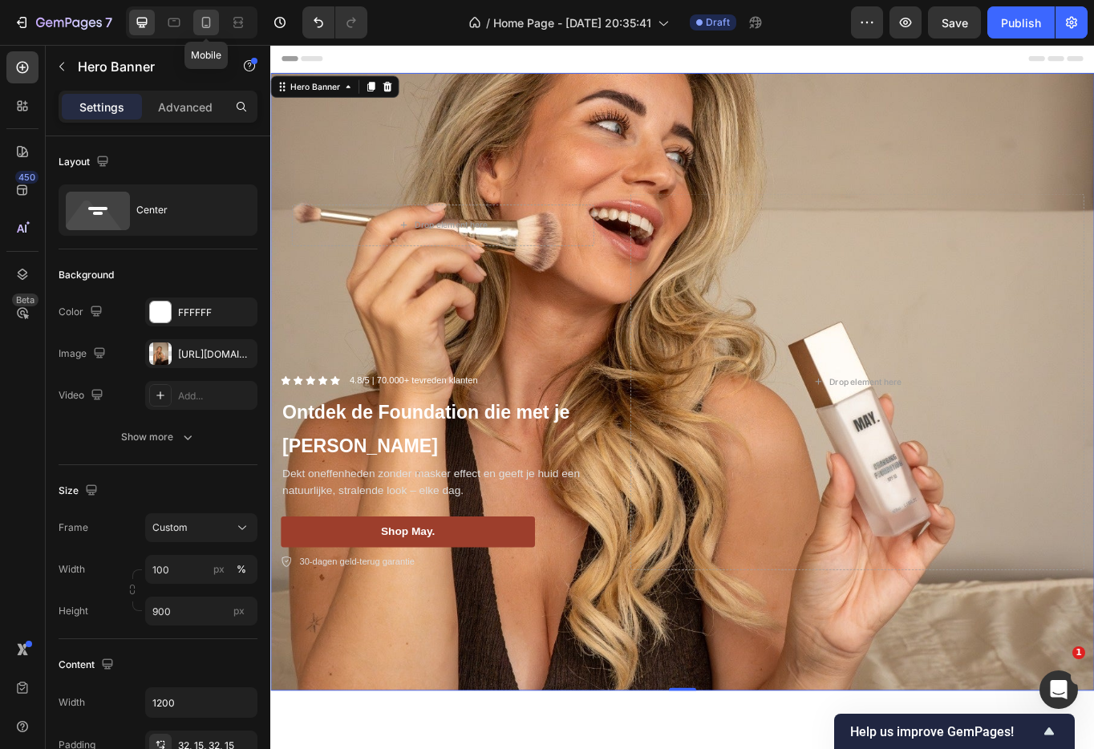
click at [196, 22] on div at bounding box center [206, 23] width 26 height 26
type input "600"
type input "100%"
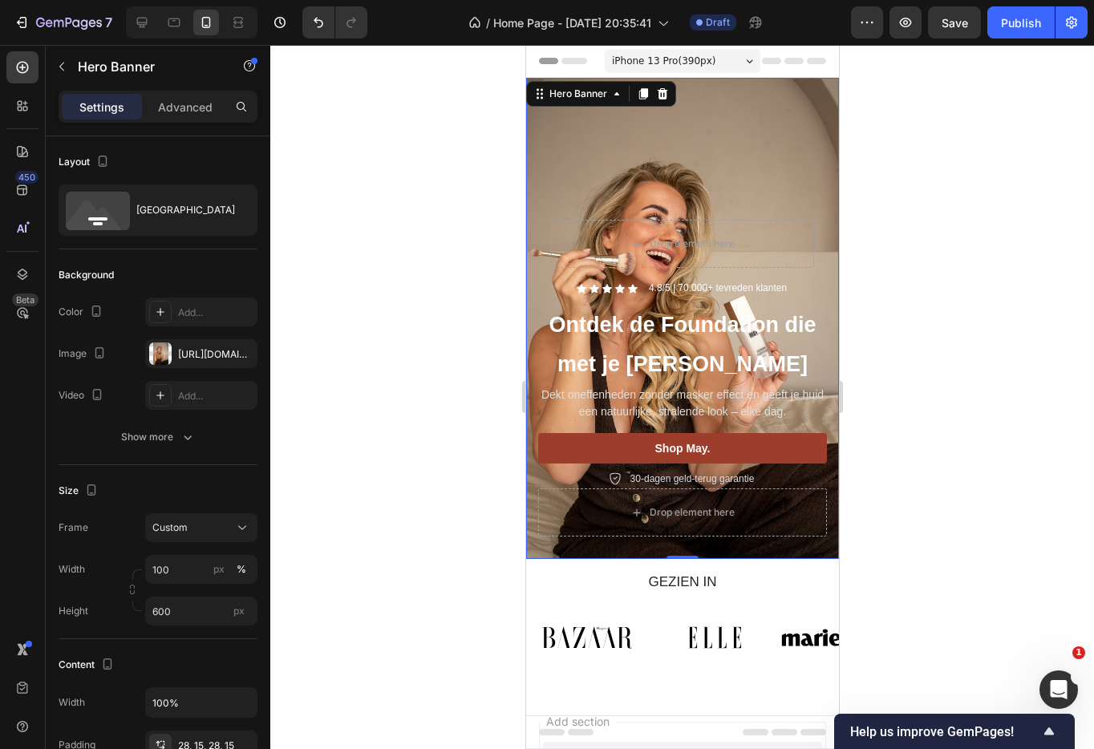
click at [936, 239] on div at bounding box center [681, 397] width 823 height 704
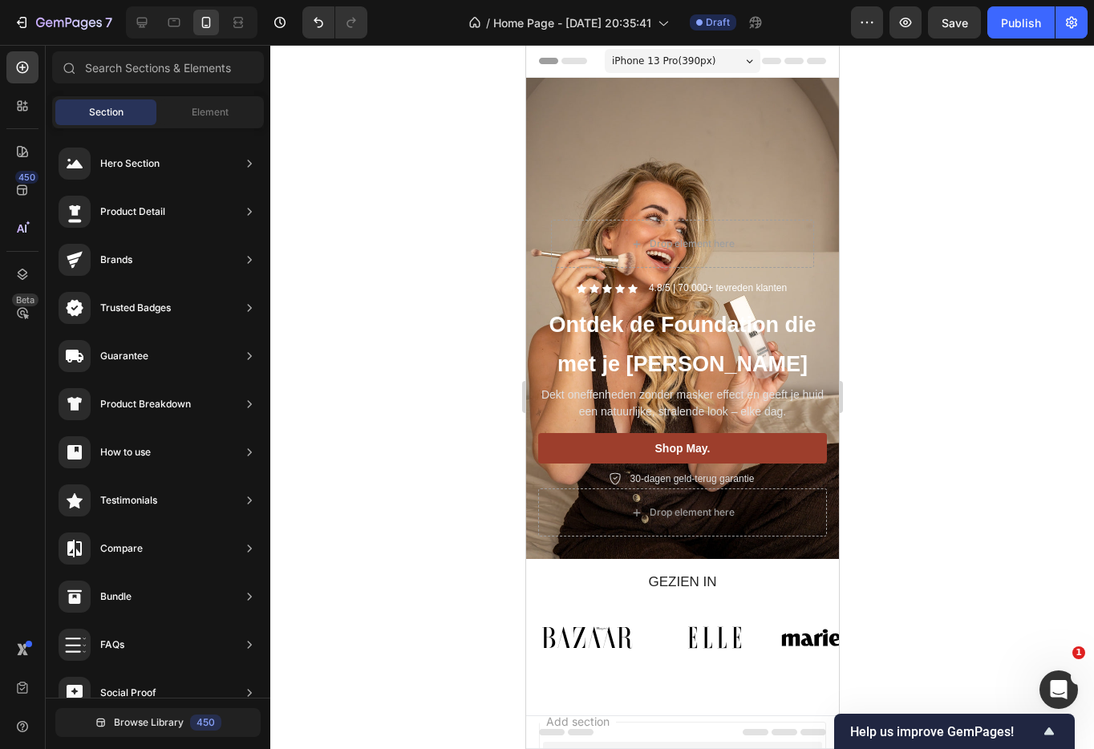
click at [491, 130] on div at bounding box center [681, 397] width 823 height 704
click at [647, 54] on span "iPhone 13 Pro ( 390 px)" at bounding box center [662, 61] width 103 height 16
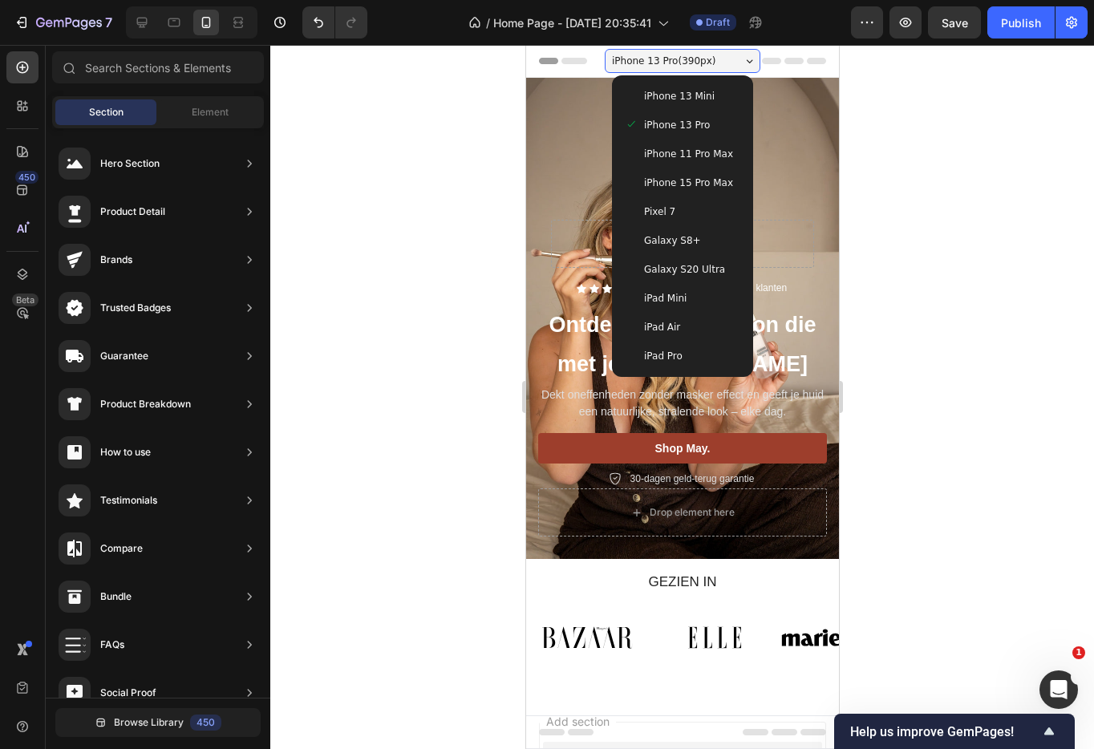
click at [646, 55] on span "iPhone 13 Pro ( 390 px)" at bounding box center [662, 61] width 103 height 16
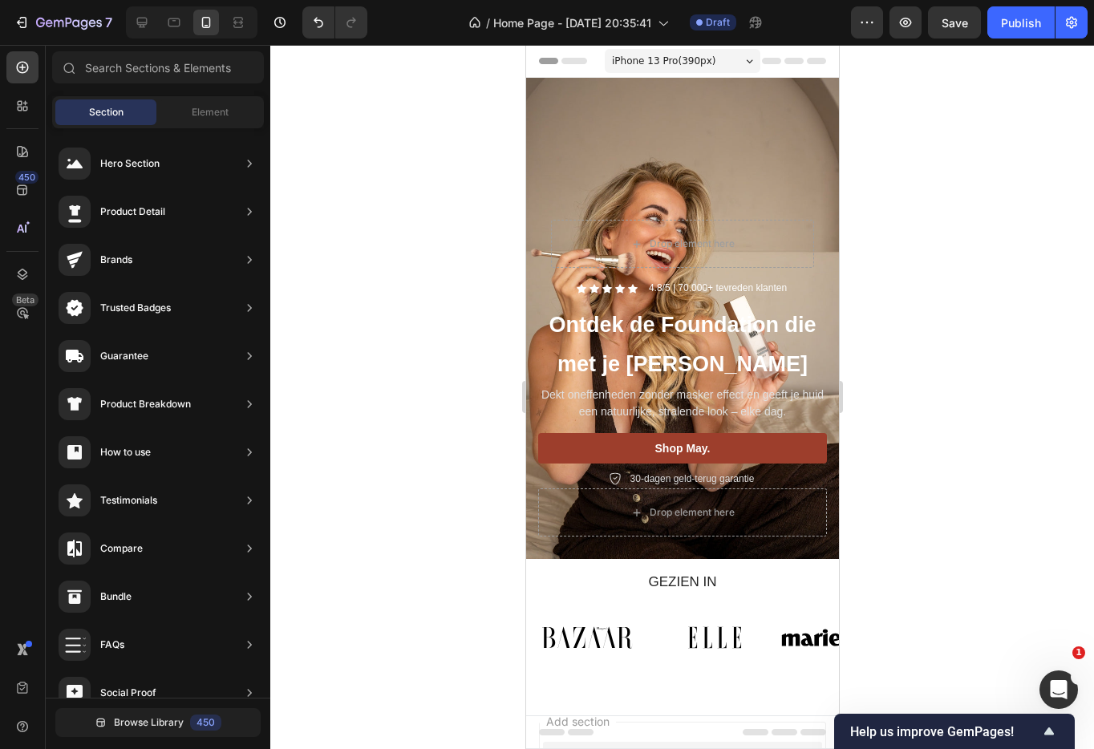
click at [566, 62] on span "Header" at bounding box center [573, 61] width 35 height 16
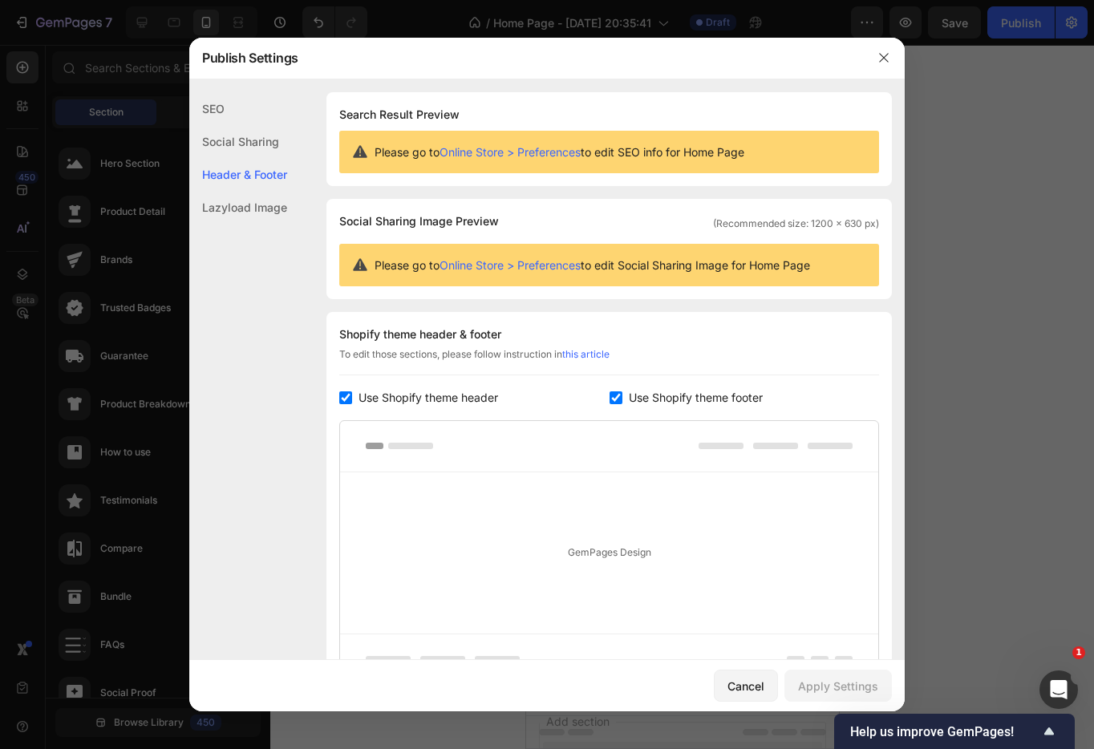
scroll to position [156, 0]
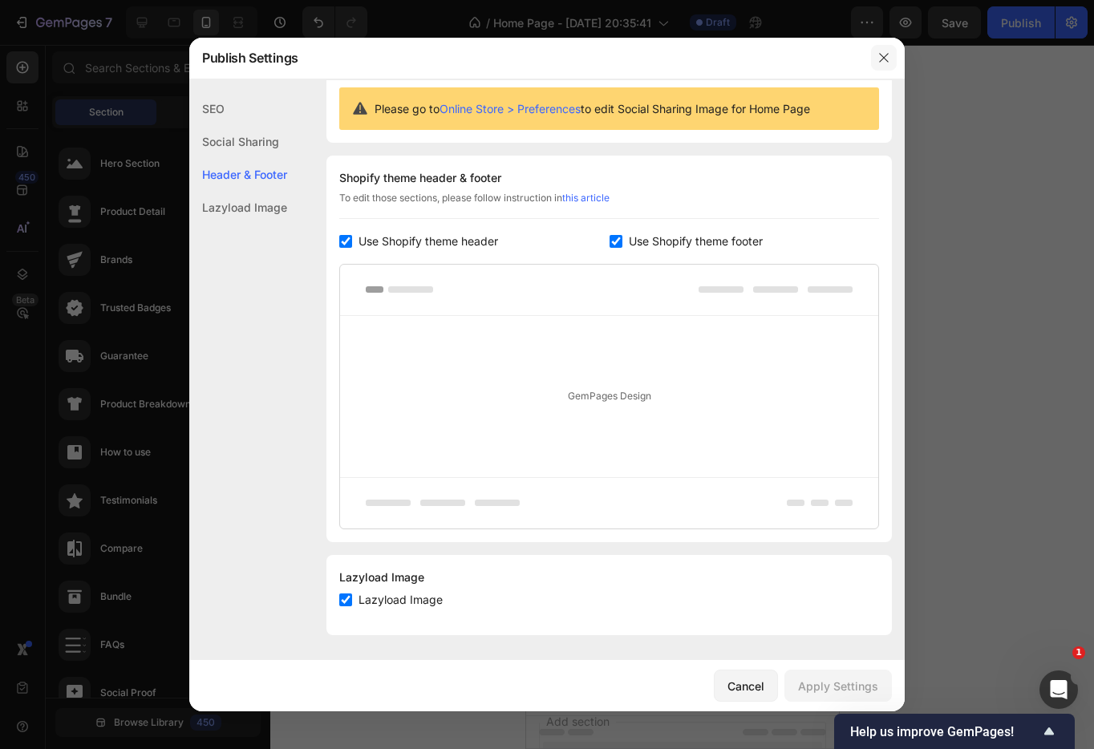
click at [876, 62] on button "button" at bounding box center [884, 58] width 26 height 26
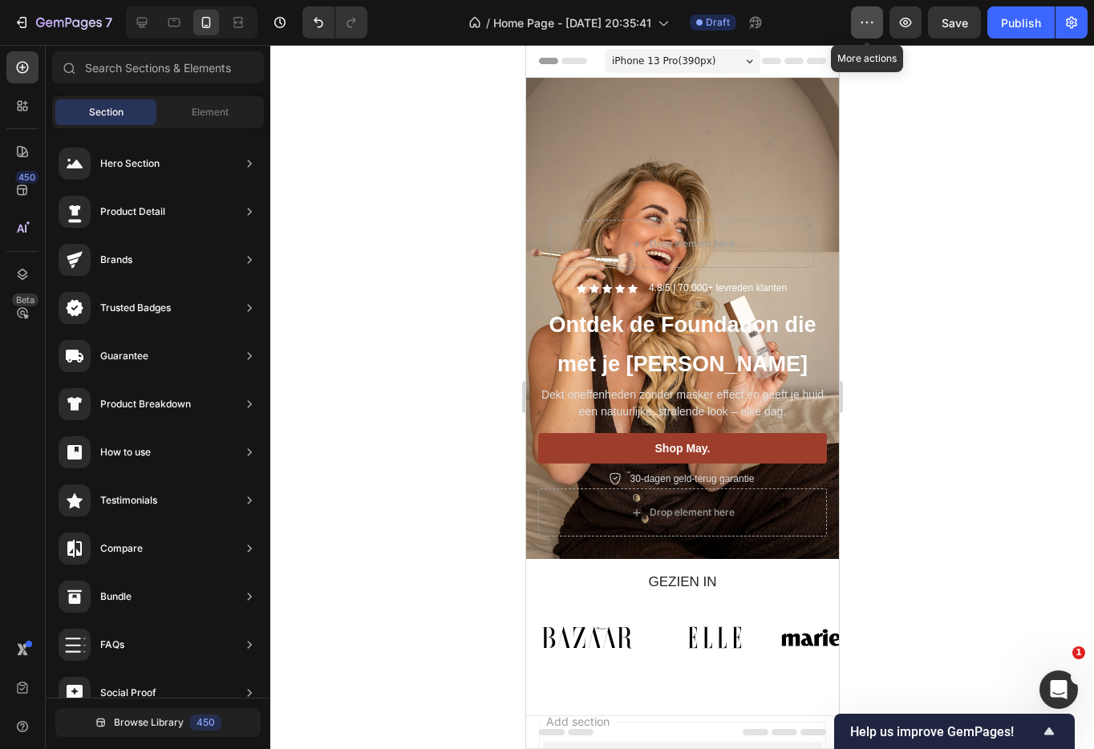
click at [864, 28] on icon "button" at bounding box center [867, 22] width 16 height 16
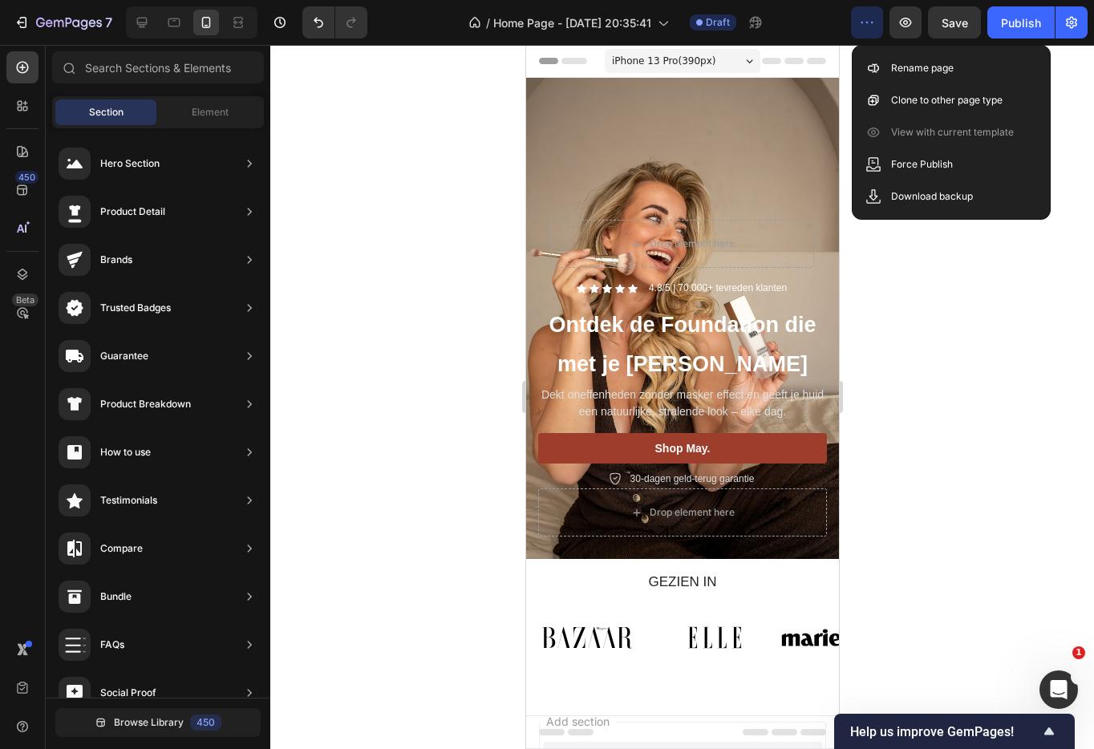
click at [864, 27] on icon "button" at bounding box center [867, 22] width 16 height 16
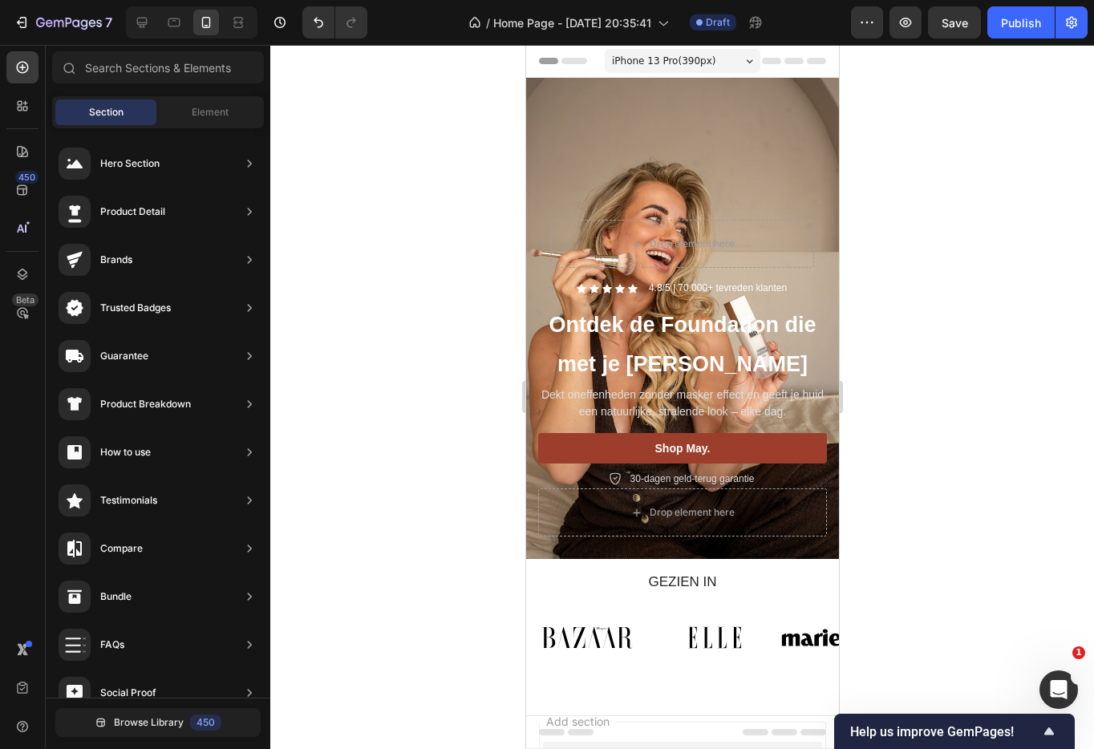
click at [926, 147] on div at bounding box center [681, 397] width 823 height 704
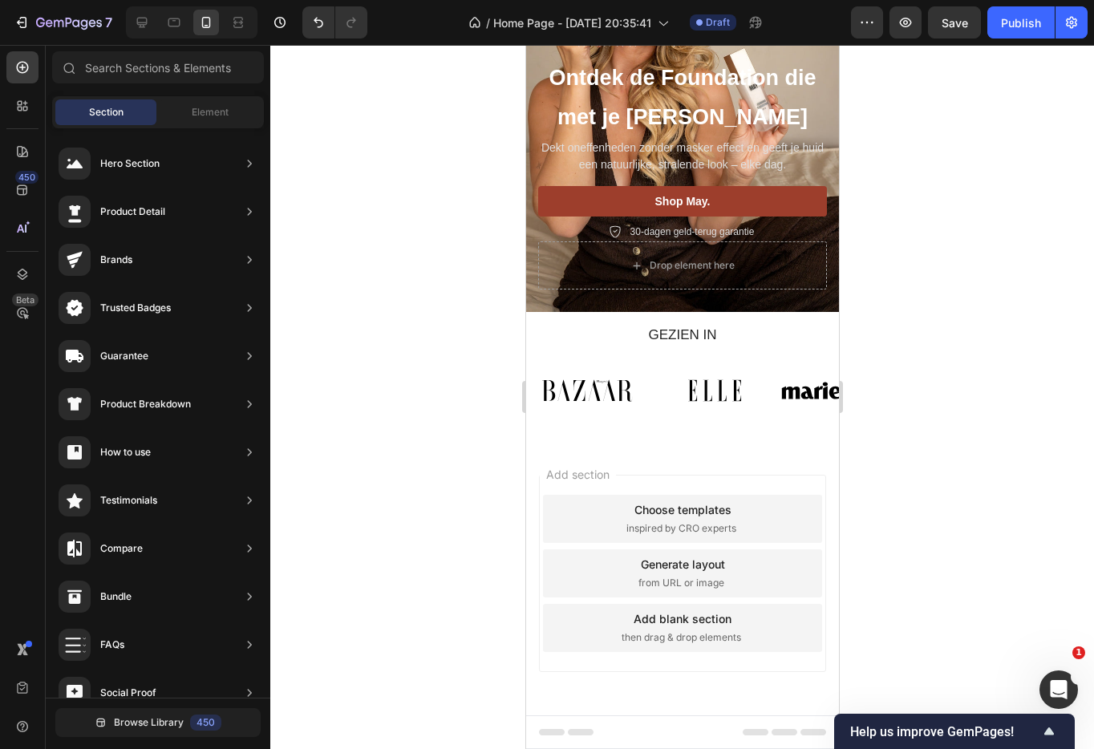
scroll to position [0, 0]
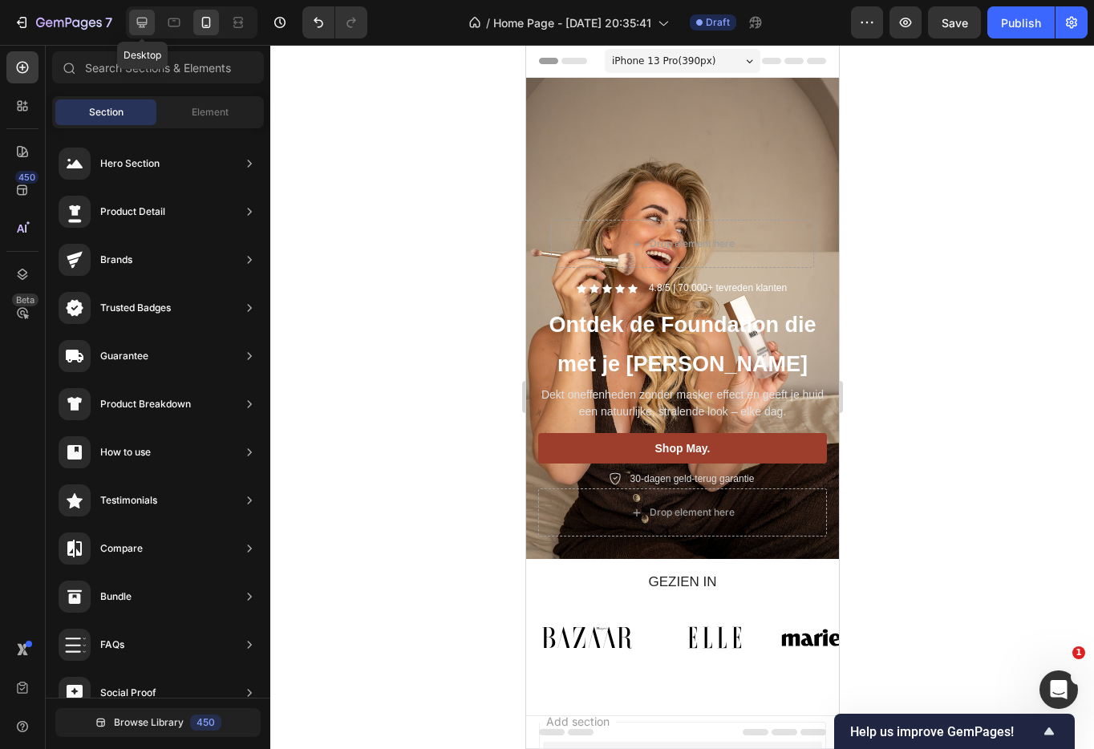
click at [139, 22] on icon at bounding box center [142, 23] width 10 height 10
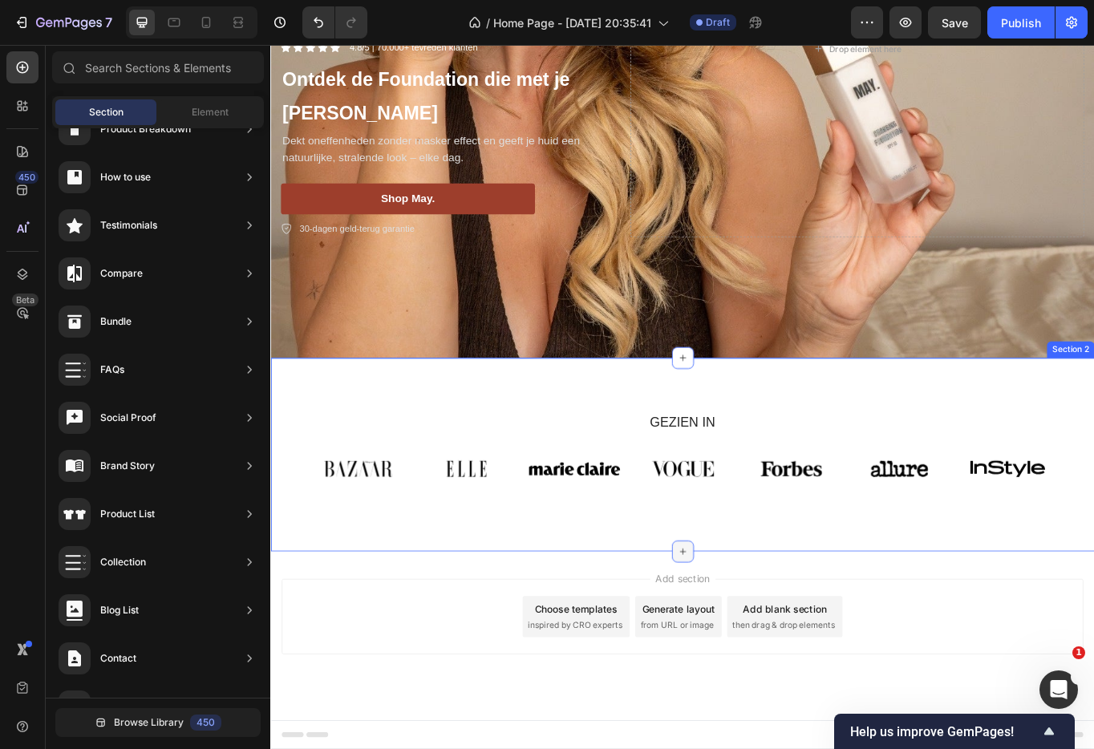
click at [753, 630] on icon at bounding box center [751, 636] width 13 height 13
click at [799, 648] on div "Add section Choose templates inspired by CRO experts Generate layout from URL o…" at bounding box center [751, 735] width 962 height 197
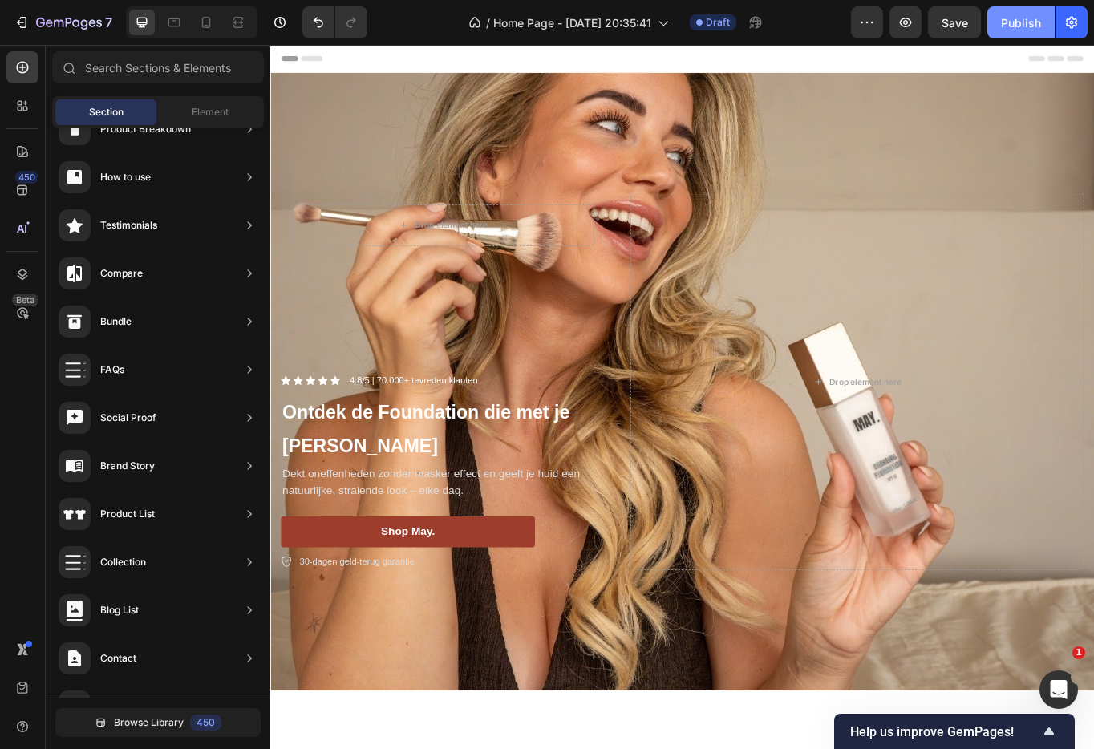
click at [1021, 18] on div "Publish" at bounding box center [1021, 22] width 40 height 17
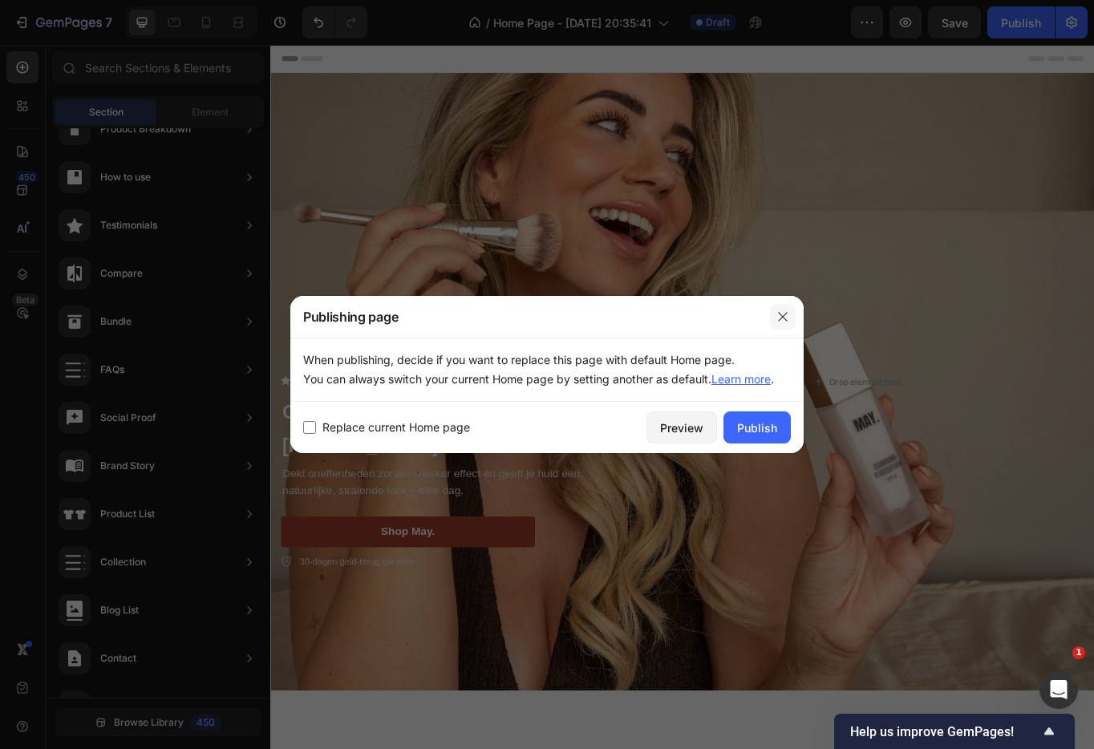
click at [781, 315] on icon "button" at bounding box center [782, 316] width 9 height 9
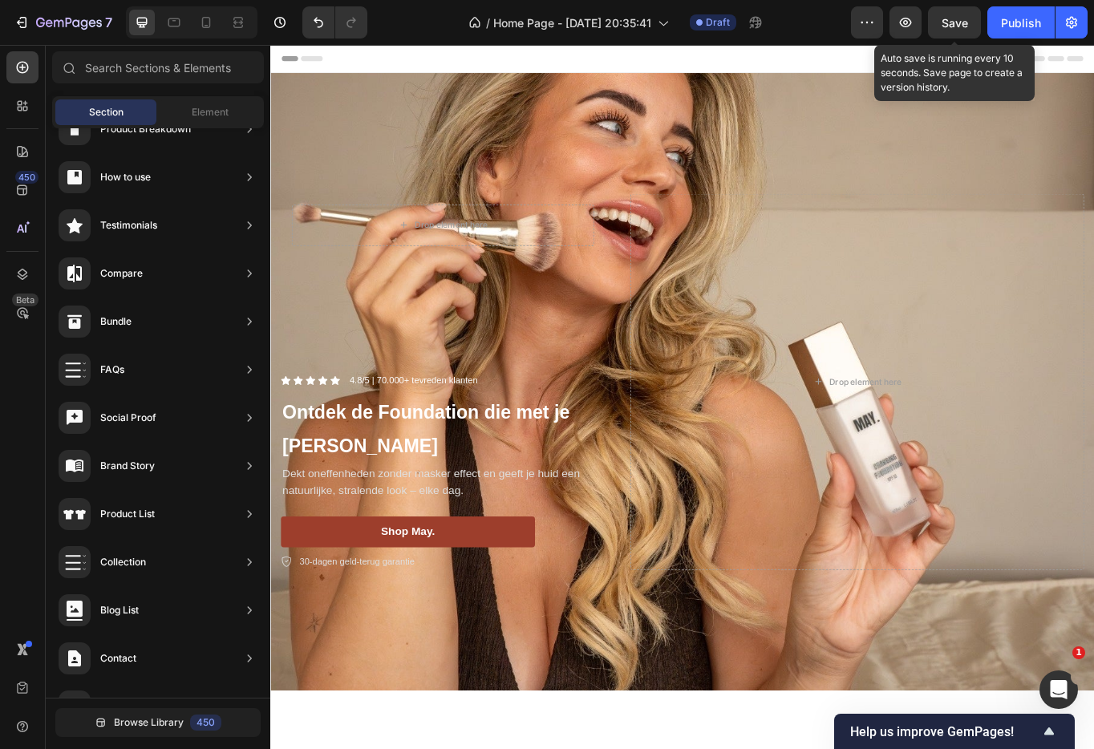
click at [945, 16] on span "Save" at bounding box center [954, 23] width 26 height 14
